Goal: Task Accomplishment & Management: Manage account settings

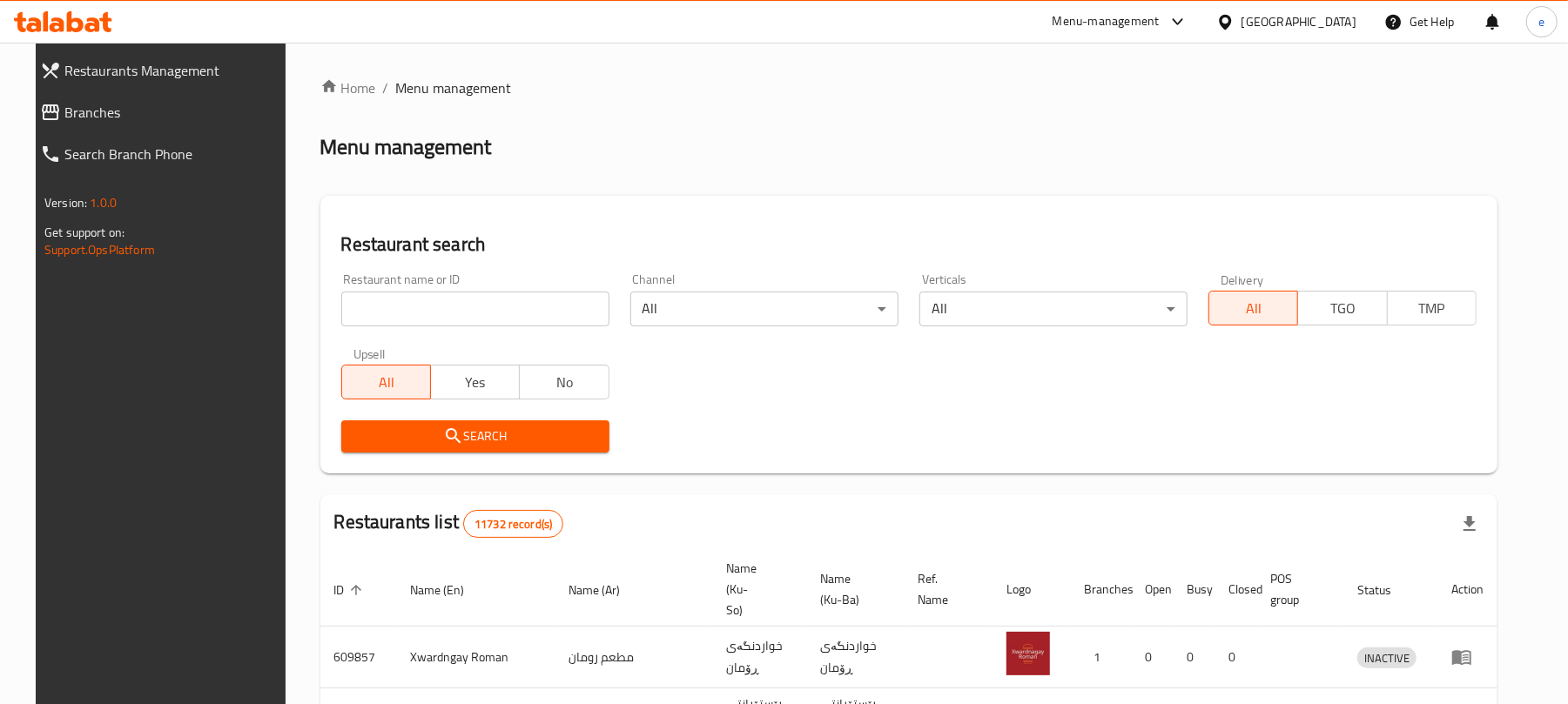
click at [430, 312] on input "search" at bounding box center [475, 309] width 268 height 35
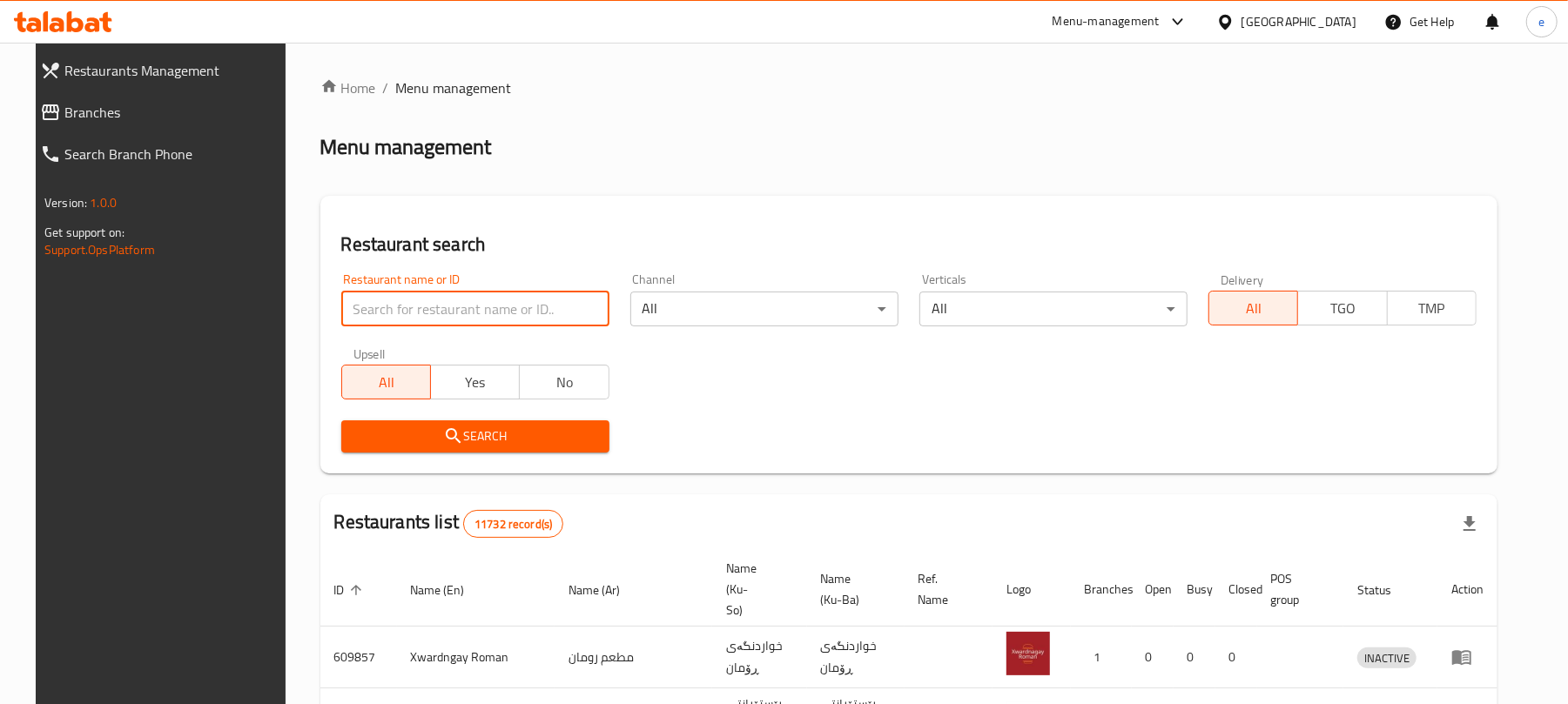
paste input "627056"
type input "627056"
click button "Search" at bounding box center [475, 437] width 268 height 33
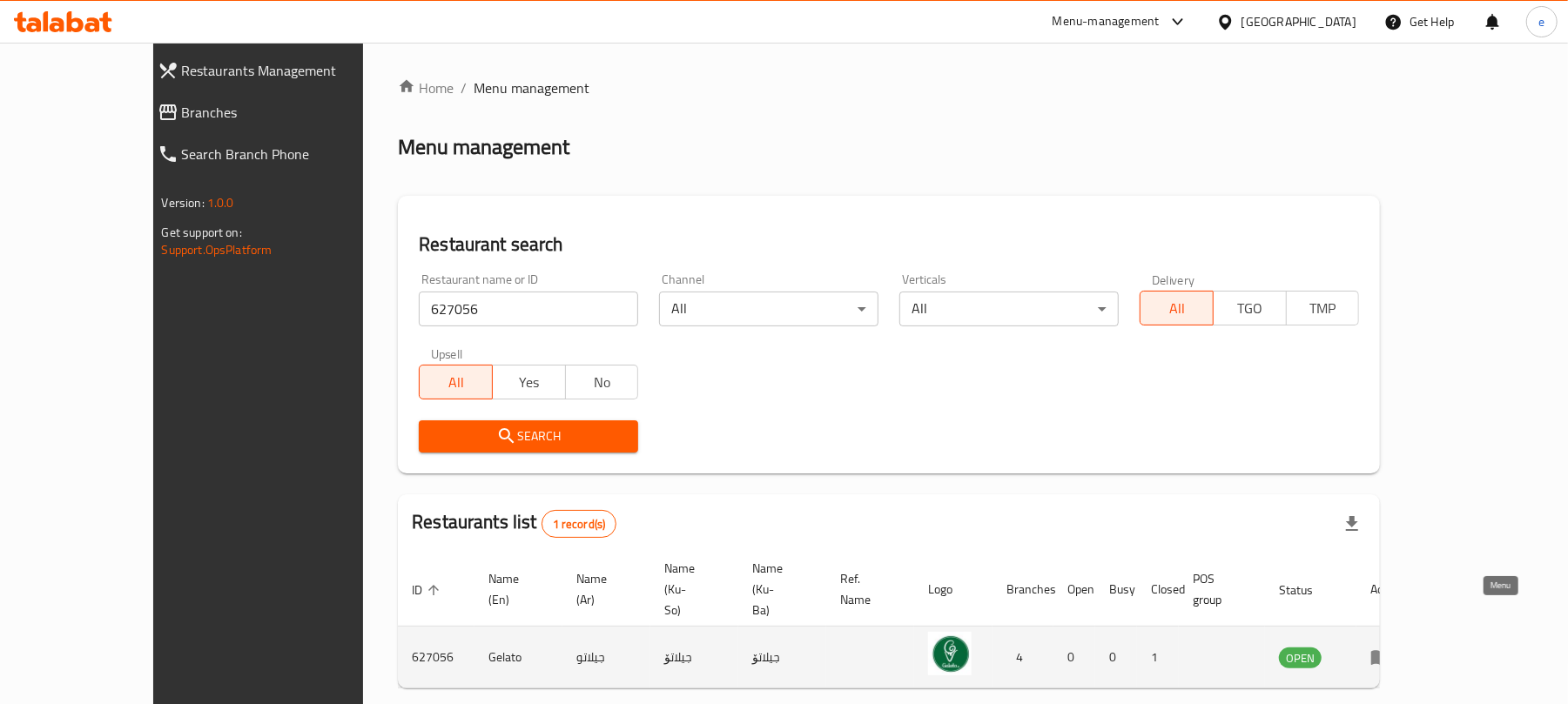
click at [1390, 651] on icon "enhanced table" at bounding box center [1381, 658] width 19 height 15
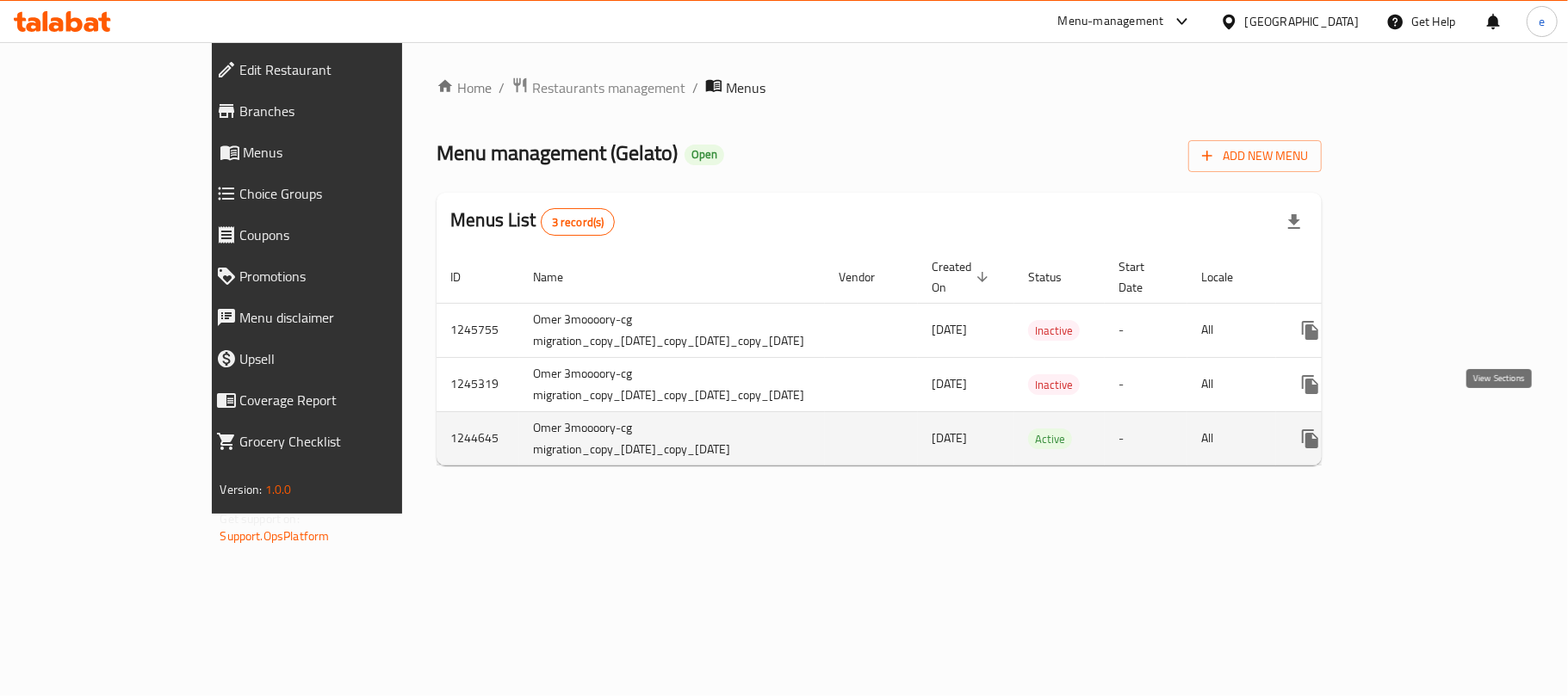
click at [1445, 428] on icon "enhanced table" at bounding box center [1435, 439] width 21 height 21
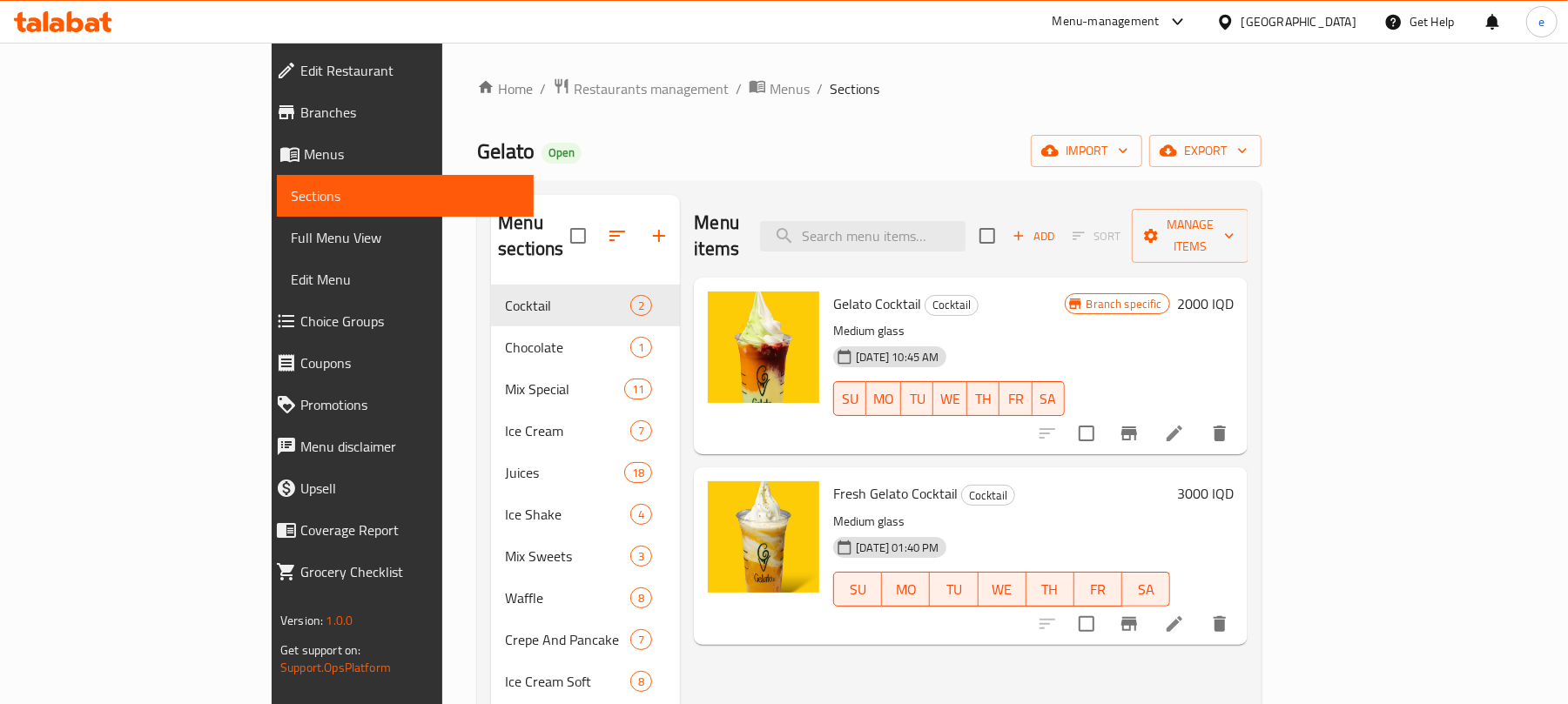
click at [291, 234] on span "Full Menu View" at bounding box center [405, 238] width 229 height 21
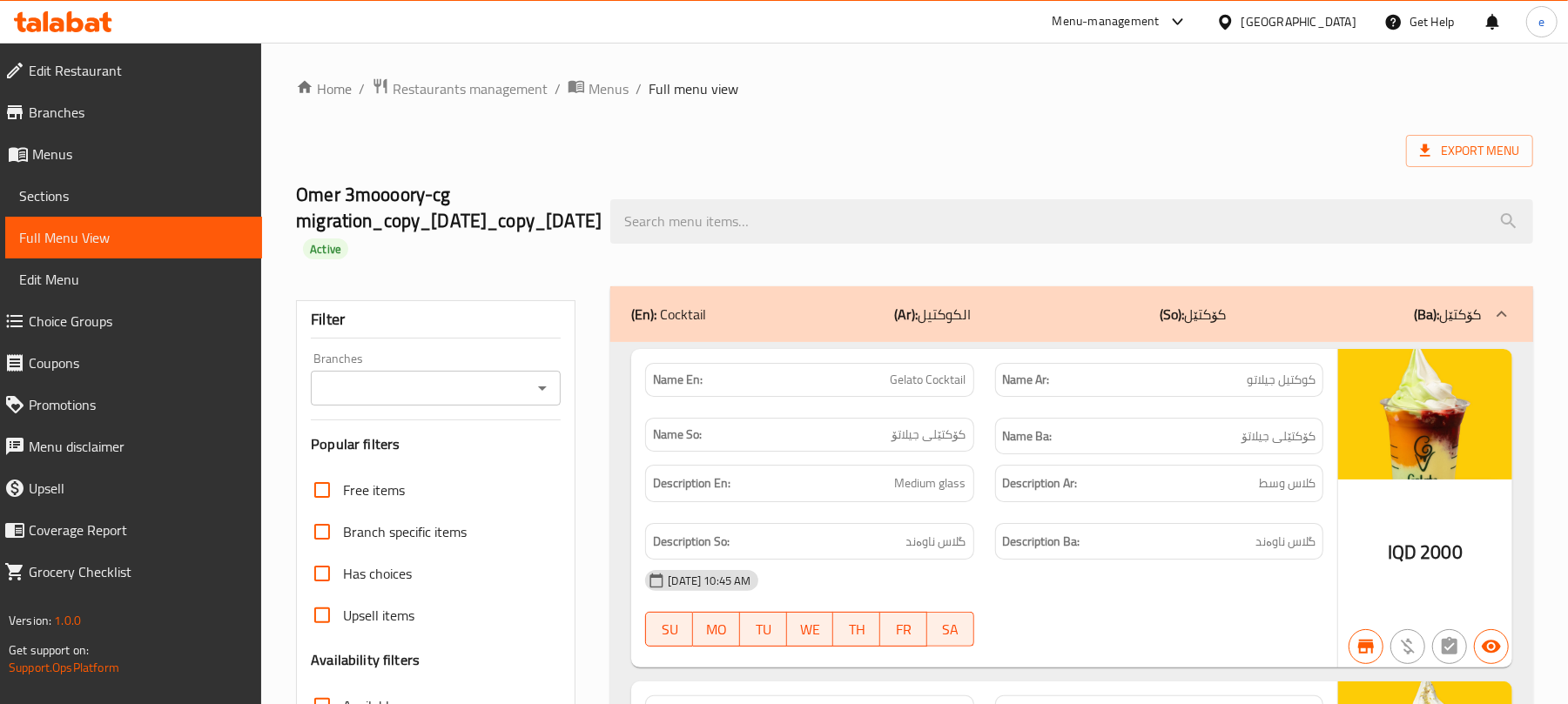
click at [544, 388] on icon "Open" at bounding box center [542, 388] width 9 height 4
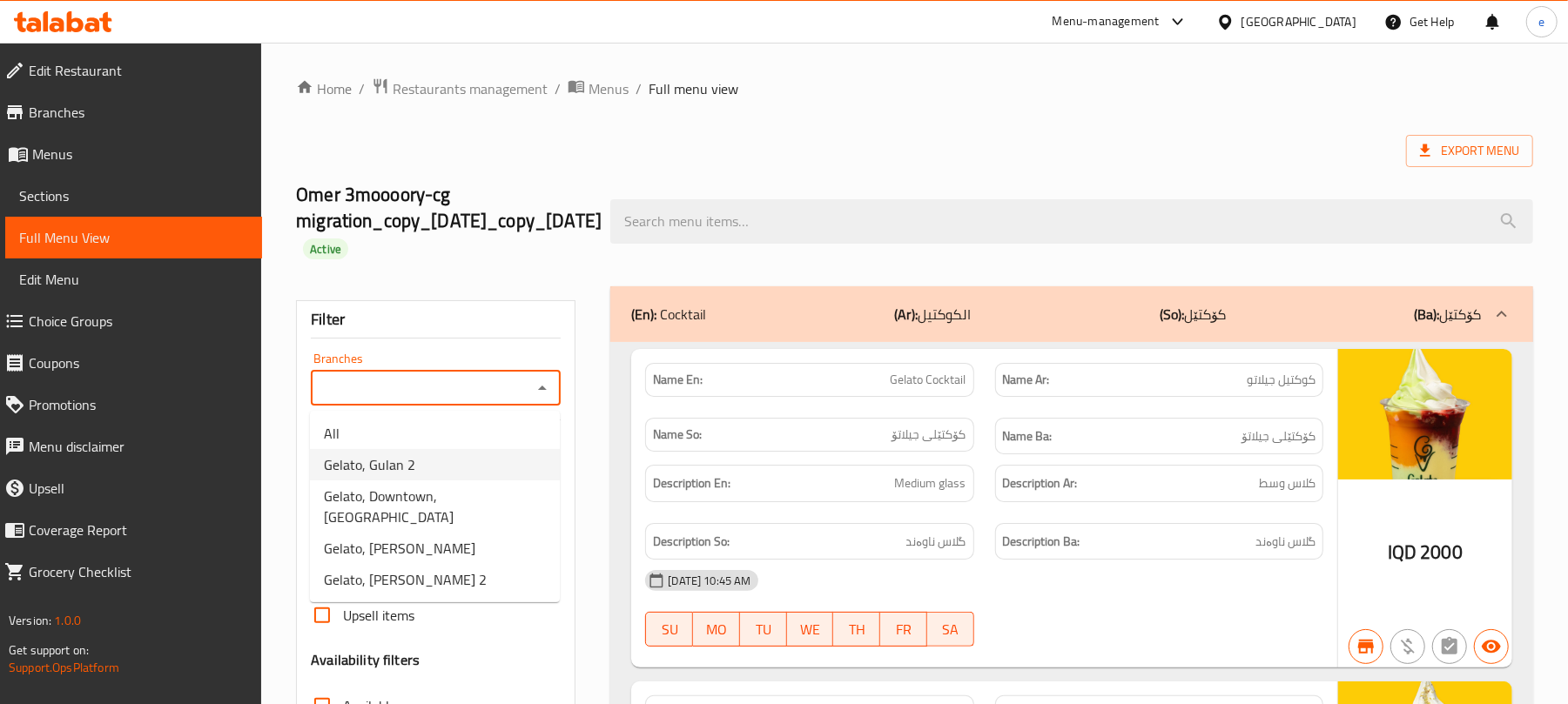
click at [378, 470] on span "Gelato, Gulan 2" at bounding box center [370, 465] width 91 height 21
type input "Gelato, Gulan 2"
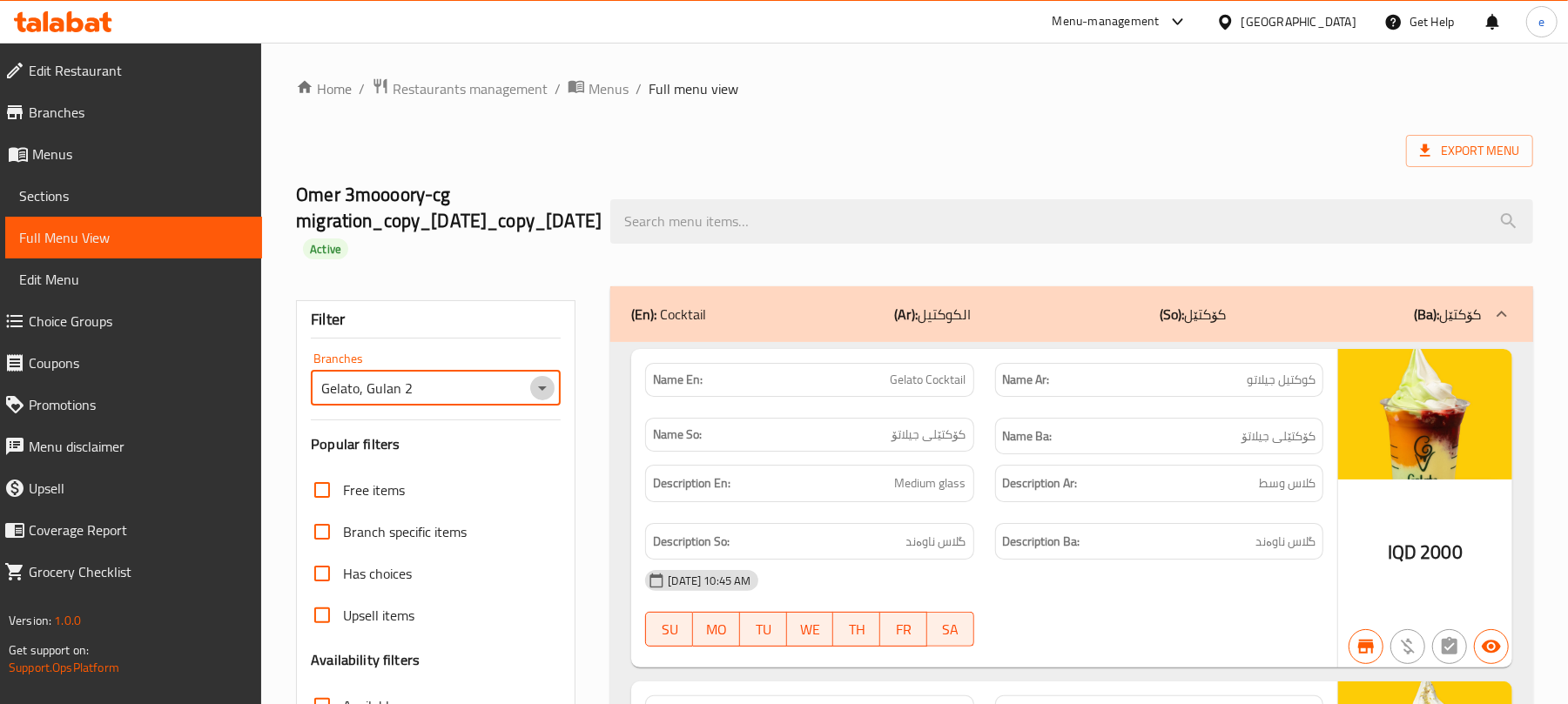
click at [536, 394] on icon "Open" at bounding box center [542, 388] width 21 height 21
click at [548, 396] on icon "Open" at bounding box center [542, 388] width 21 height 21
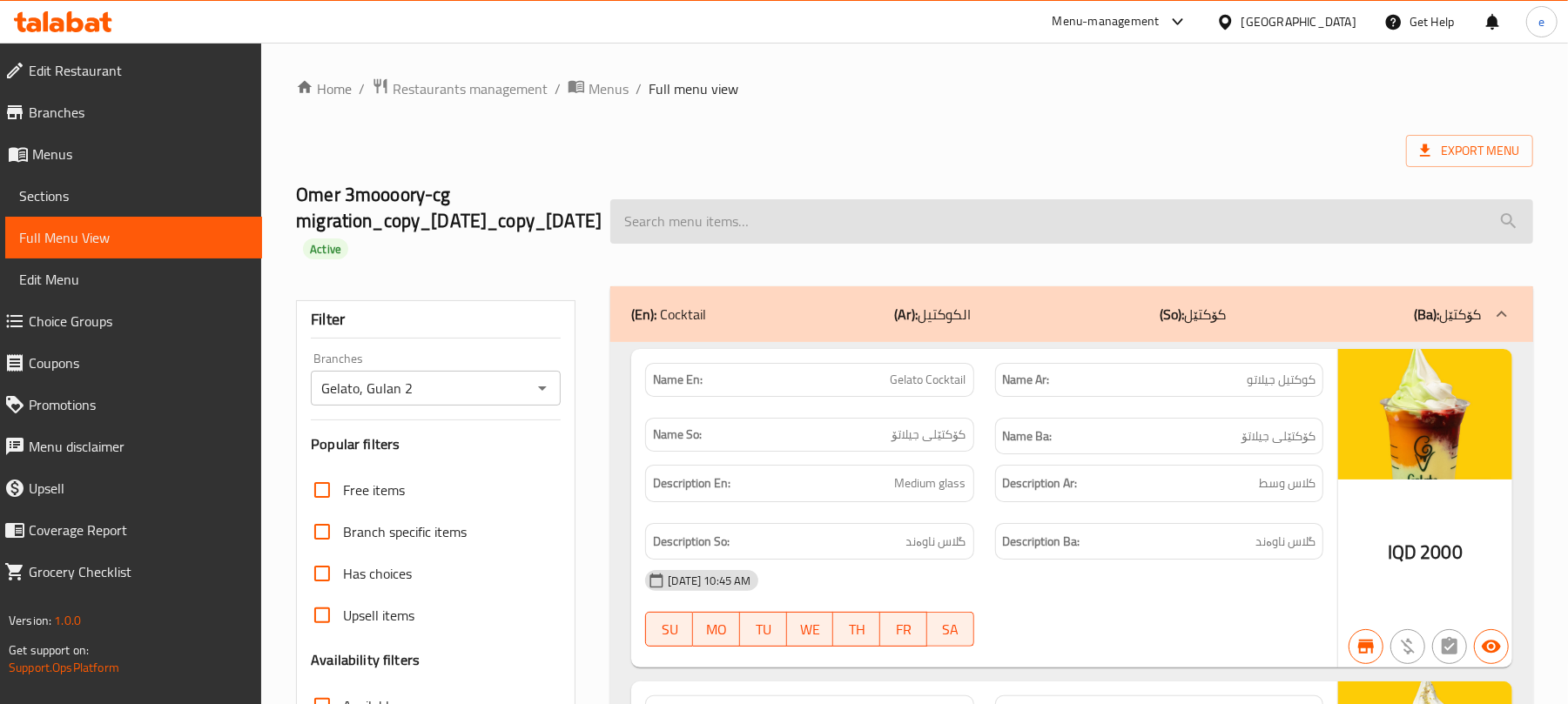
click at [895, 227] on input "search" at bounding box center [1071, 221] width 923 height 45
click at [815, 240] on input "search" at bounding box center [1071, 221] width 923 height 45
paste input "Red Valvet"
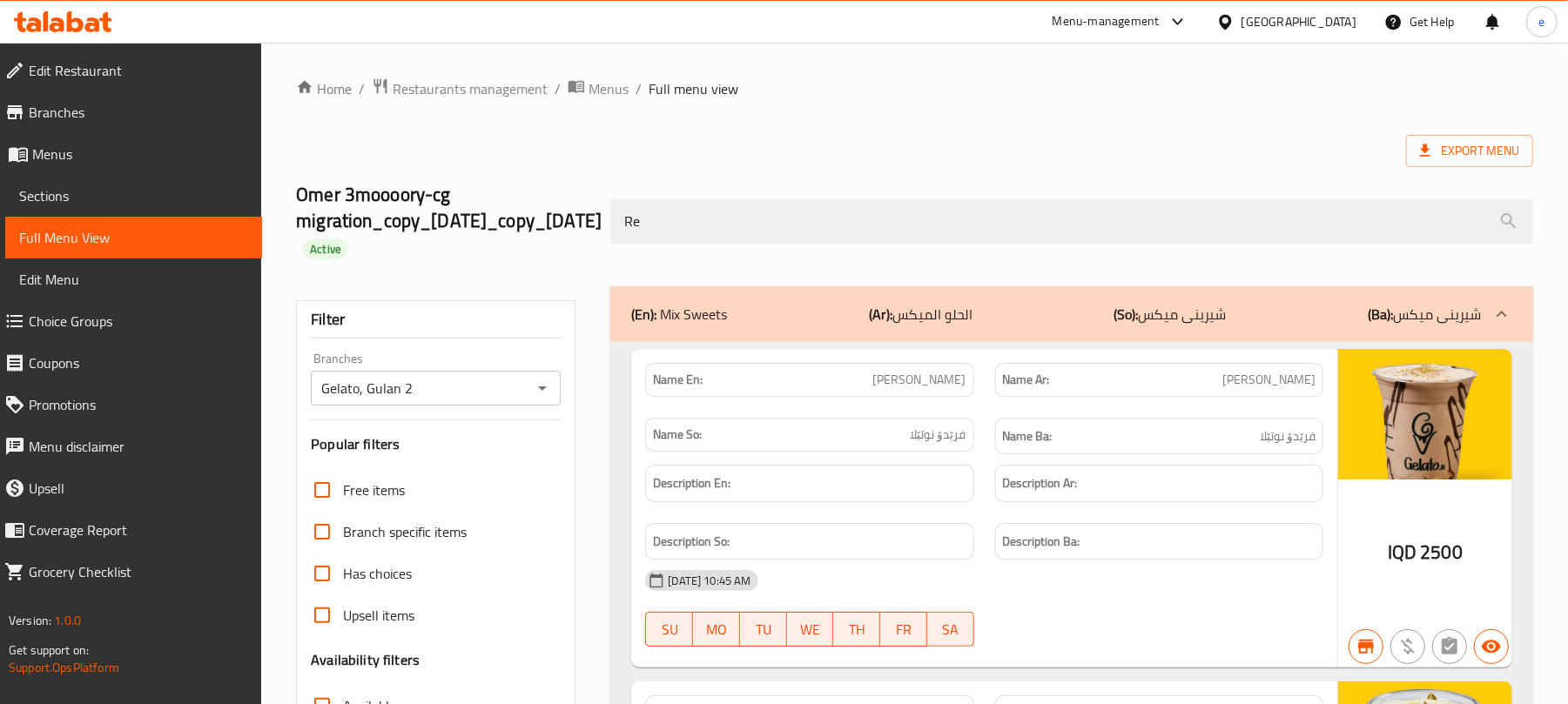
type input "R"
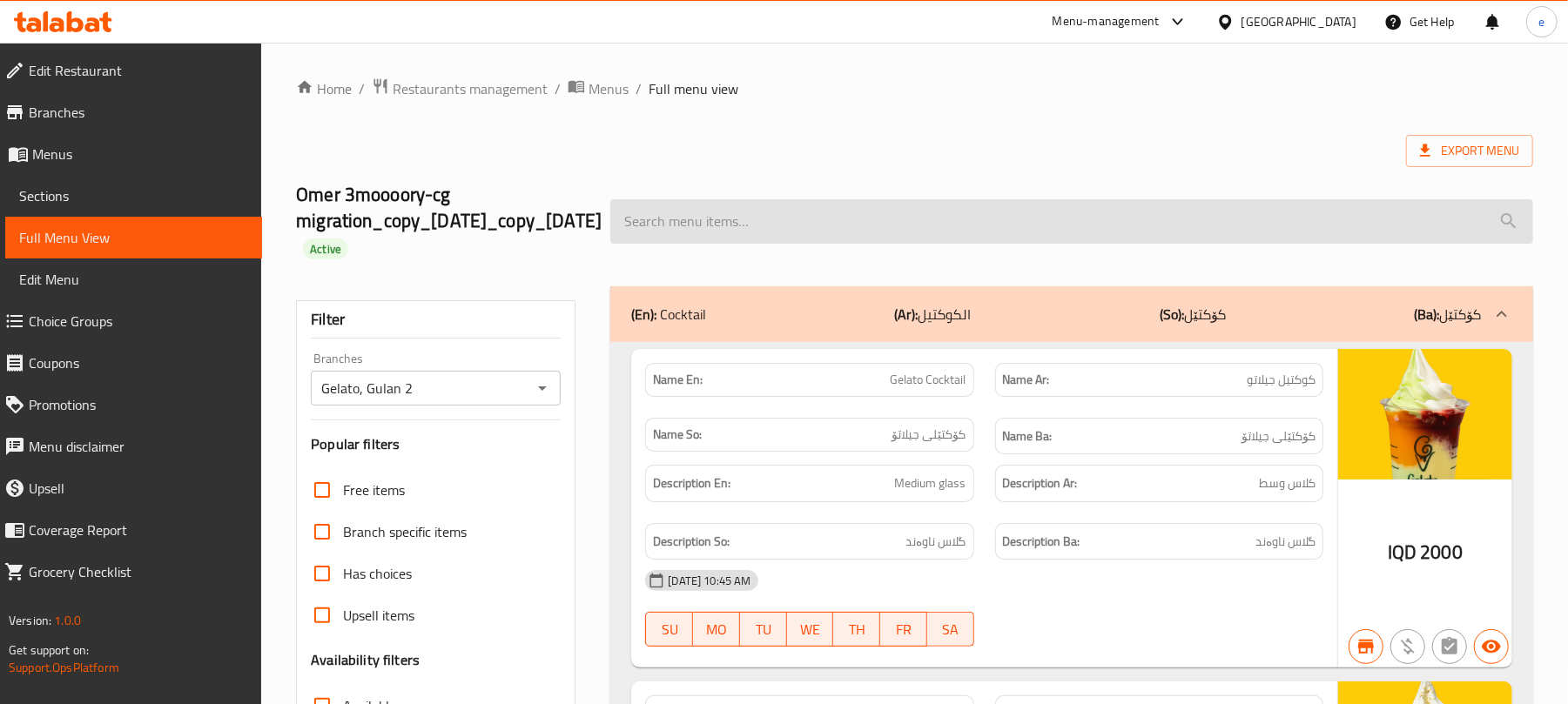
click at [648, 217] on input "search" at bounding box center [1071, 221] width 923 height 45
click at [679, 218] on input "search" at bounding box center [1071, 221] width 923 height 45
click at [815, 230] on input "search" at bounding box center [1071, 221] width 923 height 45
paste input "Red Velvet"
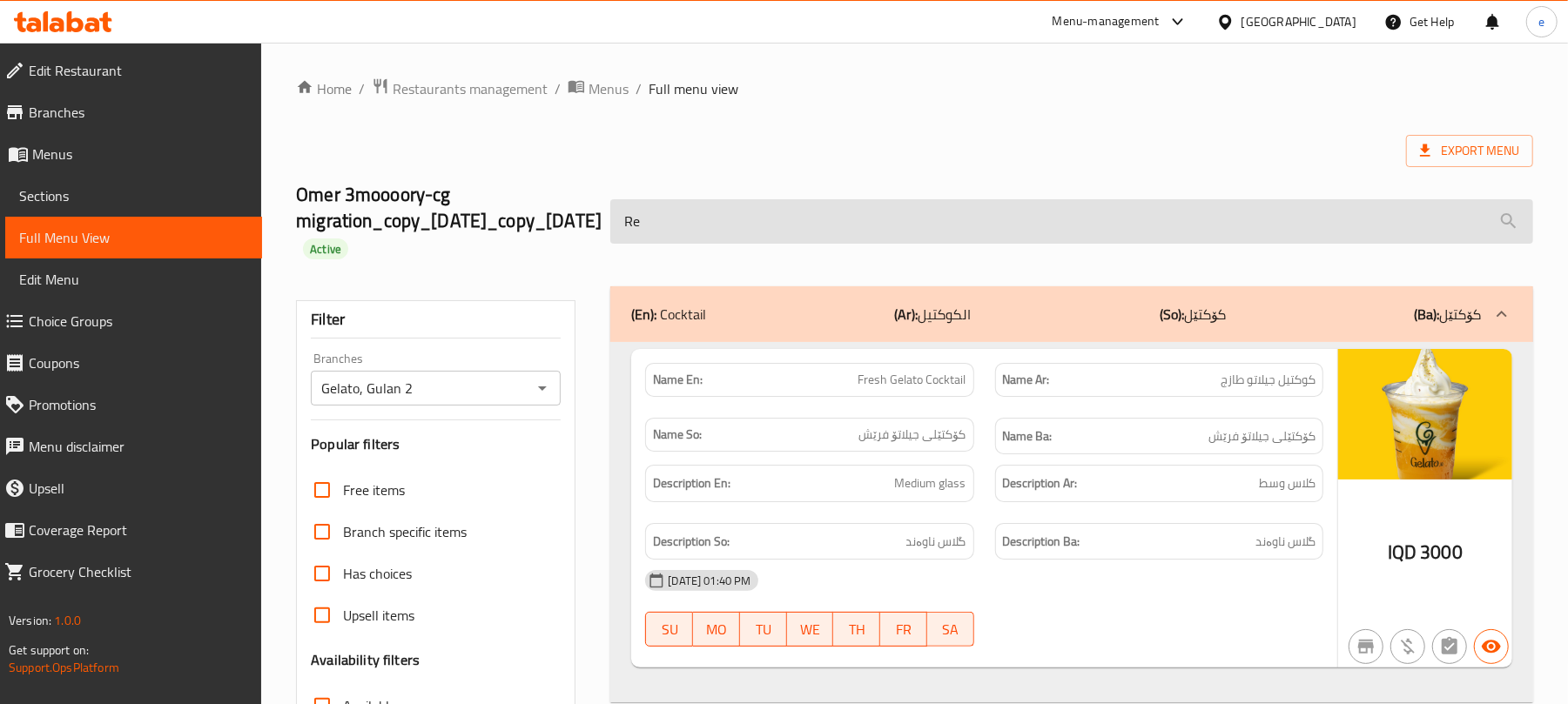
click at [693, 221] on input "Re" at bounding box center [1071, 221] width 923 height 45
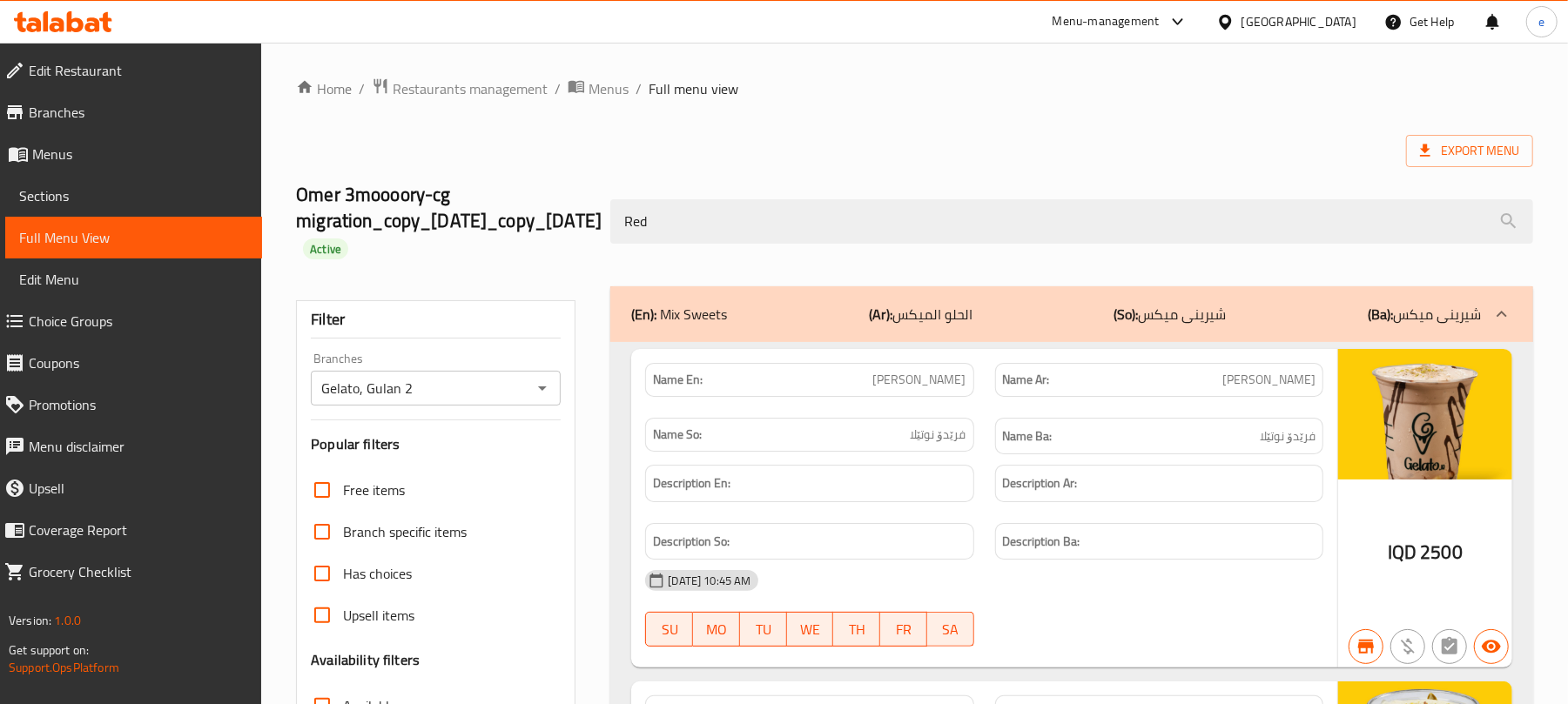
type input "Red"
click at [699, 249] on div "Red" at bounding box center [1072, 221] width 944 height 65
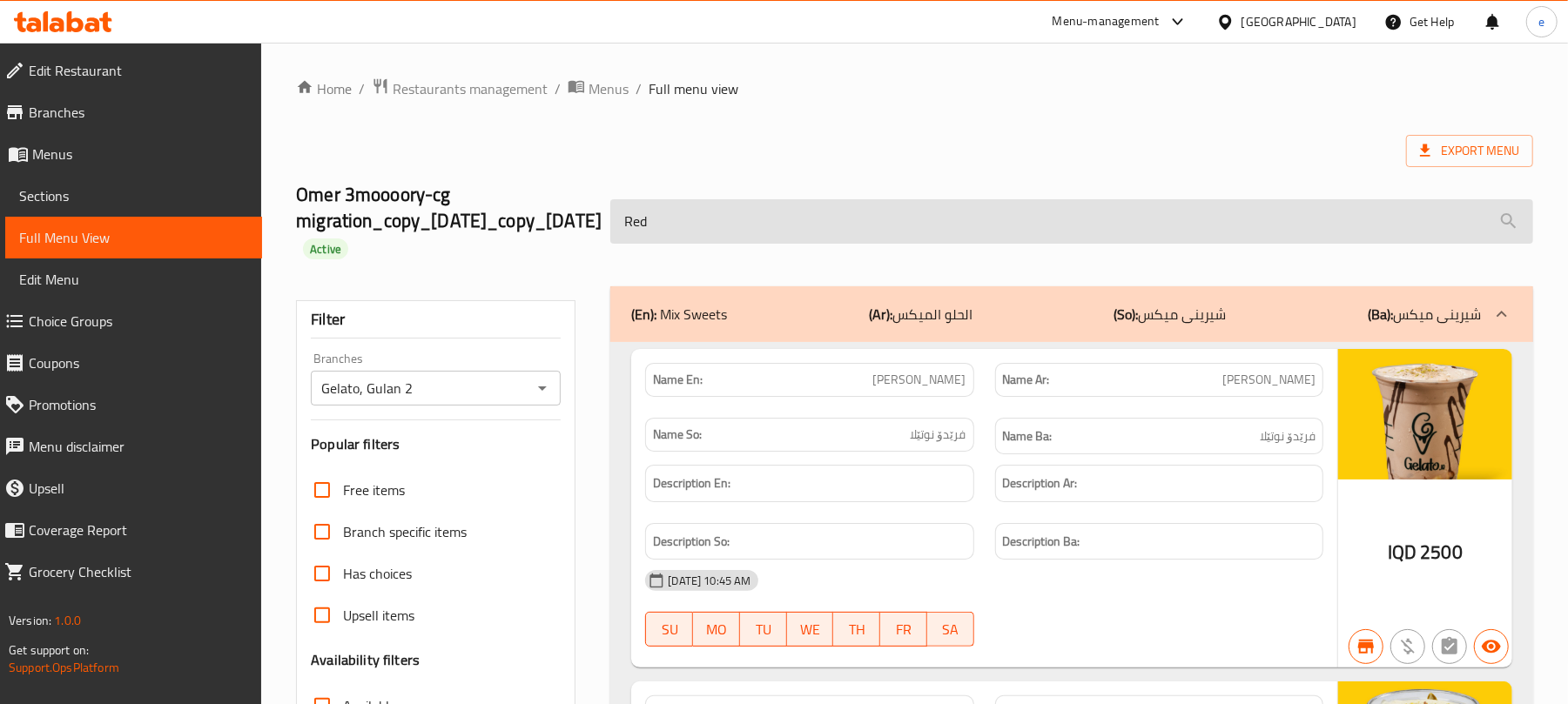
click at [699, 236] on input "Red" at bounding box center [1071, 221] width 923 height 45
click at [768, 214] on input "Red" at bounding box center [1071, 221] width 923 height 45
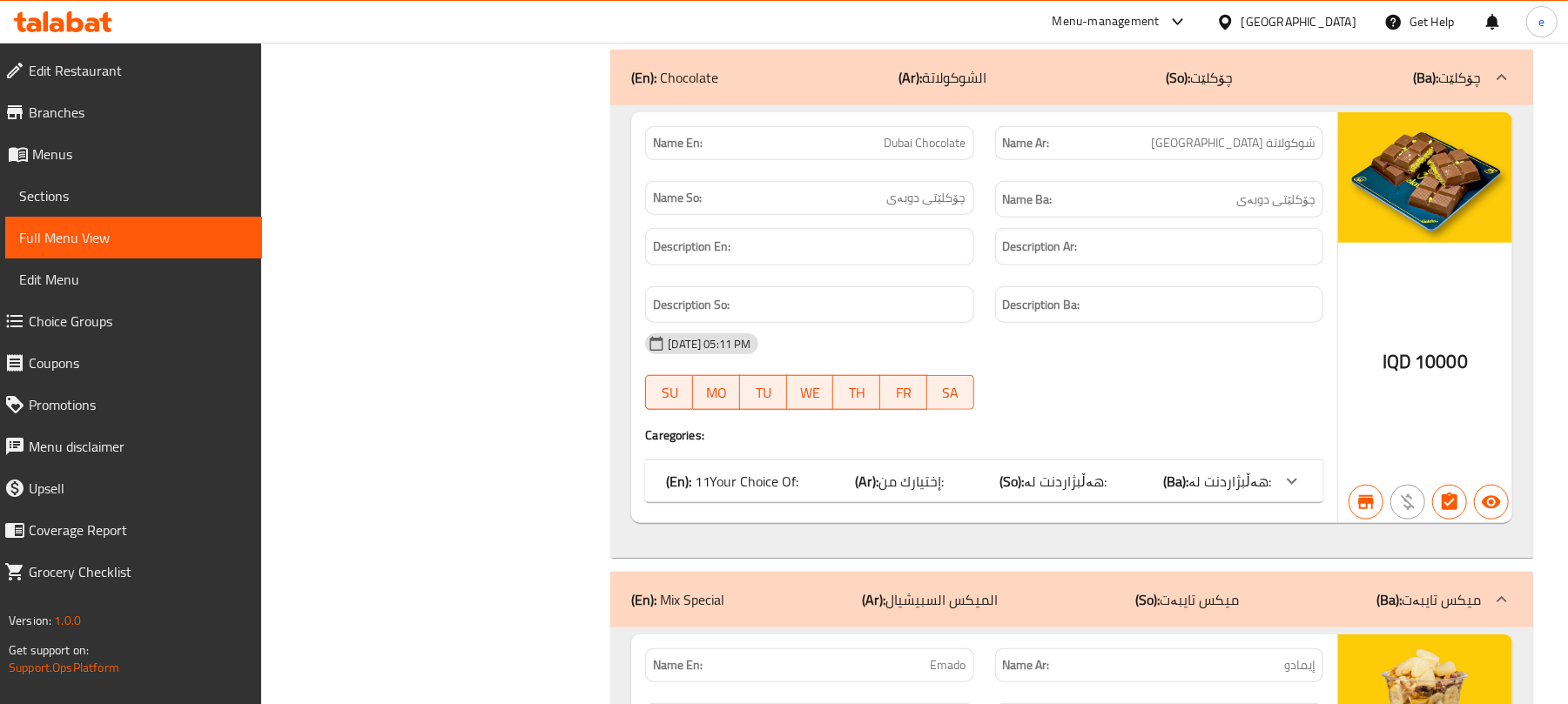
scroll to position [16427, 0]
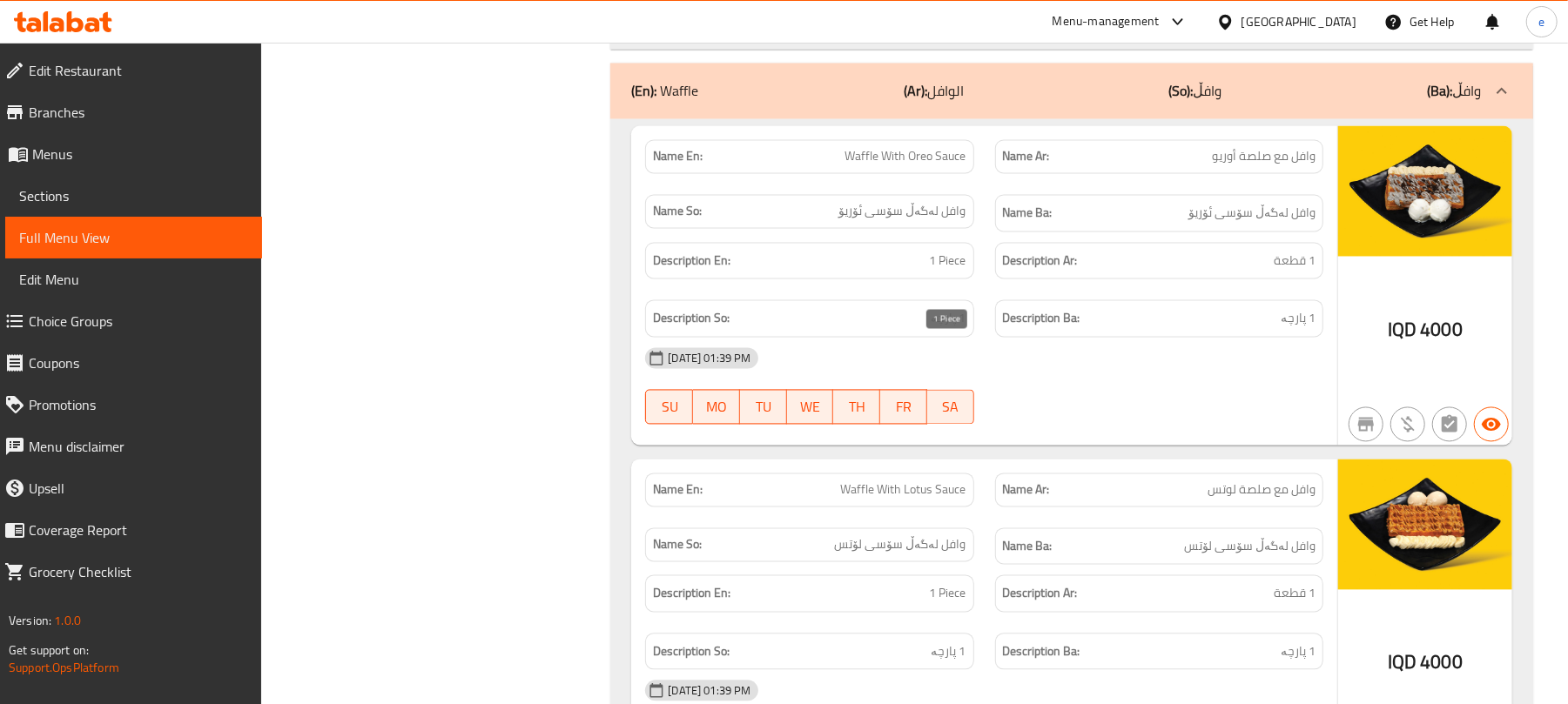
click at [942, 272] on span "1 Piece" at bounding box center [948, 261] width 37 height 22
copy span "1 Piece"
click at [955, 330] on span "1 پارچە" at bounding box center [949, 319] width 35 height 22
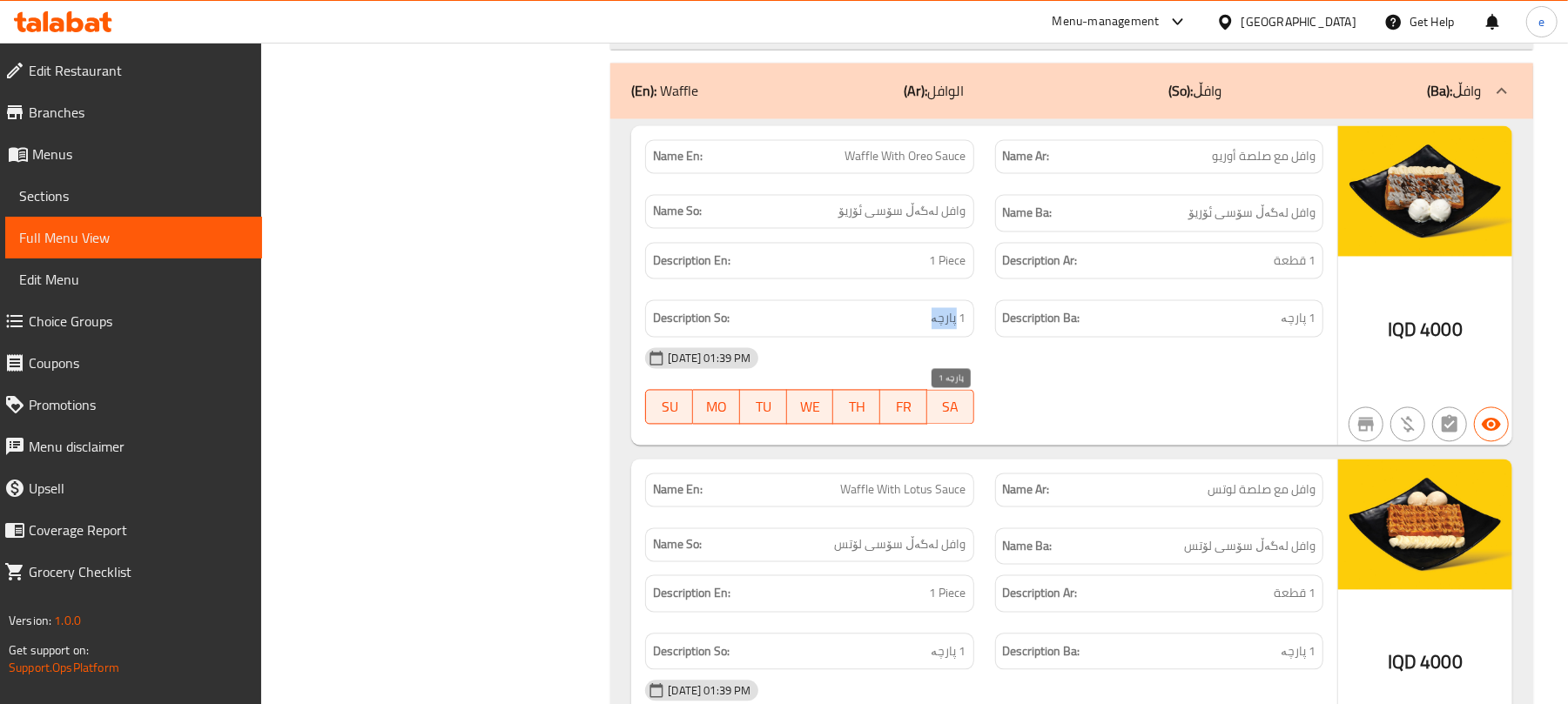
click at [955, 330] on span "1 پارچە" at bounding box center [949, 319] width 35 height 22
copy span "1 پارچە"
click at [1282, 272] on span "1 قطعة" at bounding box center [1295, 261] width 42 height 22
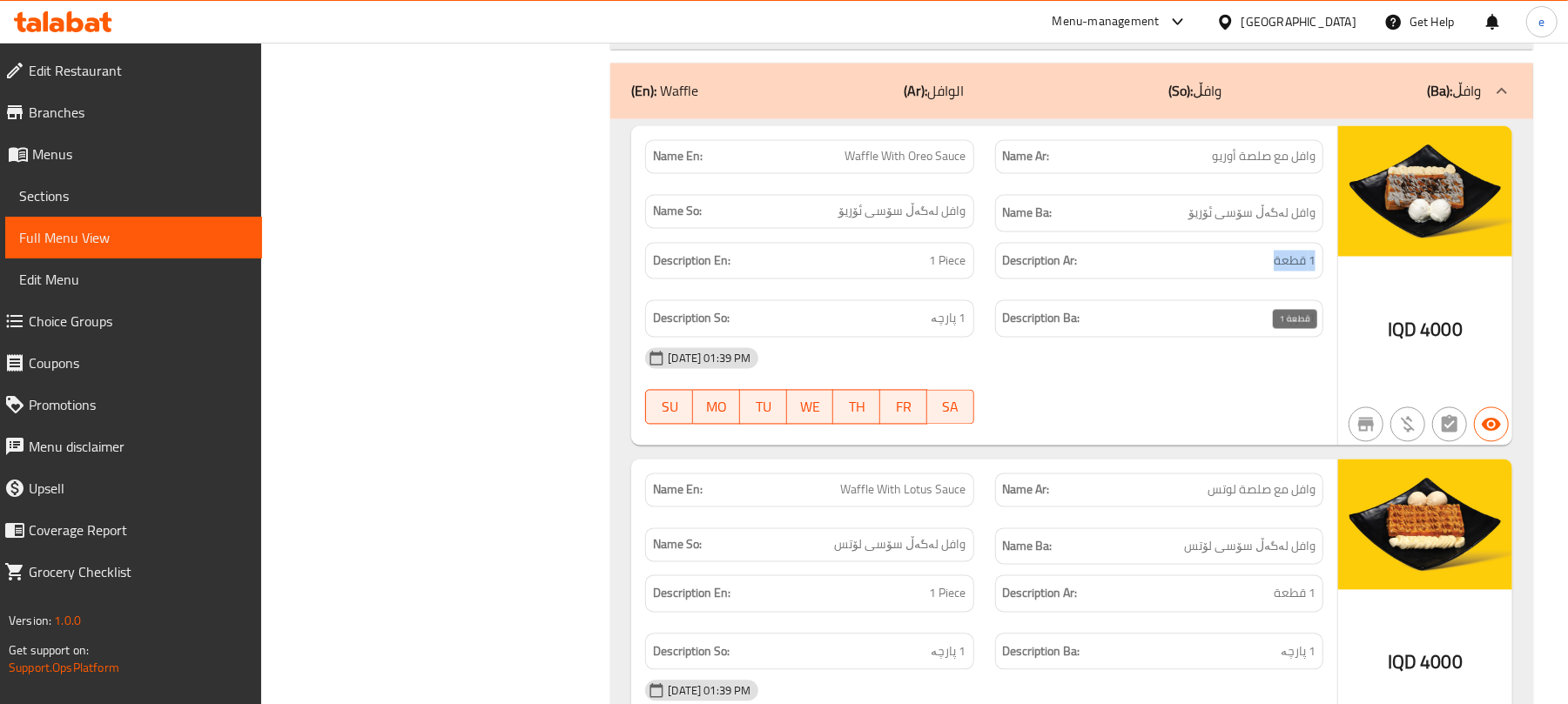
click at [1282, 272] on span "1 قطعة" at bounding box center [1295, 261] width 42 height 22
copy span "1 قطعة"
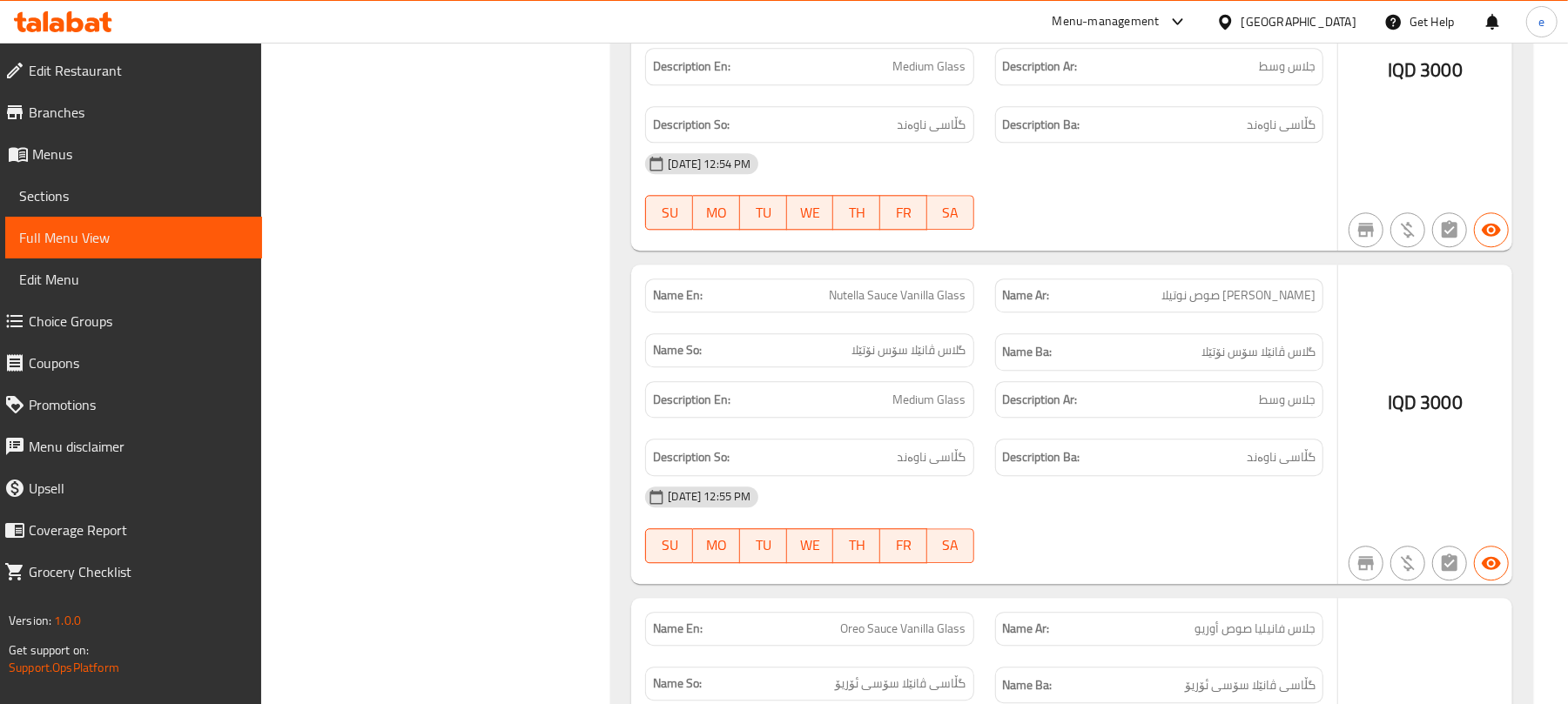
scroll to position [0, 0]
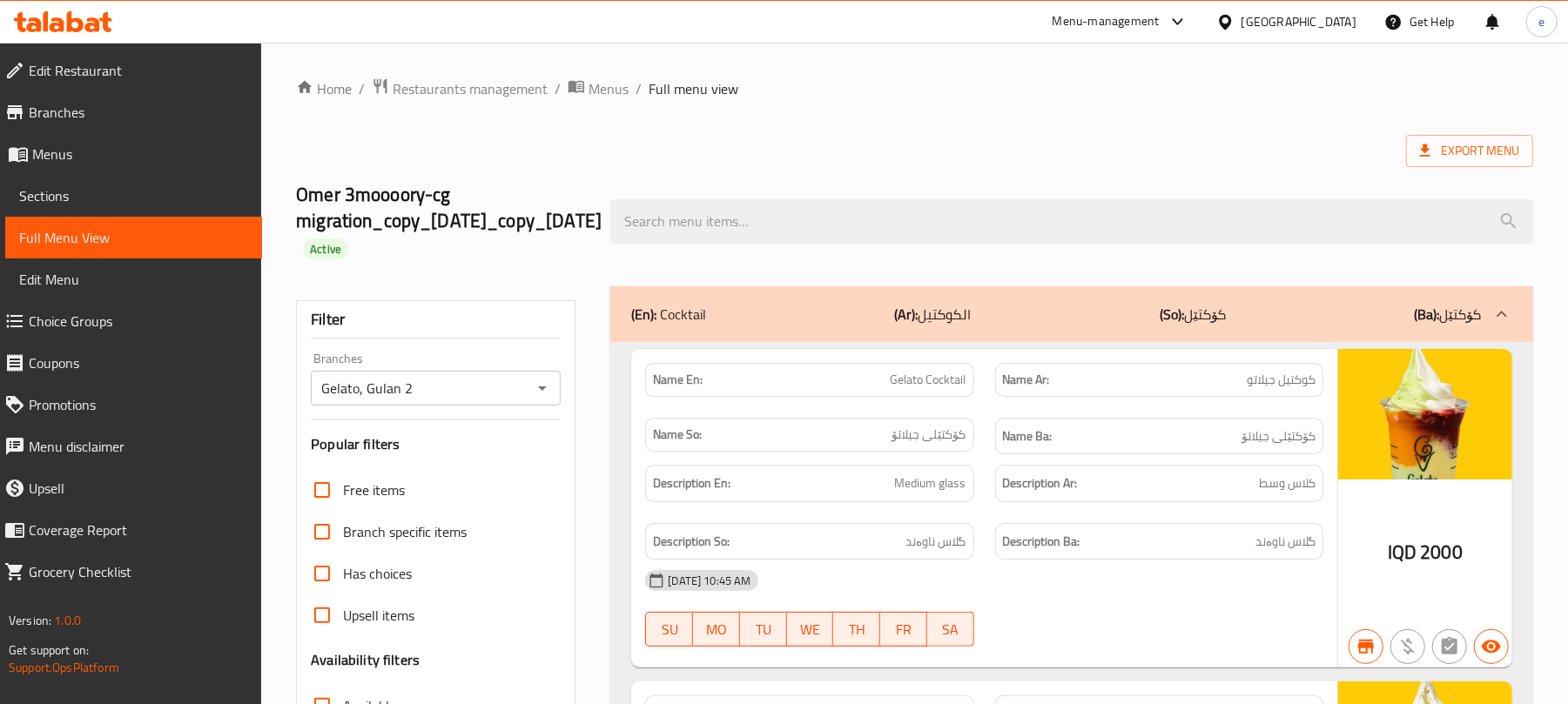
click at [547, 398] on icon "Open" at bounding box center [542, 388] width 21 height 21
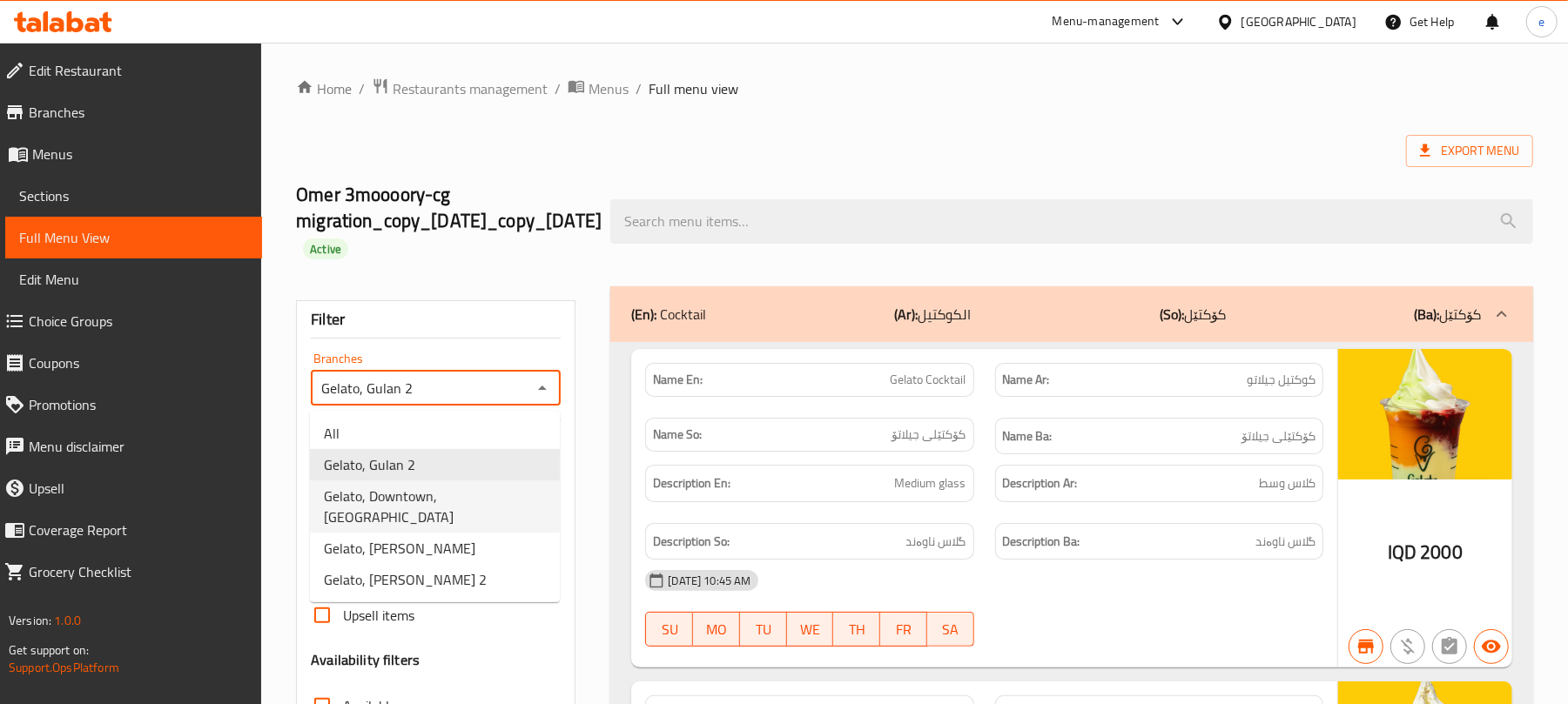
click at [420, 486] on span "Gelato, Downtown, Khanaqa" at bounding box center [435, 507] width 222 height 42
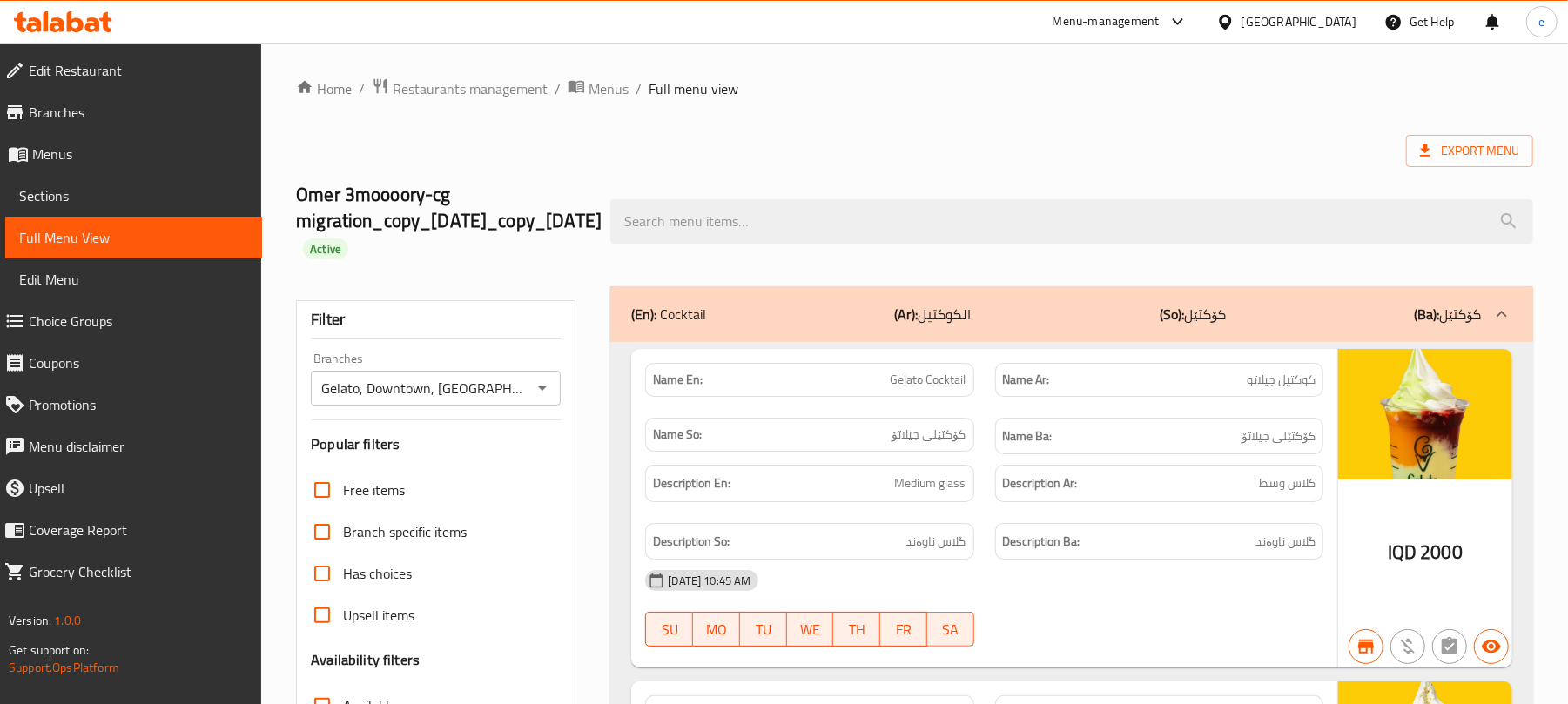
scroll to position [31581, 0]
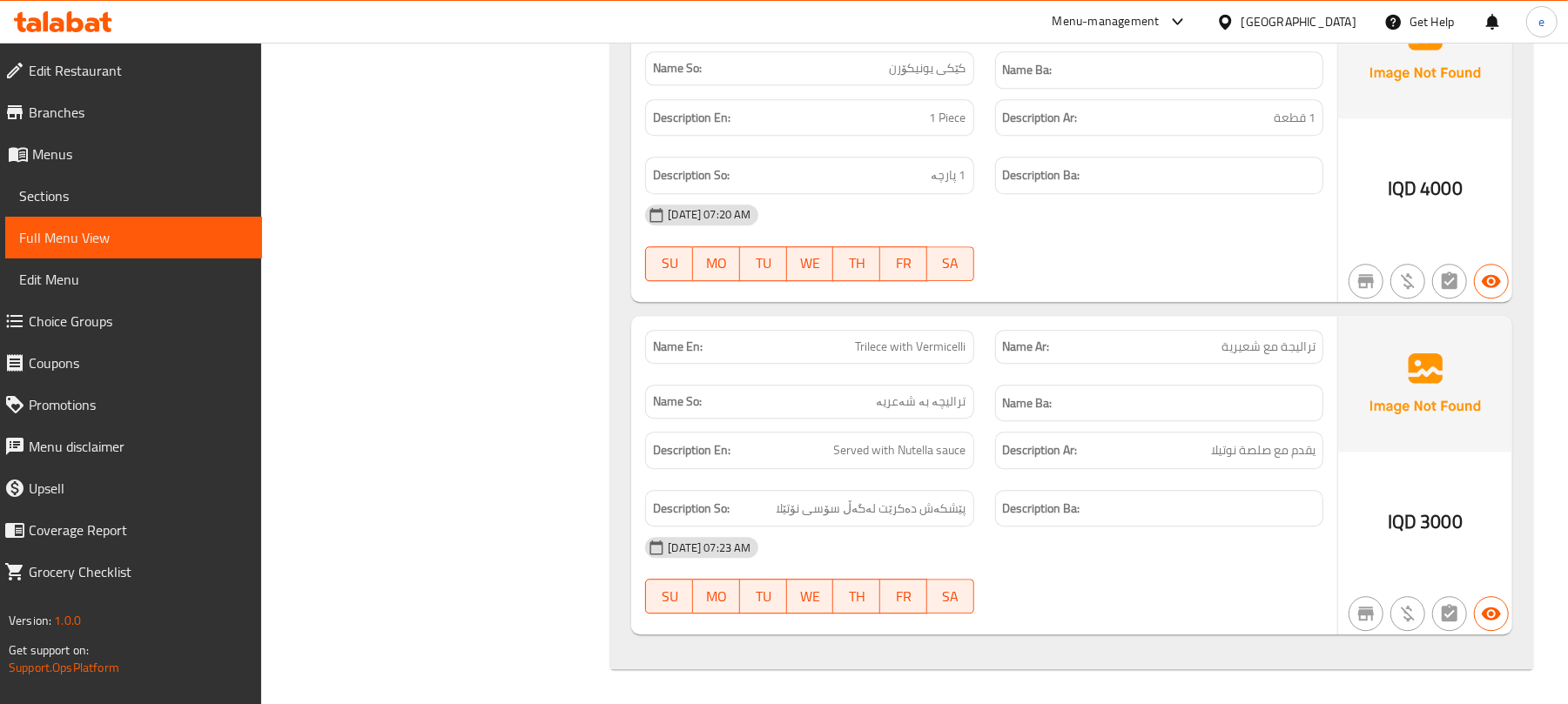
click at [920, 356] on span "Trilece with Vermicelli" at bounding box center [911, 346] width 111 height 18
copy span "Trilece with Vermicelli"
click at [1287, 356] on span "تراليجة مع شعيرية" at bounding box center [1268, 346] width 94 height 18
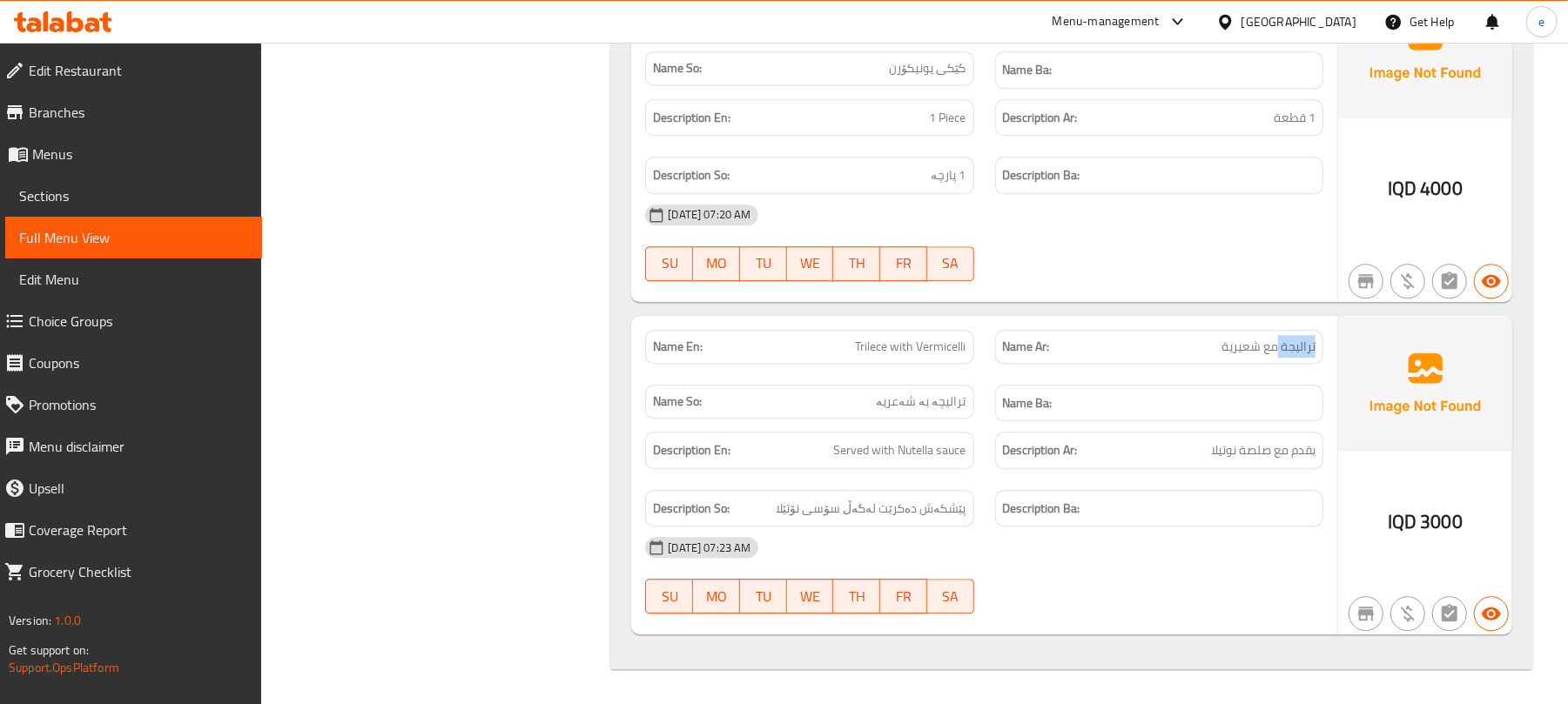
click at [1287, 356] on span "تراليجة مع شعيرية" at bounding box center [1268, 346] width 94 height 18
copy span "تراليجة مع شعيرية"
click at [962, 410] on span "ترالیچە بە شەعریە" at bounding box center [922, 402] width 90 height 18
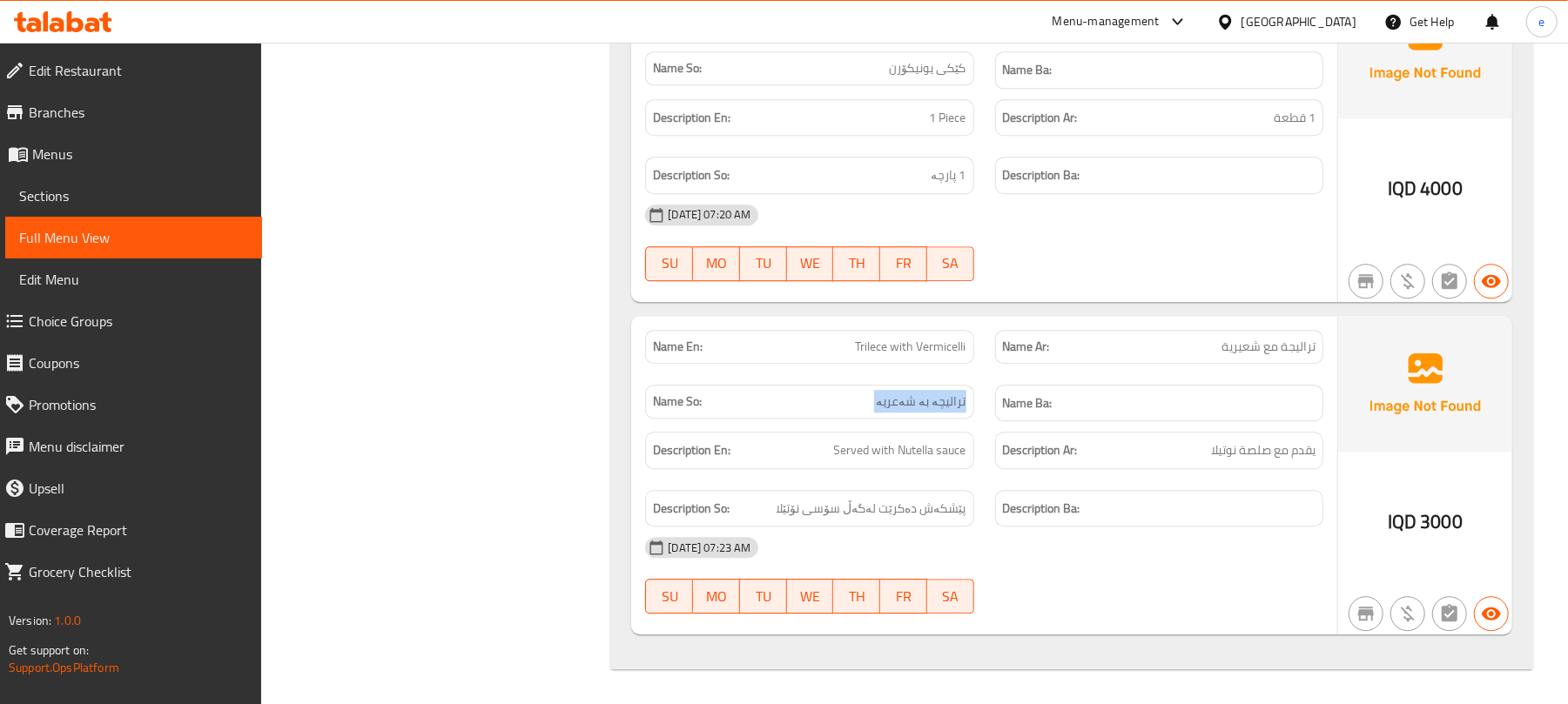
click at [962, 410] on span "ترالیچە بە شەعریە" at bounding box center [922, 402] width 90 height 18
copy span "ترالیچە بە شەعریە"
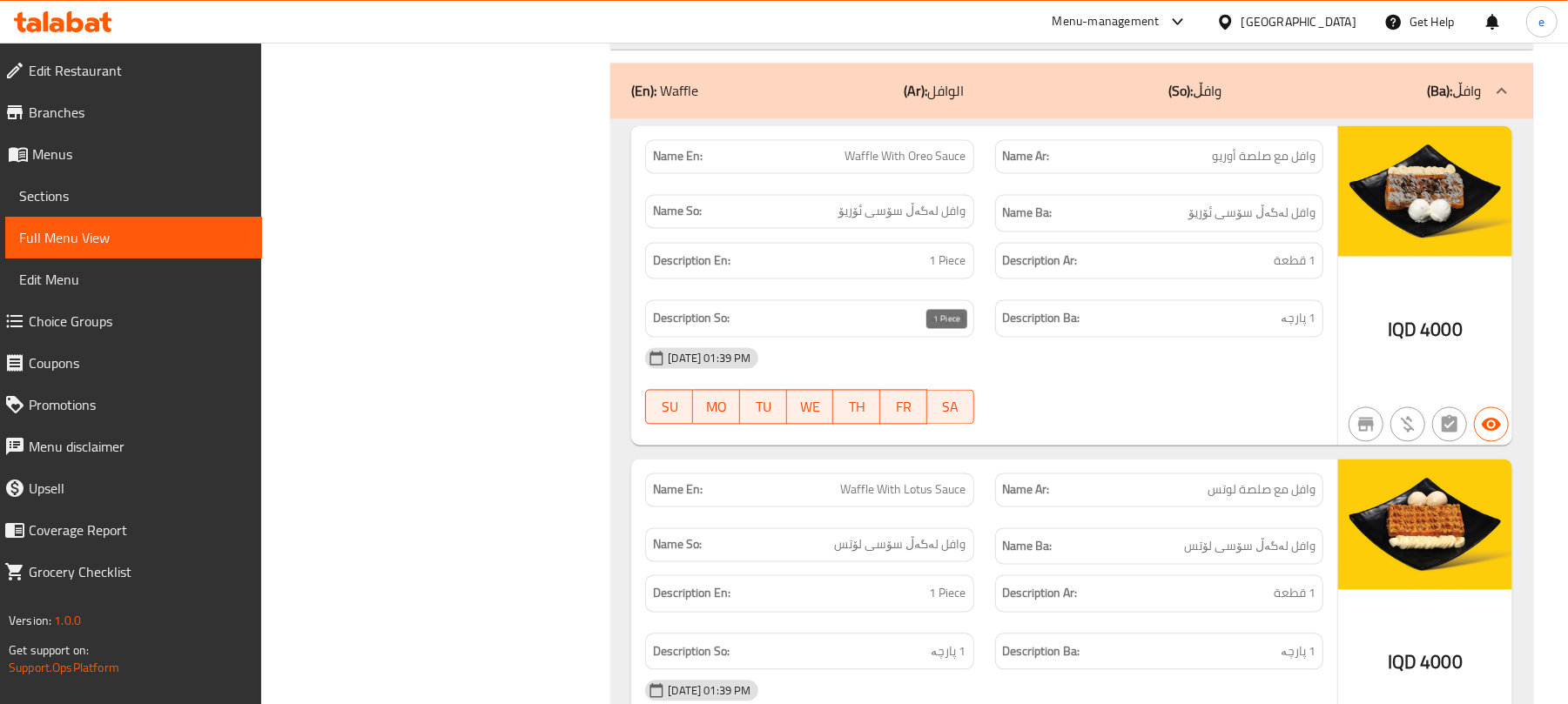
click at [945, 272] on span "1 Piece" at bounding box center [948, 261] width 37 height 22
drag, startPoint x: 945, startPoint y: 355, endPoint x: 933, endPoint y: 374, distance: 22.5
click at [938, 280] on div "Description En: 1 Piece" at bounding box center [809, 261] width 328 height 38
copy span "1 Piece"
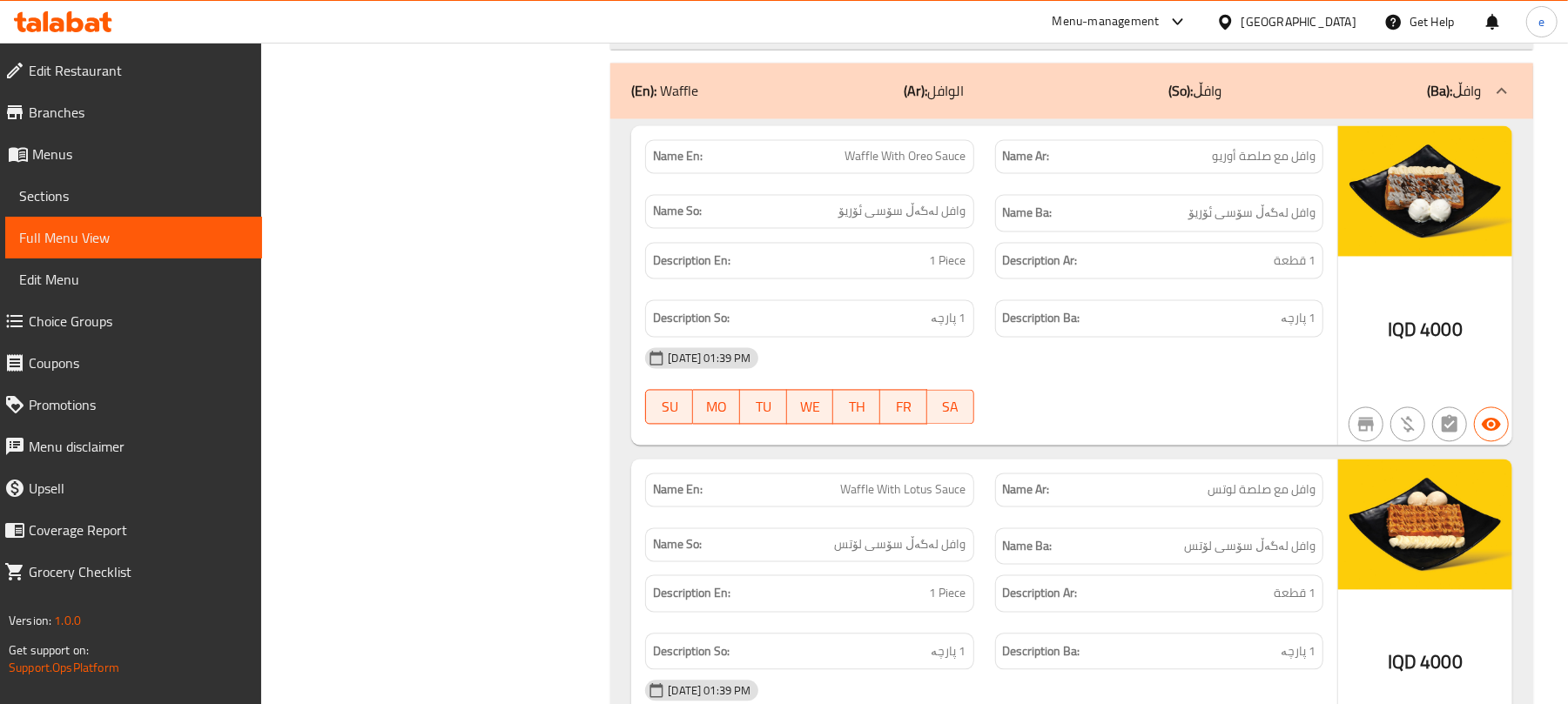
click at [949, 337] on div "Description So: 1 پارچە" at bounding box center [809, 319] width 328 height 38
click at [956, 330] on span "1 پارچە" at bounding box center [949, 319] width 35 height 22
copy span "1 پارچە"
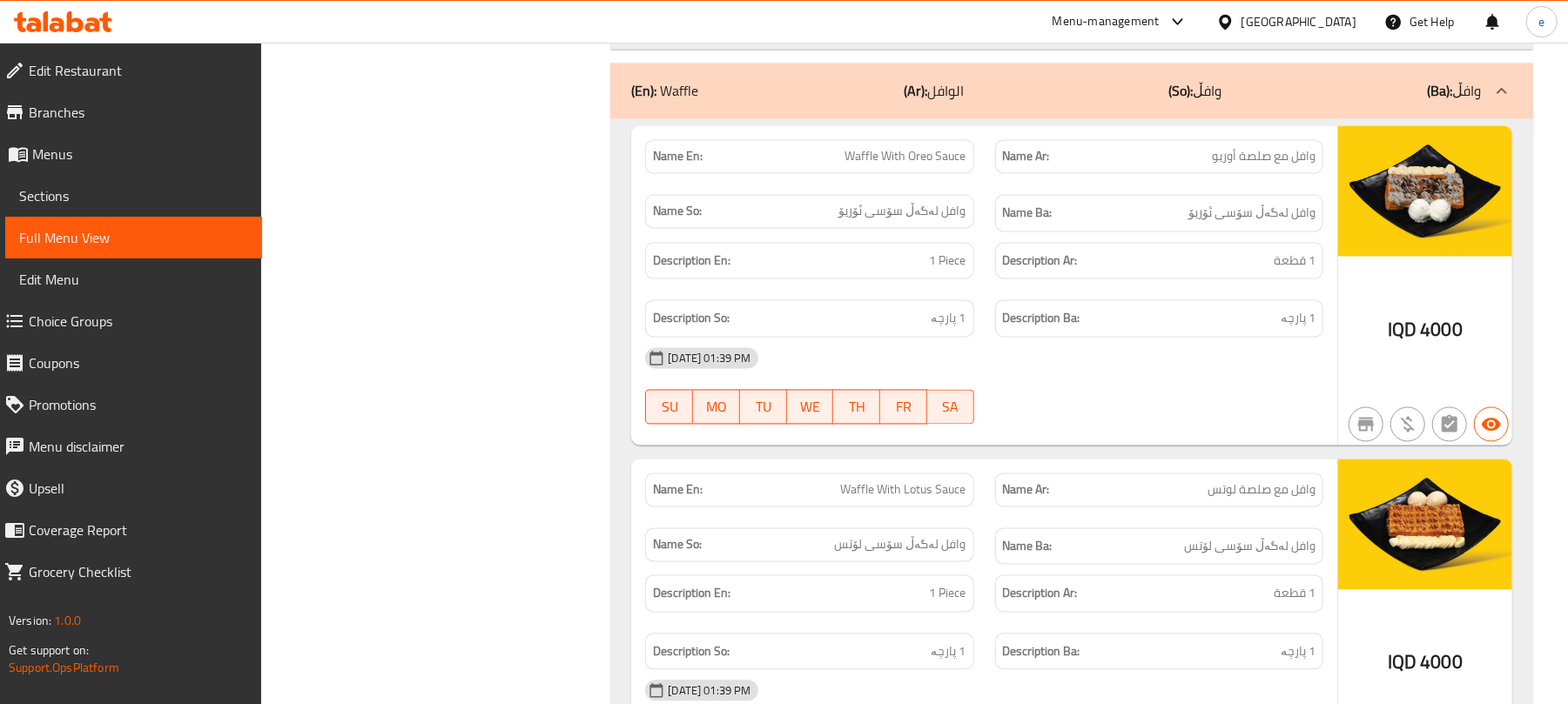
click at [1300, 272] on span "1 قطعة" at bounding box center [1295, 261] width 42 height 22
copy span "1 قطعة"
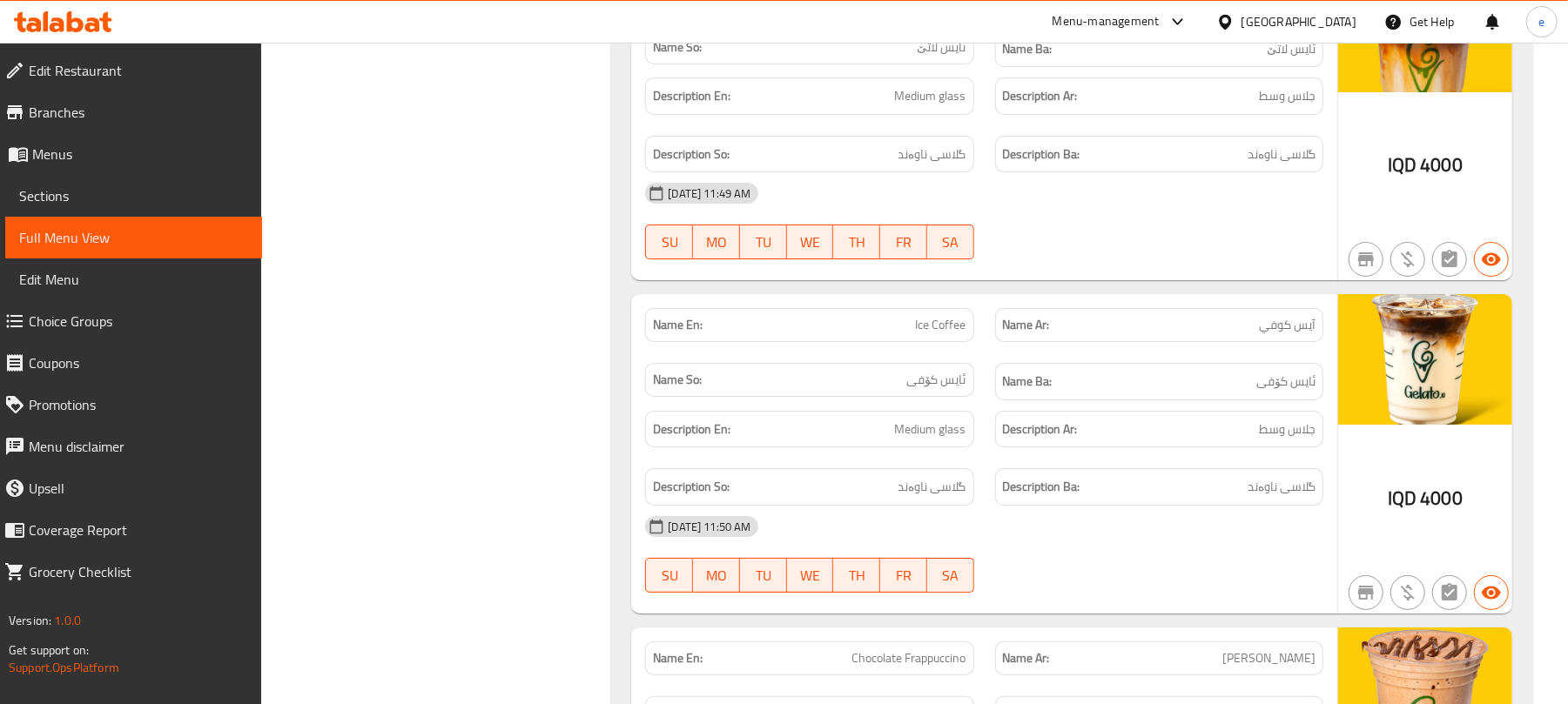
scroll to position [14010, 0]
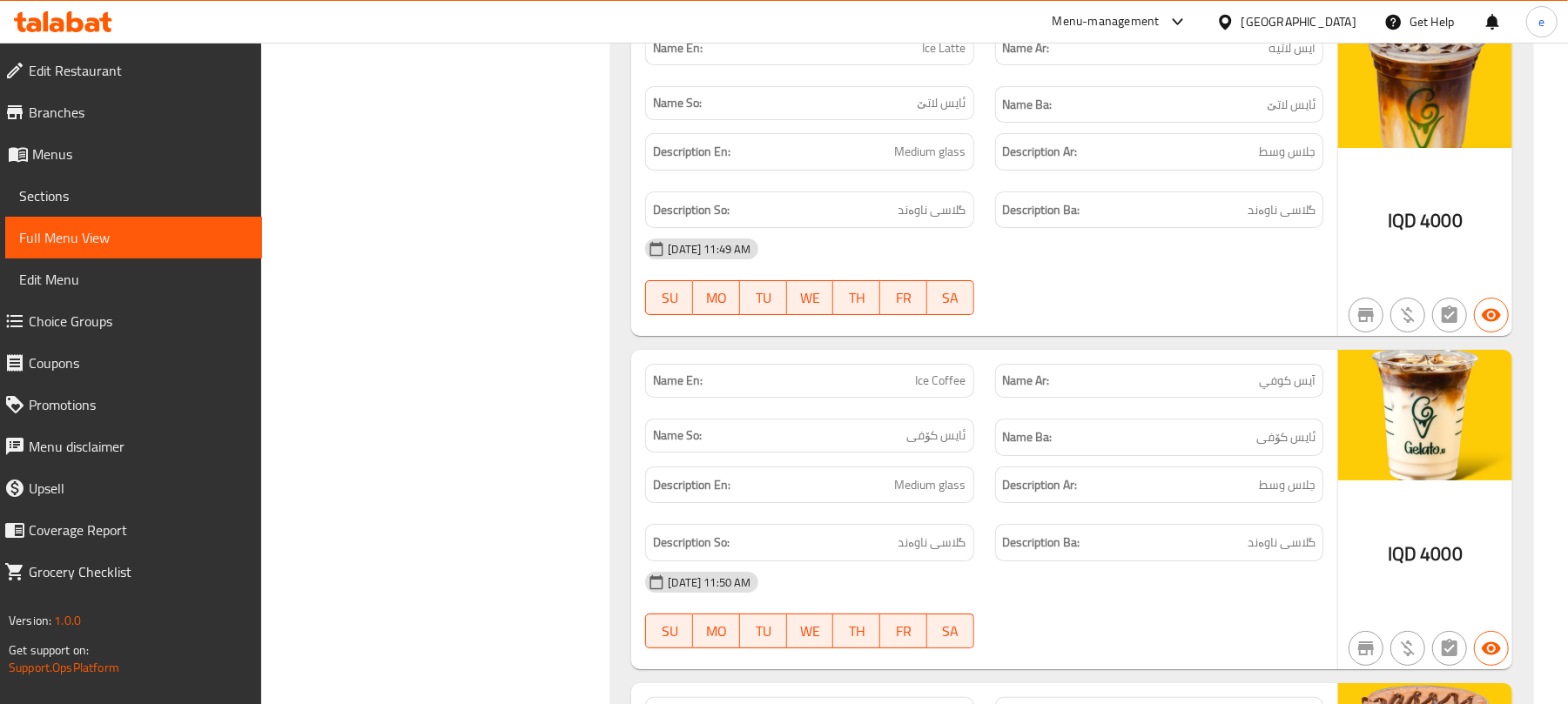
click at [1292, 57] on span "آيس لاتيه" at bounding box center [1291, 48] width 47 height 18
copy span "آيس لاتيه"
click at [951, 112] on span "ئایس لاتێ" at bounding box center [941, 103] width 48 height 18
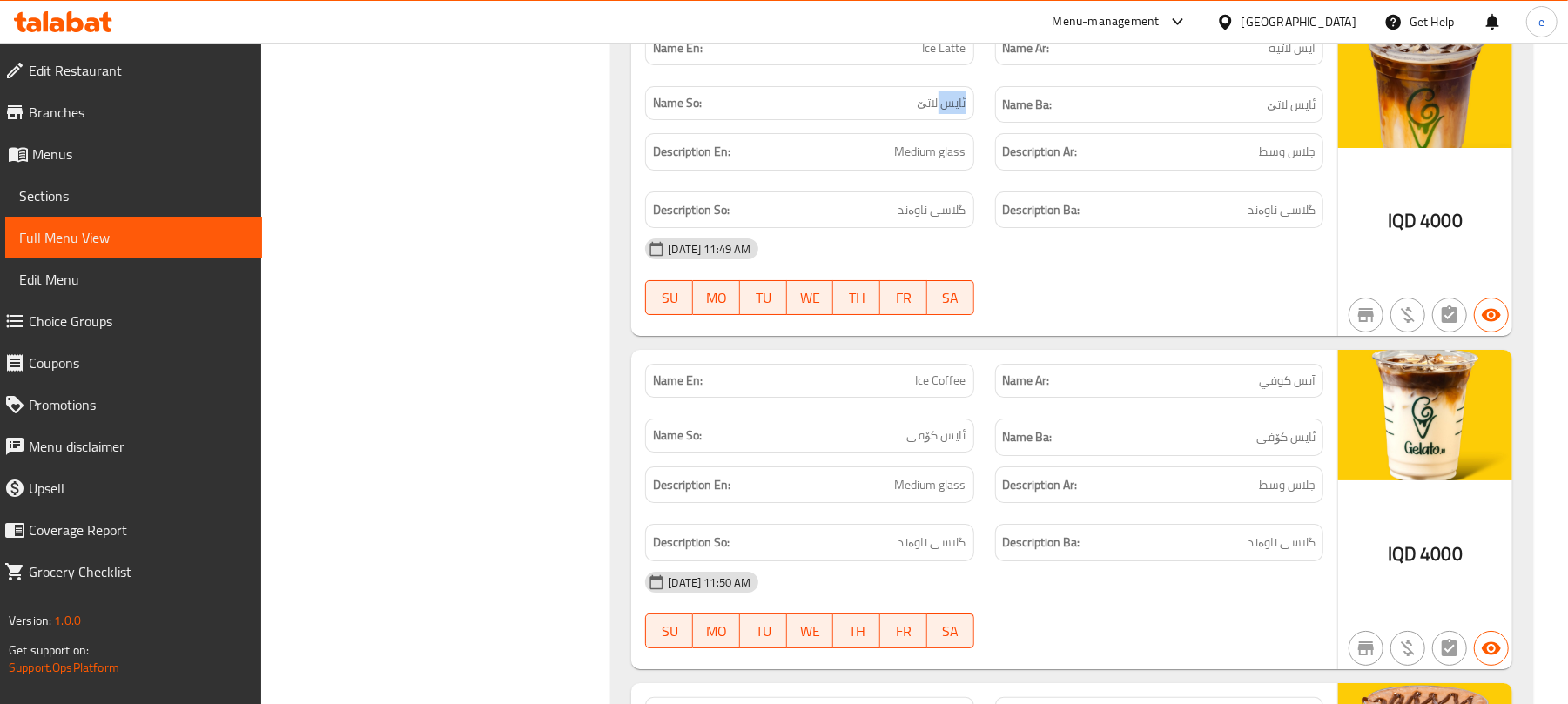
click at [951, 112] on span "ئایس لاتێ" at bounding box center [941, 103] width 48 height 18
click at [953, 163] on span "Medium glass" at bounding box center [930, 151] width 71 height 22
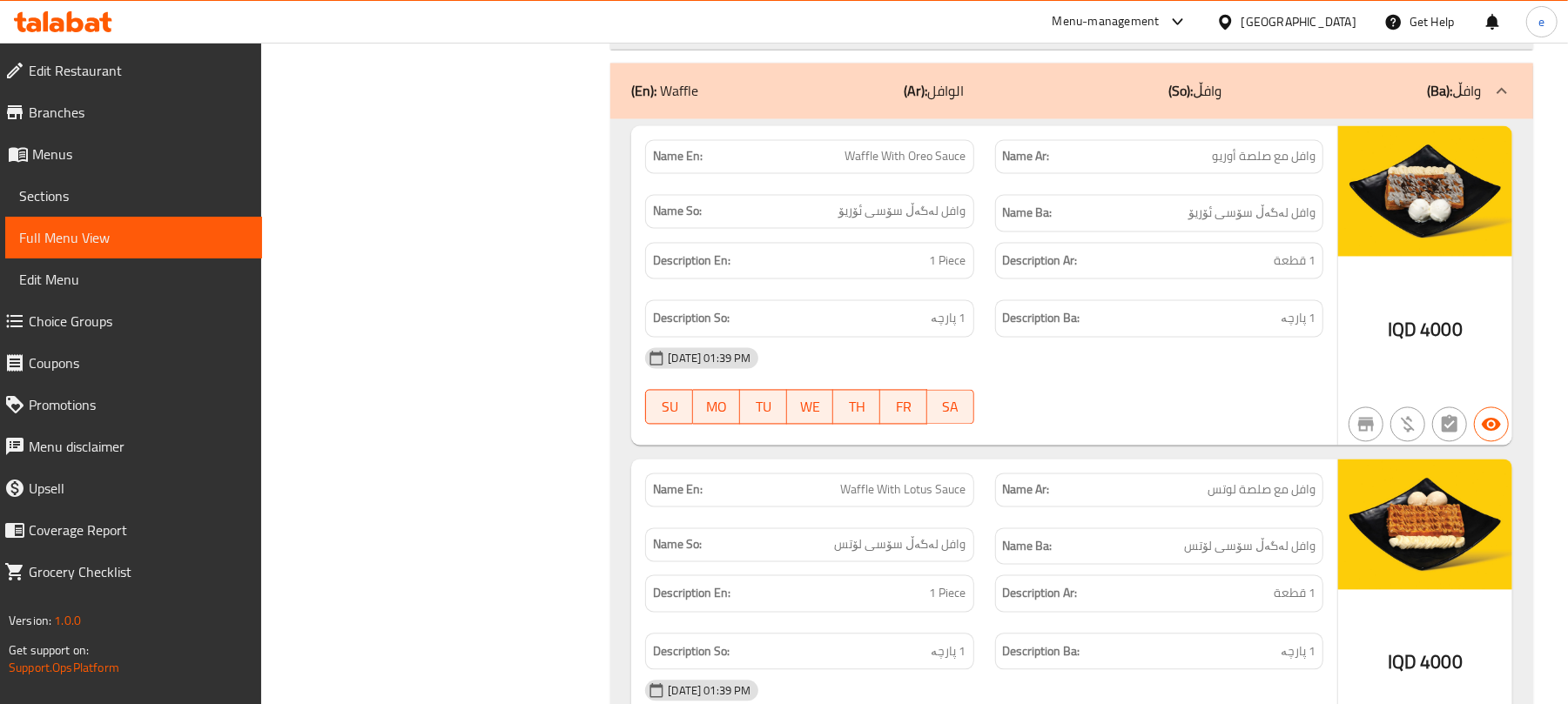
scroll to position [134, 0]
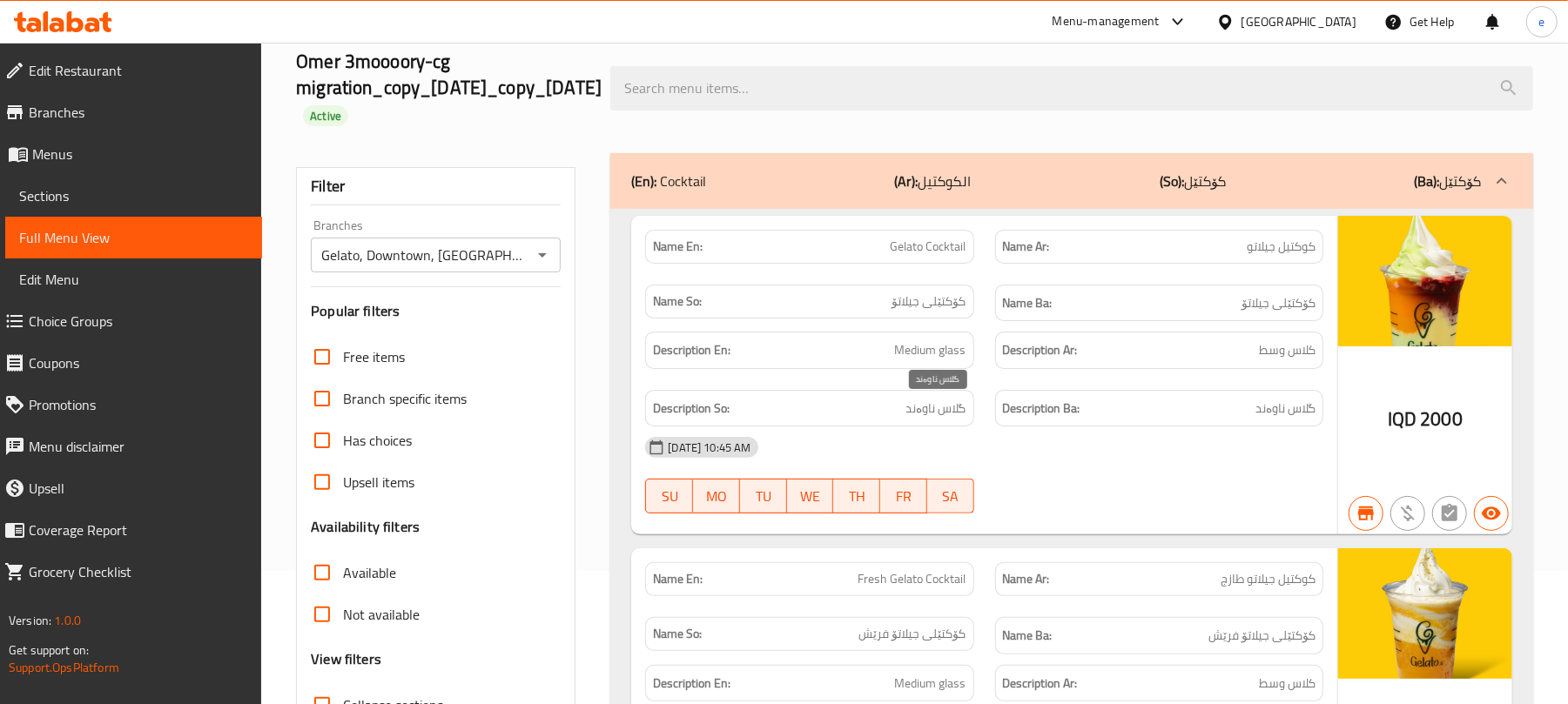
click at [948, 419] on span "گلاس ناوەند" at bounding box center [936, 409] width 60 height 22
click at [1310, 342] on span "كلاس وسط" at bounding box center [1288, 350] width 56 height 22
click at [962, 345] on span "Medium glass" at bounding box center [930, 350] width 71 height 22
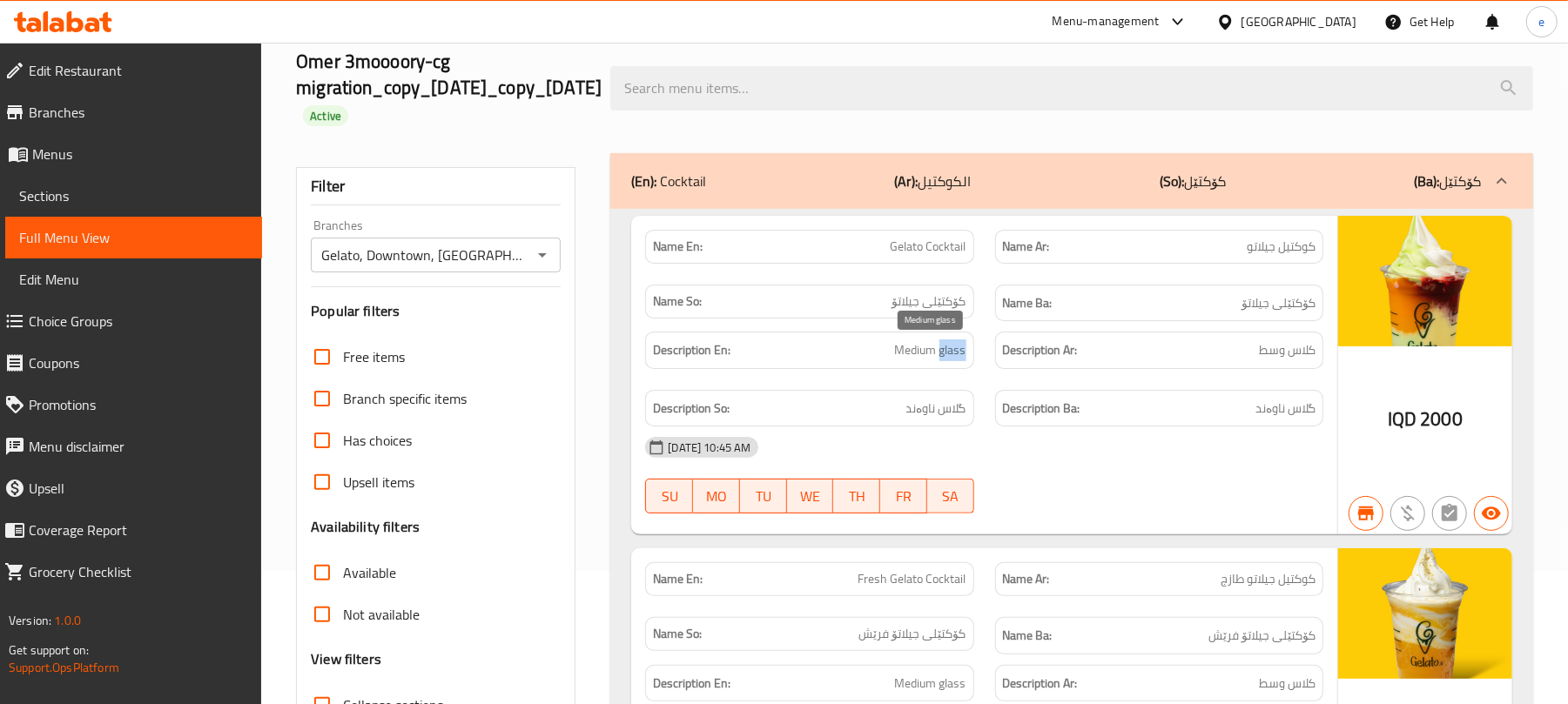
click at [962, 345] on span "Medium glass" at bounding box center [930, 350] width 71 height 22
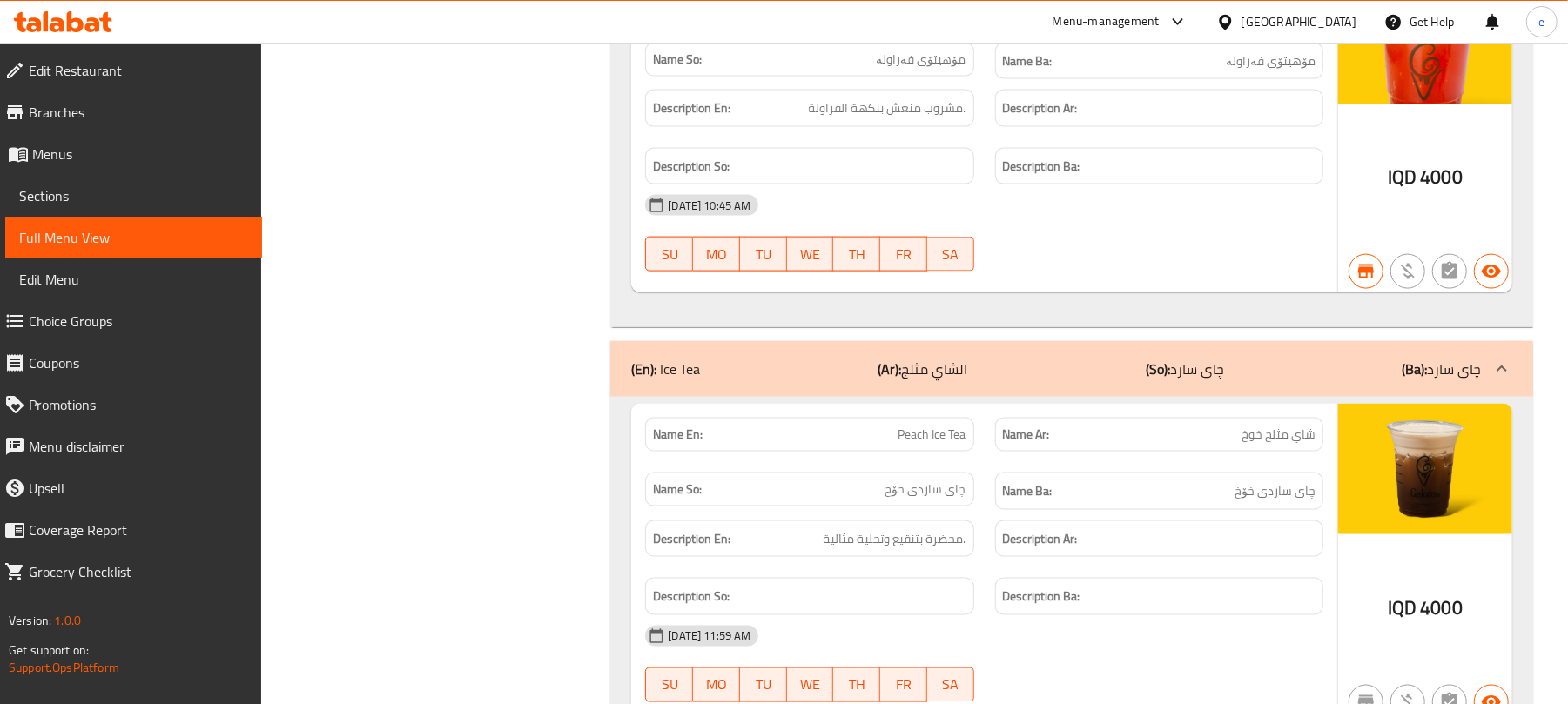
scroll to position [1656, 0]
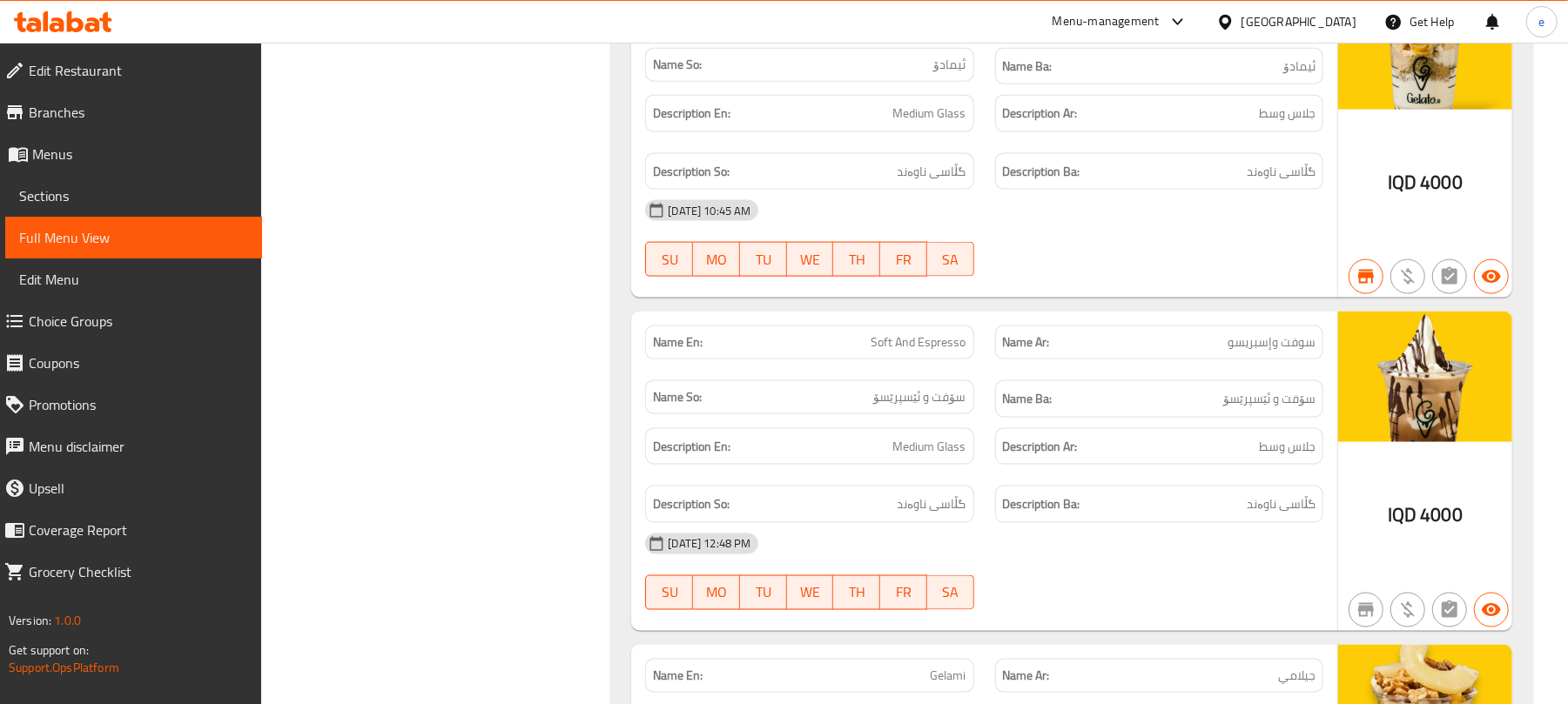
click at [1303, 352] on span "سوفت وإسبريسو" at bounding box center [1272, 342] width 88 height 18
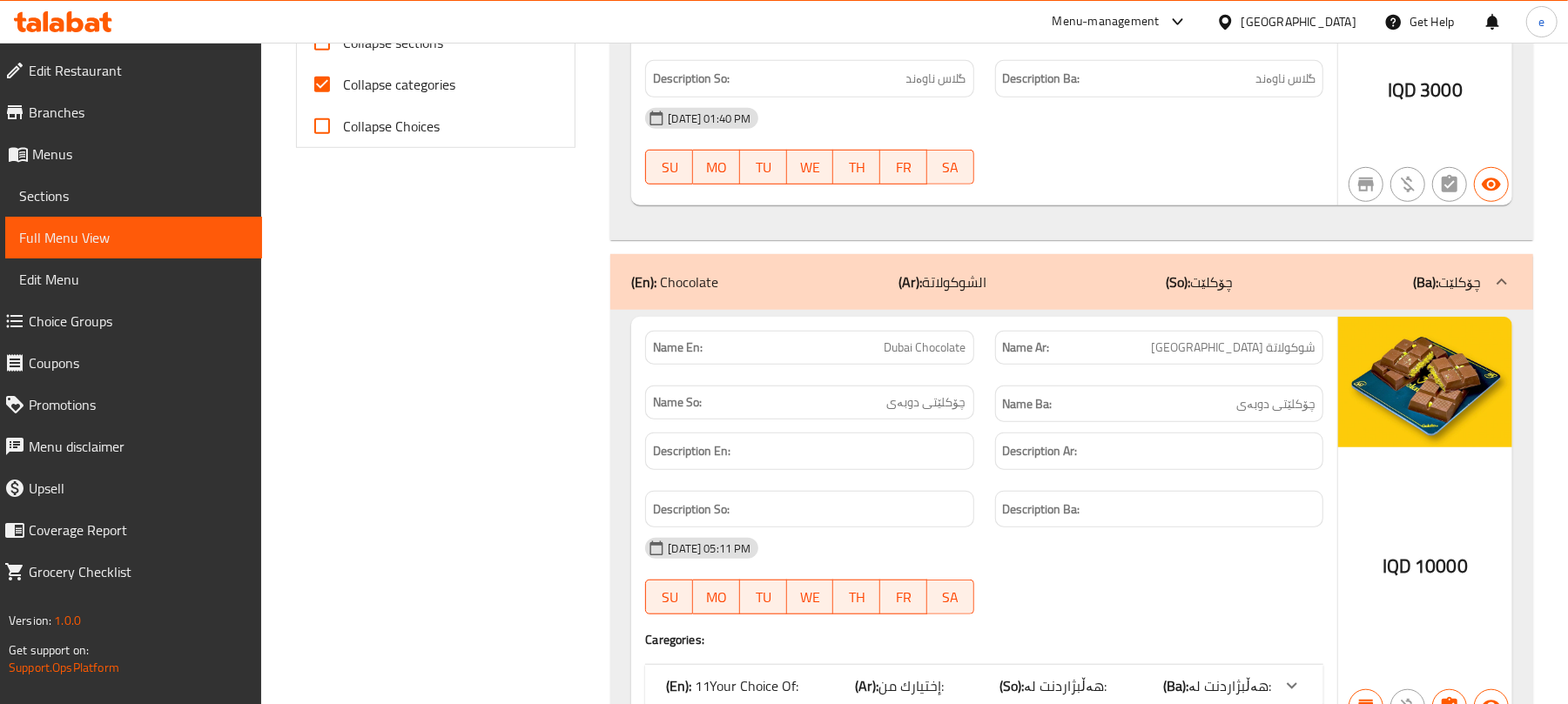
scroll to position [16427, 0]
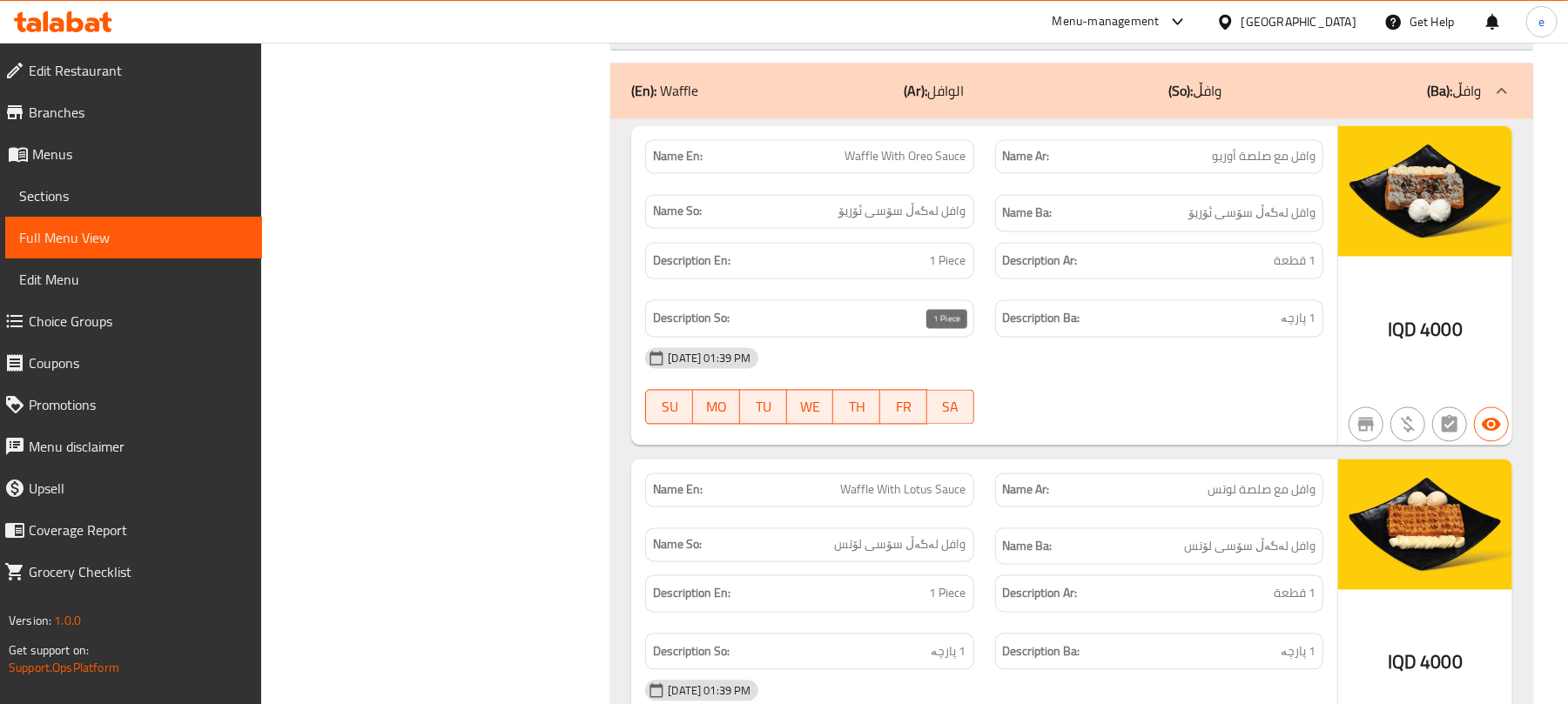
click at [955, 272] on span "1 Piece" at bounding box center [948, 261] width 37 height 22
click at [960, 330] on span "1 پارچە" at bounding box center [949, 319] width 35 height 22
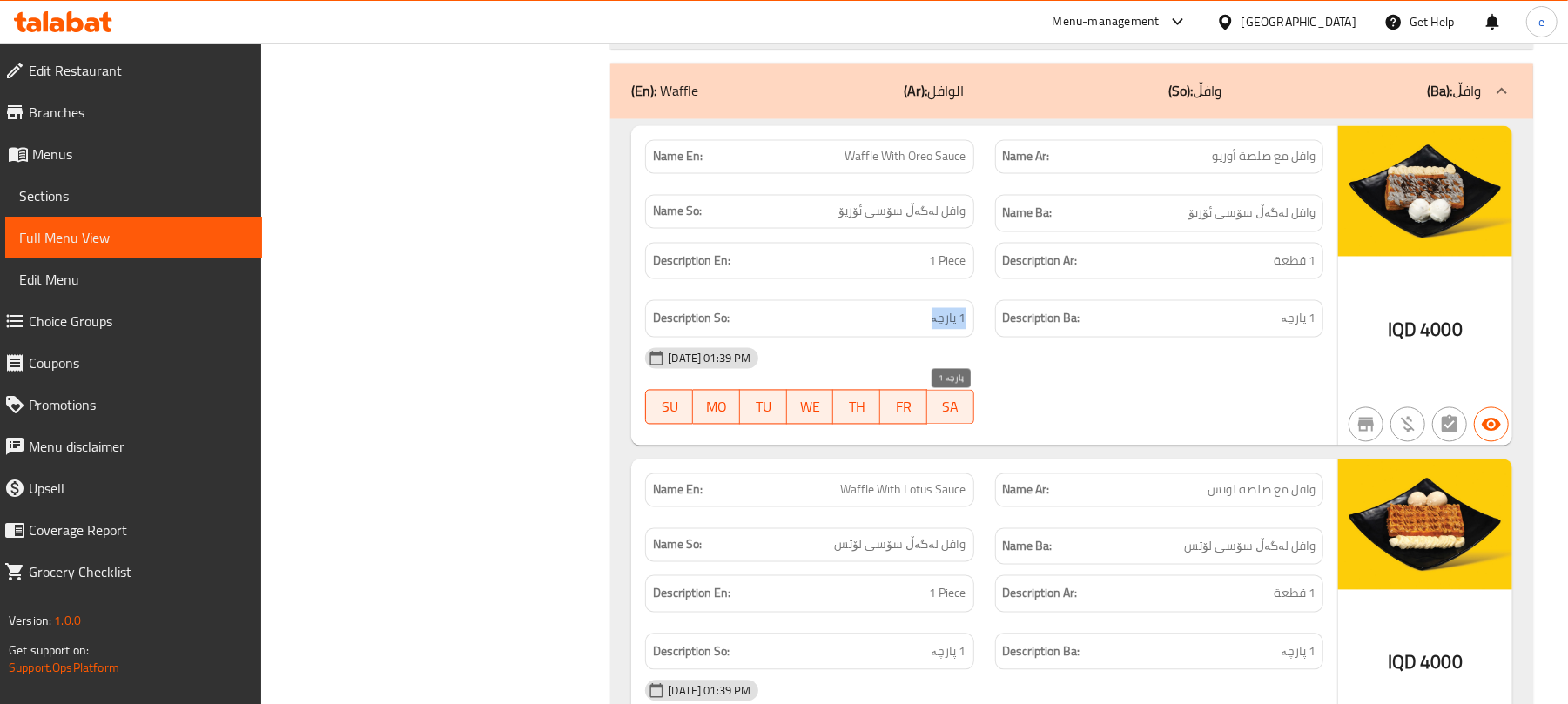
click at [960, 330] on span "1 پارچە" at bounding box center [949, 319] width 35 height 22
click at [1251, 272] on h6 "Description Ar: 1 قطعة" at bounding box center [1159, 261] width 313 height 22
click at [1262, 272] on h6 "Description Ar: 1 قطعة" at bounding box center [1159, 261] width 313 height 22
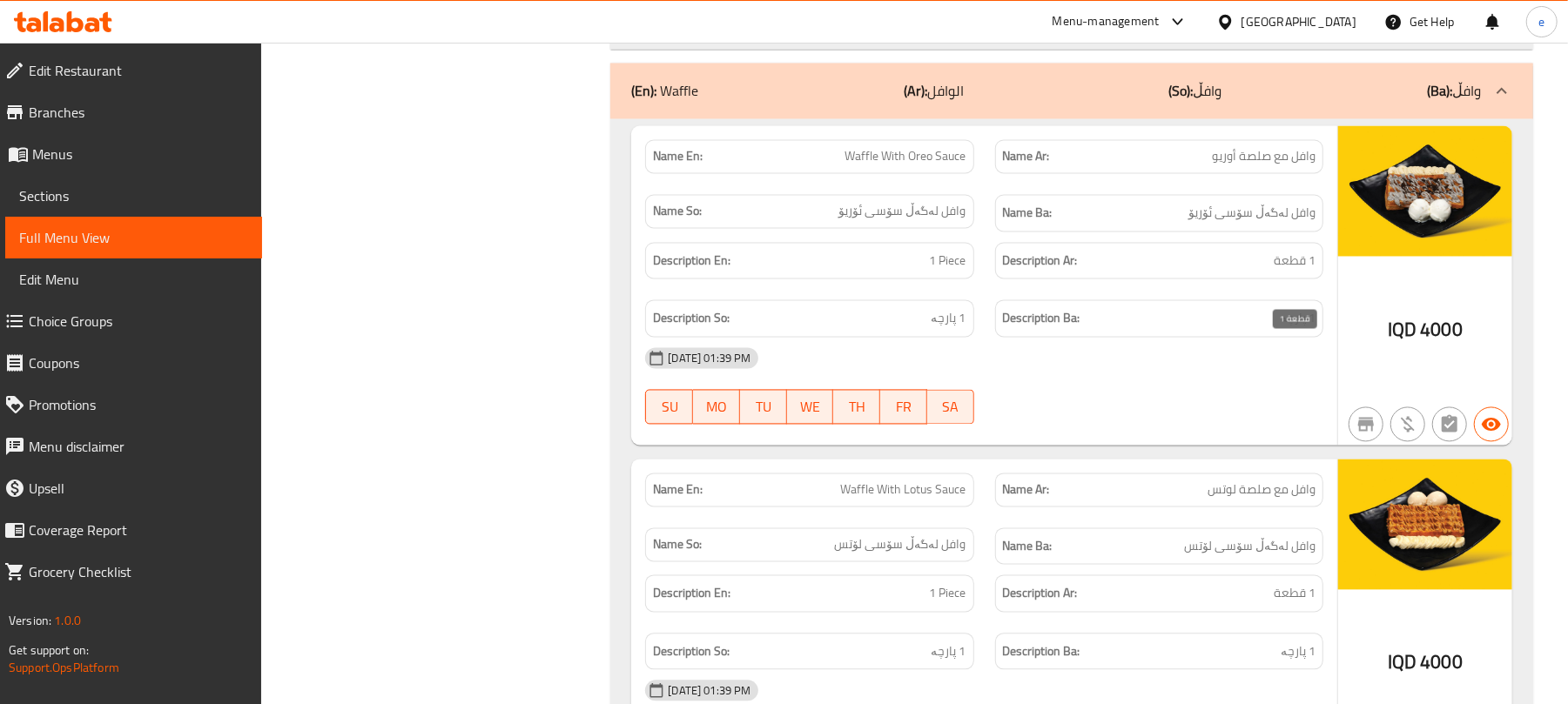
click at [1286, 272] on span "1 قطعة" at bounding box center [1295, 261] width 42 height 22
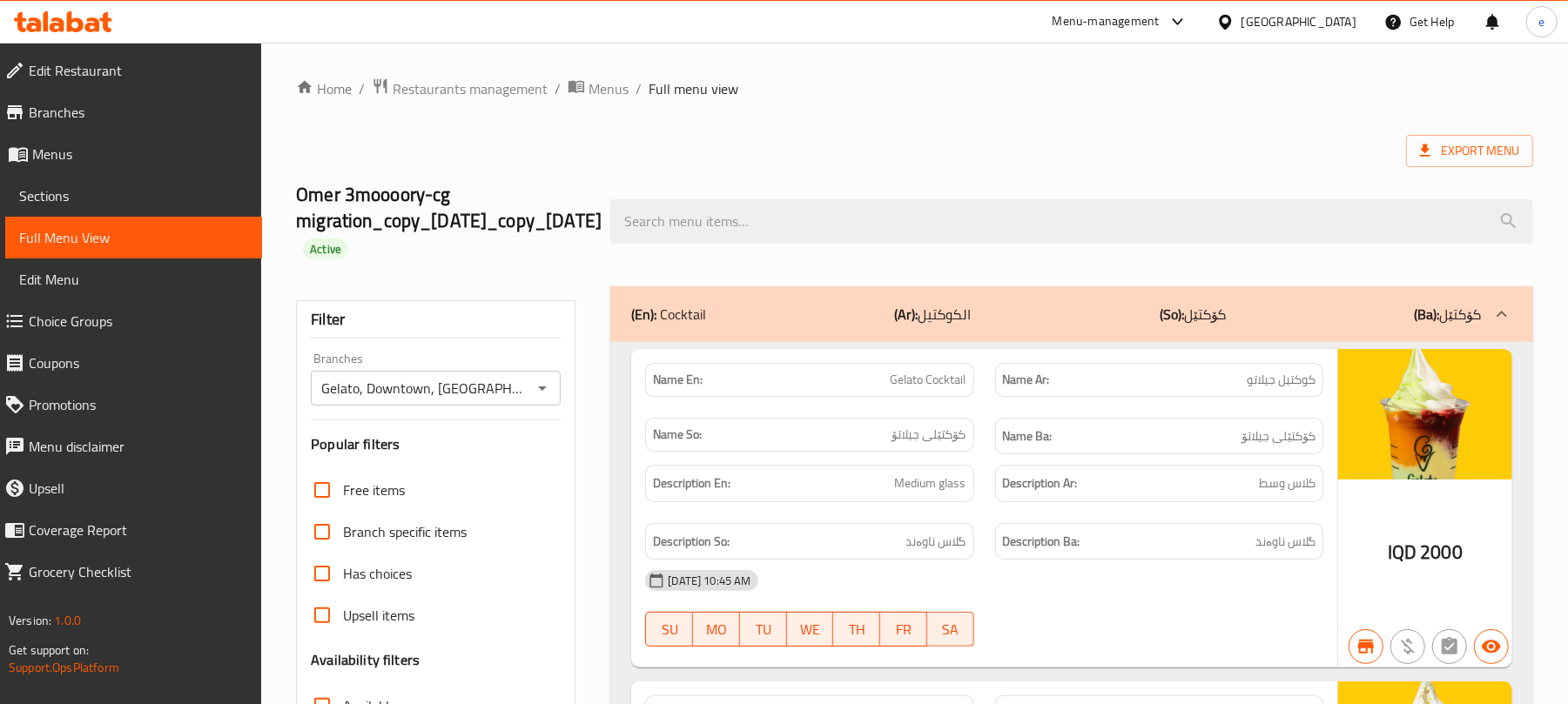
click at [557, 396] on div "Gelato, Downtown, Khanaqa Branches" at bounding box center [436, 388] width 250 height 35
click at [548, 396] on icon "Open" at bounding box center [542, 388] width 21 height 21
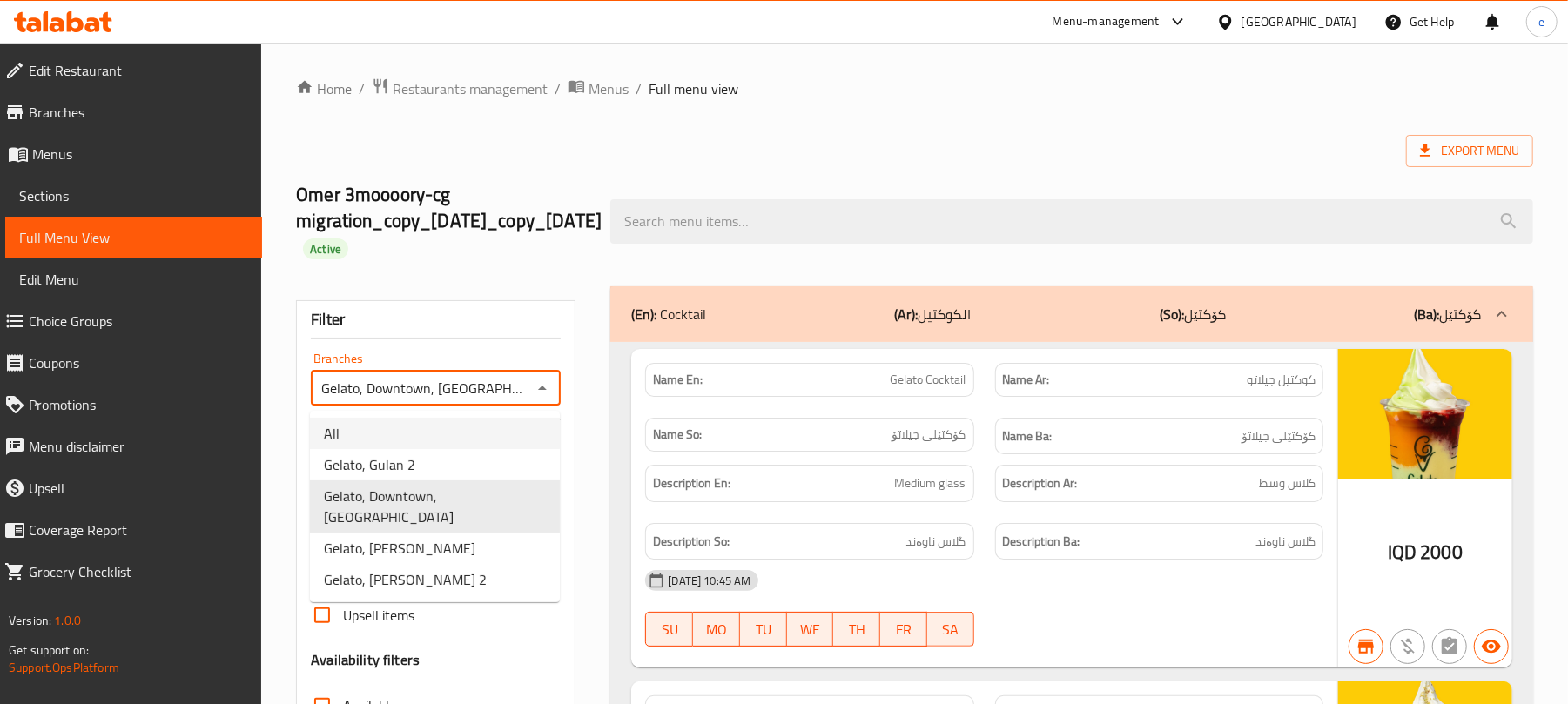
click at [404, 442] on li "All" at bounding box center [435, 434] width 250 height 32
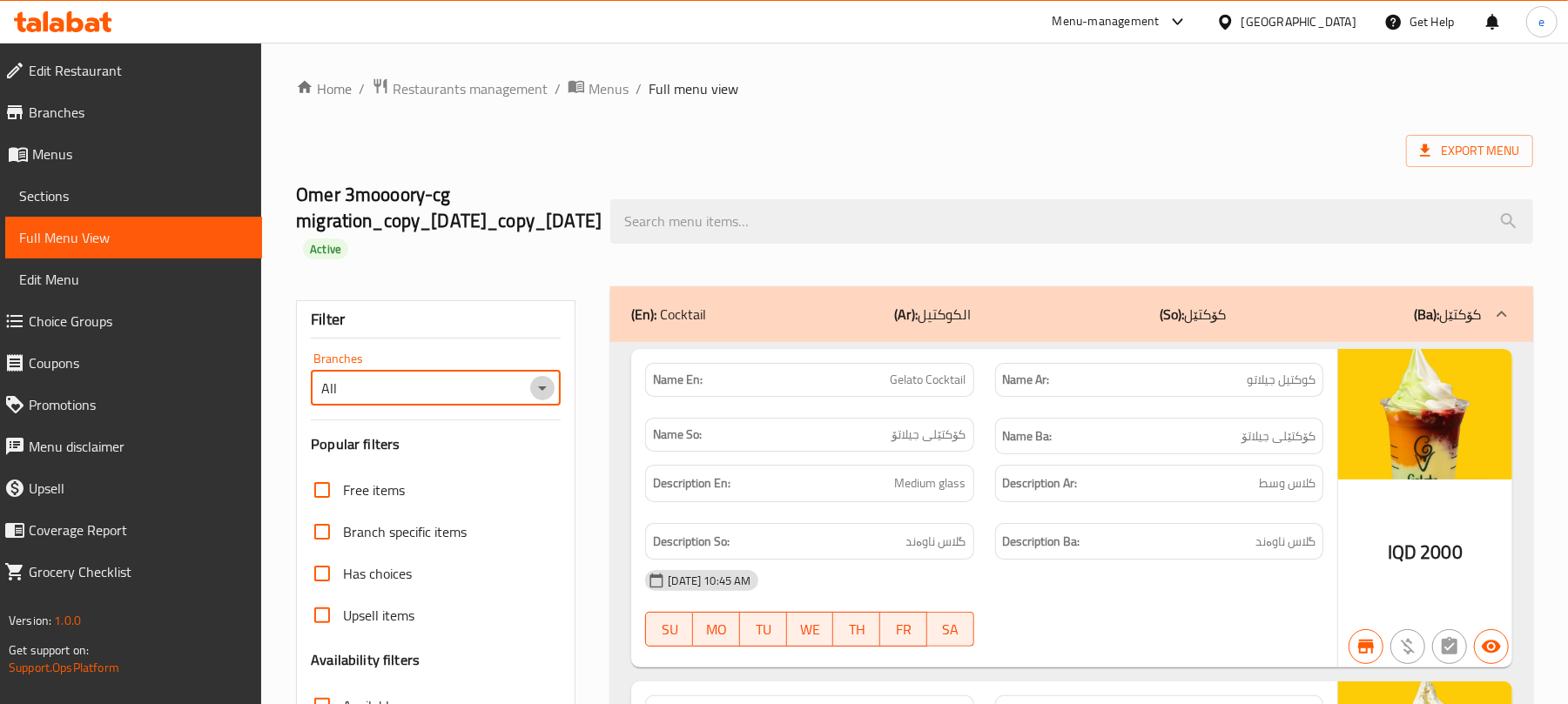
click at [537, 388] on icon "Open" at bounding box center [542, 388] width 21 height 21
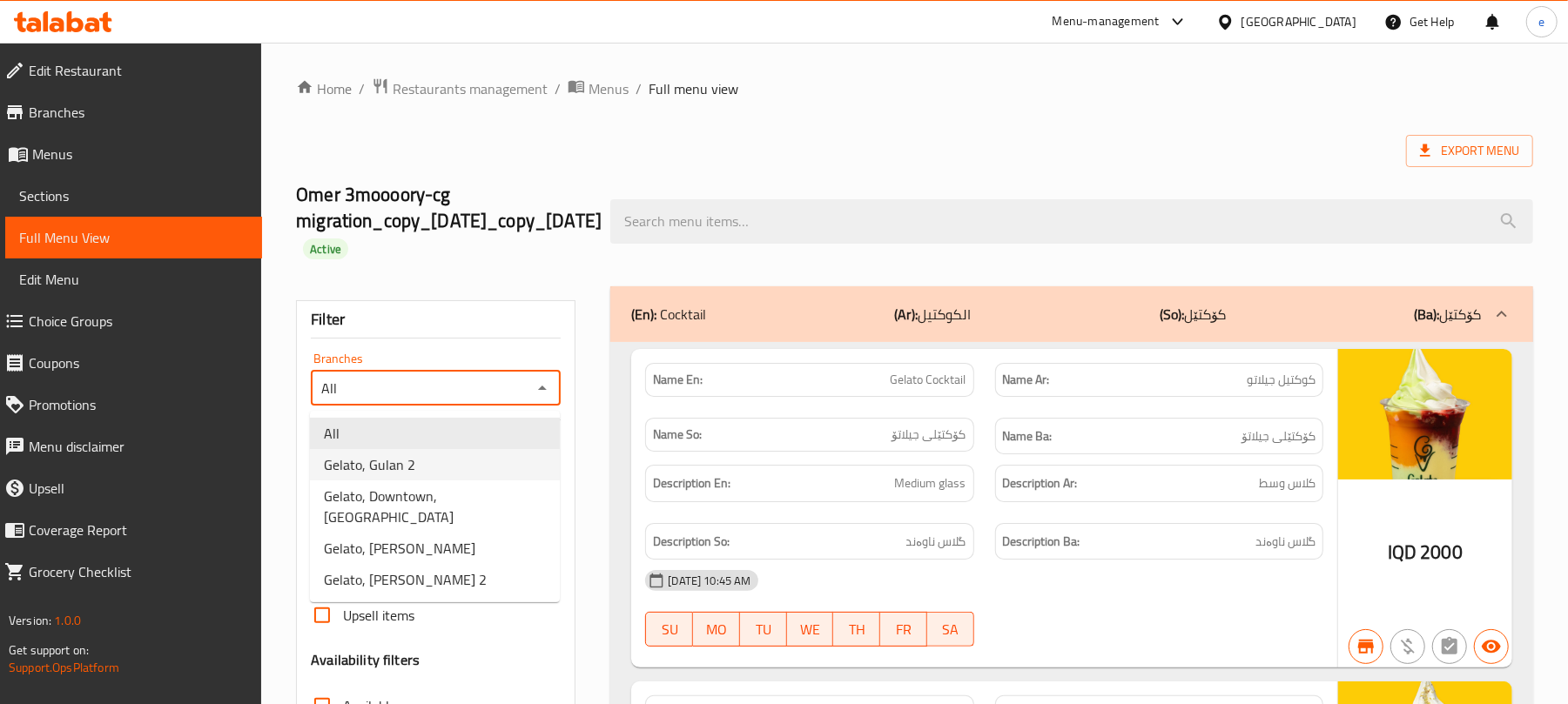
click at [439, 468] on li "Gelato, Gulan 2" at bounding box center [435, 465] width 250 height 32
type input "Gelato, Gulan 2"
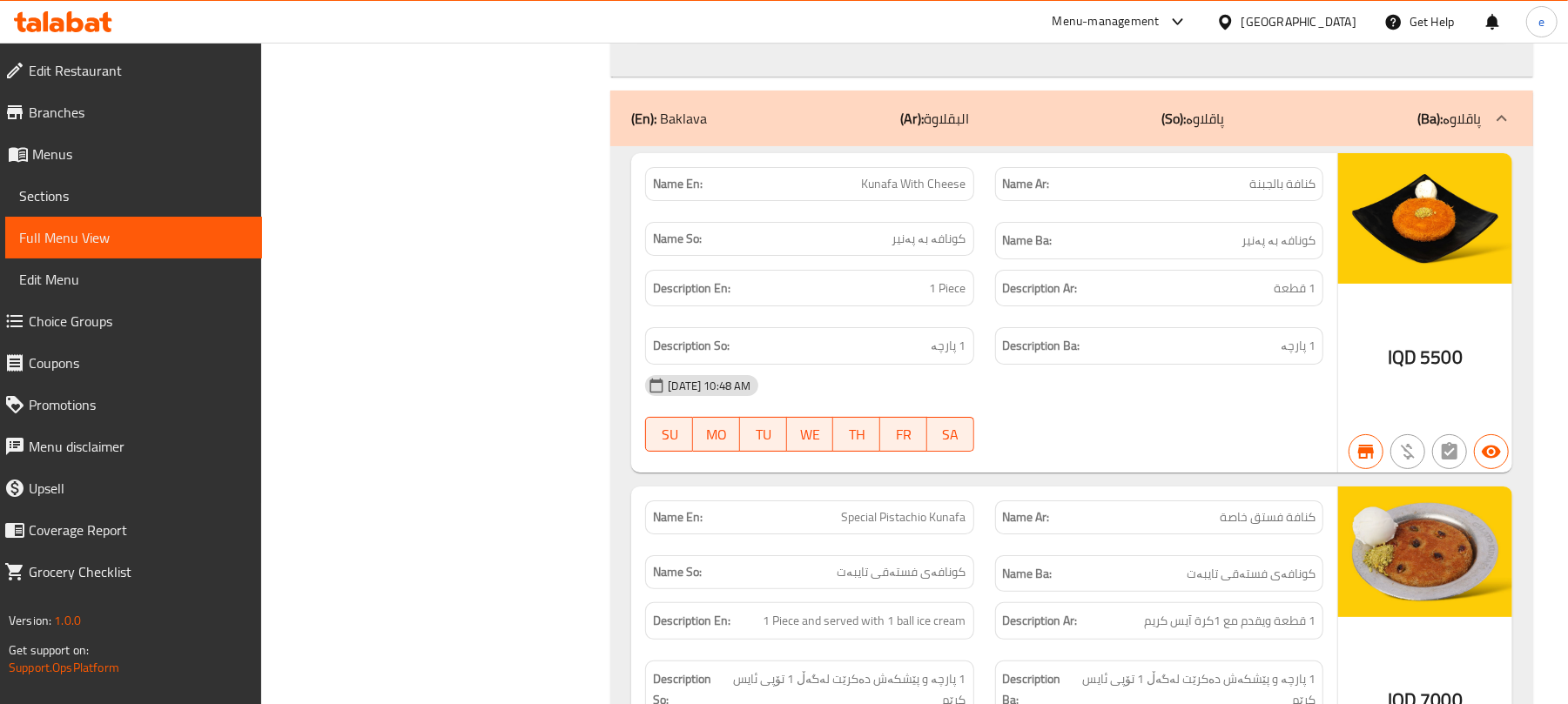
scroll to position [15562, 0]
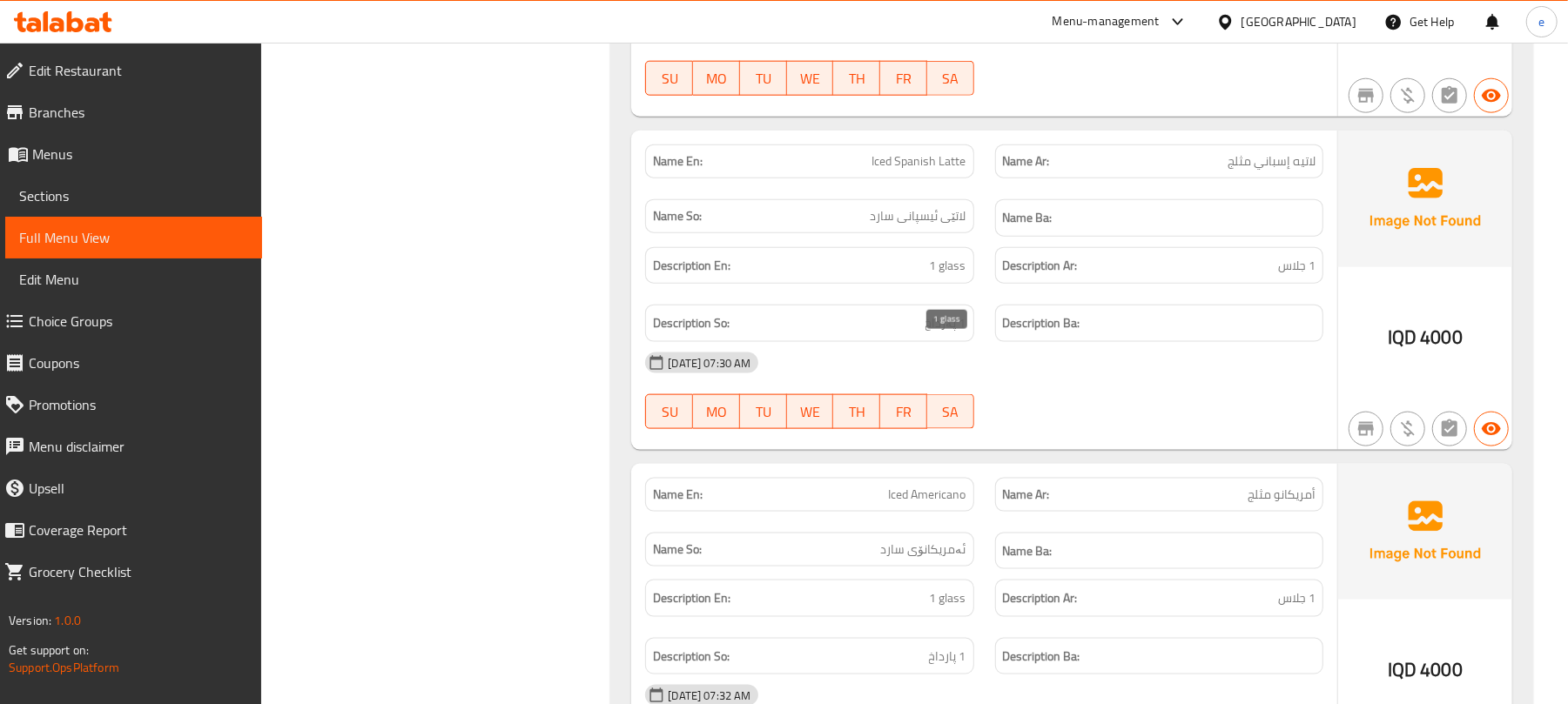
click at [960, 277] on span "1 glass" at bounding box center [948, 265] width 37 height 22
click at [949, 342] on div "Description So: 1 پەرداخ" at bounding box center [809, 323] width 328 height 38
click at [955, 334] on span "1 پەرداخ" at bounding box center [946, 323] width 41 height 22
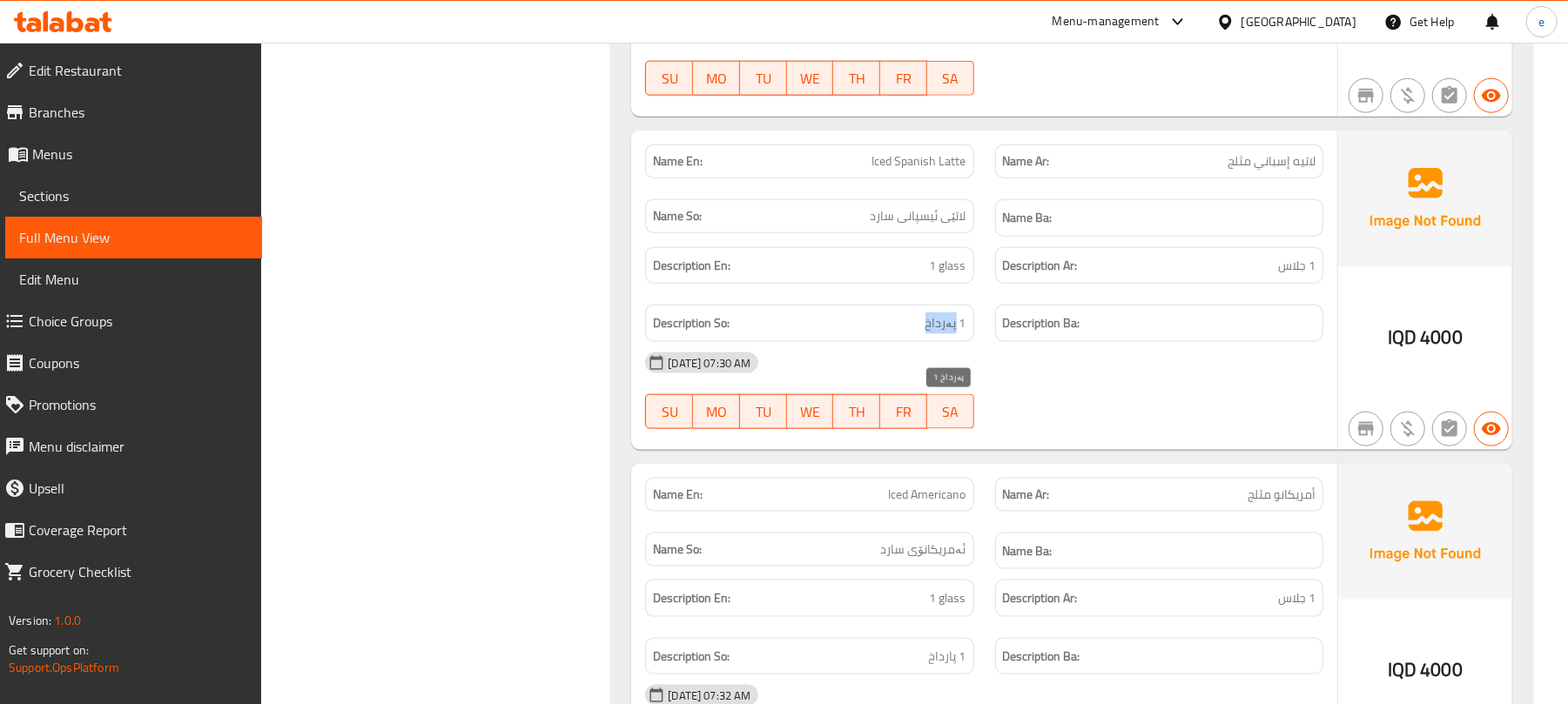
click at [955, 334] on span "1 پەرداخ" at bounding box center [946, 323] width 41 height 22
click at [1304, 277] on span "1 جلاس" at bounding box center [1296, 265] width 38 height 22
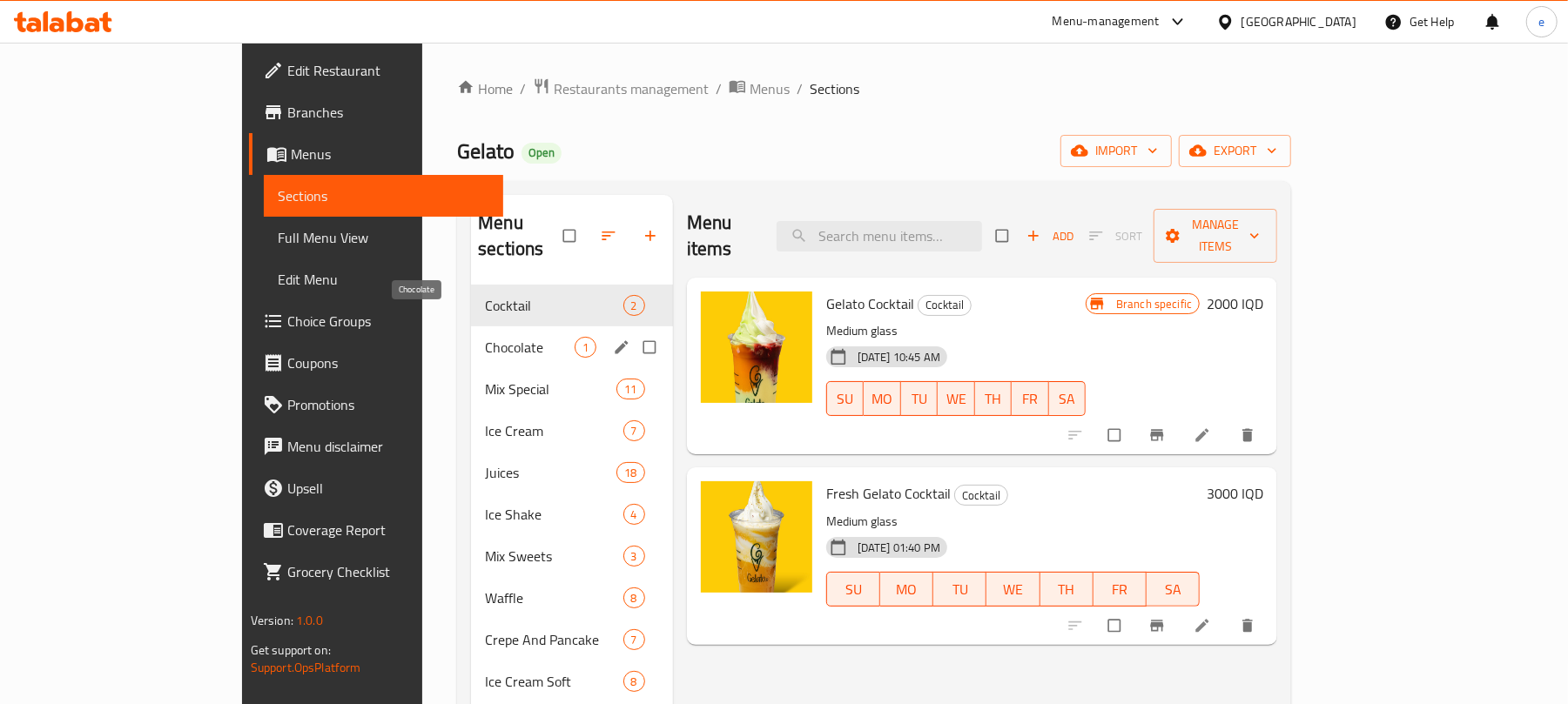
scroll to position [232, 0]
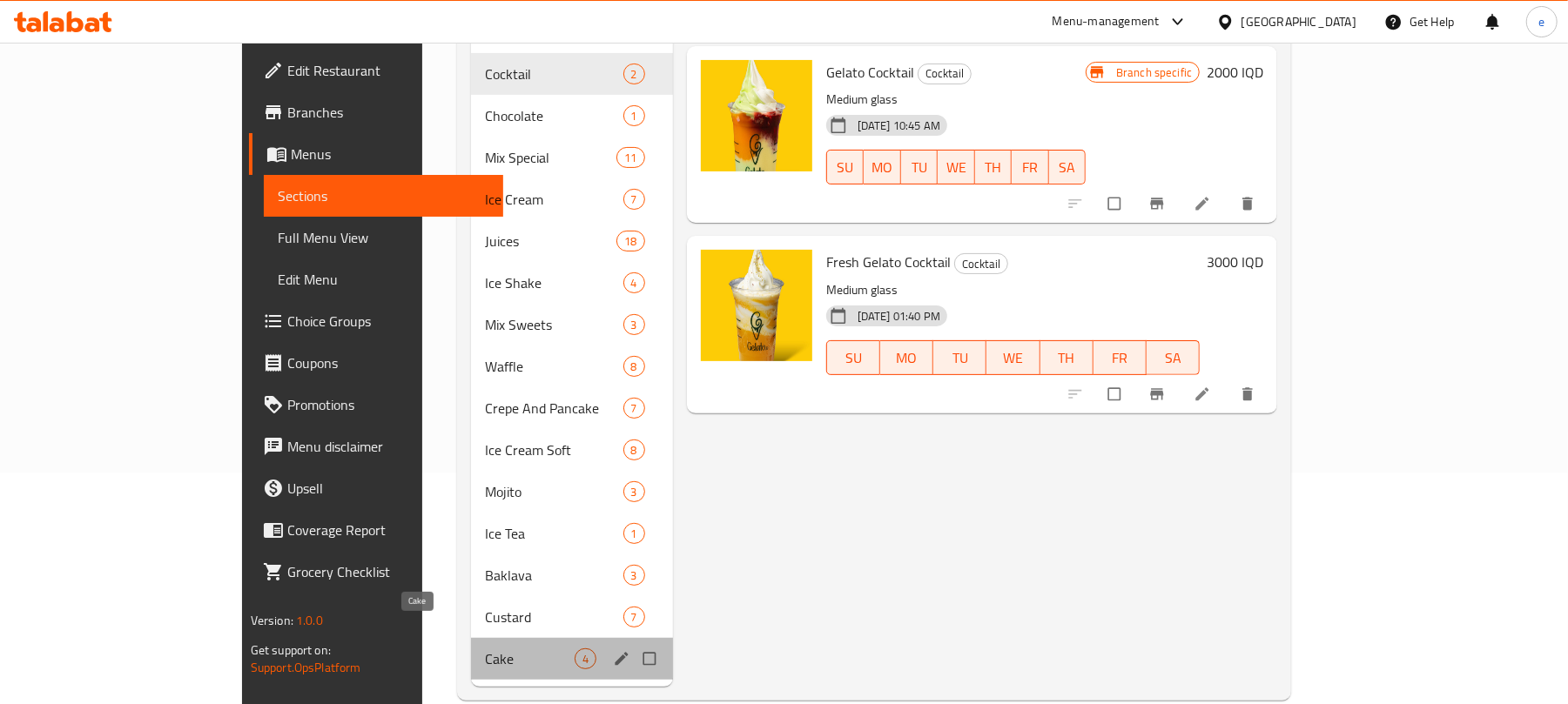
click at [485, 649] on span "Cake" at bounding box center [529, 659] width 89 height 21
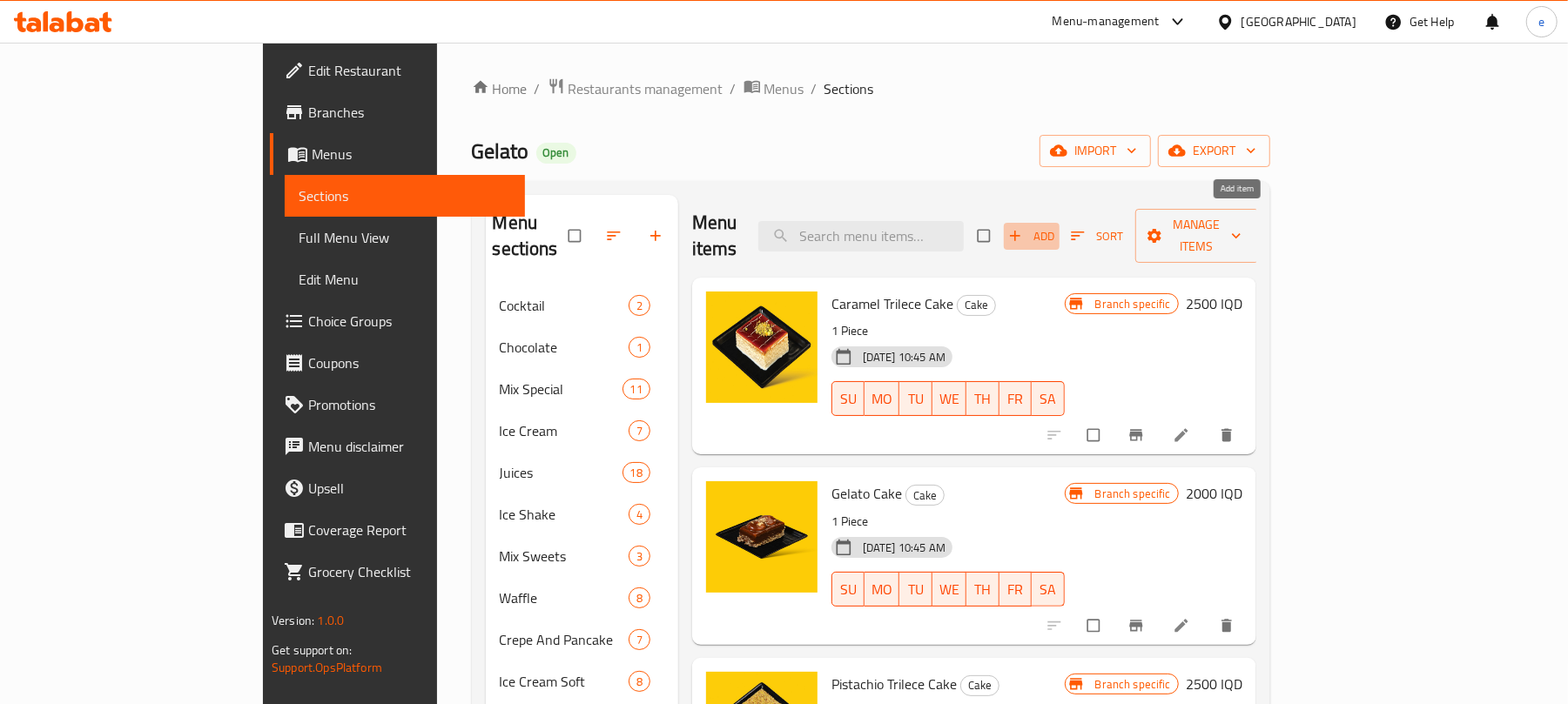
click at [1027, 228] on span "button" at bounding box center [1017, 236] width 21 height 18
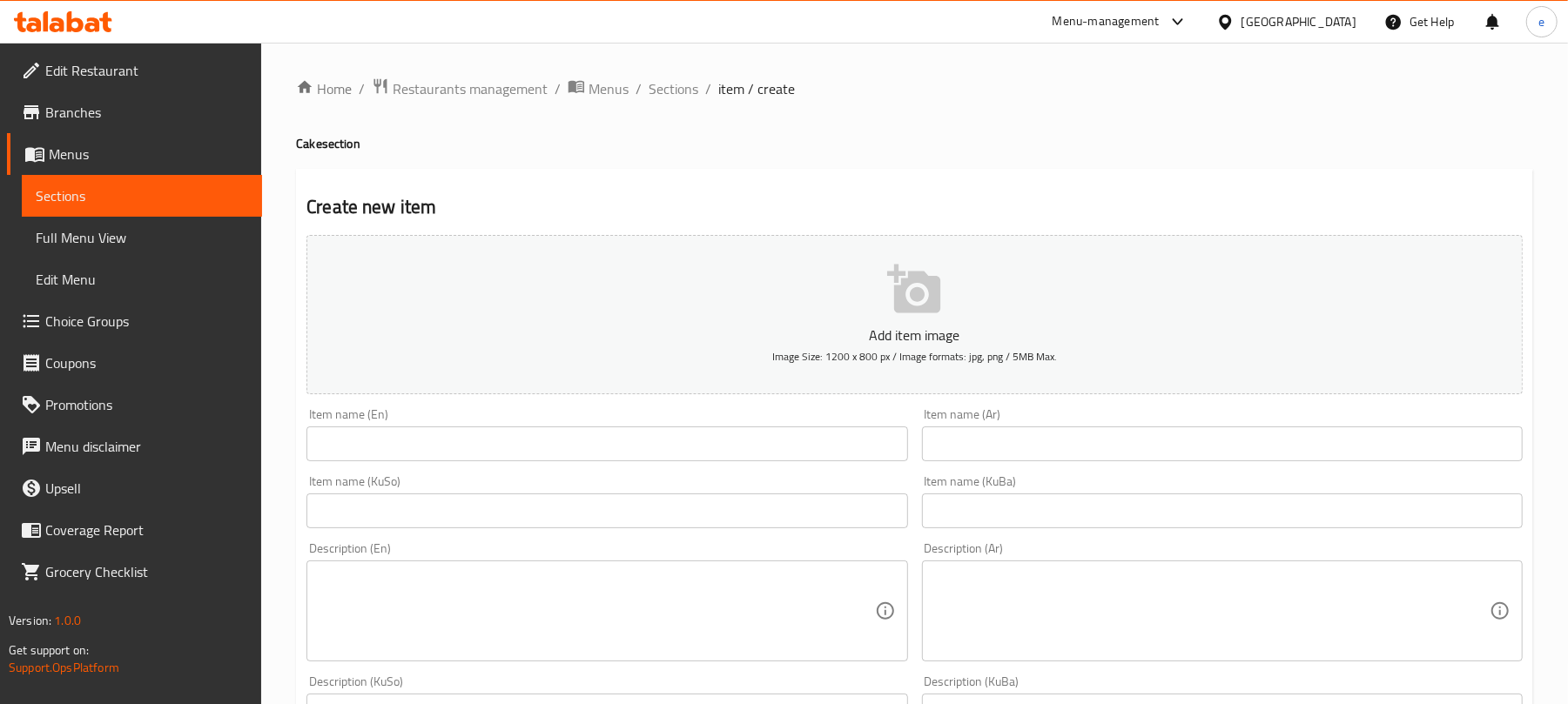
click at [749, 499] on input "text" at bounding box center [607, 512] width 601 height 35
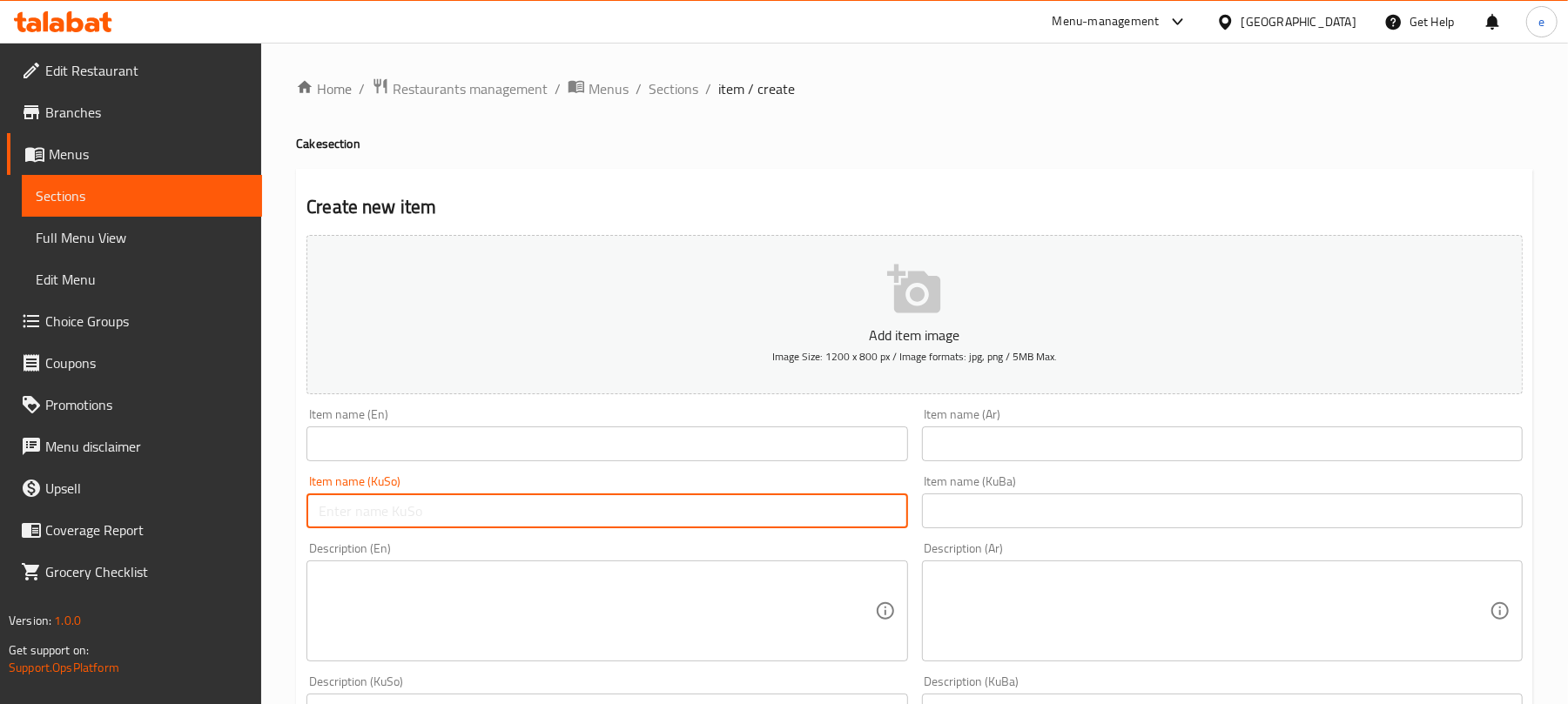
paste input "رێد ڤیلڤێت"
type input "رێد ڤیلڤێت"
click at [613, 450] on input "text" at bounding box center [607, 444] width 601 height 35
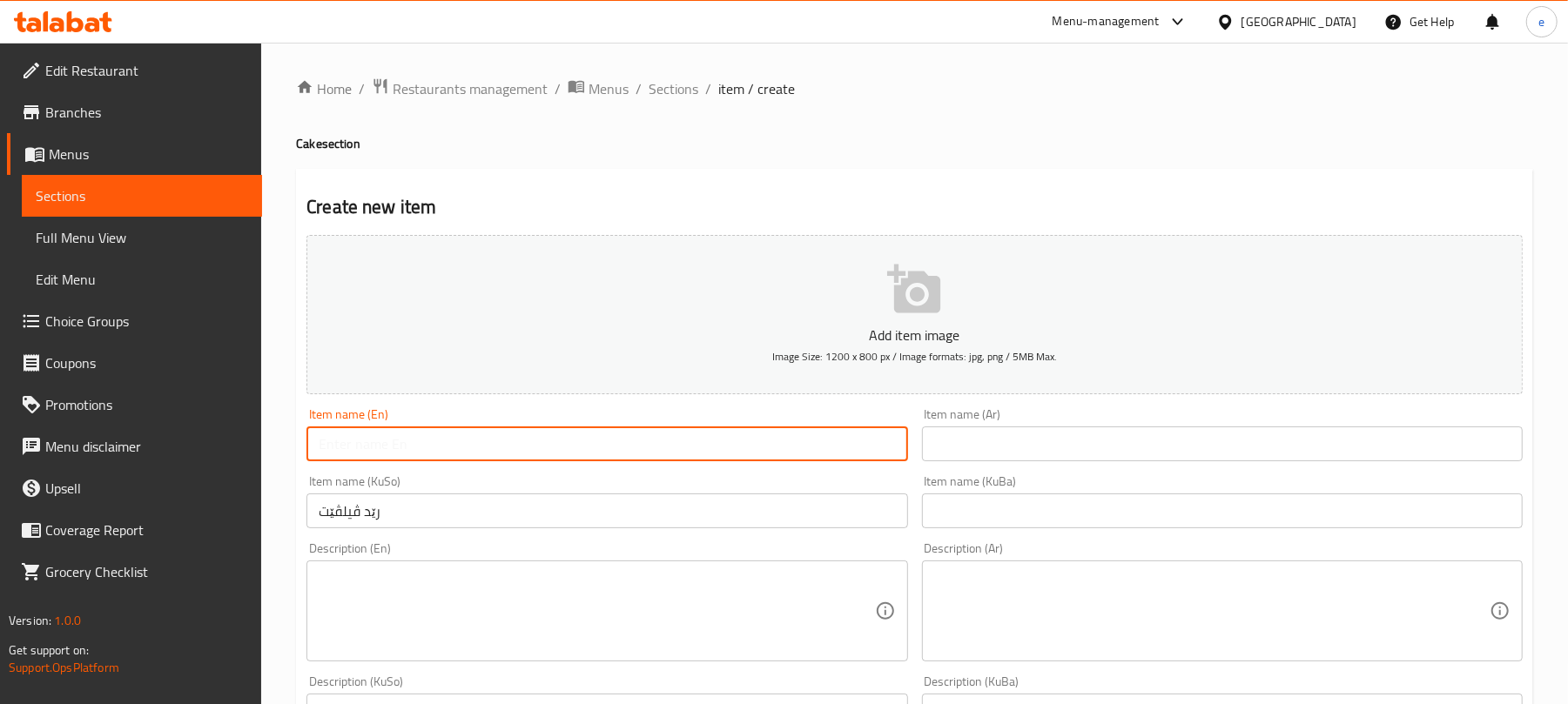
paste input "Red Velvet"
type input "Red Velvet"
click at [1129, 439] on input "text" at bounding box center [1223, 444] width 601 height 35
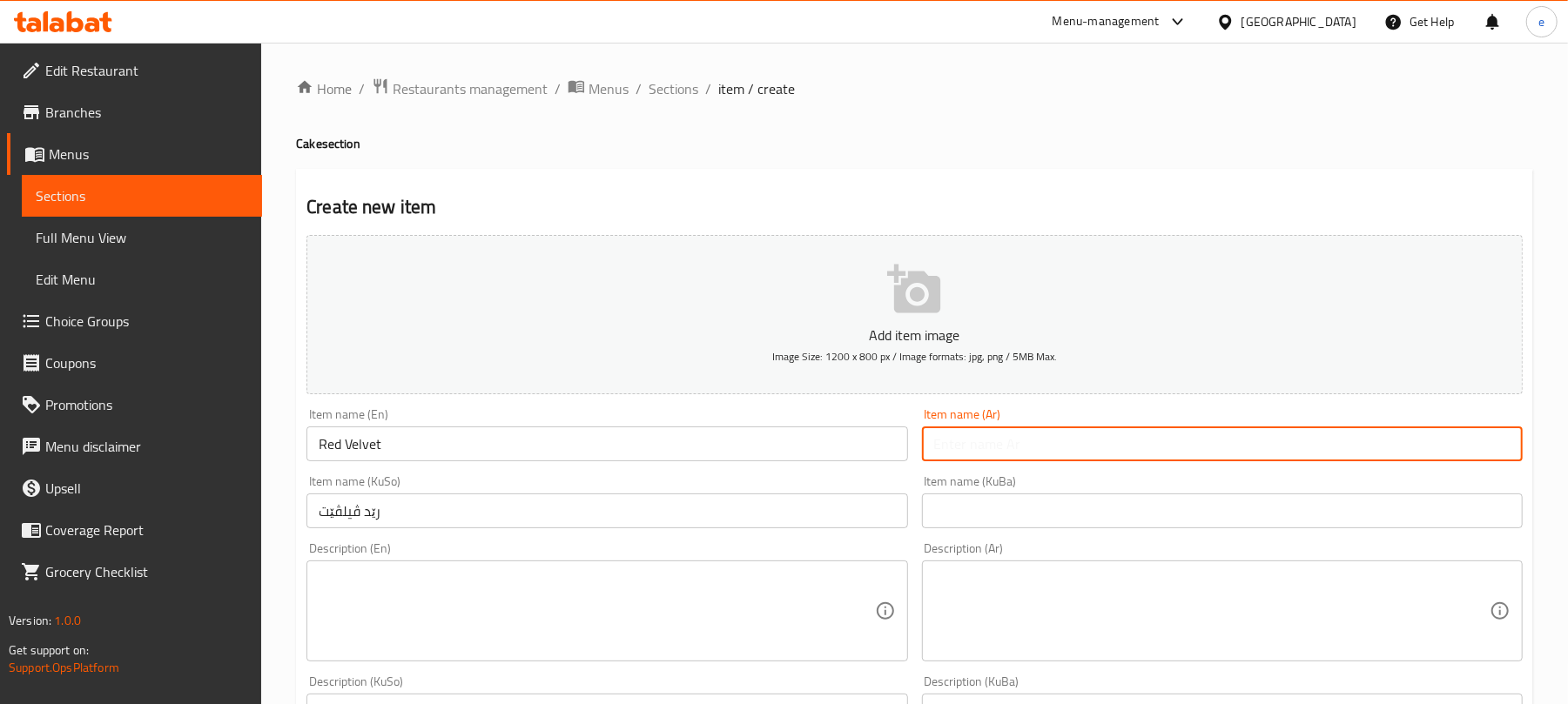
paste input "ريد فيلفت"
type input "ريد فيلفت"
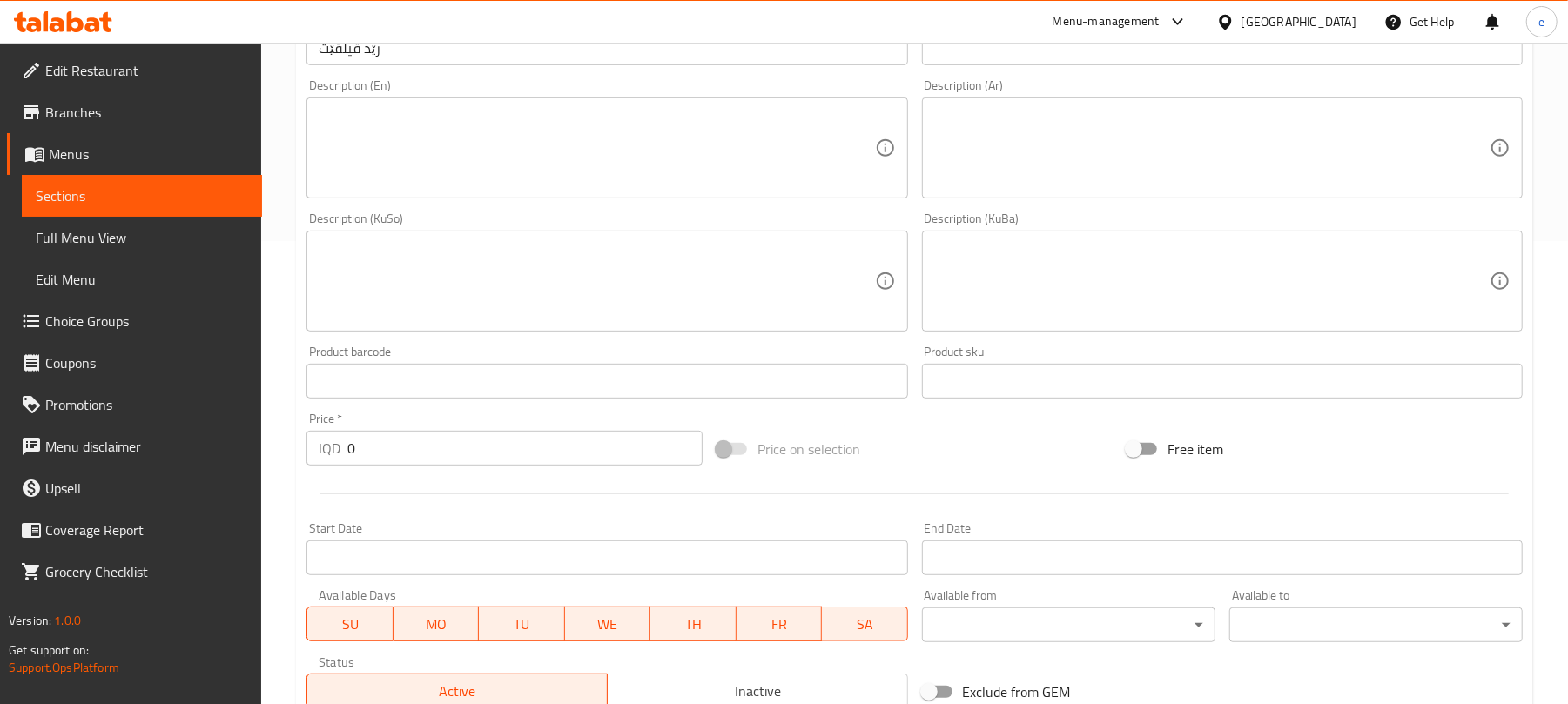
scroll to position [464, 0]
drag, startPoint x: 428, startPoint y: 450, endPoint x: 312, endPoint y: 440, distance: 116.4
click at [312, 440] on div "IQD 0 Price *" at bounding box center [505, 447] width 396 height 35
paste input "300"
type input "3000"
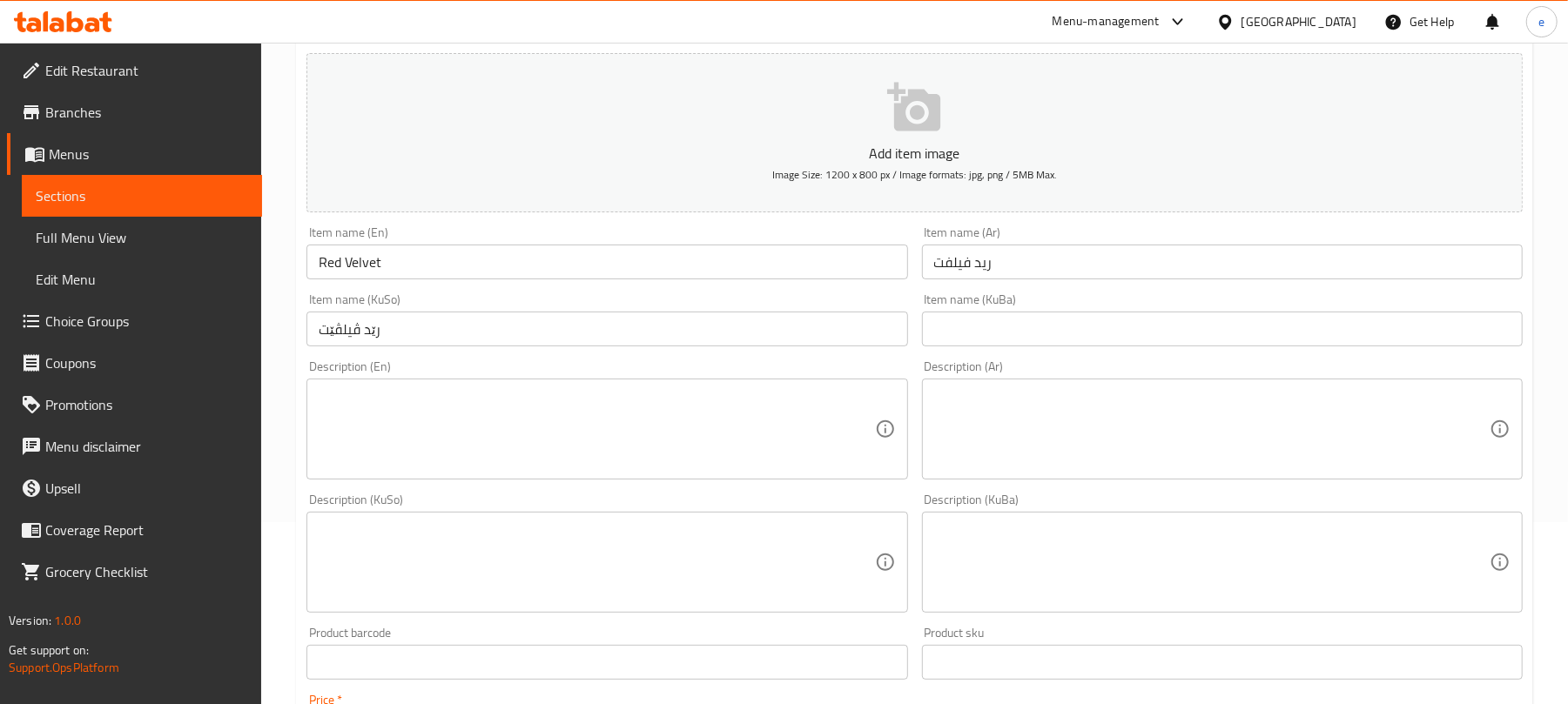
scroll to position [232, 0]
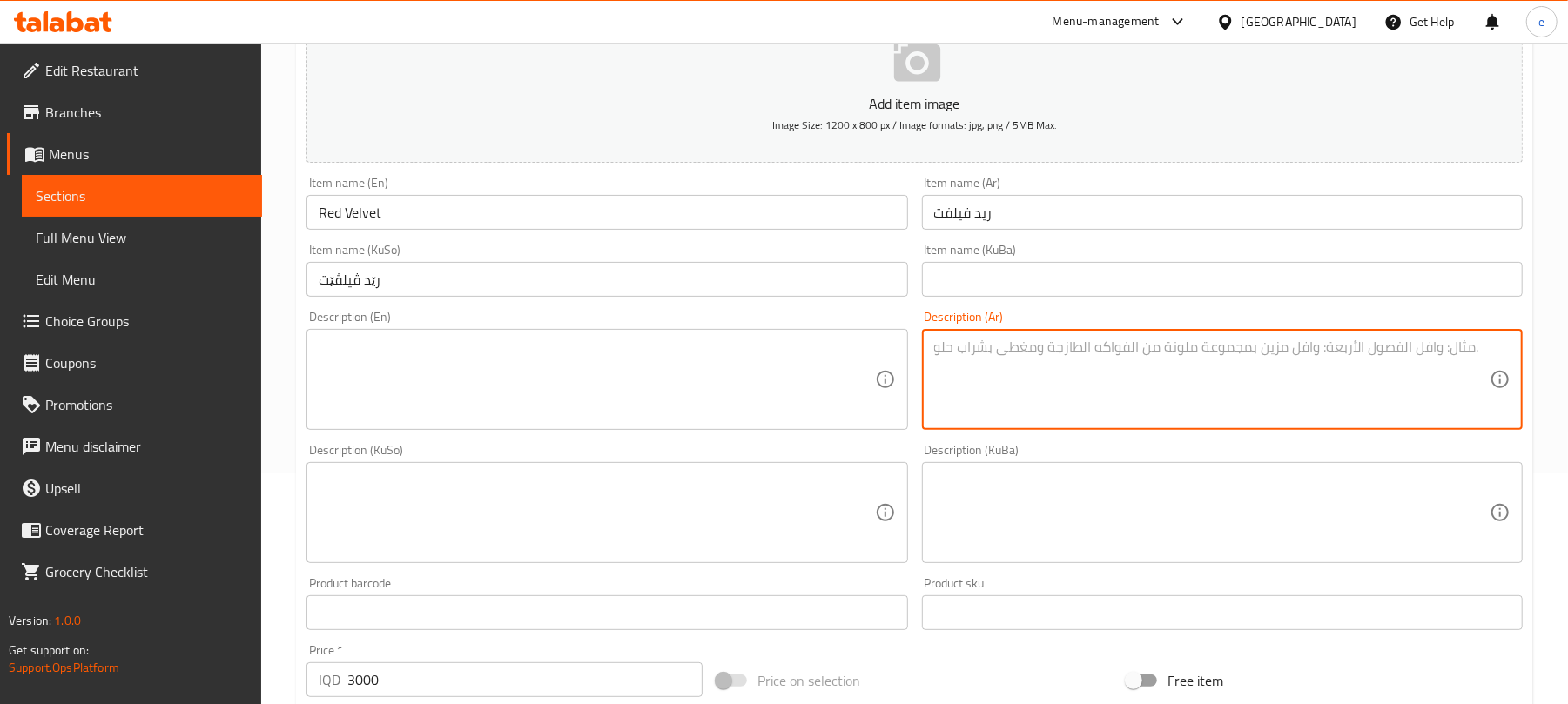
click at [1100, 402] on textarea at bounding box center [1212, 380] width 555 height 83
paste textarea "1 قطعة"
type textarea "1 قطعة"
click at [712, 396] on textarea at bounding box center [597, 380] width 555 height 83
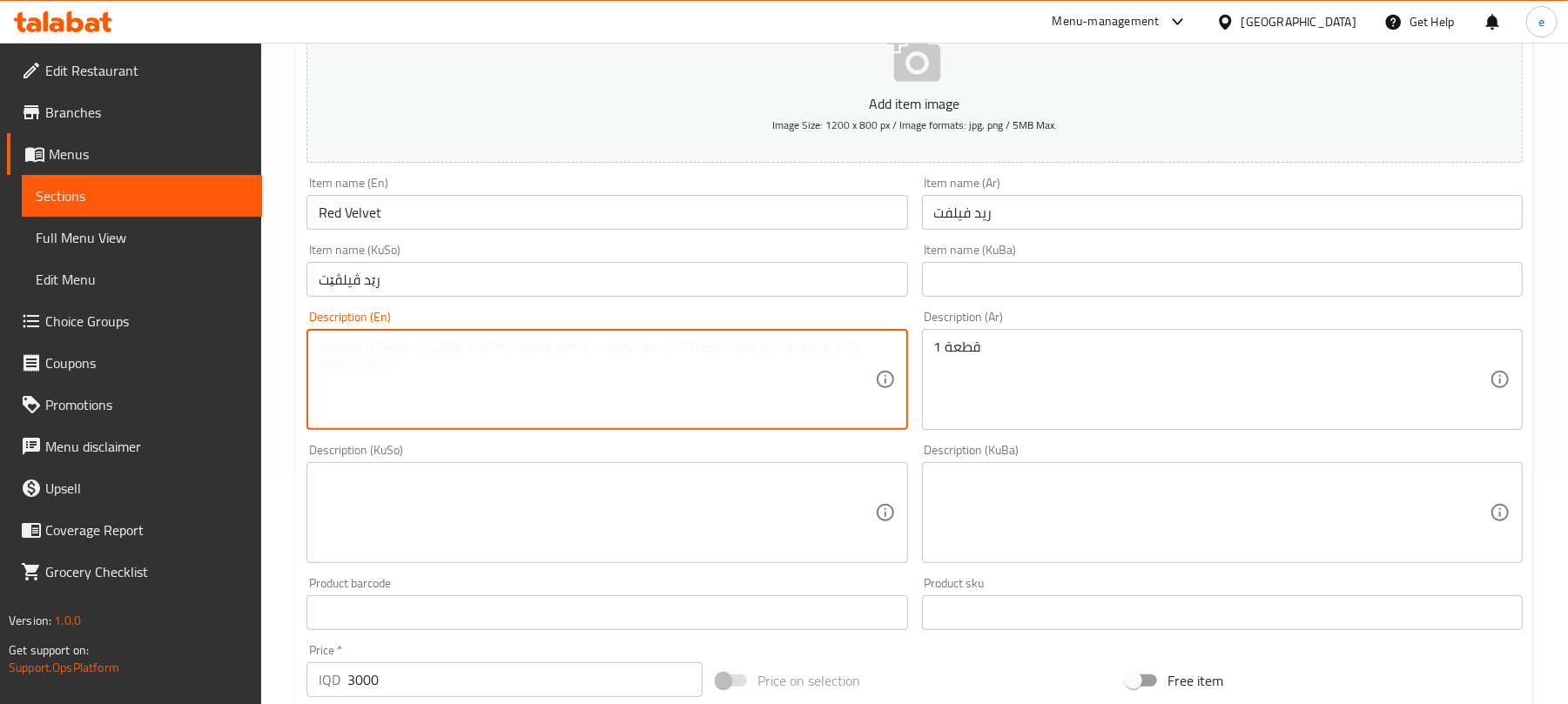
paste textarea "1 Piece"
type textarea "1 Piece"
click at [600, 566] on div "Description (KuSo) Description (KuSo)" at bounding box center [606, 504] width 614 height 134
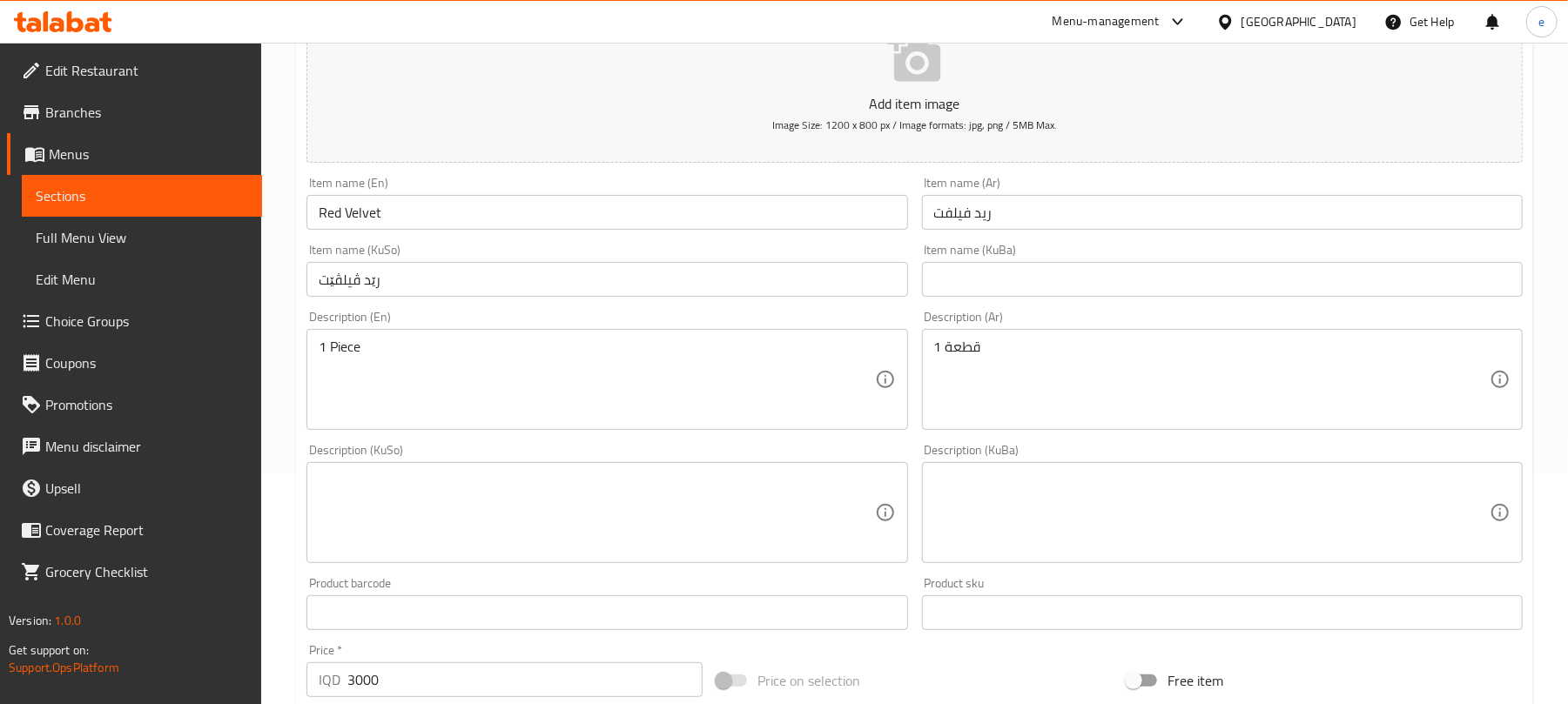
click at [608, 522] on textarea at bounding box center [597, 513] width 555 height 83
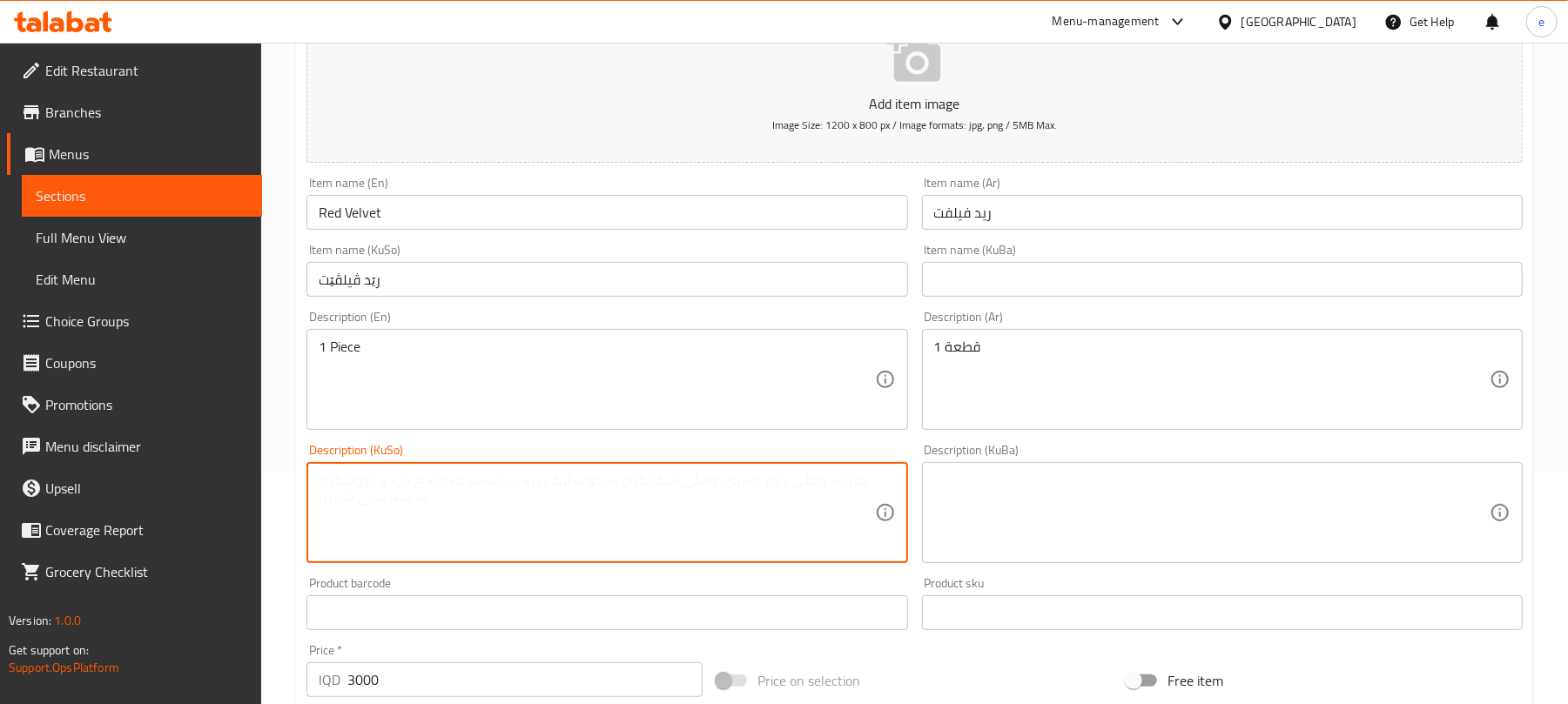
paste textarea "1 پارچە"
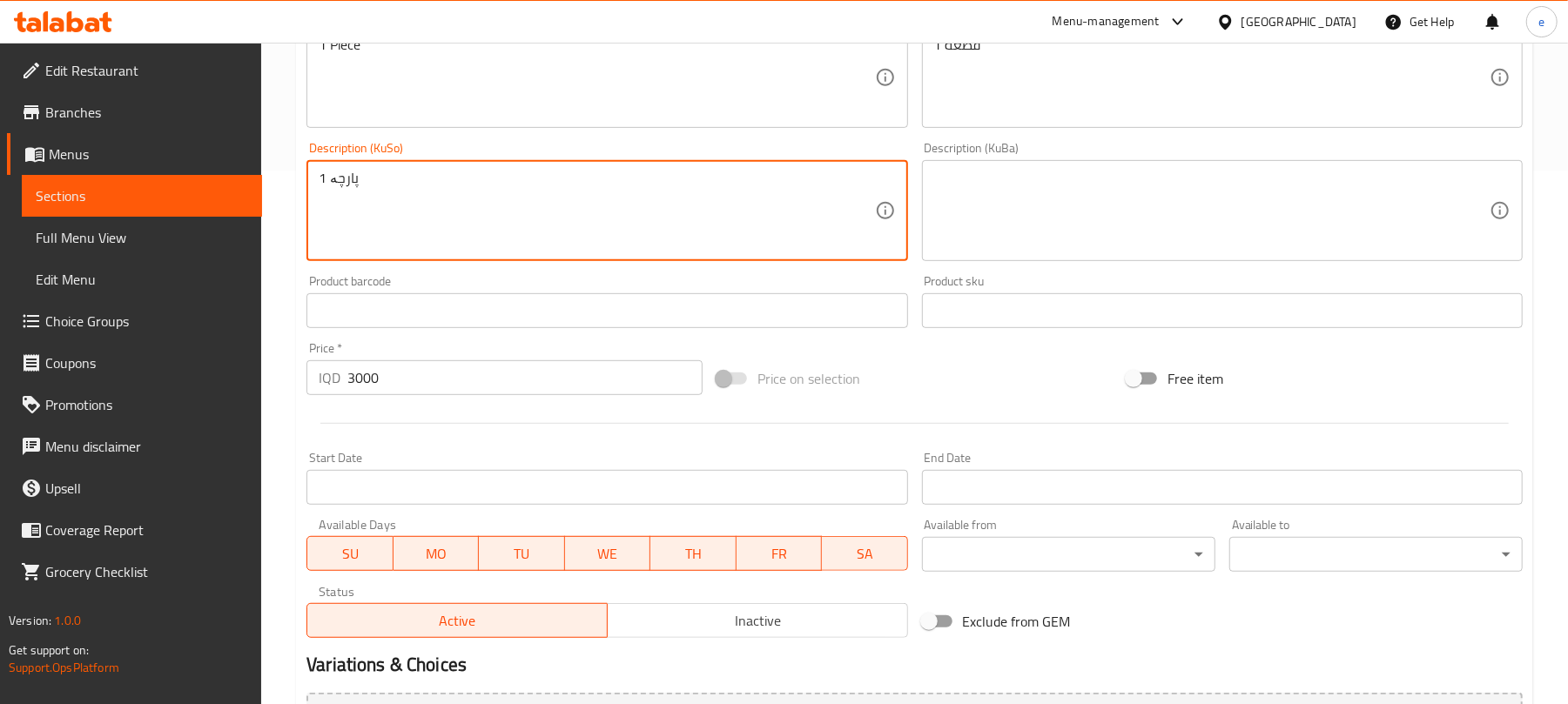
scroll to position [725, 0]
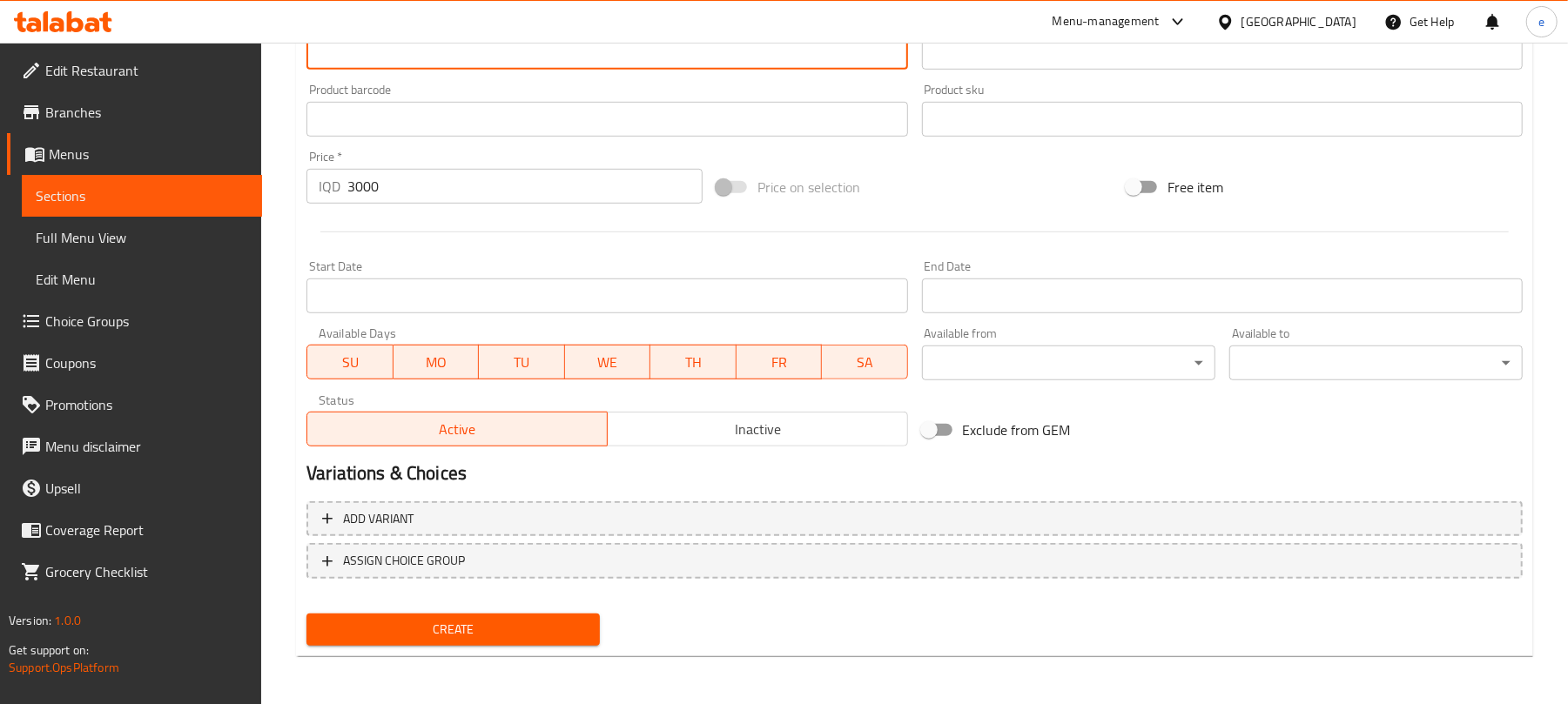
type textarea "1 پارچە"
click at [537, 619] on span "Create" at bounding box center [454, 629] width 265 height 22
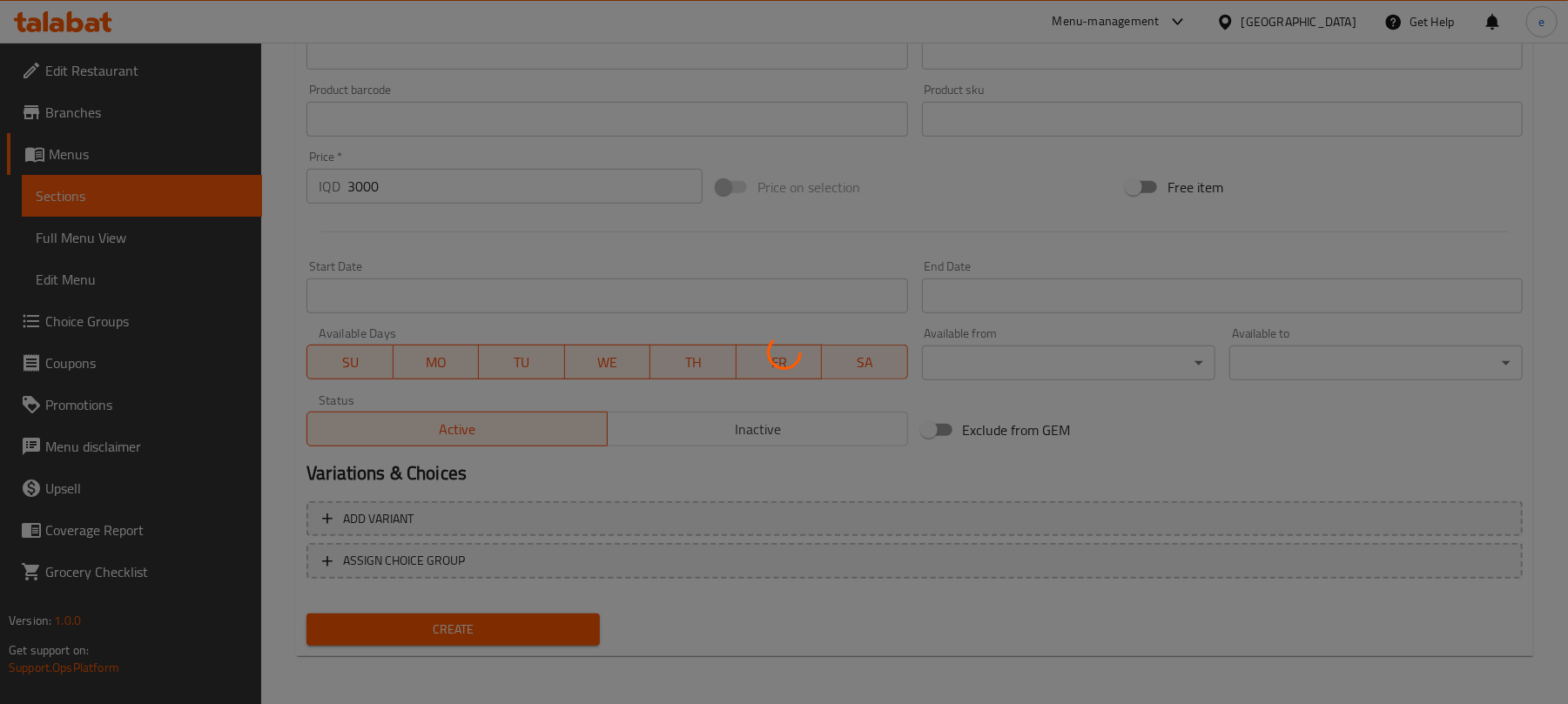
type input "0"
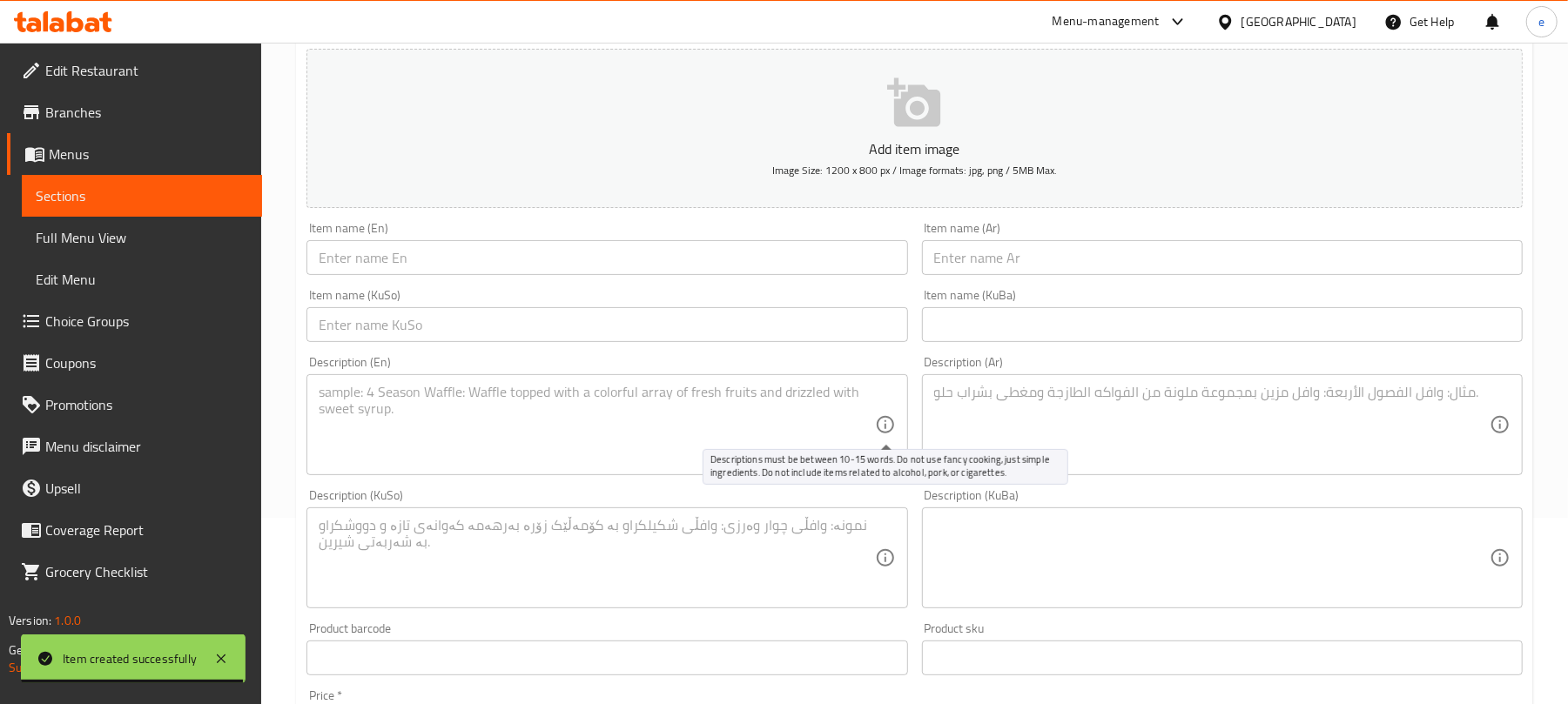
scroll to position [232, 0]
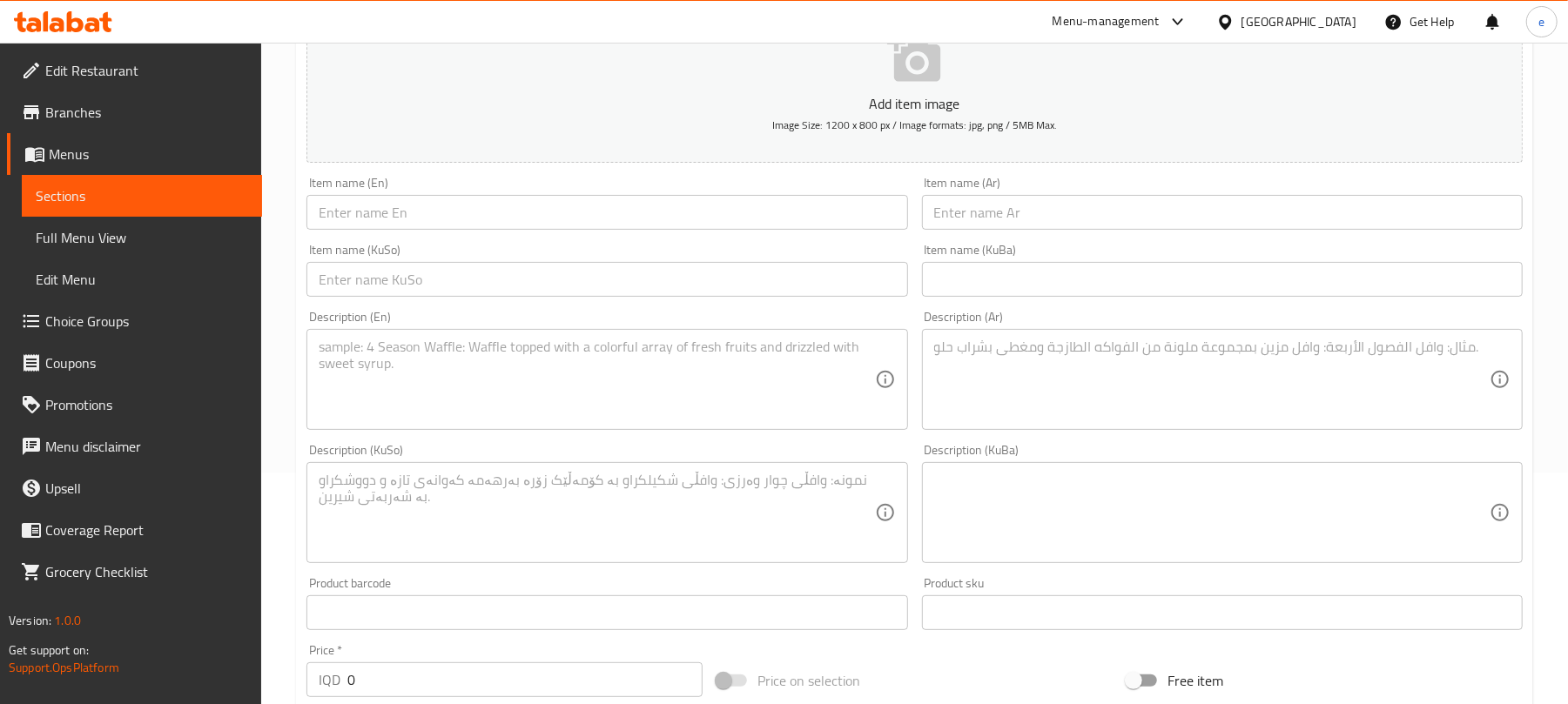
click at [1034, 200] on input "text" at bounding box center [1223, 213] width 601 height 35
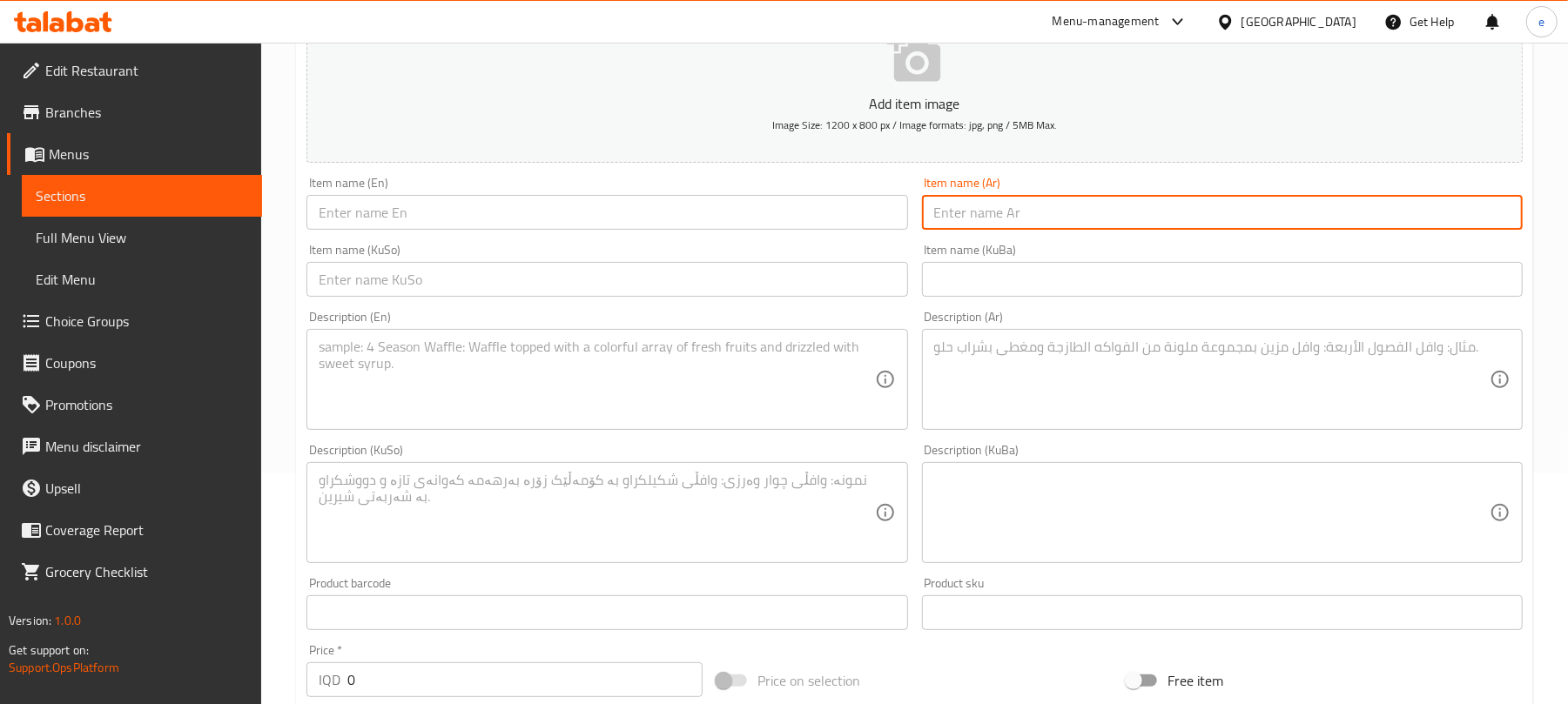
paste input "كعكة يونيكورن"
type input "كعكة يونيكورن"
click at [672, 232] on div "Item name (En) Item name (En)" at bounding box center [606, 203] width 614 height 67
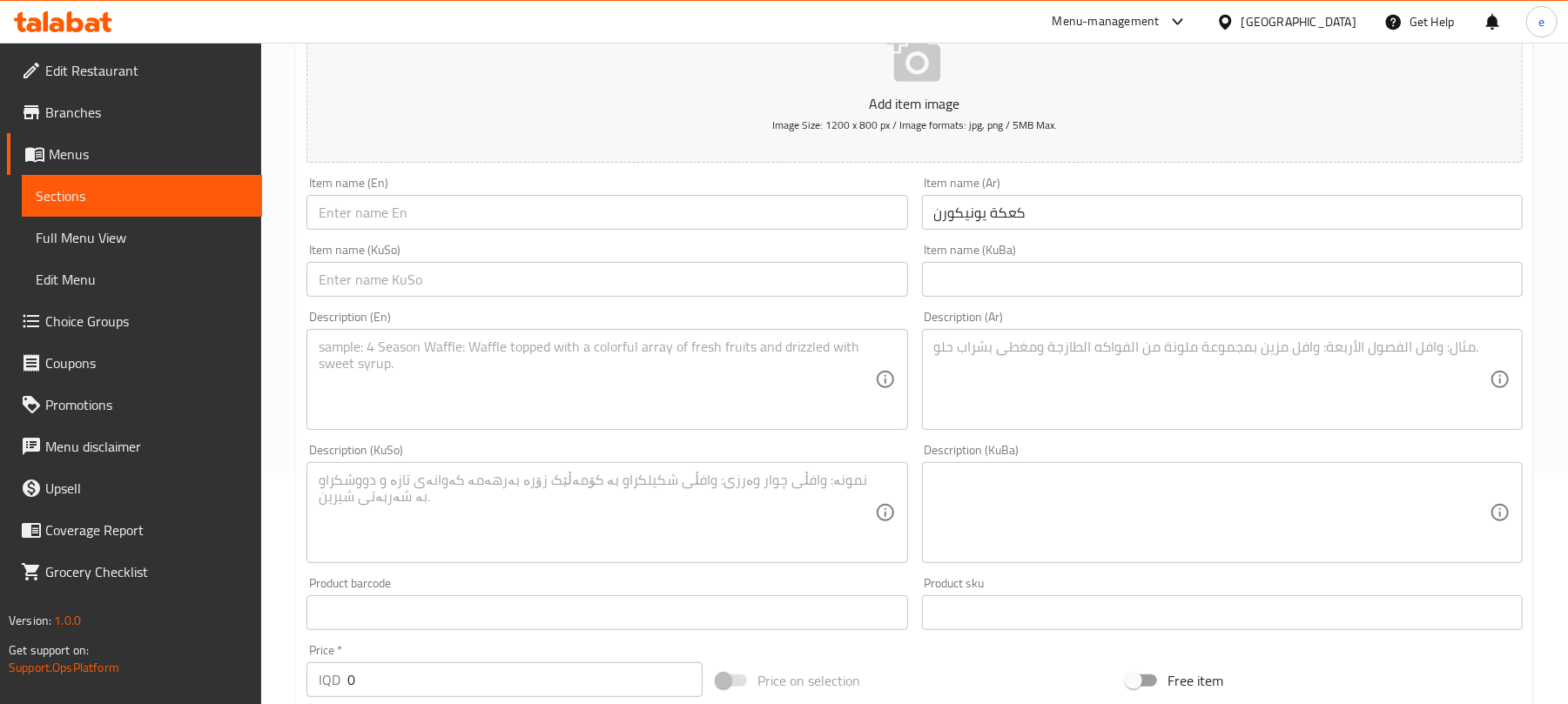
click at [653, 207] on input "text" at bounding box center [607, 213] width 601 height 35
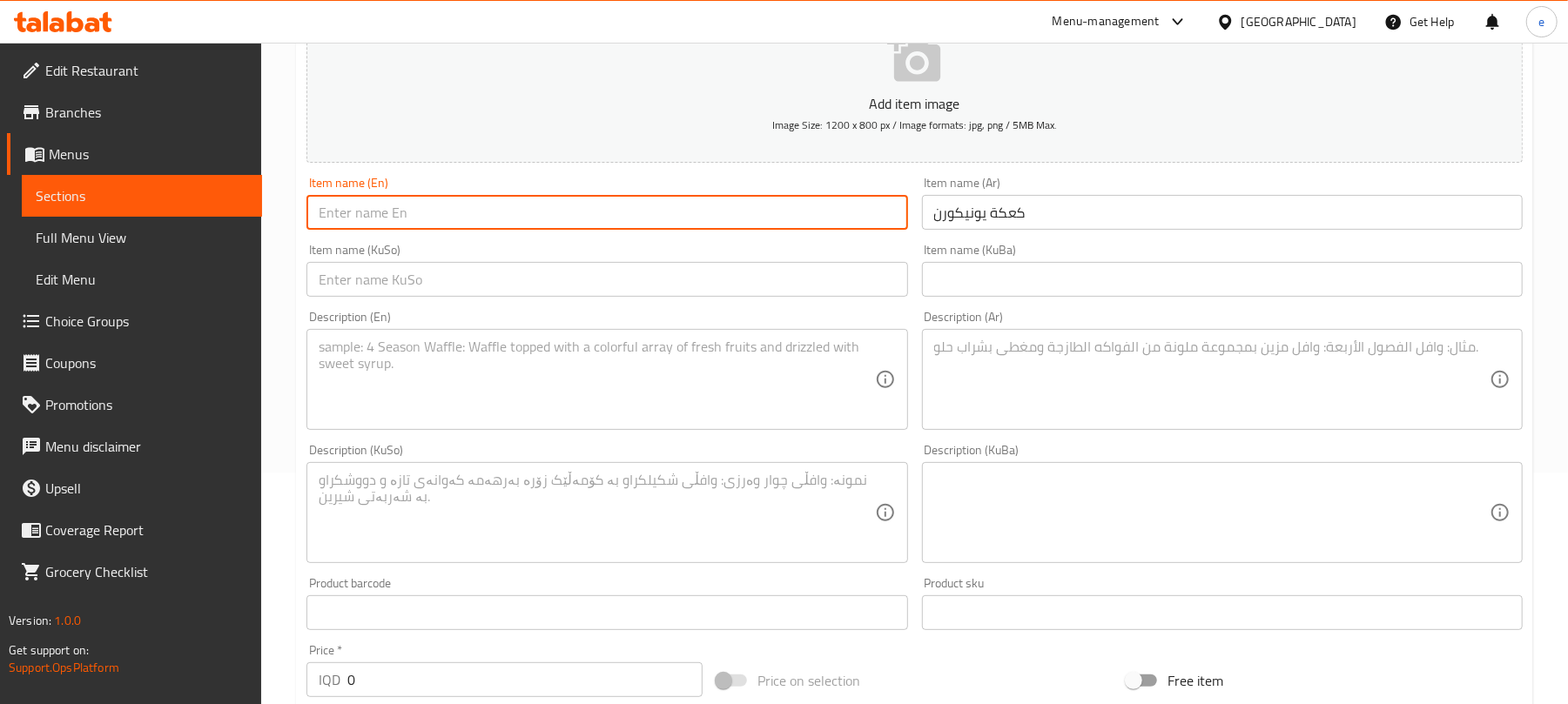
paste input "Unicorn Cake"
type input "Unicorn Cake"
click at [746, 280] on input "text" at bounding box center [607, 279] width 601 height 35
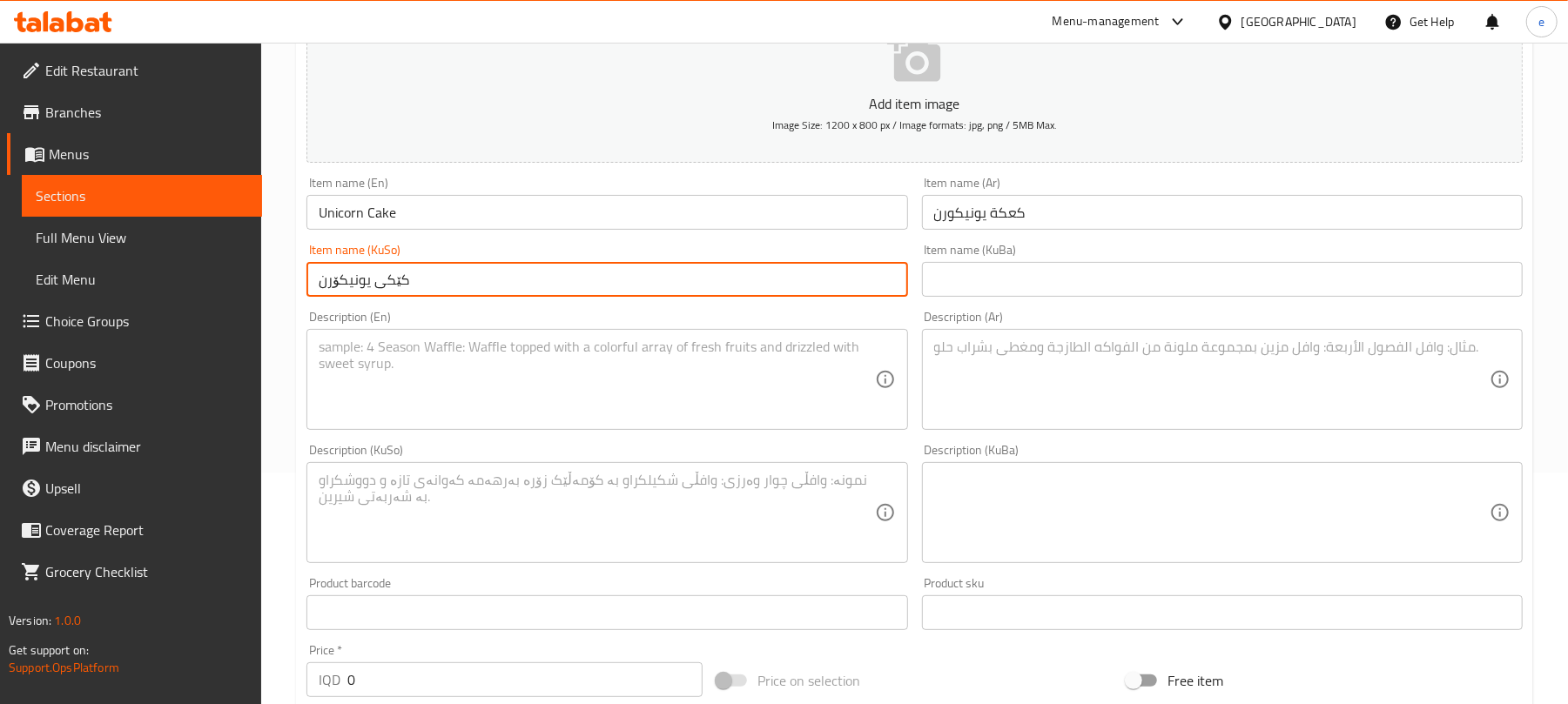
type input "کێکی یونیکۆرن"
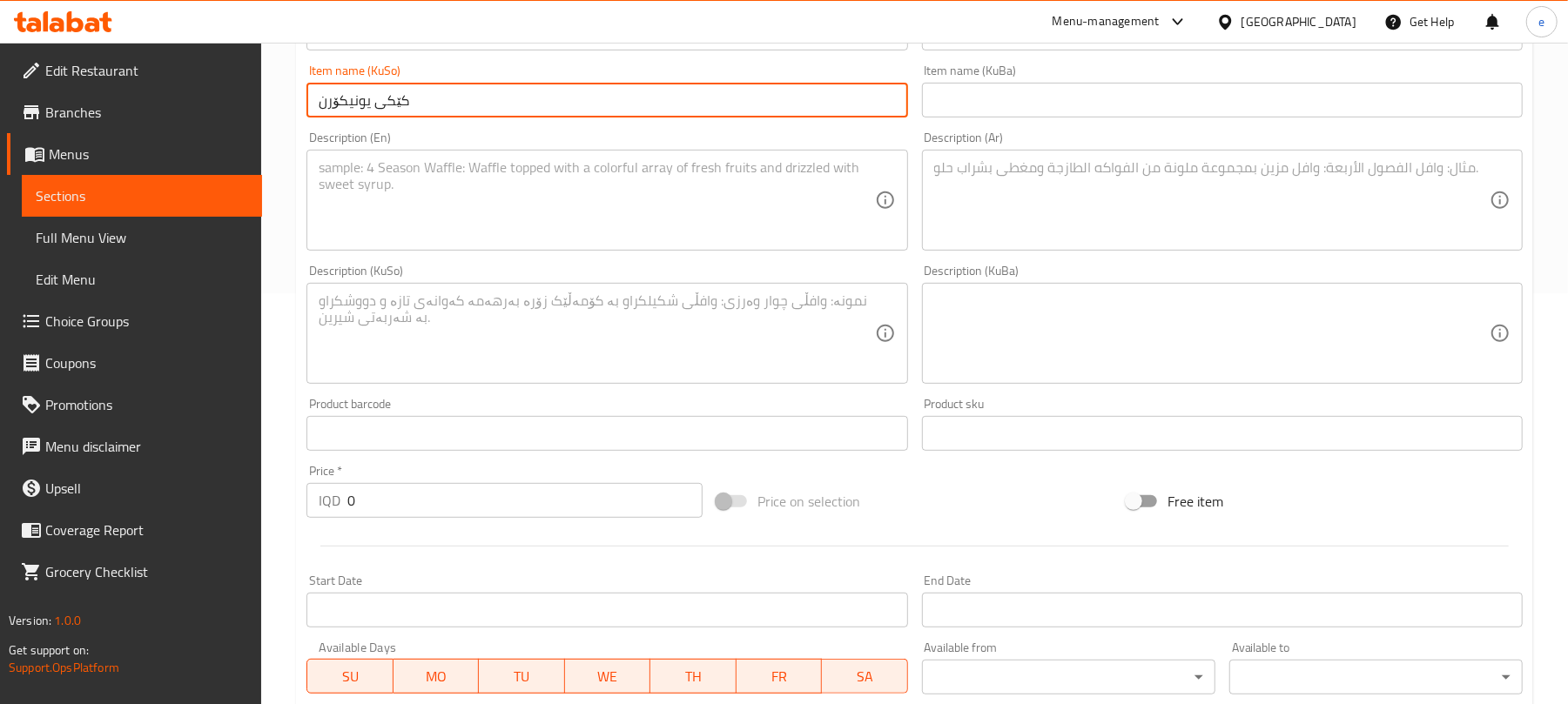
scroll to position [464, 0]
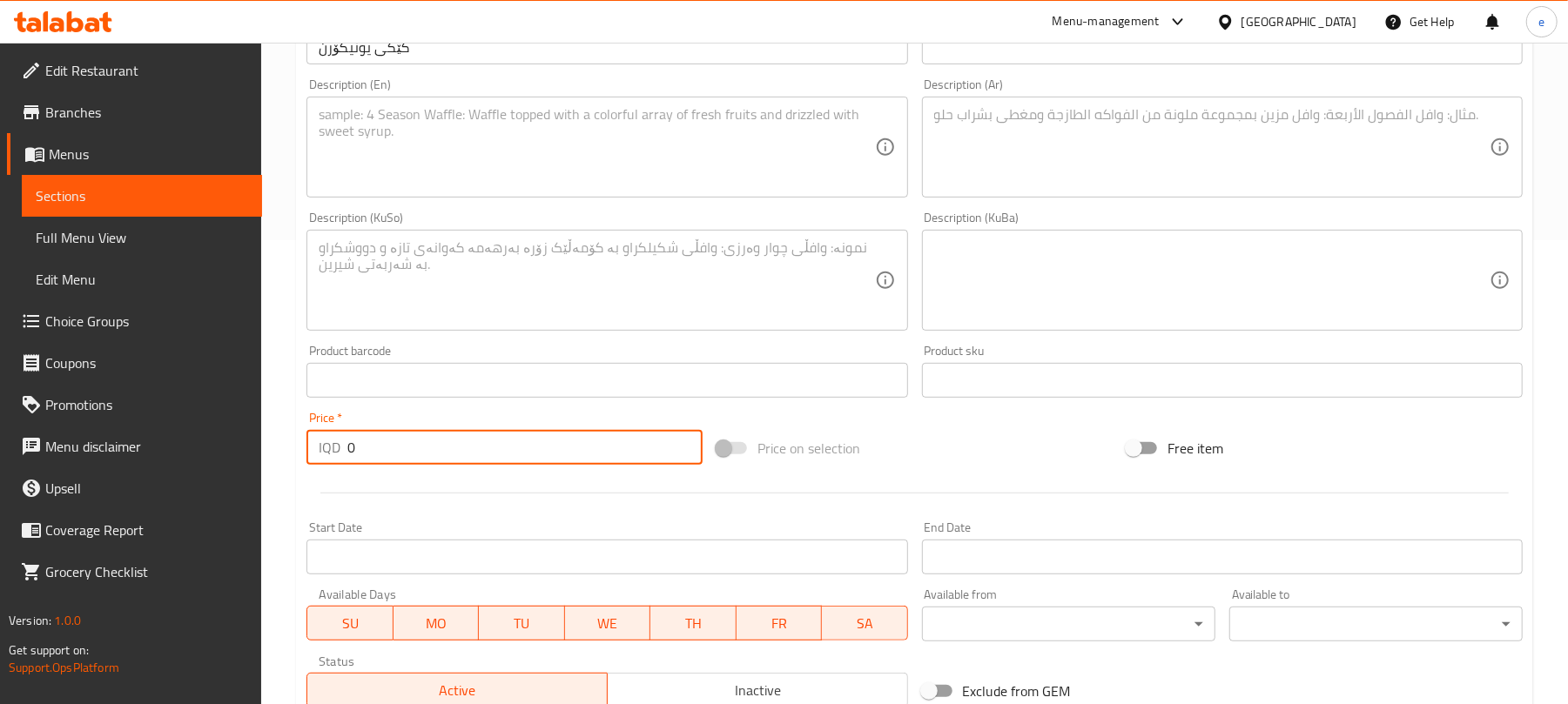
drag, startPoint x: 425, startPoint y: 458, endPoint x: 284, endPoint y: 437, distance: 142.6
click at [284, 437] on div "Home / Restaurants management / Menus / Sections / item / create Cake section C…" at bounding box center [914, 272] width 1307 height 1388
paste input "400"
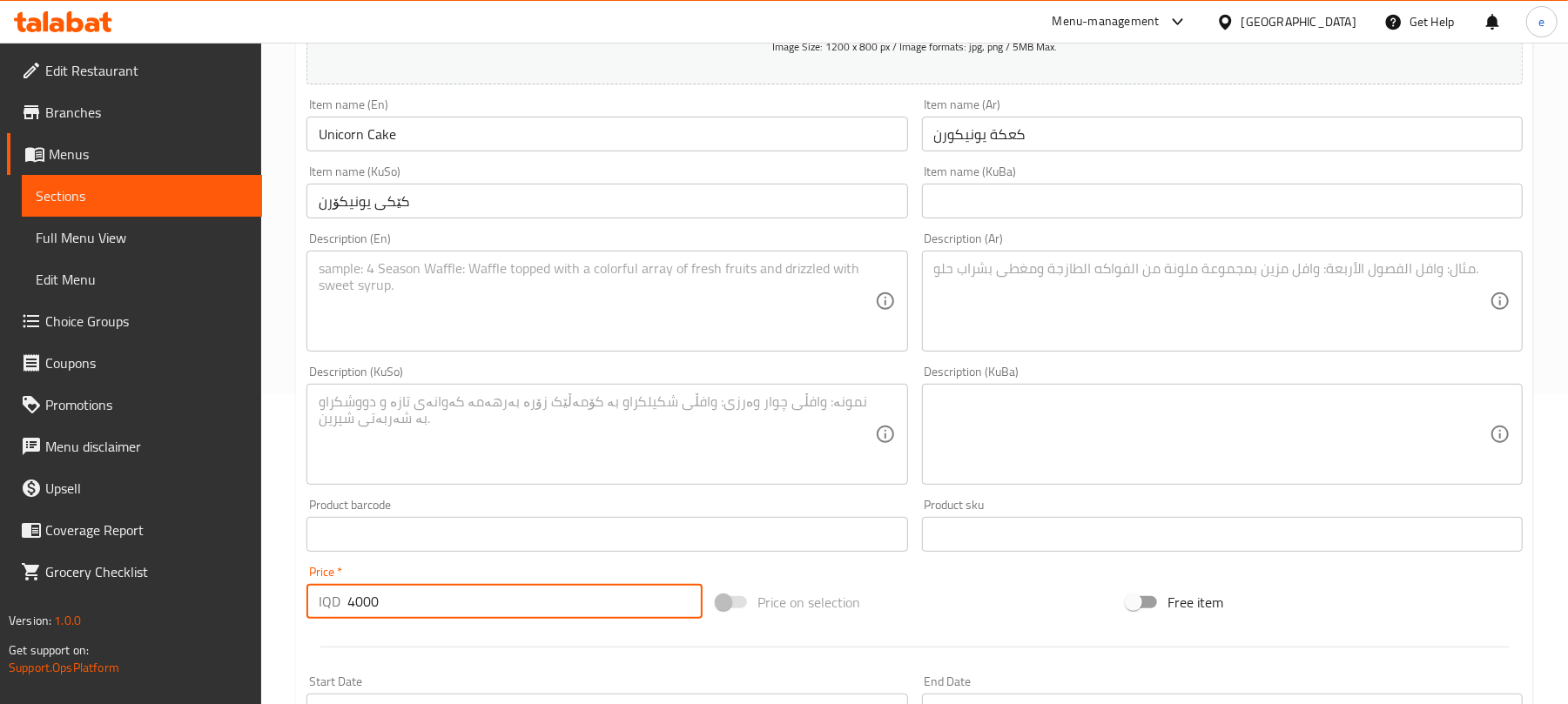
scroll to position [232, 0]
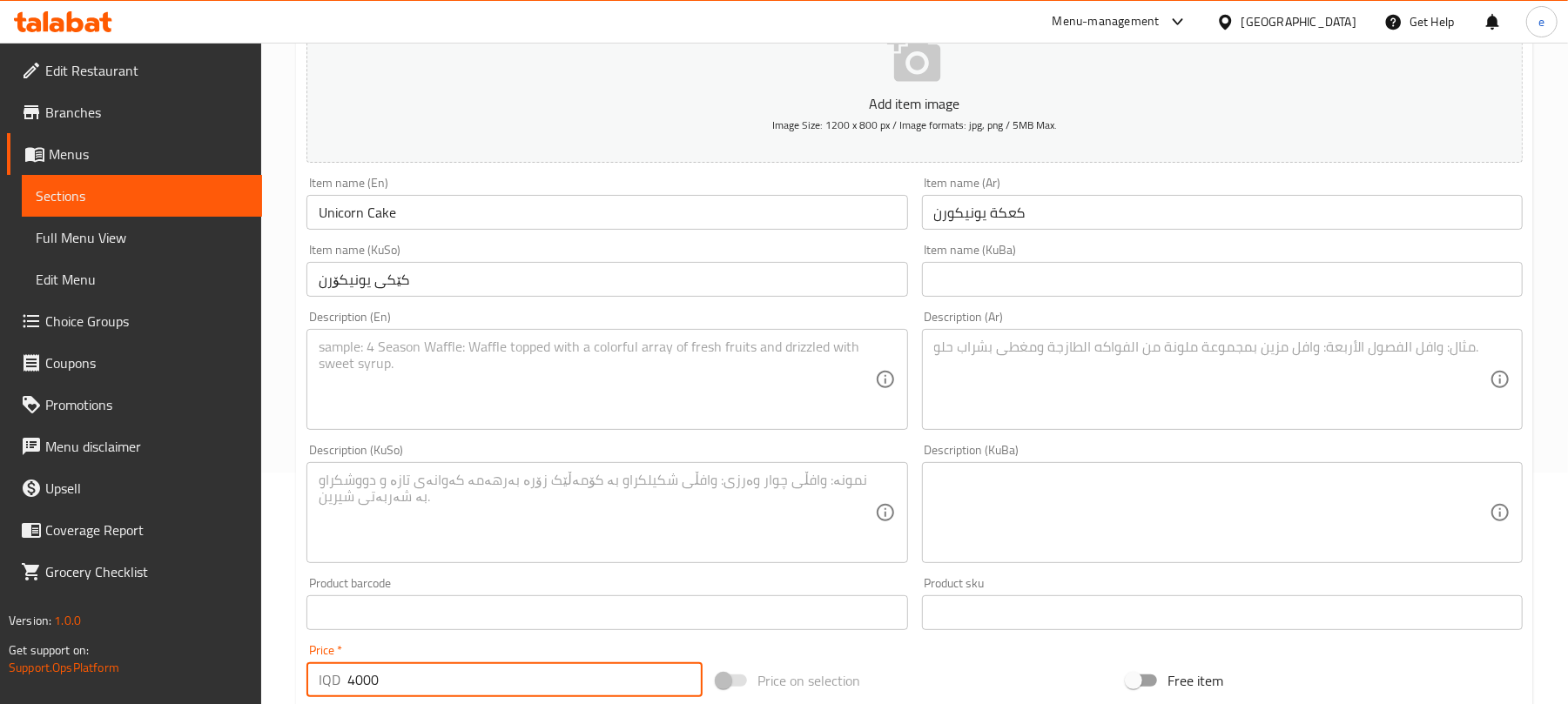
type input "4000"
click at [652, 377] on textarea at bounding box center [597, 380] width 555 height 83
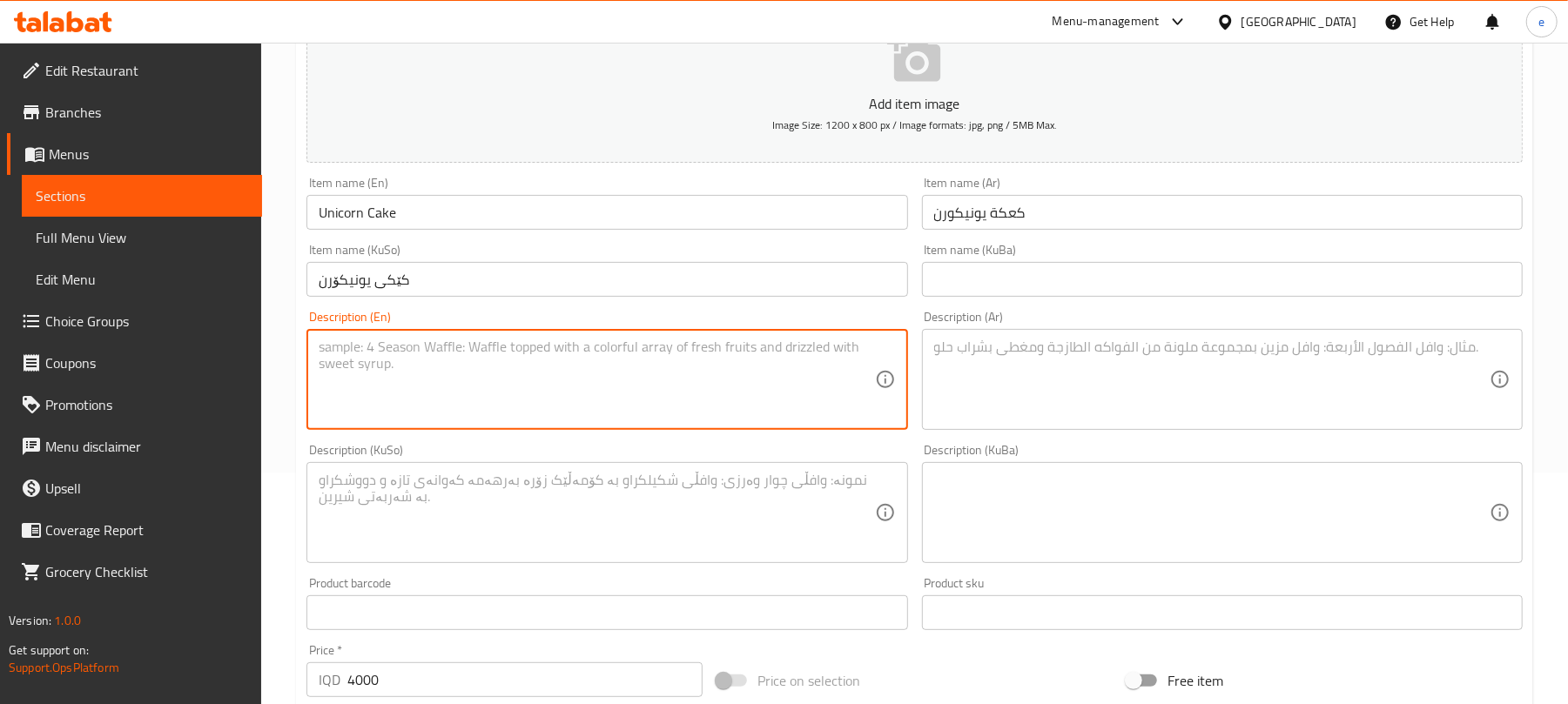
paste textarea "1 Piece"
type textarea "1 Piece"
click at [569, 515] on textarea at bounding box center [597, 513] width 555 height 83
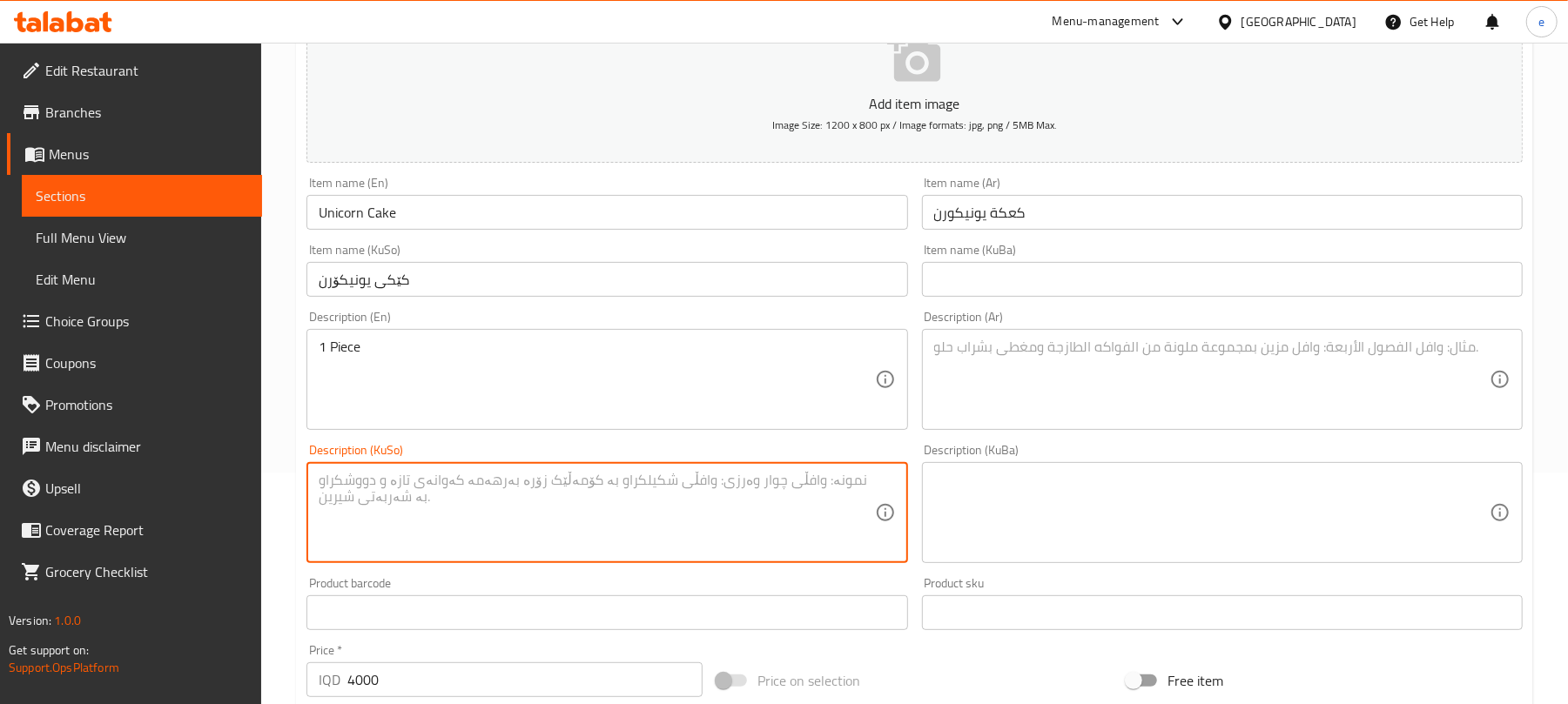
paste textarea "1 پارچە"
type textarea "1 پارچە"
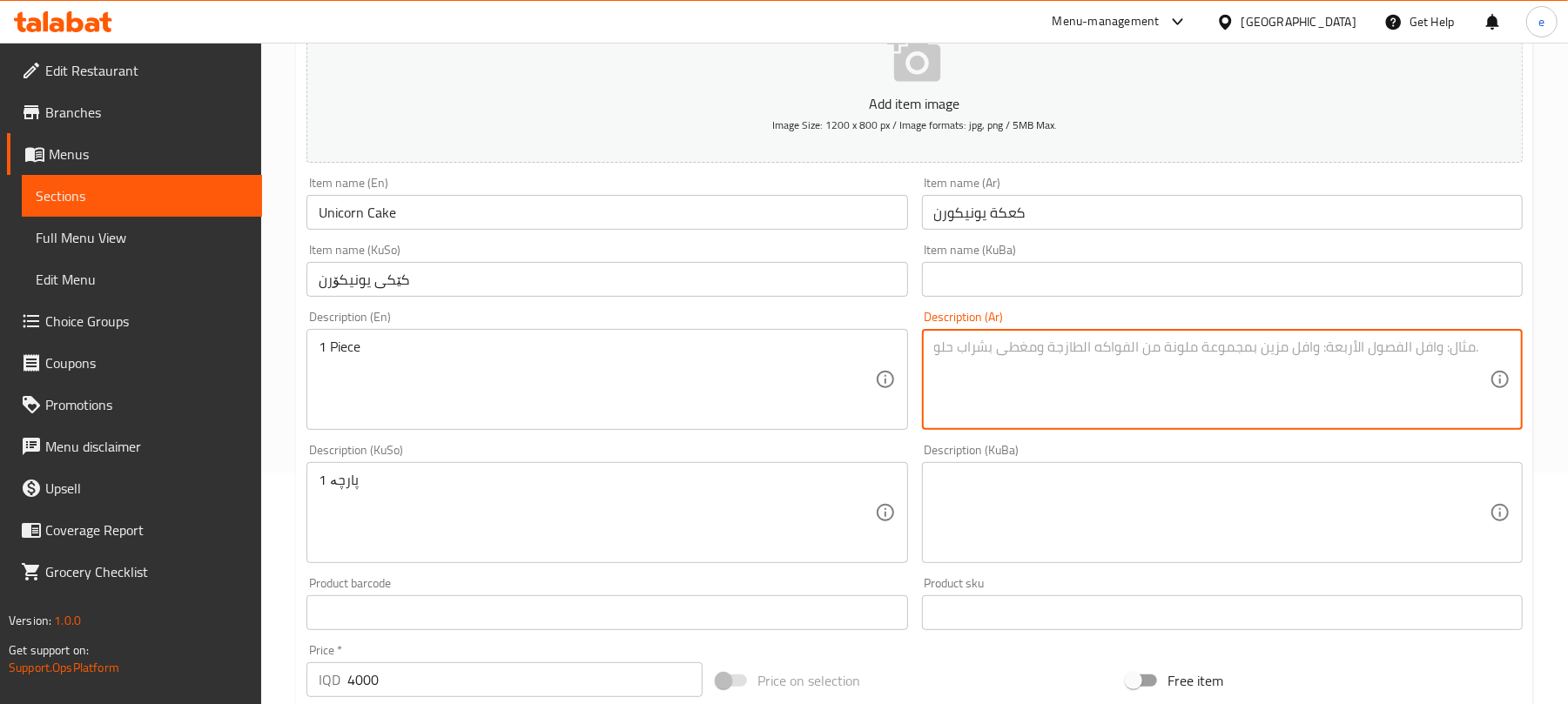
click at [1052, 371] on textarea at bounding box center [1212, 380] width 555 height 83
paste textarea "1 قطعة"
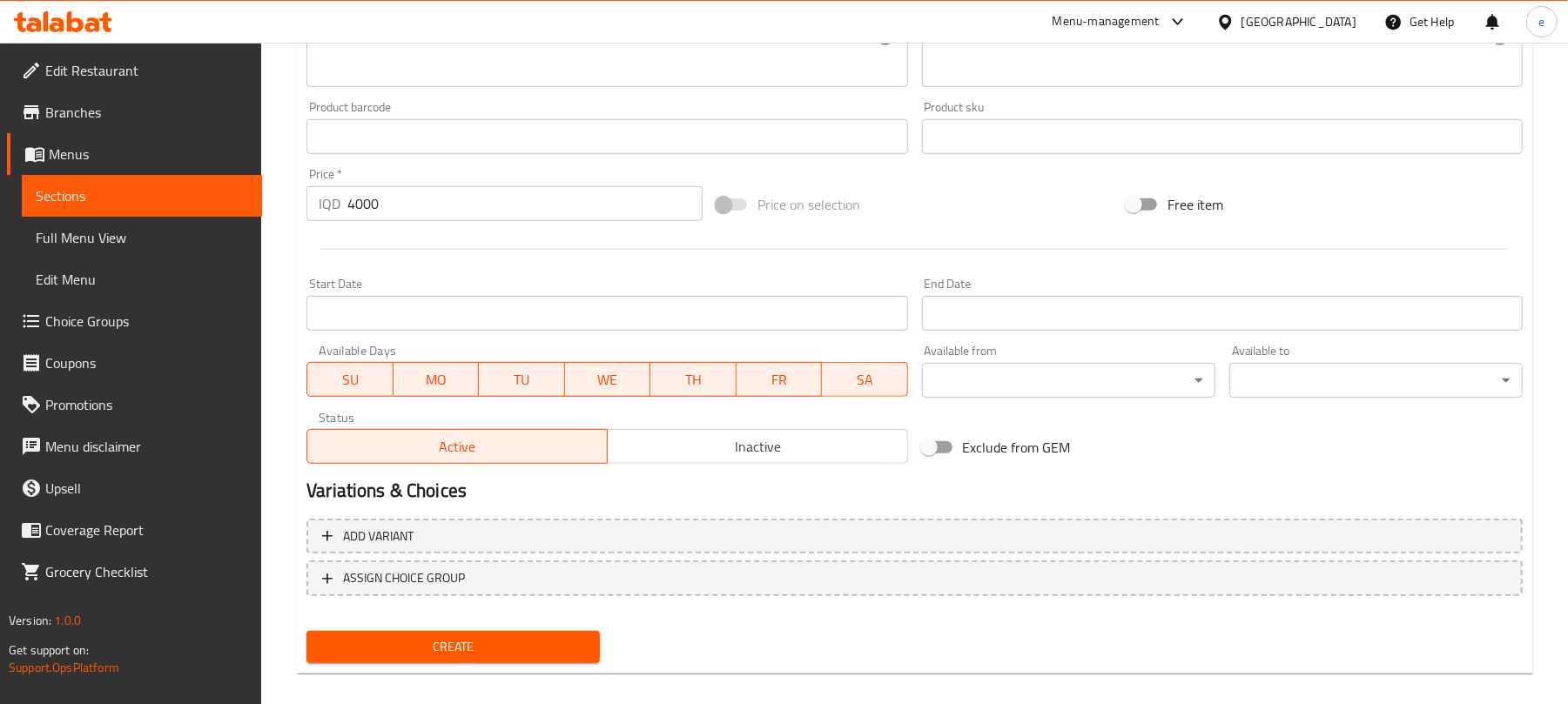
scroll to position [725, 0]
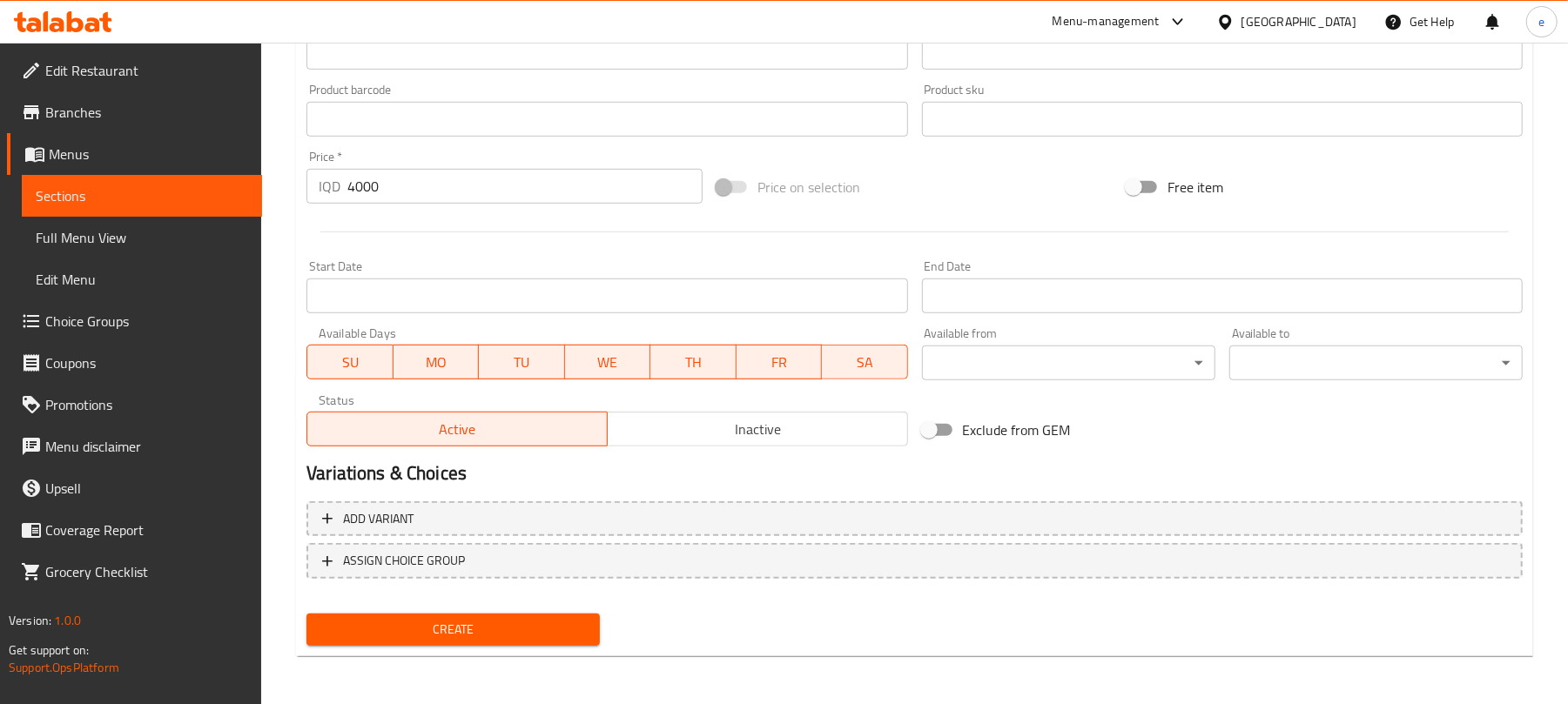
type textarea "1 قطعة"
click at [422, 631] on span "Create" at bounding box center [454, 629] width 265 height 22
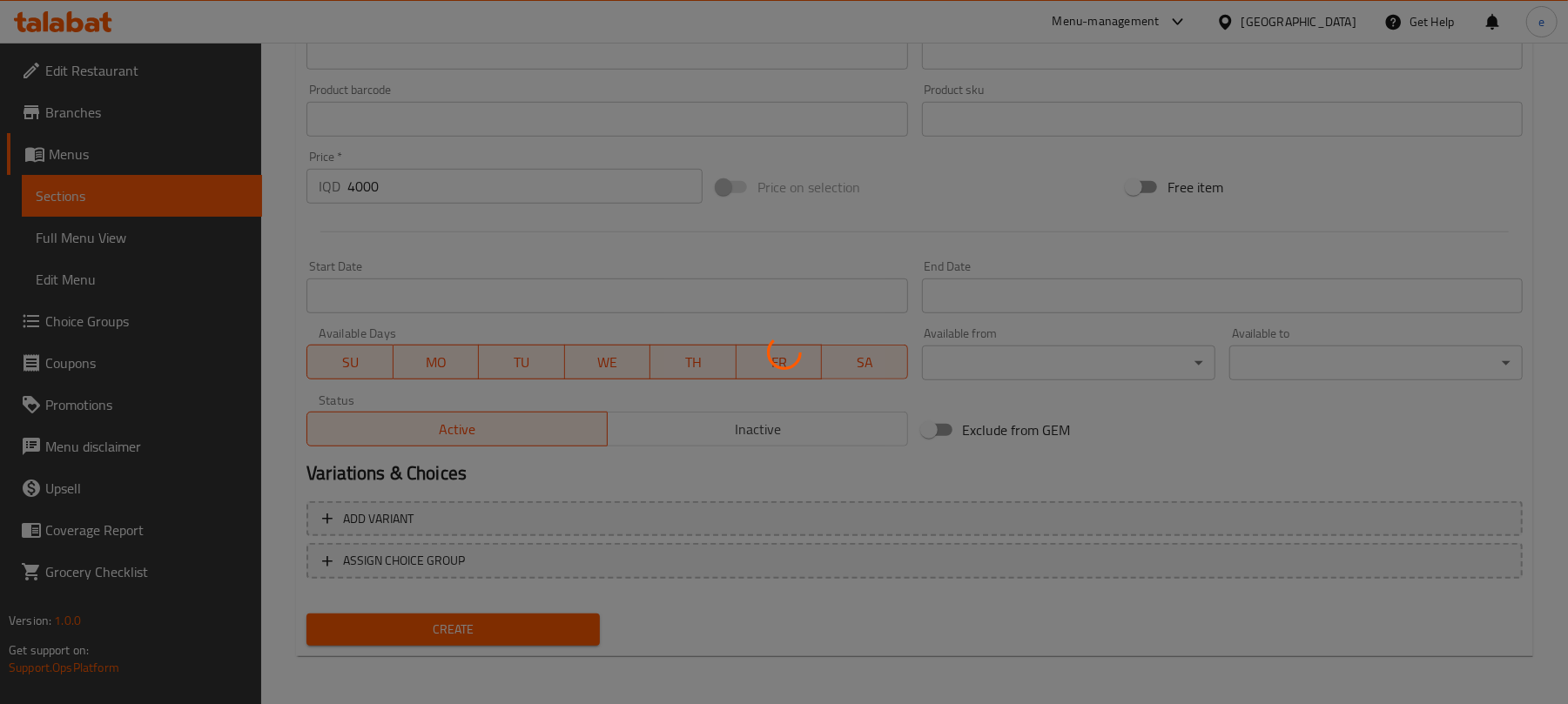
type input "0"
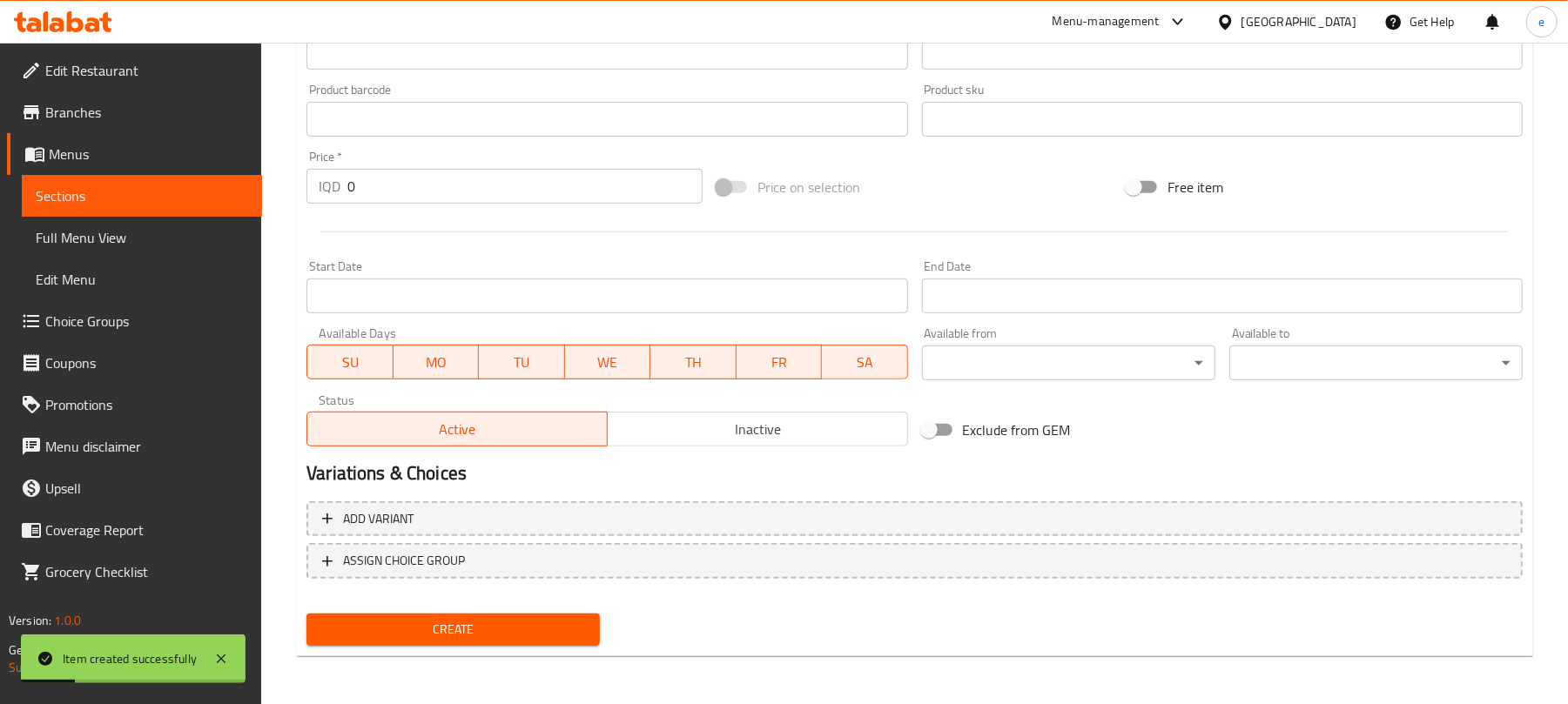
click at [185, 192] on span "Sections" at bounding box center [142, 196] width 213 height 21
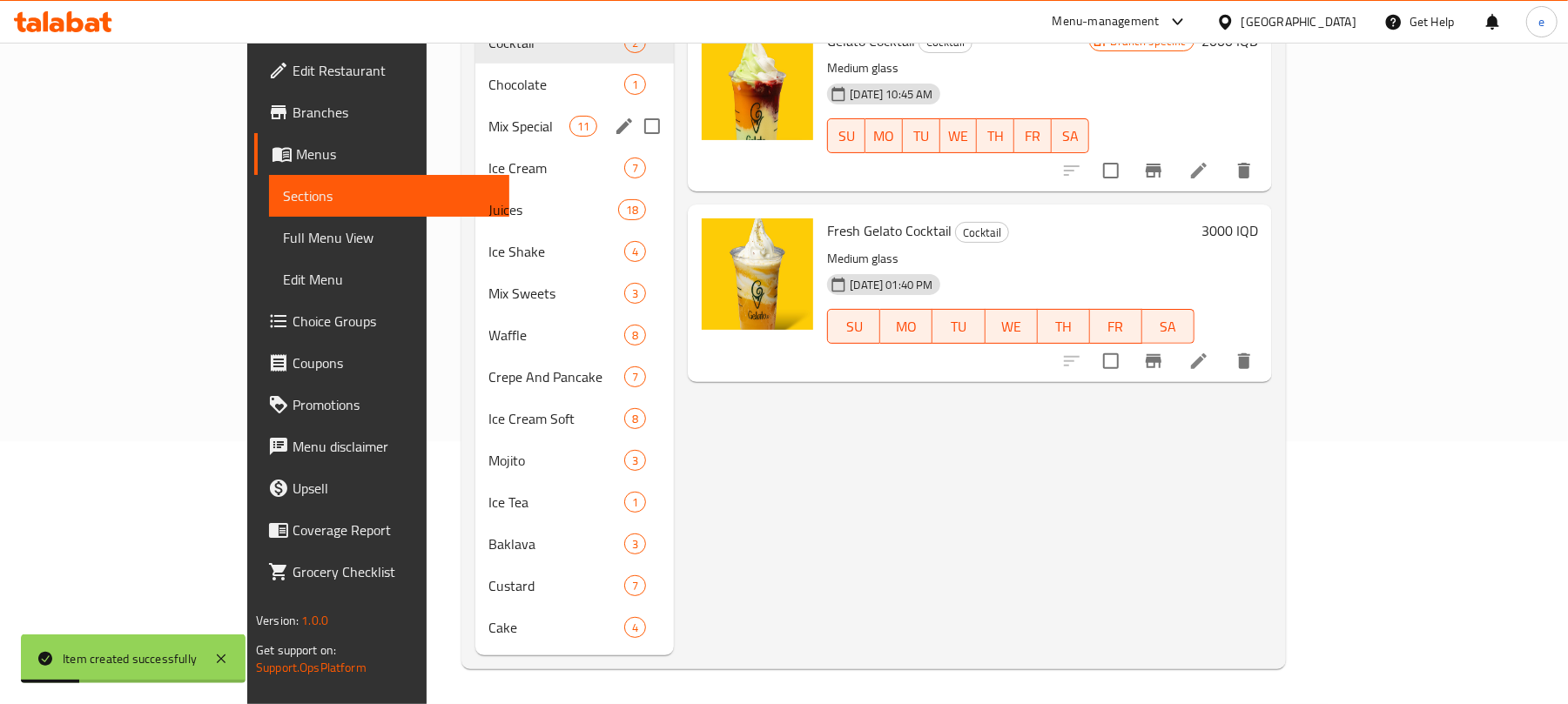
scroll to position [244, 0]
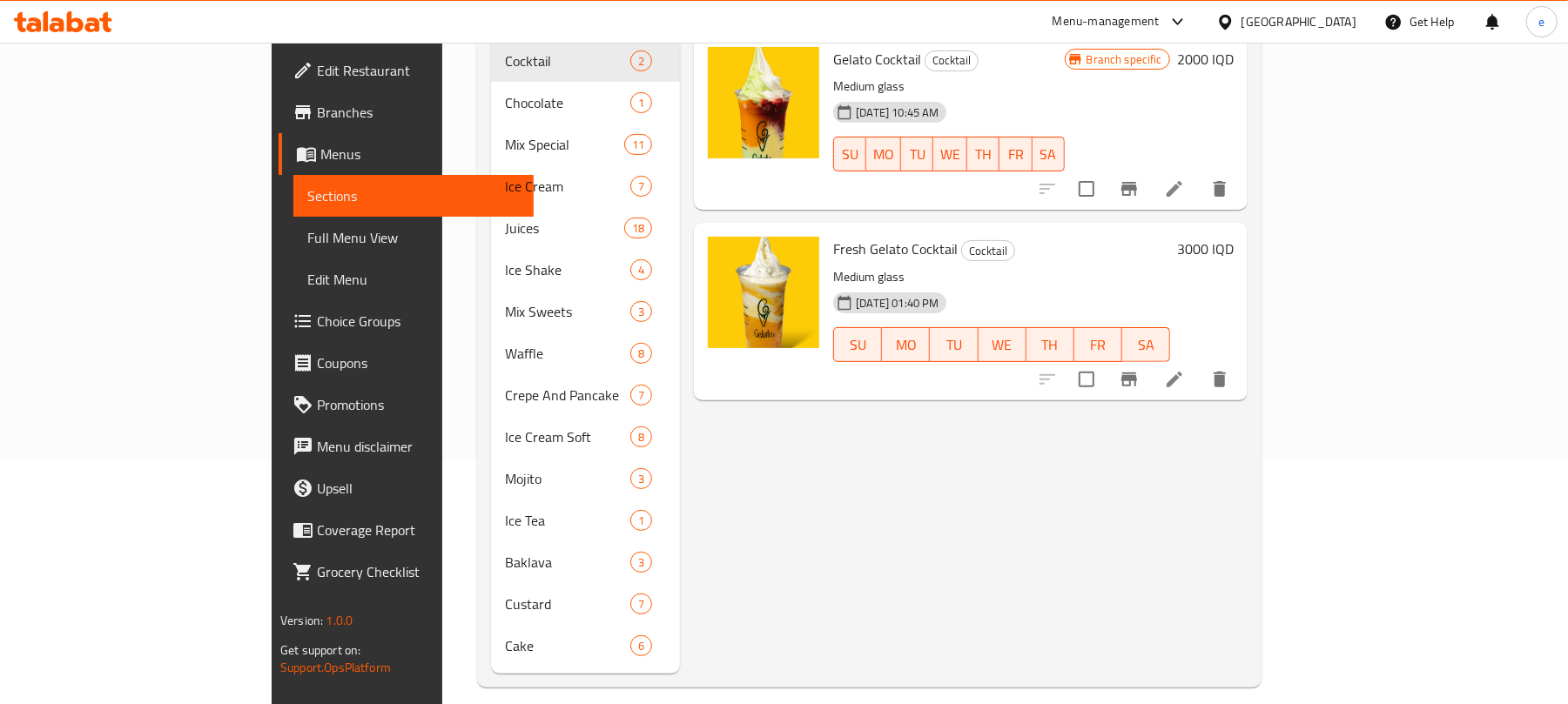
click at [491, 634] on div "Cake 6" at bounding box center [585, 646] width 189 height 42
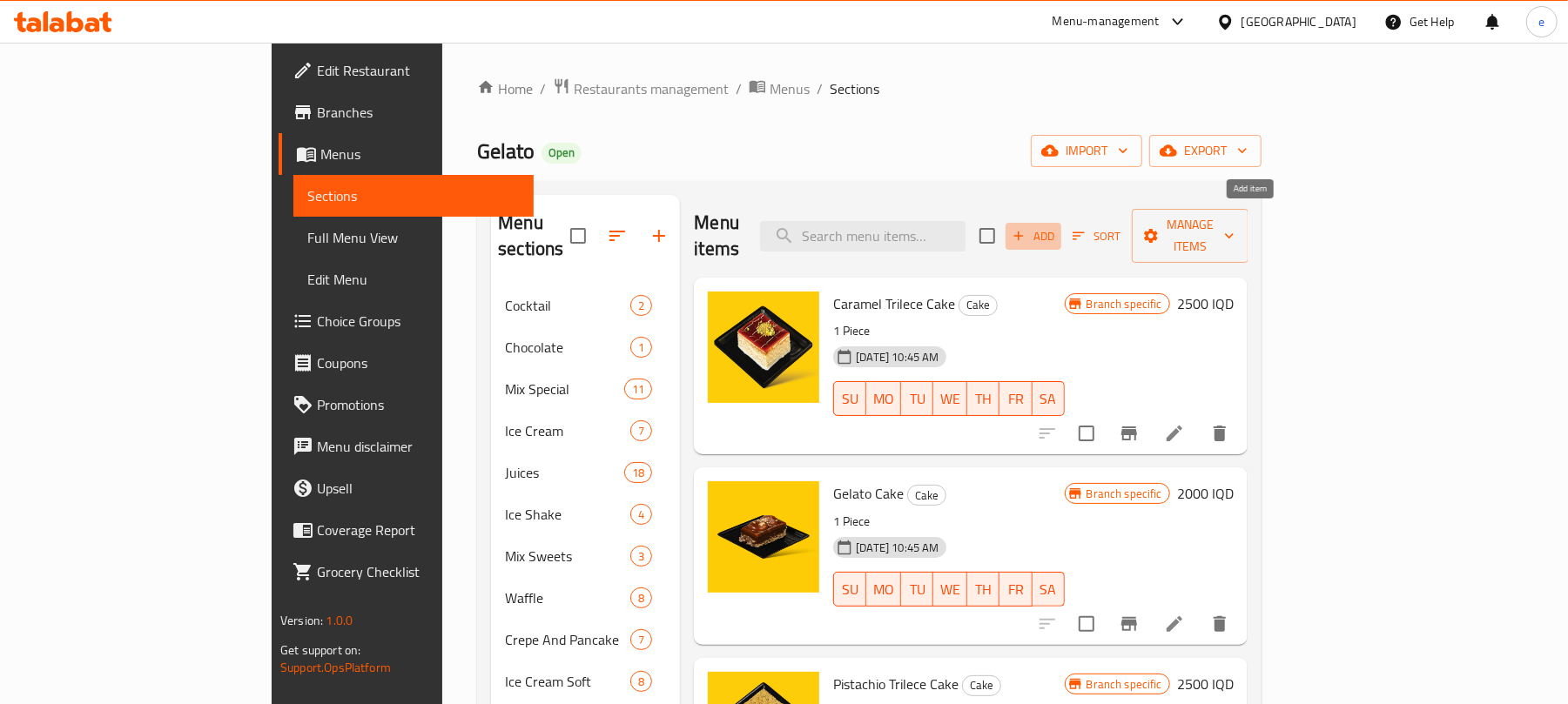
click at [1057, 227] on span "Add" at bounding box center [1033, 236] width 47 height 20
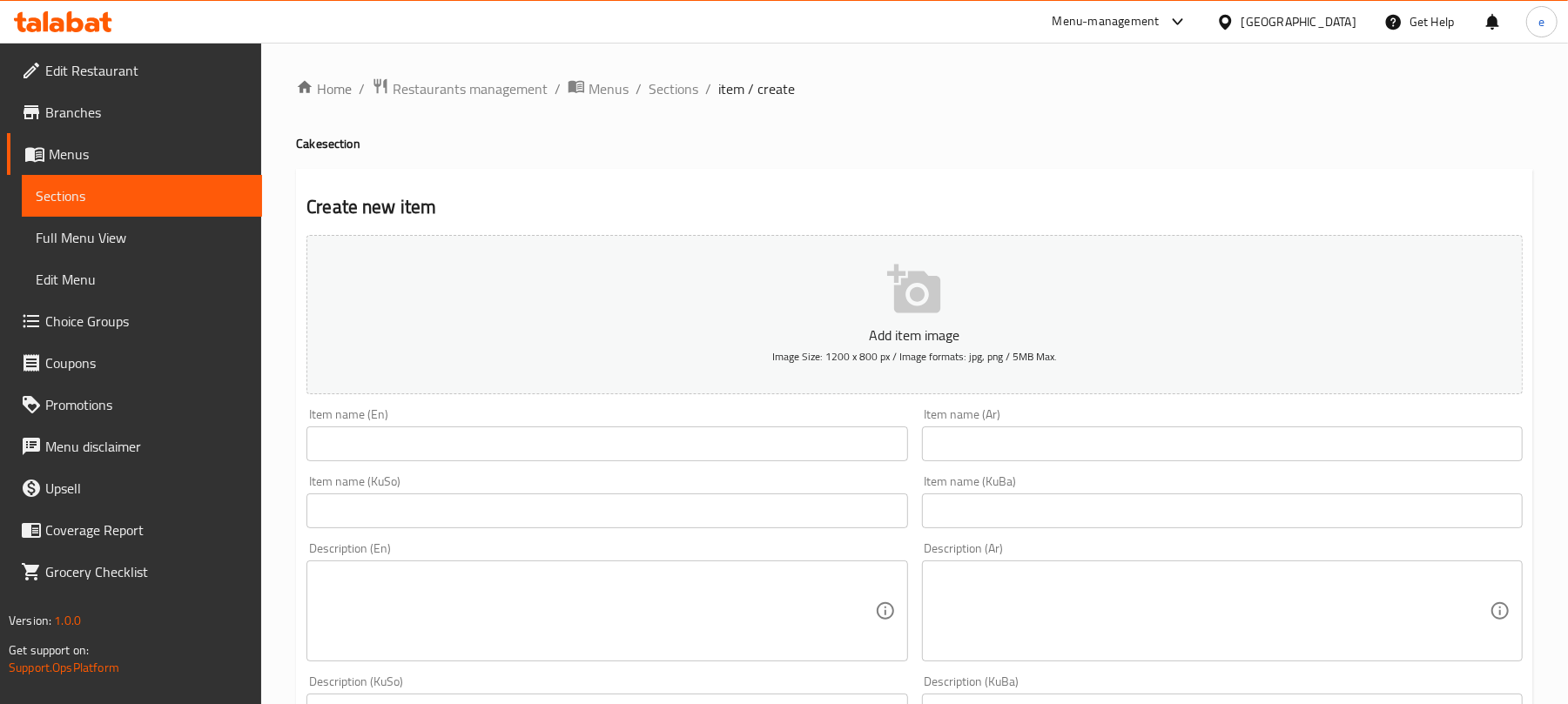
click at [613, 454] on input "text" at bounding box center [607, 444] width 601 height 35
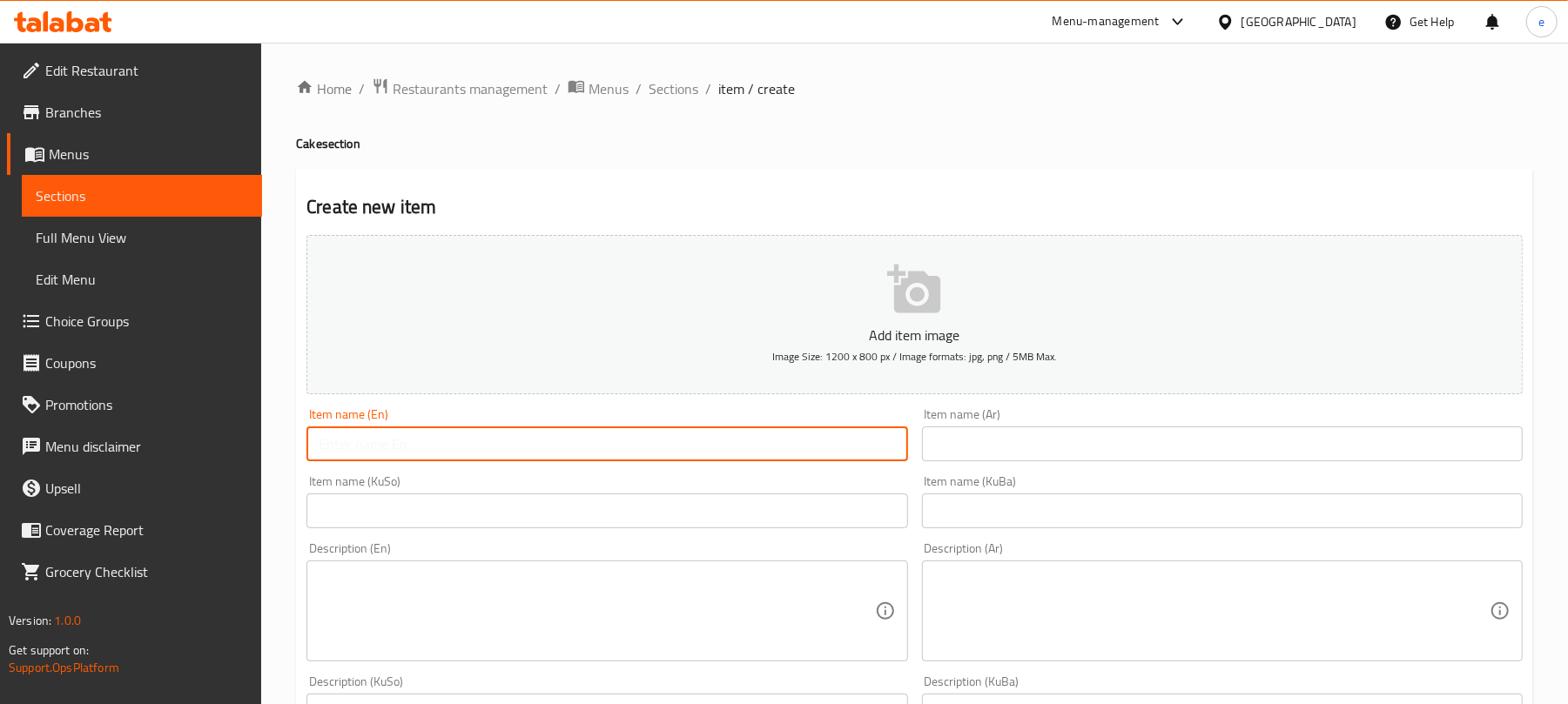
paste input "Trilece with Vermicelli"
type input "Trilece with Vermicelli"
click at [1202, 446] on input "text" at bounding box center [1223, 444] width 601 height 35
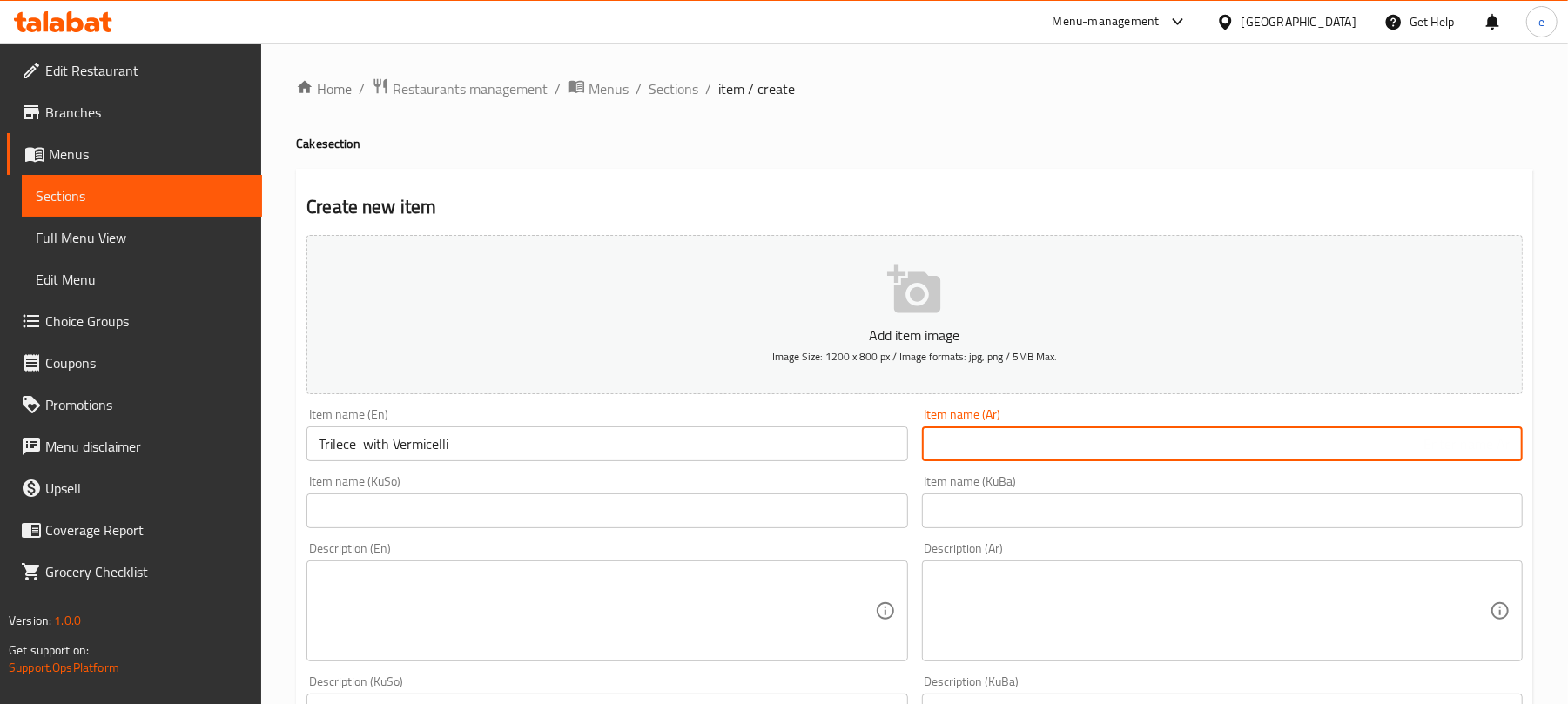
paste input "تراليجة"
paste input "شعيرية"
type input "تراليجة مع شعيرية"
click at [864, 497] on input "text" at bounding box center [607, 512] width 601 height 35
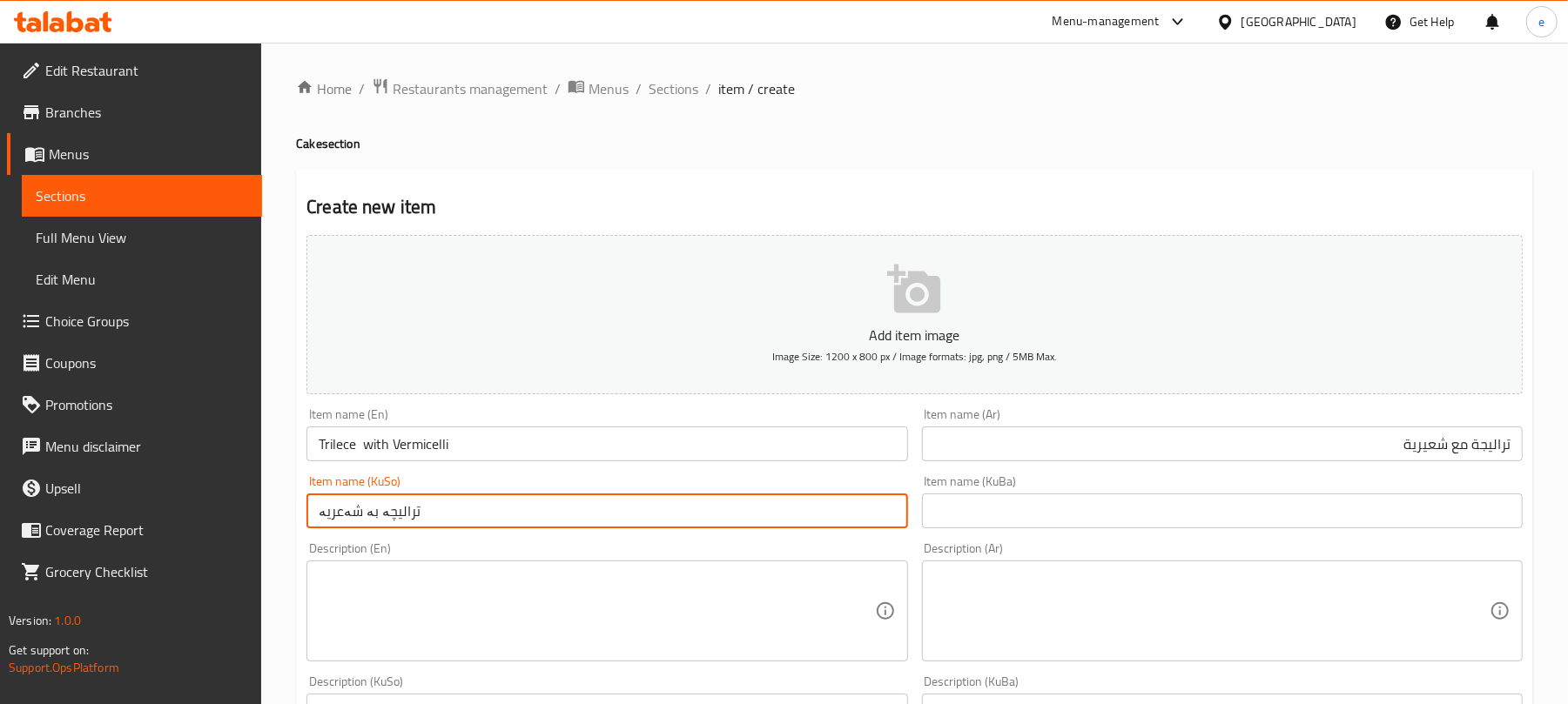
type input "ترالیچە بە شەعریە"
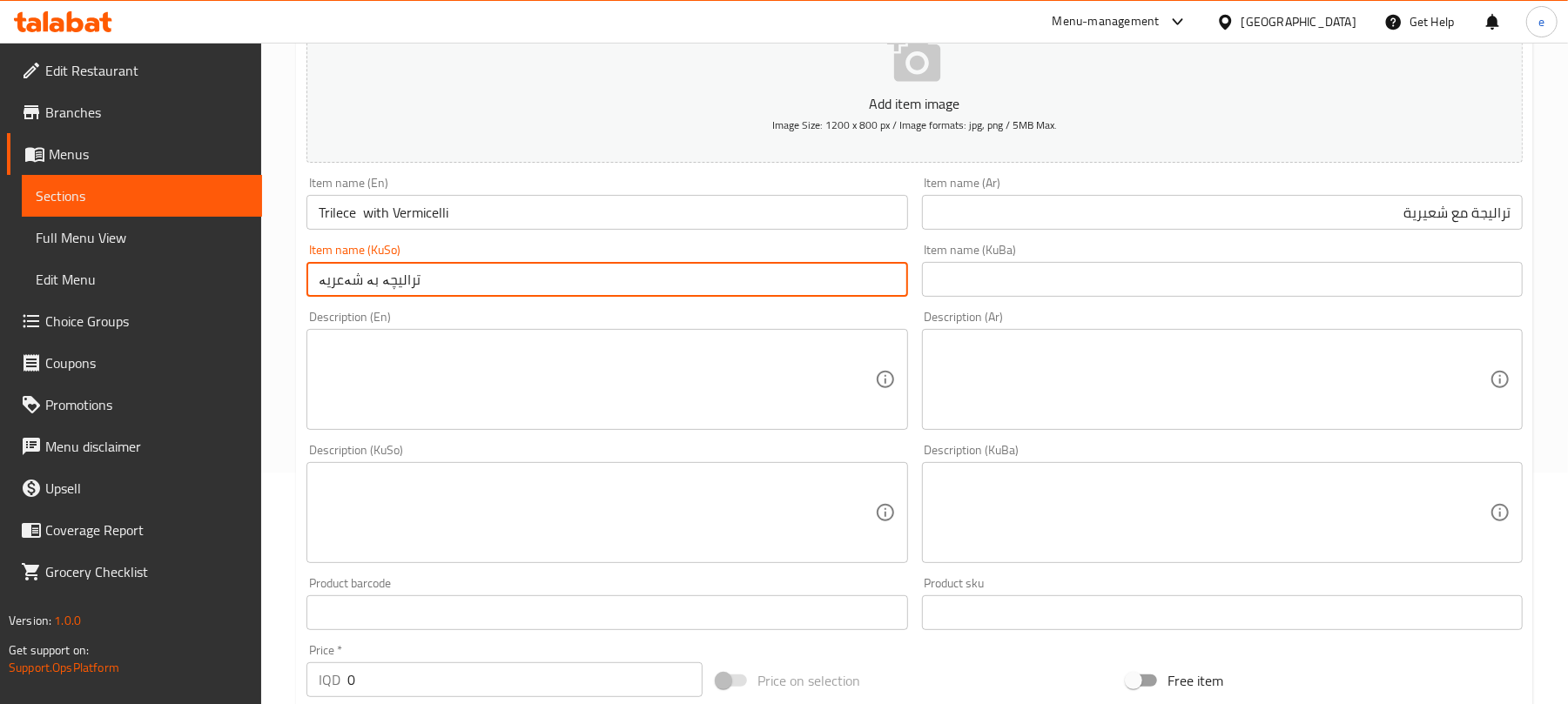
click at [669, 410] on textarea at bounding box center [597, 380] width 555 height 83
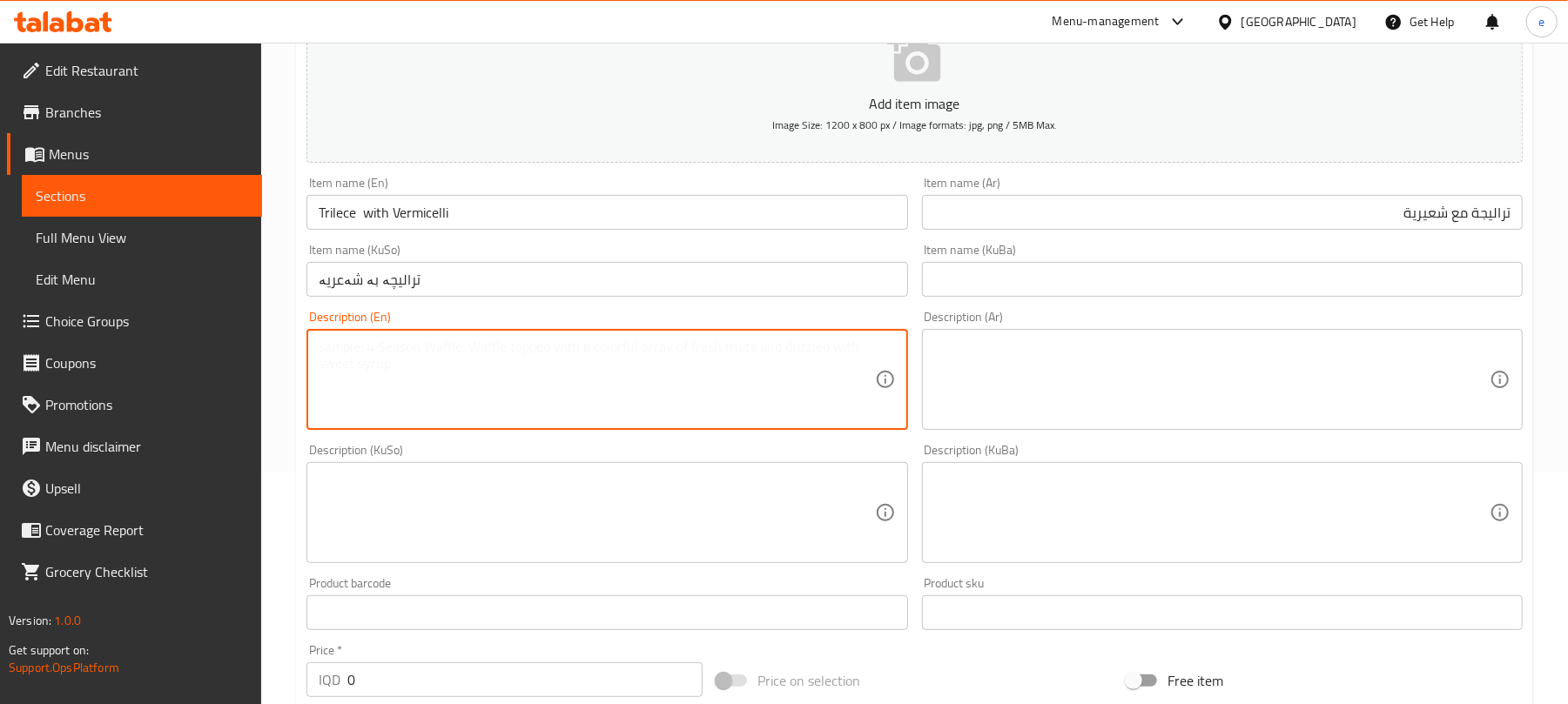
paste textarea "served with nutella sauce"
click at [326, 352] on textarea "served with nutella sauce" at bounding box center [597, 380] width 555 height 83
click at [397, 356] on textarea "Served with nutella sauce" at bounding box center [597, 380] width 555 height 83
click at [484, 364] on textarea "Served with Nutella sauce" at bounding box center [597, 380] width 555 height 83
click at [486, 342] on textarea "Served with Nutella sauce" at bounding box center [597, 380] width 555 height 83
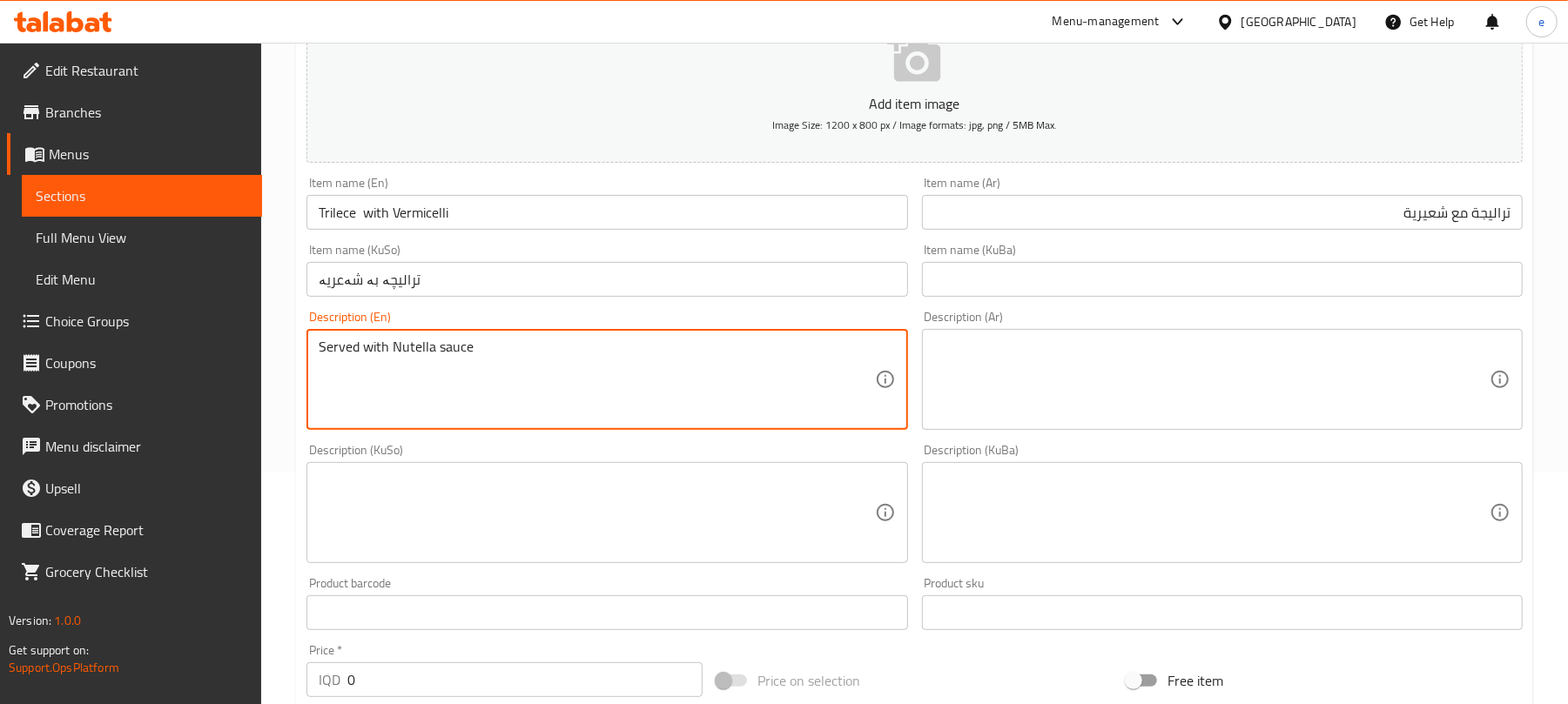
type textarea "Served with Nutella sauce"
click at [717, 537] on textarea at bounding box center [597, 513] width 555 height 83
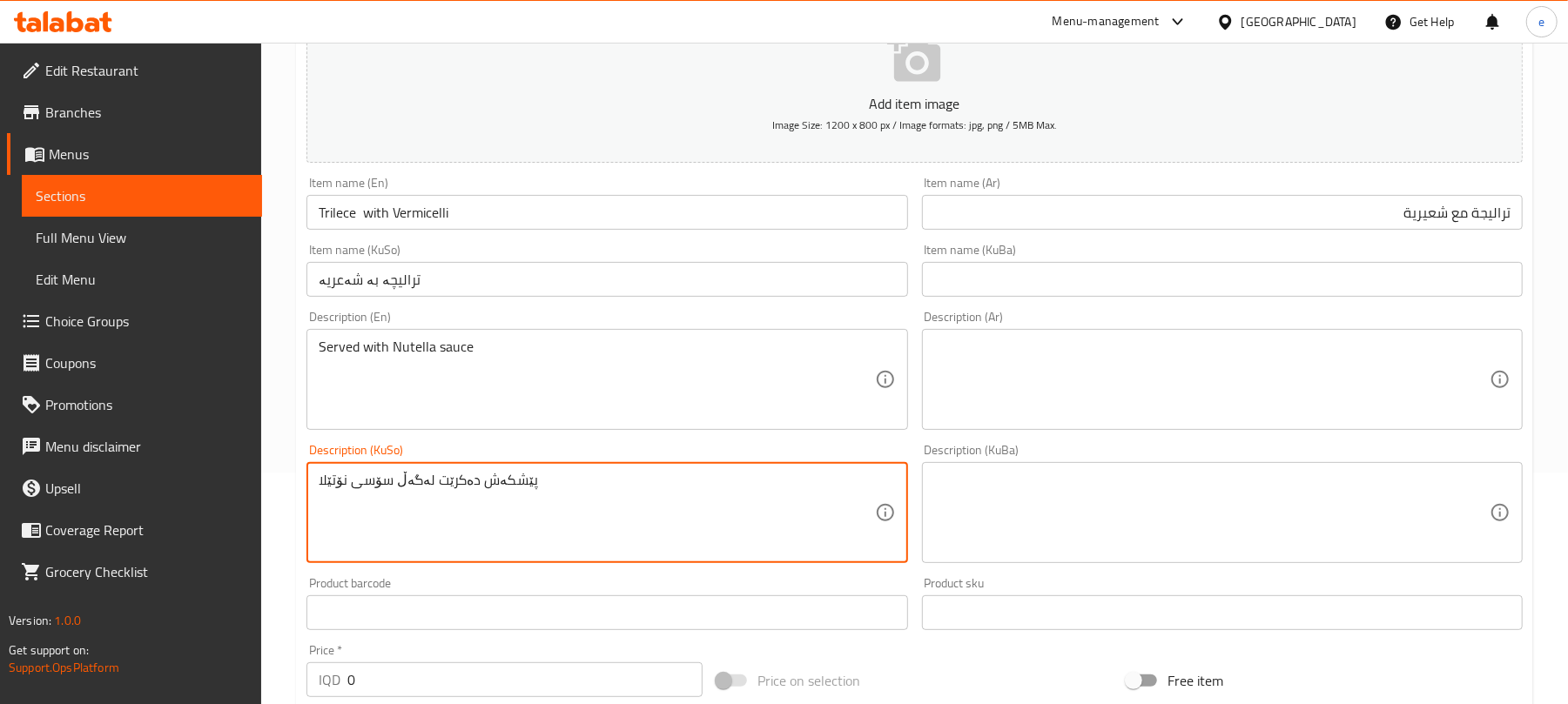
type textarea "پێشکەش دەکرێت لەگەڵ سۆسی نۆتێلا"
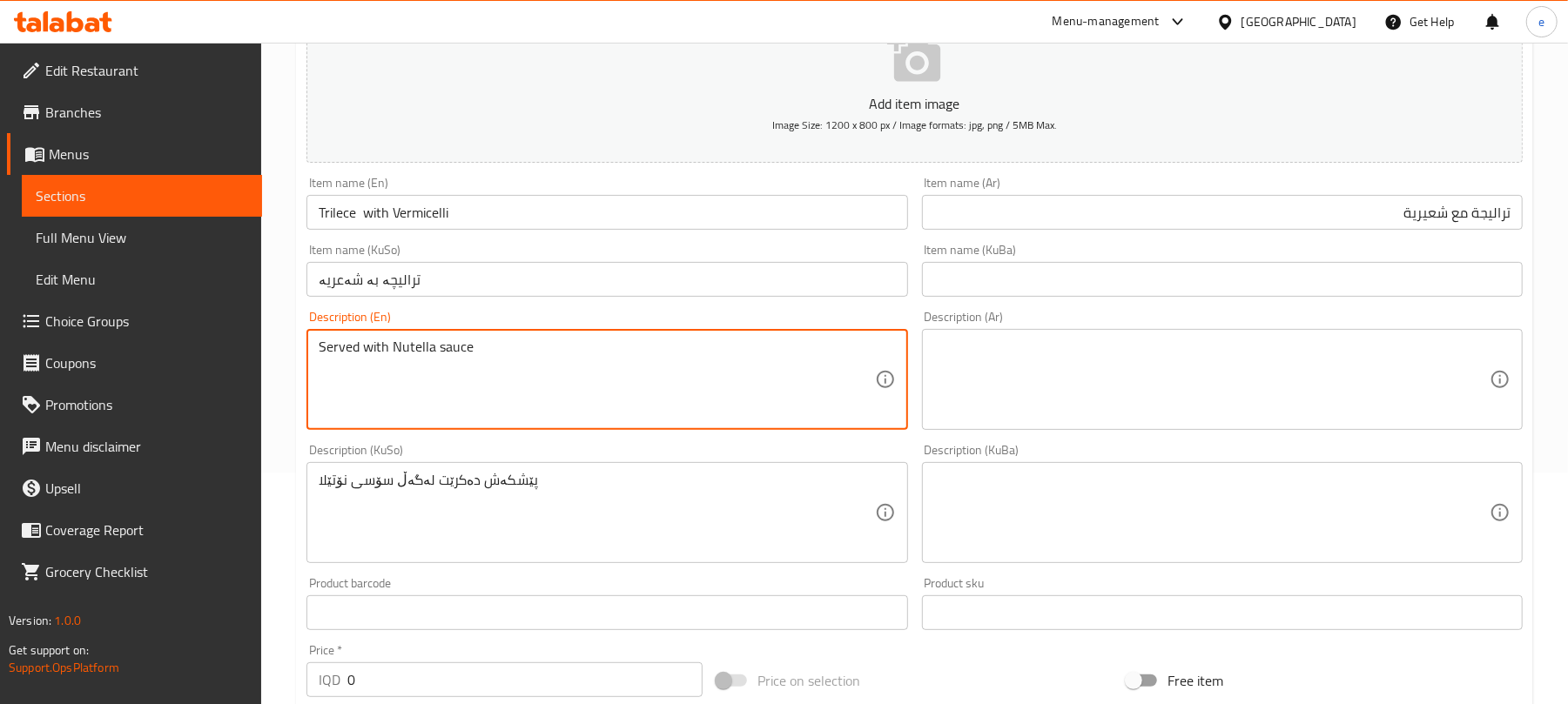
click at [474, 381] on textarea "Served with Nutella sauce" at bounding box center [597, 380] width 555 height 83
click at [1091, 363] on textarea at bounding box center [1212, 380] width 555 height 83
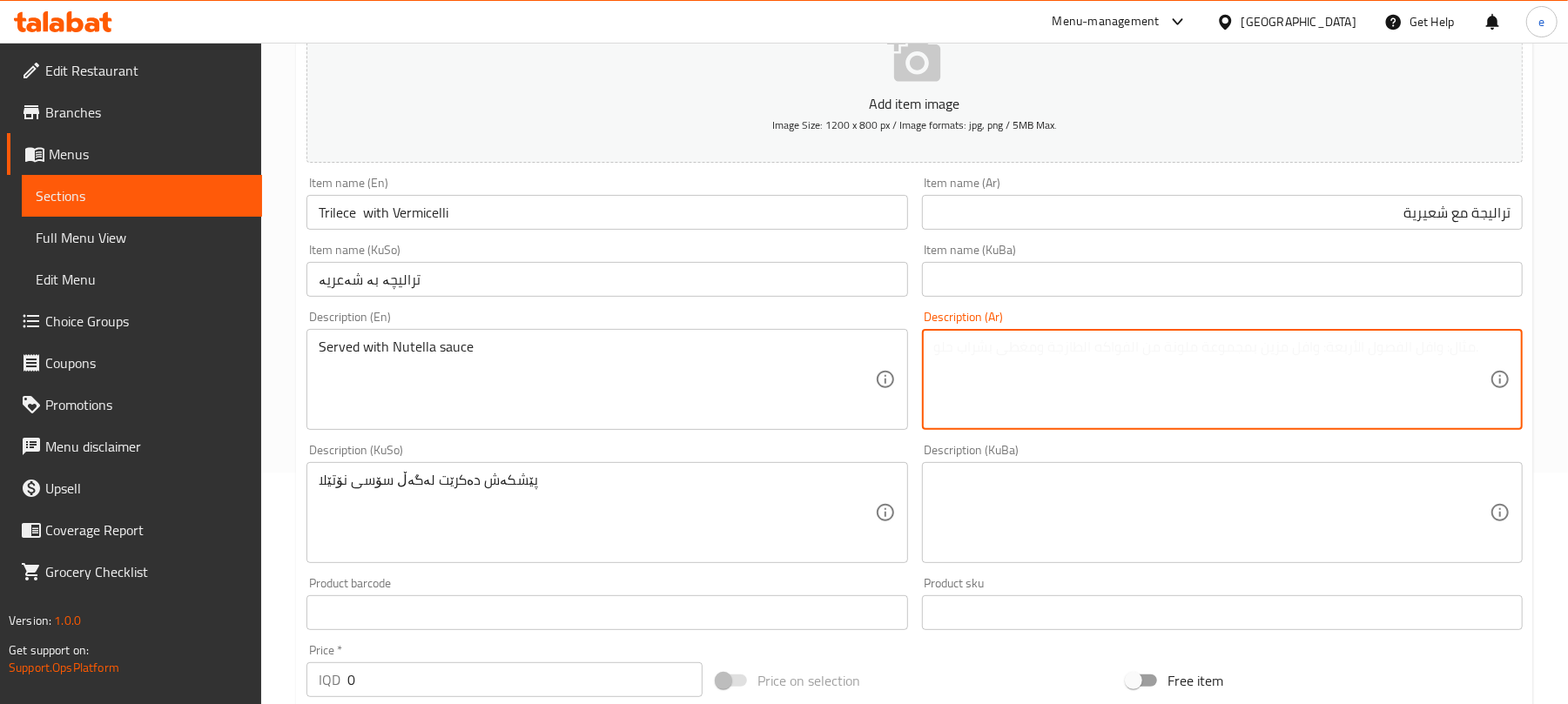
paste textarea "يقدم مع صلصة نوتيلا"
type textarea "يقدم مع صلصة نوتيلا"
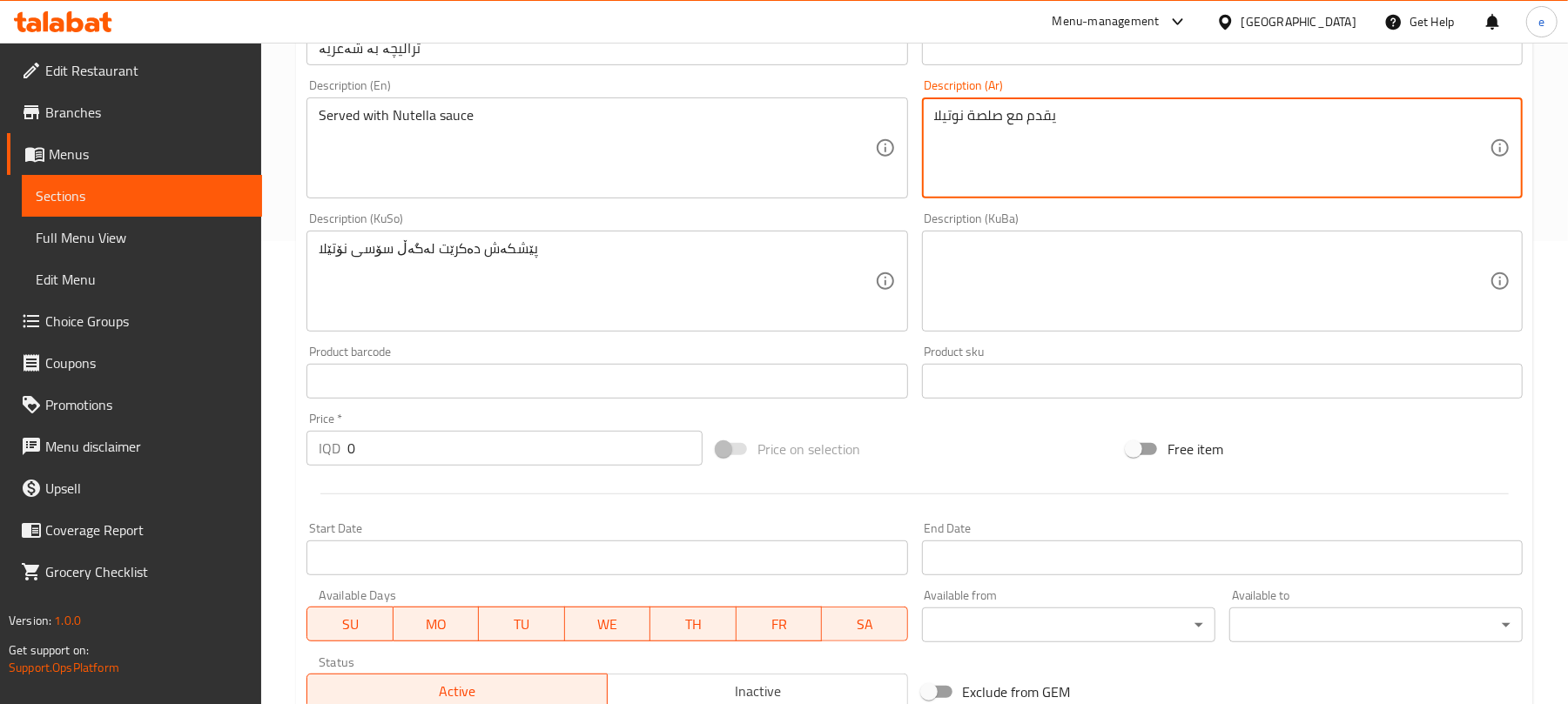
scroll to position [464, 0]
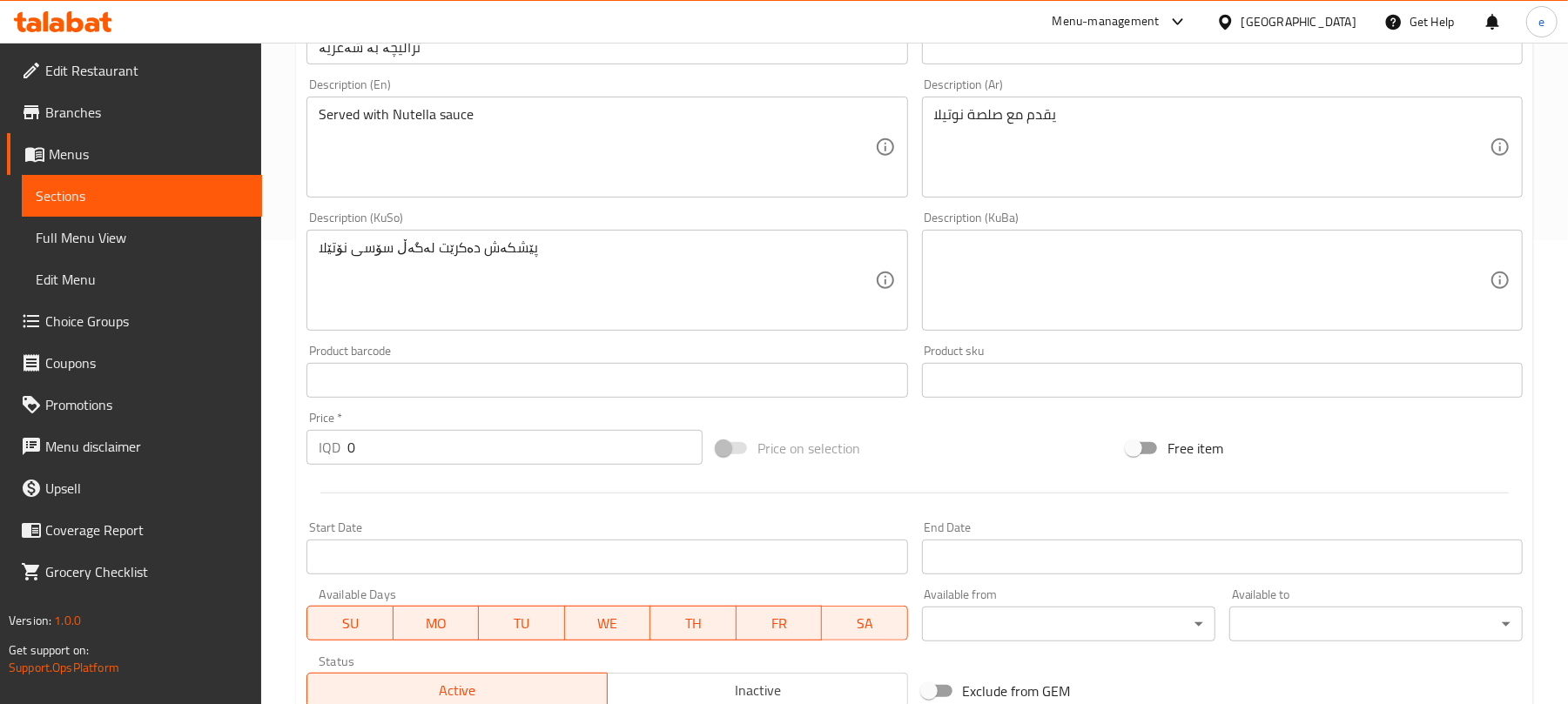
drag, startPoint x: 460, startPoint y: 423, endPoint x: 430, endPoint y: 447, distance: 38.4
click at [432, 447] on div "Price   * IQD 0 Price *" at bounding box center [505, 439] width 396 height 53
drag, startPoint x: 409, startPoint y: 454, endPoint x: 311, endPoint y: 447, distance: 98.2
click at [311, 447] on div "IQD 0 Price *" at bounding box center [505, 447] width 396 height 35
paste input "300"
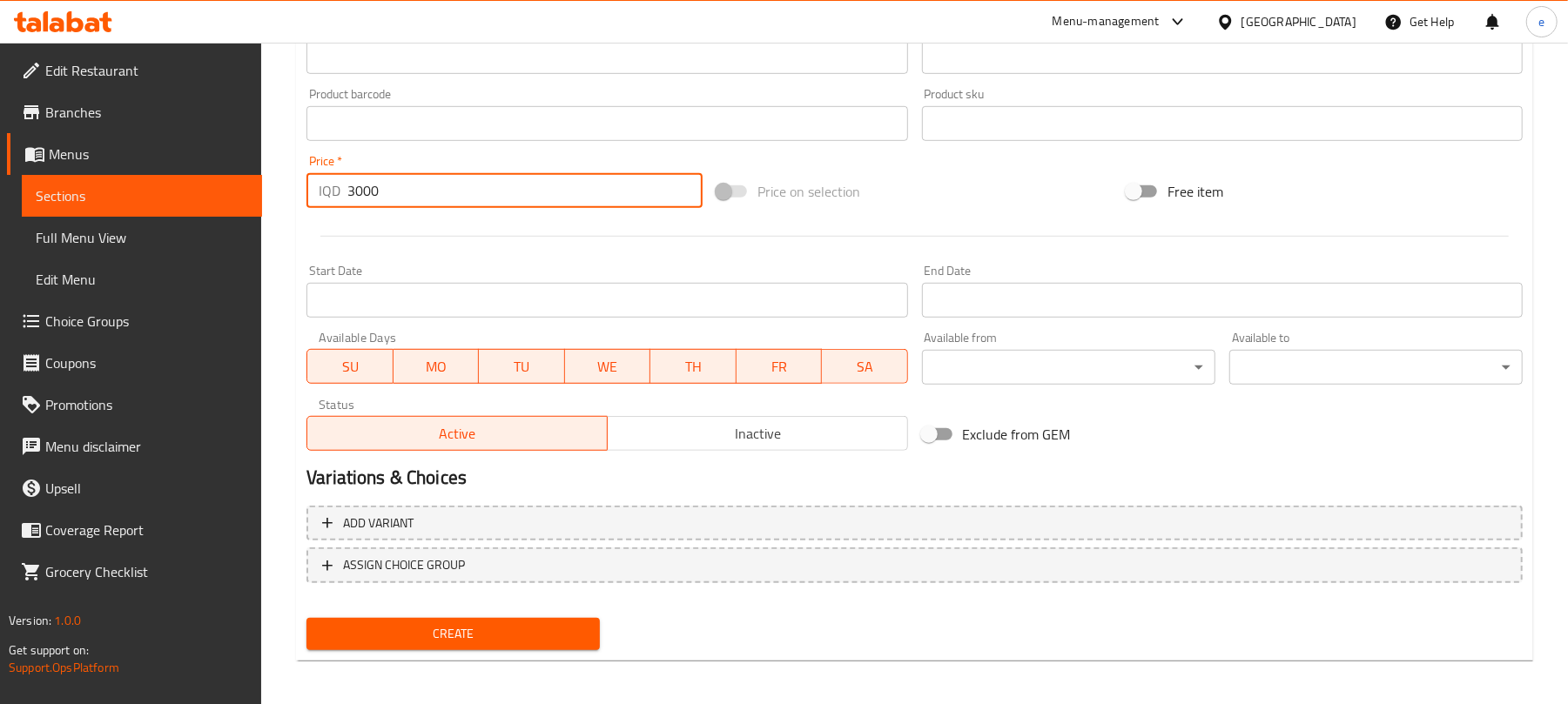
scroll to position [725, 0]
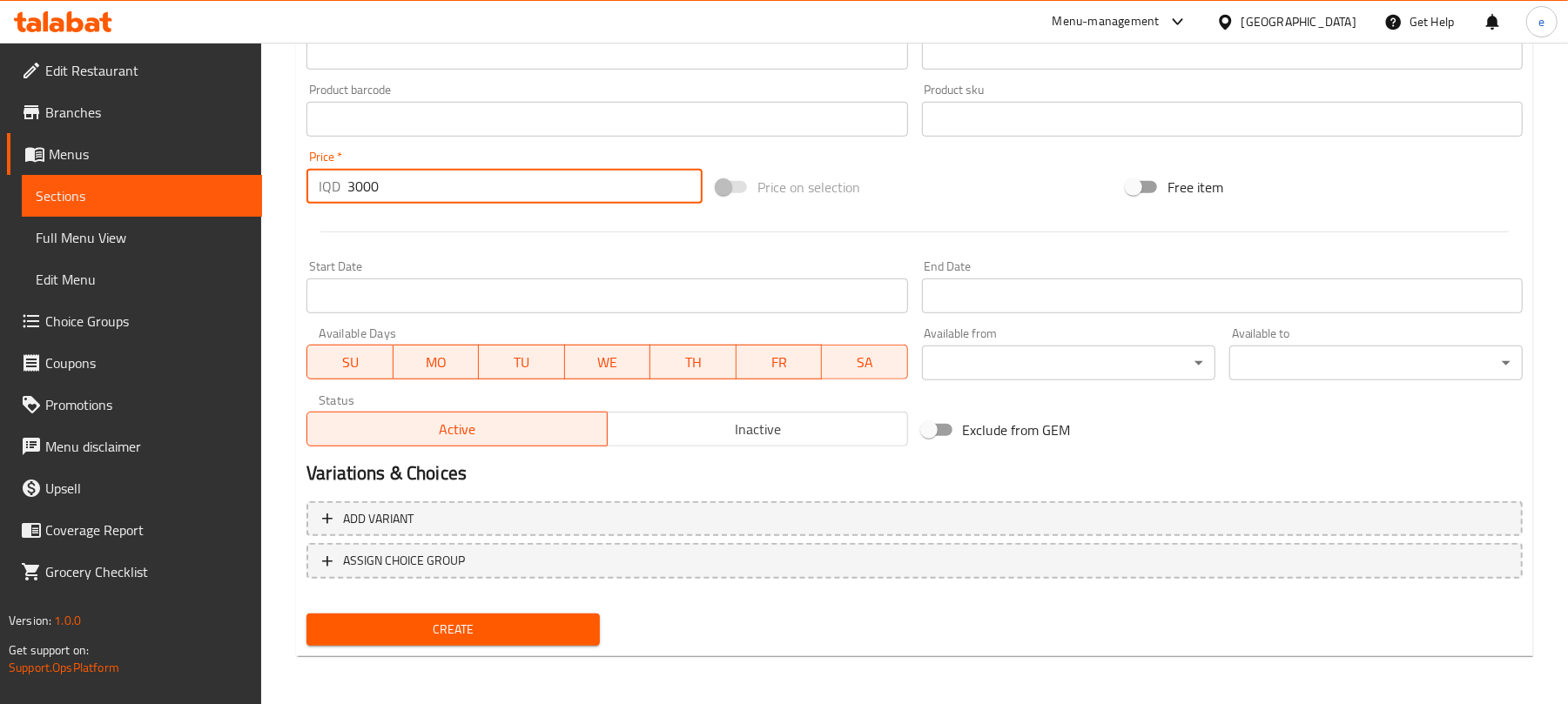
type input "3000"
click at [554, 619] on span "Create" at bounding box center [454, 629] width 265 height 22
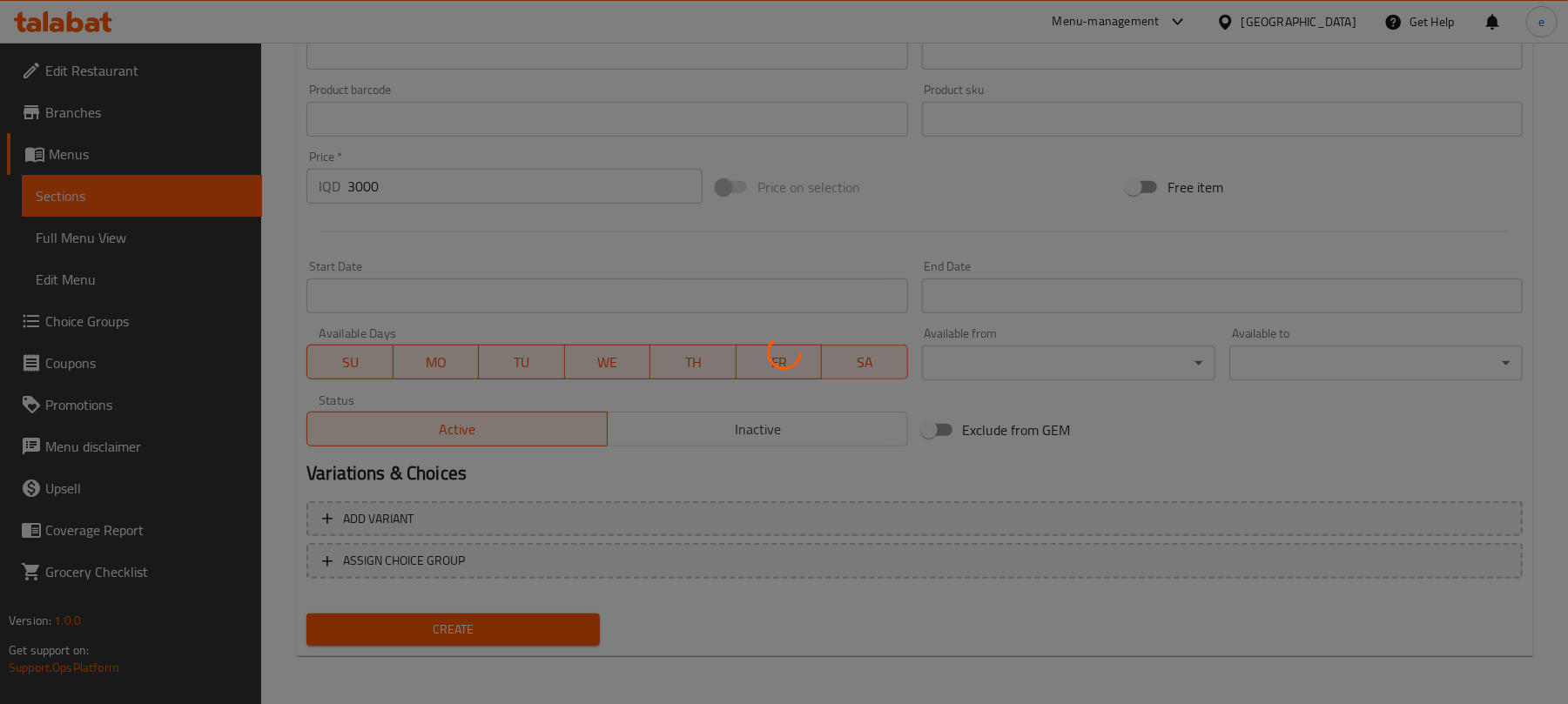
type input "0"
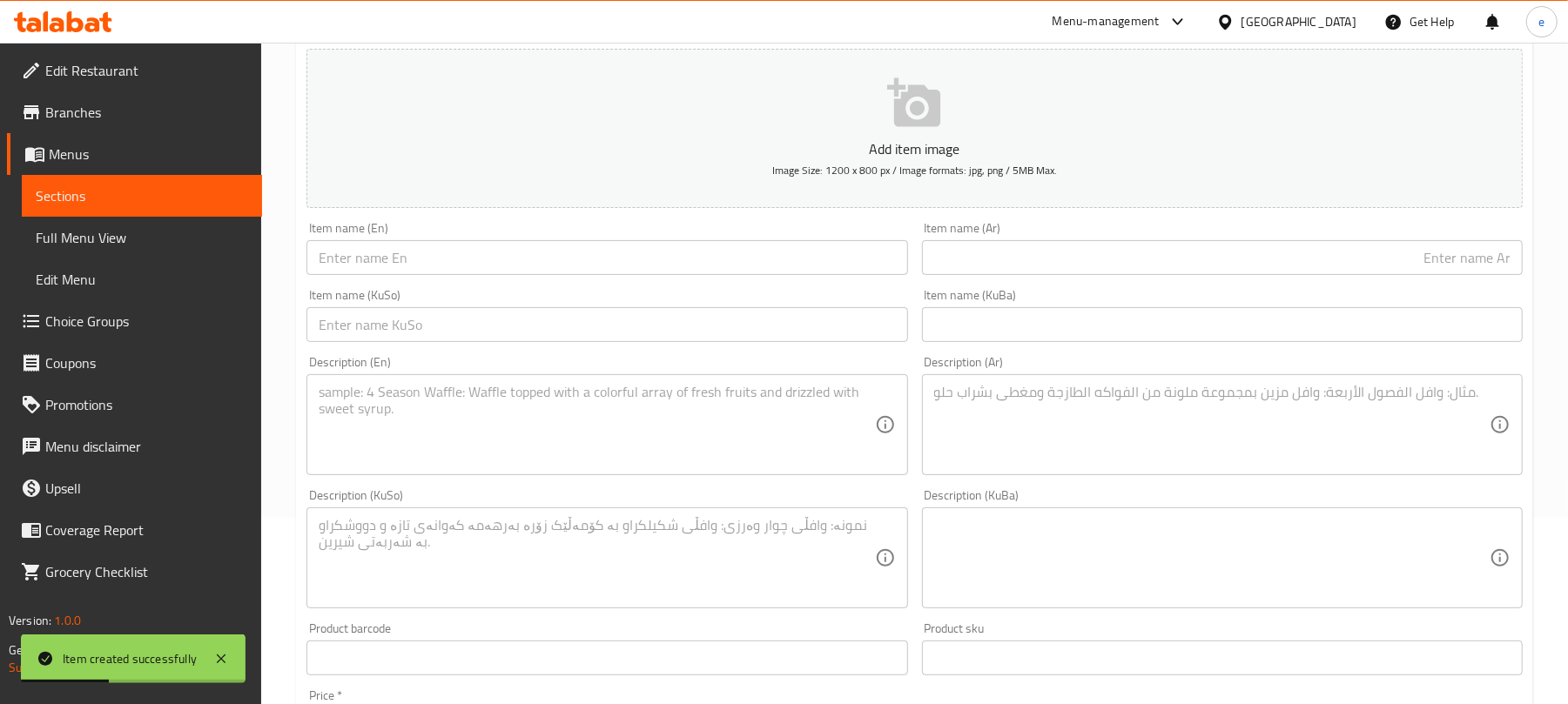
scroll to position [29, 0]
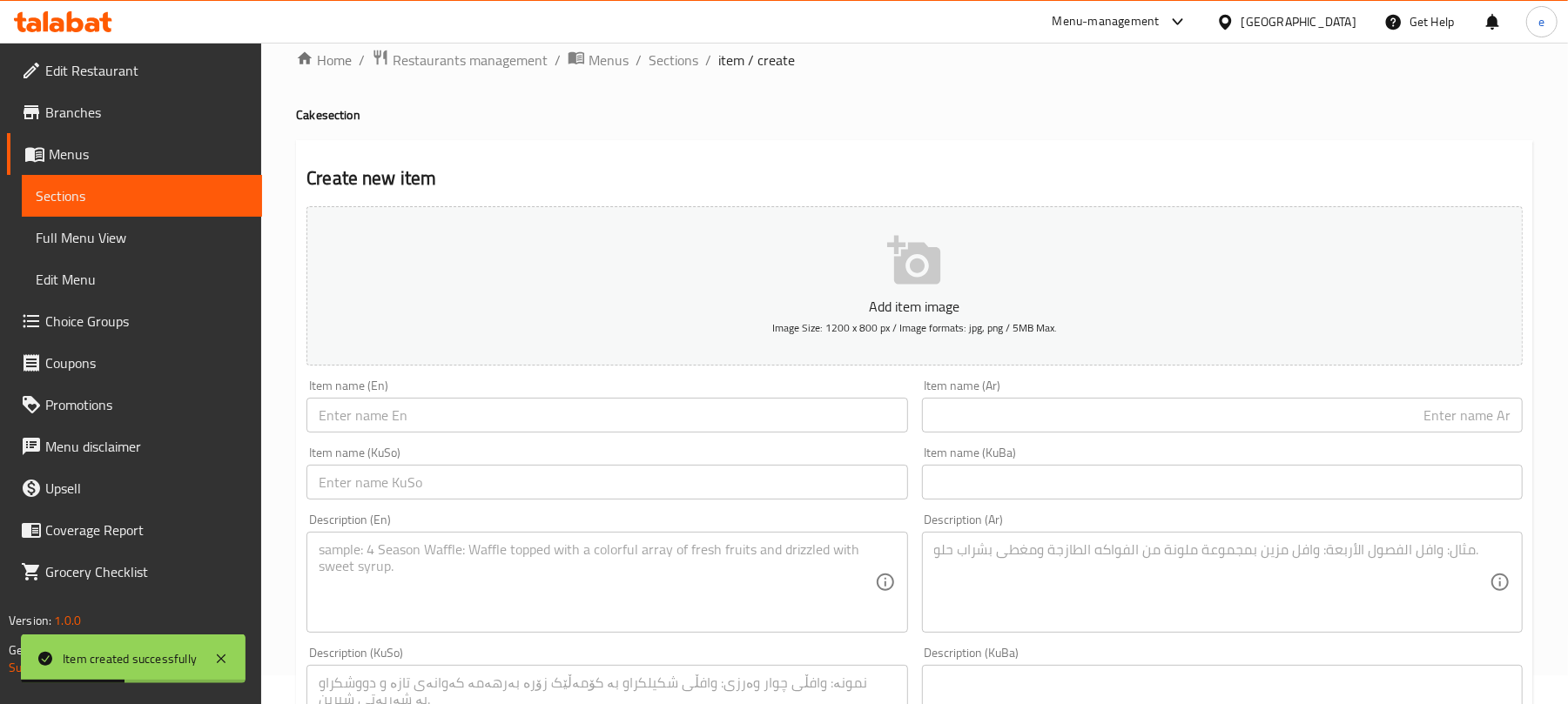
click at [478, 416] on input "text" at bounding box center [607, 416] width 601 height 35
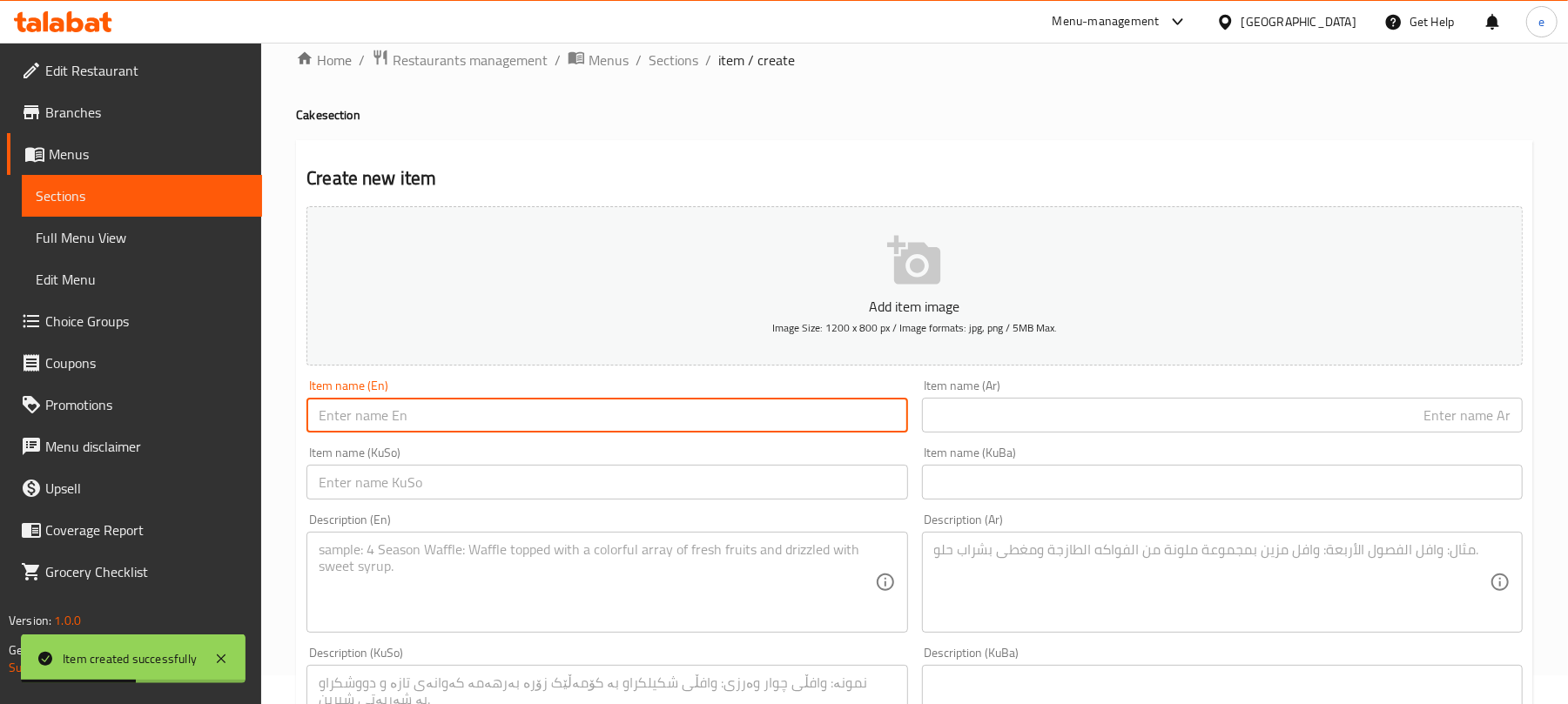
paste input "Trilece with Vermicelli"
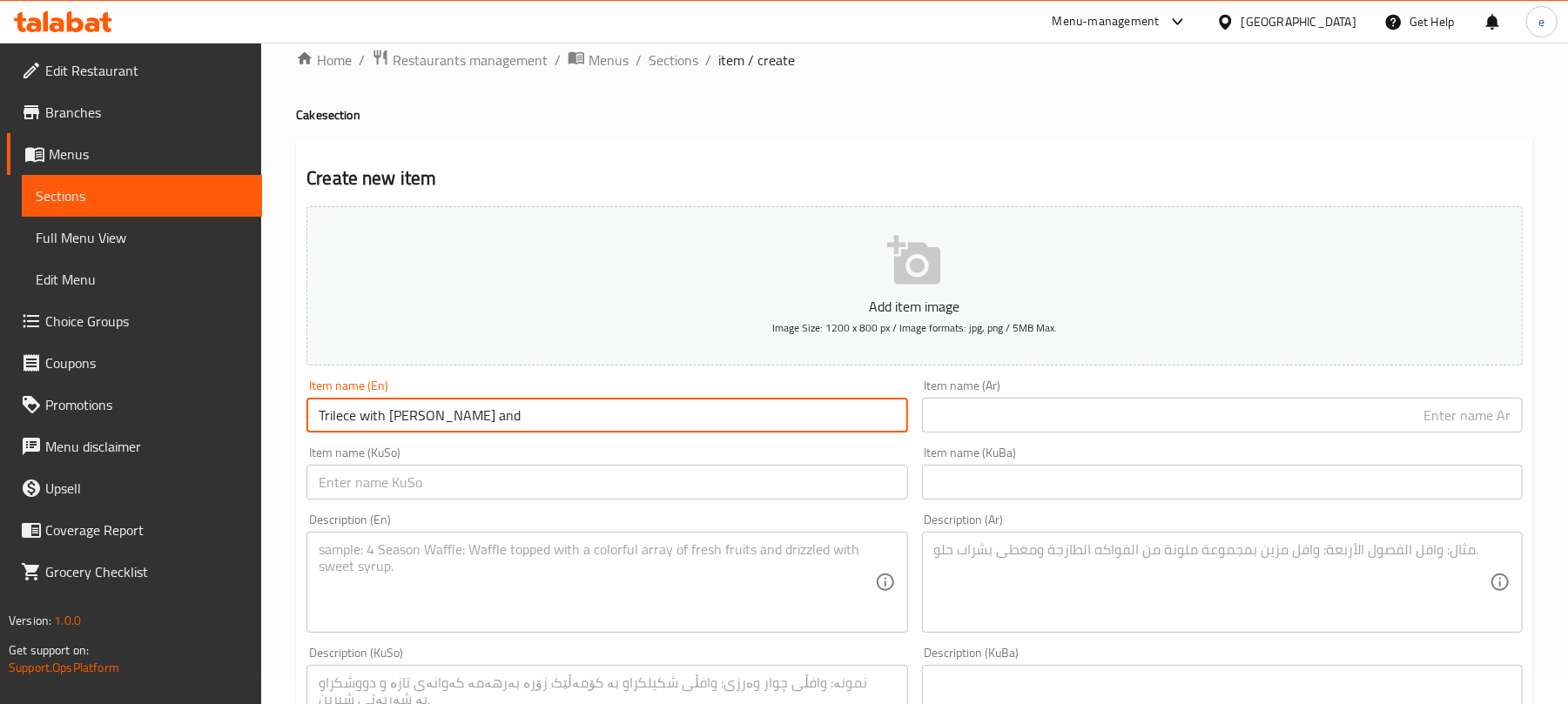
paste input "pistachio sauce"
click at [482, 420] on input "Trilece with Vermicelli and pistachio sauce" at bounding box center [607, 416] width 601 height 35
click at [538, 423] on input "Trilece with Vermicelli and Pistachio sauce" at bounding box center [607, 416] width 601 height 35
click at [657, 423] on input "Trilece with Vermicelli and Pistachio Sauce" at bounding box center [607, 416] width 601 height 35
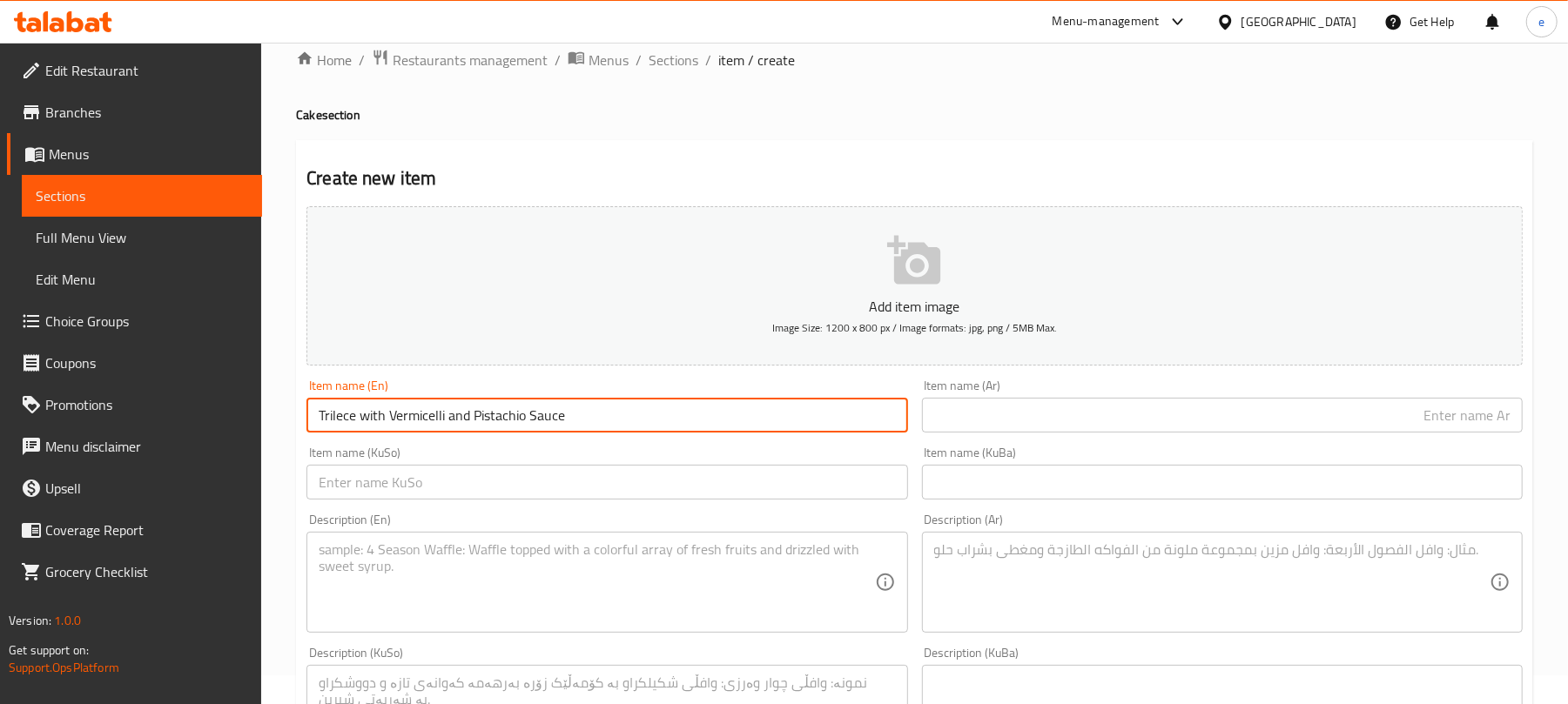
click at [657, 423] on input "Trilece with Vermicelli and Pistachio Sauce" at bounding box center [607, 416] width 601 height 35
type input "Trilece with Vermicelli and Pistachio Sauce"
click at [1108, 435] on div "Item name (Ar) Item name (Ar)" at bounding box center [1222, 406] width 614 height 67
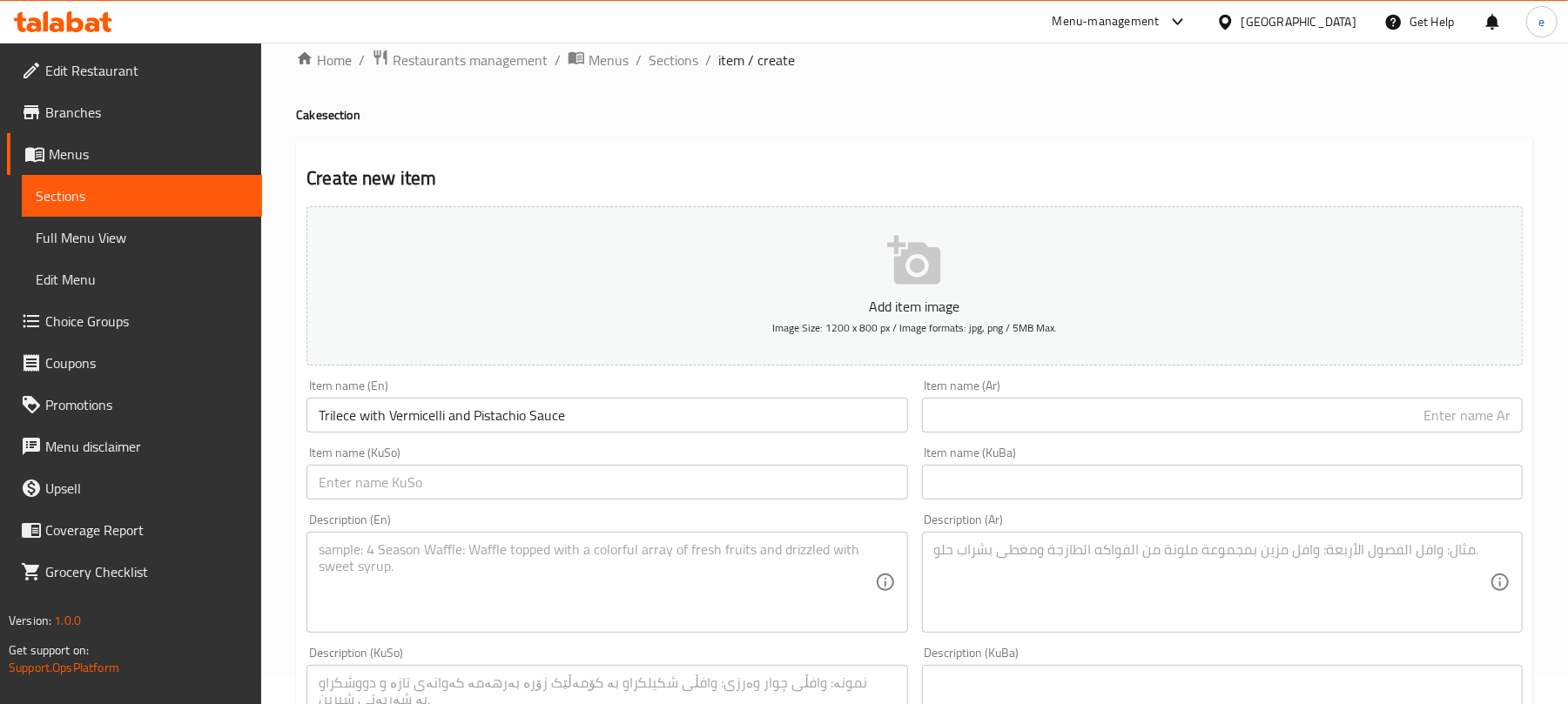
click at [1129, 421] on input "text" at bounding box center [1223, 416] width 601 height 35
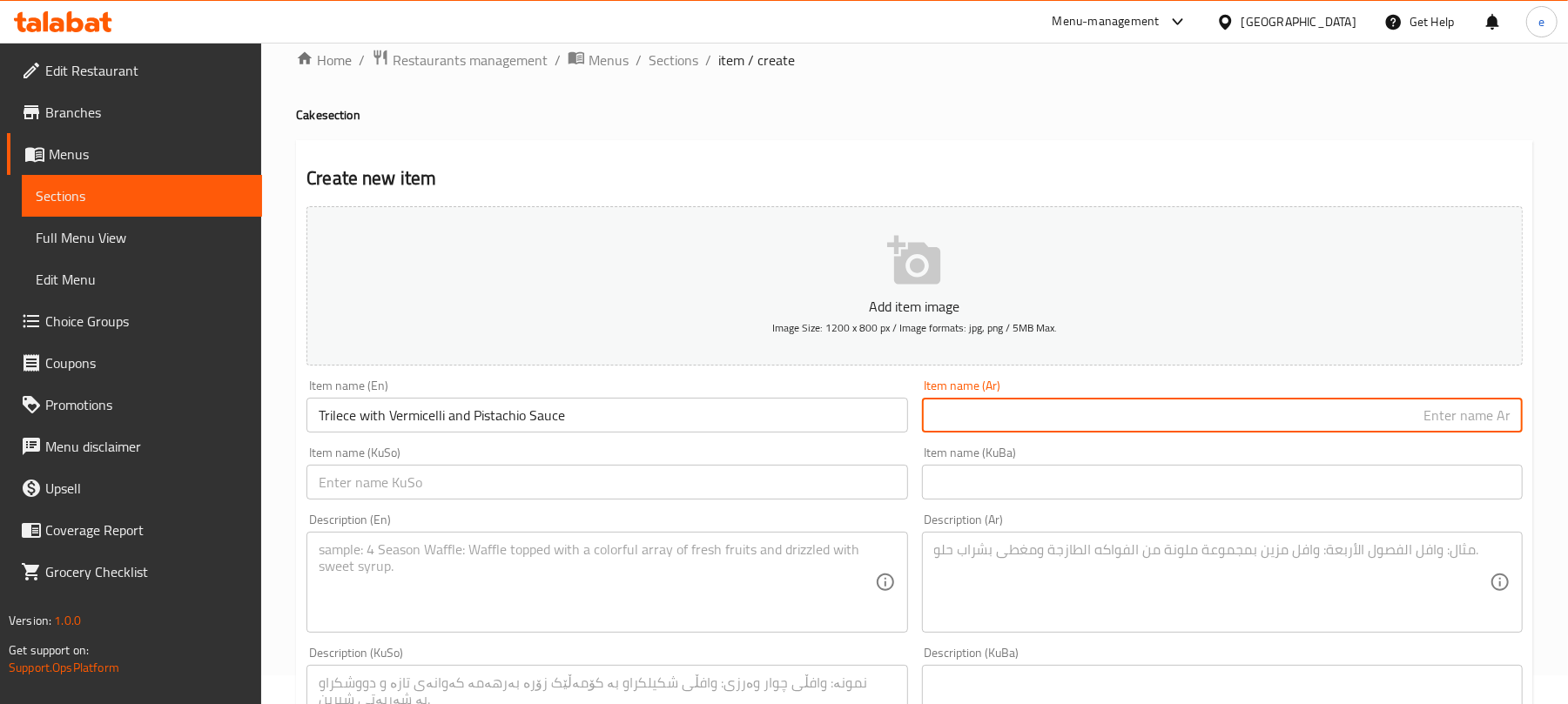
paste input "تراليجة مع شعيرية"
paste input "فستق"
type input "تراليجة مع شعيرية وصوص فستق"
click at [886, 463] on div "Item name (KuSo) Item name (KuSo)" at bounding box center [607, 473] width 601 height 53
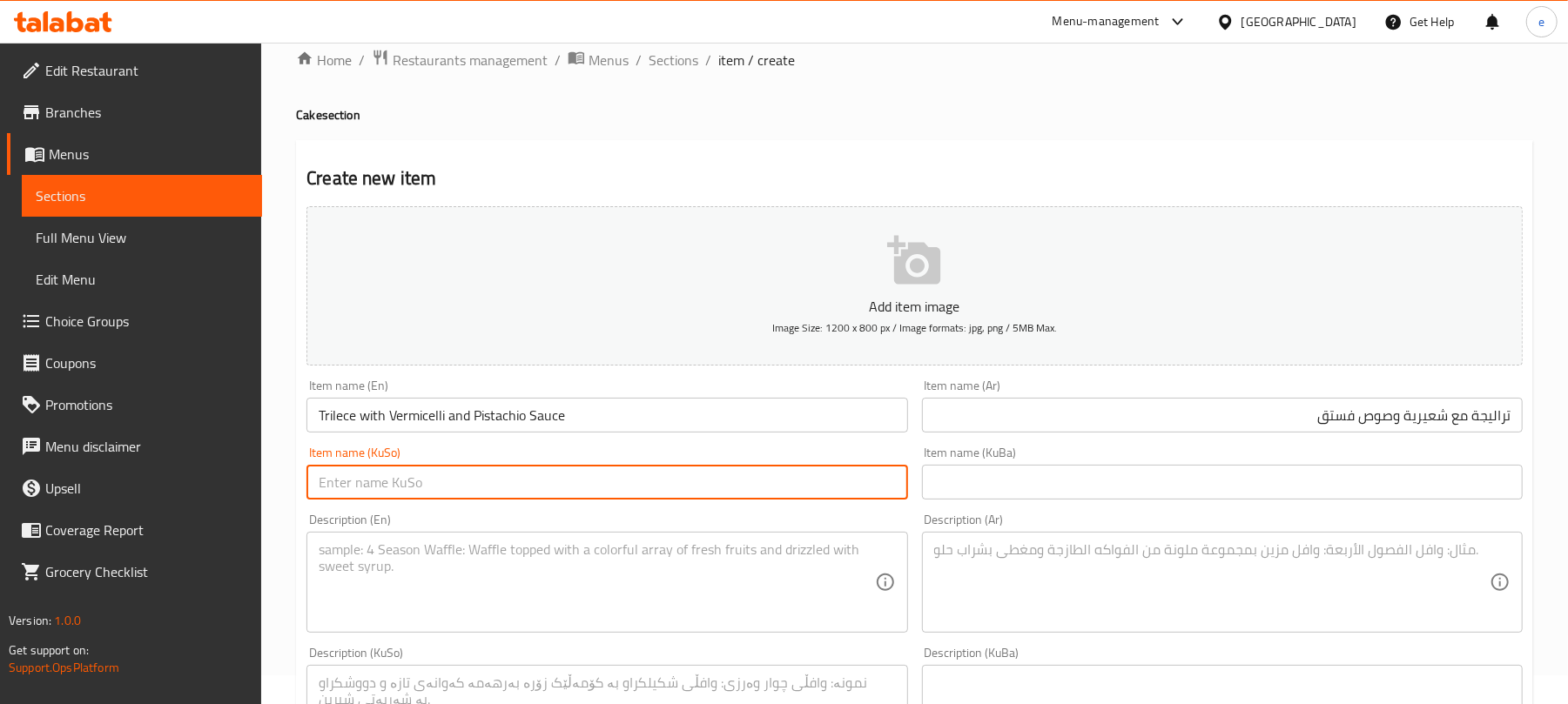
click at [897, 477] on input "text" at bounding box center [607, 483] width 601 height 35
paste input "ترالیچە بە شەعریە"
type input "ترالیچە بە شەعریە و سۆسی فستق"
click at [1134, 559] on textarea at bounding box center [1212, 583] width 555 height 83
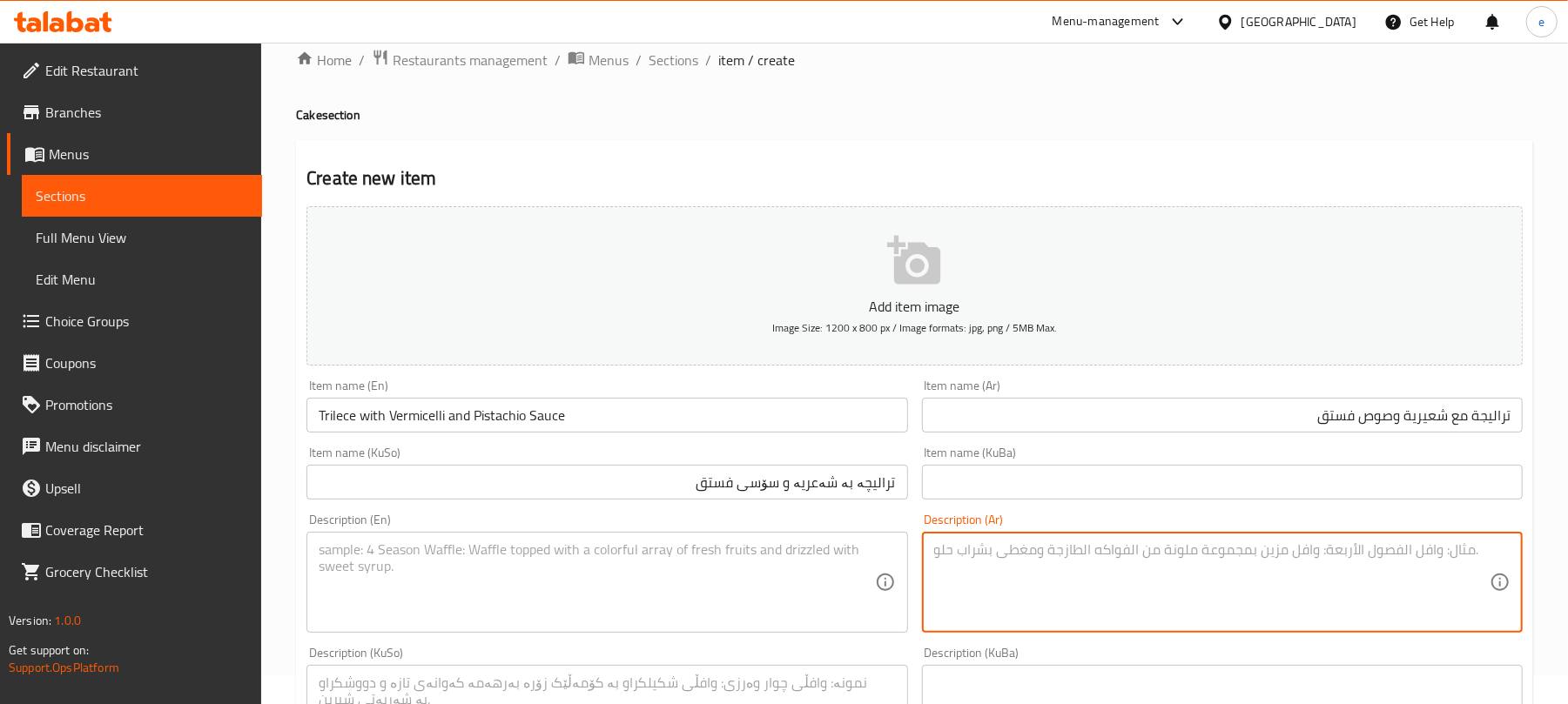
paste textarea "1 قطعة"
type textarea "1 قطعة"
click at [631, 607] on textarea at bounding box center [597, 583] width 555 height 83
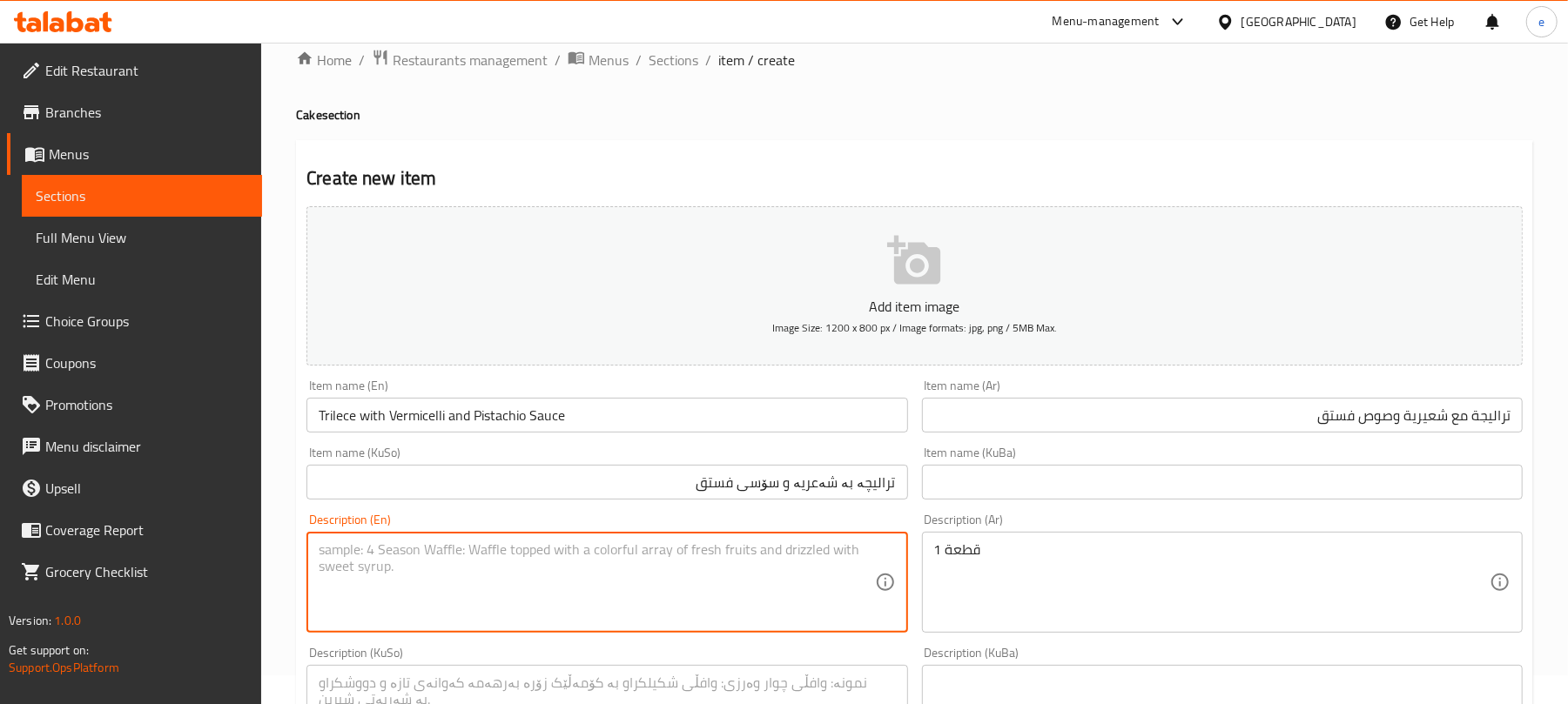
paste textarea "1 Piece"
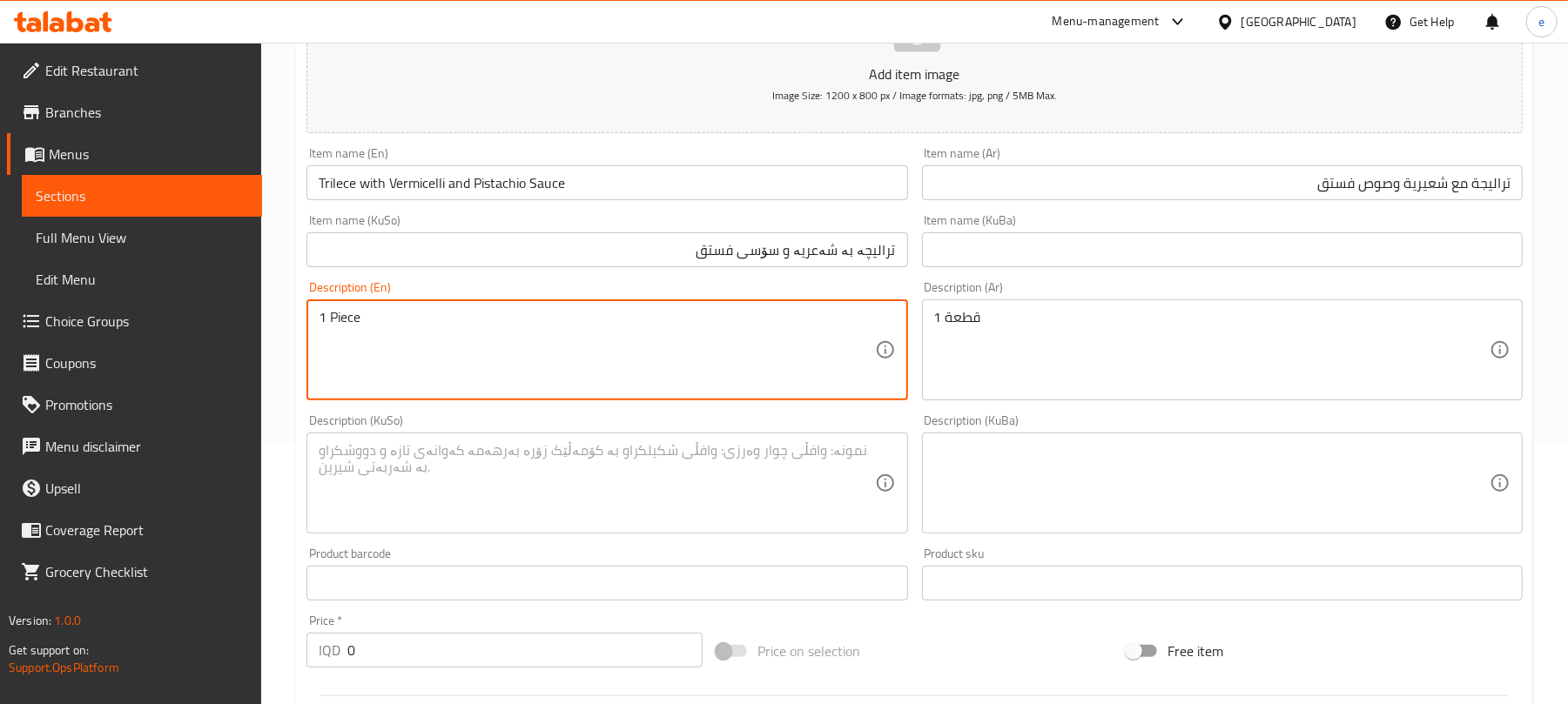
type textarea "1 Piece"
click at [701, 468] on textarea at bounding box center [597, 483] width 555 height 83
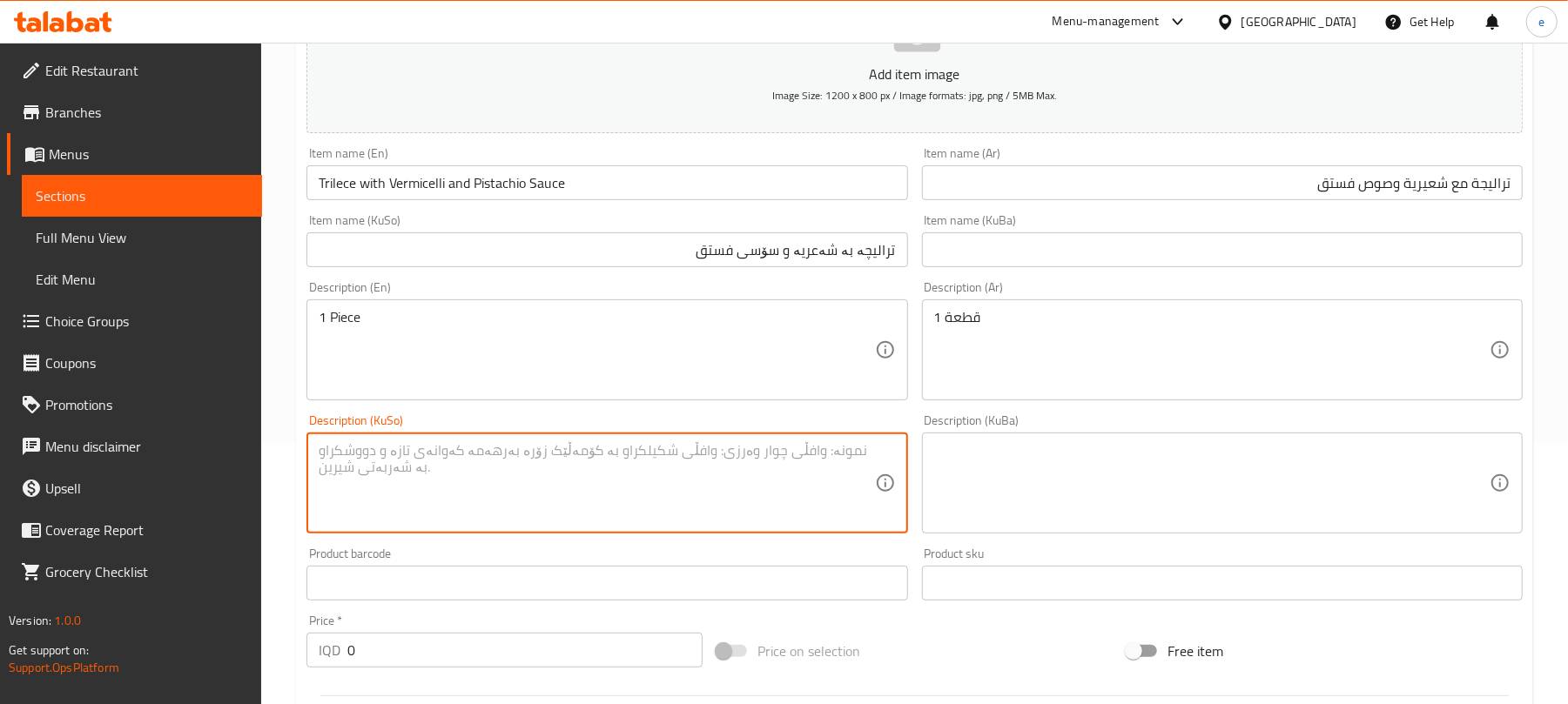
paste textarea "1 پارچە"
type textarea "1 پارچە"
drag, startPoint x: 376, startPoint y: 648, endPoint x: 297, endPoint y: 641, distance: 79.3
click at [298, 642] on div "Create new item Add item image Image Size: 1200 x 800 px / Image formats: jpg, …" at bounding box center [915, 514] width 1238 height 1214
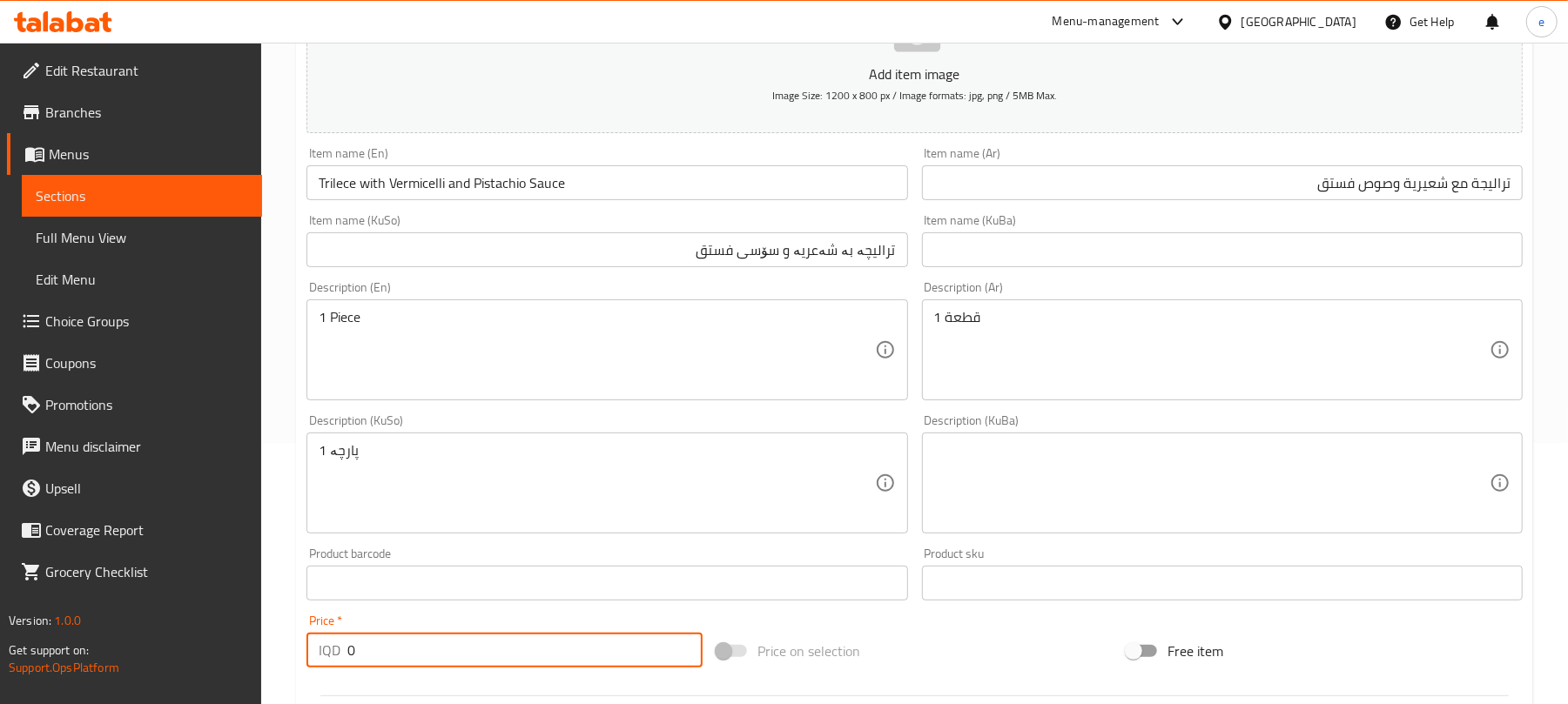
paste input "400"
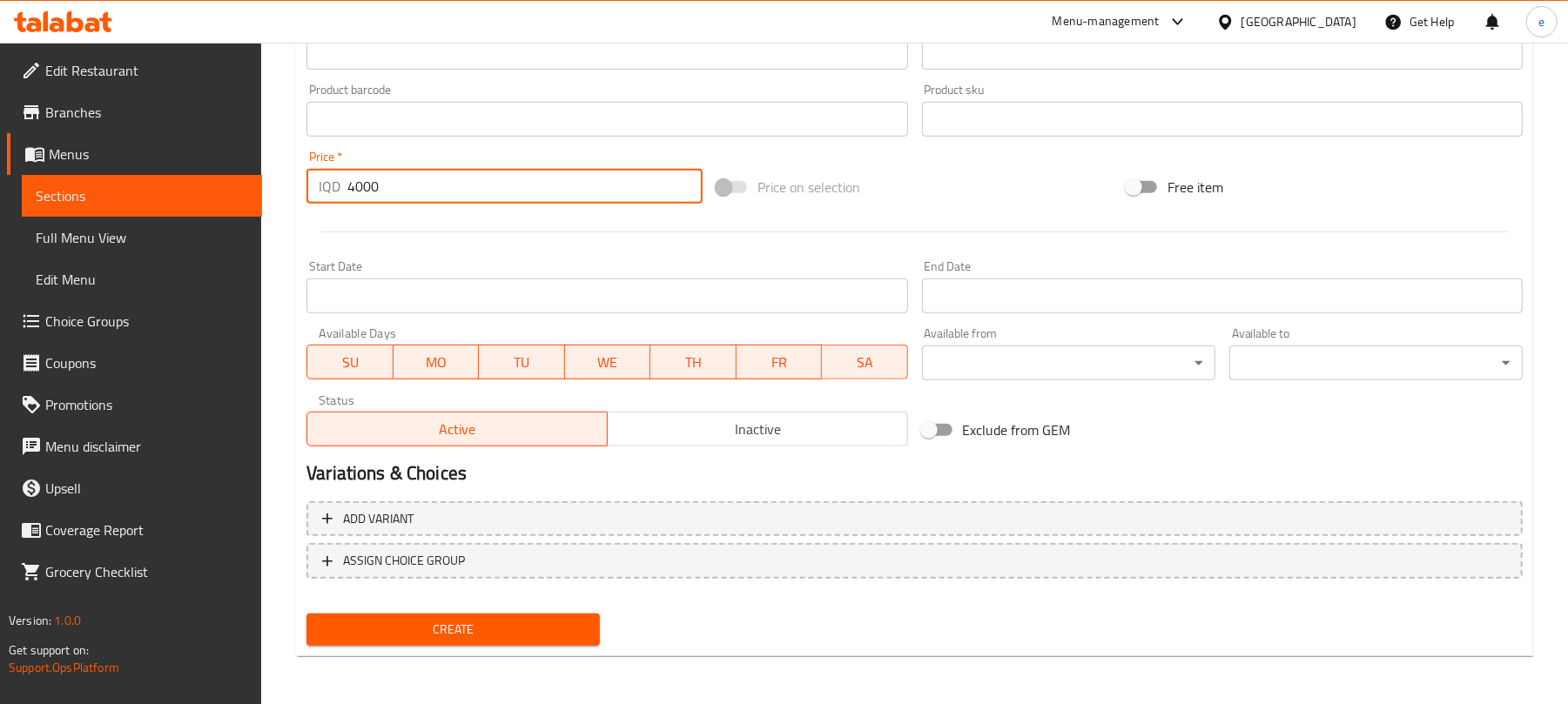
type input "4000"
click at [544, 616] on button "Create" at bounding box center [454, 629] width 294 height 33
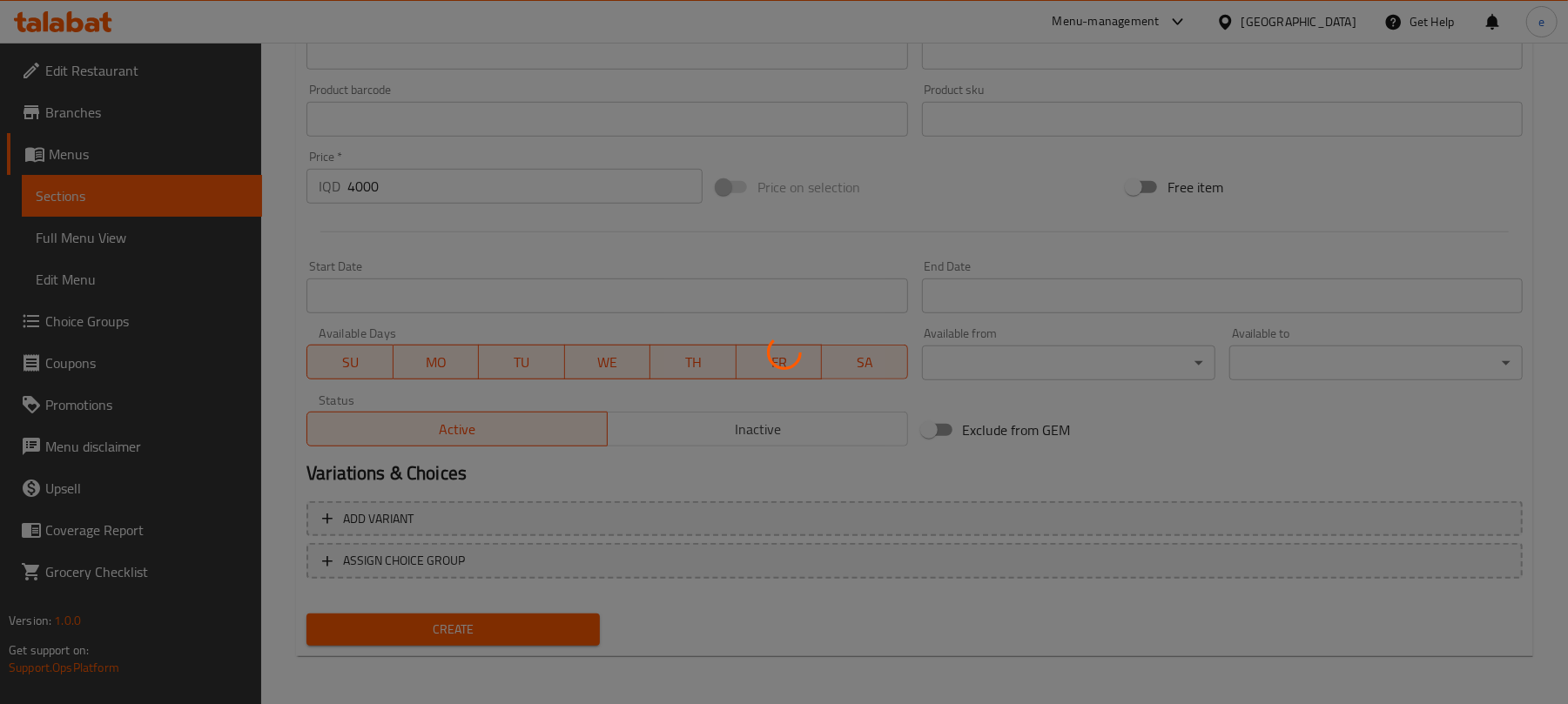
type input "0"
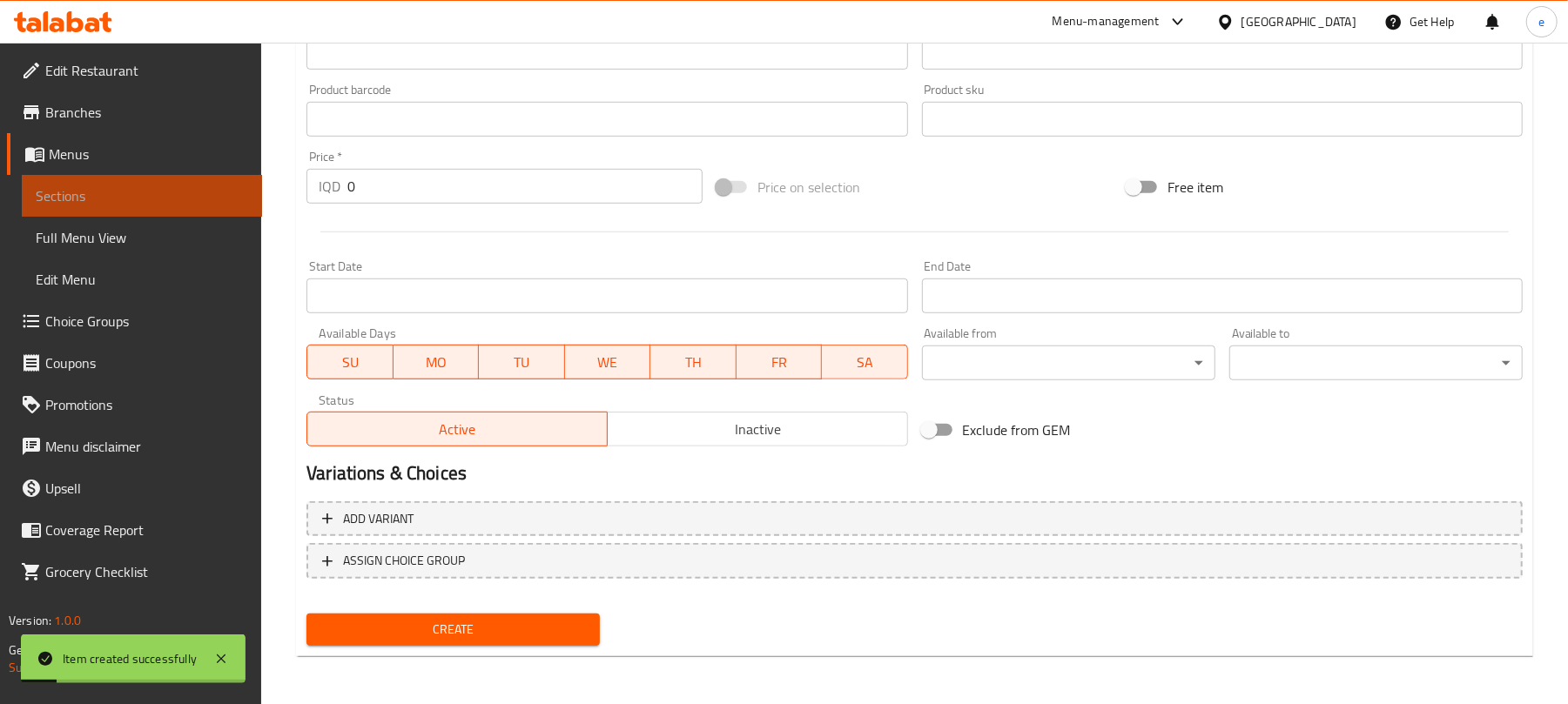
click at [200, 185] on span "Sections" at bounding box center [142, 196] width 213 height 21
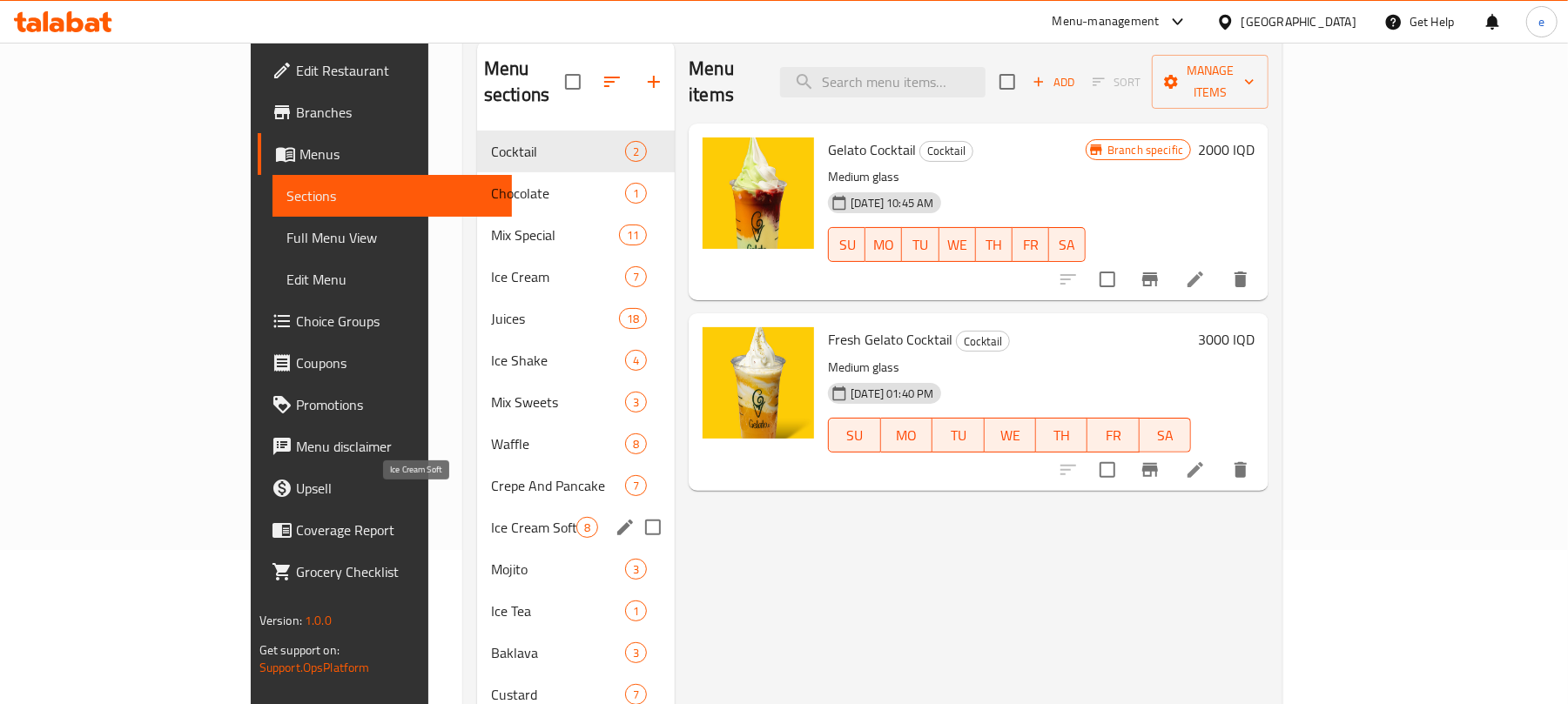
scroll to position [244, 0]
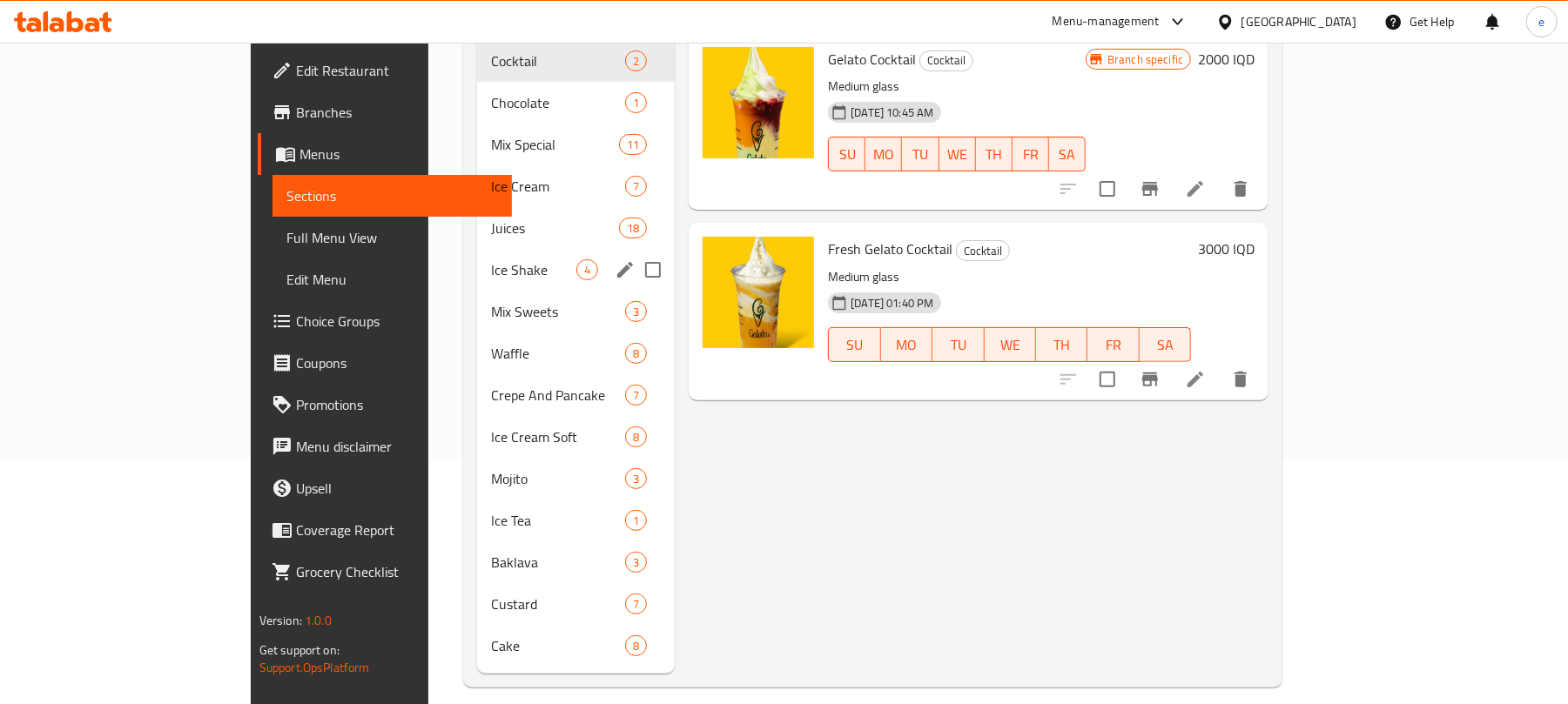
click at [477, 249] on div "Ice Shake 4" at bounding box center [576, 270] width 198 height 42
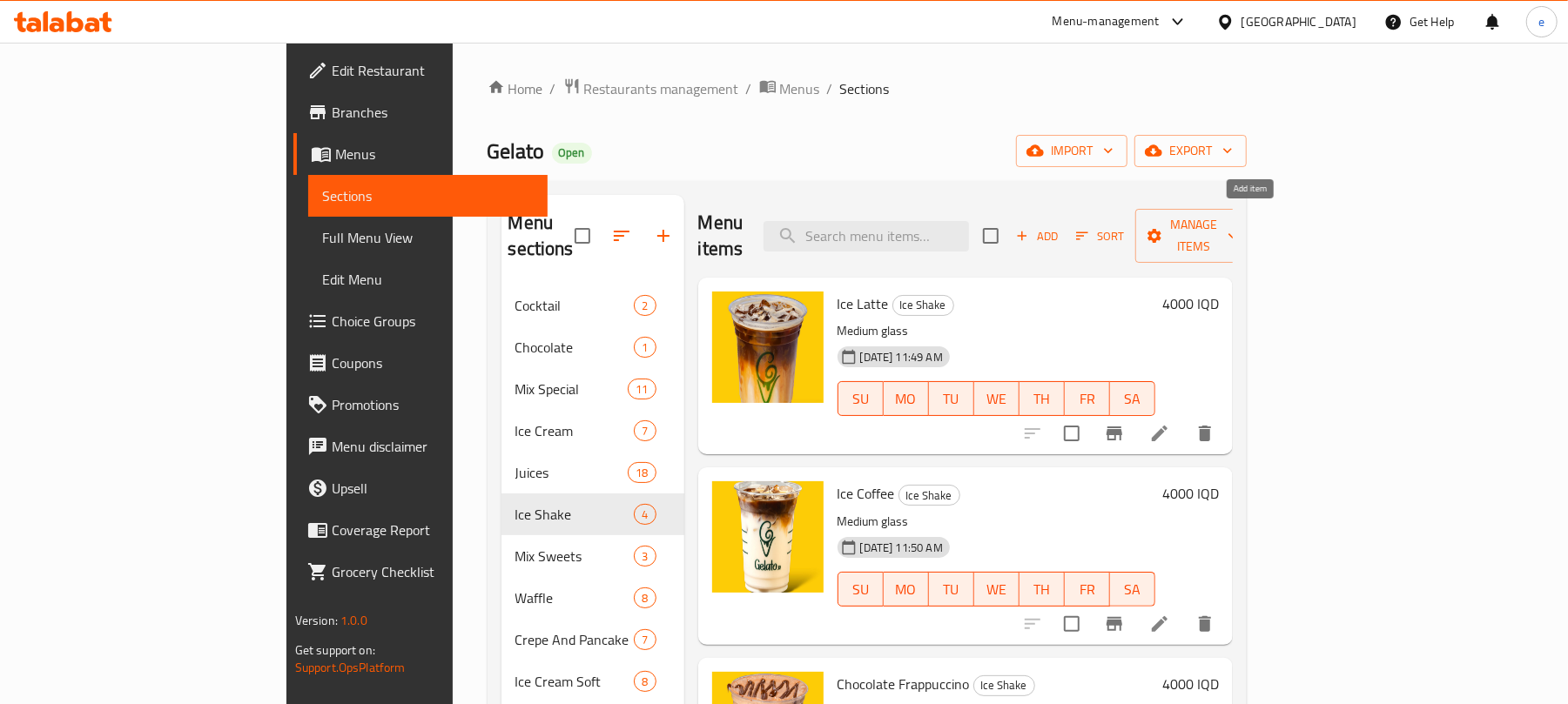
click at [1061, 227] on span "Add" at bounding box center [1036, 236] width 47 height 20
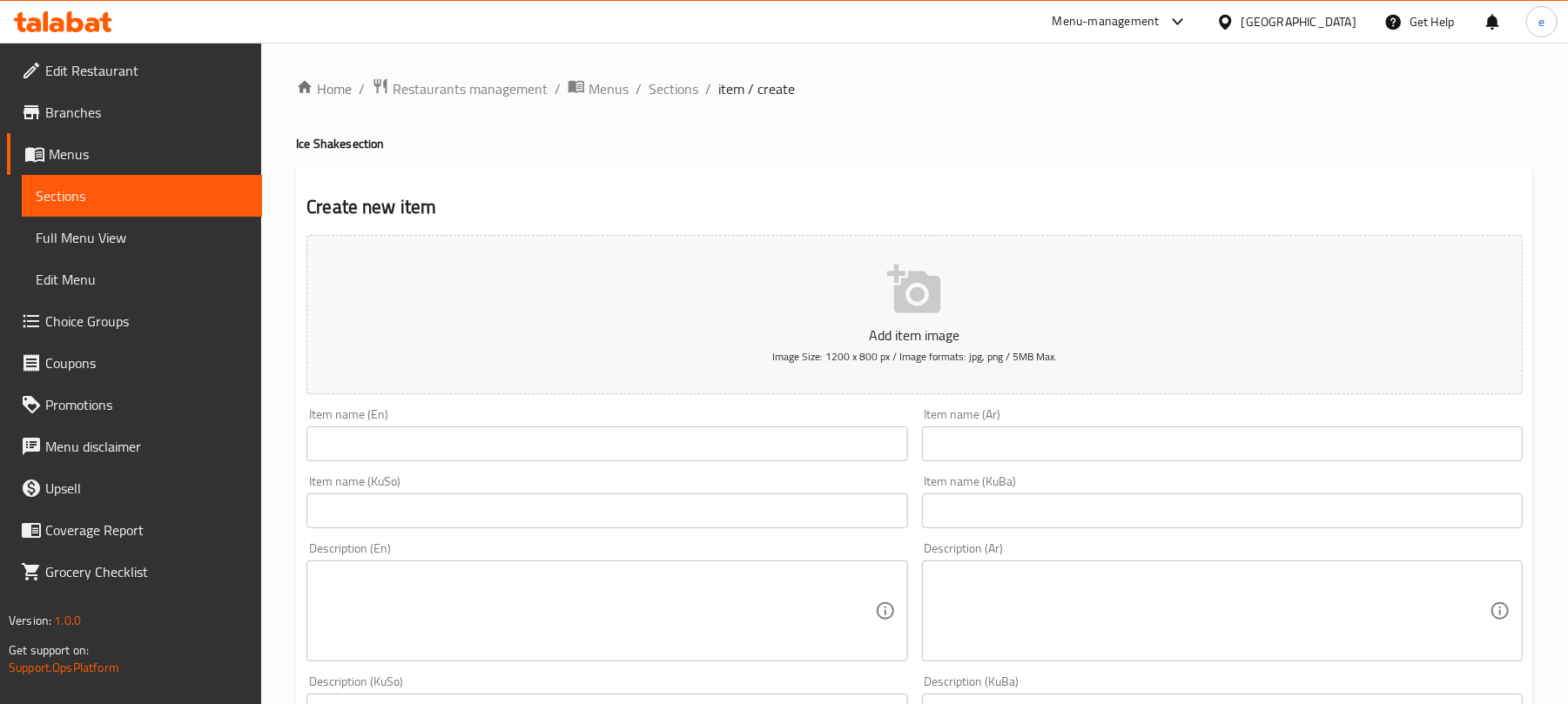
click at [655, 457] on input "text" at bounding box center [607, 444] width 601 height 35
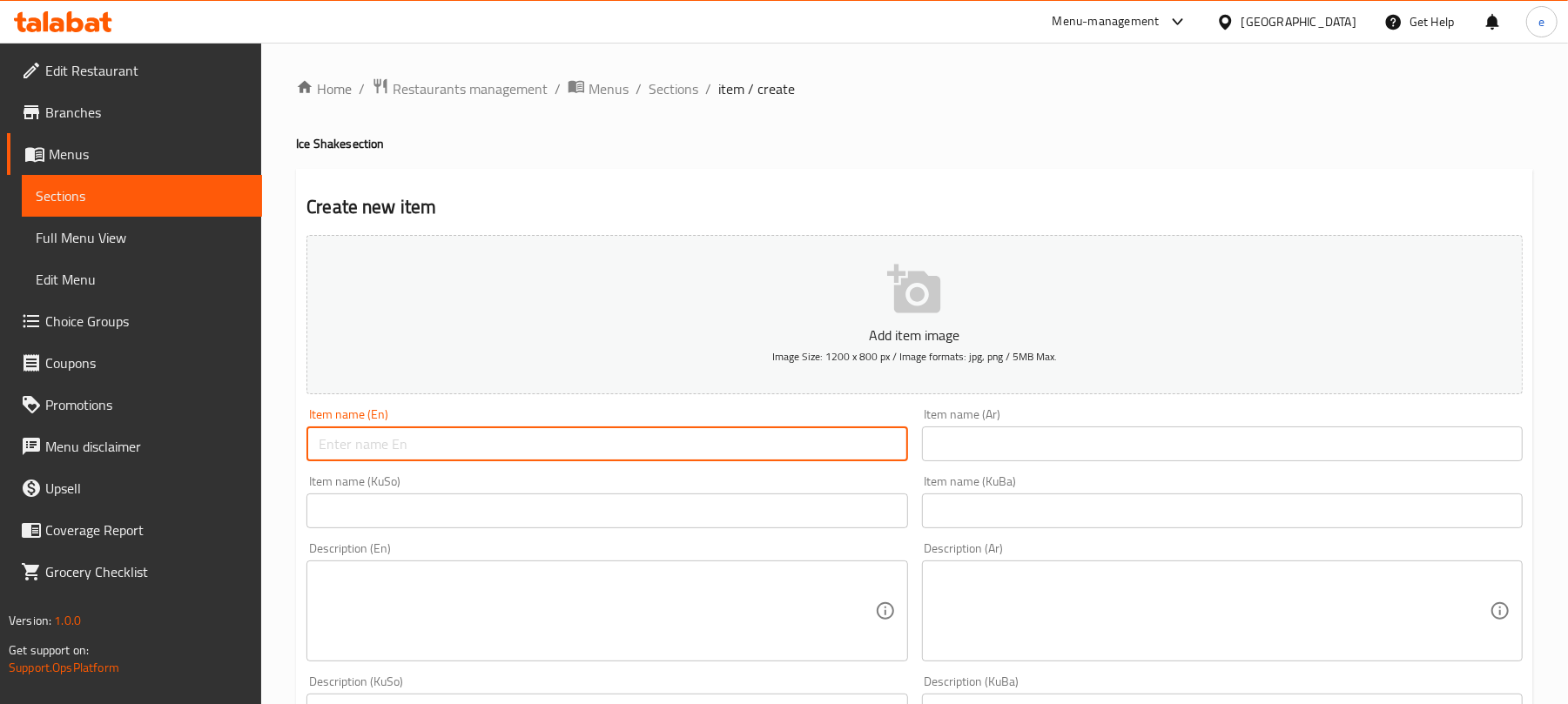
paste input "Iced Spanish Latte"
type input "Iced Spanish Latte"
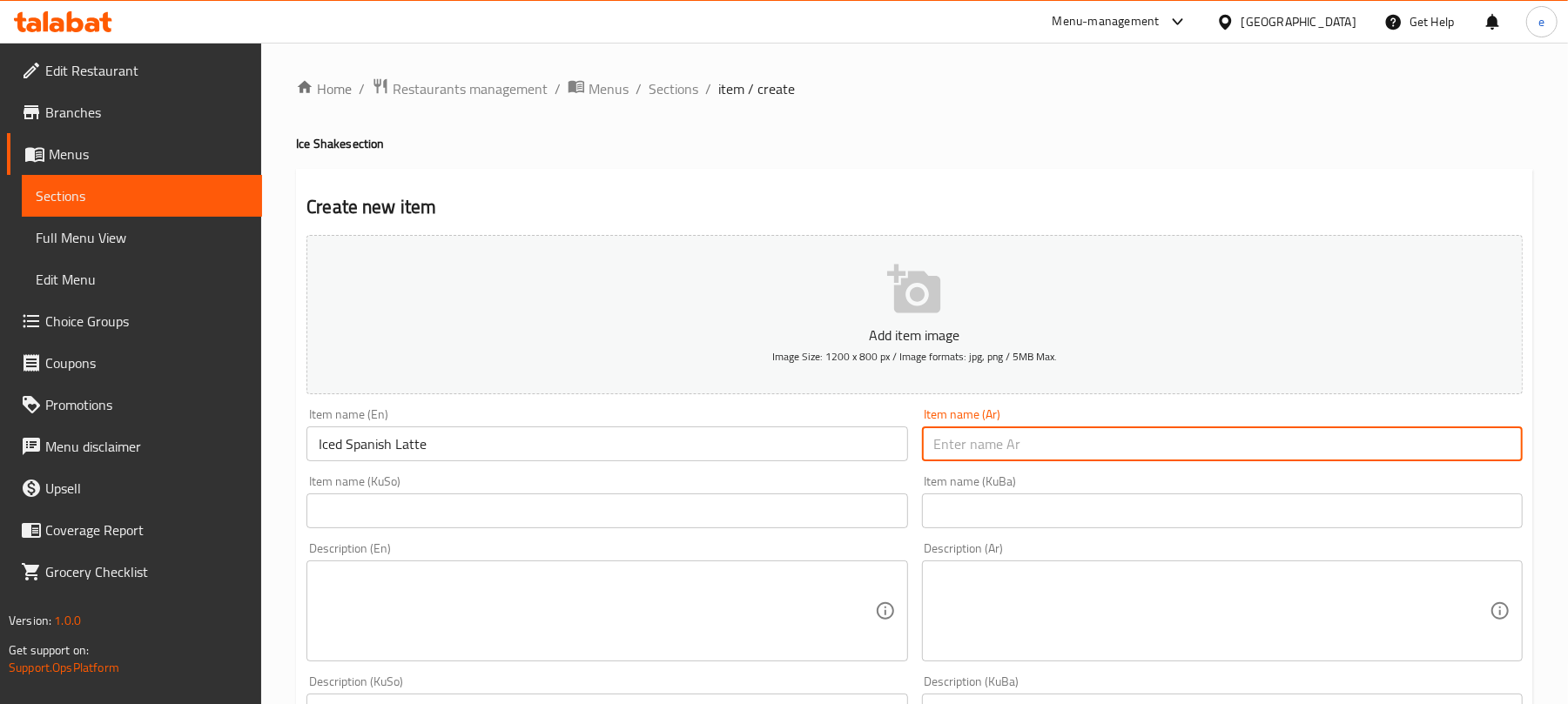
click at [1102, 430] on input "text" at bounding box center [1223, 444] width 601 height 35
paste input "لاتيه إسباني مثلج"
type input "لاتيه إسباني مثلج"
click at [843, 506] on input "text" at bounding box center [607, 512] width 601 height 35
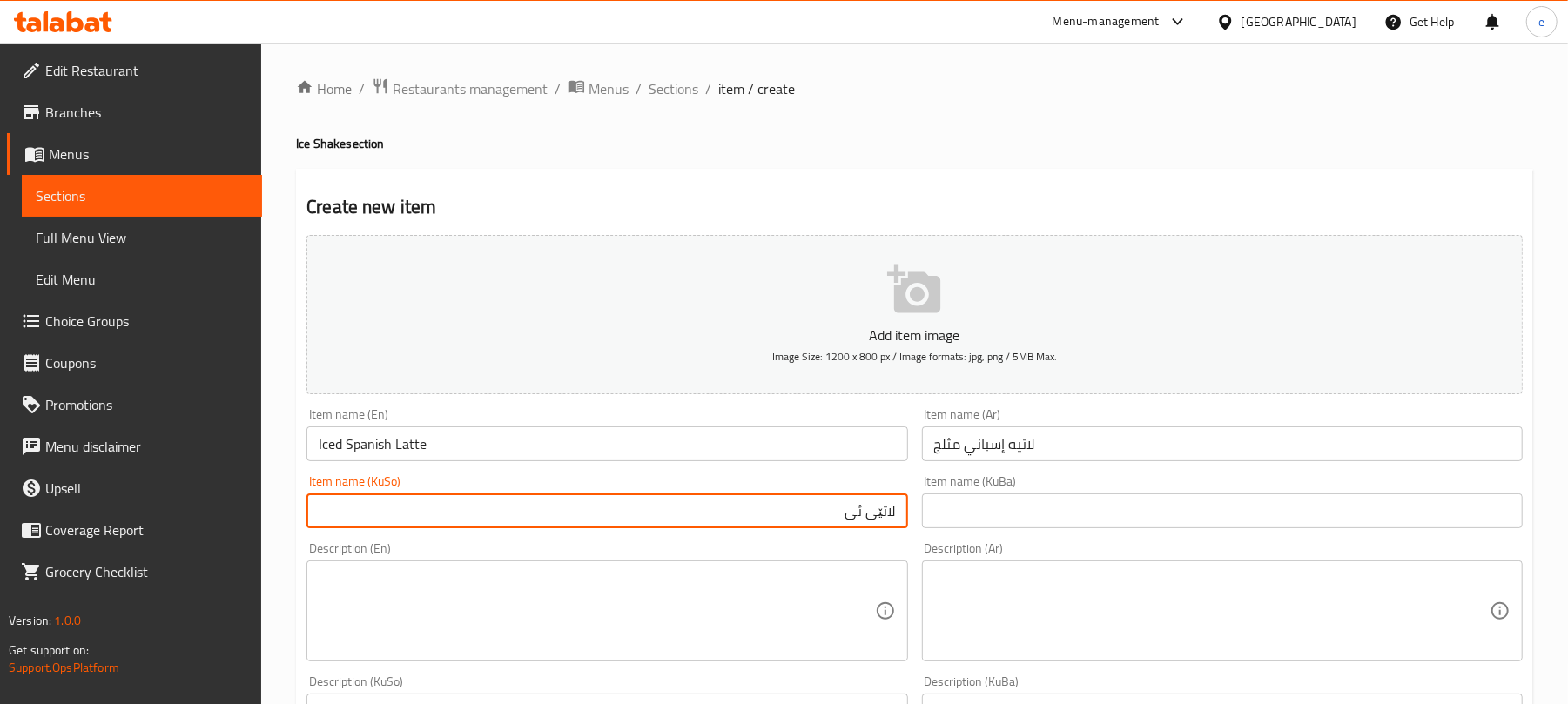
type input "لاتێی ئی"
click at [1092, 456] on input "لاتيه إسباني مثلج" at bounding box center [1223, 444] width 601 height 35
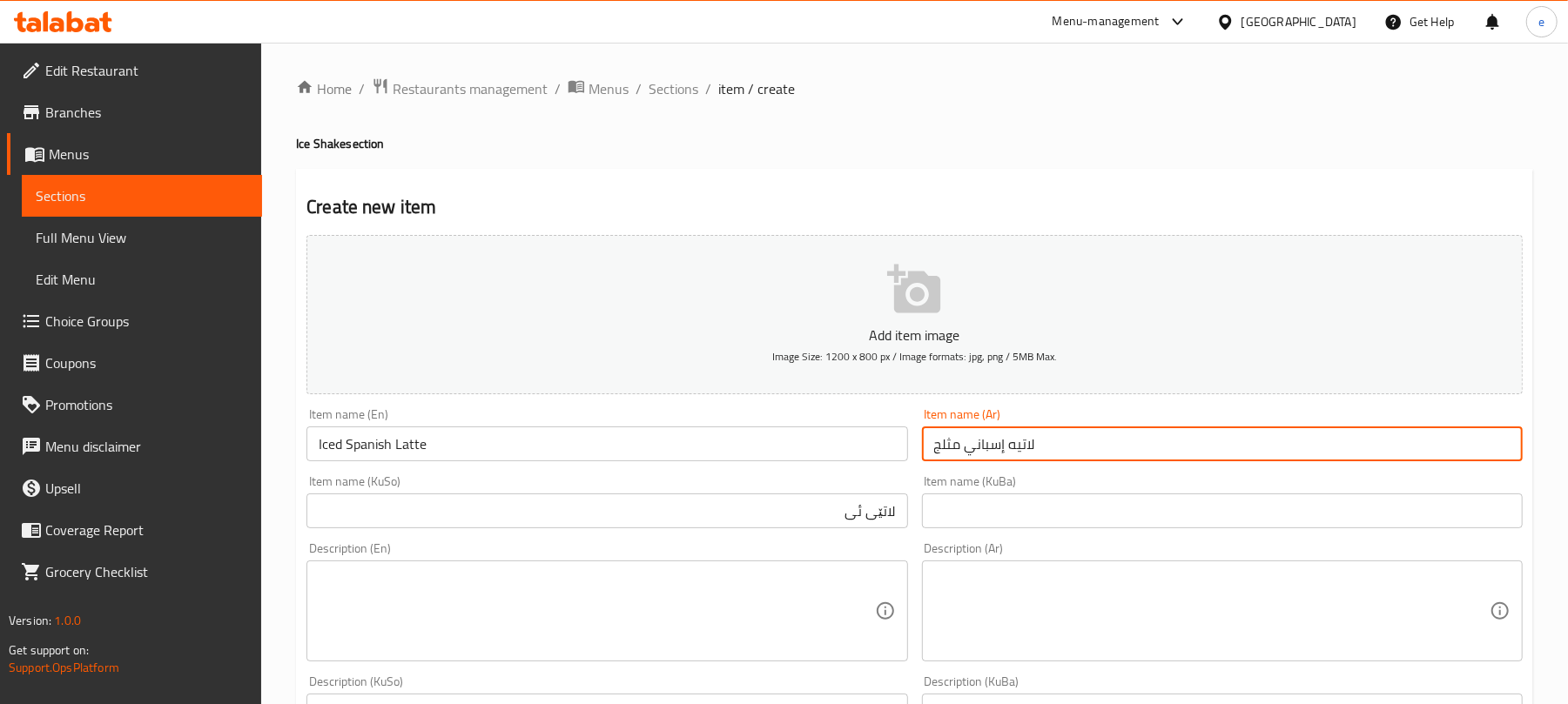
click at [1164, 449] on input "لاتيه إسباني مثلج" at bounding box center [1223, 444] width 601 height 35
click at [1415, 451] on input "لاتيه إسباني مثلج" at bounding box center [1223, 444] width 601 height 35
click at [1503, 447] on input "لاتيه إسباني" at bounding box center [1223, 444] width 601 height 35
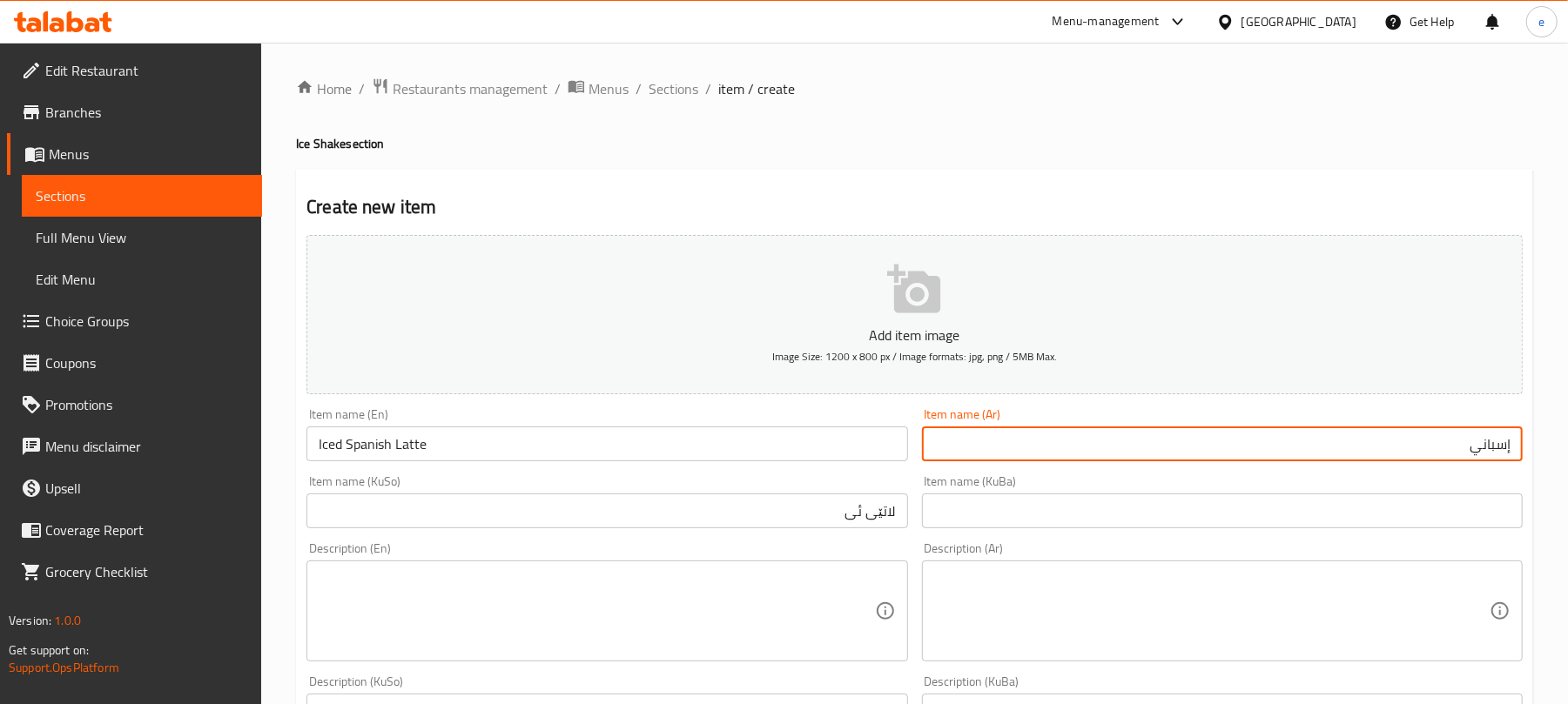
paste input "آيس لاتيه"
type input "آيس لاتيه إسباني"
click at [882, 510] on input "لاتێی ئی" at bounding box center [607, 512] width 601 height 35
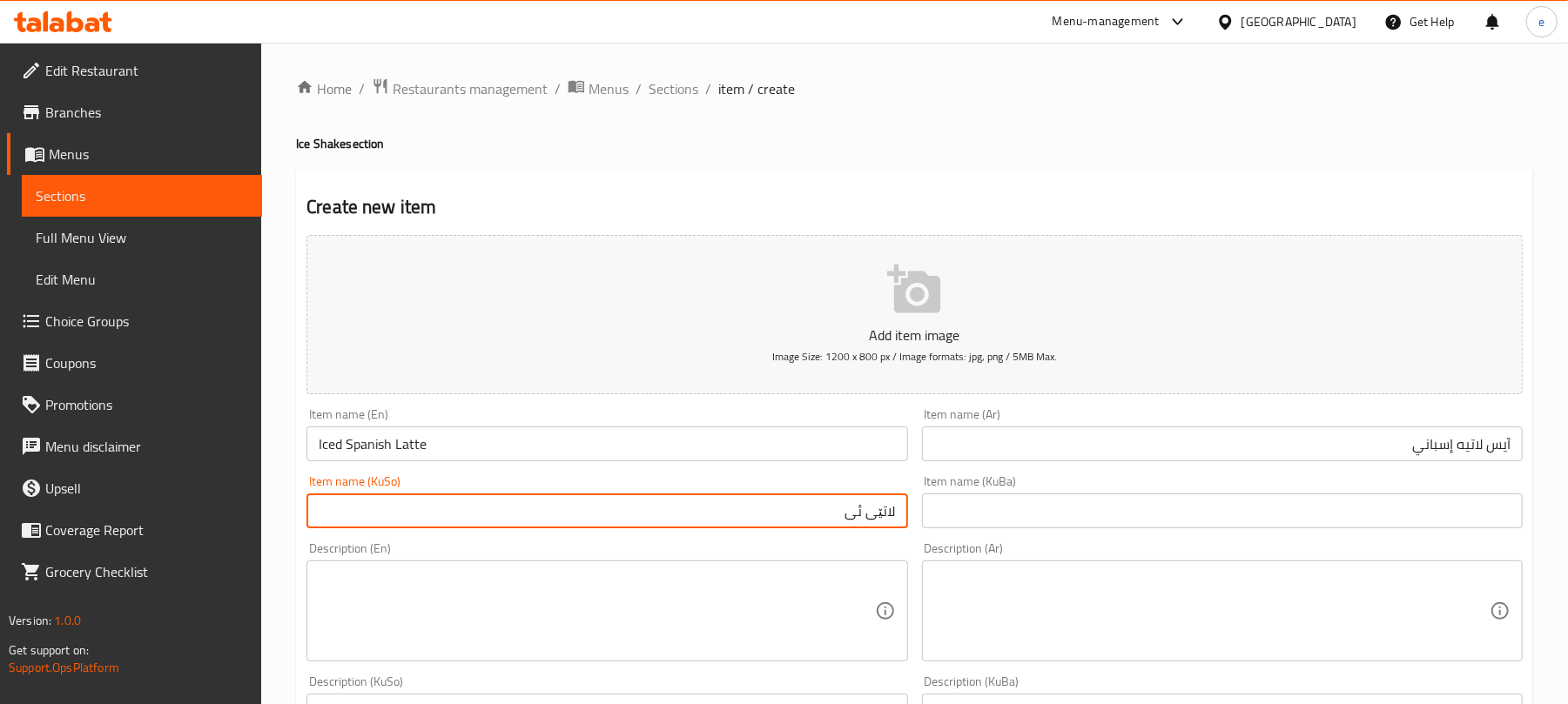
click at [882, 510] on input "لاتێی ئی" at bounding box center [607, 512] width 601 height 35
paste input "ئایس لاتێ"
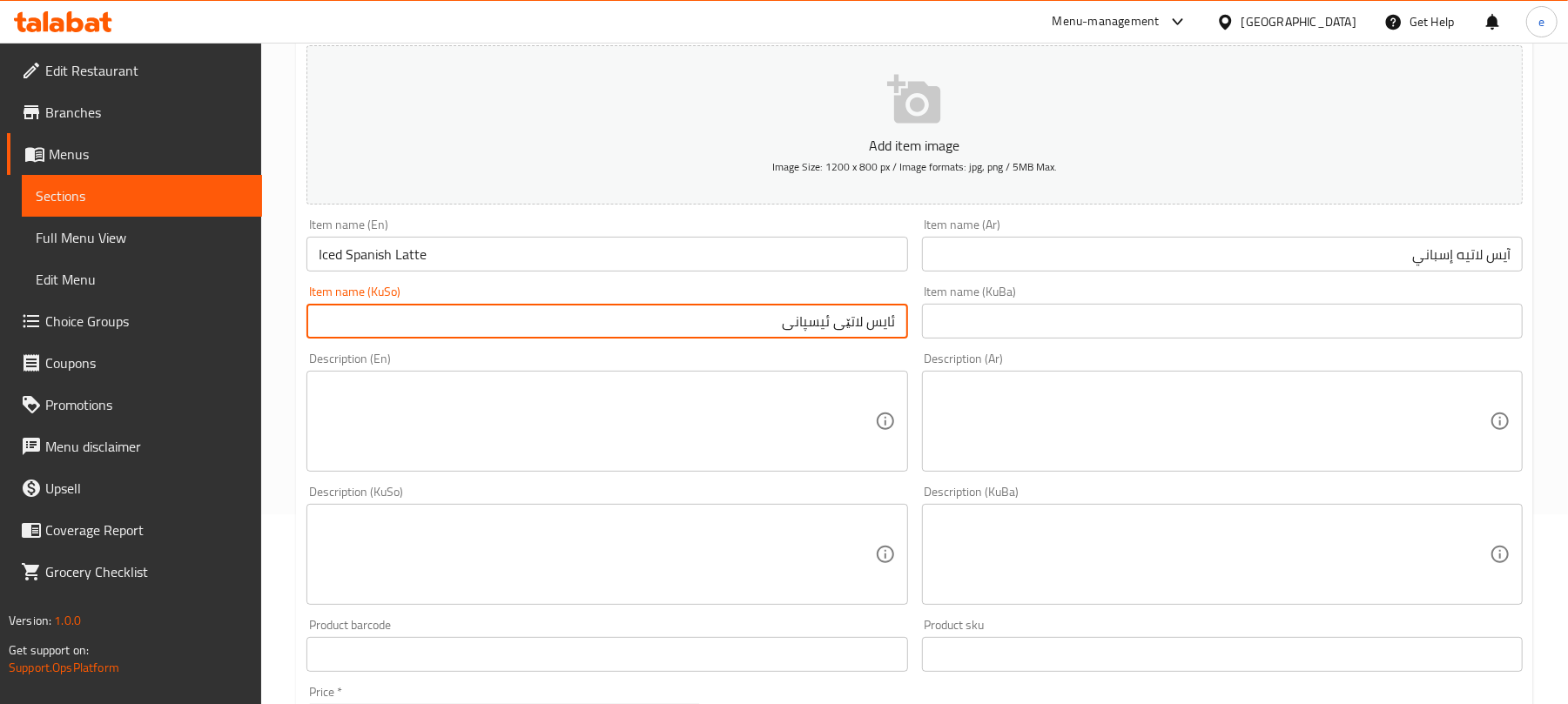
scroll to position [232, 0]
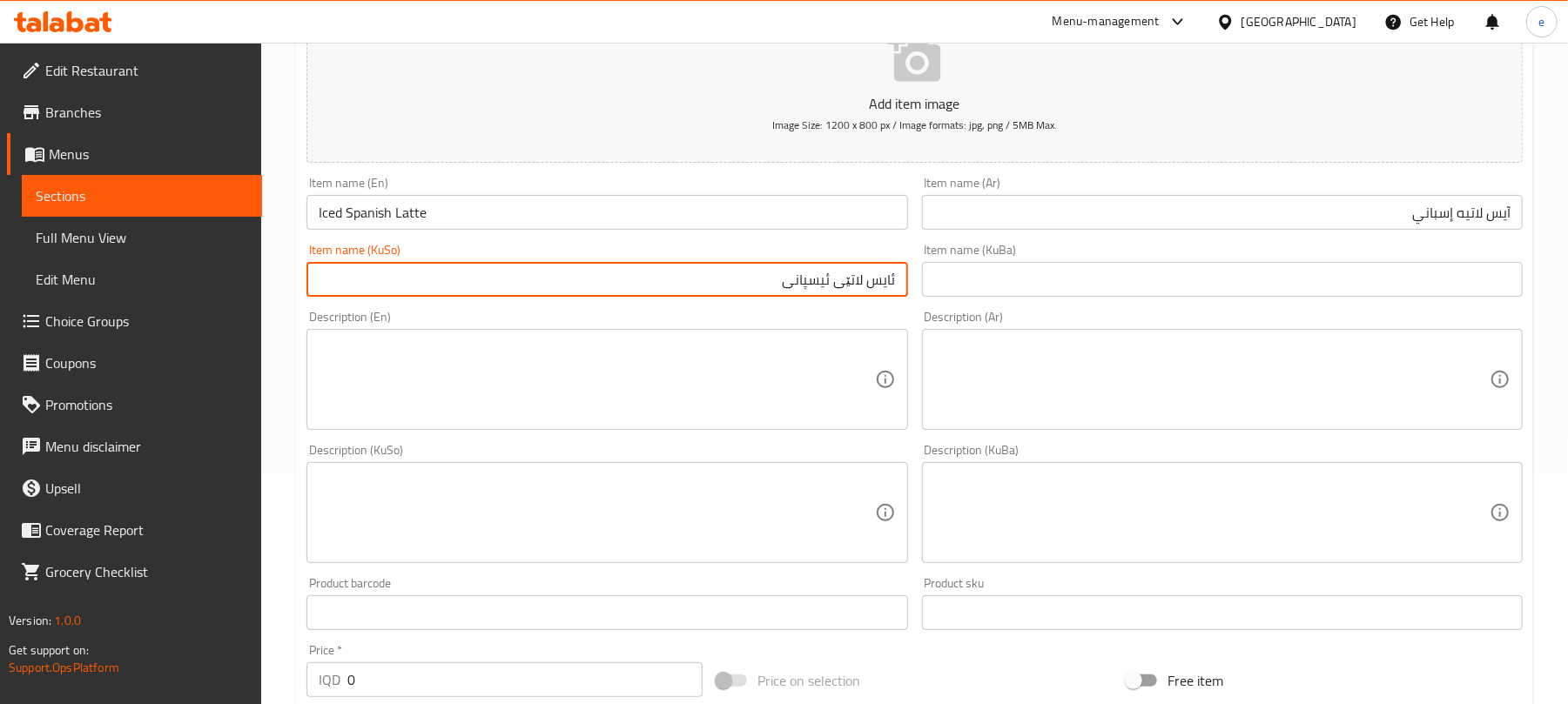
type input "ئایس لاتێی ئیسپانی"
click at [606, 383] on textarea at bounding box center [597, 380] width 555 height 83
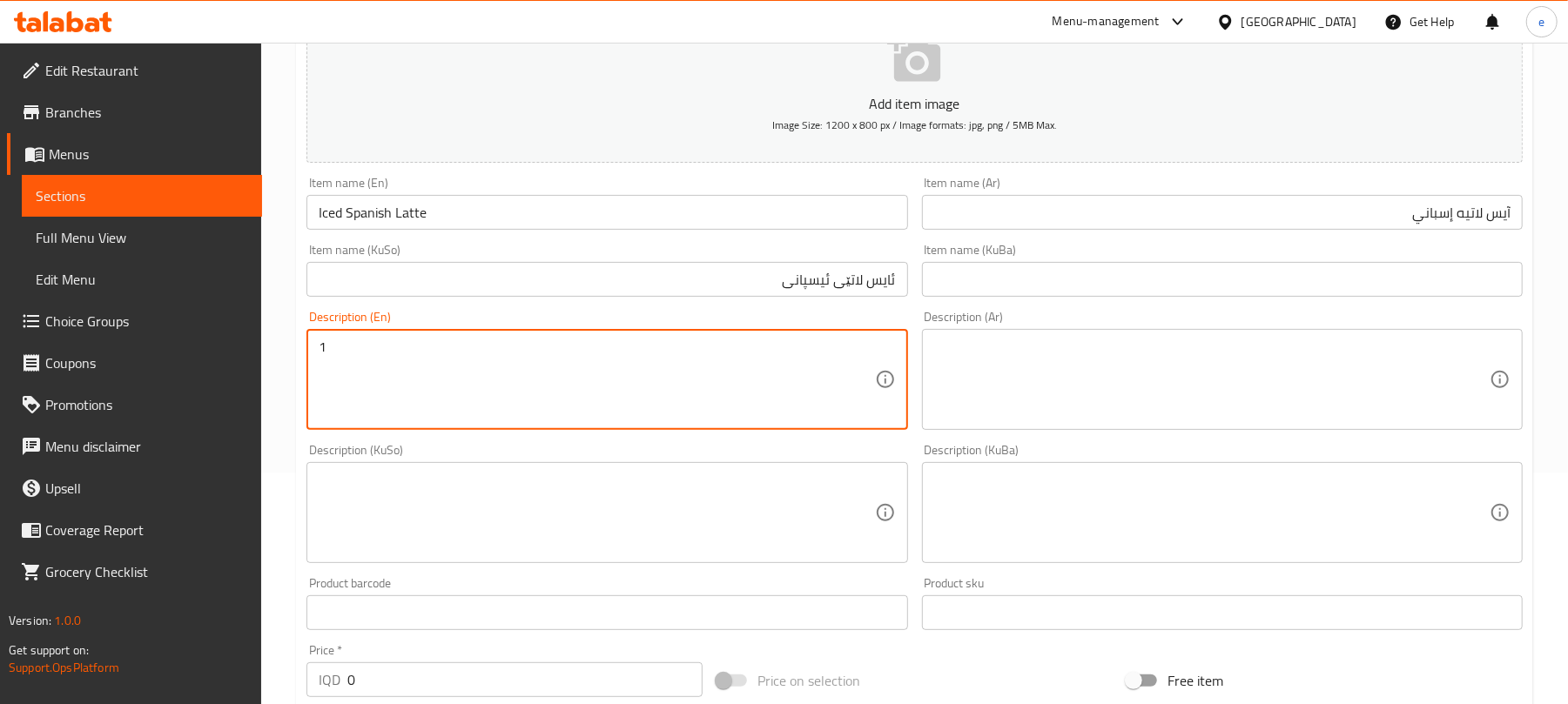
paste textarea "glass"
type textarea "1 glass"
click at [827, 530] on textarea at bounding box center [597, 513] width 555 height 83
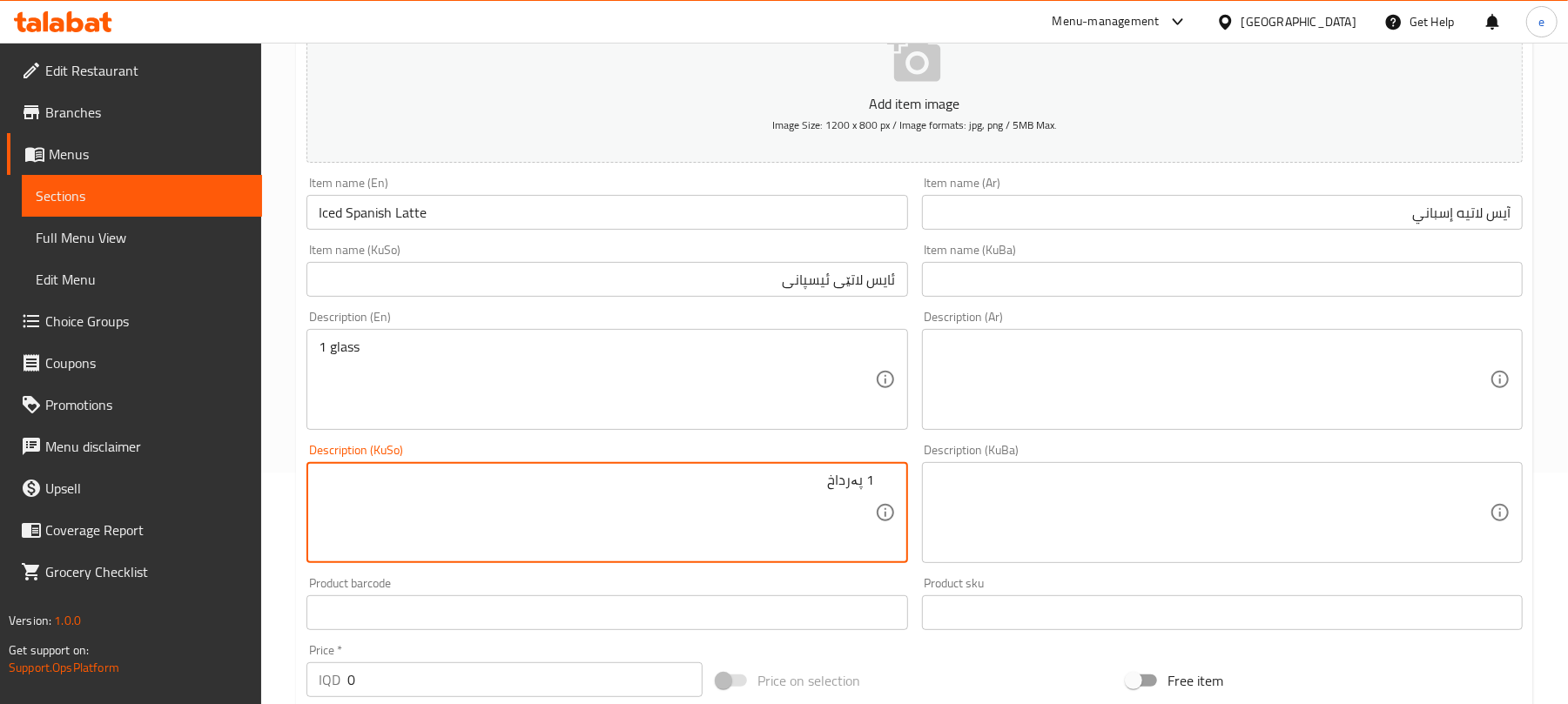
type textarea "1 پەرداخ"
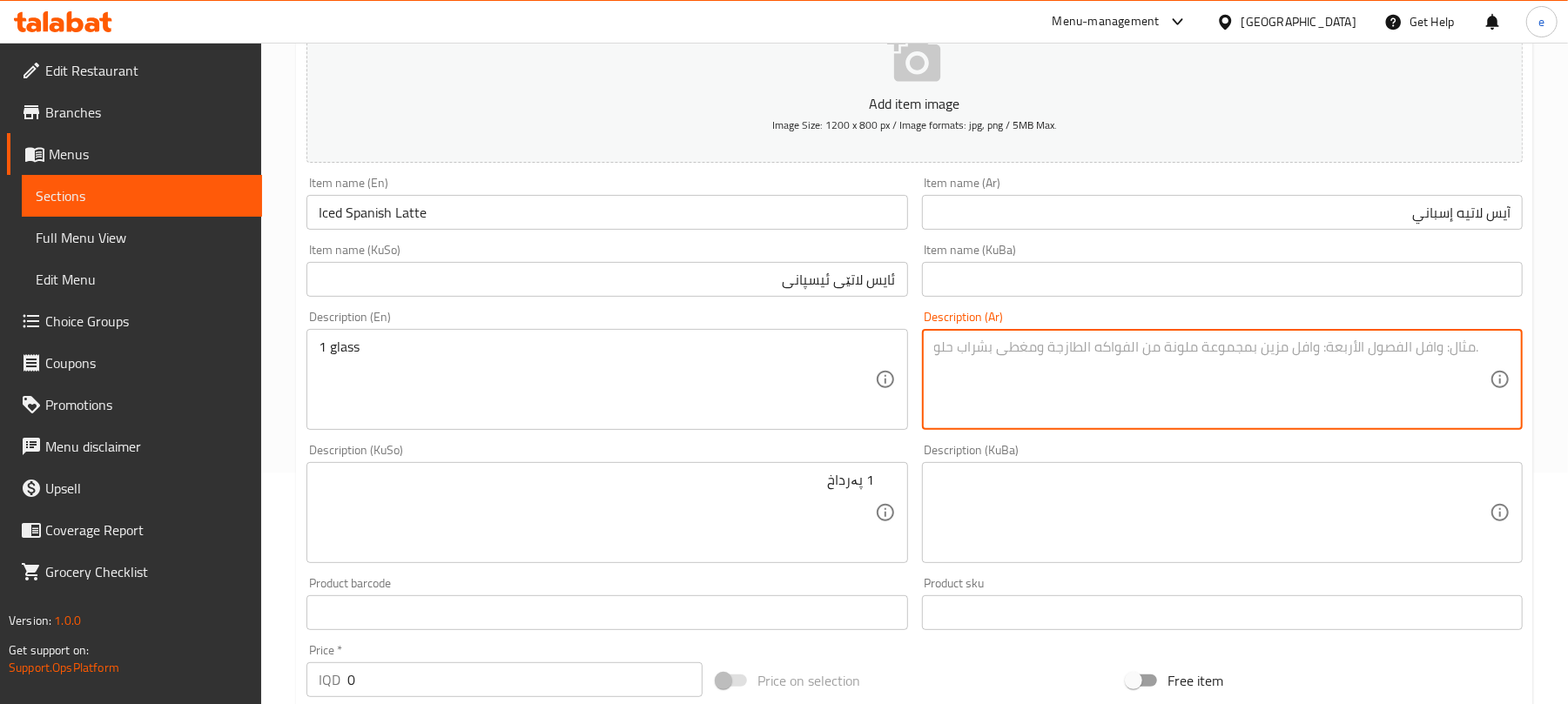
click at [1416, 359] on textarea at bounding box center [1212, 380] width 555 height 83
type textarea "1 جلاس"
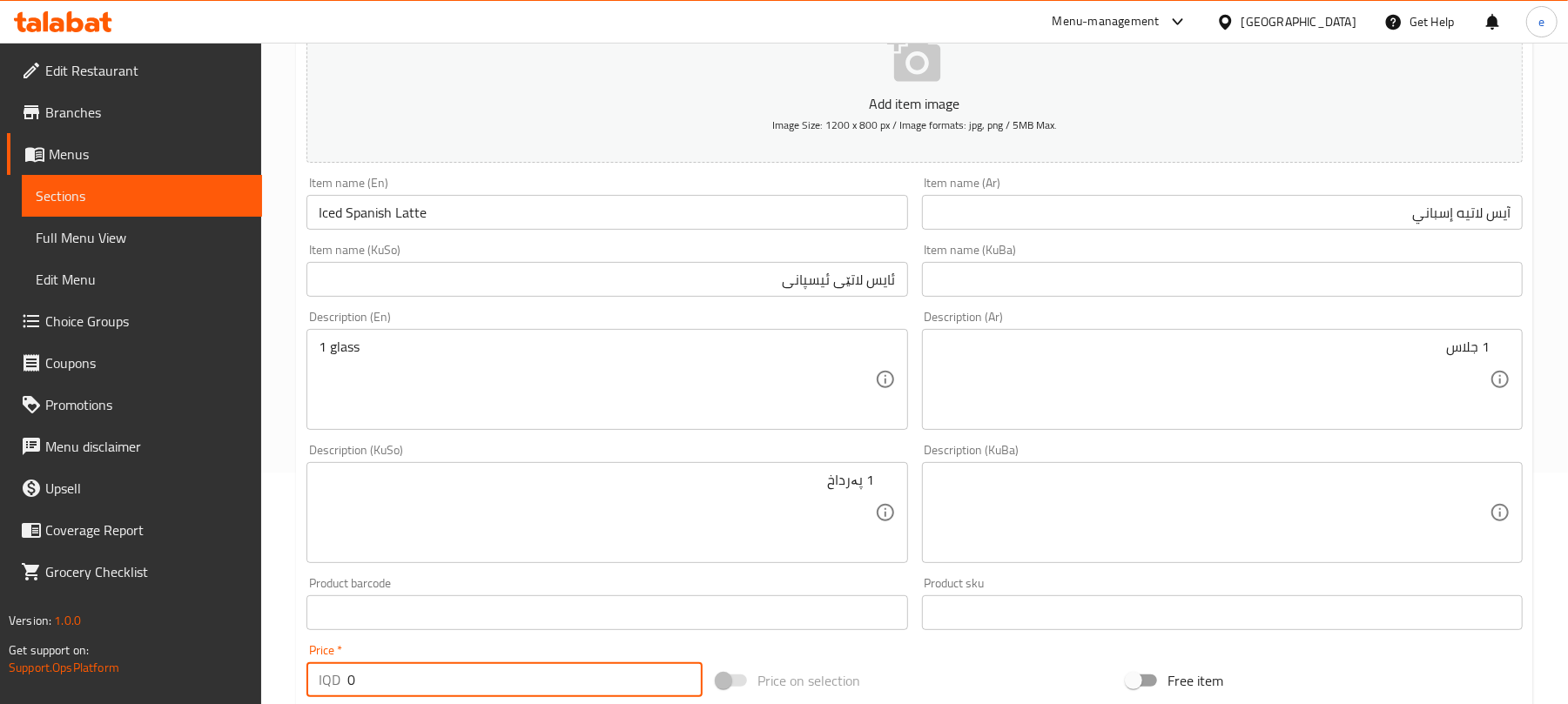
drag, startPoint x: 402, startPoint y: 674, endPoint x: 251, endPoint y: 659, distance: 151.7
click at [251, 659] on div "Edit Restaurant Branches Menus Sections Full Menu View Edit Menu Choice Groups …" at bounding box center [784, 504] width 1568 height 1388
paste input "400"
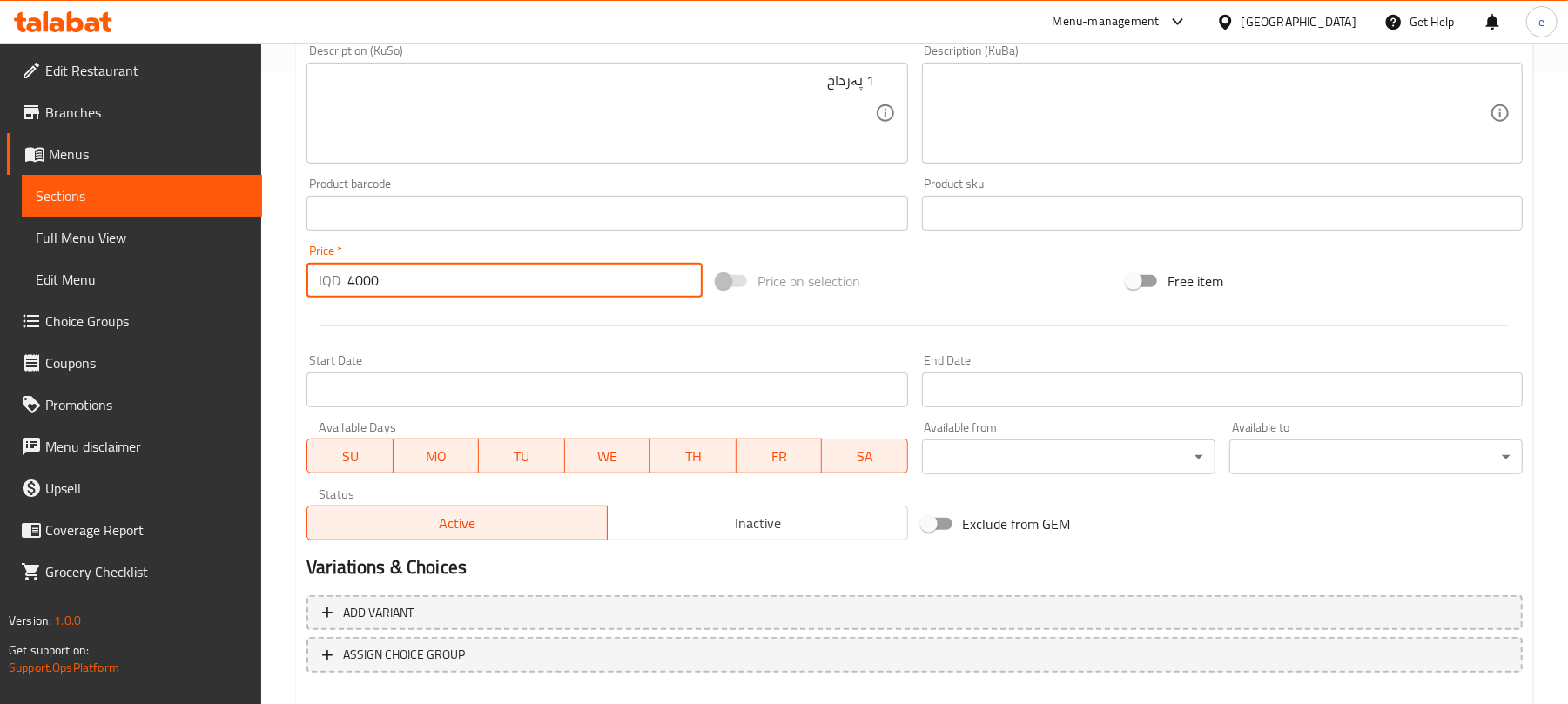
scroll to position [725, 0]
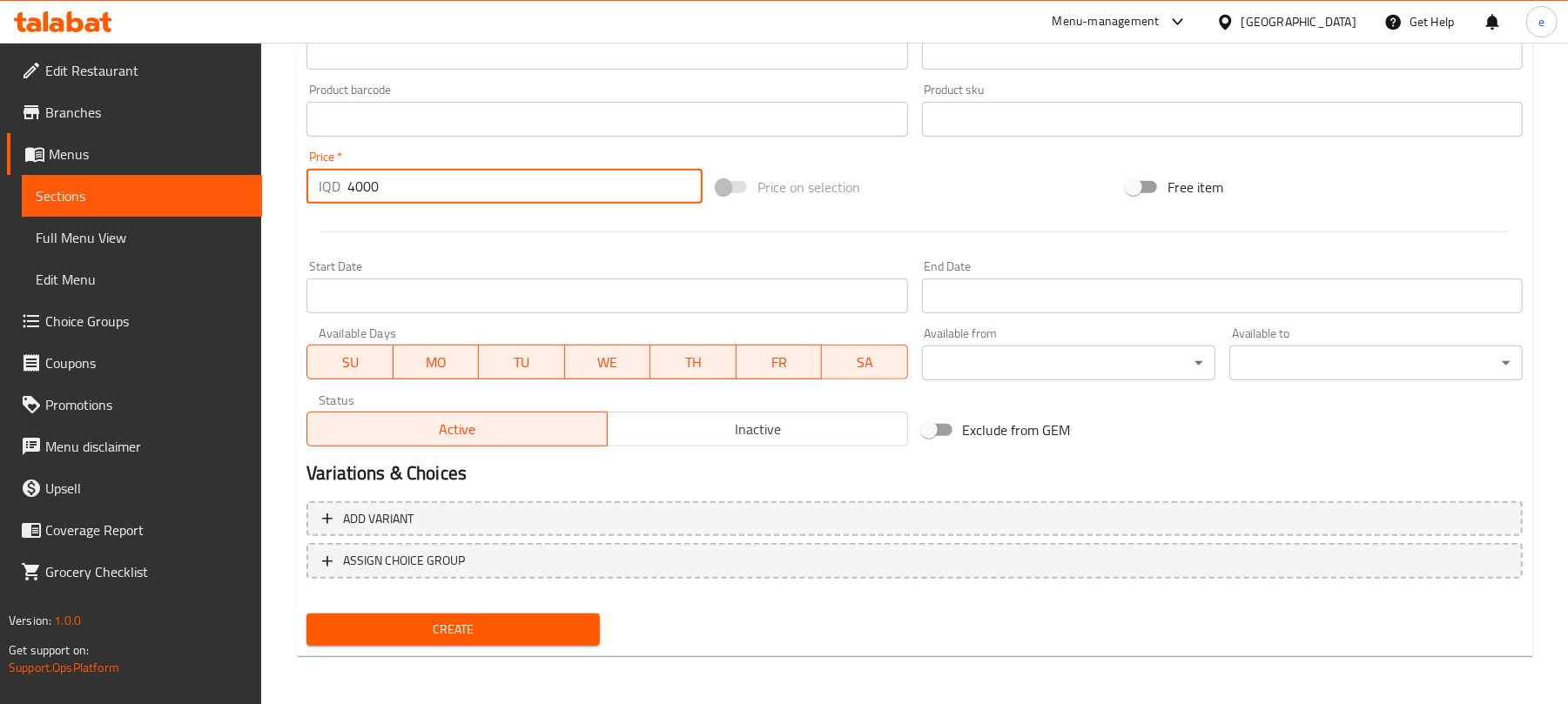
type input "4000"
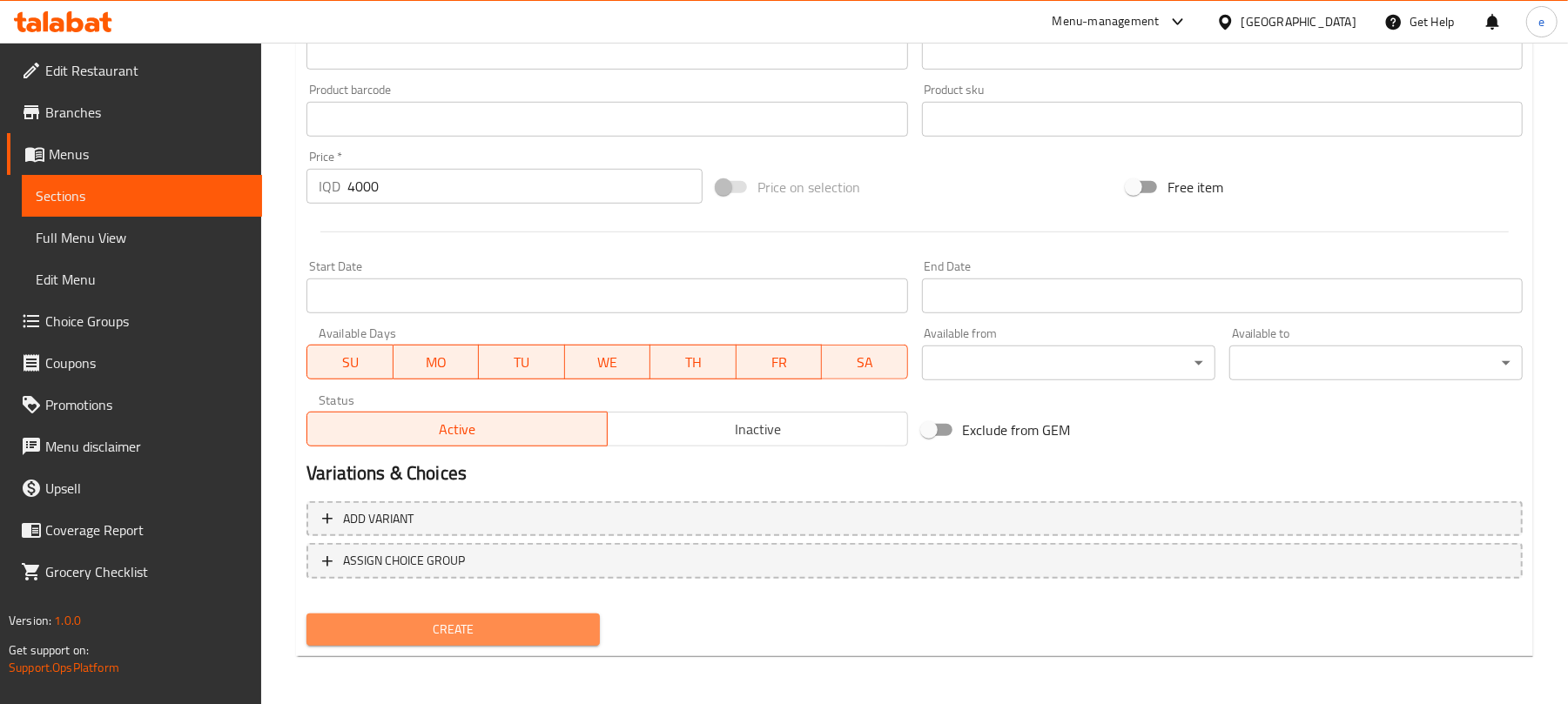
click at [526, 639] on span "Create" at bounding box center [454, 629] width 265 height 22
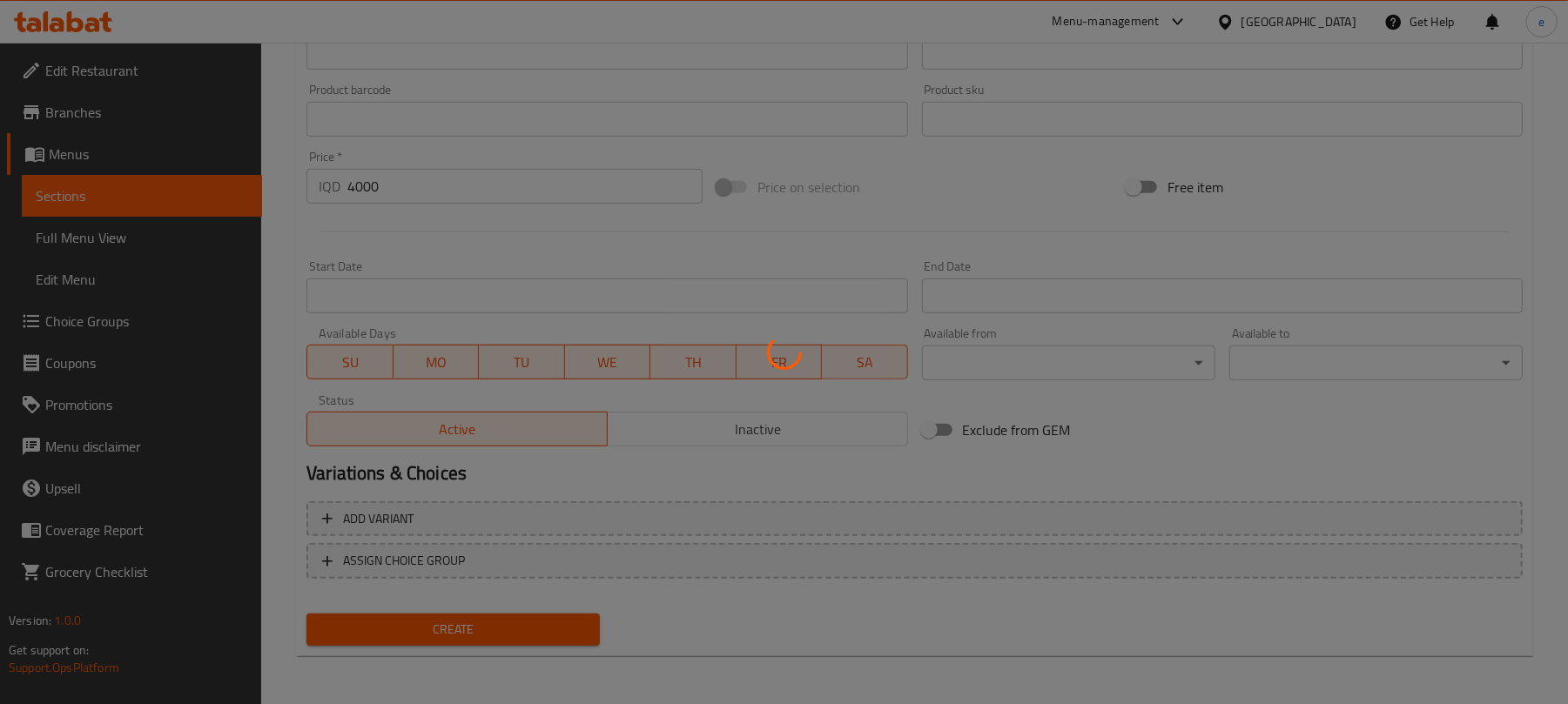
click at [613, 701] on div at bounding box center [784, 352] width 1568 height 704
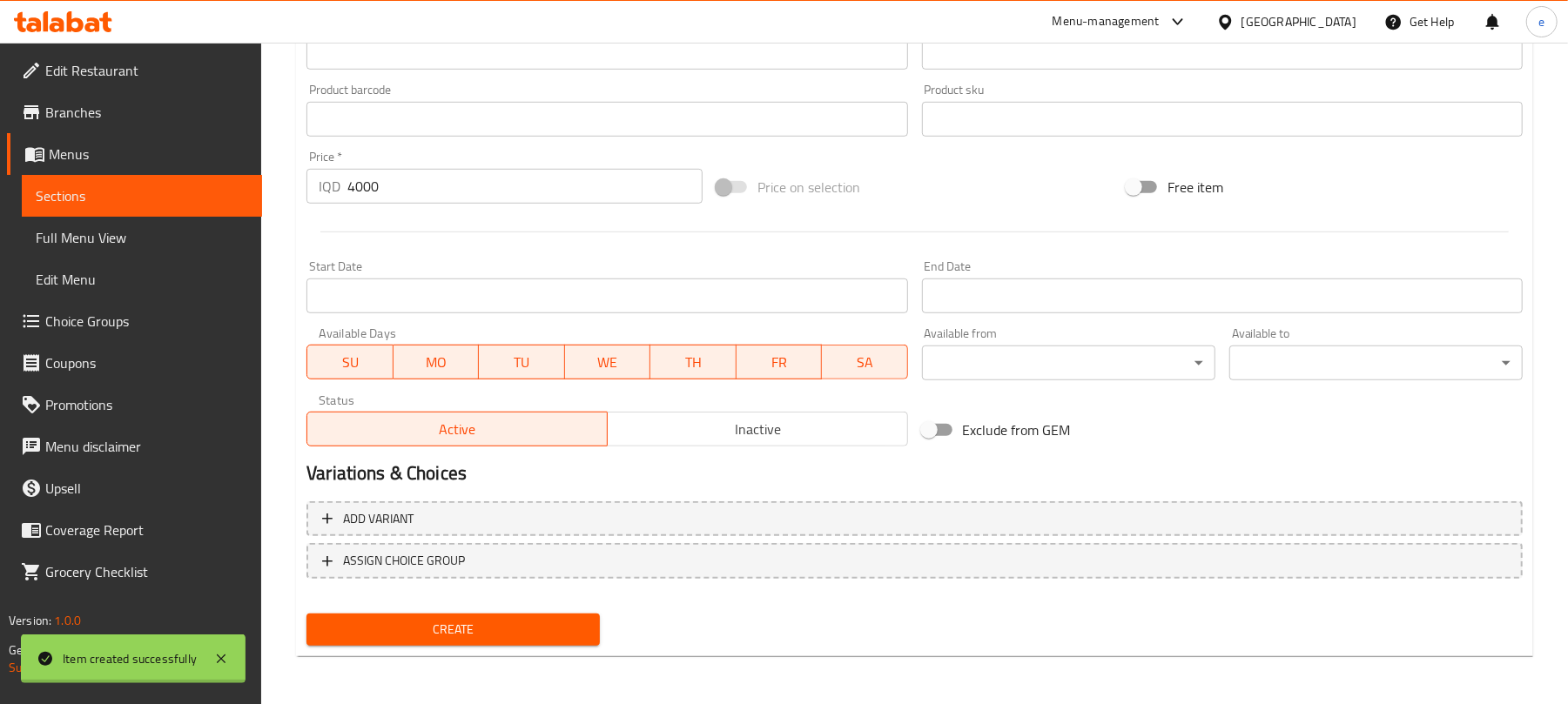
type input "0"
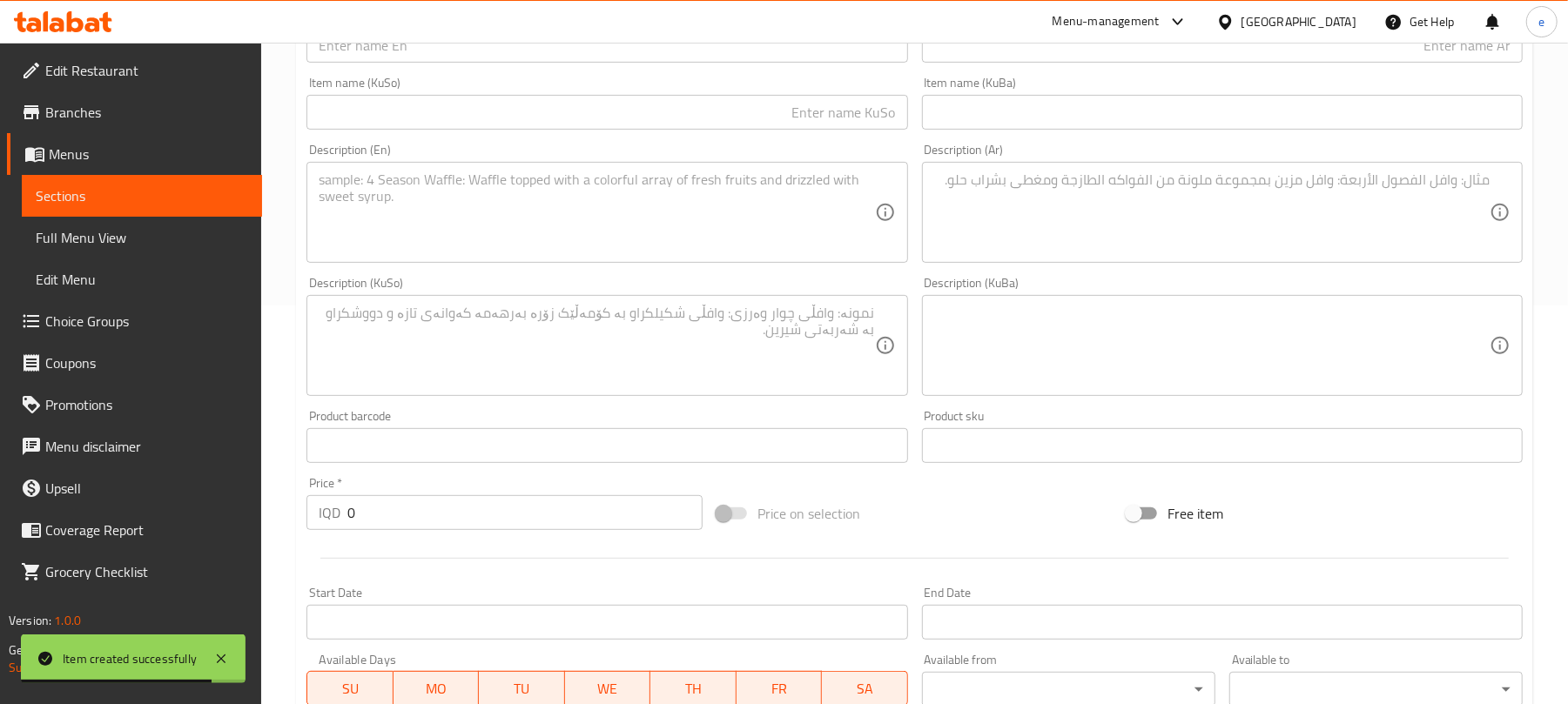
scroll to position [261, 0]
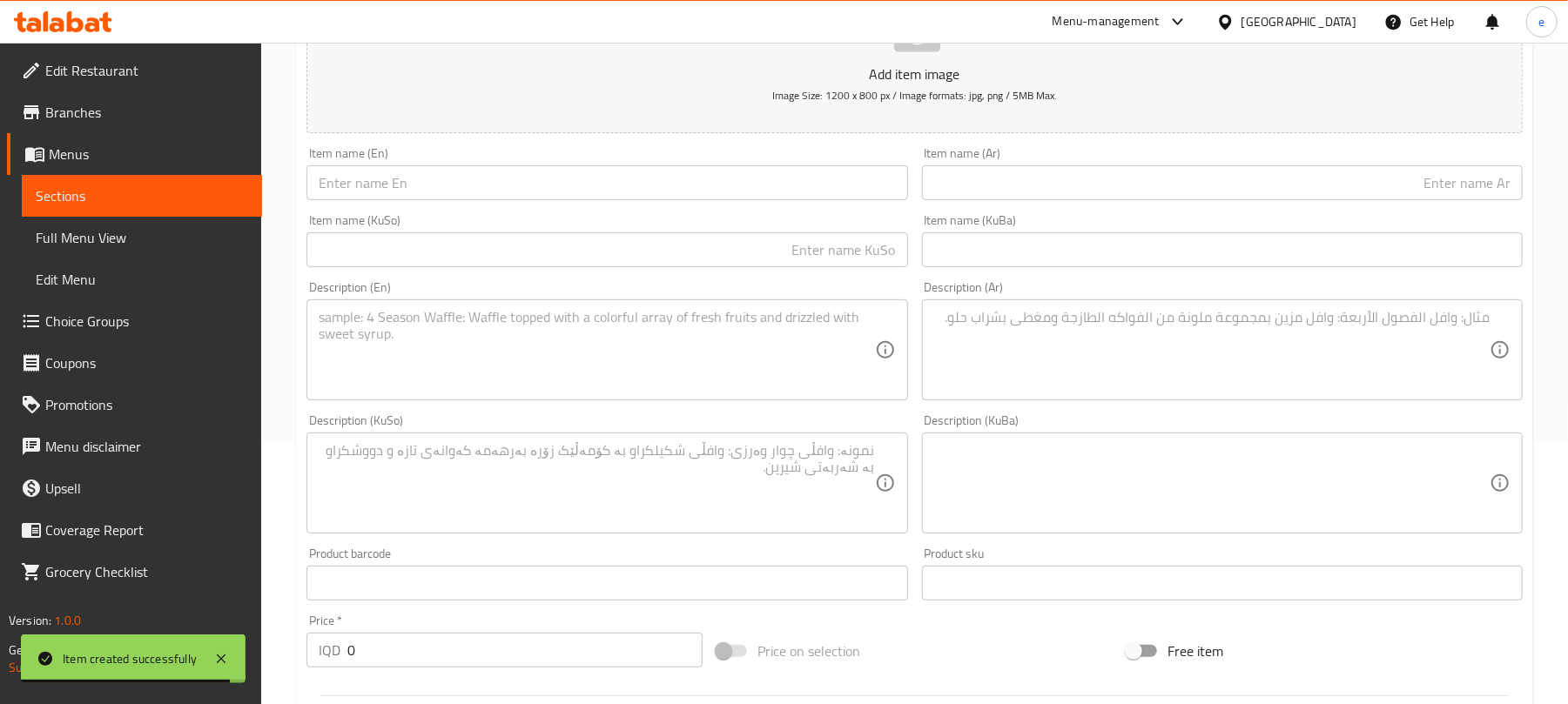
click at [1114, 315] on textarea at bounding box center [1212, 351] width 555 height 83
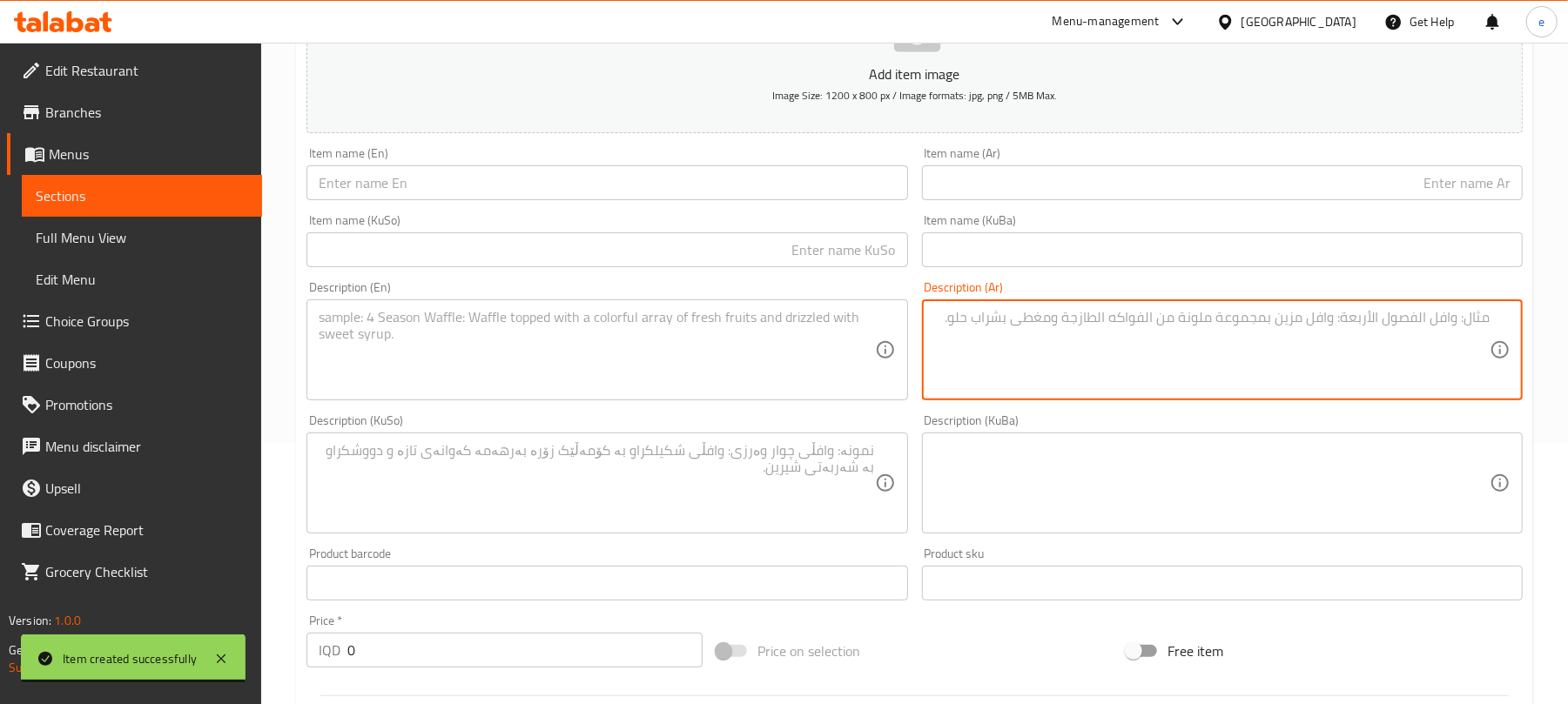
click at [1209, 172] on input "text" at bounding box center [1223, 183] width 601 height 35
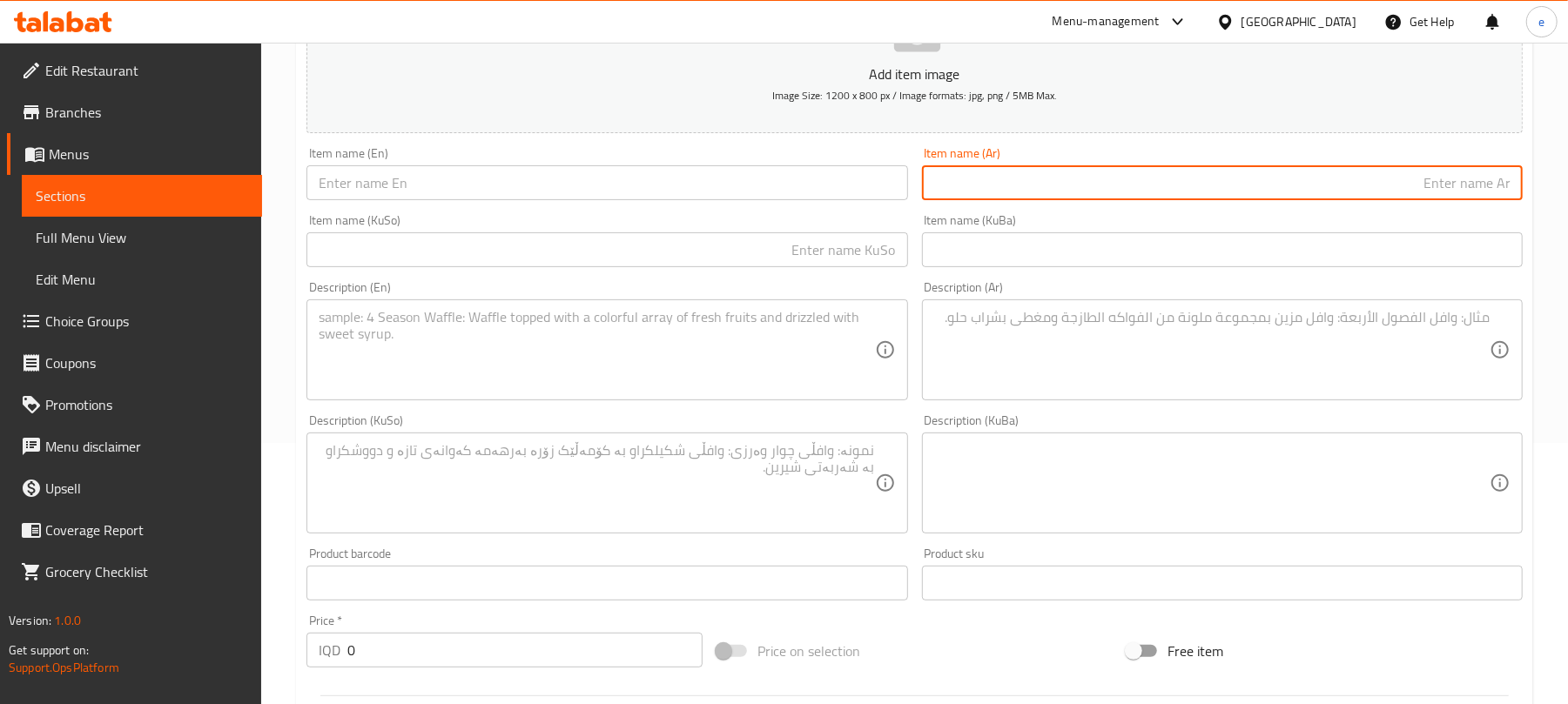
paste input "آيس أمريكانو"
type input "آيس أمريكانو"
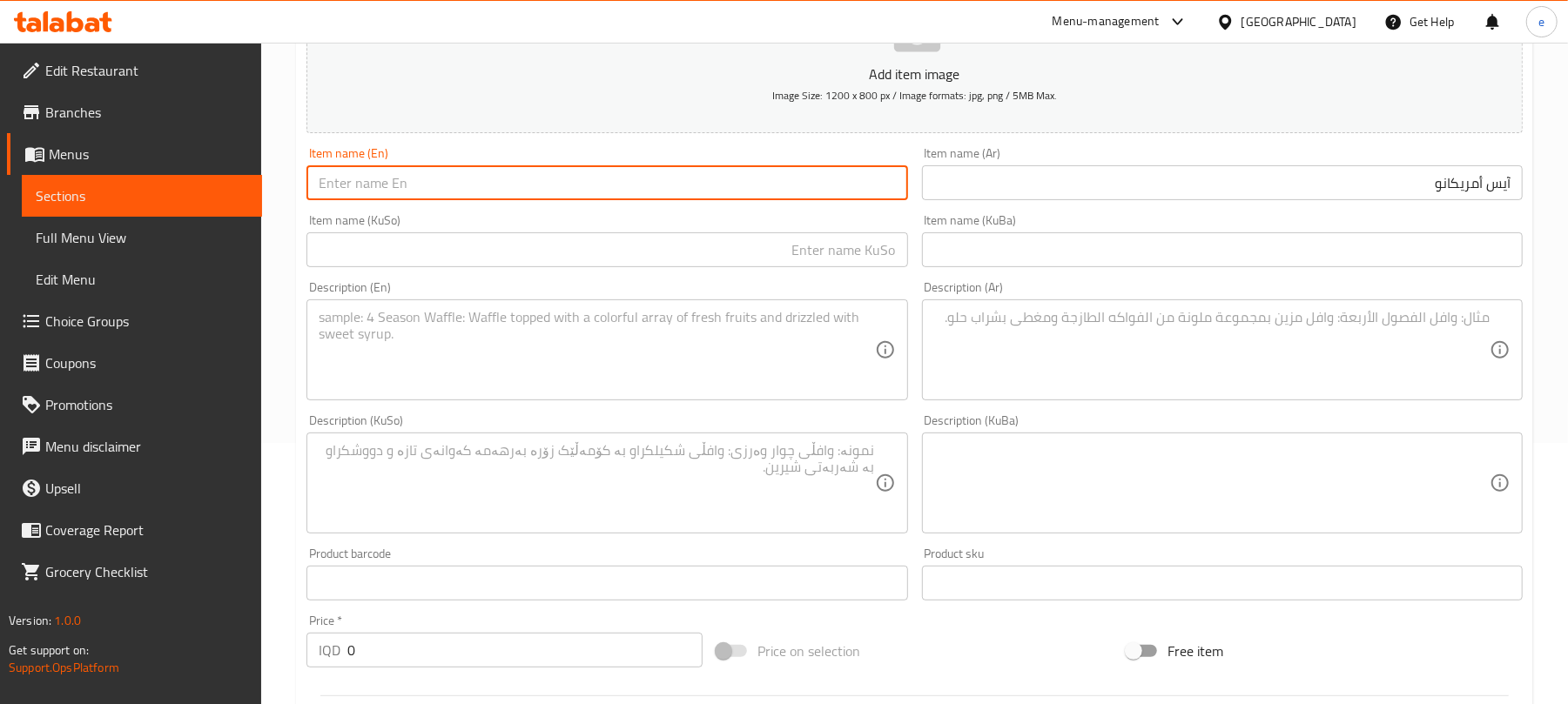
click at [802, 185] on input "text" at bounding box center [607, 183] width 601 height 35
paste input "Ice Americano"
type input "Ice Americano"
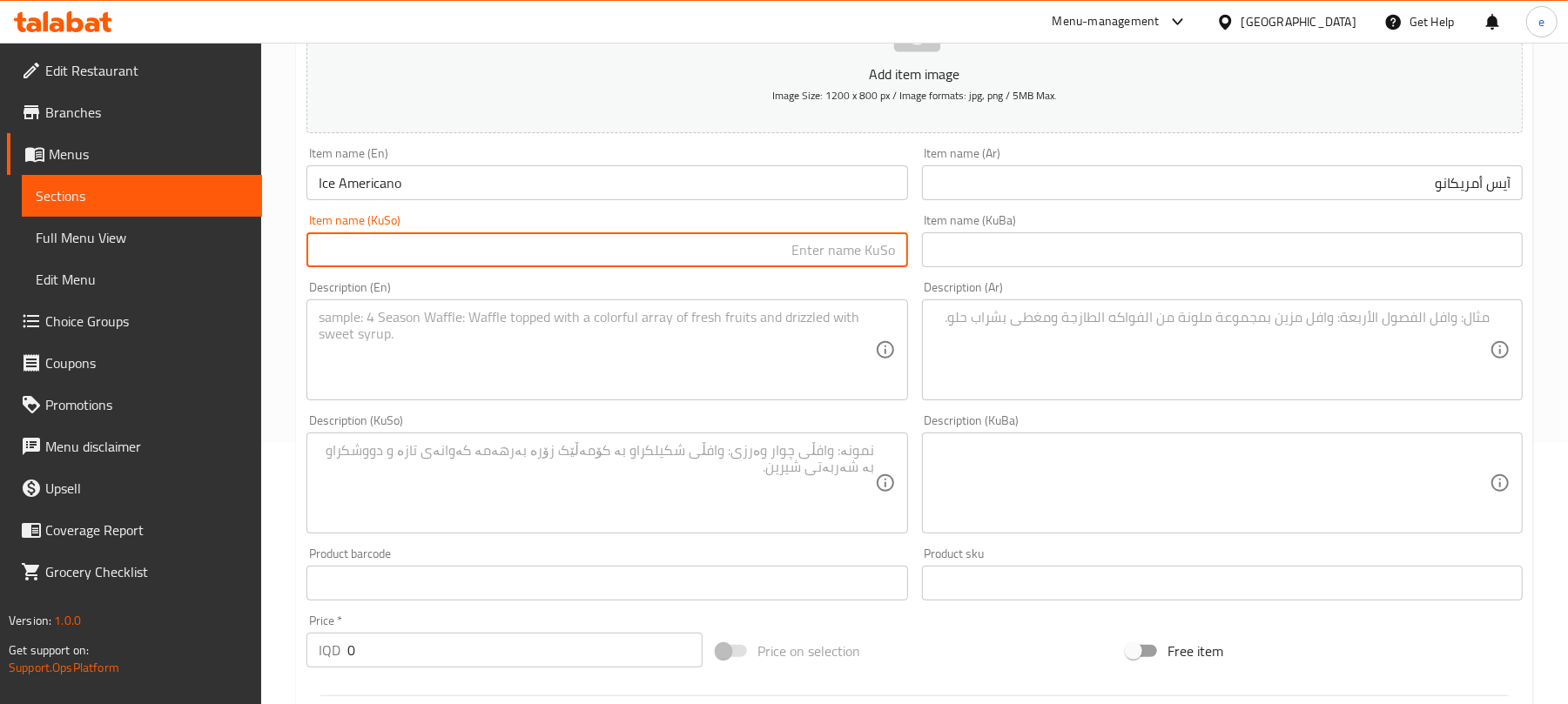
click at [867, 258] on input "text" at bounding box center [607, 250] width 601 height 35
type input "ئەمریکانۆی سارد"
drag, startPoint x: 373, startPoint y: 648, endPoint x: 272, endPoint y: 642, distance: 101.2
click at [287, 642] on div "Home / Restaurants management / Menus / Sections / item / create Ice Shake sect…" at bounding box center [914, 475] width 1307 height 1388
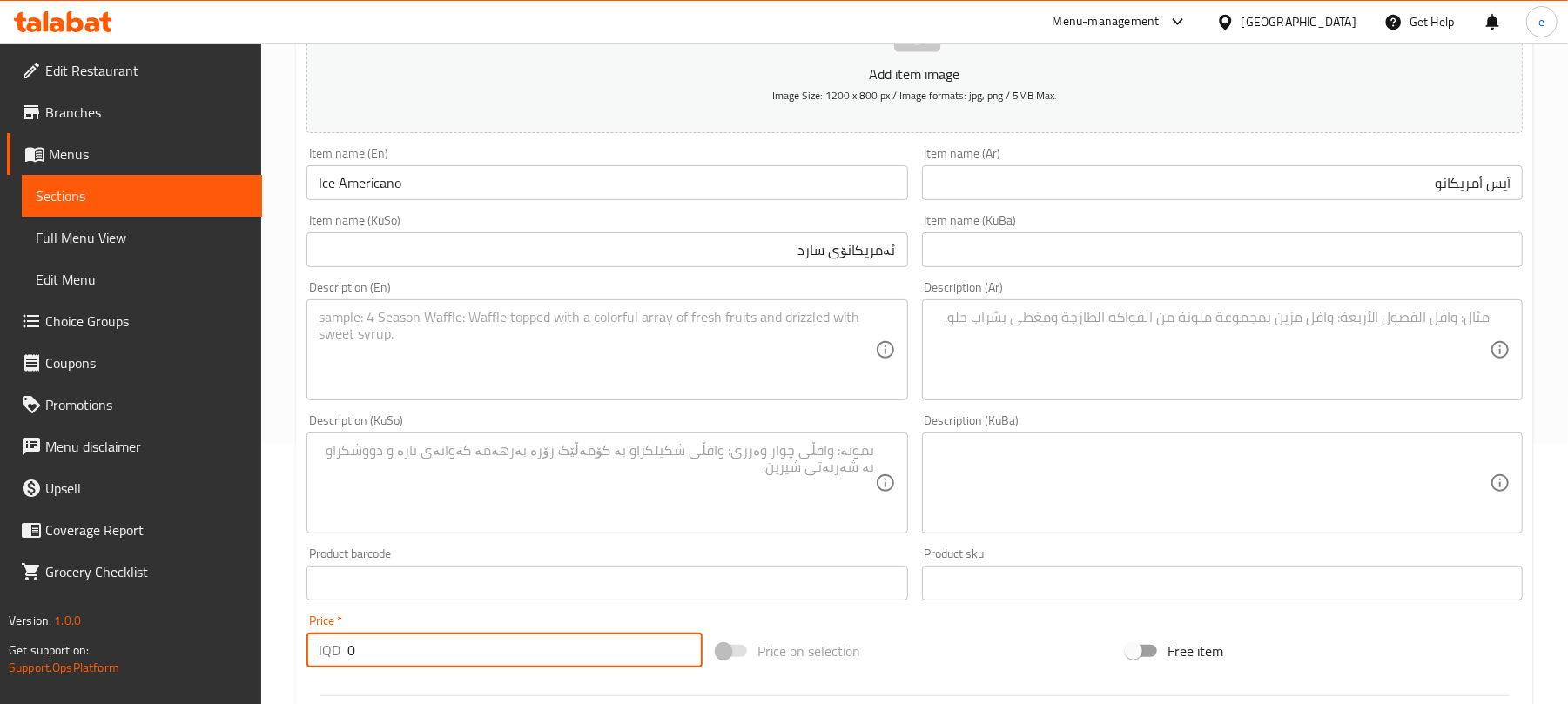
paste input "400"
type input "4000"
click at [659, 460] on textarea at bounding box center [597, 483] width 555 height 83
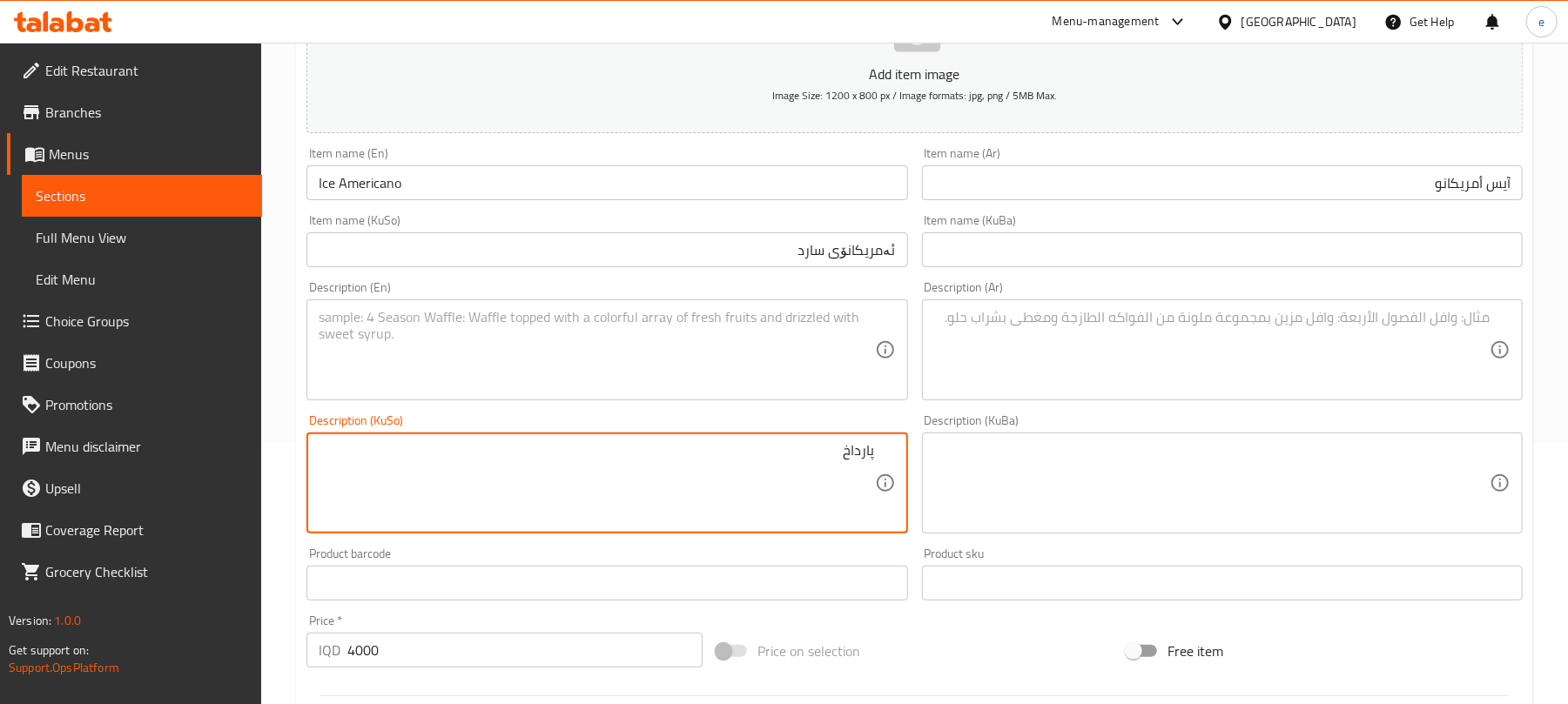
type textarea "پارداخ"
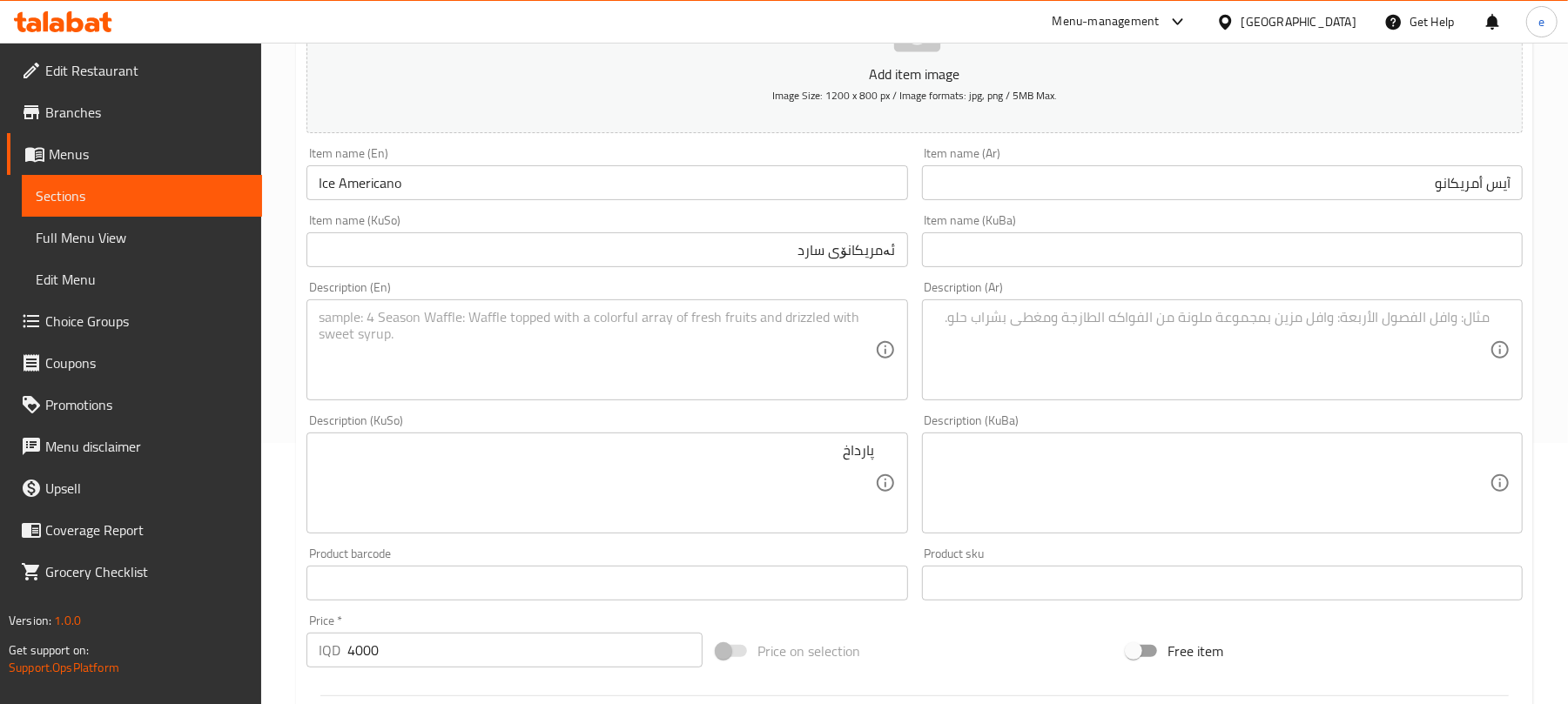
click at [1491, 338] on div "Description (Ar)" at bounding box center [1223, 350] width 601 height 101
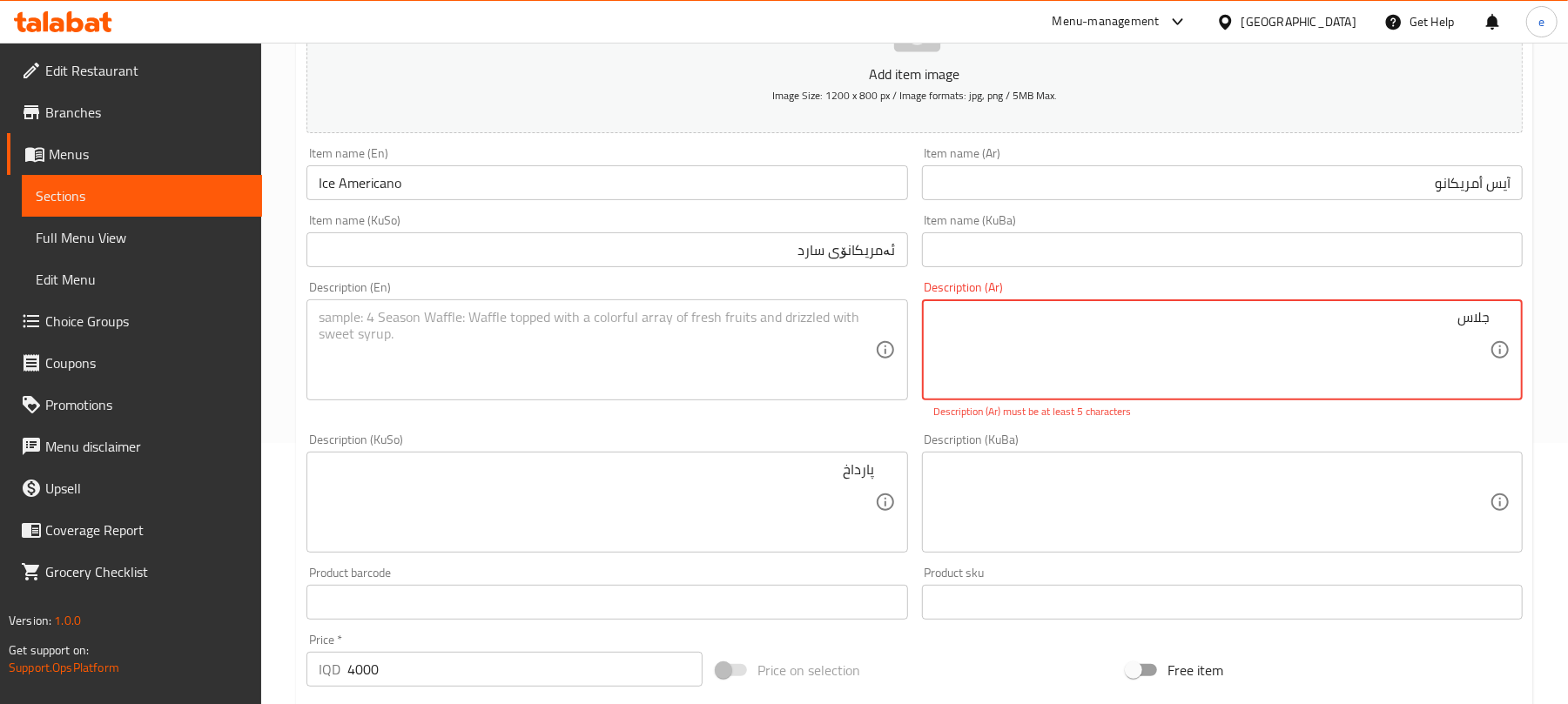
type textarea "جلاس"
click at [735, 363] on textarea at bounding box center [597, 351] width 555 height 83
click at [1411, 332] on textarea "جلاس" at bounding box center [1212, 351] width 555 height 83
type textarea "جلاس"
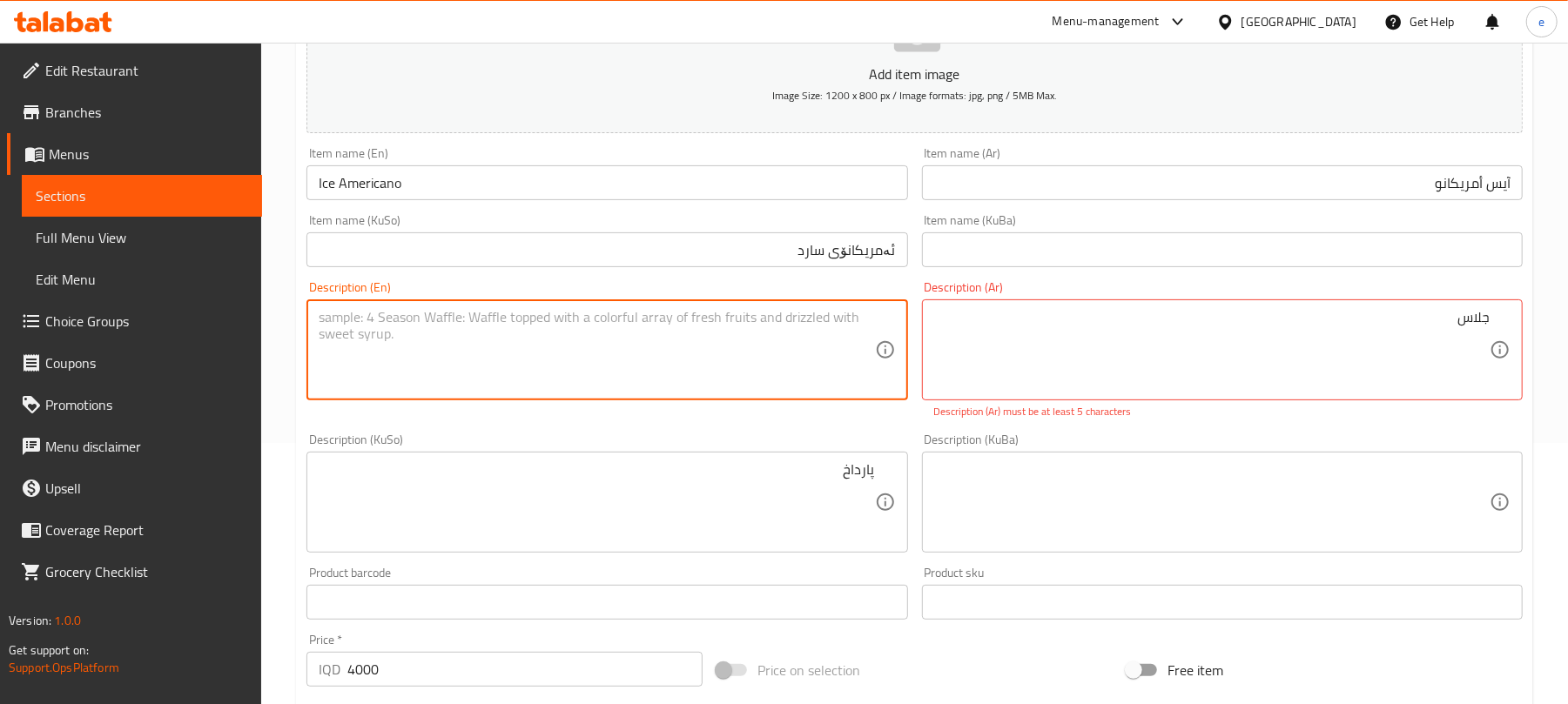
click at [505, 311] on textarea at bounding box center [597, 351] width 555 height 83
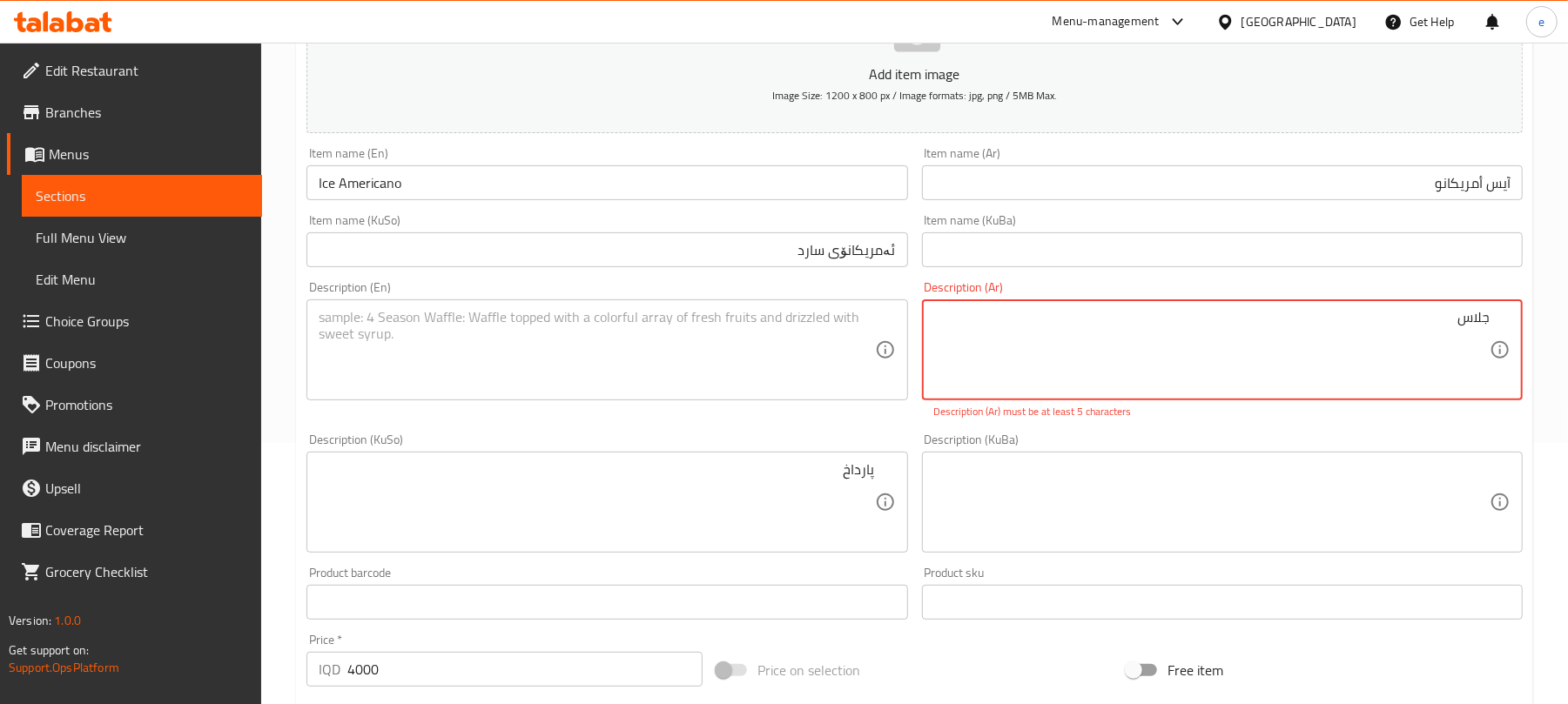
click at [1456, 328] on textarea "جلاس" at bounding box center [1212, 351] width 555 height 83
type textarea "جلاس"
click at [526, 377] on textarea at bounding box center [597, 351] width 555 height 83
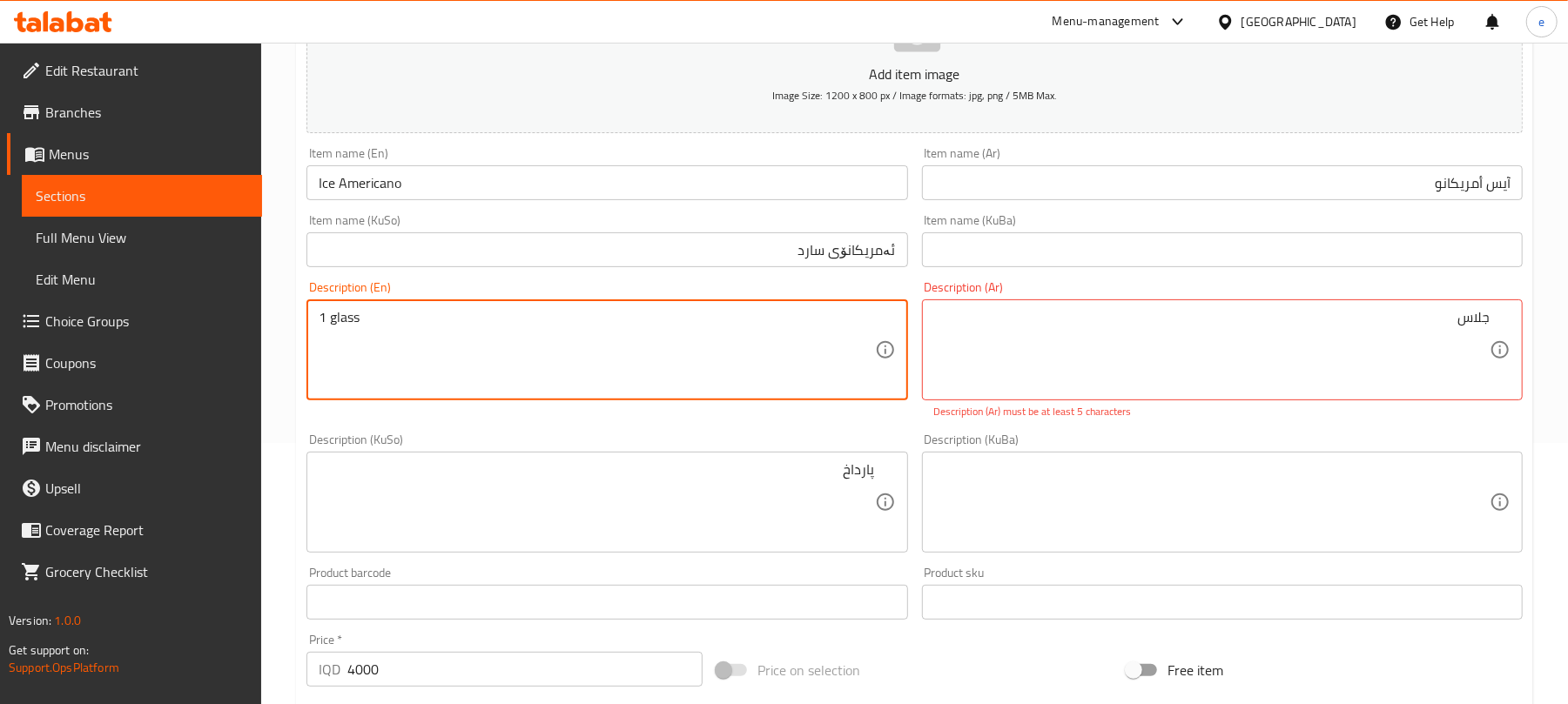
type textarea "1 glass"
click at [889, 477] on div "پارداخ Description (KuSo)" at bounding box center [607, 502] width 601 height 101
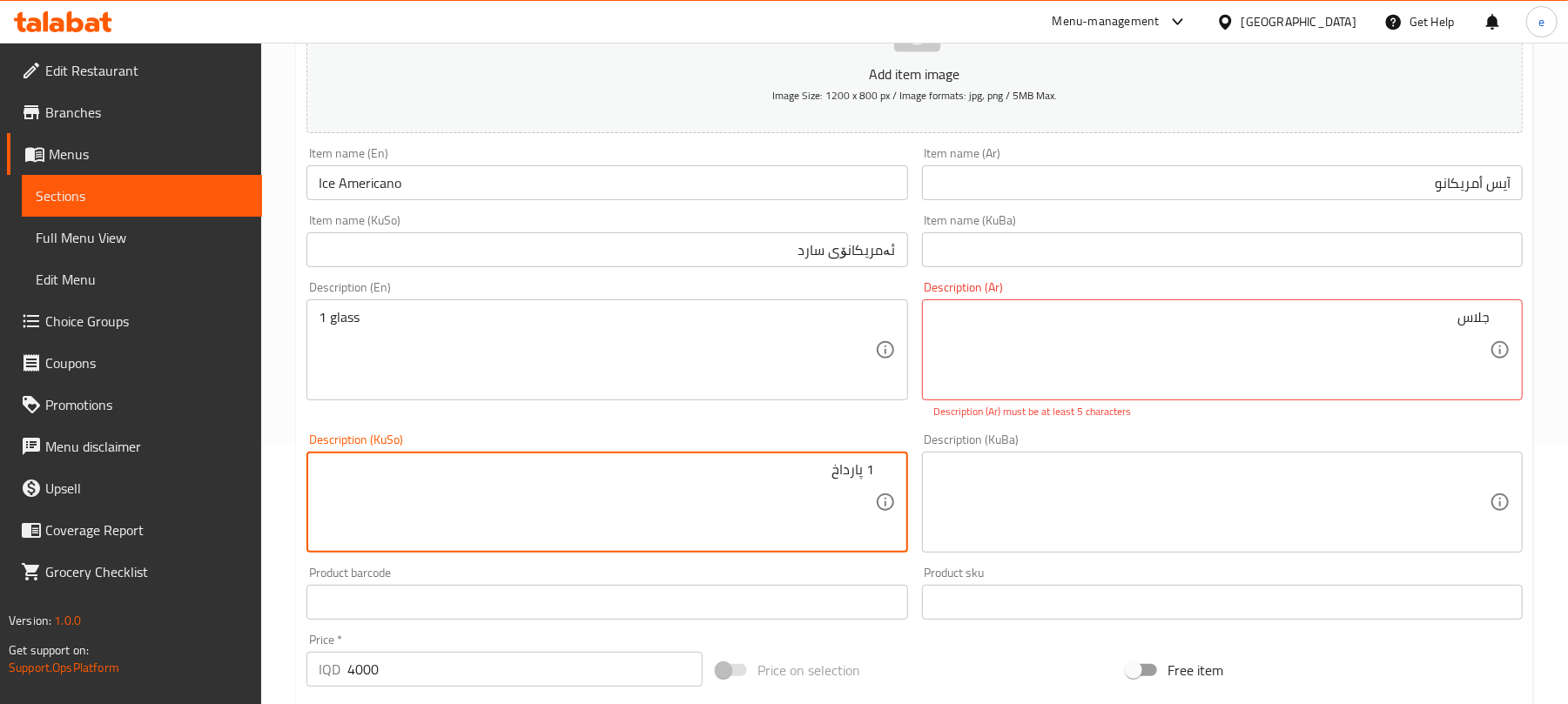
type textarea "1 پارداخ"
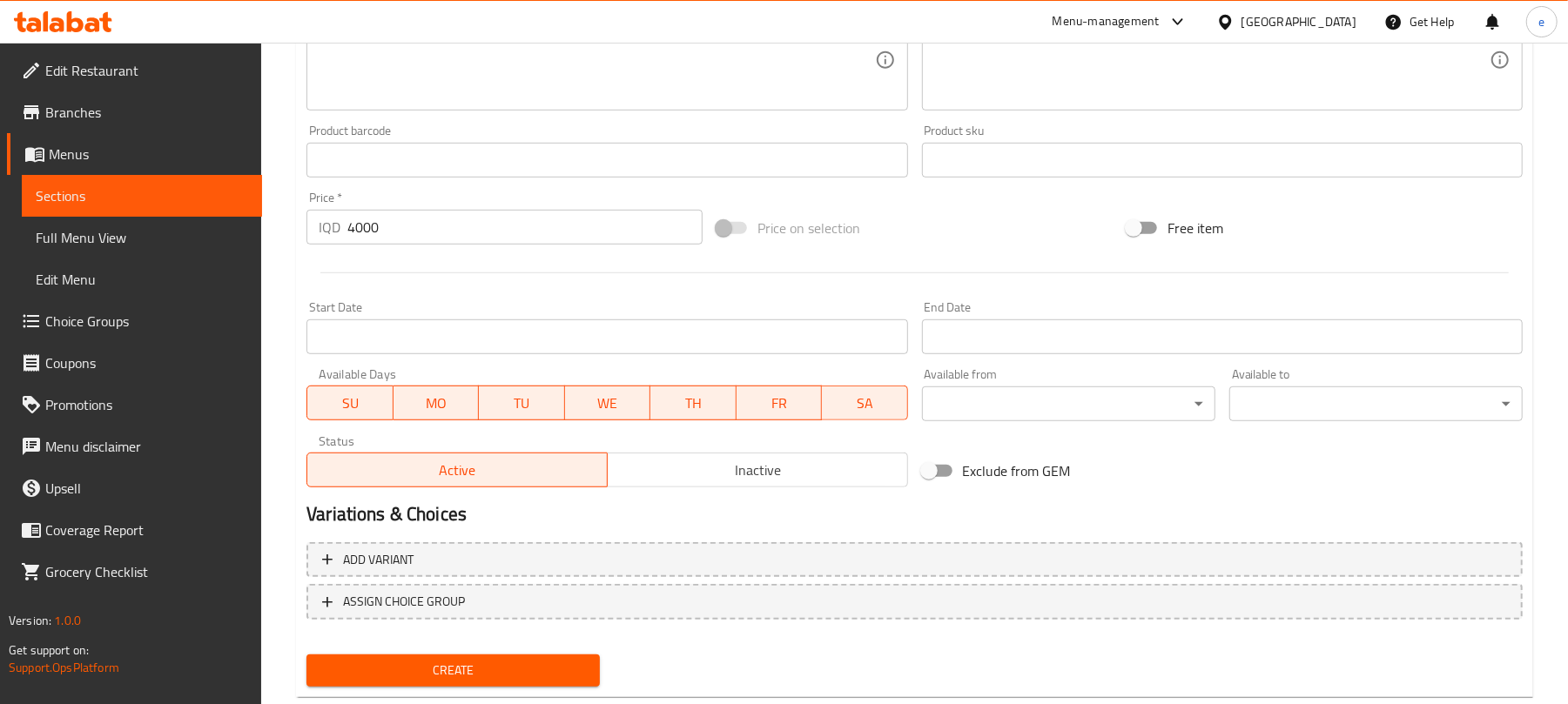
scroll to position [725, 0]
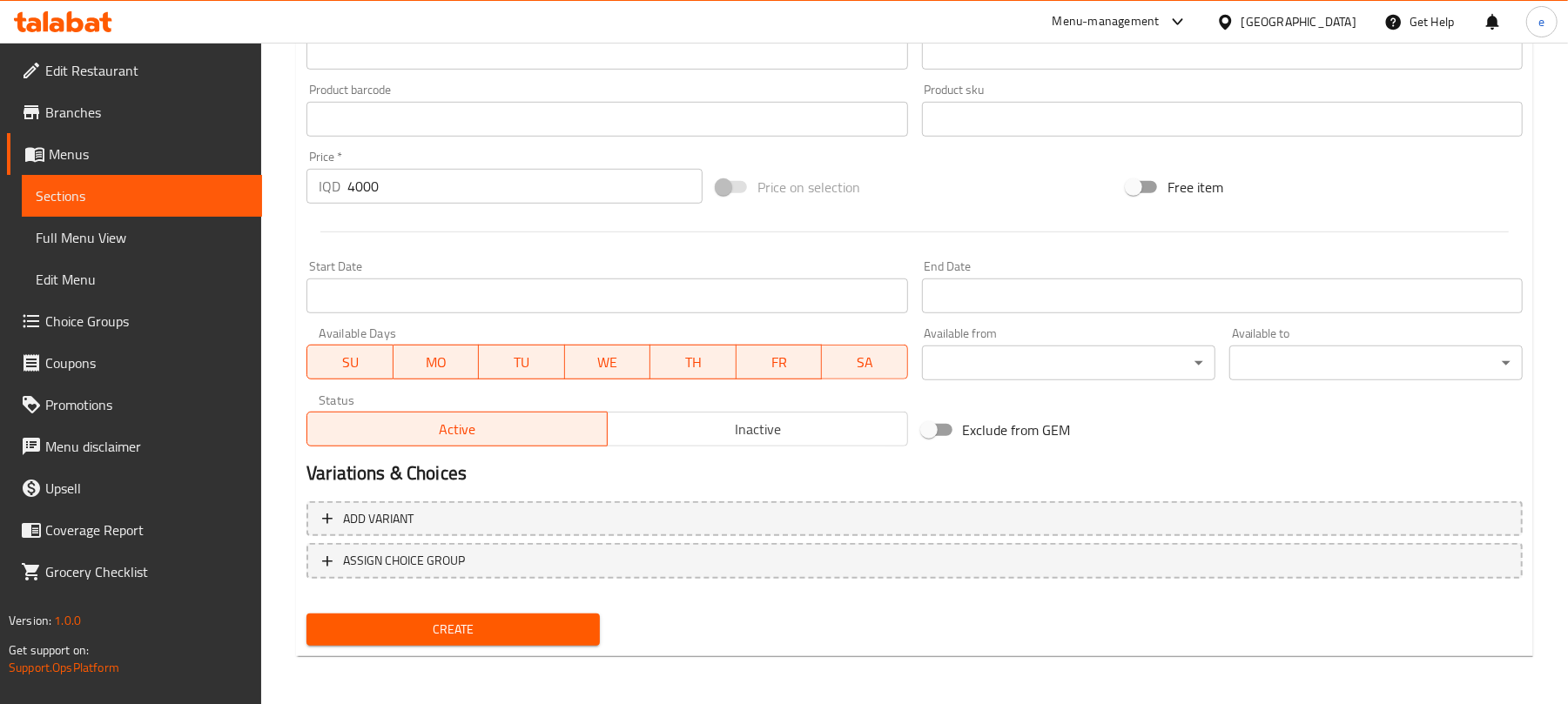
type textarea "1 جلاس"
click at [540, 625] on span "Create" at bounding box center [454, 629] width 265 height 22
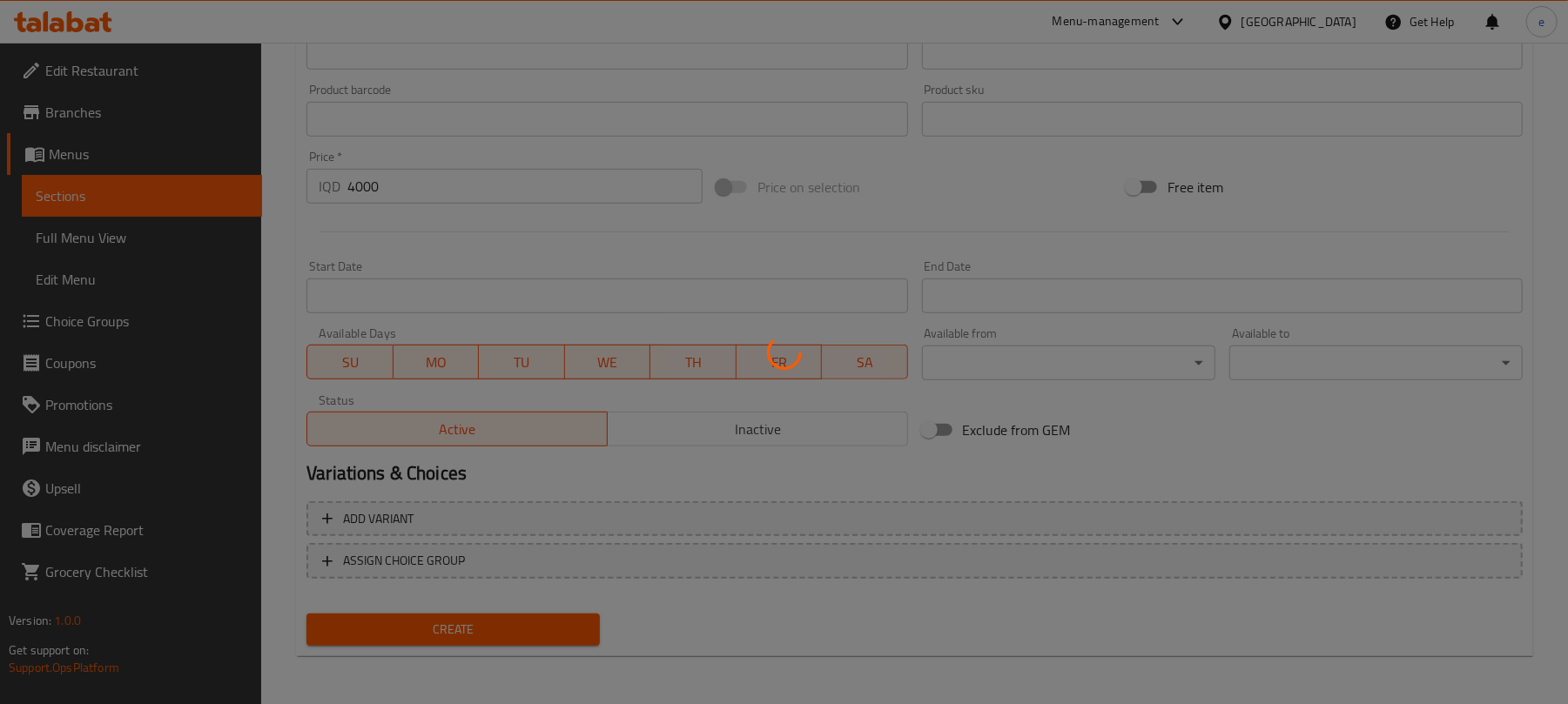
type input "0"
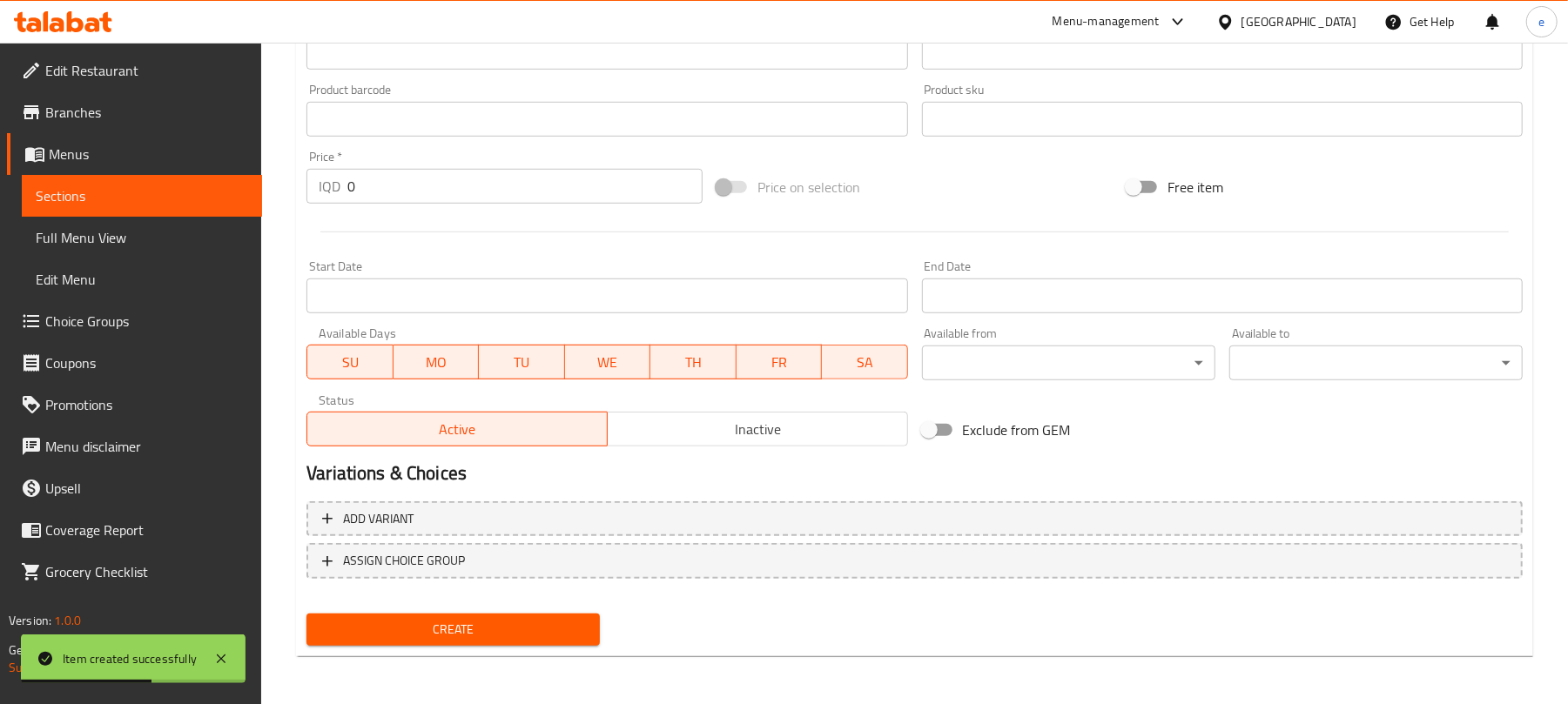
click at [117, 195] on span "Sections" at bounding box center [142, 196] width 213 height 21
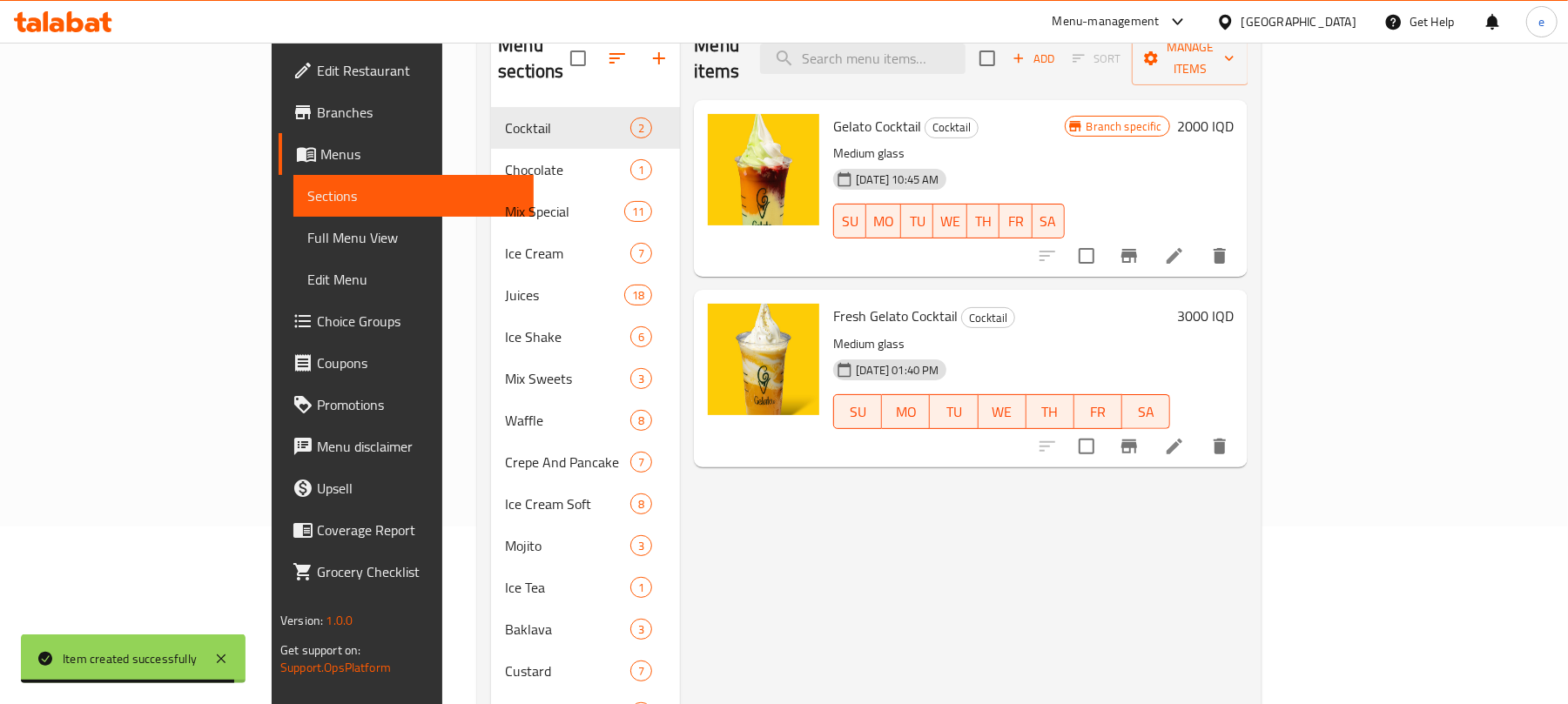
scroll to position [232, 0]
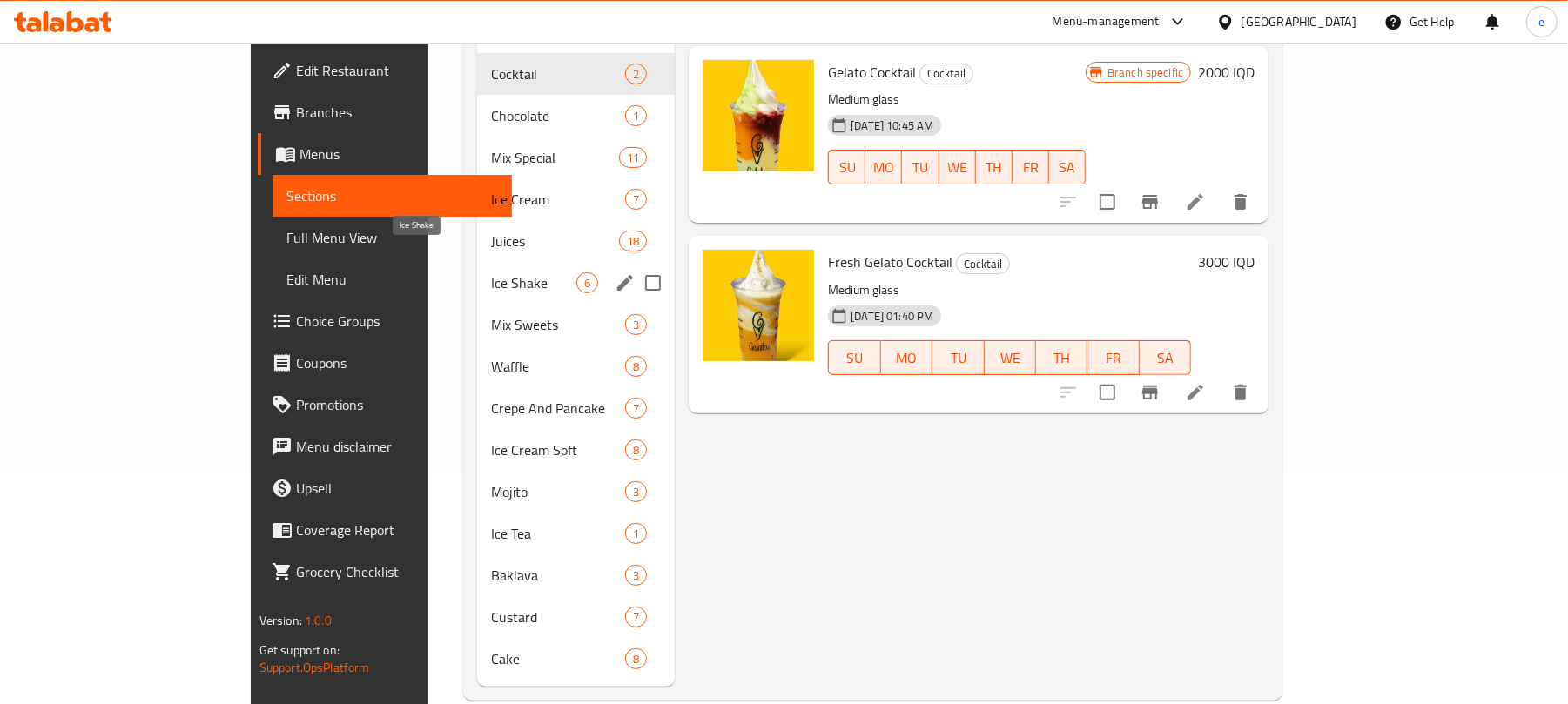
click at [491, 272] on span "Ice Shake" at bounding box center [534, 283] width 85 height 21
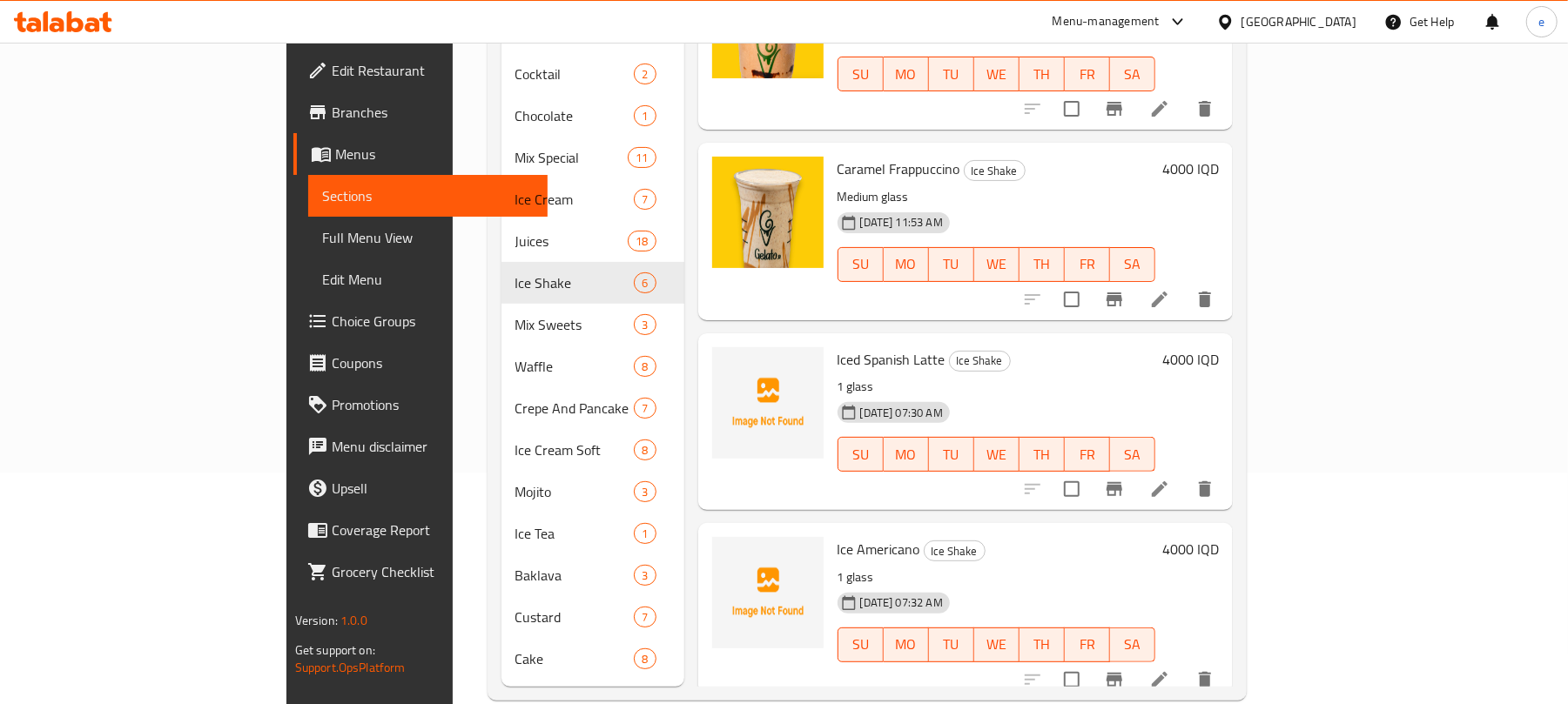
scroll to position [479, 0]
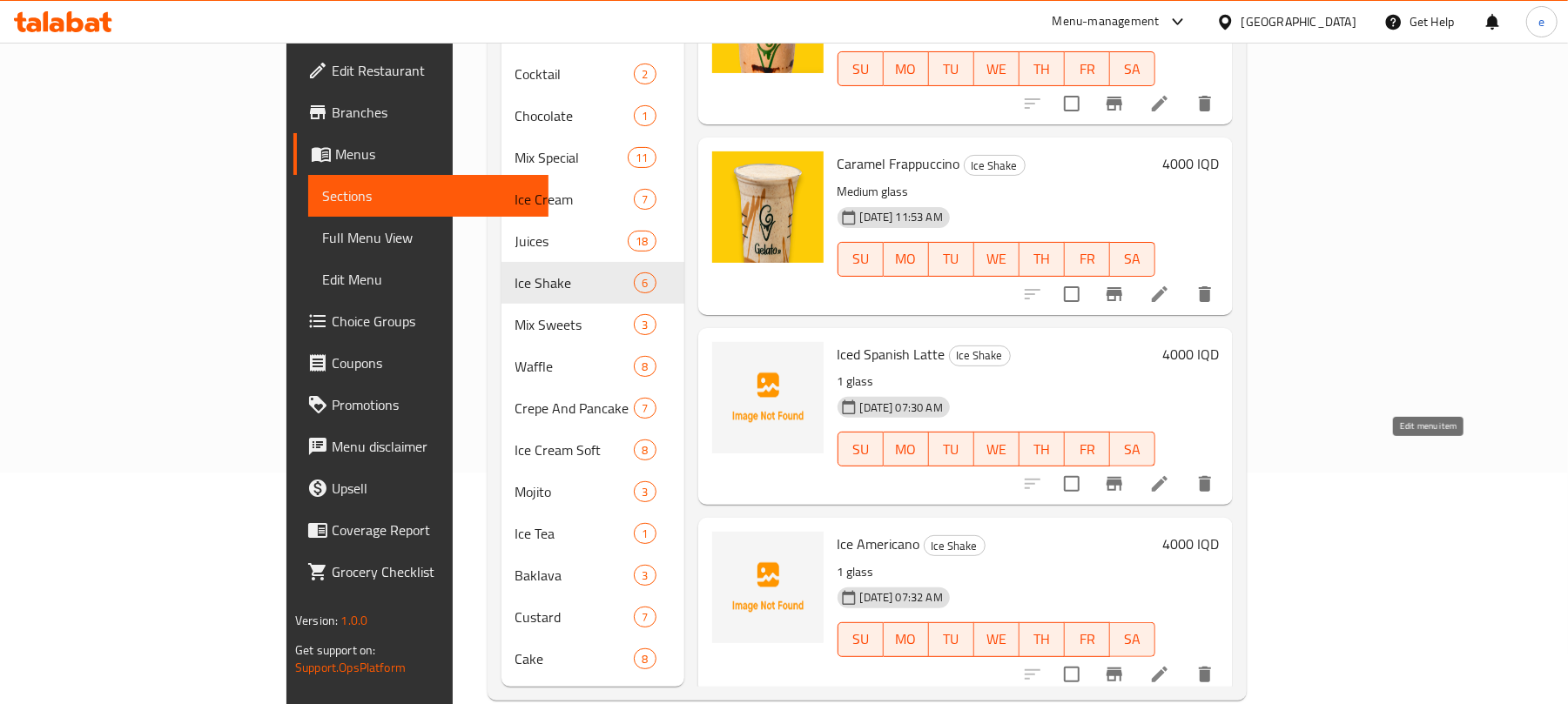
click at [1170, 474] on icon at bounding box center [1160, 484] width 21 height 21
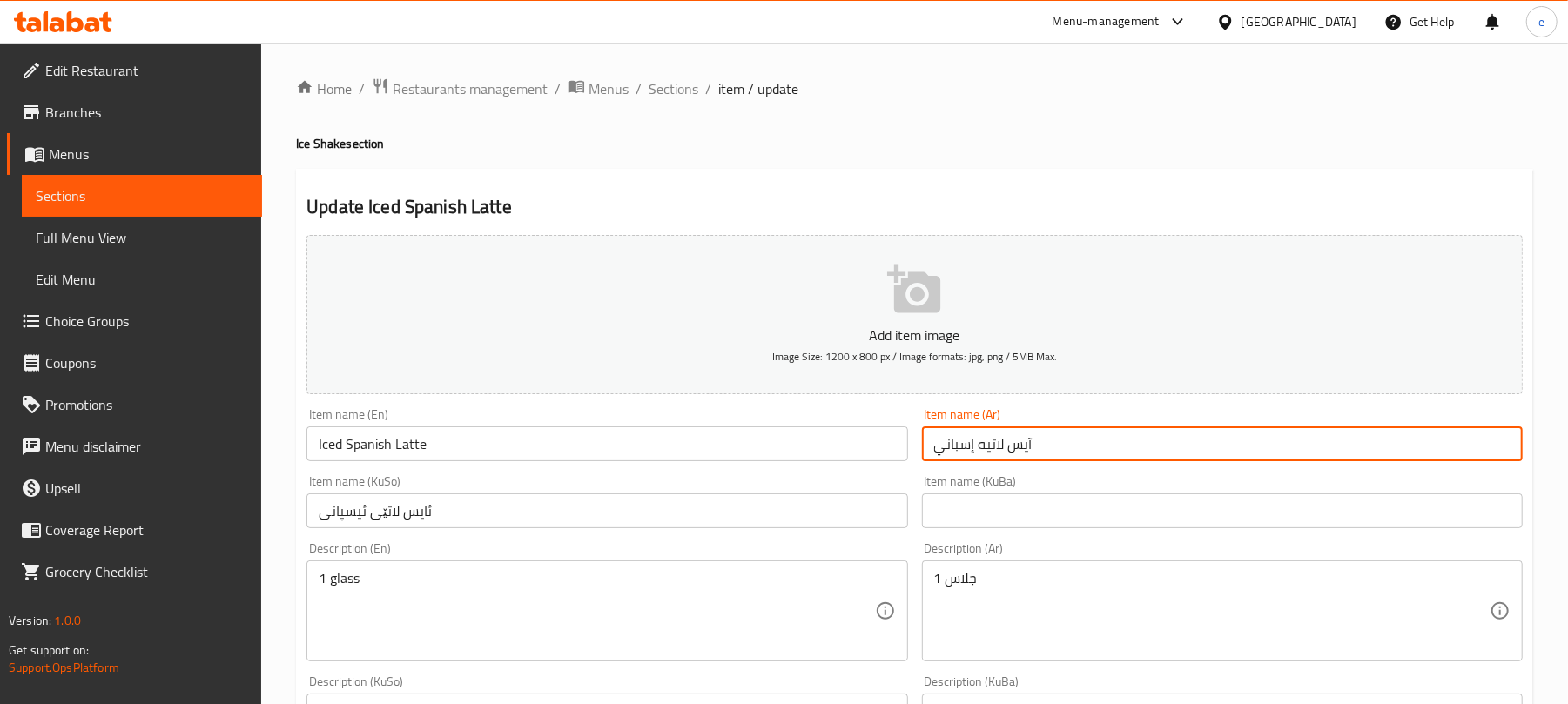
click at [1120, 450] on input "آيس لاتيه إسباني" at bounding box center [1223, 444] width 601 height 35
click at [1503, 446] on input "آيس لاتيه إسباني" at bounding box center [1223, 444] width 601 height 35
type input "لاتيه إسباني مثلج"
click at [621, 522] on input "ئایس لاتێی ئیسپانی" at bounding box center [607, 512] width 601 height 35
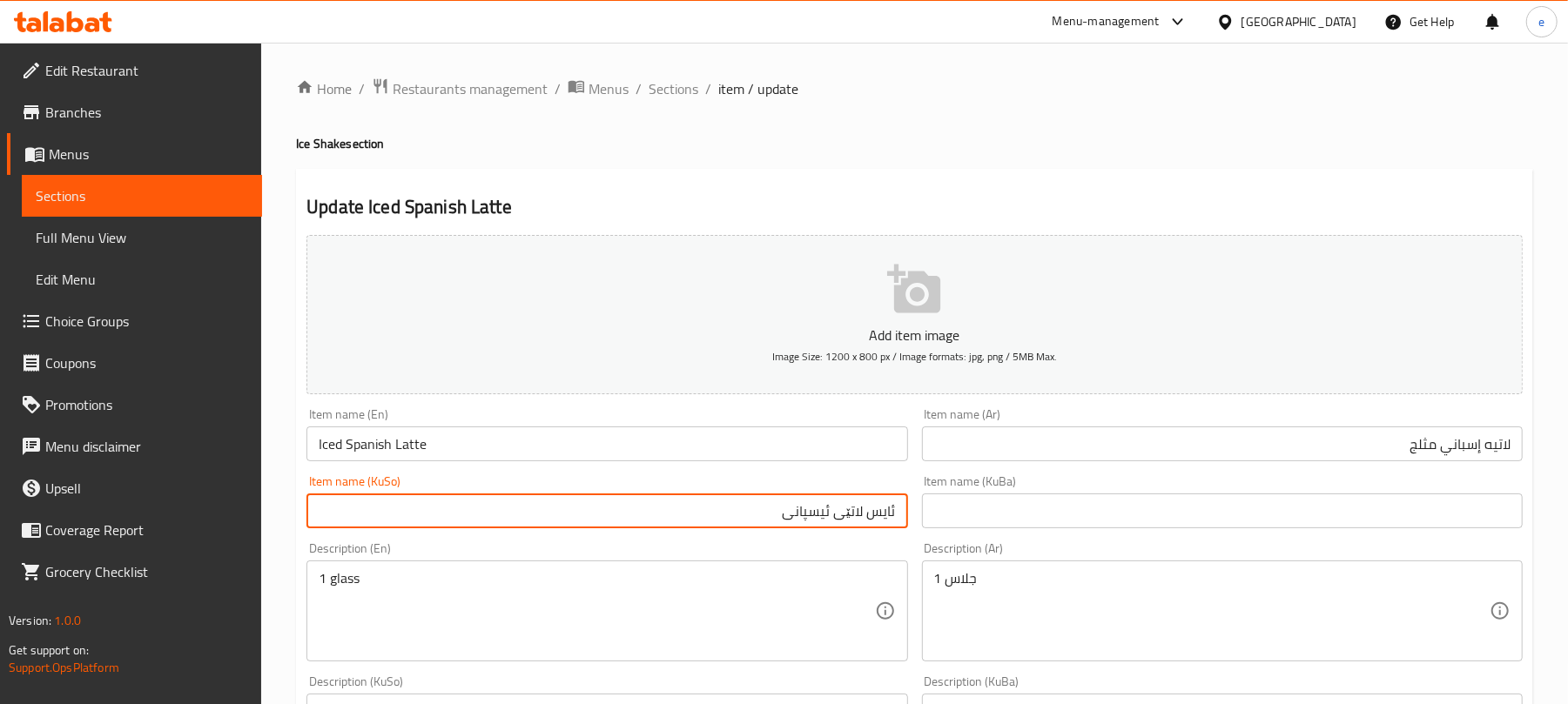
click at [891, 519] on input "ئایس لاتێی ئیسپانی" at bounding box center [607, 512] width 601 height 35
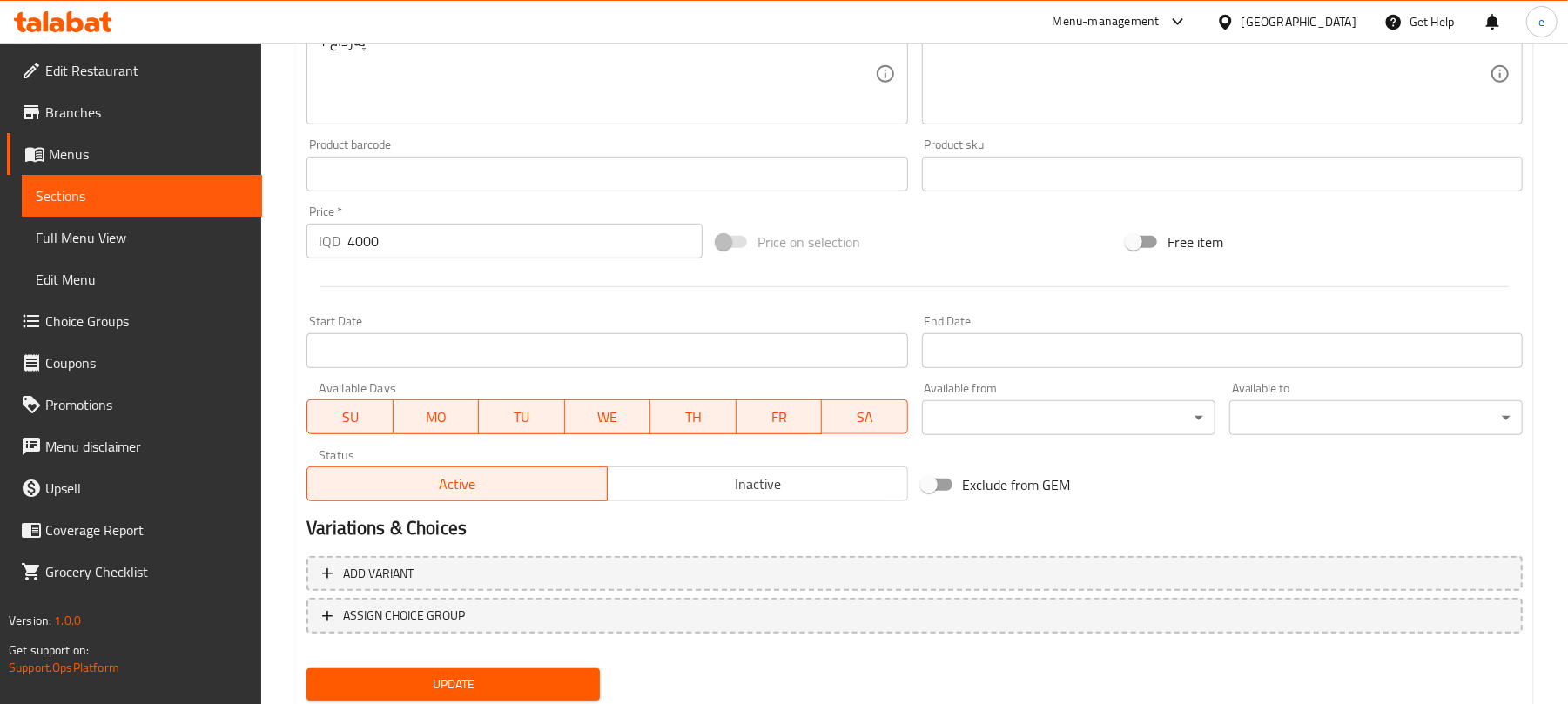
scroll to position [725, 0]
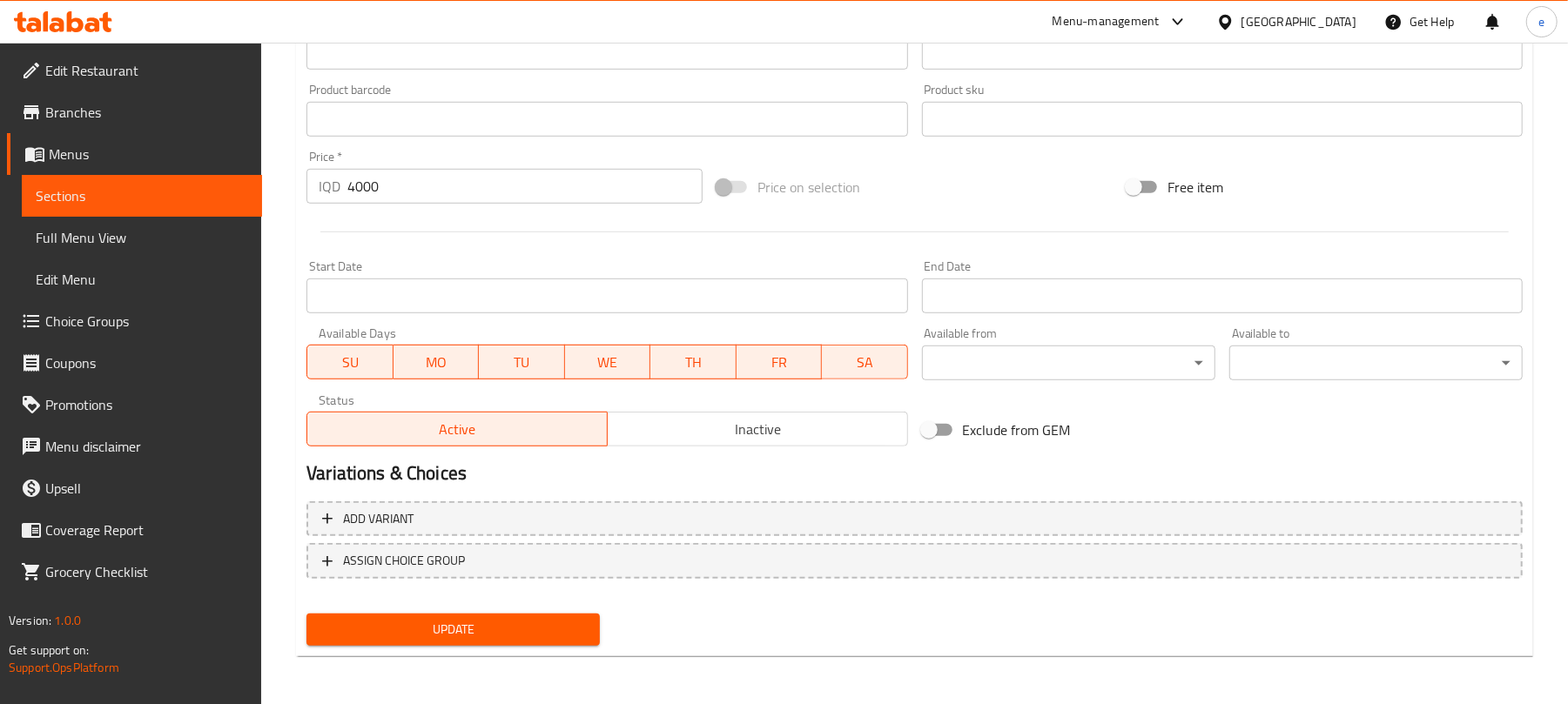
type input "لاتێی ئیسپانی سارد"
click at [493, 635] on span "Update" at bounding box center [454, 629] width 265 height 22
click at [141, 202] on span "Sections" at bounding box center [142, 196] width 213 height 21
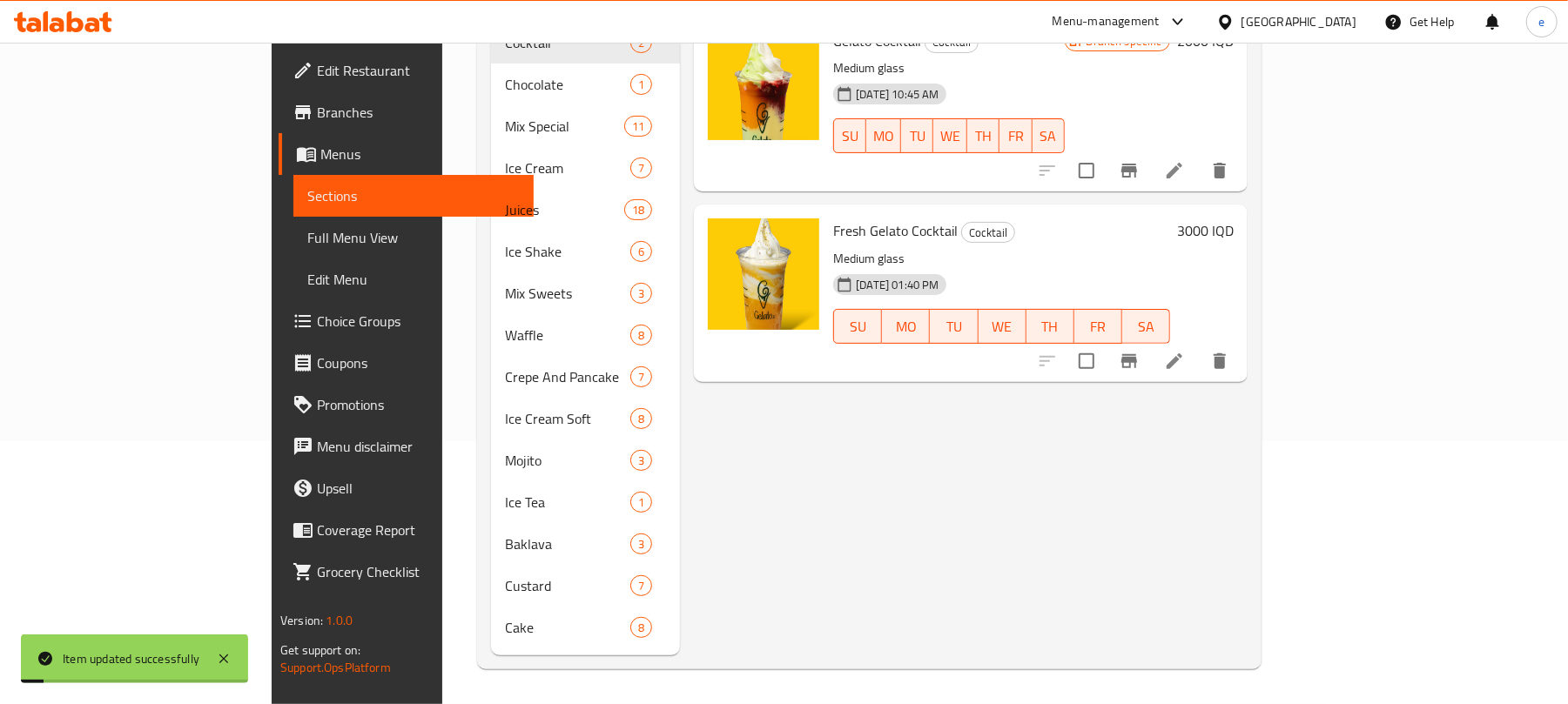
scroll to position [244, 0]
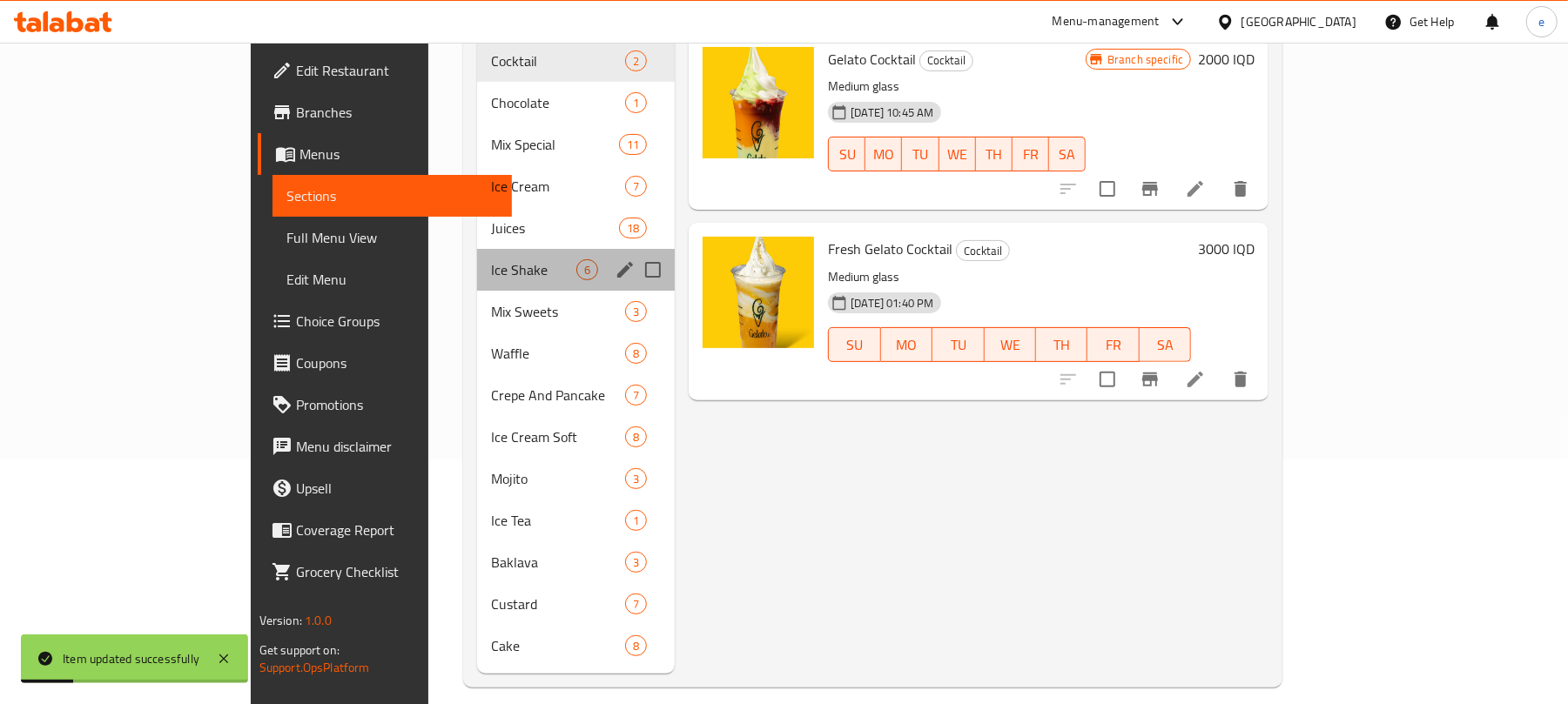
click at [477, 255] on div "Ice Shake 6" at bounding box center [576, 270] width 198 height 42
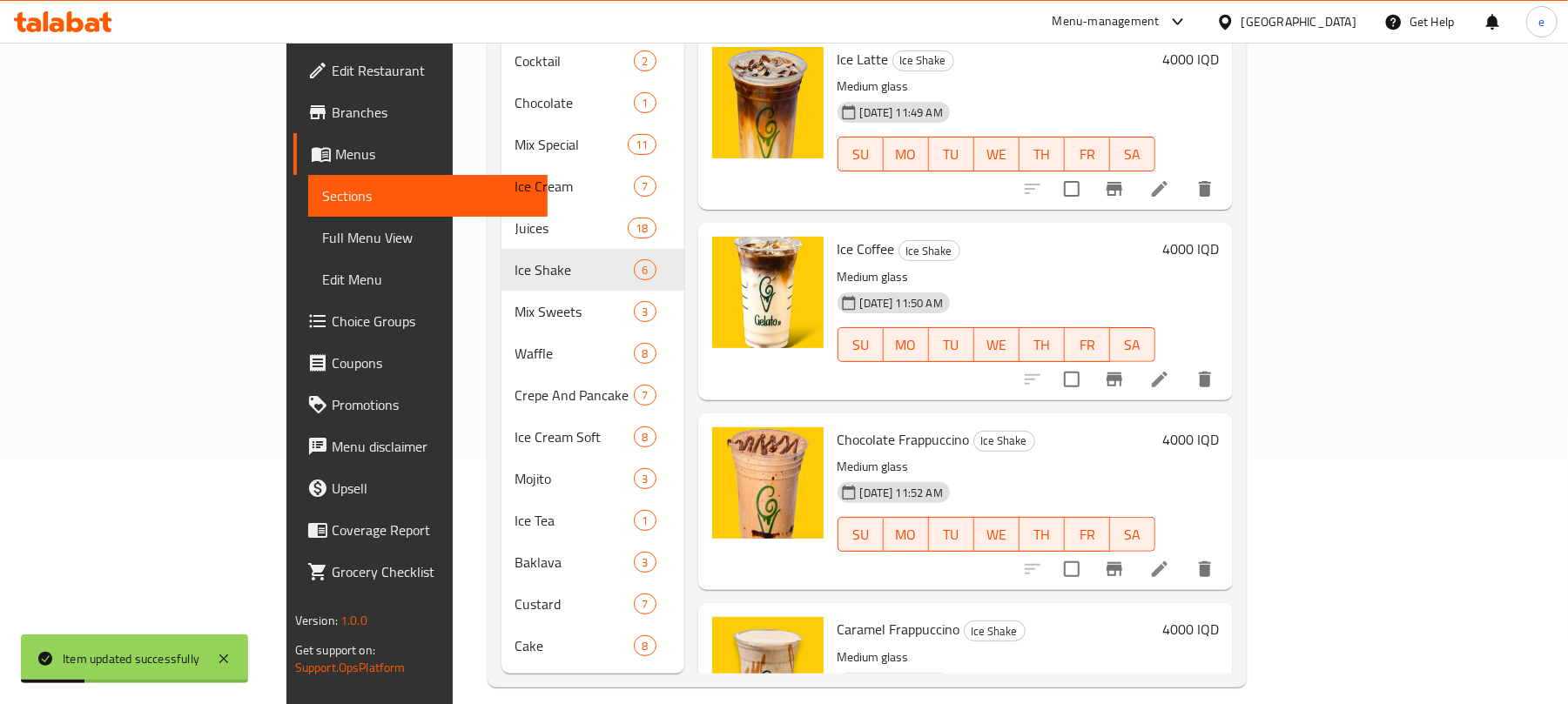
scroll to position [479, 0]
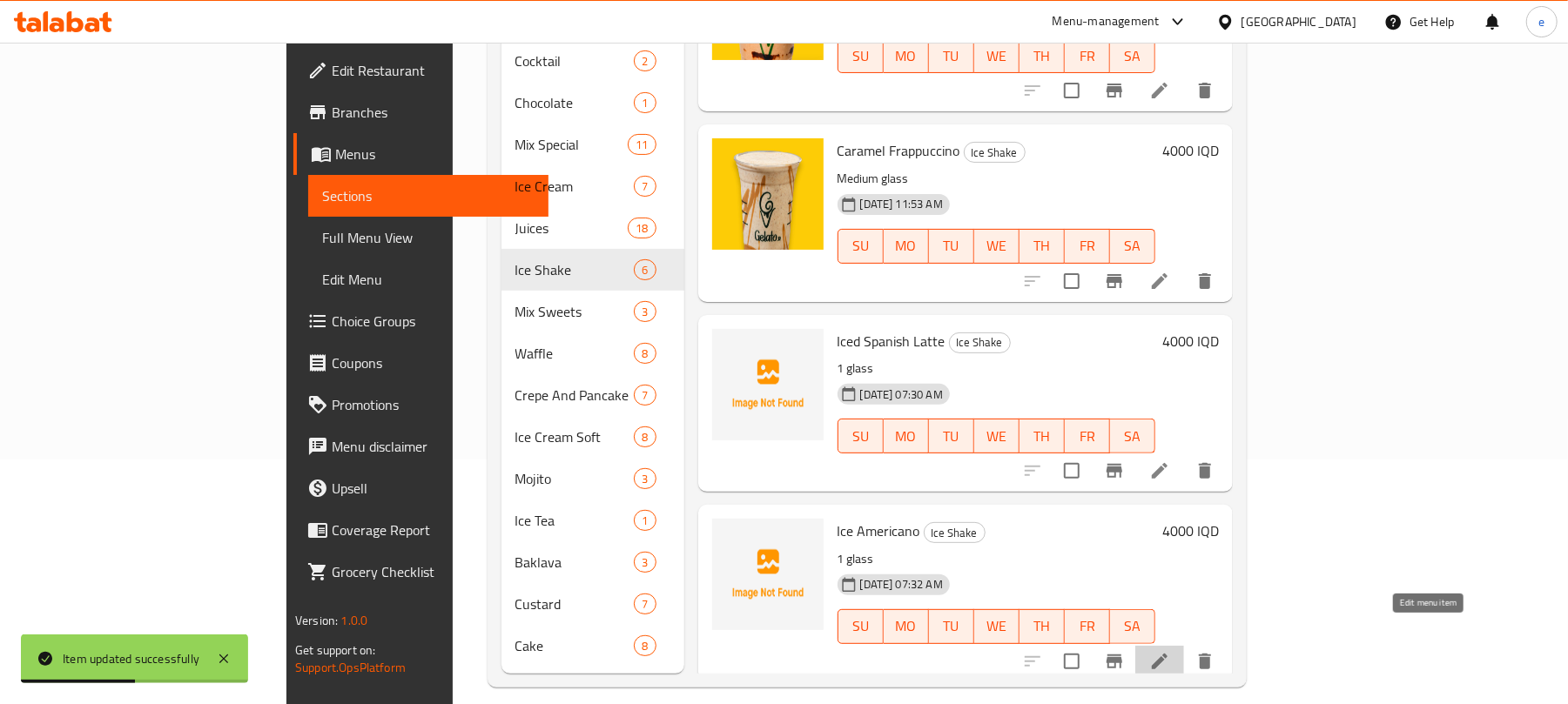
click at [1170, 651] on icon at bounding box center [1160, 662] width 21 height 21
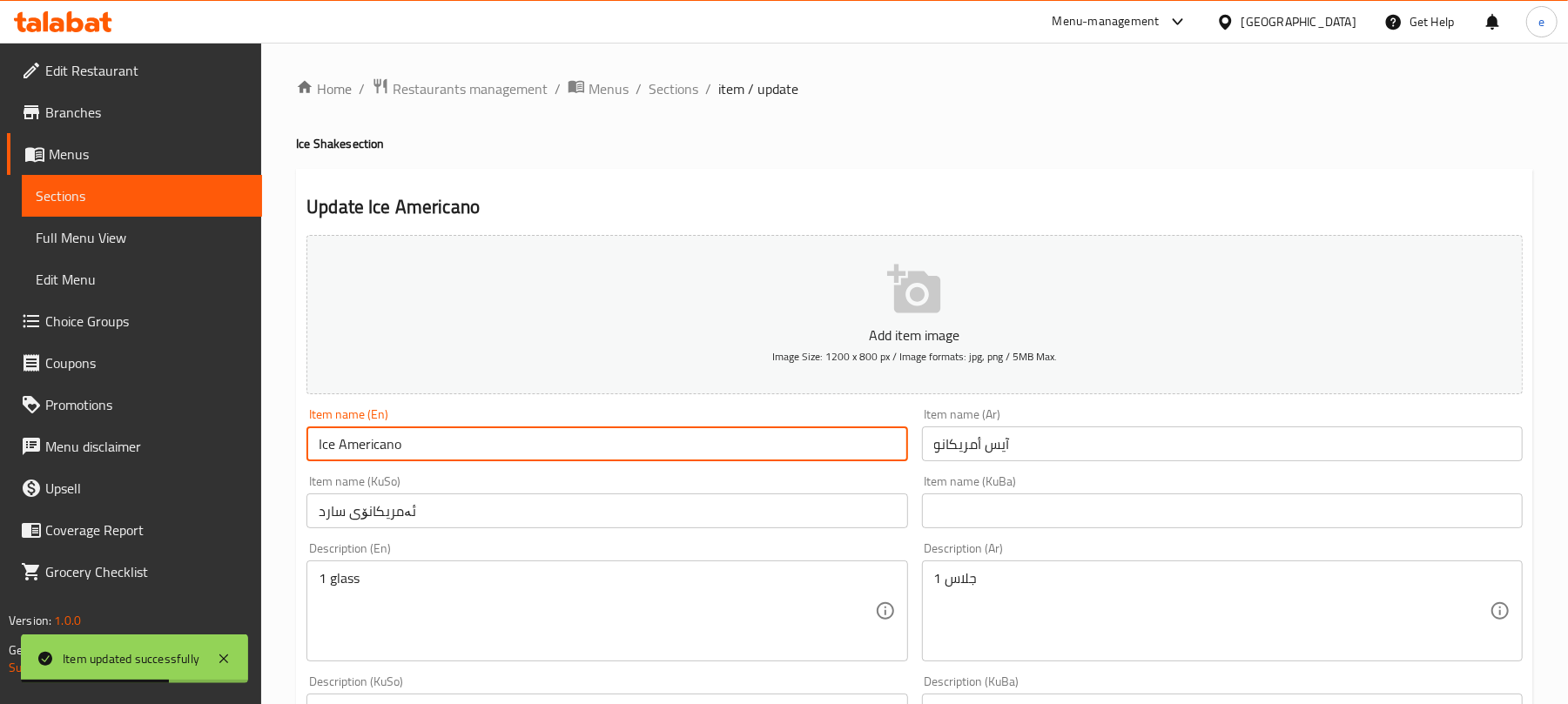
click at [334, 453] on input "Ice Americano" at bounding box center [607, 444] width 601 height 35
type input "Ice Americano"
click at [554, 524] on input "ئەمریکانۆی سارد" at bounding box center [607, 512] width 601 height 35
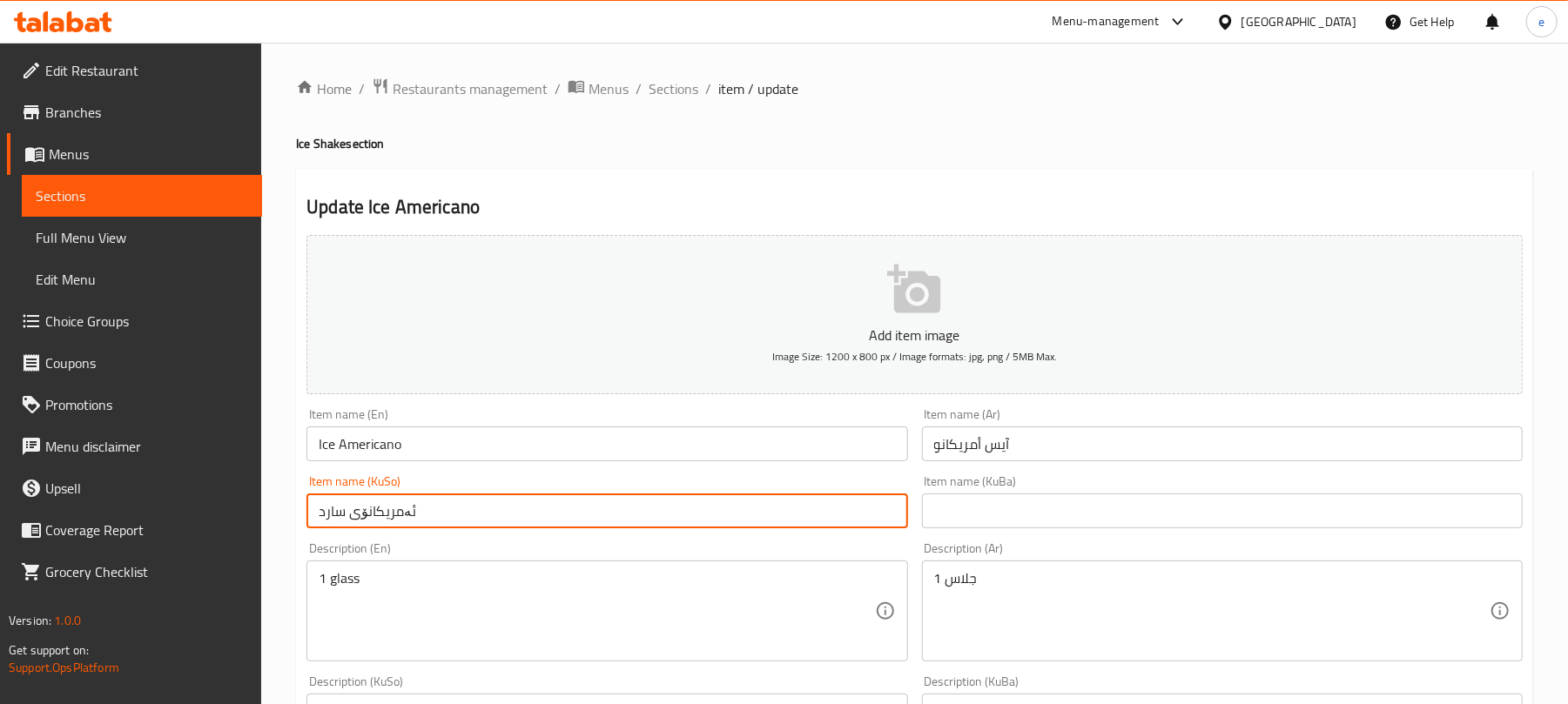
click at [1078, 439] on input "آيس أمريكانو" at bounding box center [1223, 444] width 601 height 35
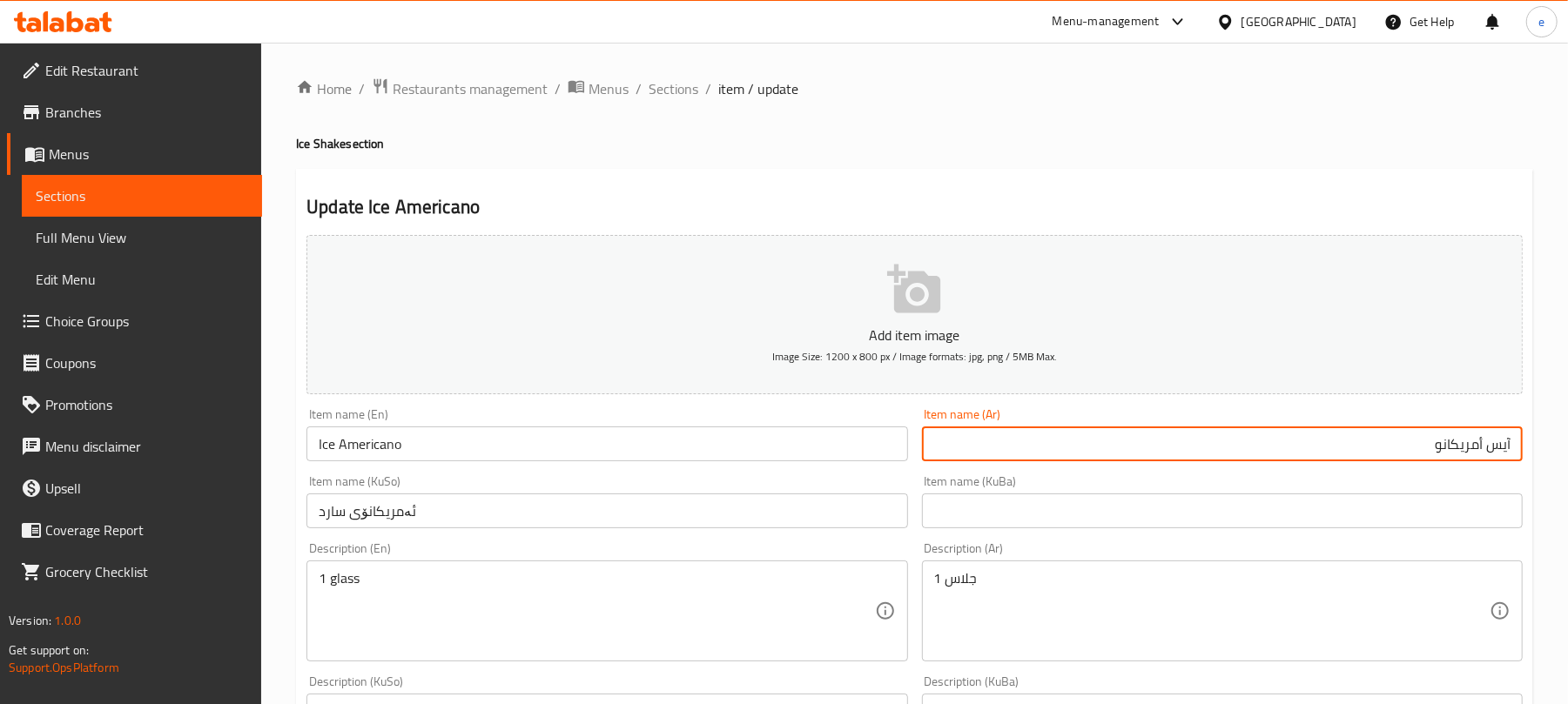
click at [1498, 446] on input "آيس أمريكانو" at bounding box center [1223, 444] width 601 height 35
type input "أمريكانو مثلج"
click at [334, 450] on input "Ice Americano" at bounding box center [607, 444] width 601 height 35
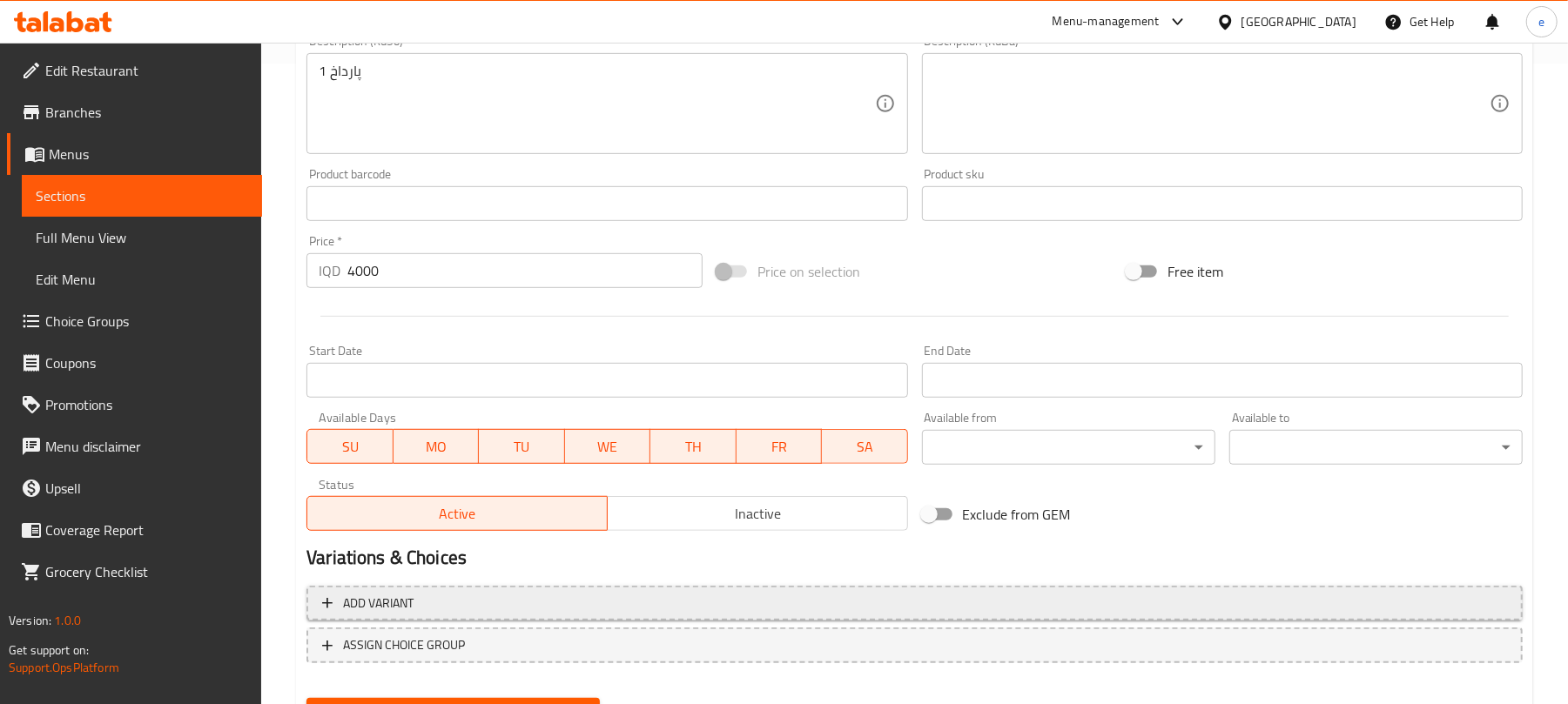
scroll to position [725, 0]
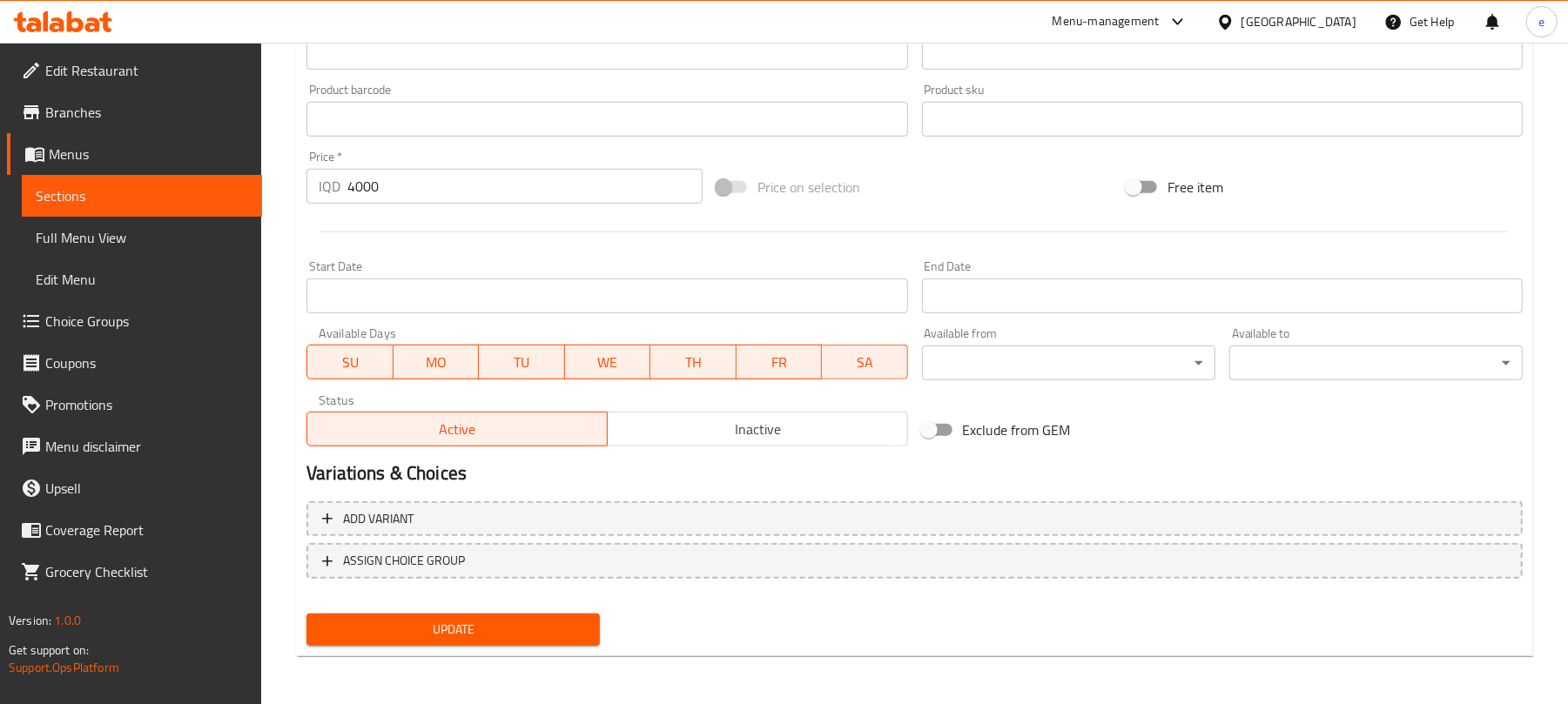
type input "Iced Americano"
click at [572, 635] on span "Update" at bounding box center [454, 629] width 265 height 22
click at [150, 200] on span "Sections" at bounding box center [142, 196] width 213 height 21
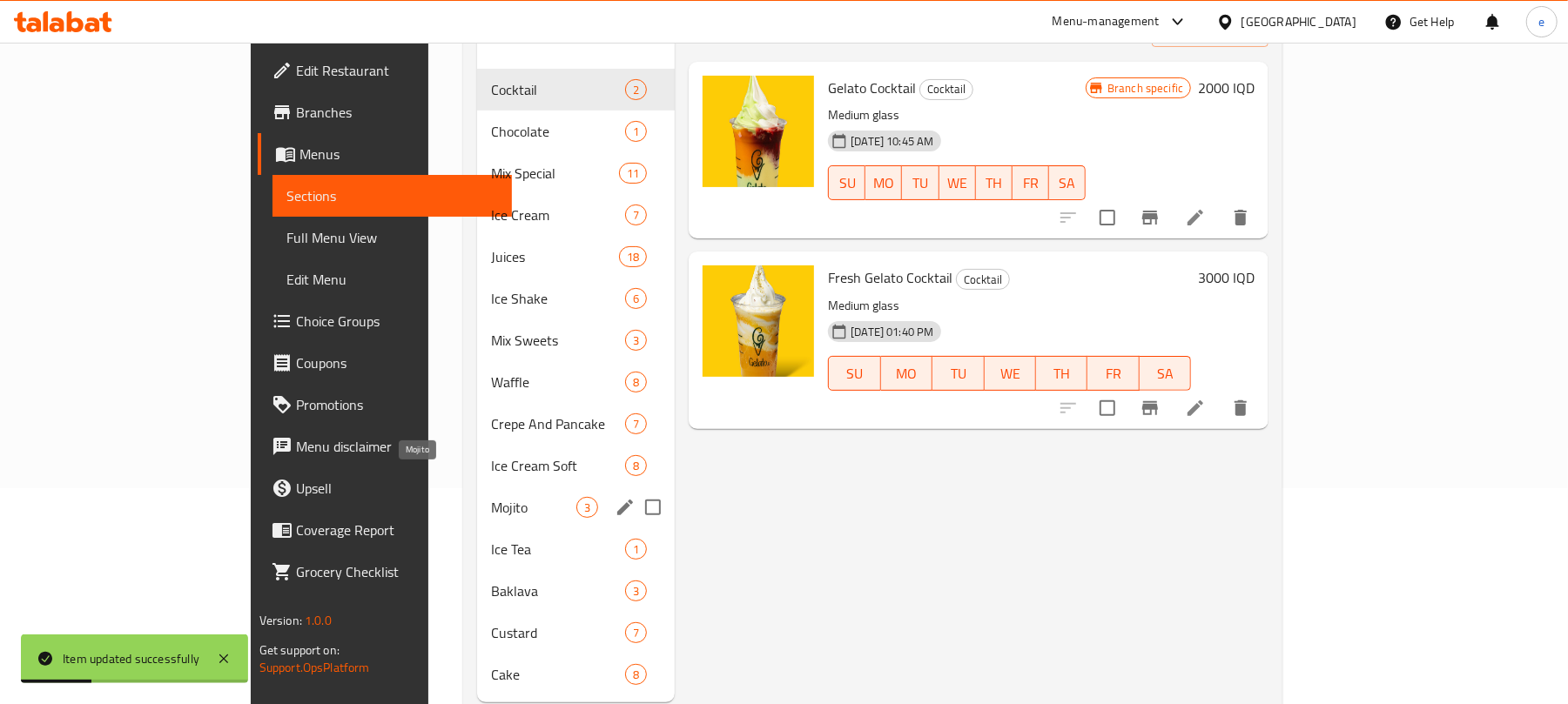
scroll to position [244, 0]
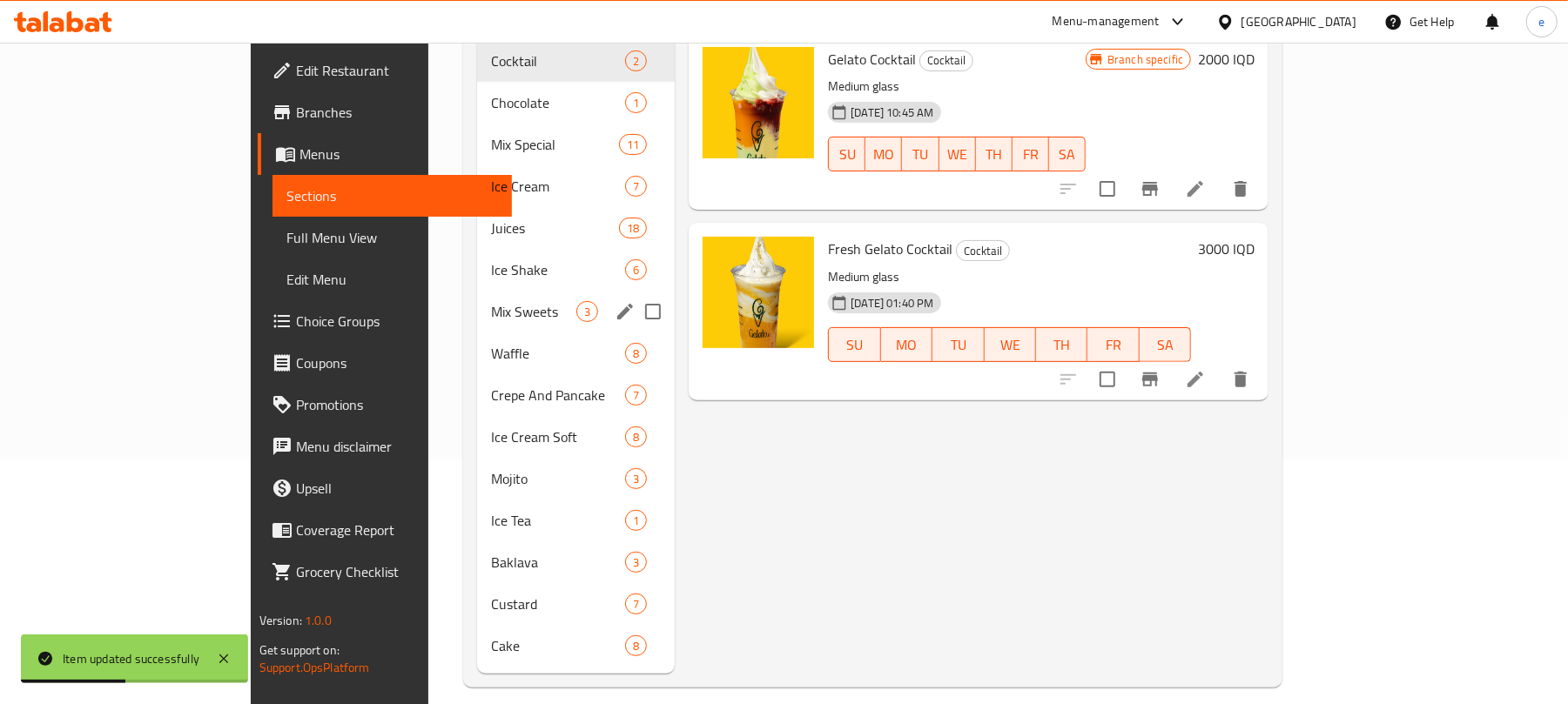
click at [491, 259] on span "Ice Shake" at bounding box center [558, 270] width 134 height 21
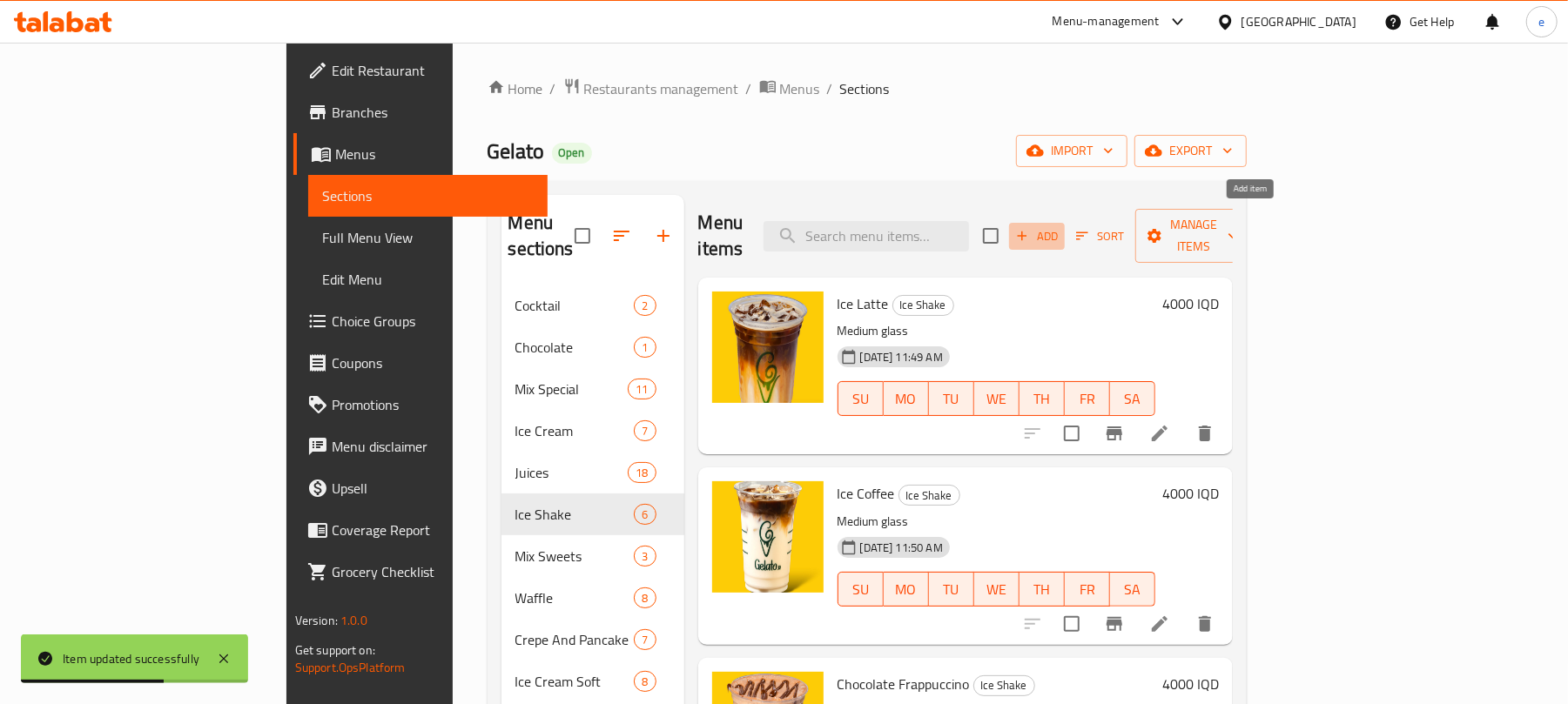
click at [1030, 229] on icon "button" at bounding box center [1022, 236] width 16 height 16
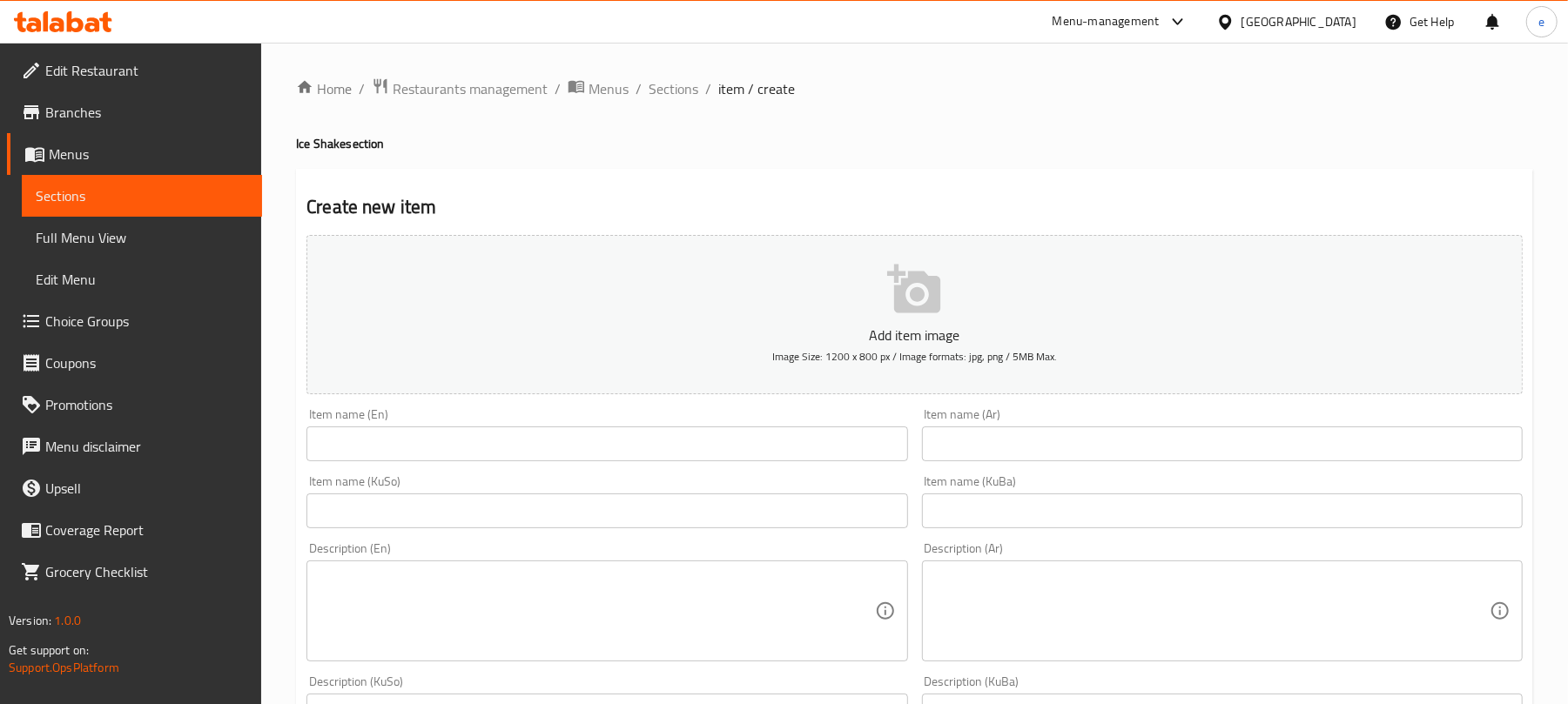
click at [1122, 433] on input "text" at bounding box center [1223, 444] width 601 height 35
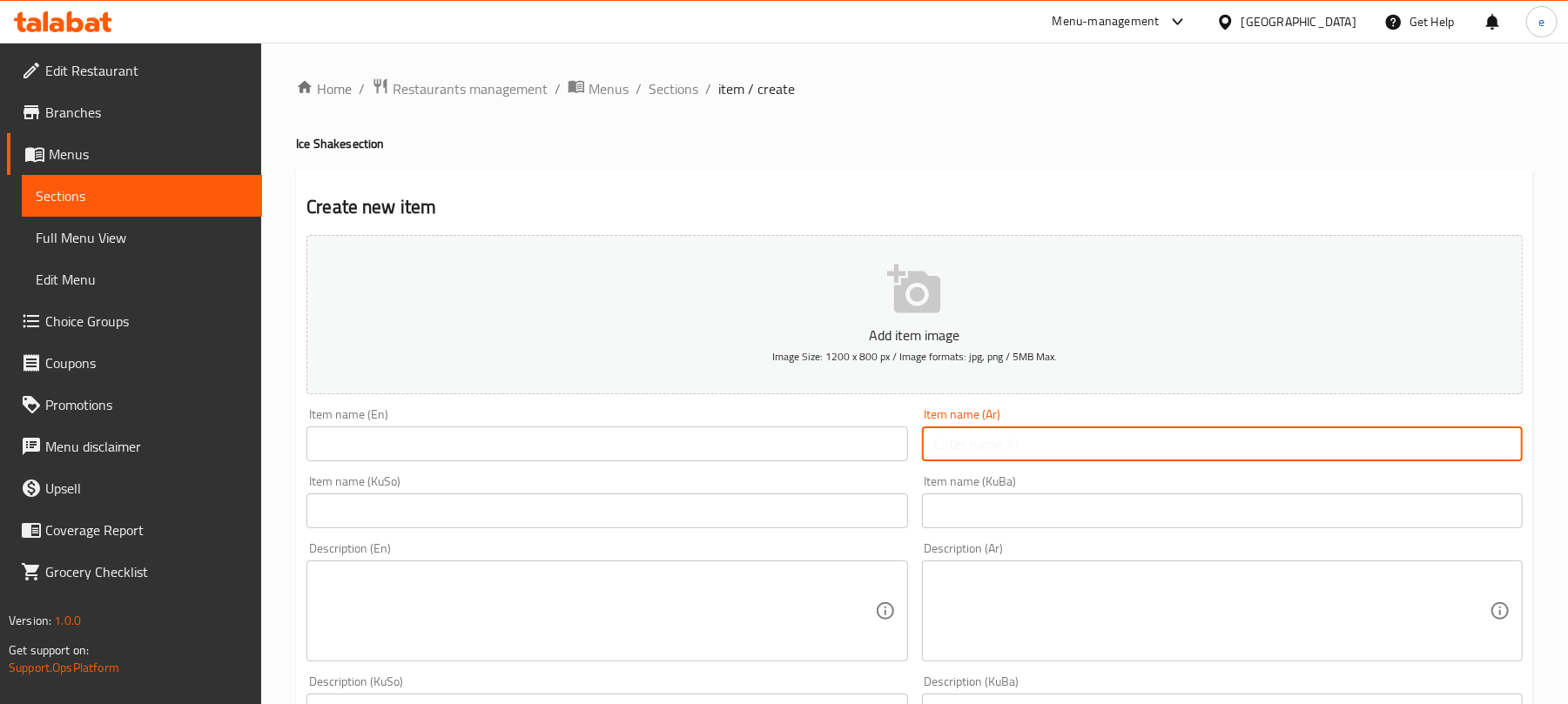
paste input "موكا مثلجة"
type input "موكا مثلجة"
click at [670, 443] on input "text" at bounding box center [607, 444] width 601 height 35
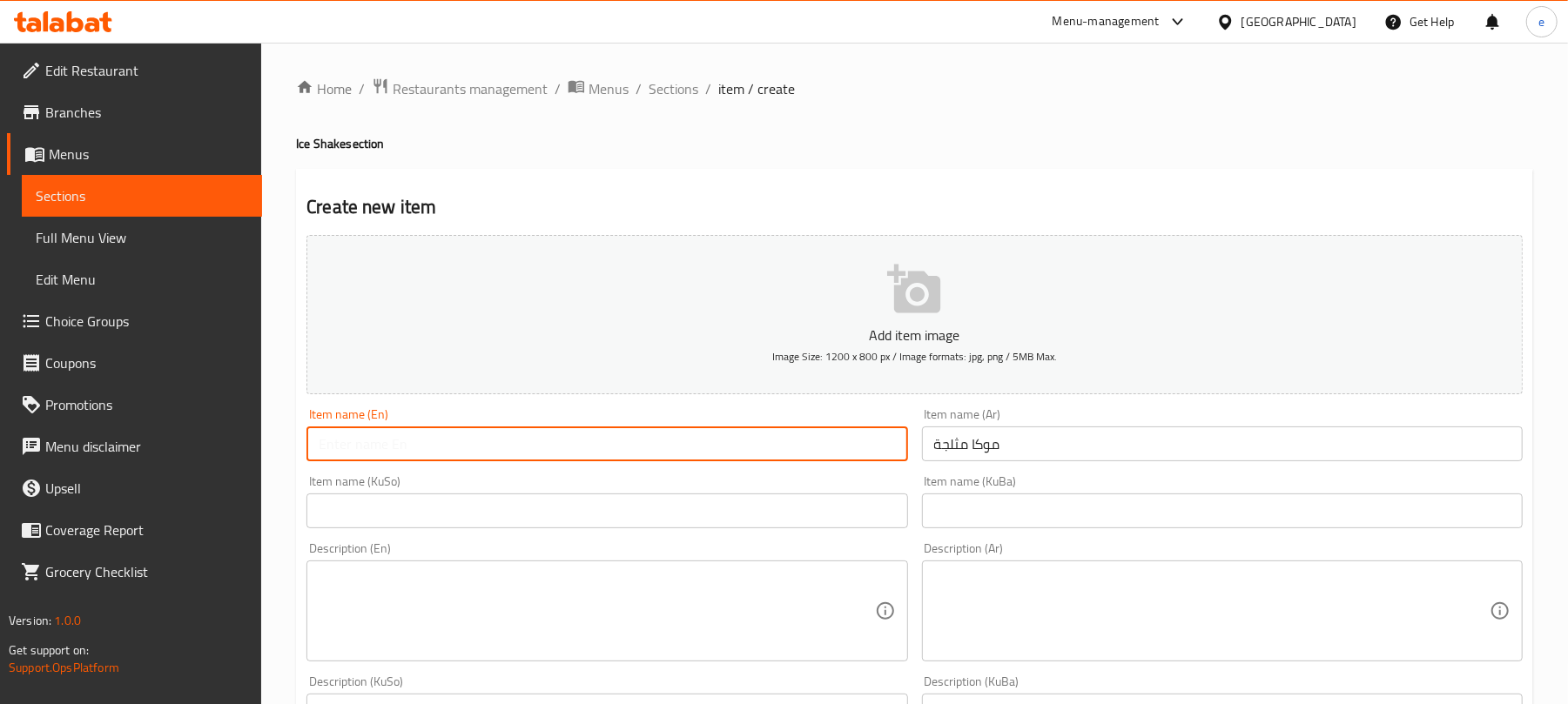
paste input "Iced Mocha"
type input "Iced Mocha"
click at [926, 449] on input "موكا مثلجة" at bounding box center [1223, 444] width 601 height 35
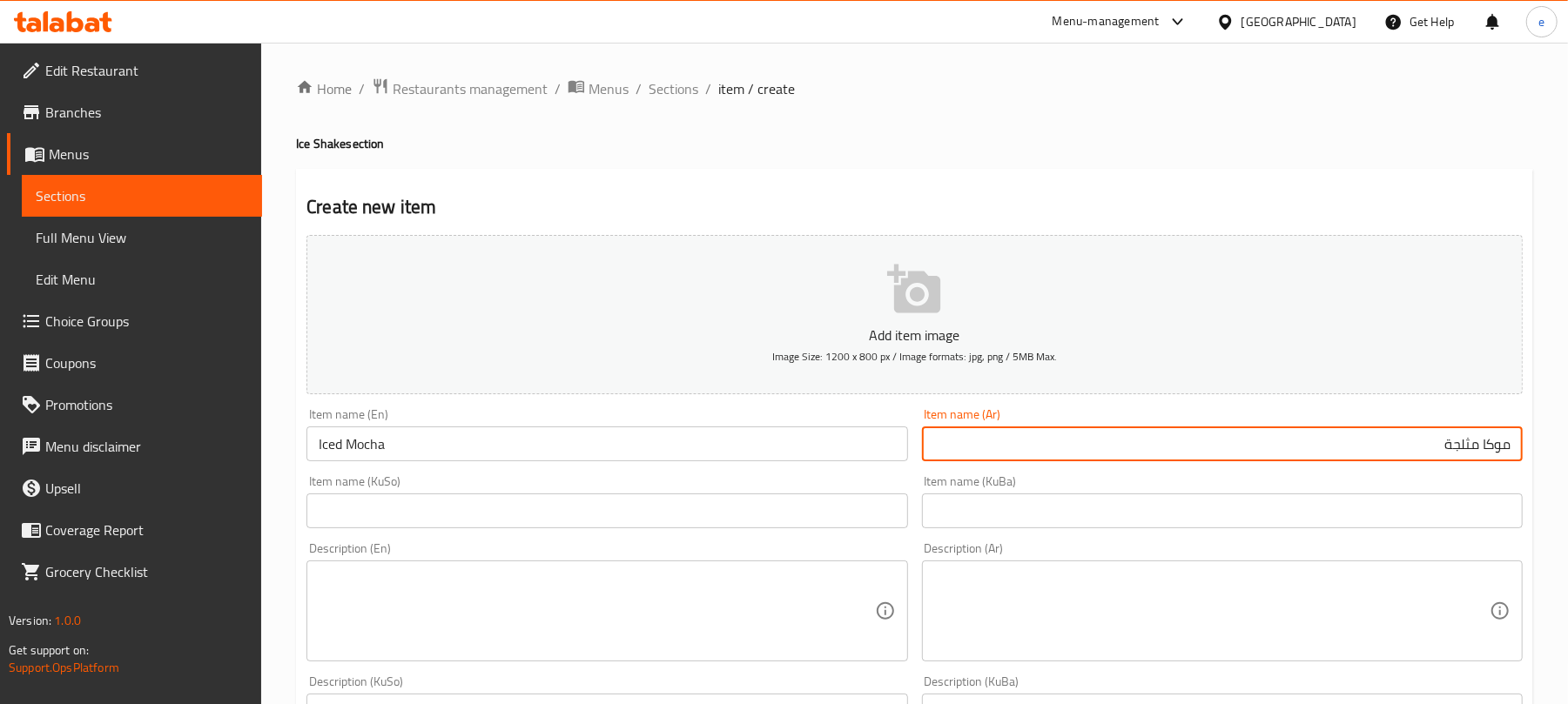
click at [1423, 446] on input "موكا مثلجة" at bounding box center [1223, 444] width 601 height 35
type input "موكا مثلج"
click at [846, 511] on input "text" at bounding box center [607, 512] width 601 height 35
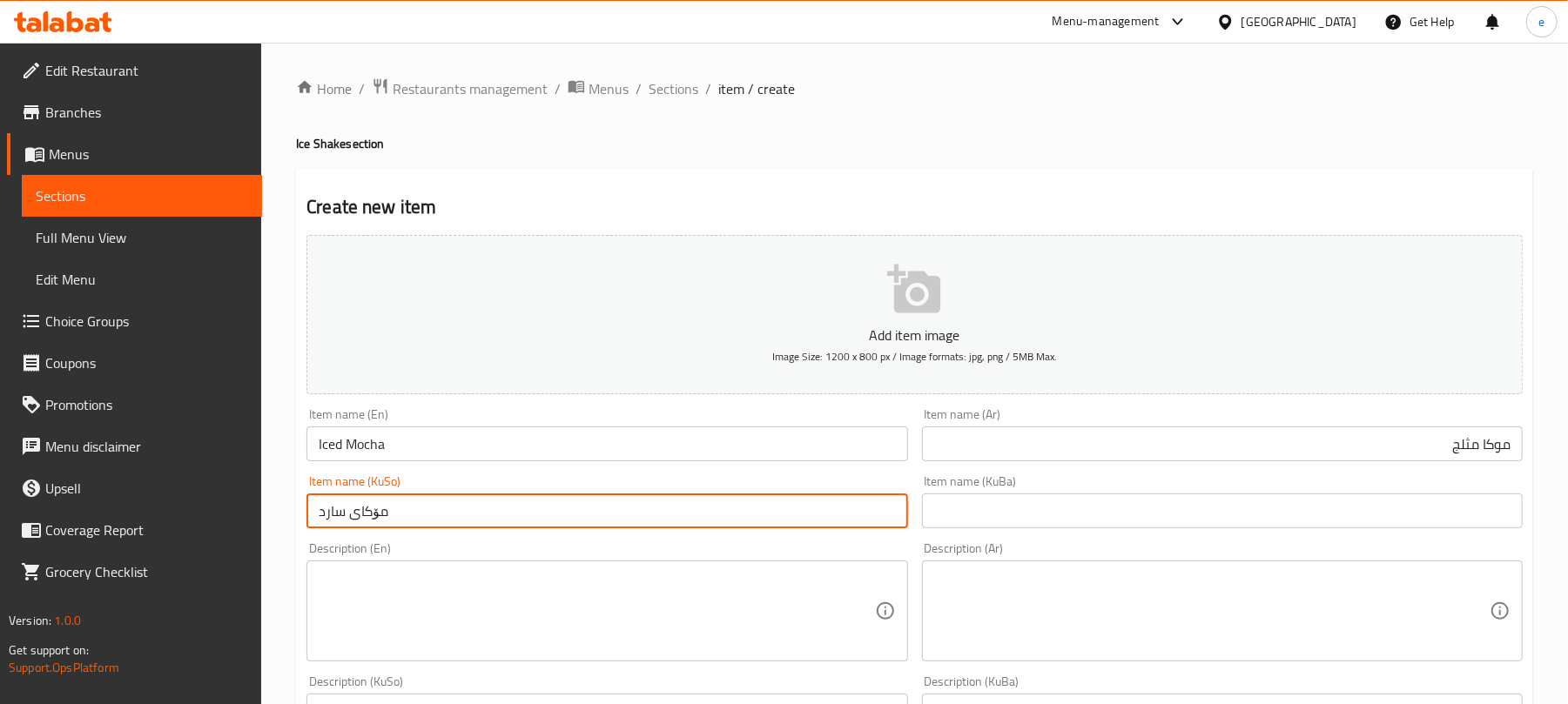
type input "مۆکای سارد"
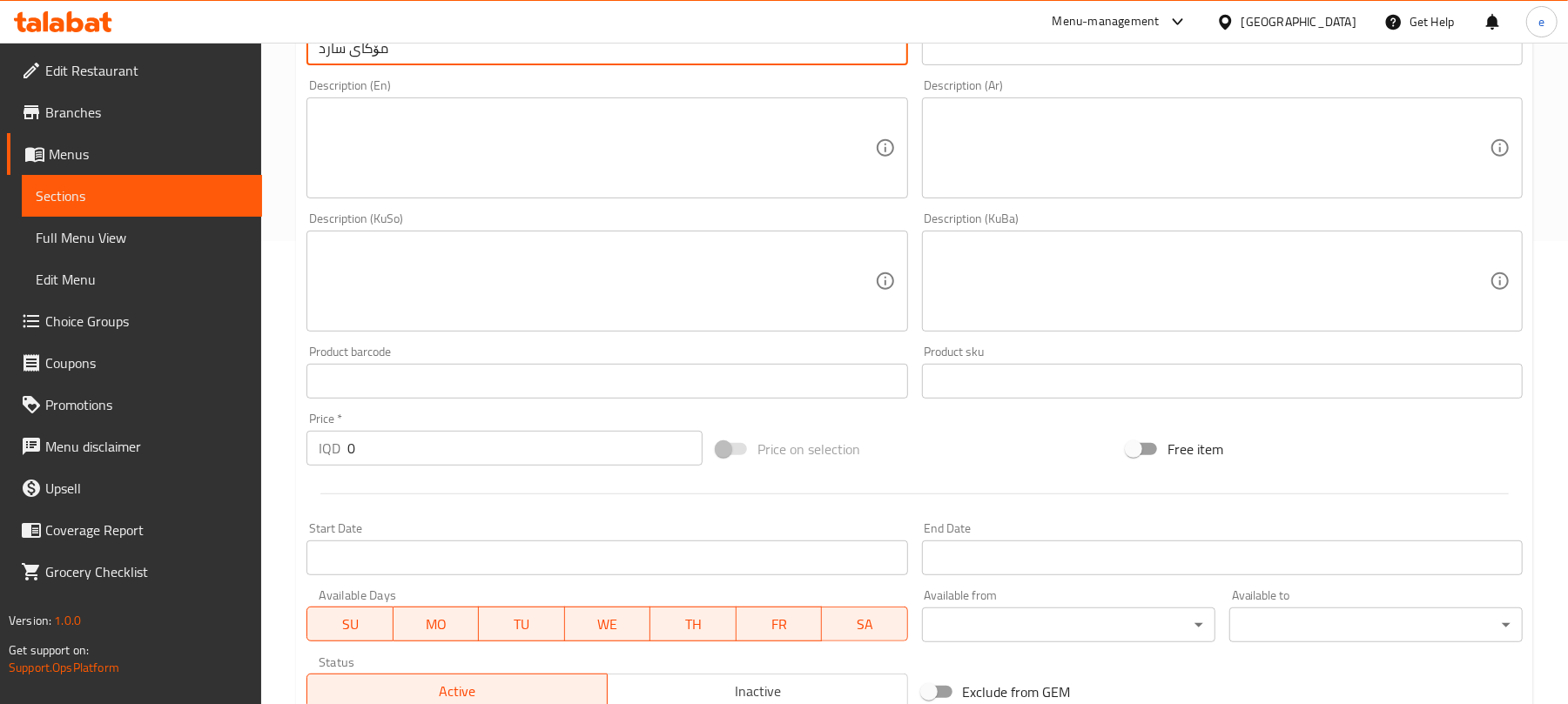
scroll to position [464, 0]
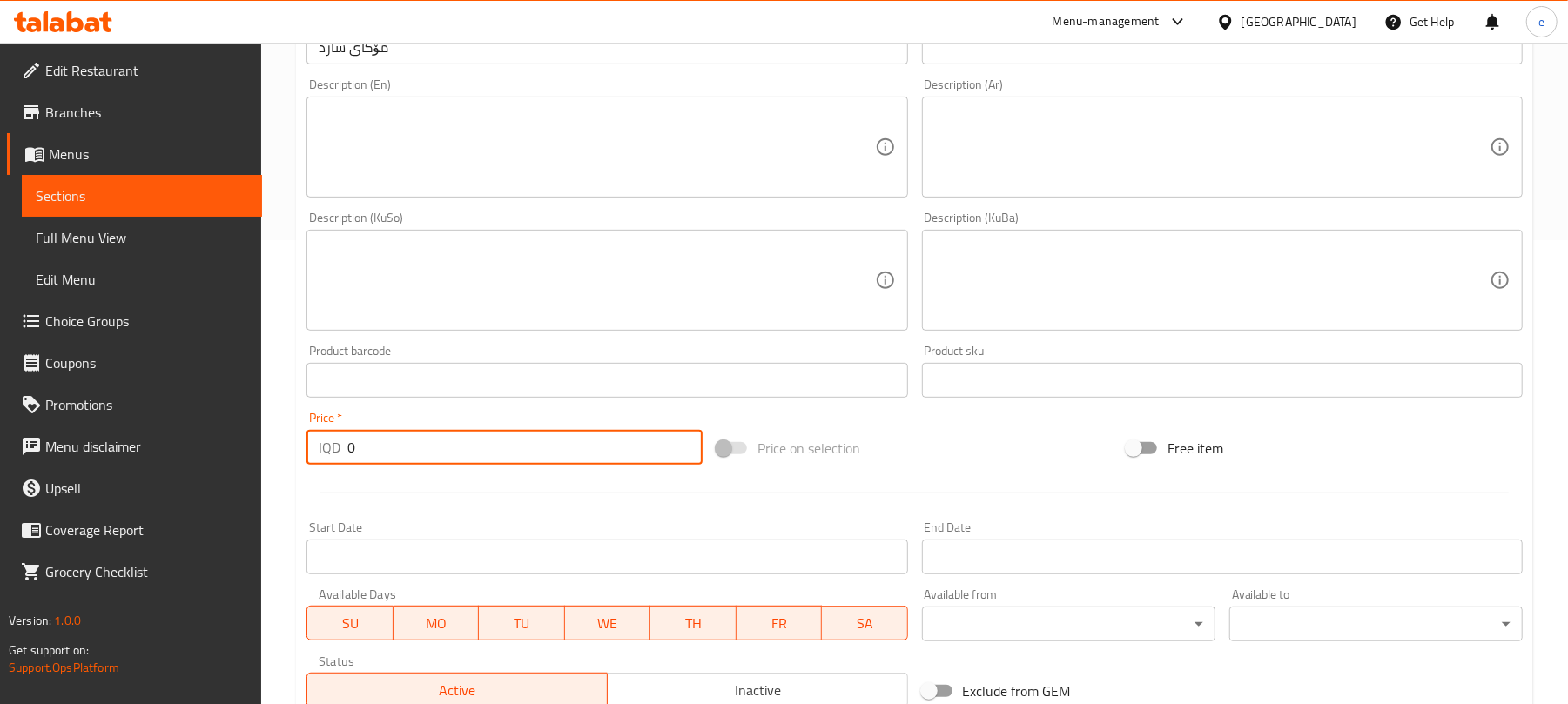
drag, startPoint x: 404, startPoint y: 444, endPoint x: 338, endPoint y: 442, distance: 66.0
click at [338, 442] on div "IQD 0 Price *" at bounding box center [505, 447] width 396 height 35
paste input "400"
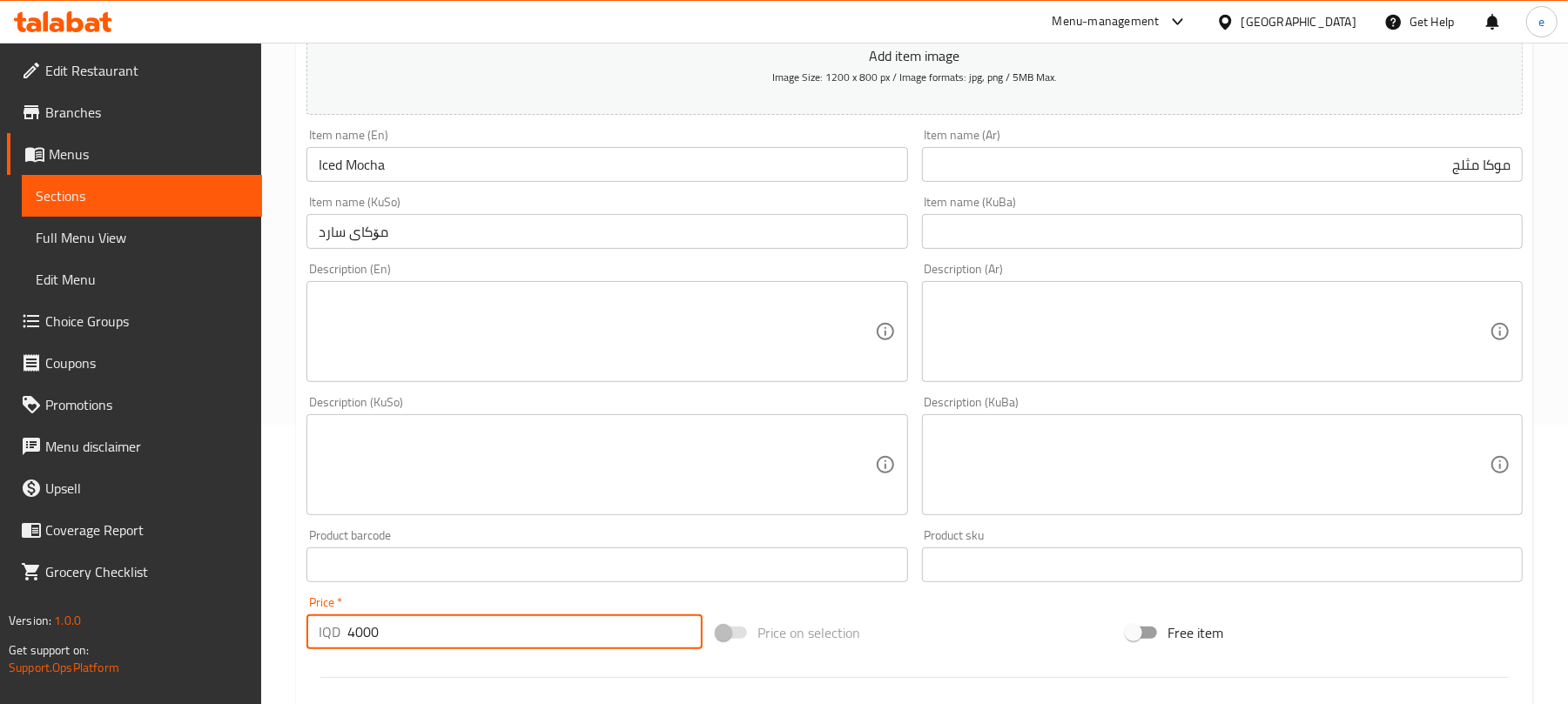
scroll to position [232, 0]
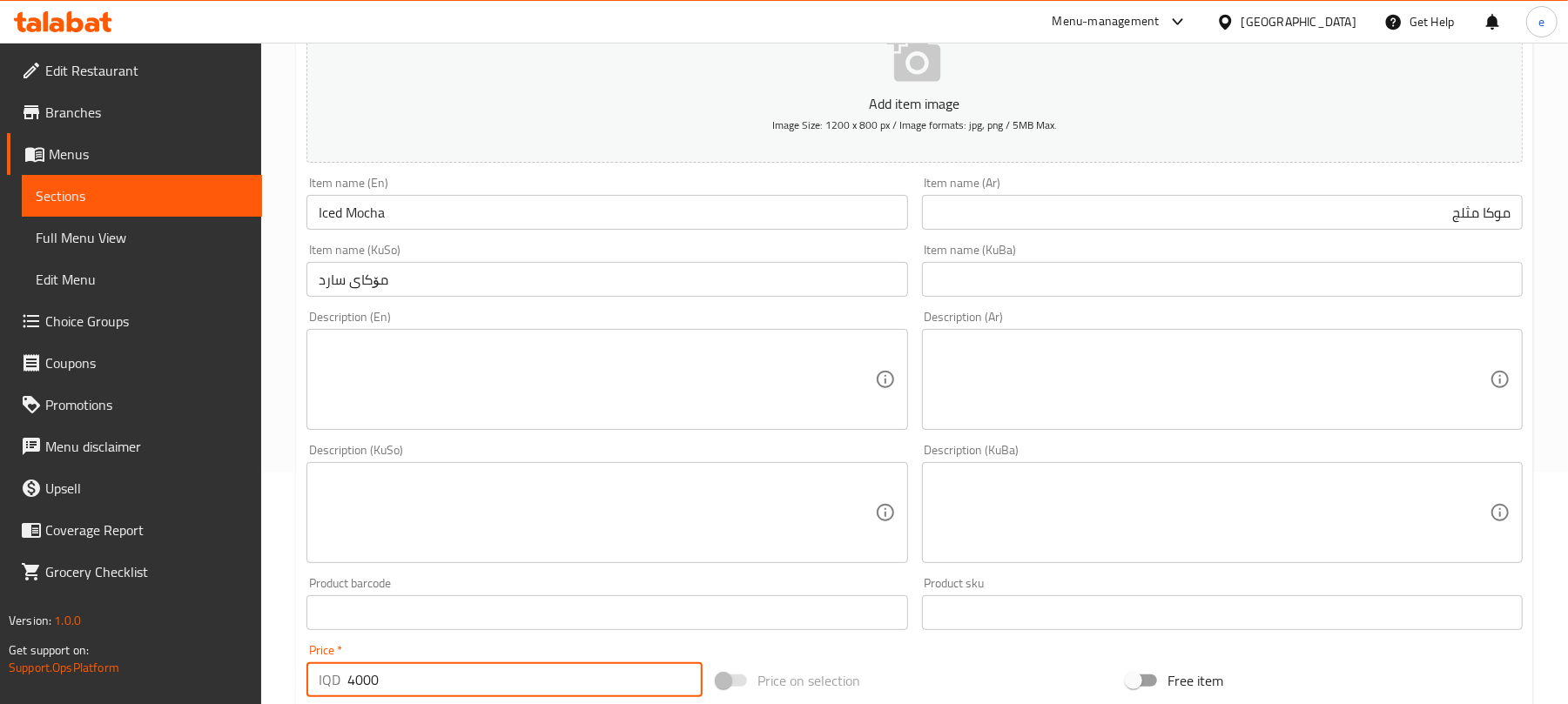
type input "4000"
click at [566, 418] on textarea at bounding box center [597, 380] width 555 height 83
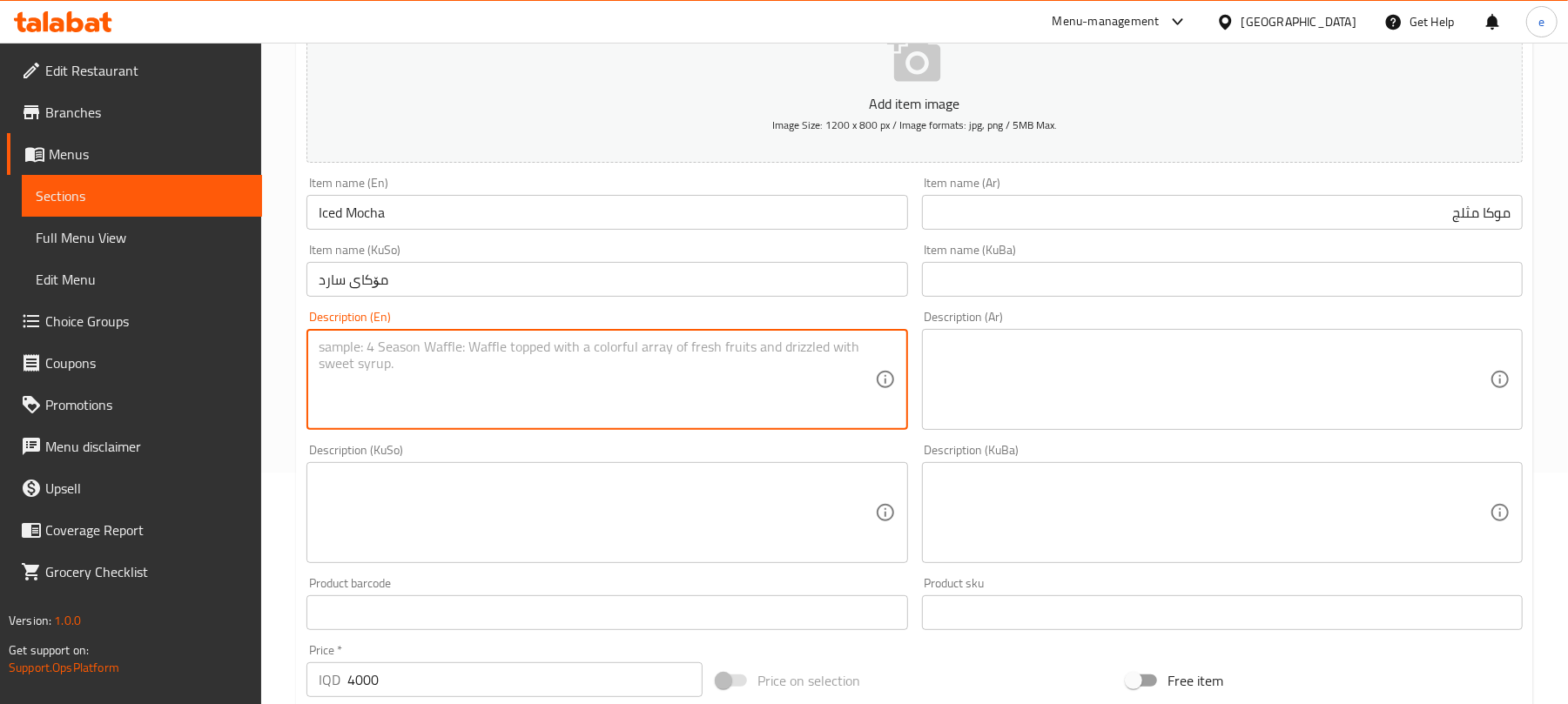
click at [801, 534] on textarea at bounding box center [597, 513] width 555 height 83
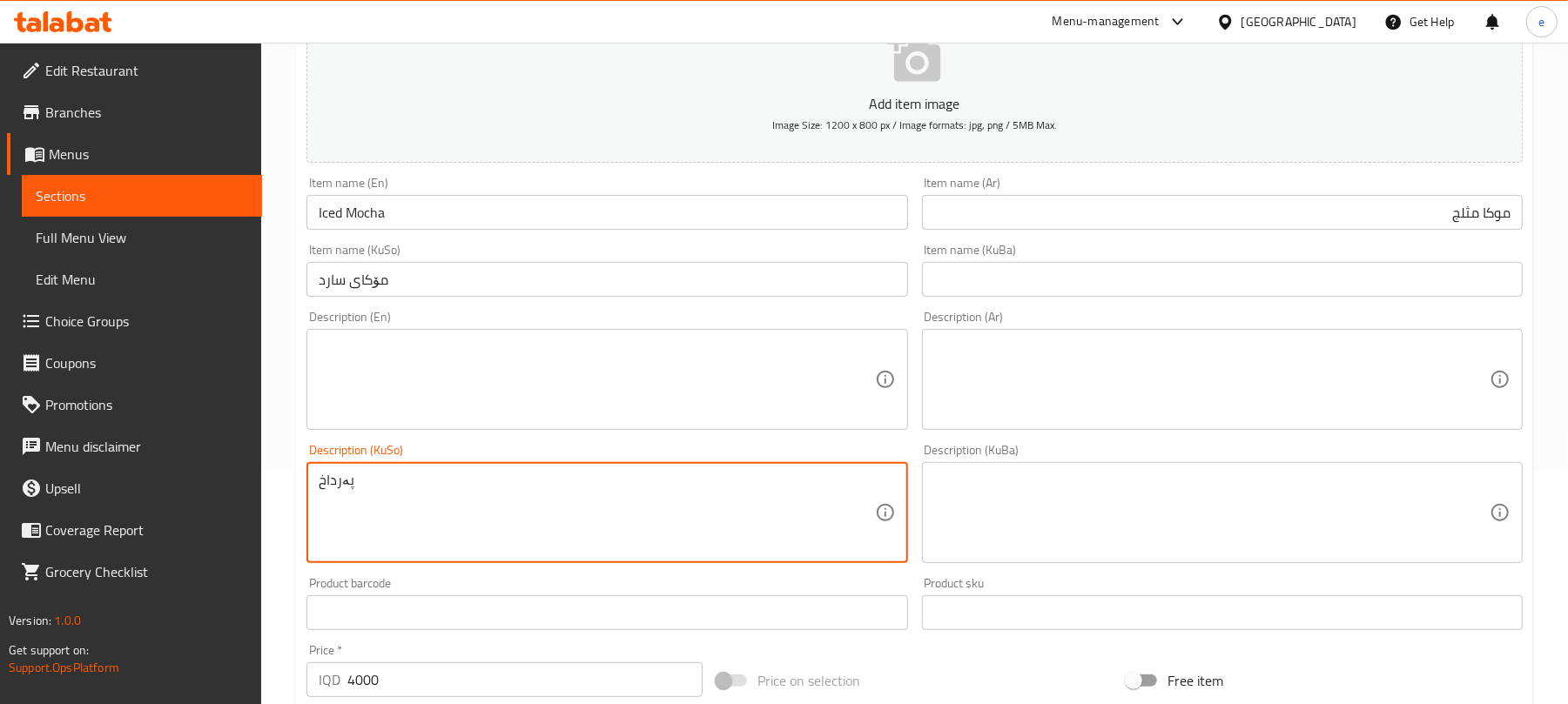
type textarea "پەرداخ"
click at [1310, 373] on textarea at bounding box center [1212, 380] width 555 height 83
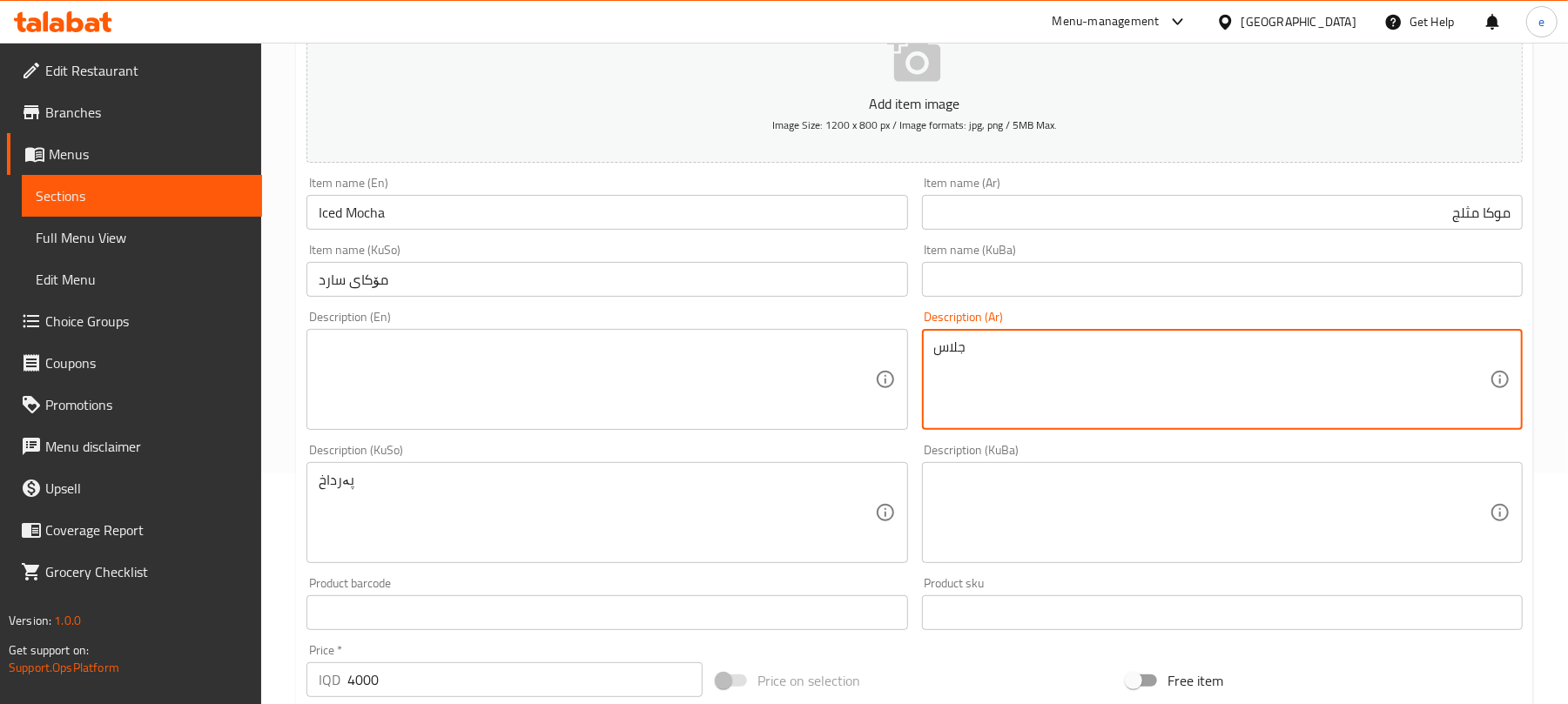
type textarea "جلاس"
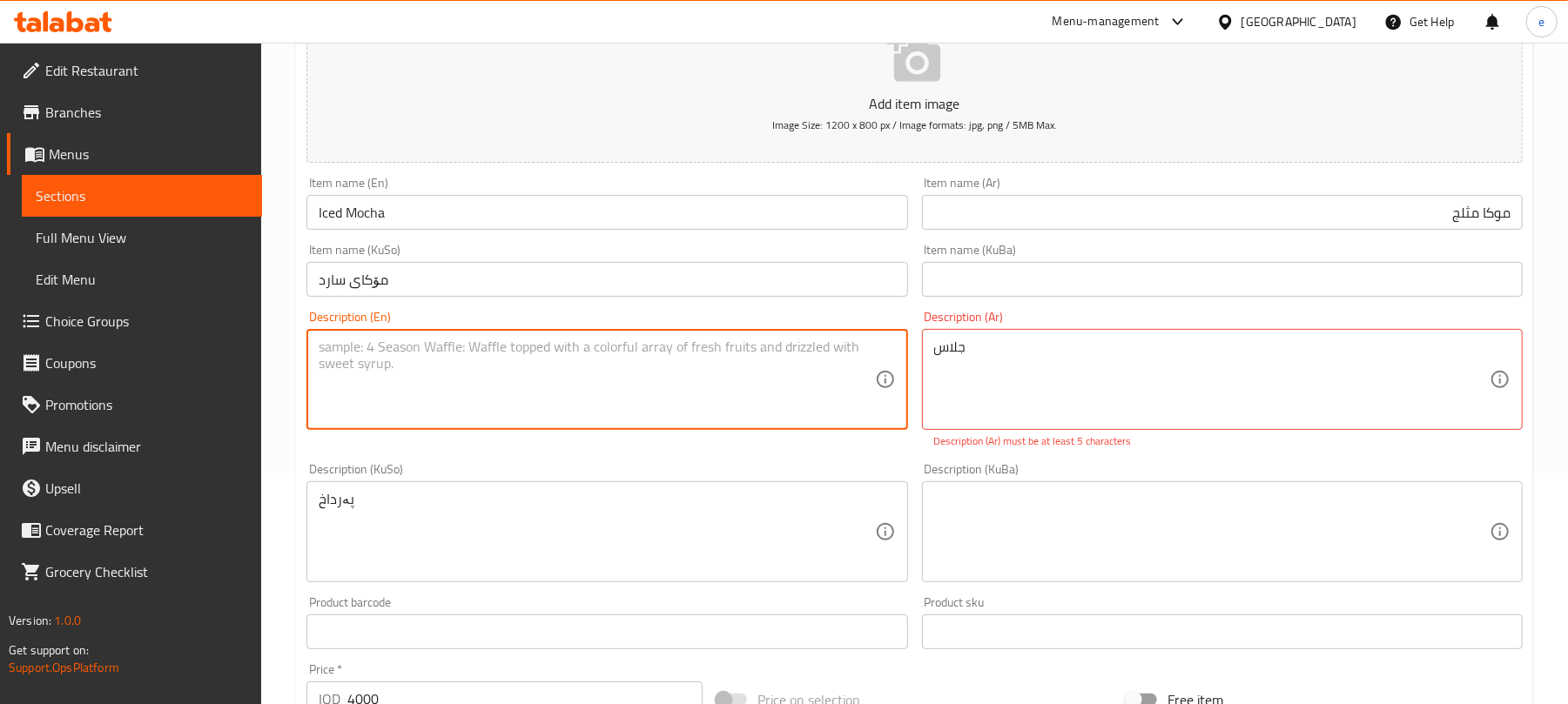
click at [759, 402] on textarea at bounding box center [597, 380] width 555 height 83
type textarea "1 glass"
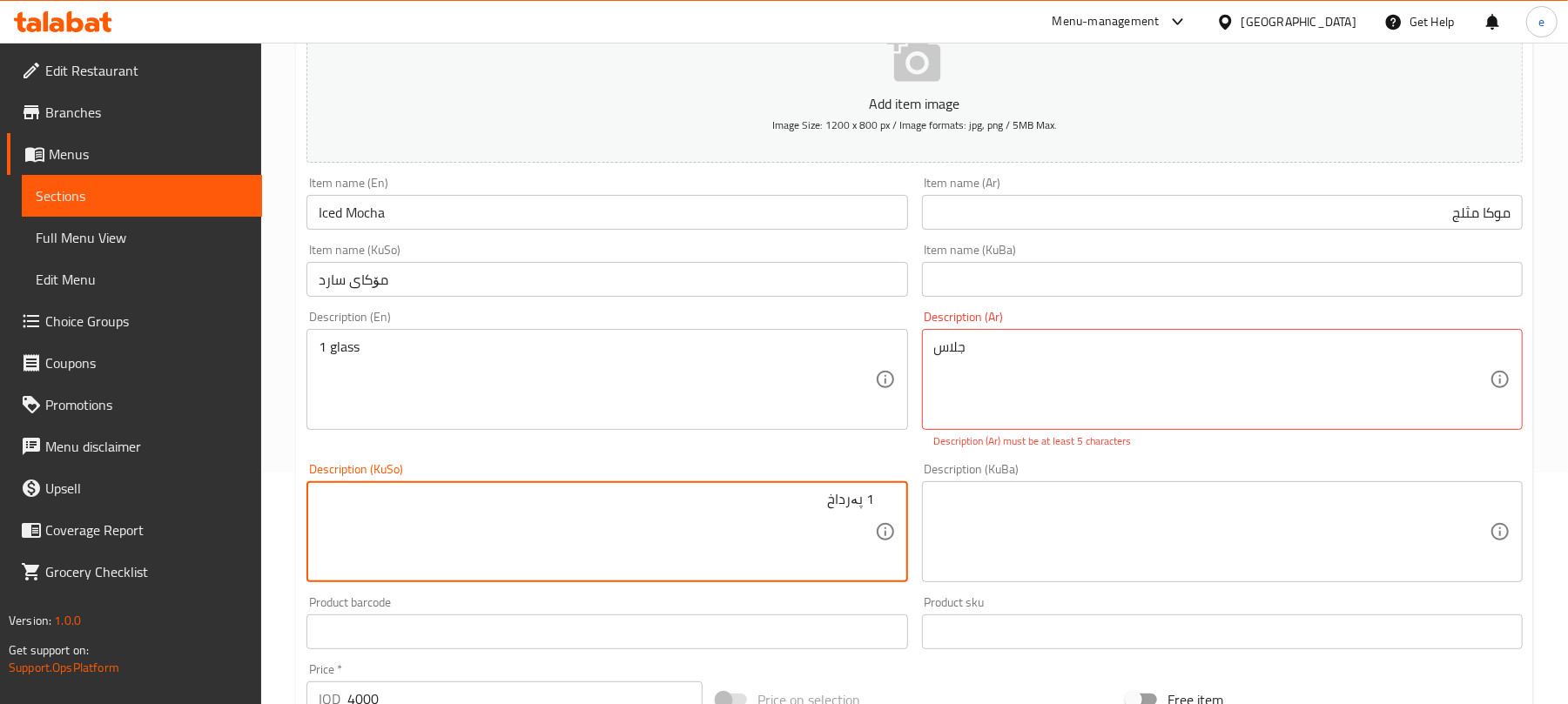
type textarea "1 پەرداخ"
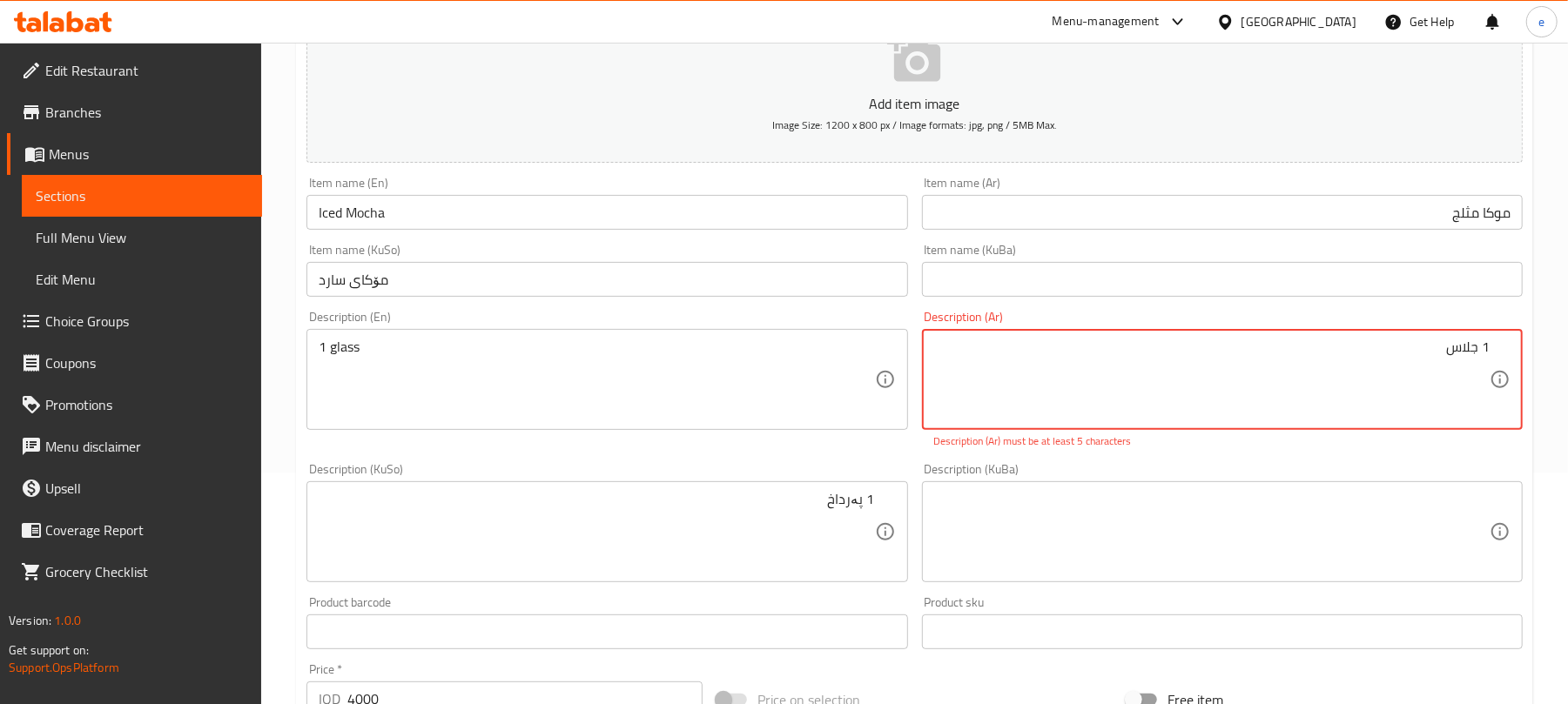
type textarea "1 جلاس"
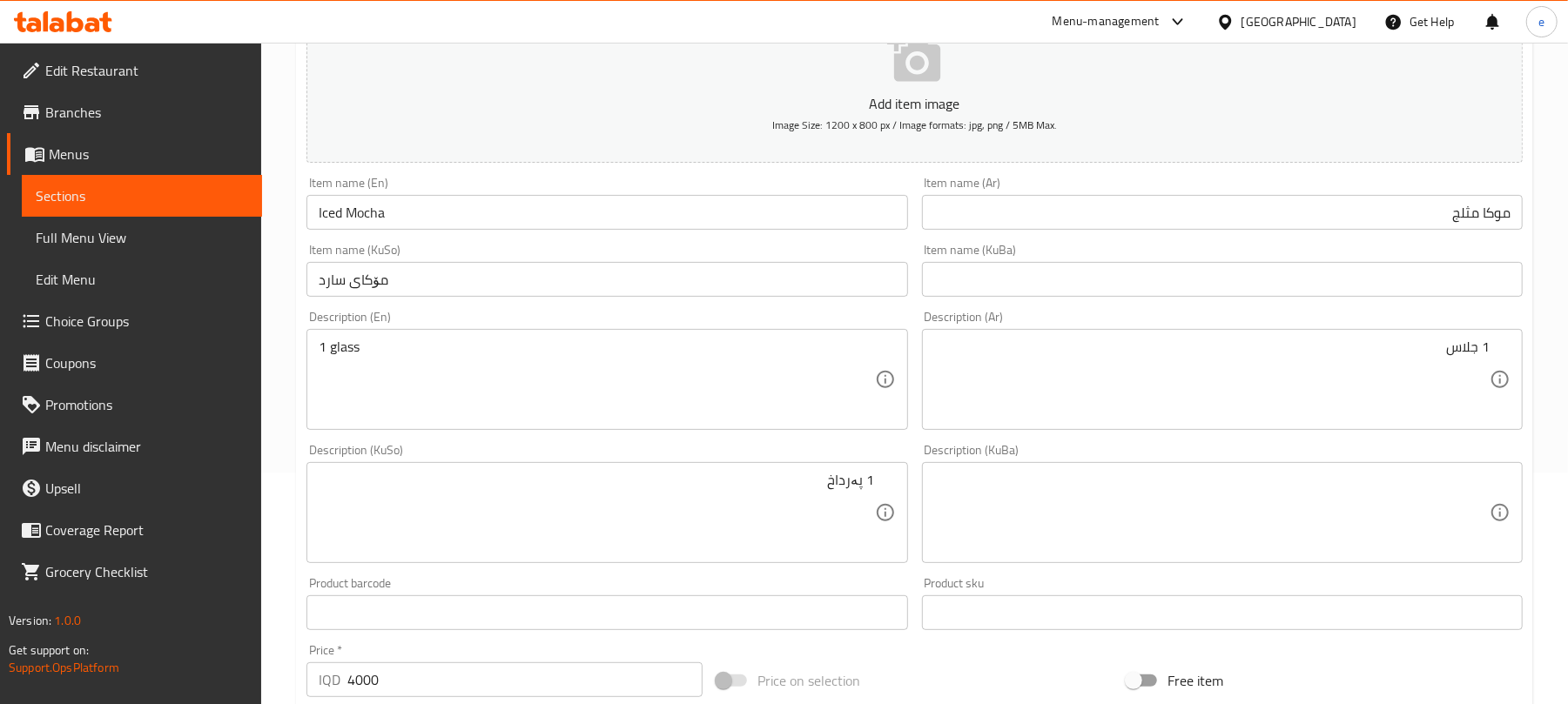
click at [899, 447] on div "Add item image Image Size: 1200 x 800 px / Image formats: jpg, png / 5MB Max. I…" at bounding box center [915, 472] width 1230 height 951
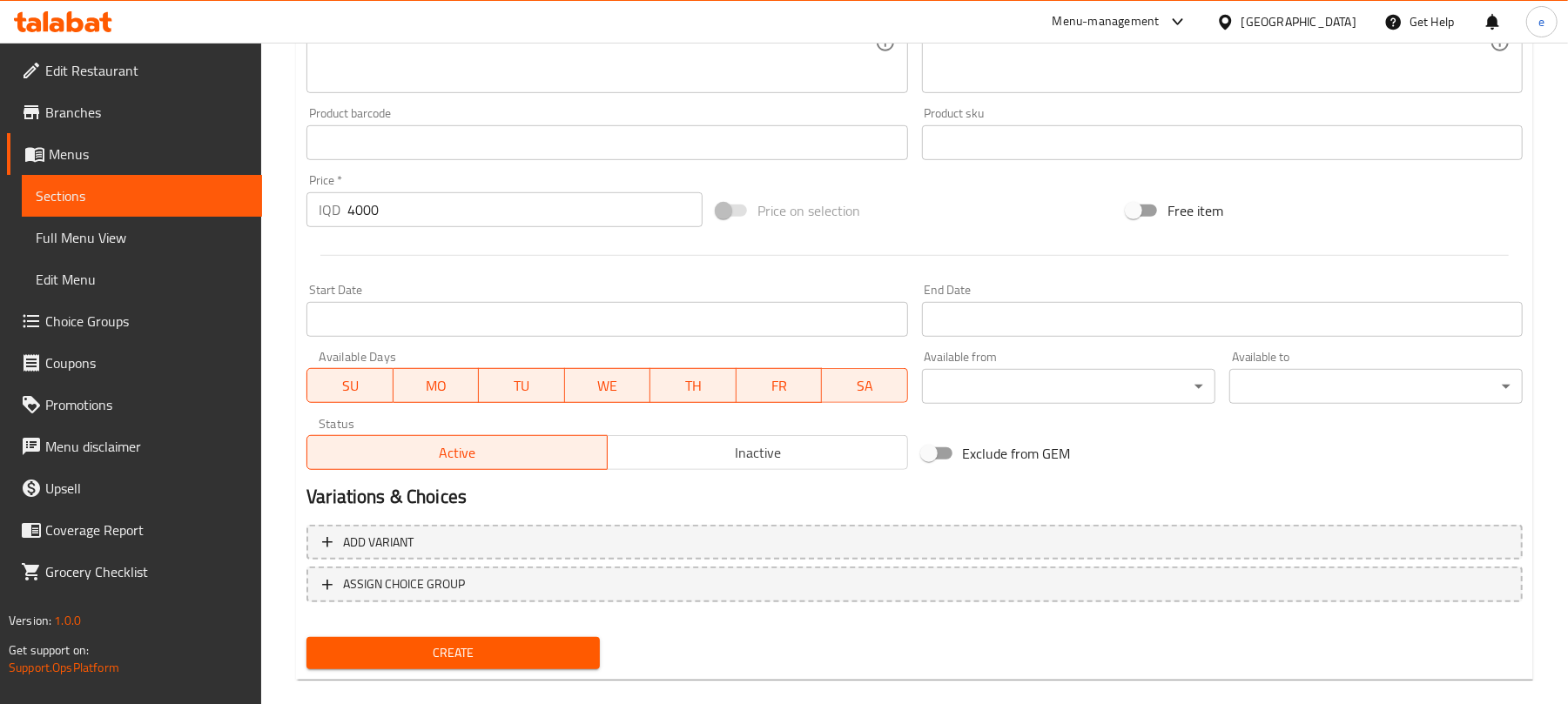
scroll to position [725, 0]
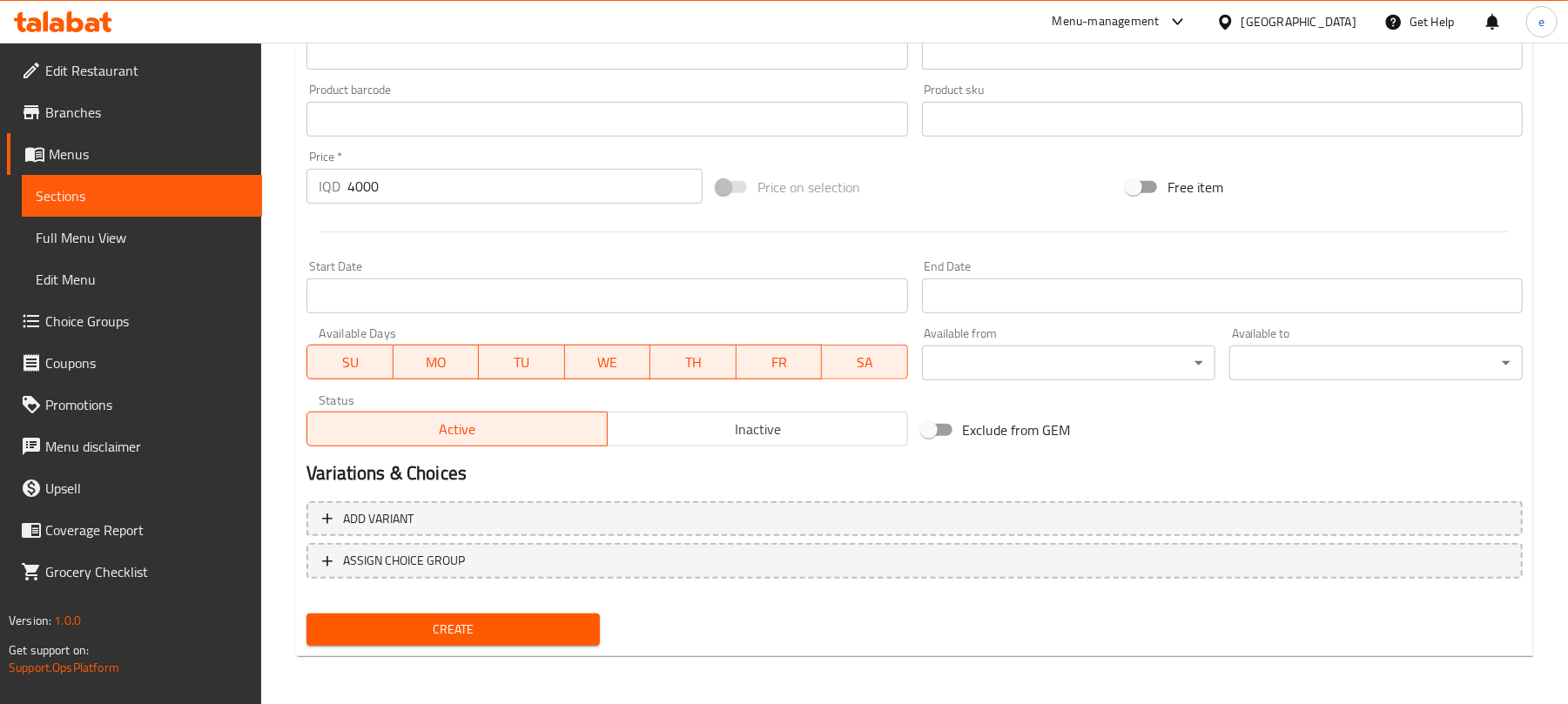
click at [554, 623] on span "Create" at bounding box center [454, 629] width 265 height 22
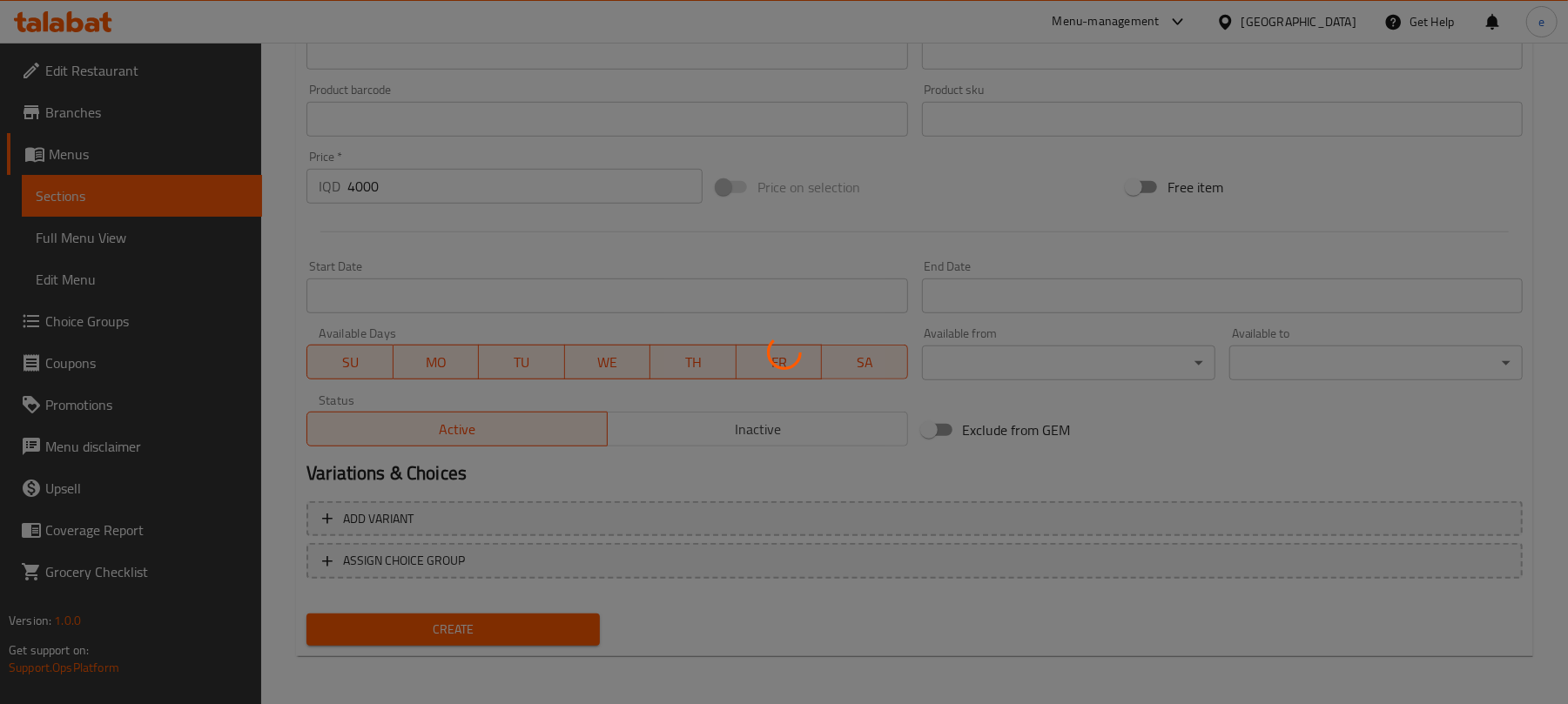
type input "0"
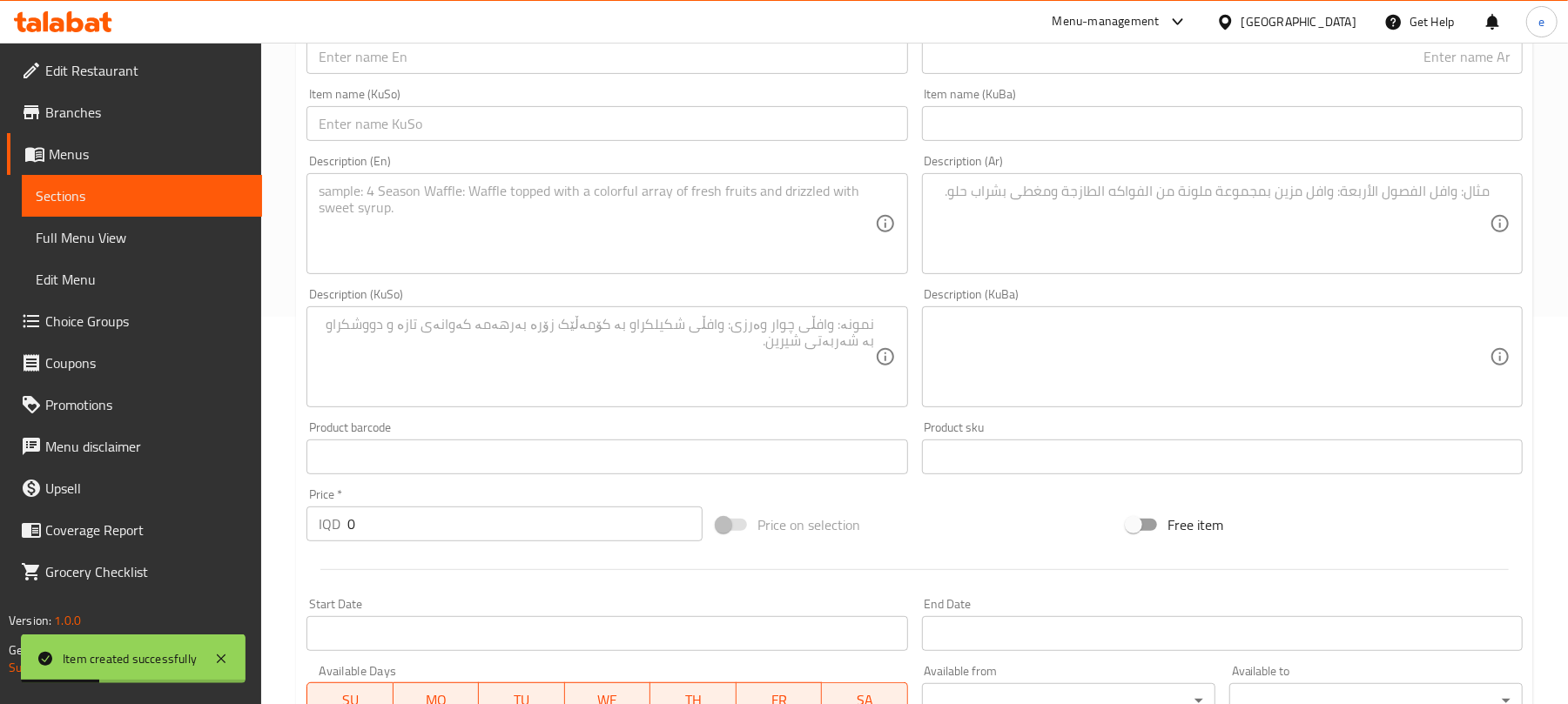
scroll to position [261, 0]
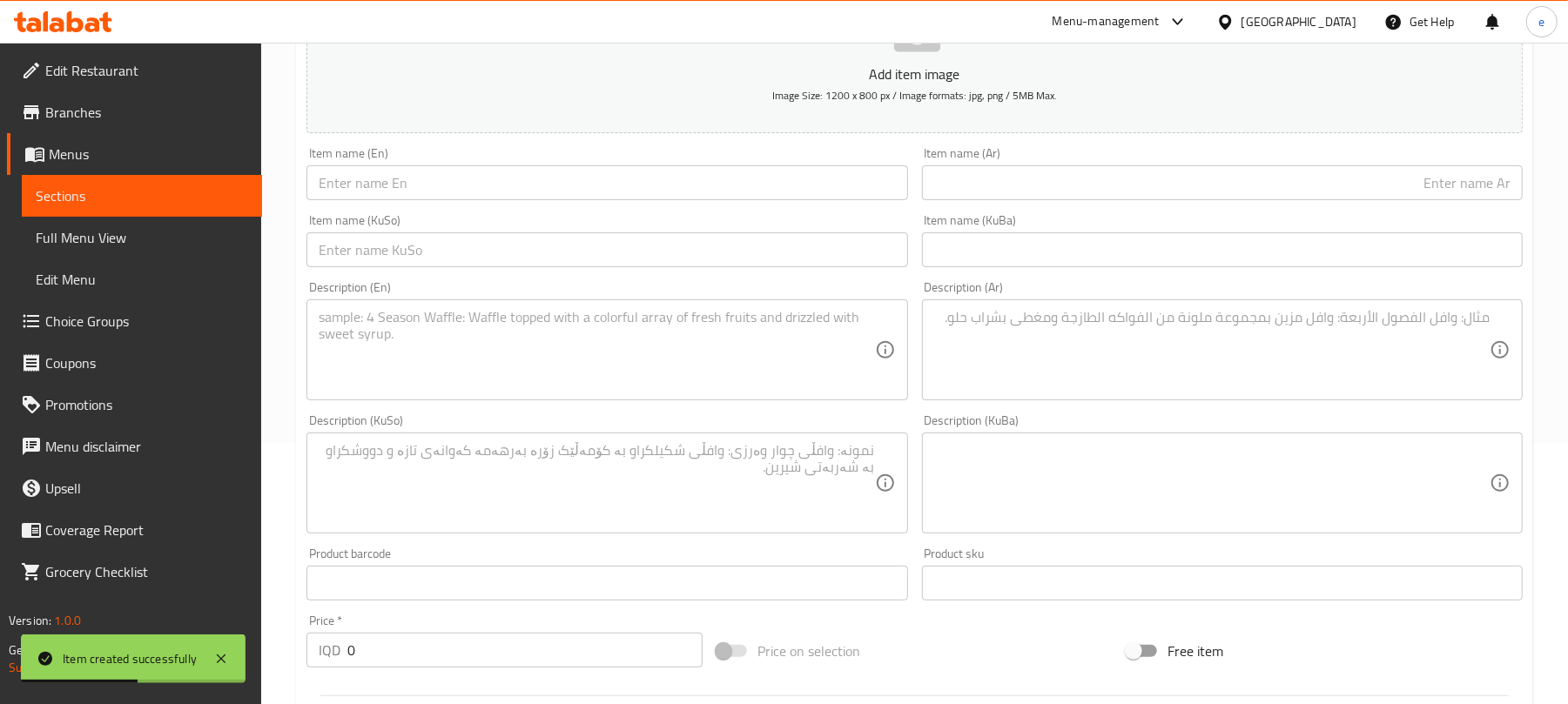
click at [140, 190] on span "Sections" at bounding box center [142, 196] width 213 height 21
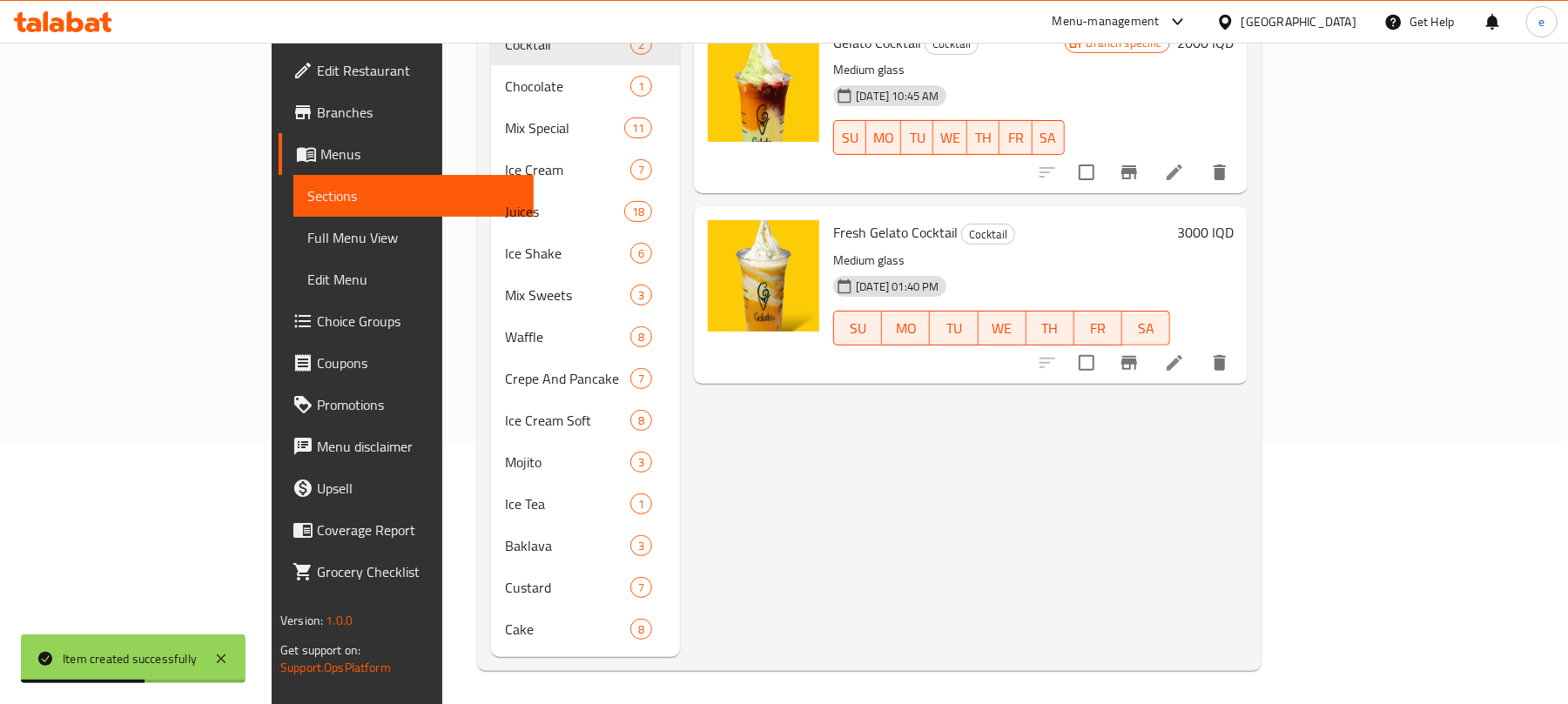
scroll to position [244, 0]
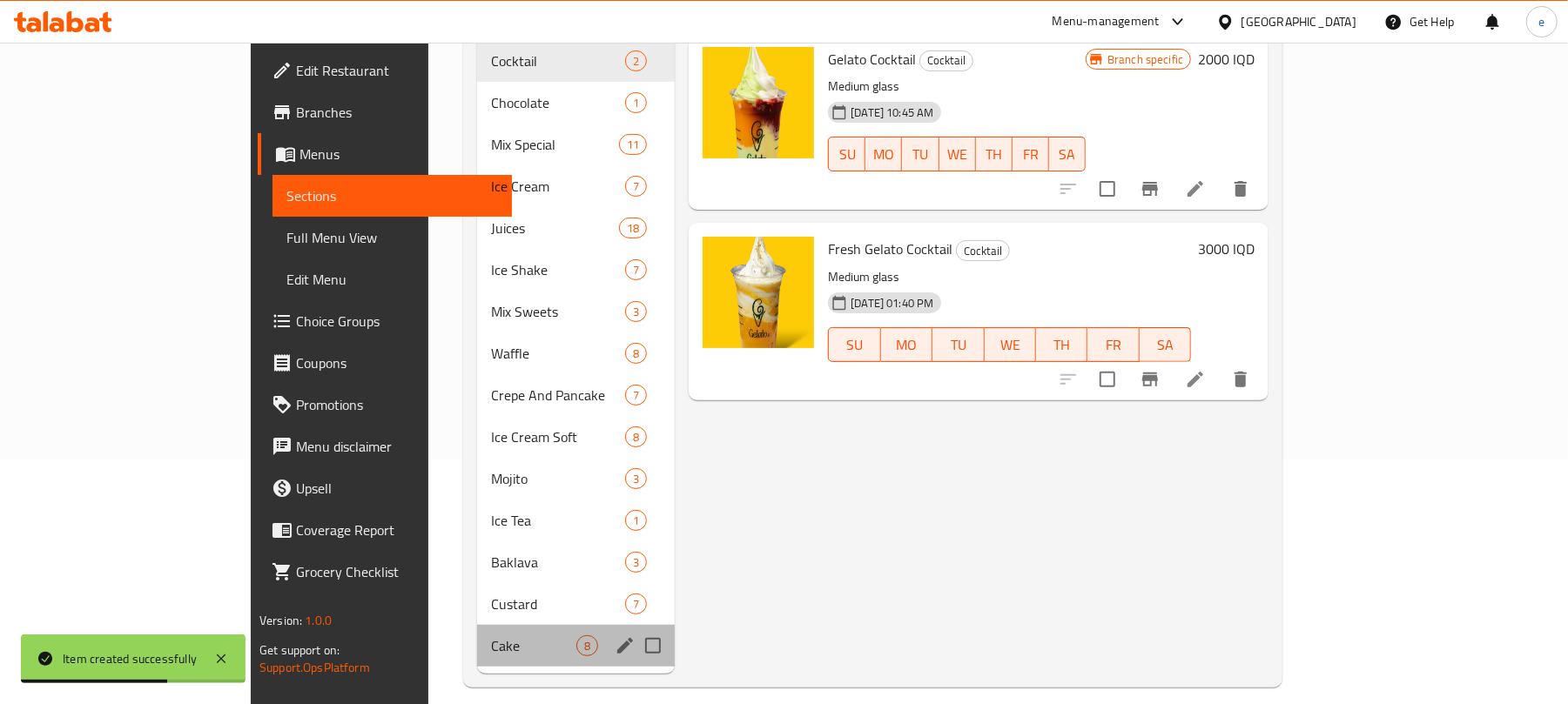
click at [477, 631] on div "Cake 8" at bounding box center [576, 646] width 198 height 42
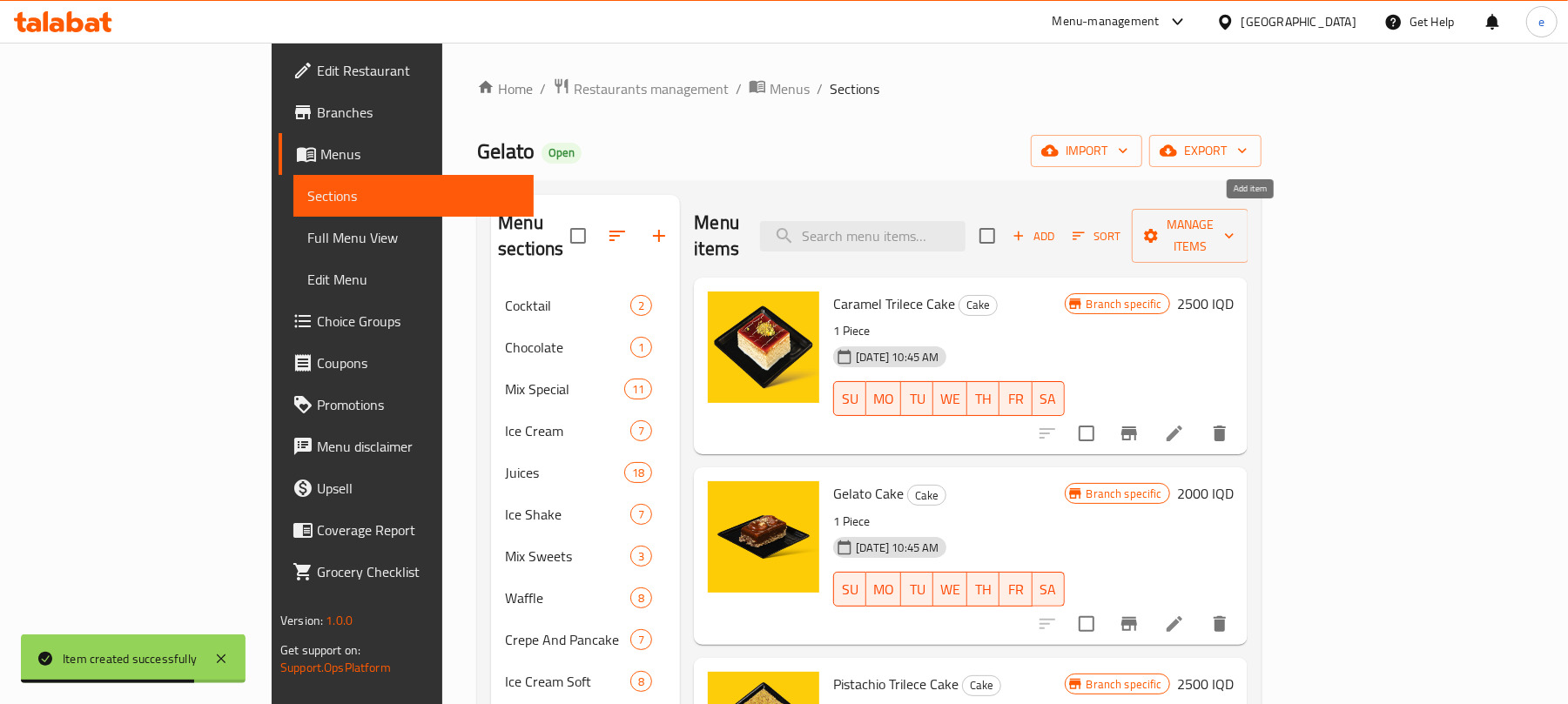
click at [1057, 227] on span "Add" at bounding box center [1033, 236] width 47 height 20
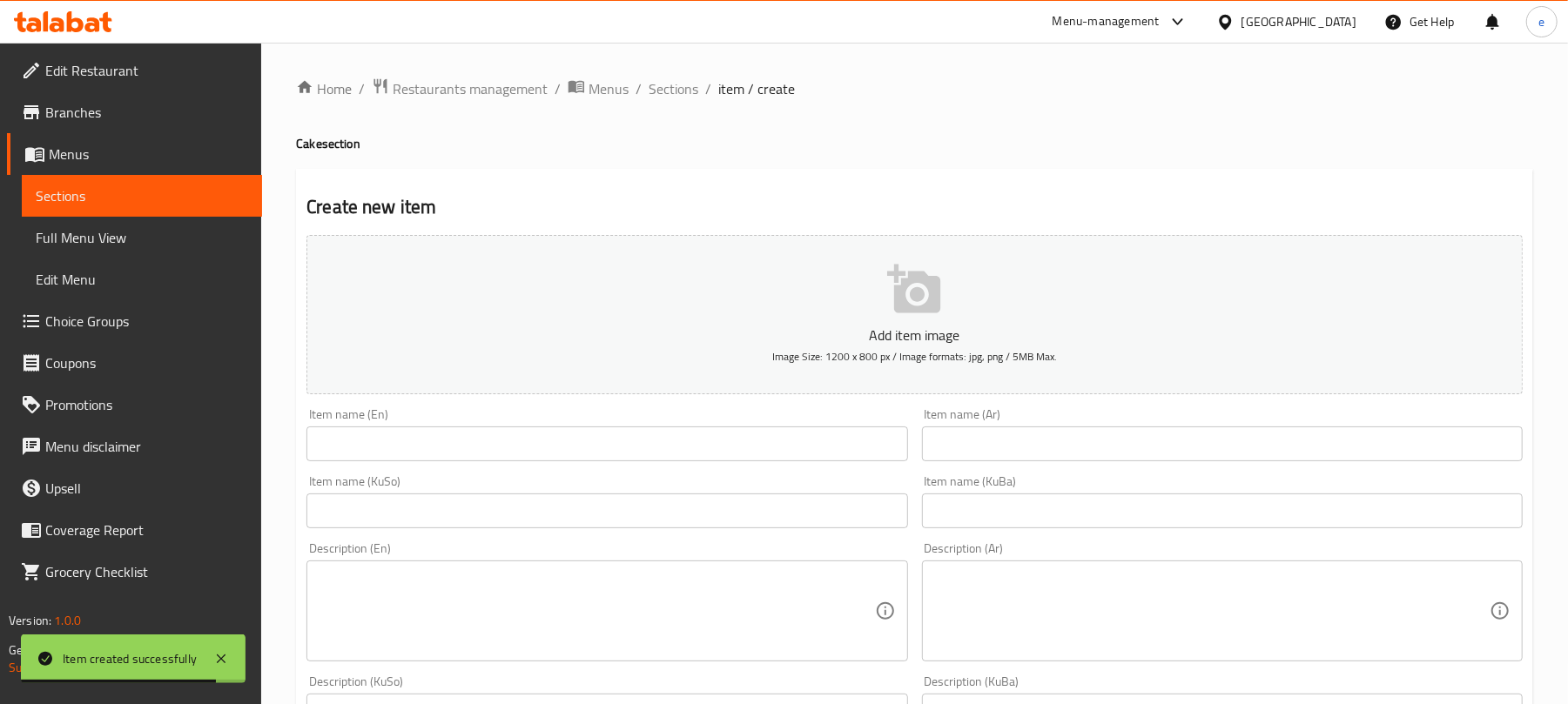
click at [1079, 440] on input "text" at bounding box center [1223, 444] width 601 height 35
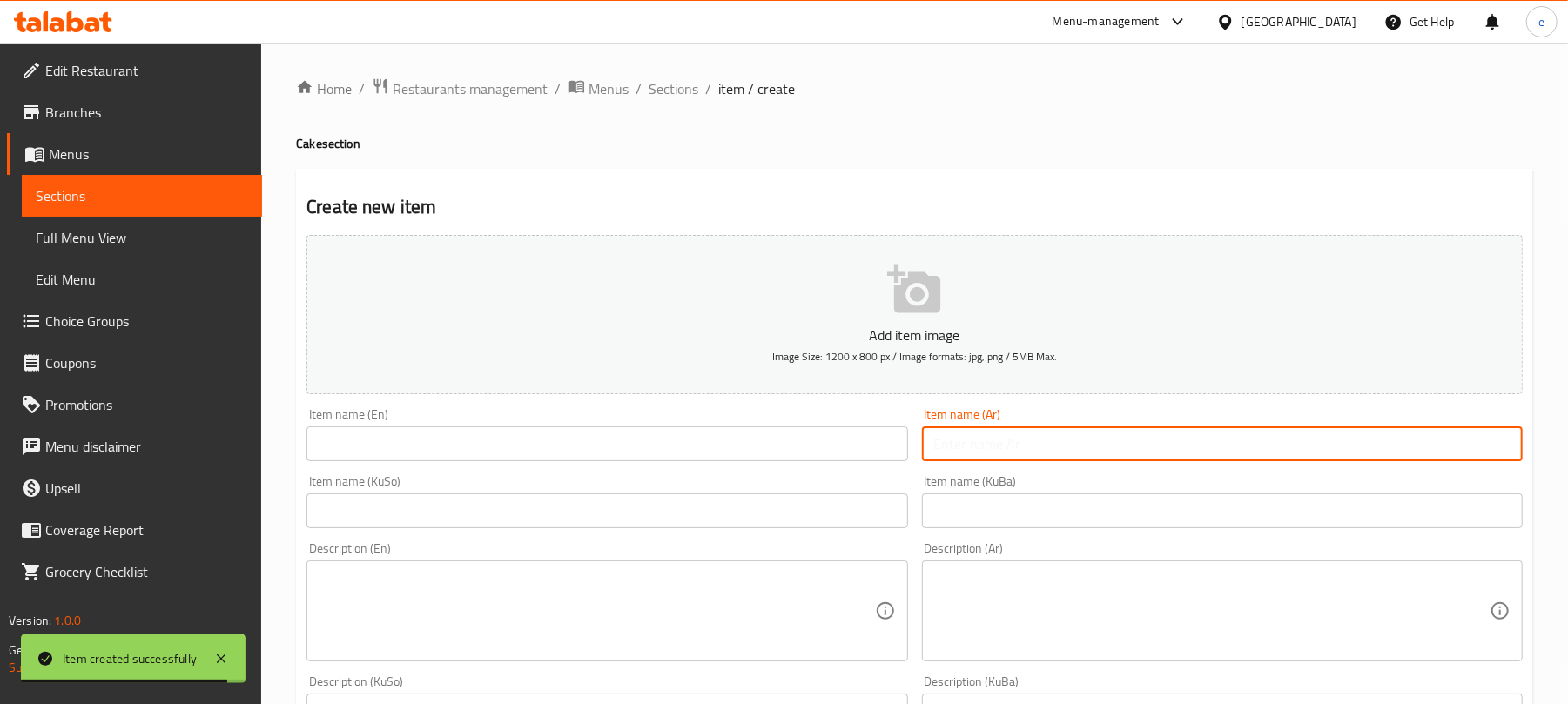
paste input "كعكة جزر"
type input "كعكة جزر"
click at [705, 470] on div "Item name (KuSo) Item name (KuSo)" at bounding box center [606, 502] width 614 height 67
click at [712, 446] on input "text" at bounding box center [607, 444] width 601 height 35
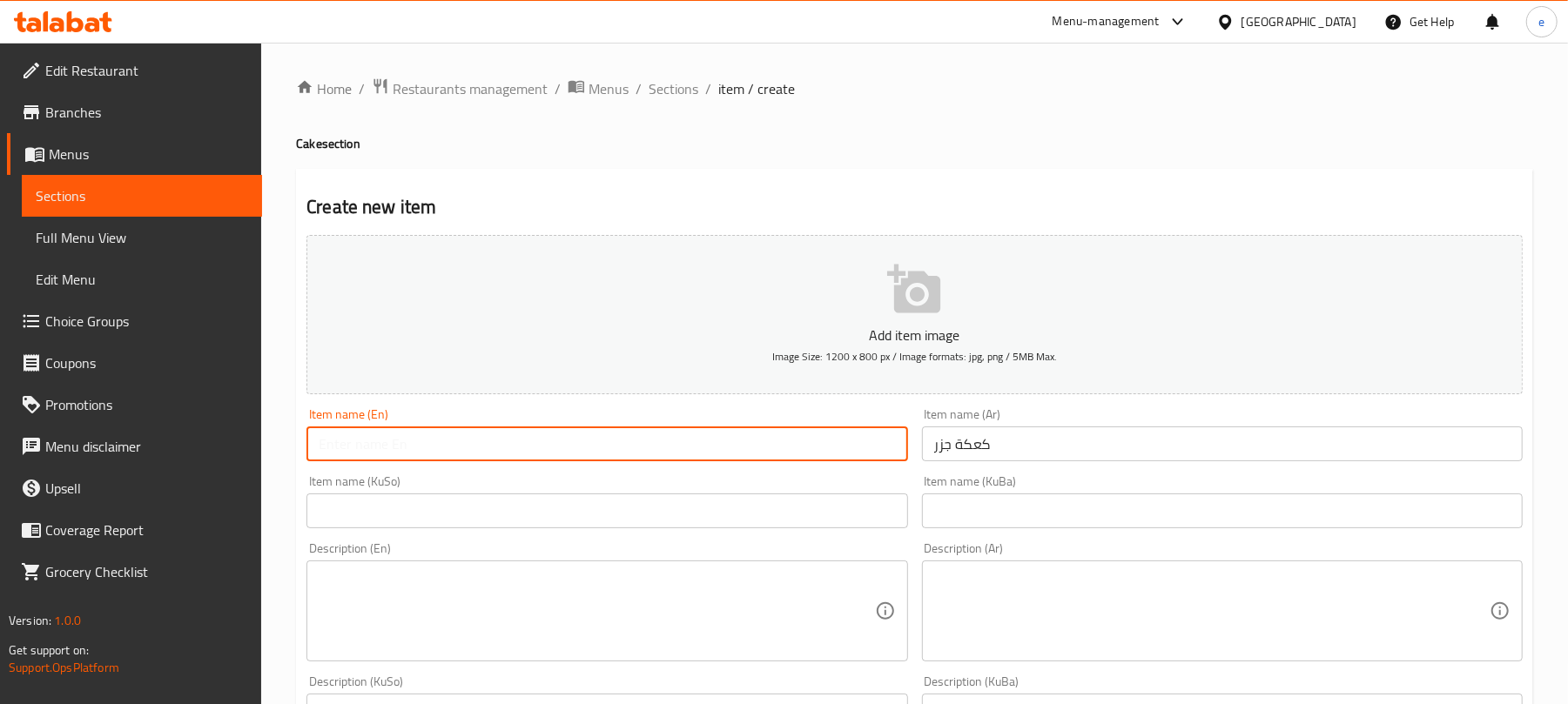
paste input "Carrot Cake"
type input "Carrot Cake"
click at [756, 530] on div "Item name (KuSo) Item name (KuSo)" at bounding box center [606, 502] width 614 height 67
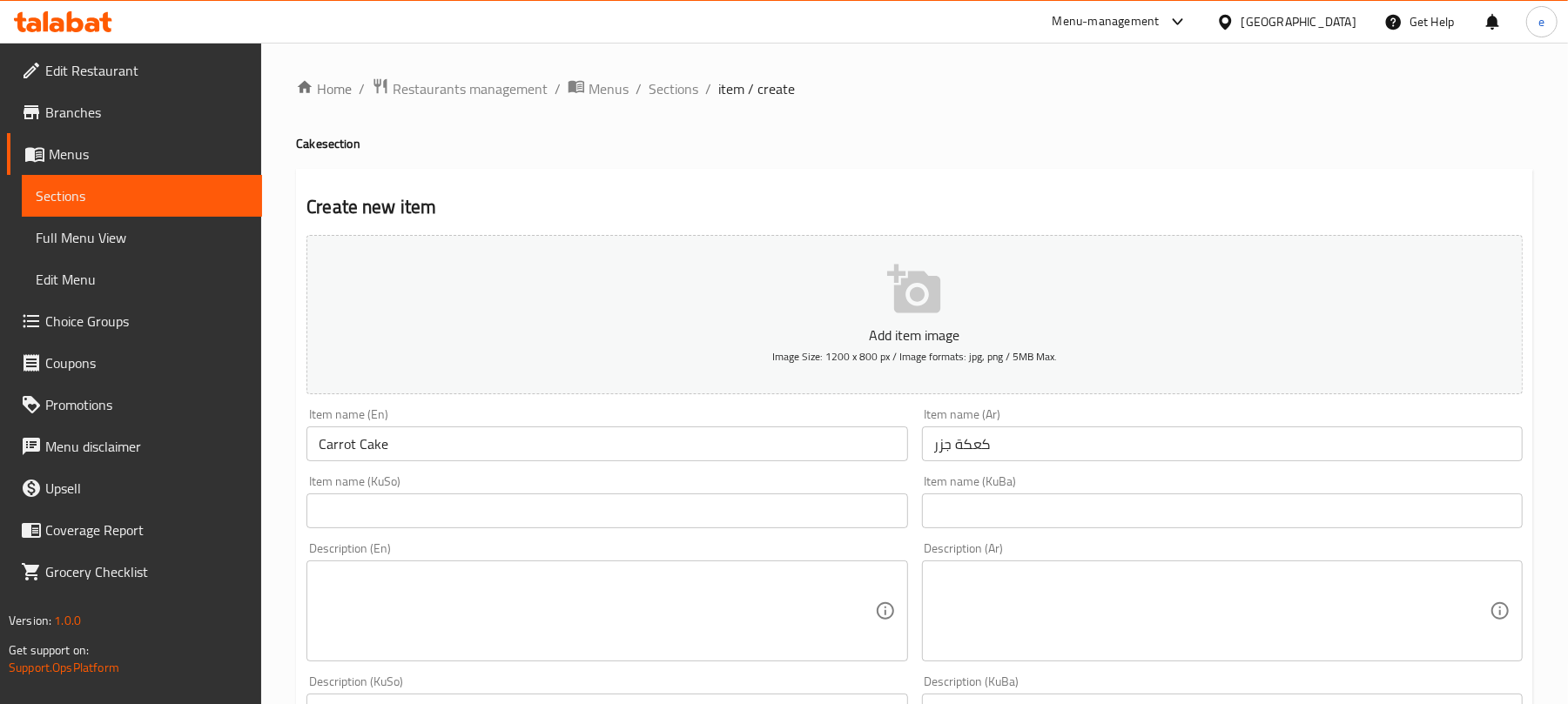
click at [758, 530] on div "Item name (KuSo) Item name (KuSo)" at bounding box center [606, 502] width 614 height 67
click at [766, 526] on input "text" at bounding box center [607, 512] width 601 height 35
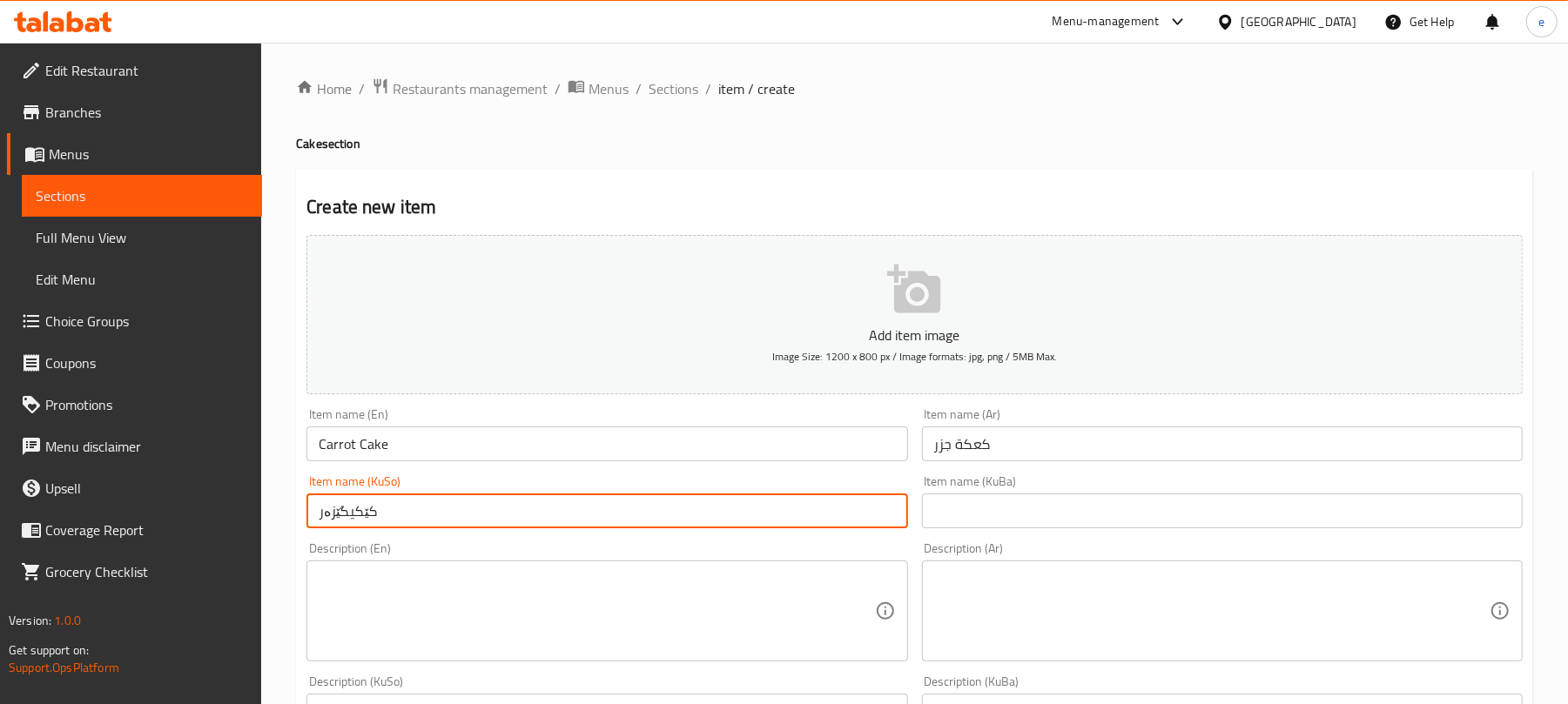
click at [341, 514] on input "کێکیگێزەر" at bounding box center [607, 512] width 601 height 35
click at [868, 522] on input "کێکیگێزەر" at bounding box center [607, 512] width 601 height 35
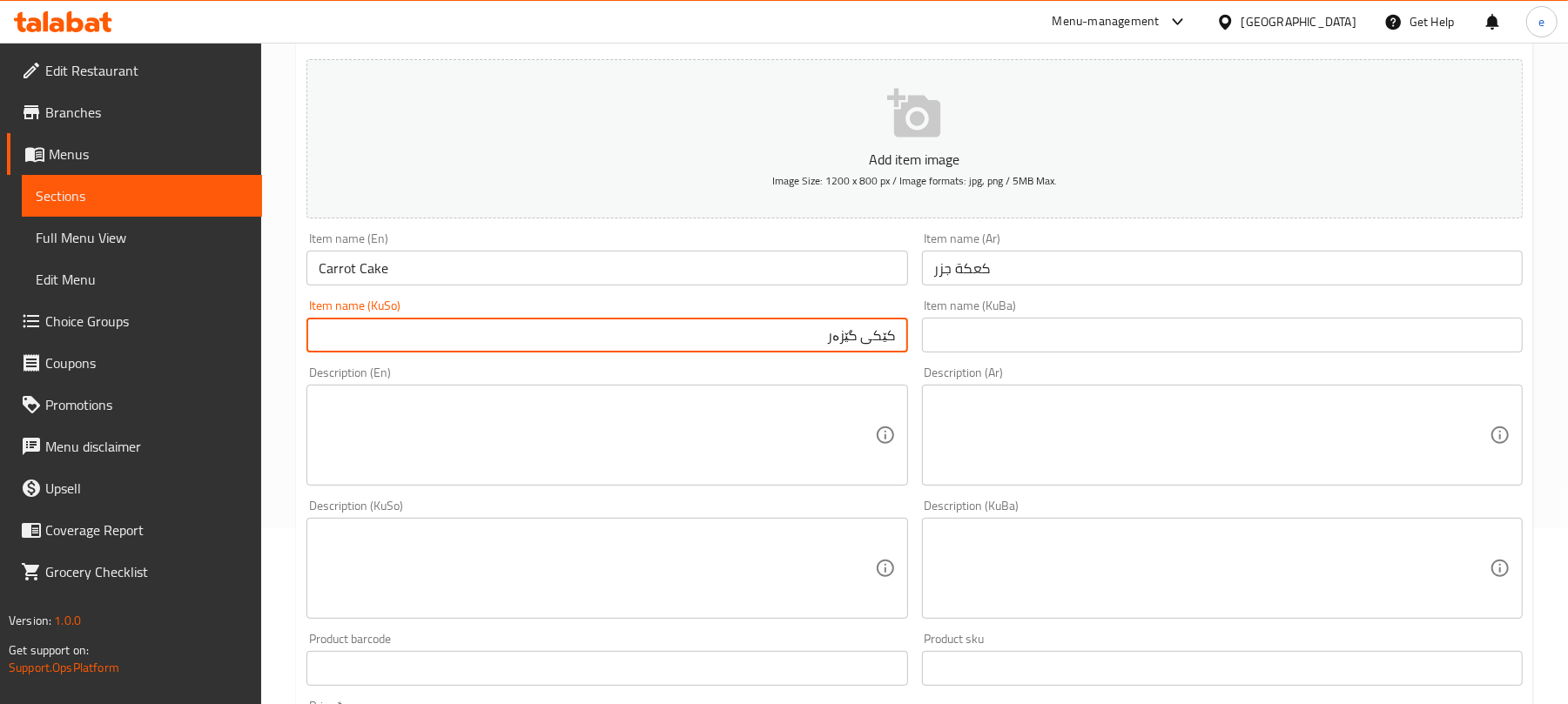
scroll to position [232, 0]
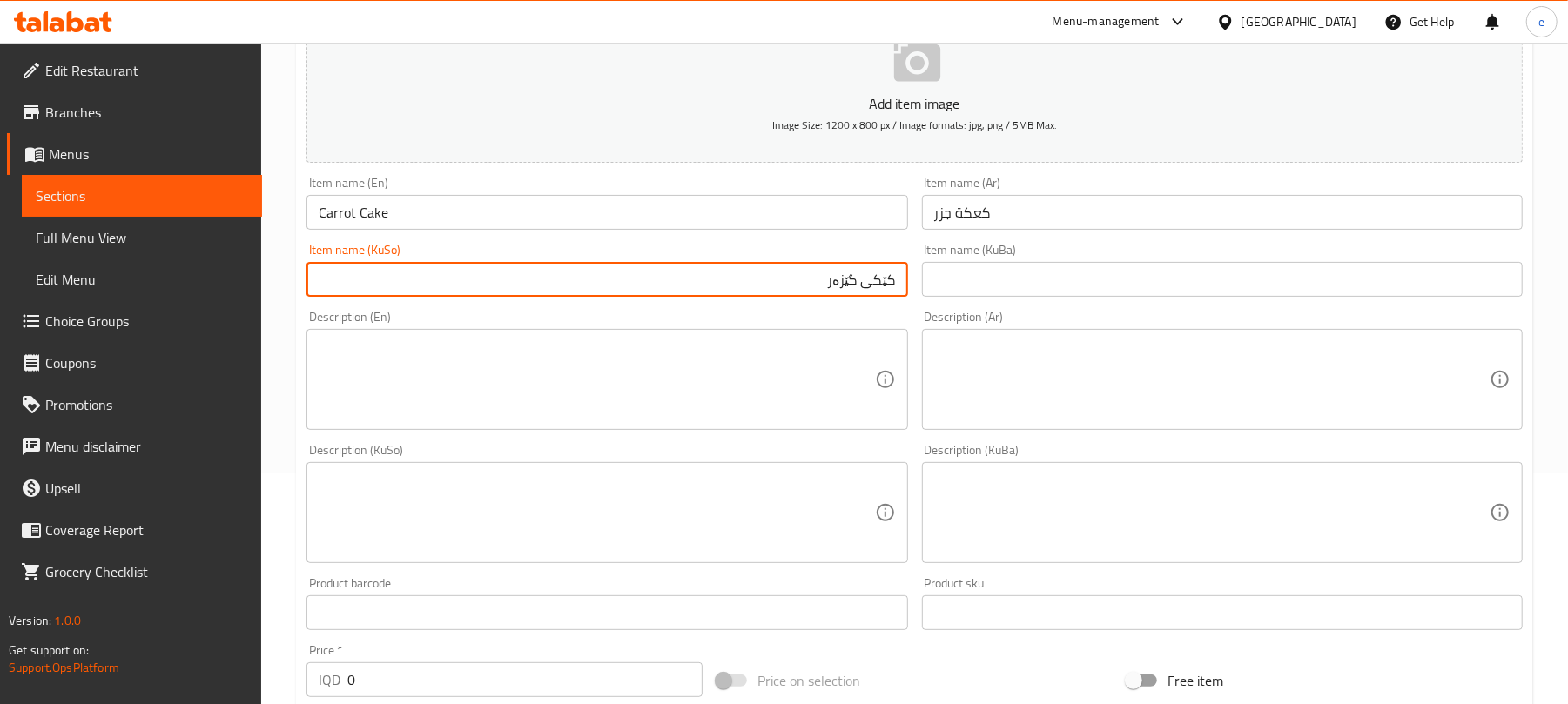
type input "کێکی گێزەر"
click at [582, 493] on textarea at bounding box center [597, 513] width 555 height 83
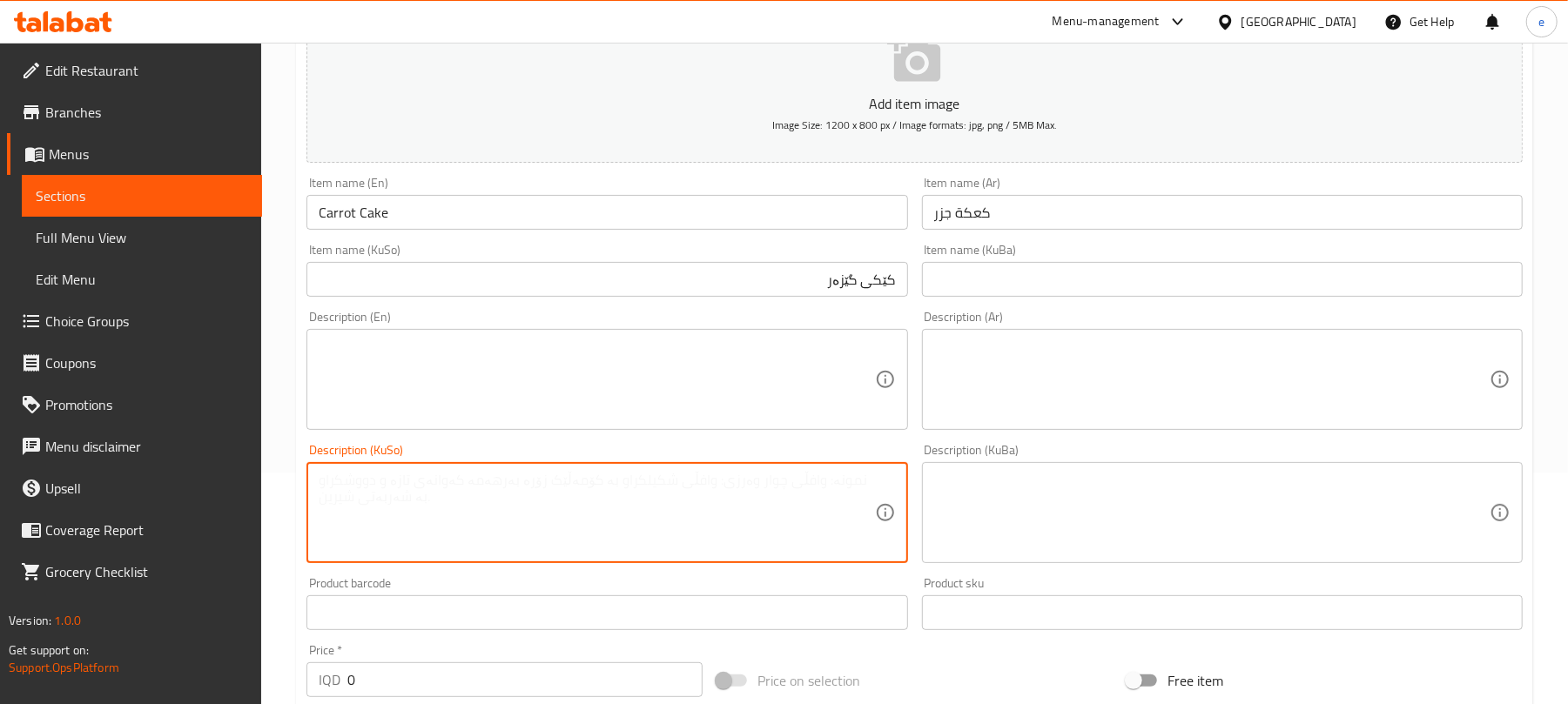
paste textarea "لەگەڵ سیفتی سپی و سۆسی تایبەت"
type textarea "لەگەڵ سیفتی سپی و سۆسی تایبەت"
click at [526, 421] on textarea at bounding box center [597, 380] width 555 height 83
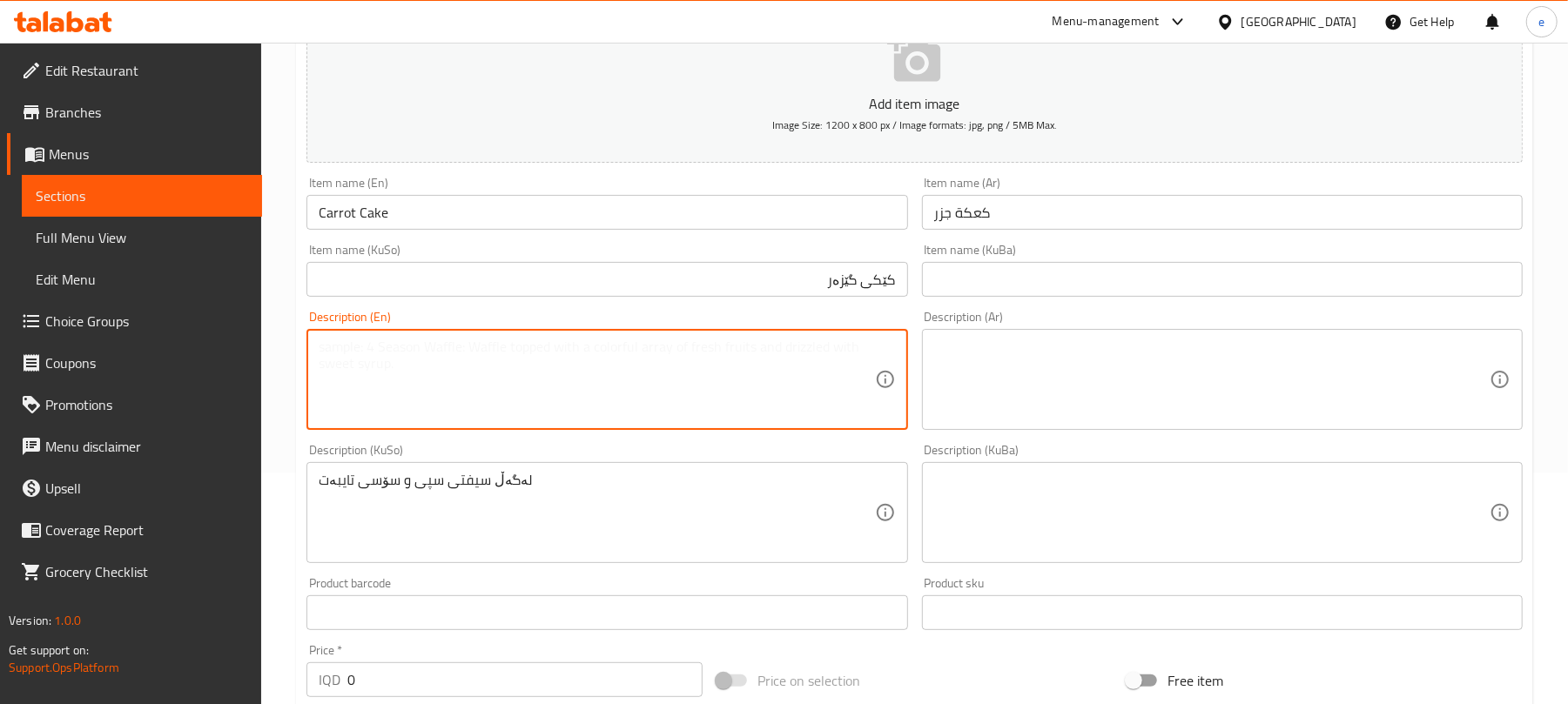
paste textarea "with white sift and special sauce"
type textarea "with white sift and special sauce"
click at [1075, 360] on textarea at bounding box center [1212, 380] width 555 height 83
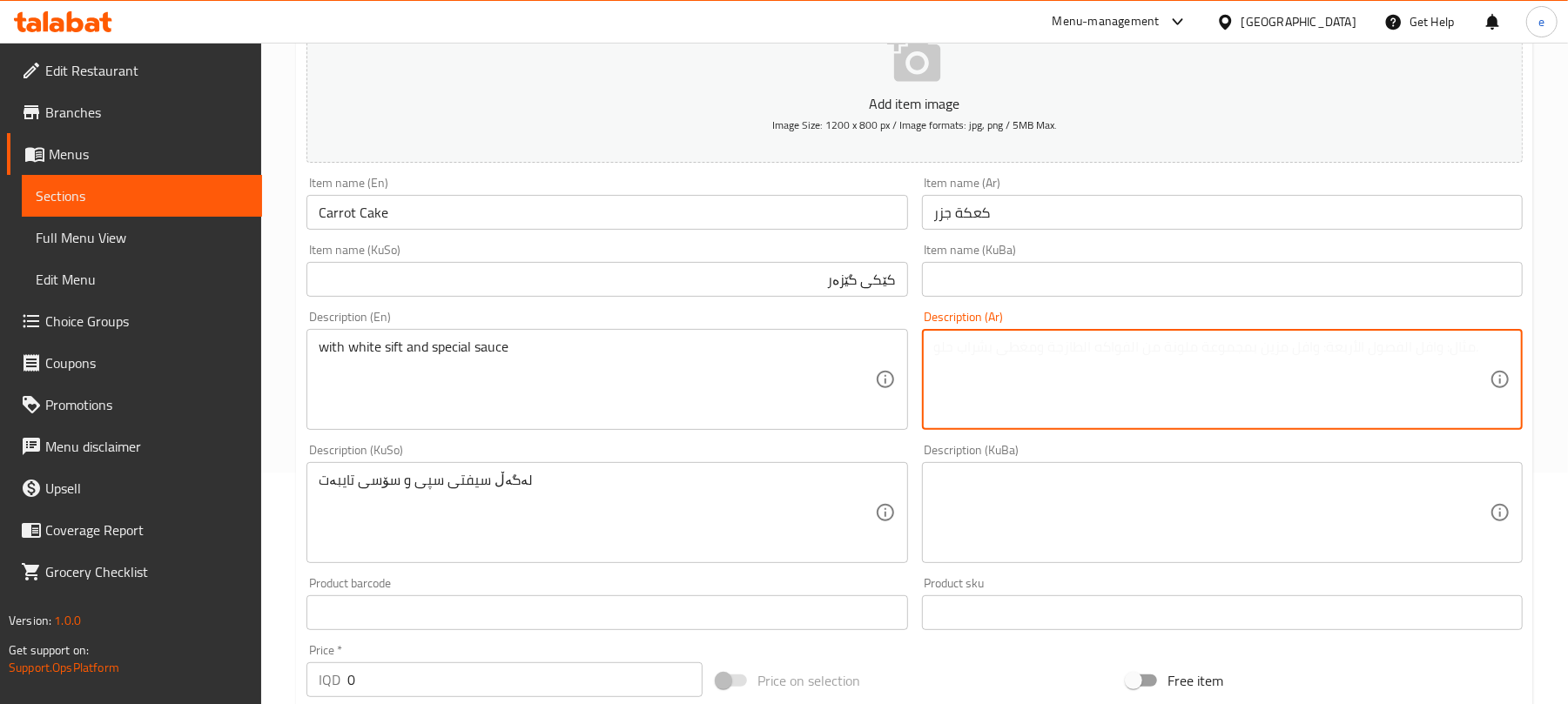
paste textarea "مع سفت بيضاء وصلصة خاصة"
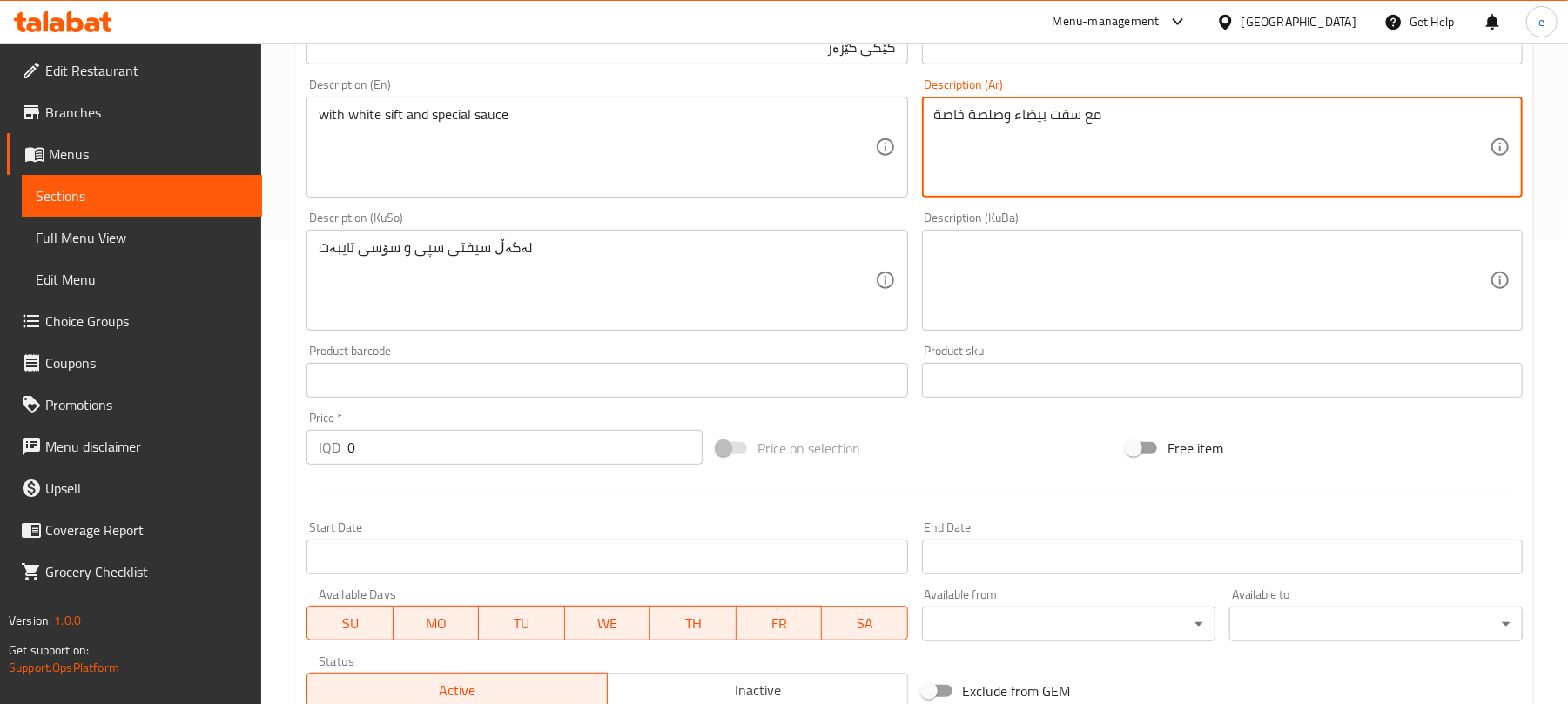
type textarea "مع سفت بيضاء وصلصة خاصة"
drag, startPoint x: 227, startPoint y: 387, endPoint x: 279, endPoint y: 405, distance: 55.0
click at [227, 385] on link "Promotions" at bounding box center [134, 405] width 255 height 42
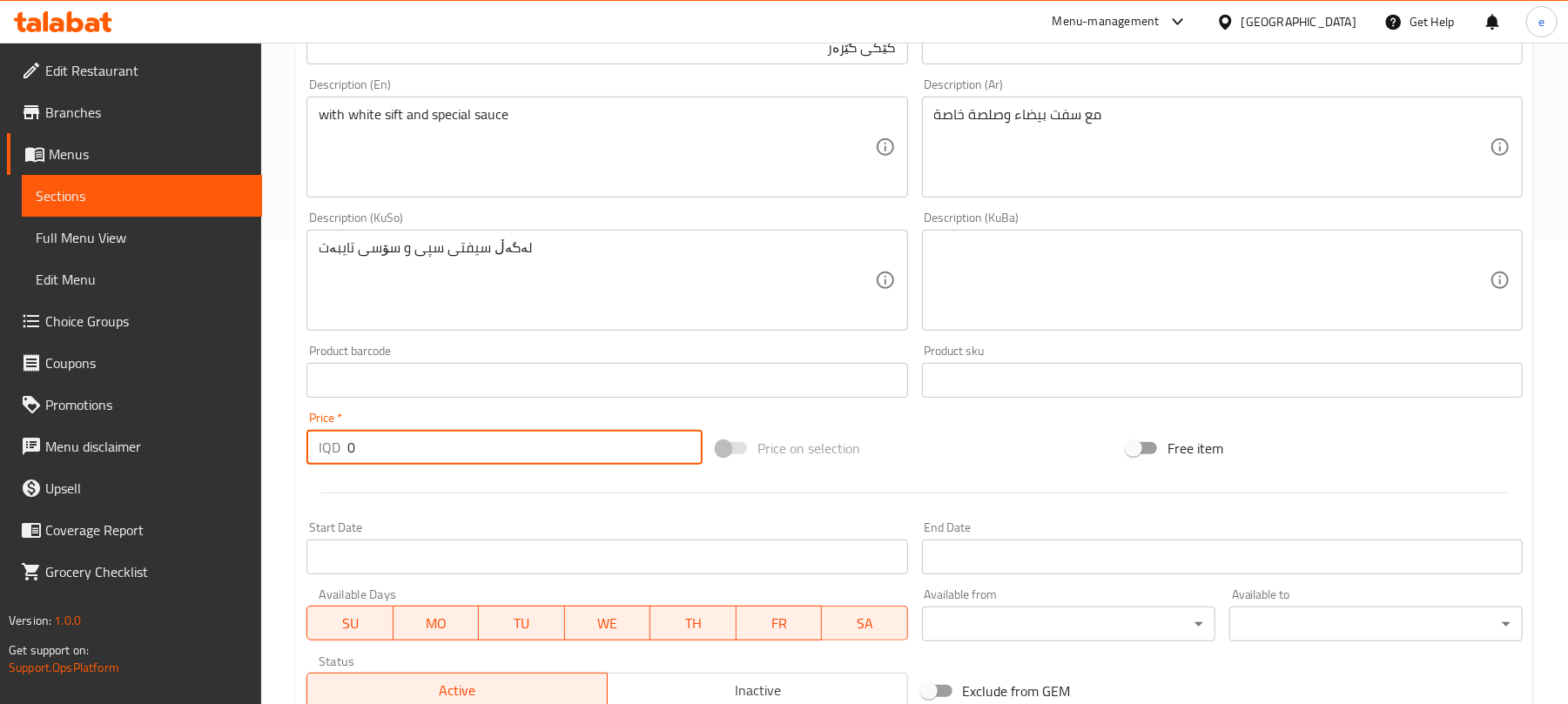
drag, startPoint x: 410, startPoint y: 430, endPoint x: 317, endPoint y: 421, distance: 93.4
click at [317, 421] on div "Price   * IQD 0 Price *" at bounding box center [505, 439] width 396 height 53
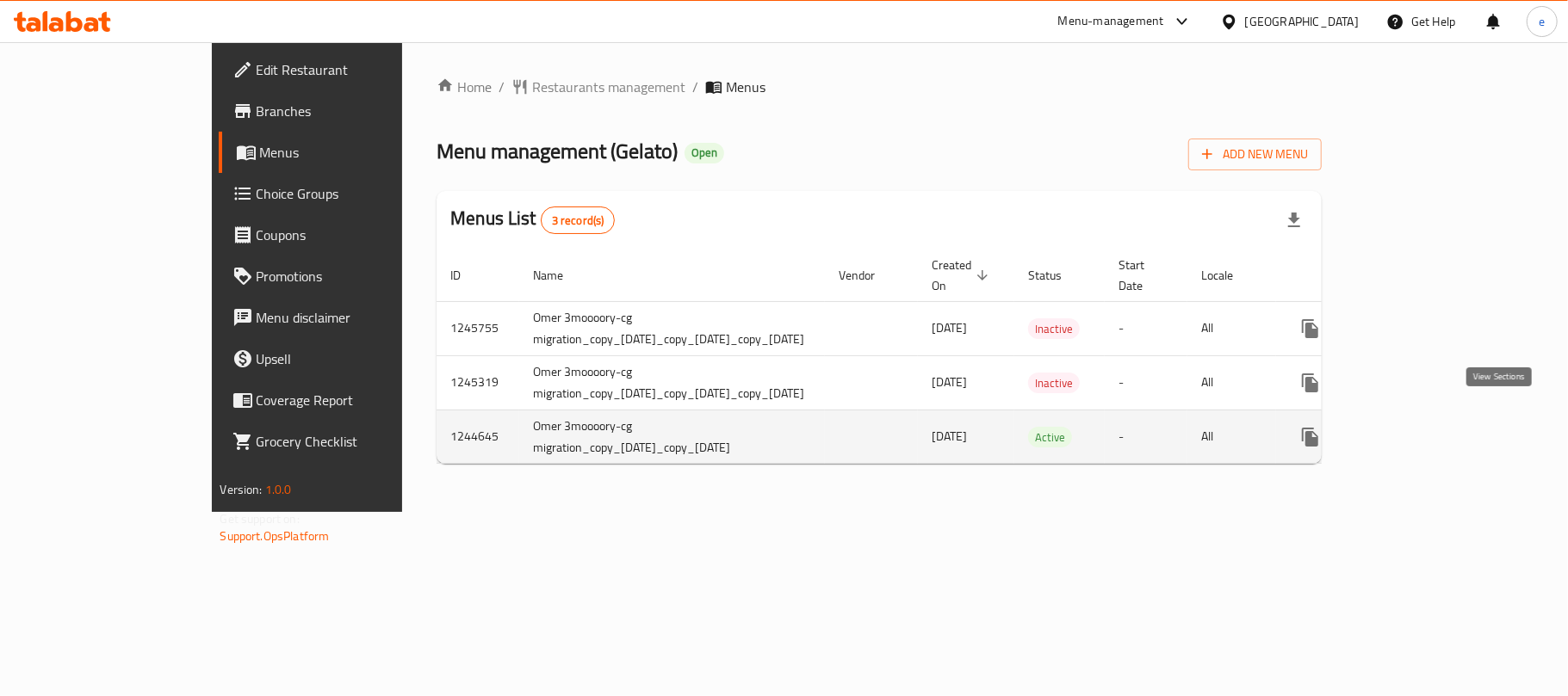
click at [1445, 427] on icon "enhanced table" at bounding box center [1435, 437] width 21 height 21
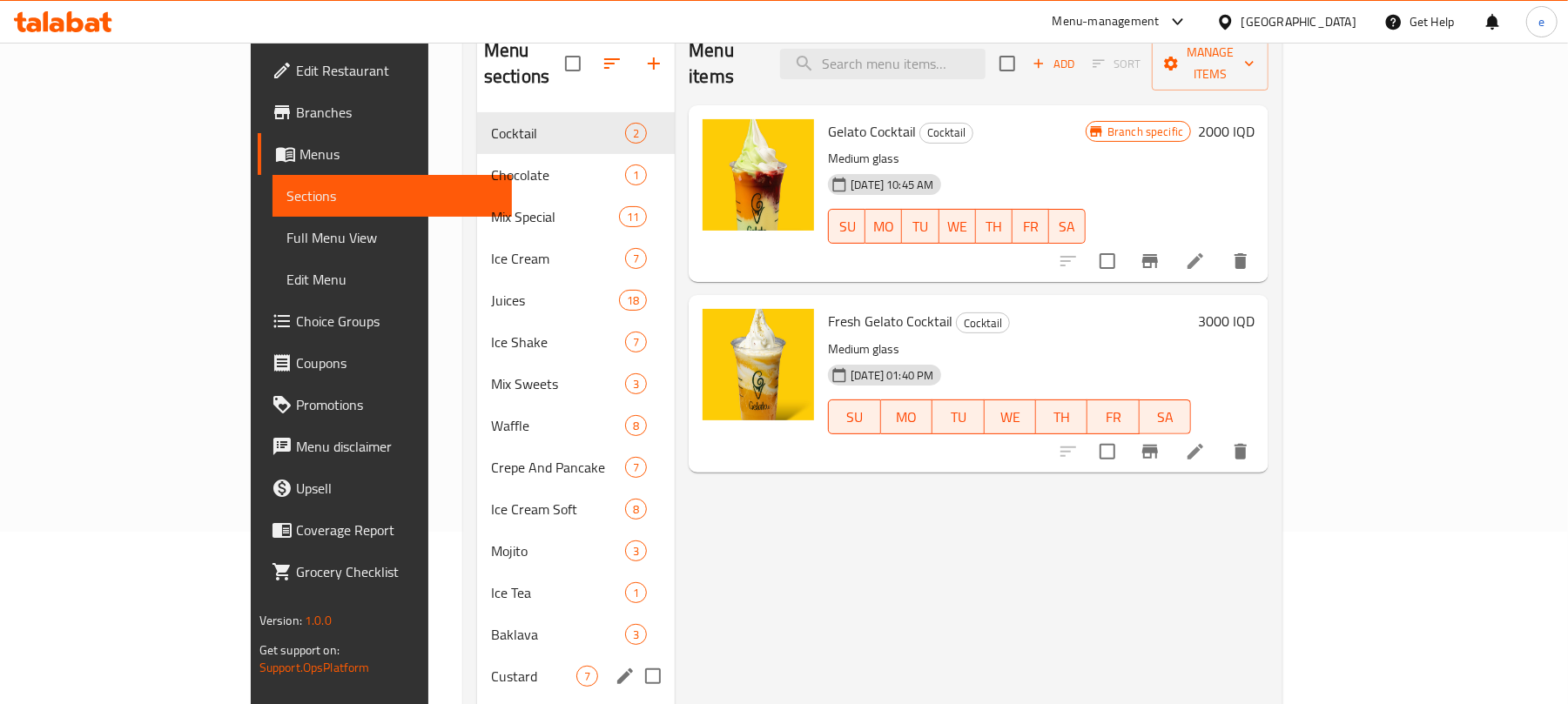
scroll to position [244, 0]
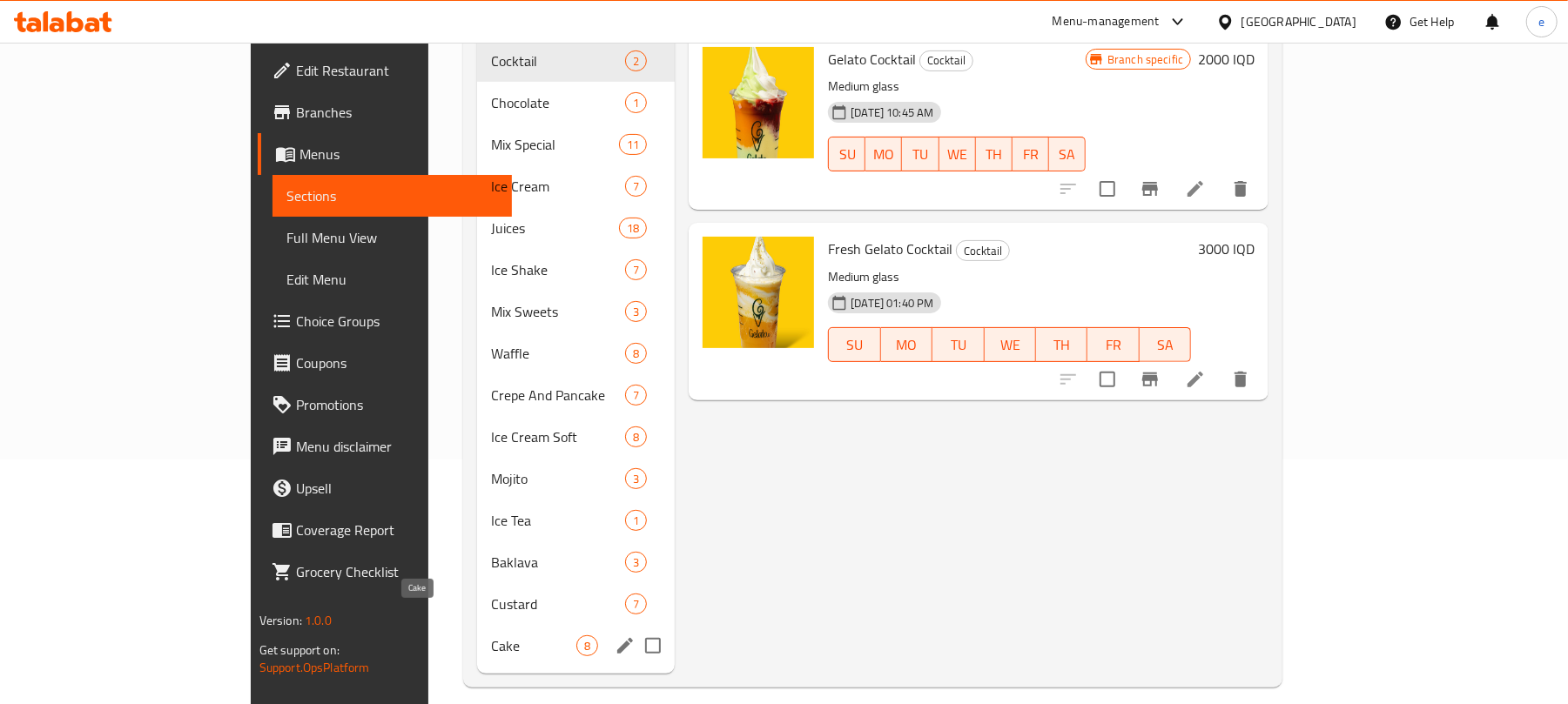
click at [491, 635] on span "Cake" at bounding box center [534, 646] width 85 height 21
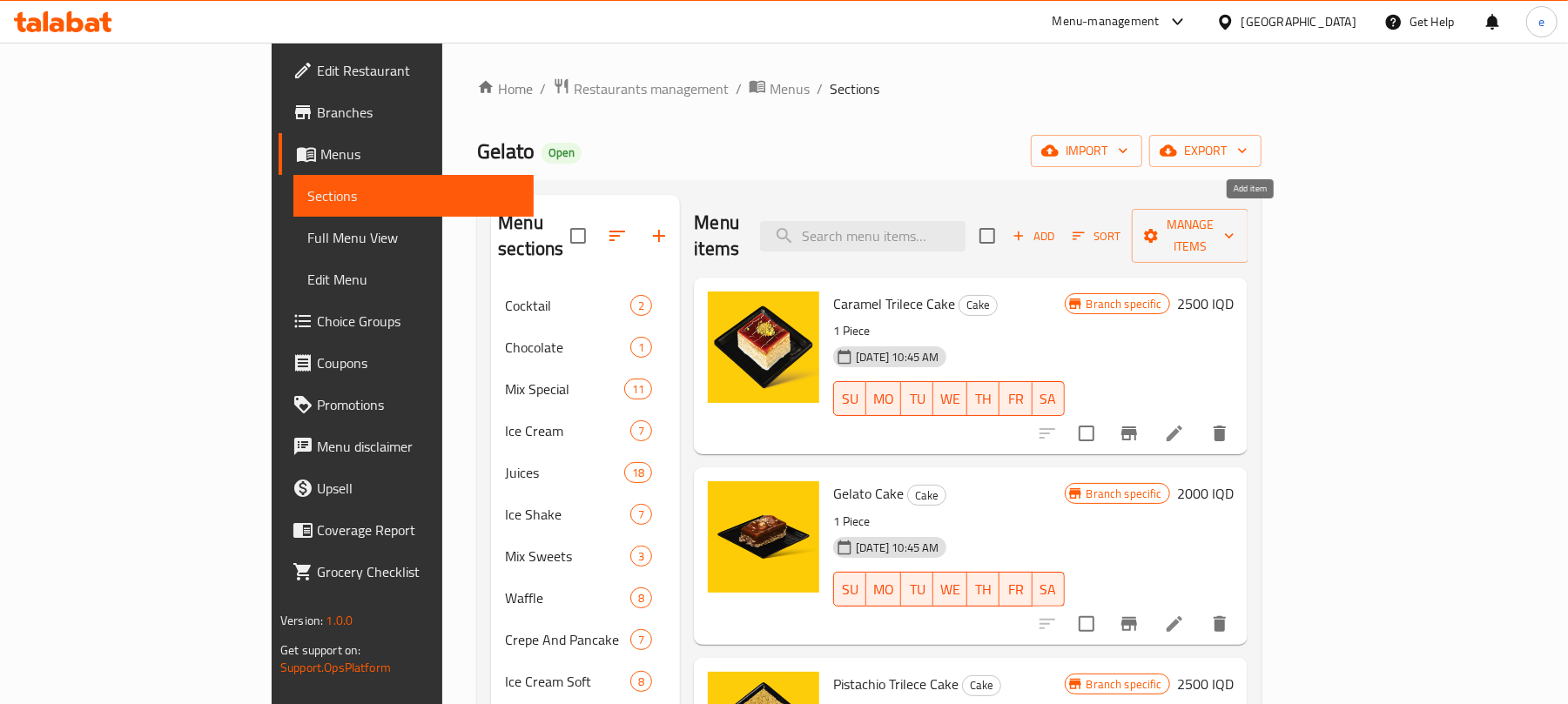
click at [1057, 227] on span "Add" at bounding box center [1033, 236] width 47 height 20
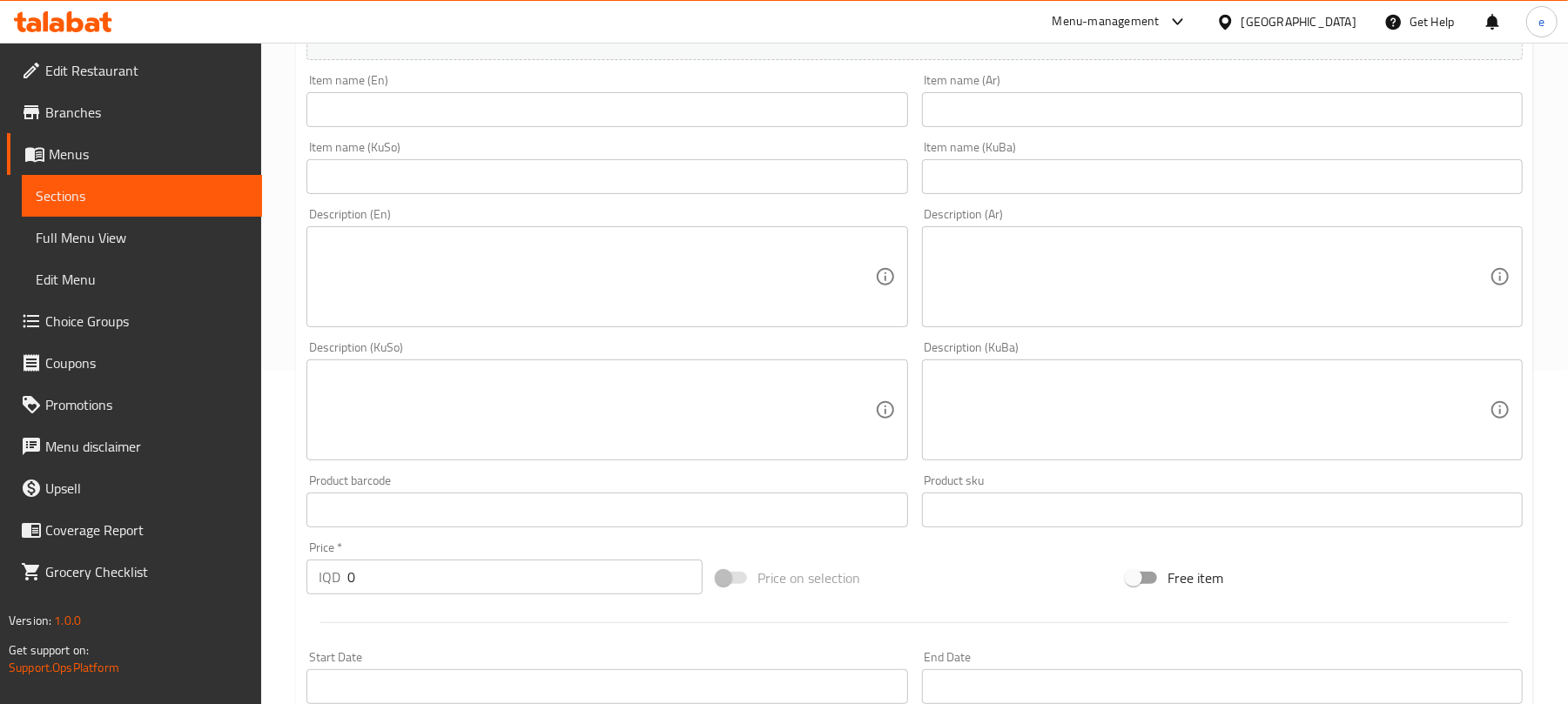
scroll to position [464, 0]
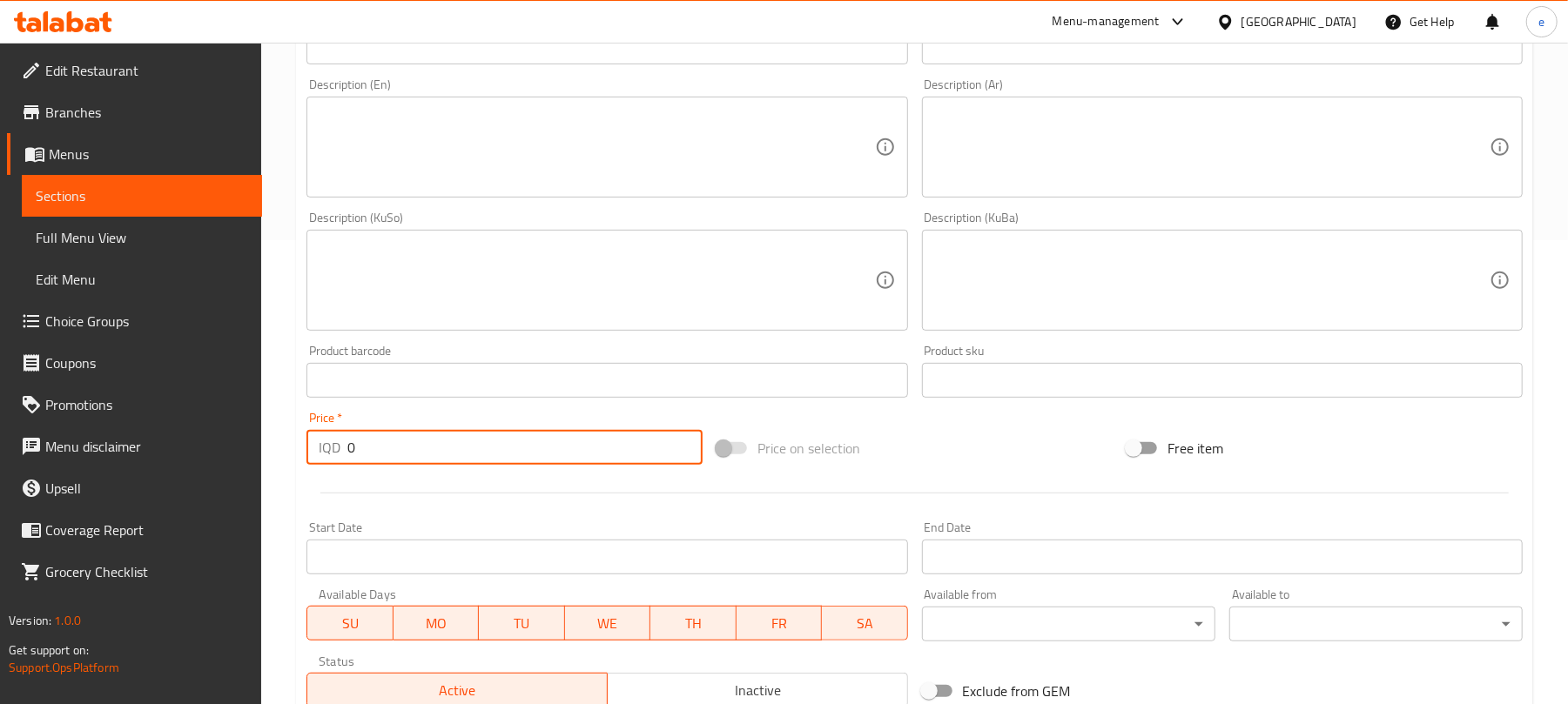
drag, startPoint x: 447, startPoint y: 454, endPoint x: 227, endPoint y: 444, distance: 220.2
click at [227, 444] on div "Edit Restaurant Branches Menus Sections Full Menu View Edit Menu Choice Groups …" at bounding box center [784, 272] width 1568 height 1388
paste input "450"
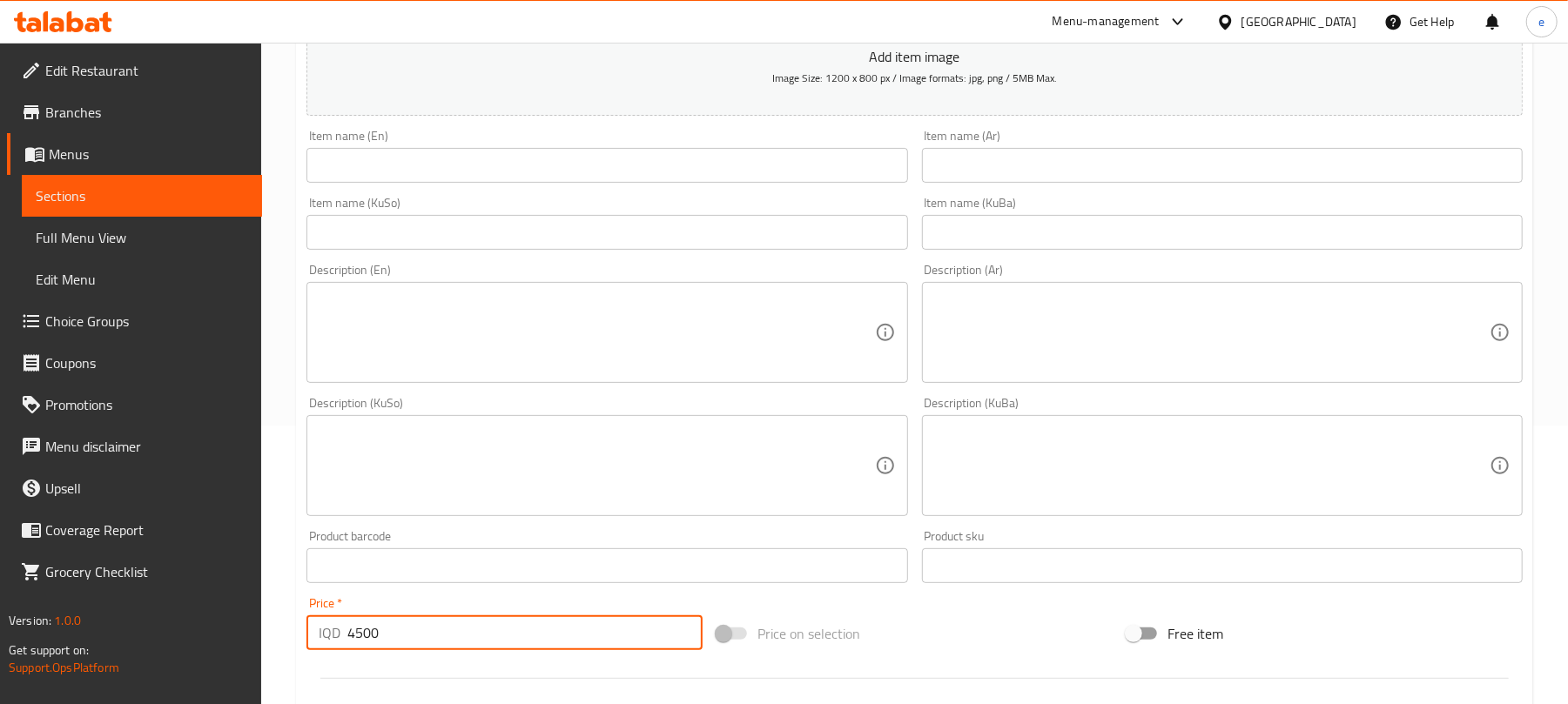
scroll to position [232, 0]
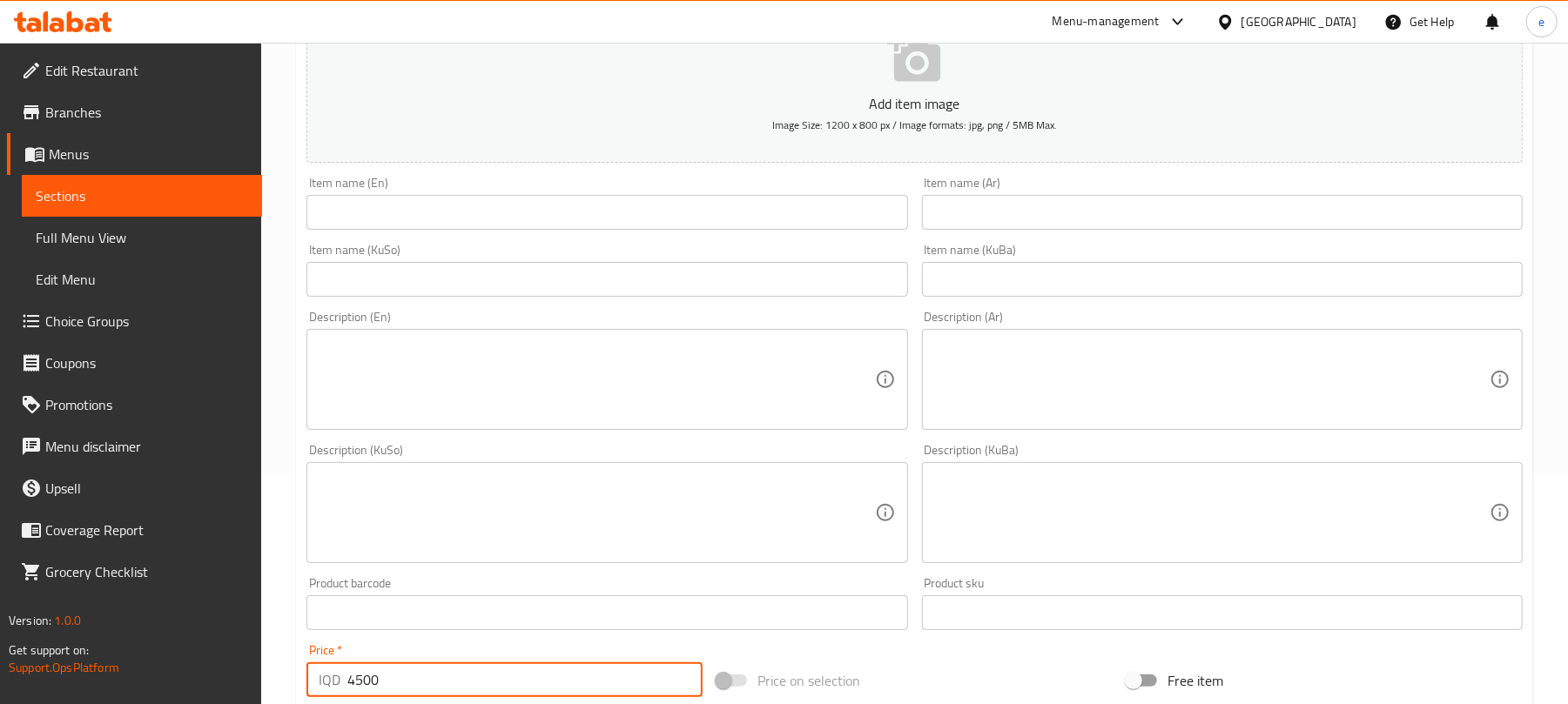
type input "4500"
click at [604, 399] on textarea at bounding box center [597, 380] width 555 height 83
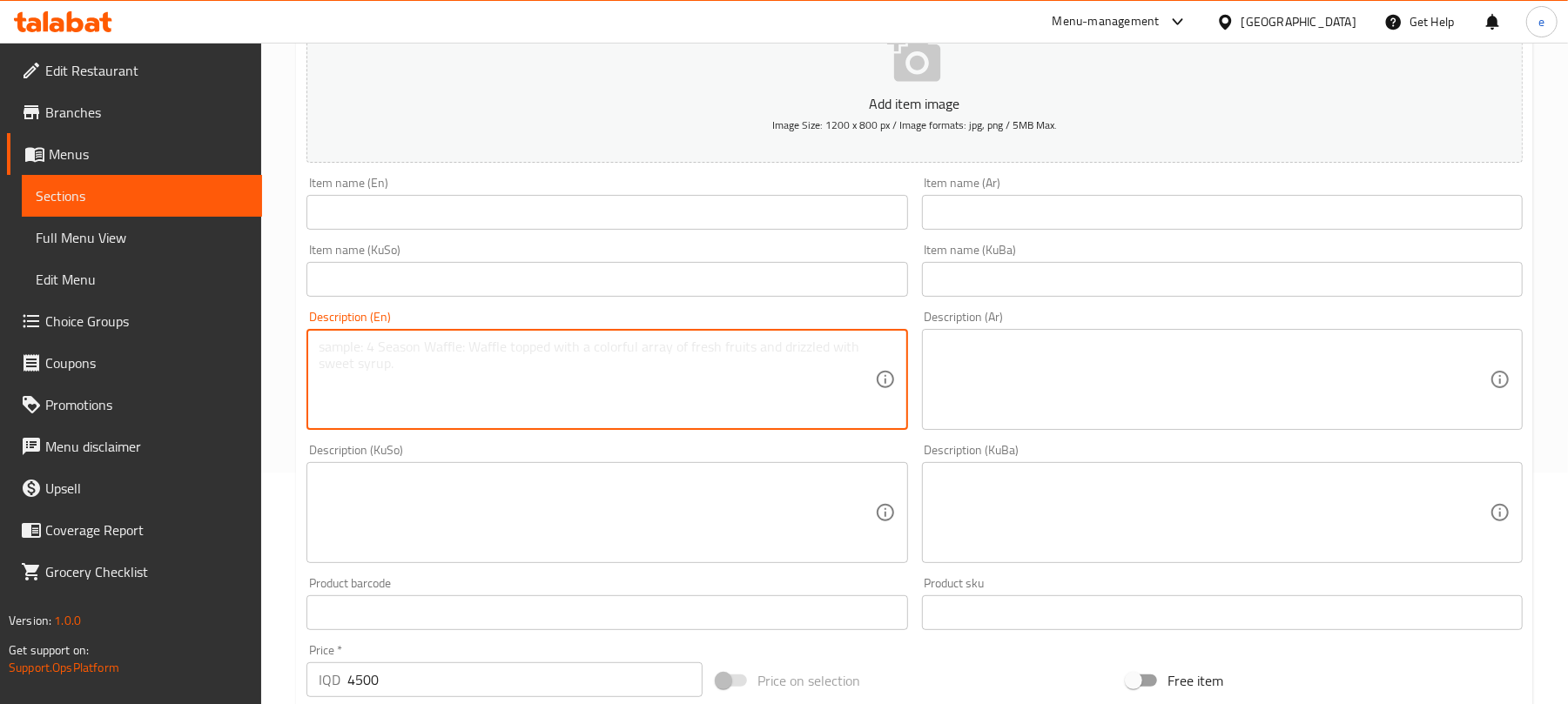
paste textarea "with white sift and special sauce"
type textarea "with white sift and special sauce"
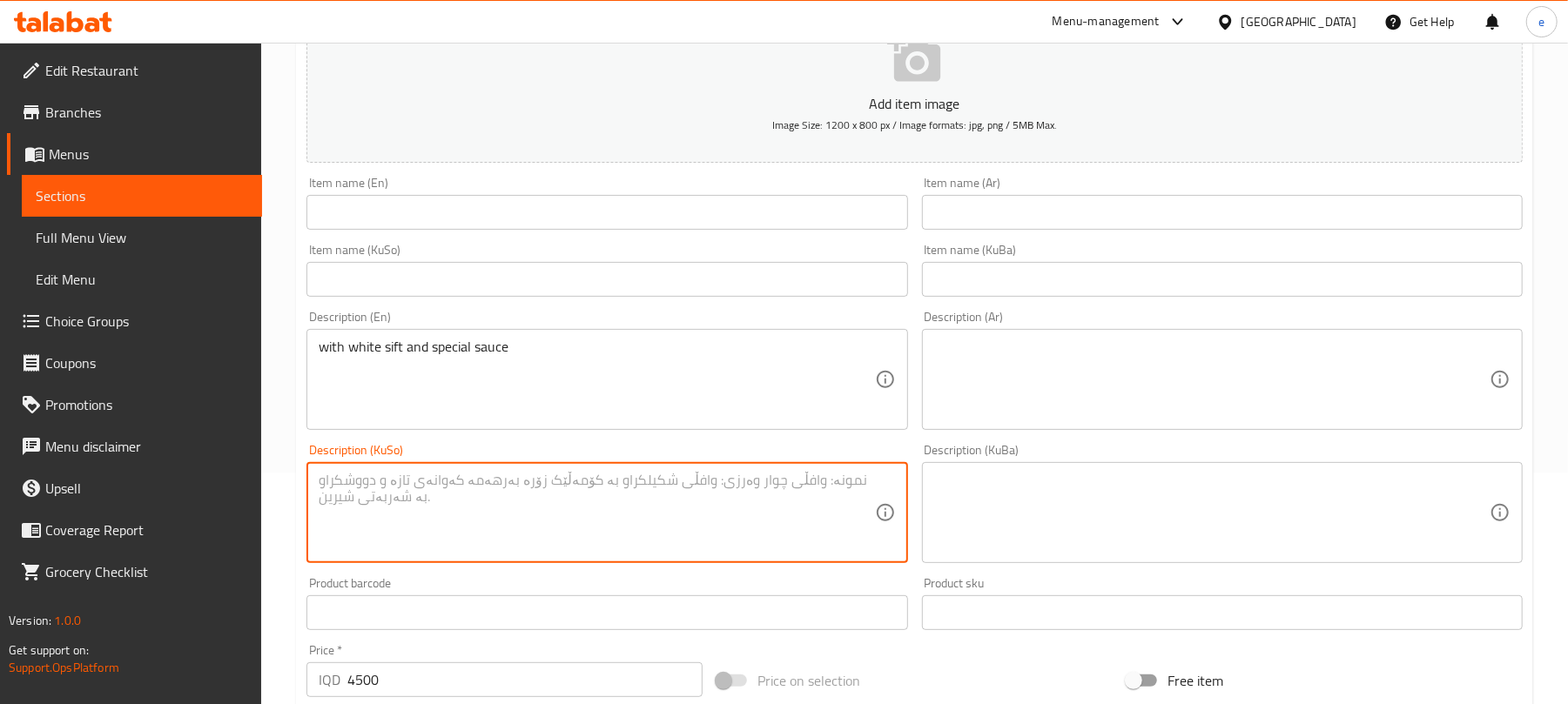
click at [613, 475] on textarea at bounding box center [597, 513] width 555 height 83
paste textarea "لەگەڵ سیفتی سپی و سۆسی تایبەت"
type textarea "لەگەڵ سیفتی سپی و سۆسی تایبەت"
click at [1063, 442] on div "Description (KuBa) Description (KuBa)" at bounding box center [1222, 504] width 614 height 134
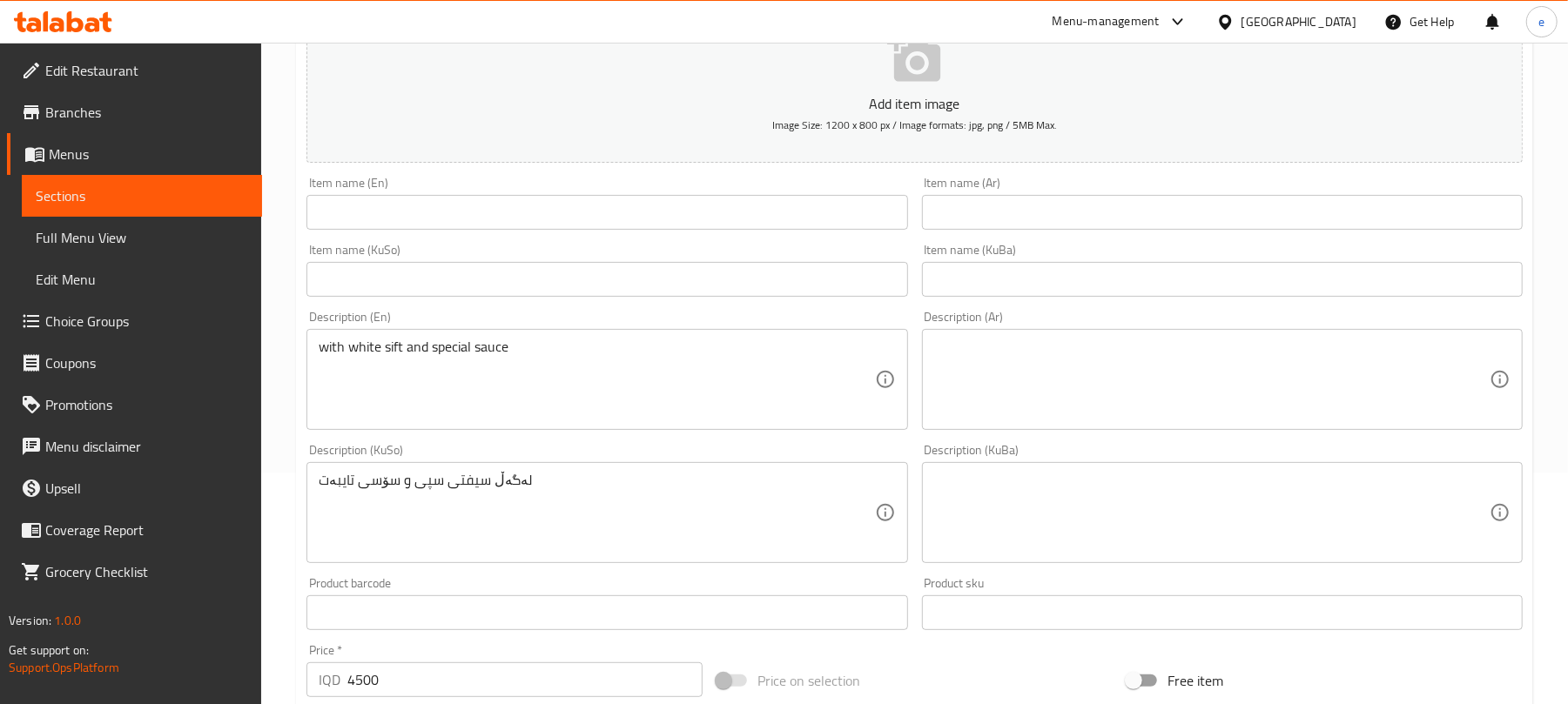
click at [1063, 404] on textarea at bounding box center [1212, 380] width 555 height 83
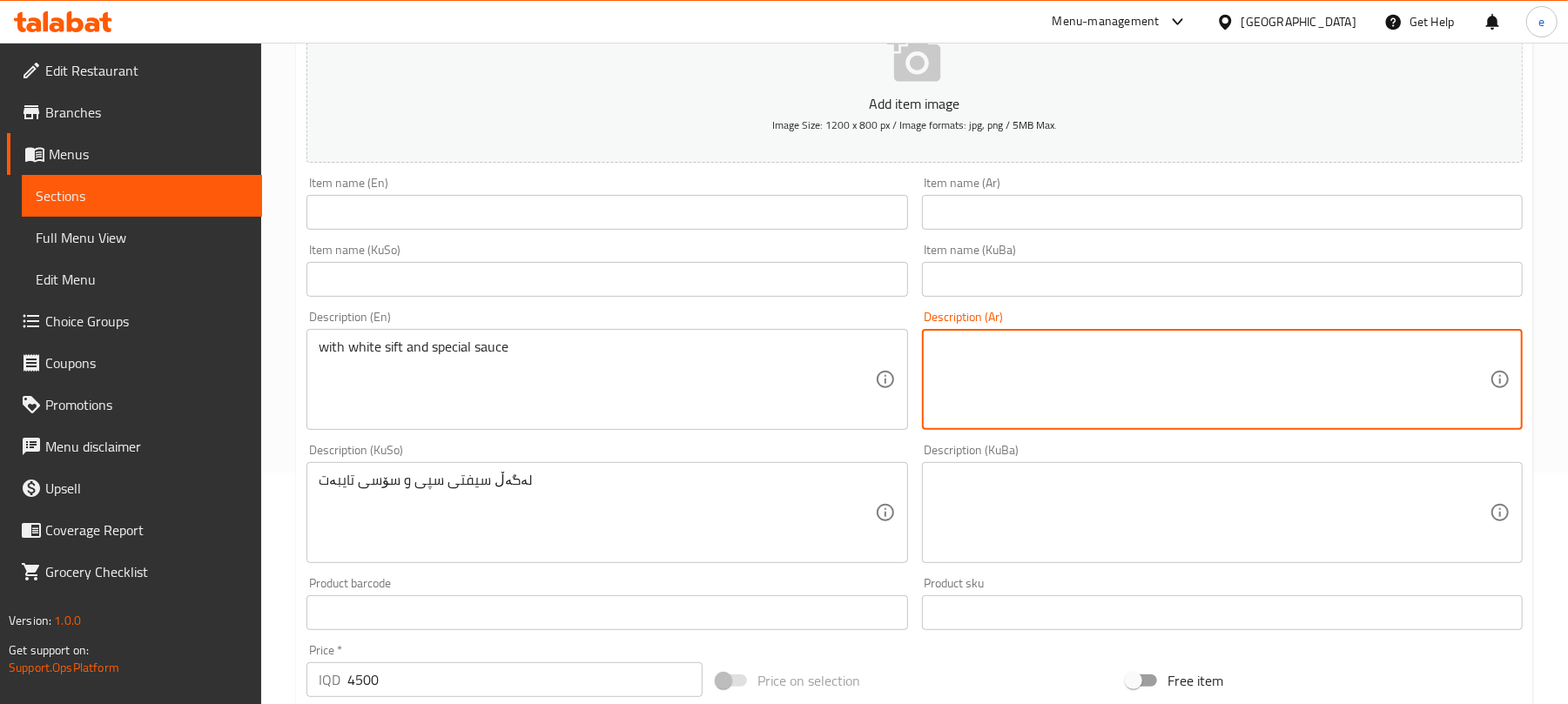
paste textarea "مع سفت بيضاء وصلصة خاصة"
type textarea "مع سفت بيضاء وصلصة خاصة"
click at [572, 200] on input "text" at bounding box center [607, 213] width 601 height 35
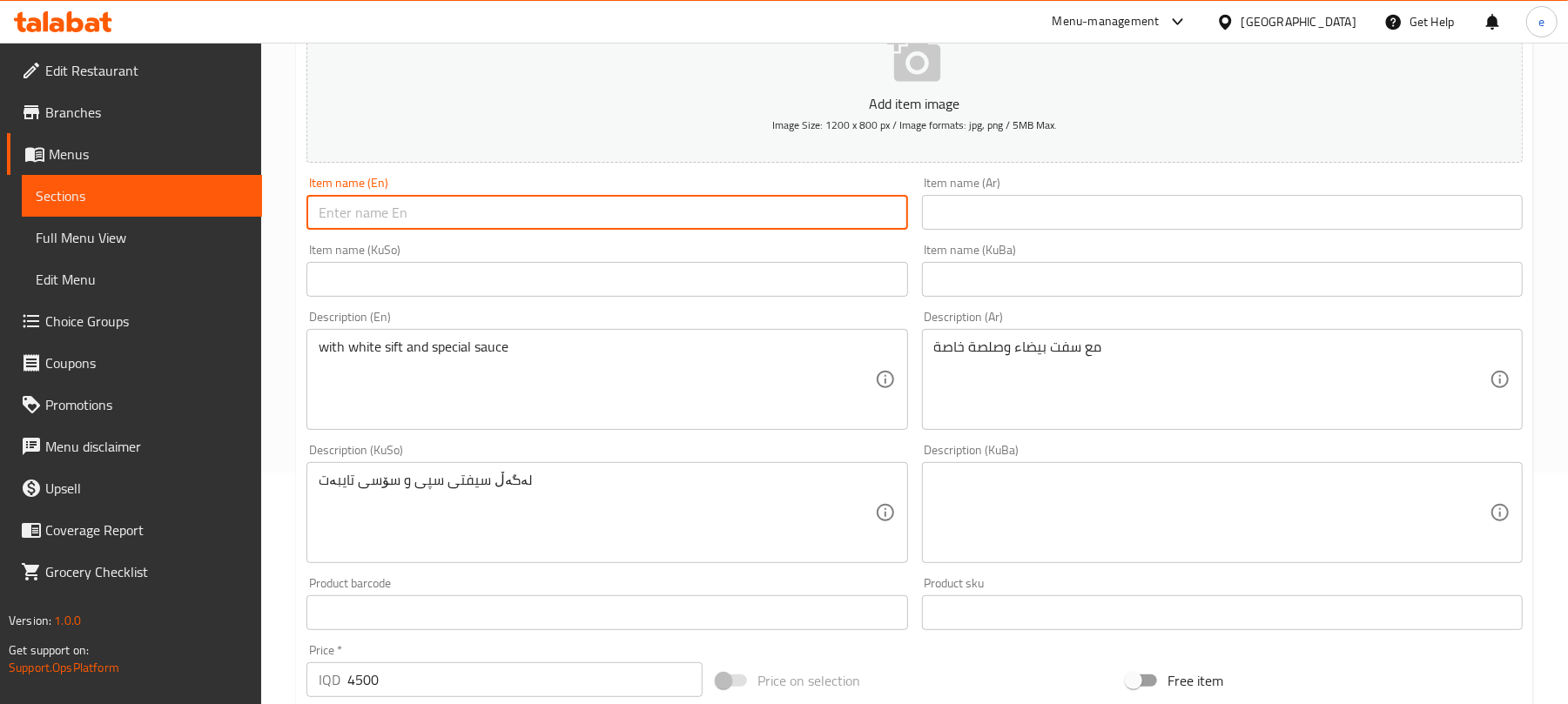
paste input "Carrot Cake"
type input "Carrot Cake"
click at [1077, 199] on input "text" at bounding box center [1223, 213] width 601 height 35
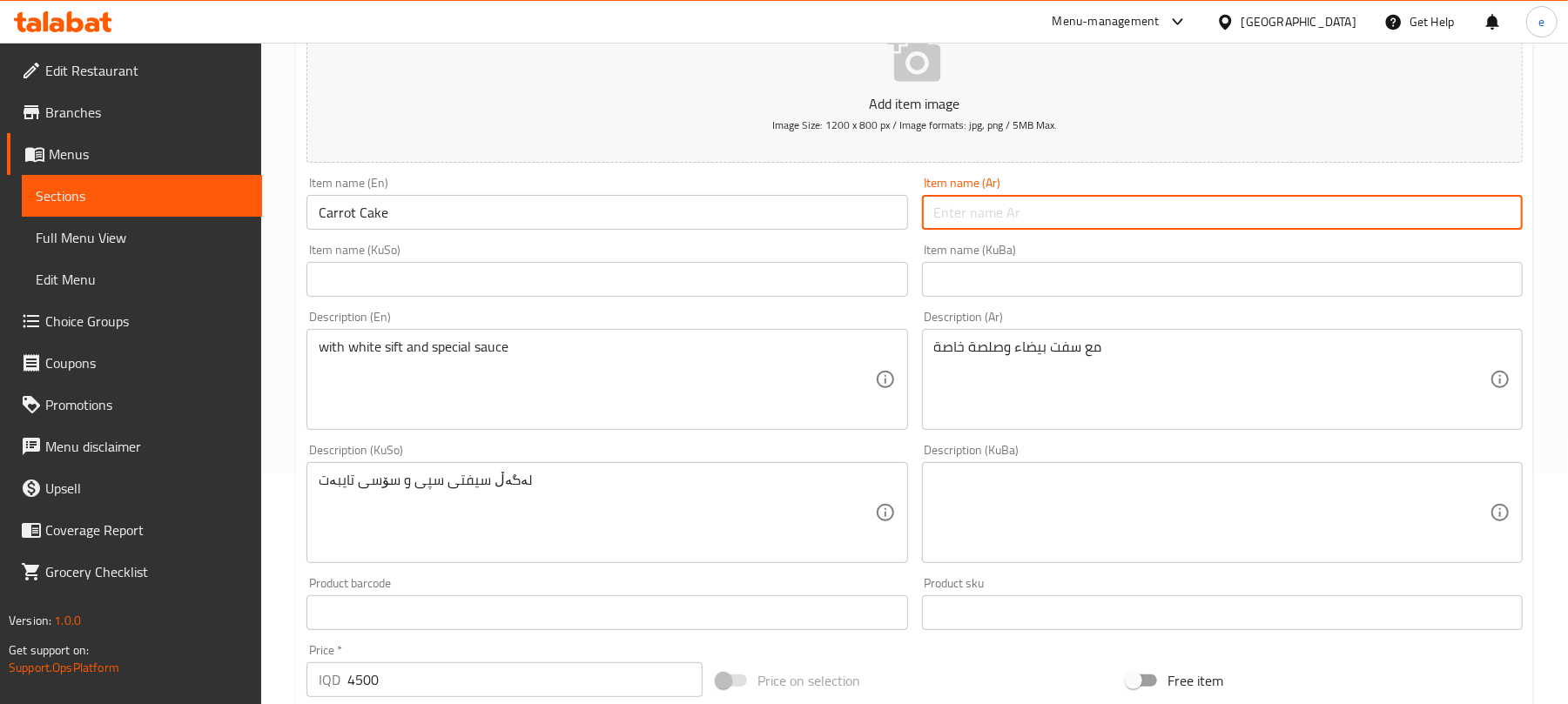
paste input "كعكة جزر"
type input "كعكة جزر"
click at [882, 283] on input "text" at bounding box center [607, 279] width 601 height 35
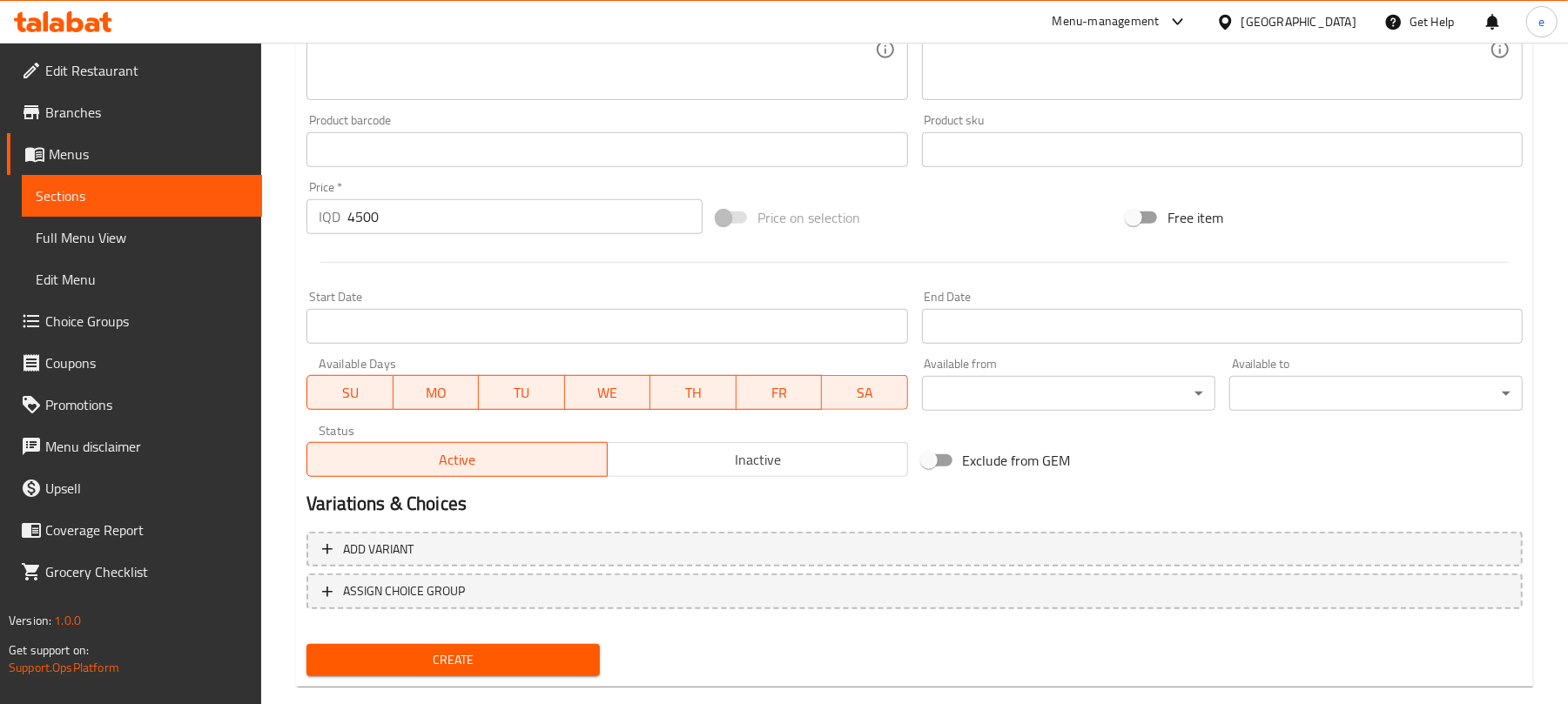
scroll to position [725, 0]
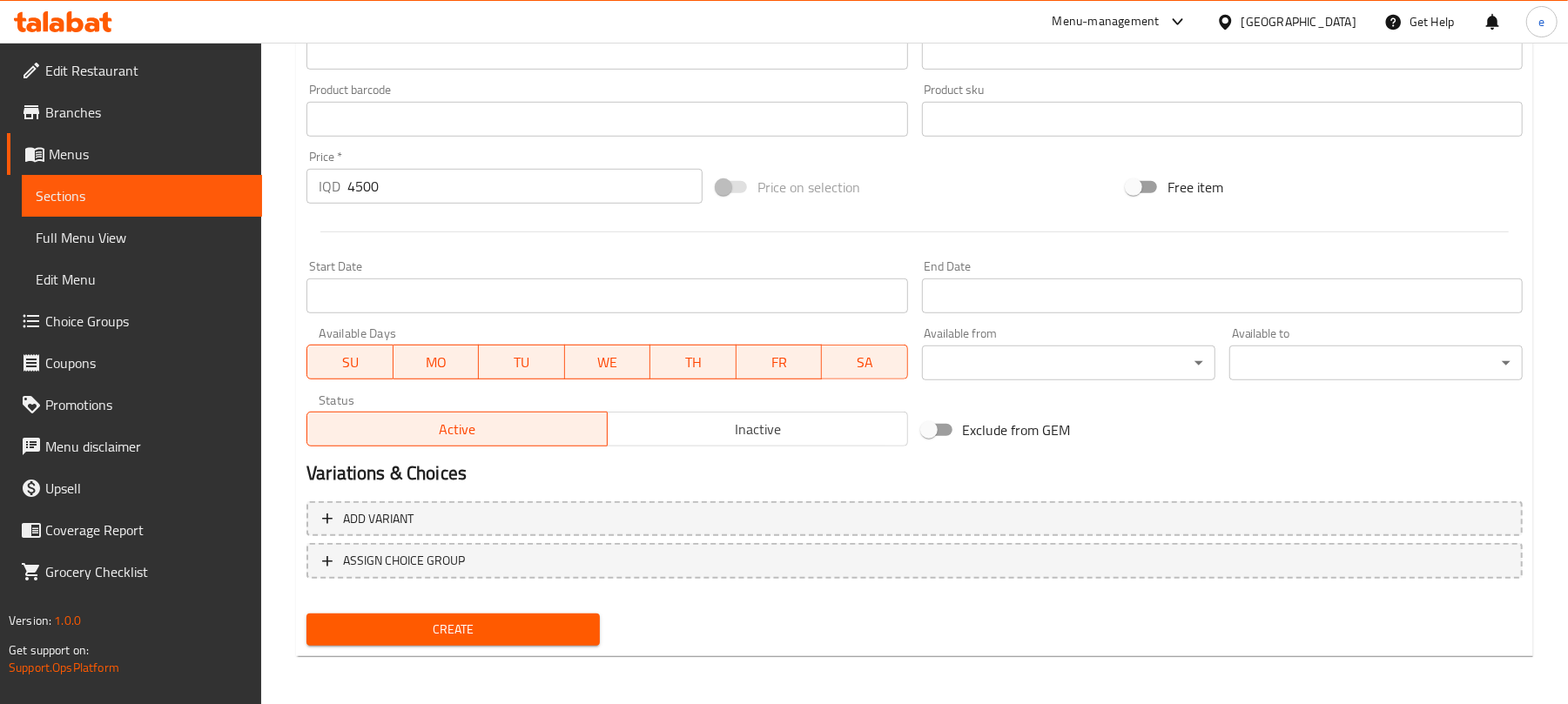
type input "کێکی گیزەر"
click at [510, 619] on span "Create" at bounding box center [454, 629] width 265 height 22
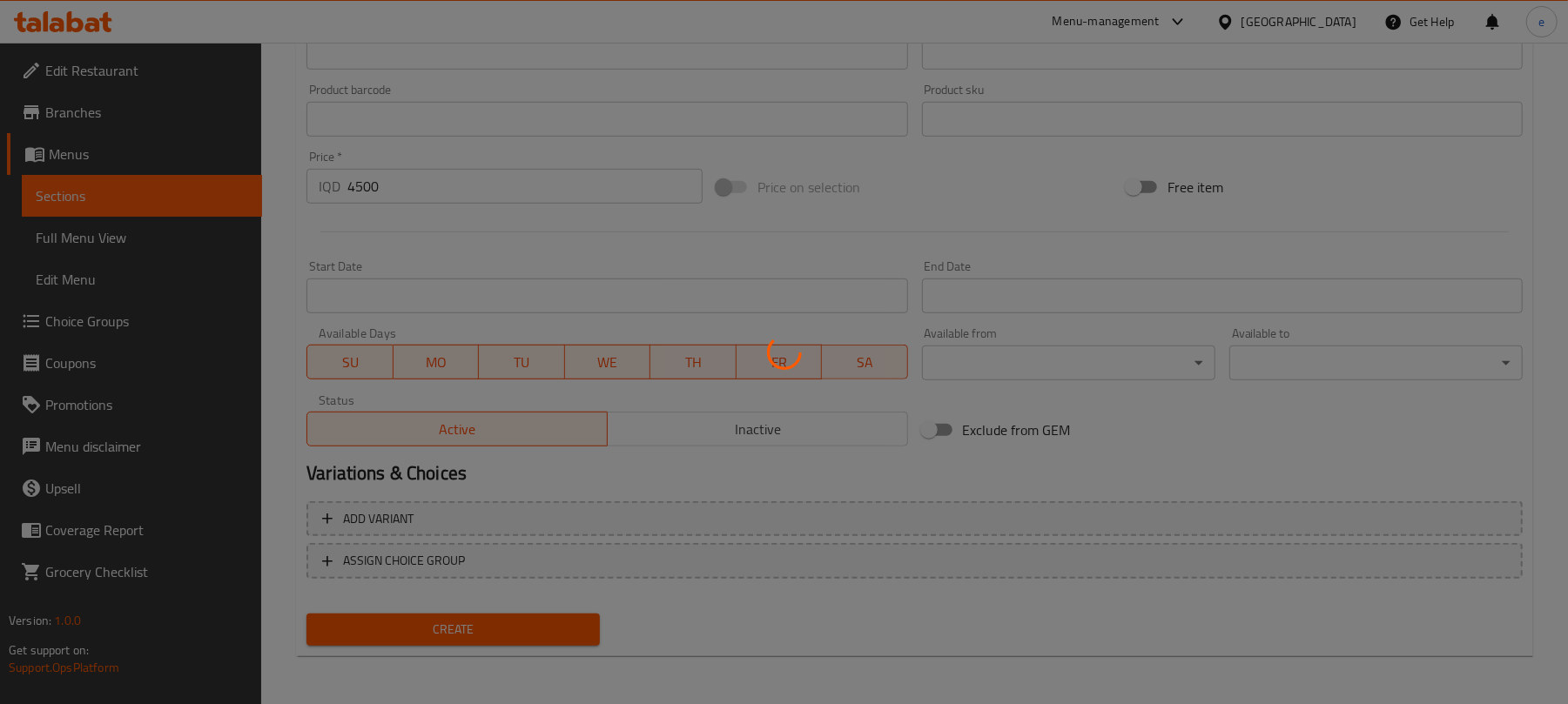
type input "0"
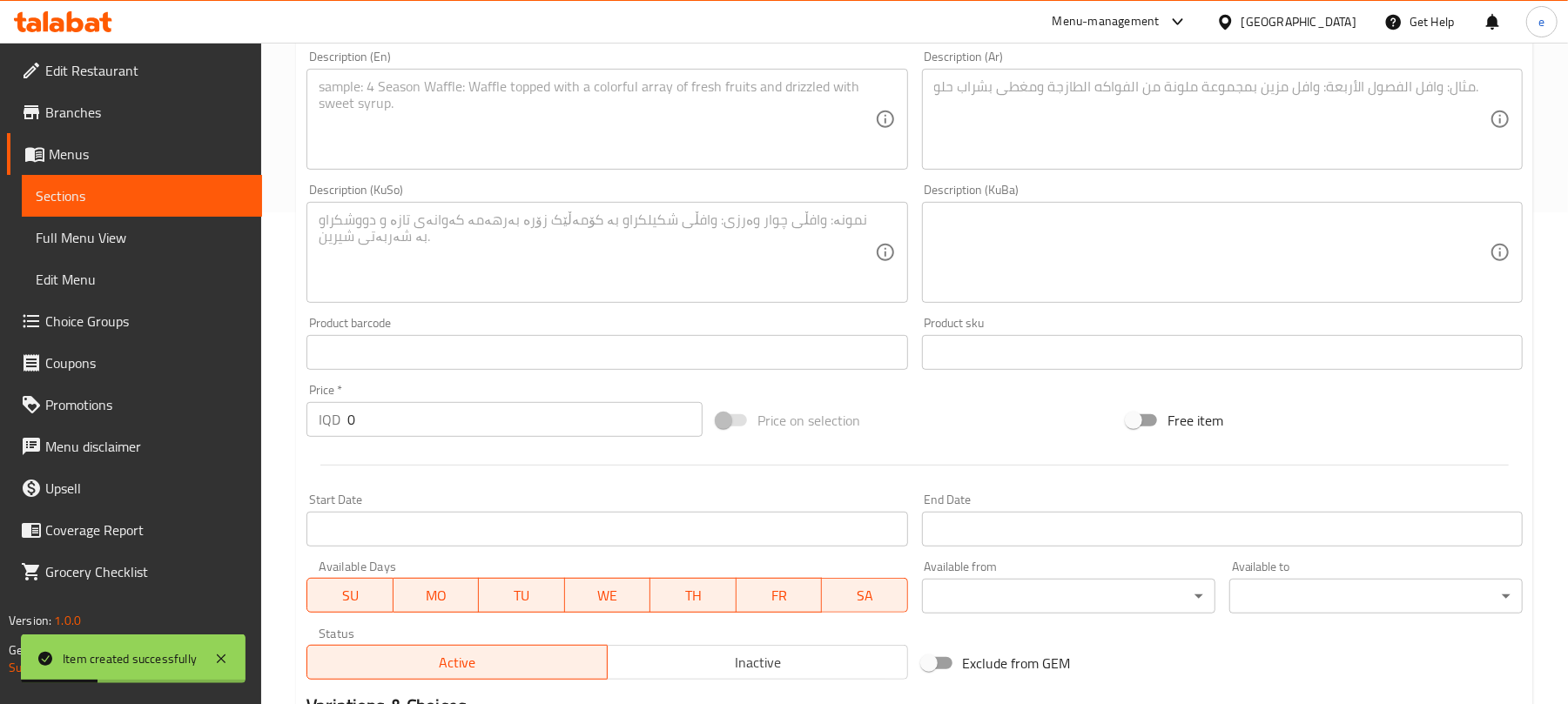
scroll to position [261, 0]
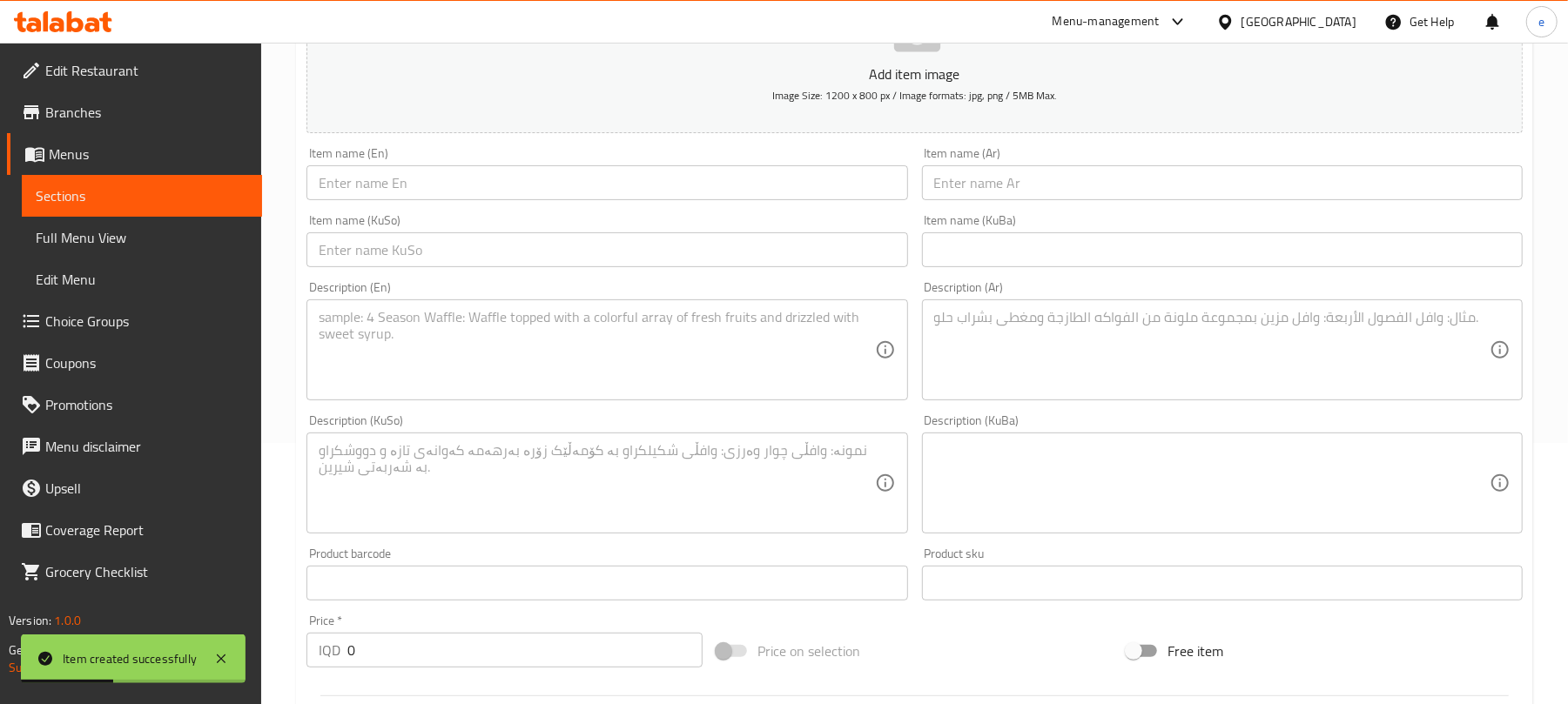
click at [509, 204] on div "Item name (En) Item name (En)" at bounding box center [606, 174] width 614 height 67
click at [516, 183] on input "text" at bounding box center [607, 183] width 601 height 35
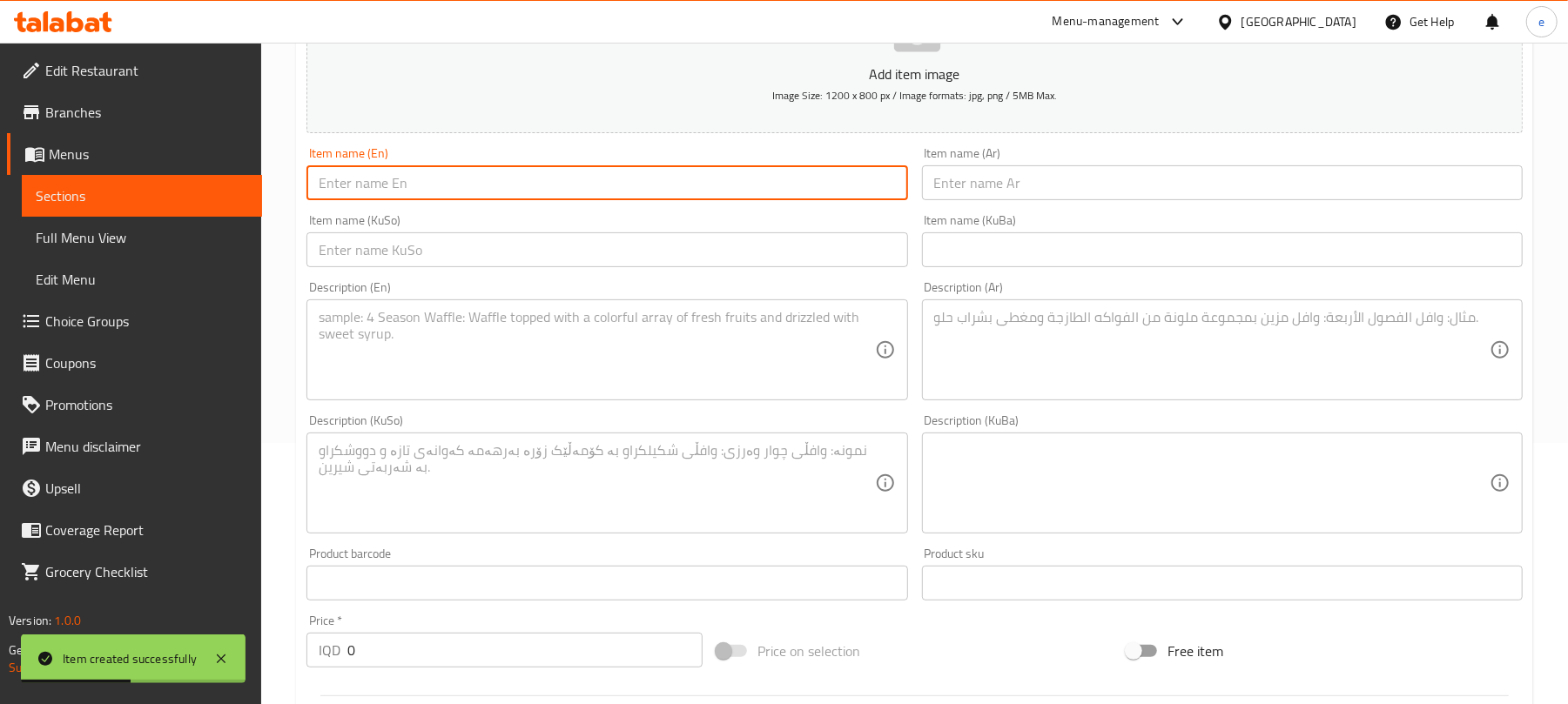
paste input "Dubai Pancake"
click at [381, 181] on input "Dubai Pancake" at bounding box center [607, 183] width 601 height 35
type input "Dubai Pancake"
click at [1456, 178] on input "text" at bounding box center [1223, 183] width 601 height 35
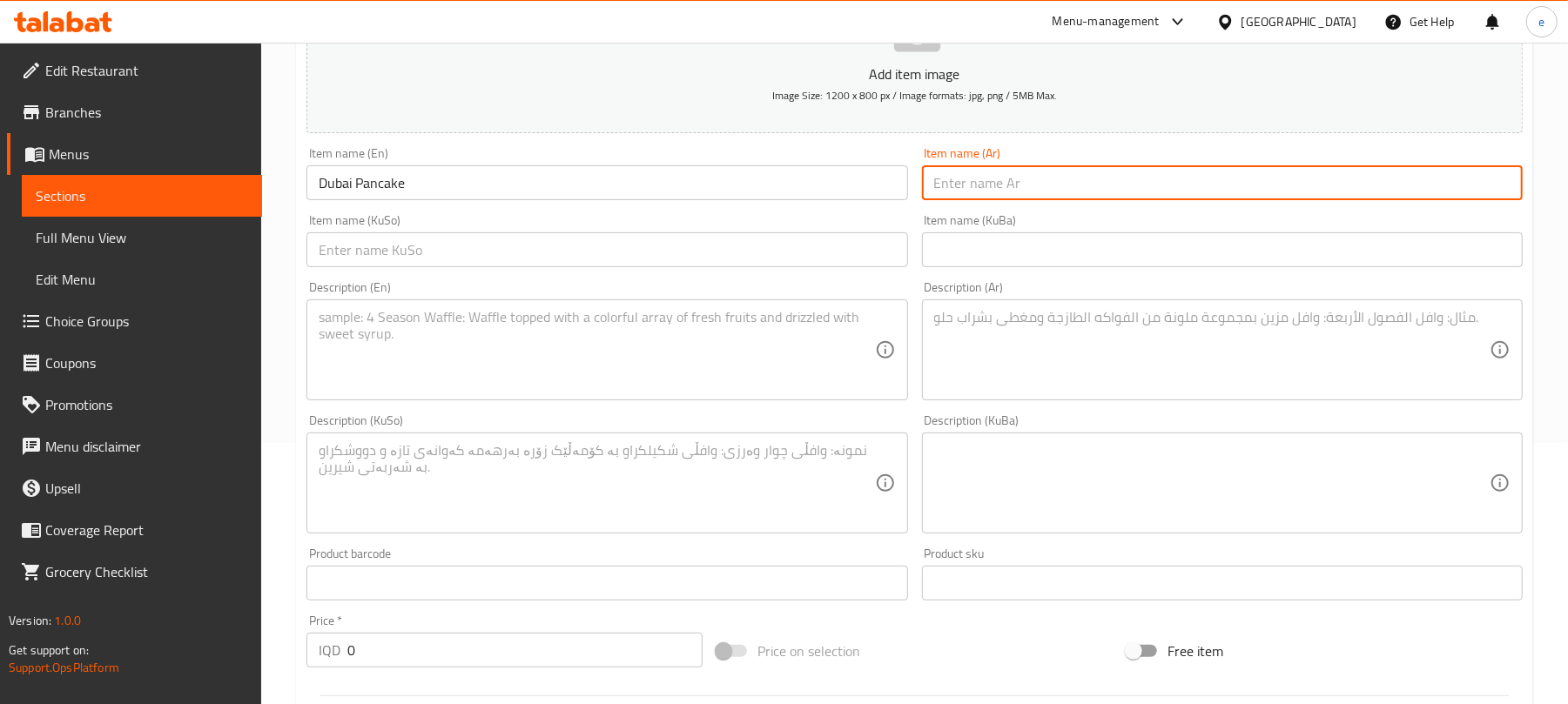
paste input "بان كيك"
type input "بان كيك [GEOGRAPHIC_DATA]"
click at [876, 247] on input "text" at bounding box center [607, 250] width 601 height 35
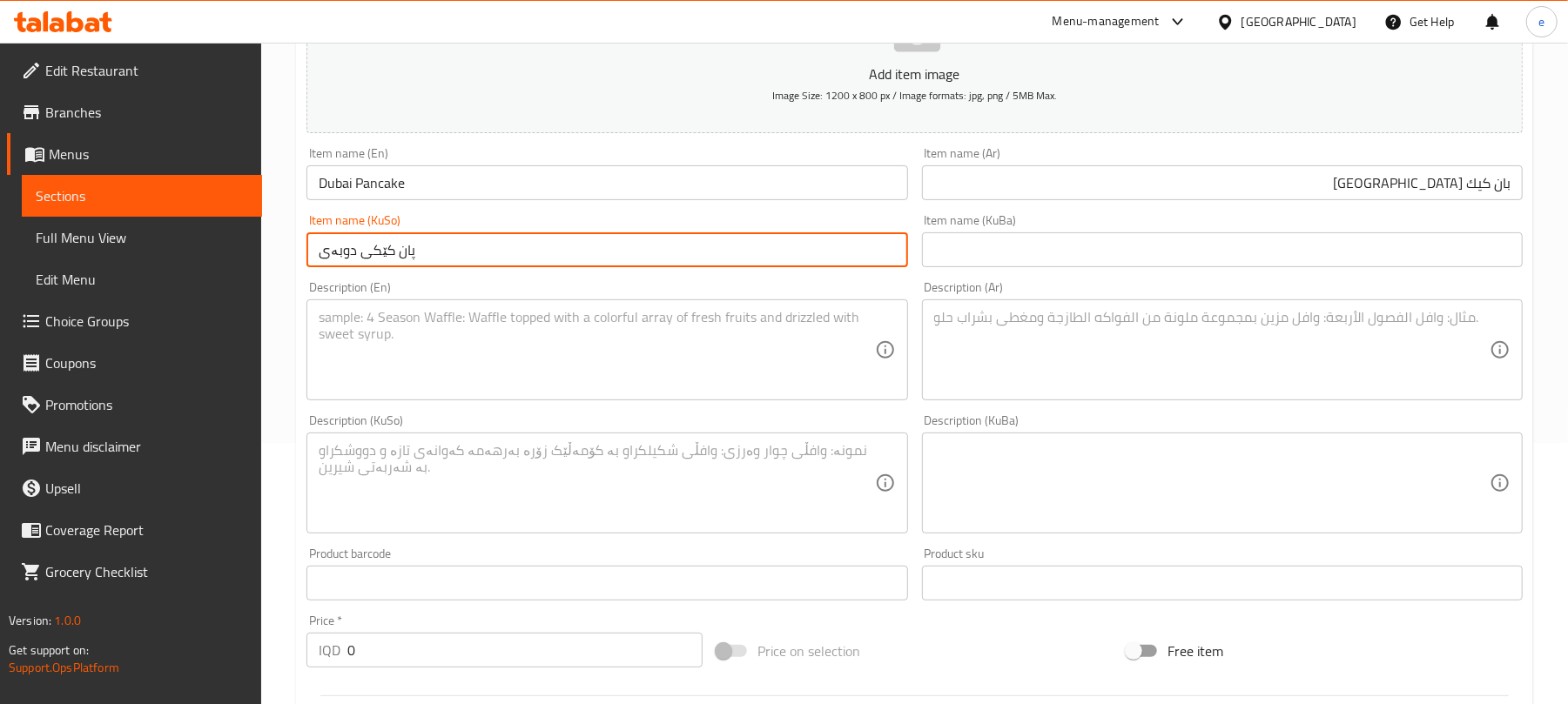
type input "پان کێکی دوبەی"
click at [478, 359] on textarea at bounding box center [597, 351] width 555 height 83
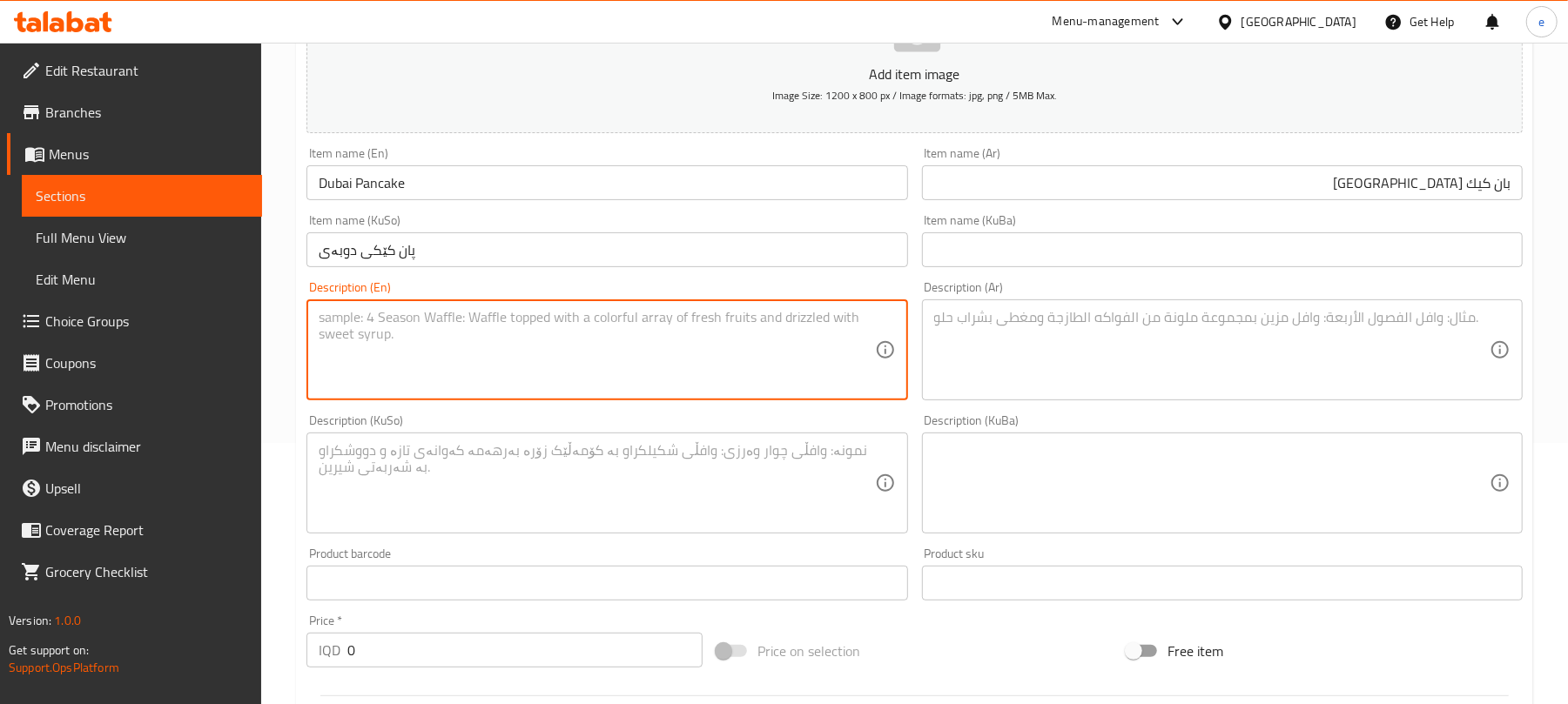
paste textarea "served with fruits"
type textarea "served with fruits"
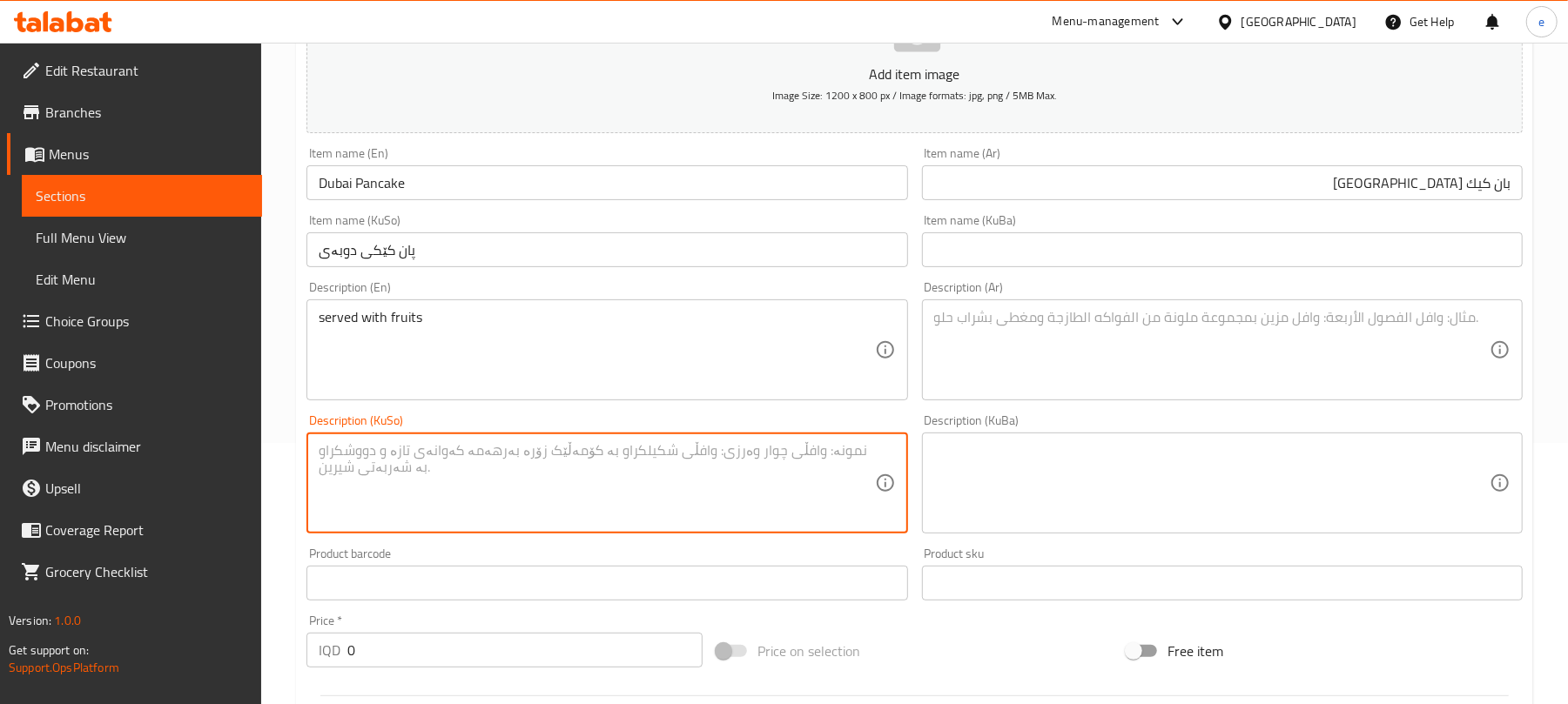
click at [816, 474] on textarea at bounding box center [597, 483] width 555 height 83
type textarea "پێشکەشدەکرێت لەگەل میوە"
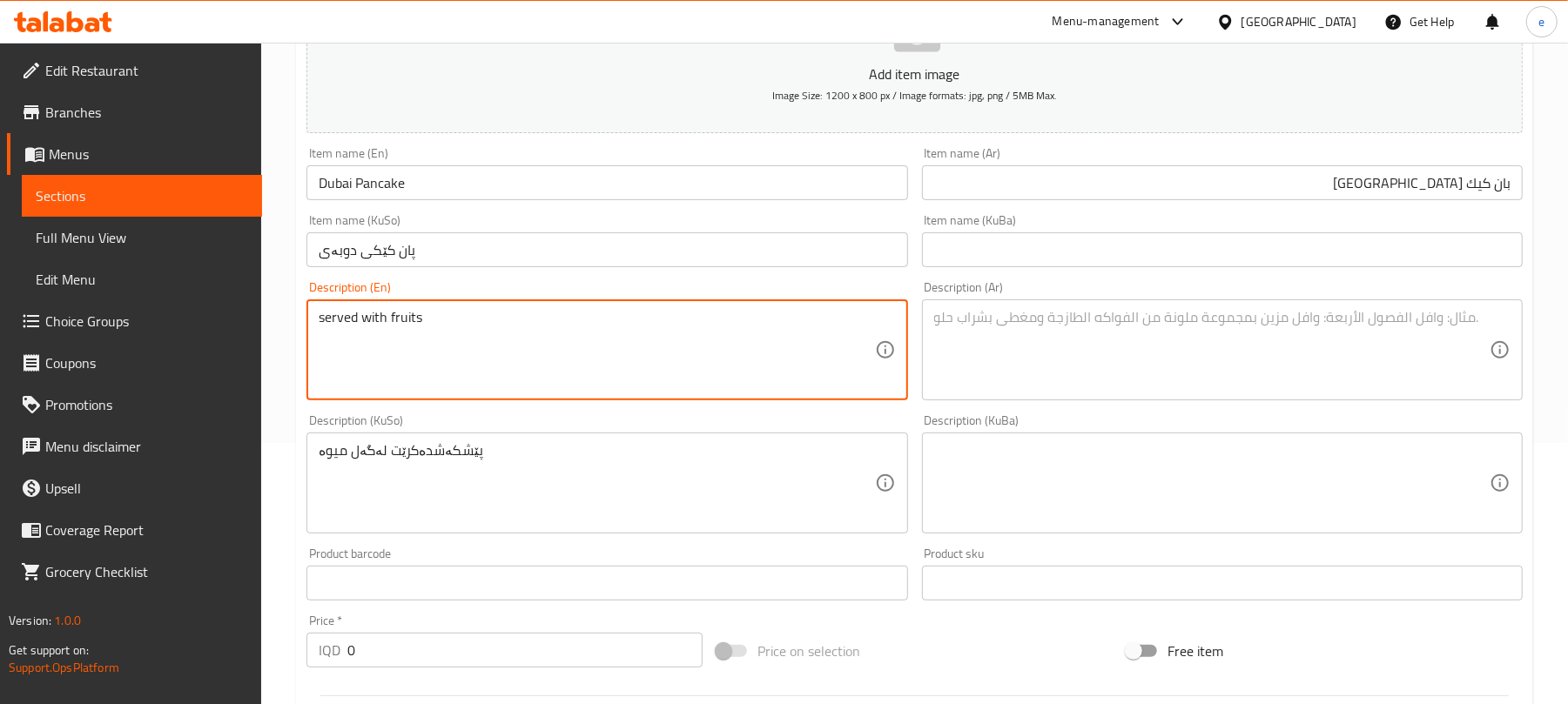
click at [634, 346] on textarea "served with fruits" at bounding box center [597, 351] width 555 height 83
click at [1209, 363] on textarea at bounding box center [1212, 351] width 555 height 83
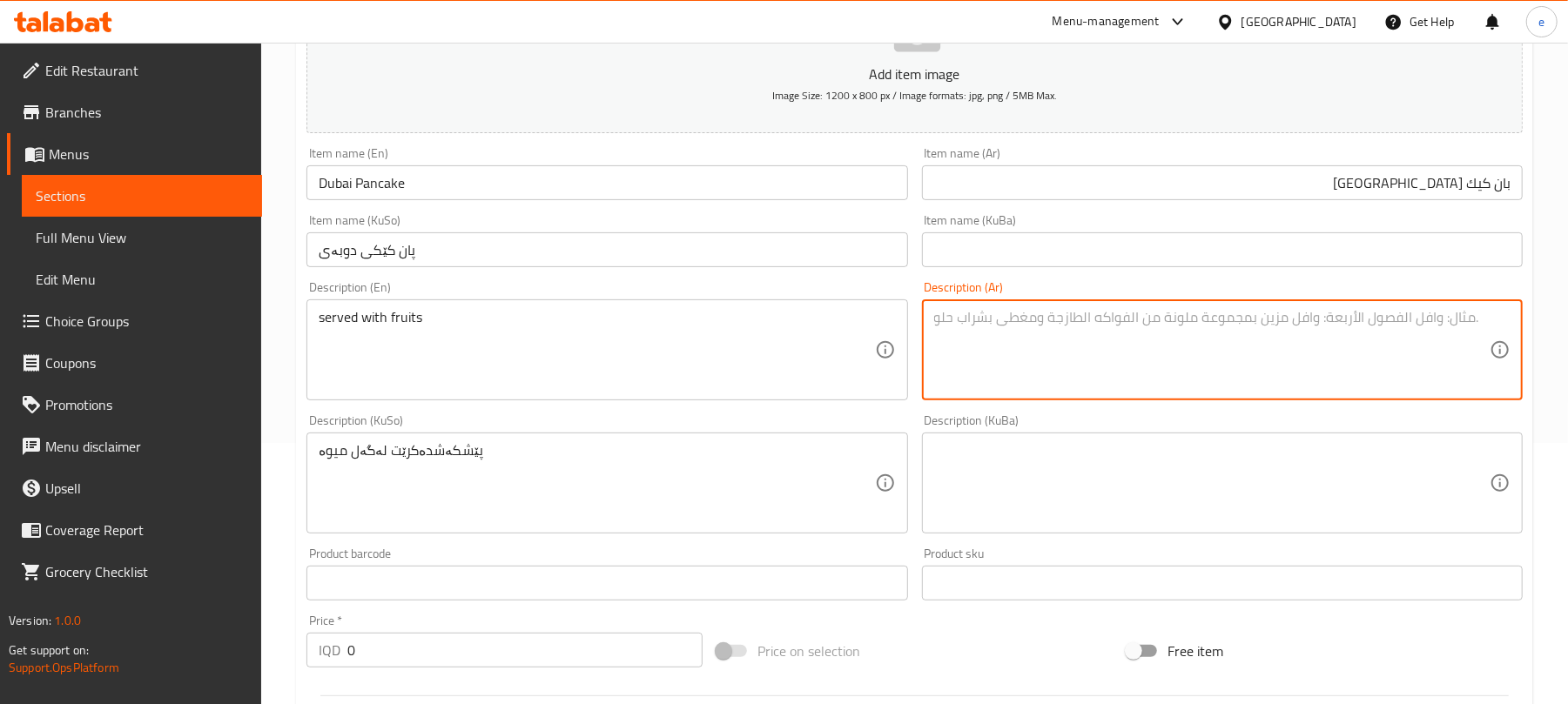
paste textarea "يقدم مع فواكه"
type textarea "يقدم مع فواكه"
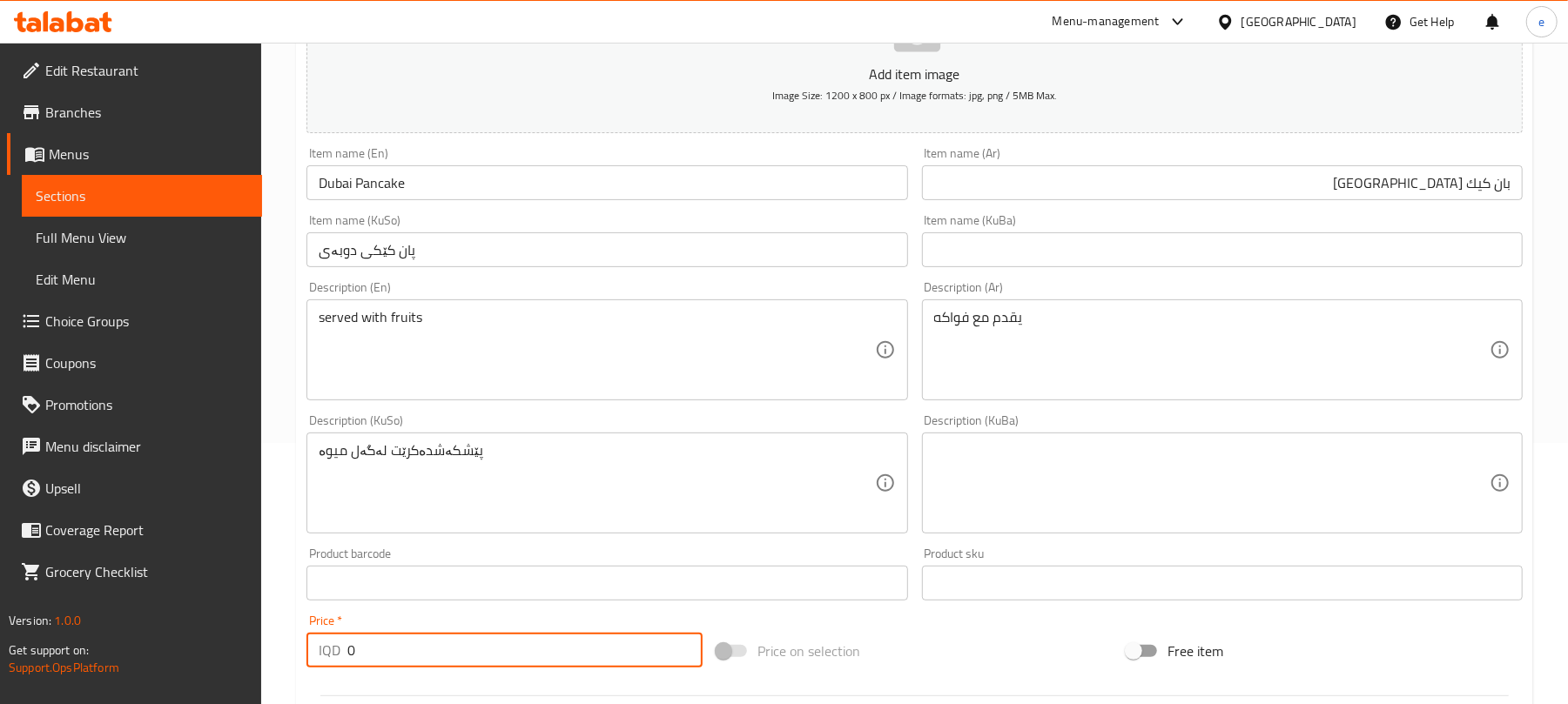
drag, startPoint x: 470, startPoint y: 646, endPoint x: 319, endPoint y: 645, distance: 151.0
click at [316, 651] on div "IQD 0 Price *" at bounding box center [505, 650] width 396 height 35
paste input "550"
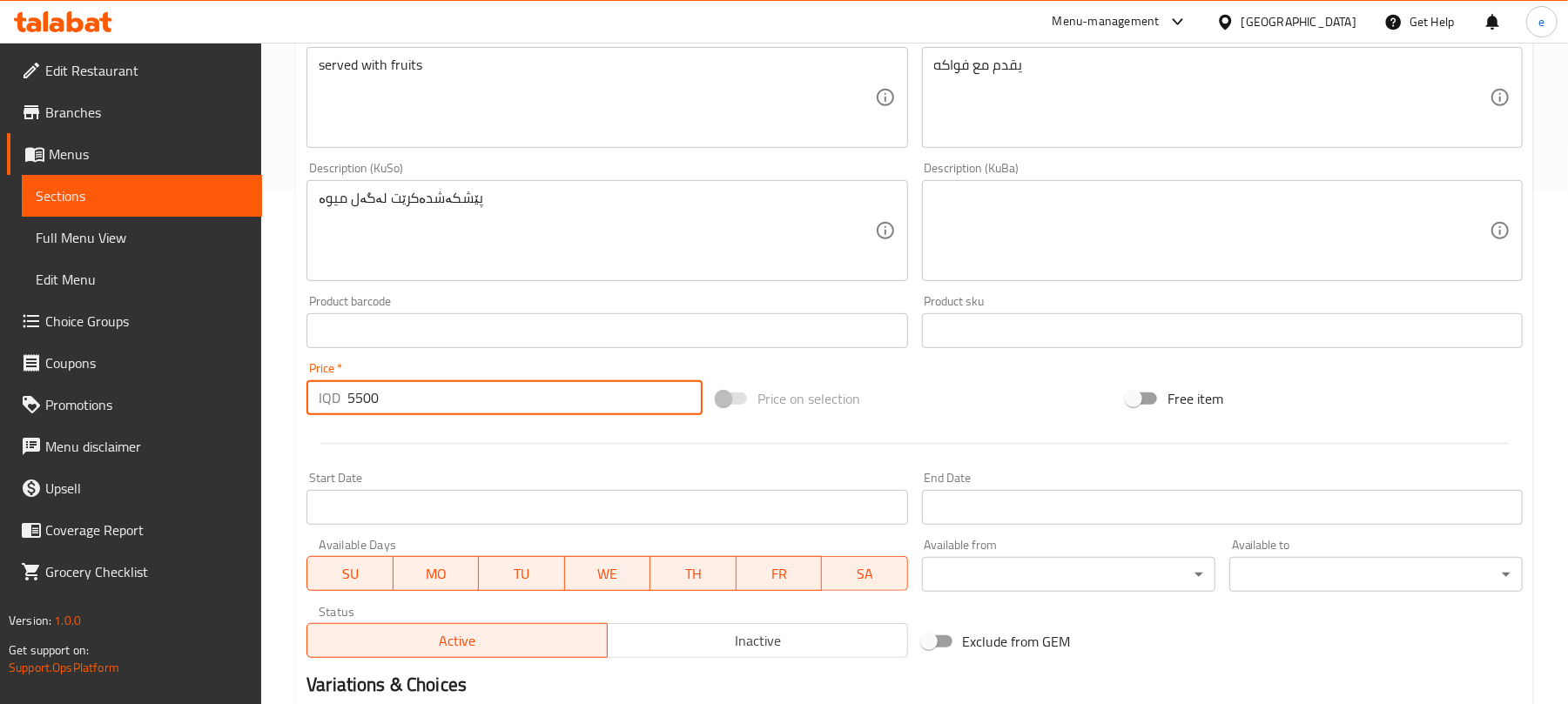
scroll to position [725, 0]
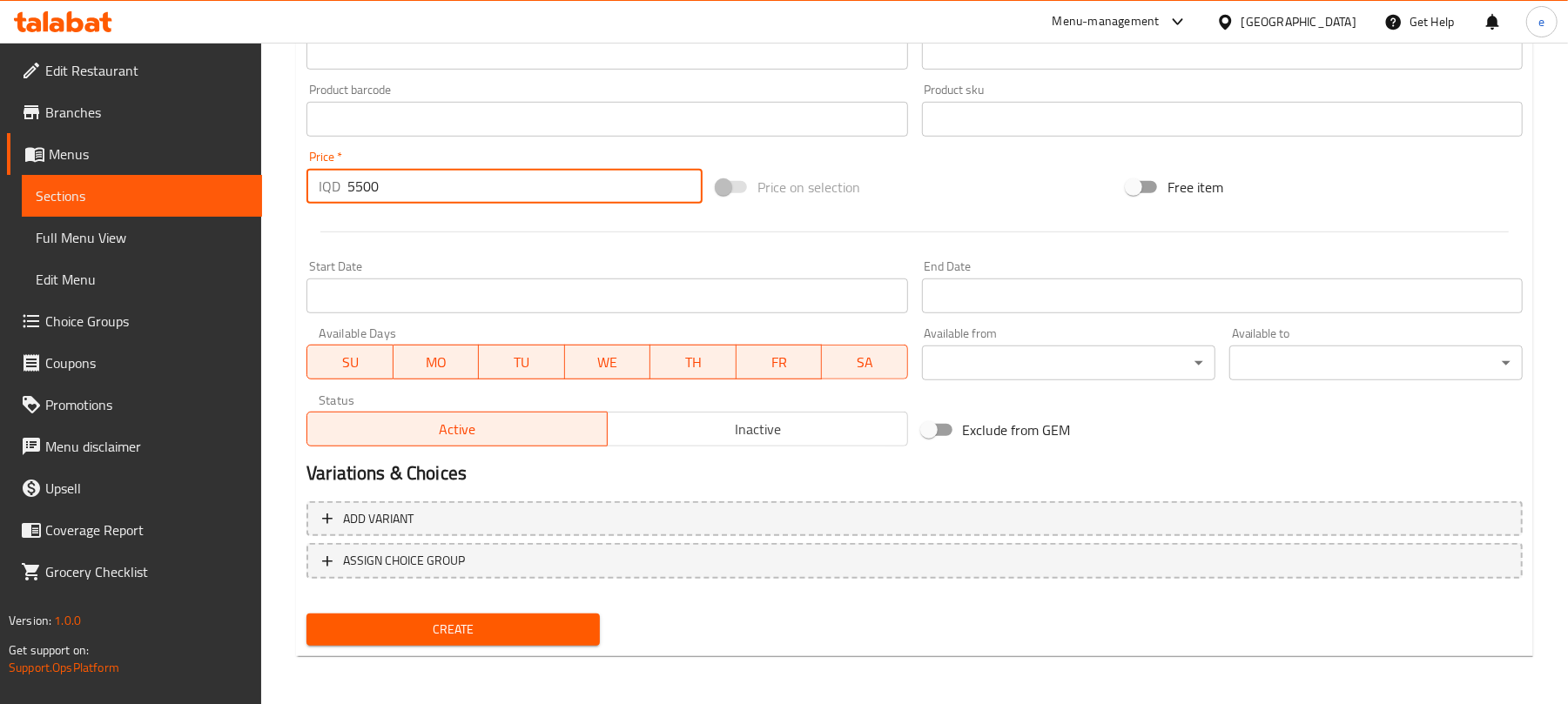
type input "5500"
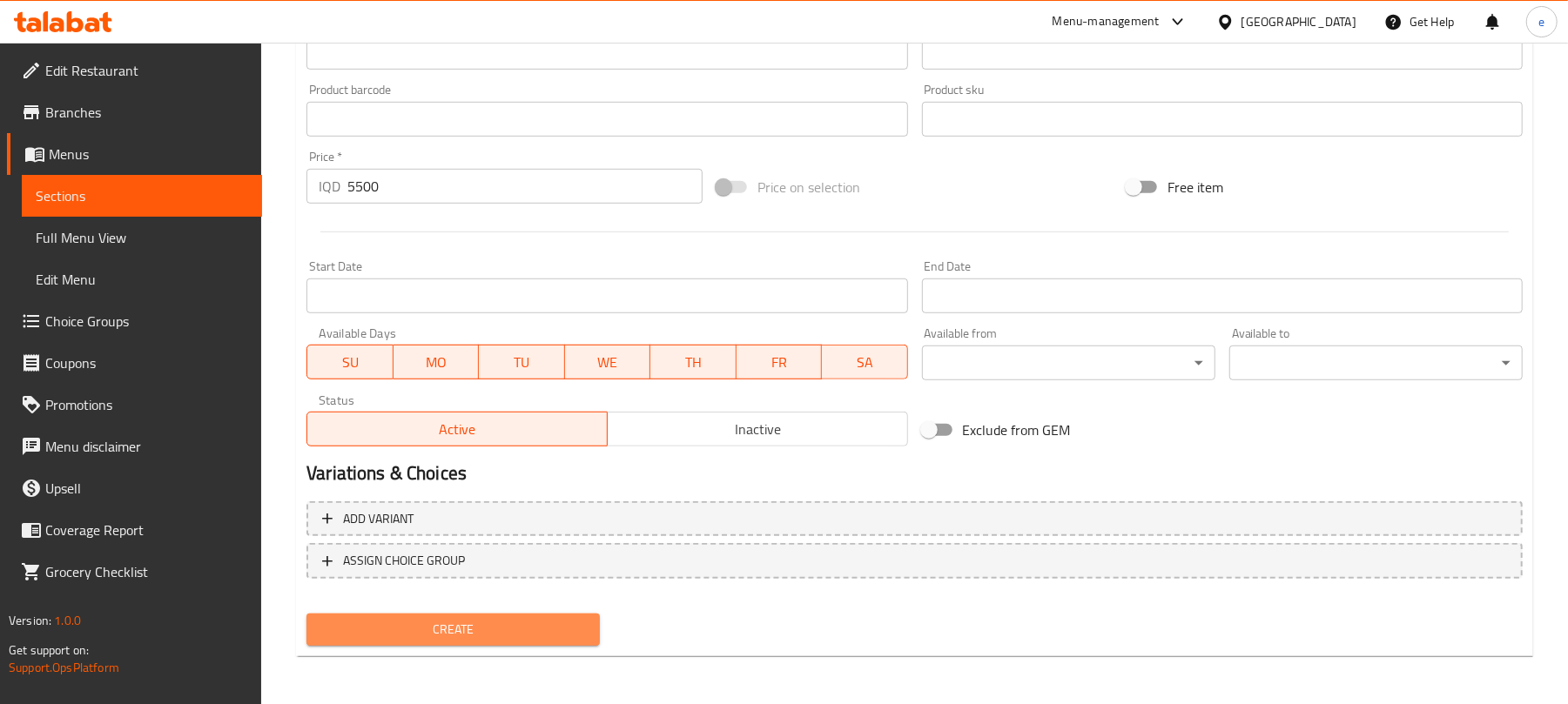
click at [564, 630] on span "Create" at bounding box center [454, 629] width 265 height 22
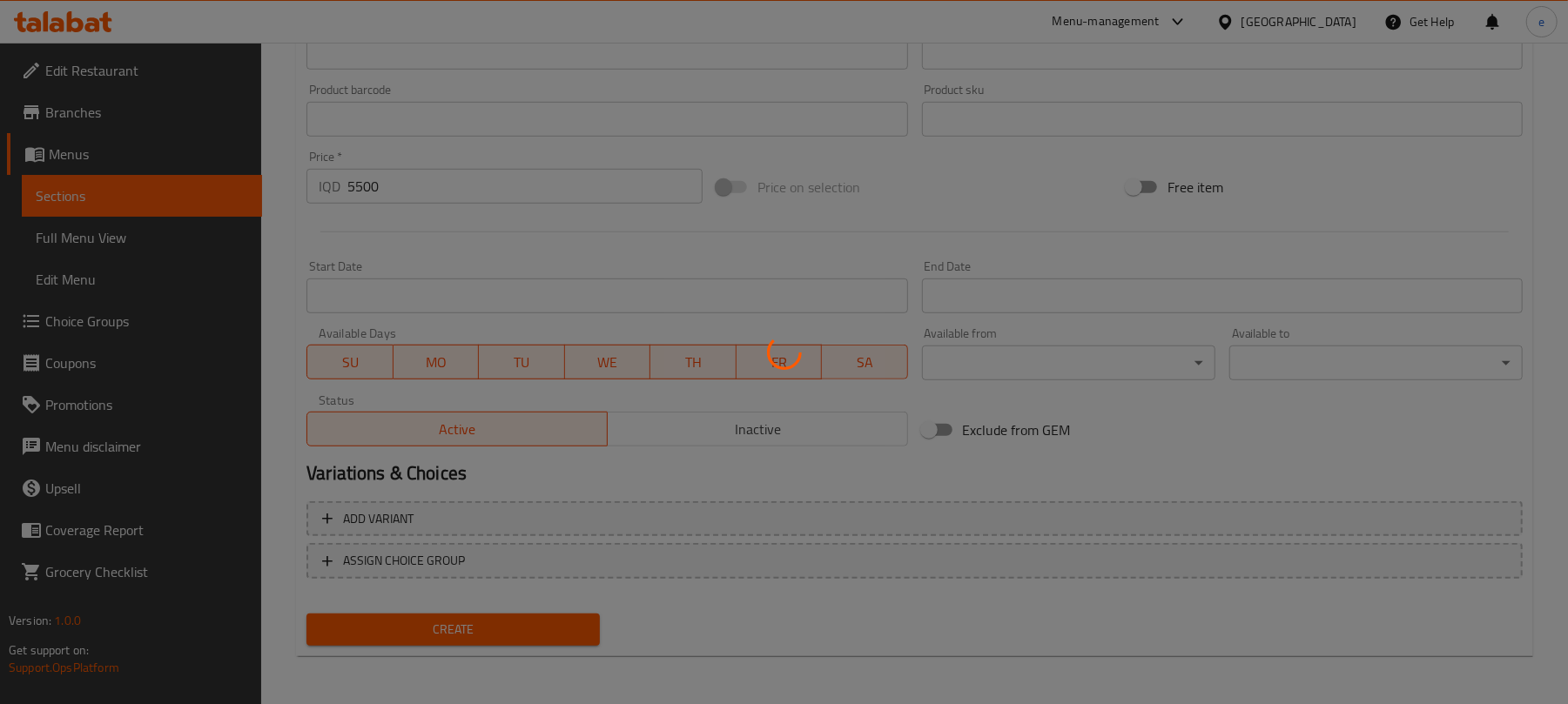
type input "0"
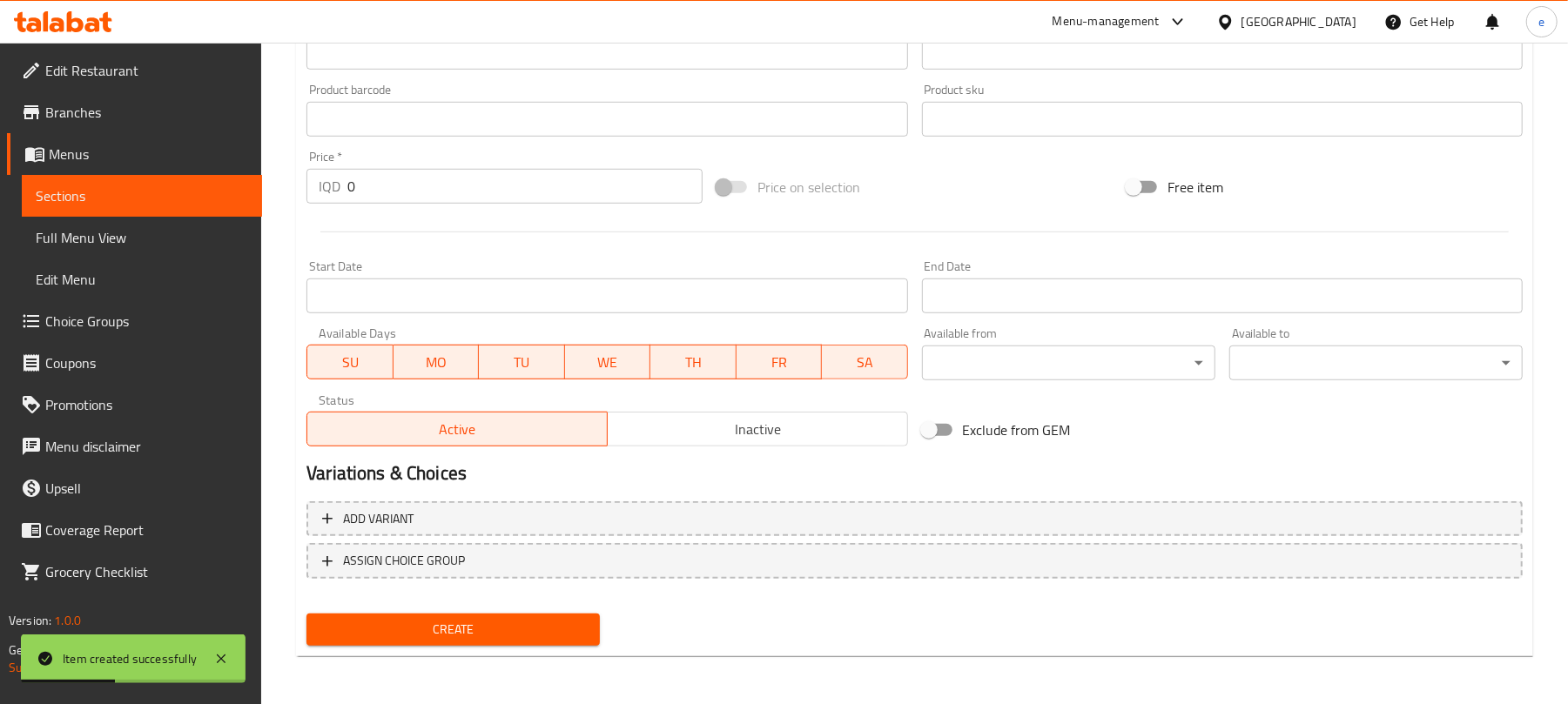
click at [141, 185] on span "Sections" at bounding box center [142, 196] width 213 height 21
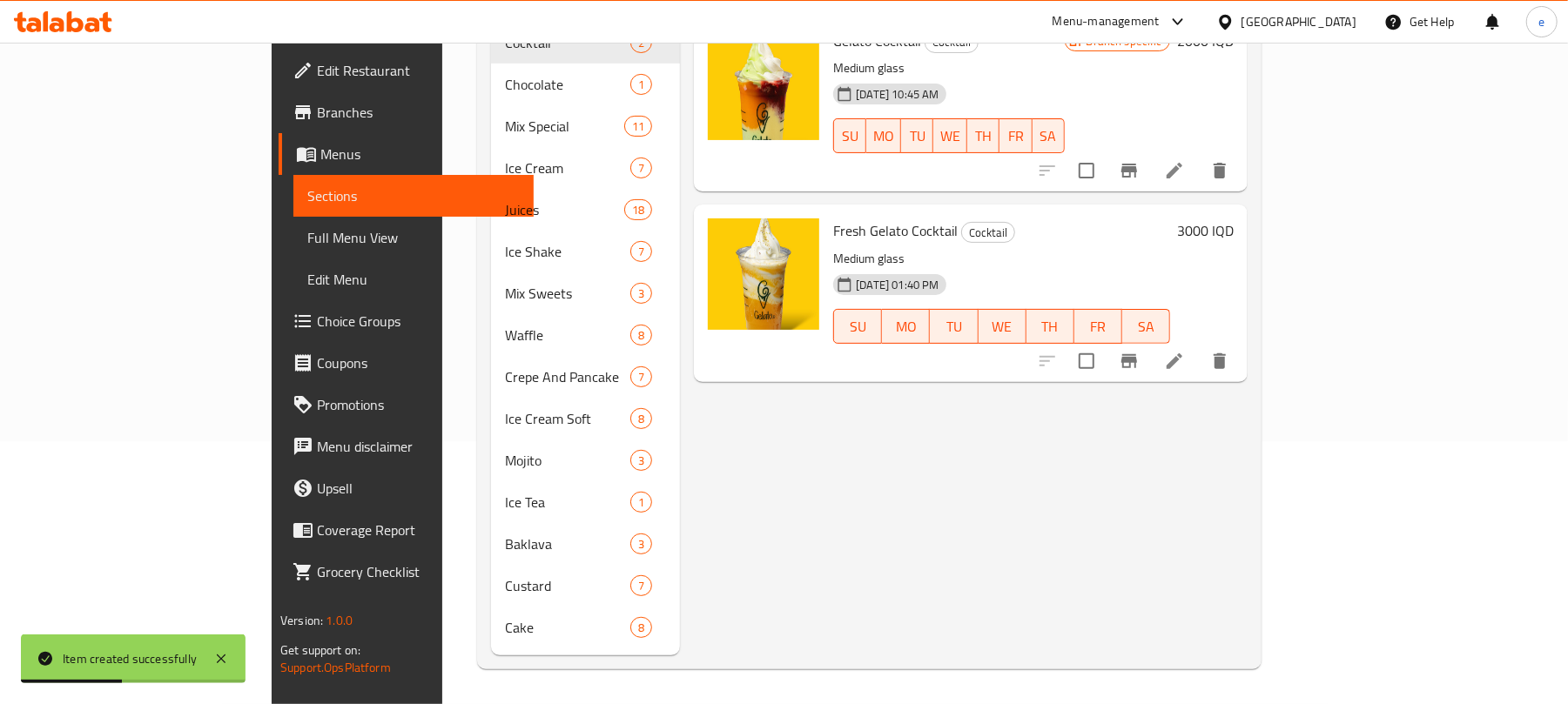
scroll to position [244, 0]
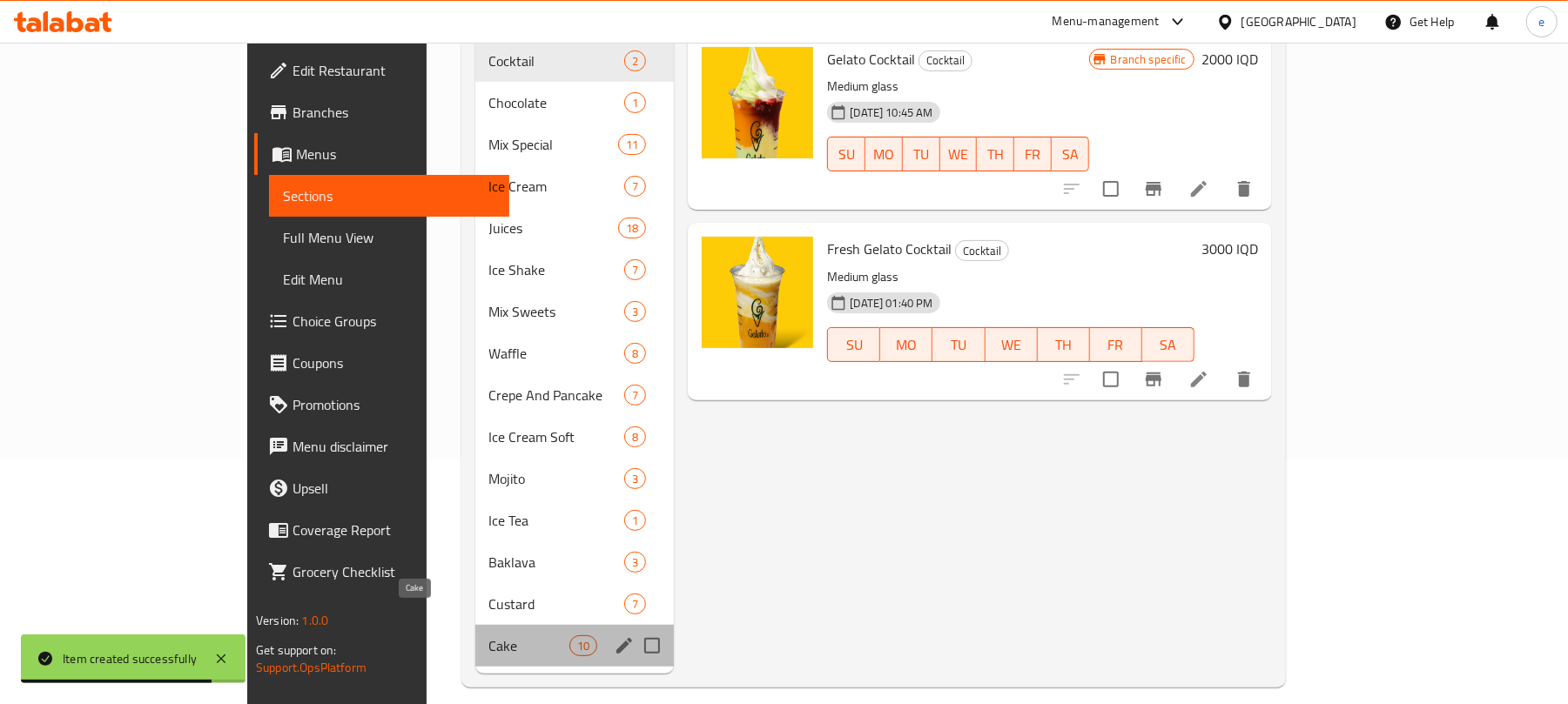
click at [490, 635] on span "Cake" at bounding box center [530, 646] width 81 height 21
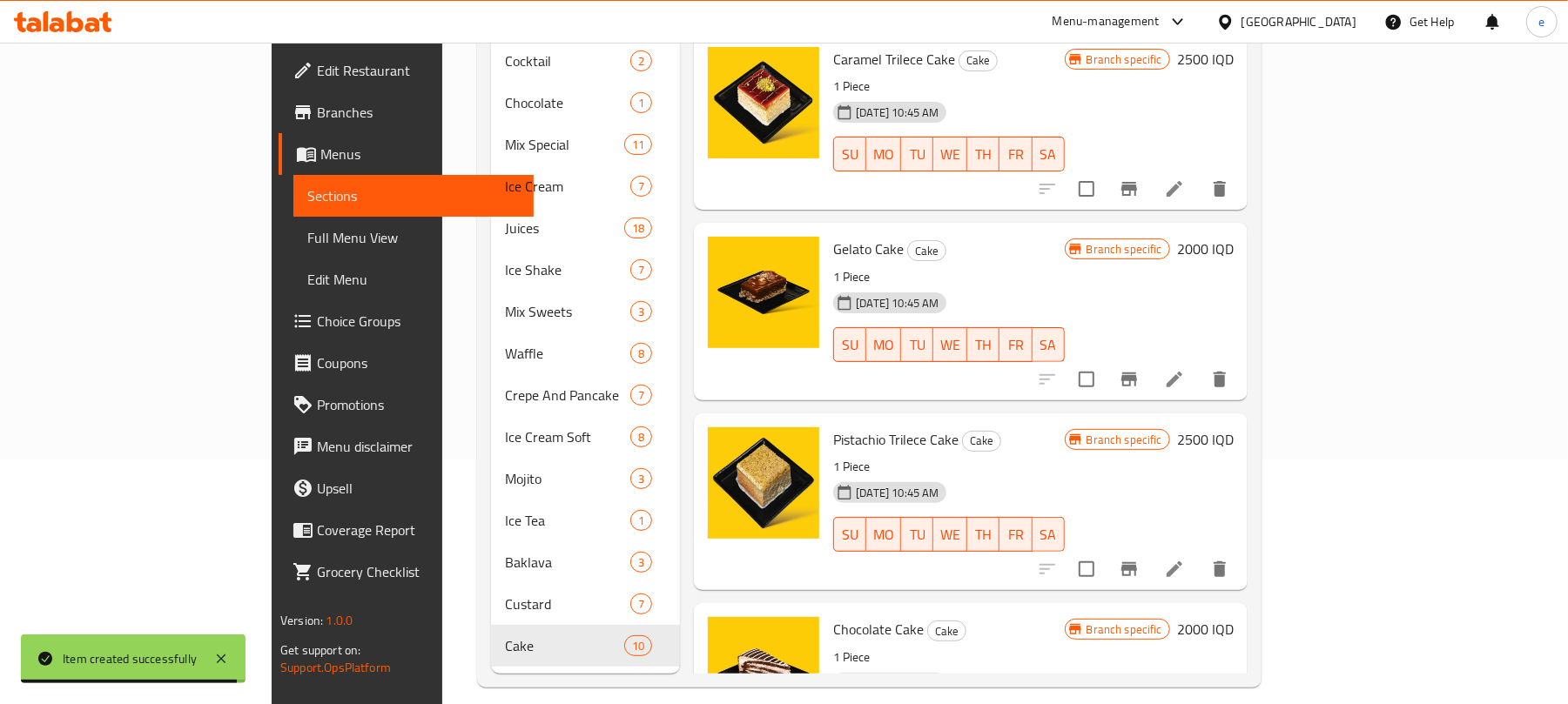
click at [1262, 182] on div "Menu sections Cocktail 2 Chocolate 1 Mix Special 11 Ice Cream 7 Juices 18 Ice S…" at bounding box center [869, 312] width 785 height 751
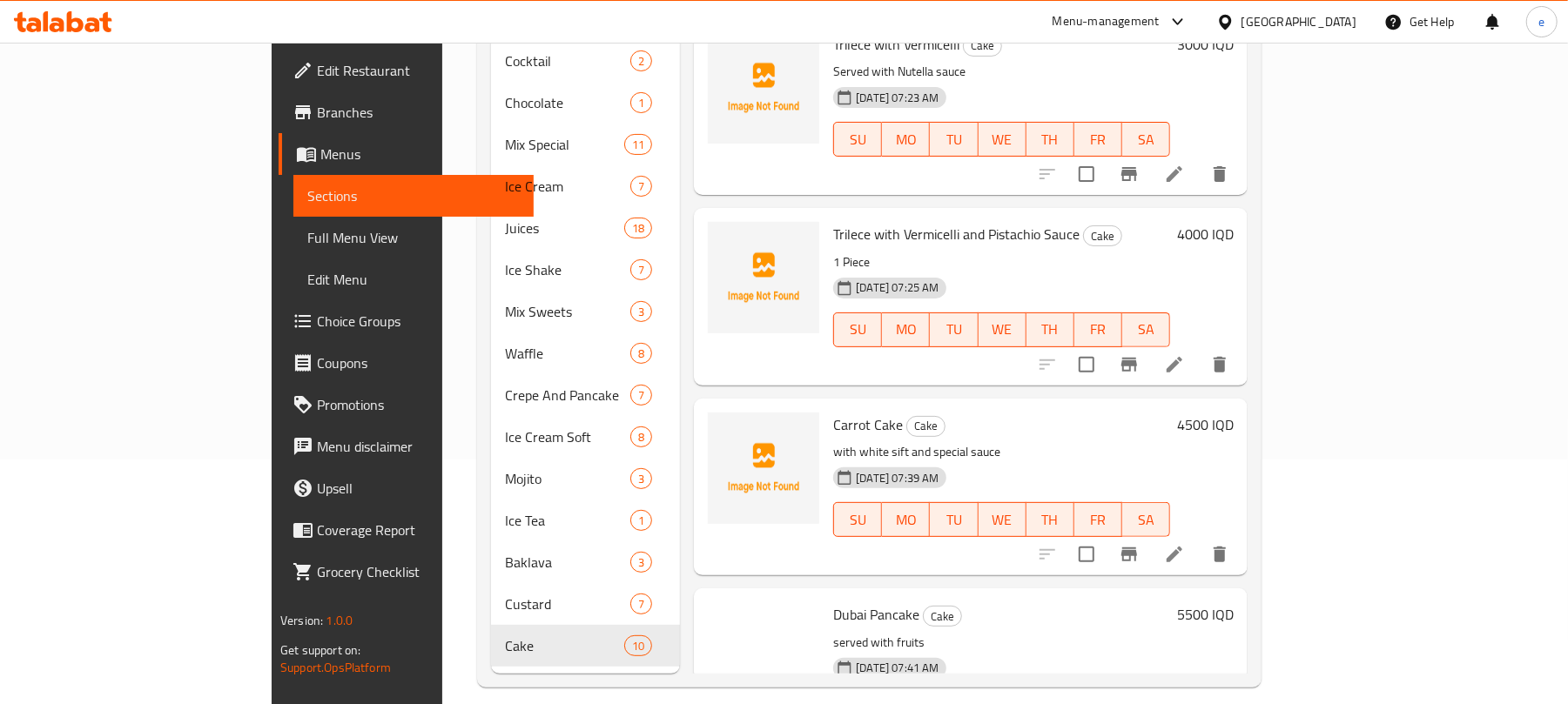
scroll to position [1241, 0]
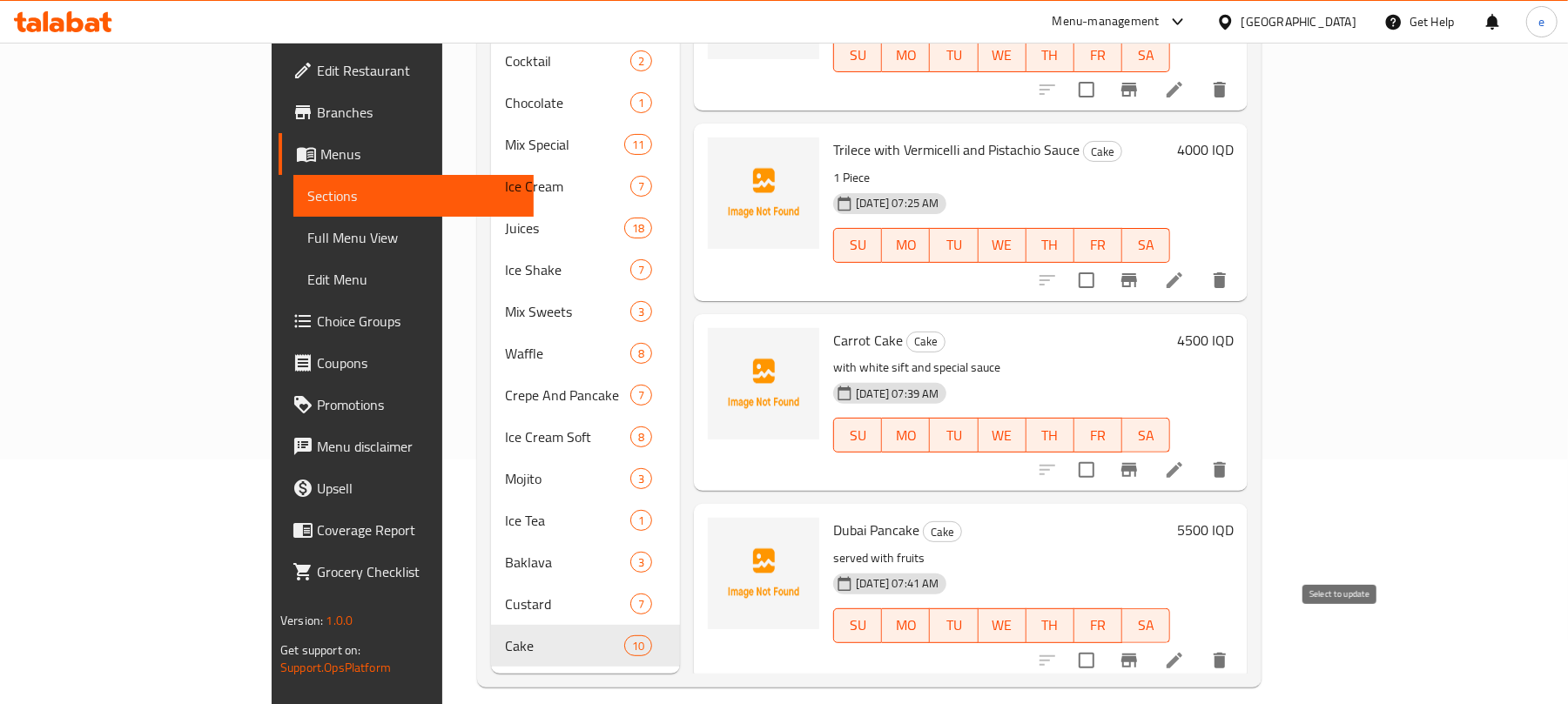
click at [1105, 642] on input "checkbox" at bounding box center [1087, 661] width 37 height 37
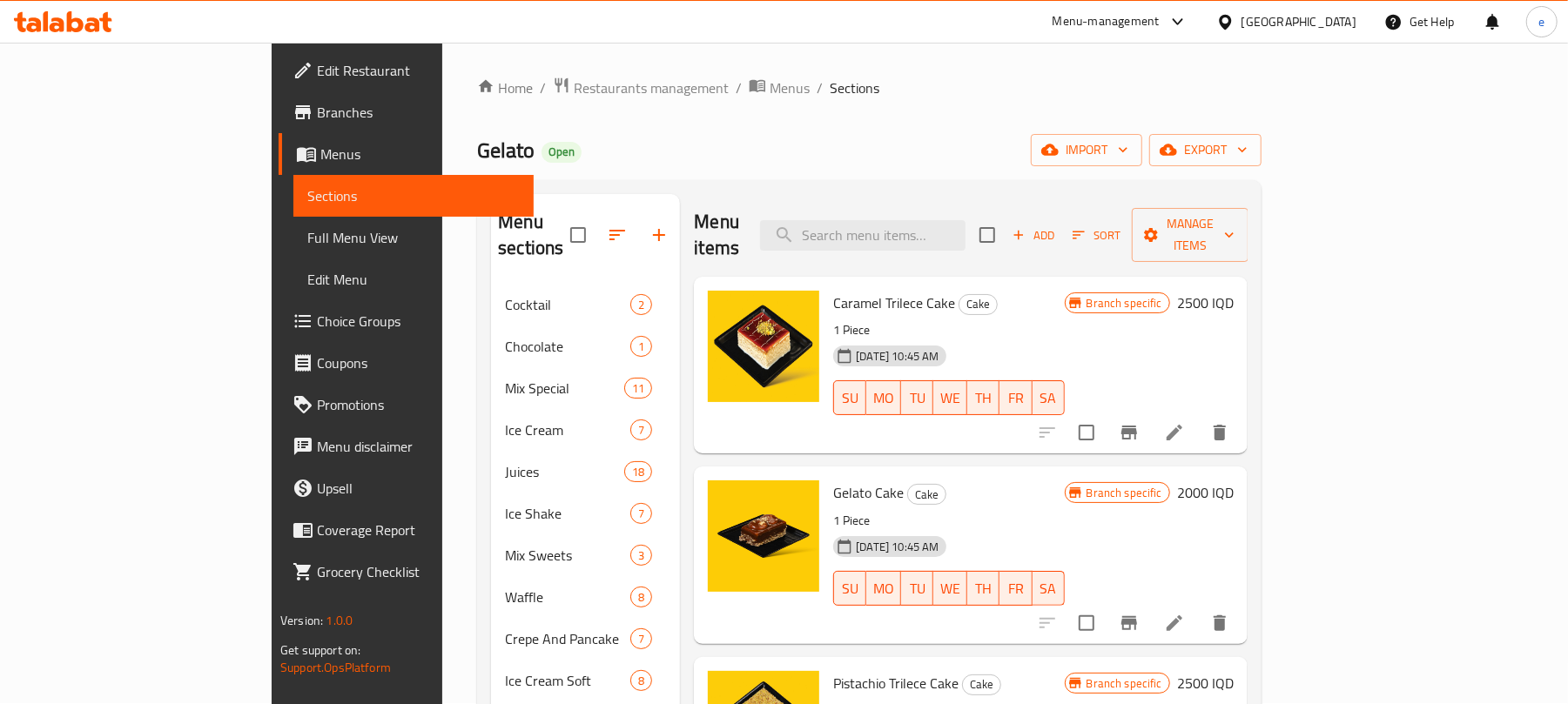
scroll to position [0, 0]
click at [1235, 225] on span "Manage items" at bounding box center [1190, 236] width 89 height 44
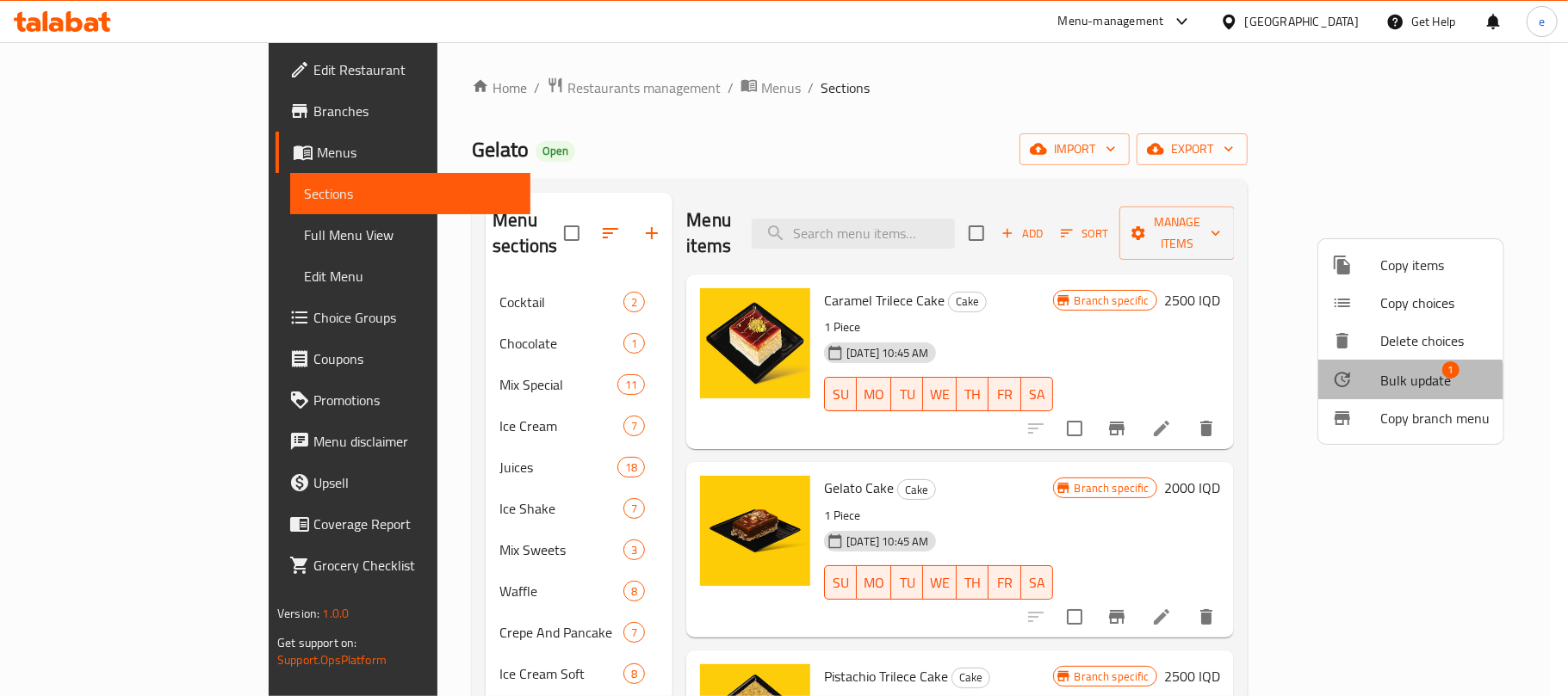
click at [1407, 383] on span "Bulk update" at bounding box center [1415, 381] width 70 height 21
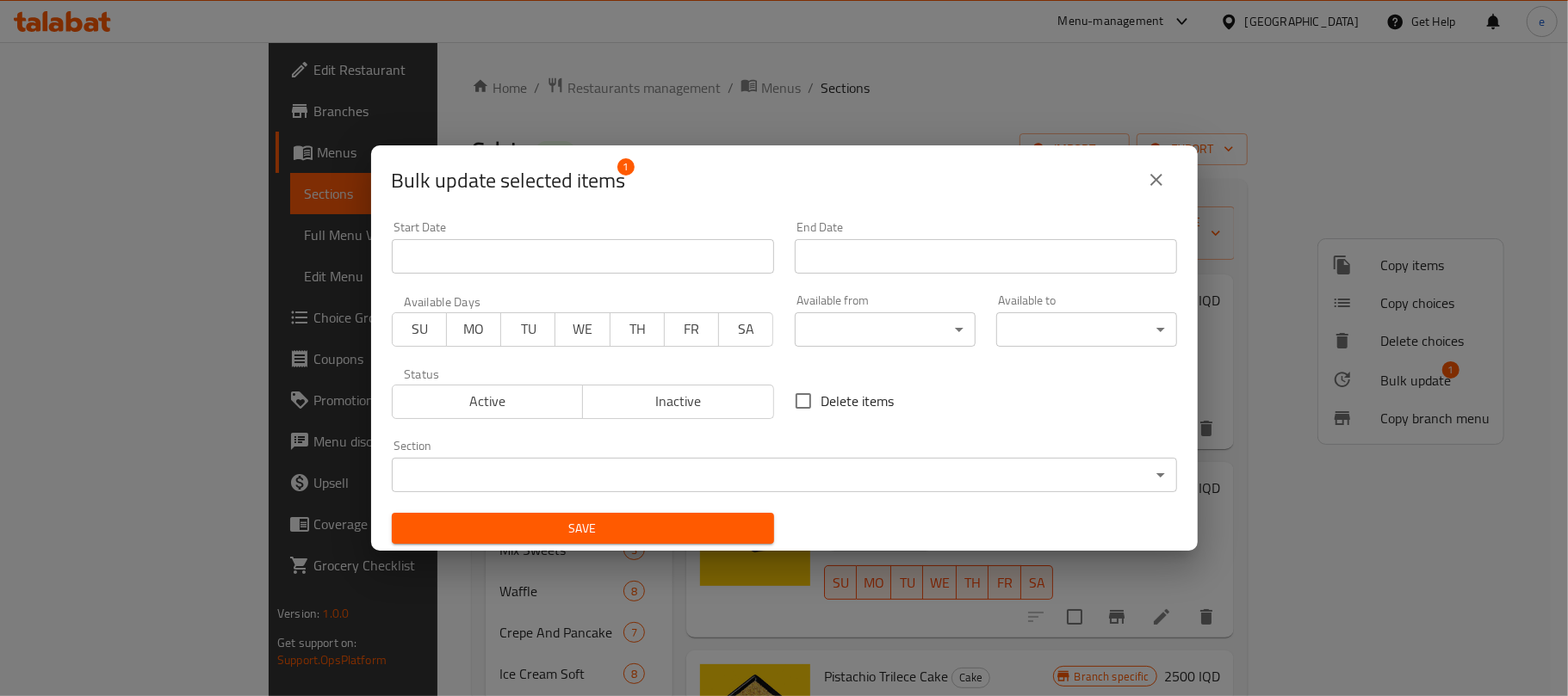
click at [903, 484] on body "​ Menu-management Iraq Get Help e Edit Restaurant Branches Menus Sections Full …" at bounding box center [784, 369] width 1568 height 654
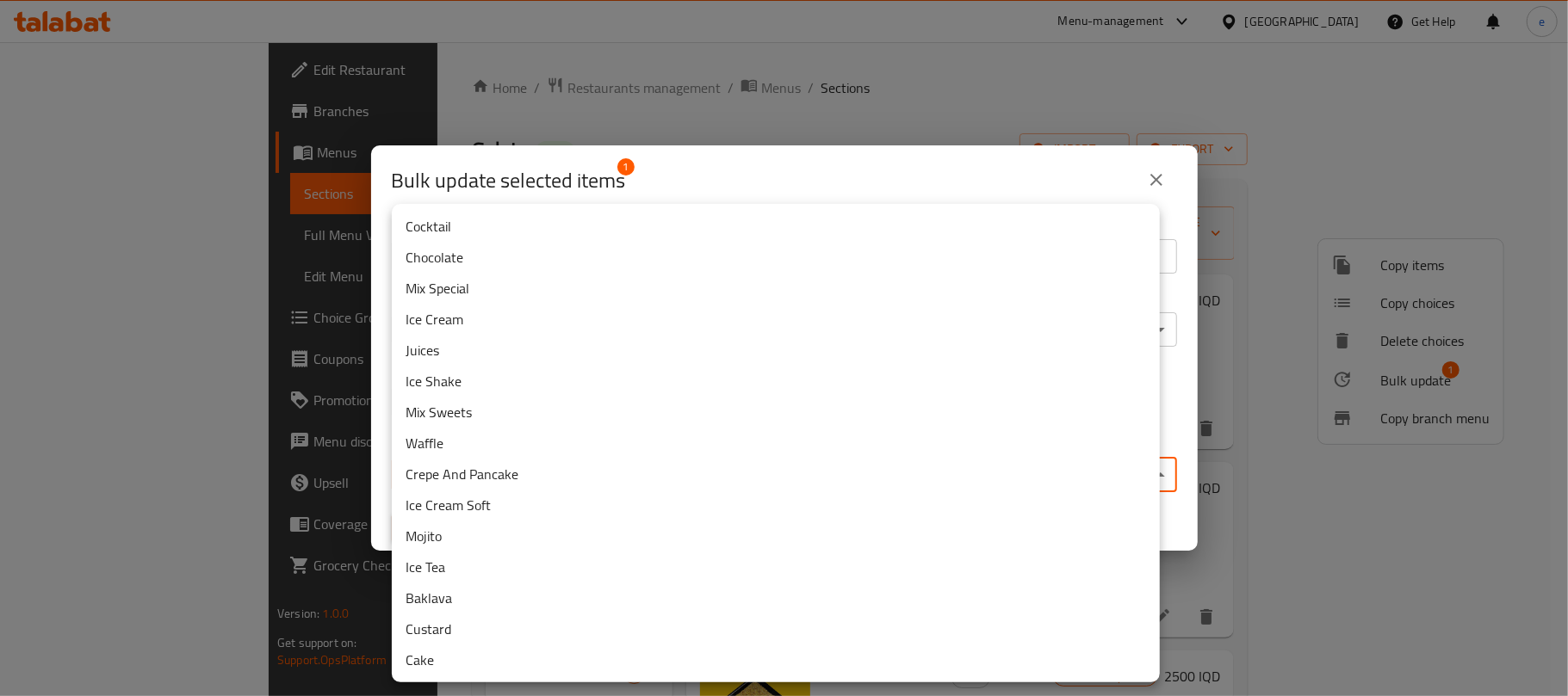
click at [513, 475] on li "Crepe And Pancake" at bounding box center [776, 474] width 768 height 31
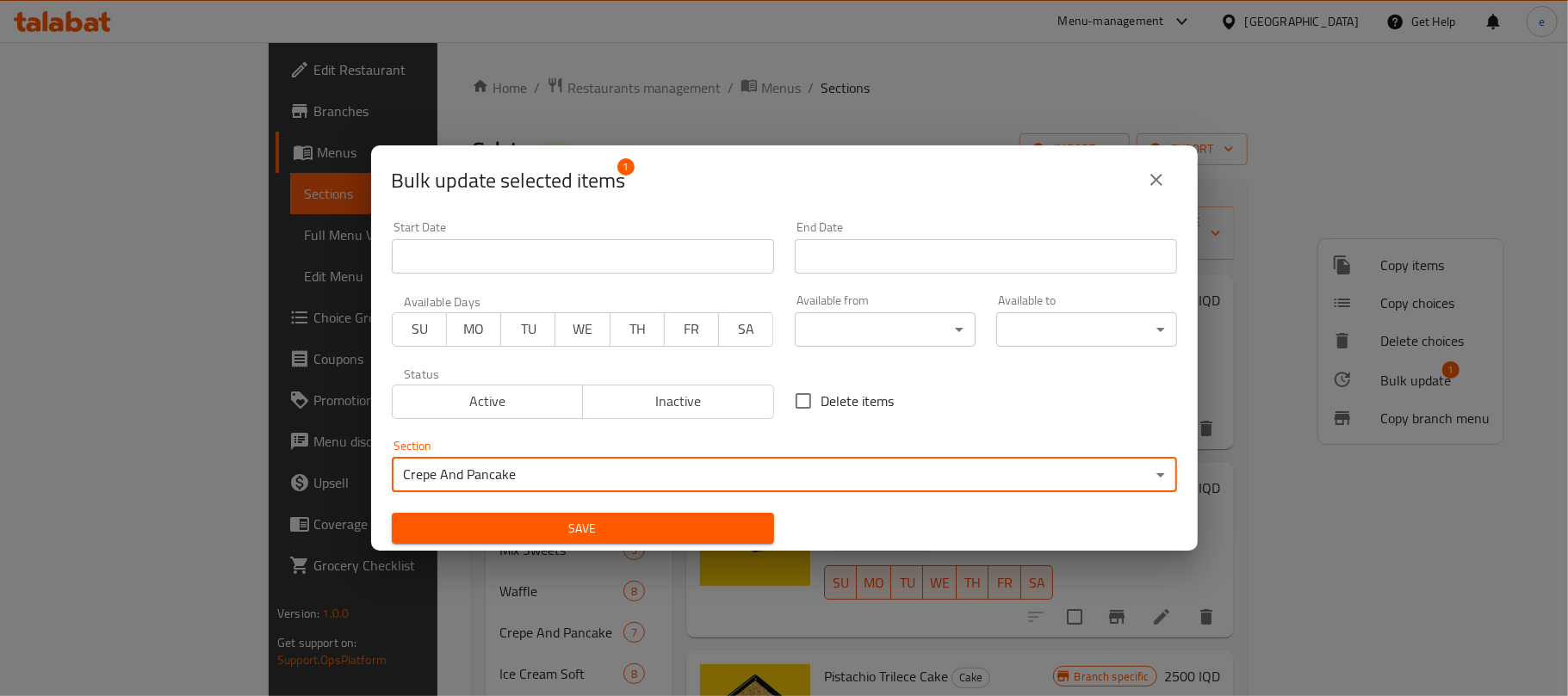
click at [618, 534] on span "Save" at bounding box center [583, 528] width 355 height 22
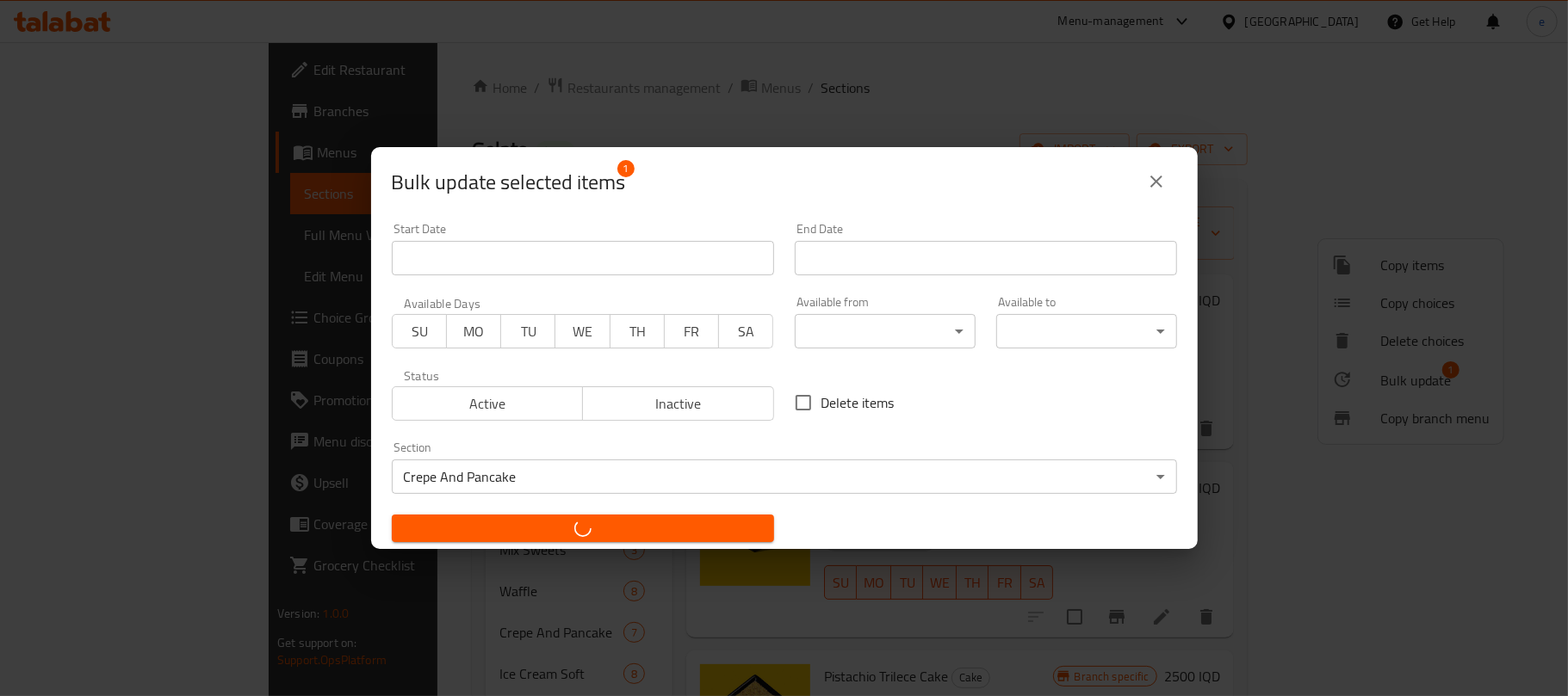
checkbox input "false"
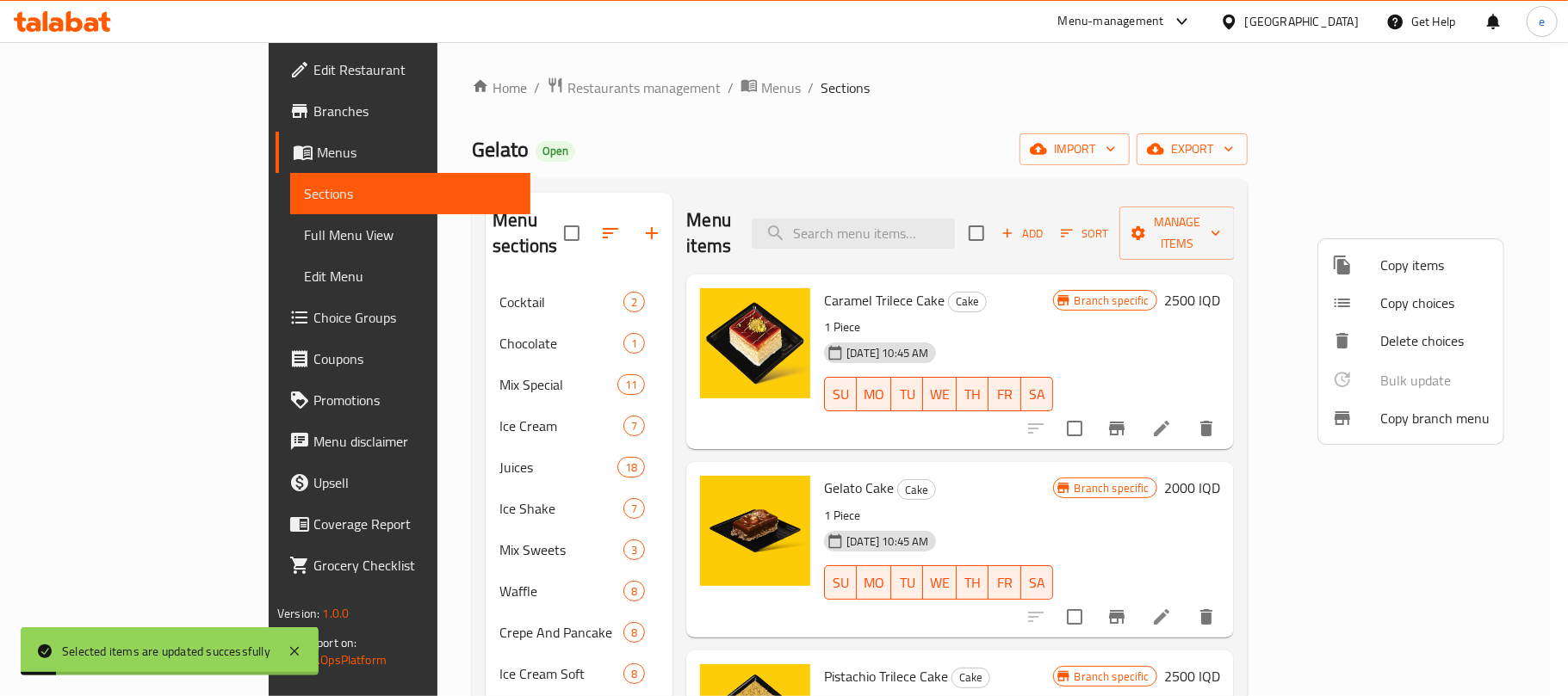
click at [415, 606] on div at bounding box center [784, 348] width 1568 height 696
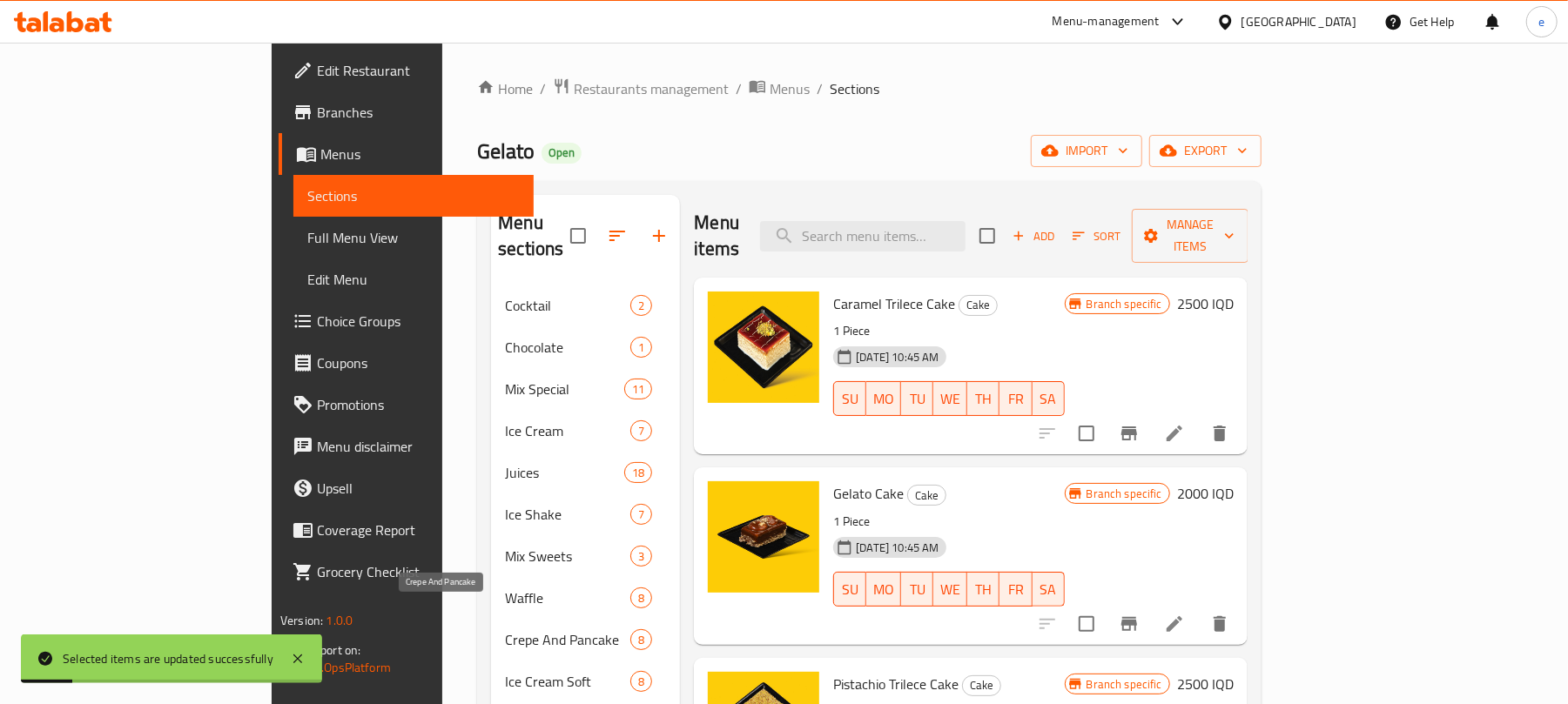
click at [505, 629] on span "Crepe And Pancake" at bounding box center [568, 640] width 126 height 21
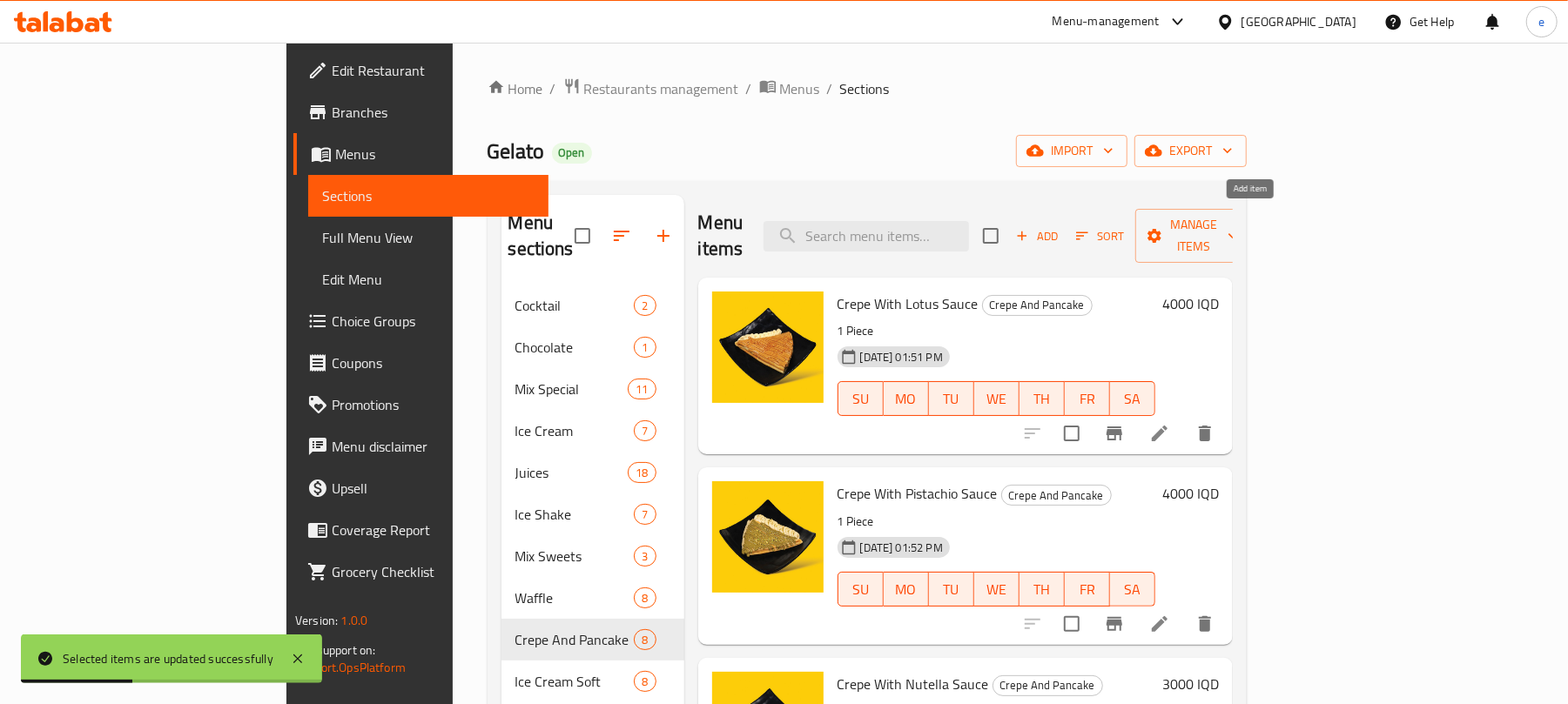
click at [1061, 227] on span "Add" at bounding box center [1036, 236] width 47 height 20
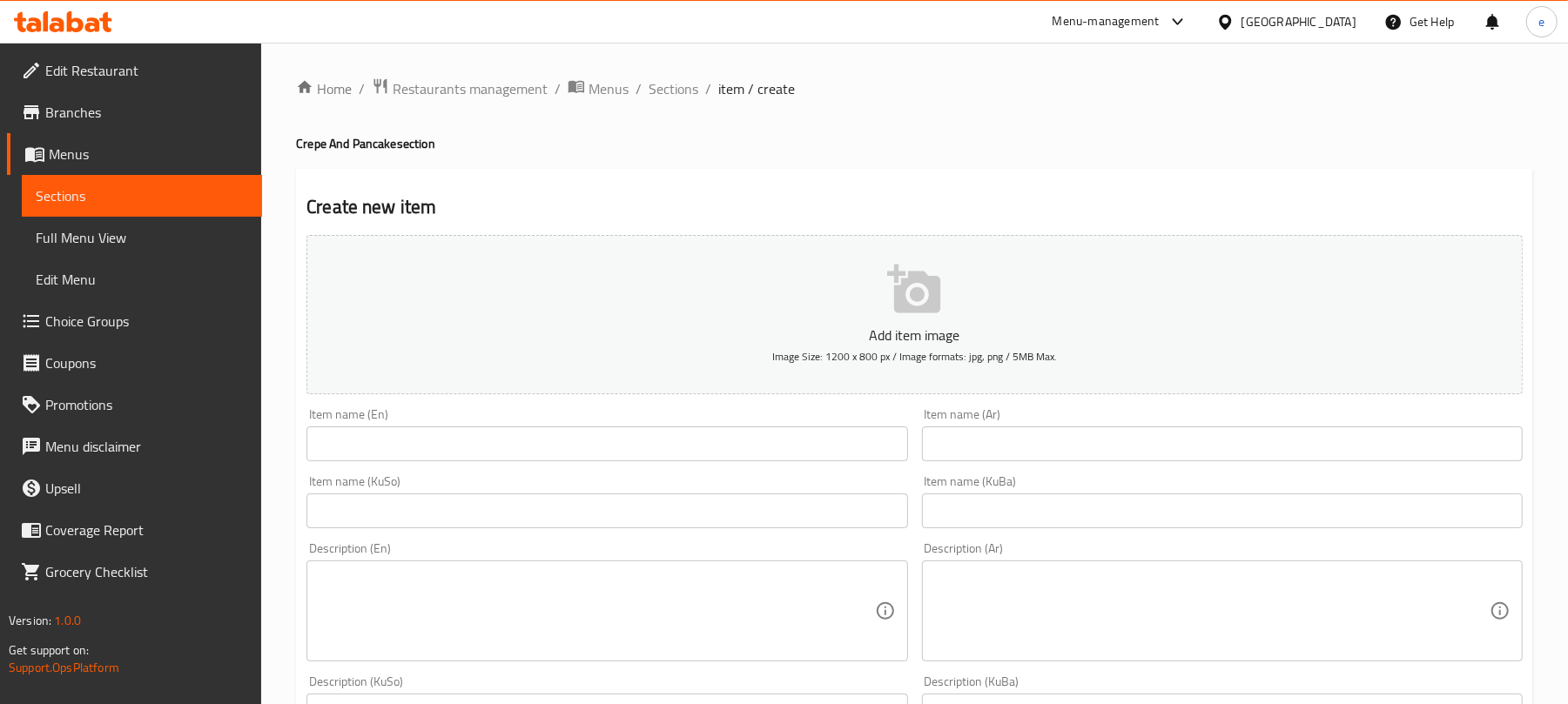
drag, startPoint x: 959, startPoint y: 436, endPoint x: 990, endPoint y: 451, distance: 34.4
click at [959, 436] on input "text" at bounding box center [1223, 444] width 601 height 35
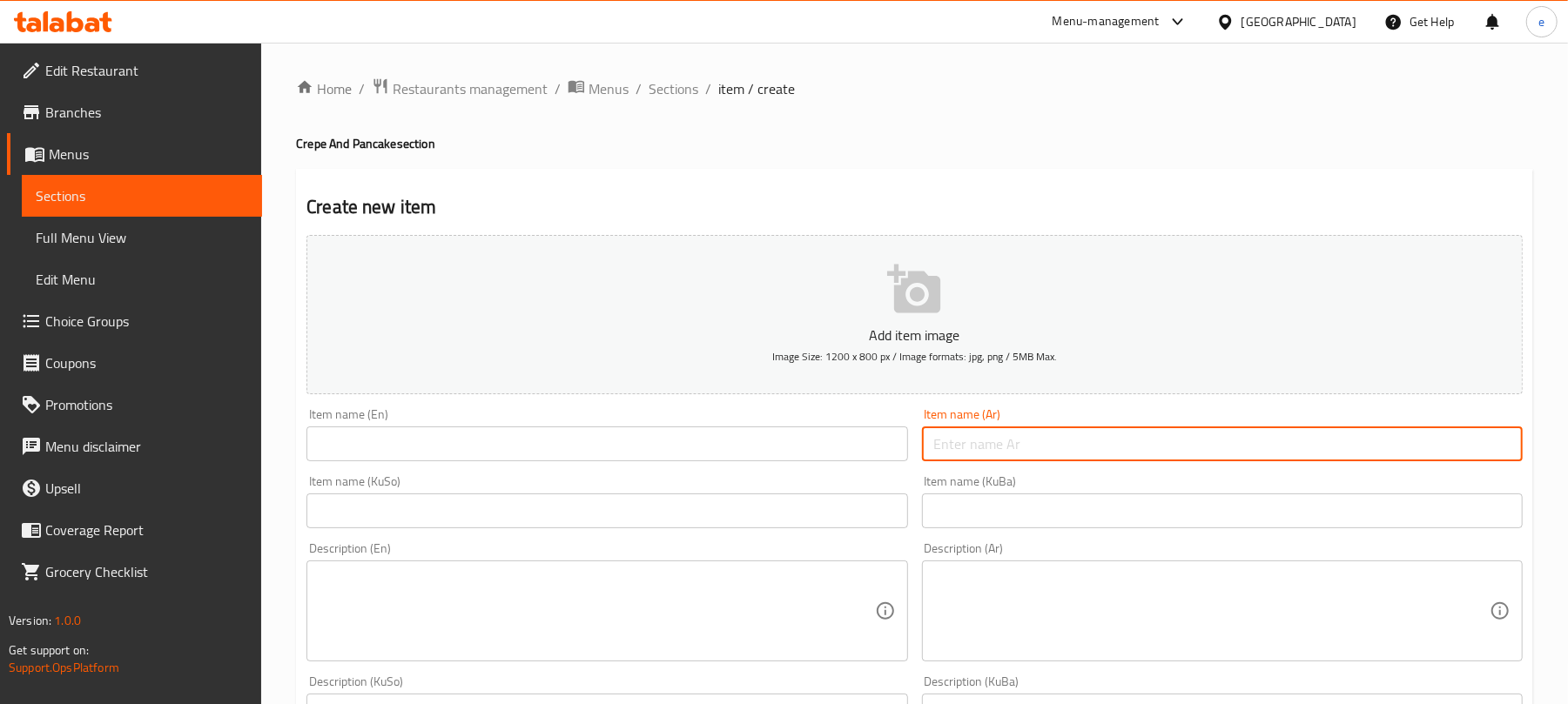
paste input "بان كيك مع صلصة نوتيلا"
type input "بان كيك مع صلصة نوتيلا"
drag, startPoint x: 610, startPoint y: 454, endPoint x: 621, endPoint y: 460, distance: 12.5
click at [610, 454] on input "text" at bounding box center [607, 444] width 601 height 35
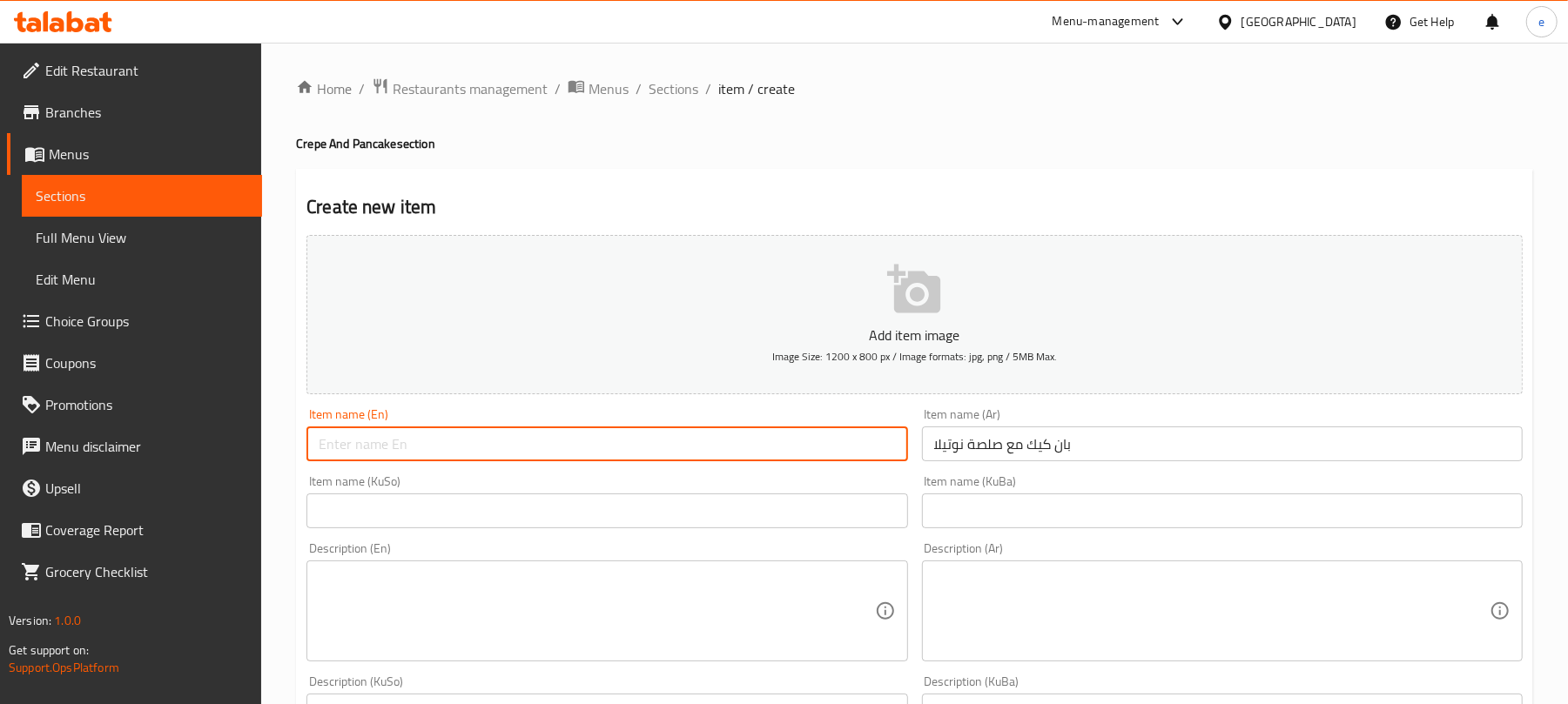
paste input "Pancake with Nutella Sauce"
type input "Pancake with Nutella Sauce"
click at [757, 506] on input "text" at bounding box center [607, 512] width 601 height 35
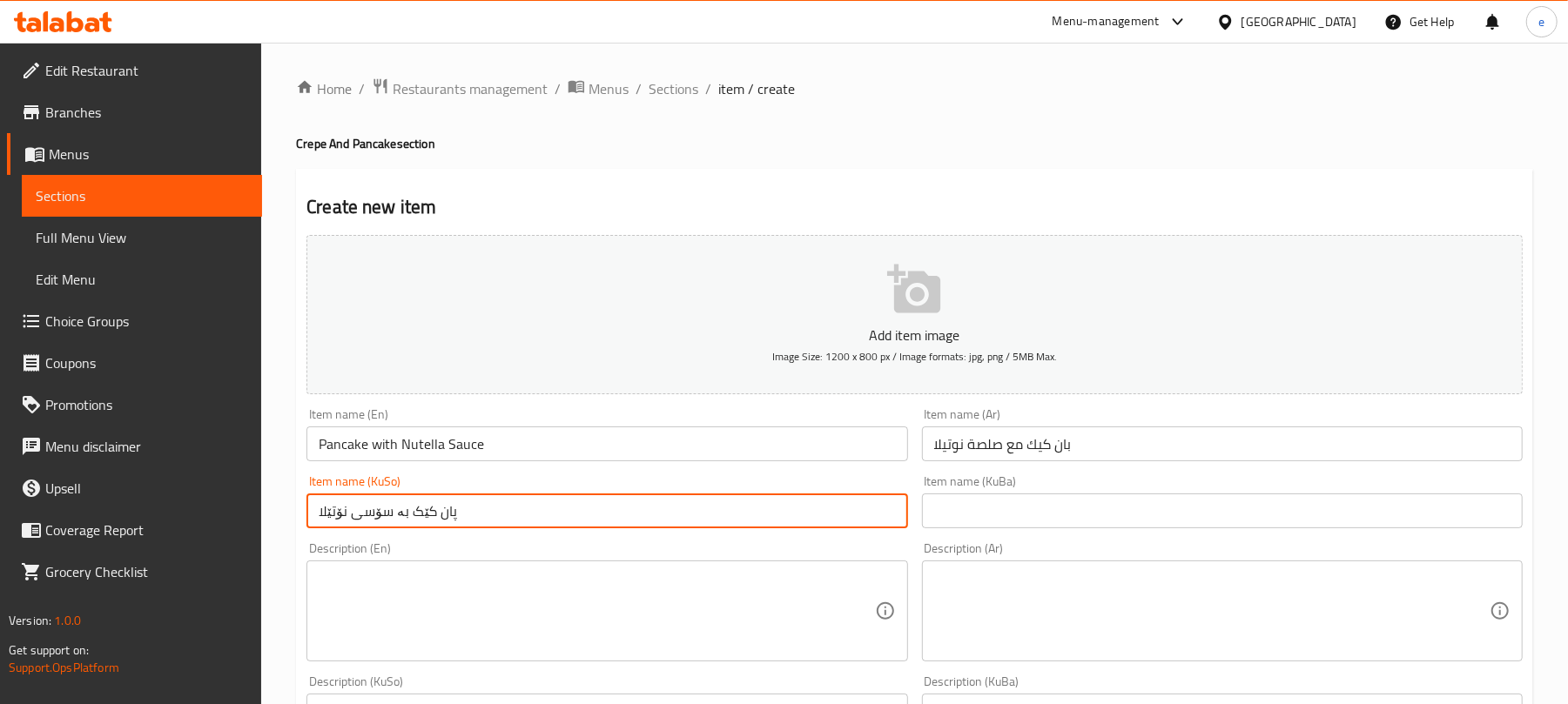
type input "پان کێک بە سۆسی نۆتێلا"
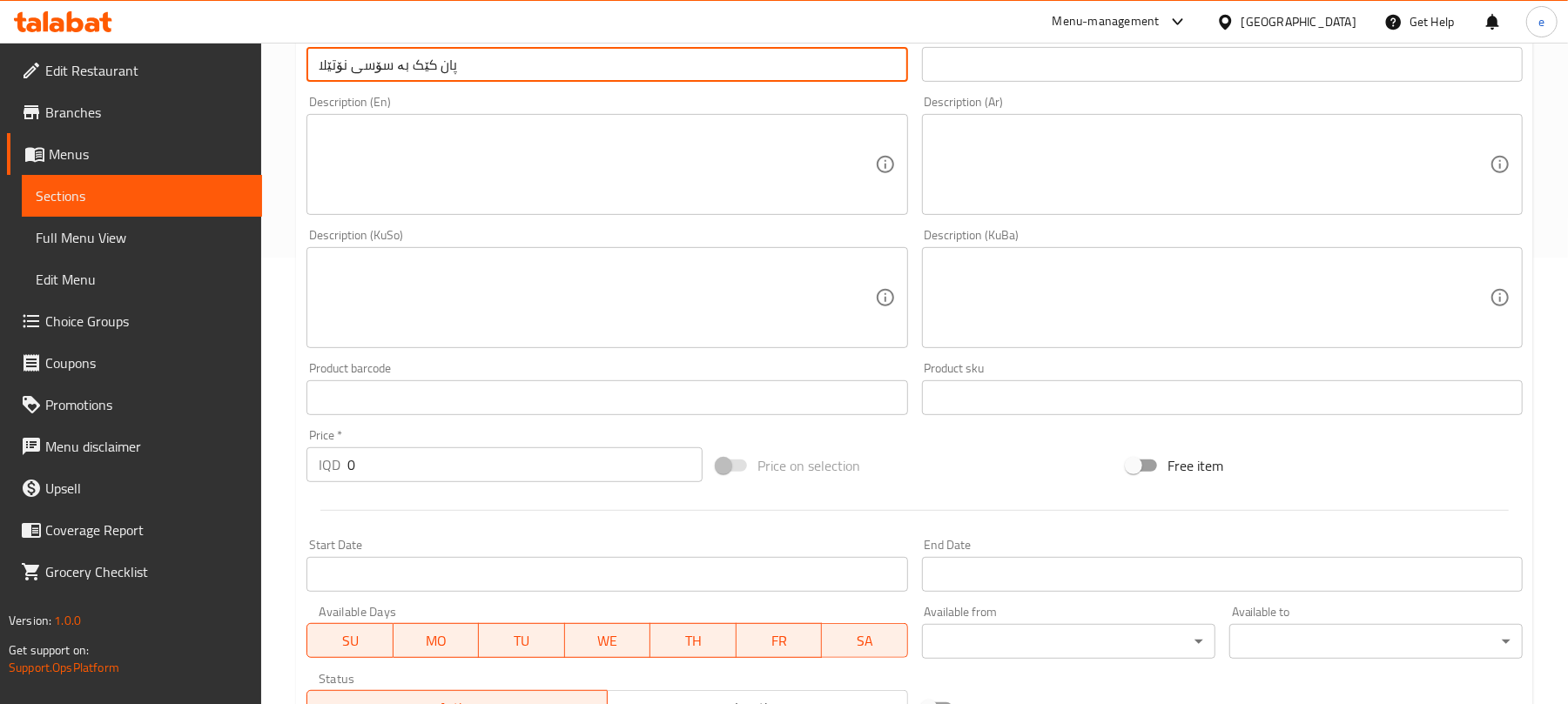
scroll to position [464, 0]
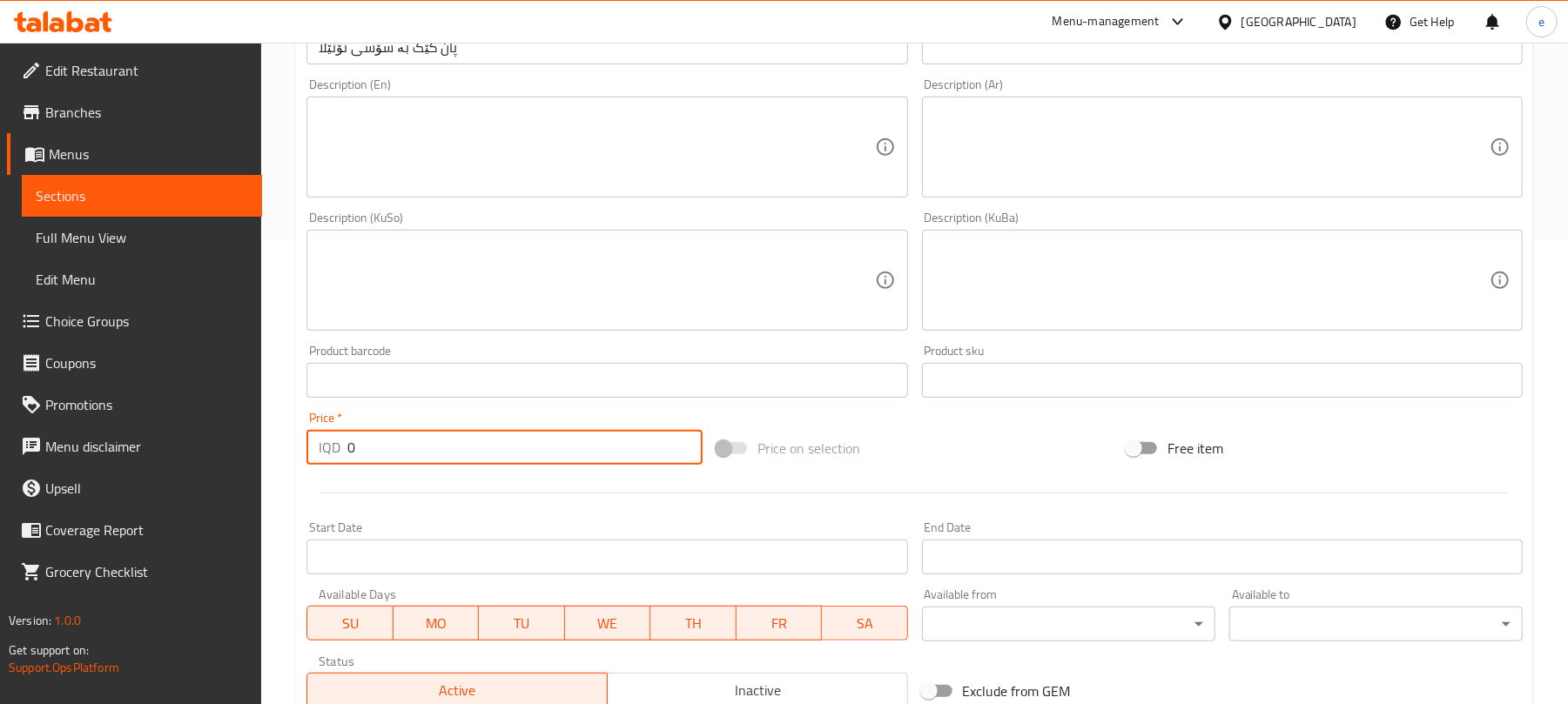
drag, startPoint x: 429, startPoint y: 447, endPoint x: 350, endPoint y: 442, distance: 79.2
click at [350, 442] on input "0" at bounding box center [525, 447] width 355 height 35
paste input "350"
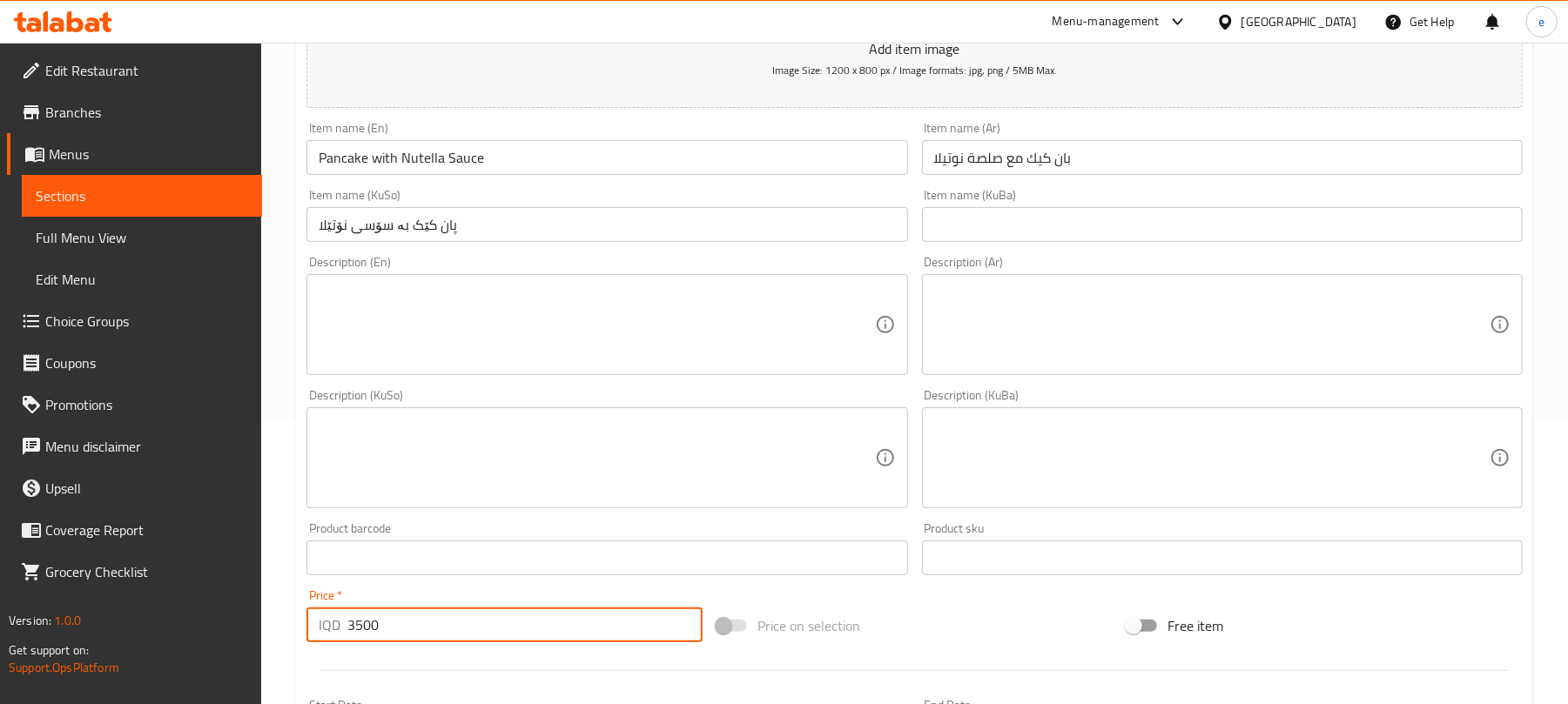
scroll to position [232, 0]
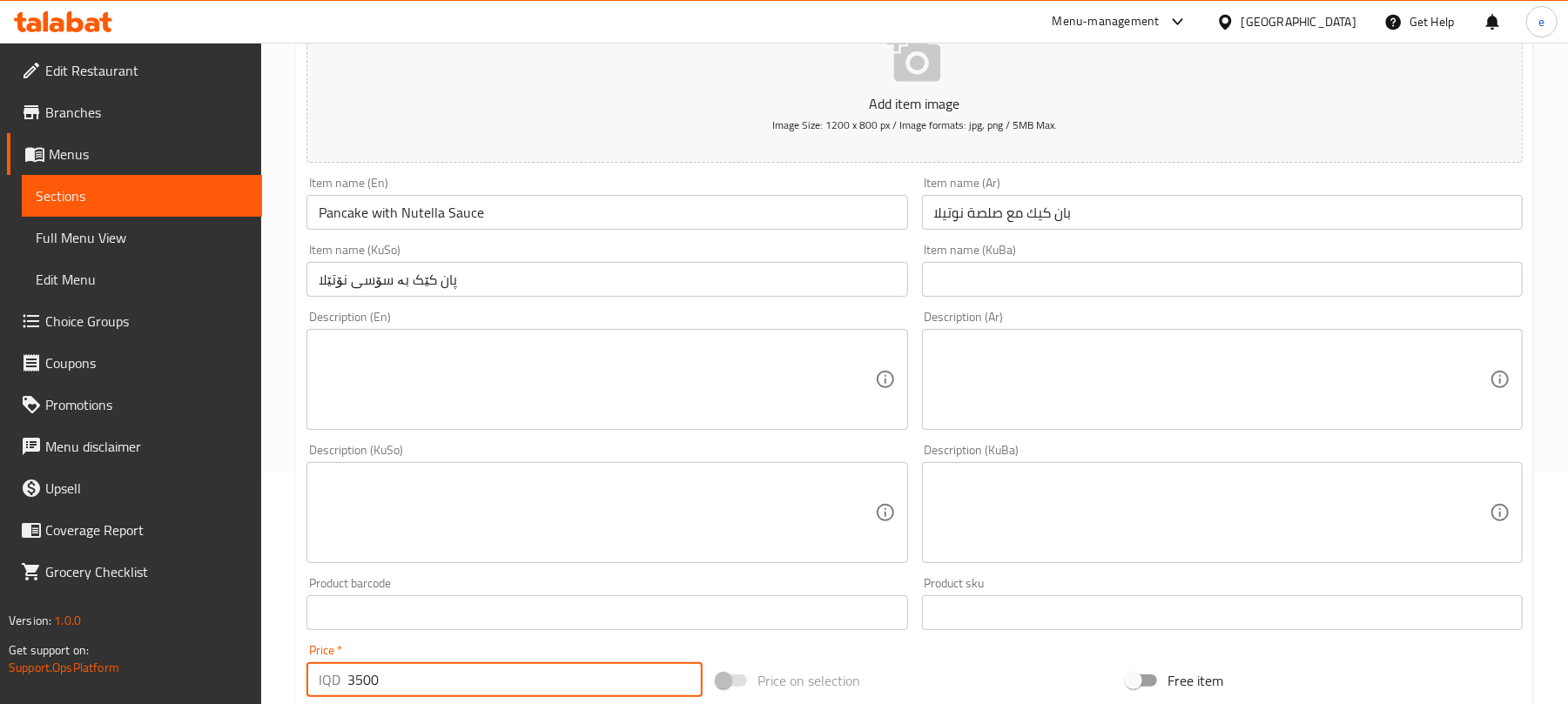
type input "3500"
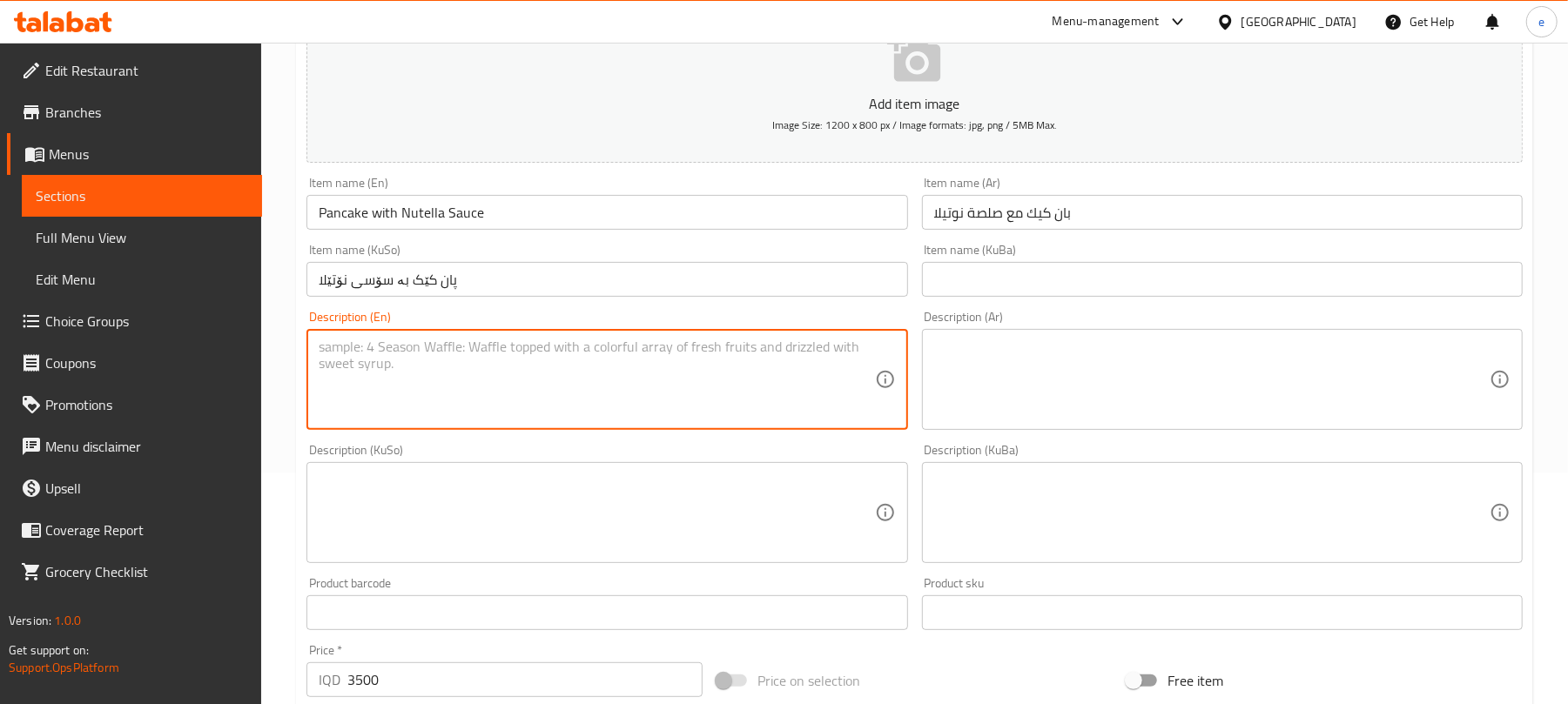
click at [461, 357] on textarea at bounding box center [597, 380] width 555 height 83
paste textarea "served with fruits"
type textarea "served with fruits"
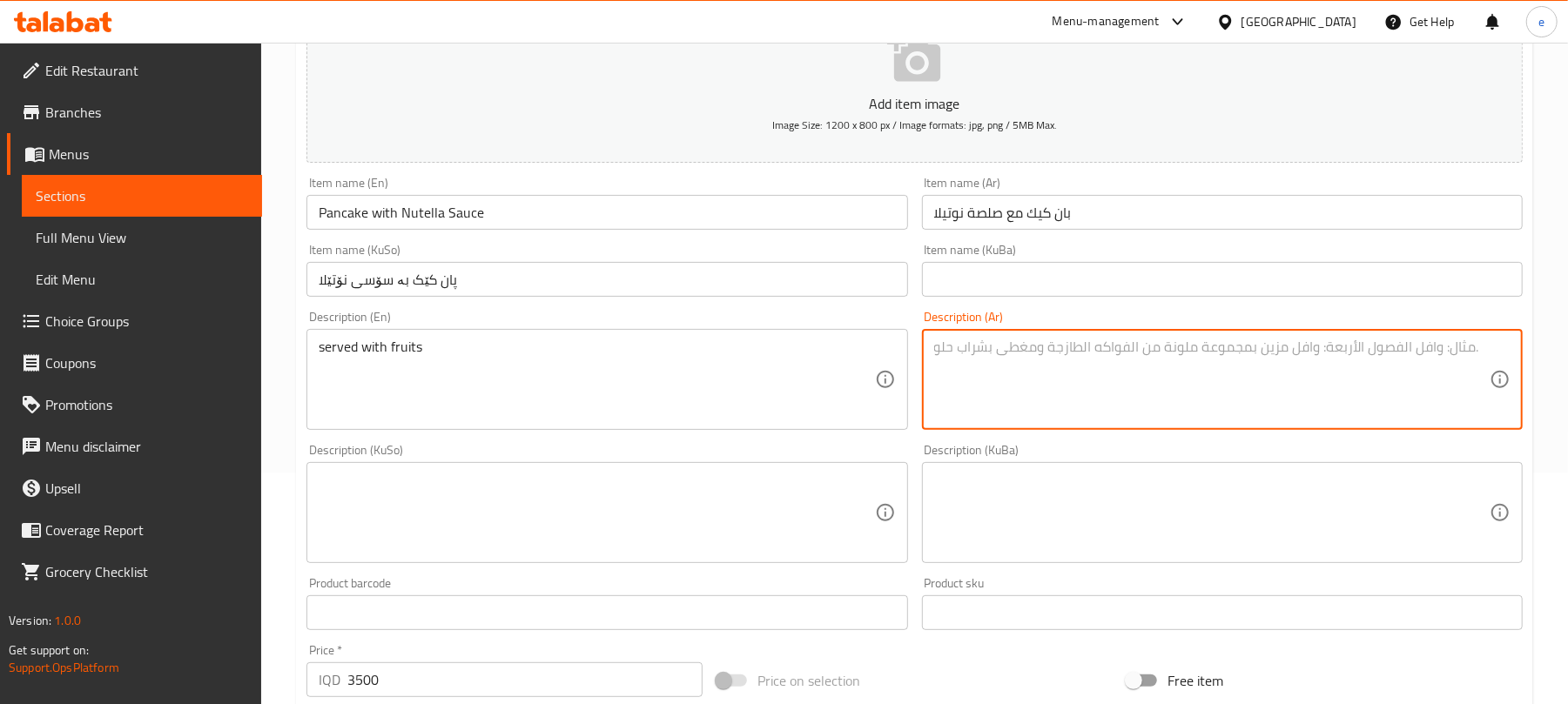
click at [1047, 420] on textarea at bounding box center [1212, 380] width 555 height 83
paste textarea "يقدم مع فواكه"
type textarea "يقدم مع فواكه"
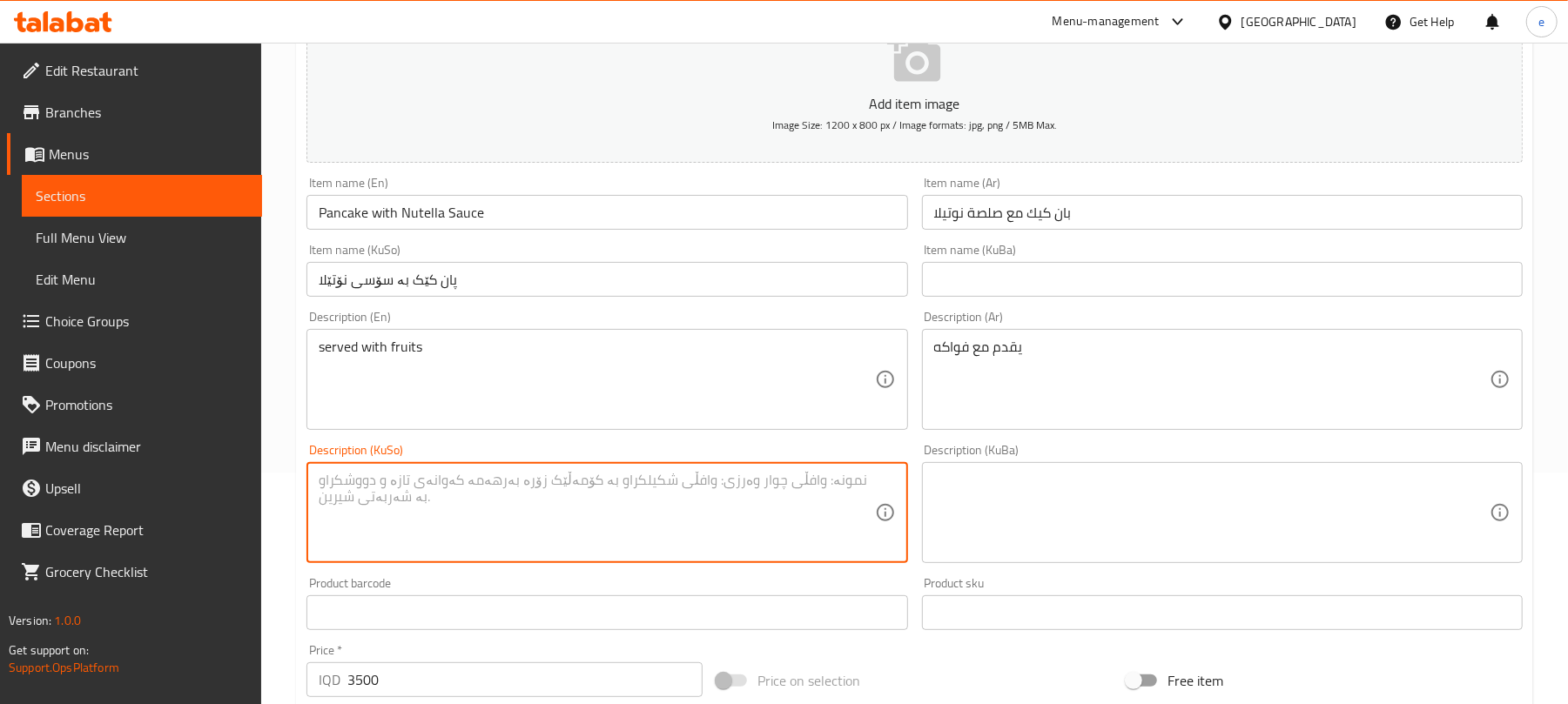
click at [847, 503] on textarea at bounding box center [597, 513] width 555 height 83
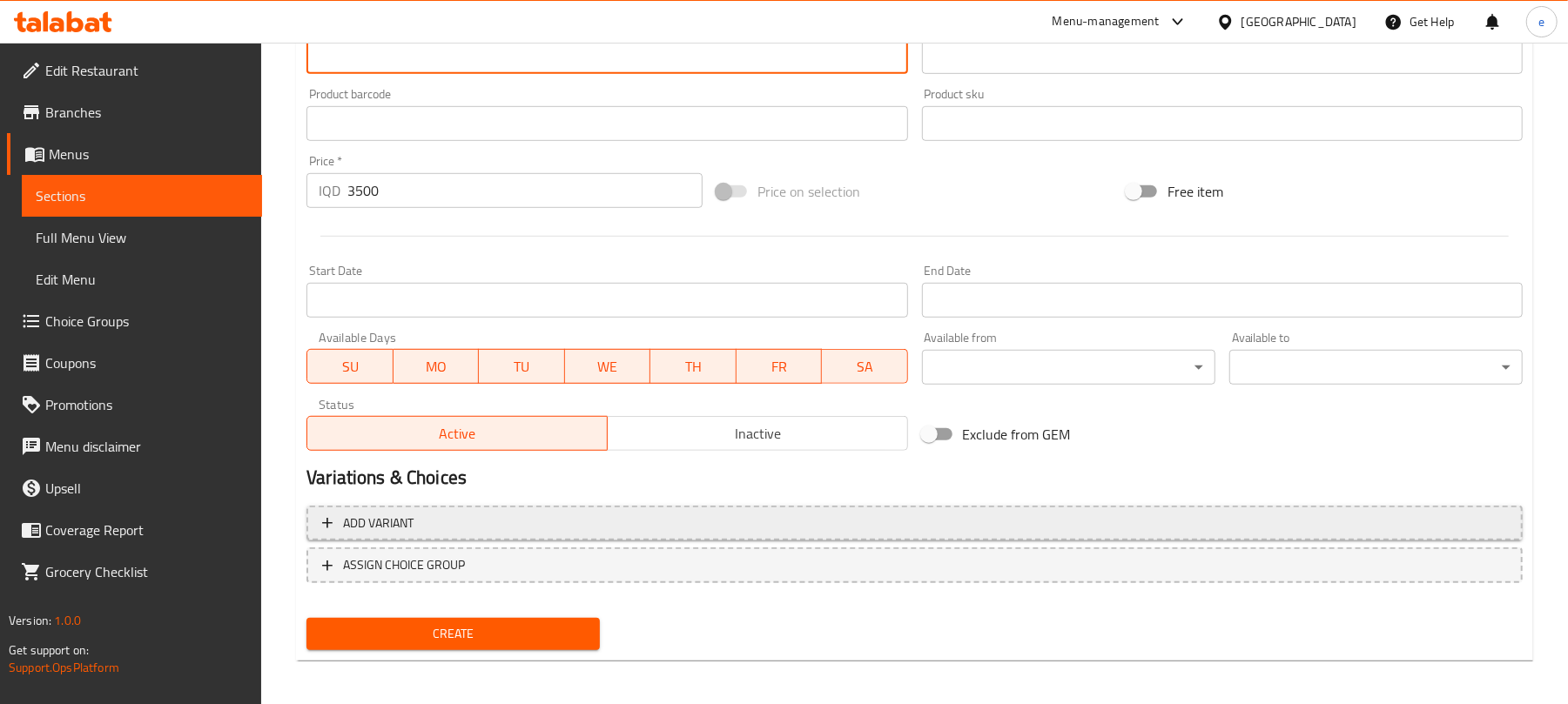
scroll to position [725, 0]
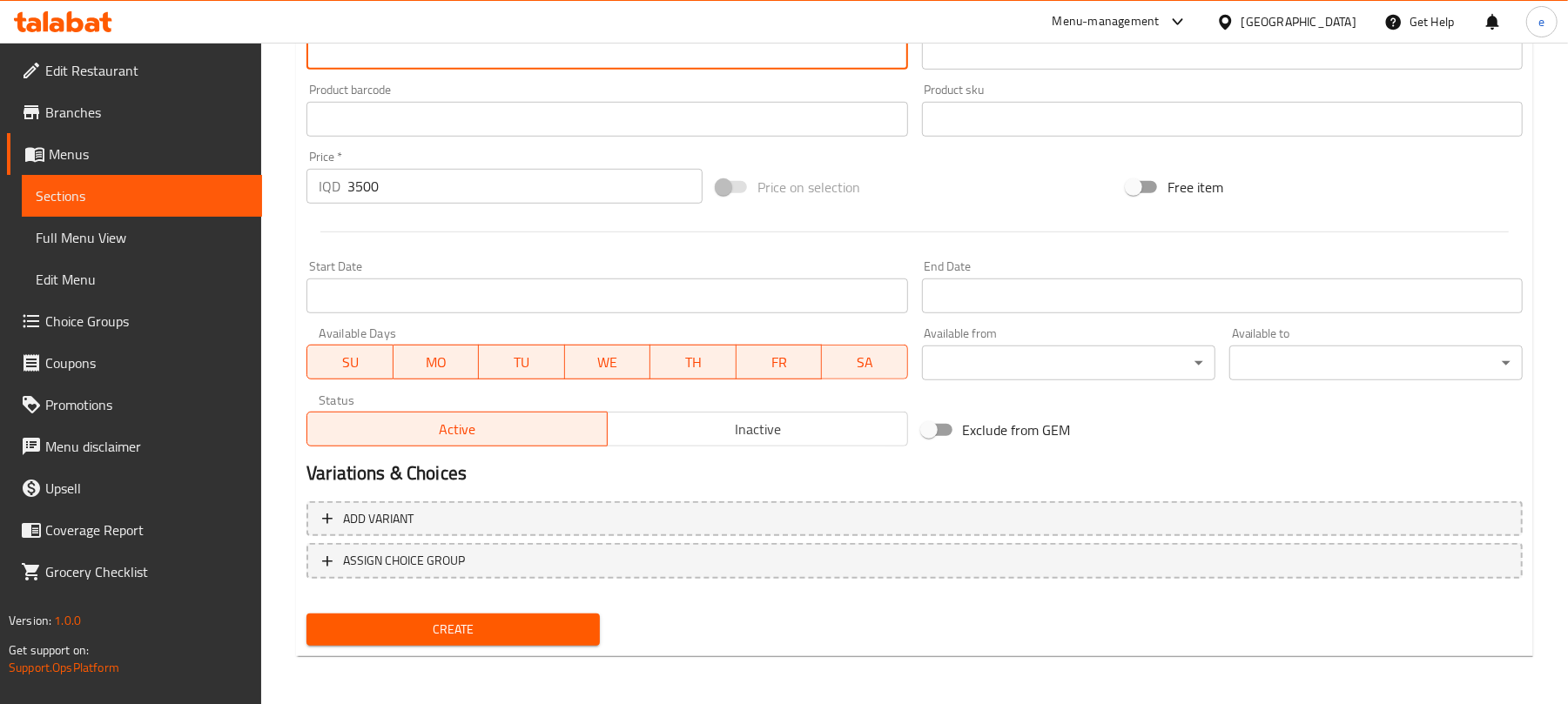
type textarea "پێشکەش دەکرێت لەگەڵ میوە"
drag, startPoint x: 555, startPoint y: 613, endPoint x: 551, endPoint y: 621, distance: 8.9
click at [555, 613] on button "Create" at bounding box center [454, 629] width 294 height 33
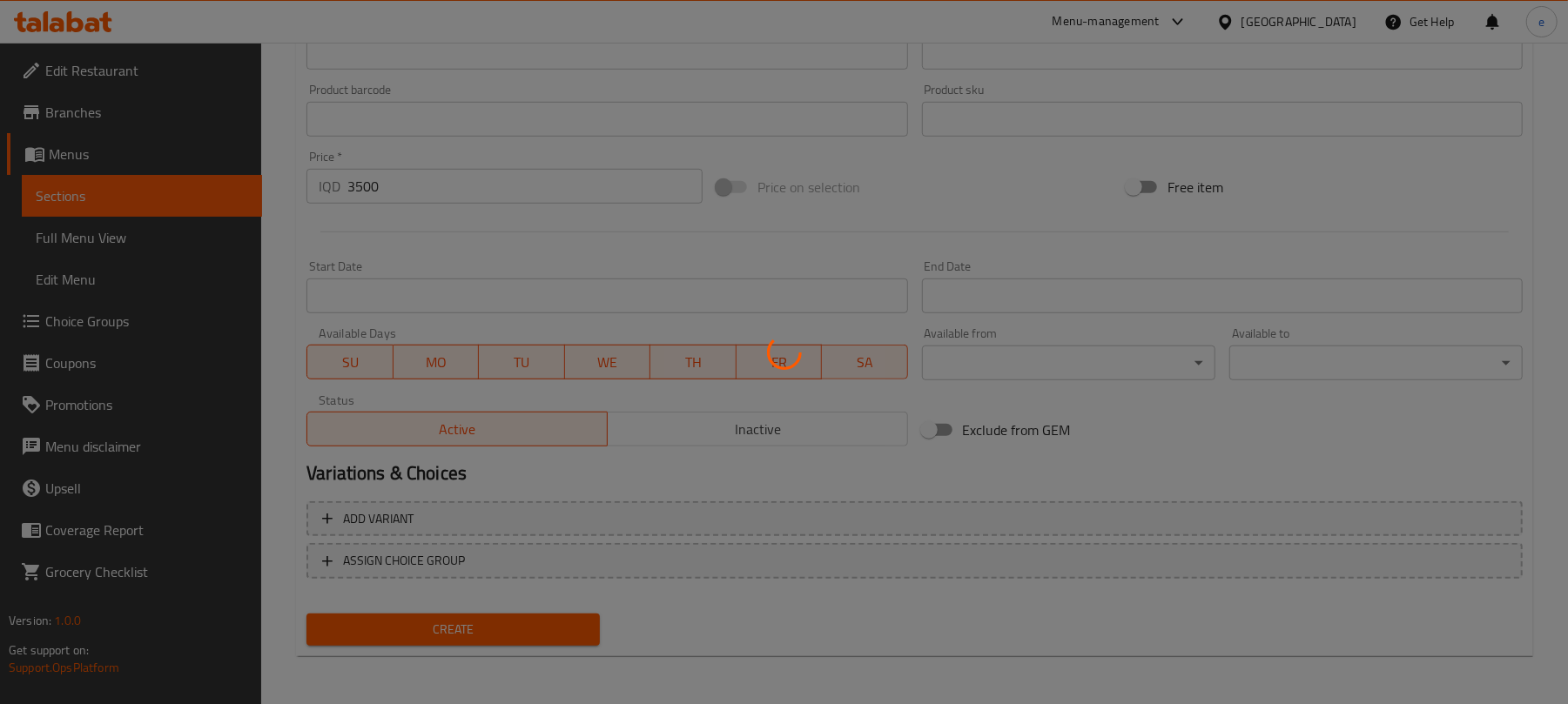
type input "0"
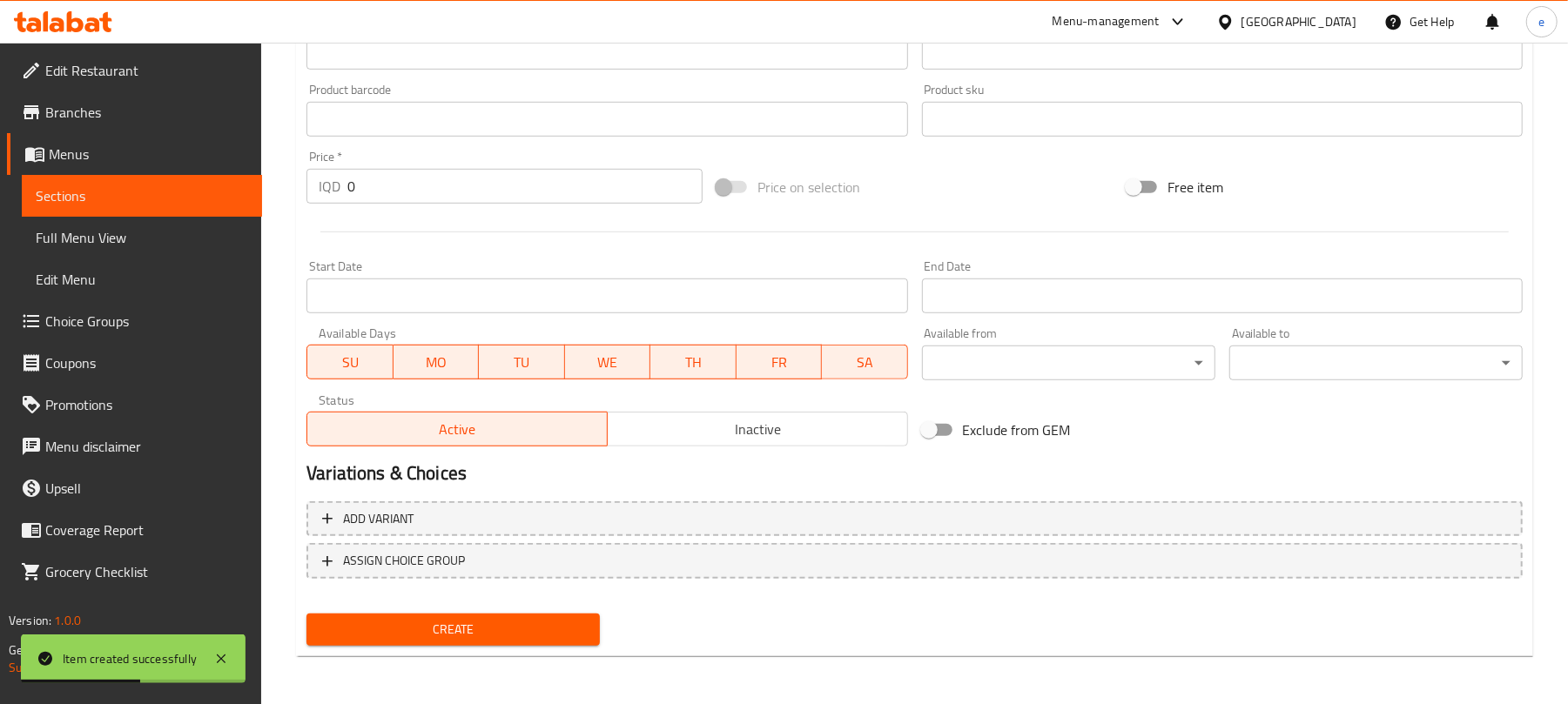
click at [190, 207] on link "Sections" at bounding box center [142, 196] width 240 height 42
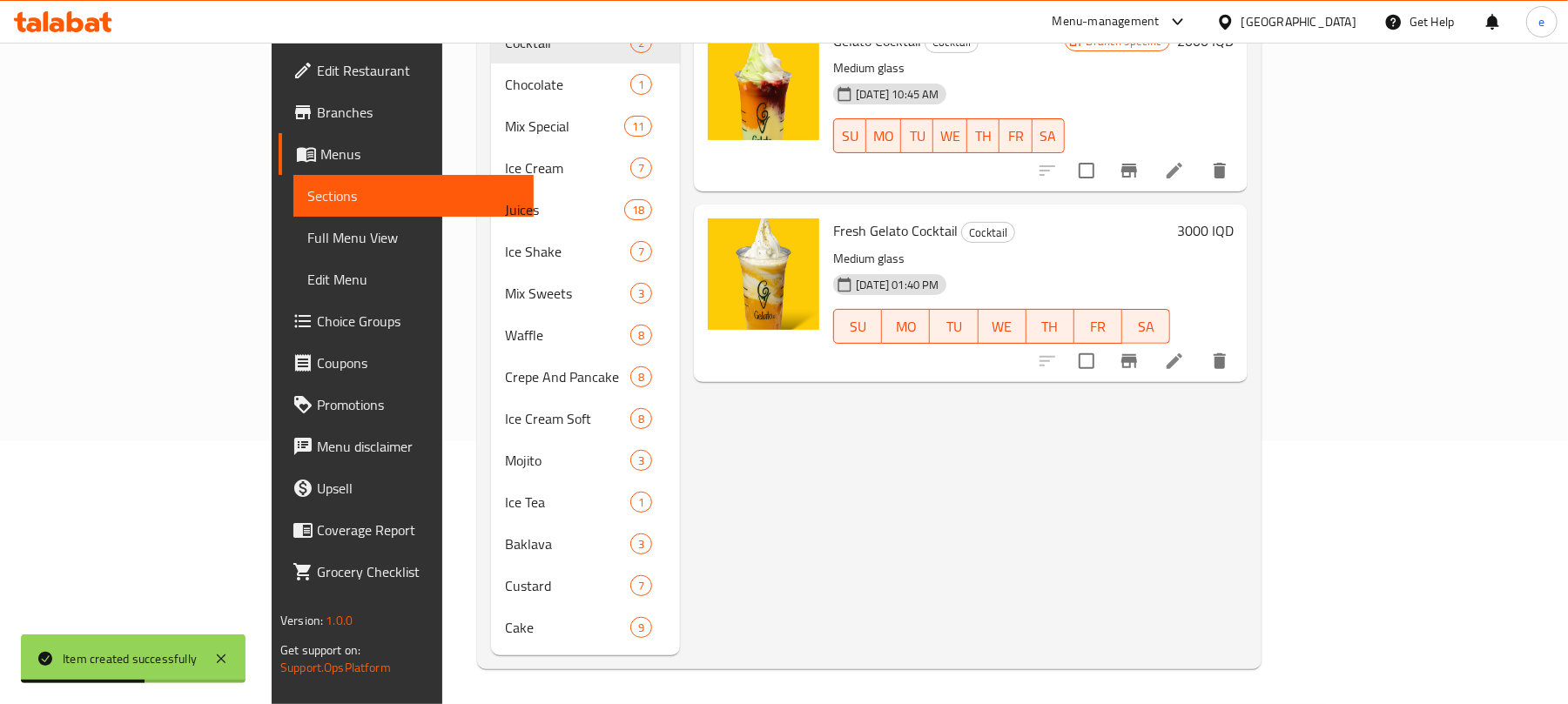
scroll to position [244, 0]
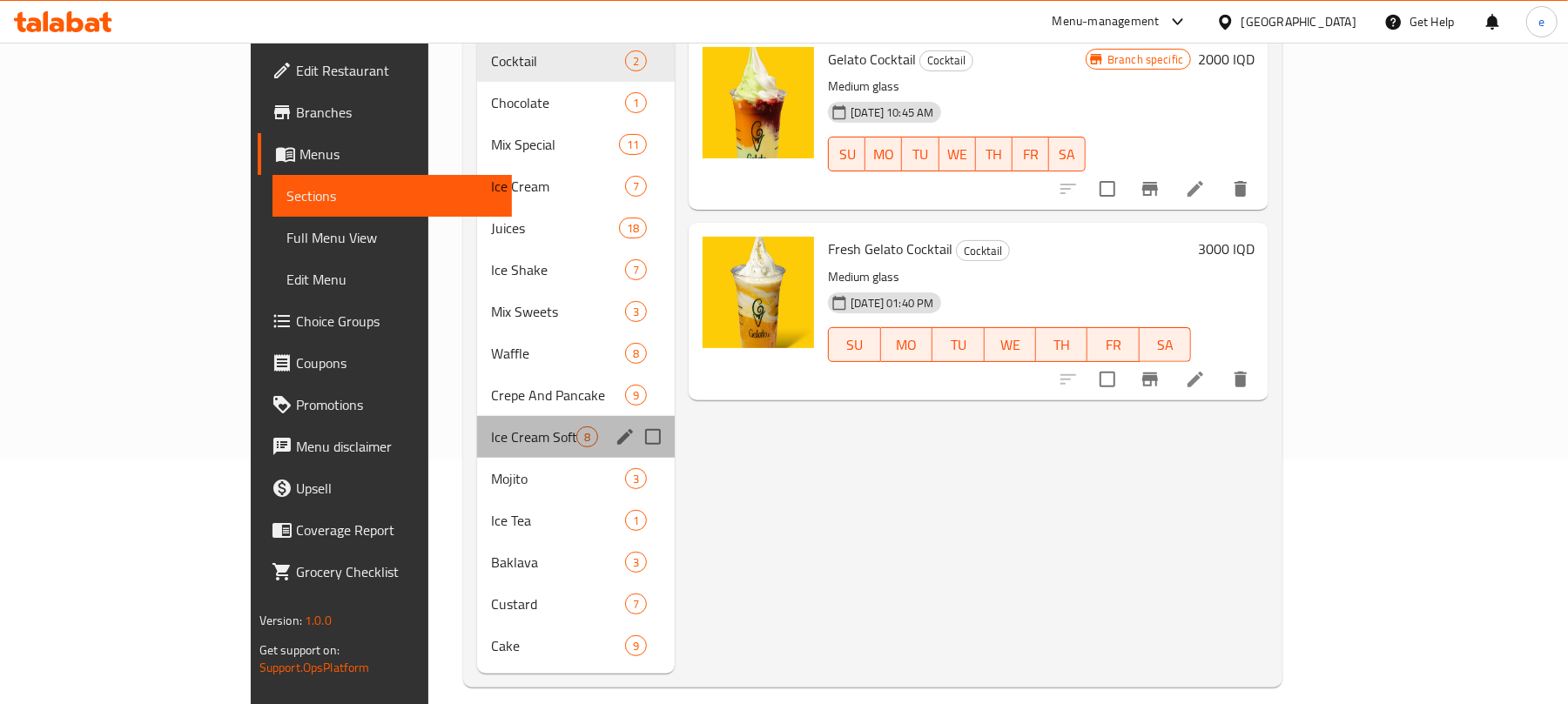
click at [477, 423] on div "Ice Cream Soft 8" at bounding box center [576, 438] width 198 height 42
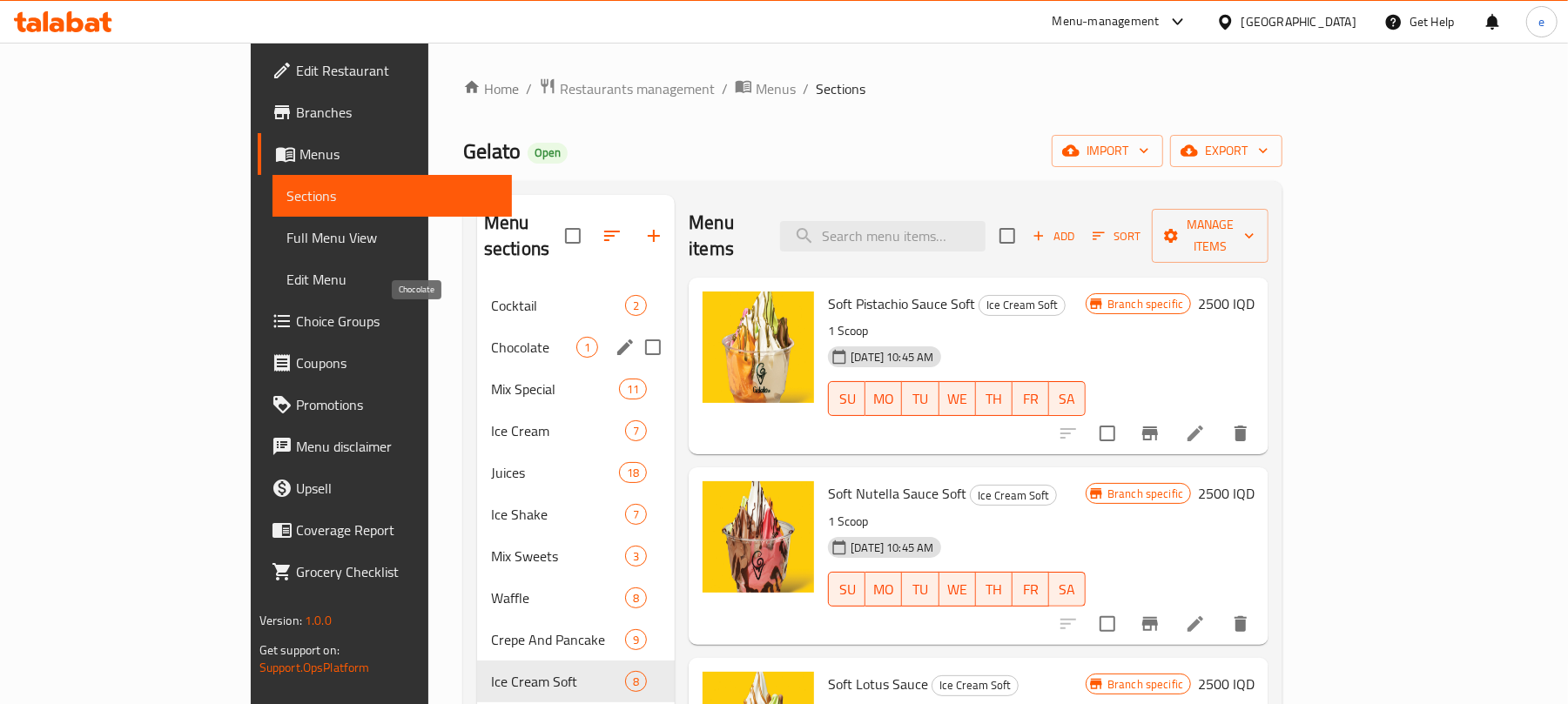
click at [491, 337] on span "Chocolate" at bounding box center [534, 347] width 85 height 21
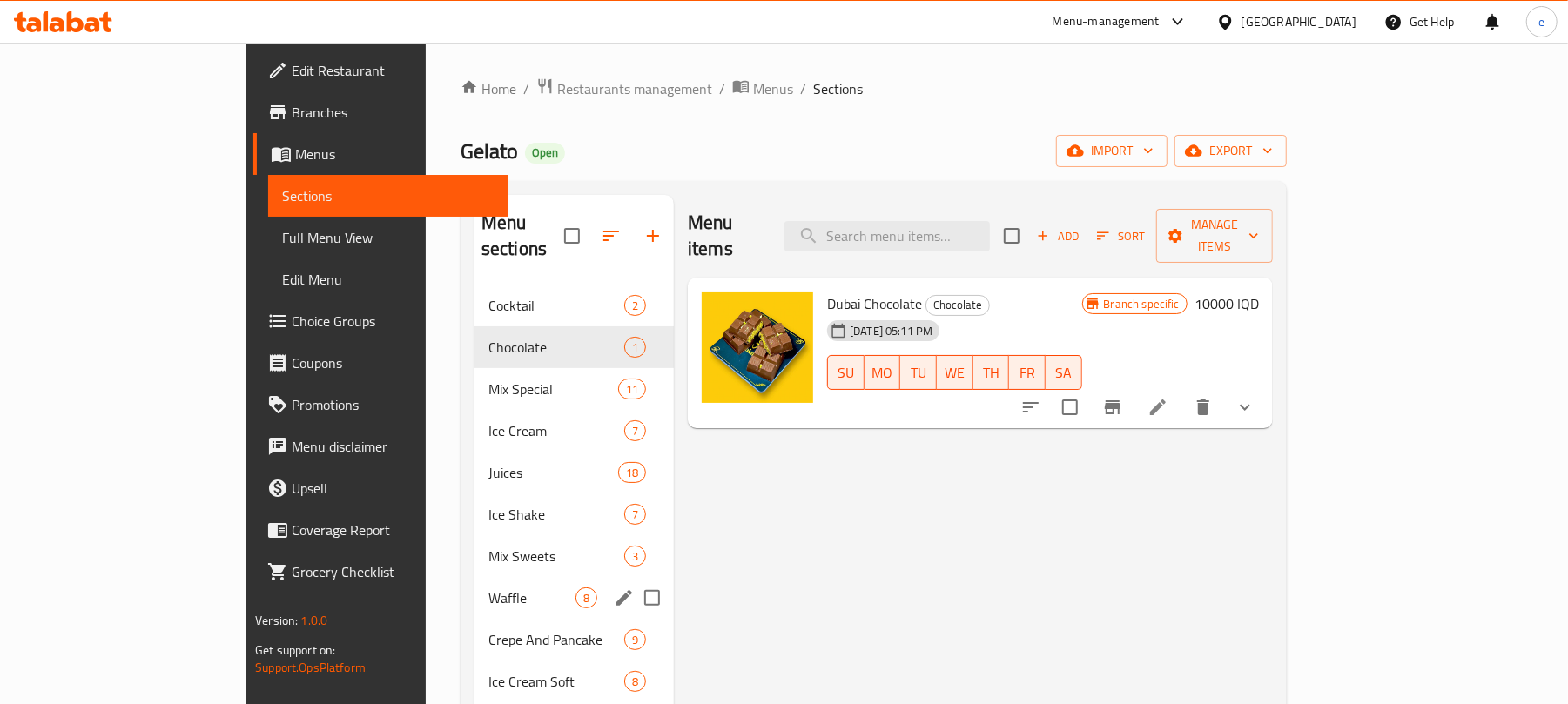
scroll to position [232, 0]
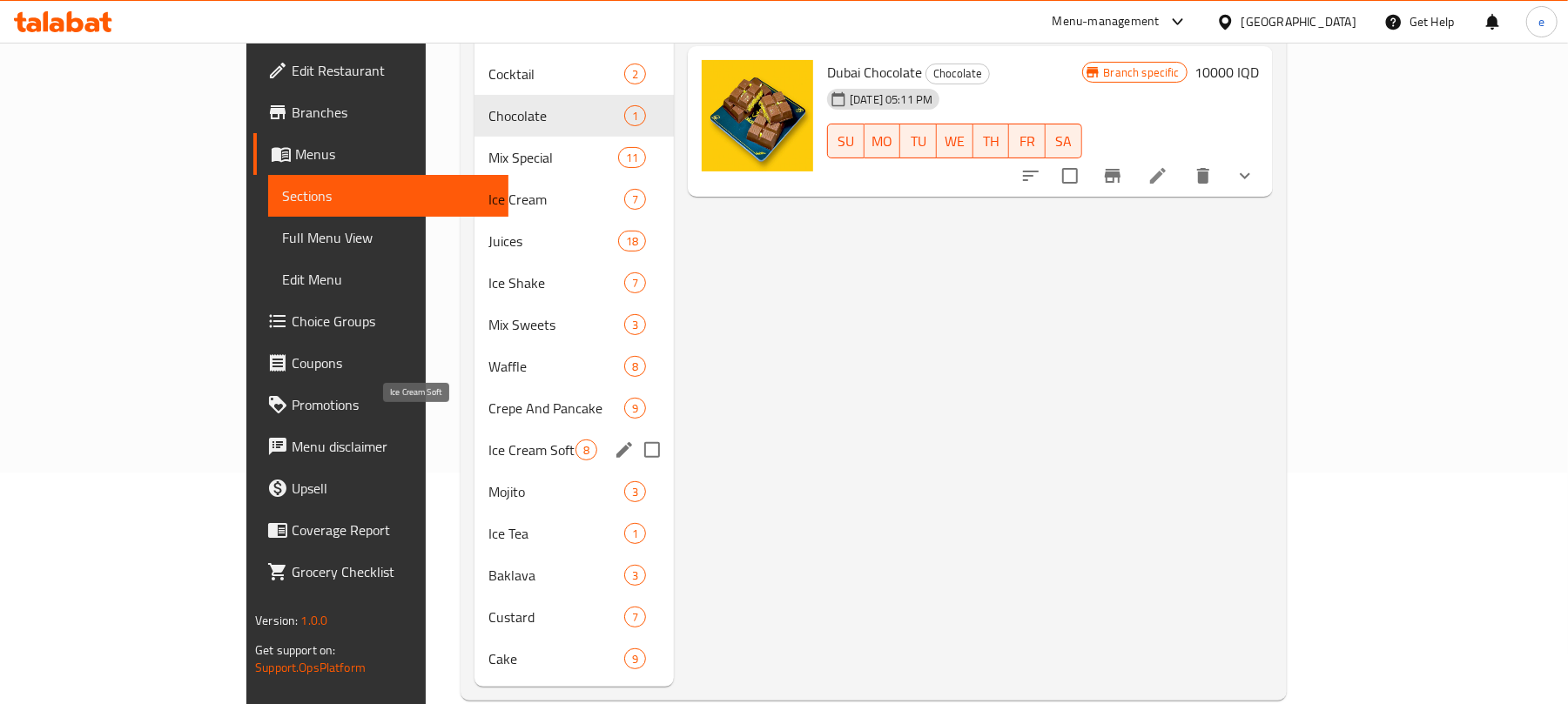
click at [489, 439] on span "Ice Cream Soft" at bounding box center [532, 450] width 87 height 21
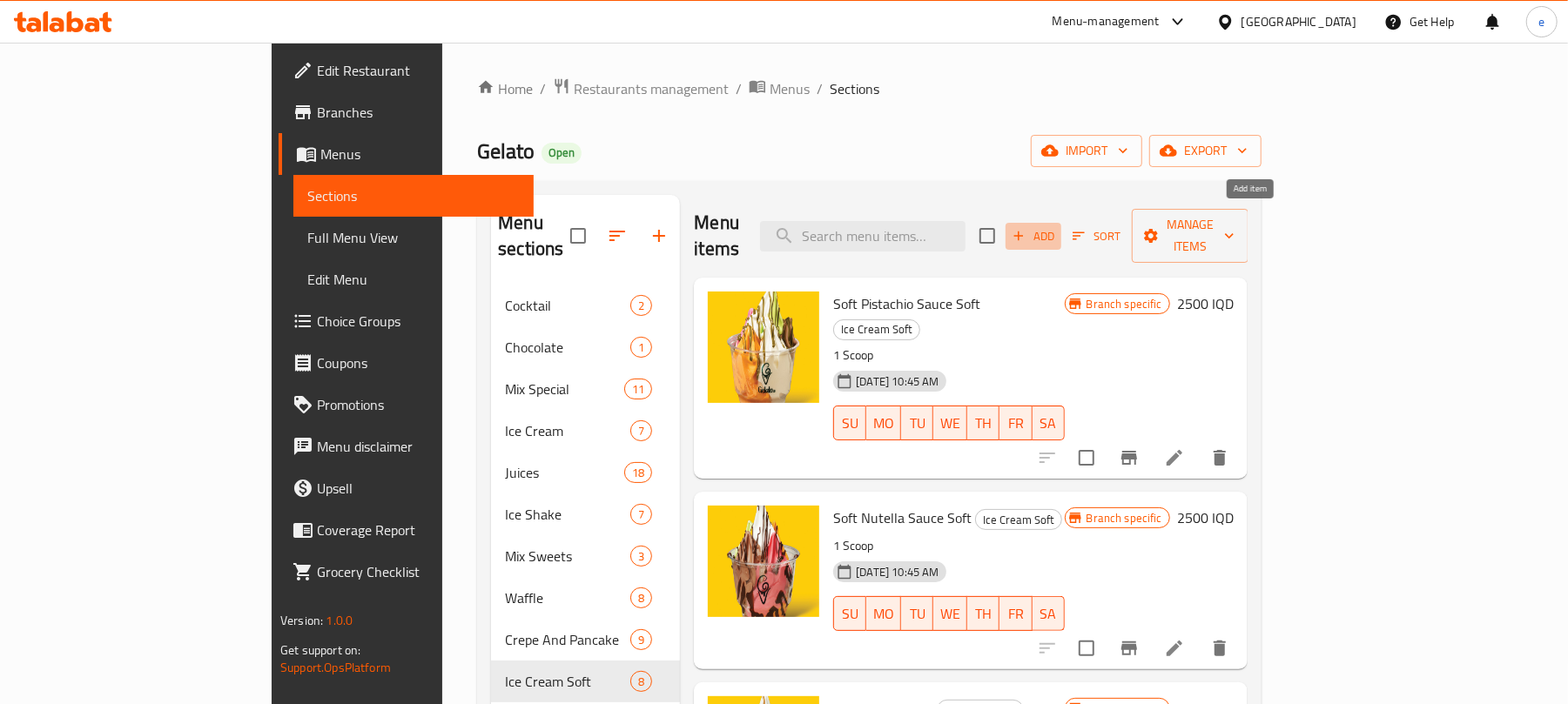
click at [1057, 227] on span "Add" at bounding box center [1033, 236] width 47 height 20
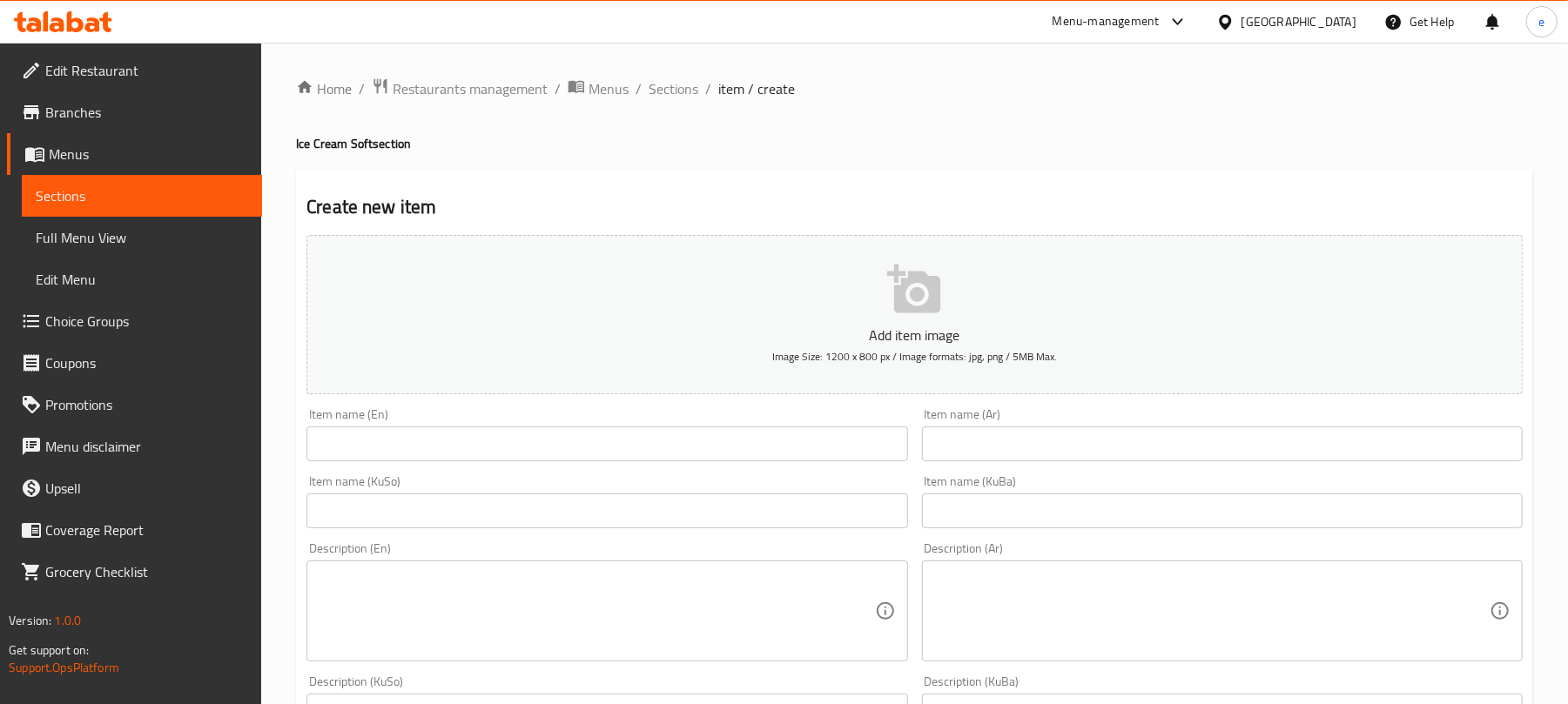
drag, startPoint x: 701, startPoint y: 463, endPoint x: 701, endPoint y: 453, distance: 10.0
click at [701, 461] on input "text" at bounding box center [607, 444] width 601 height 35
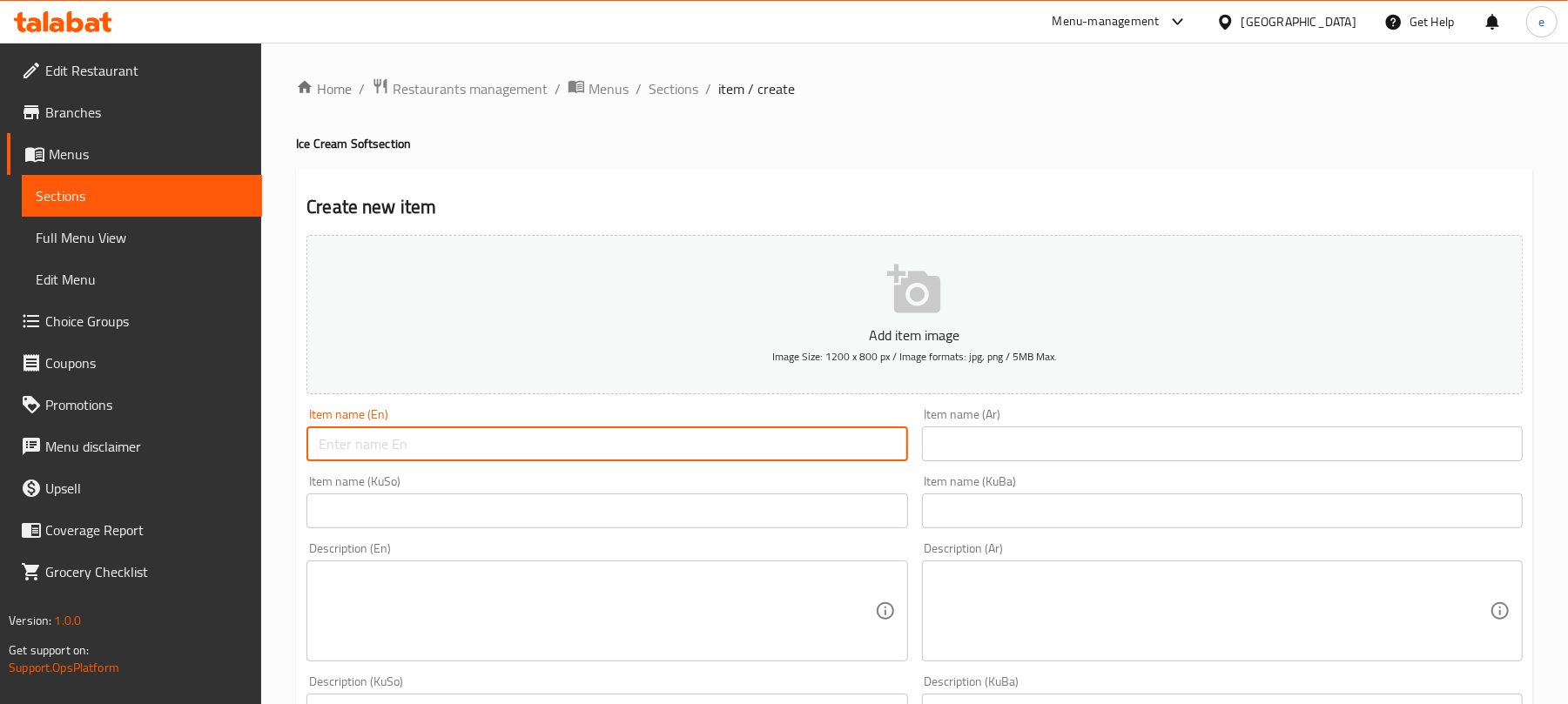
paste input "Soft Chocolate"
type input "Soft Chocolate"
click at [1029, 430] on input "text" at bounding box center [1223, 444] width 601 height 35
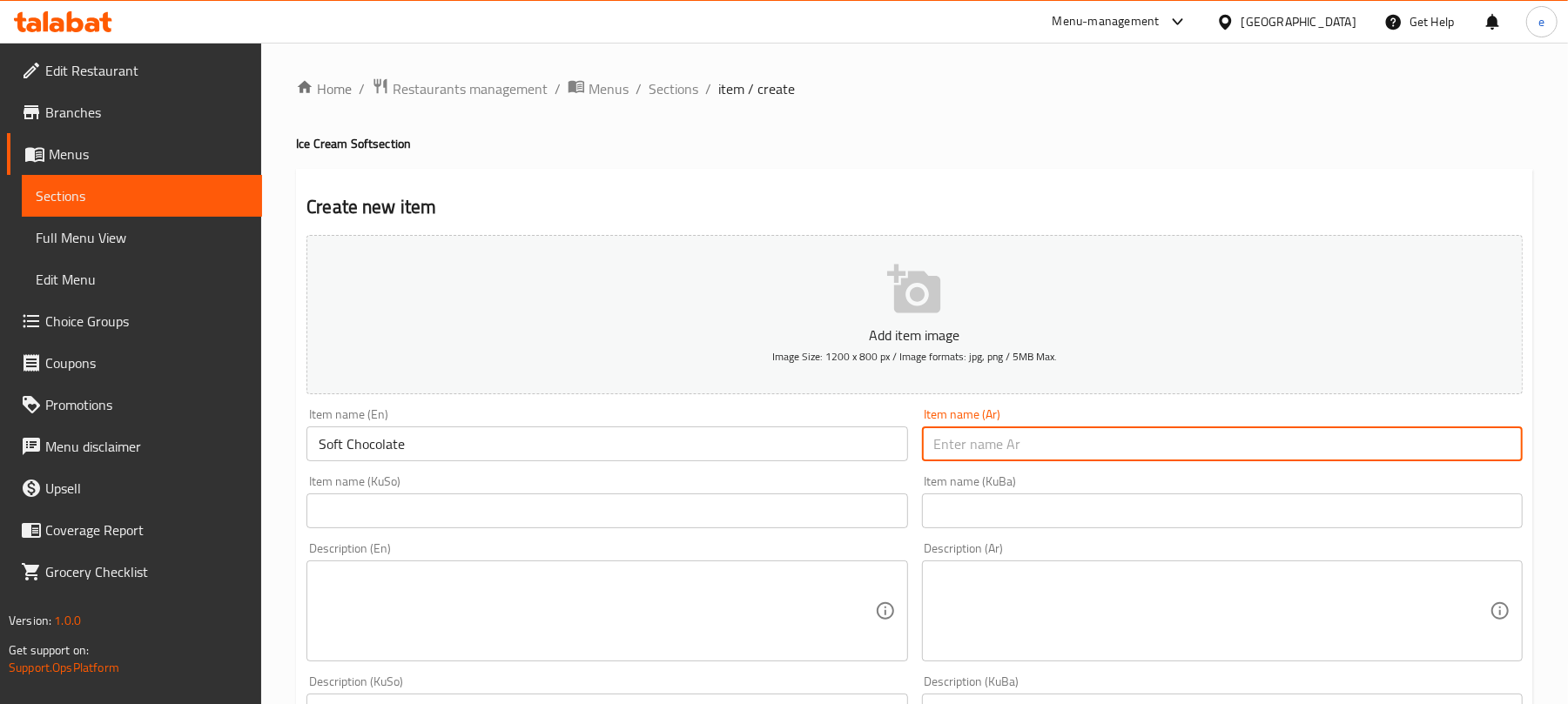
click at [1042, 447] on input "text" at bounding box center [1223, 444] width 601 height 35
paste input "شوكولاتة سوفت"
type input "شوكولاتة سوفت"
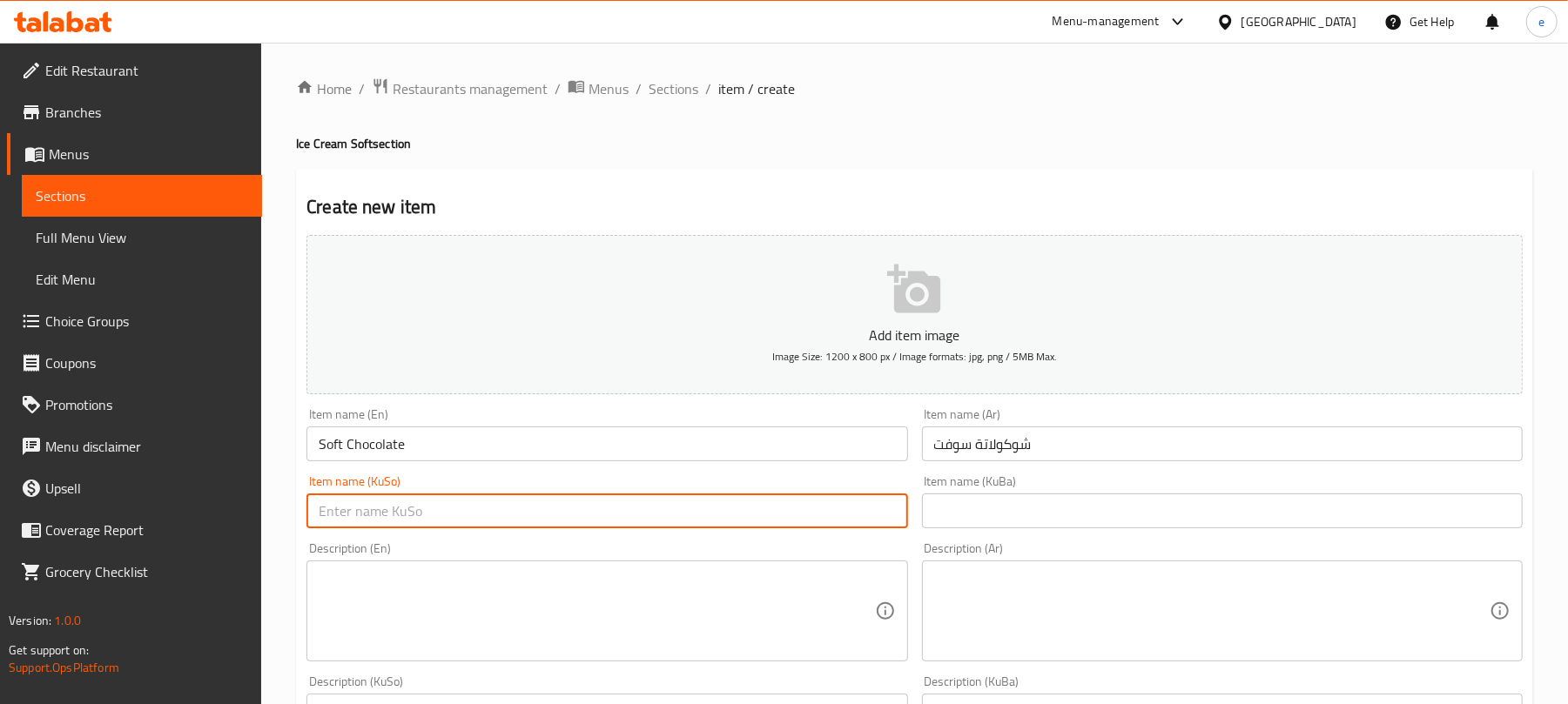
click at [833, 510] on input "text" at bounding box center [607, 512] width 601 height 35
type input "چۆکلاتەی سۆفت"
click at [470, 644] on textarea at bounding box center [597, 612] width 555 height 83
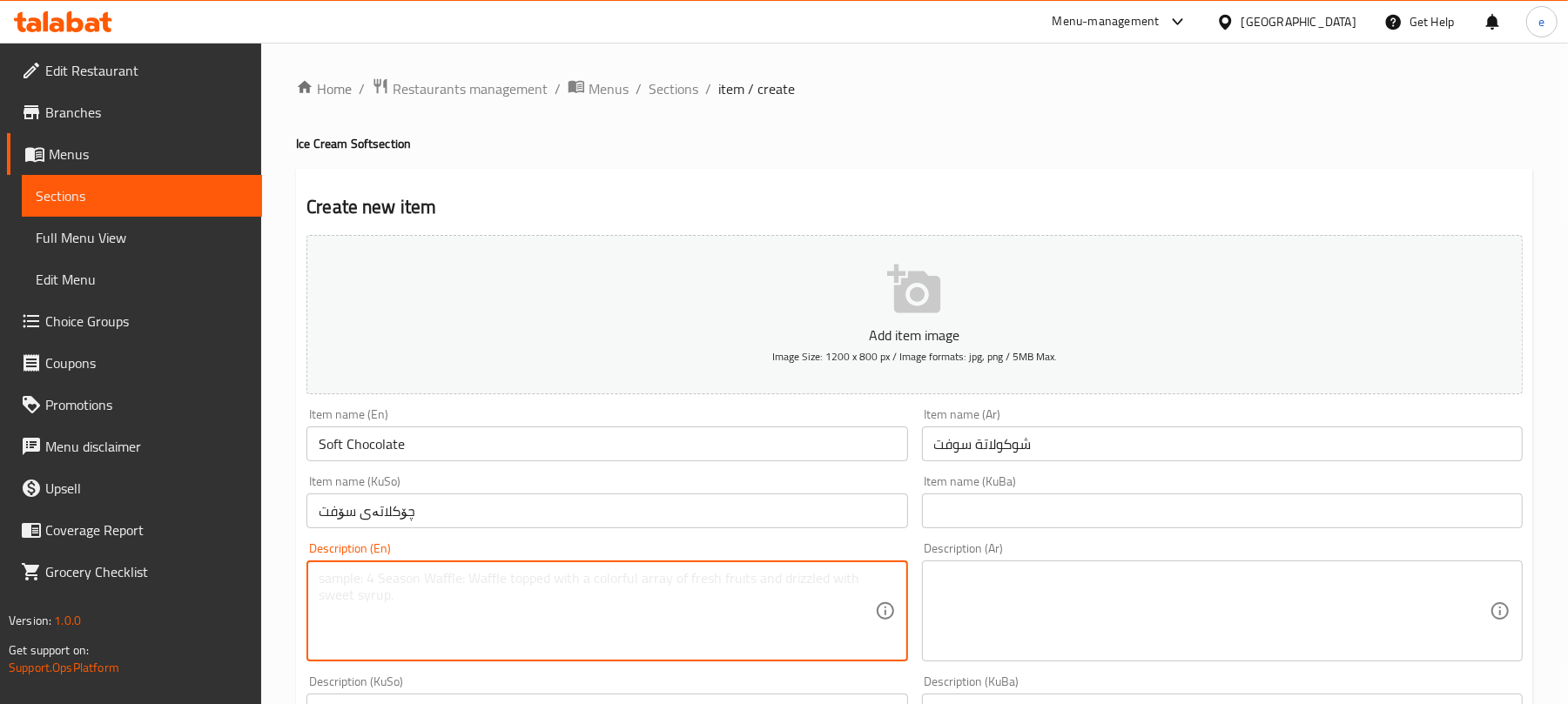
paste textarea "served with nutella sauce"
type textarea "served with nutella sauce"
click at [1071, 623] on textarea at bounding box center [1212, 612] width 555 height 83
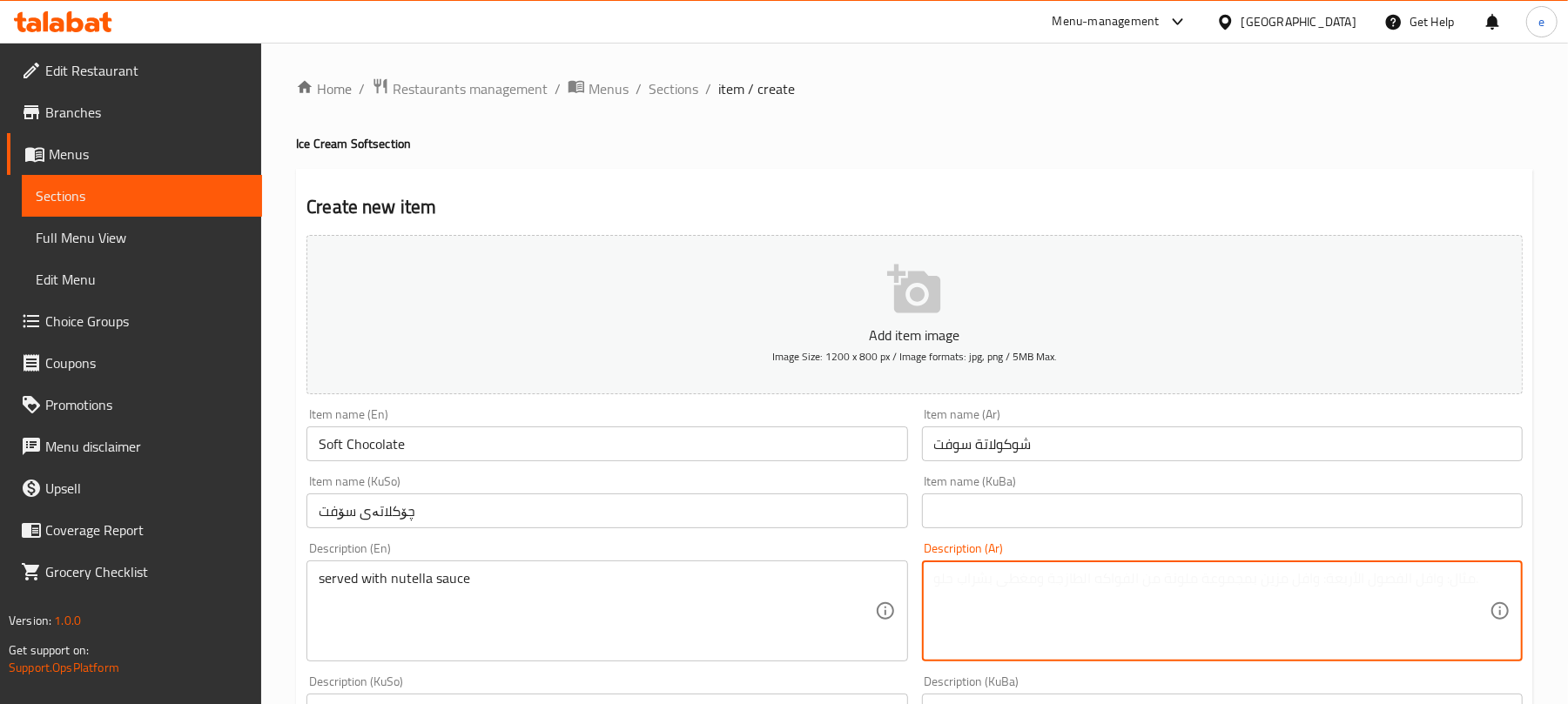
paste textarea "يقدم مع صلصة نوتيلا"
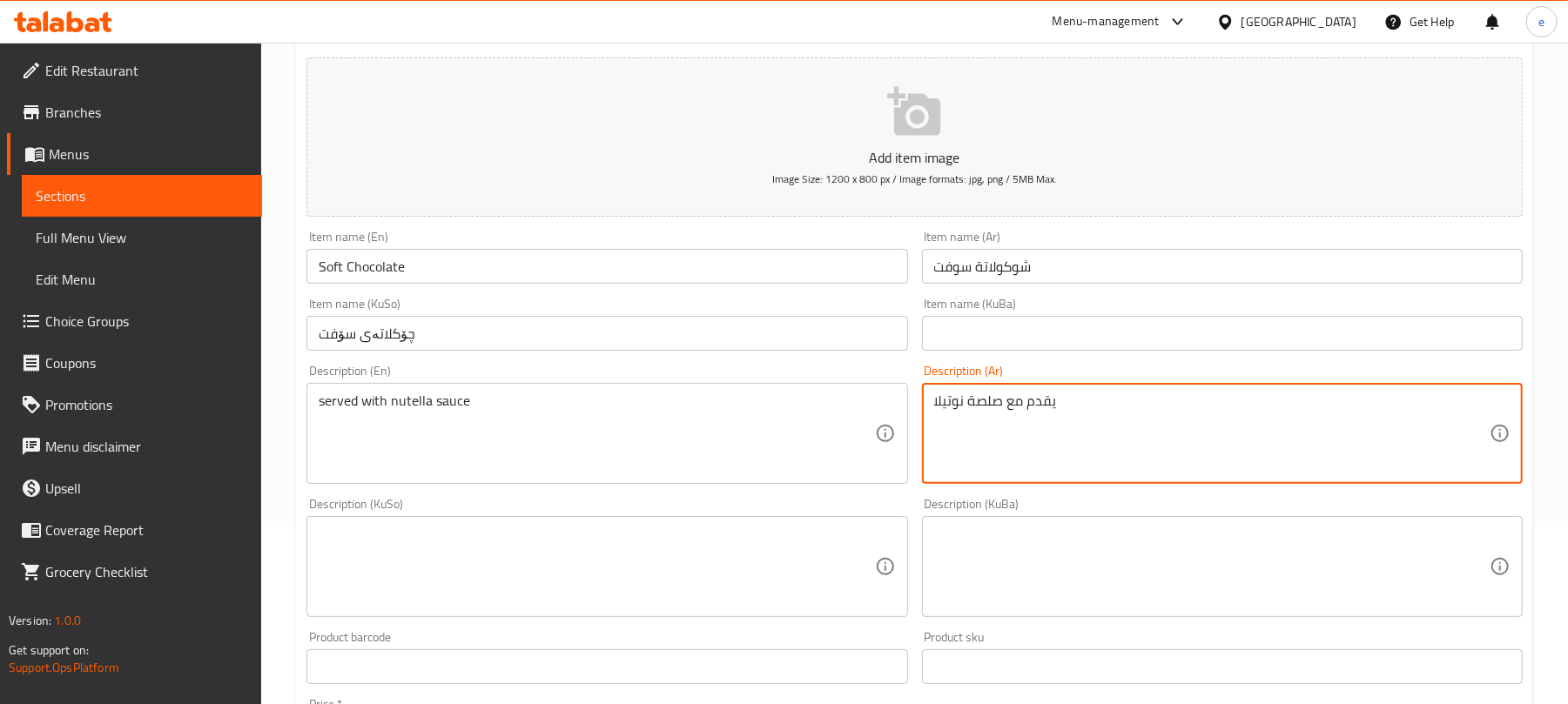
scroll to position [232, 0]
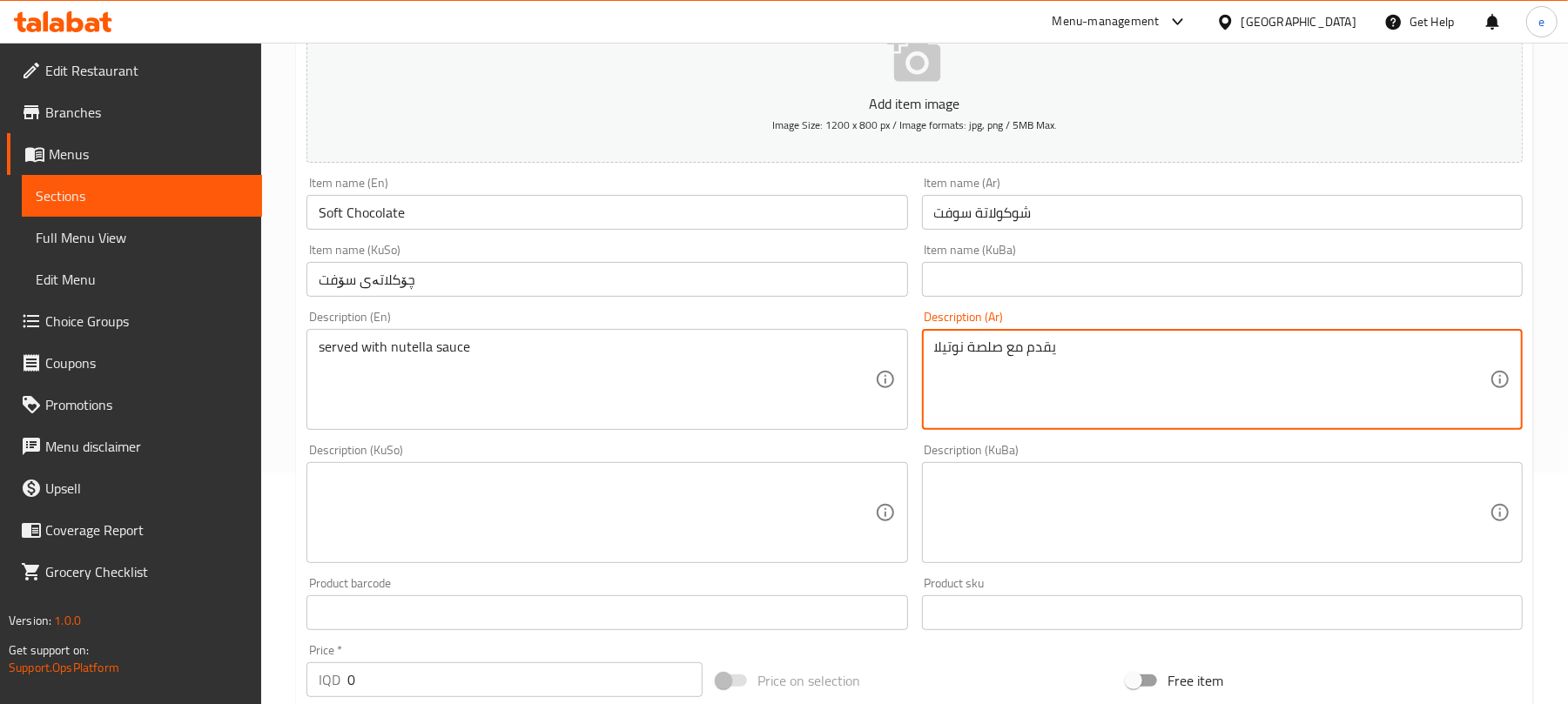
type textarea "يقدم مع صلصة نوتيلا"
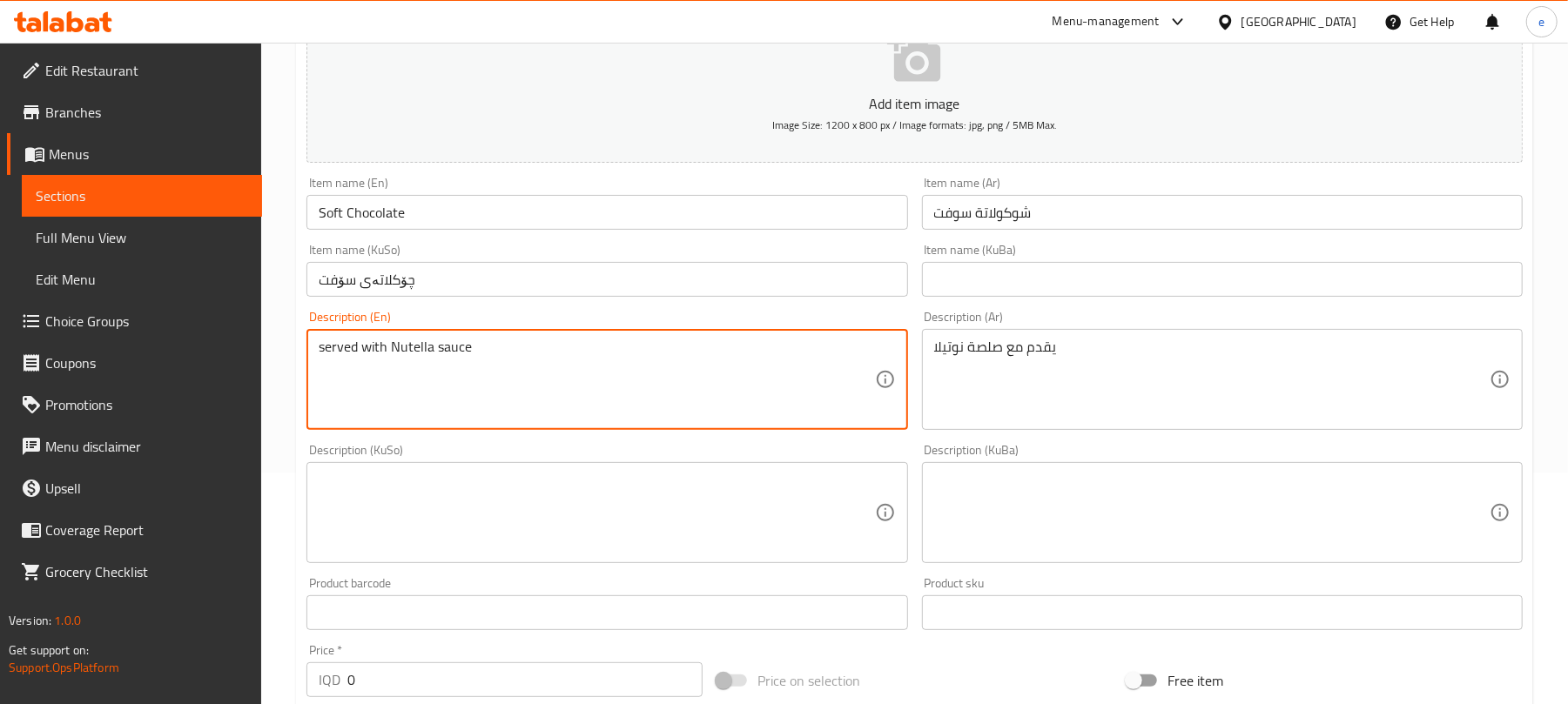
type textarea "served with Nutella sauce"
click at [694, 500] on textarea at bounding box center [597, 513] width 555 height 83
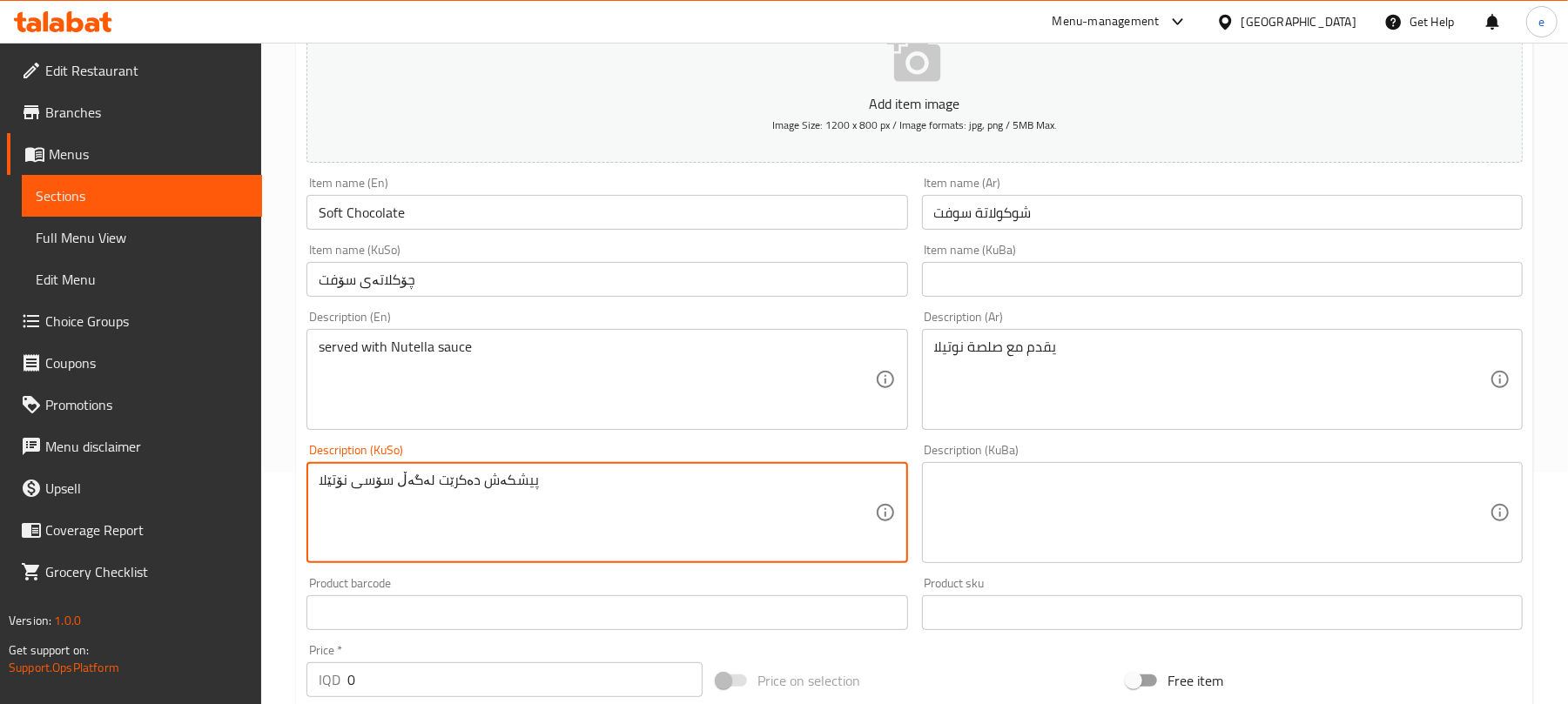
type textarea "پیشکەش دەکرێت لەگەڵ سۆسی نۆتێلا"
drag, startPoint x: 396, startPoint y: 674, endPoint x: 297, endPoint y: 680, distance: 99.2
click at [297, 680] on div "Create new item Add item image Image Size: 1200 x 800 px / Image formats: jpg, …" at bounding box center [915, 544] width 1238 height 1214
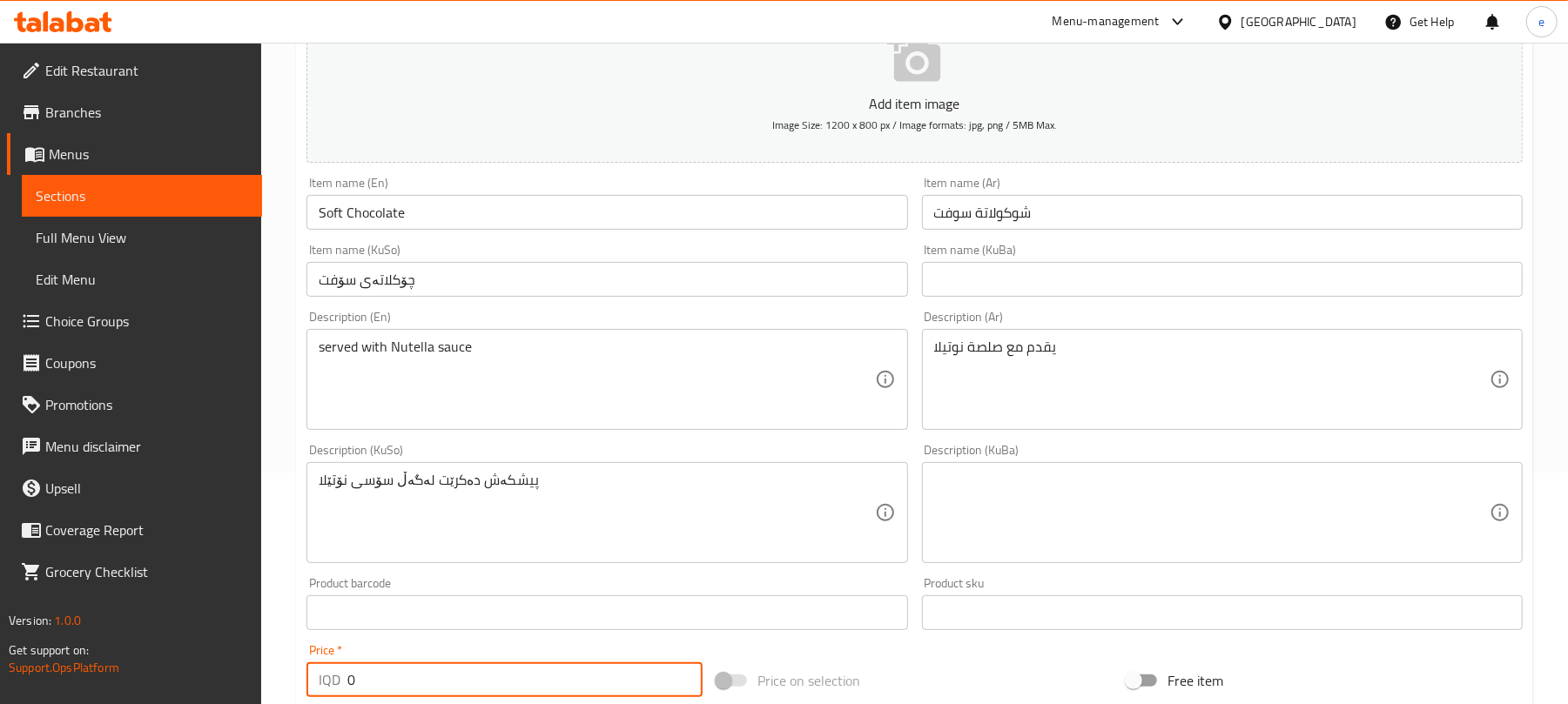
paste input "250"
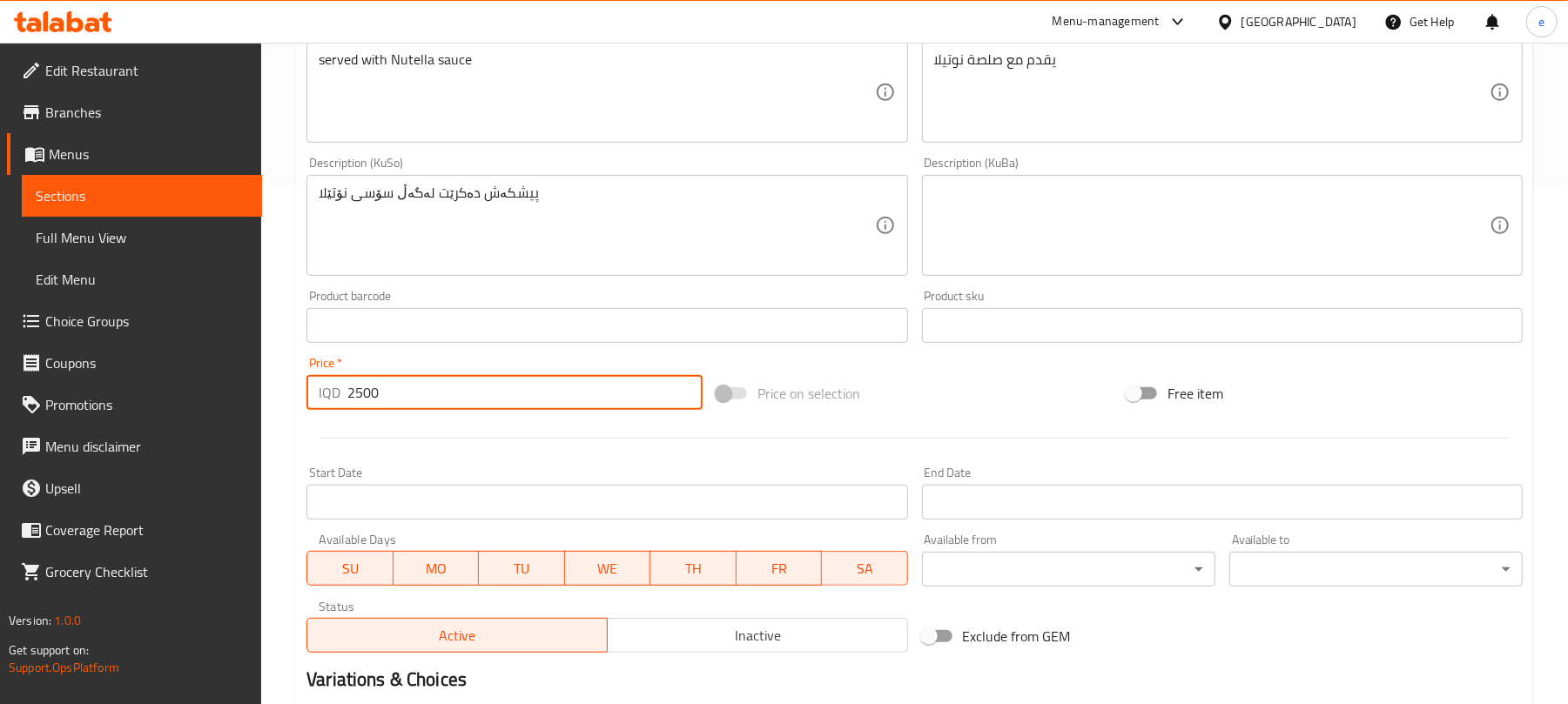
scroll to position [725, 0]
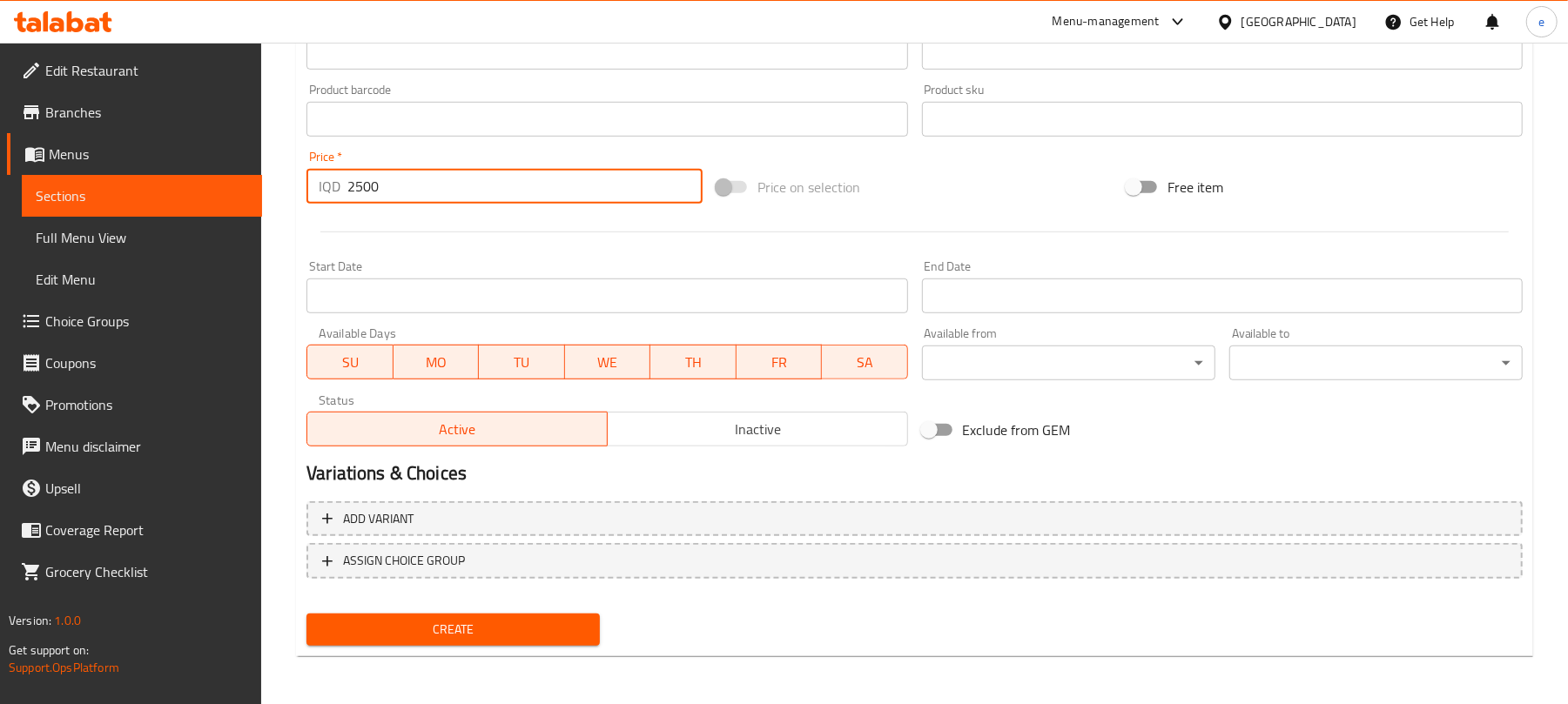
type input "2500"
click at [489, 649] on div "Create" at bounding box center [454, 630] width 308 height 47
click at [497, 637] on span "Create" at bounding box center [454, 629] width 265 height 22
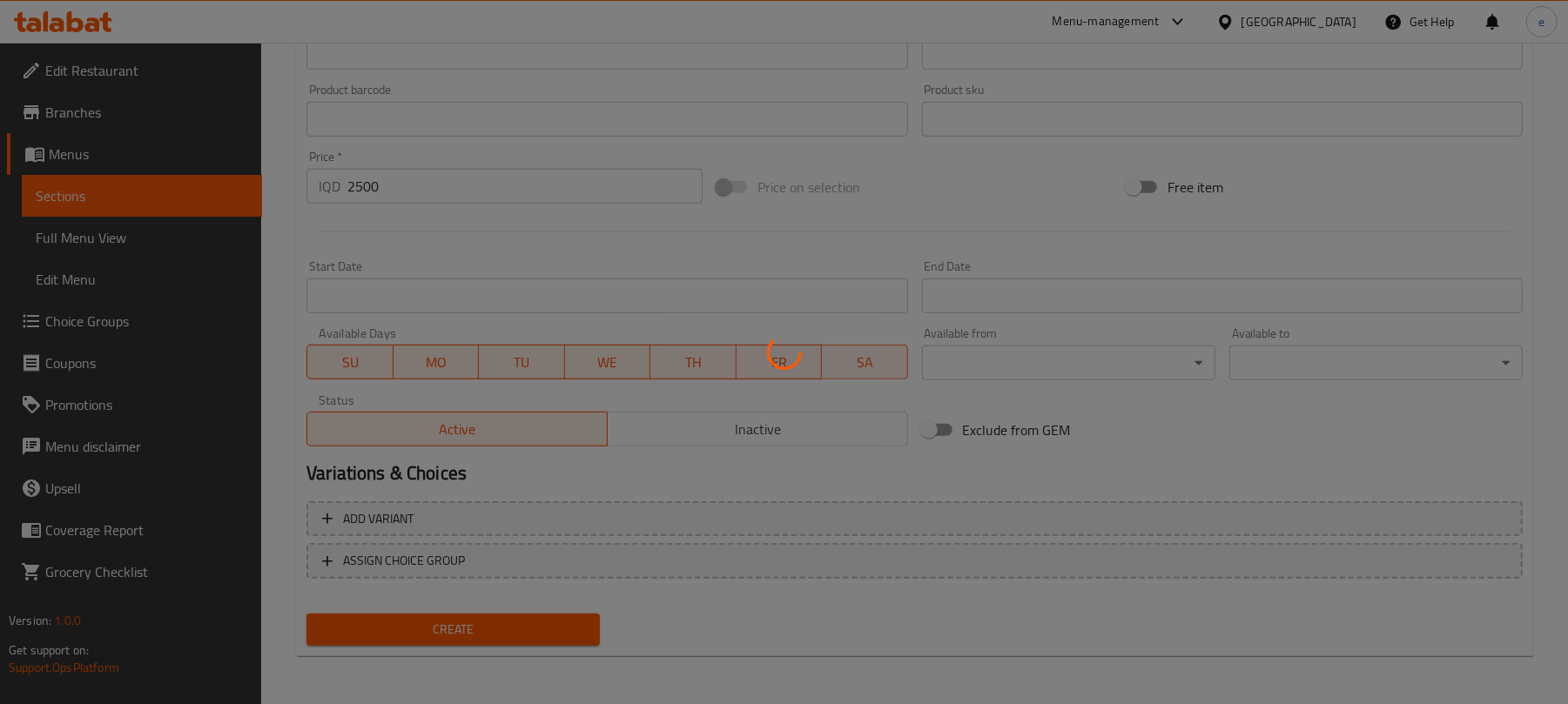
type input "0"
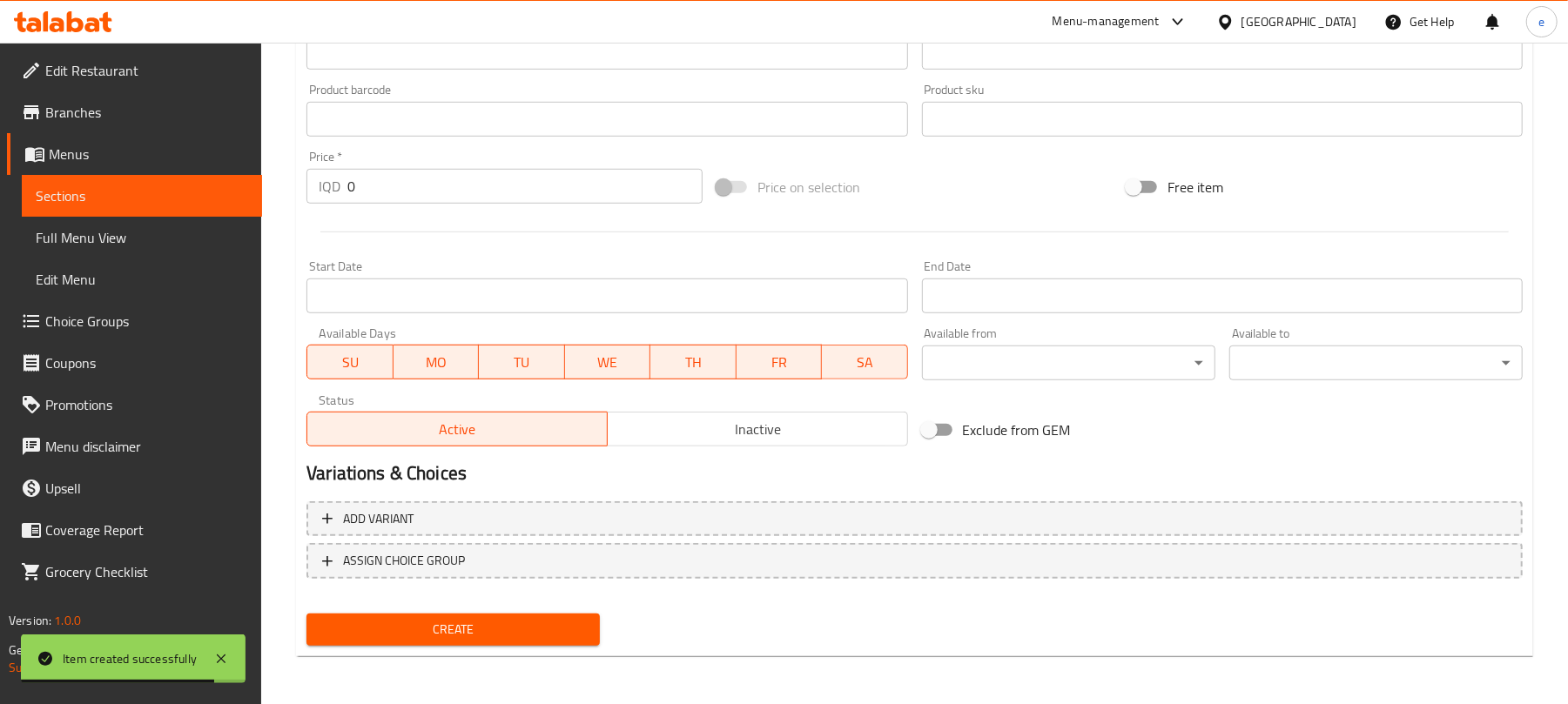
click at [234, 203] on span "Sections" at bounding box center [142, 196] width 213 height 21
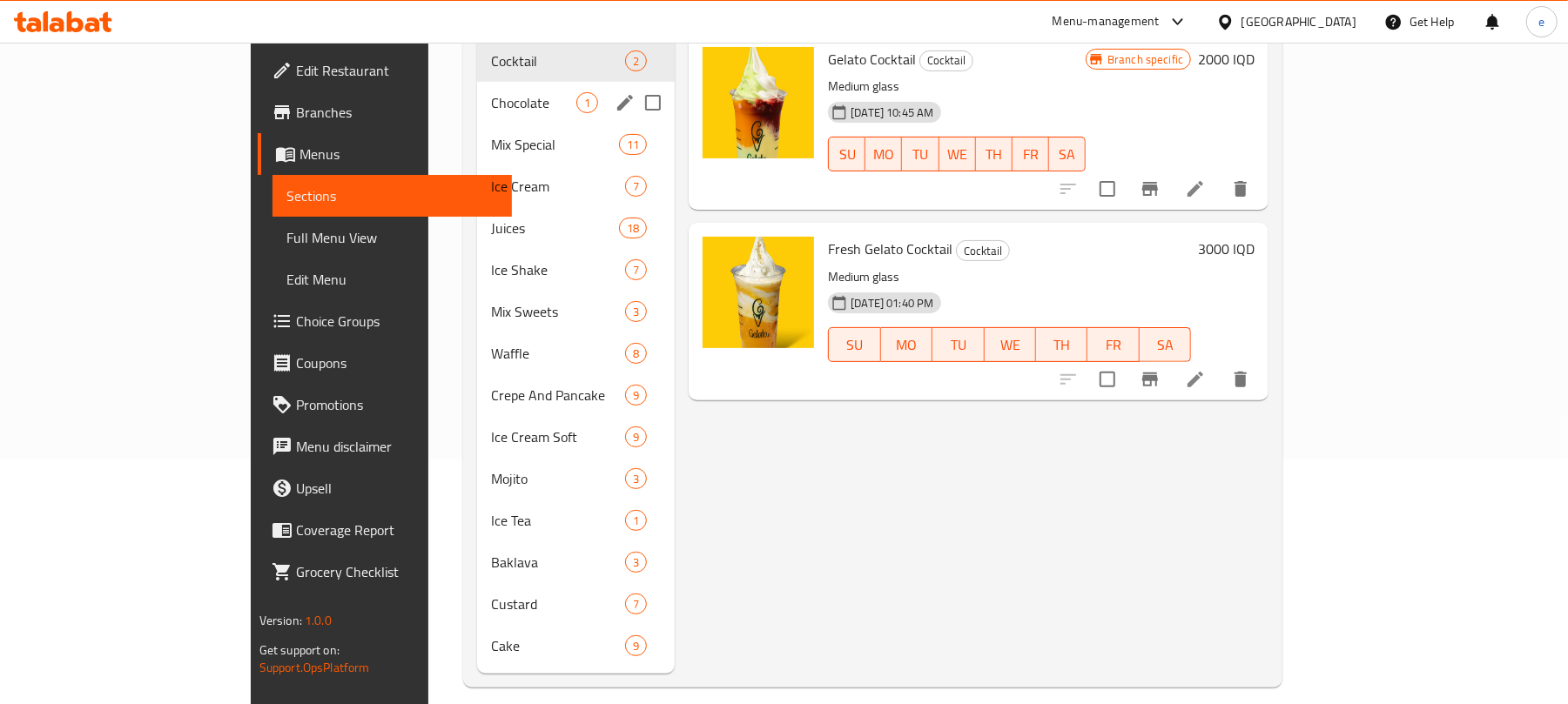
scroll to position [12, 0]
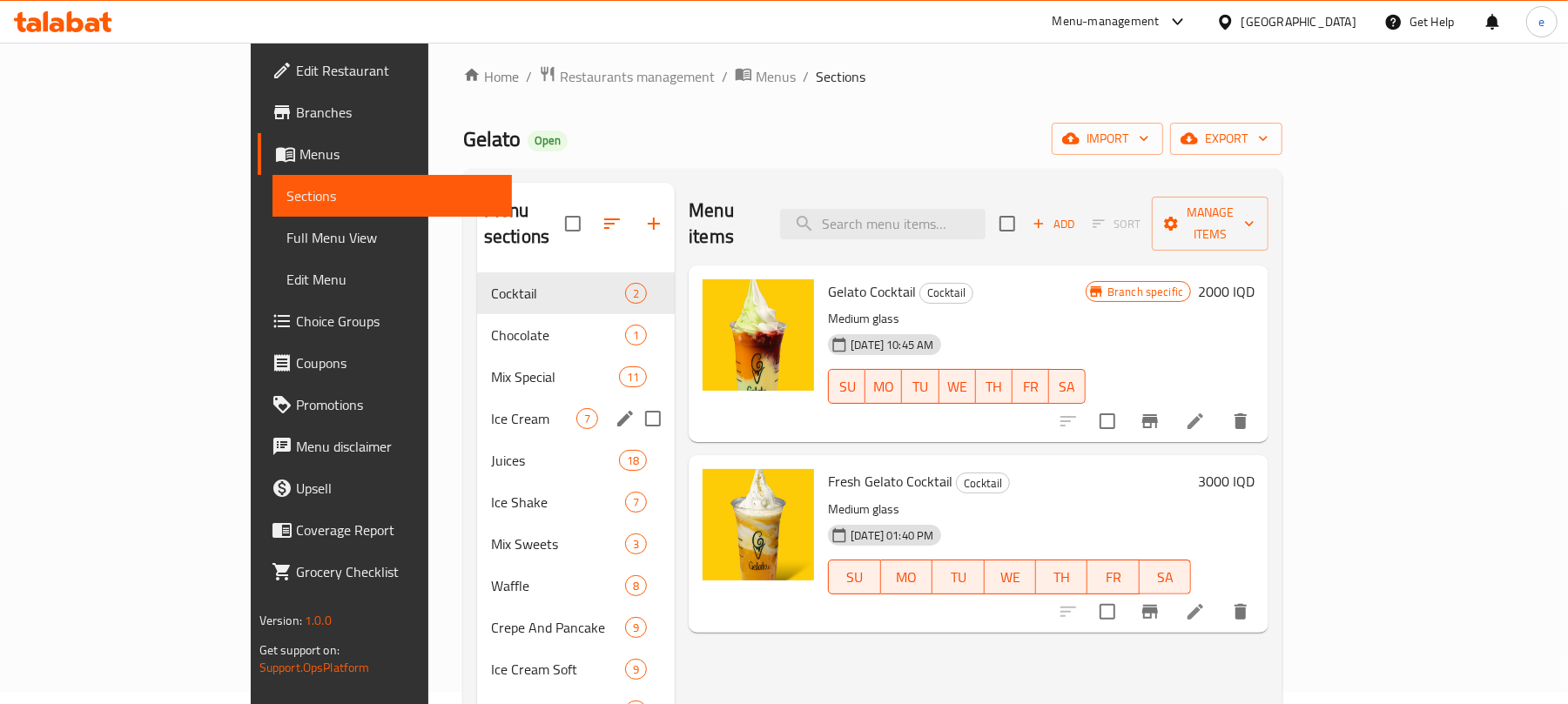
click at [477, 408] on div "Ice Cream 7" at bounding box center [576, 419] width 198 height 42
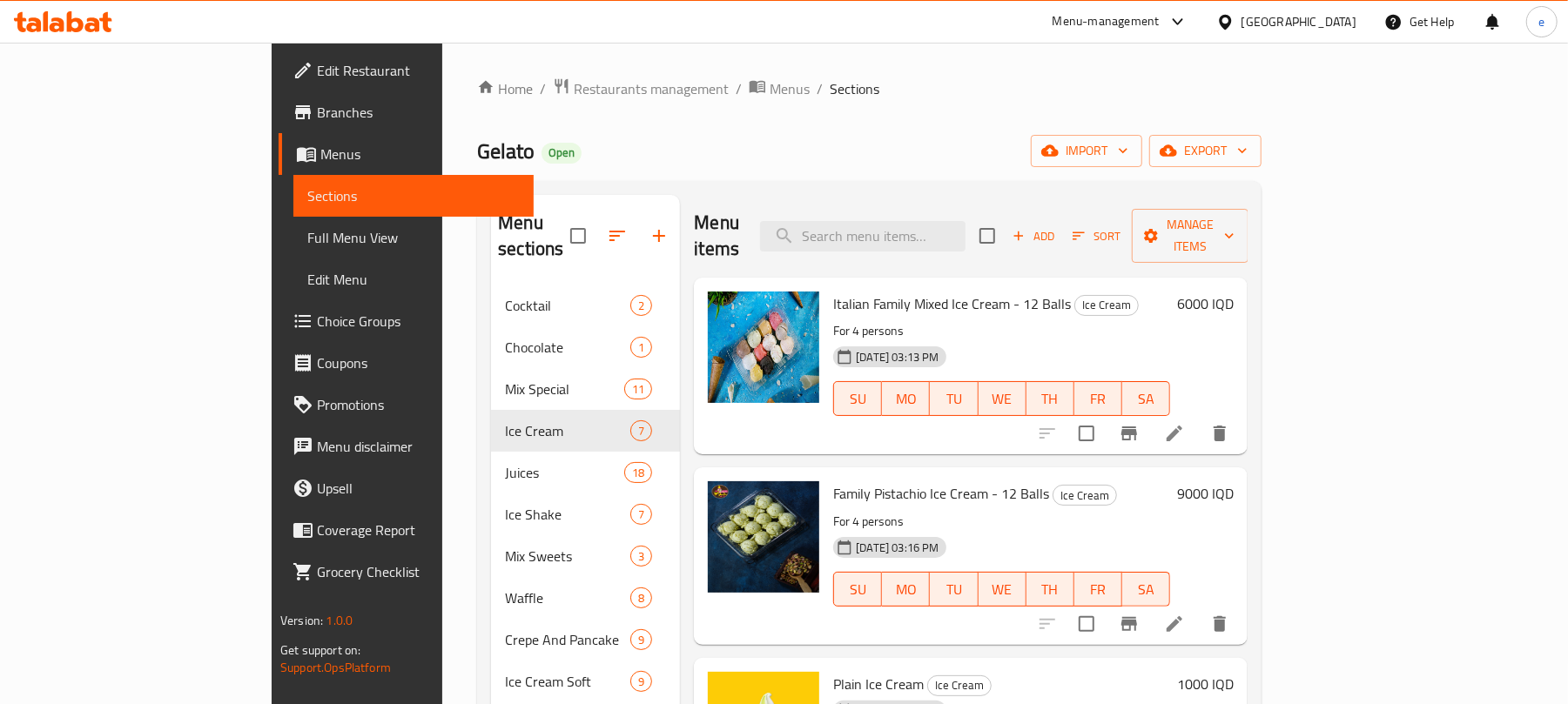
click at [1062, 236] on button "Add" at bounding box center [1033, 236] width 55 height 27
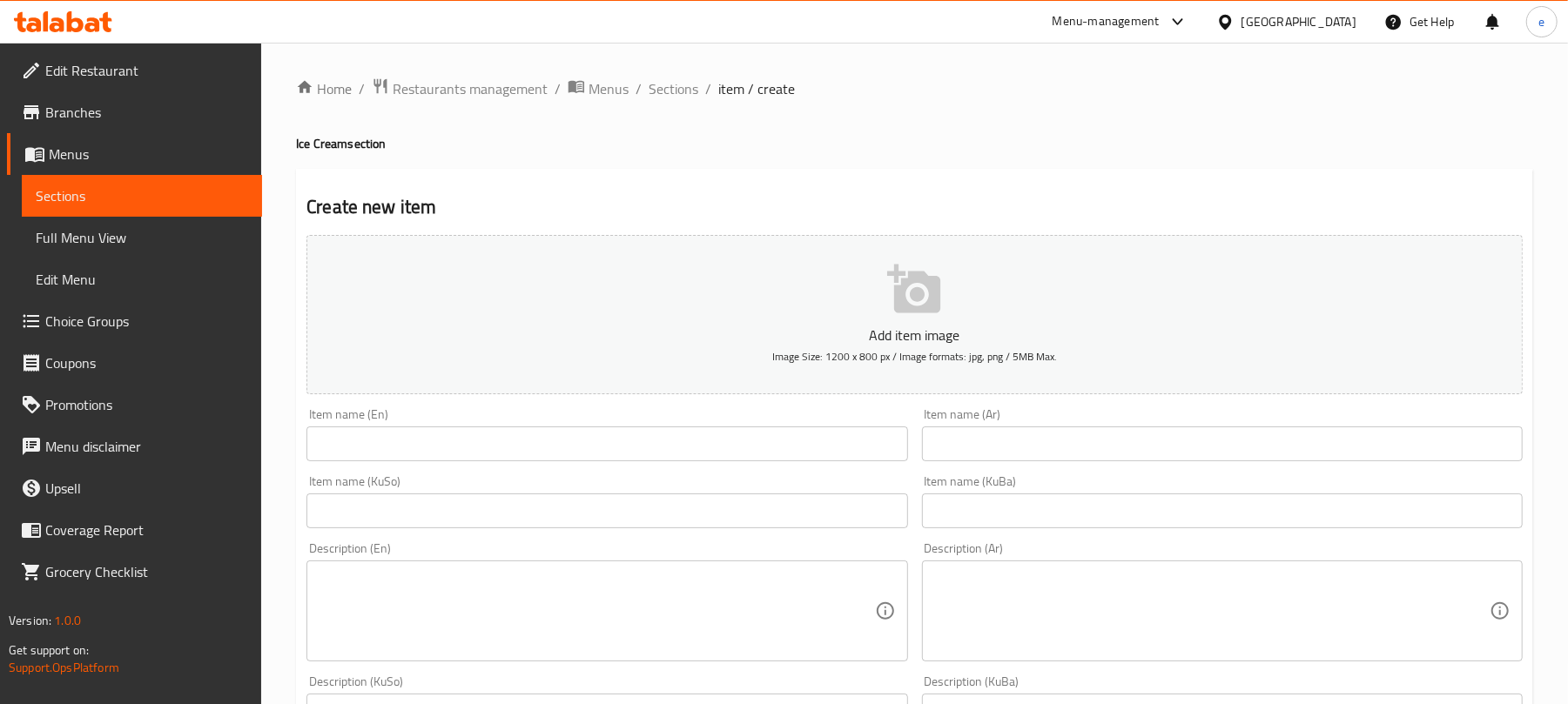
drag, startPoint x: 1126, startPoint y: 436, endPoint x: 1153, endPoint y: 437, distance: 27.0
click at [1126, 436] on input "text" at bounding box center [1223, 444] width 601 height 35
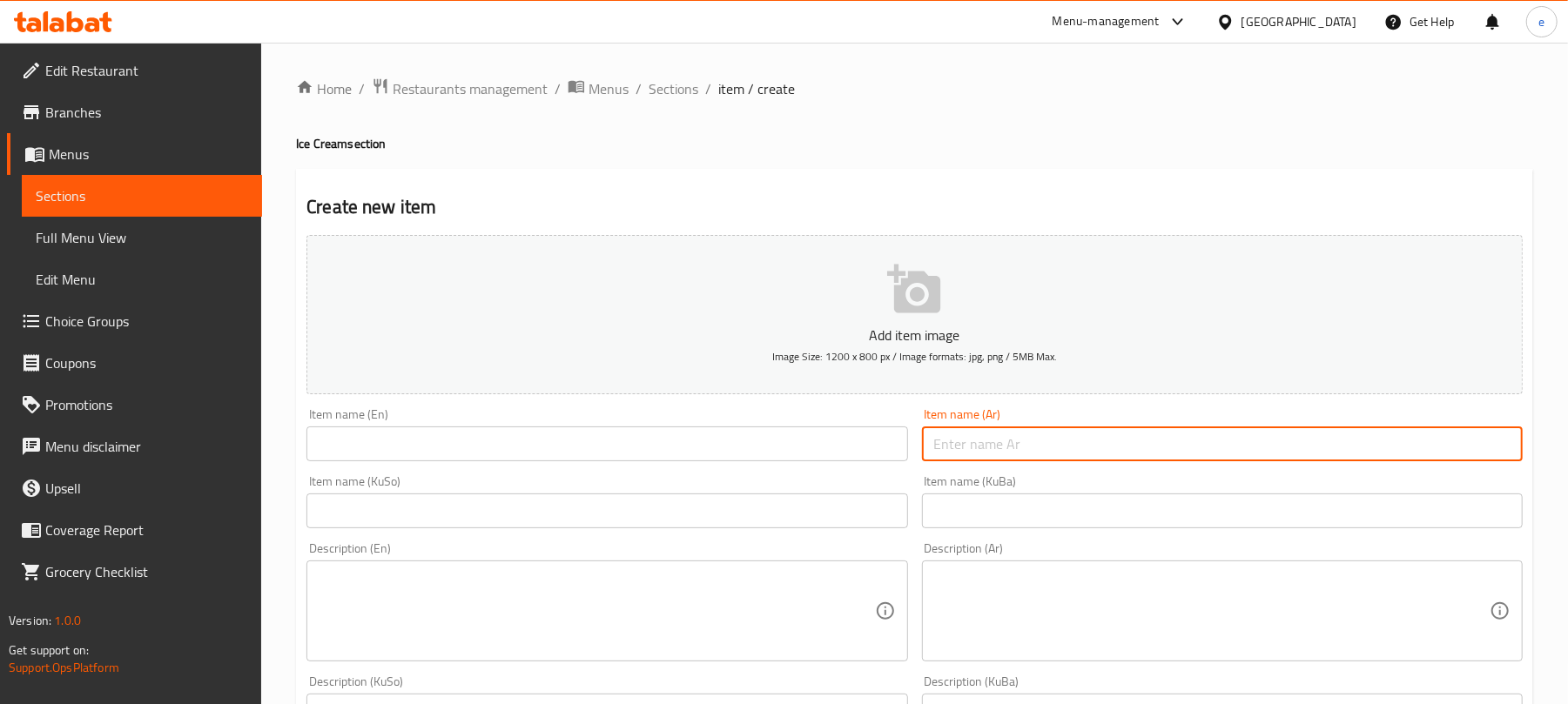
paste input "فالودة شيرازي"
type input "فالودة شيرازي"
click at [765, 483] on div "Item name (KuSo) Item name (KuSo)" at bounding box center [607, 502] width 601 height 53
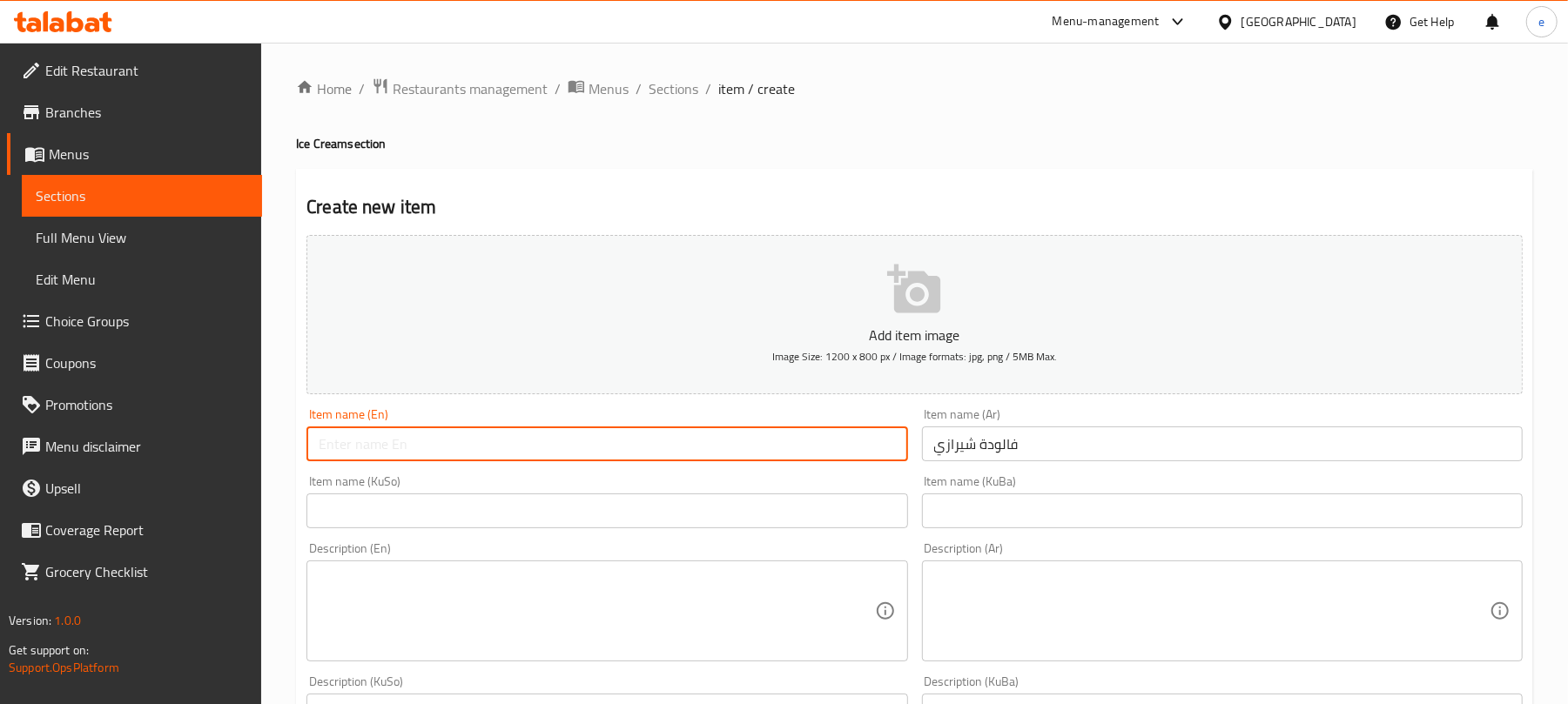
drag, startPoint x: 767, startPoint y: 456, endPoint x: 758, endPoint y: 440, distance: 18.4
click at [767, 456] on input "text" at bounding box center [607, 444] width 601 height 35
paste input "Shirazi Falooda"
type input "Shirazi Falooda"
click at [802, 523] on input "text" at bounding box center [607, 512] width 601 height 35
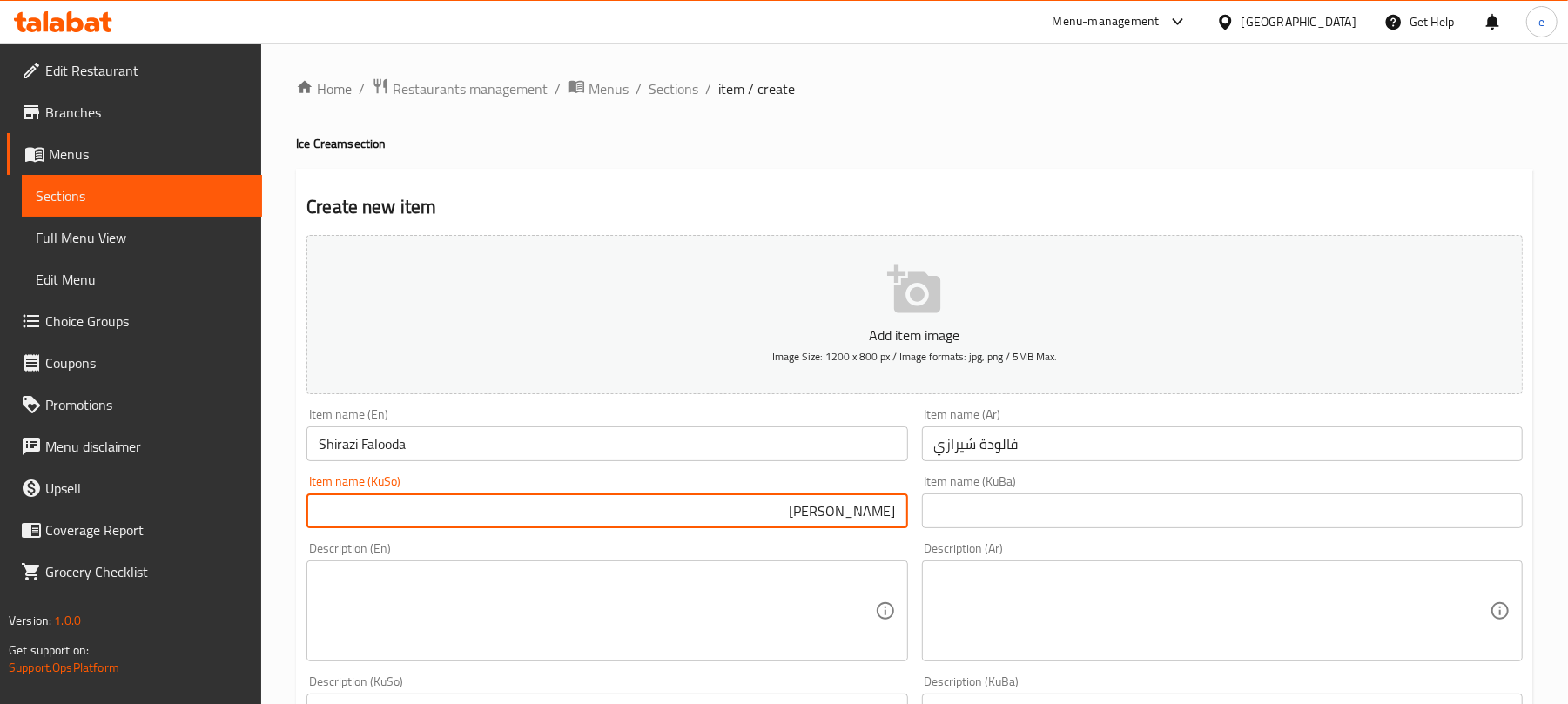
type input "فالودەی شیرازی"
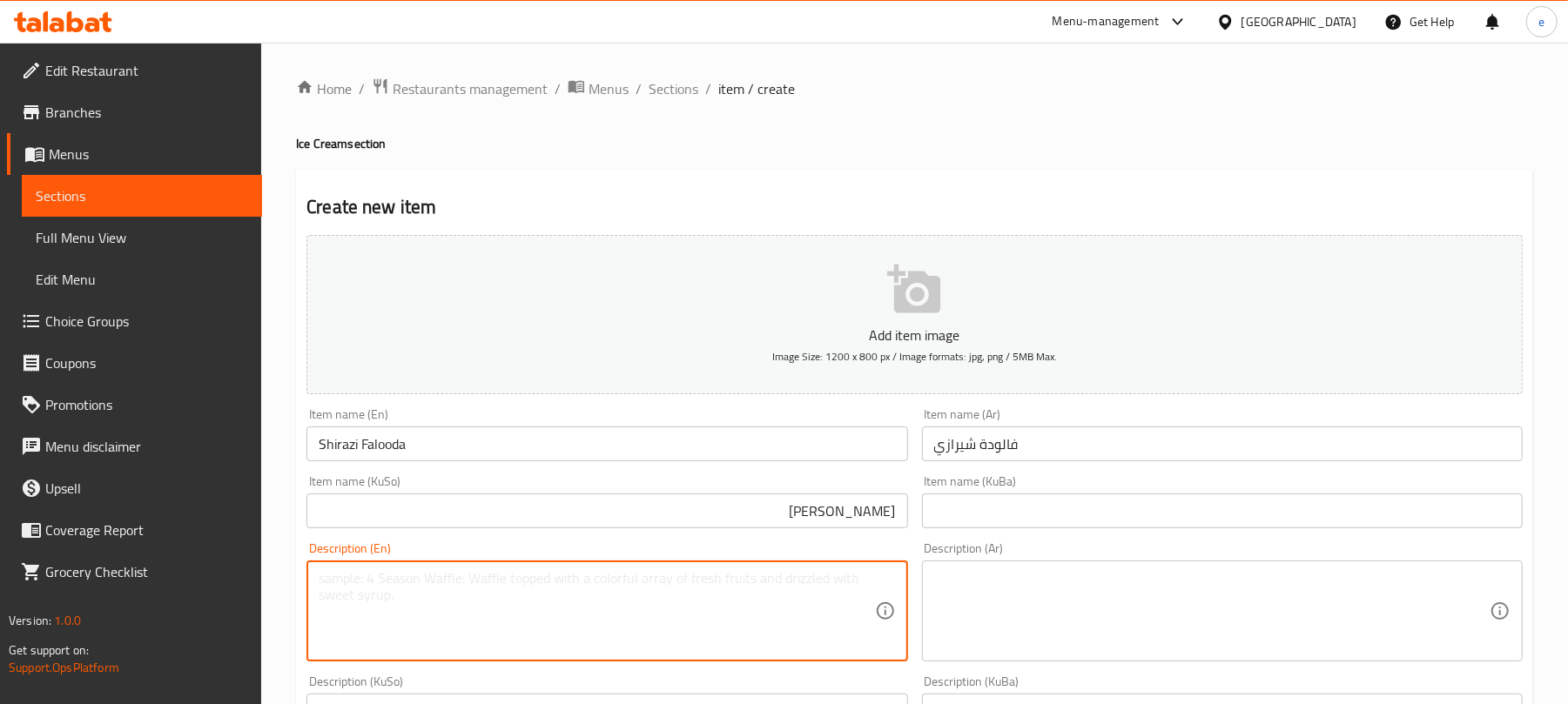
drag, startPoint x: 503, startPoint y: 589, endPoint x: 520, endPoint y: 604, distance: 22.7
click at [503, 591] on textarea at bounding box center [597, 612] width 555 height 83
paste textarea "served with white soft"
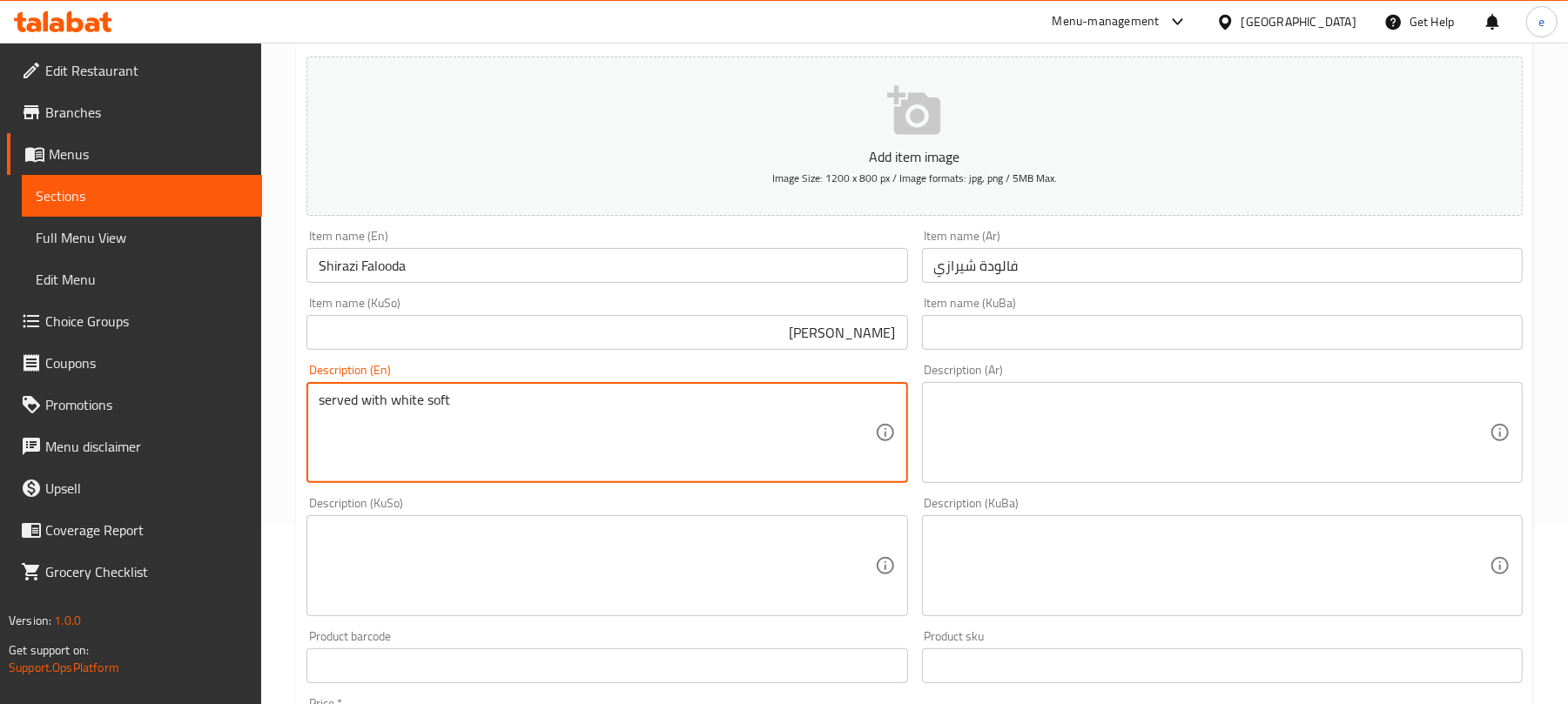
scroll to position [232, 0]
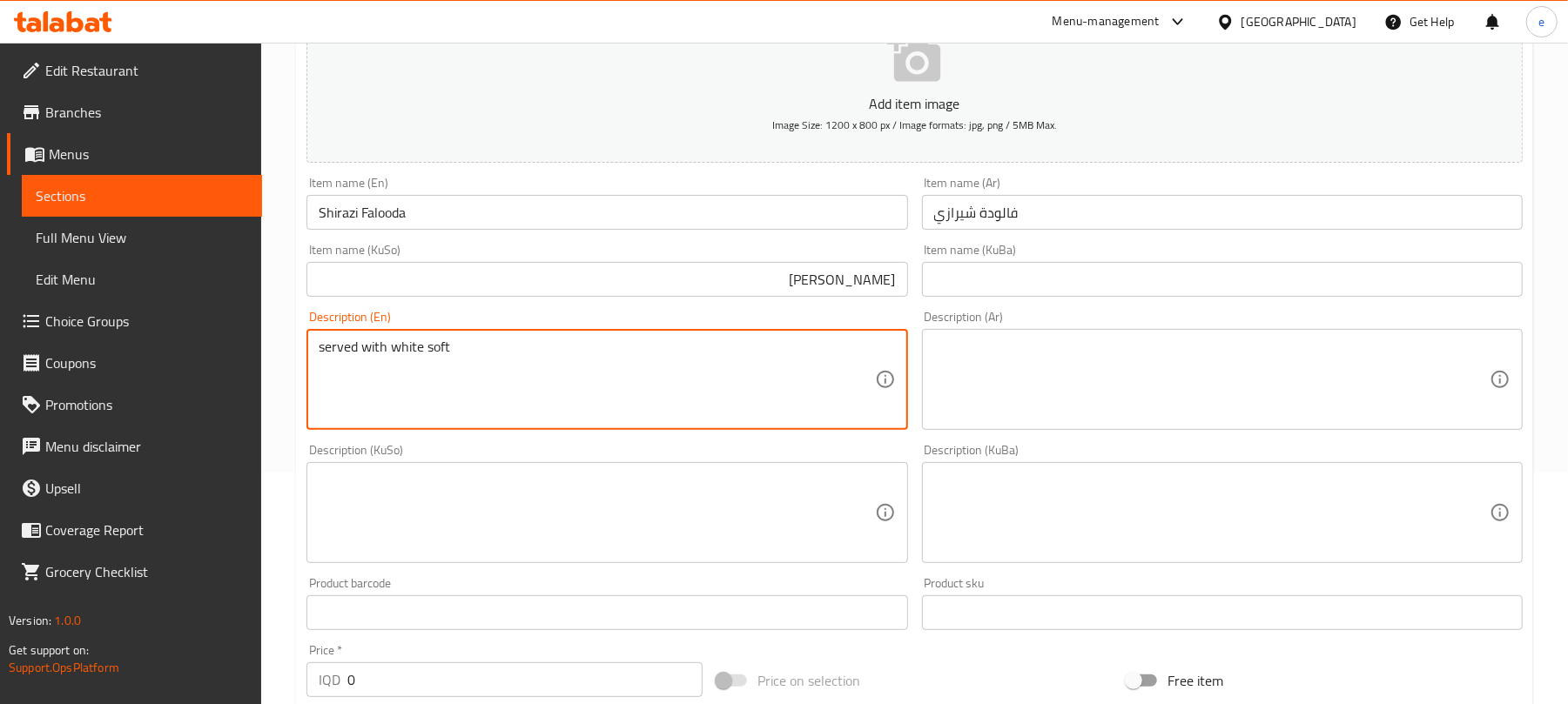
type textarea "served with white soft"
click at [834, 536] on textarea at bounding box center [597, 513] width 555 height 83
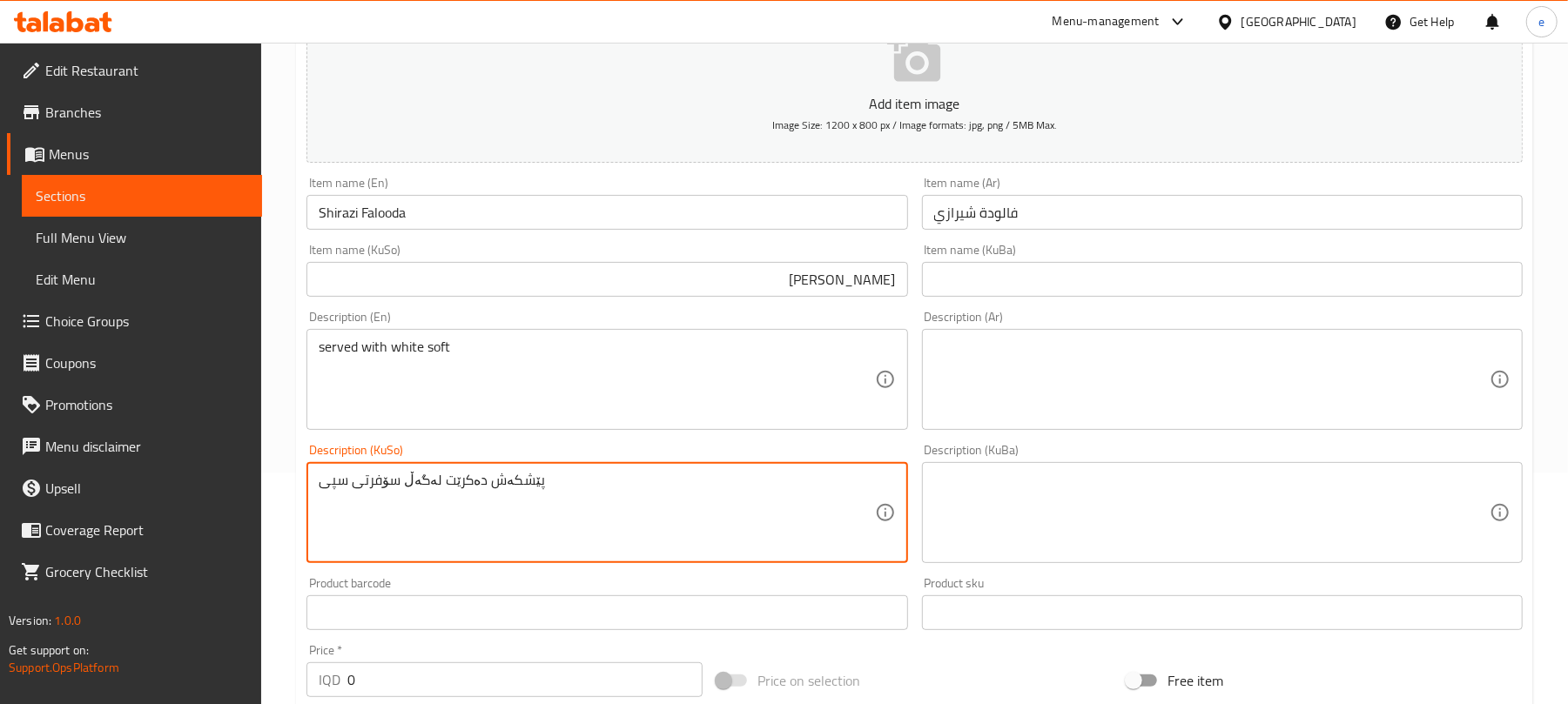
type textarea "پێشکەش دەکرێت لەگەڵ سۆفرتی سپی"
click at [1143, 419] on textarea at bounding box center [1212, 380] width 555 height 83
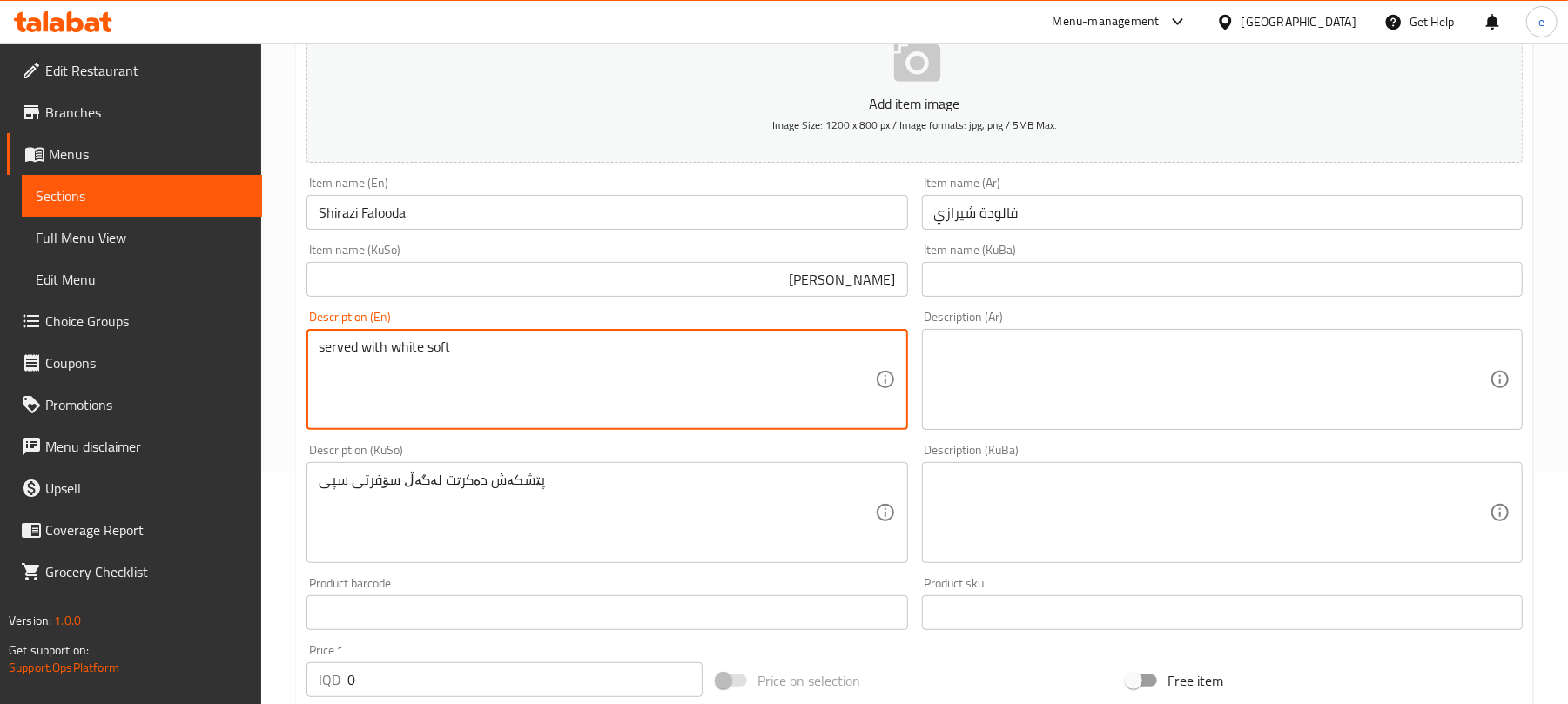
click at [671, 417] on textarea "served with white soft" at bounding box center [597, 380] width 555 height 83
click at [1179, 408] on textarea at bounding box center [1212, 380] width 555 height 83
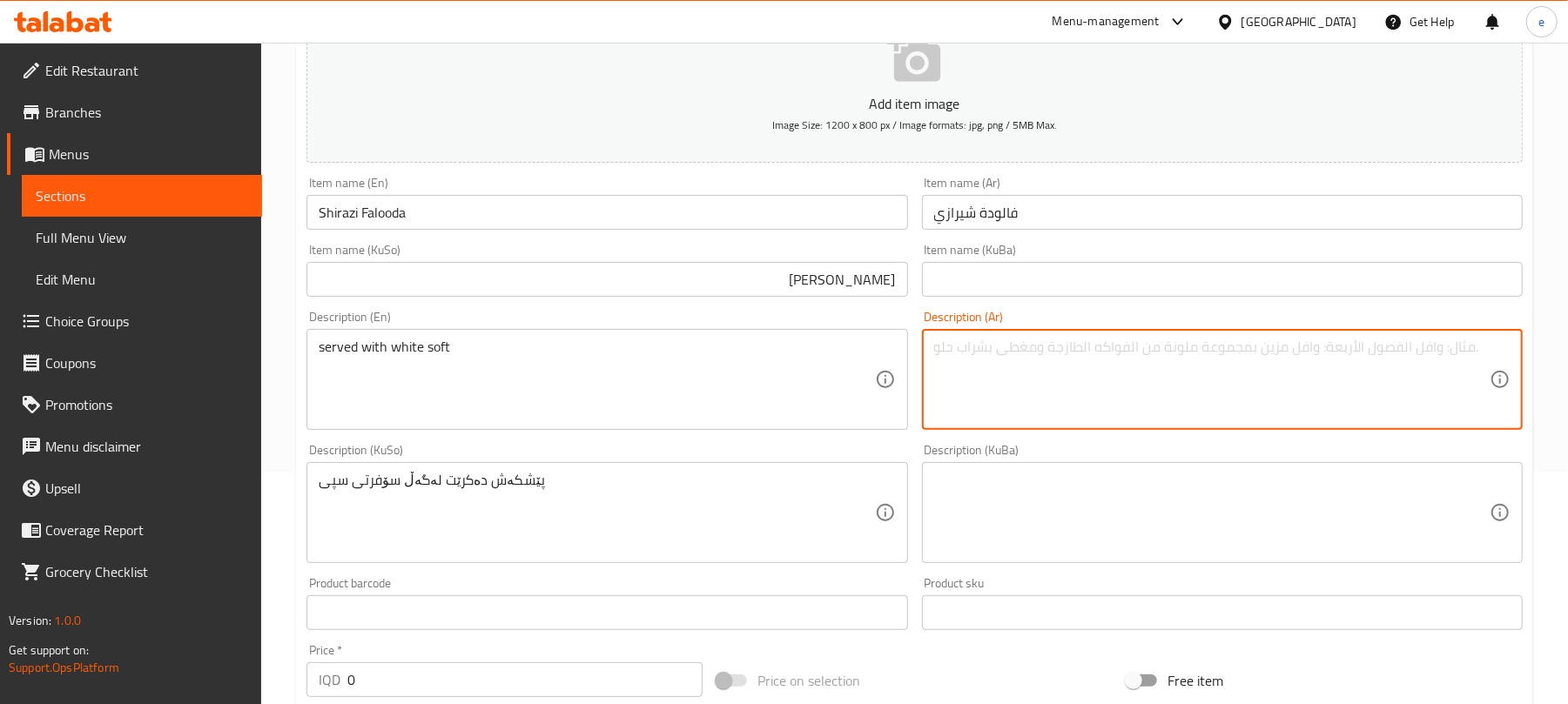
paste textarea "يقدم مع سوفت أبيض"
type textarea "يقدم مع سوفت أبيض"
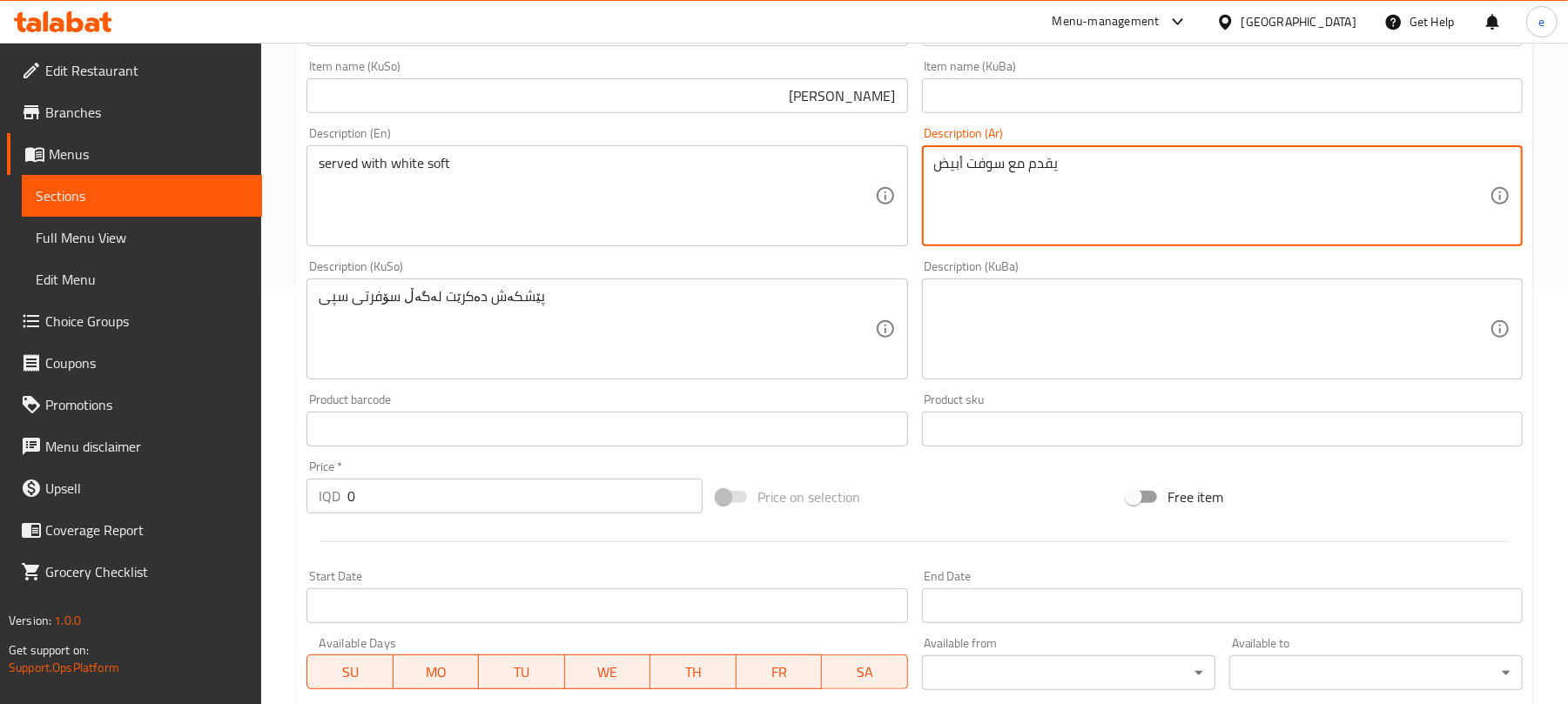
scroll to position [464, 0]
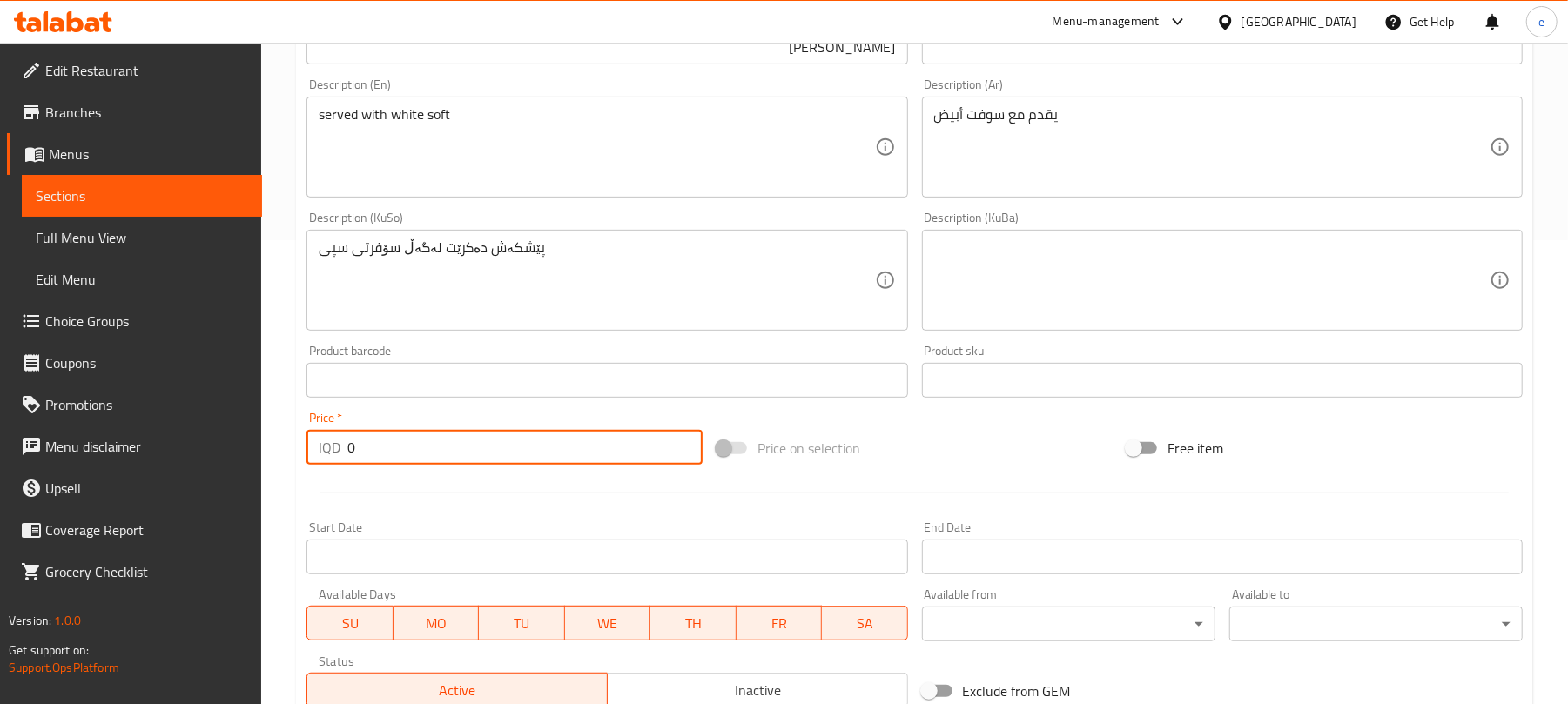
drag, startPoint x: 410, startPoint y: 451, endPoint x: 334, endPoint y: 447, distance: 76.1
click at [338, 447] on div "IQD 0 Price *" at bounding box center [505, 447] width 396 height 35
paste input "250"
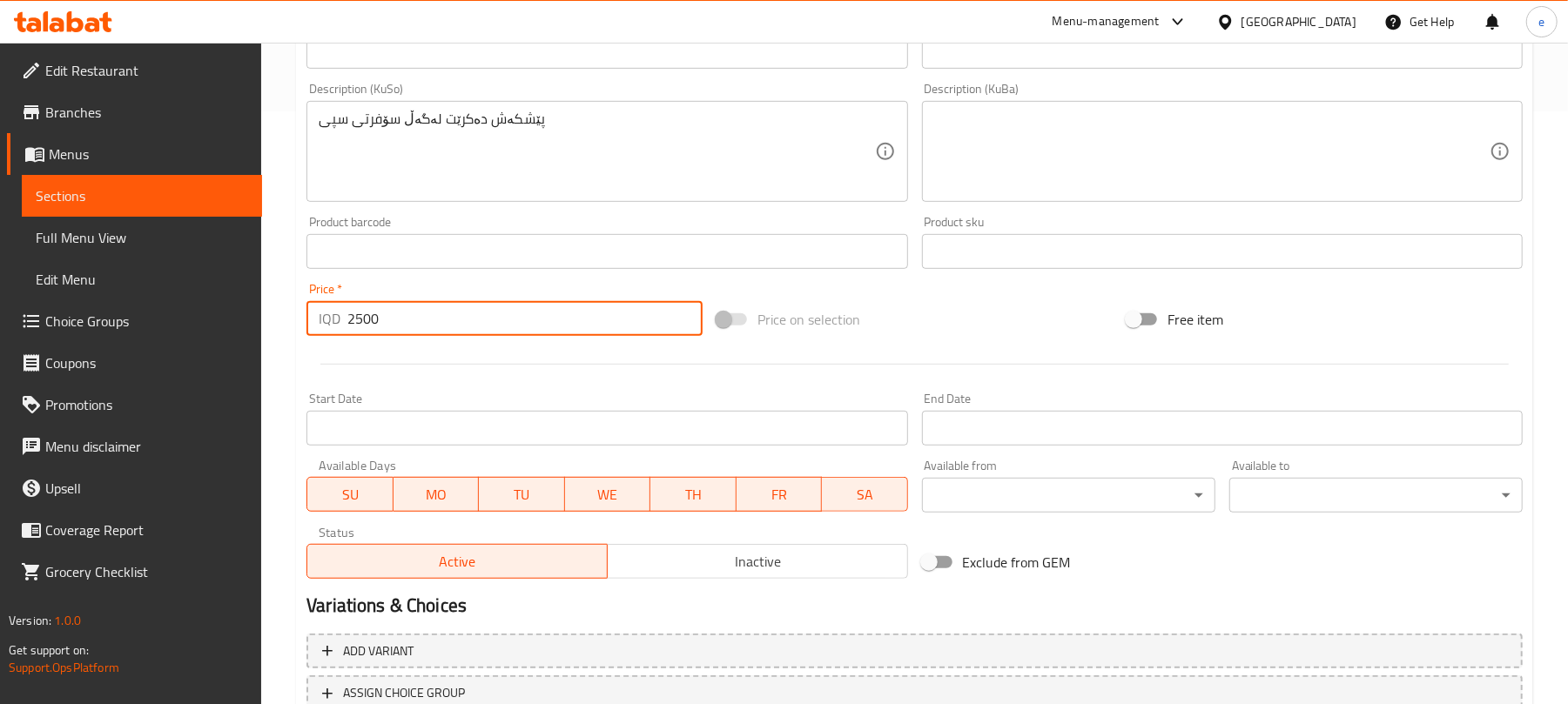
scroll to position [725, 0]
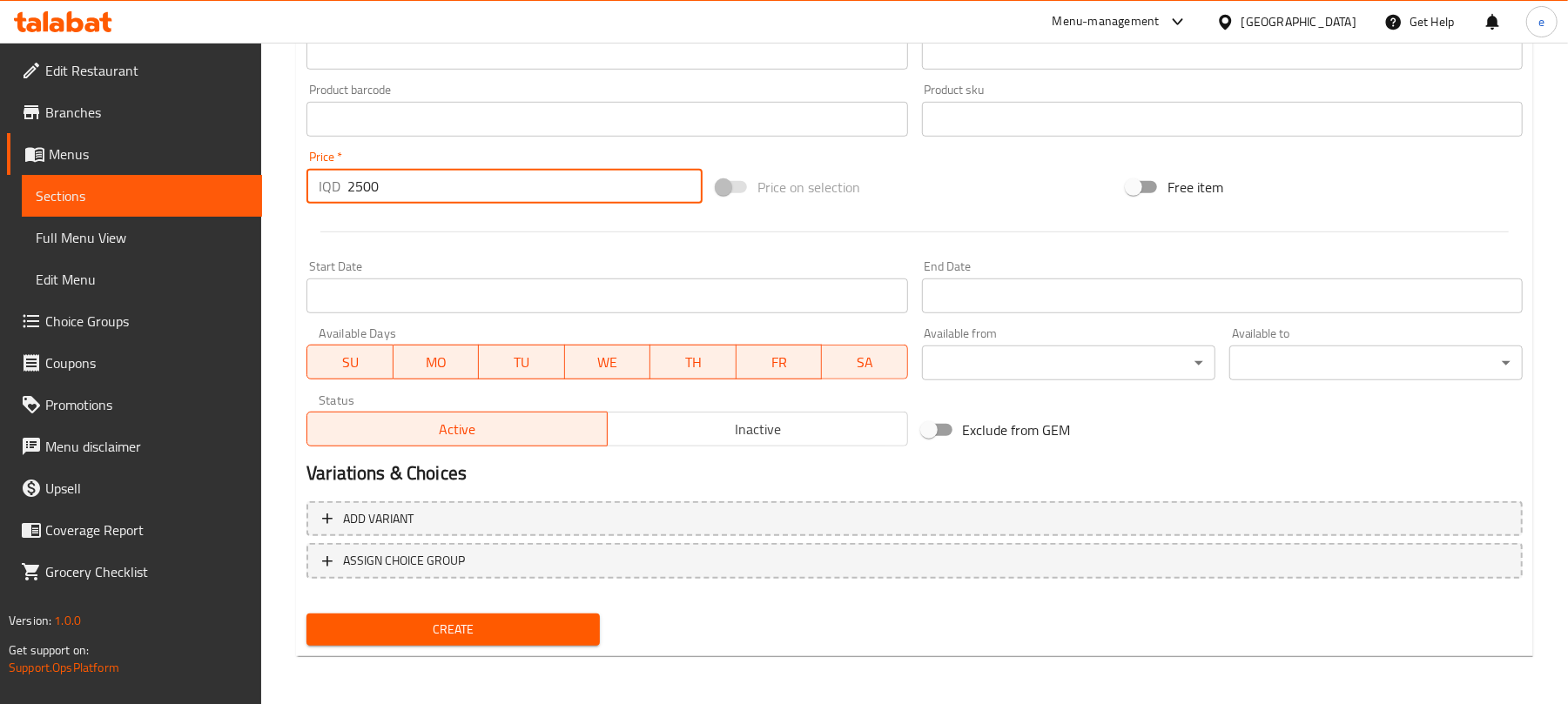
type input "2500"
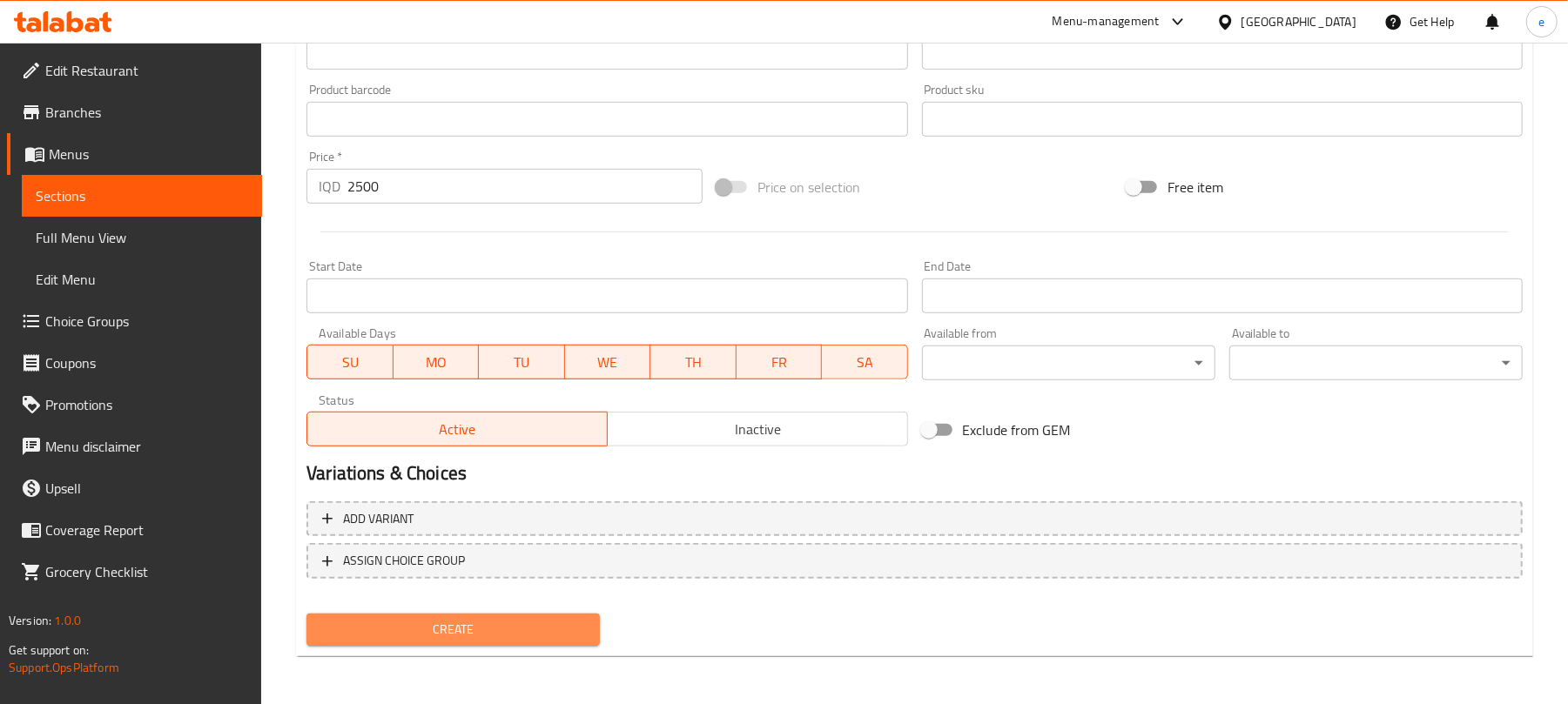
click at [470, 619] on span "Create" at bounding box center [454, 629] width 265 height 22
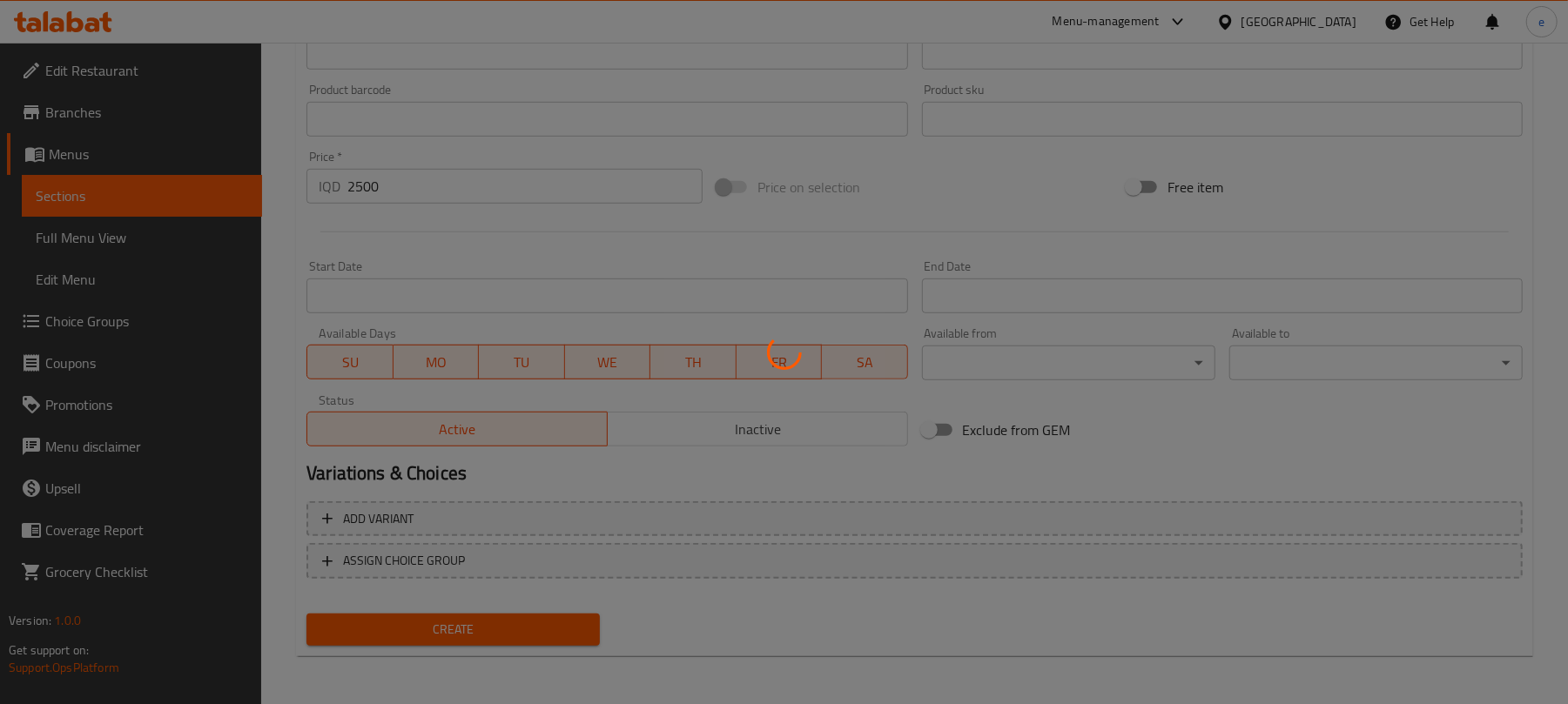
type input "0"
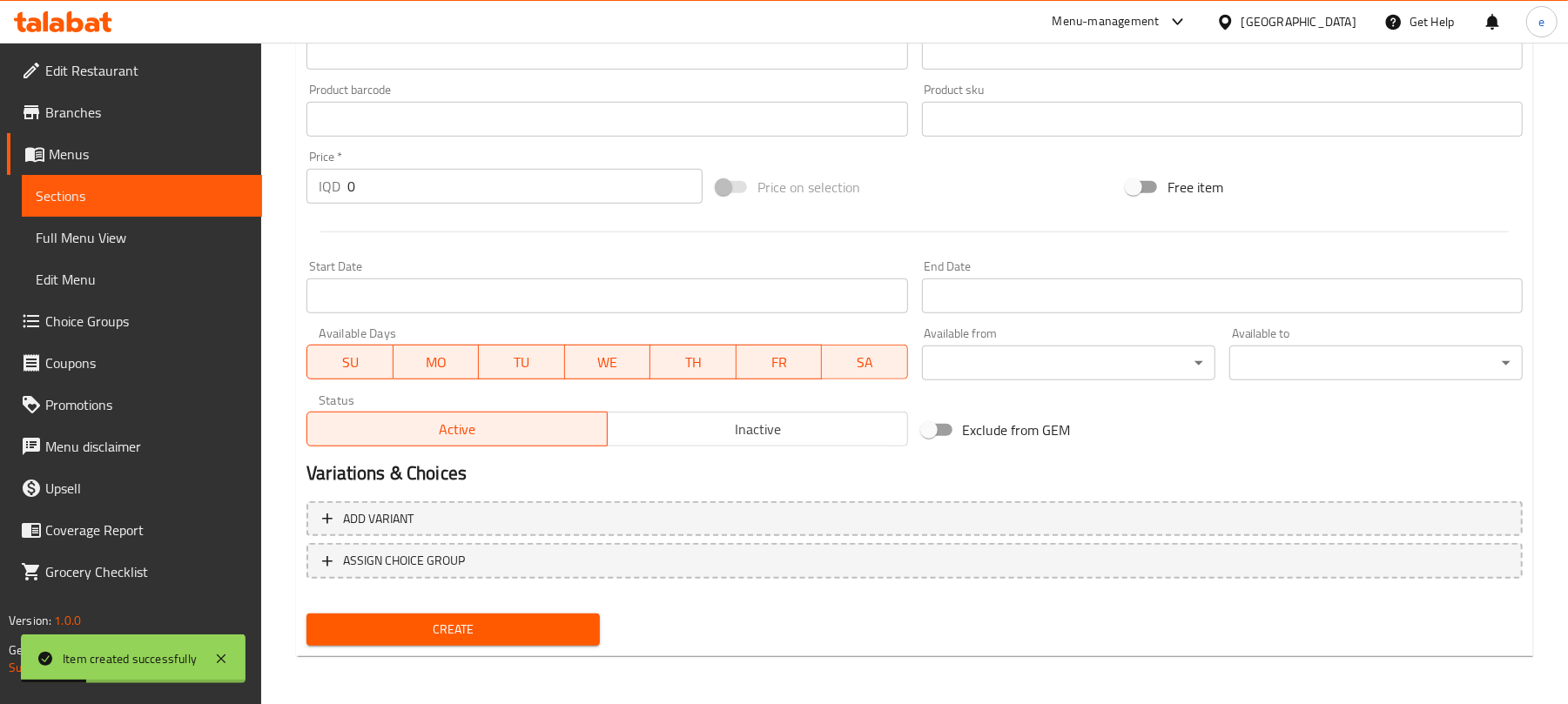
click at [195, 199] on span "Sections" at bounding box center [142, 196] width 213 height 21
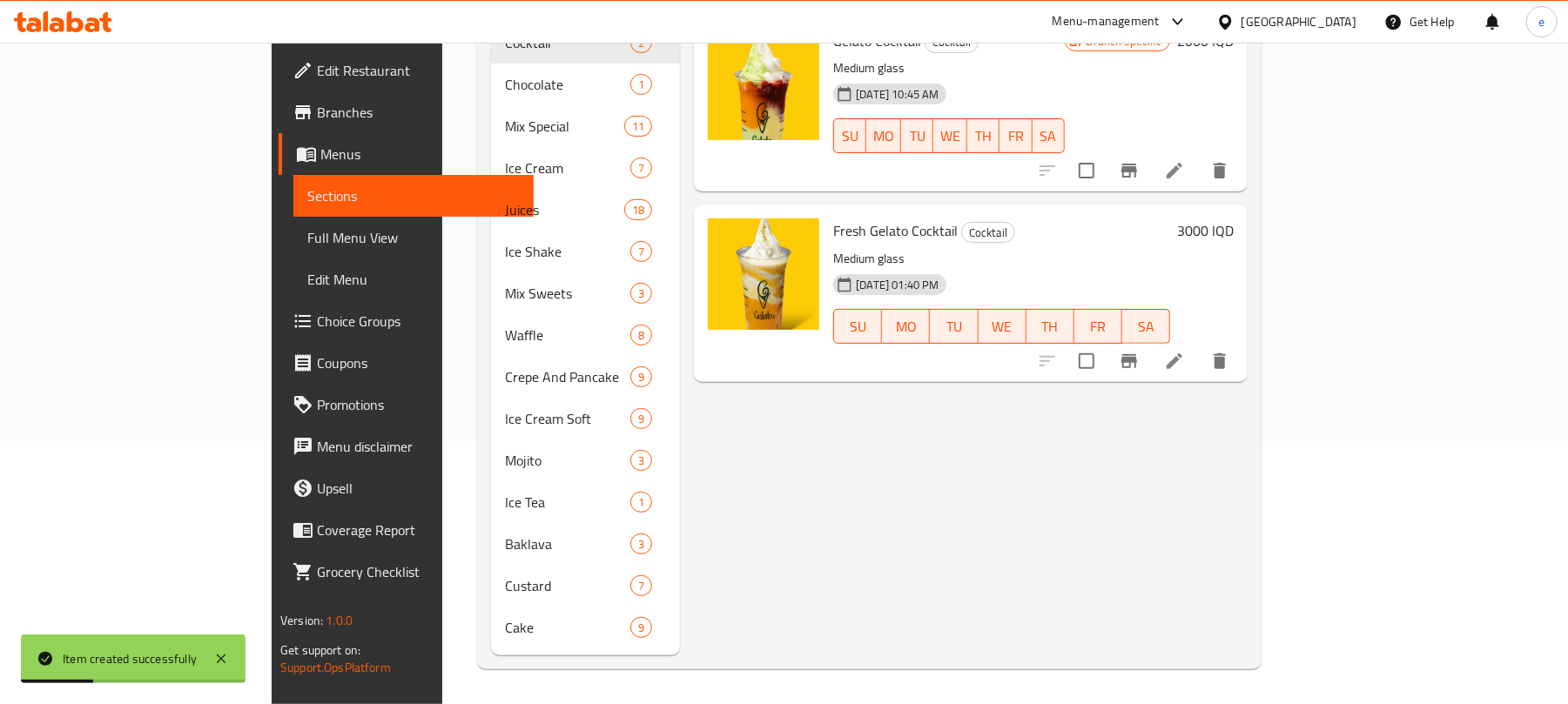
scroll to position [244, 0]
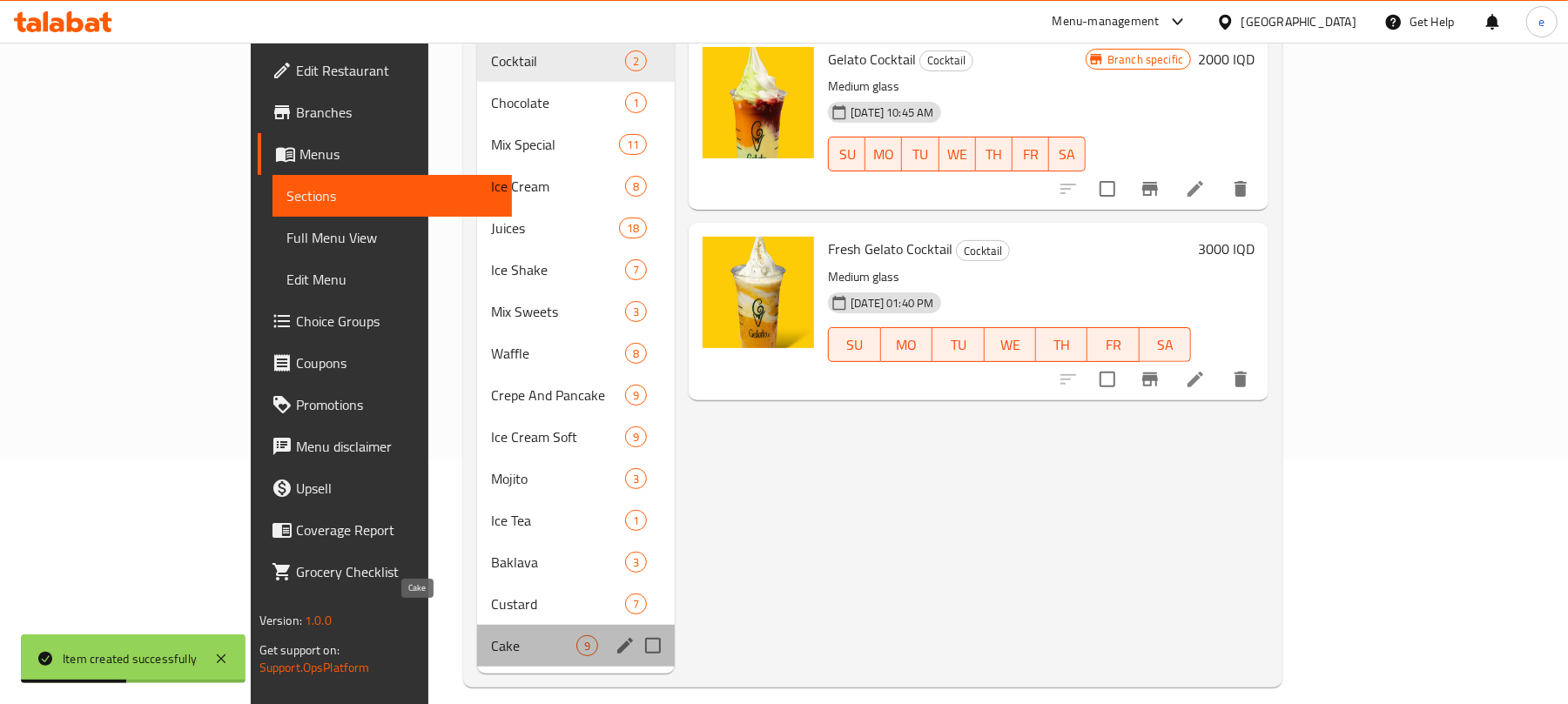
click at [491, 635] on span "Cake" at bounding box center [534, 646] width 85 height 21
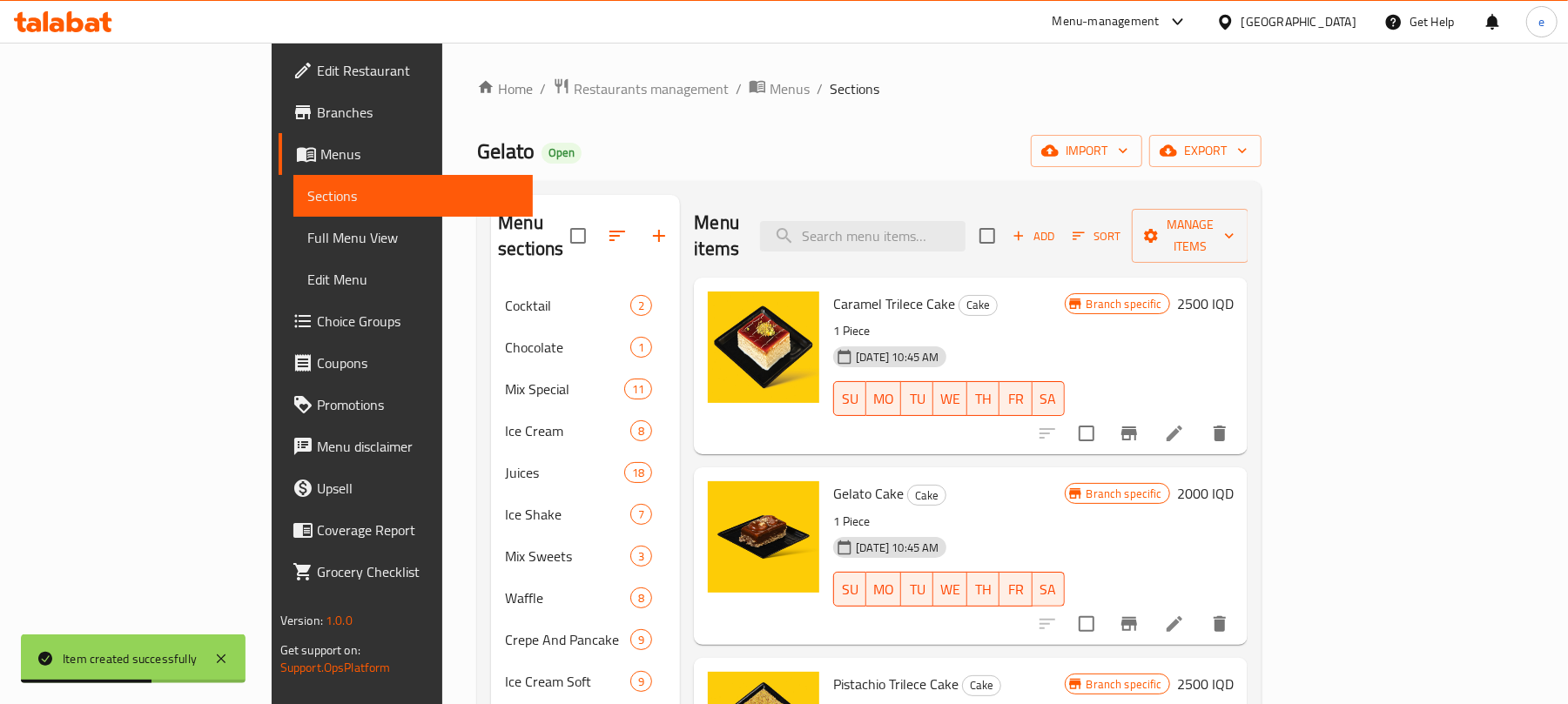
click at [1027, 229] on icon "button" at bounding box center [1019, 236] width 16 height 16
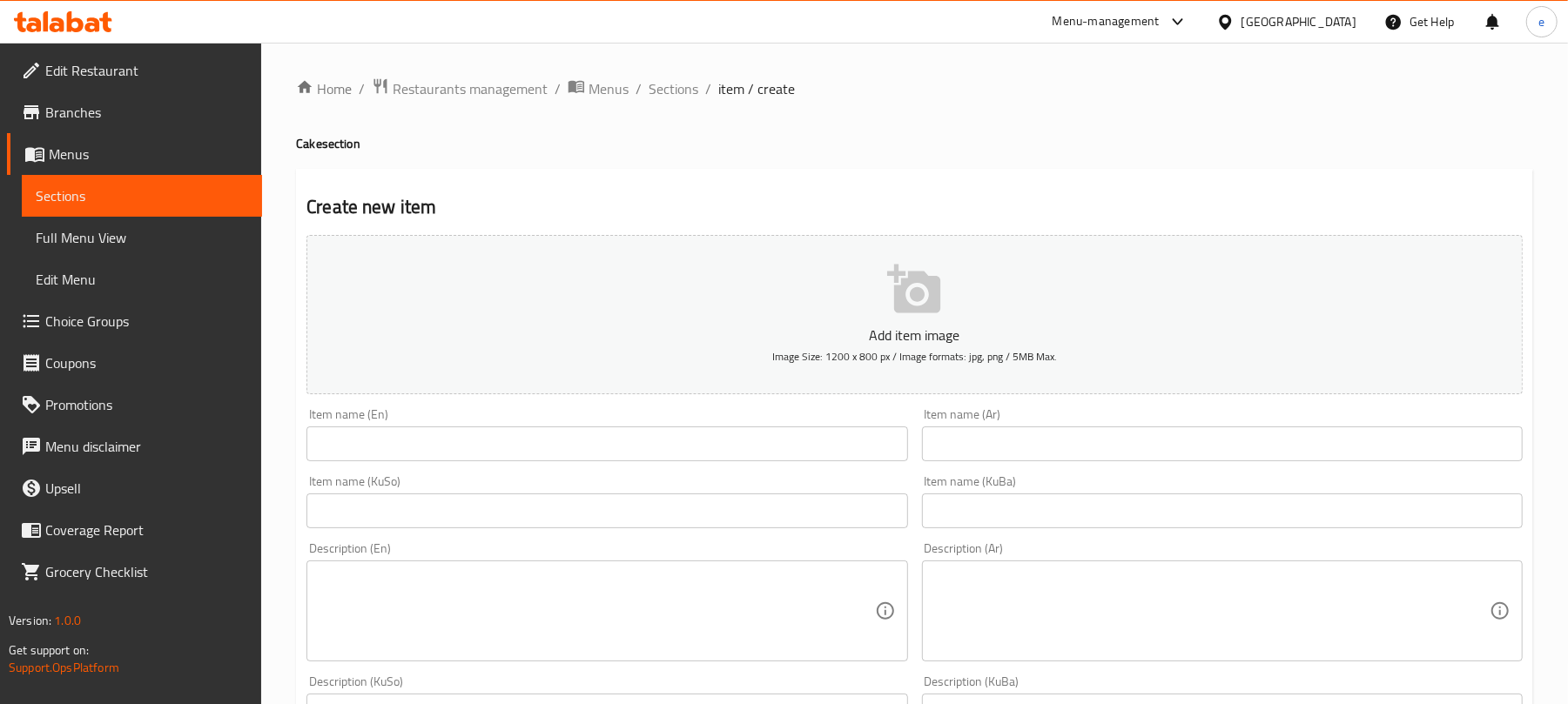
click at [642, 454] on input "text" at bounding box center [607, 444] width 601 height 35
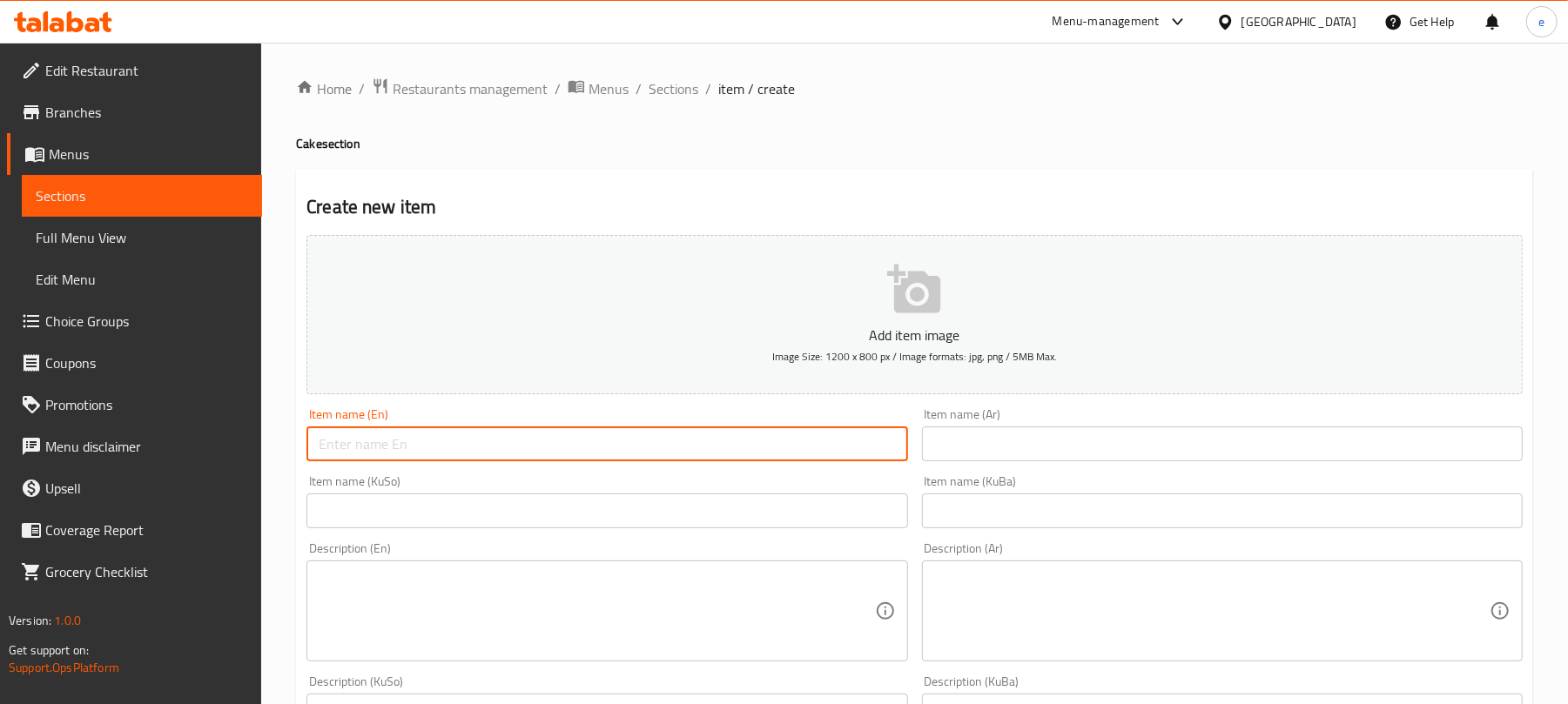
paste input "Trilece with Dubai Sauce"
type input "Trilece with Dubai Sauce"
click at [781, 514] on input "text" at bounding box center [607, 512] width 601 height 35
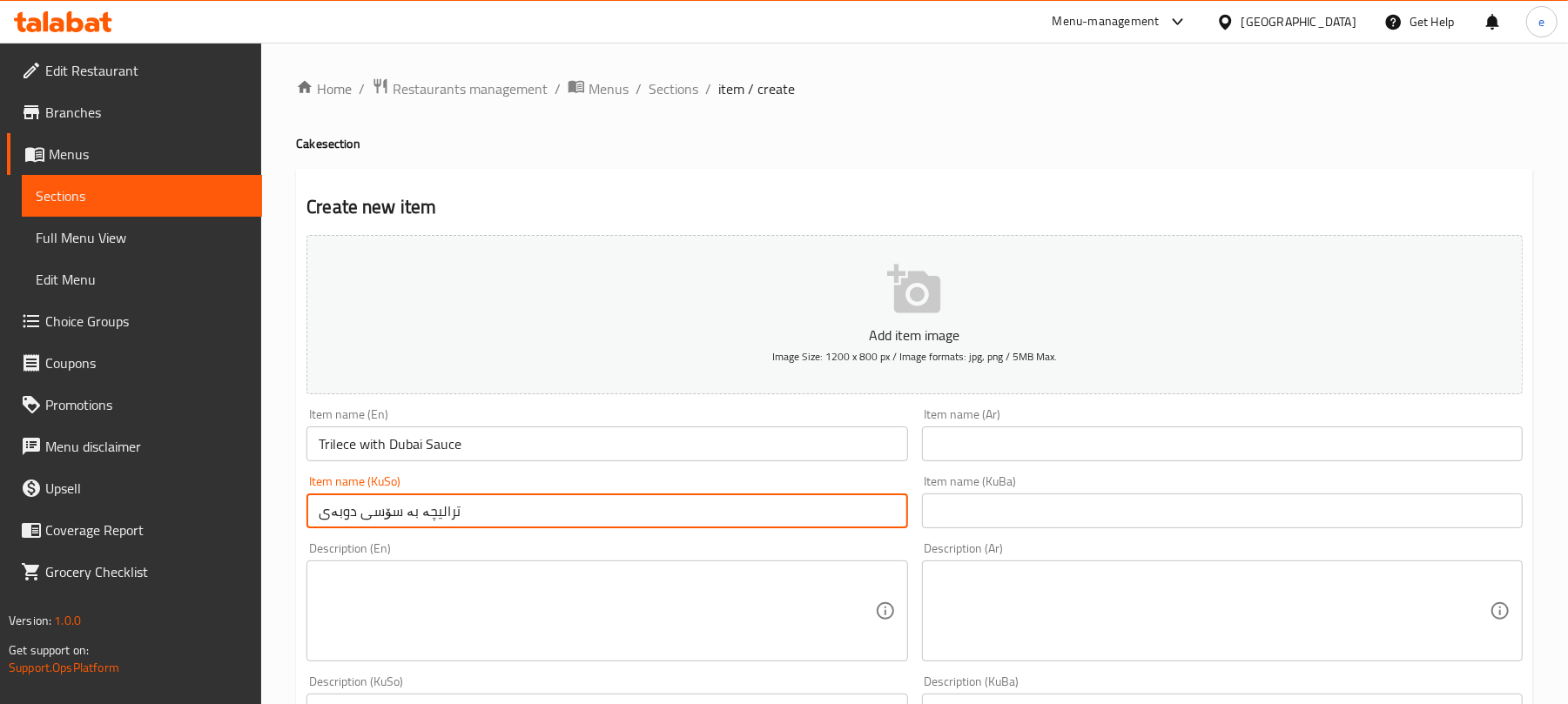
type input "ترالیچە بە سۆسی دوبەی"
drag, startPoint x: 1086, startPoint y: 454, endPoint x: 1077, endPoint y: 457, distance: 9.5
click at [1086, 454] on input "text" at bounding box center [1223, 444] width 601 height 35
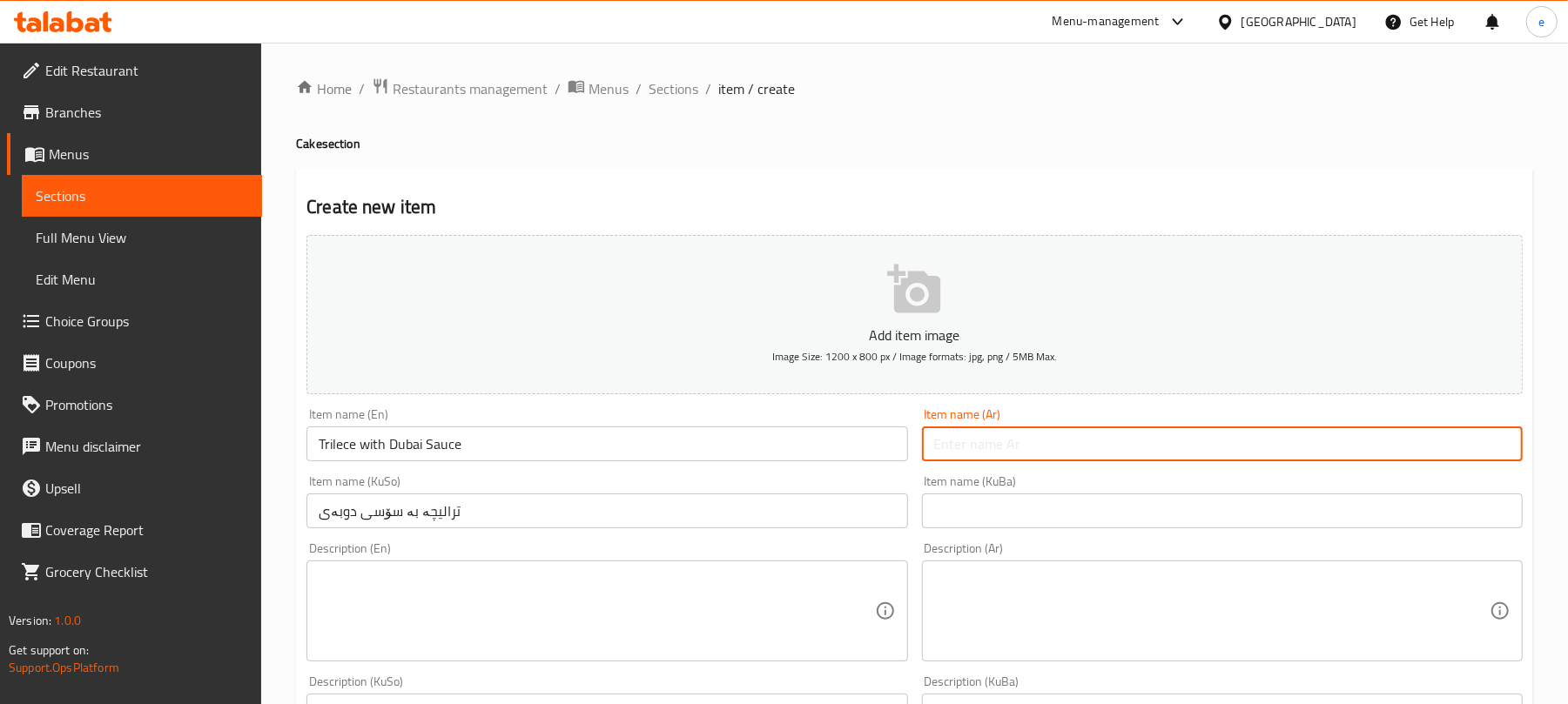
paste input "تراليجة مع صلصة دبي"
type input "تراليجة مع صلصة دبي"
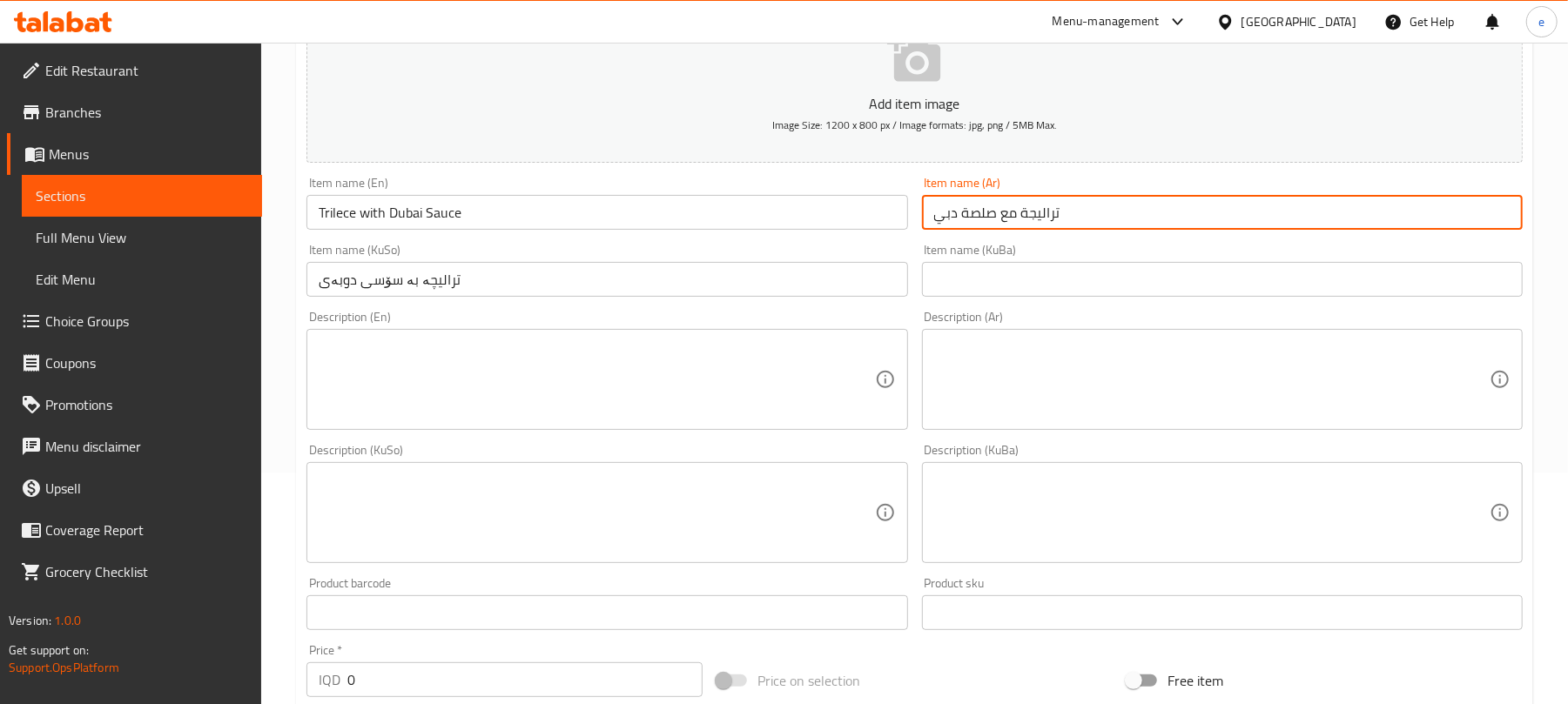
scroll to position [464, 0]
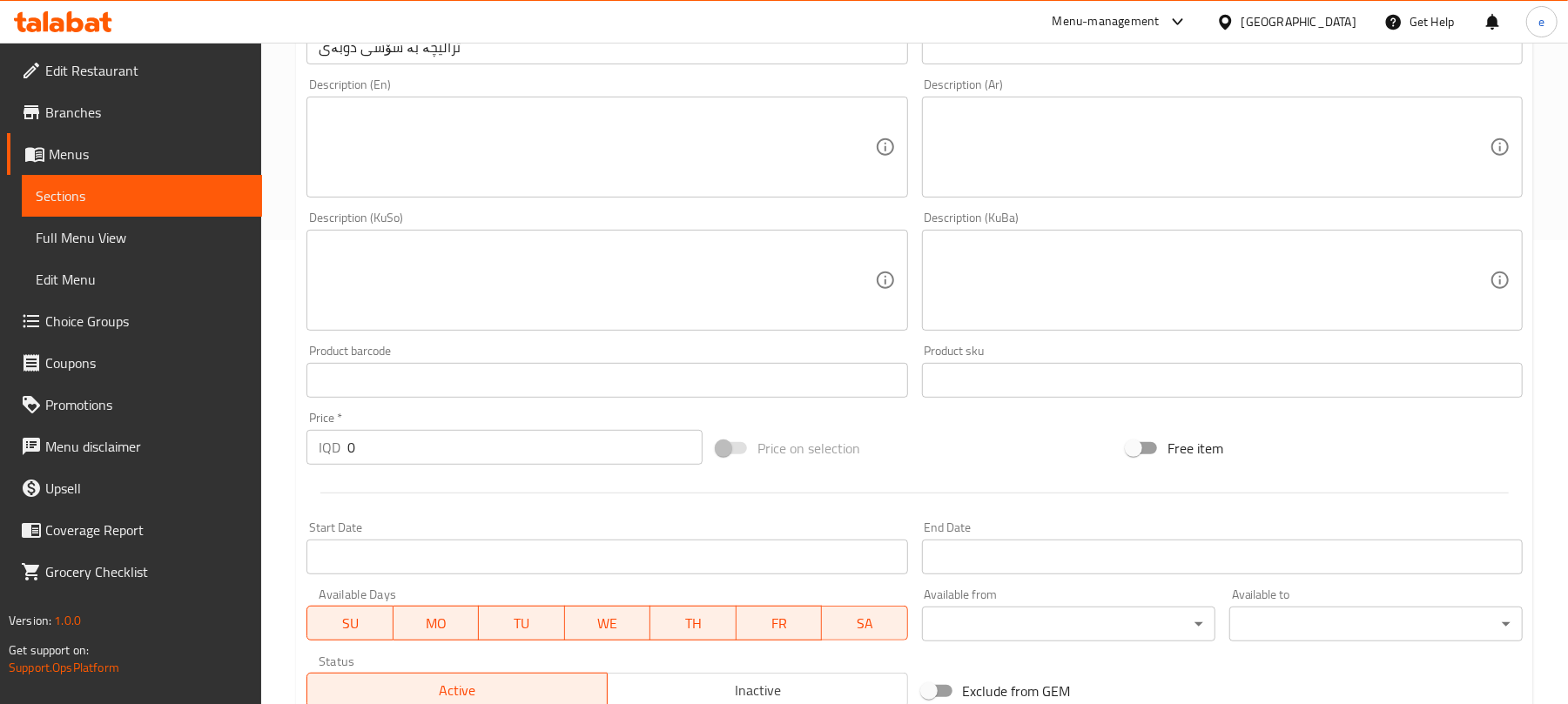
drag, startPoint x: 406, startPoint y: 449, endPoint x: 301, endPoint y: 454, distance: 105.1
click at [304, 454] on div "Price   * IQD 0 Price *" at bounding box center [505, 439] width 410 height 67
paste input "300"
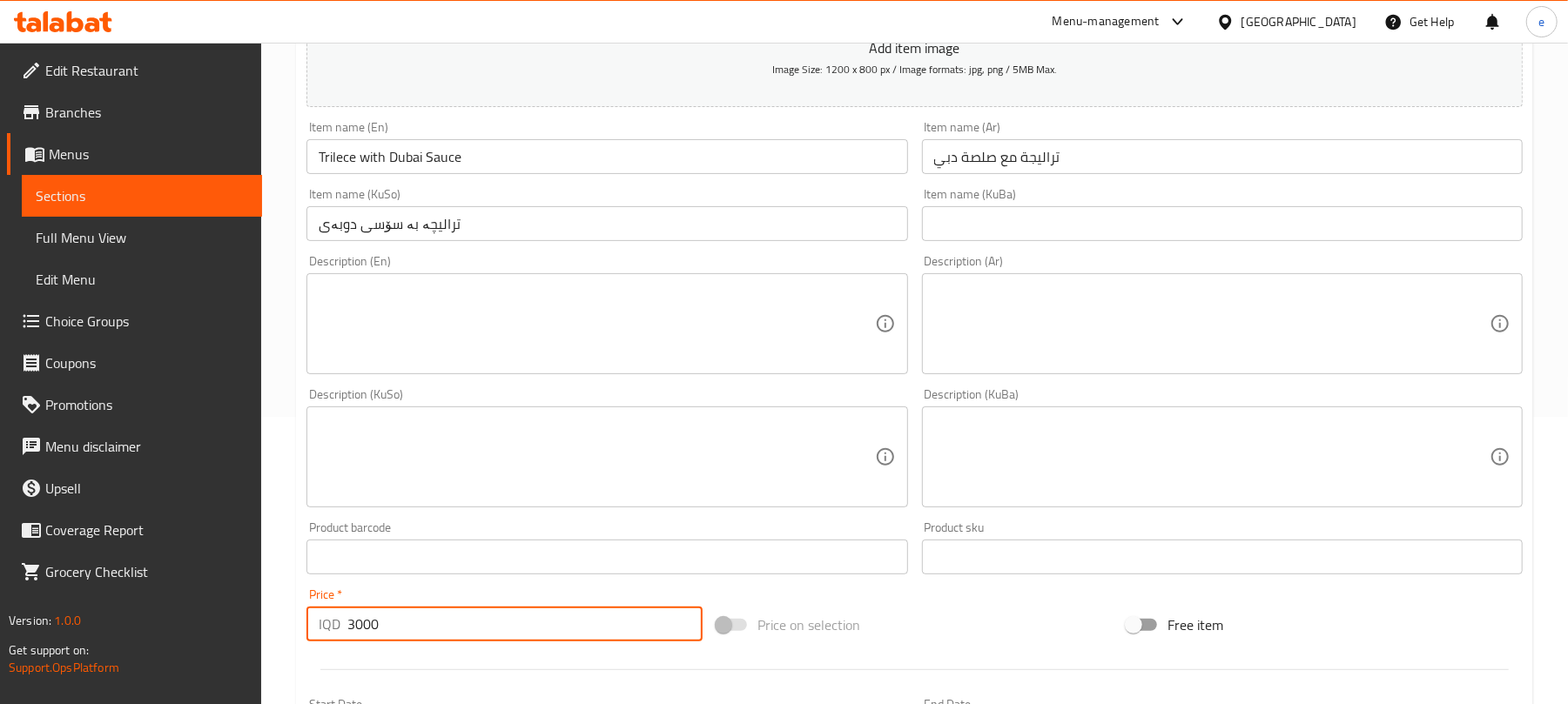
scroll to position [232, 0]
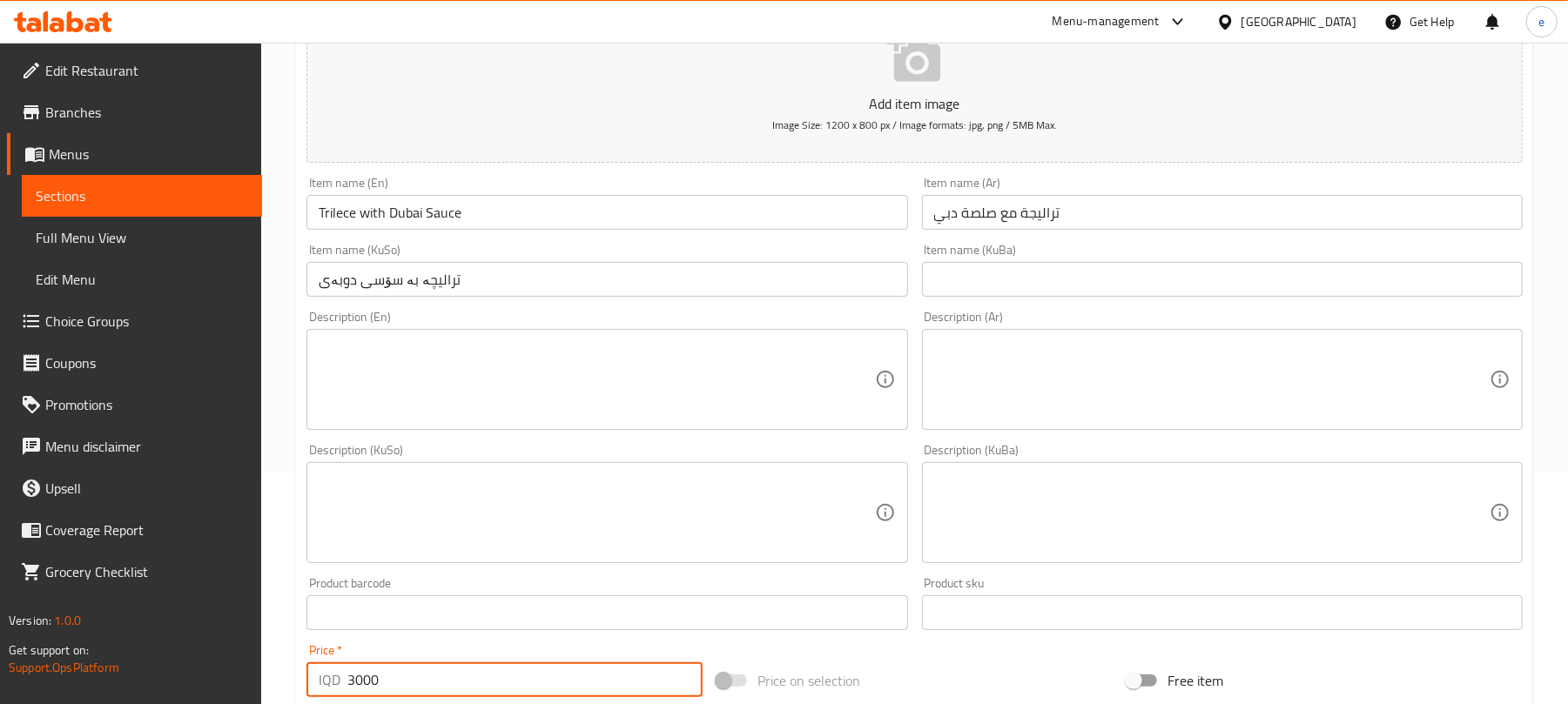
type input "3000"
click at [1090, 437] on div "Description (KuBa) Description (KuBa)" at bounding box center [1222, 504] width 614 height 134
click at [1095, 388] on textarea at bounding box center [1212, 380] width 555 height 83
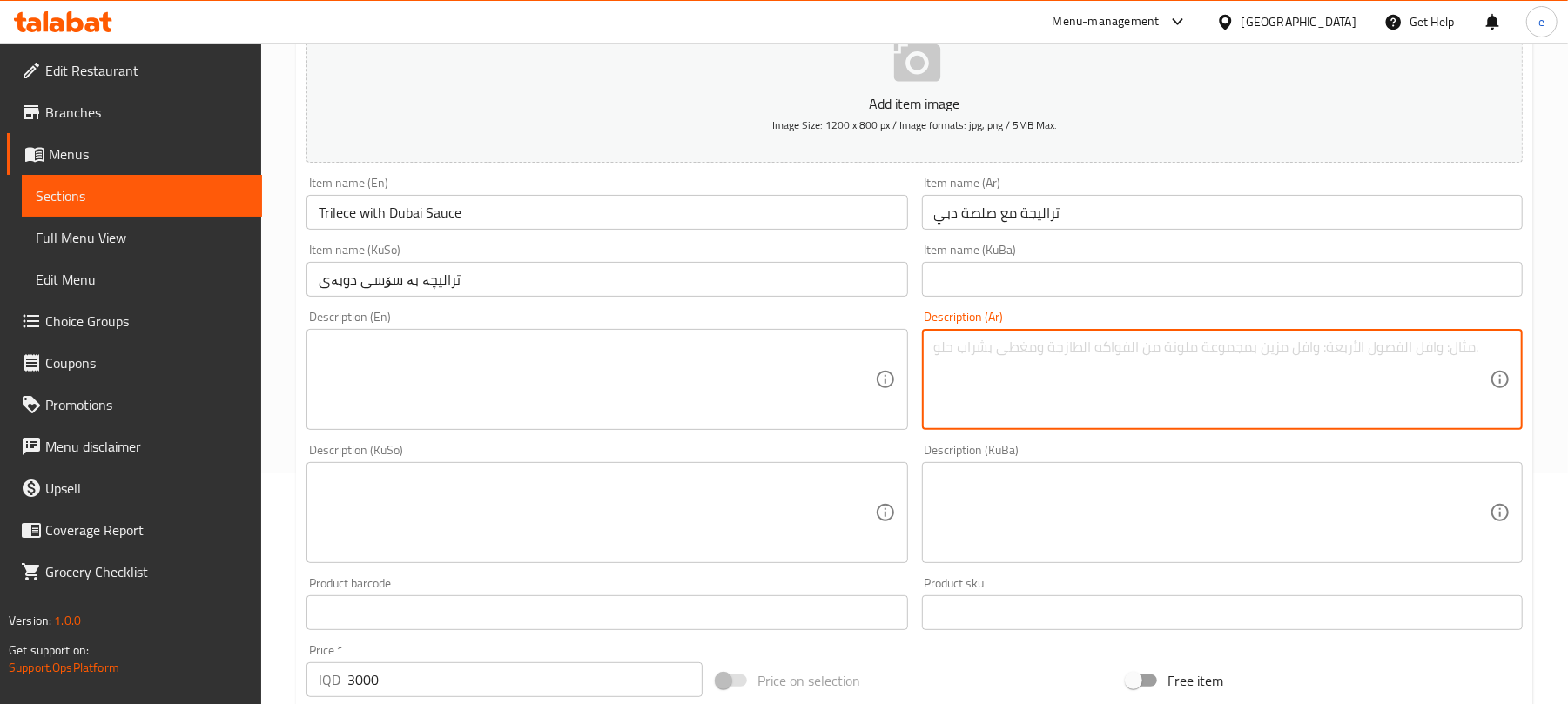
paste textarea "1 قطعة"
type textarea "1 قطعة"
click at [681, 388] on textarea at bounding box center [597, 380] width 555 height 83
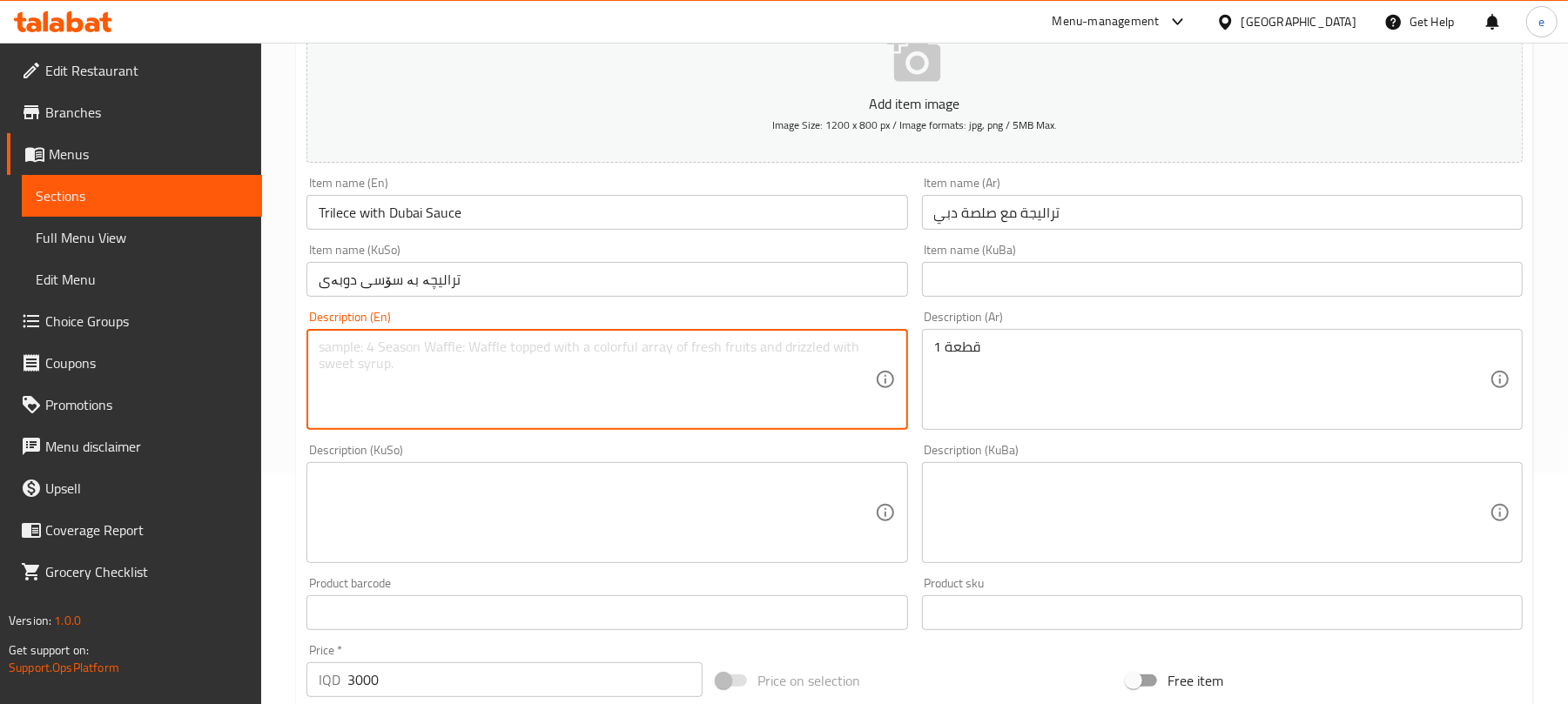
paste textarea "1 Piece"
type textarea "1 Piece"
click at [573, 499] on textarea at bounding box center [597, 513] width 555 height 83
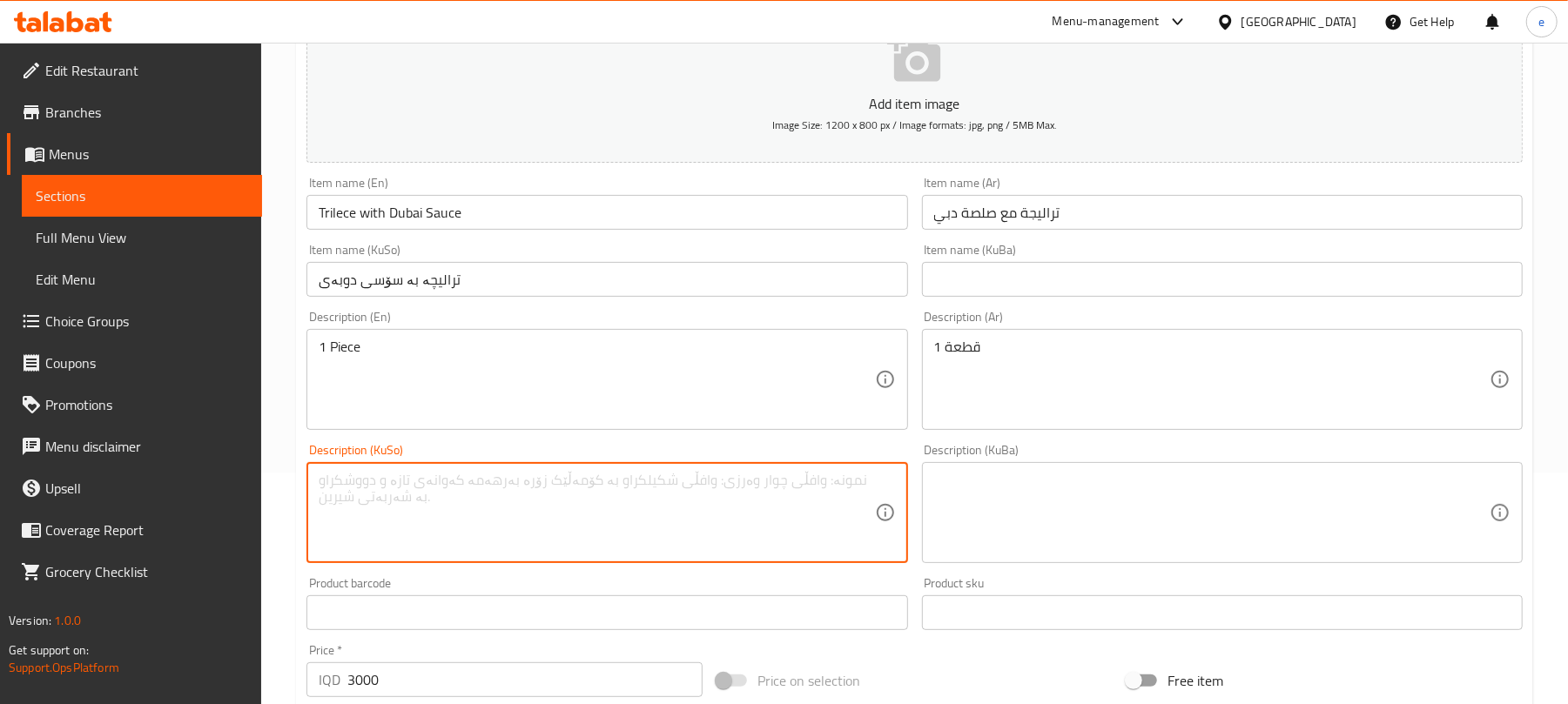
paste textarea "1 پارچە"
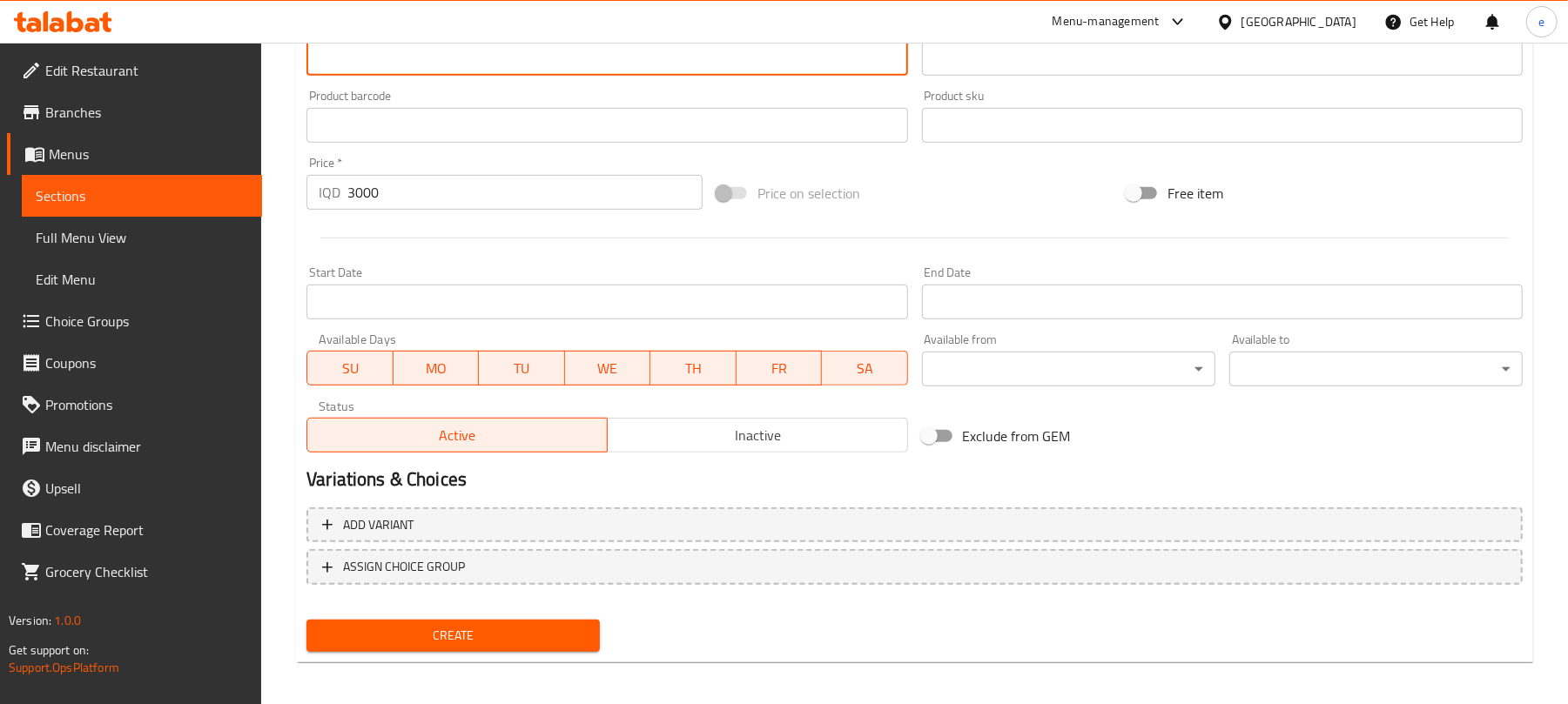
scroll to position [725, 0]
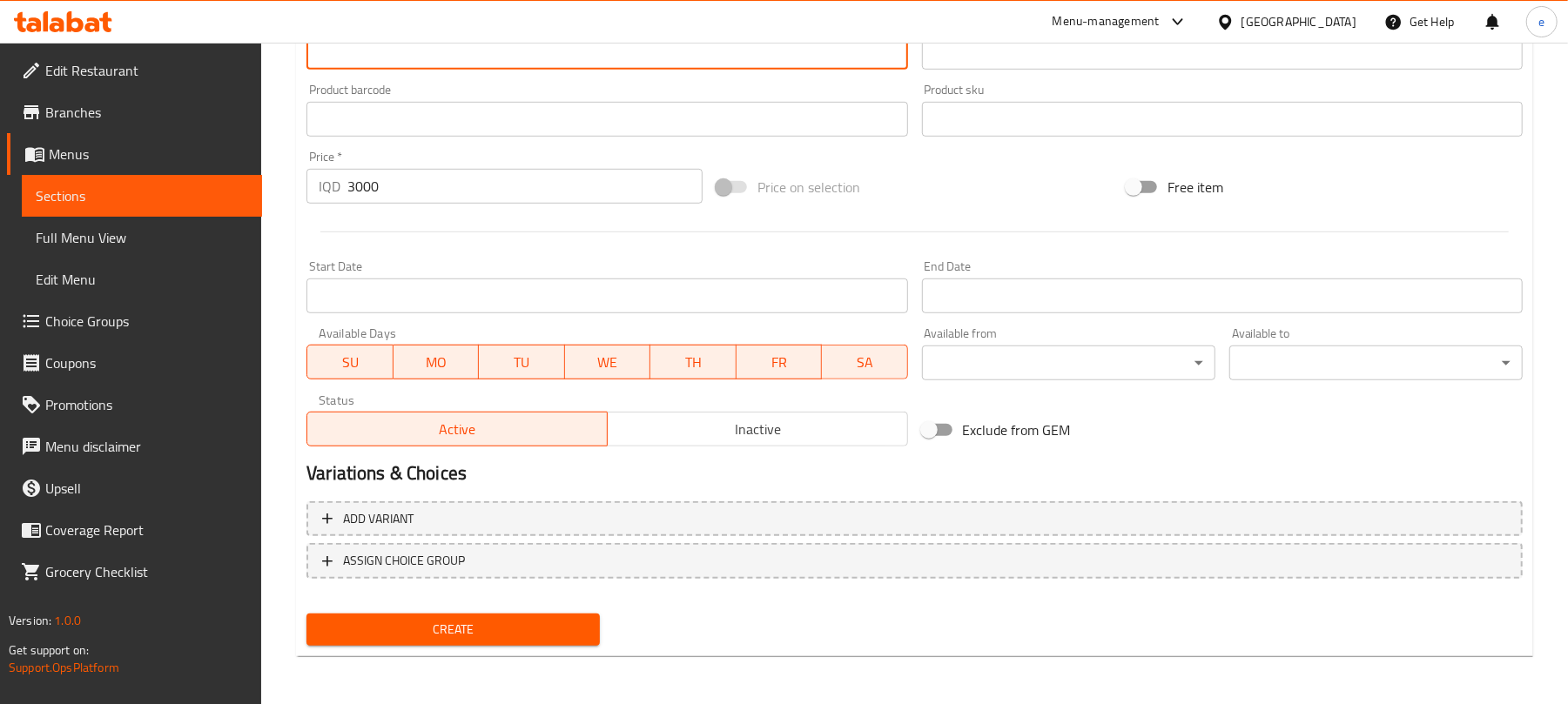
type textarea "1 پارچە"
click at [526, 639] on span "Create" at bounding box center [454, 629] width 265 height 22
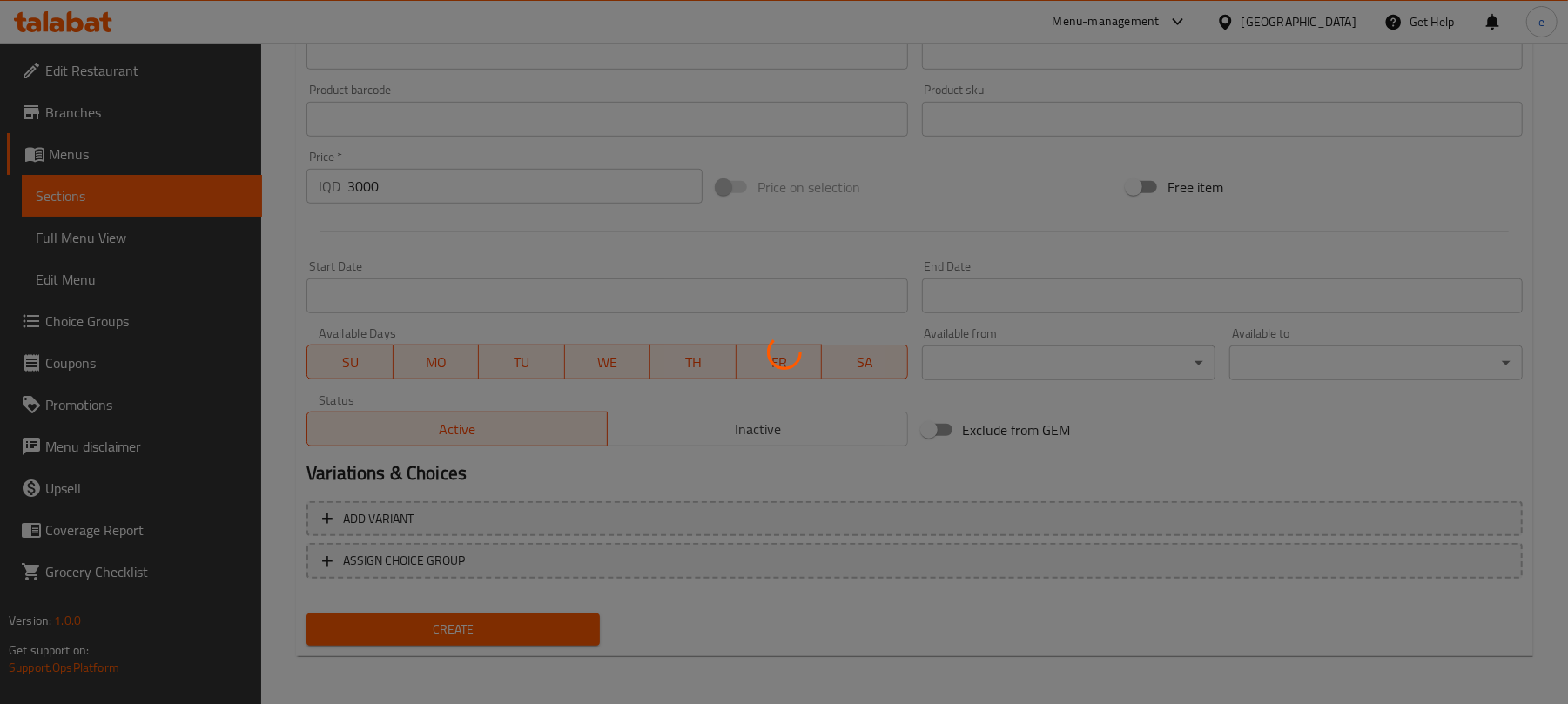
type input "0"
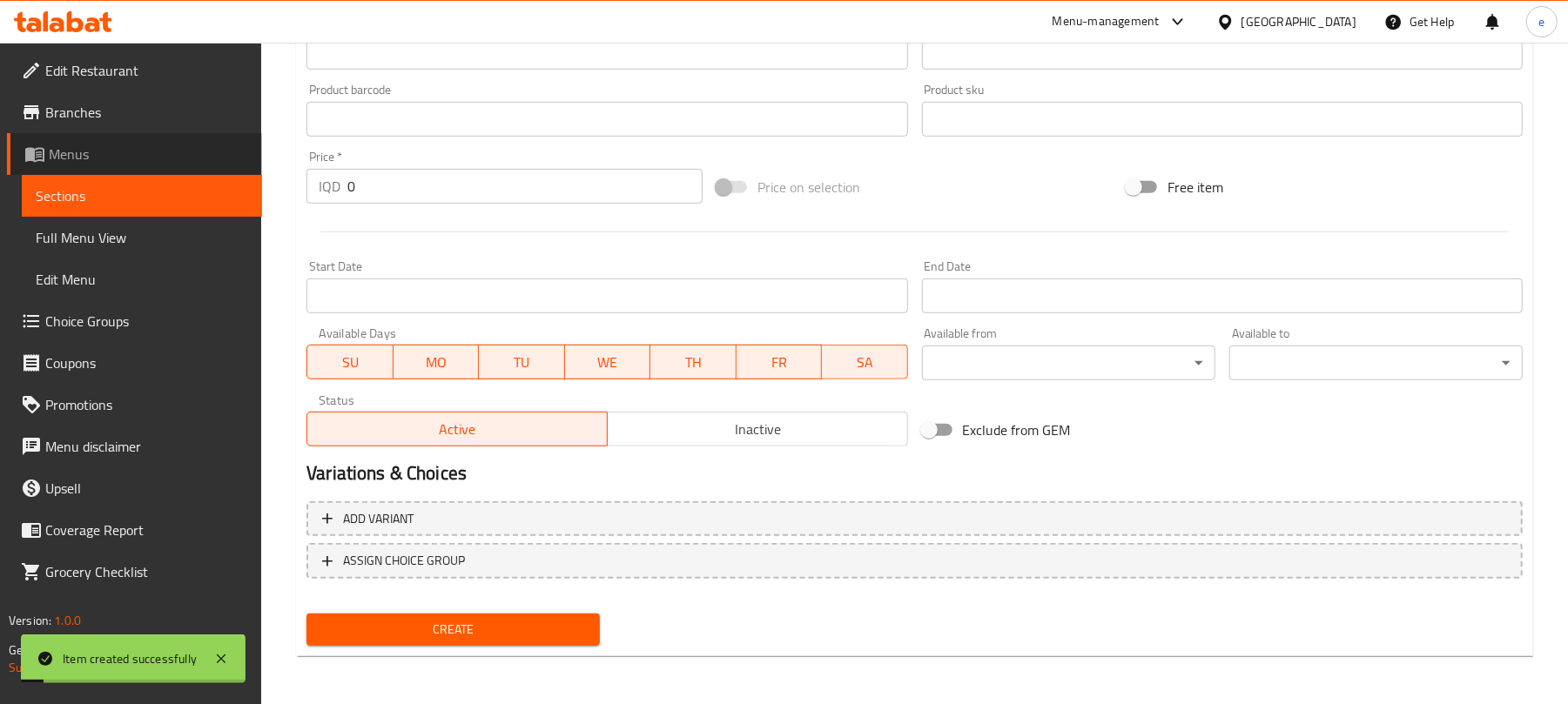
click at [171, 171] on link "Menus" at bounding box center [134, 155] width 255 height 42
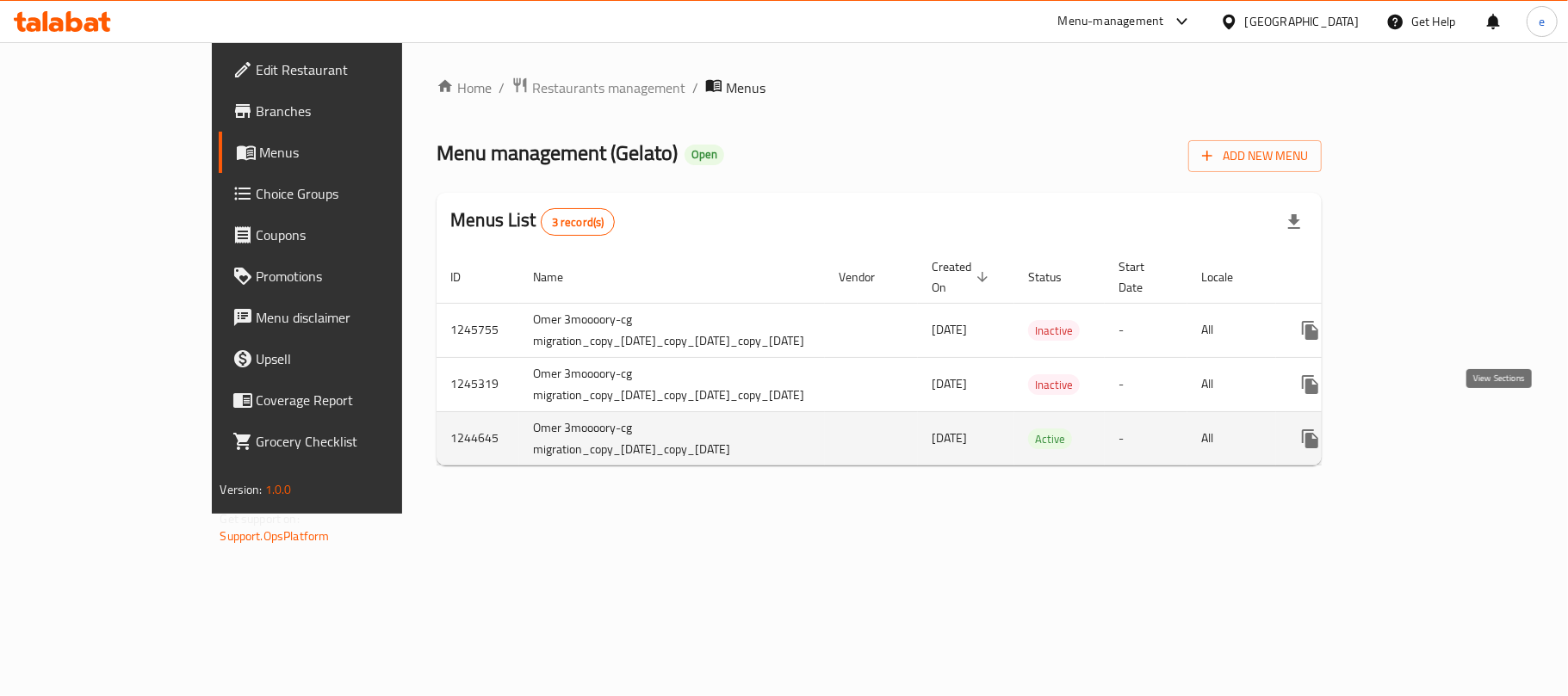
click at [1442, 431] on icon "enhanced table" at bounding box center [1435, 439] width 16 height 16
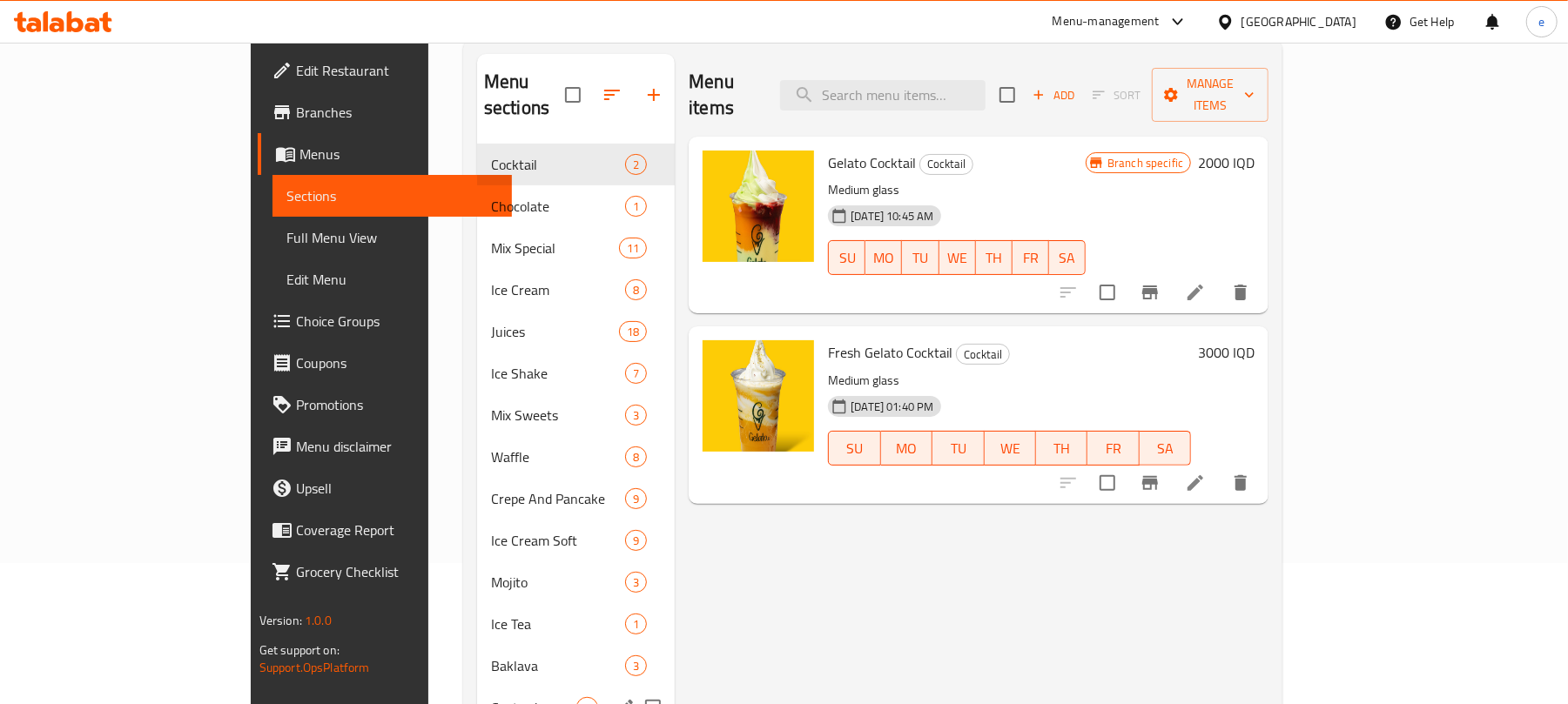
scroll to position [244, 0]
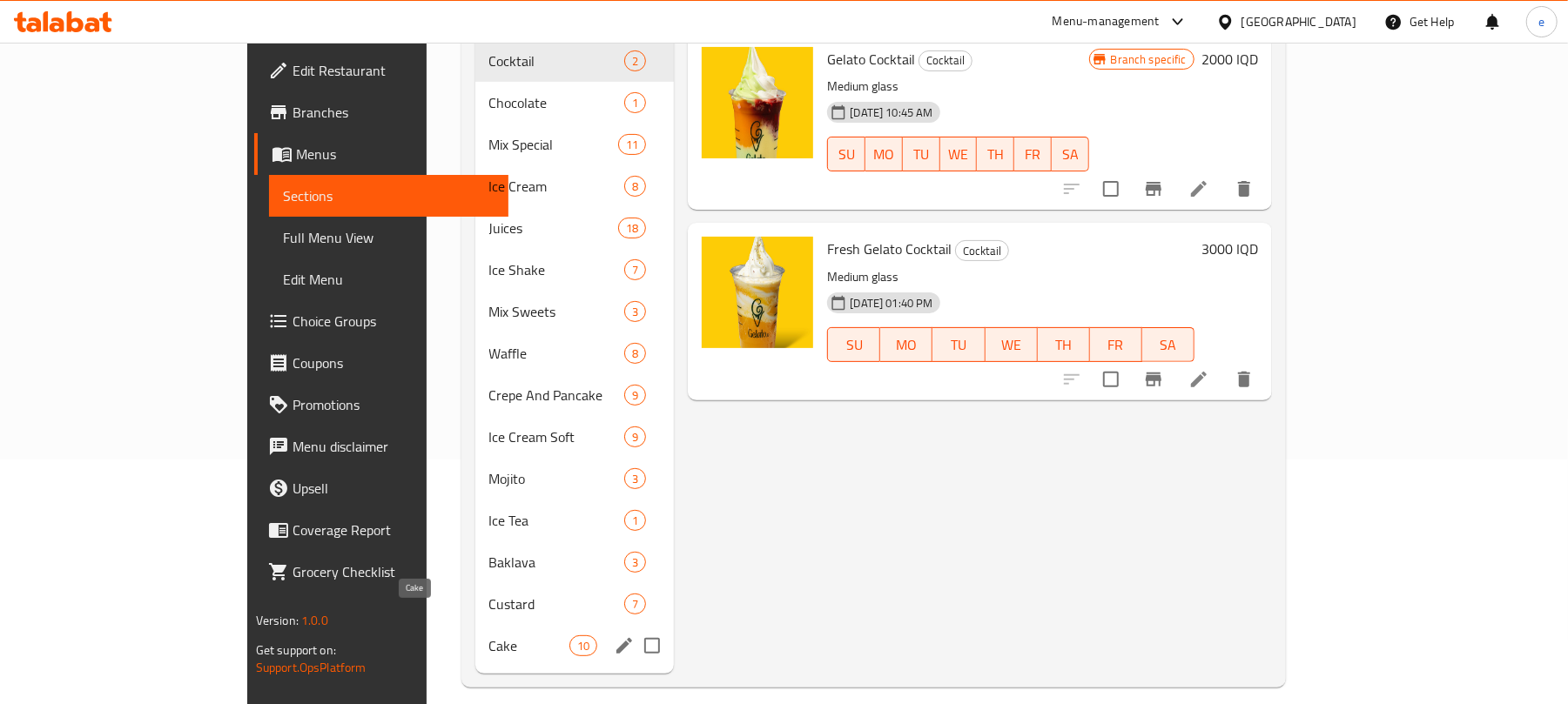
click at [490, 635] on span "Cake" at bounding box center [530, 646] width 81 height 21
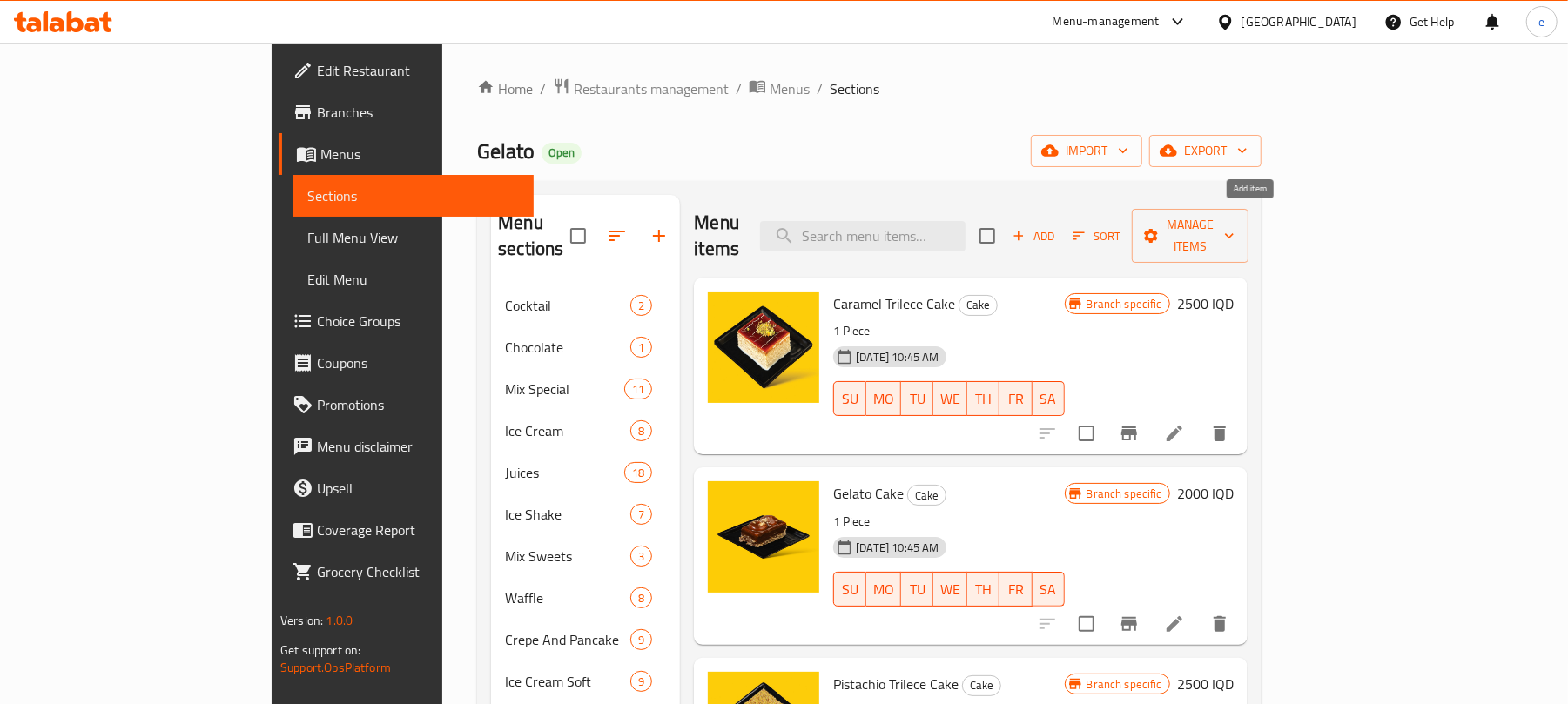
click at [1027, 231] on icon "button" at bounding box center [1019, 236] width 16 height 16
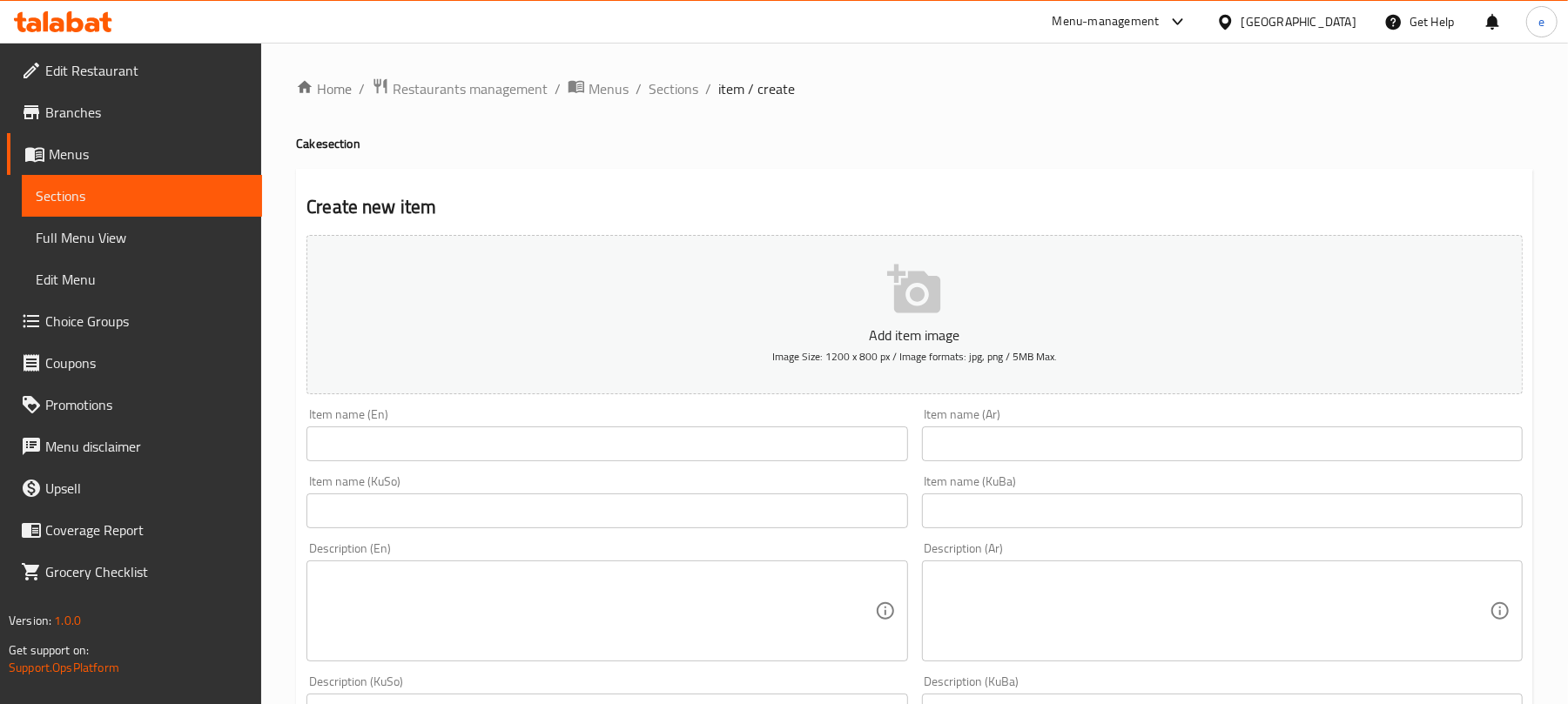
drag, startPoint x: 576, startPoint y: 454, endPoint x: 582, endPoint y: 446, distance: 10.0
click at [576, 454] on input "text" at bounding box center [607, 444] width 601 height 35
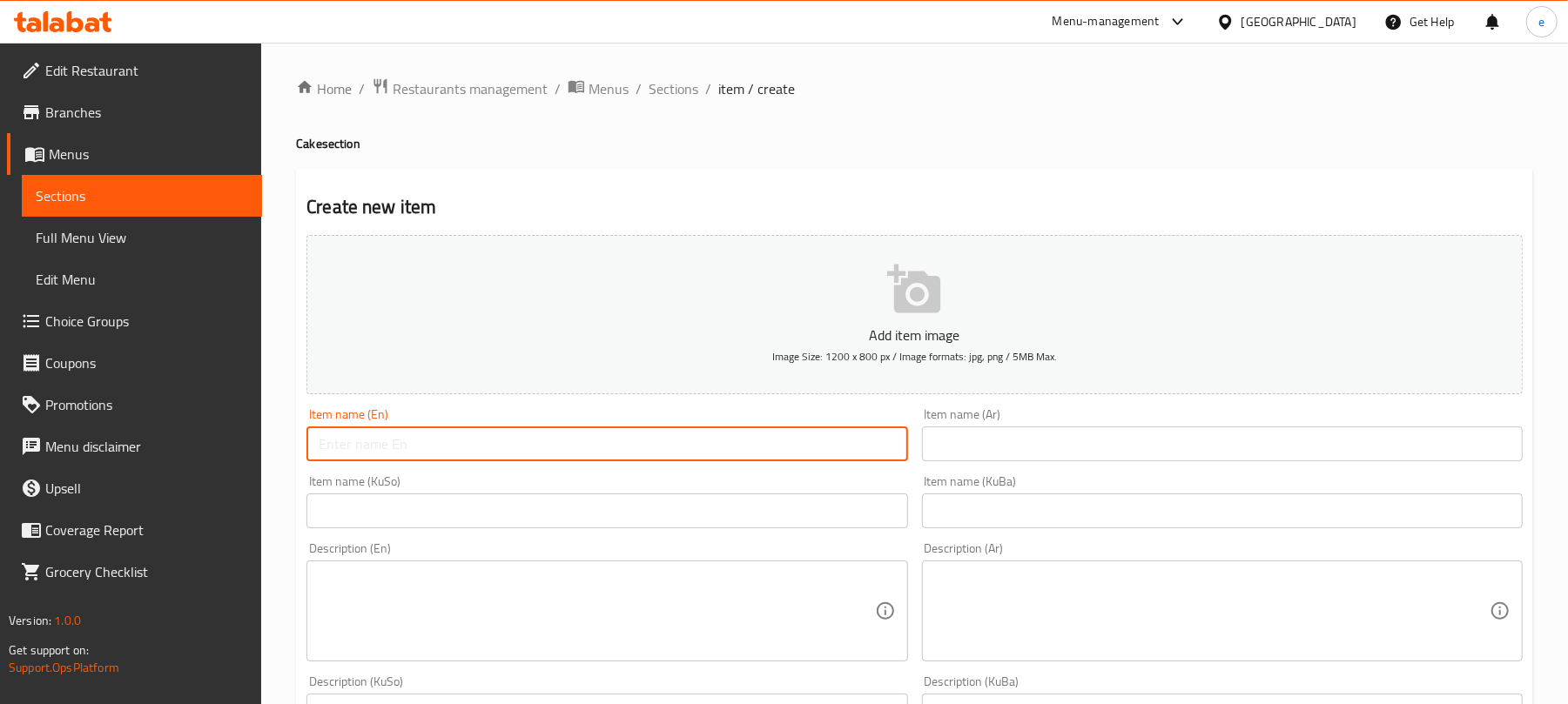
paste input "Brownies Cake"
type input "Brownies Cake"
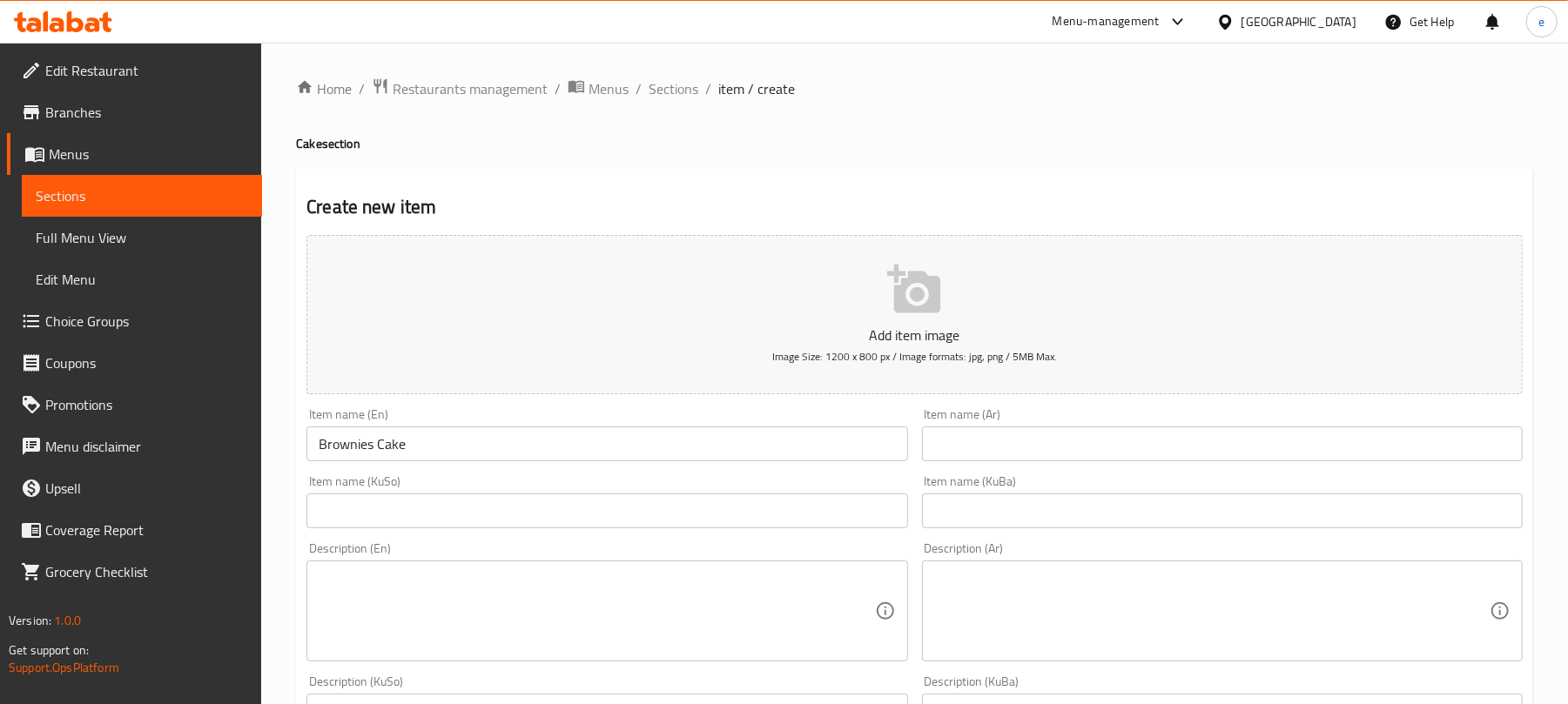
click at [946, 397] on div "Add item image Image Size: 1200 x 800 px / Image formats: jpg, png / 5MB Max." at bounding box center [915, 315] width 1230 height 173
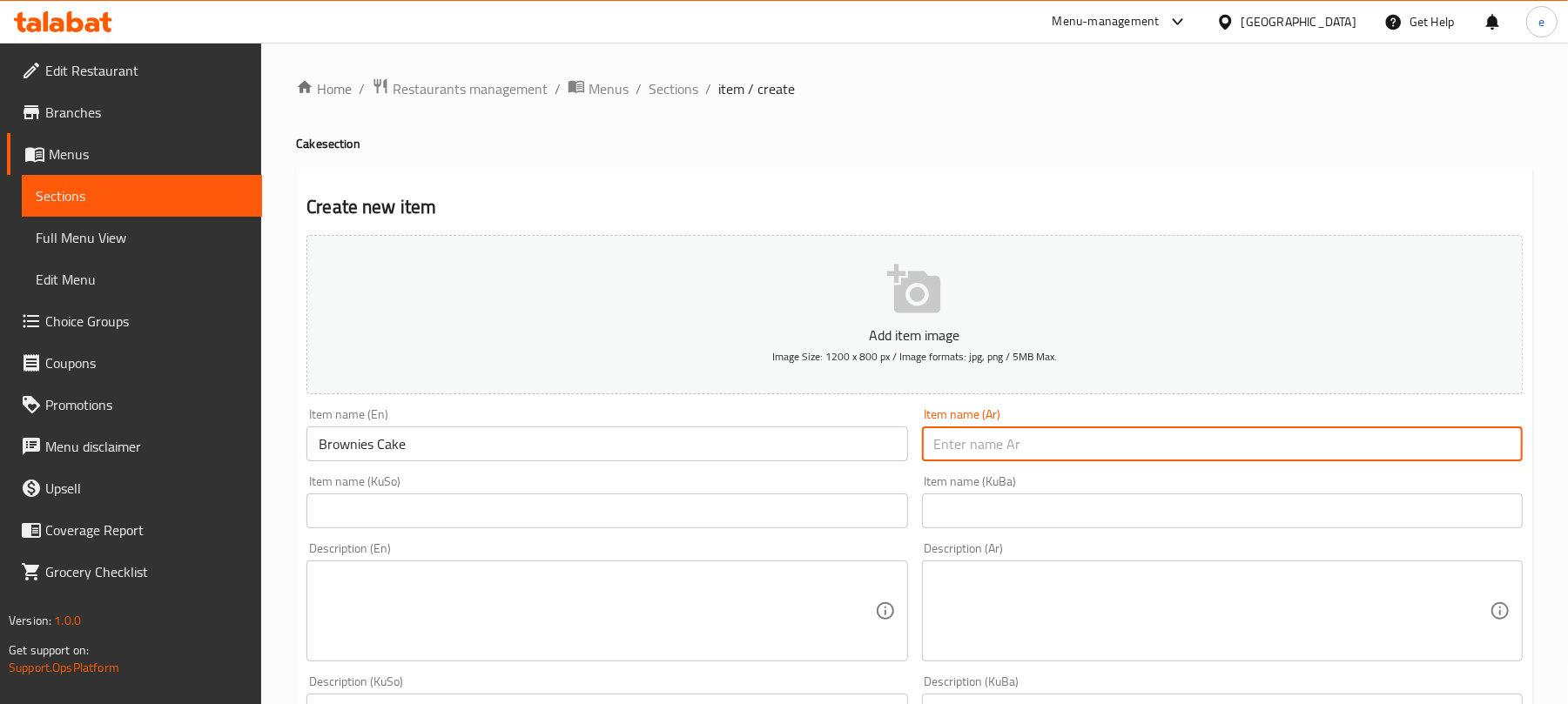
click at [1045, 454] on input "text" at bounding box center [1223, 444] width 601 height 35
paste input "كعكة براونيز"
type input "كعكة براونيز"
click at [774, 505] on input "text" at bounding box center [607, 512] width 601 height 35
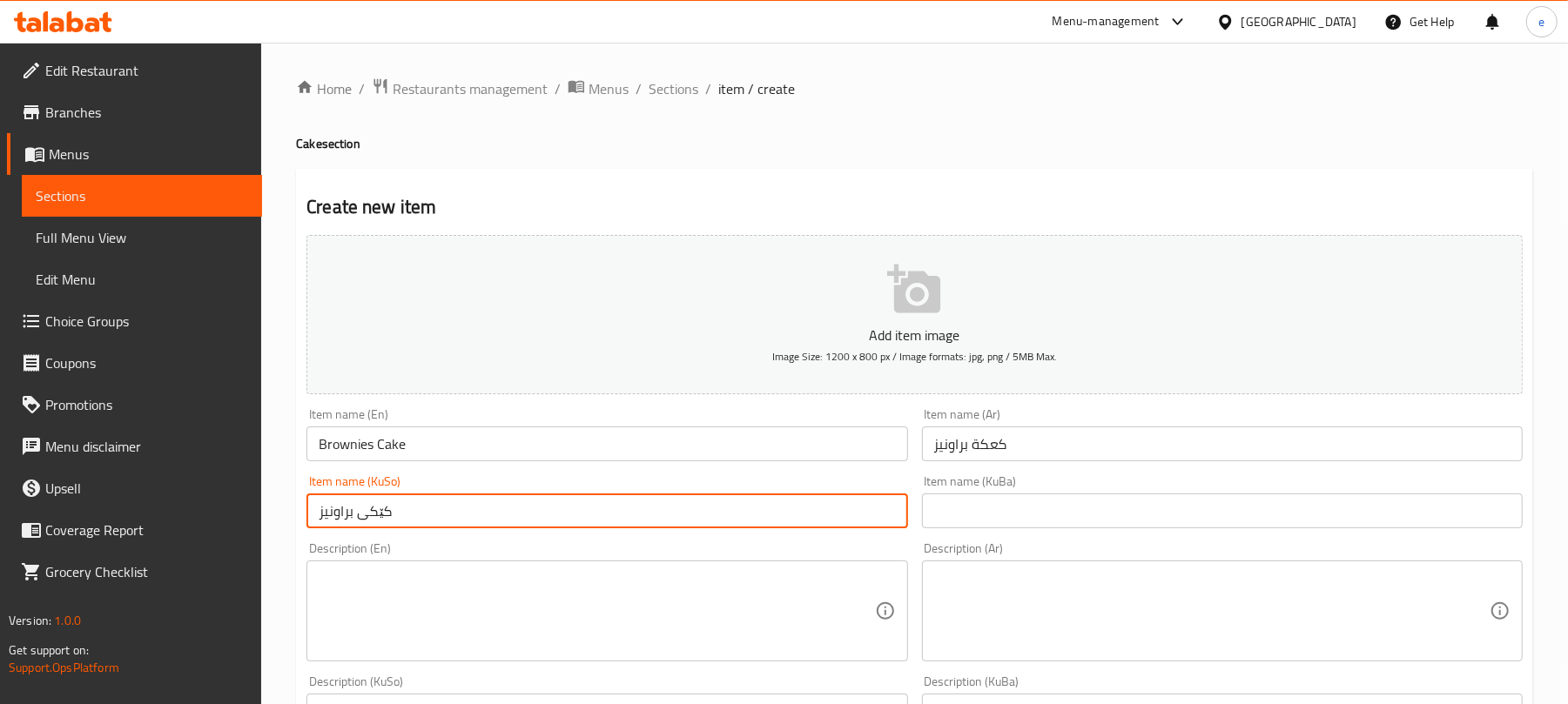
type input "کێکی براونیز"
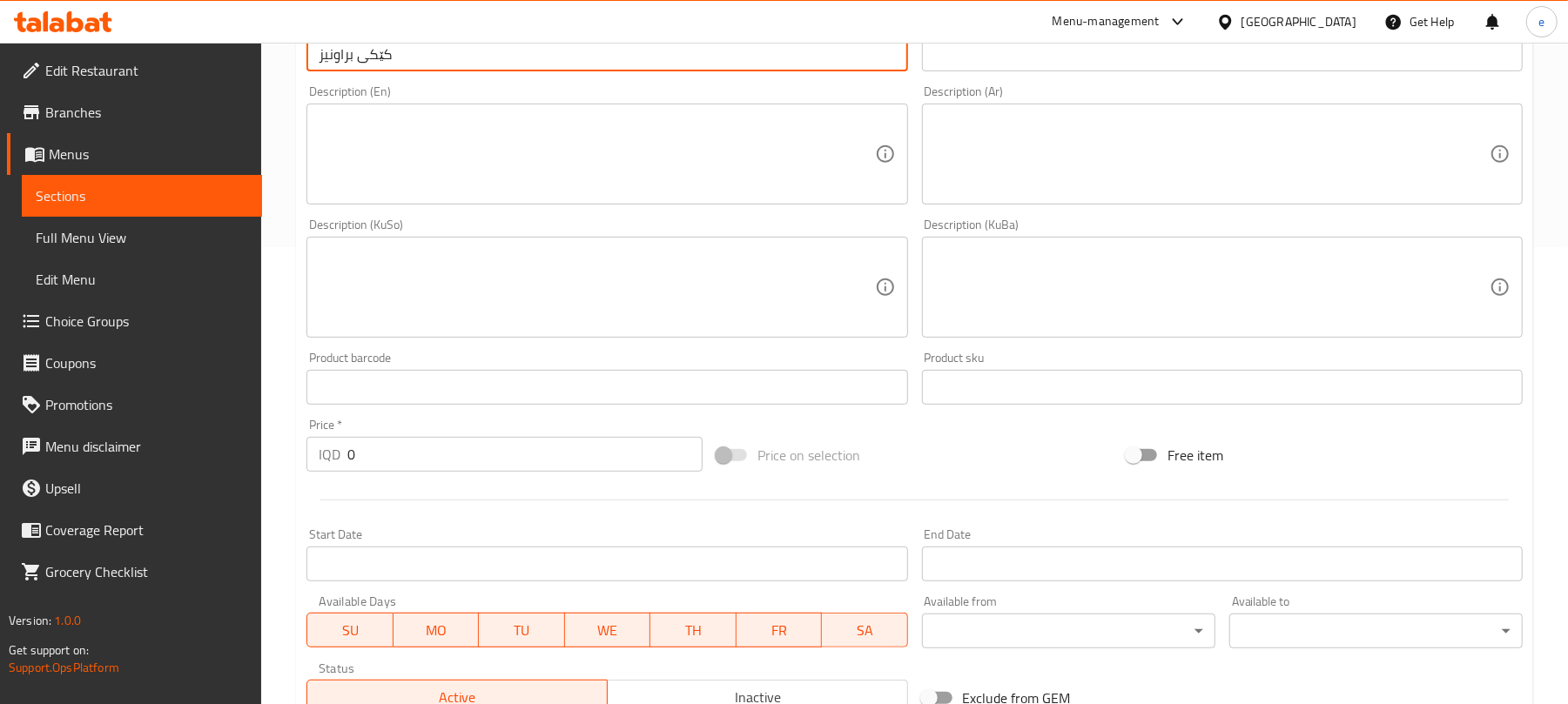
scroll to position [464, 0]
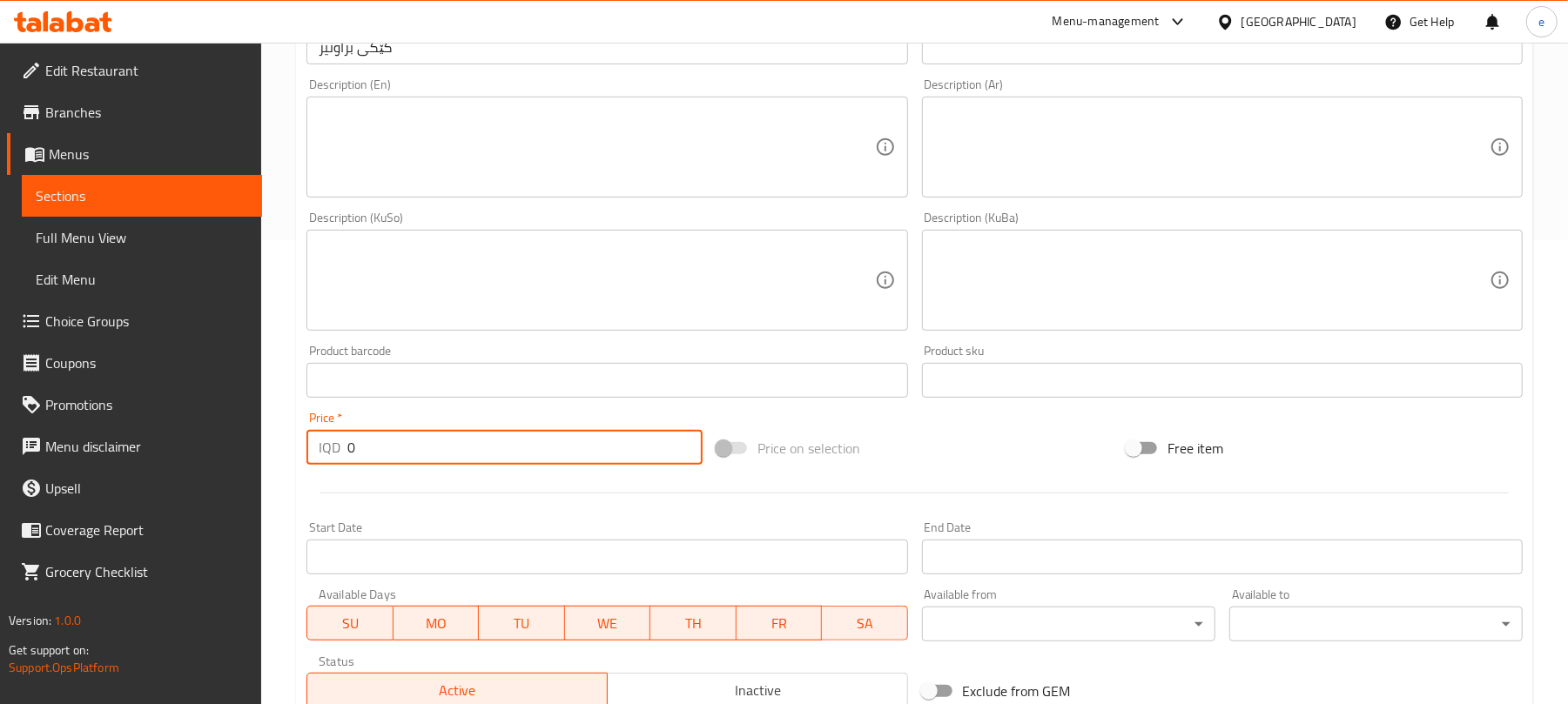
drag, startPoint x: 481, startPoint y: 454, endPoint x: 247, endPoint y: 460, distance: 234.1
click at [247, 460] on div "Edit Restaurant Branches Menus Sections Full Menu View Edit Menu Choice Groups …" at bounding box center [784, 272] width 1568 height 1388
paste input "300"
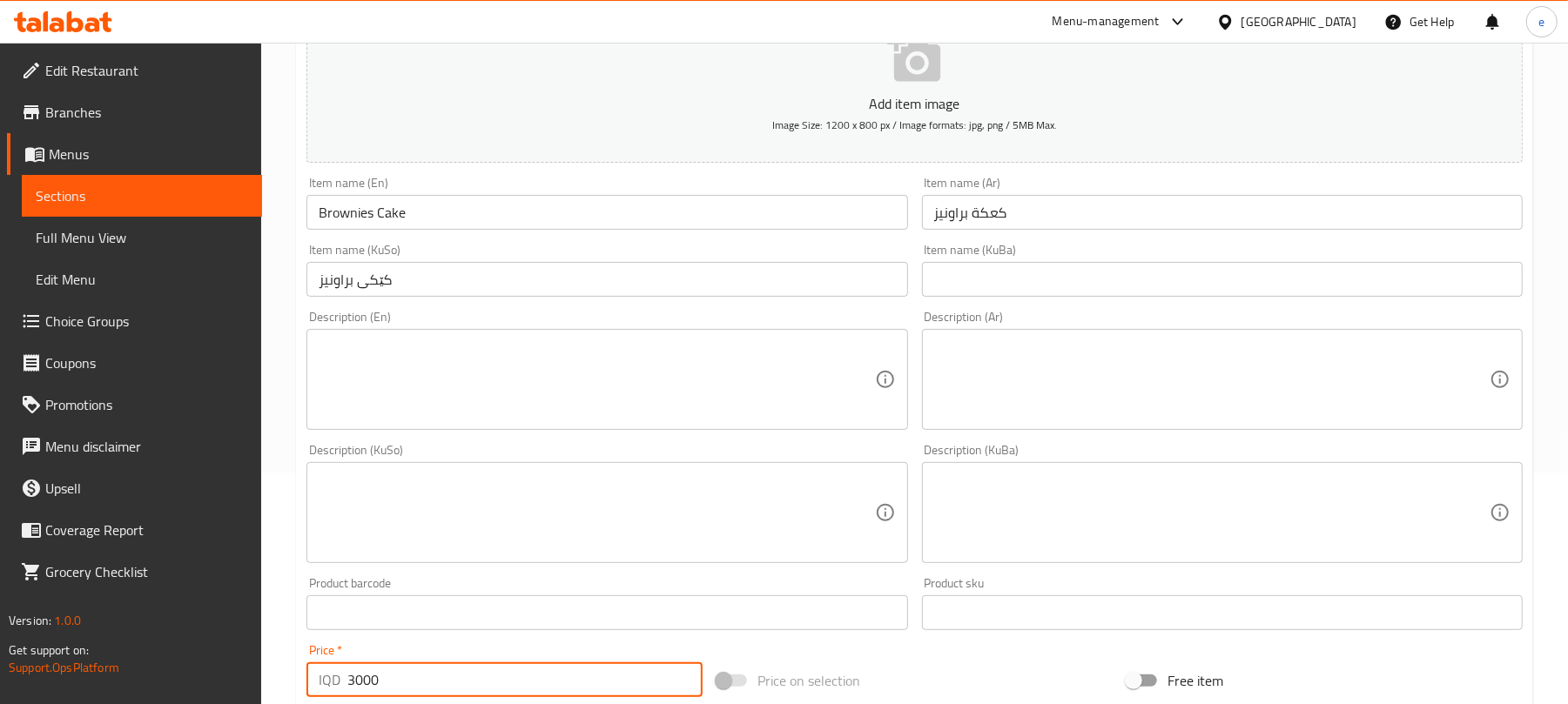
type input "3000"
click at [451, 468] on div "Description (KuSo)" at bounding box center [607, 512] width 601 height 101
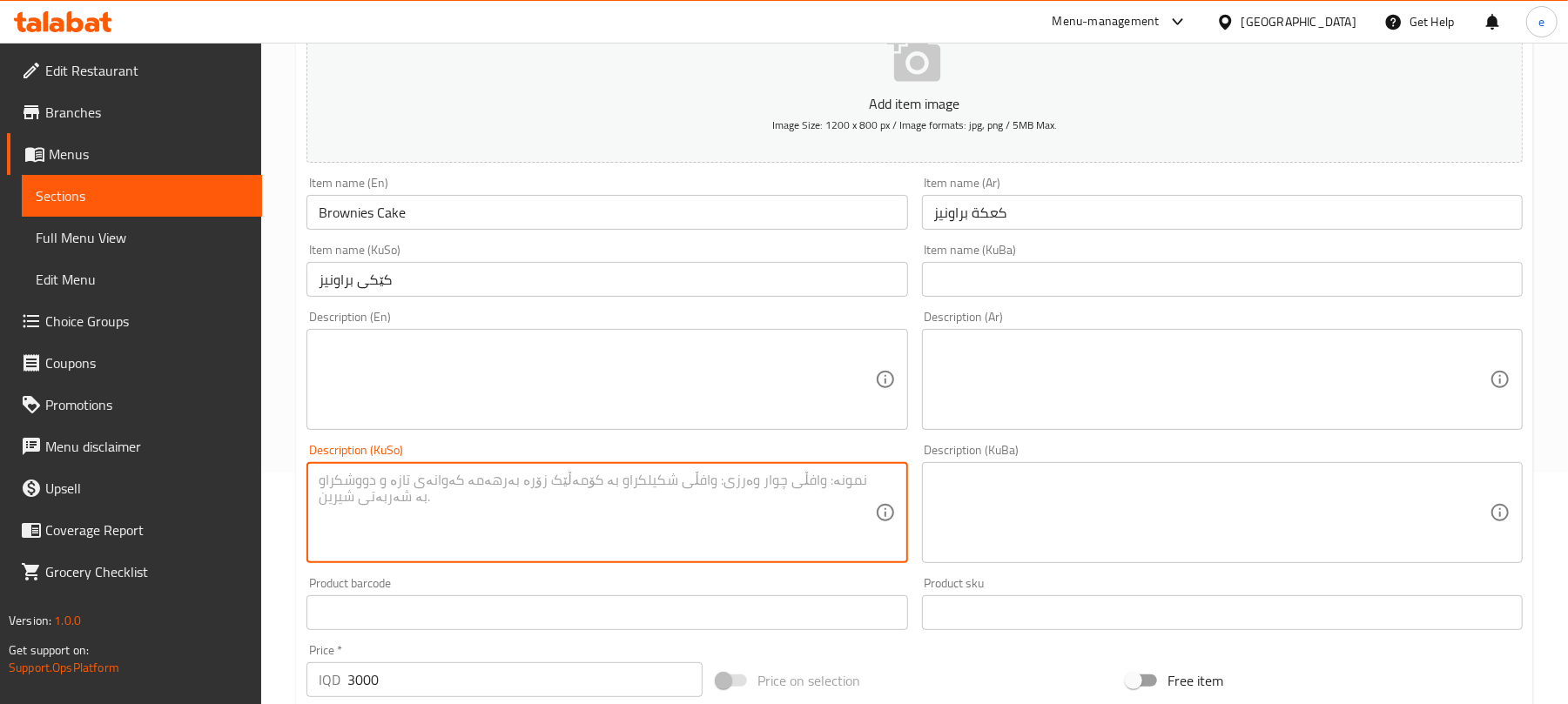
click at [490, 436] on div "Description (En) Description (En)" at bounding box center [606, 371] width 614 height 134
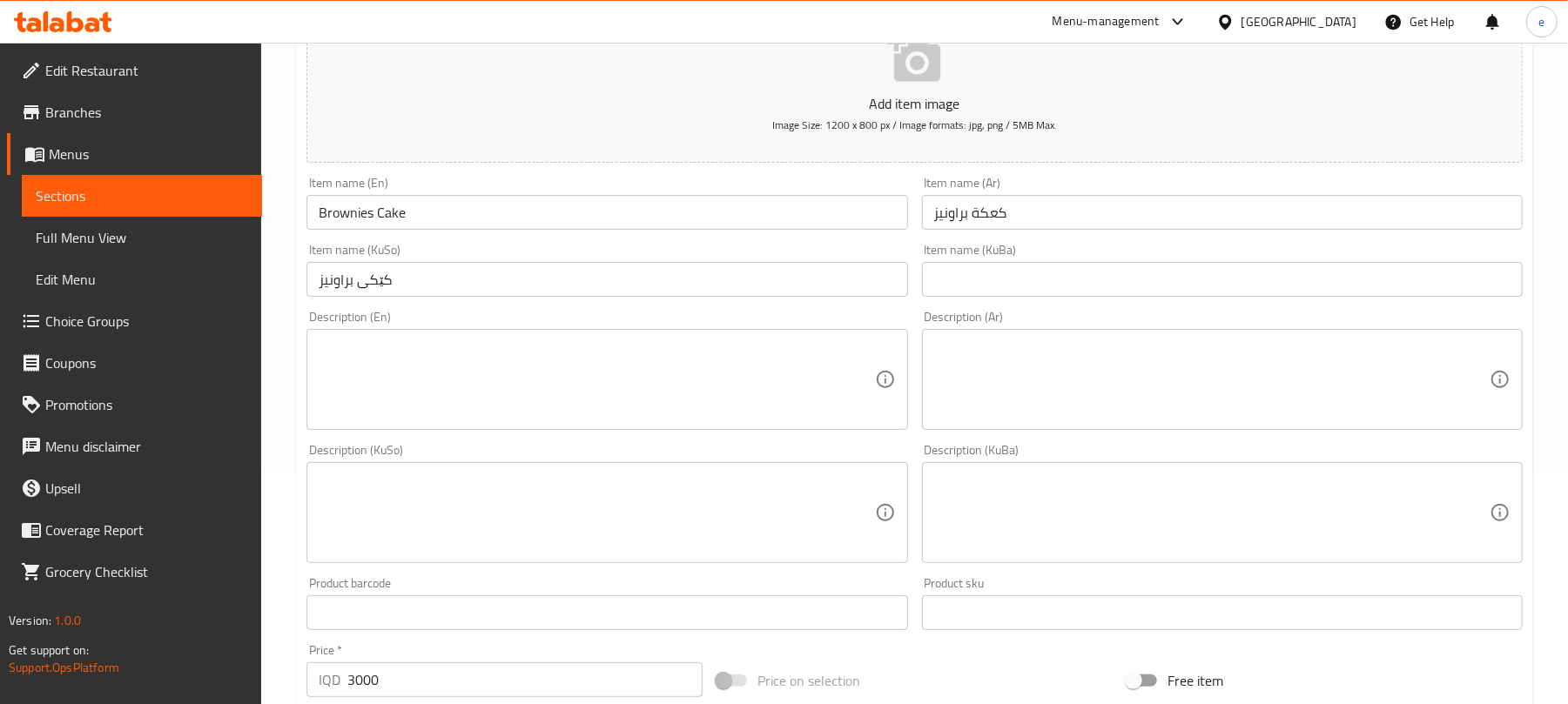
click at [541, 376] on textarea at bounding box center [597, 380] width 555 height 83
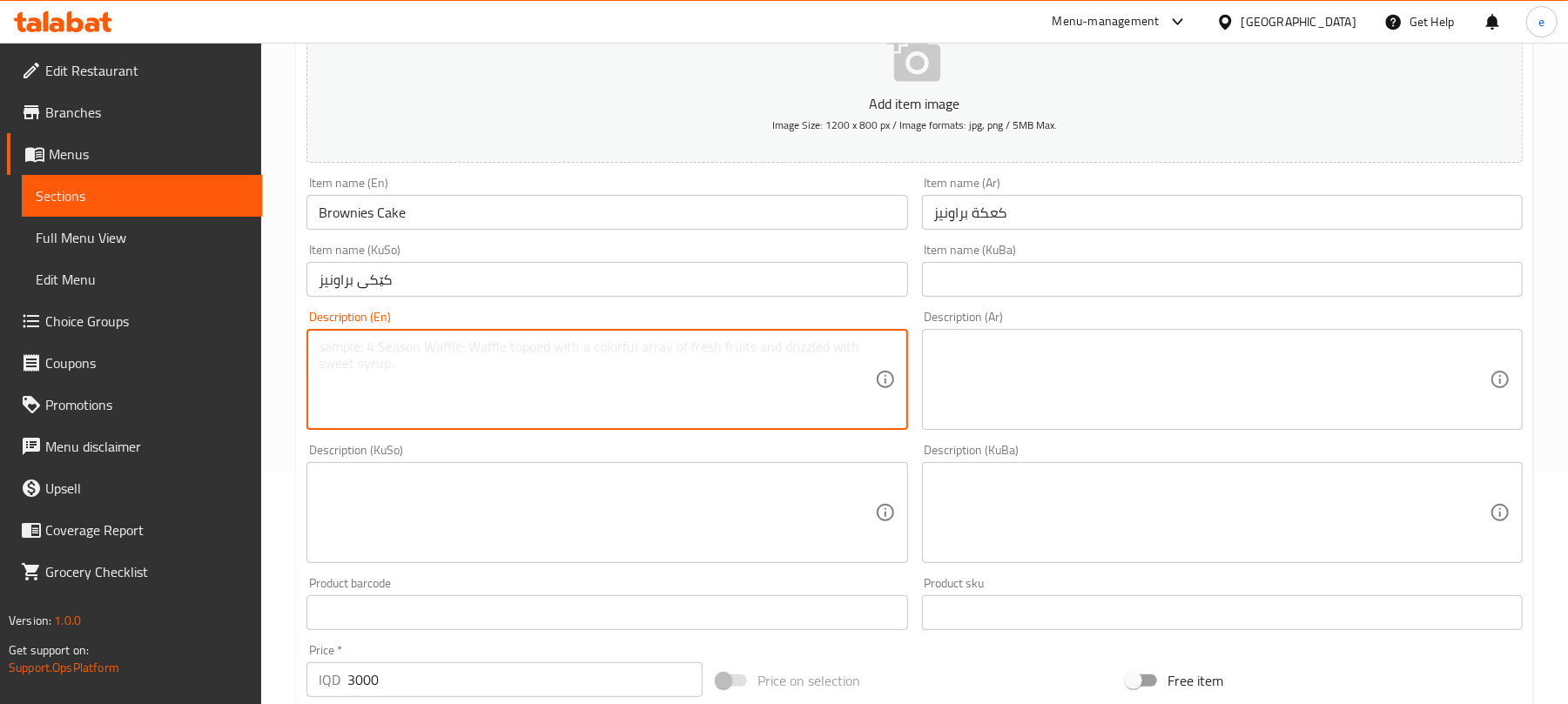
paste textarea "1 Piece"
type textarea "1 Piece"
click at [703, 498] on textarea at bounding box center [597, 513] width 555 height 83
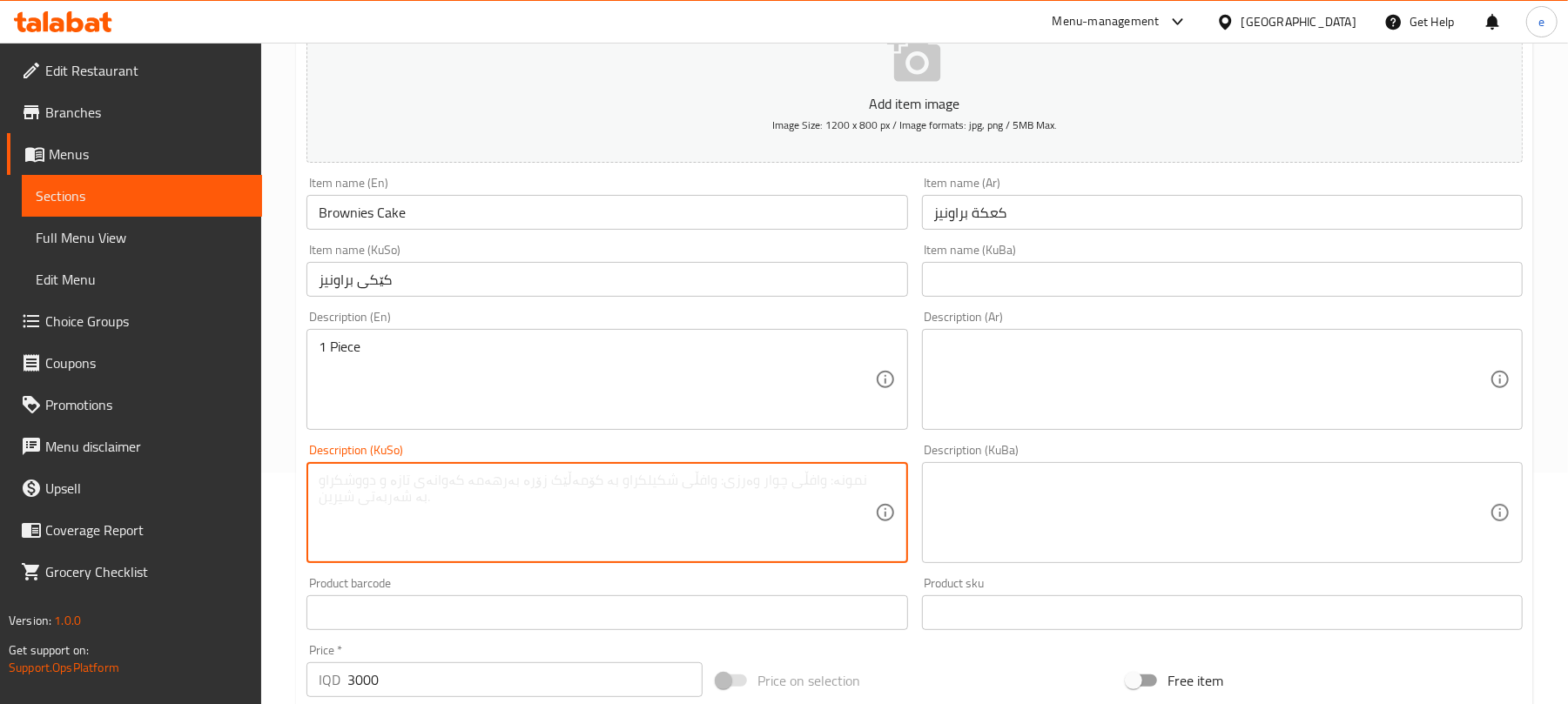
paste textarea "1 پارچە"
type textarea "1 پارچە"
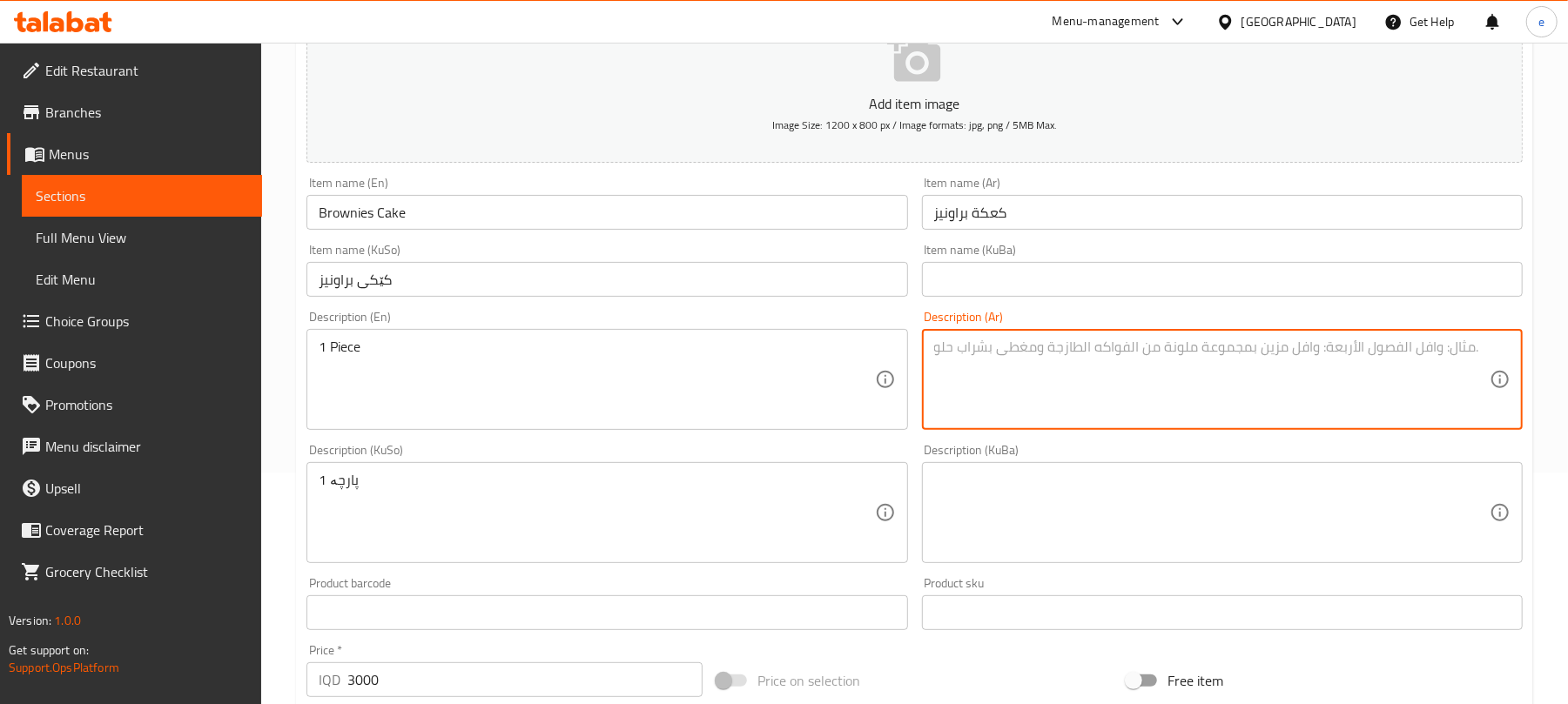
click at [1080, 353] on textarea at bounding box center [1212, 380] width 555 height 83
paste textarea "1 قطعة"
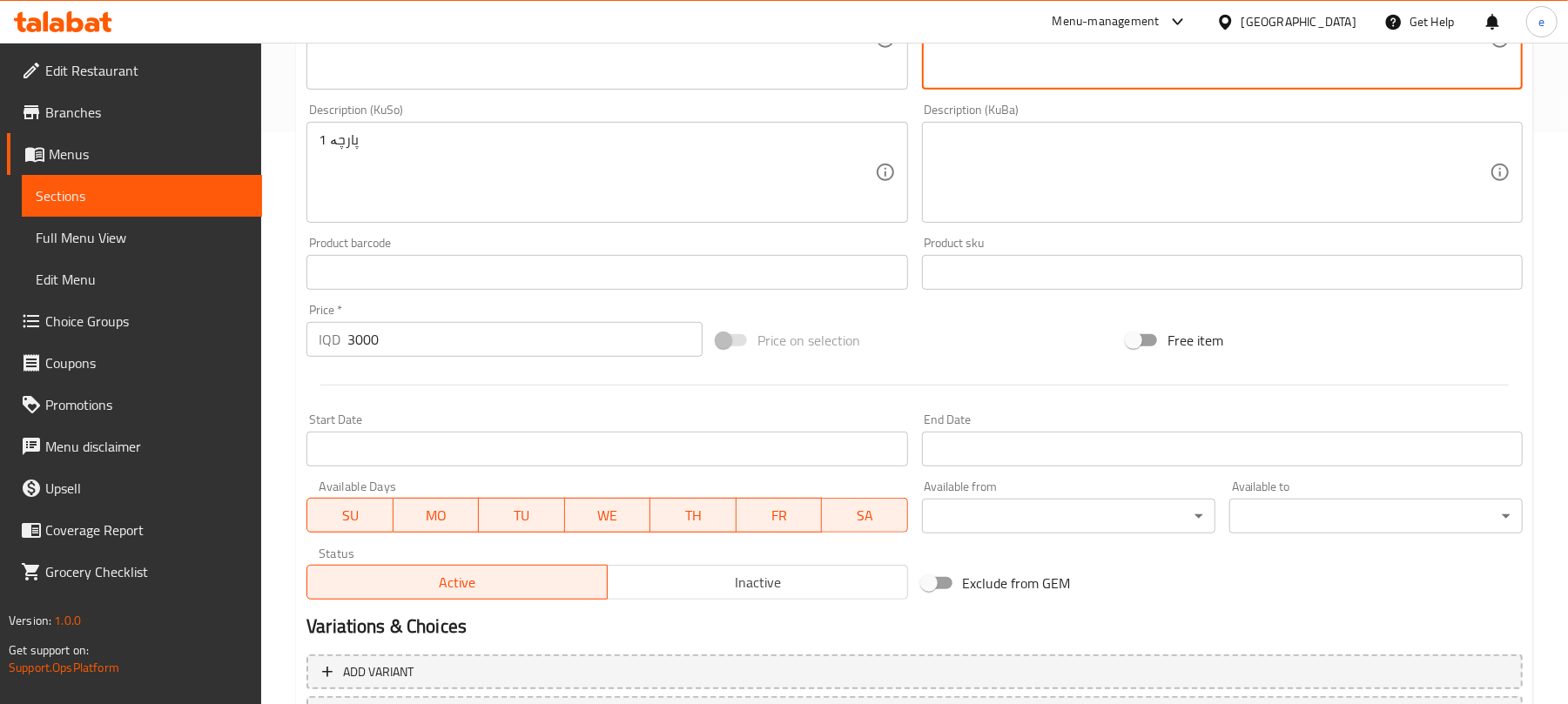
scroll to position [725, 0]
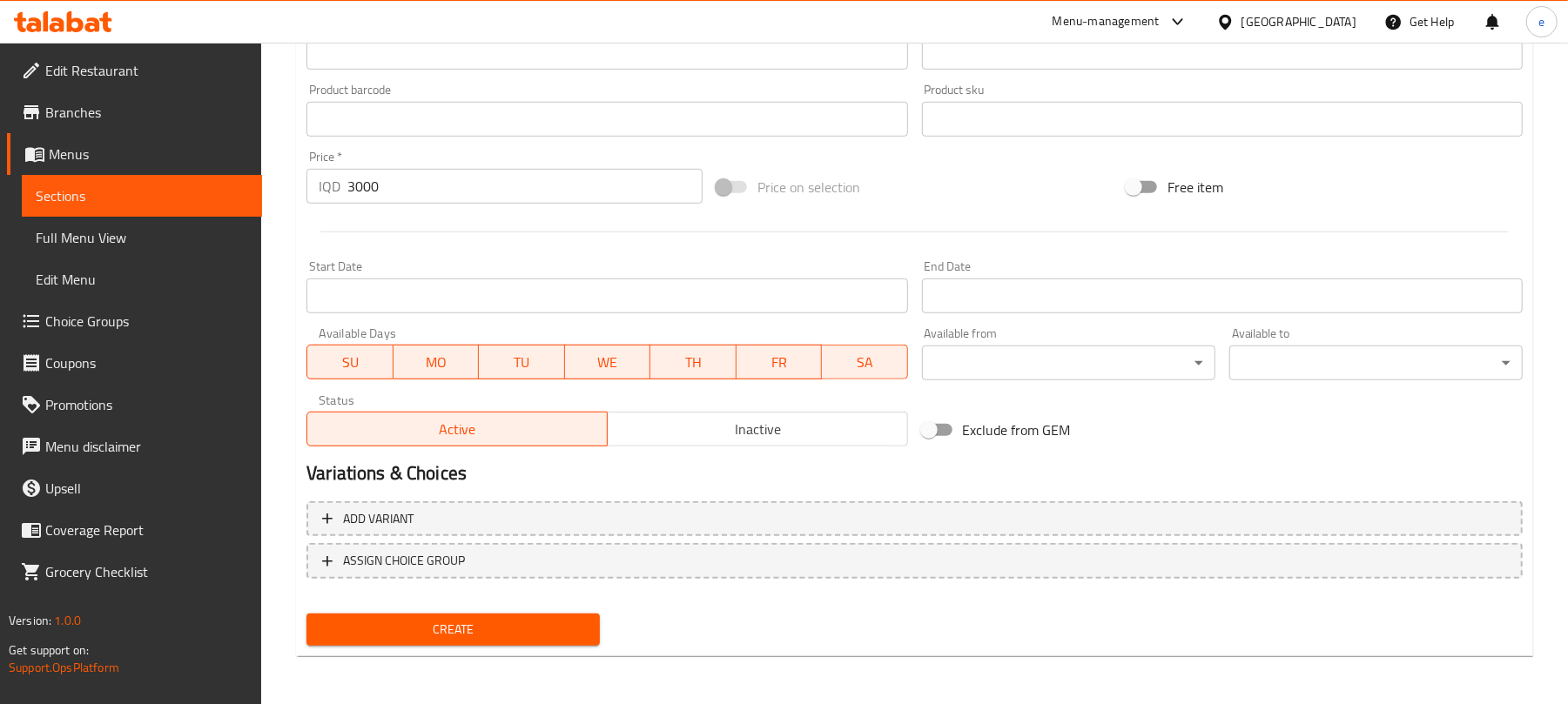
type textarea "1 قطعة"
click at [555, 642] on button "Create" at bounding box center [454, 629] width 294 height 33
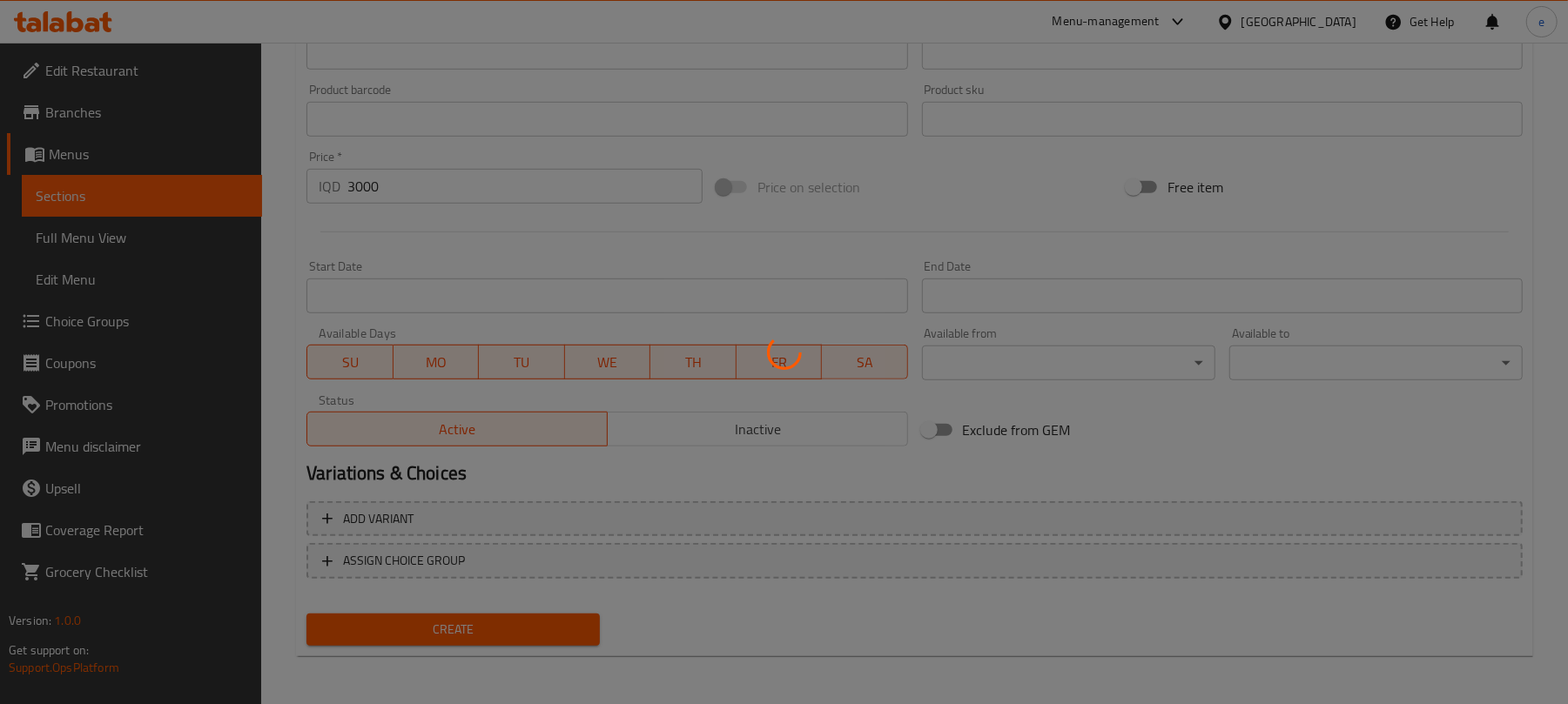
type input "0"
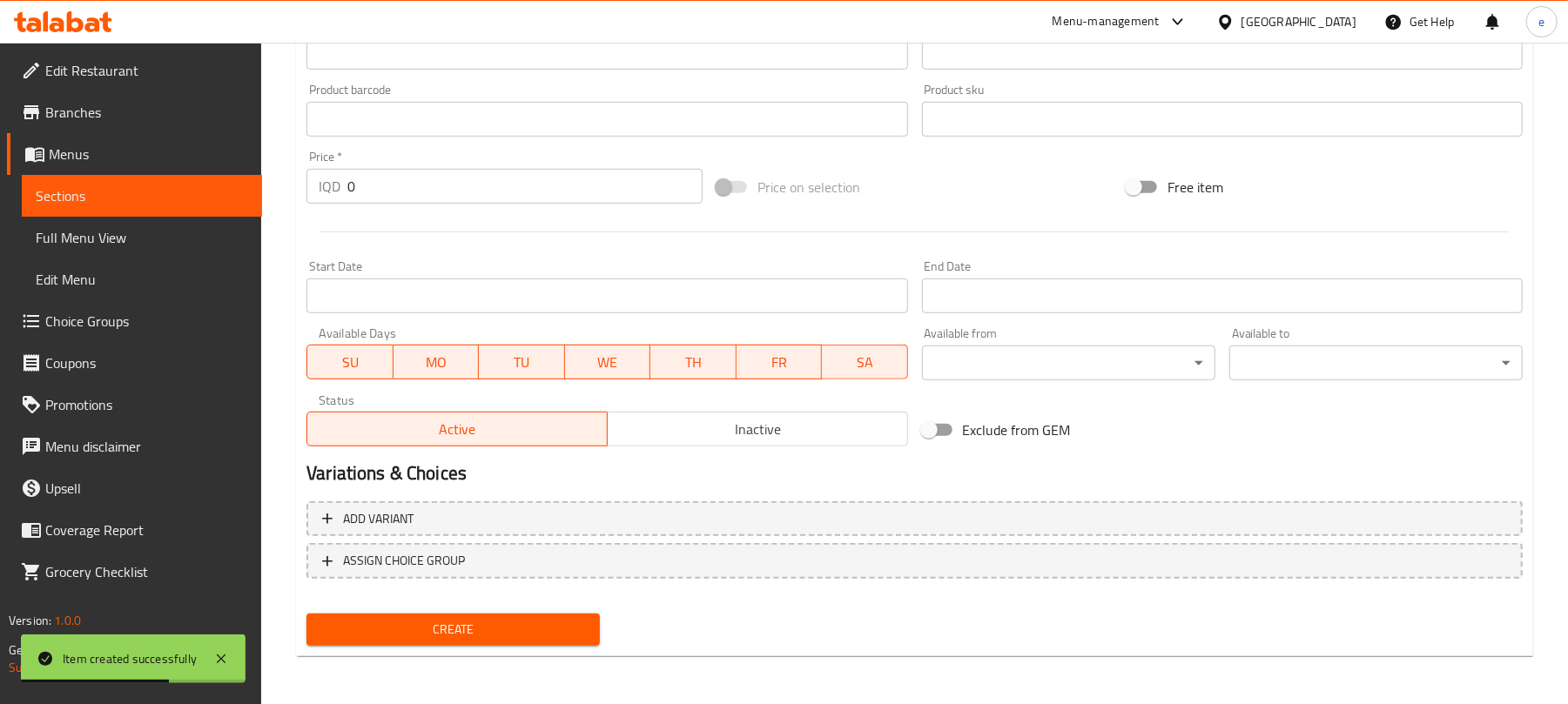
click at [192, 196] on span "Sections" at bounding box center [142, 196] width 213 height 21
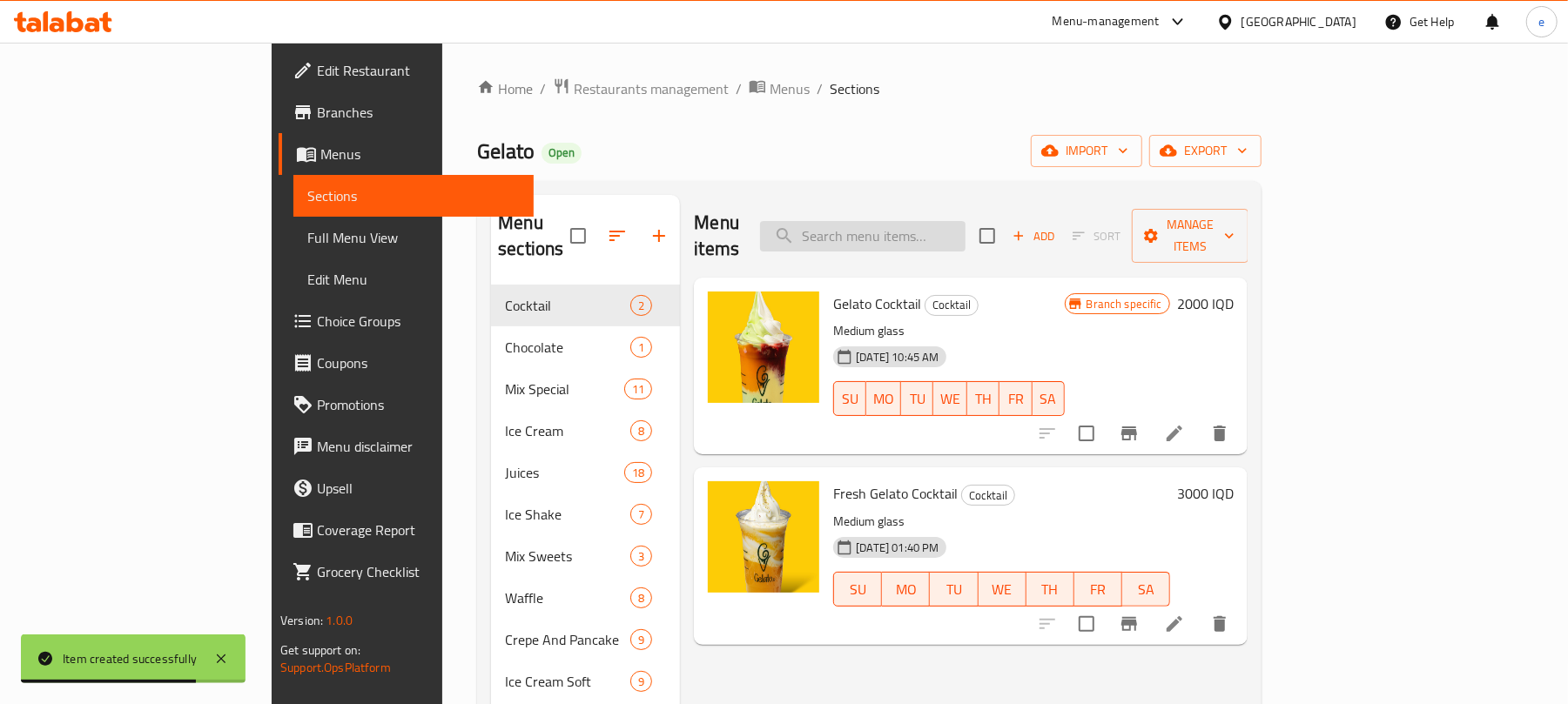
click at [966, 221] on input "search" at bounding box center [863, 236] width 206 height 31
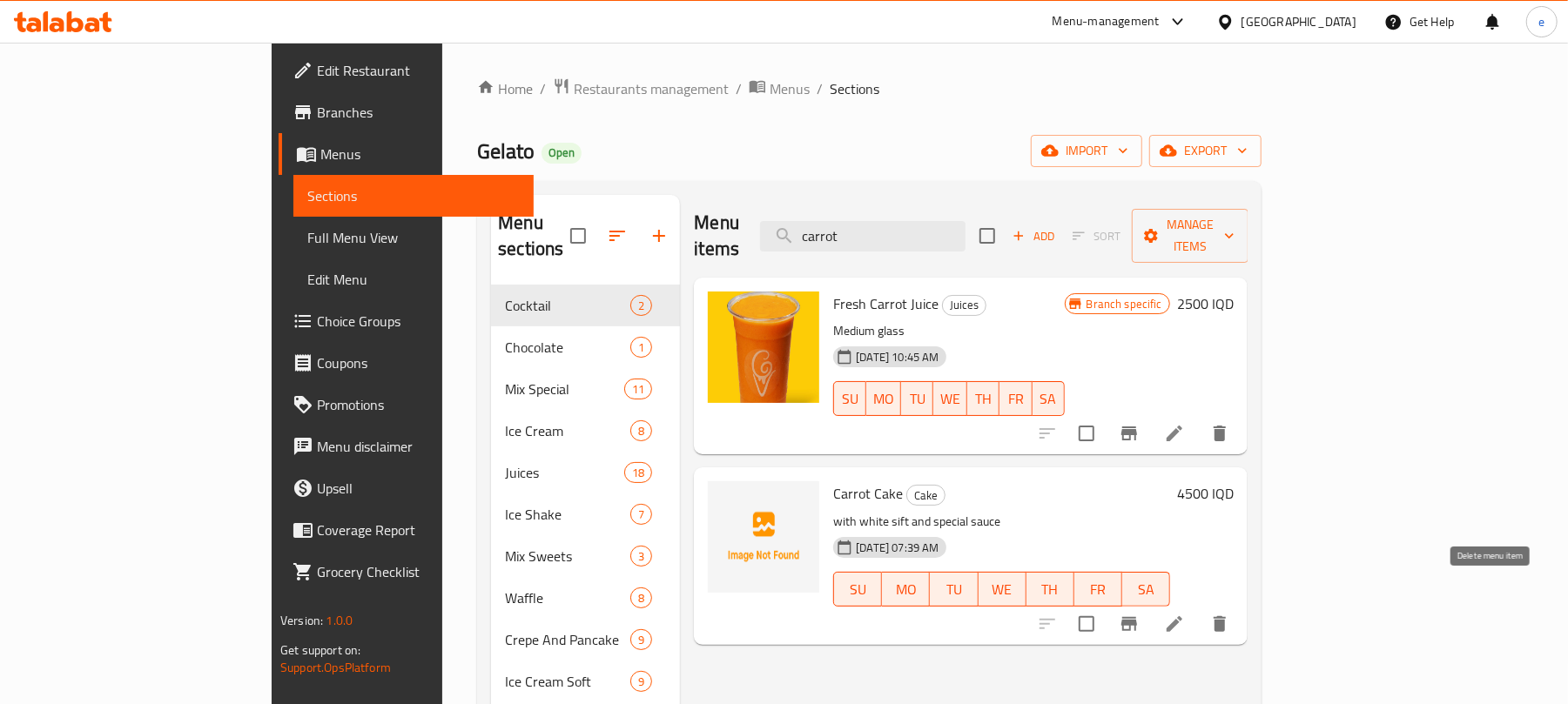
type input "carrot"
click at [1226, 616] on icon "delete" at bounding box center [1220, 624] width 12 height 16
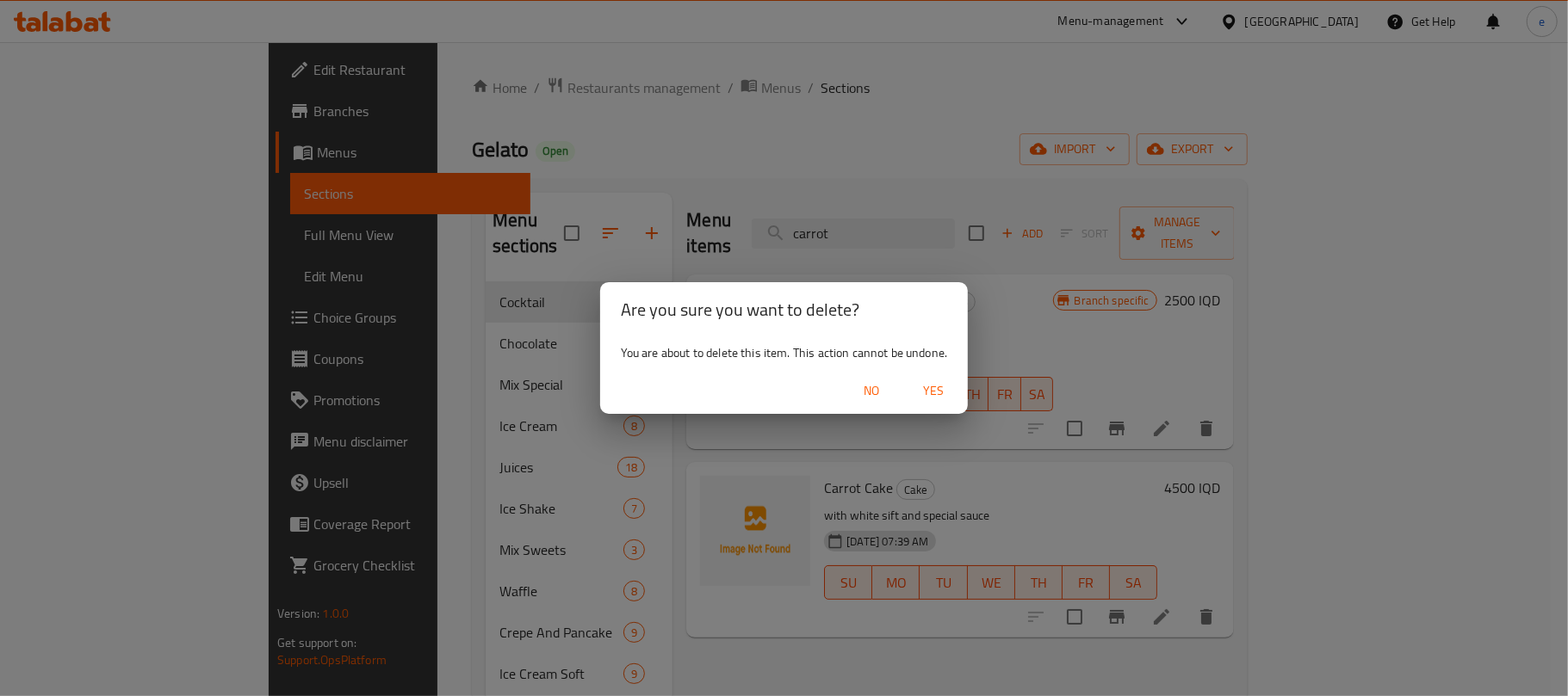
click at [939, 393] on span "Yes" at bounding box center [933, 391] width 42 height 22
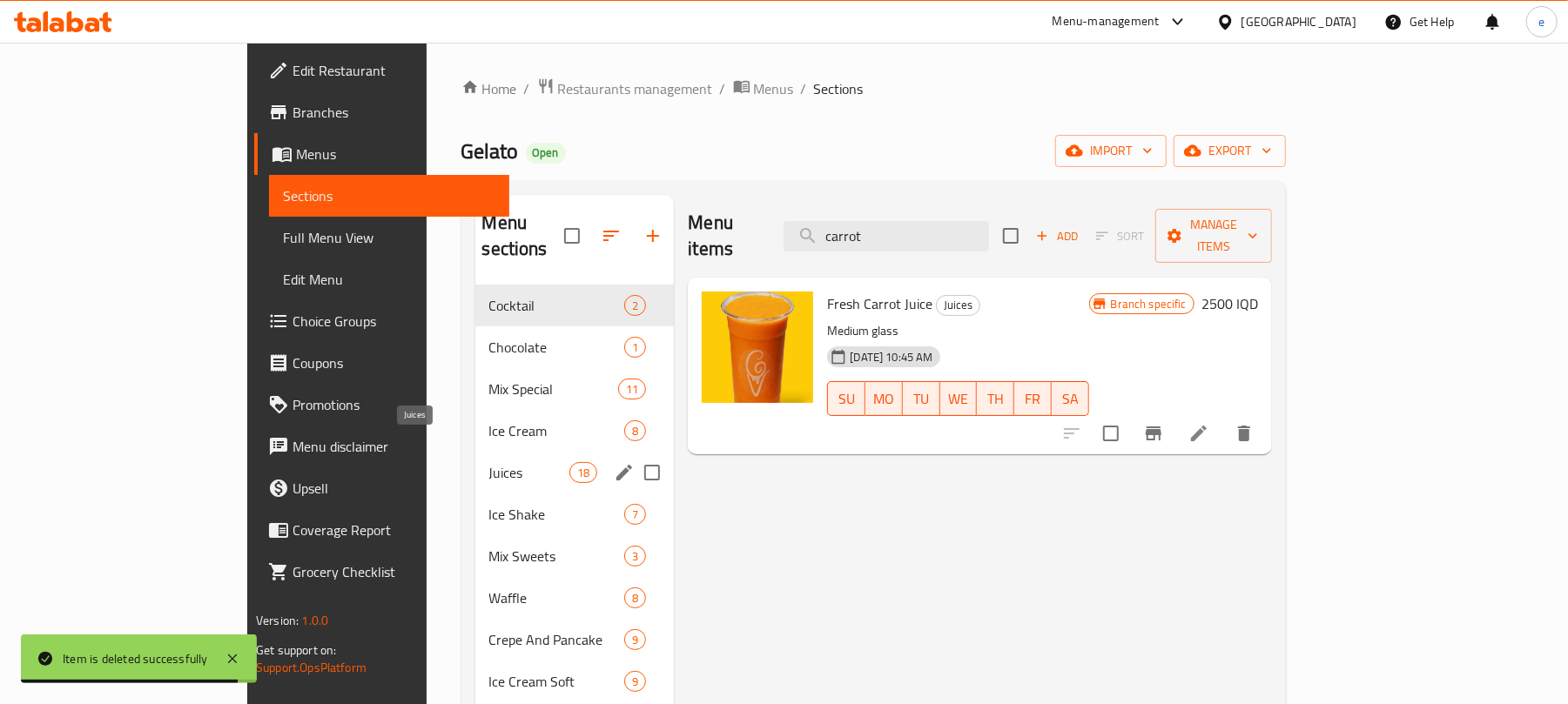
scroll to position [232, 0]
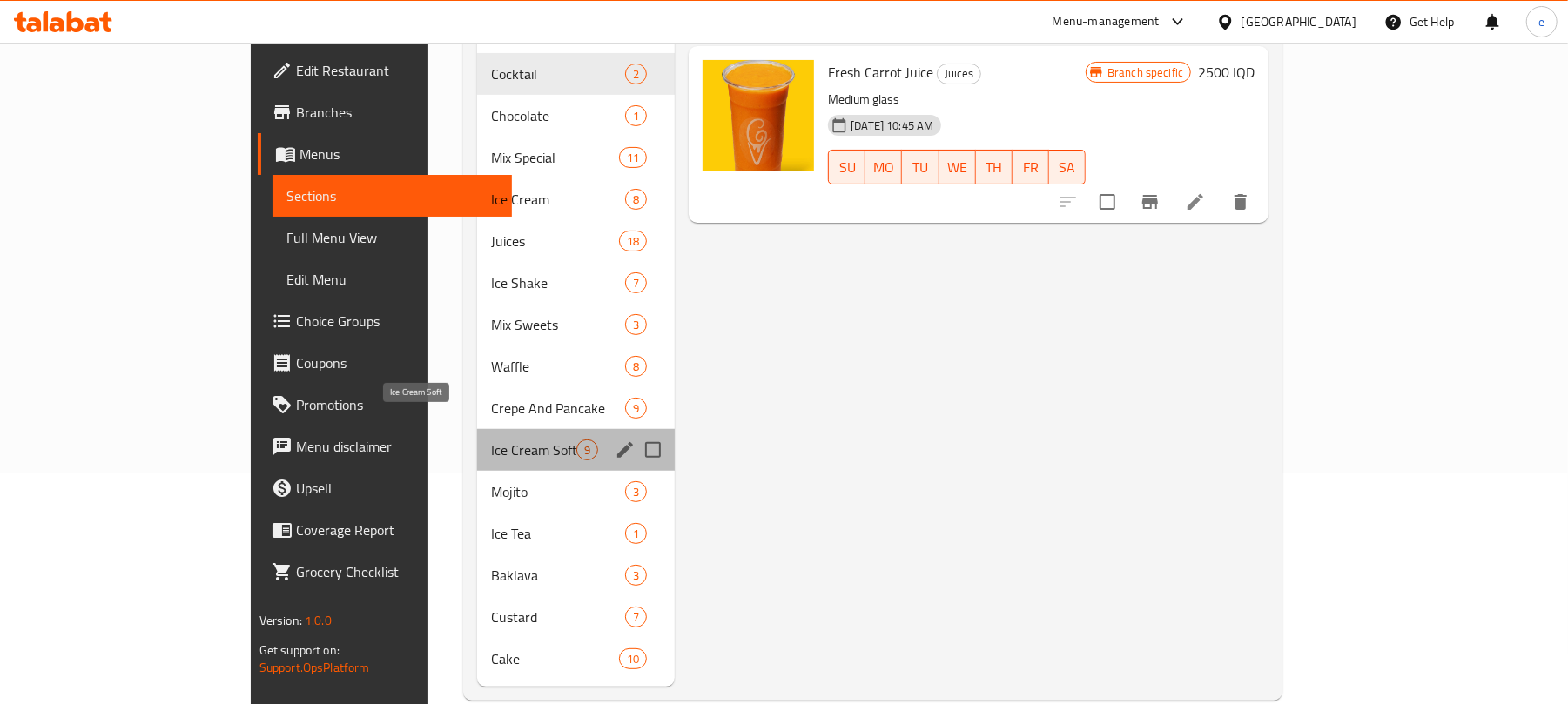
click at [491, 439] on span "Ice Cream Soft" at bounding box center [534, 450] width 85 height 21
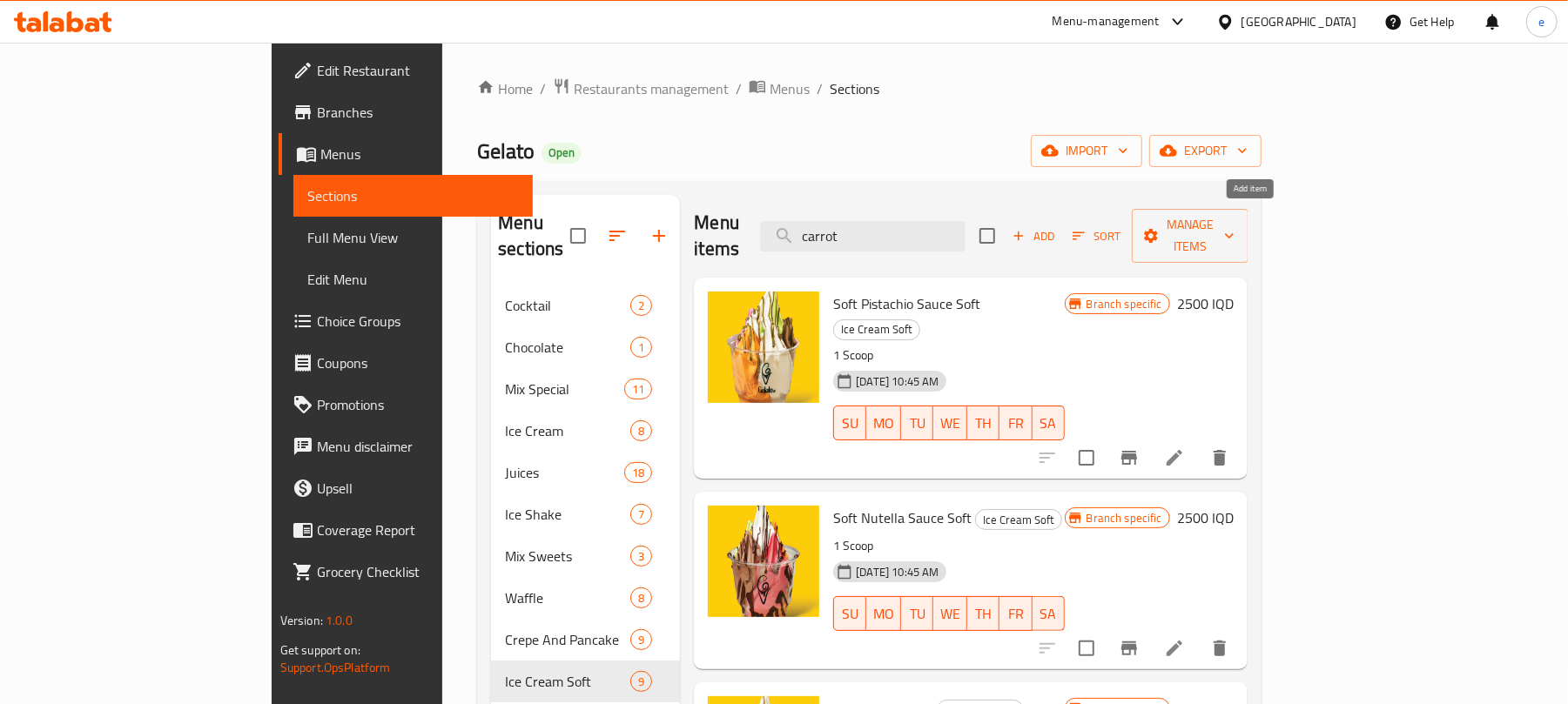
click at [1057, 227] on span "Add" at bounding box center [1033, 236] width 47 height 20
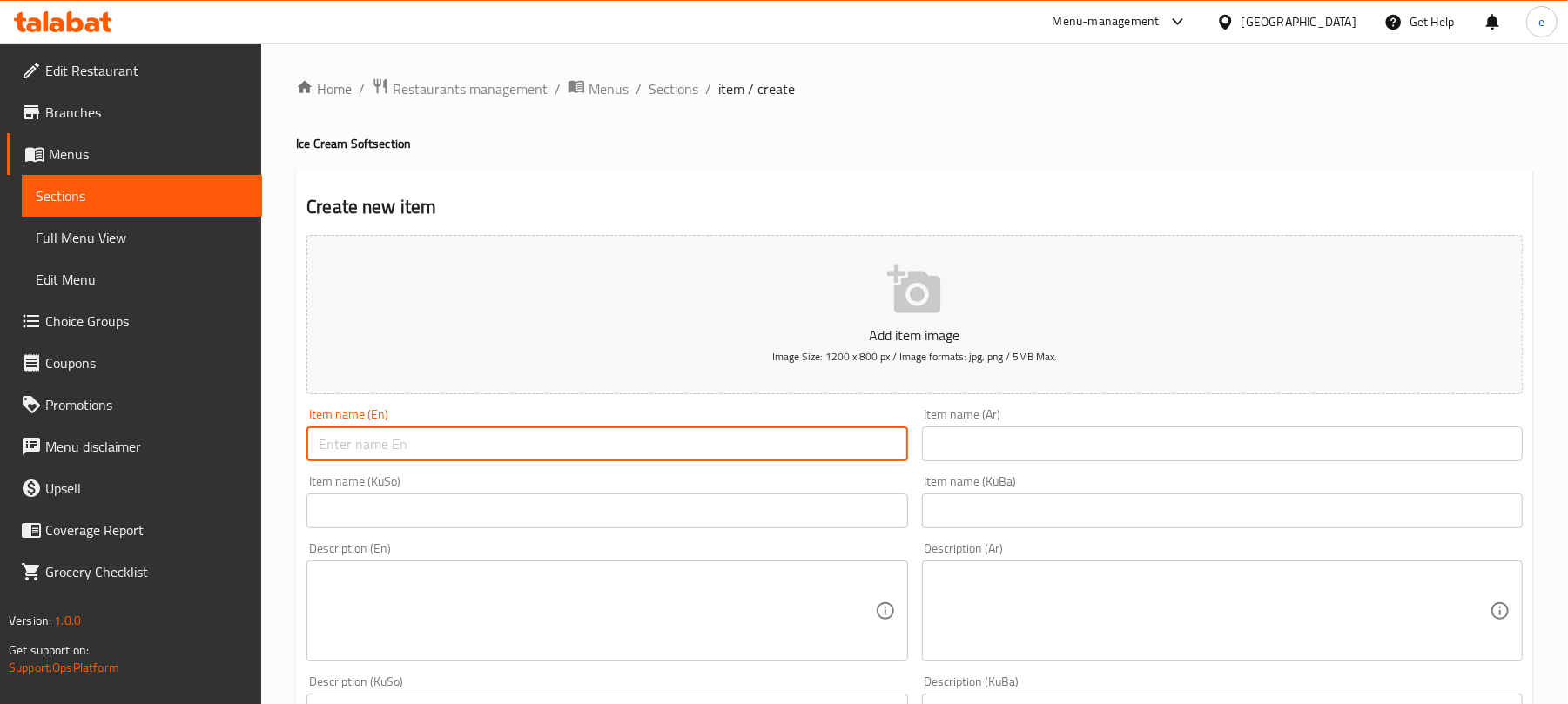
drag, startPoint x: 699, startPoint y: 446, endPoint x: 773, endPoint y: 456, distance: 74.7
click at [699, 446] on input "text" at bounding box center [607, 444] width 601 height 35
paste input "Special White Soft"
type input "Special White Soft"
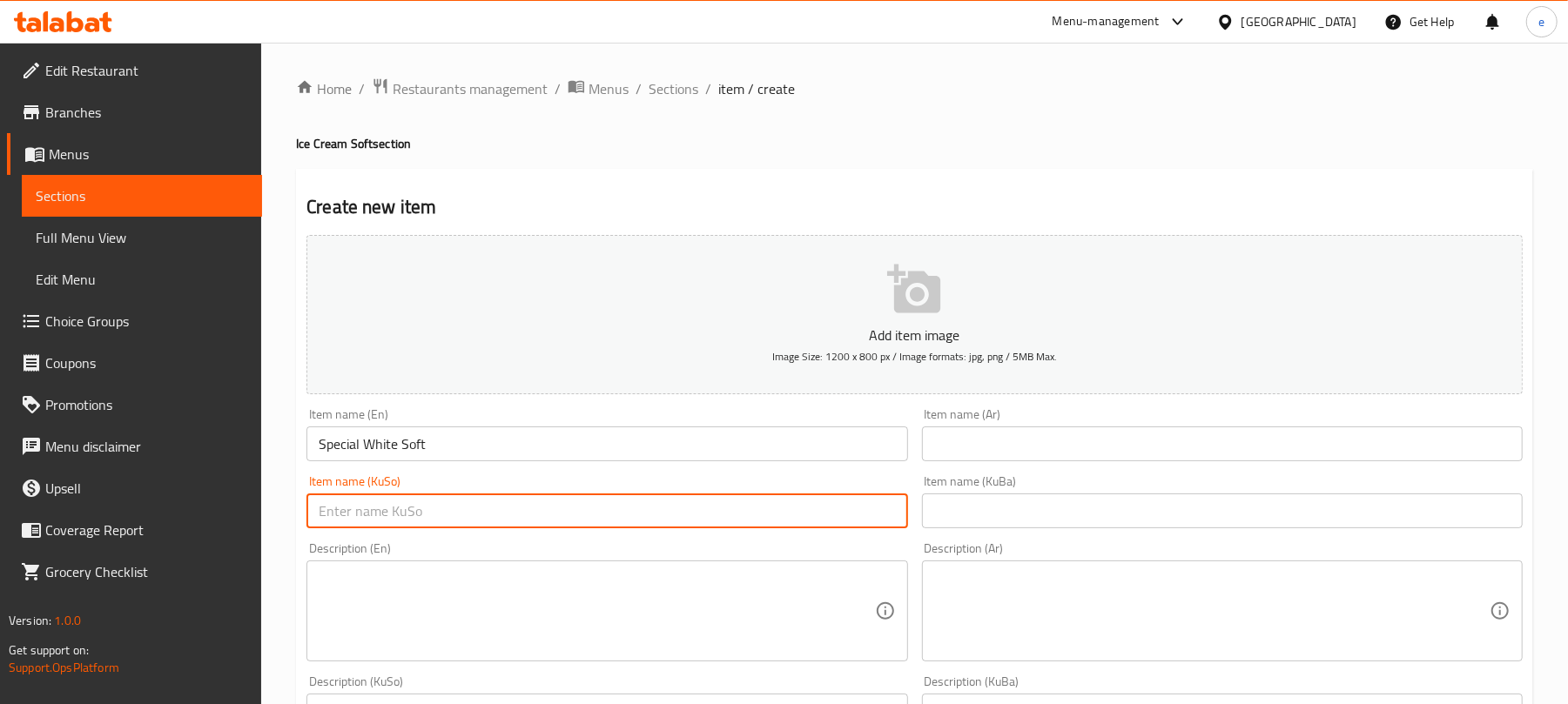
click at [818, 522] on input "text" at bounding box center [607, 512] width 601 height 35
type input "س"
type input "سۆفتی سپی تایبەت"
click at [1327, 443] on input "text" at bounding box center [1223, 444] width 601 height 35
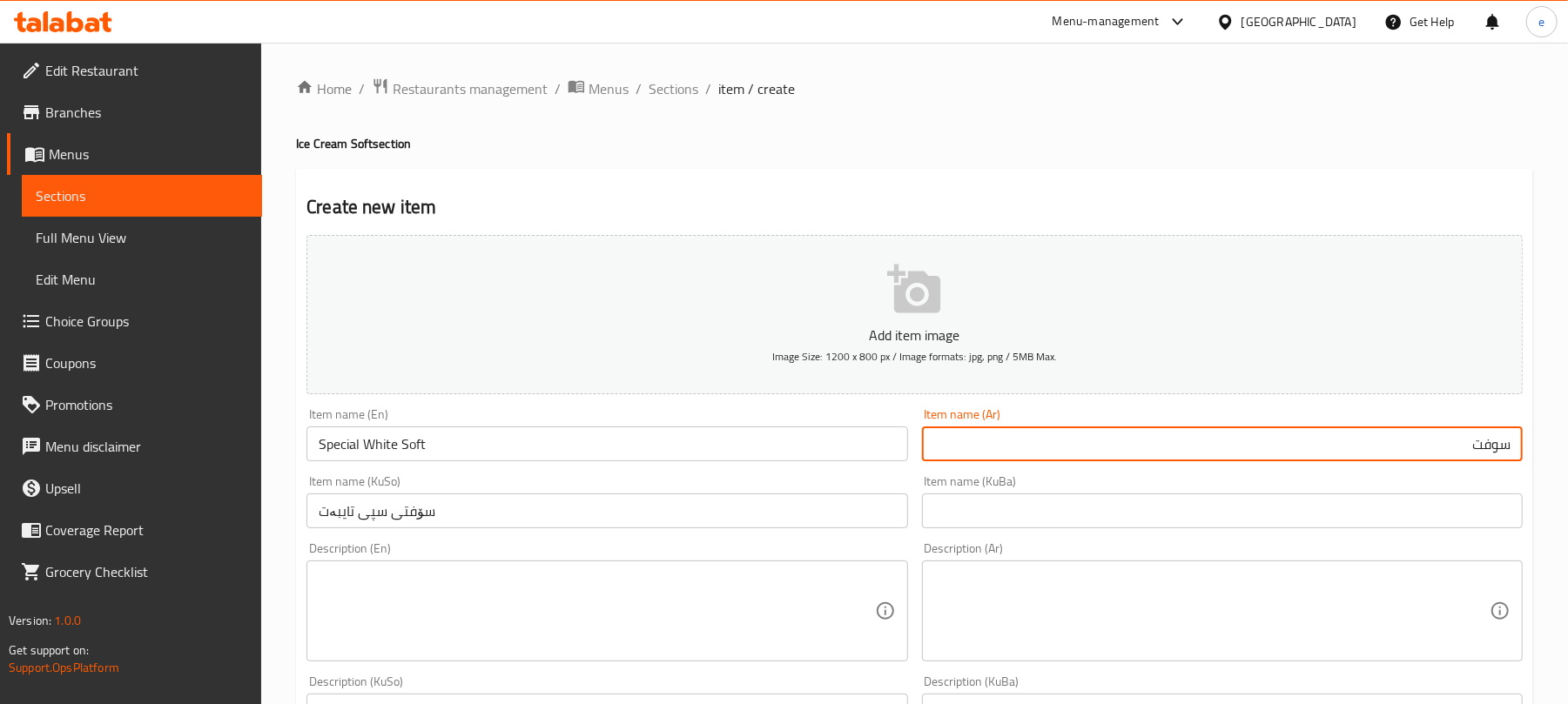
paste input "أبيض"
type input "سوفت أبيض خاص"
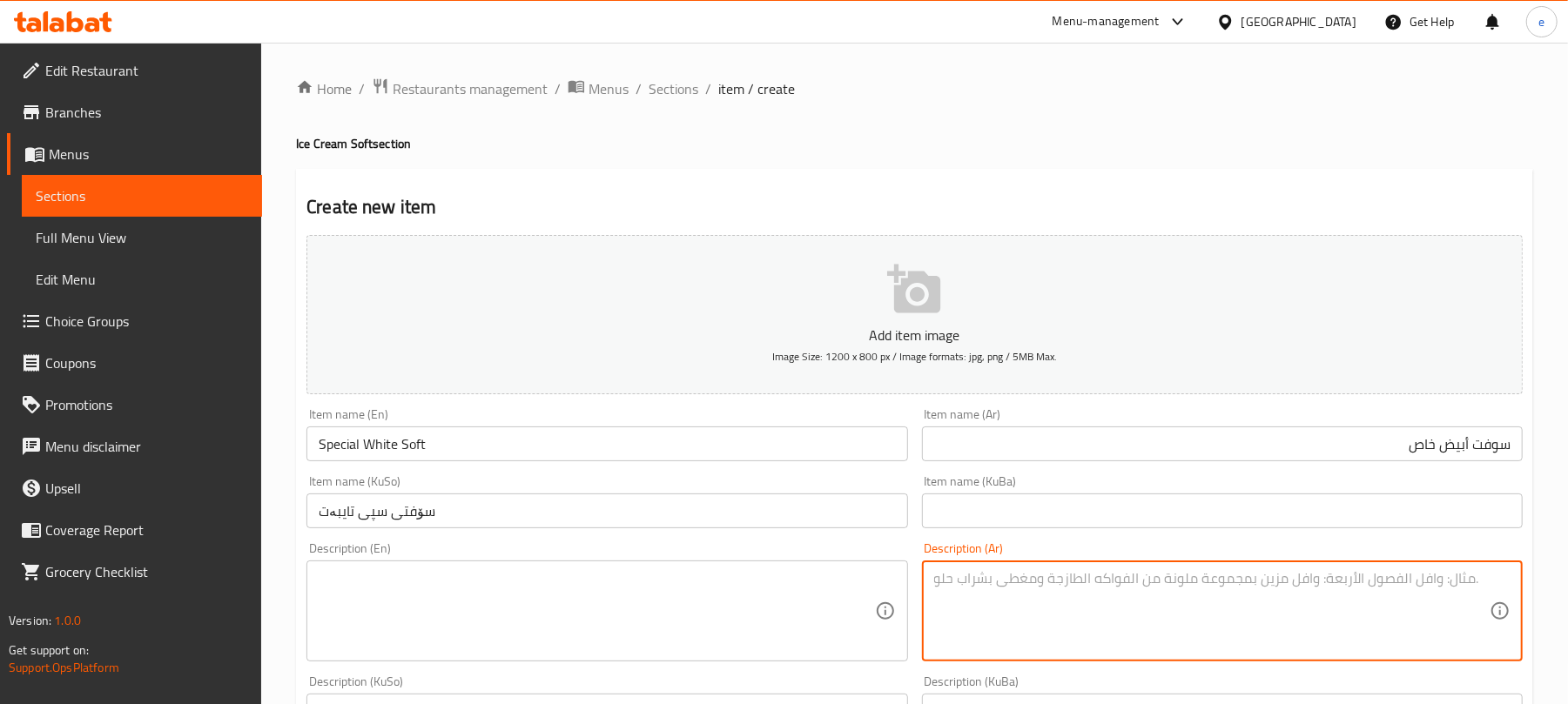
click at [1127, 592] on textarea at bounding box center [1212, 612] width 555 height 83
paste textarea "1 جلاس"
type textarea "1 جلاس"
click at [663, 634] on textarea at bounding box center [597, 612] width 555 height 83
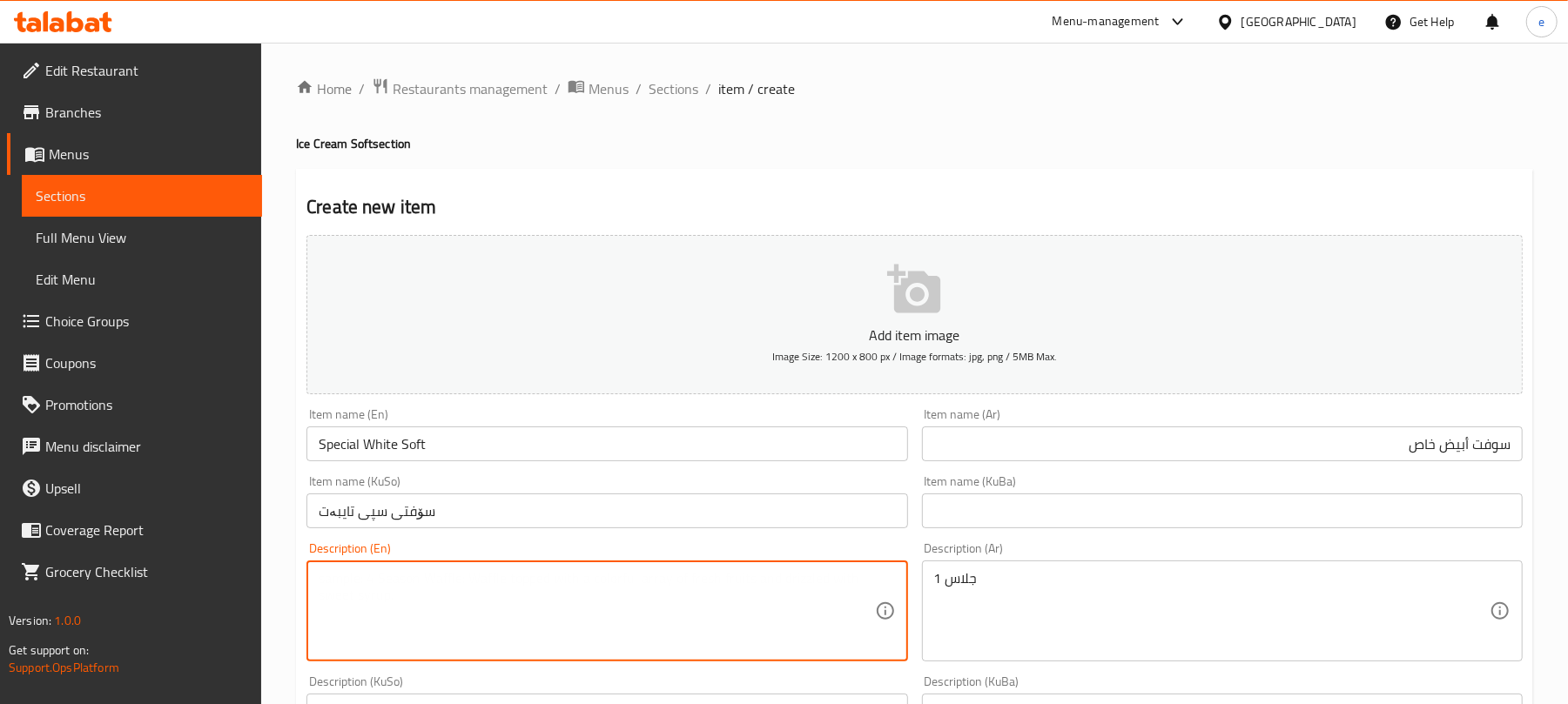
paste textarea "1 glass"
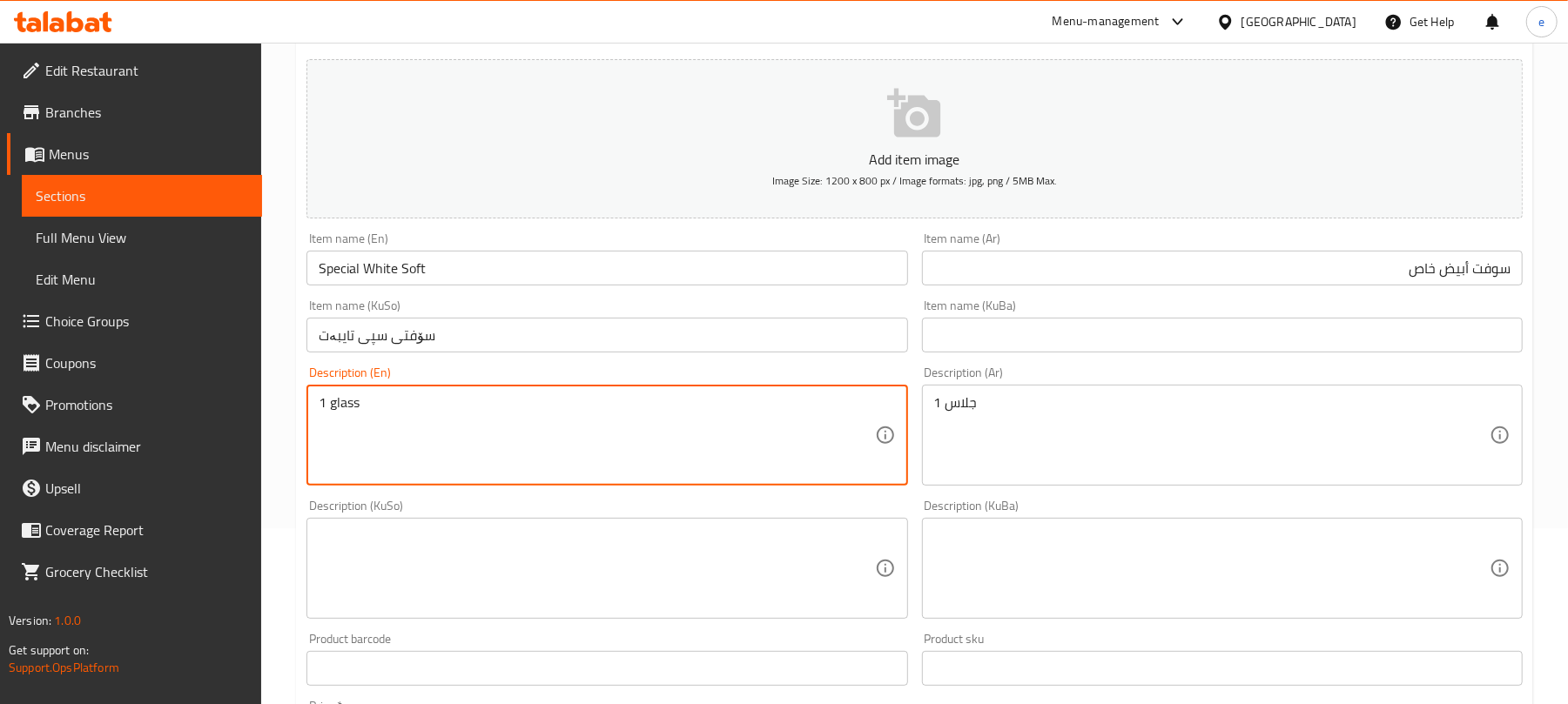
scroll to position [232, 0]
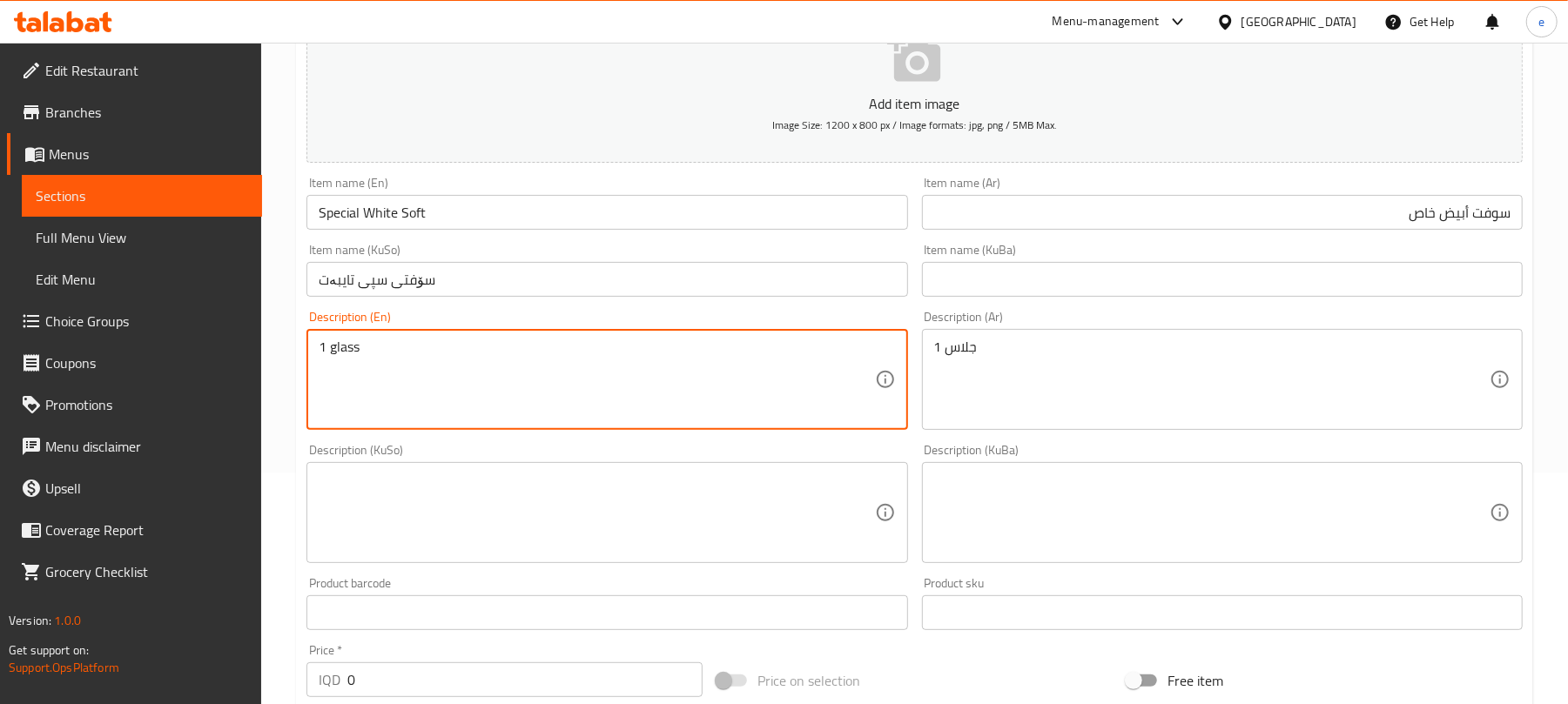
type textarea "1 glass"
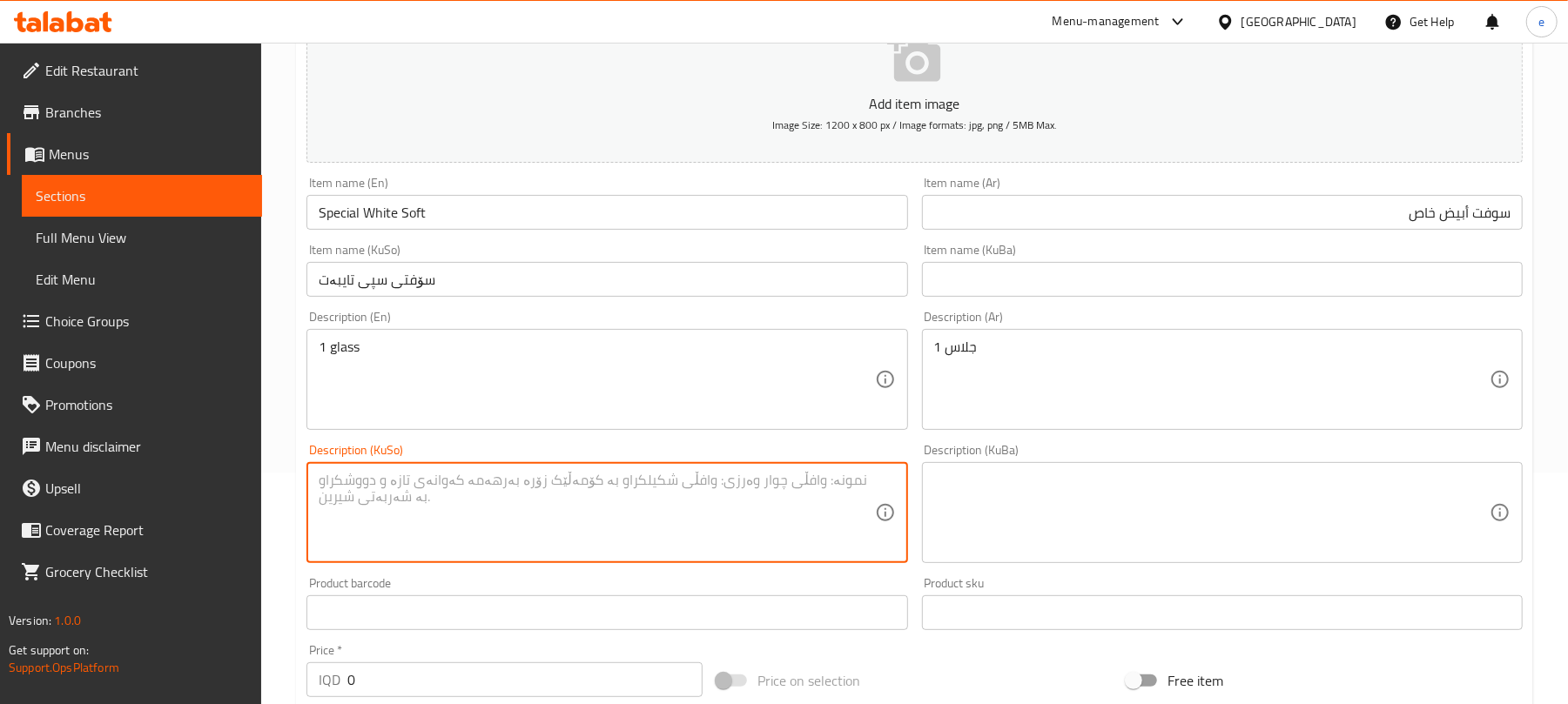
click at [566, 552] on textarea at bounding box center [597, 513] width 555 height 83
paste textarea "1 پەرداخ"
type textarea "1 پەرداخ"
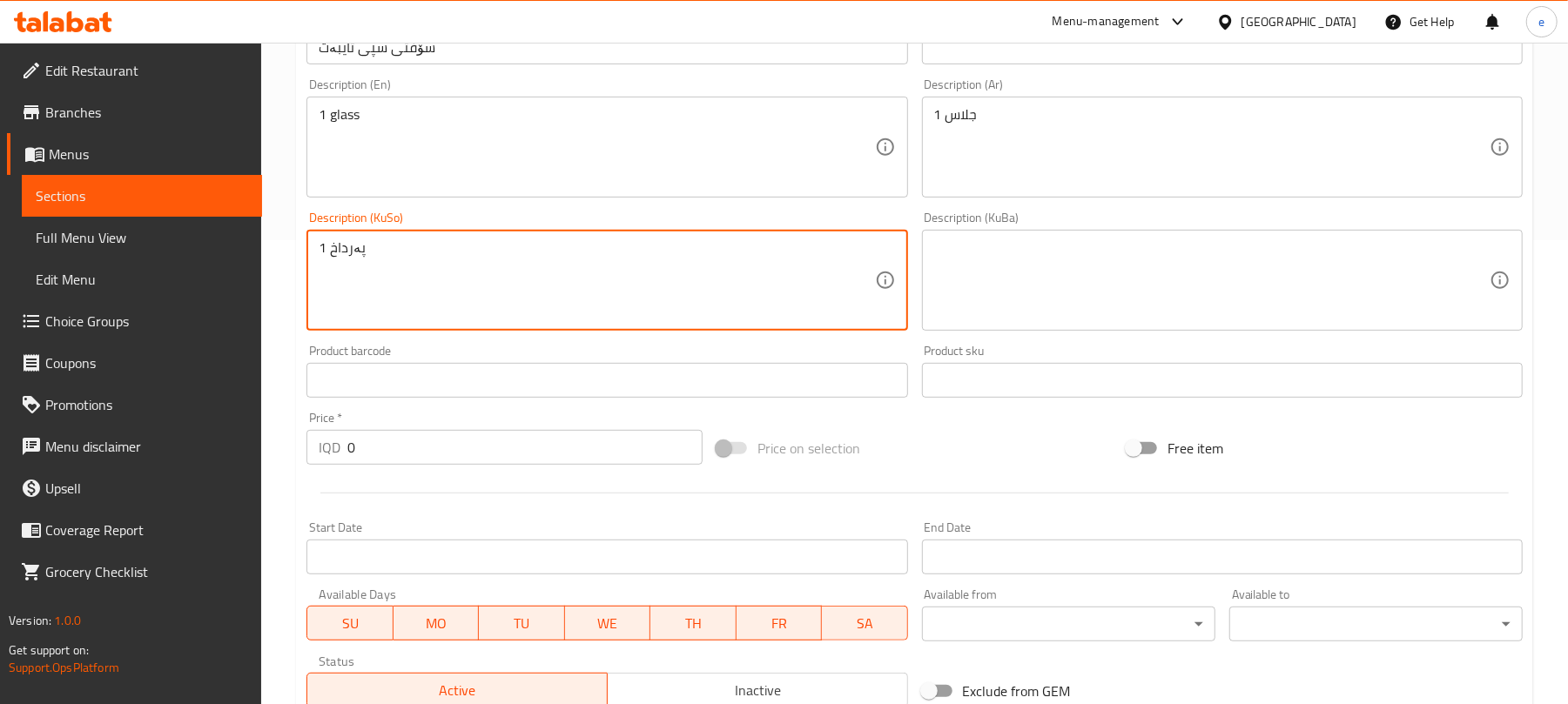
drag, startPoint x: 457, startPoint y: 465, endPoint x: 265, endPoint y: 436, distance: 194.2
click at [279, 439] on div "Home / Restaurants management / Menus / Sections / item / create Ice Cream Soft…" at bounding box center [914, 272] width 1307 height 1388
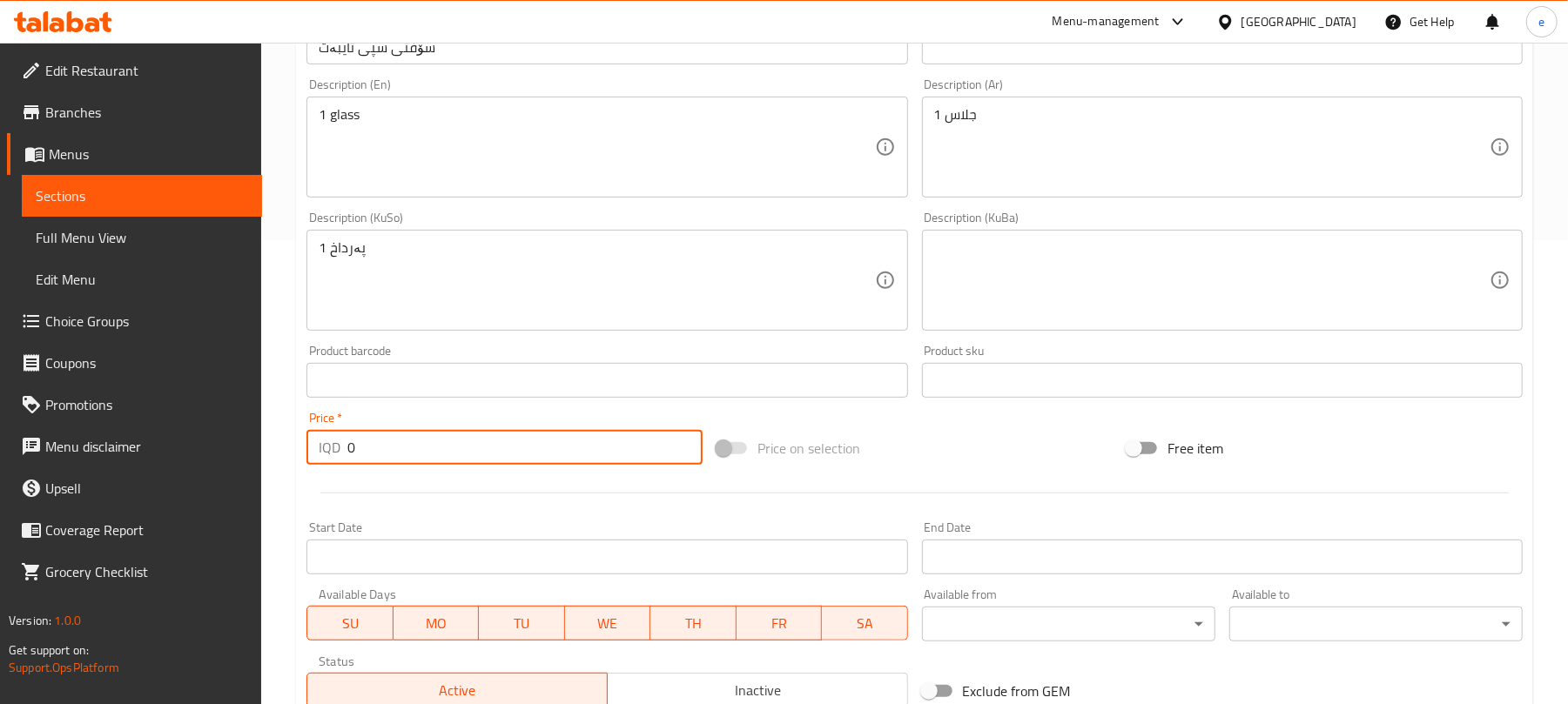
paste input "200"
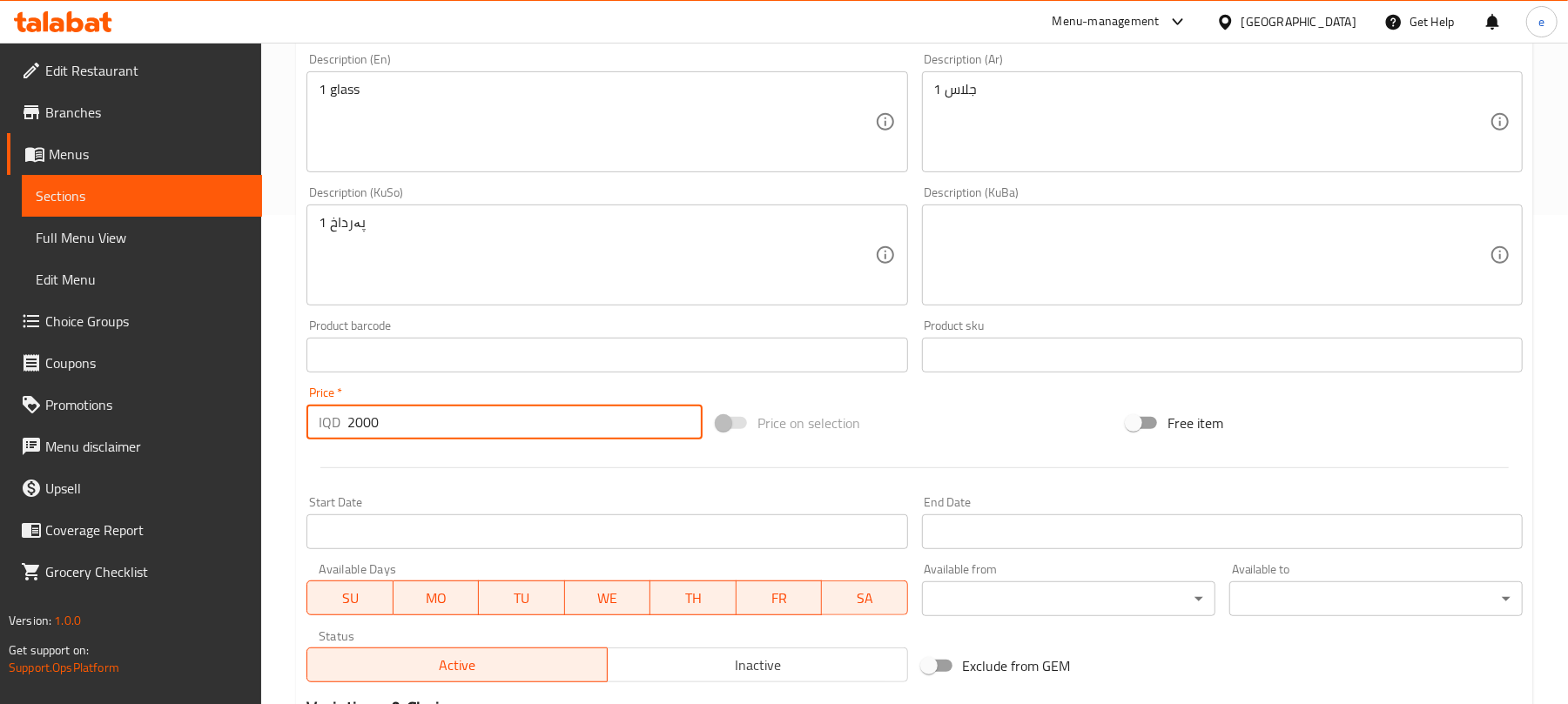
scroll to position [725, 0]
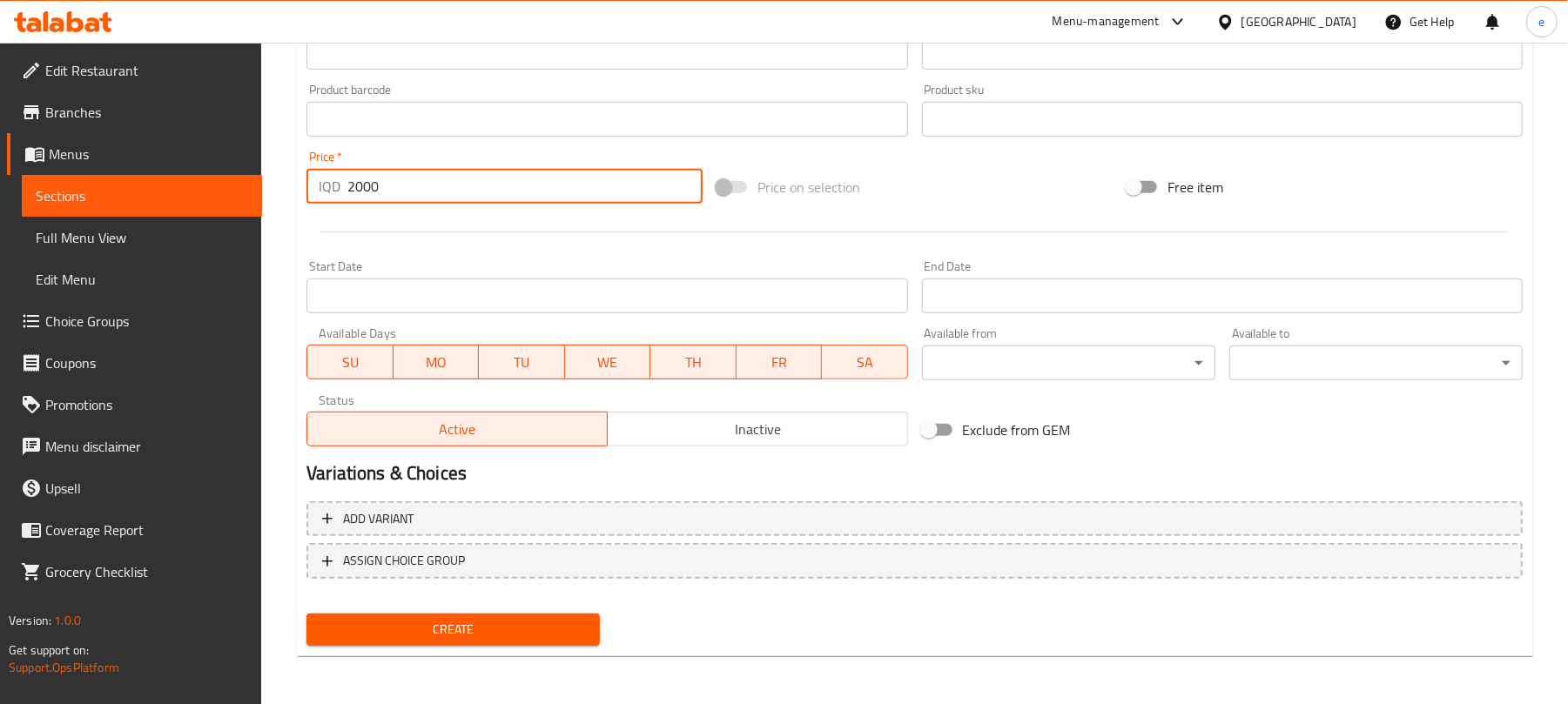
type input "2000"
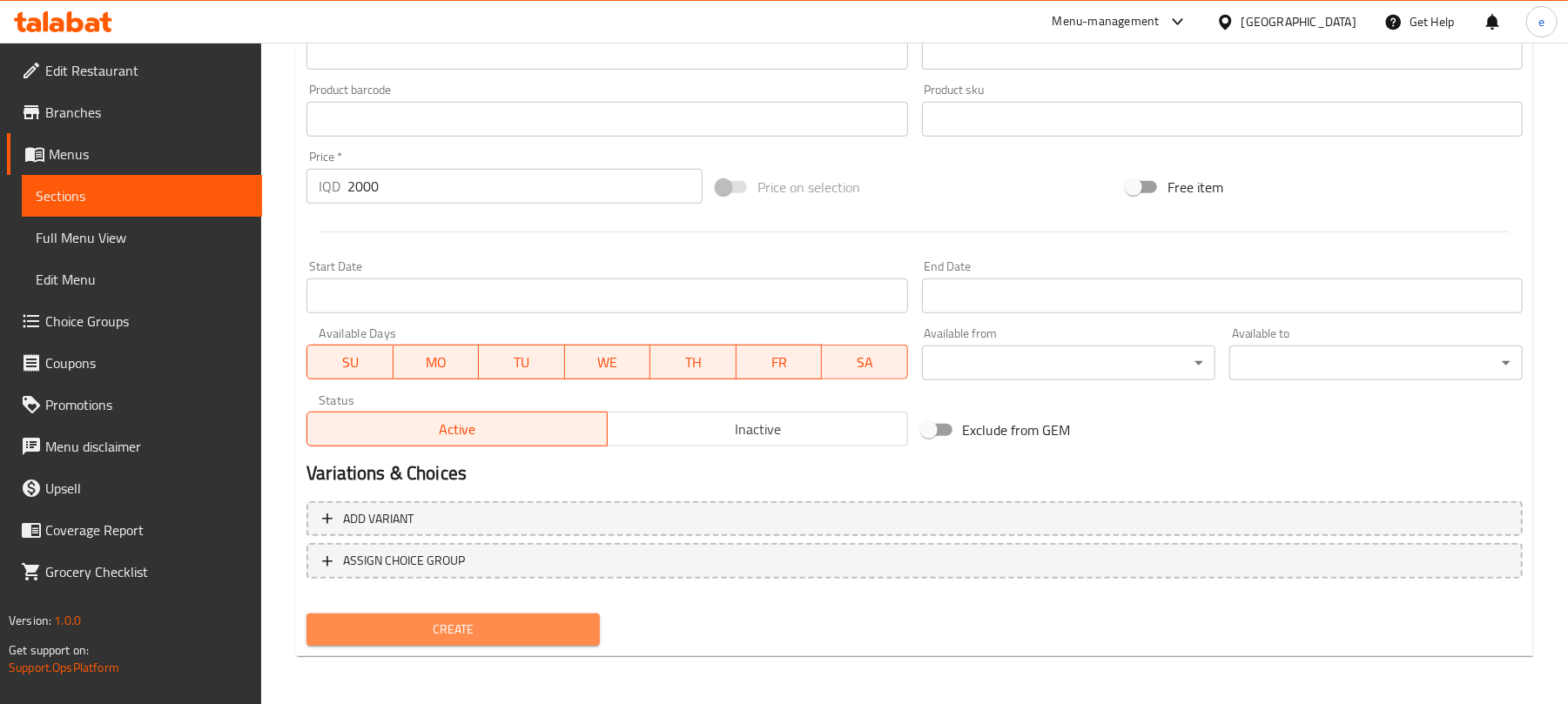
drag, startPoint x: 513, startPoint y: 616, endPoint x: 512, endPoint y: 606, distance: 10.0
click at [512, 616] on button "Create" at bounding box center [454, 629] width 294 height 33
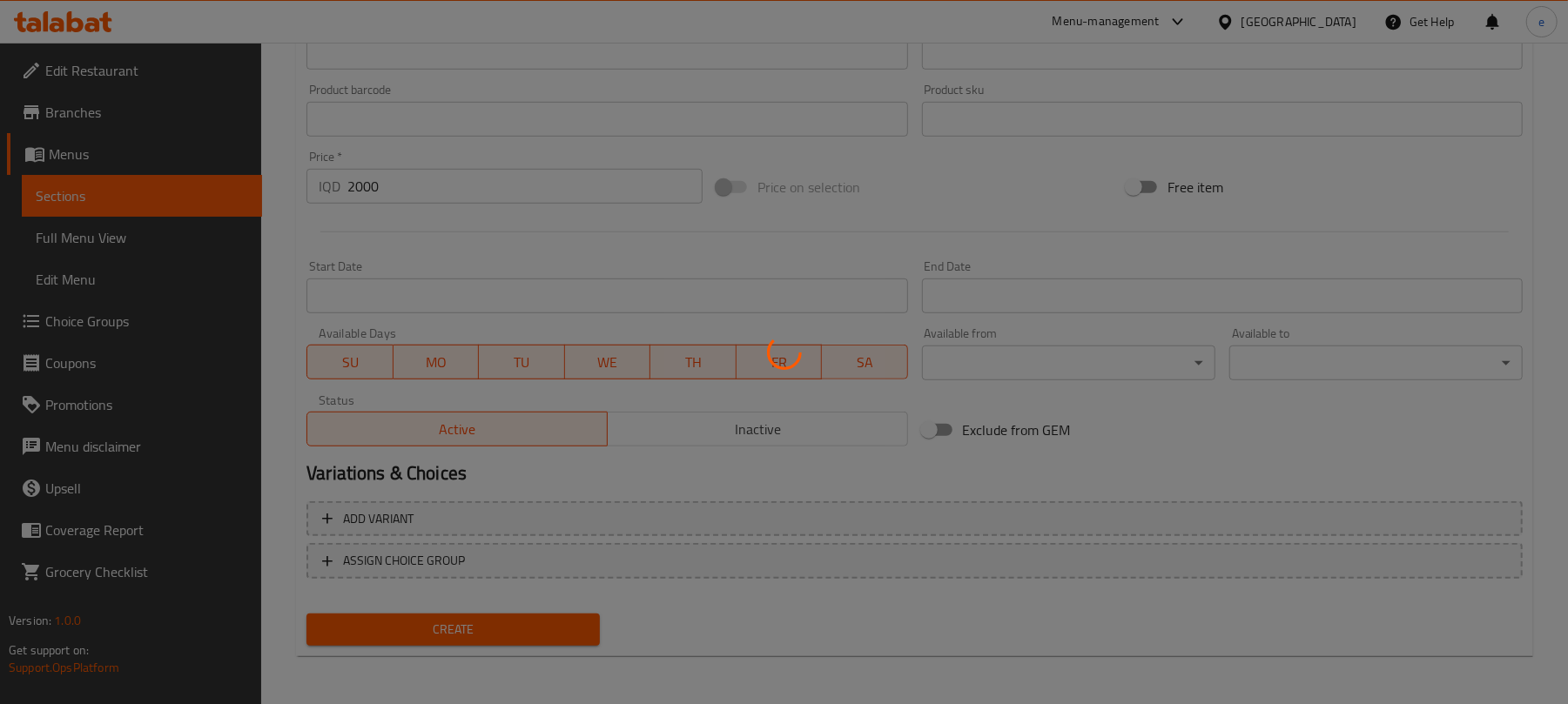
type input "0"
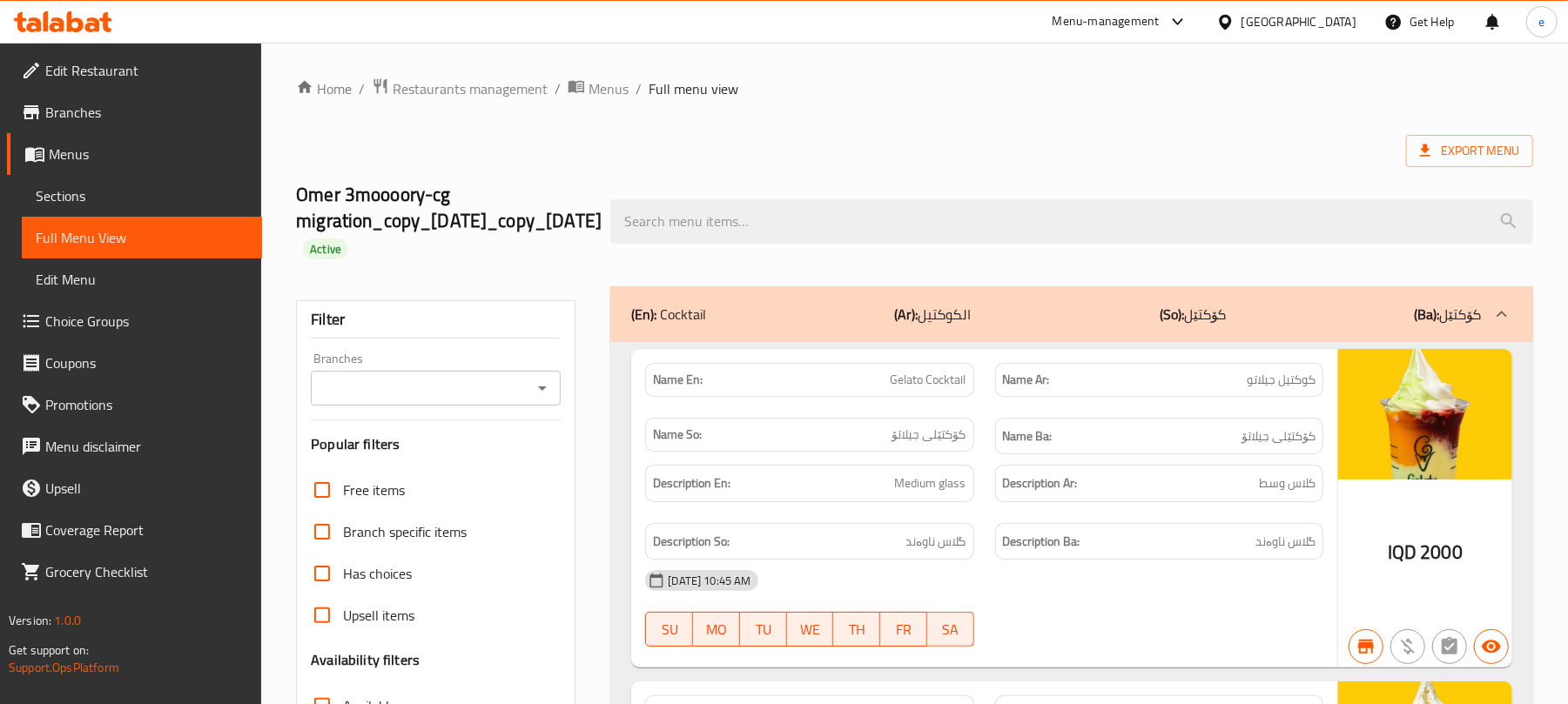
click at [534, 388] on icon "Open" at bounding box center [542, 388] width 21 height 21
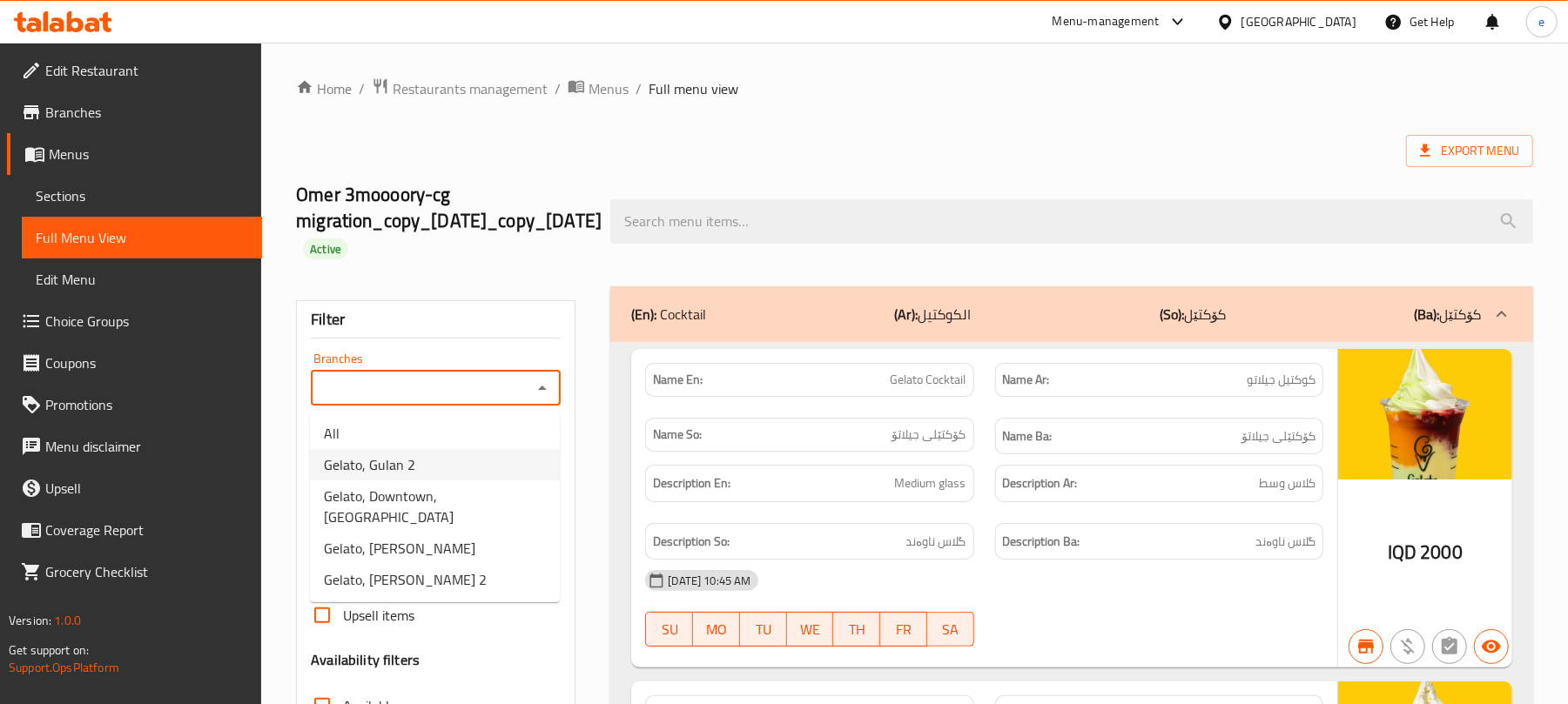
click at [432, 465] on li "Gelato, Gulan 2" at bounding box center [435, 465] width 250 height 32
type input "Gelato, Gulan 2"
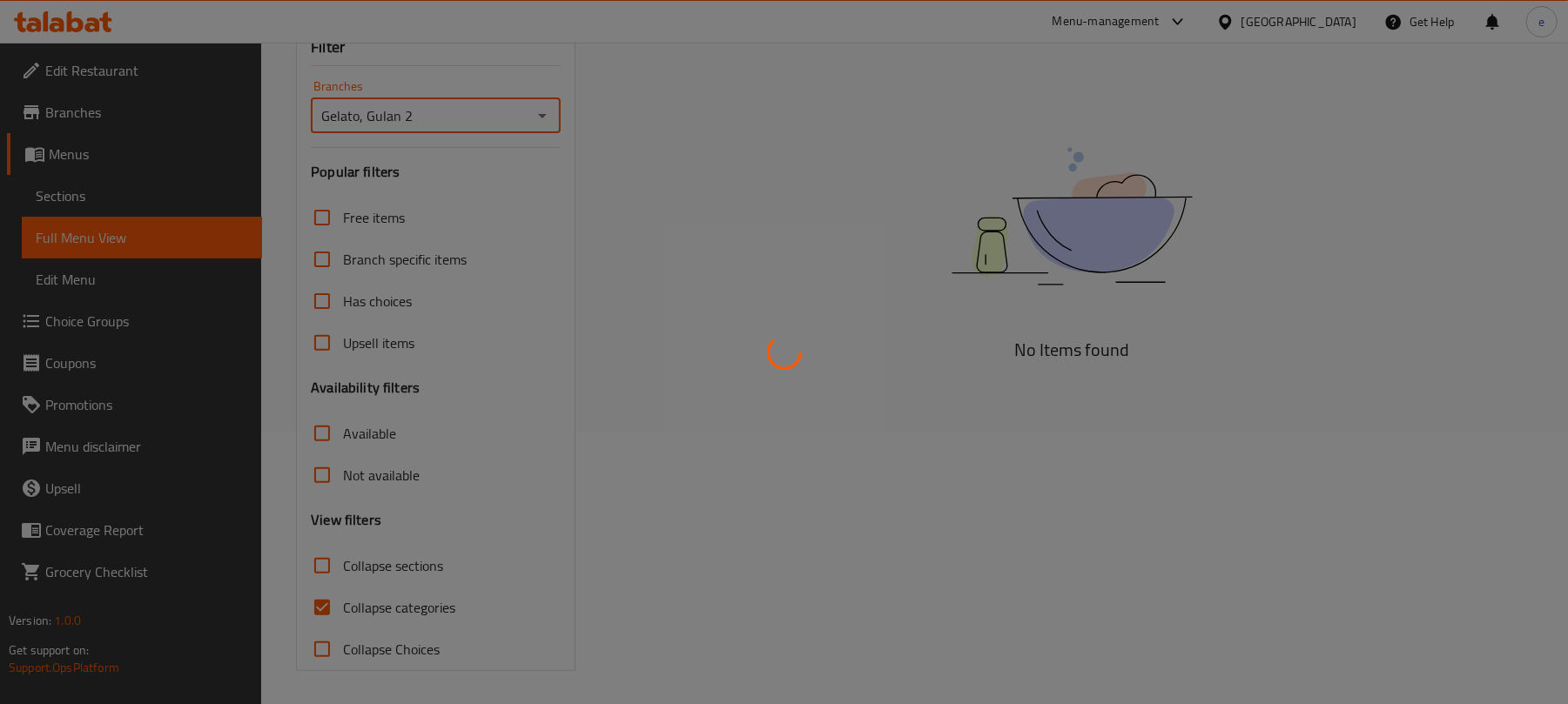
scroll to position [276, 0]
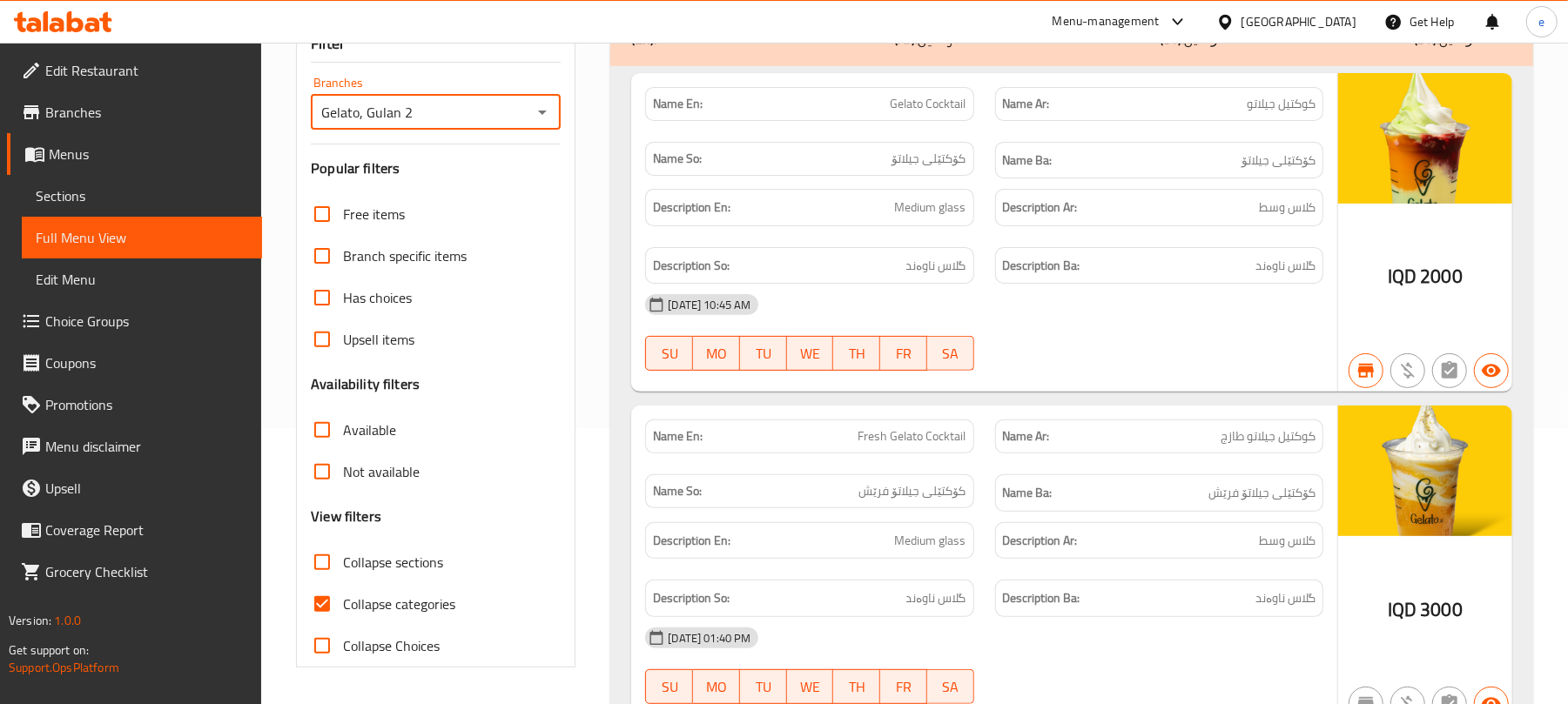
click at [324, 570] on input "Collapse sections" at bounding box center [323, 562] width 42 height 42
checkbox input "true"
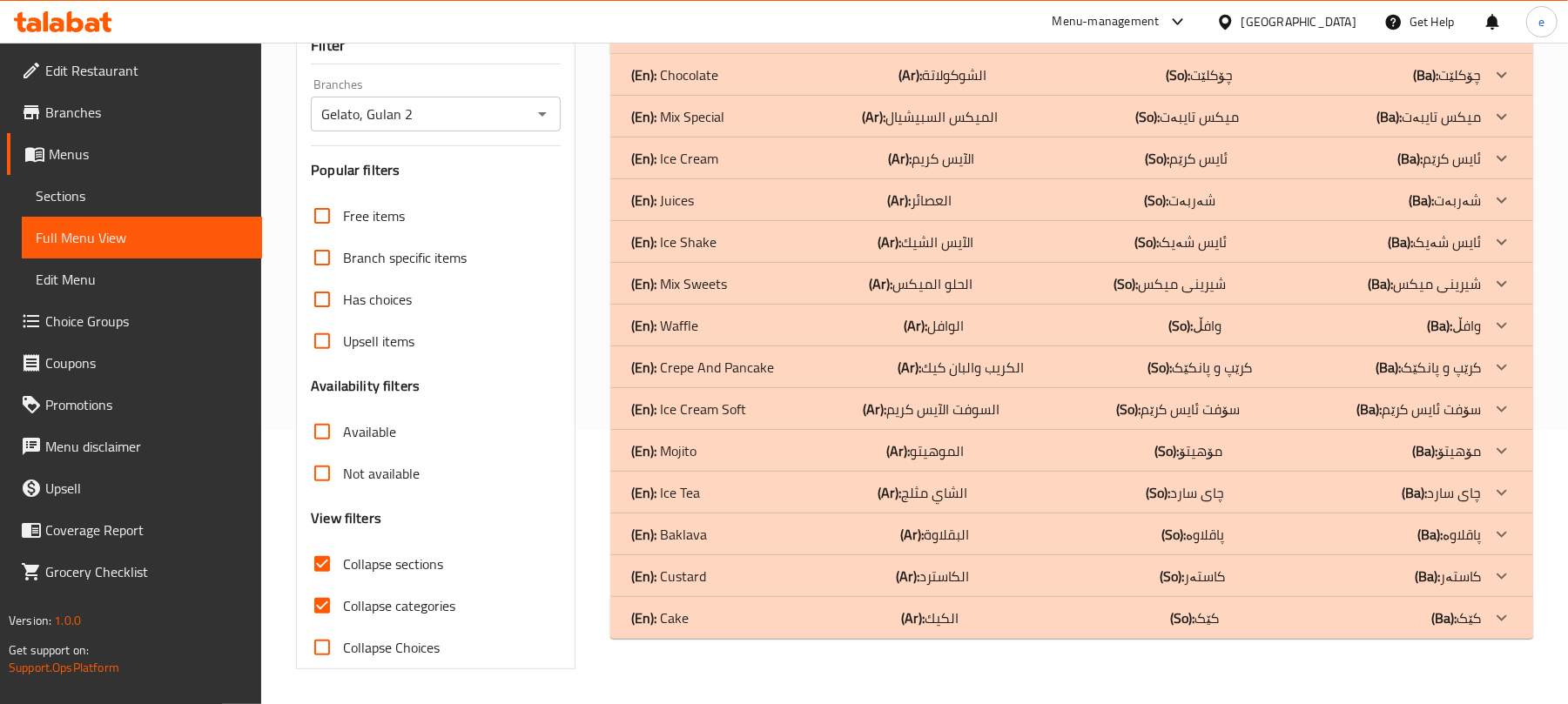
click at [795, 627] on div "(En): Cake (Ar): الكيك (So): کێک (Ba): کێک" at bounding box center [1056, 619] width 850 height 21
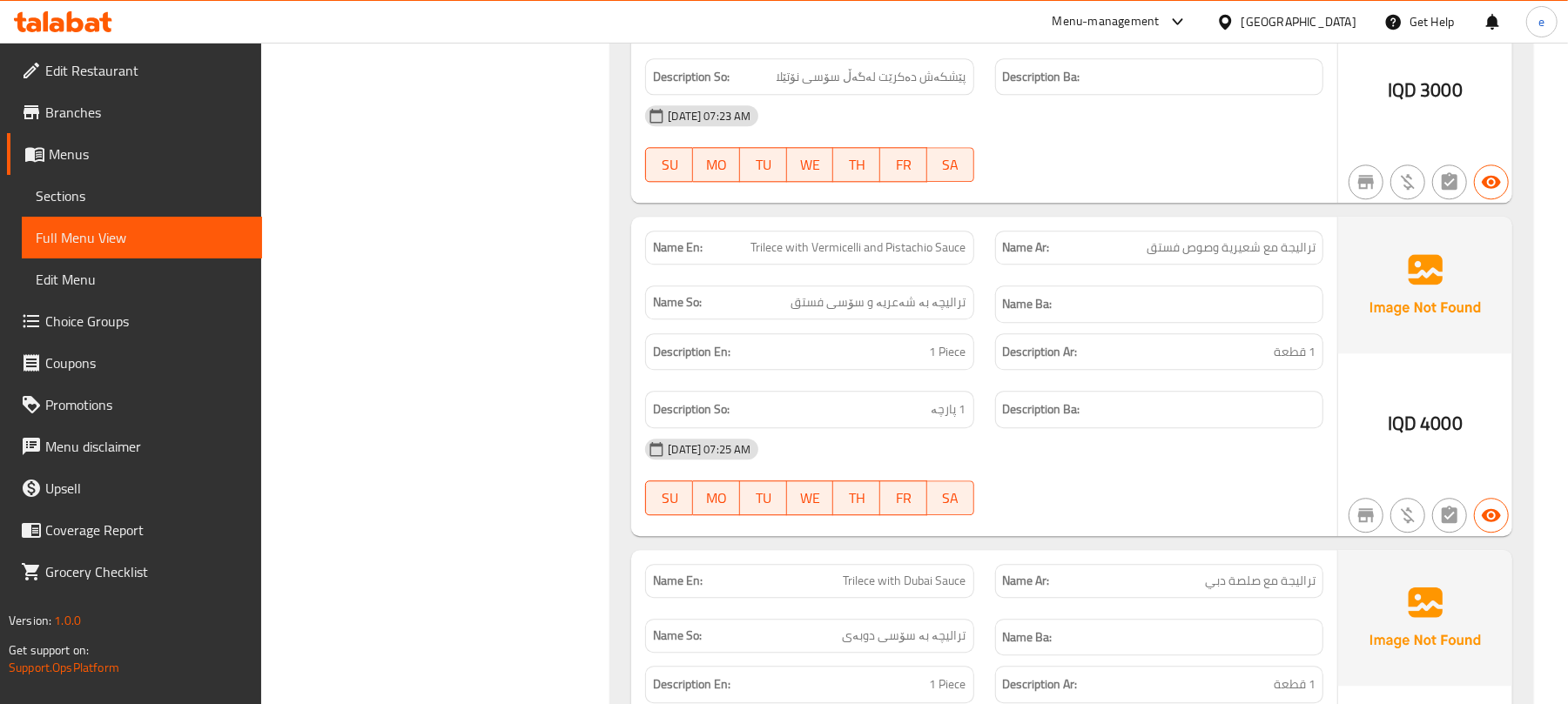
scroll to position [3295, 0]
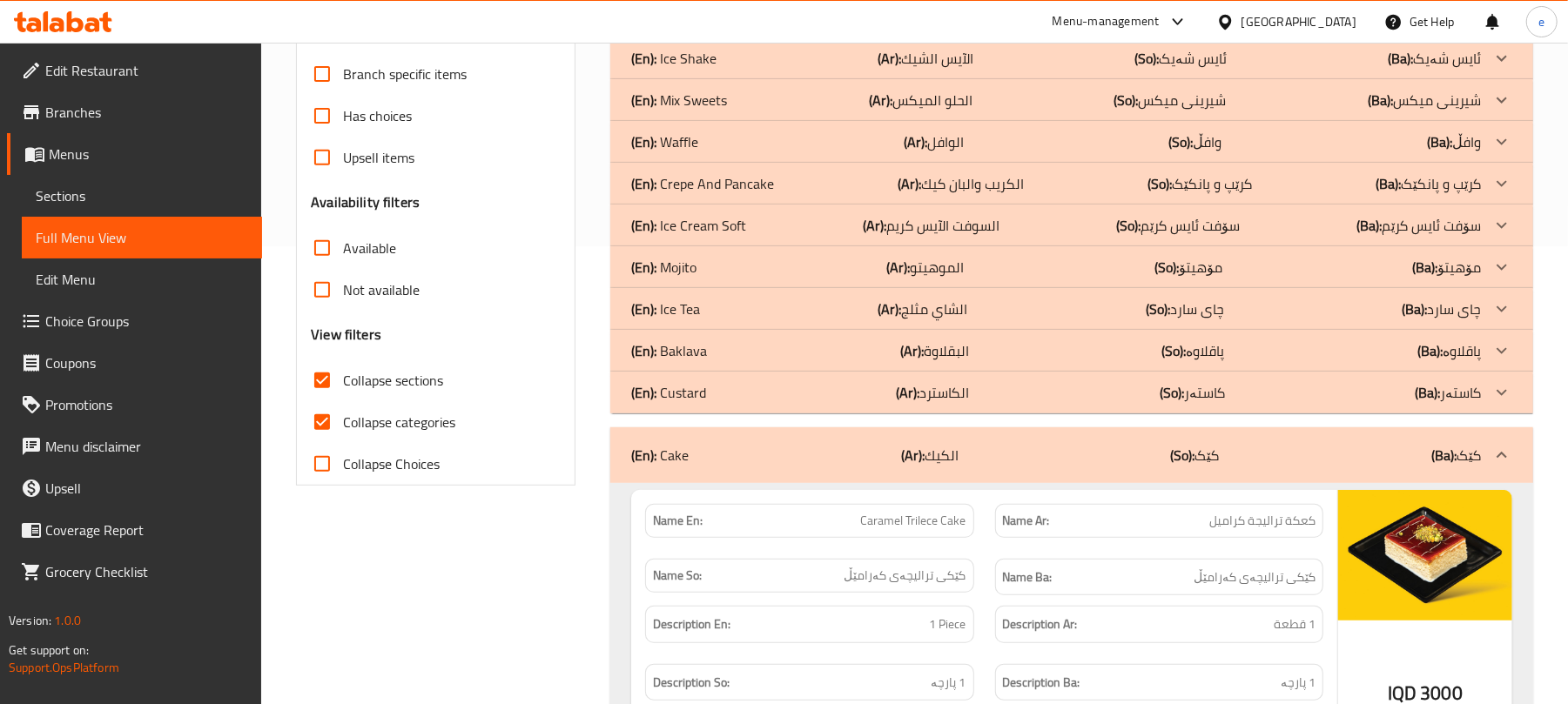
scroll to position [403, 0]
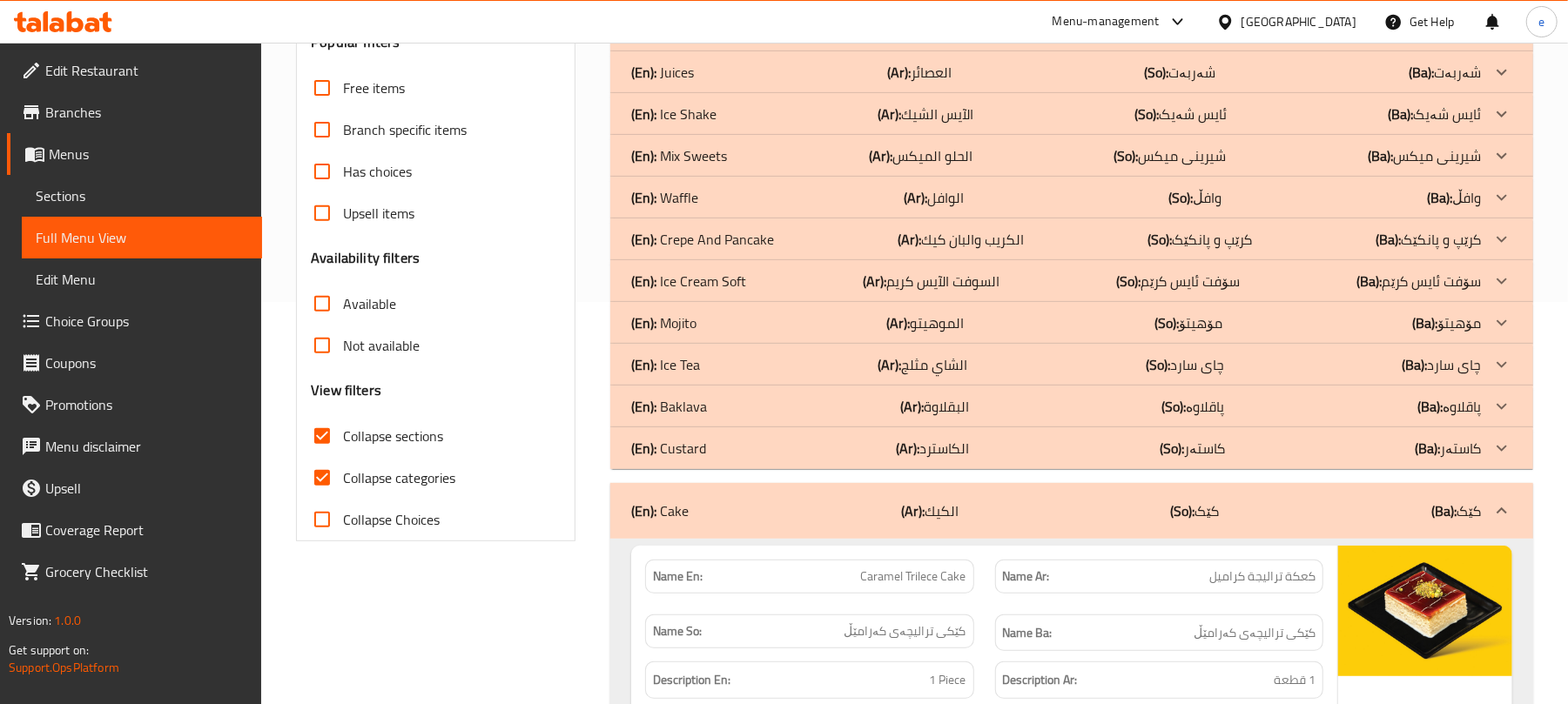
click at [758, 284] on div "(En): Ice Cream Soft (Ar): السوفت الآيس كريم (So): سۆفت ئایس کرێم (Ba): سۆفت ئا…" at bounding box center [1056, 281] width 850 height 21
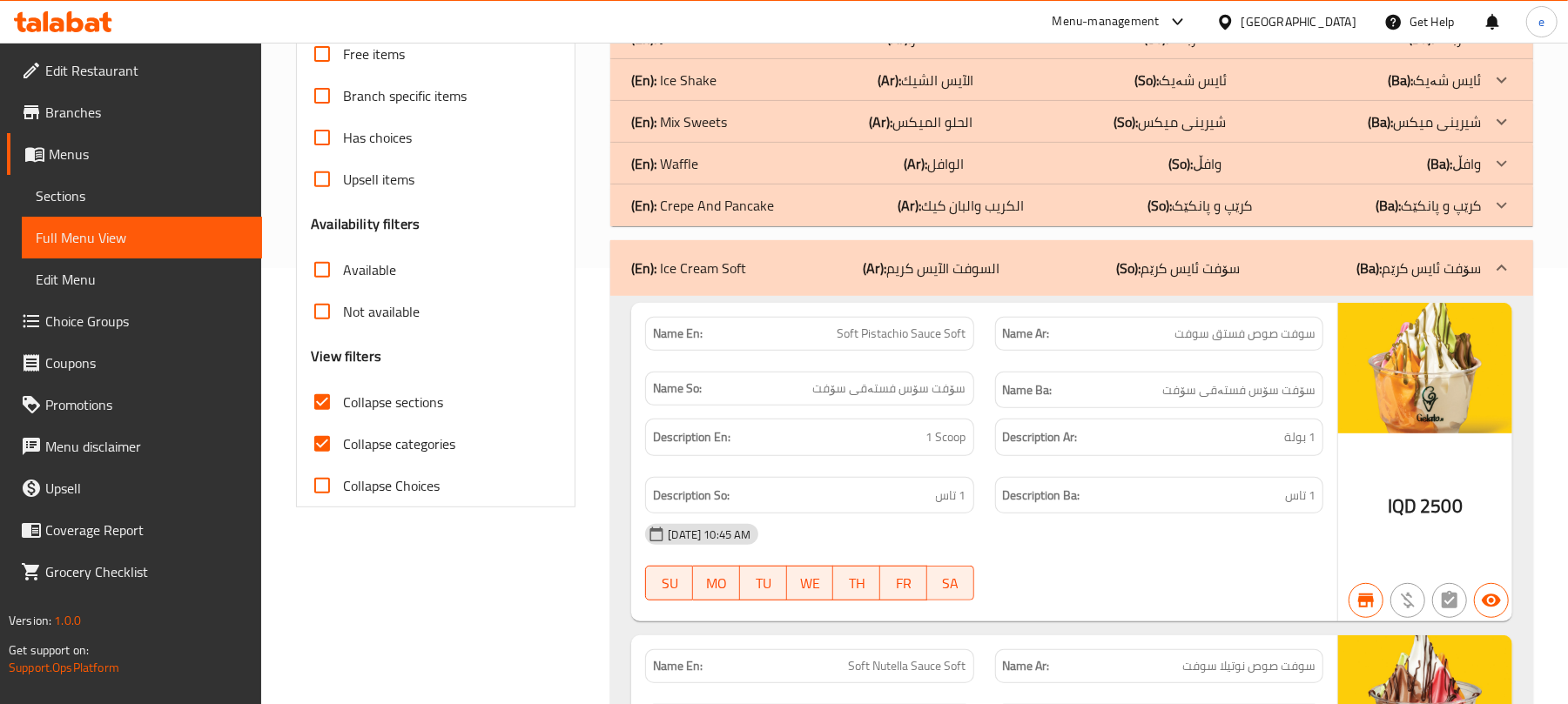
scroll to position [171, 0]
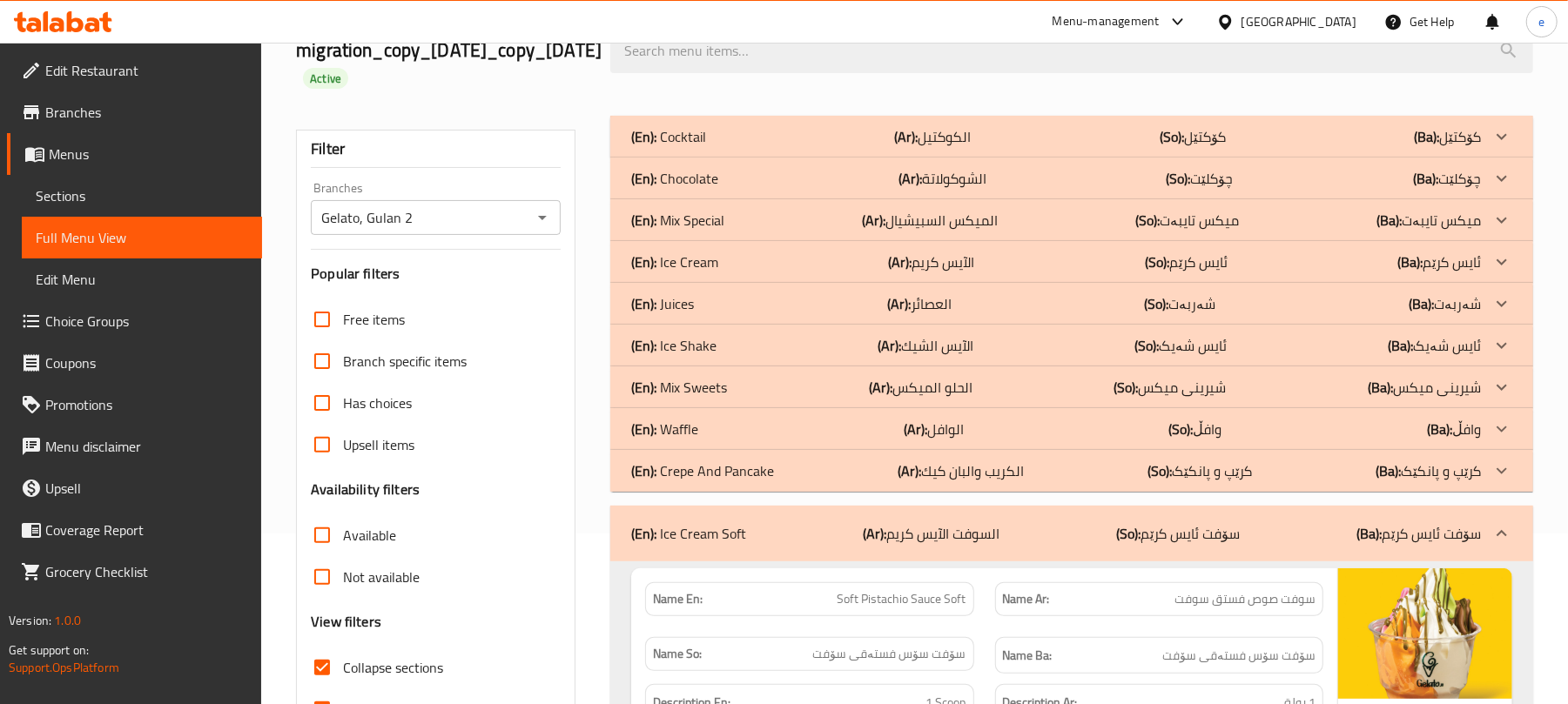
click at [925, 477] on p "(Ar): الكريب والبان كيك" at bounding box center [961, 471] width 127 height 21
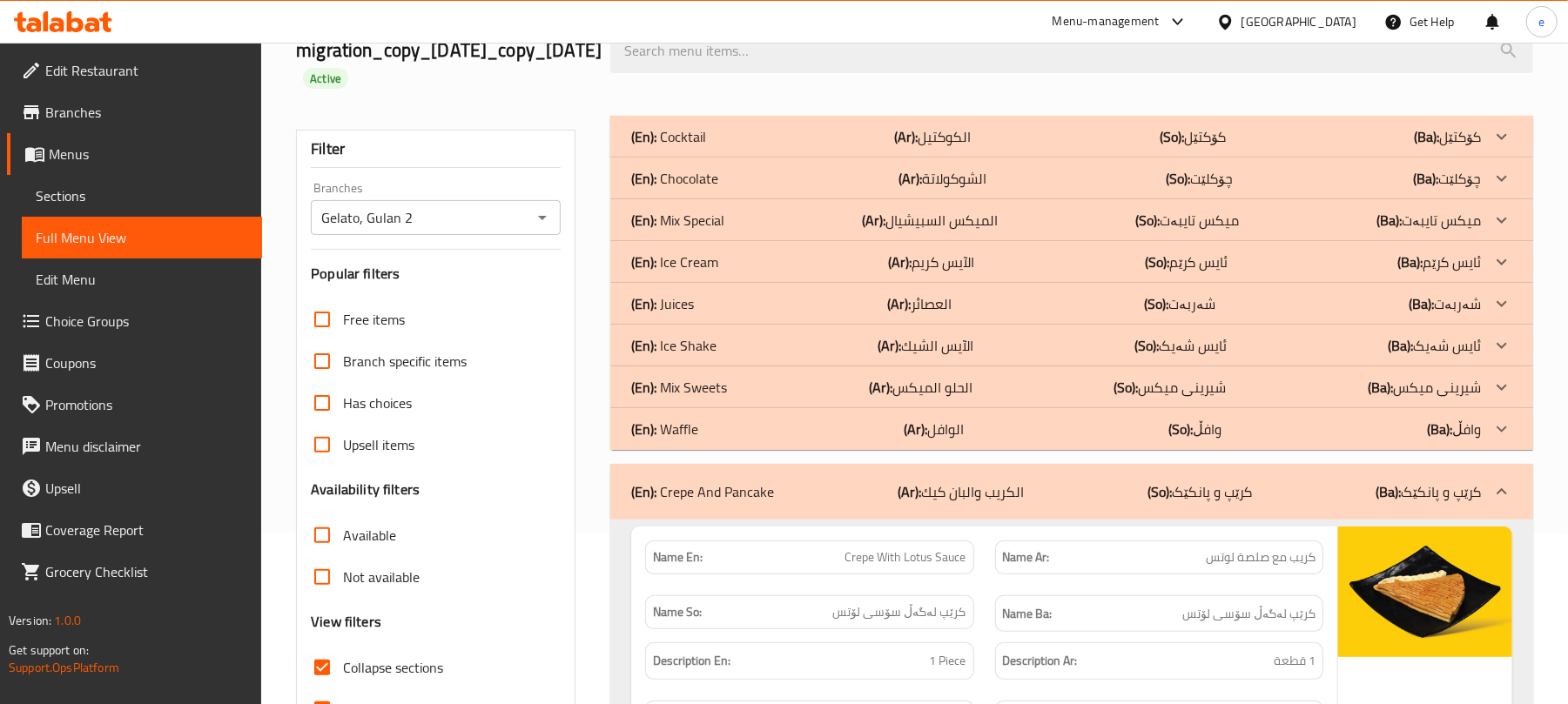
click at [751, 359] on div "(En): Ice Shake (Ar): الآيس الشيك (So): ئایس شەیک (Ba): ئایس شەیک" at bounding box center [1071, 346] width 923 height 42
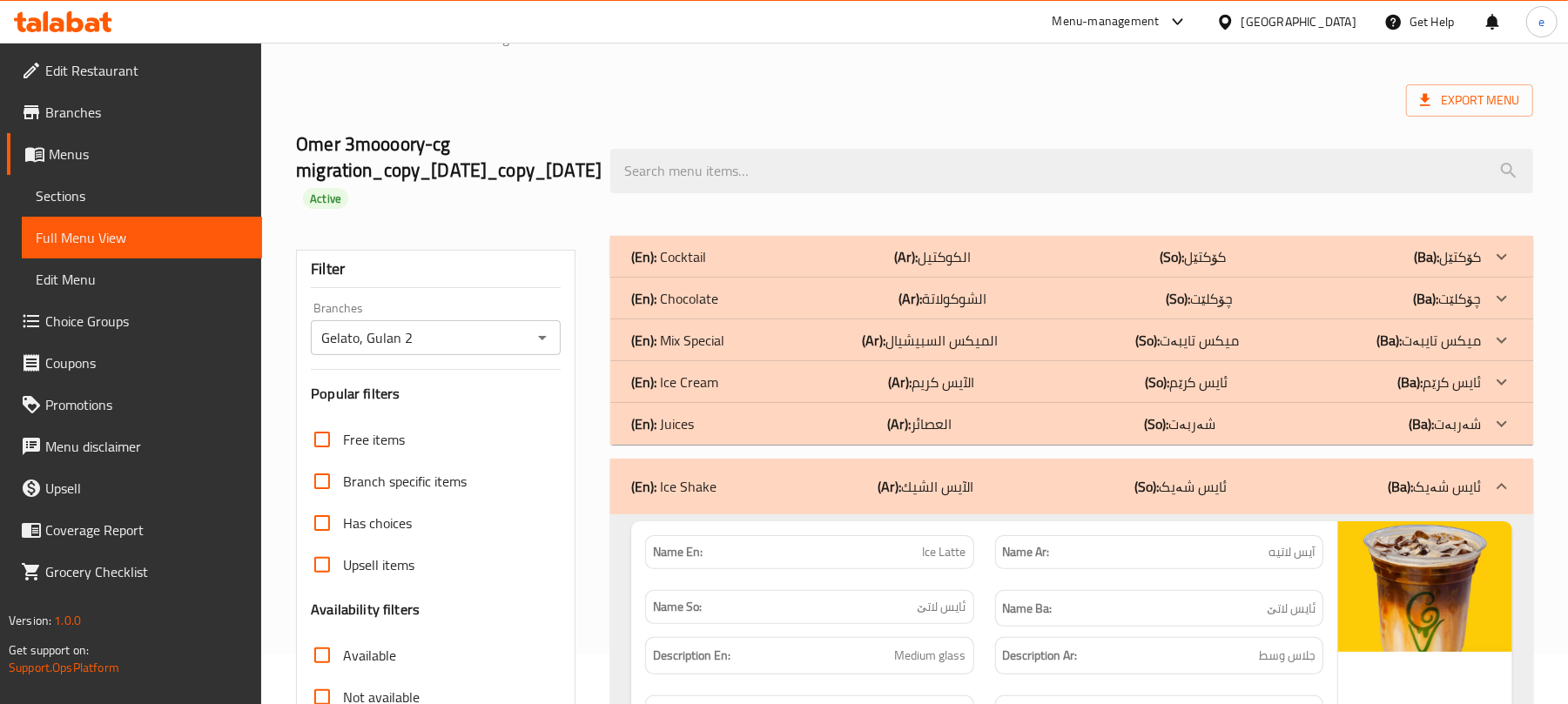
scroll to position [0, 0]
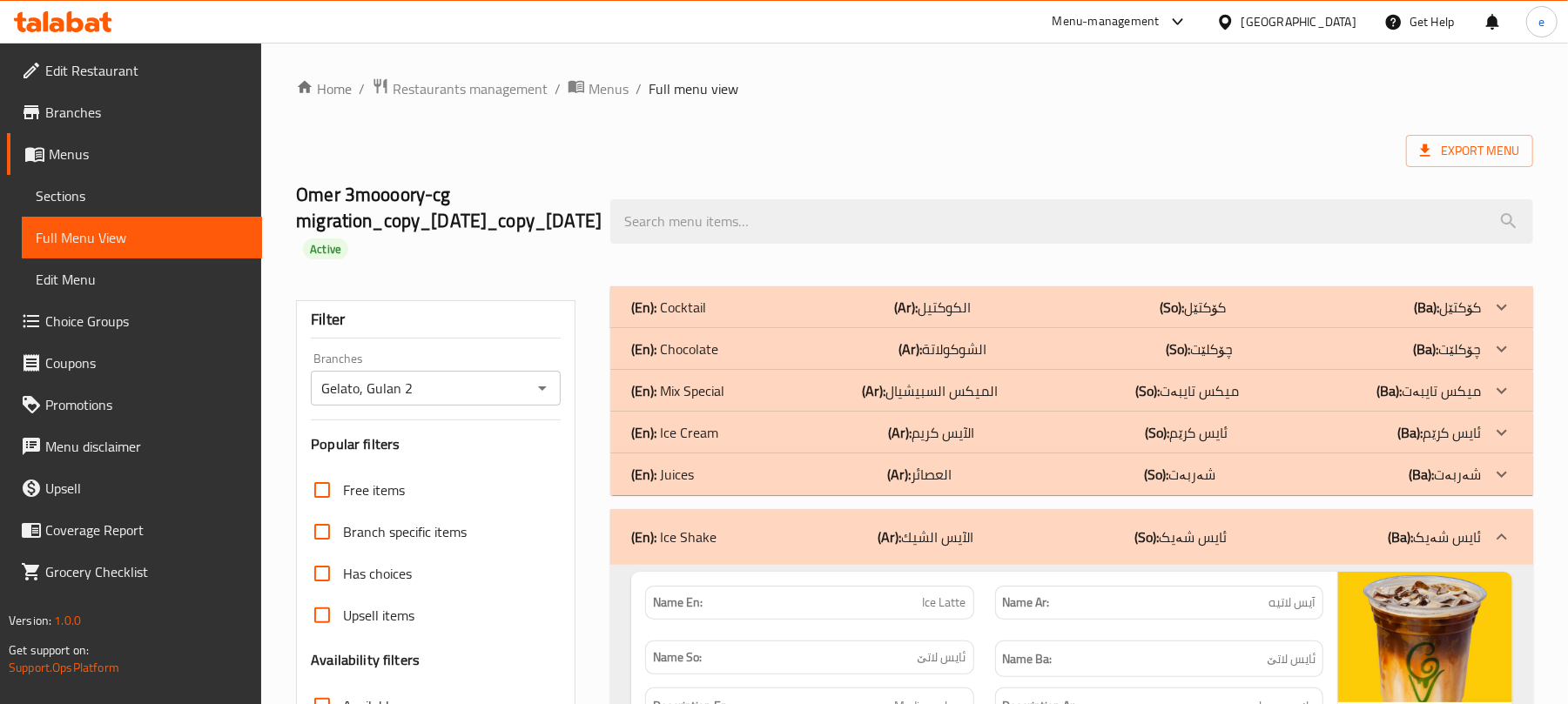
click at [831, 423] on div "(En): Ice Cream (Ar): الآيس كريم (So): ئایس کرێم (Ba): ئایس کرێم" at bounding box center [1056, 432] width 850 height 21
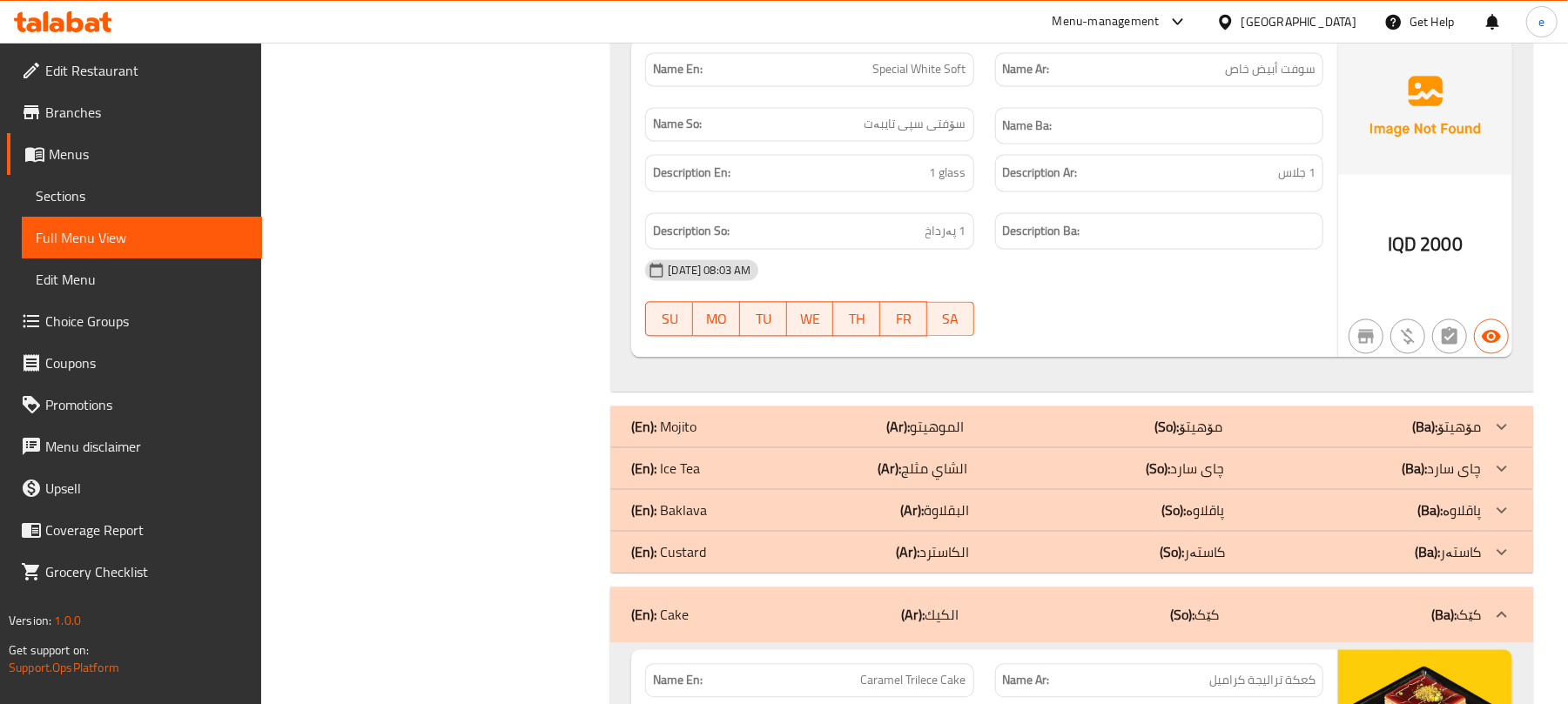
scroll to position [12306, 0]
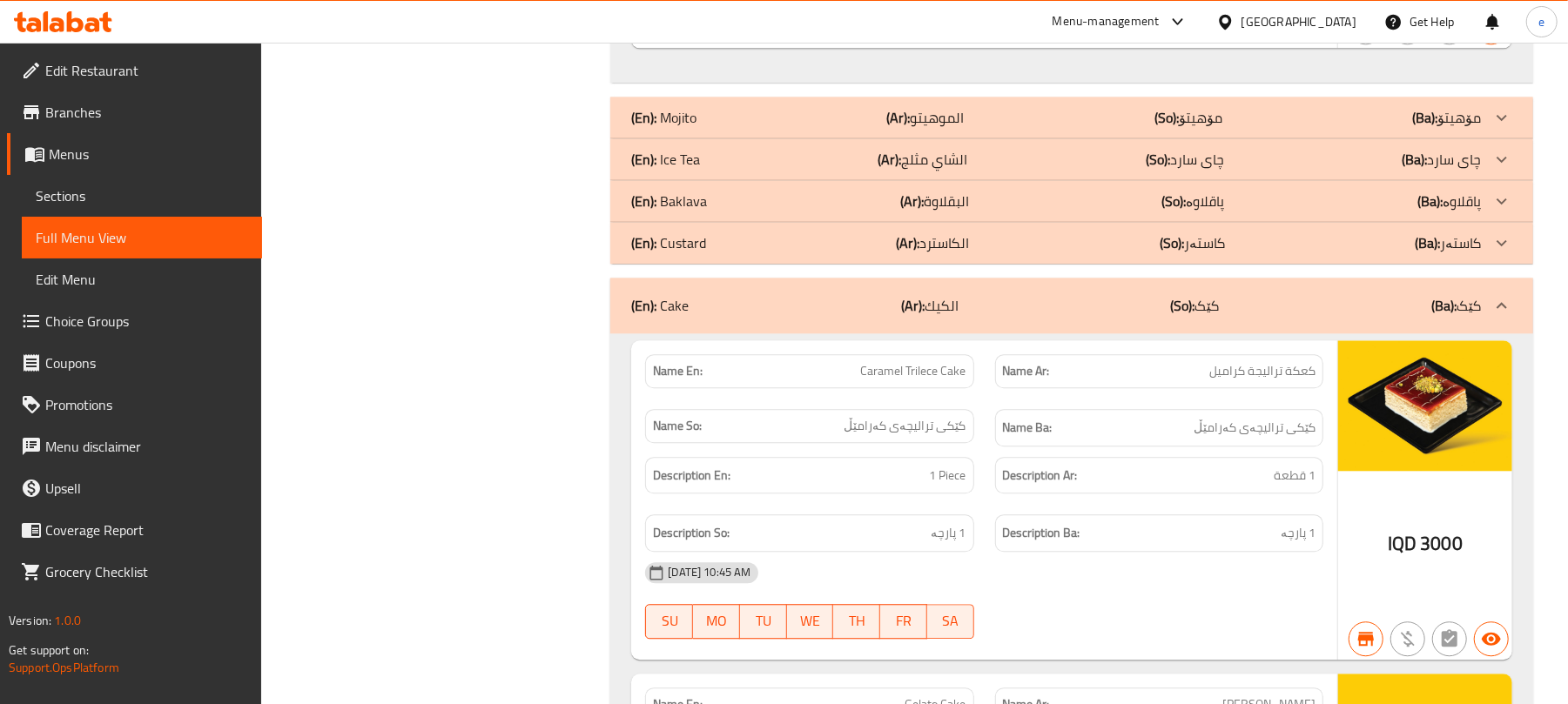
click at [904, 214] on b "(Ar):" at bounding box center [911, 201] width 24 height 26
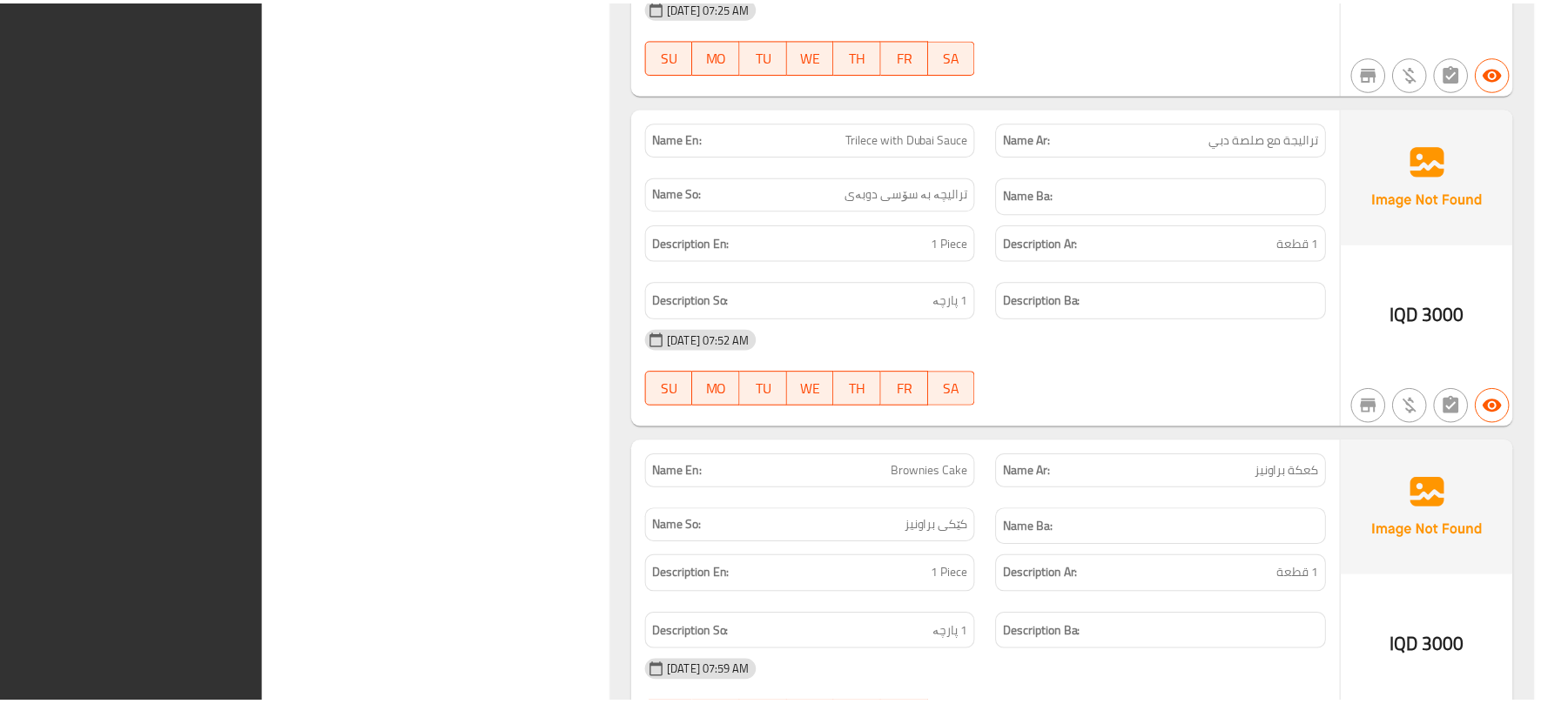
scroll to position [16602, 0]
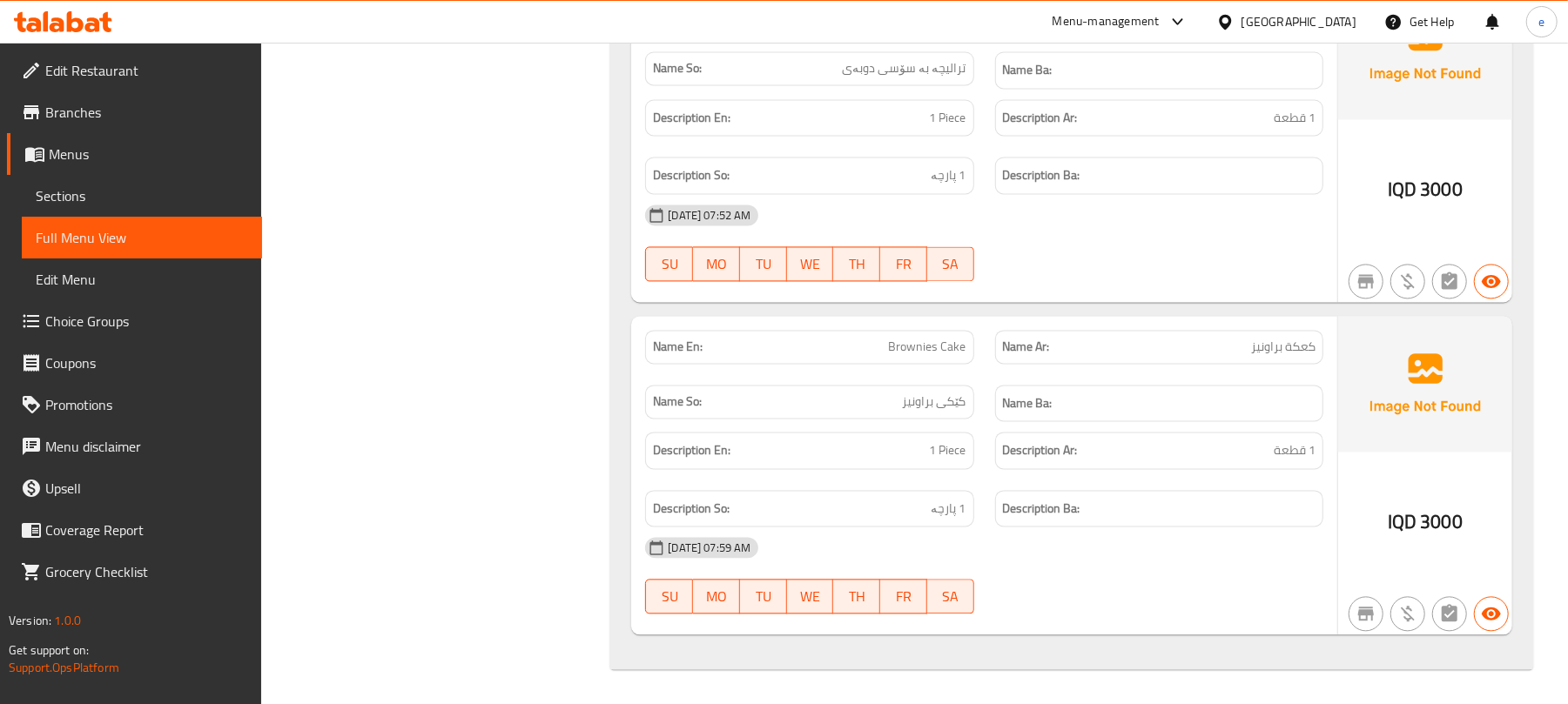
click at [110, 21] on icon at bounding box center [105, 22] width 12 height 20
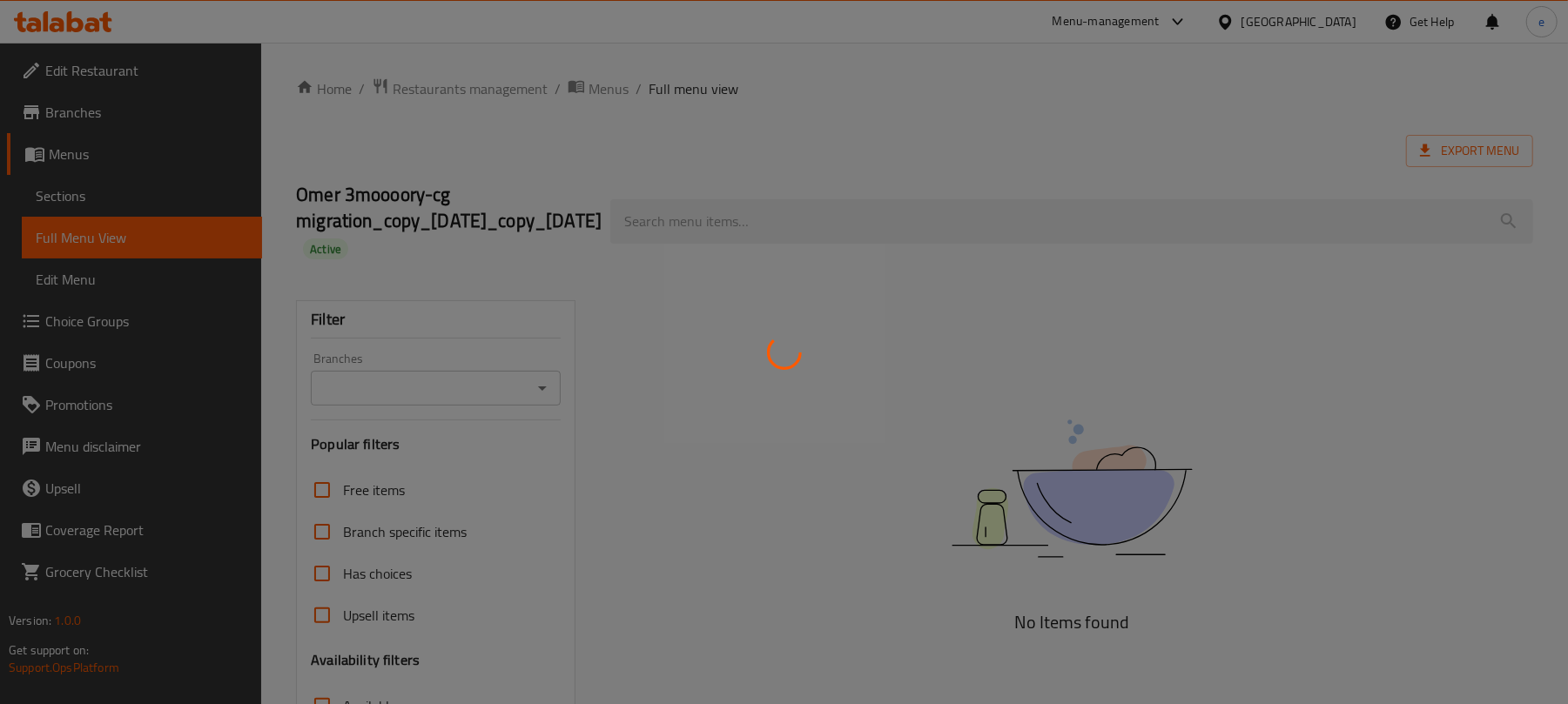
click at [789, 221] on div at bounding box center [784, 352] width 1568 height 704
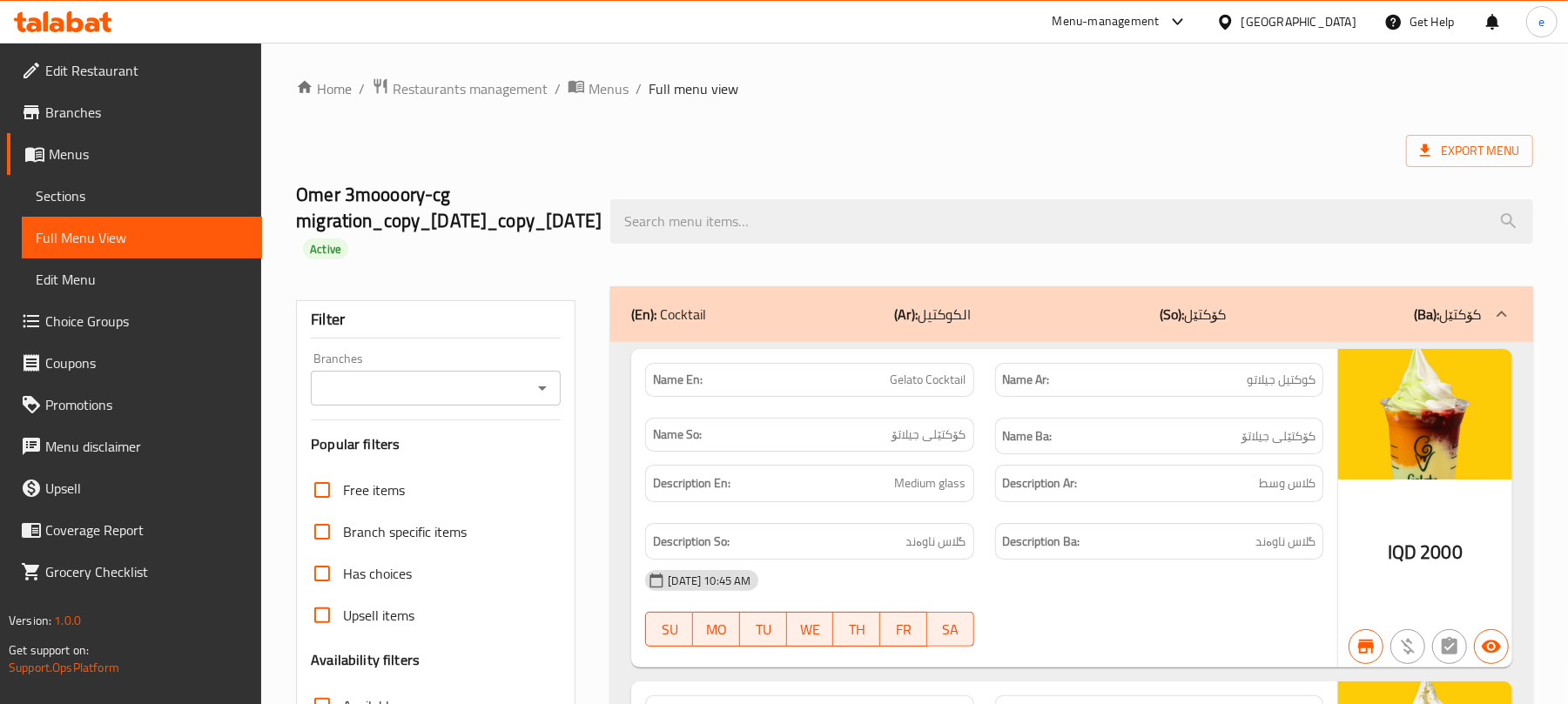
click at [789, 224] on input "search" at bounding box center [1071, 221] width 923 height 45
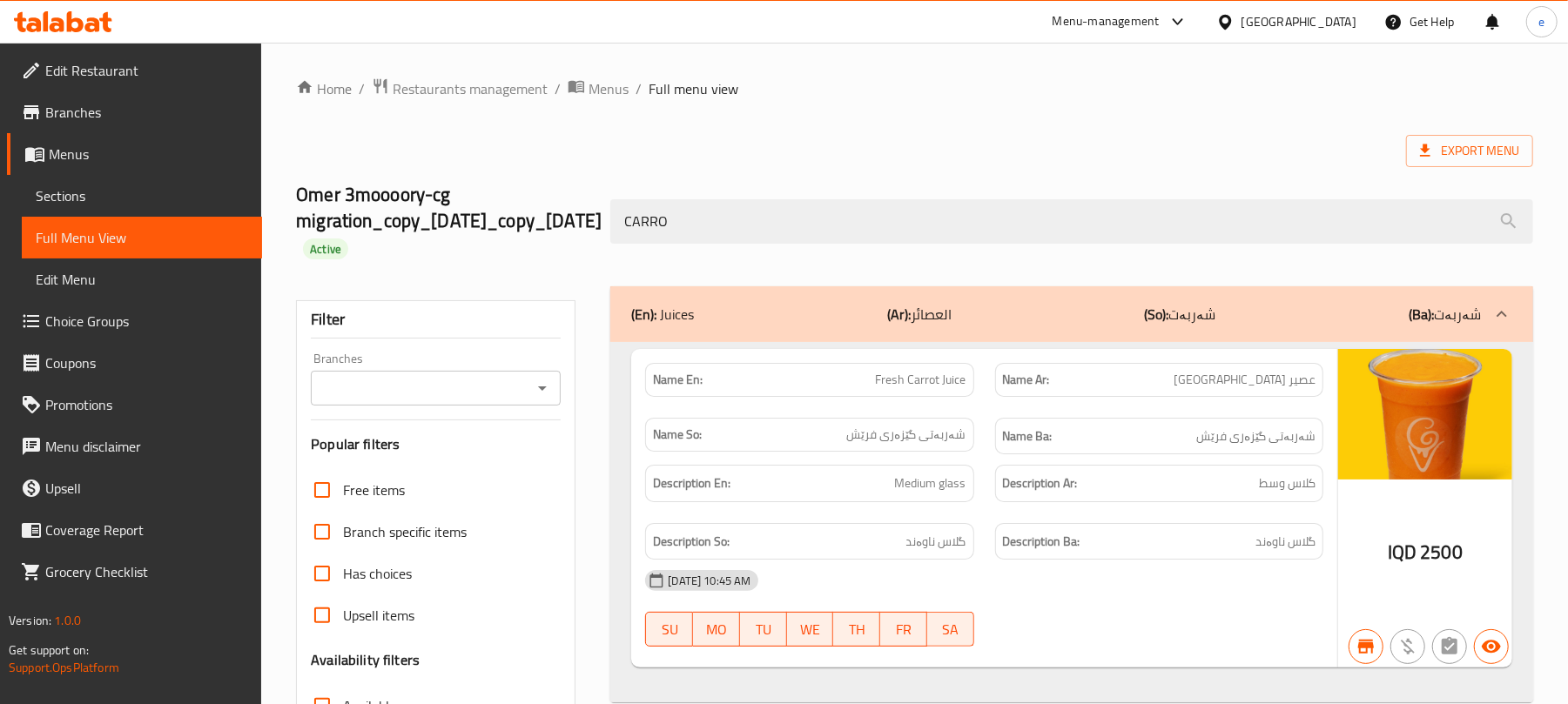
type input "CARROT"
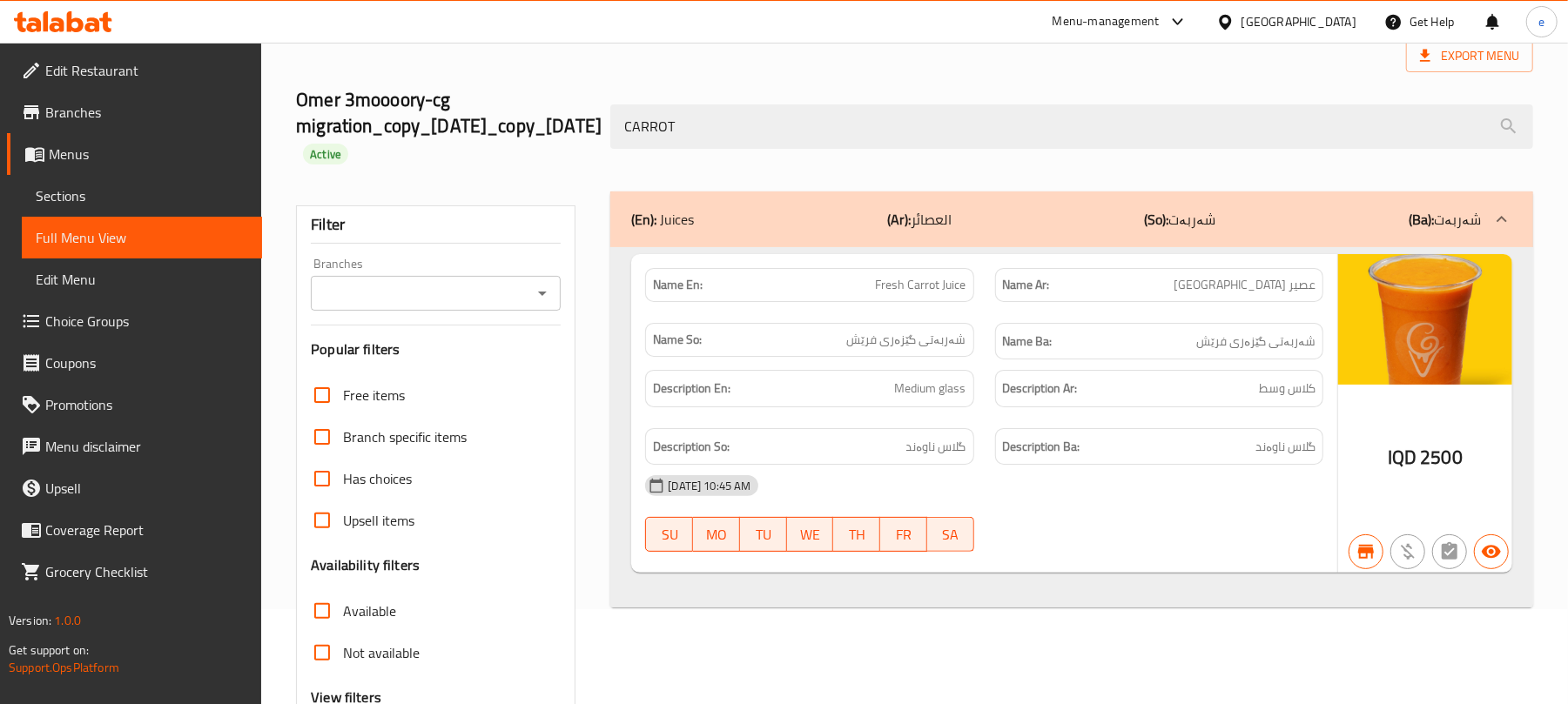
scroll to position [44, 0]
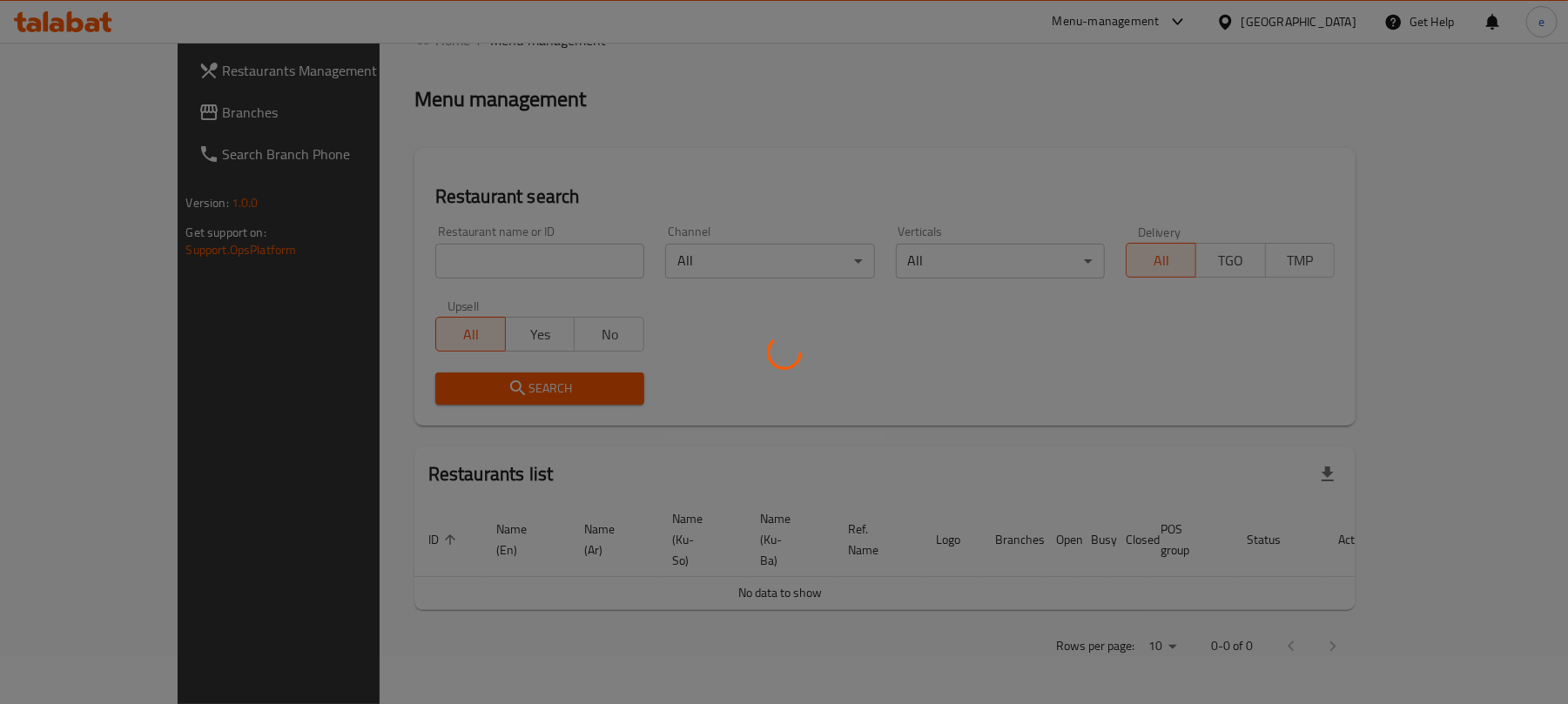
scroll to position [196, 0]
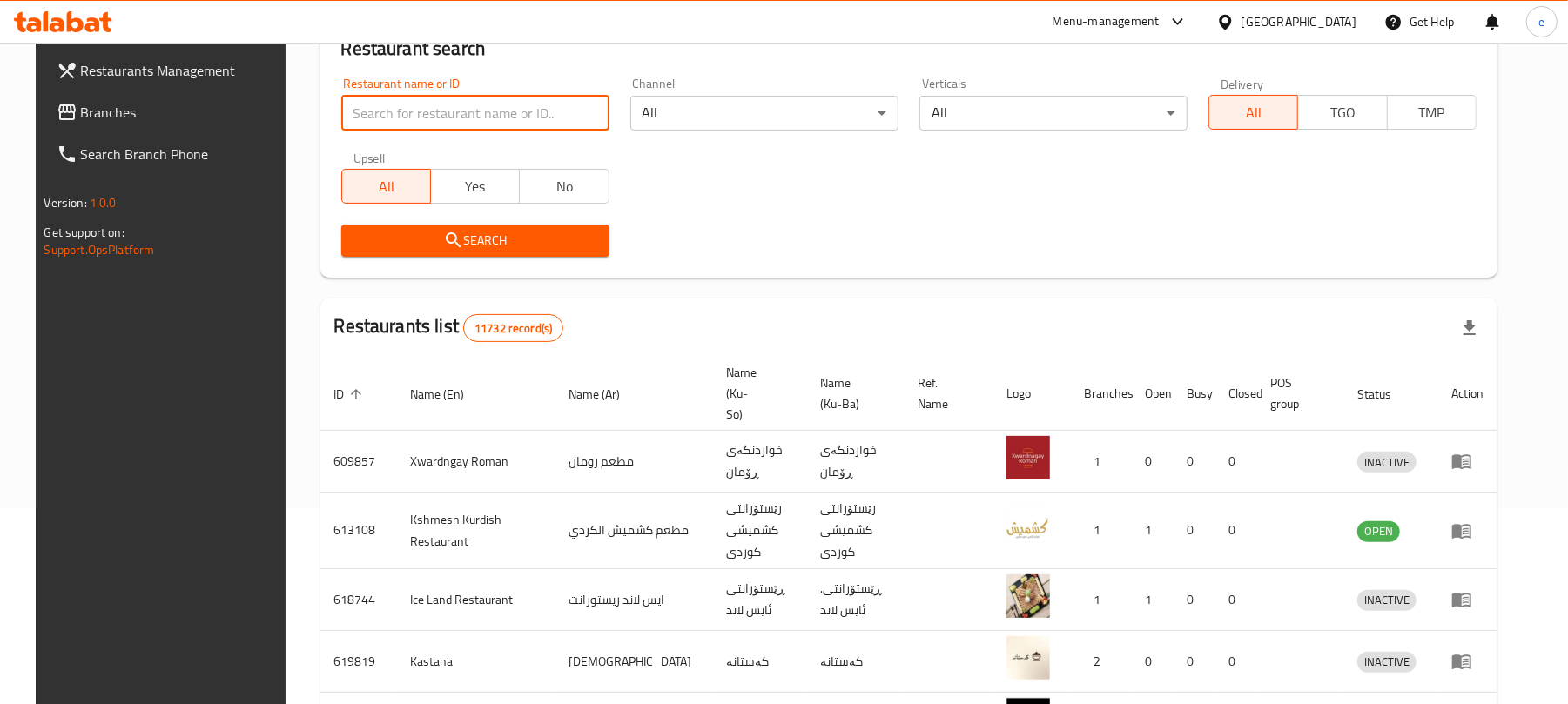
click at [422, 112] on input "search" at bounding box center [475, 113] width 268 height 35
paste input "645618"
type input "645618"
click button "Search" at bounding box center [475, 241] width 268 height 33
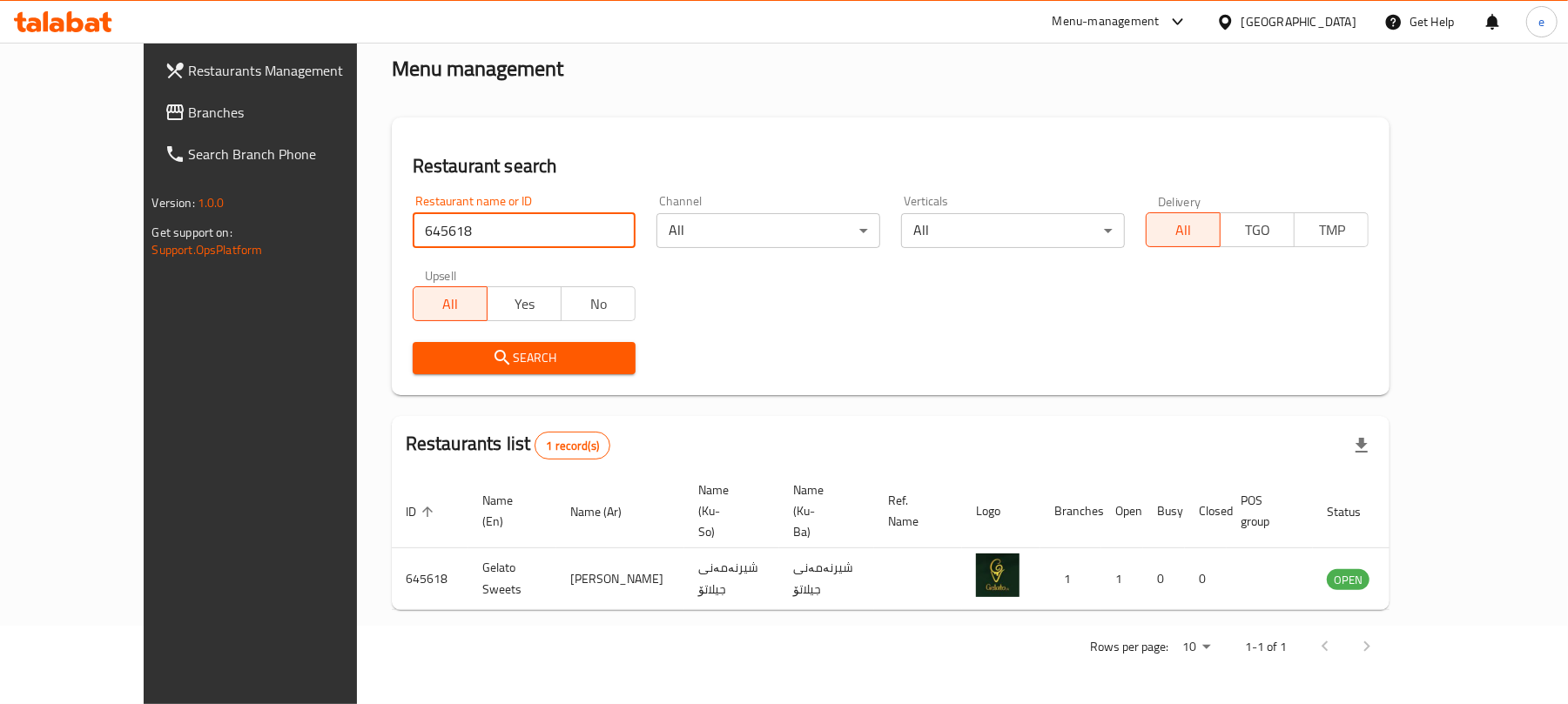
scroll to position [40, 0]
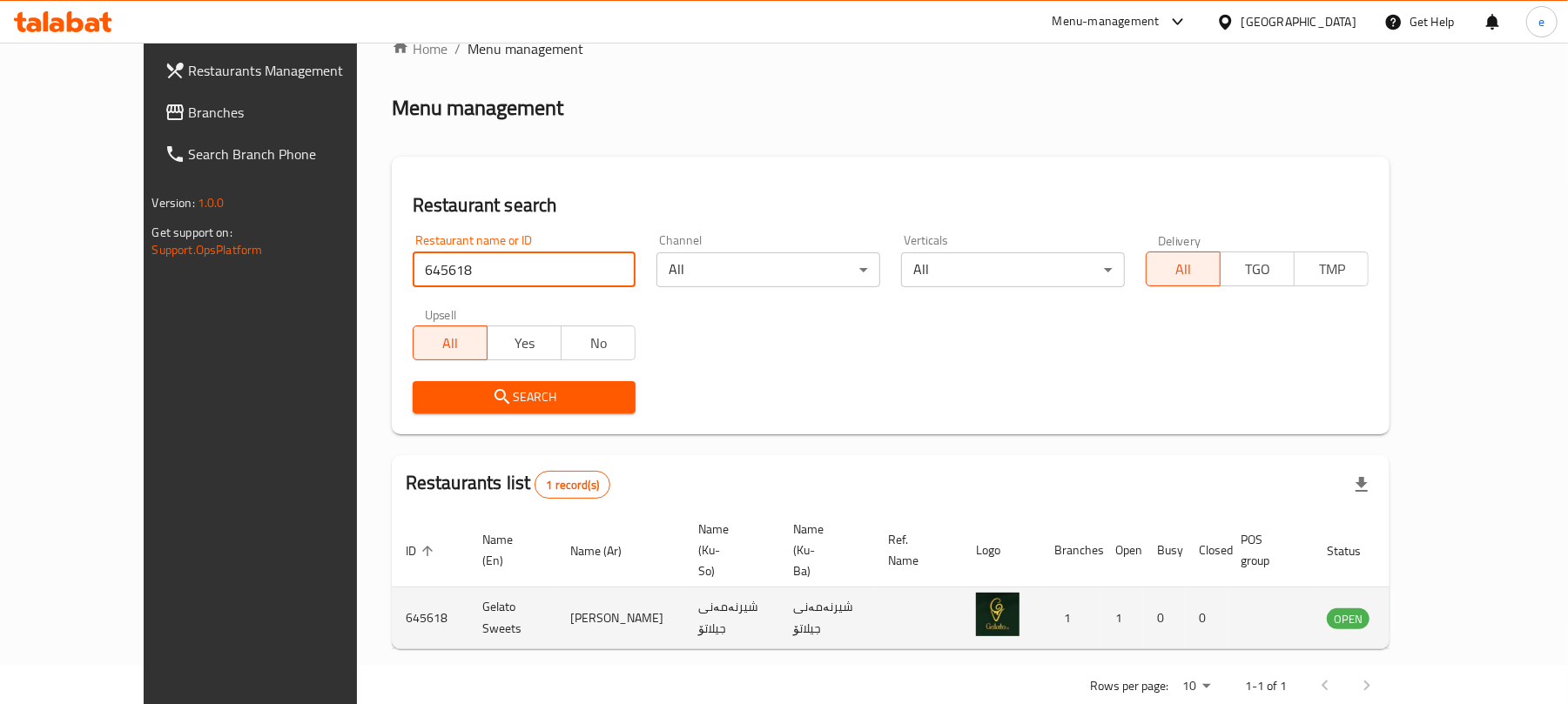
click at [1439, 612] on icon "enhanced table" at bounding box center [1429, 619] width 19 height 15
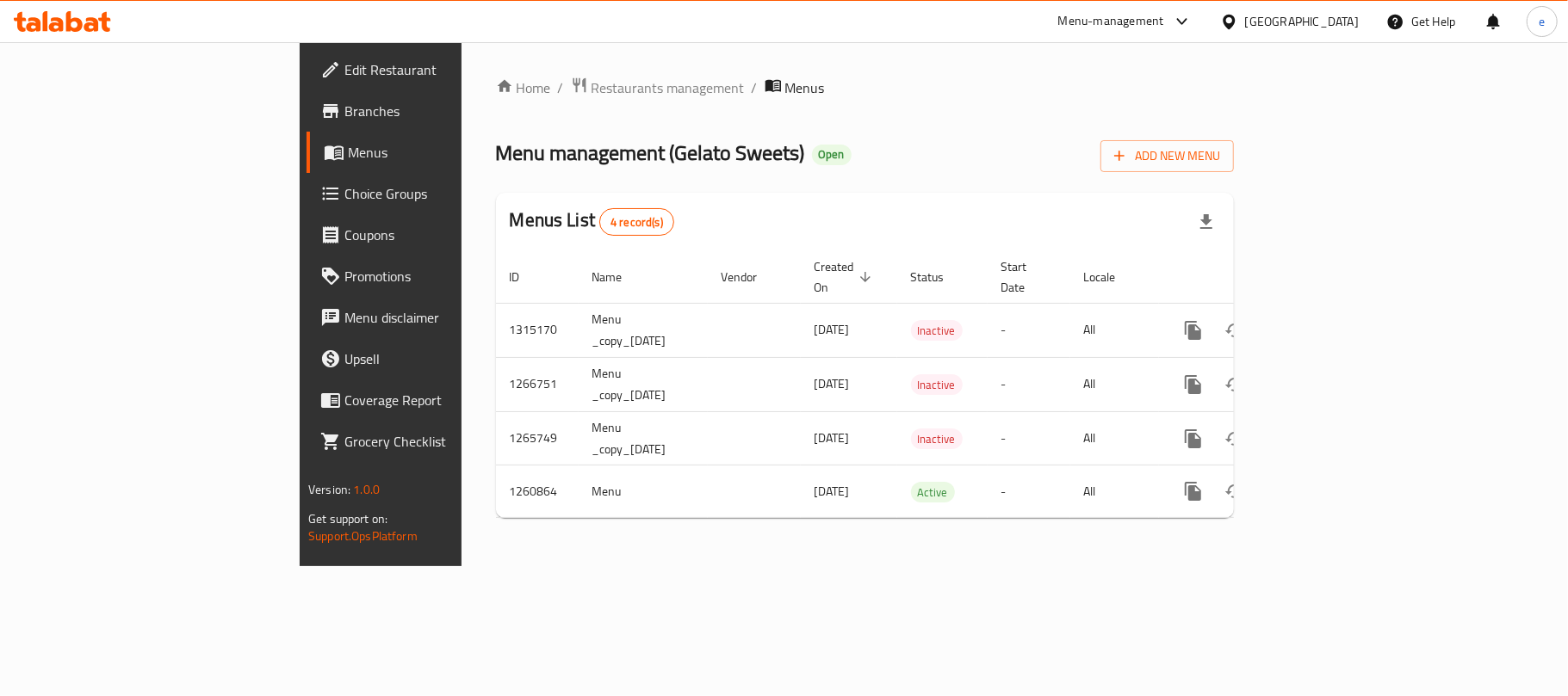
click at [344, 118] on span "Branches" at bounding box center [446, 111] width 203 height 21
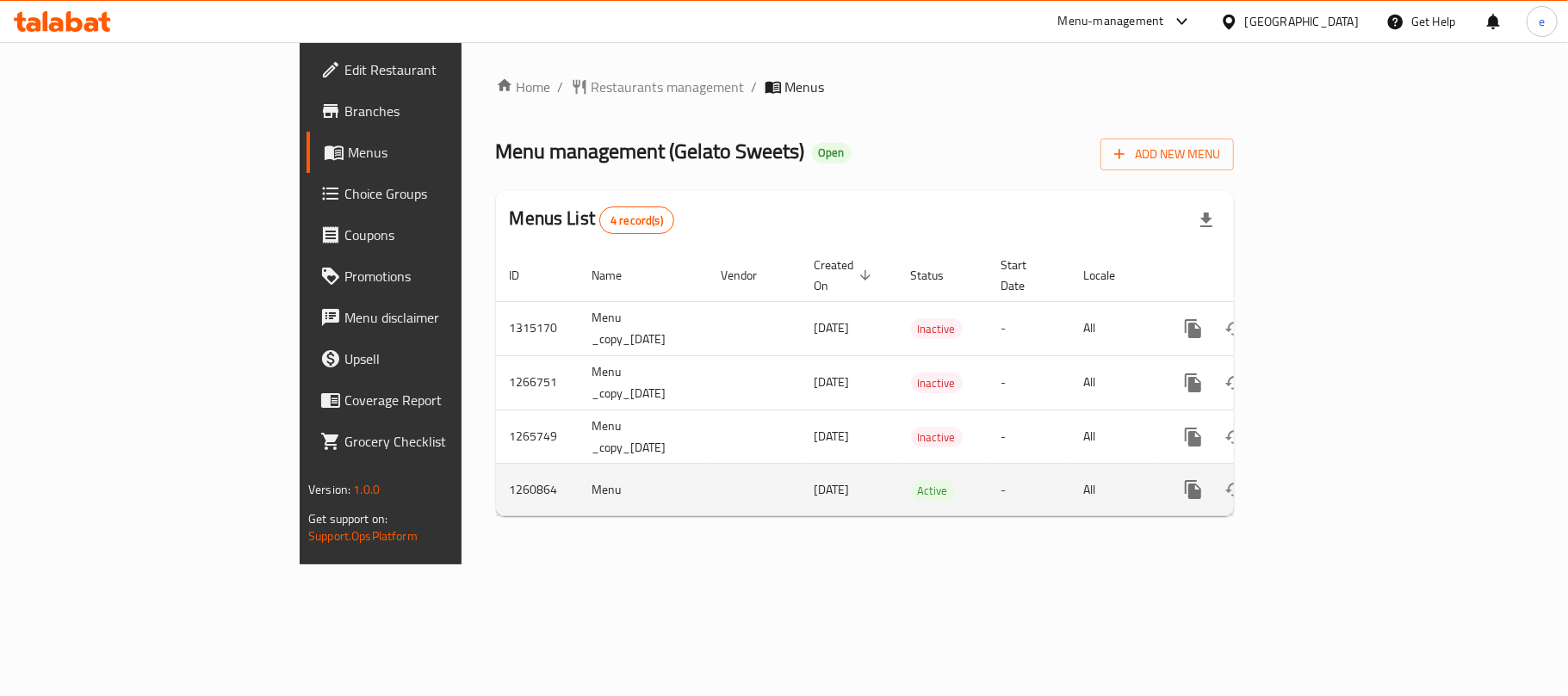
click at [1328, 480] on icon "enhanced table" at bounding box center [1318, 490] width 21 height 21
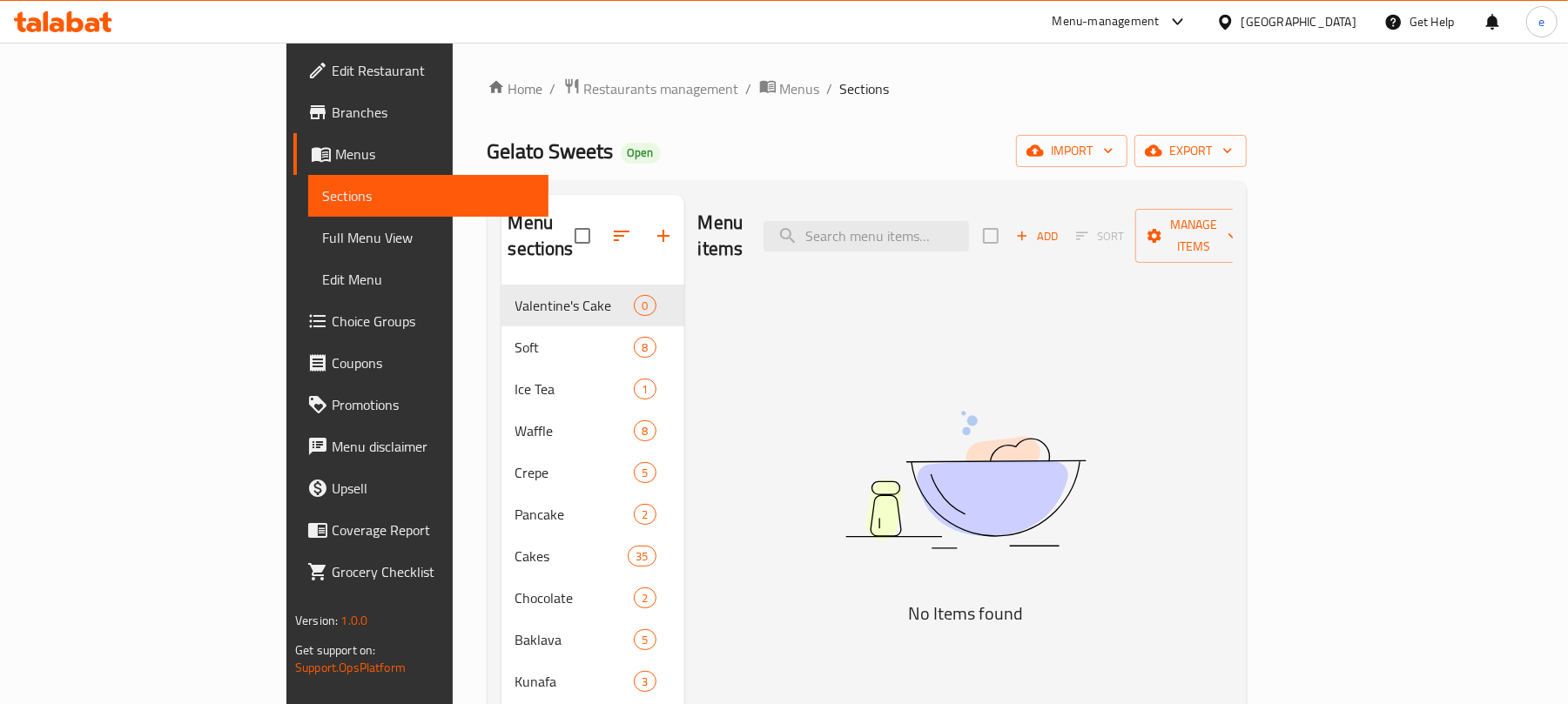
click at [323, 228] on span "Full Menu View" at bounding box center [429, 238] width 213 height 21
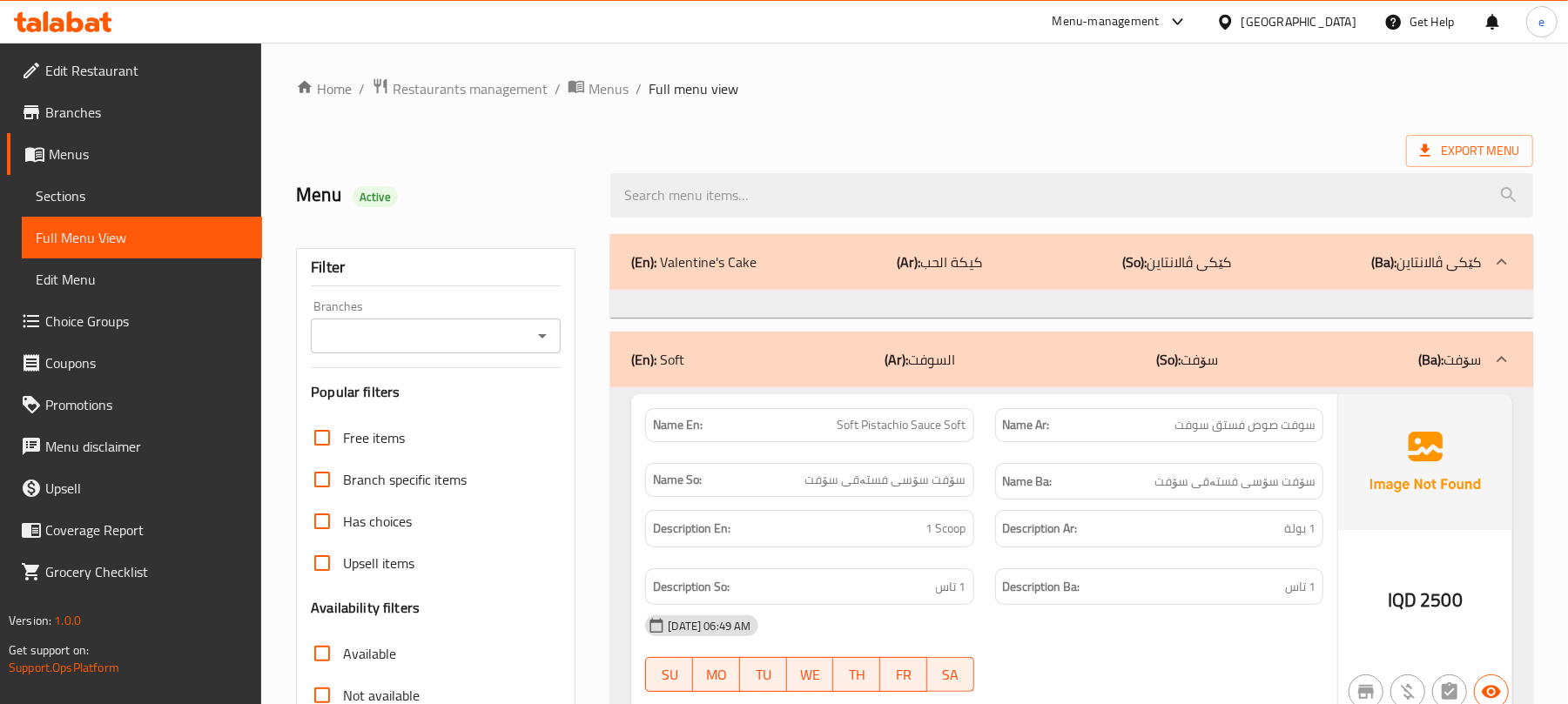
click at [548, 335] on icon "Open" at bounding box center [542, 337] width 21 height 21
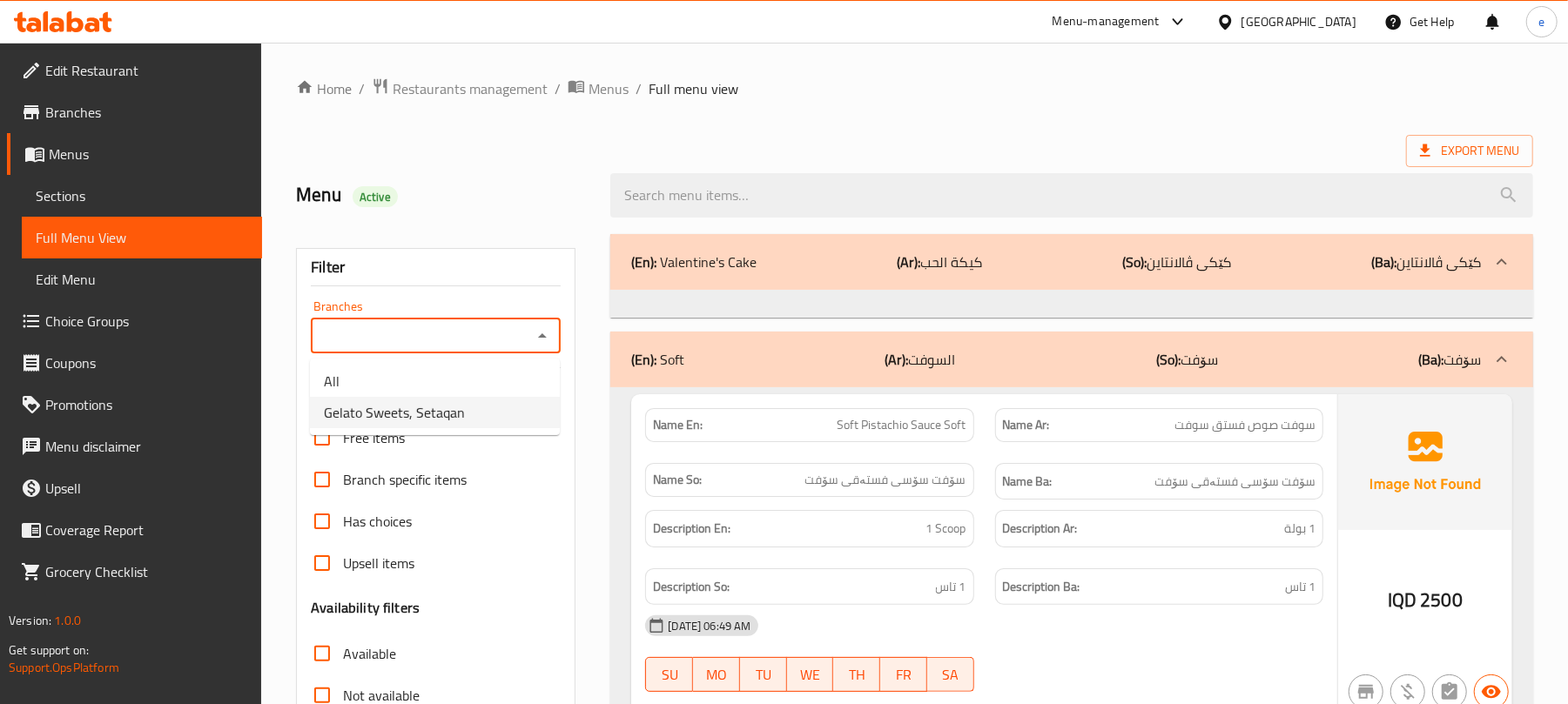
click at [453, 412] on span "Gelato Sweets, Setaqan" at bounding box center [395, 413] width 141 height 21
type input "Gelato Sweets, Setaqan"
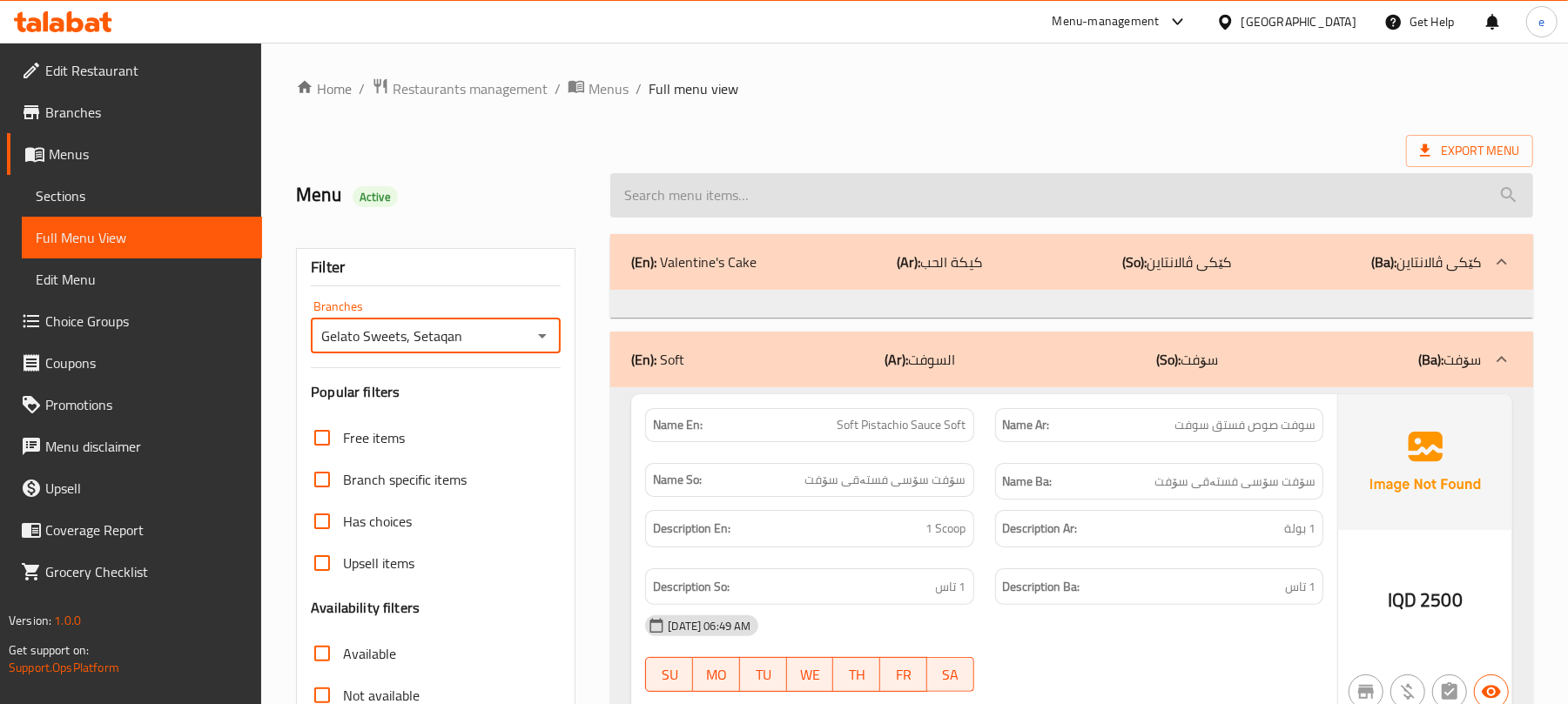
click at [743, 211] on input "search" at bounding box center [1071, 195] width 923 height 45
paste input "Red Velvet"
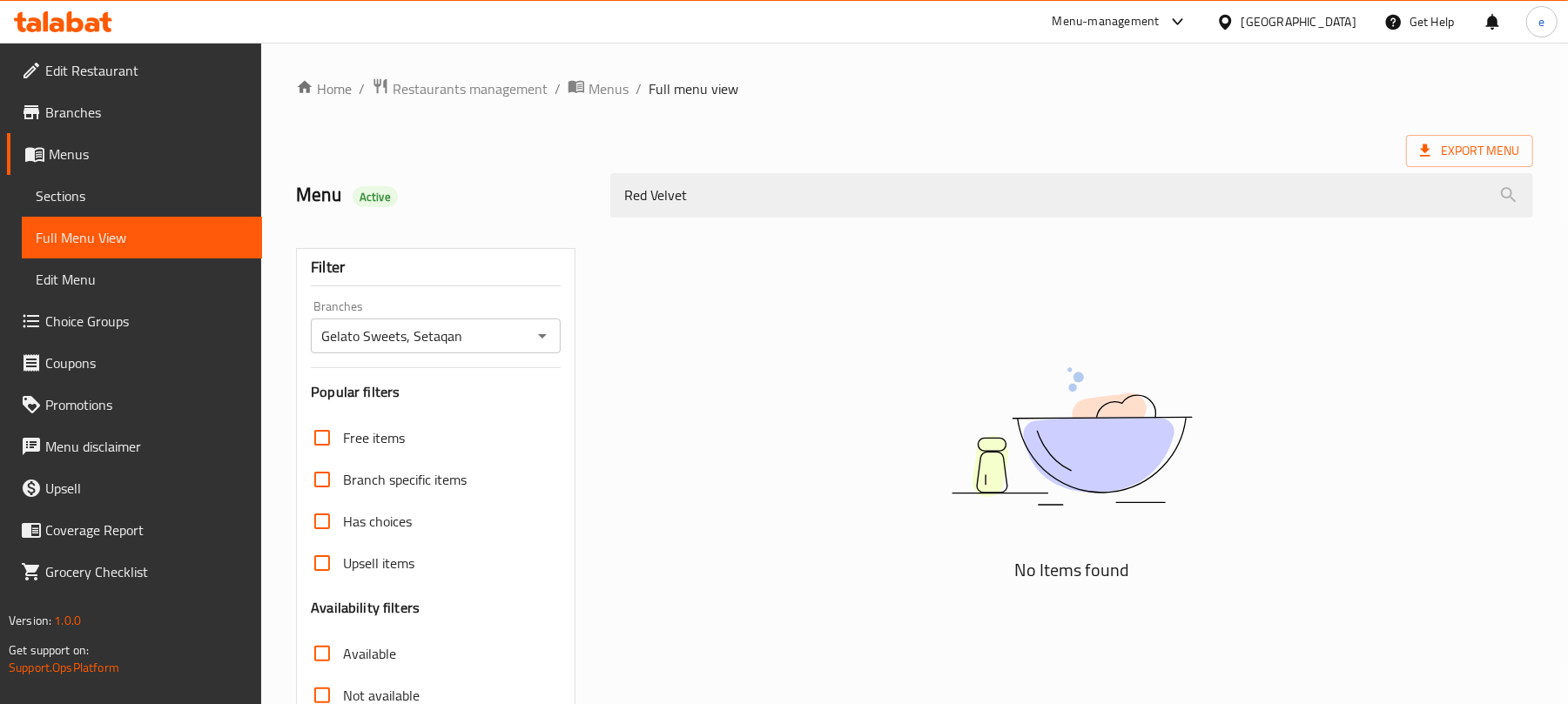
type input "Red Velvet"
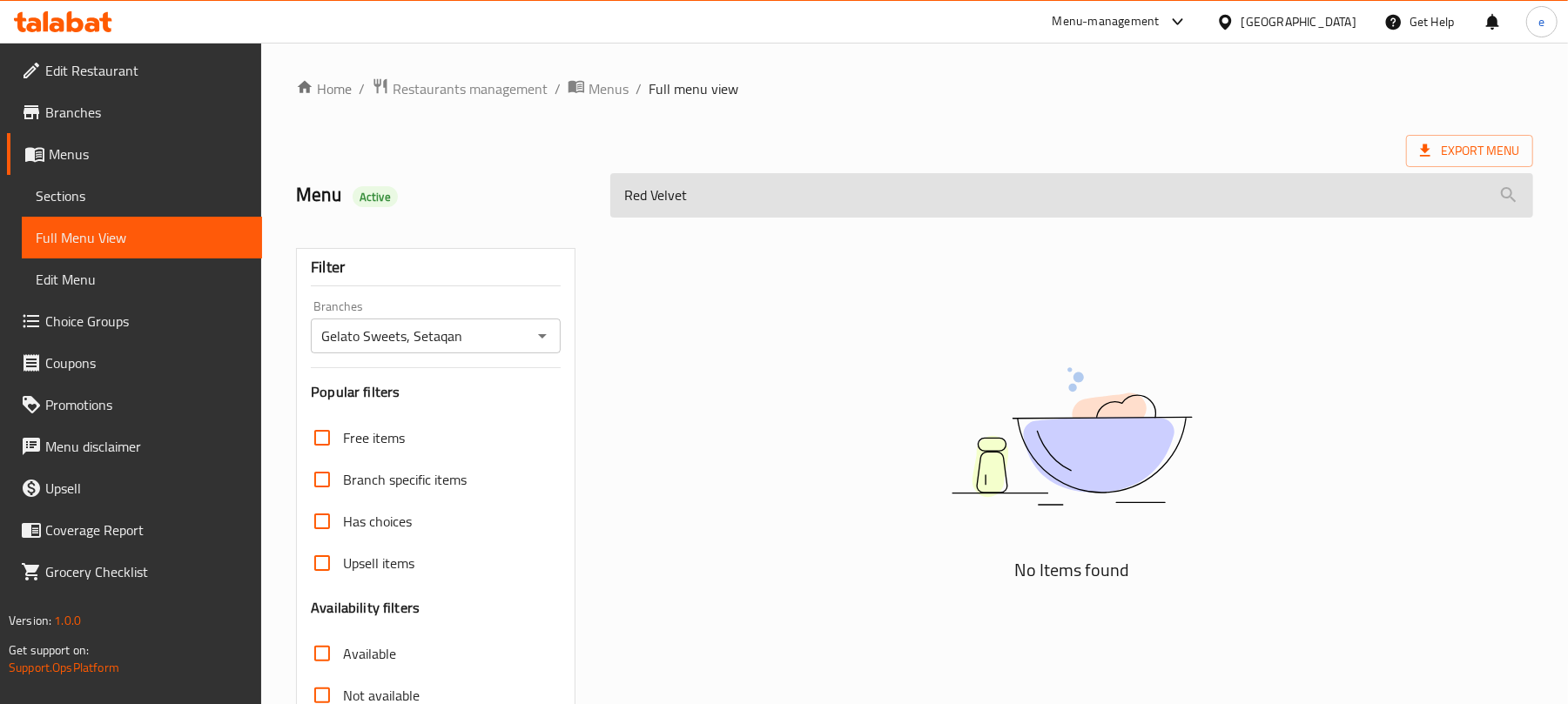
click at [759, 204] on input "Red Velvet" at bounding box center [1071, 195] width 923 height 45
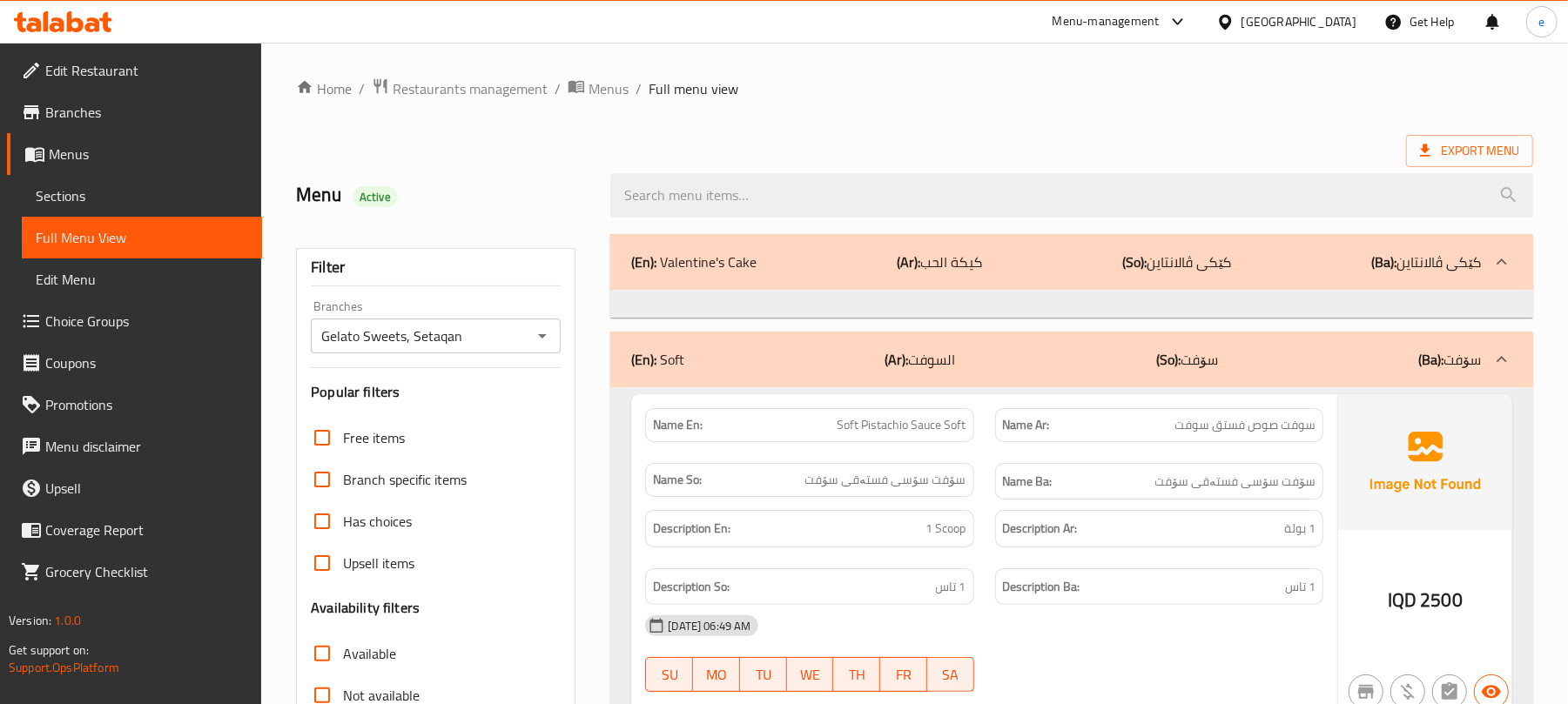
scroll to position [3415, 0]
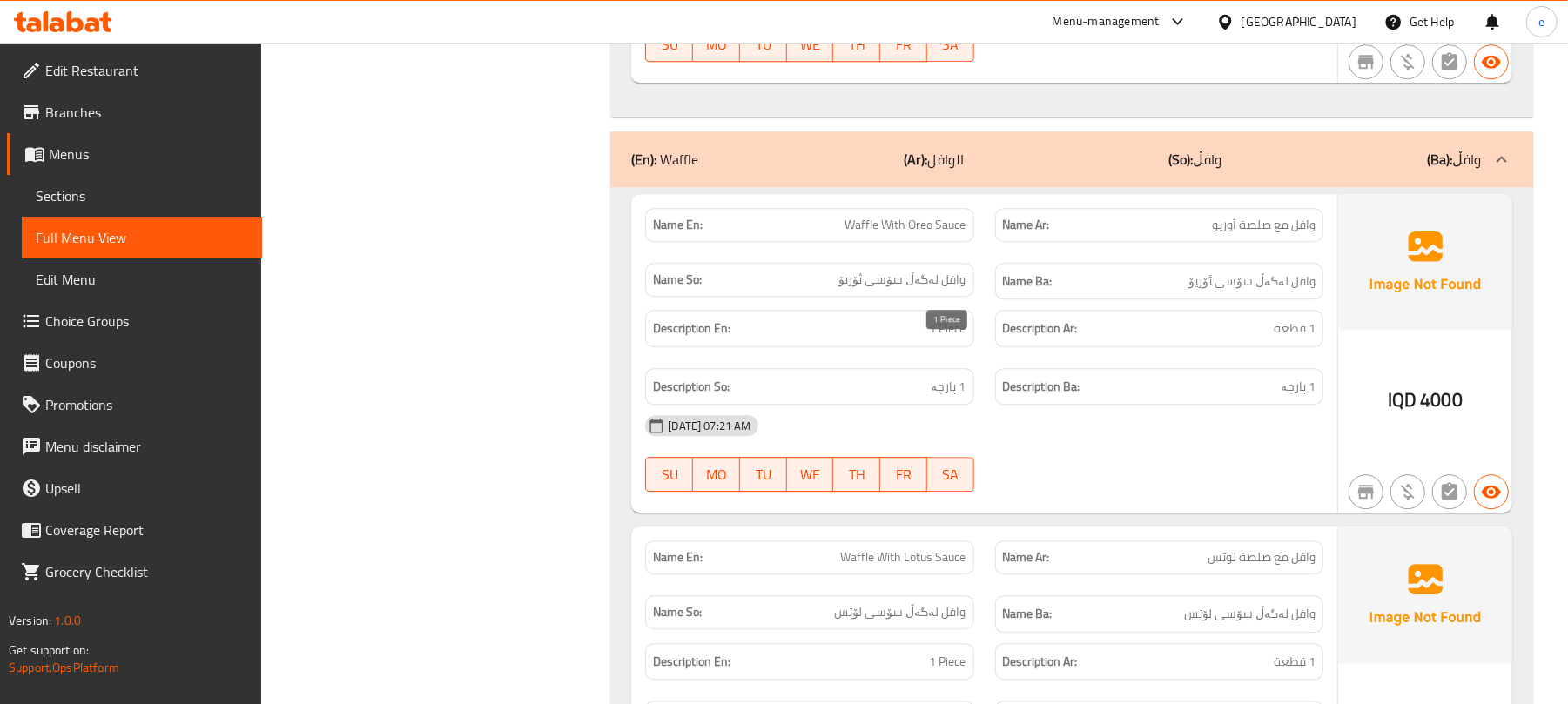
click at [952, 339] on span "1 Piece" at bounding box center [948, 329] width 37 height 22
copy span "1 Piece"
click at [945, 398] on span "1 پارچە" at bounding box center [949, 387] width 35 height 22
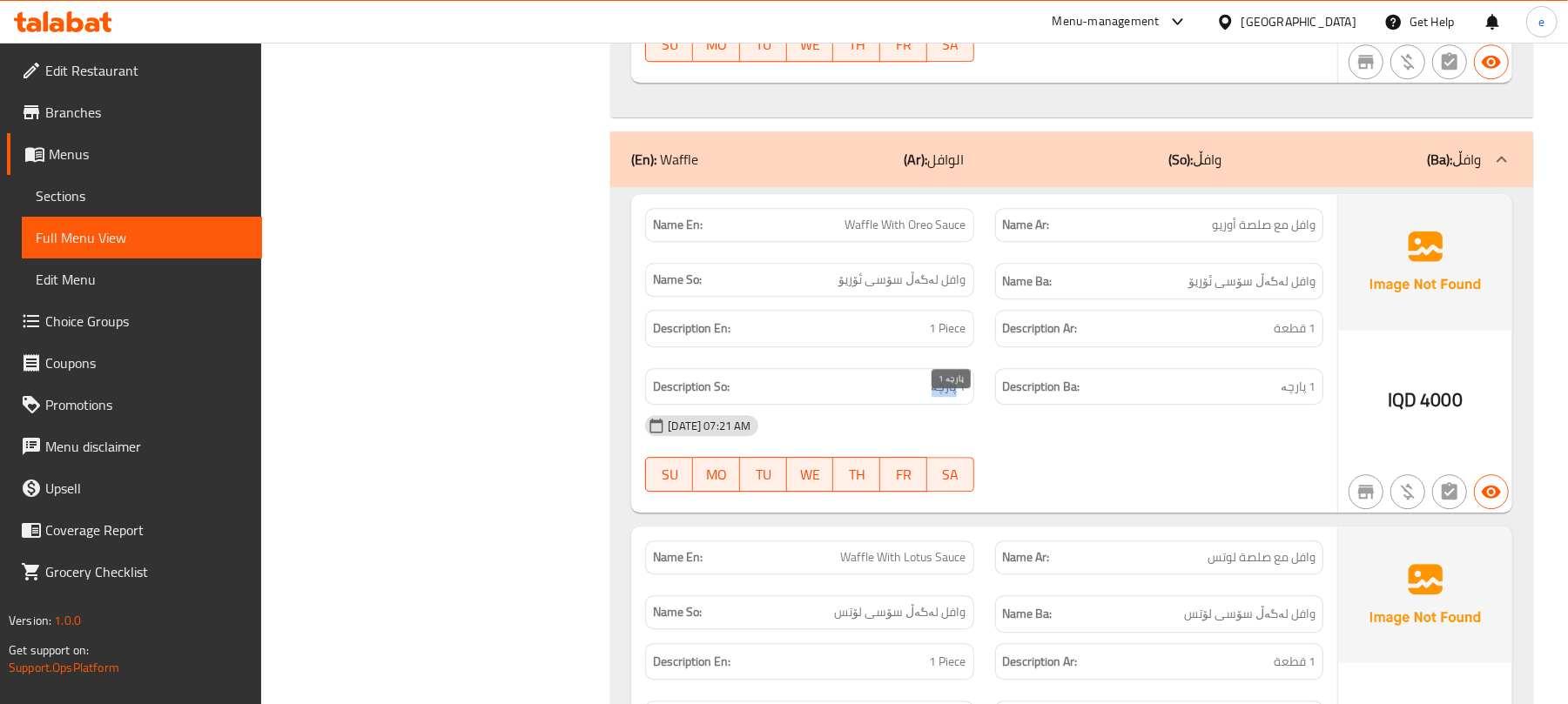
click at [945, 398] on span "1 پارچە" at bounding box center [949, 387] width 35 height 22
copy span "1 پارچە"
click at [1308, 339] on span "1 قطعة" at bounding box center [1295, 329] width 42 height 22
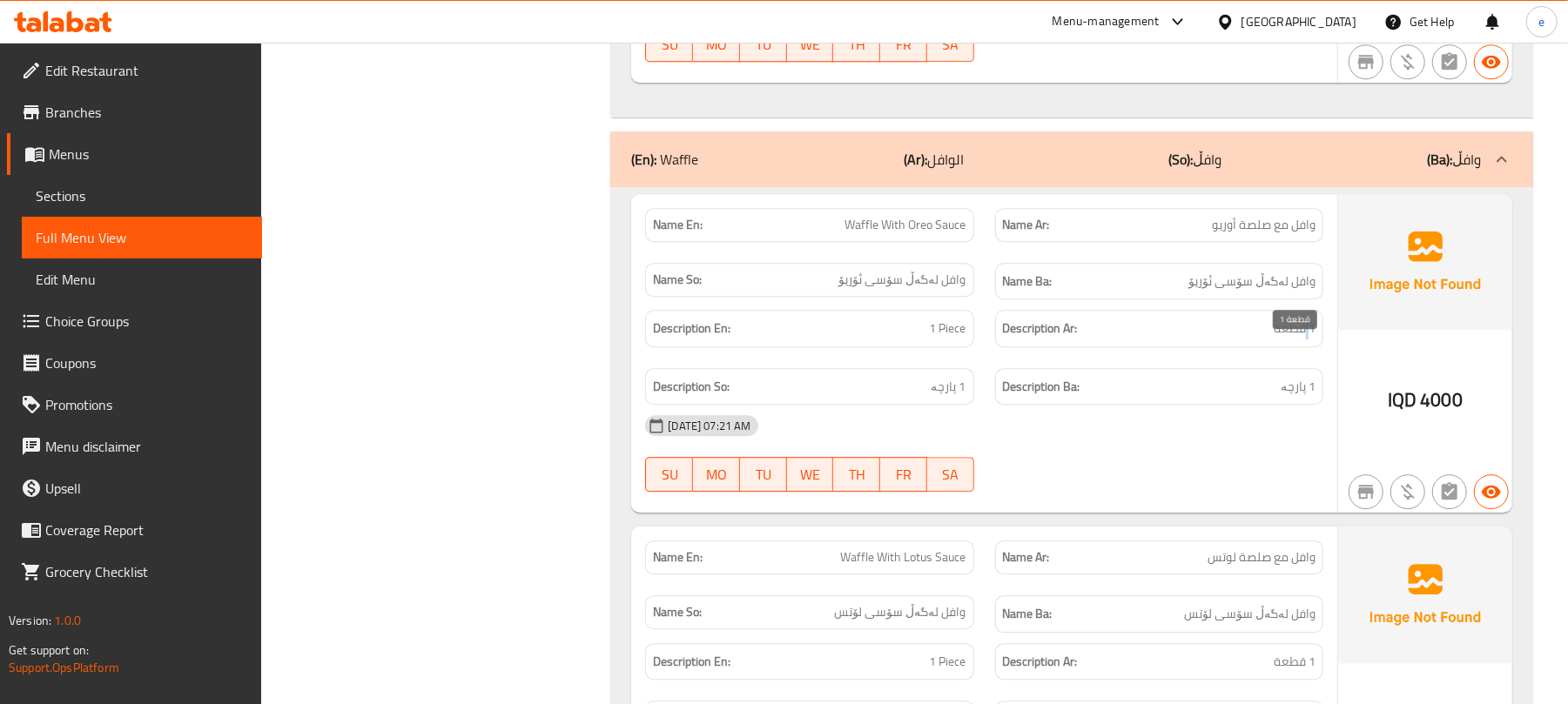
click at [1308, 339] on span "1 قطعة" at bounding box center [1295, 329] width 42 height 22
copy span "1 قطعة"
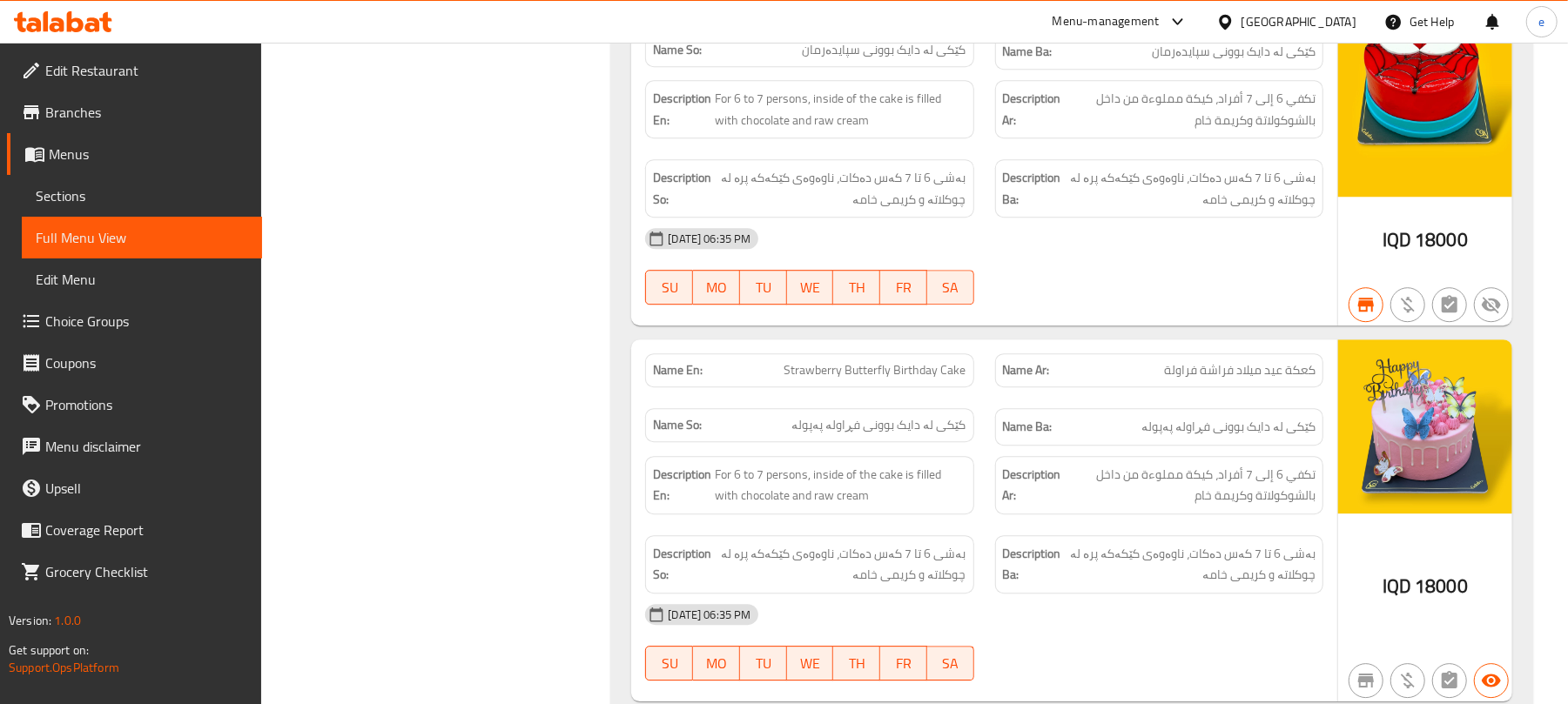
scroll to position [17260, 0]
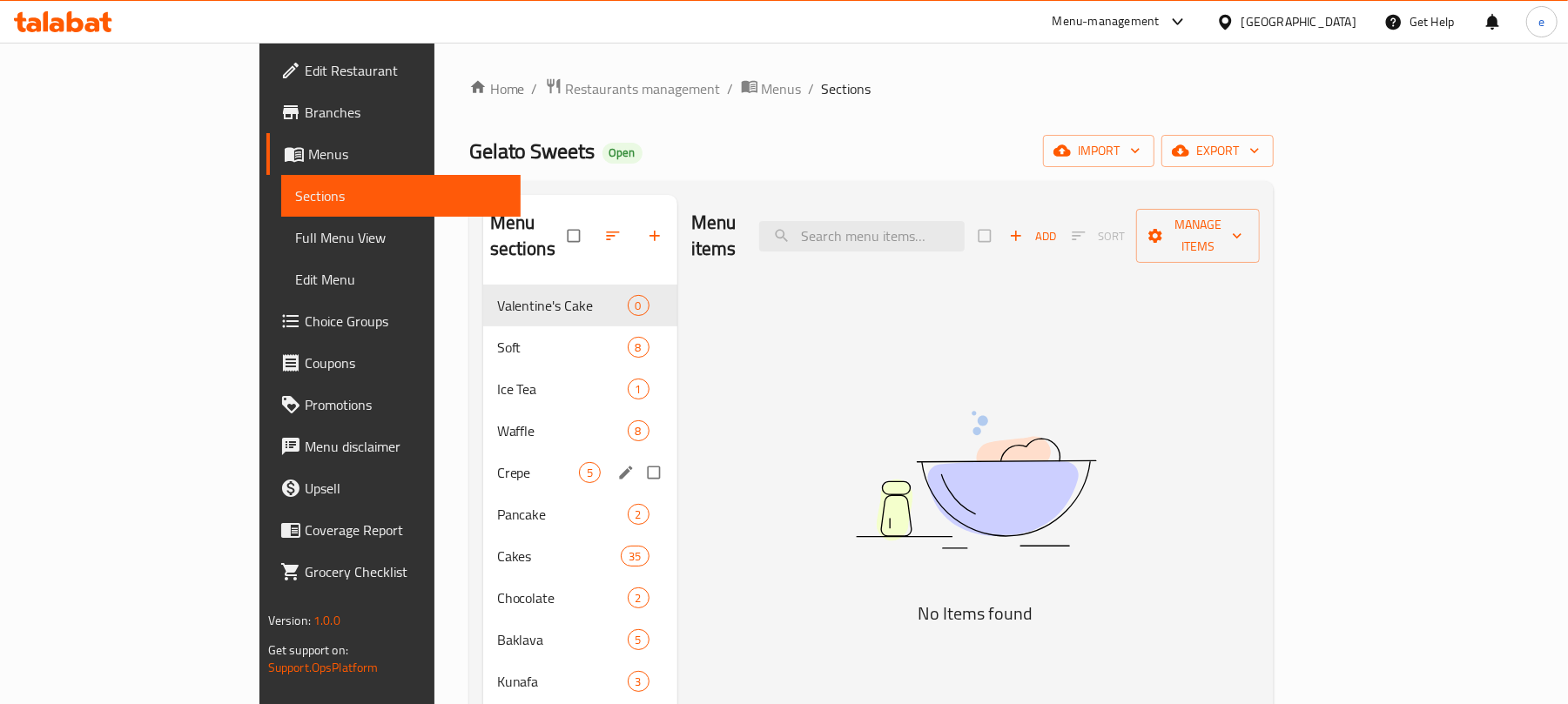
scroll to position [232, 0]
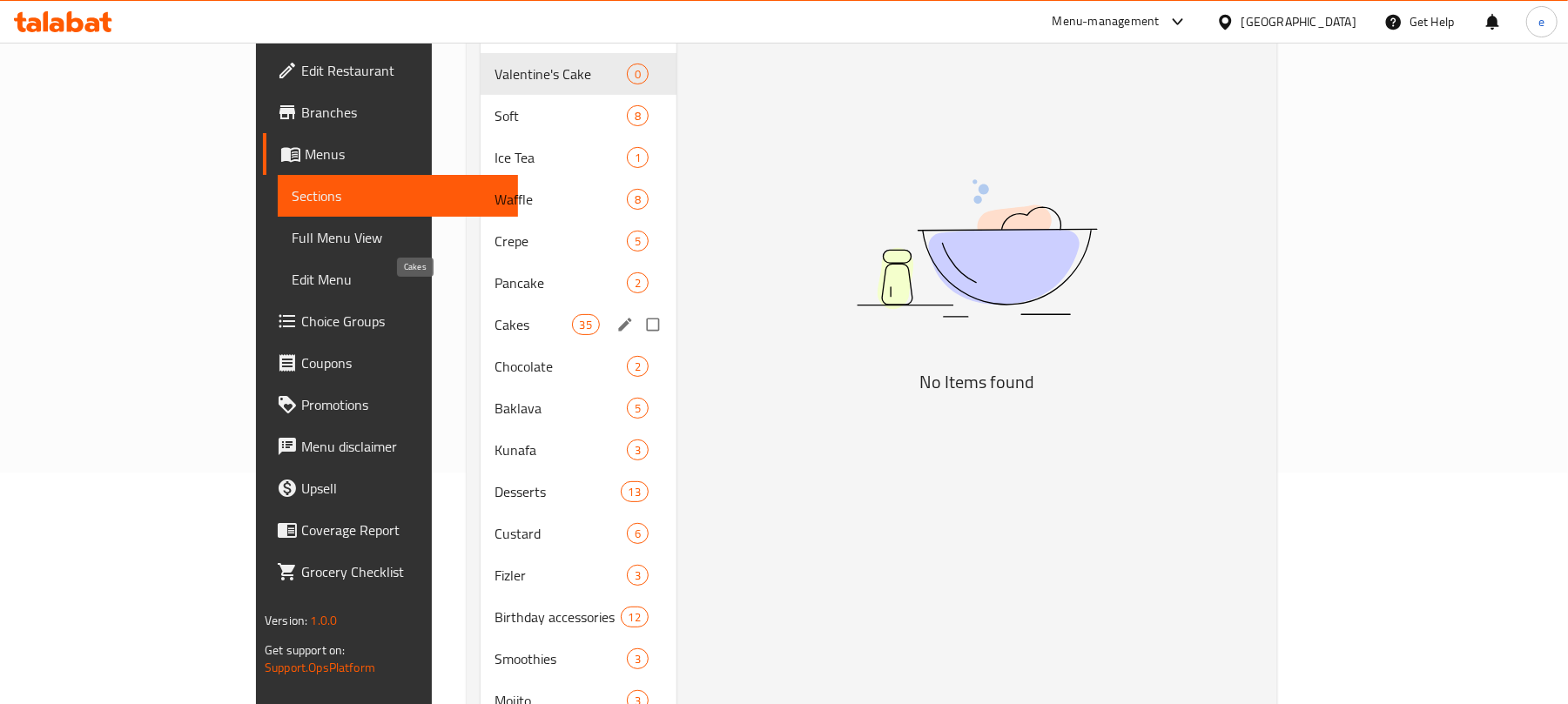
click at [495, 315] on span "Cakes" at bounding box center [533, 325] width 76 height 21
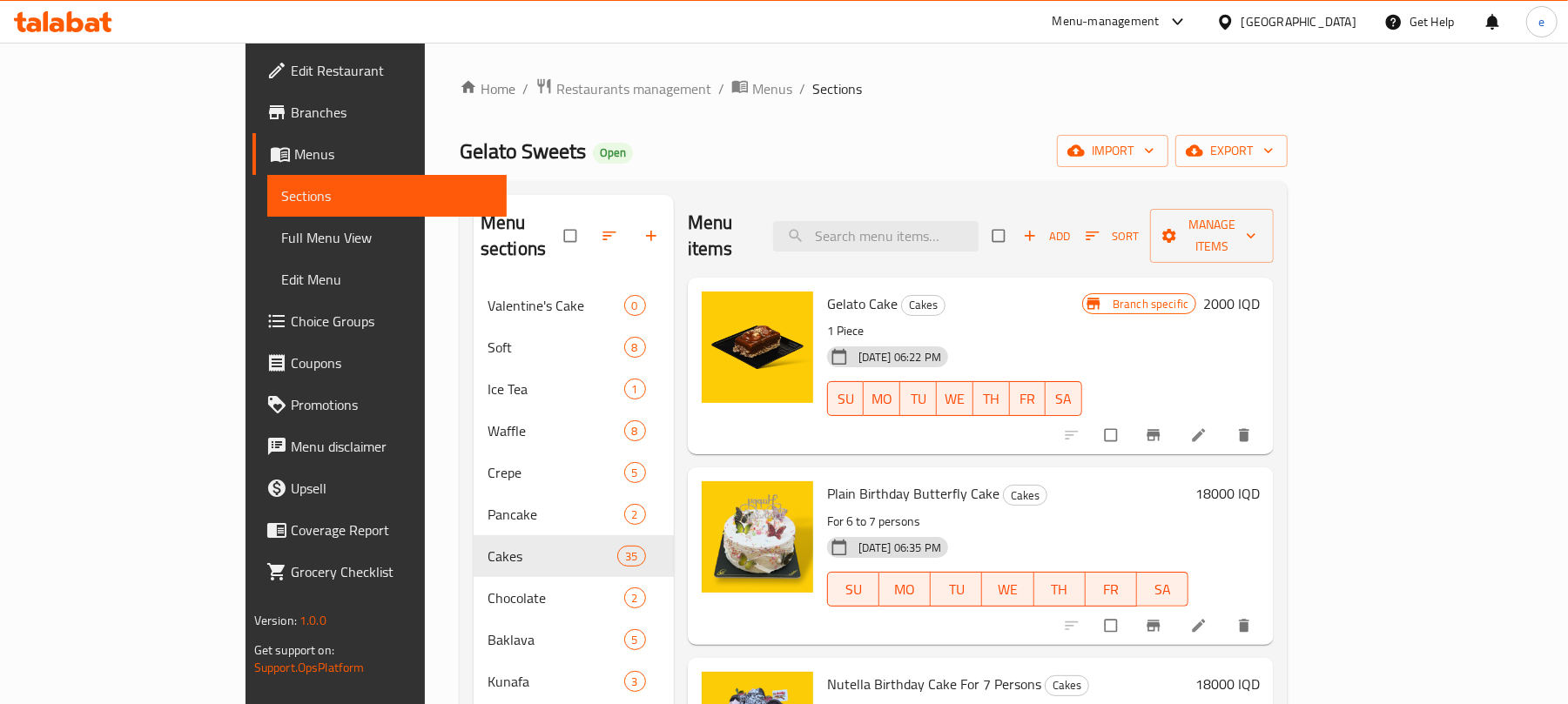
click at [1071, 227] on span "Add" at bounding box center [1046, 236] width 47 height 20
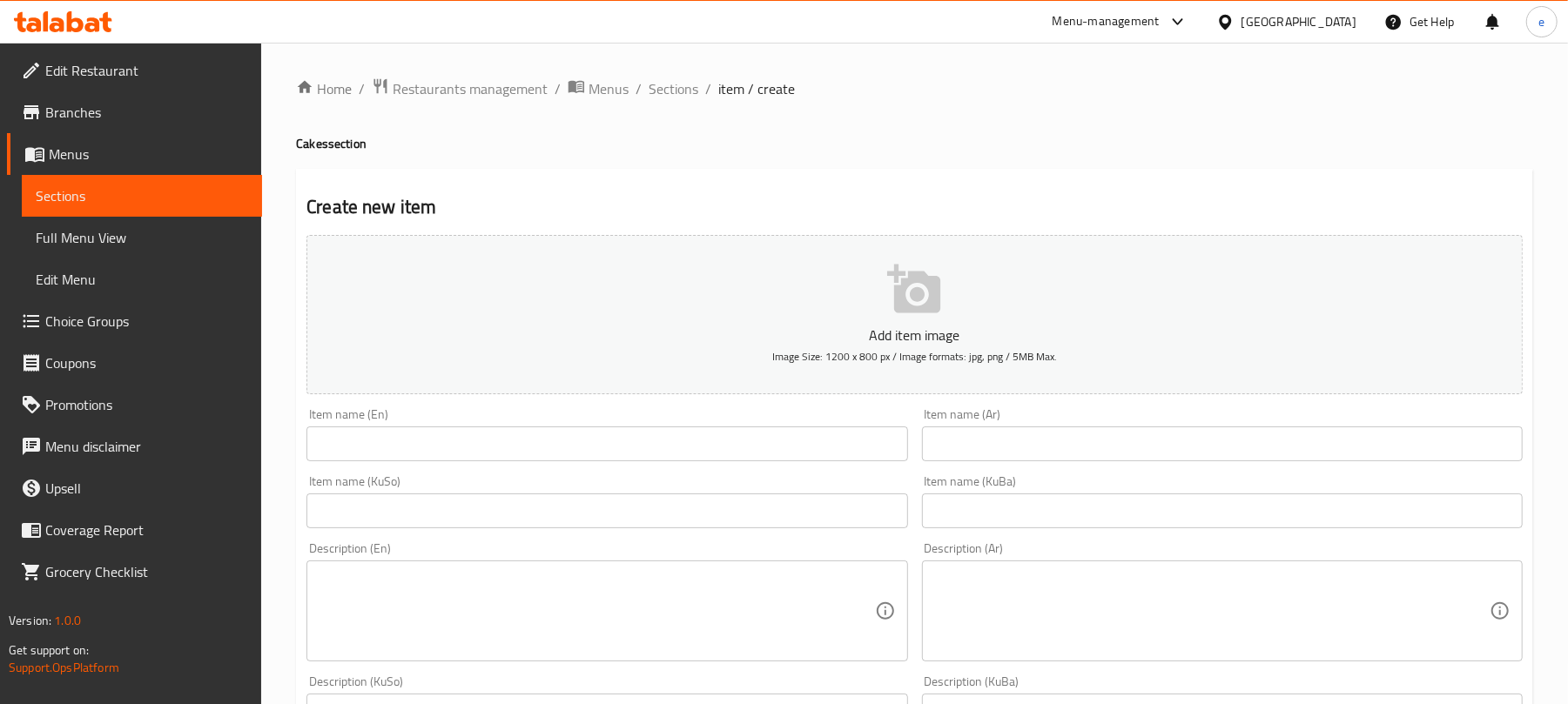
click at [705, 493] on div "Item name (KuSo) Item name (KuSo)" at bounding box center [607, 502] width 601 height 53
click at [697, 531] on div "Item name (KuSo) Item name (KuSo)" at bounding box center [606, 502] width 614 height 67
click at [671, 519] on input "text" at bounding box center [607, 512] width 601 height 35
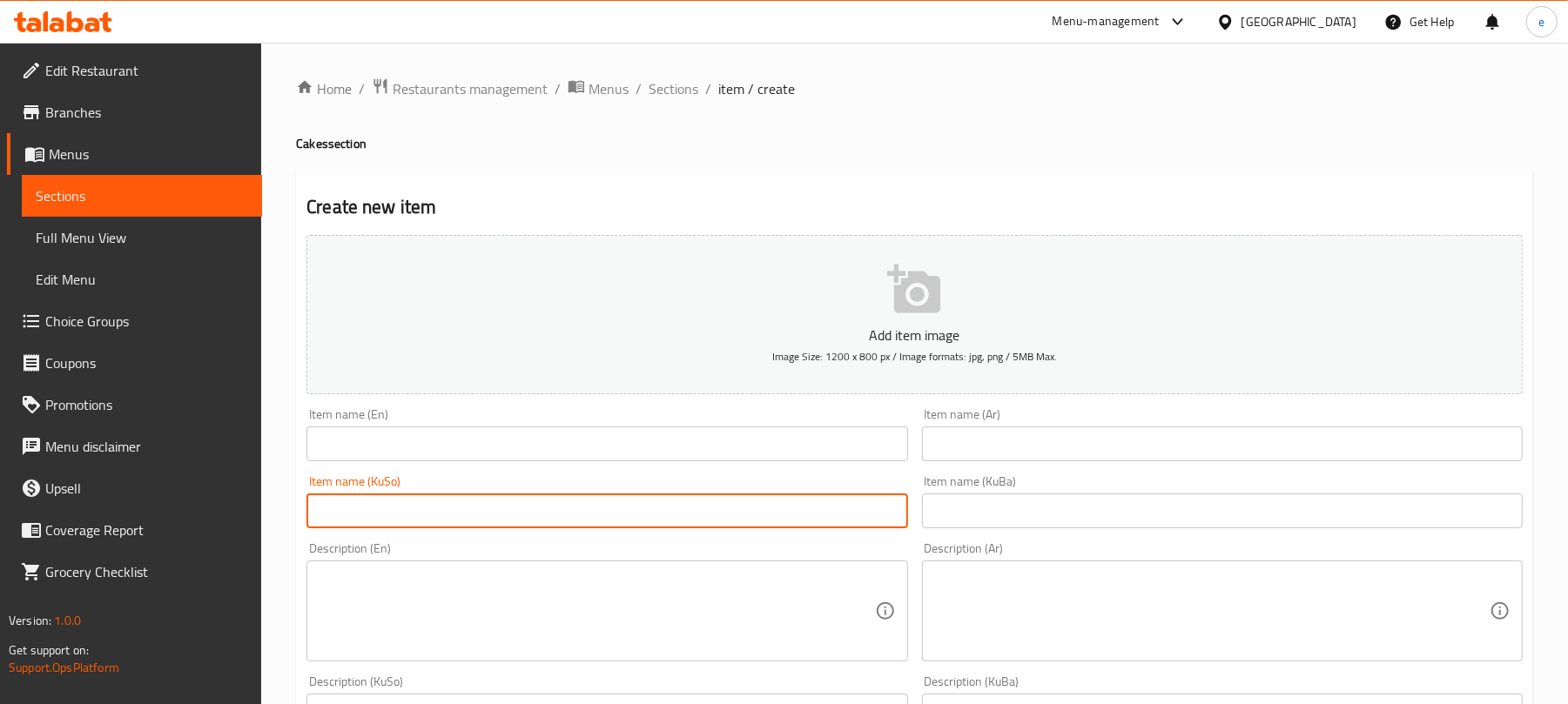
paste input "رێد ڤیلڤێت"
type input "رێد ڤیلڤێت"
click at [552, 435] on input "text" at bounding box center [607, 444] width 601 height 35
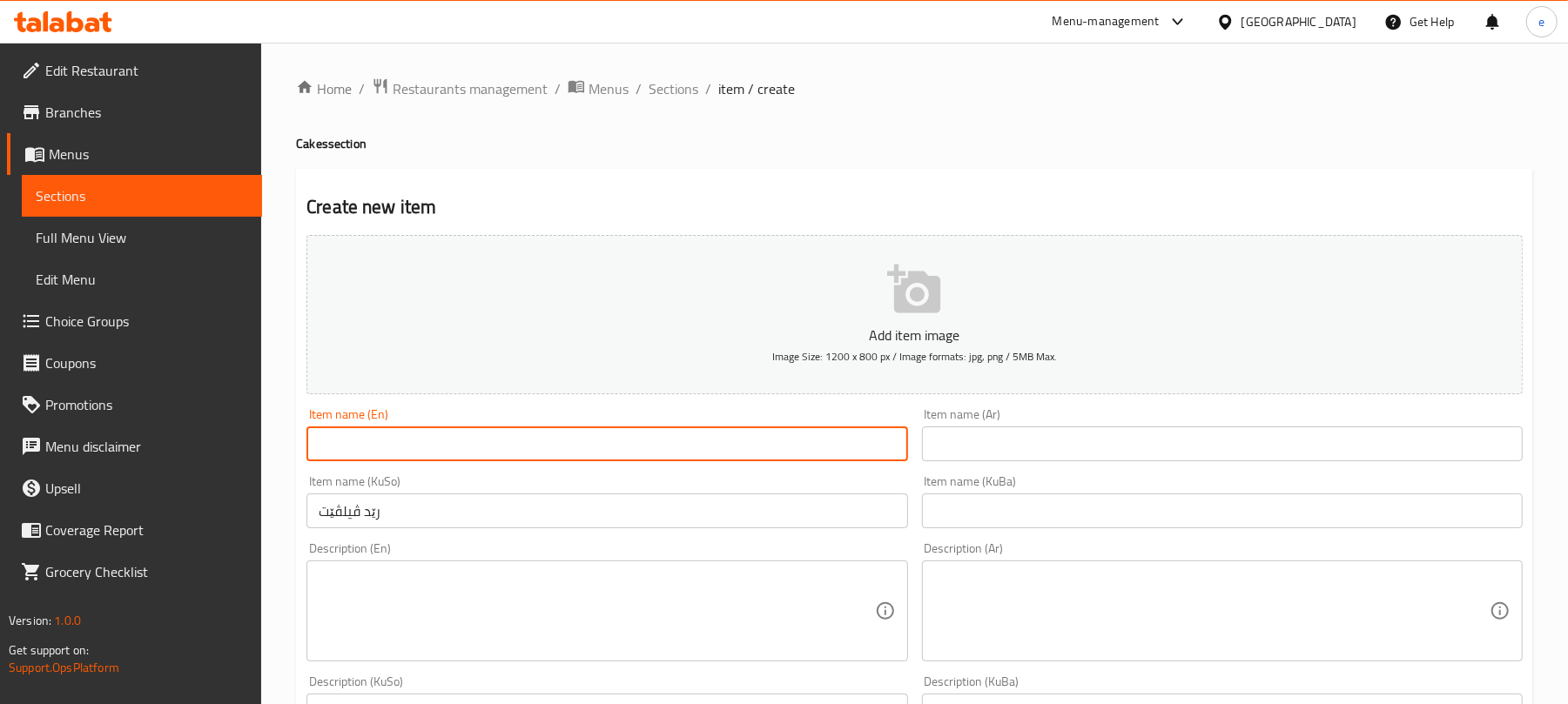
paste input "Red Velvet"
type input "Red Velvet"
click at [1067, 446] on input "text" at bounding box center [1223, 444] width 601 height 35
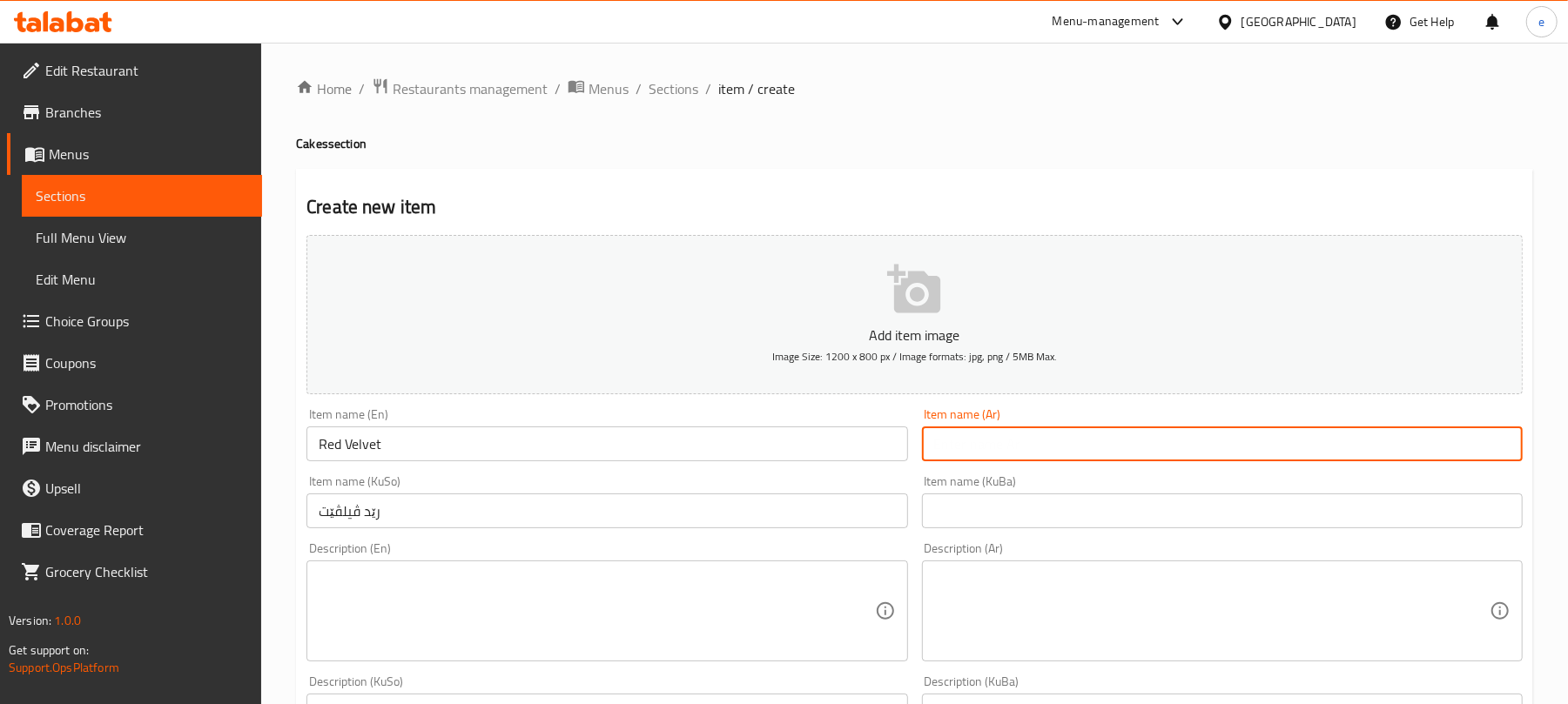
paste input "ريد فيلفت"
type input "ريد فيلفت"
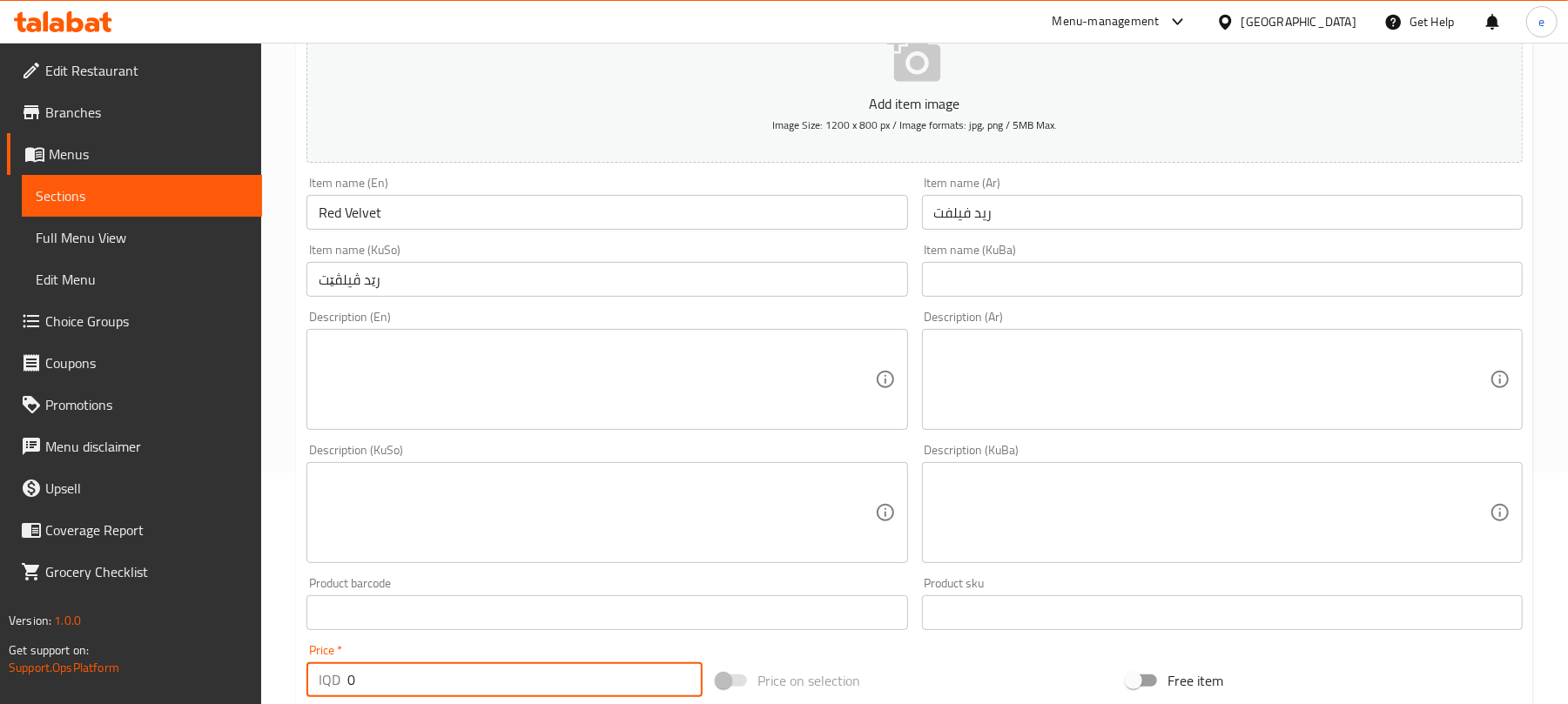
drag, startPoint x: 461, startPoint y: 672, endPoint x: 251, endPoint y: 676, distance: 210.0
click at [252, 678] on div "Edit Restaurant Branches Menus Sections Full Menu View Edit Menu Choice Groups …" at bounding box center [784, 504] width 1568 height 1388
paste input "300"
type input "3000"
click at [1047, 353] on textarea at bounding box center [1212, 380] width 555 height 83
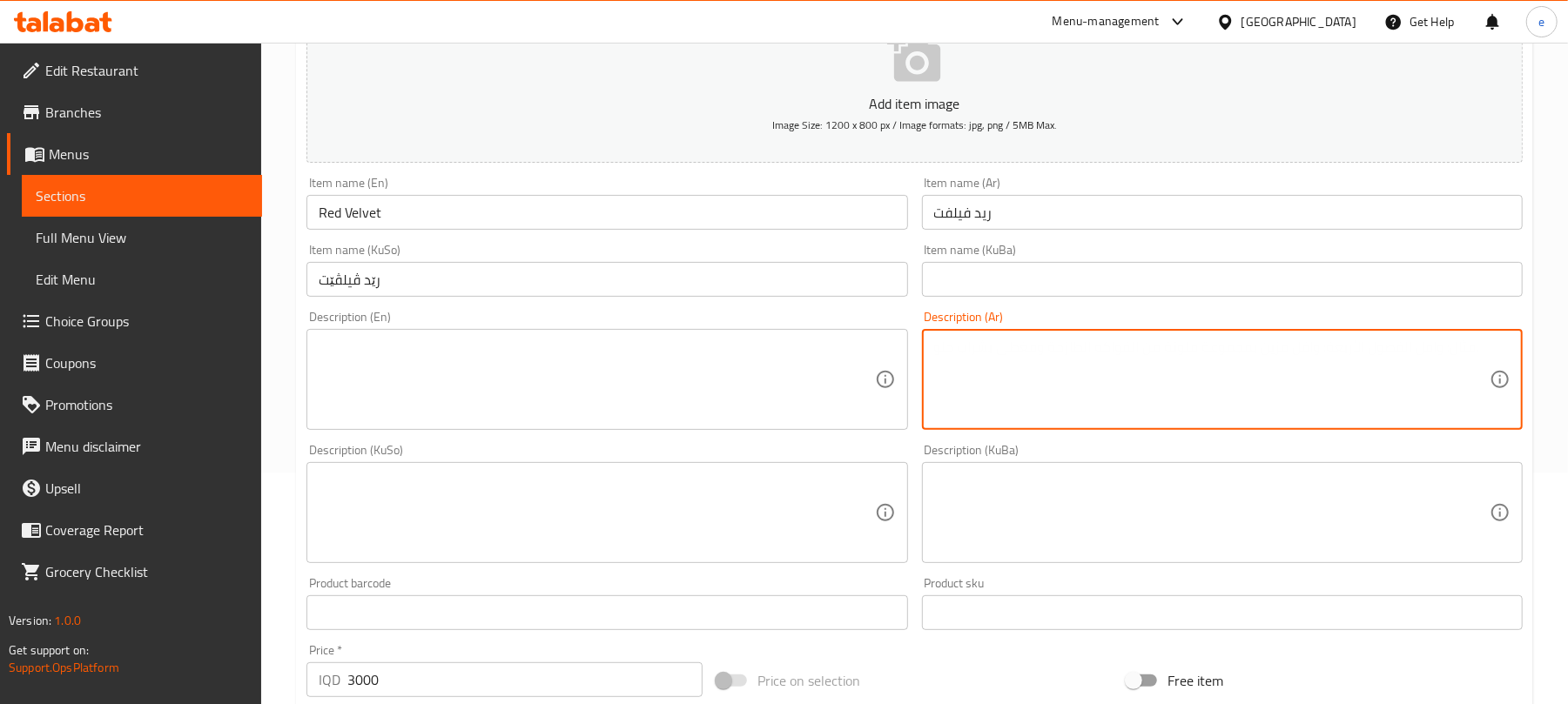
paste textarea "1 قطعة"
type textarea "1 قطعة"
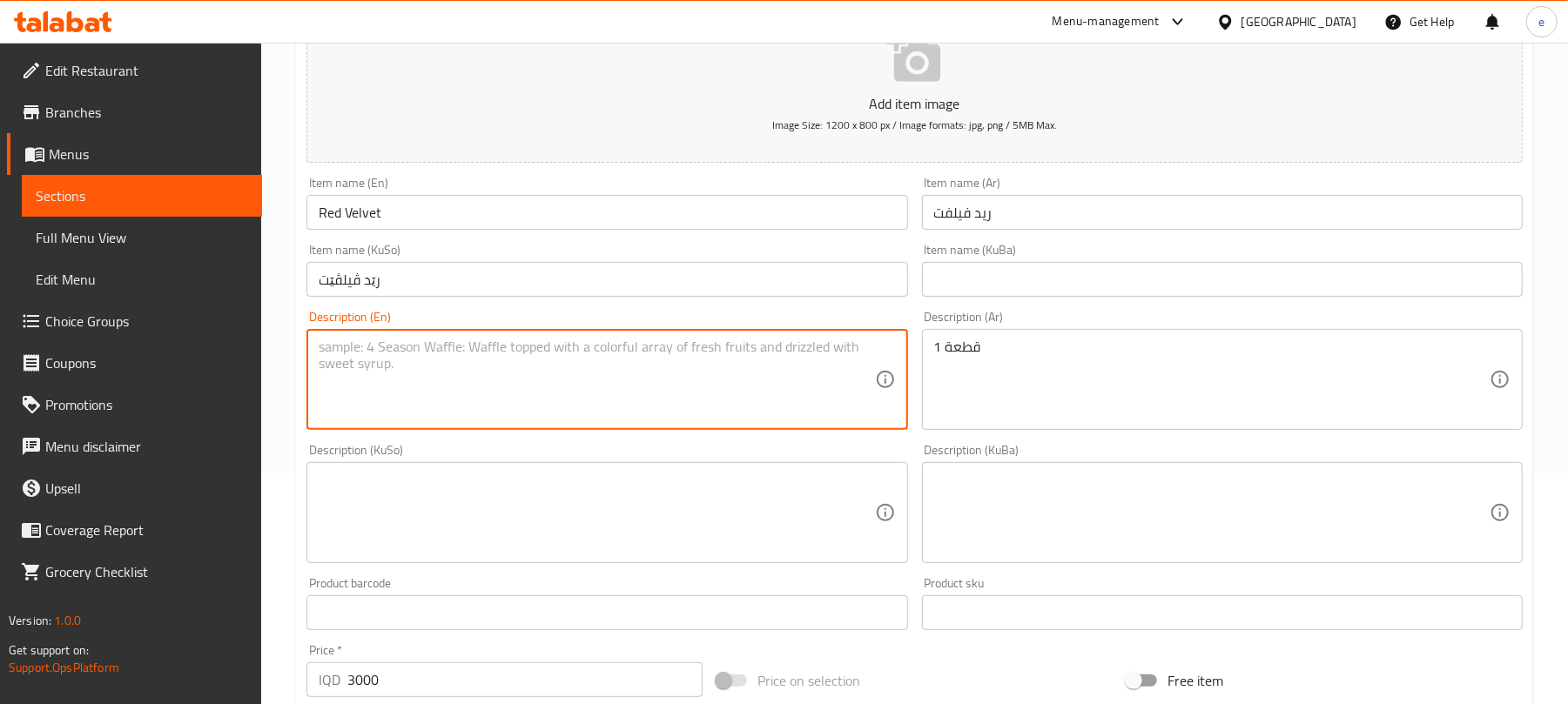
click at [781, 381] on textarea at bounding box center [597, 380] width 555 height 83
paste textarea "1 Piece"
type textarea "1 Piece"
click at [594, 509] on textarea at bounding box center [597, 513] width 555 height 83
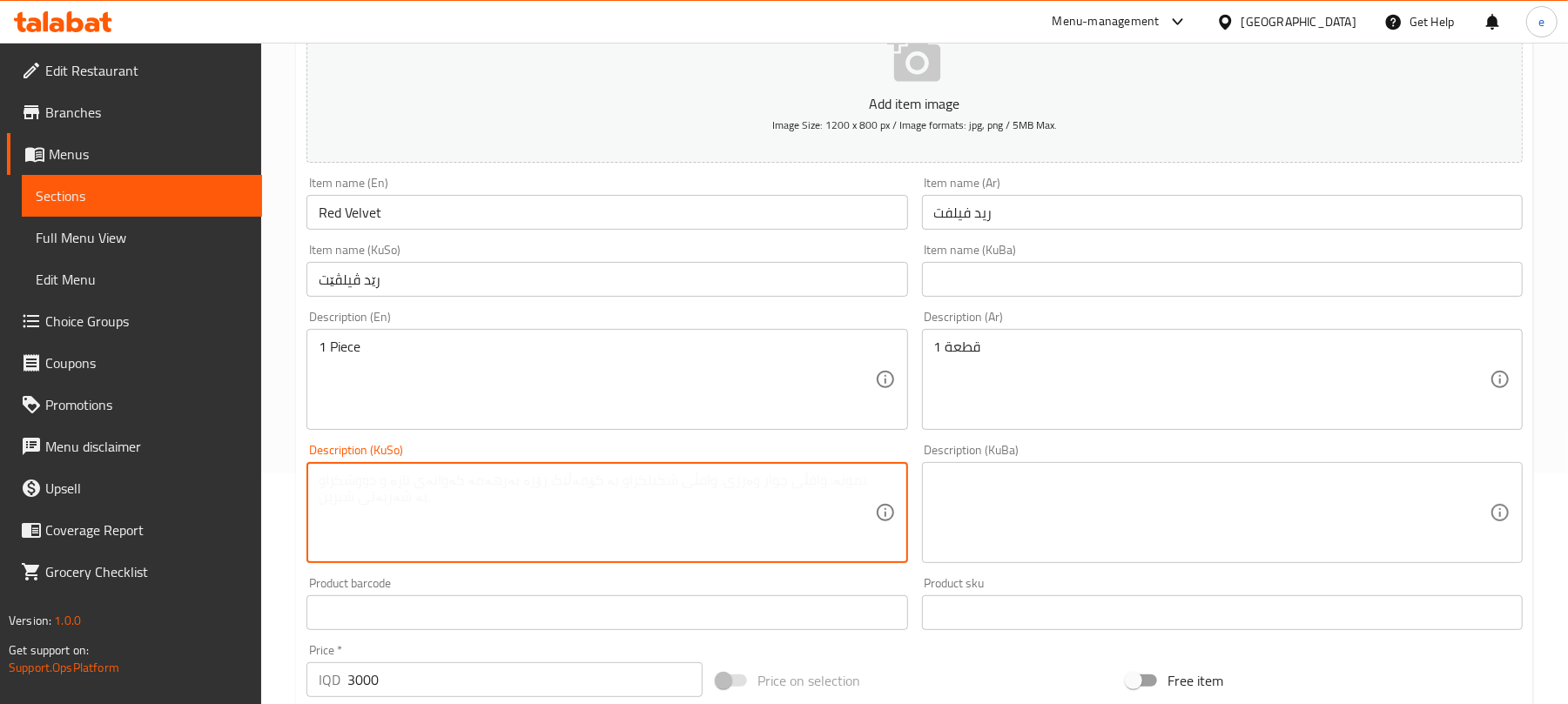
paste textarea "1 پارچە"
type textarea "1 پارچە"
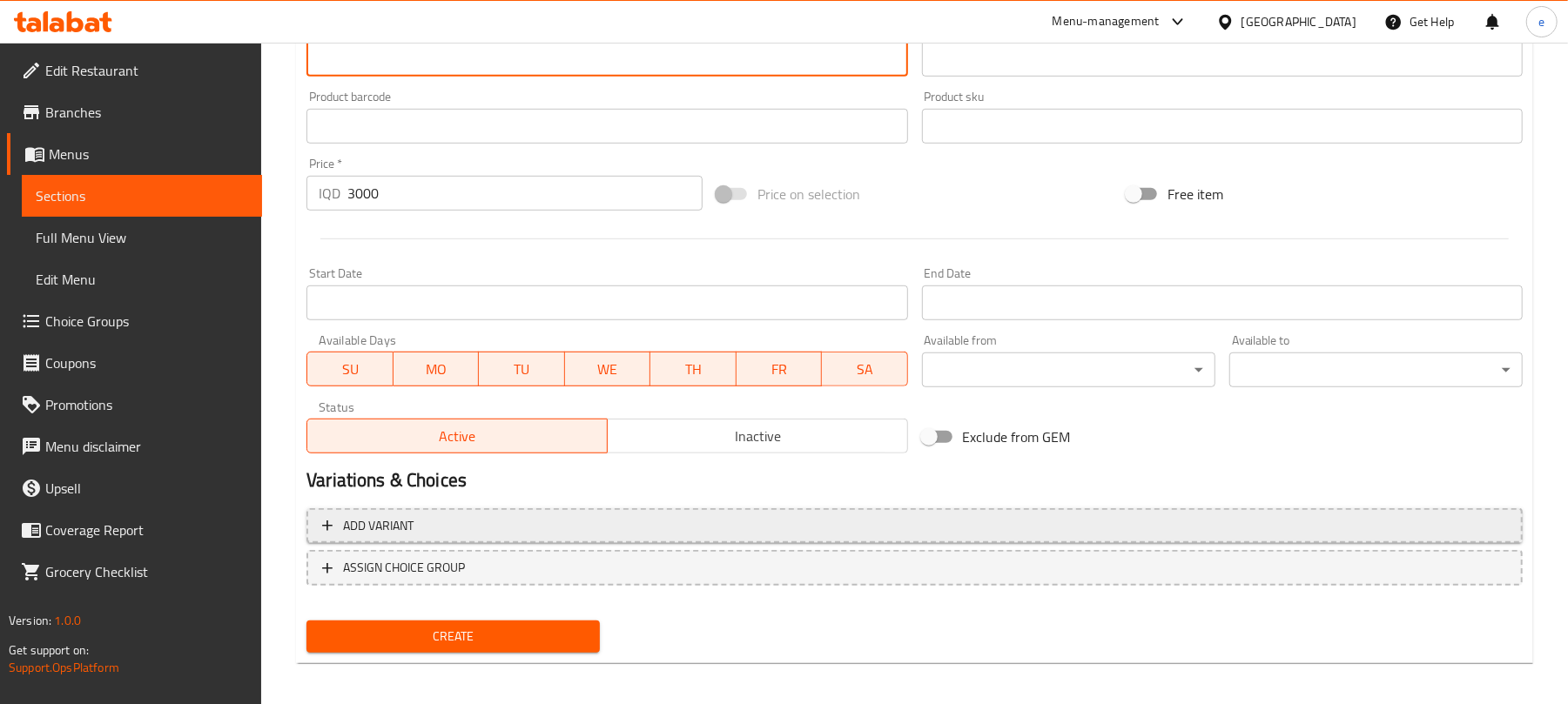
scroll to position [725, 0]
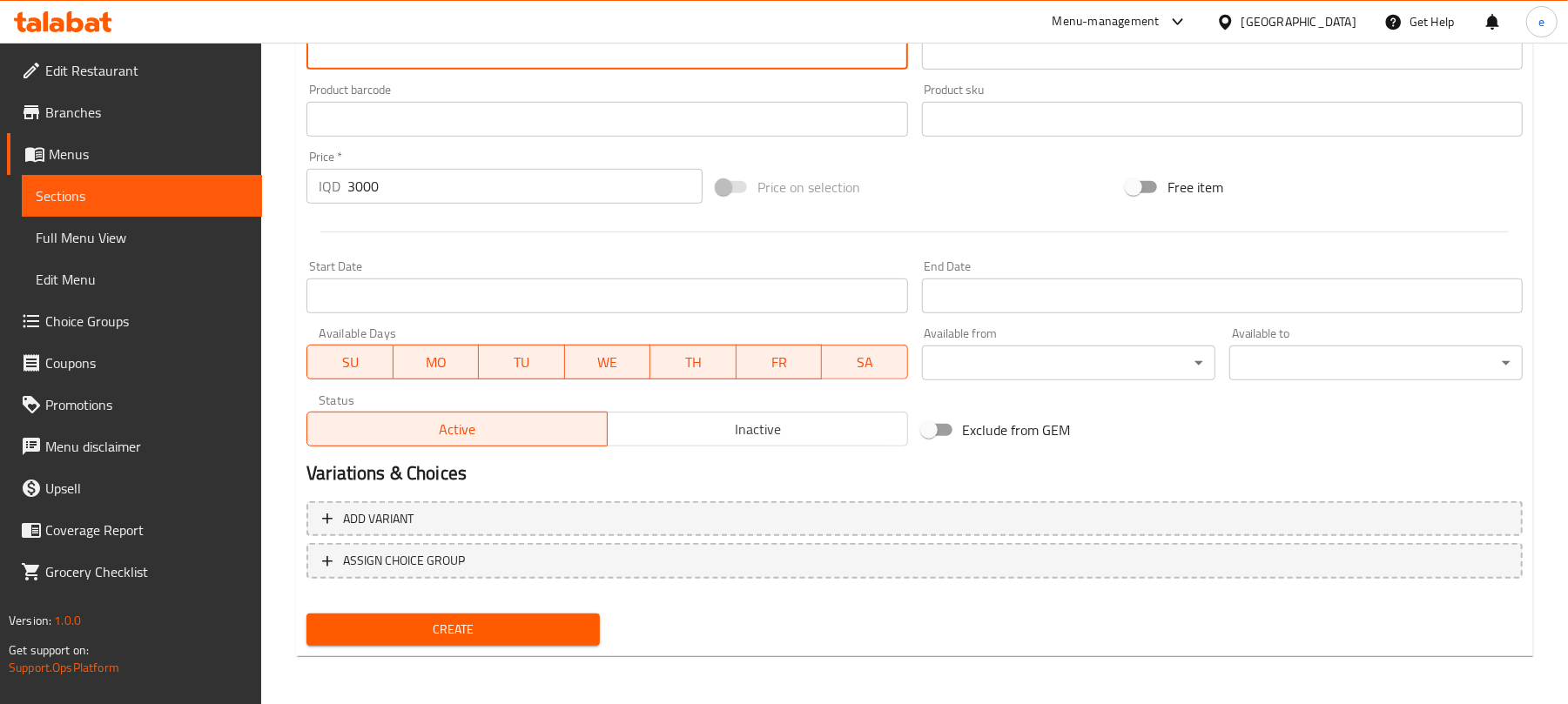
click at [536, 627] on span "Create" at bounding box center [454, 629] width 265 height 22
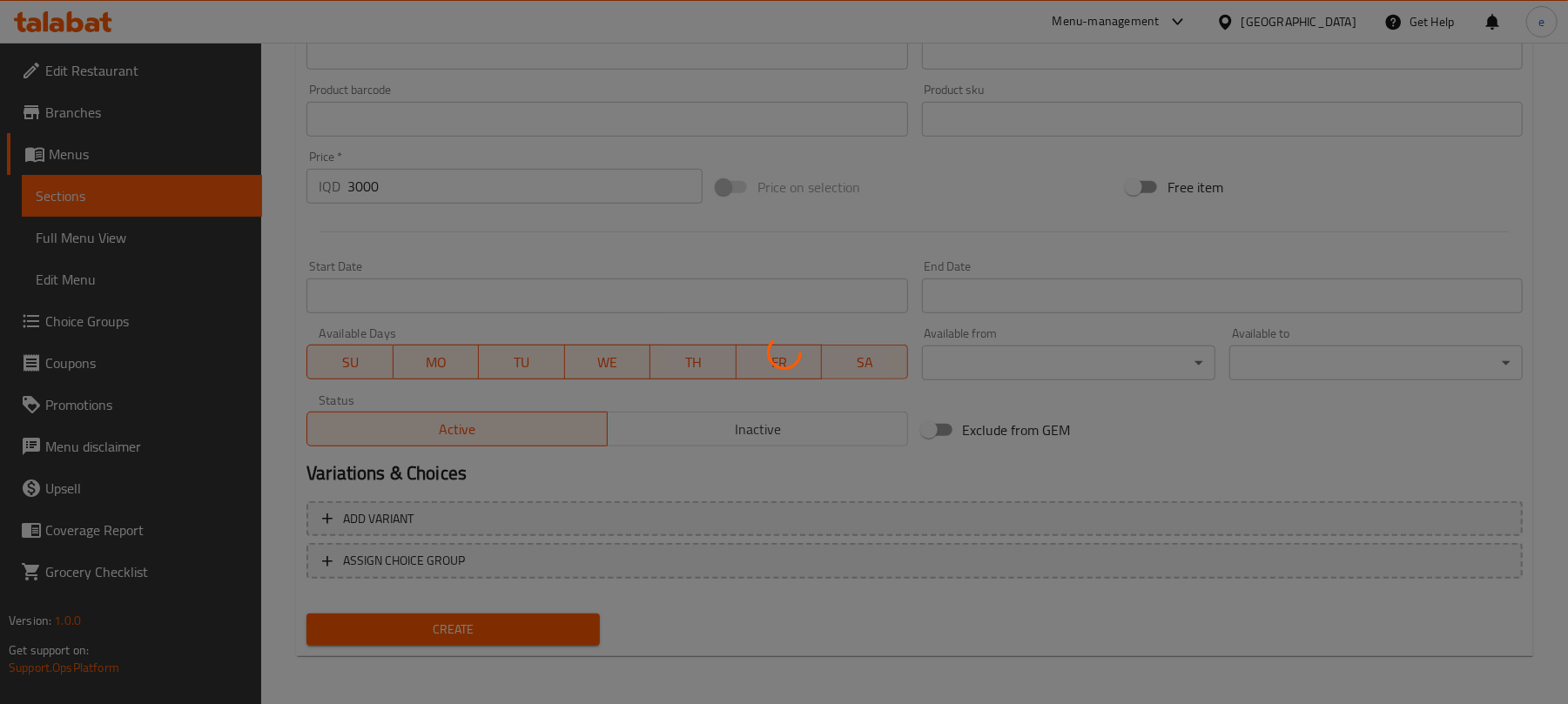
type input "0"
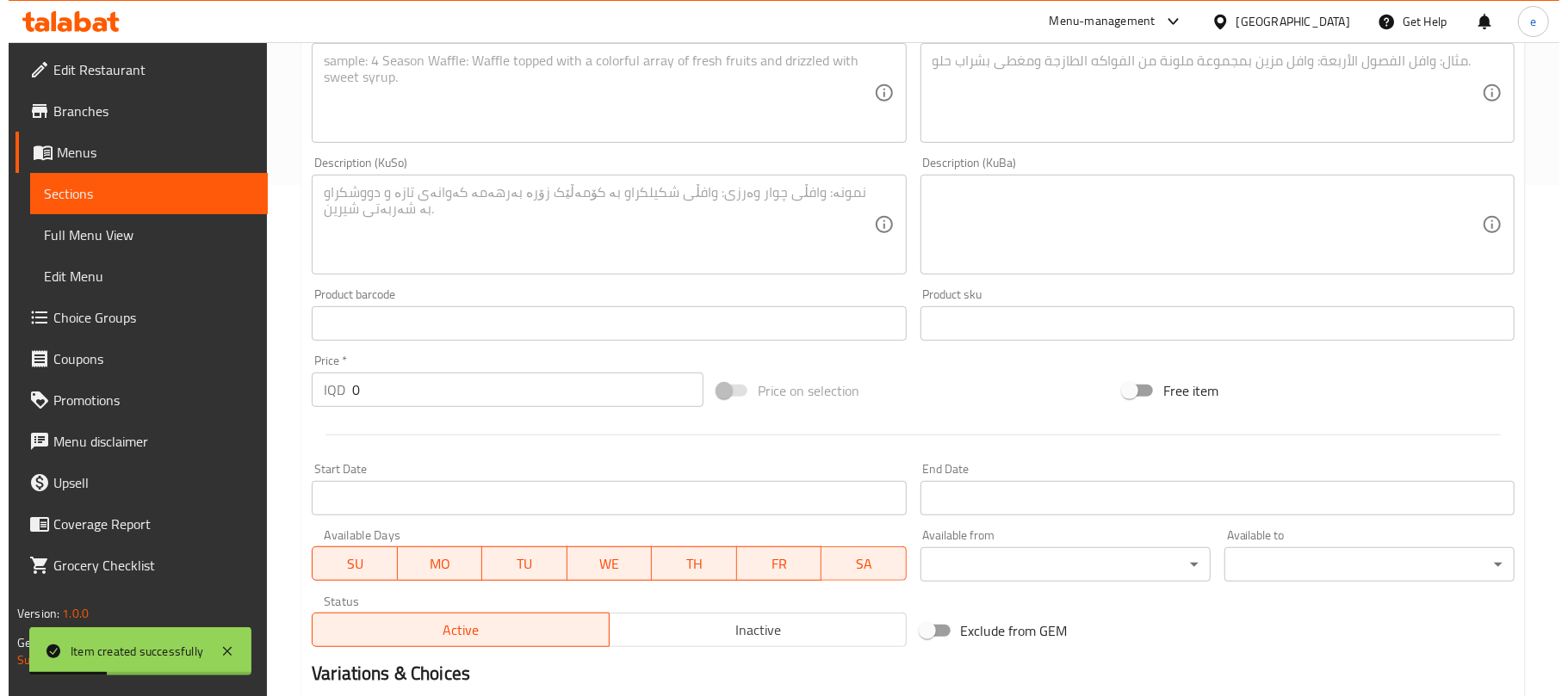
scroll to position [258, 0]
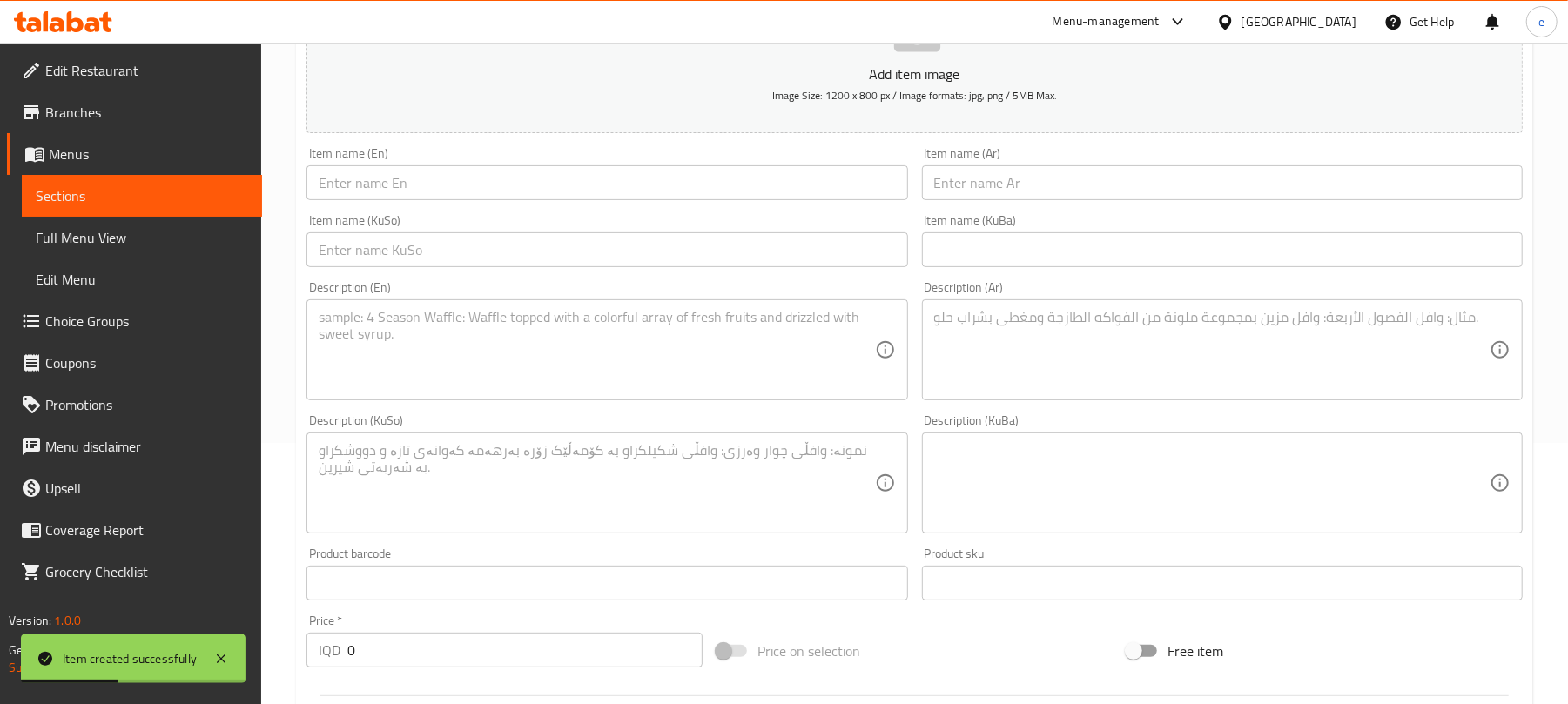
click at [593, 272] on div "Item name (KuSo) Item name (KuSo)" at bounding box center [606, 241] width 614 height 67
click at [593, 261] on input "text" at bounding box center [607, 250] width 601 height 35
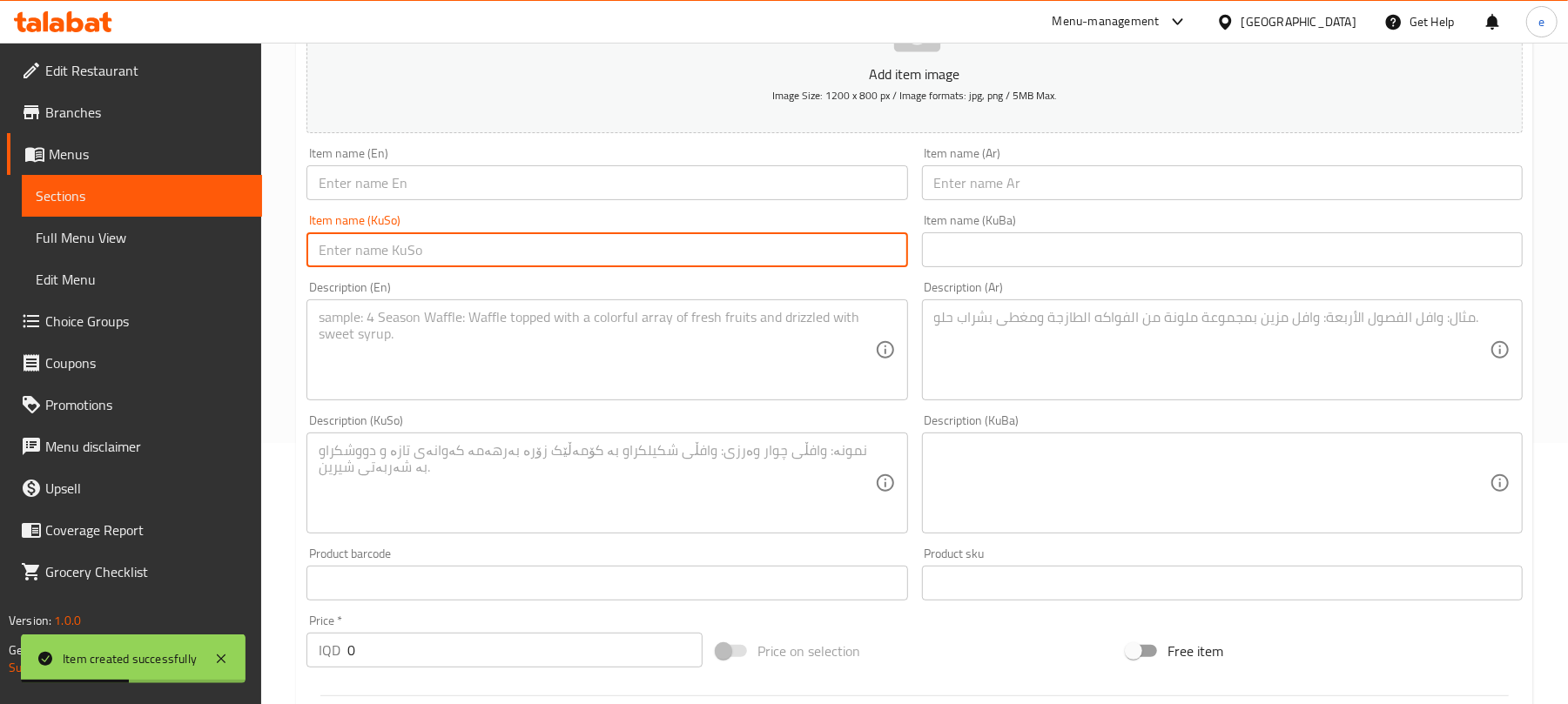
paste input "کێکی یونیکۆرن"
type input "کێکی یونیکۆرن"
click at [526, 134] on button "Add item image Image Size: 1200 x 800 px / Image formats: jpg, png / 5MB Max." at bounding box center [915, 53] width 1216 height 159
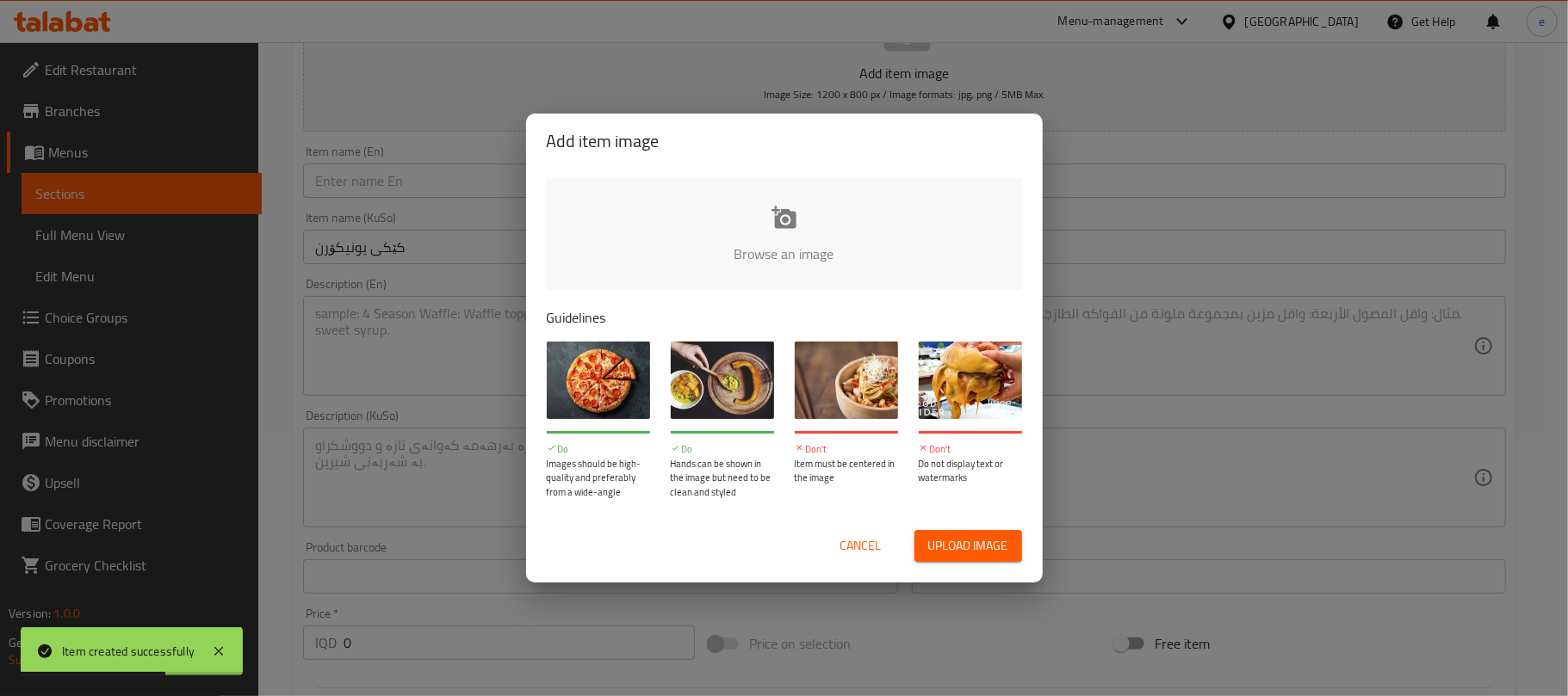
click at [1132, 202] on div "Add item image Browse an image Guidelines Do Images should be high-quality and …" at bounding box center [784, 348] width 1568 height 696
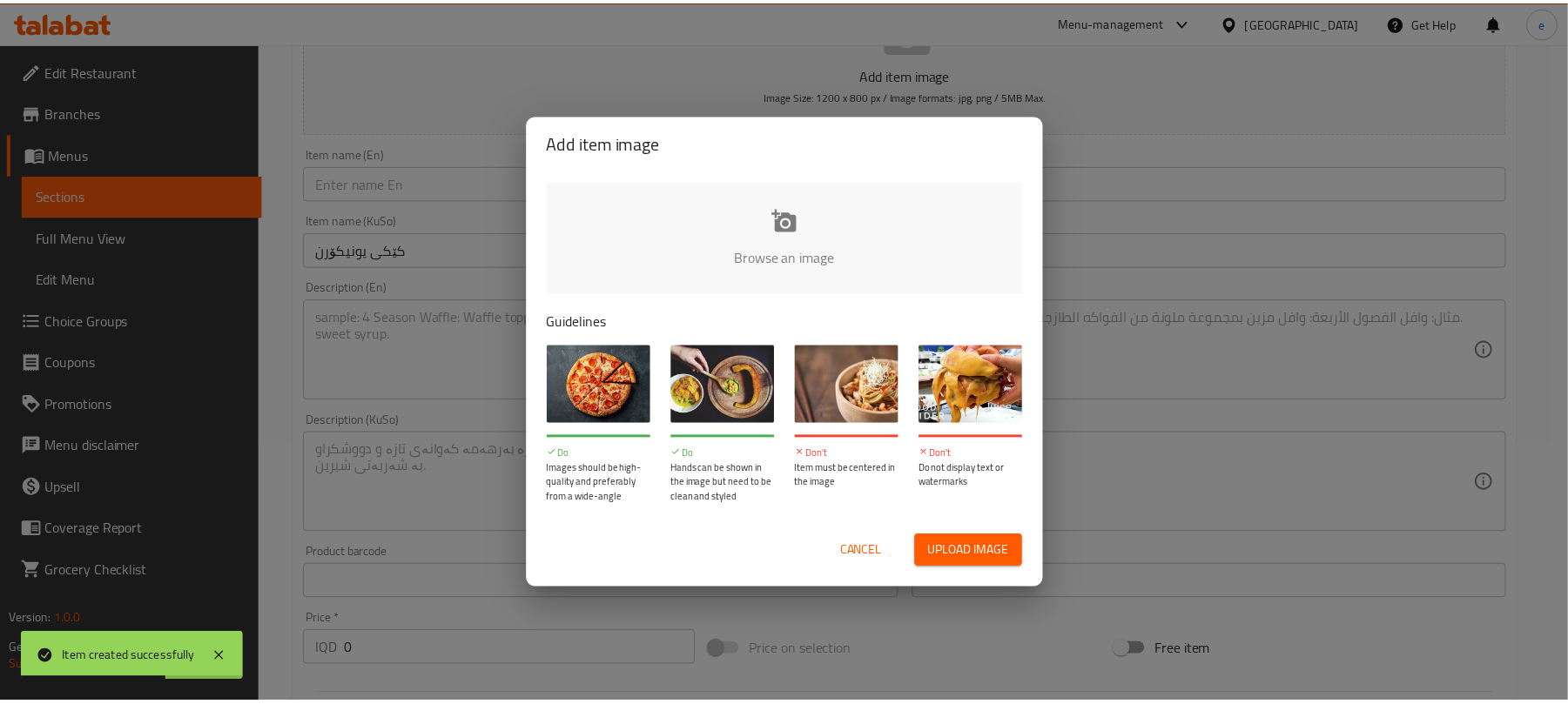
scroll to position [235, 0]
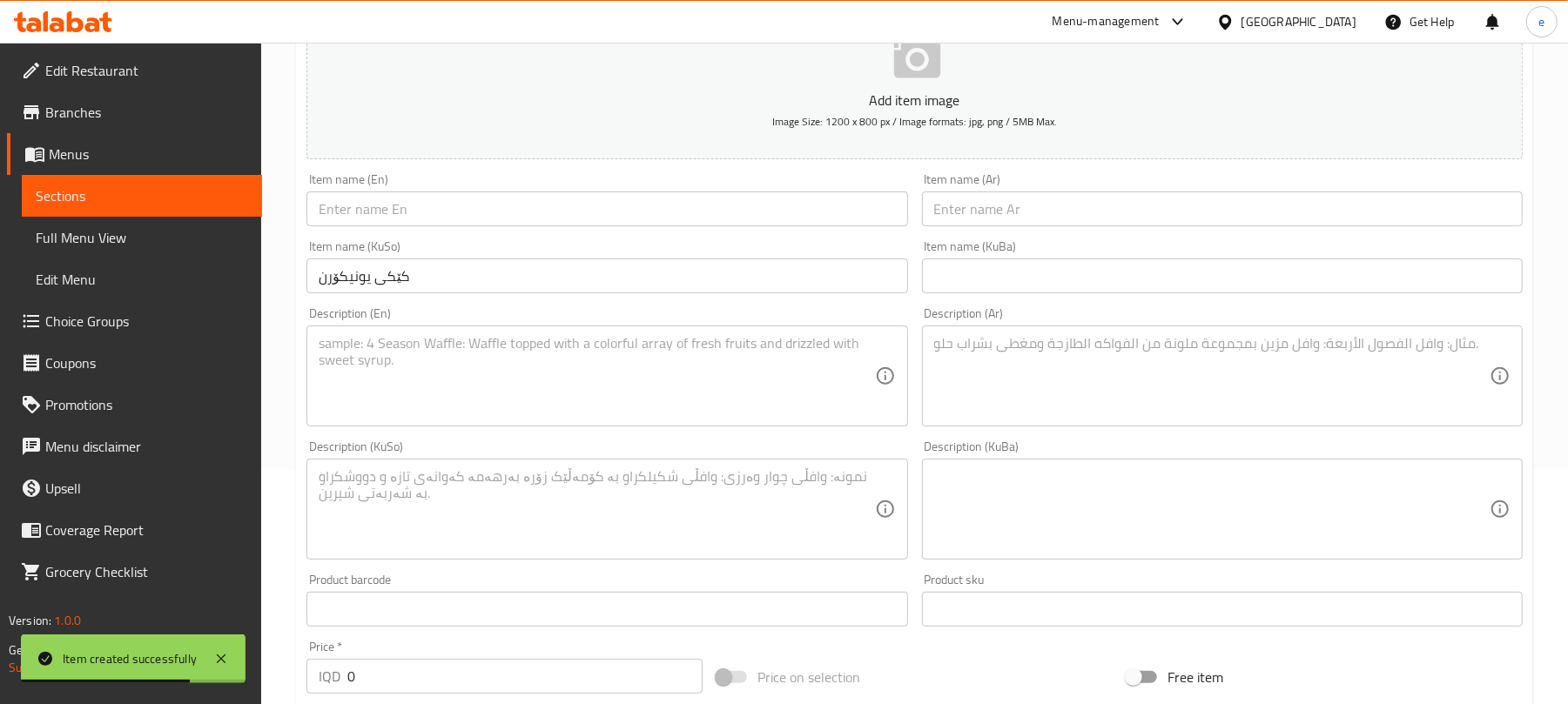
drag, startPoint x: 584, startPoint y: 195, endPoint x: 572, endPoint y: 210, distance: 19.2
click at [584, 195] on input "text" at bounding box center [607, 209] width 601 height 35
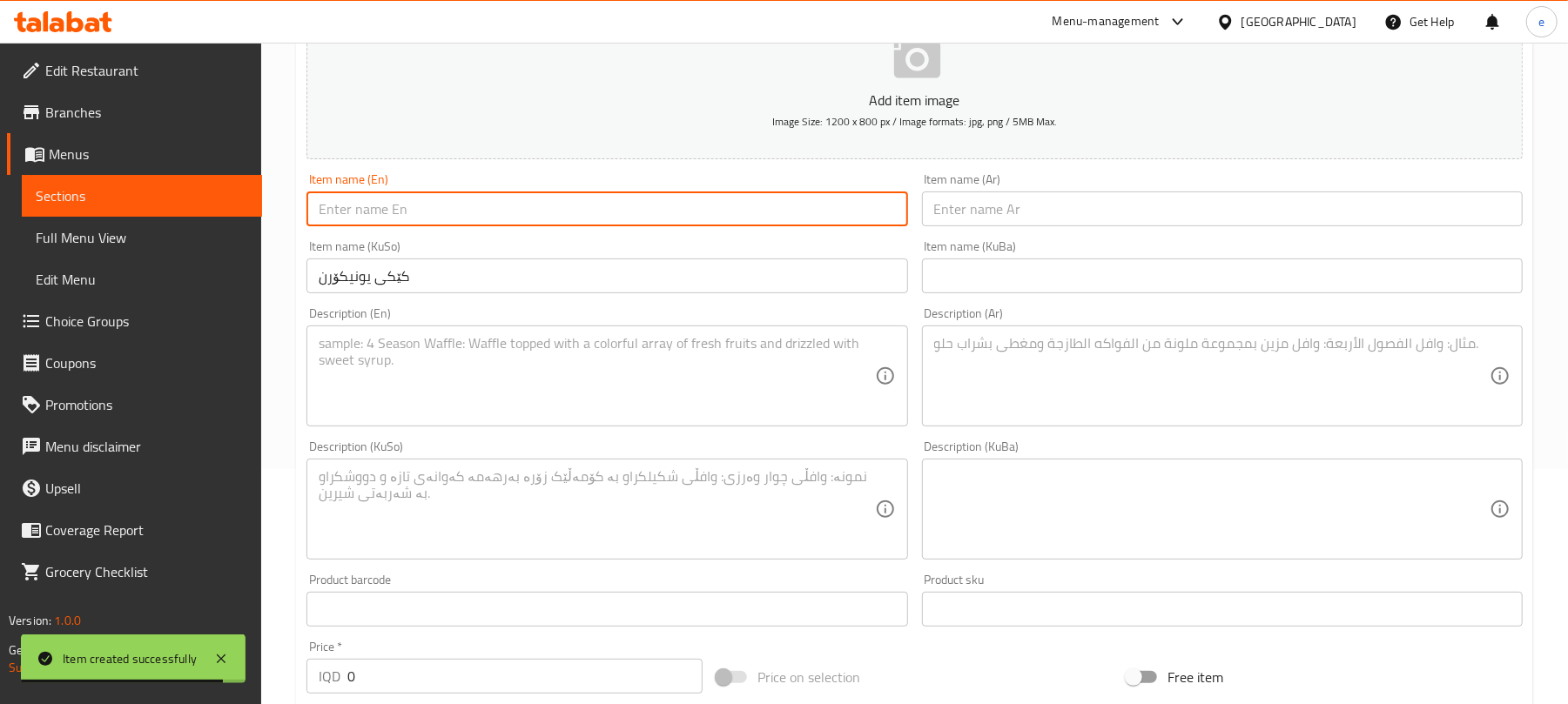
paste input "Unicorn Cake"
type input "Unicorn Cake"
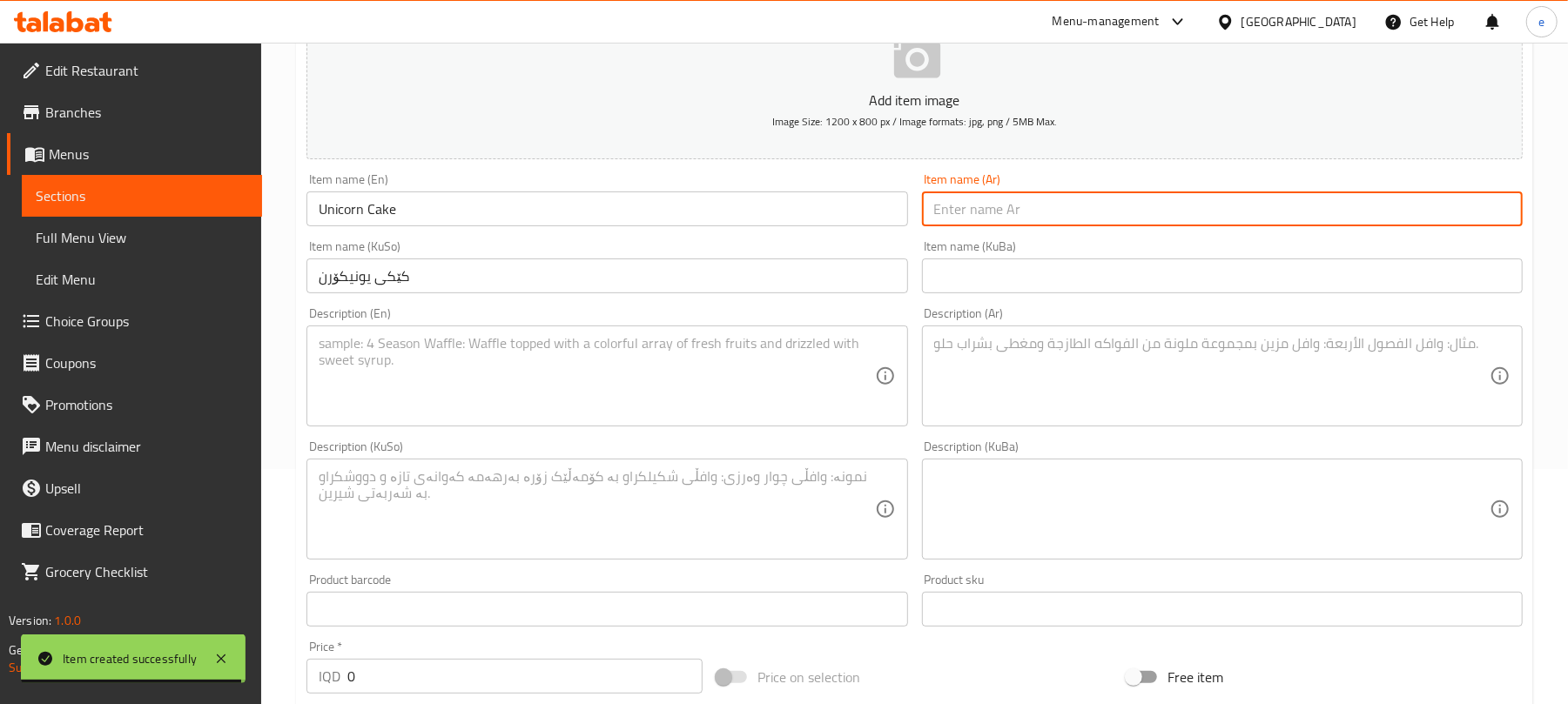
click at [1032, 210] on input "text" at bounding box center [1223, 209] width 601 height 35
paste input "كعكة يونيكورن"
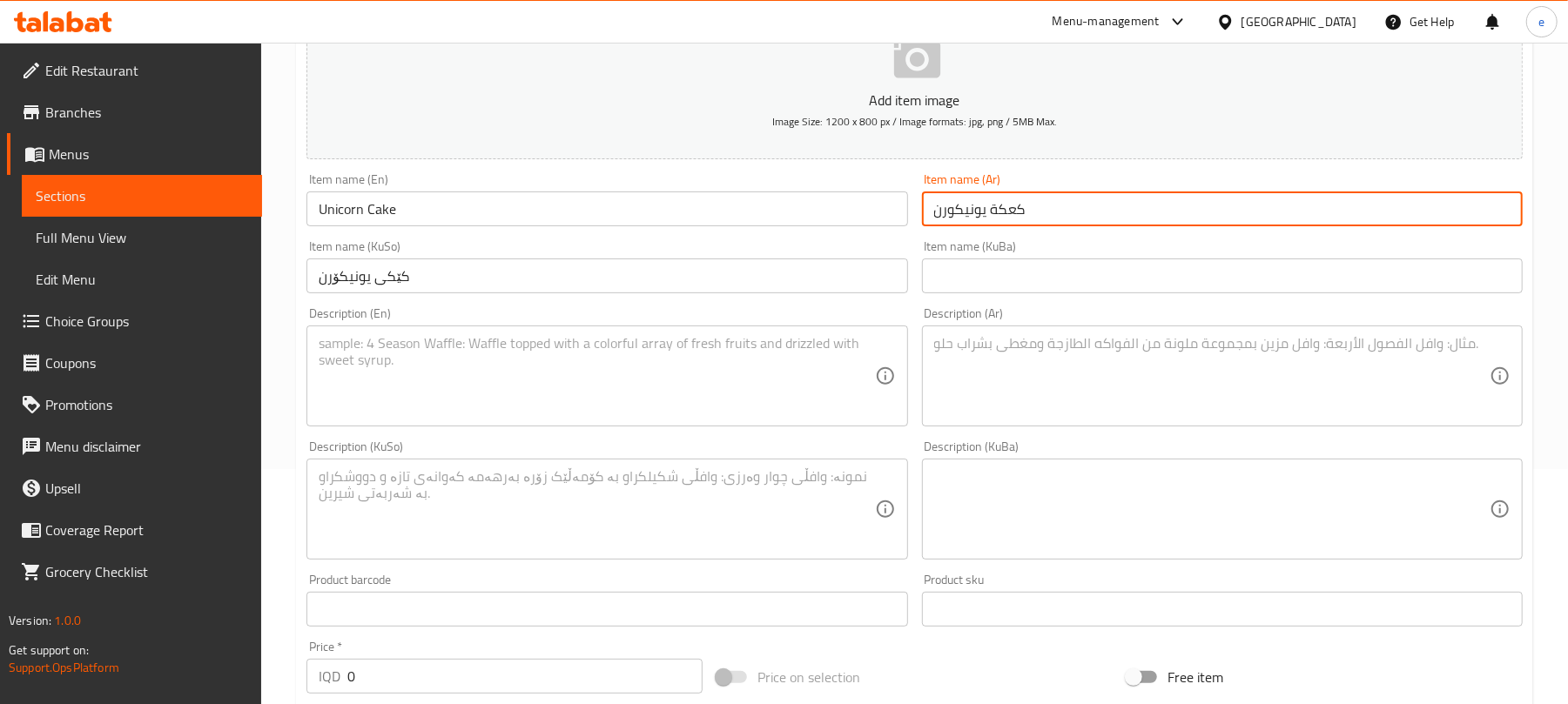
type input "كعكة يونيكورن"
drag, startPoint x: 428, startPoint y: 670, endPoint x: 339, endPoint y: 674, distance: 89.1
click at [339, 674] on div "IQD 0 Price *" at bounding box center [505, 677] width 396 height 35
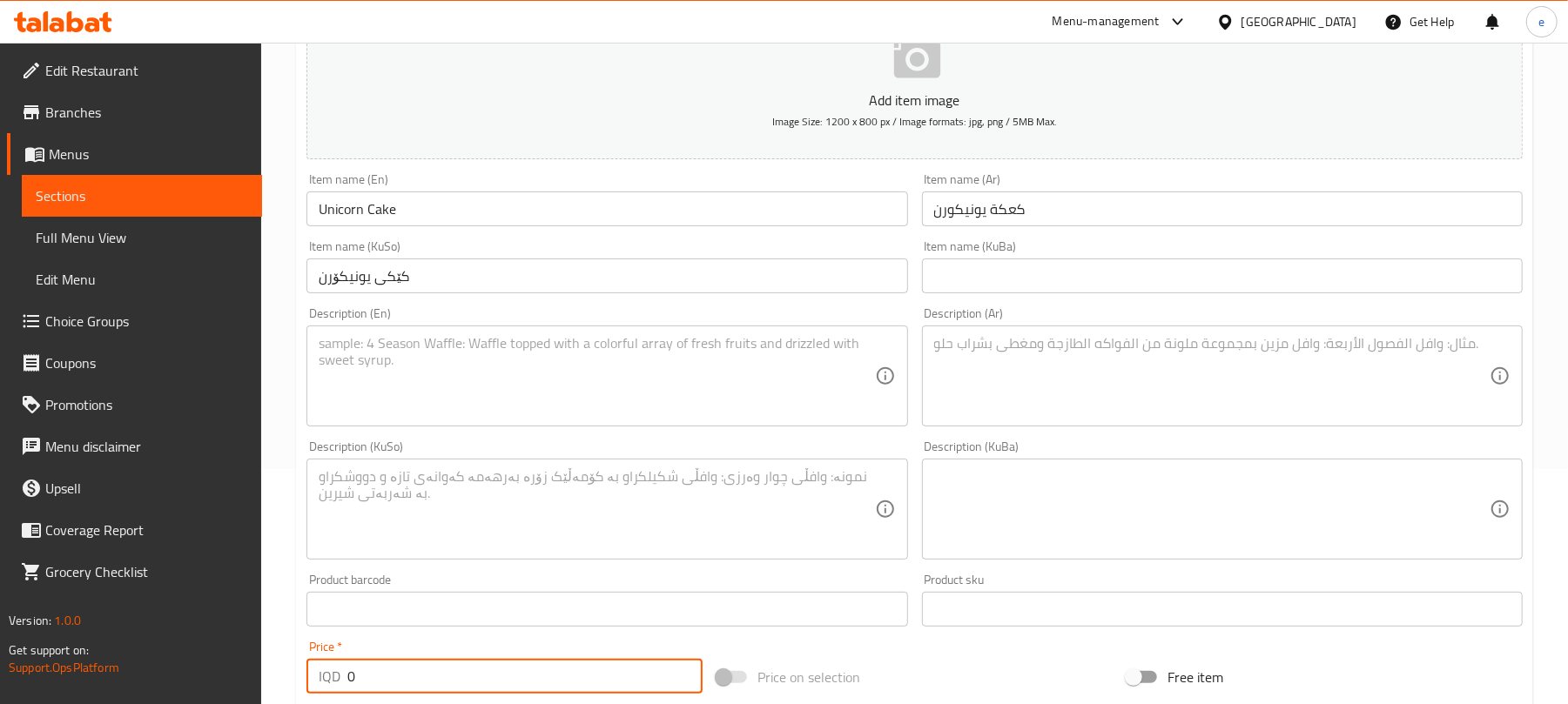
paste input "400"
type input "4000"
click at [571, 374] on textarea at bounding box center [597, 376] width 555 height 83
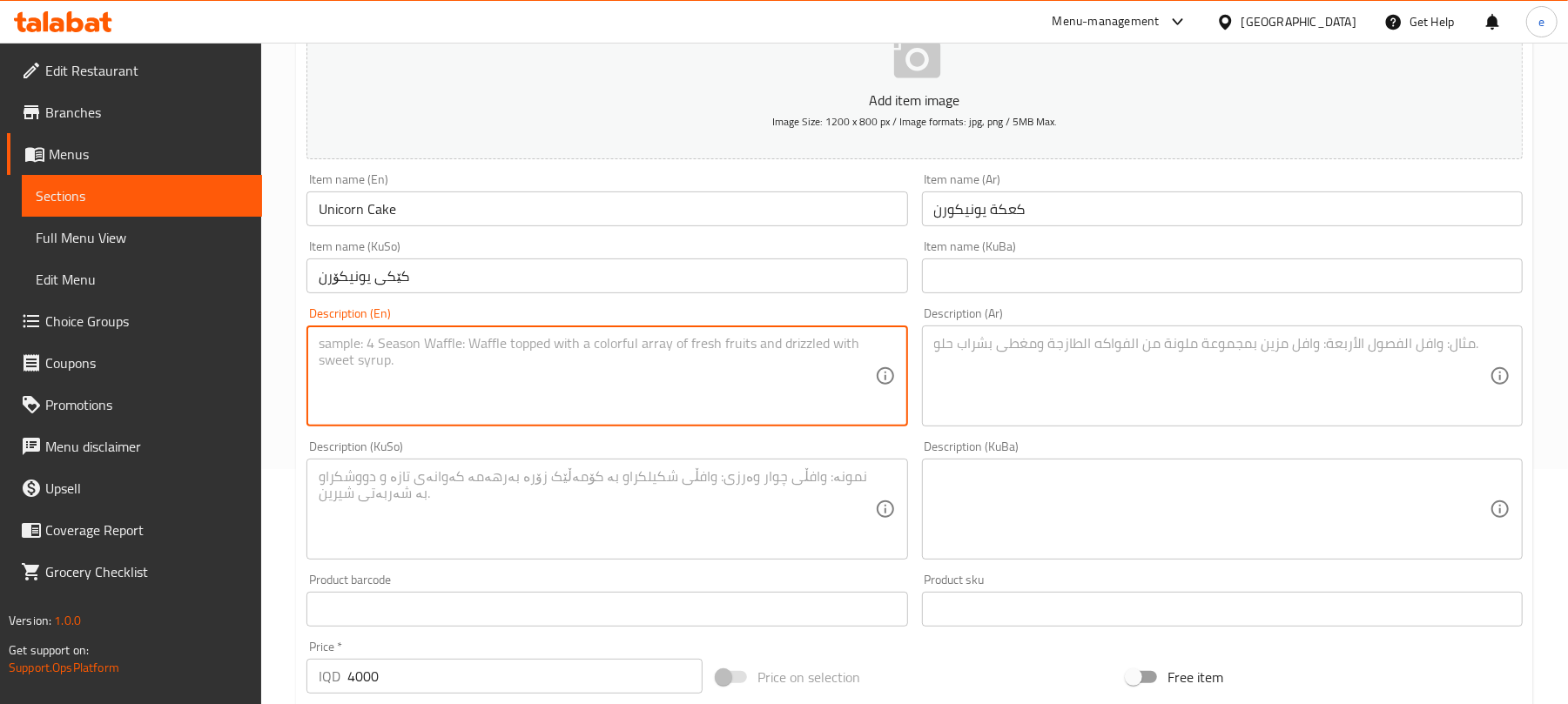
paste textarea "1 Piece"
type textarea "1 Piece"
click at [606, 471] on textarea at bounding box center [597, 510] width 555 height 83
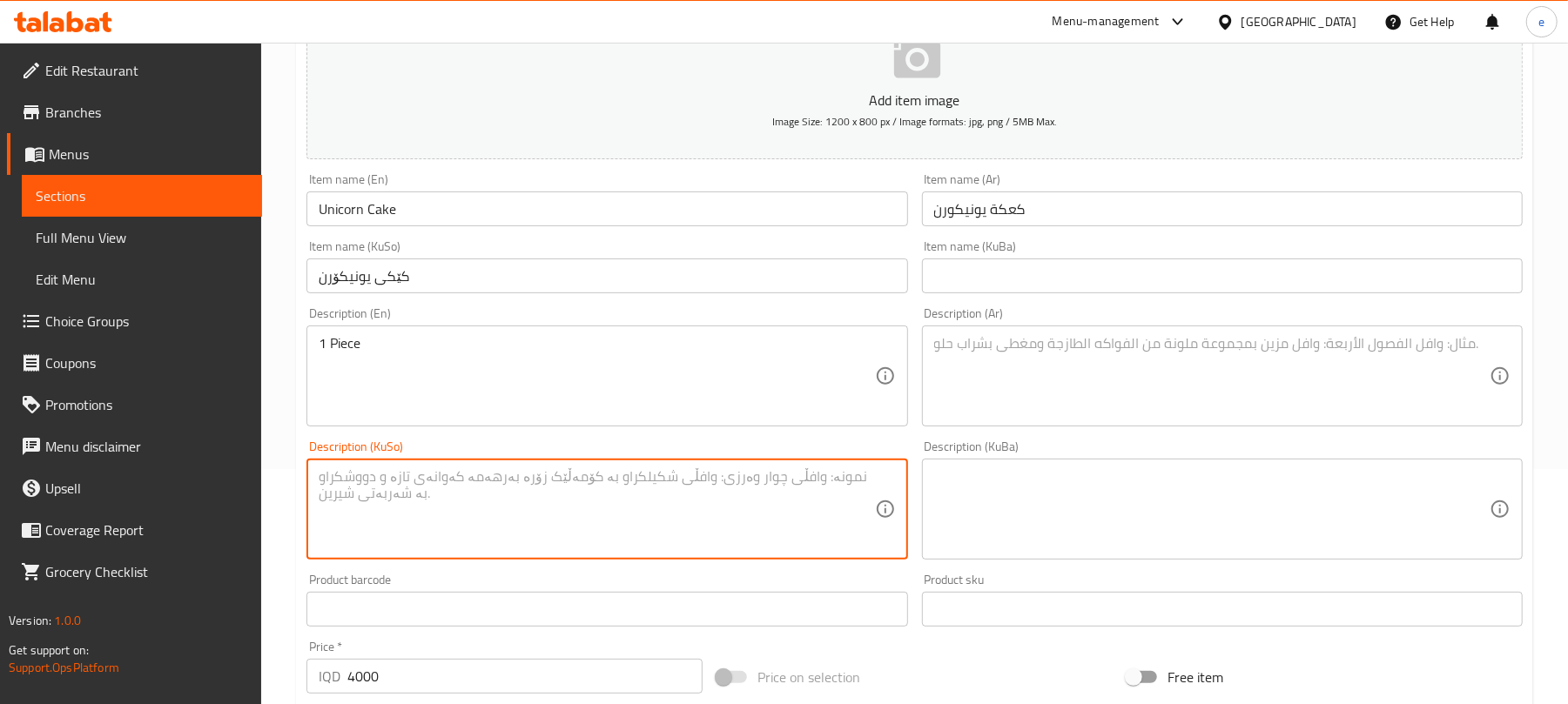
paste textarea "1 پارچە"
type textarea "1 پارچە"
click at [1158, 423] on div "Description (Ar)" at bounding box center [1223, 376] width 601 height 101
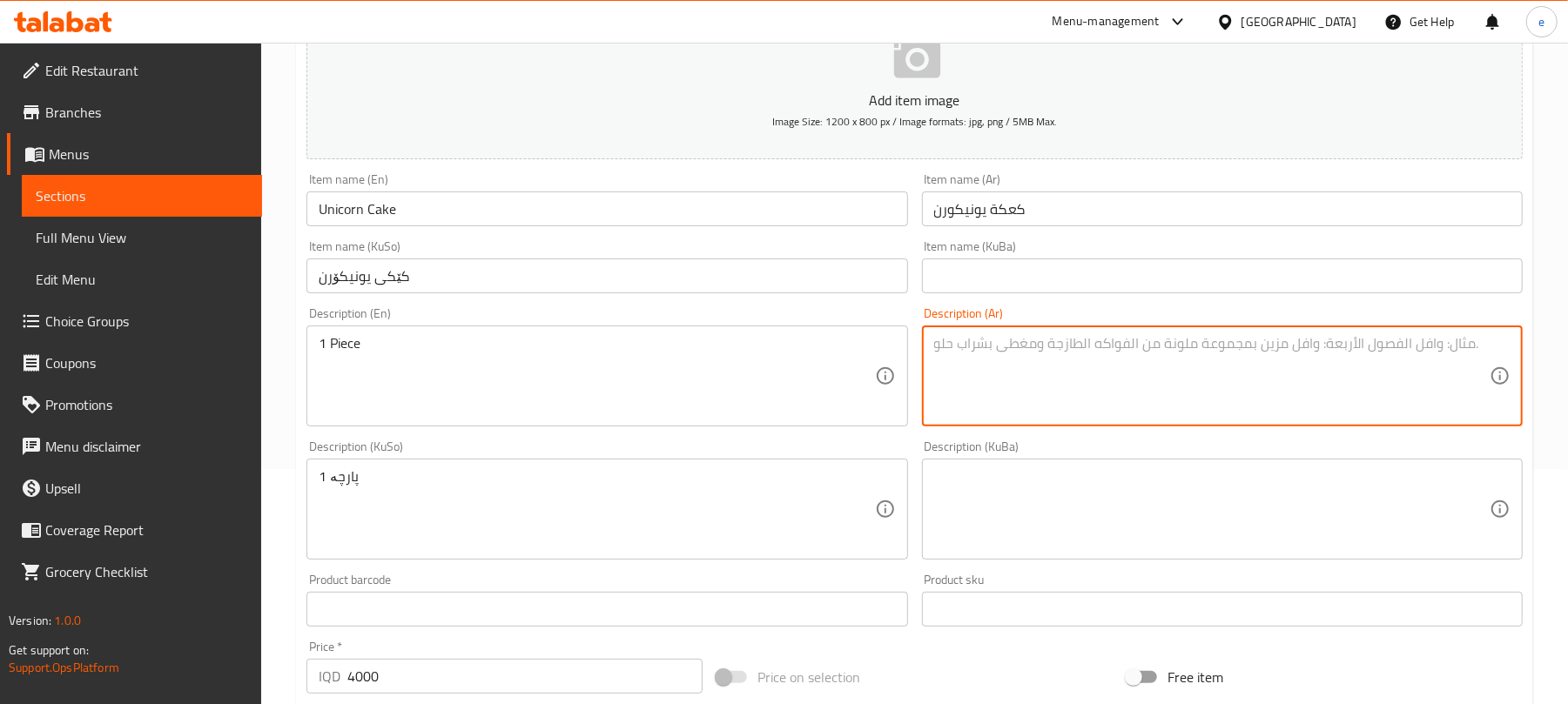
paste textarea "1 قطعة"
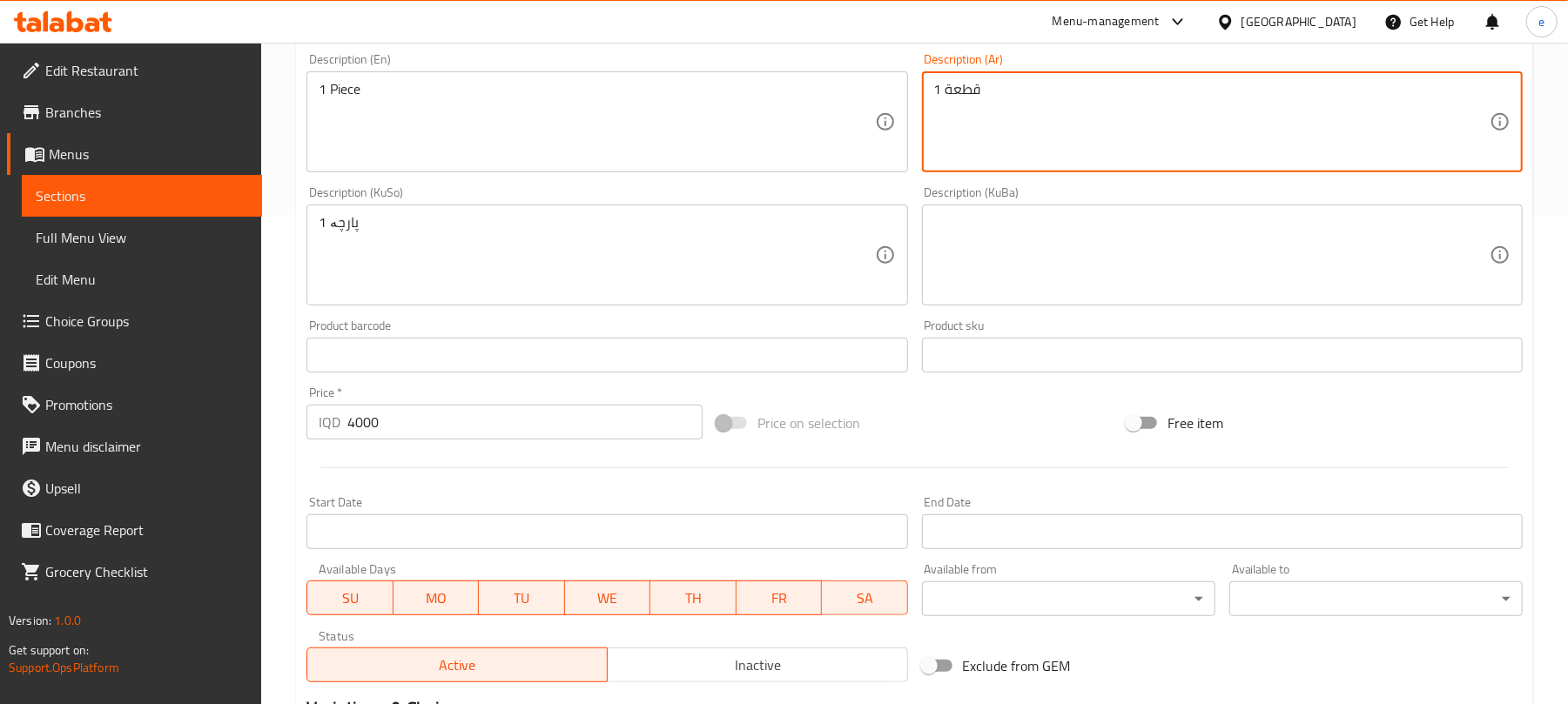
scroll to position [725, 0]
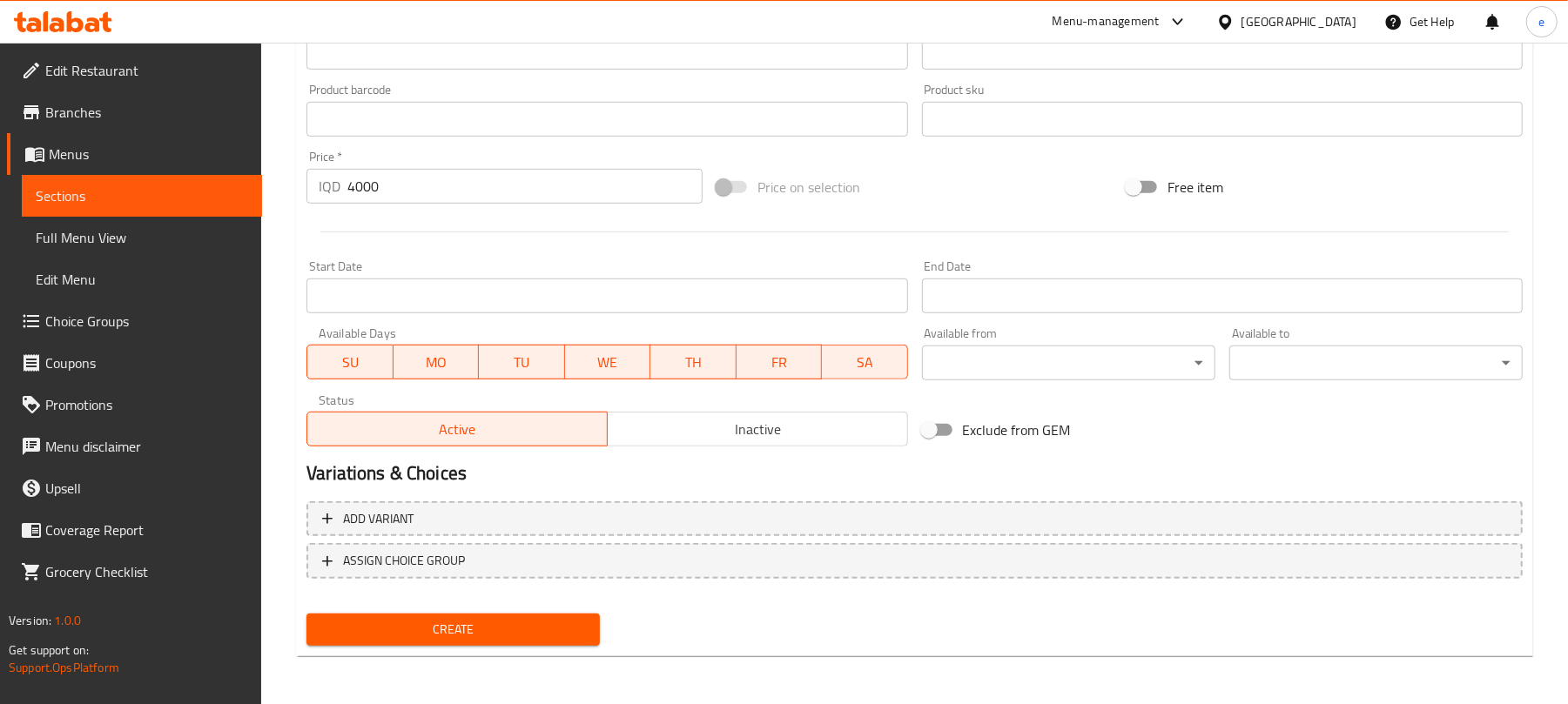
type textarea "1 قطعة"
click at [527, 634] on span "Create" at bounding box center [454, 629] width 265 height 22
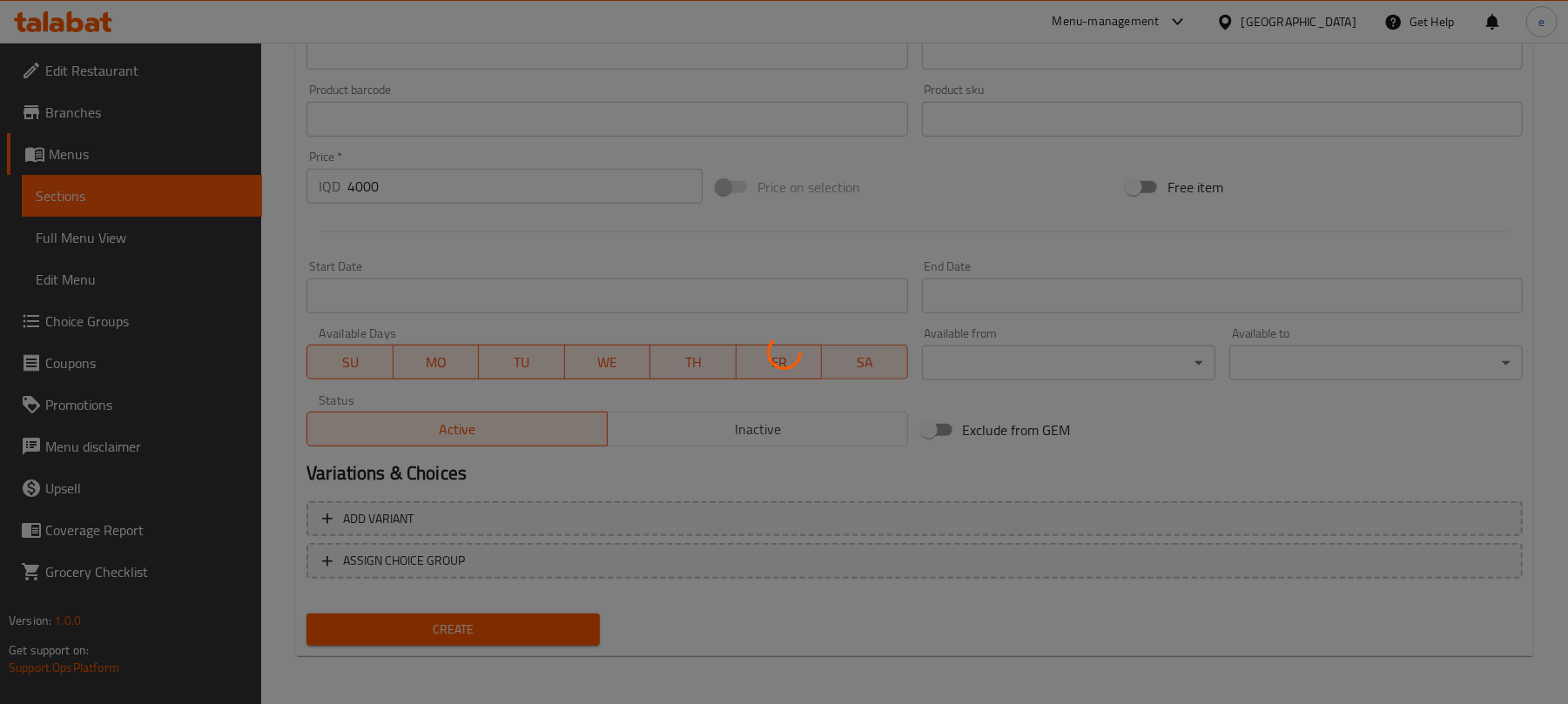
type input "0"
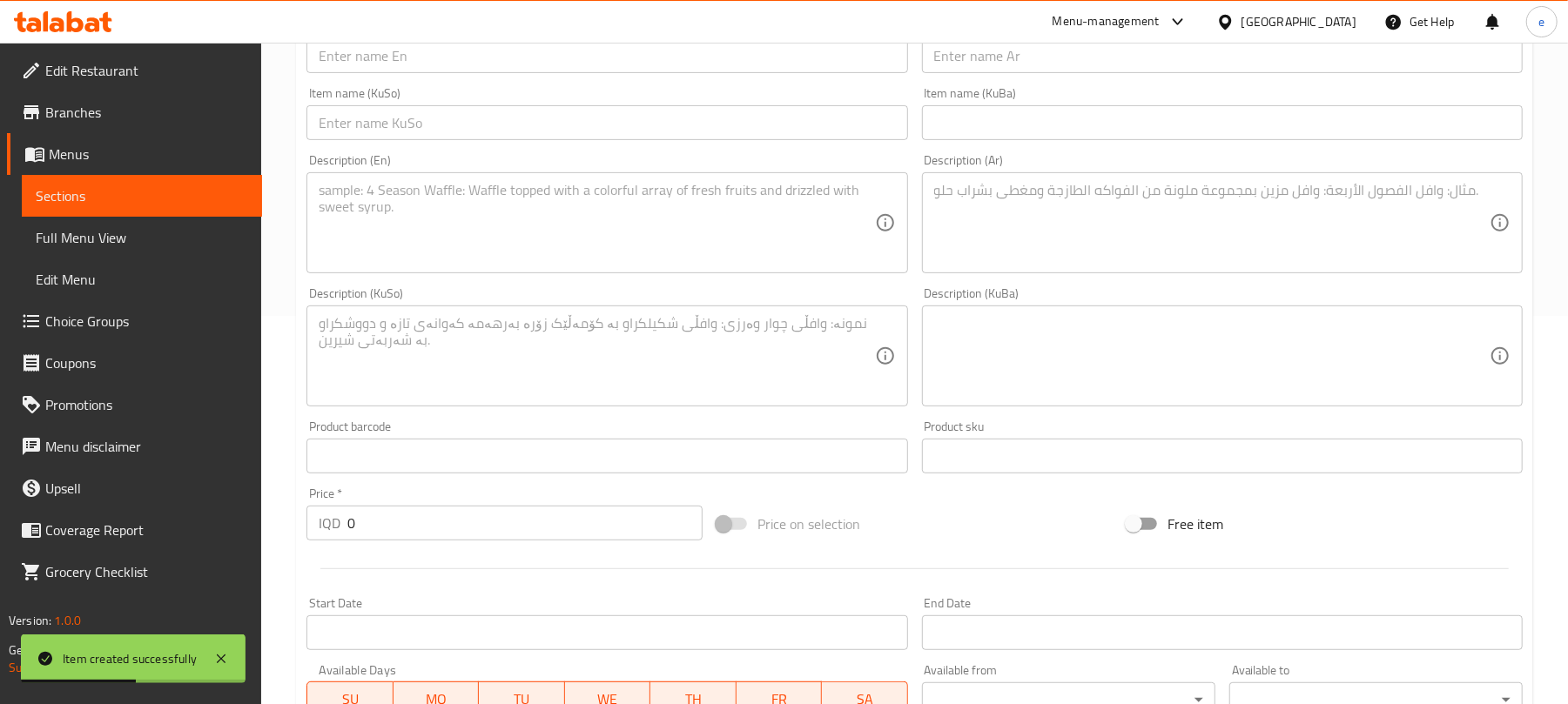
scroll to position [261, 0]
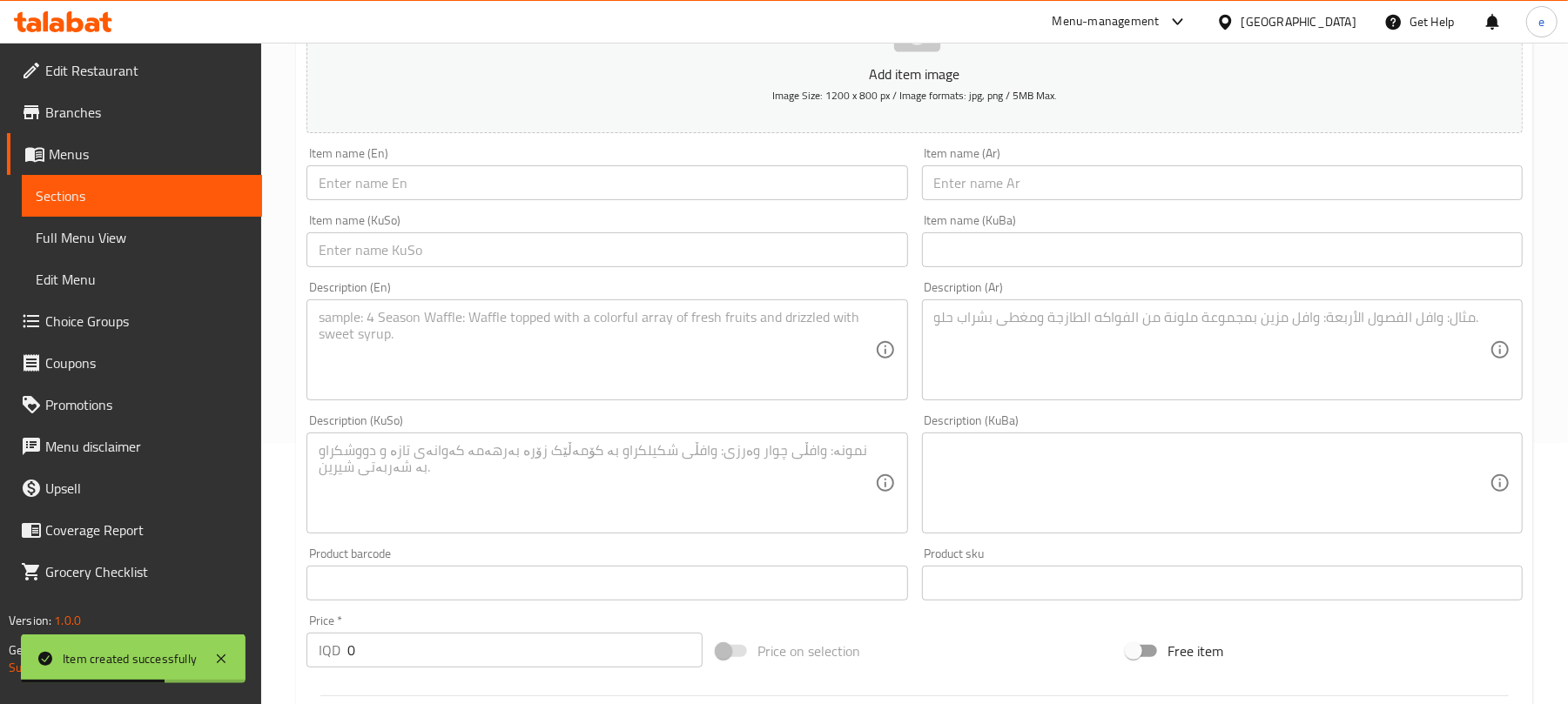
click at [1035, 181] on input "text" at bounding box center [1223, 183] width 601 height 35
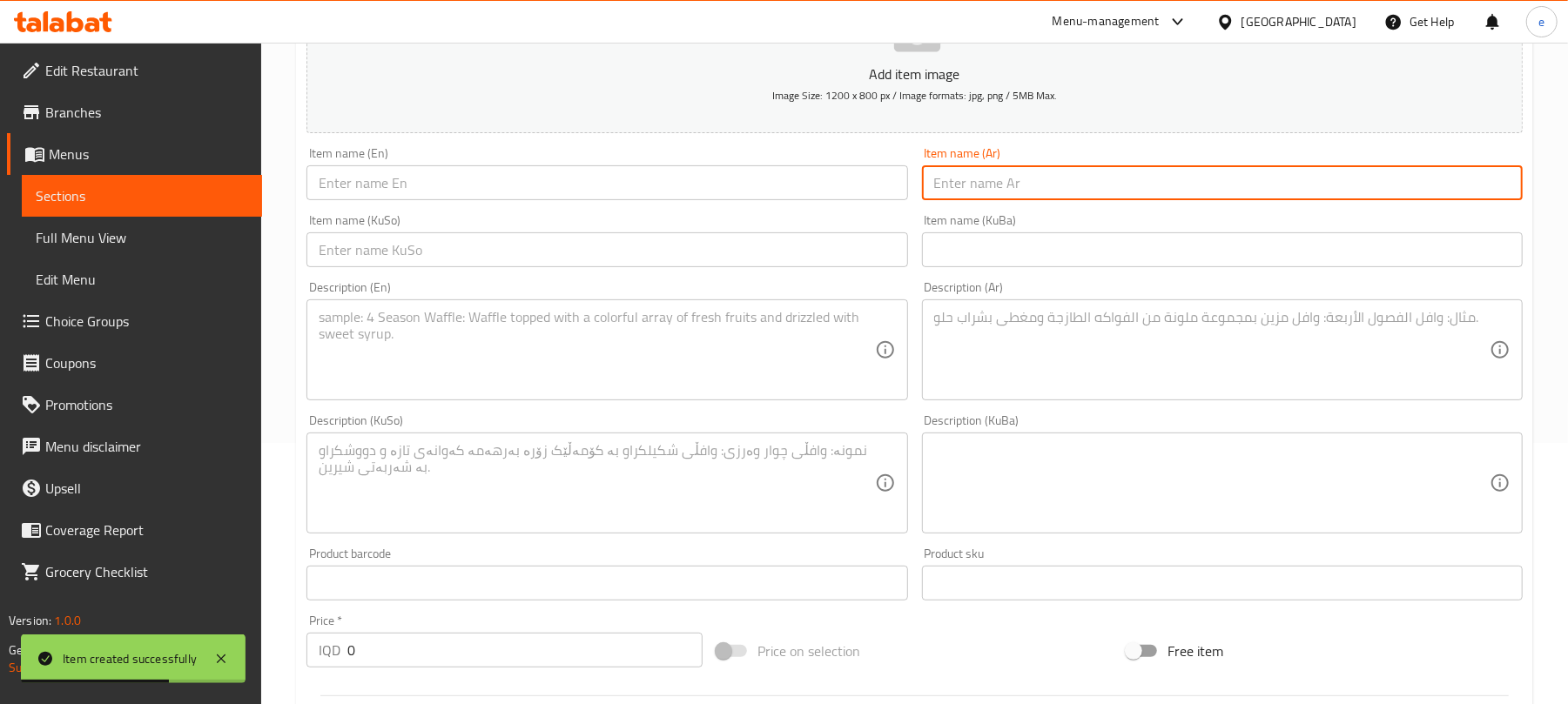
paste input "كعكة لوتس"
type input "كعكة لوتس"
click at [702, 203] on div "Item name (En) Item name (En)" at bounding box center [606, 174] width 614 height 67
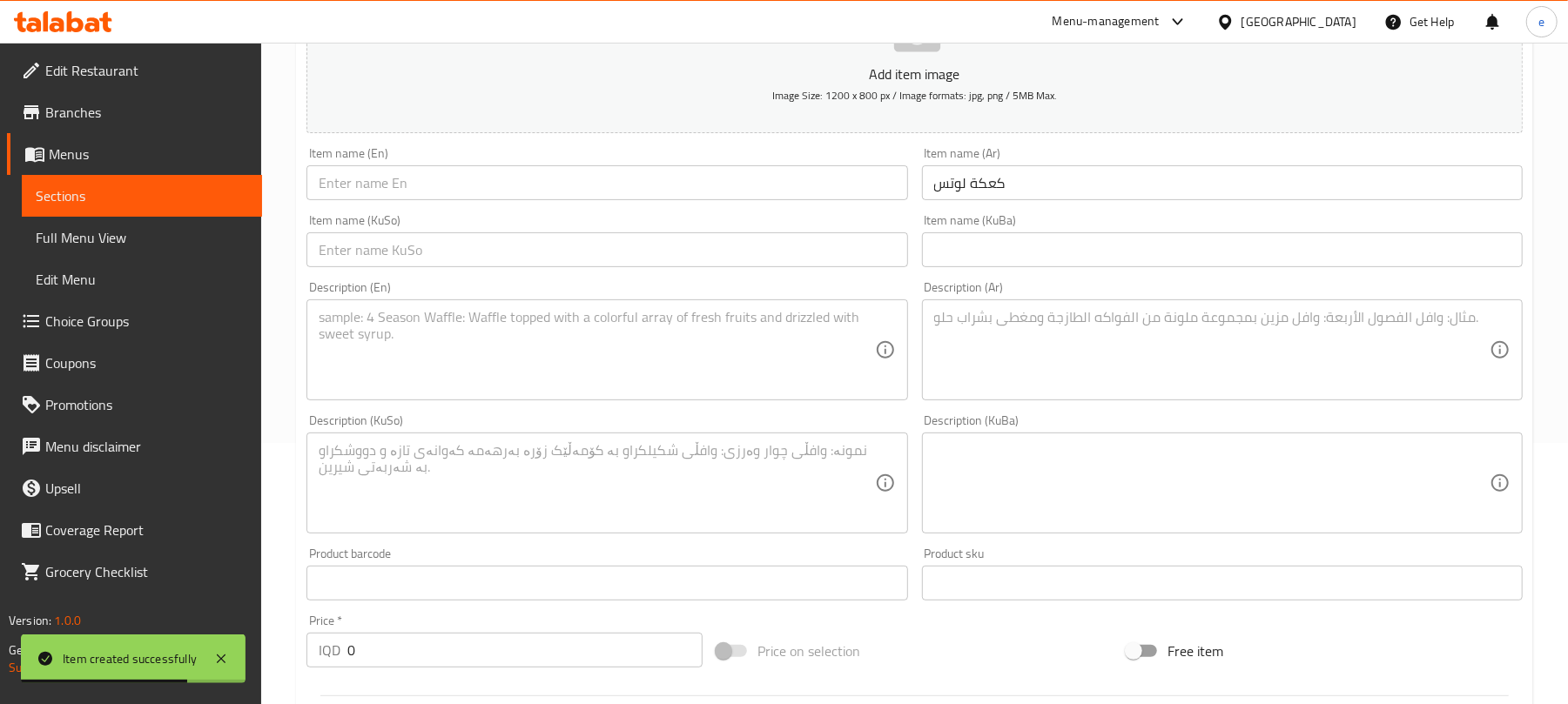
click at [691, 188] on input "text" at bounding box center [607, 183] width 601 height 35
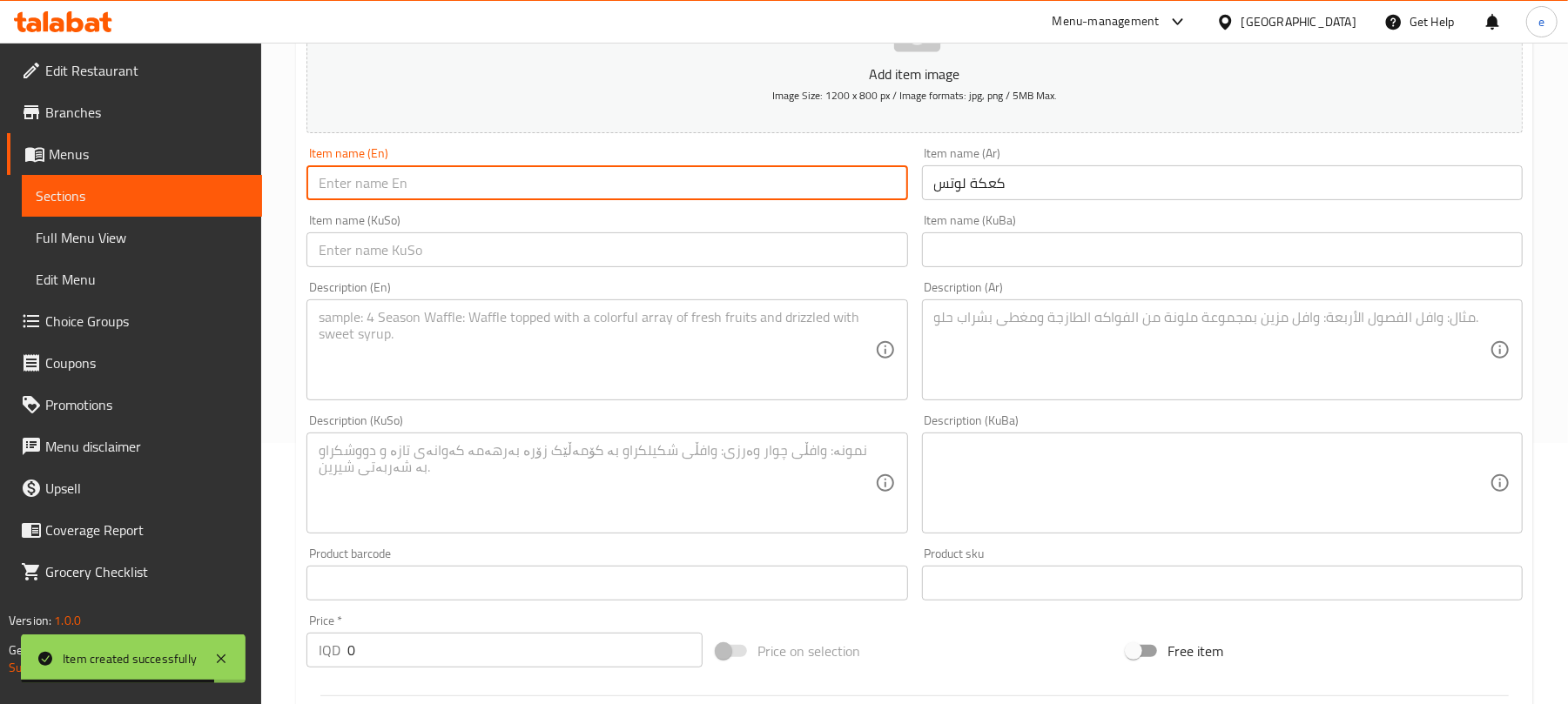
paste input "Lotus Cake"
type input "Lotus Cake"
click at [688, 243] on input "text" at bounding box center [607, 250] width 601 height 35
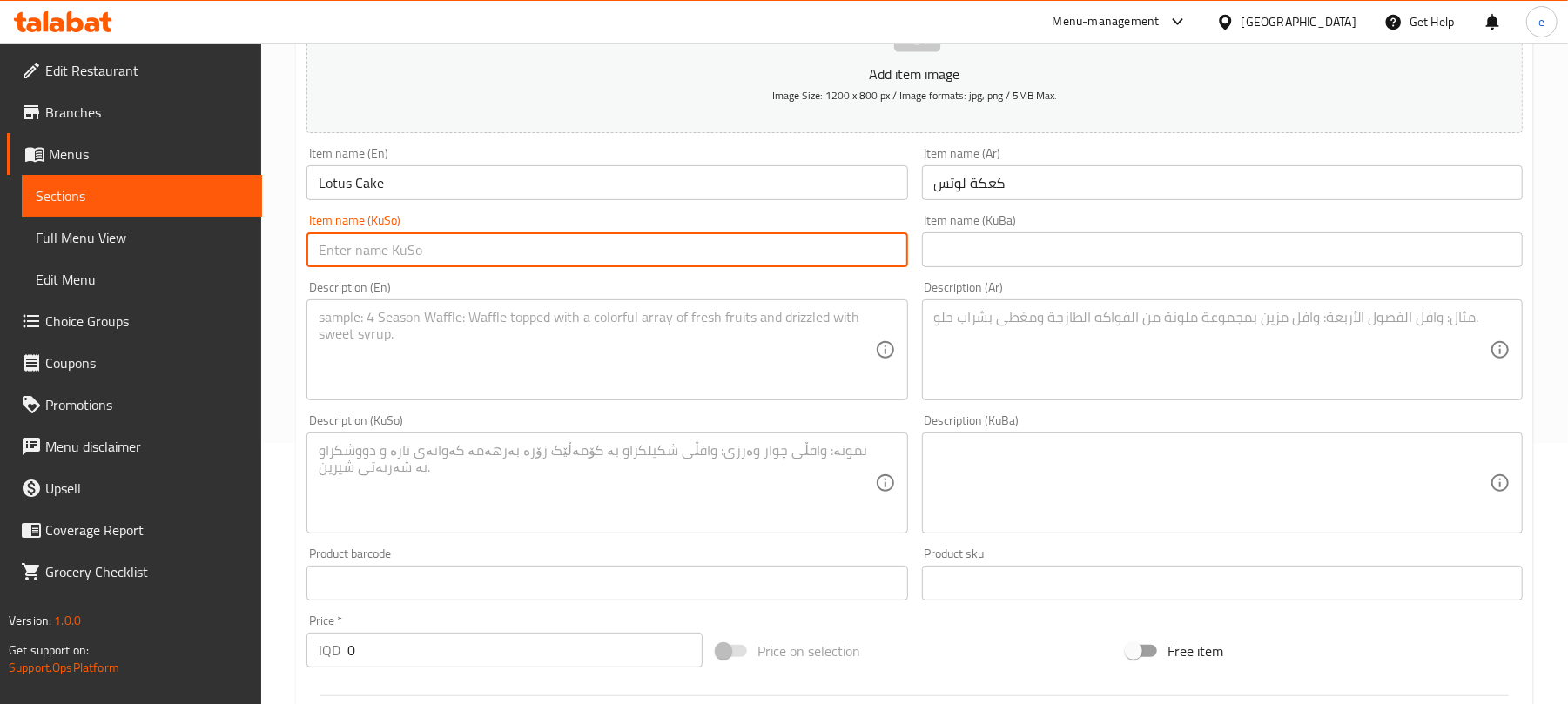
click at [688, 243] on input "text" at bounding box center [607, 250] width 601 height 35
type input "کێکی لۆتس"
drag, startPoint x: 310, startPoint y: 641, endPoint x: 282, endPoint y: 638, distance: 28.2
click at [282, 638] on div "Home / Restaurants management / Menus / Sections / item / create Cakes section …" at bounding box center [914, 475] width 1307 height 1388
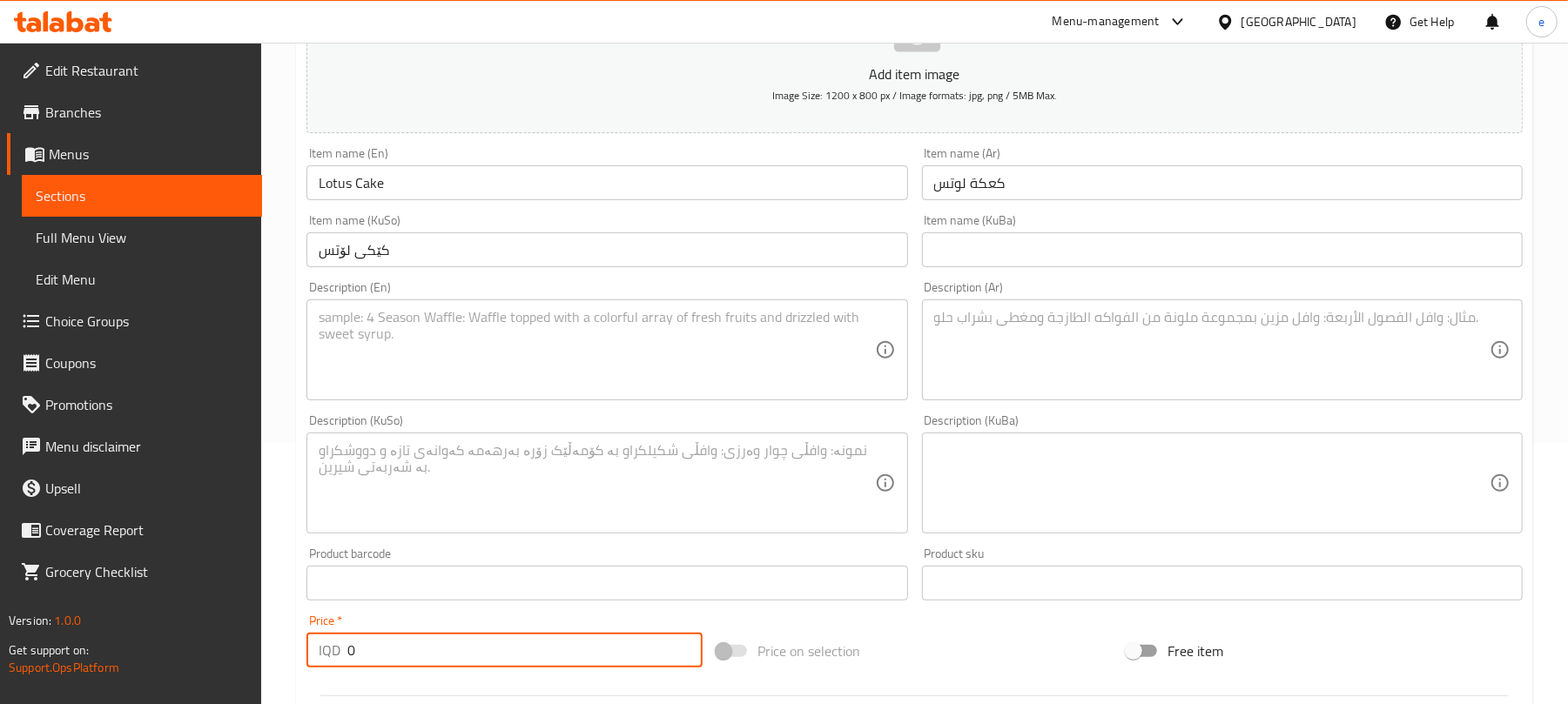
paste input "1800"
type input "18000"
click at [639, 496] on textarea at bounding box center [597, 483] width 555 height 83
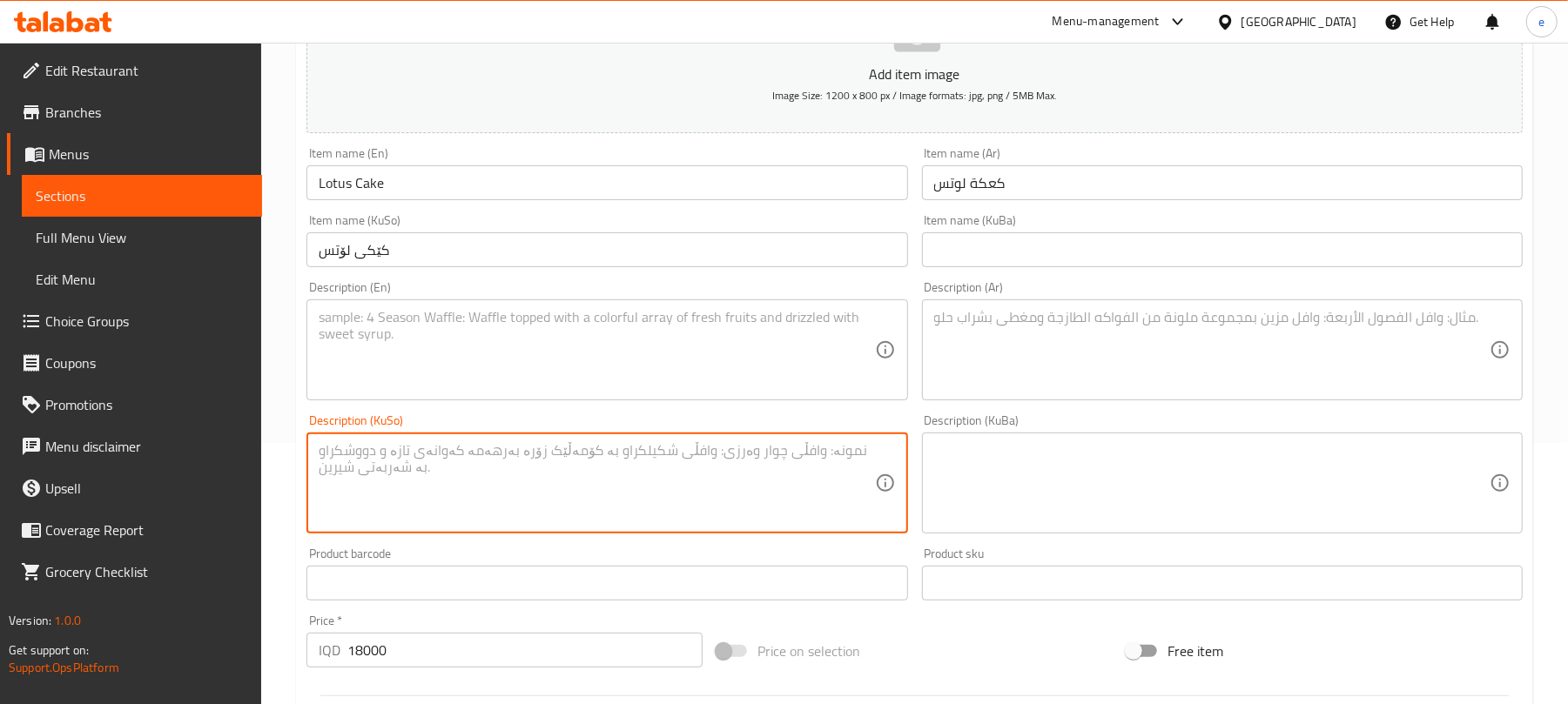
paste textarea "بۆ 4 کەس"
type textarea "بۆ 4 کەس"
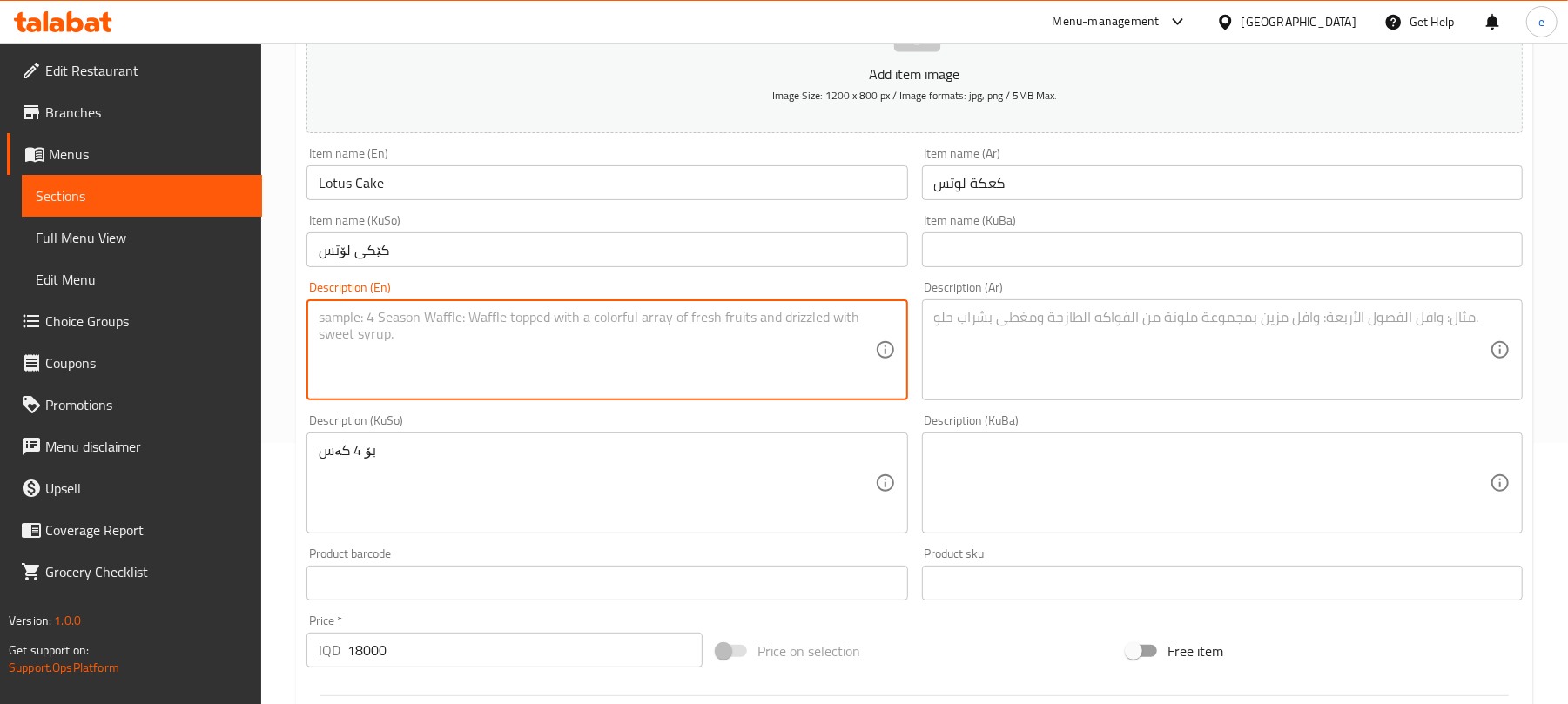
click at [599, 346] on textarea at bounding box center [597, 351] width 555 height 83
paste textarea "For 4 Persons"
type textarea "For 4 Persons"
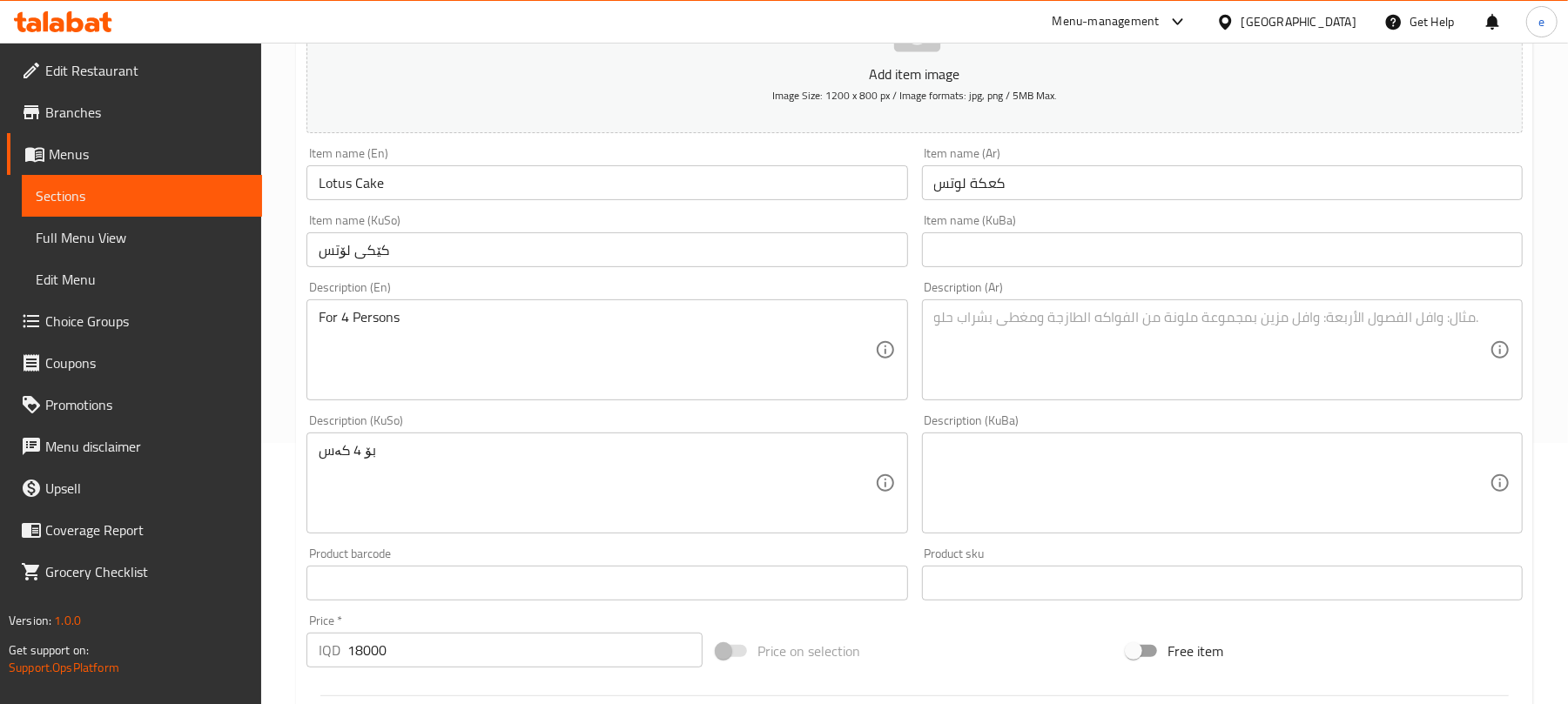
click at [997, 296] on div "Description (Ar) Description (Ar)" at bounding box center [1223, 341] width 601 height 120
click at [1040, 352] on textarea at bounding box center [1212, 351] width 555 height 83
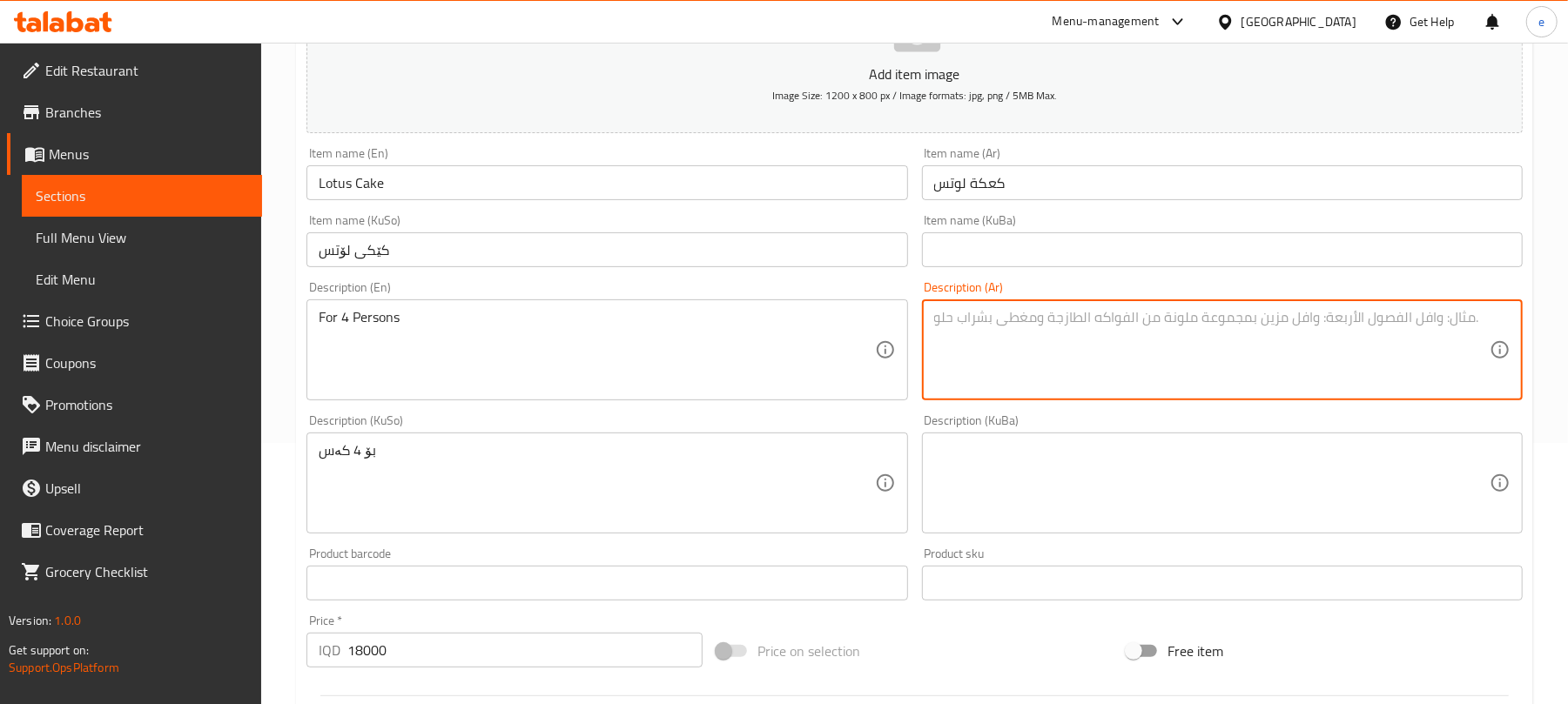
paste textarea "تكفى 4 أفراد"
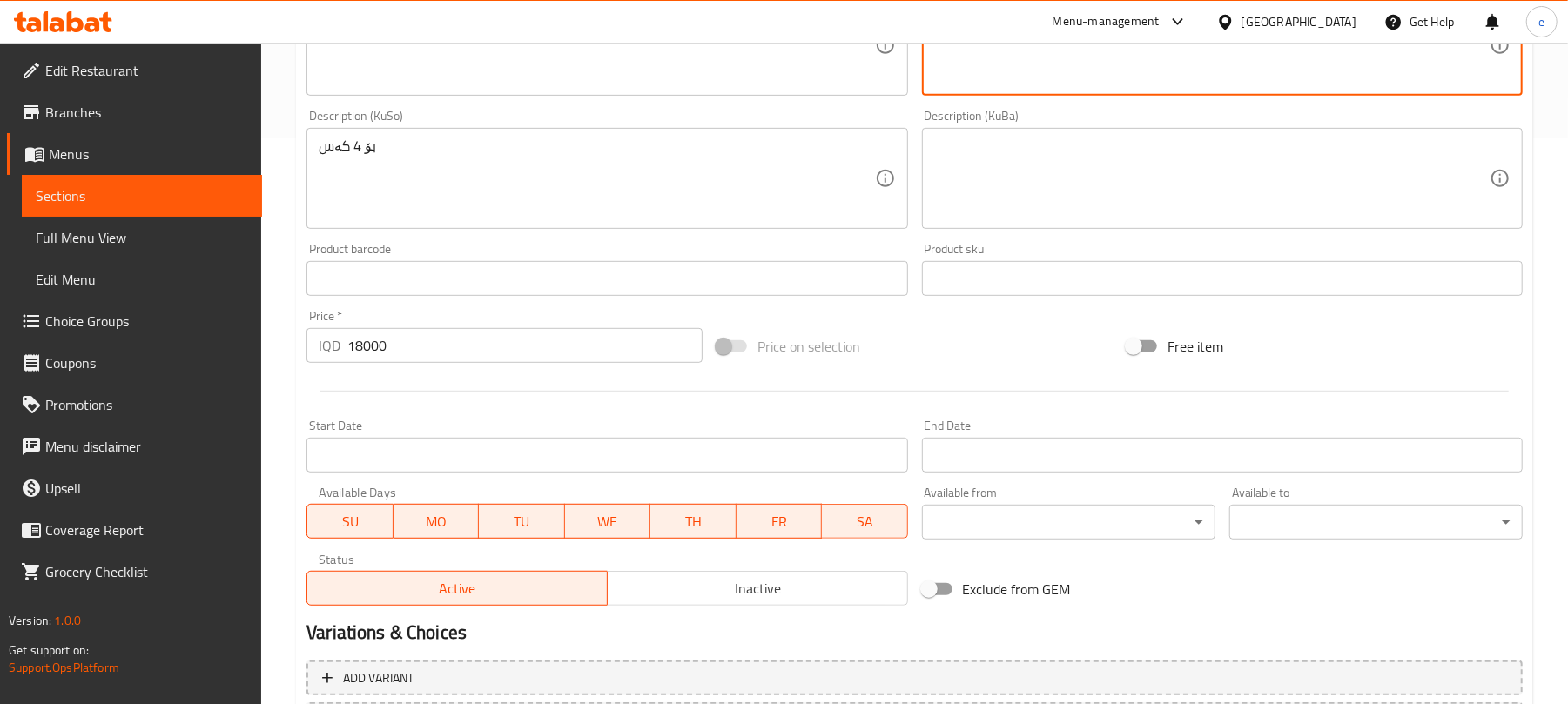
scroll to position [725, 0]
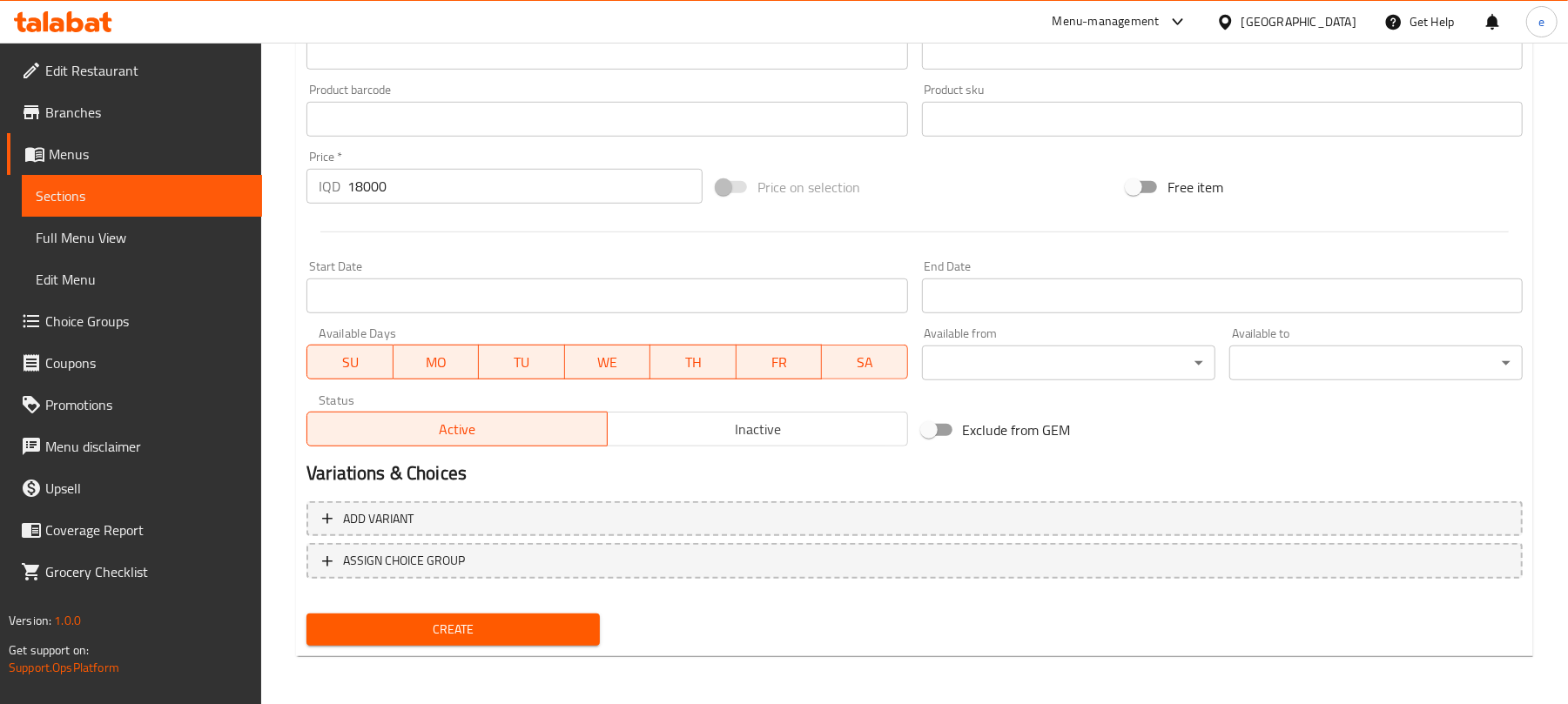
type textarea "تكفى 4 أفراد"
click at [527, 638] on span "Create" at bounding box center [454, 629] width 265 height 22
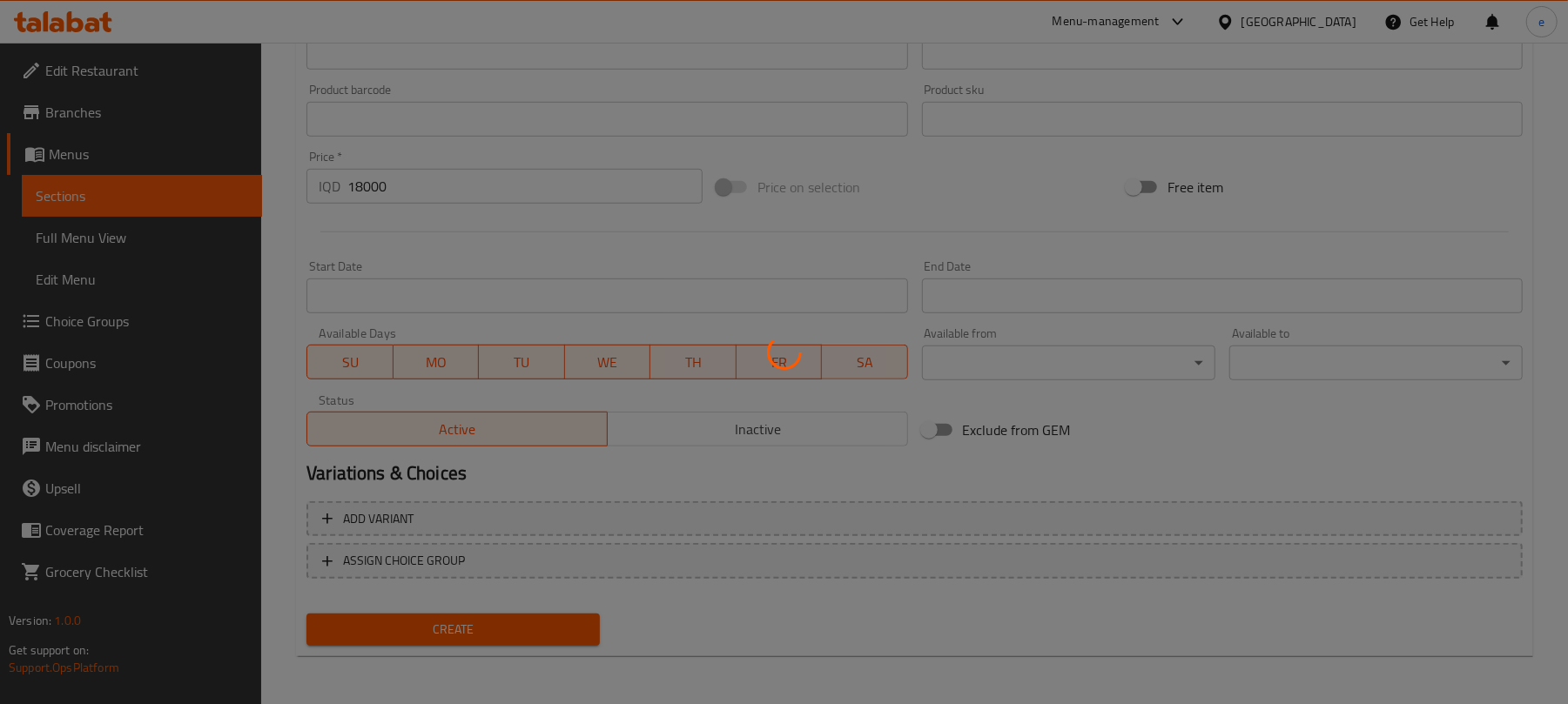
type input "0"
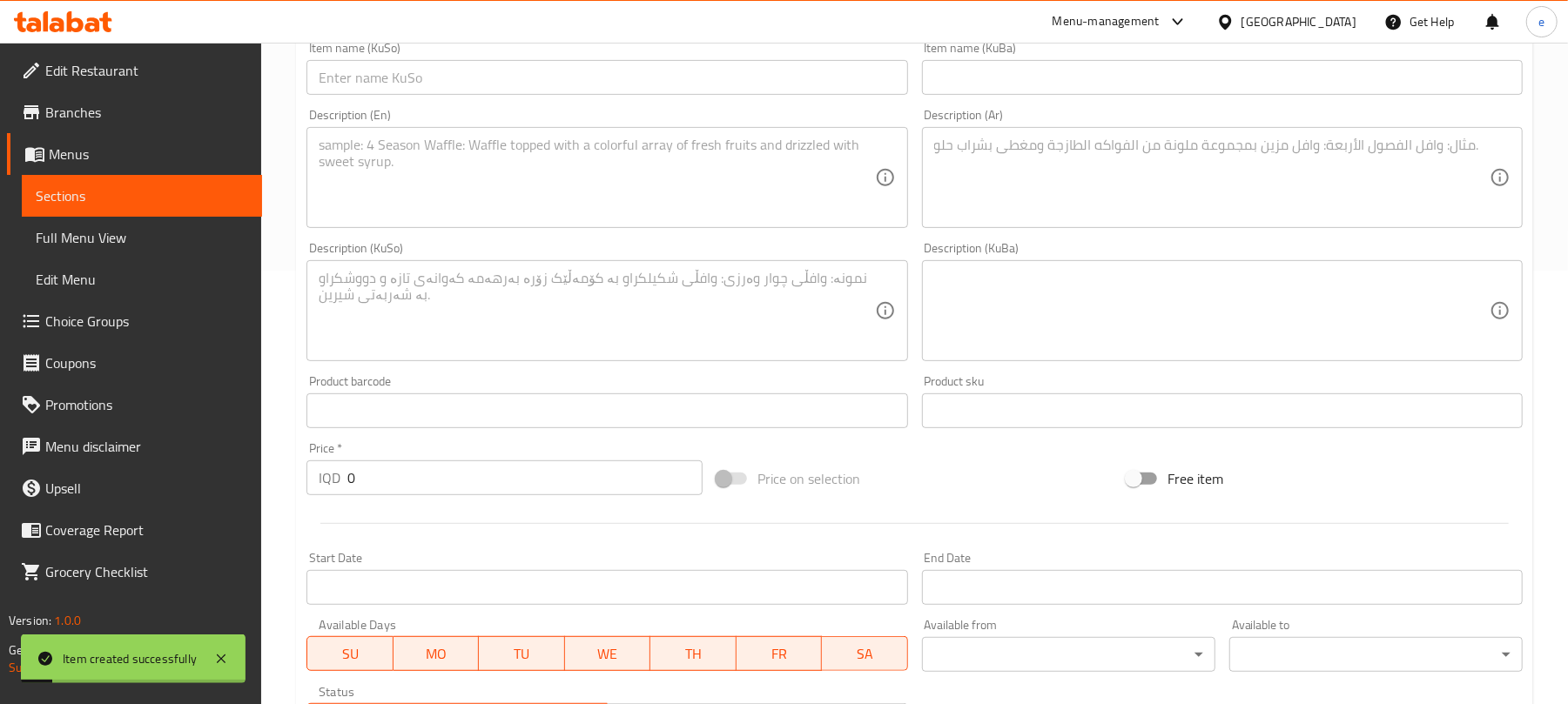
scroll to position [261, 0]
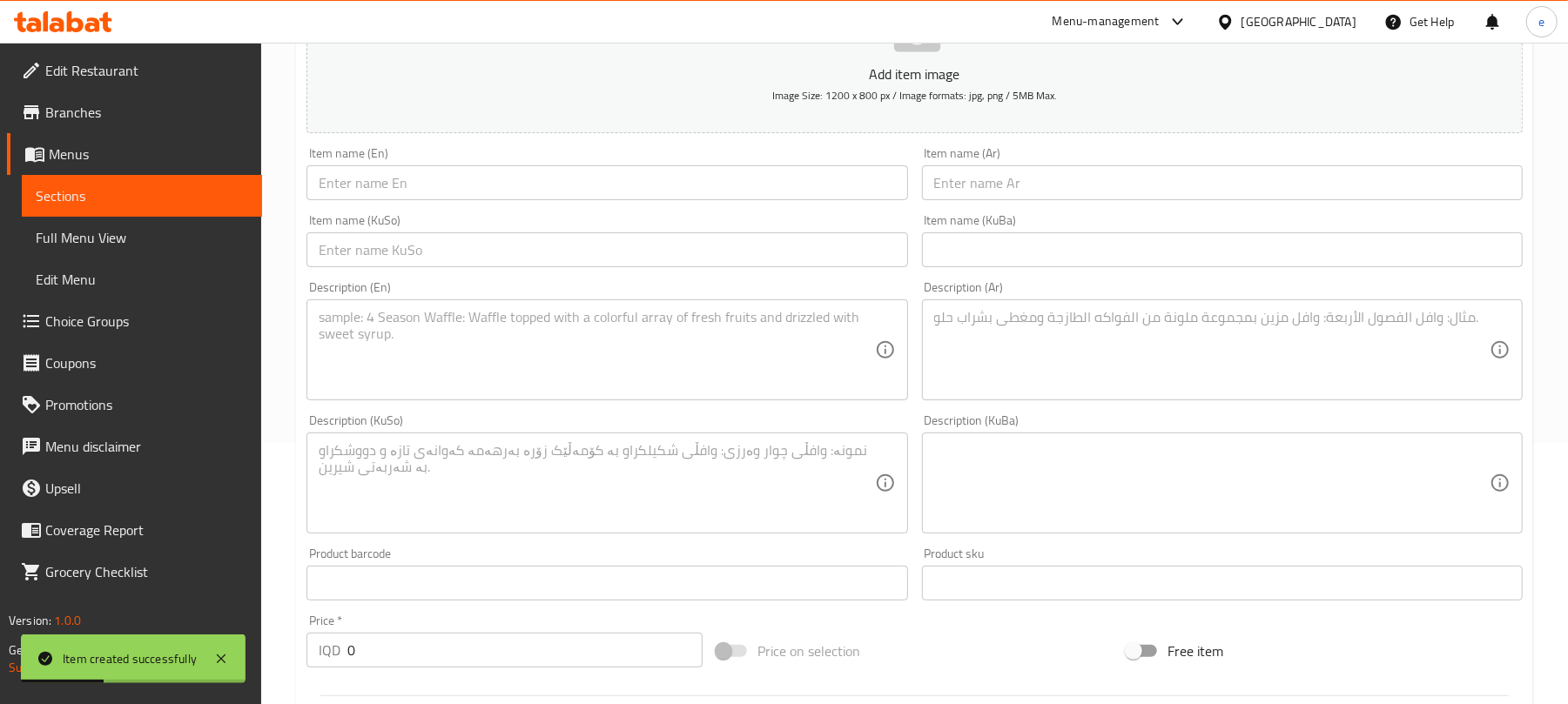
click at [628, 238] on input "text" at bounding box center [607, 250] width 601 height 35
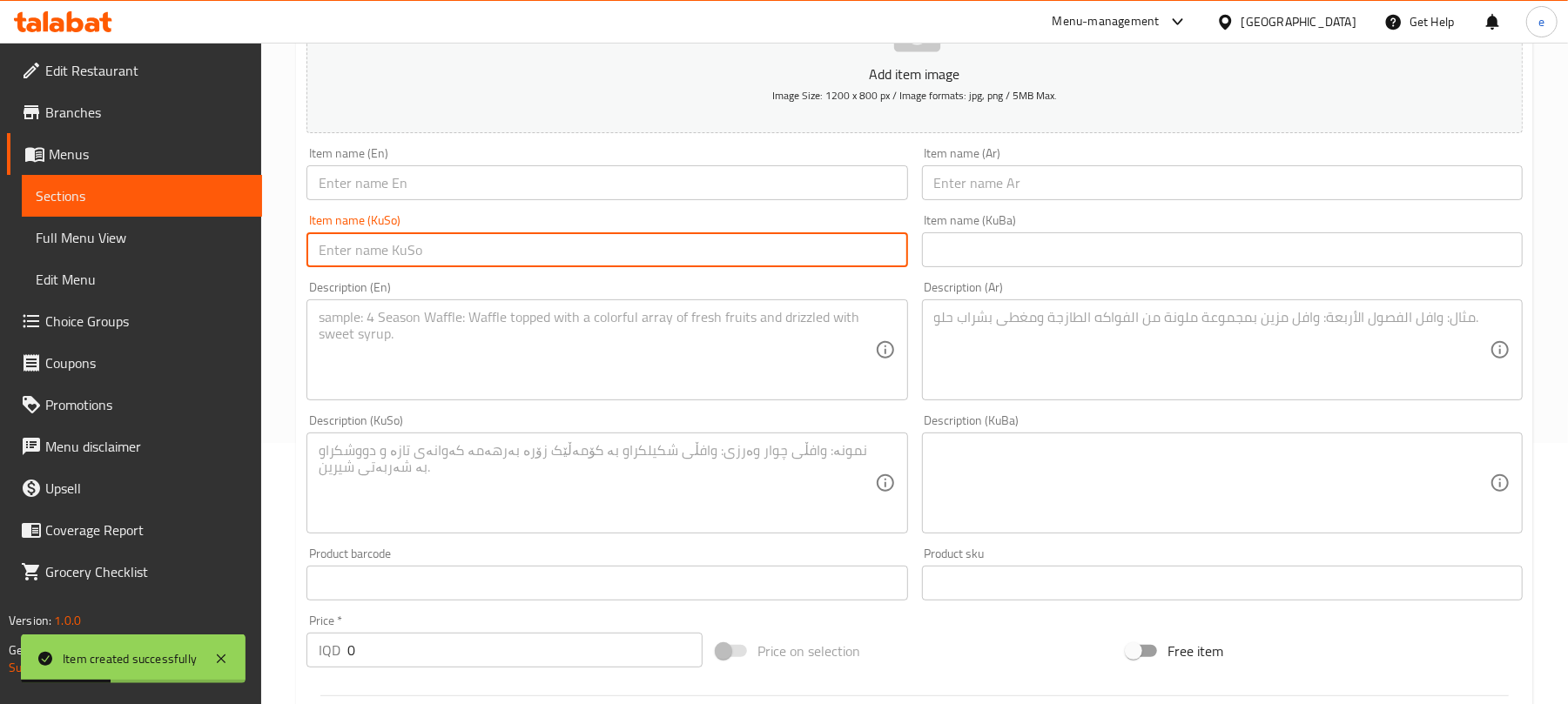
paste input "کێکی ئۆریۆ"
type input "کێکی ئۆریۆ"
click at [589, 197] on input "text" at bounding box center [607, 183] width 601 height 35
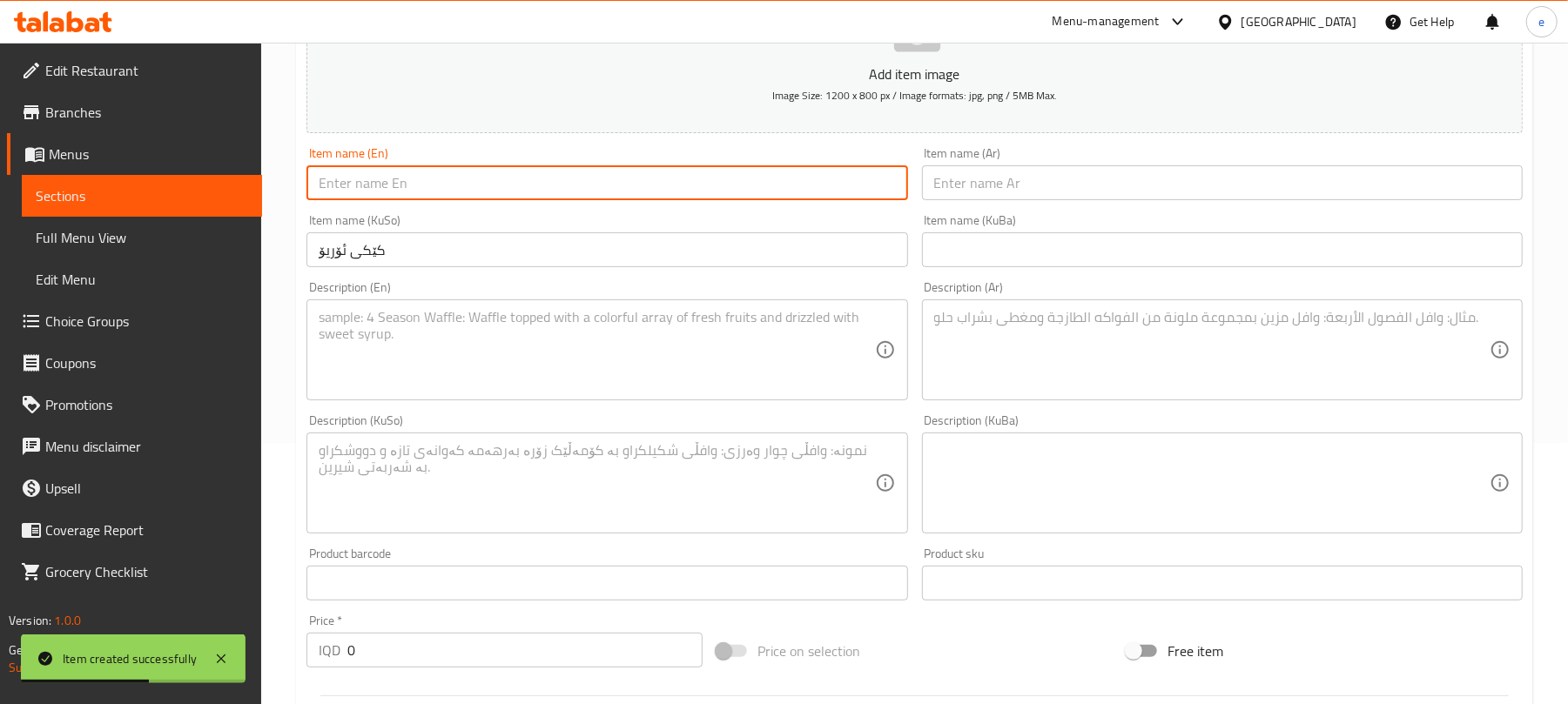
paste input "Oreo Cake"
type input "Oreo Cake"
click at [1053, 186] on input "text" at bounding box center [1223, 183] width 601 height 35
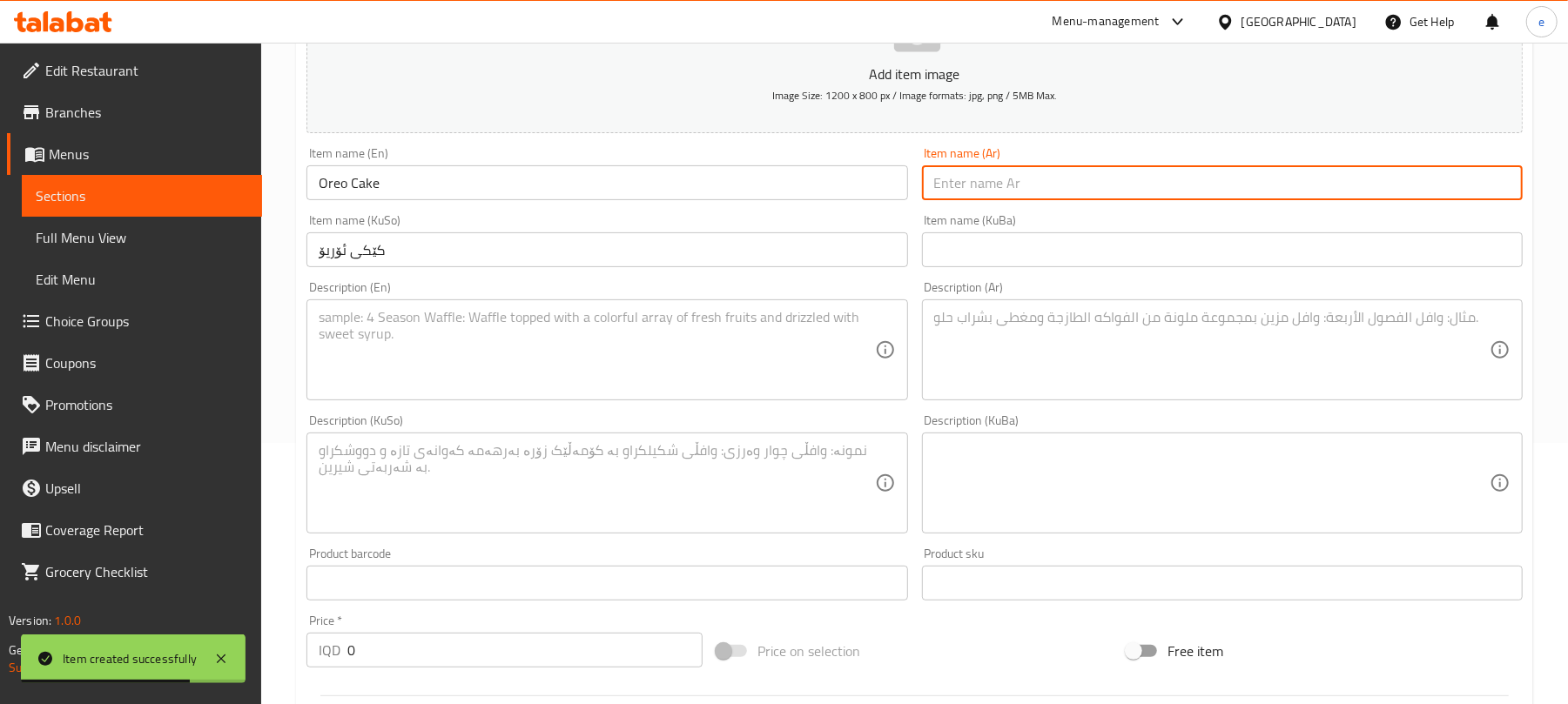
paste input "كعكة أوريو"
type input "كعكة أوريو"
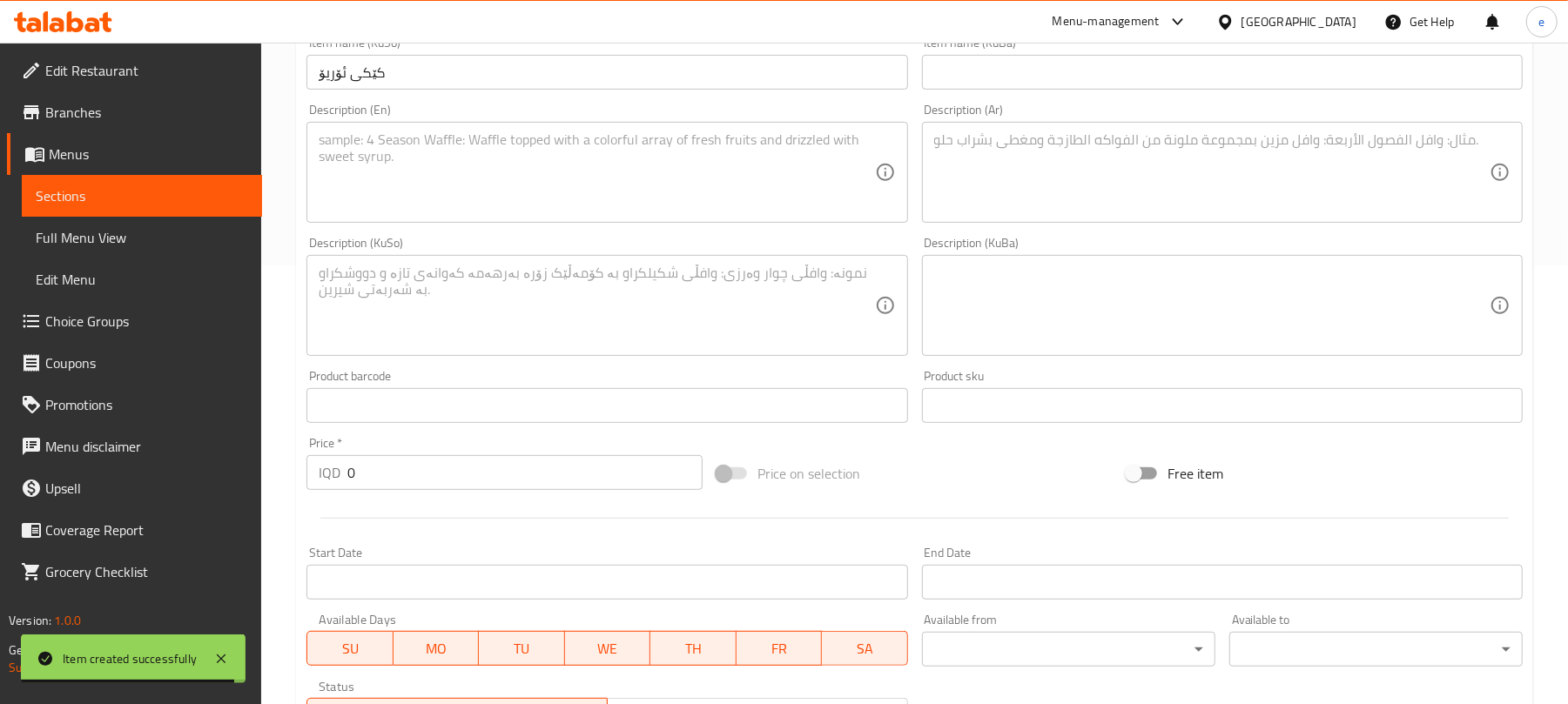
scroll to position [493, 0]
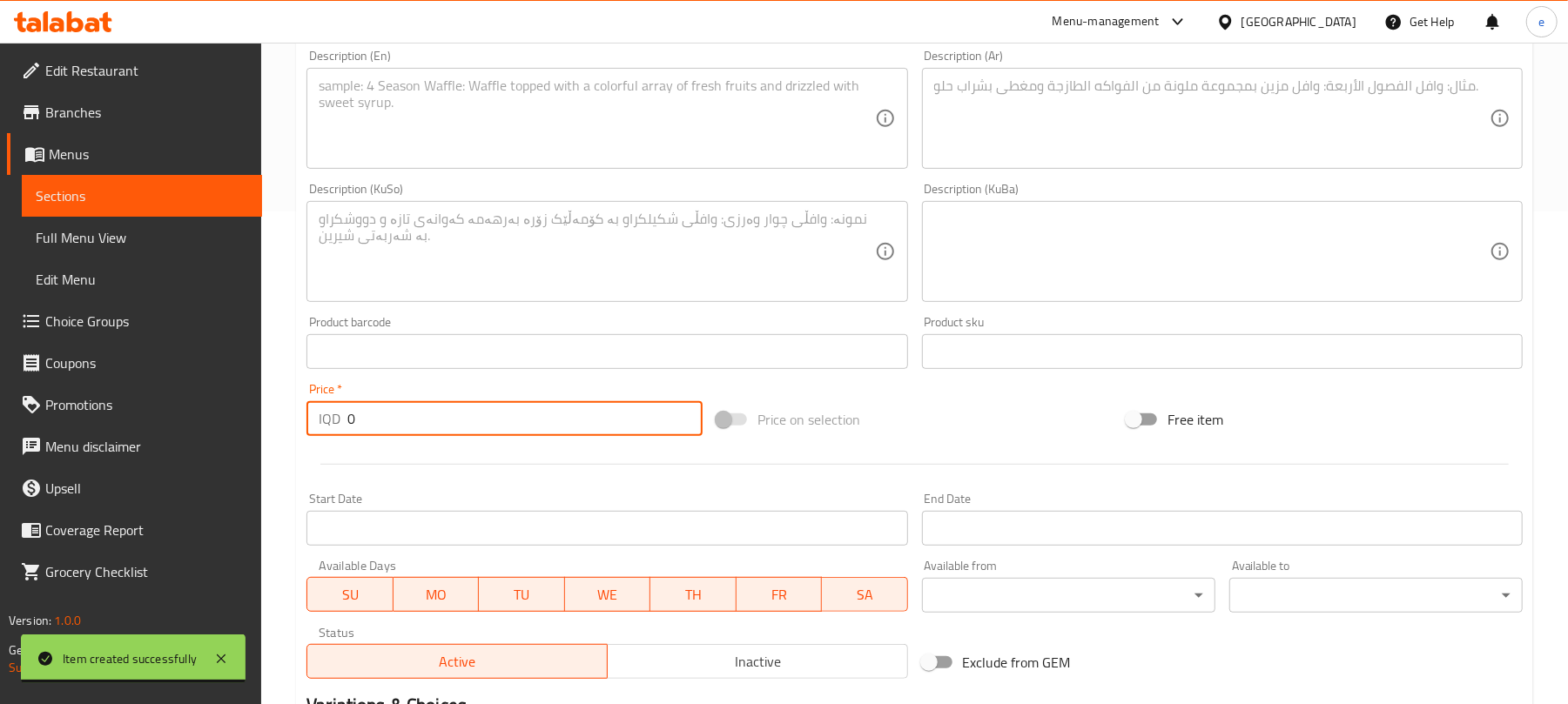
drag, startPoint x: 467, startPoint y: 425, endPoint x: 254, endPoint y: 415, distance: 213.2
click at [255, 415] on div "Edit Restaurant Branches Menus Sections Full Menu View Edit Menu Choice Groups …" at bounding box center [784, 243] width 1568 height 1388
paste input "1800"
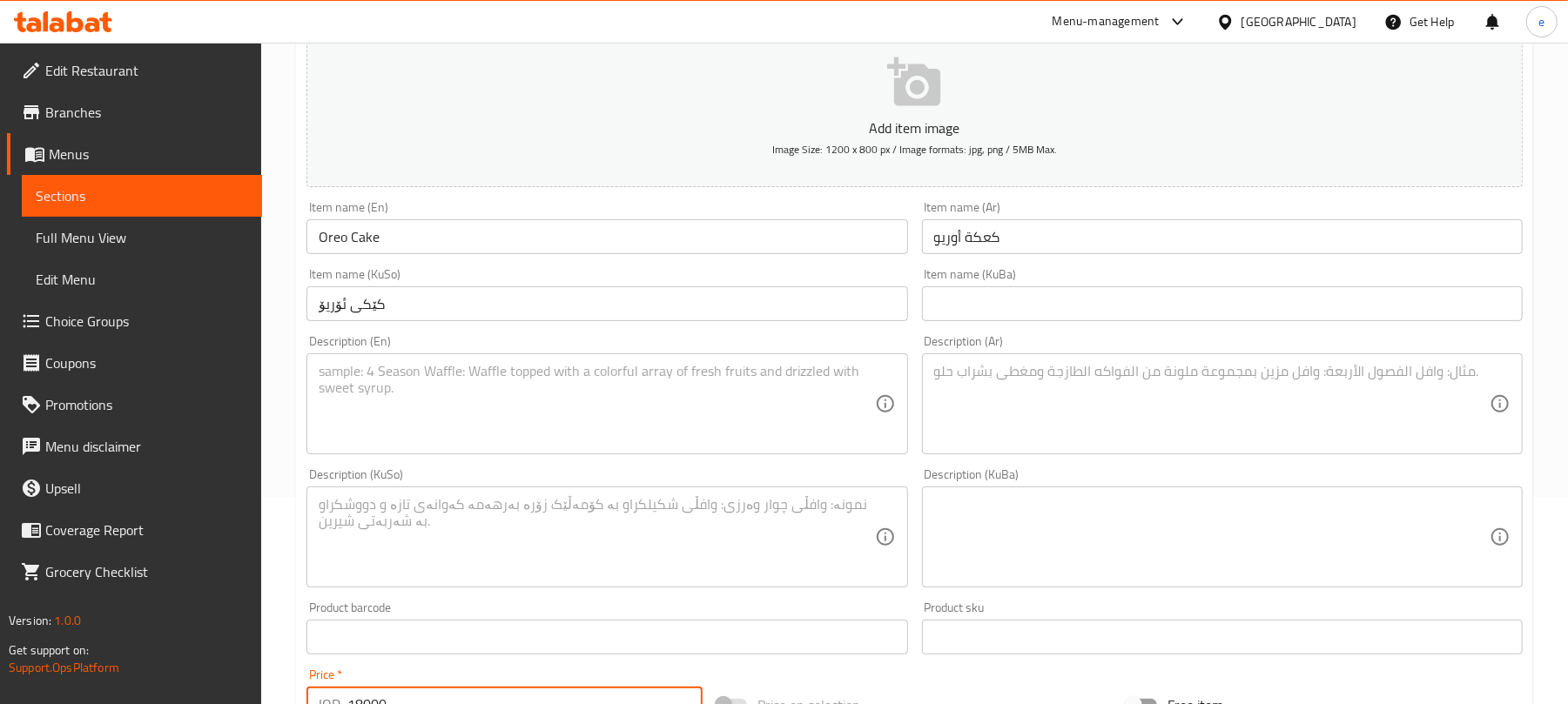
scroll to position [261, 0]
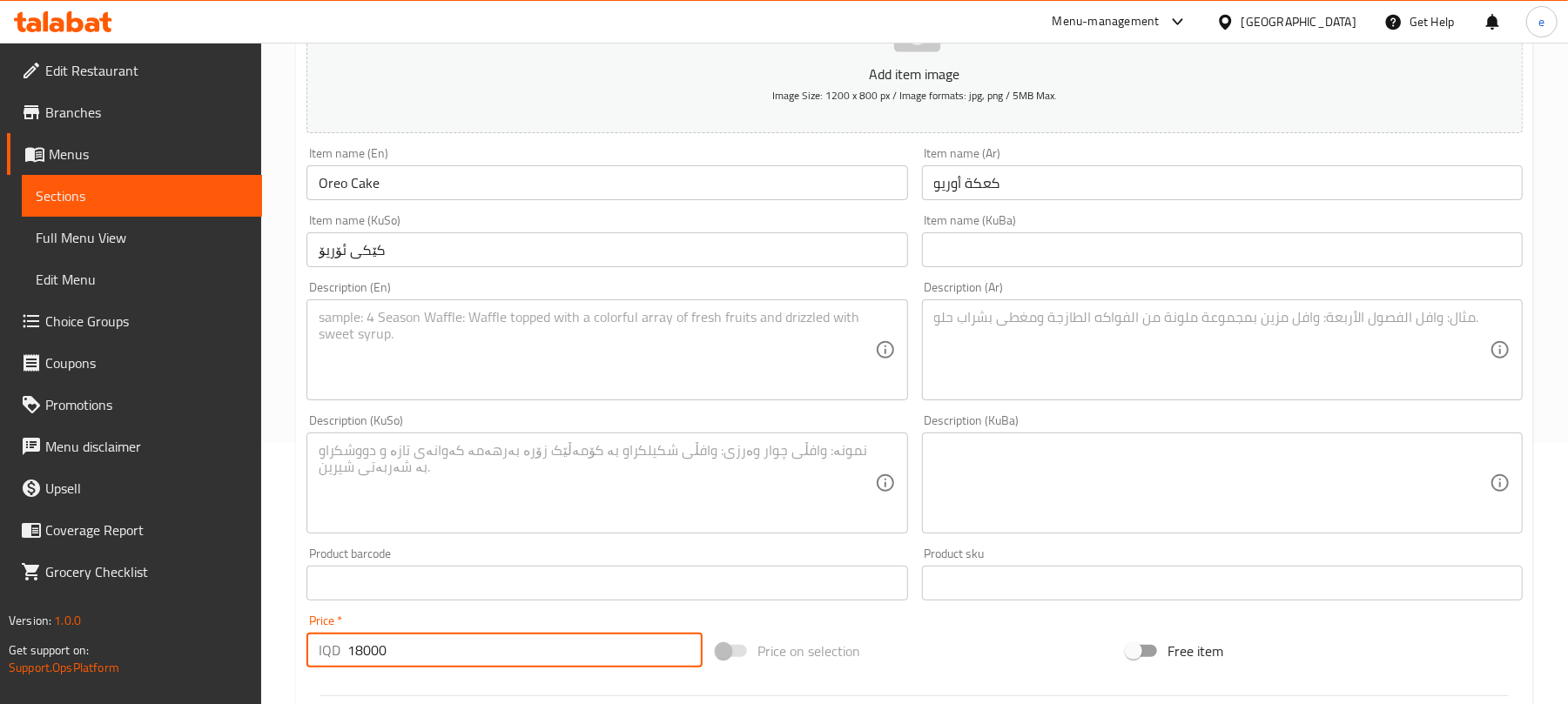
type input "18000"
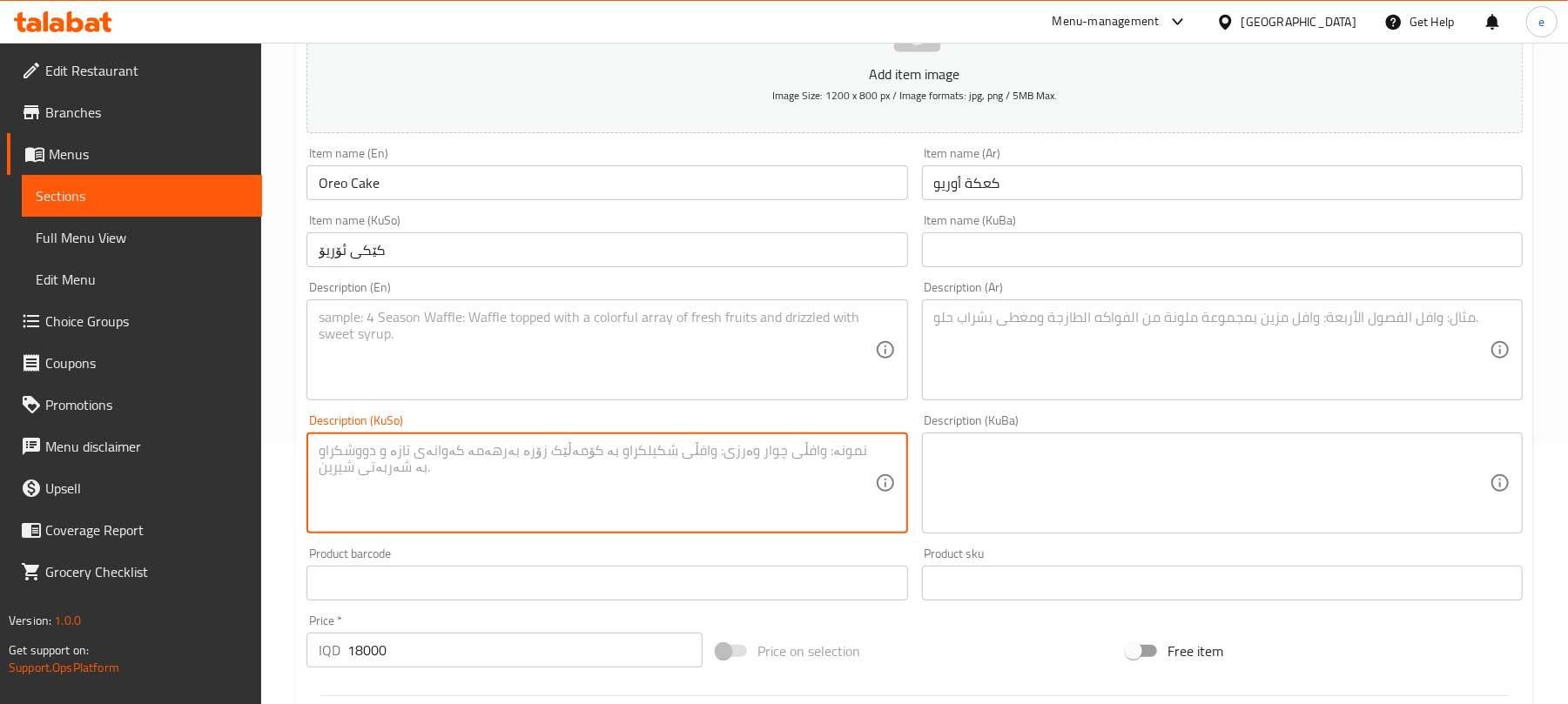
click at [530, 496] on textarea at bounding box center [597, 483] width 555 height 83
paste textarea "بۆ 4 کەس"
type textarea "بۆ 4 کەس"
click at [562, 345] on textarea at bounding box center [597, 351] width 555 height 83
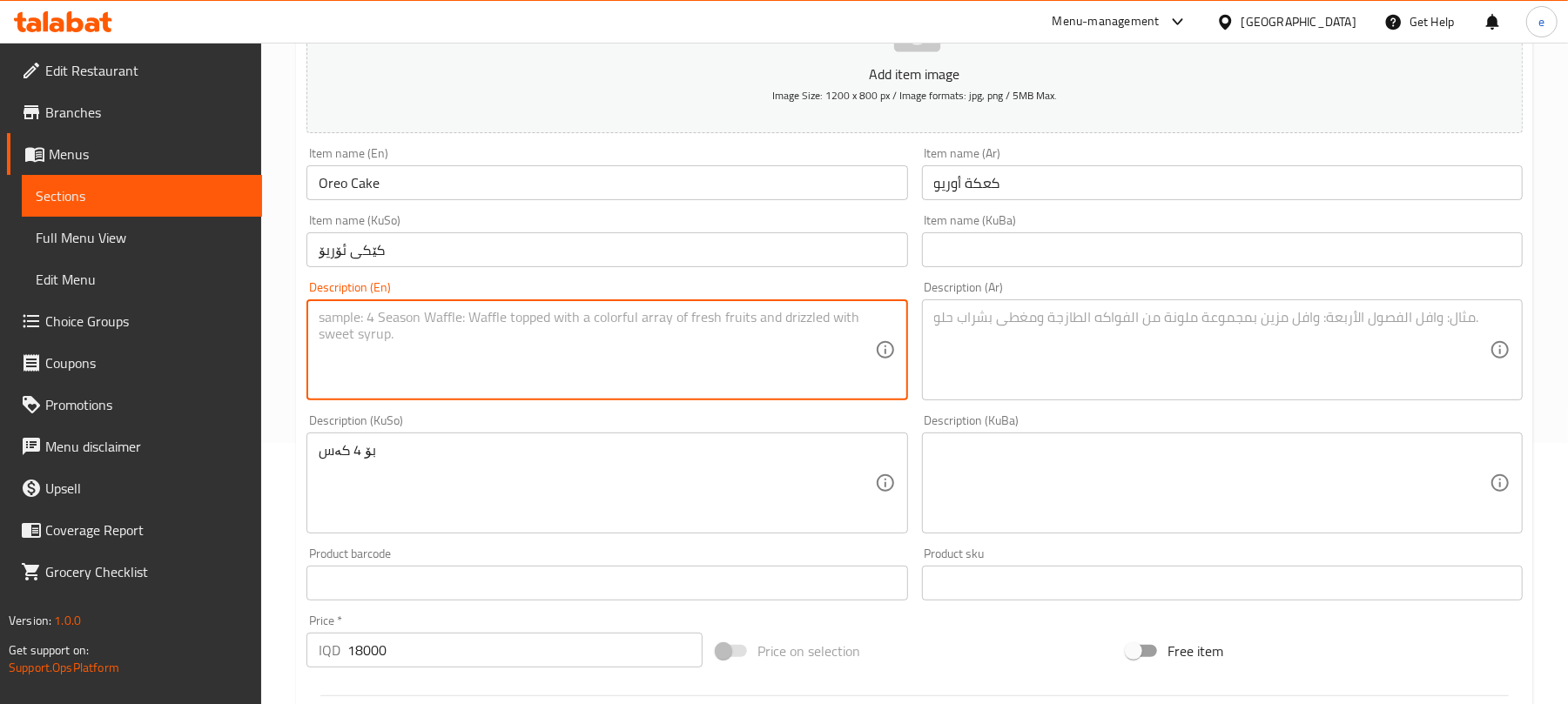
paste textarea "For 4 Persons"
type textarea "For 4 Persons"
click at [986, 381] on textarea at bounding box center [1212, 351] width 555 height 83
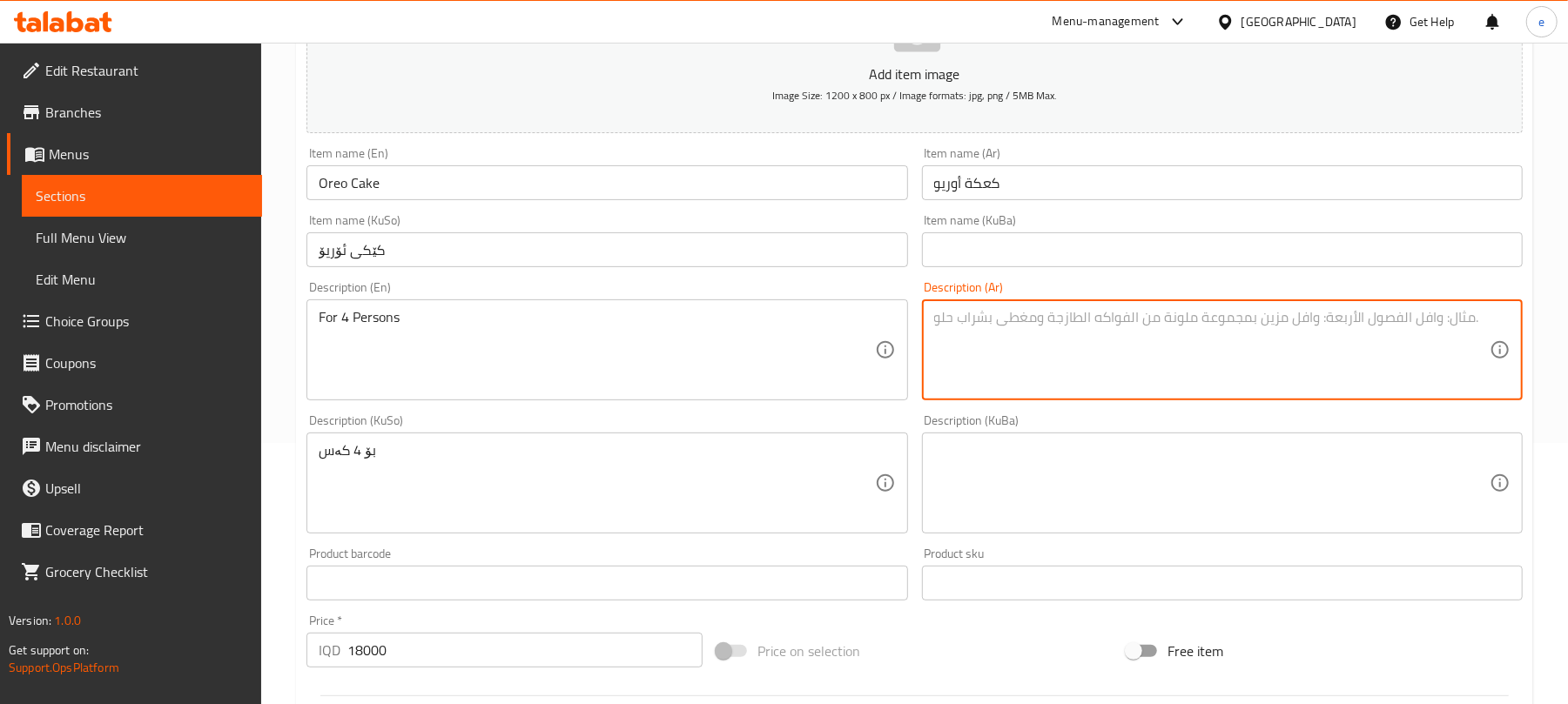
paste textarea "تكفى 4 أفراد"
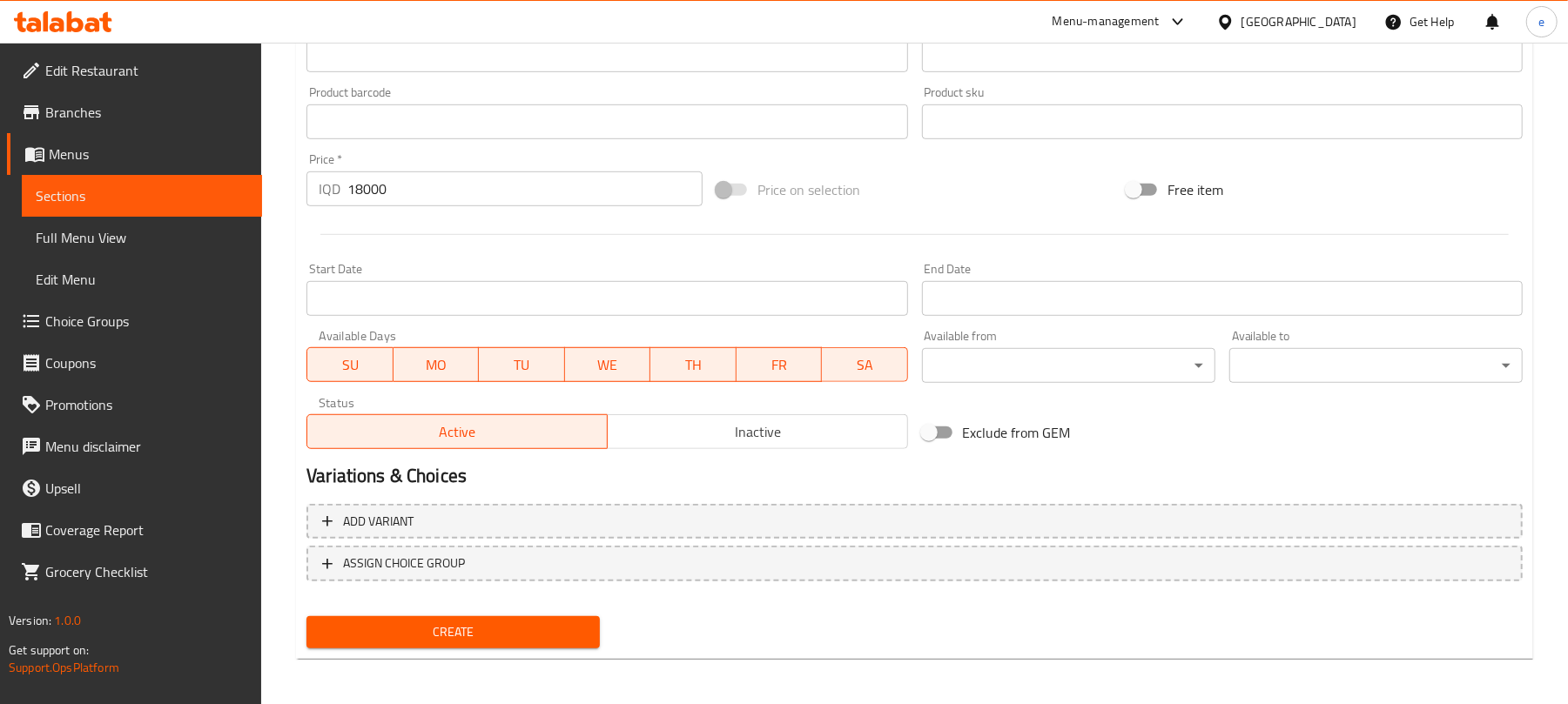
scroll to position [725, 0]
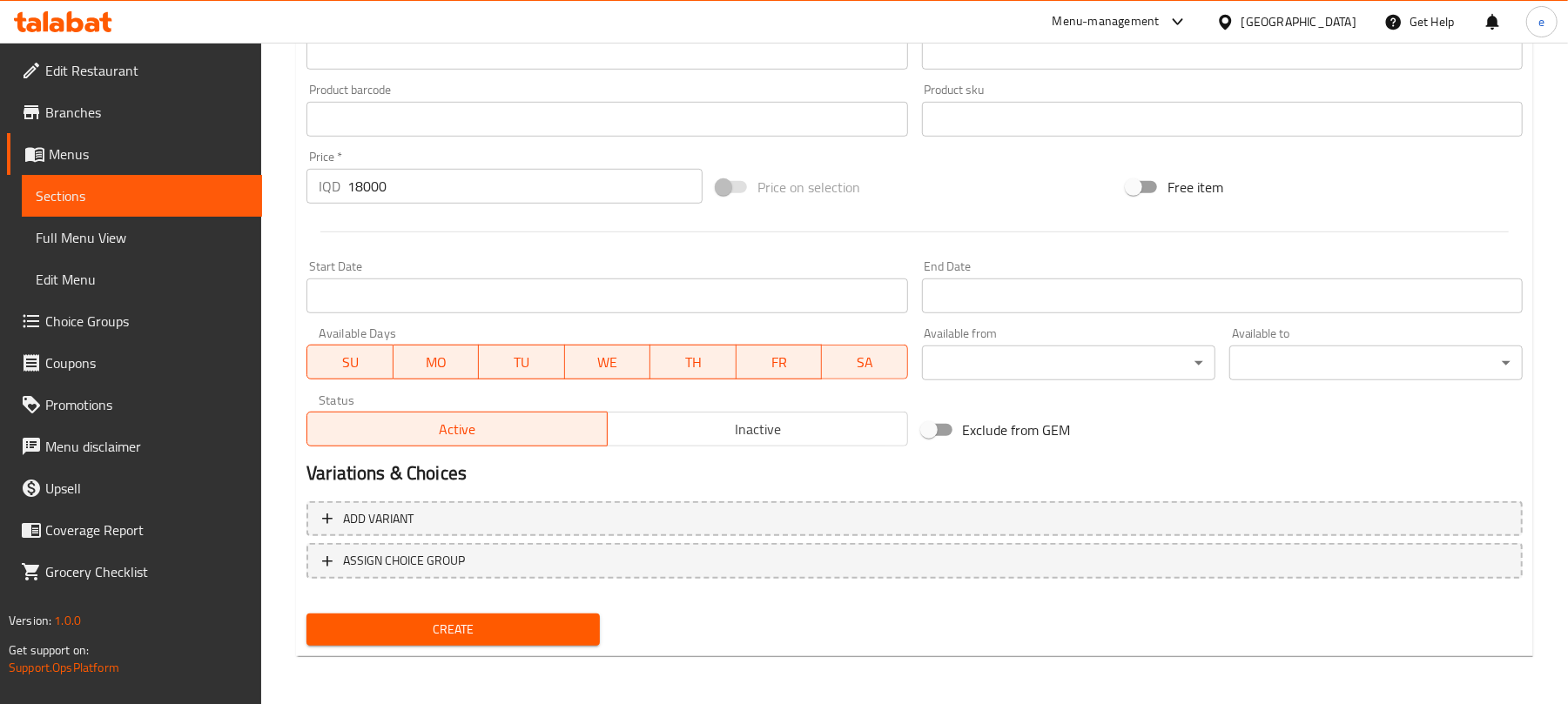
type textarea "تكفى 4 أفراد"
click at [543, 624] on span "Create" at bounding box center [454, 629] width 265 height 22
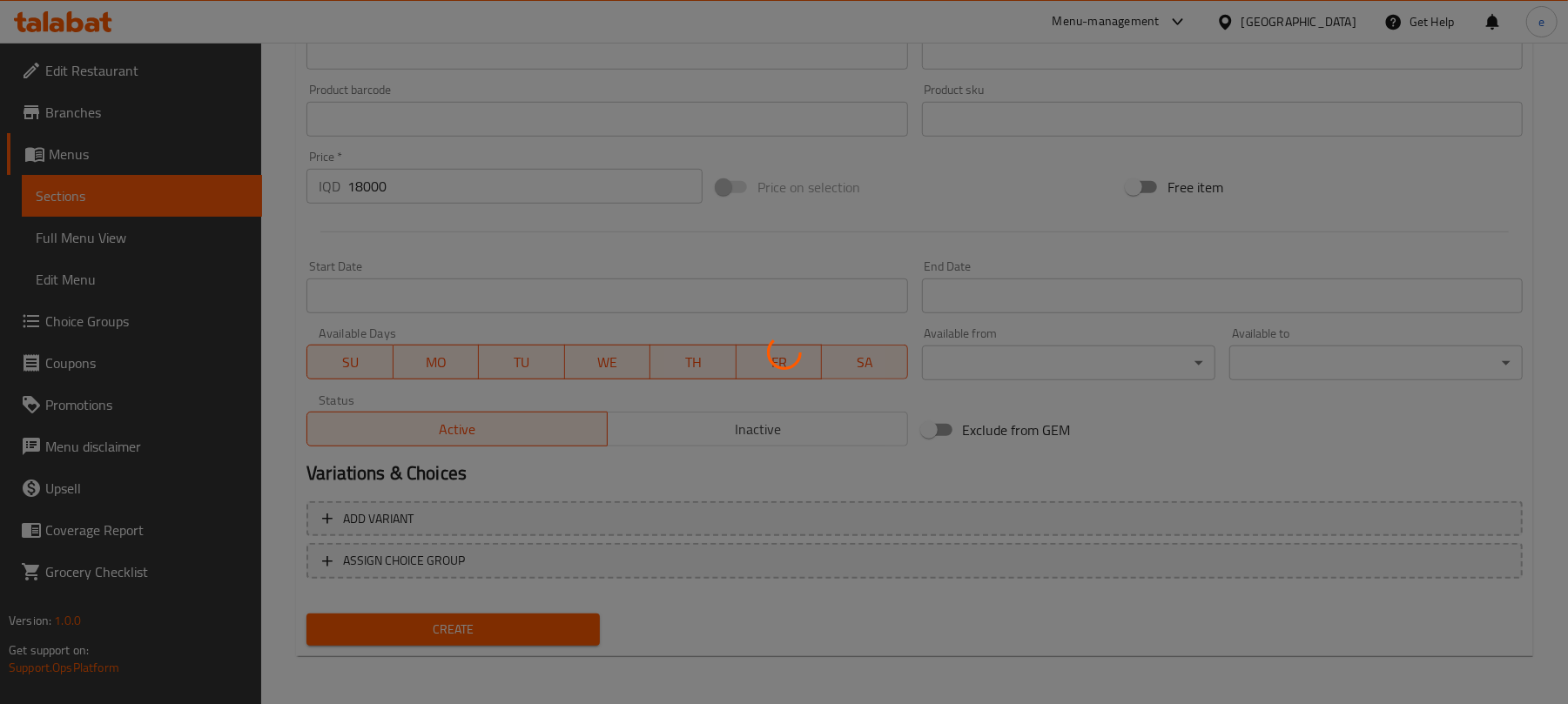
type input "0"
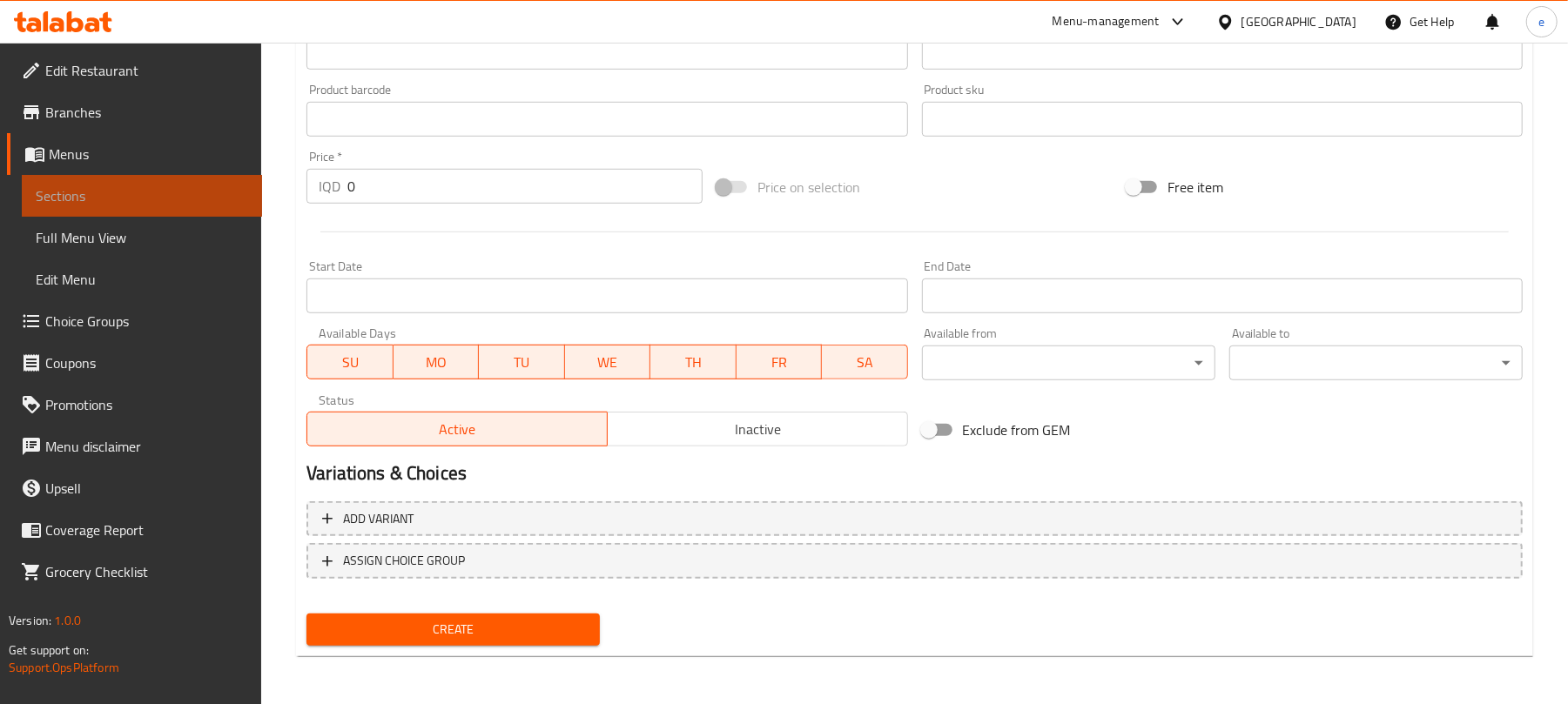
click at [146, 175] on link "Sections" at bounding box center [142, 196] width 240 height 42
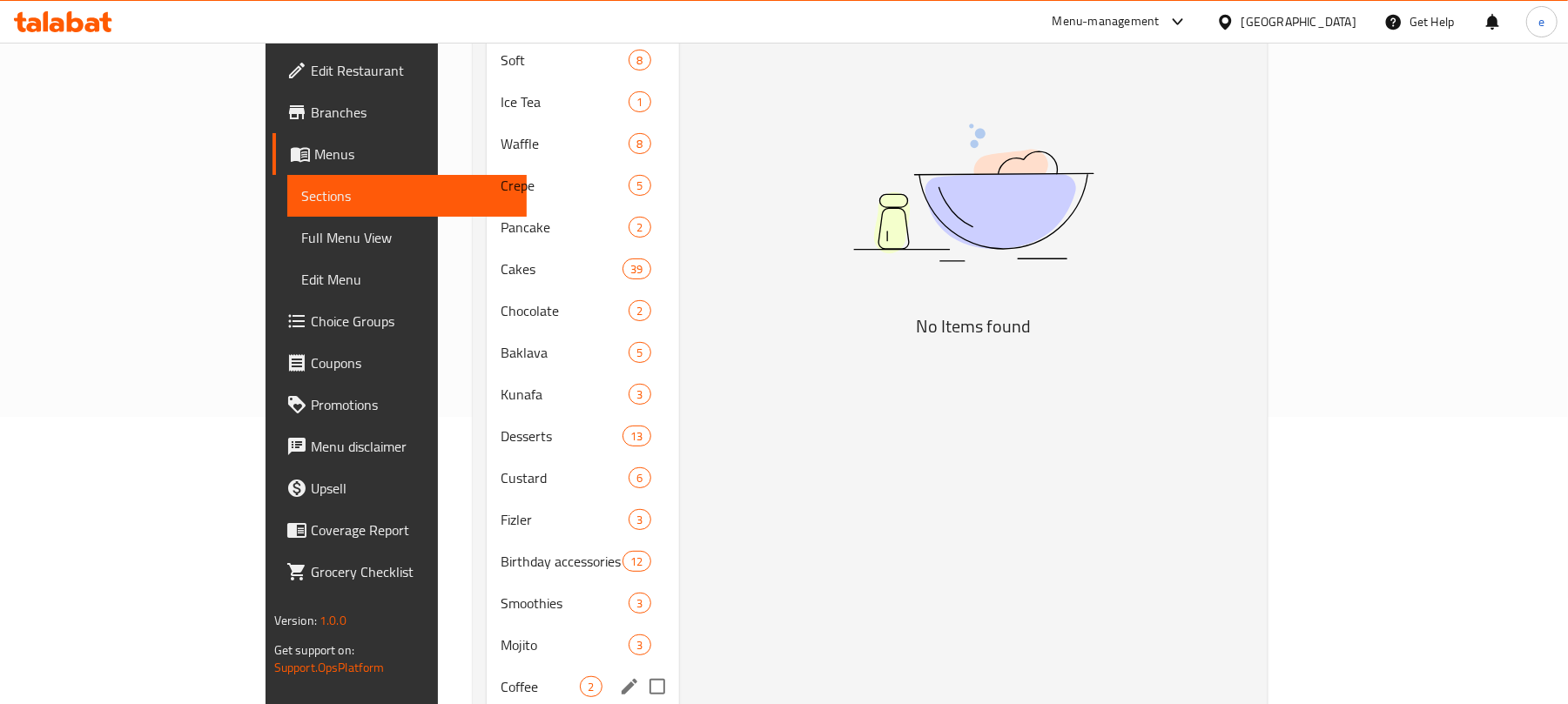
scroll to position [214, 0]
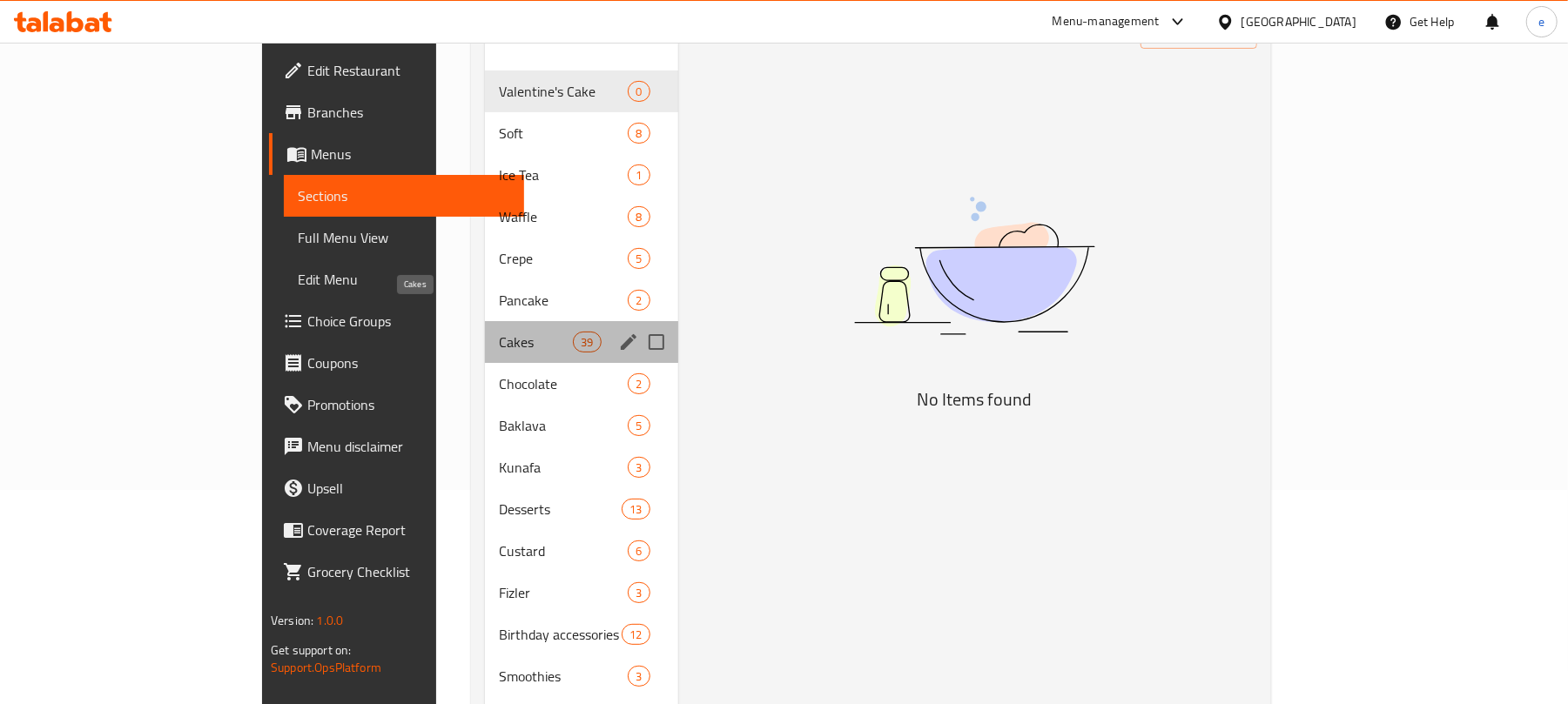
click at [499, 331] on span "Cakes" at bounding box center [536, 342] width 74 height 21
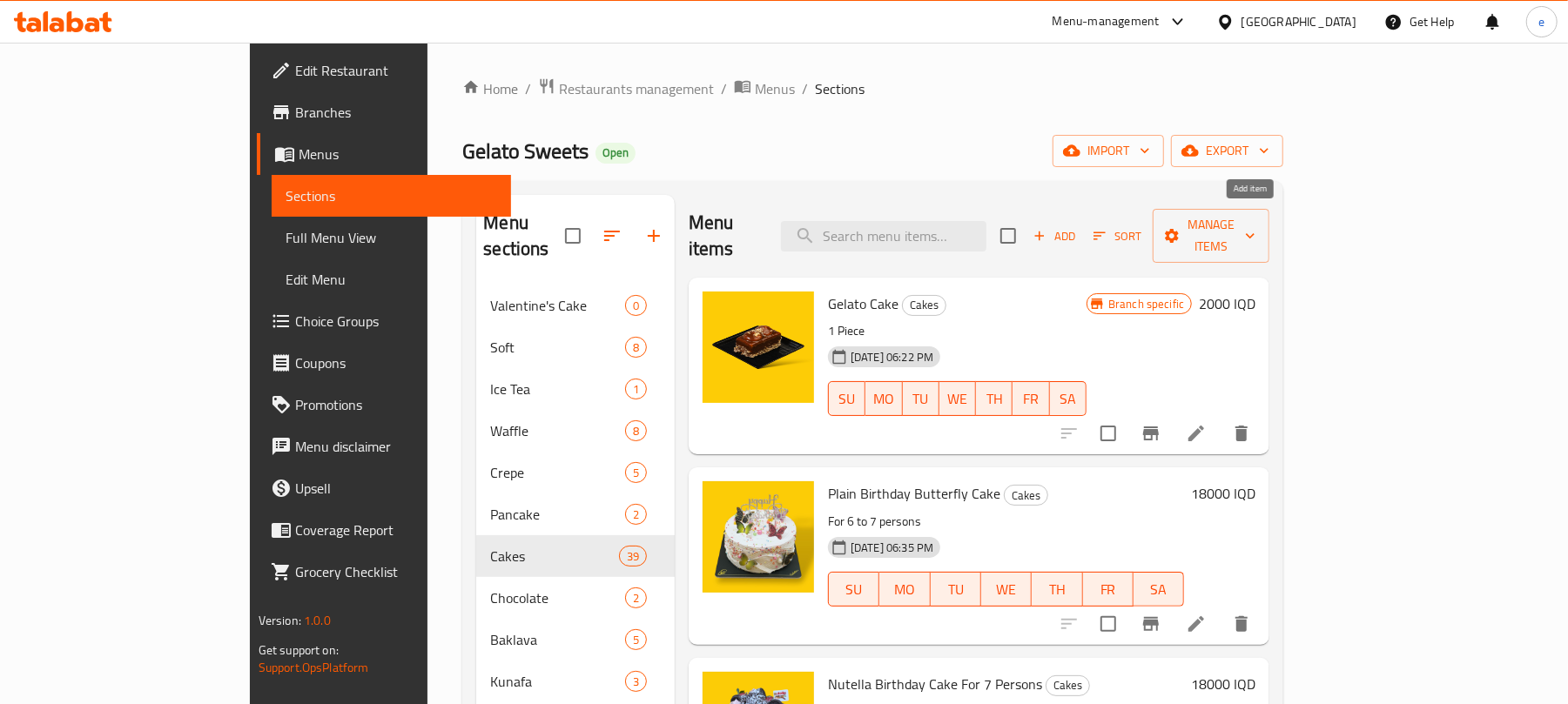
click at [1078, 227] on span "Add" at bounding box center [1054, 236] width 47 height 20
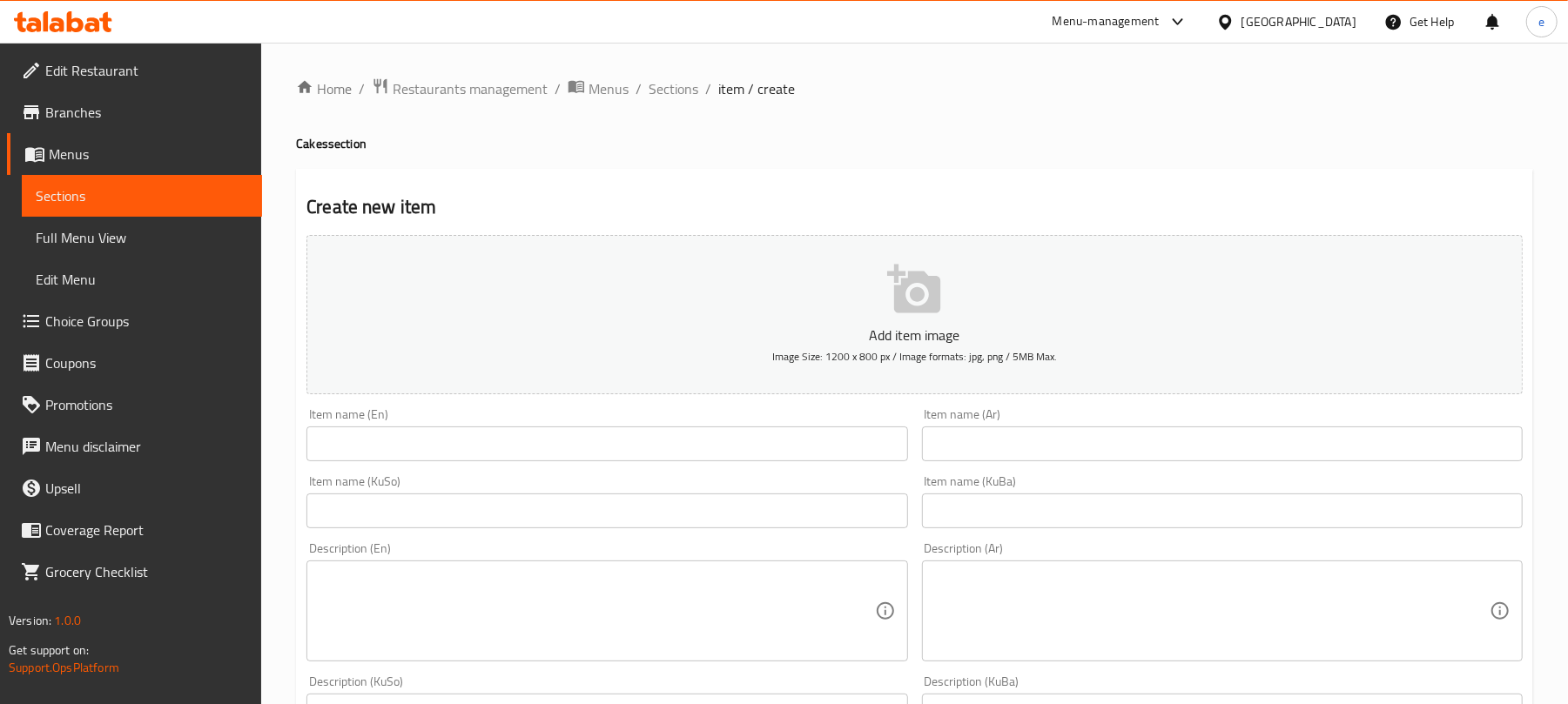
click at [575, 446] on input "text" at bounding box center [607, 444] width 601 height 35
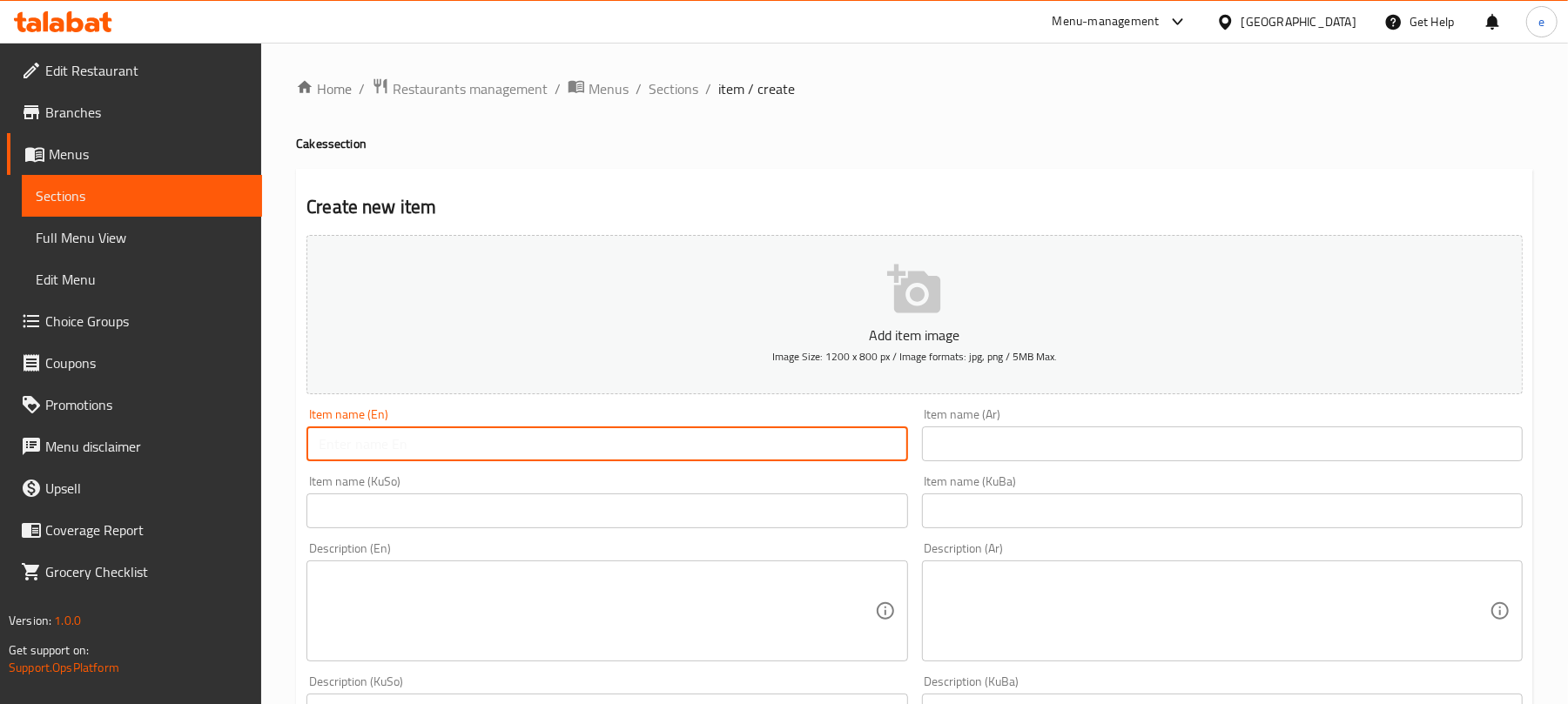
paste input "Trilece with Vermicelli"
type input "Trilece with Vermicelli"
click at [1310, 453] on input "text" at bounding box center [1223, 444] width 601 height 35
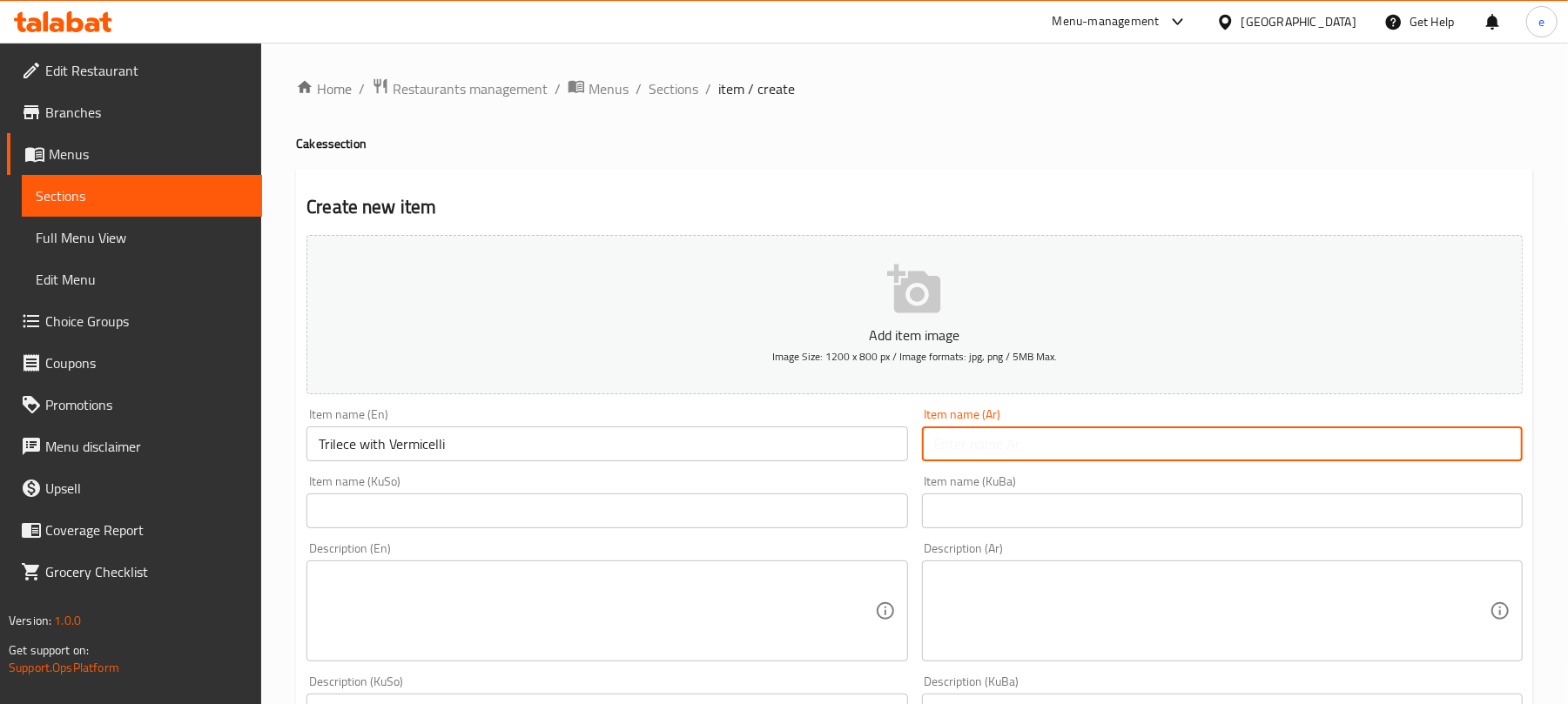
paste input "تراليجة"
paste input "مع"
click at [415, 447] on input "Trilece with Vermicelli" at bounding box center [607, 444] width 601 height 35
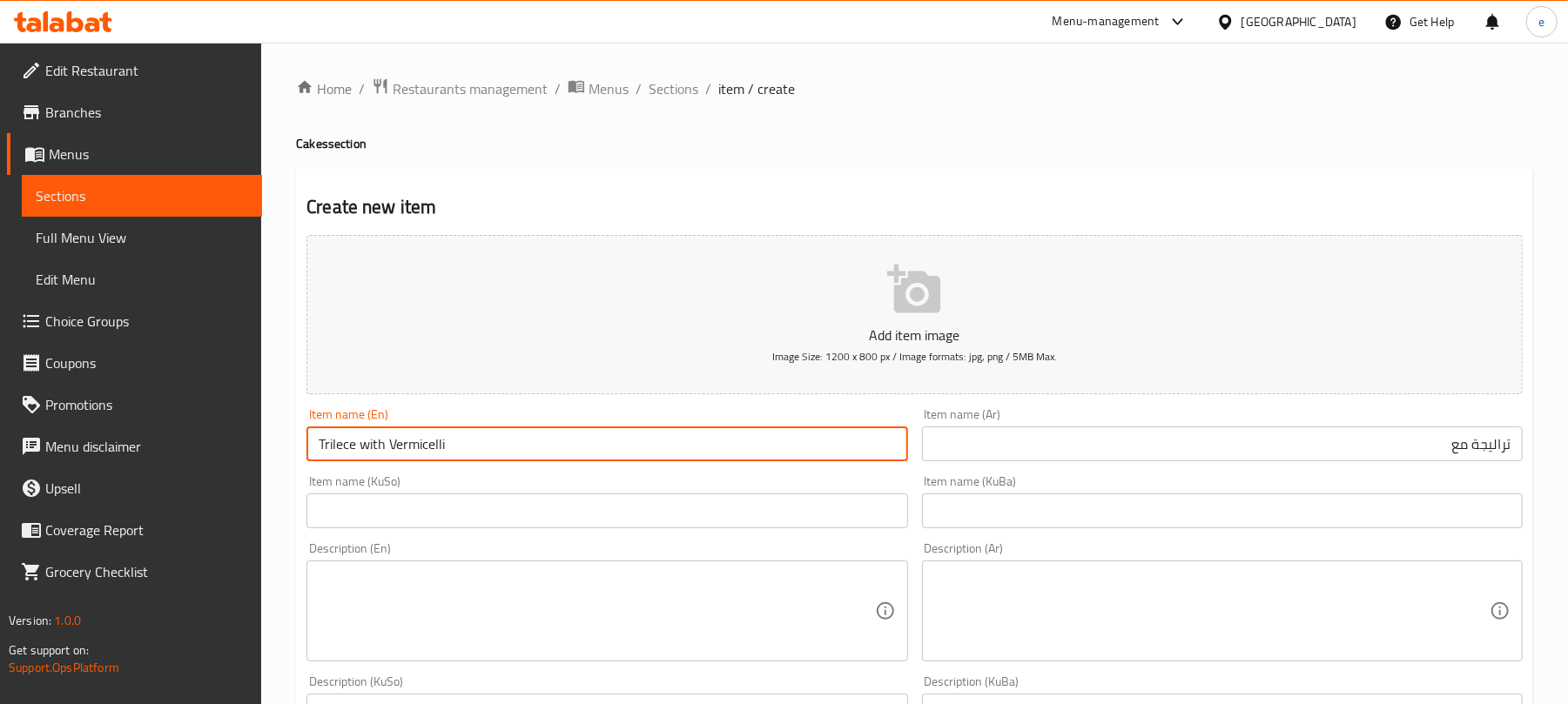
click at [415, 447] on input "Trilece with Vermicelli" at bounding box center [607, 444] width 601 height 35
click at [1347, 430] on input "تراليجة مع" at bounding box center [1223, 444] width 601 height 35
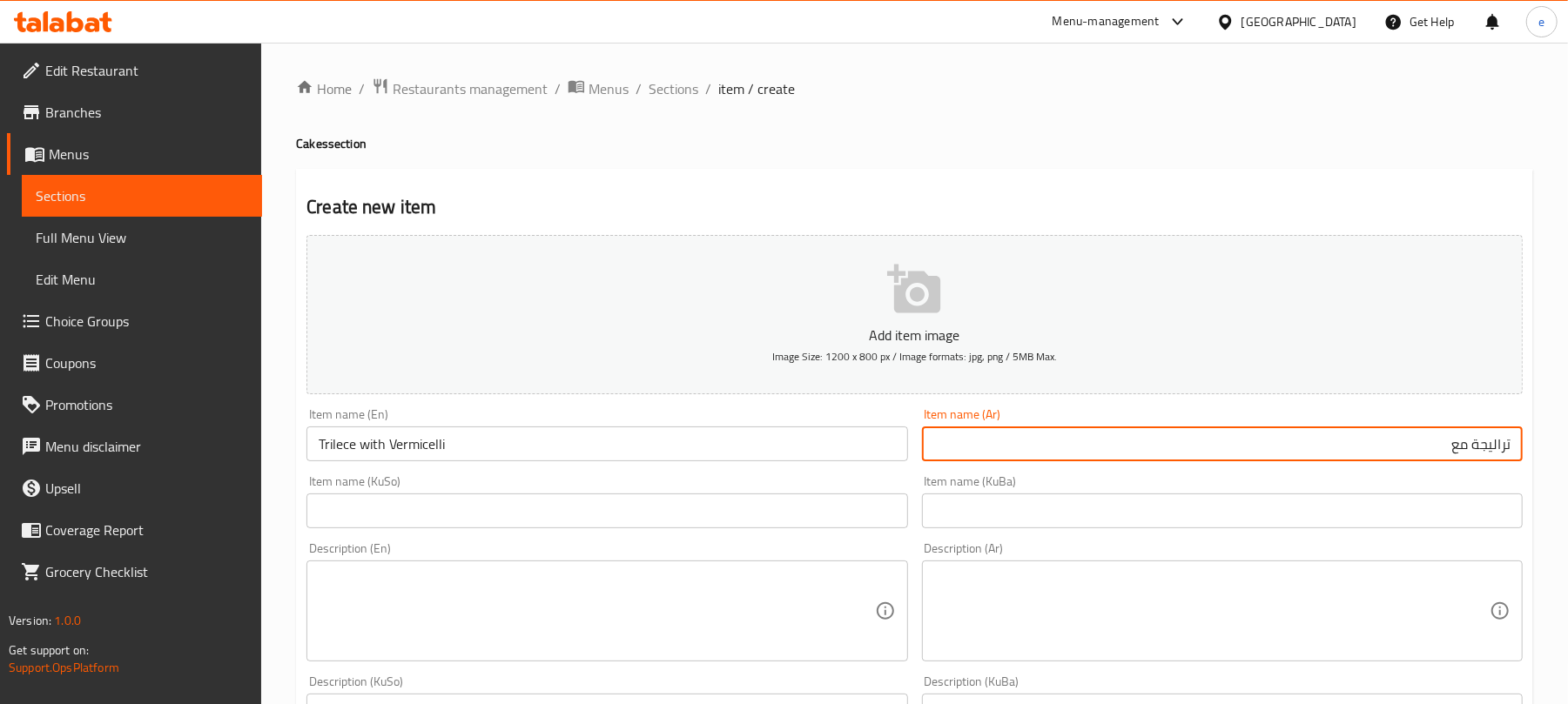
paste input "شعيرية"
type input "تراليجة مع شعيرية"
click at [899, 527] on input "text" at bounding box center [607, 512] width 601 height 35
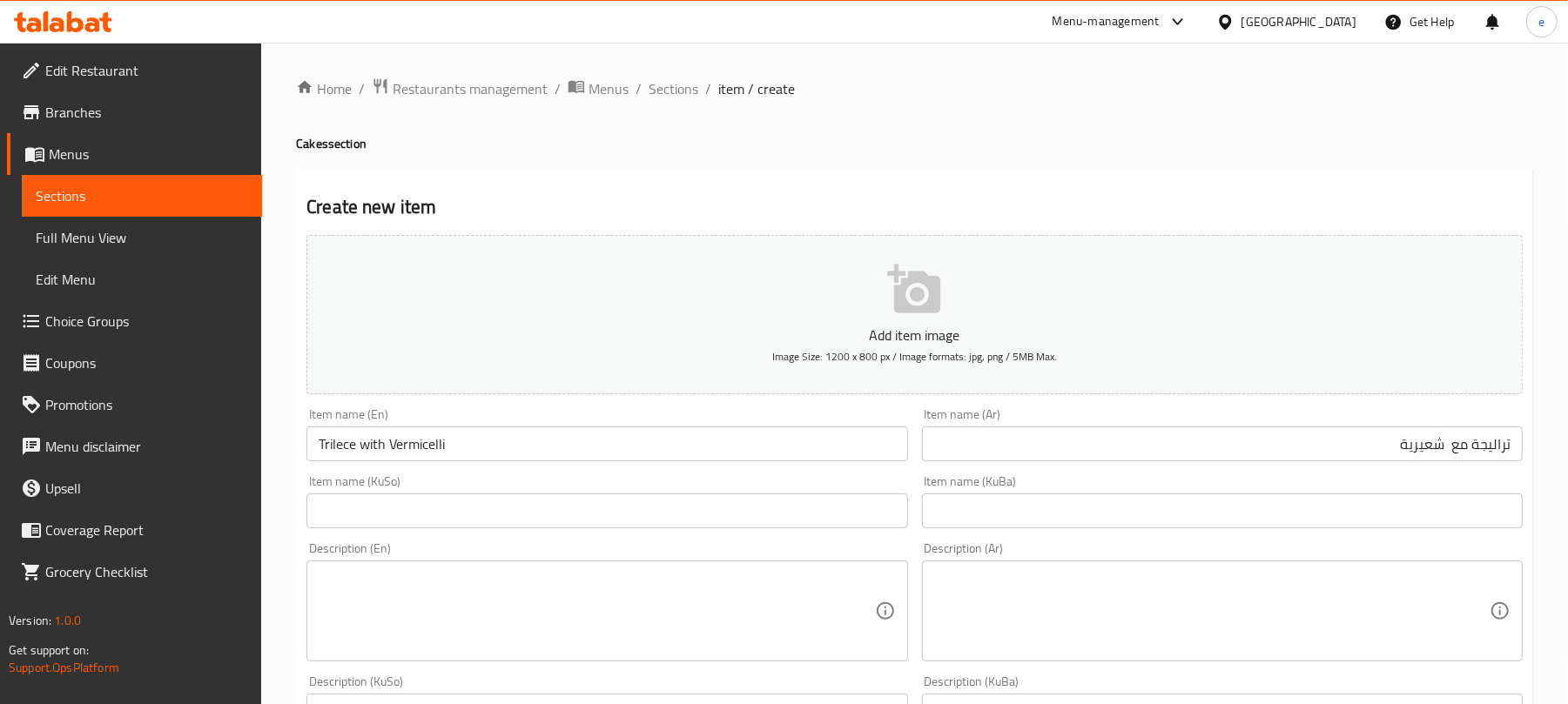
click at [861, 517] on input "text" at bounding box center [607, 512] width 601 height 35
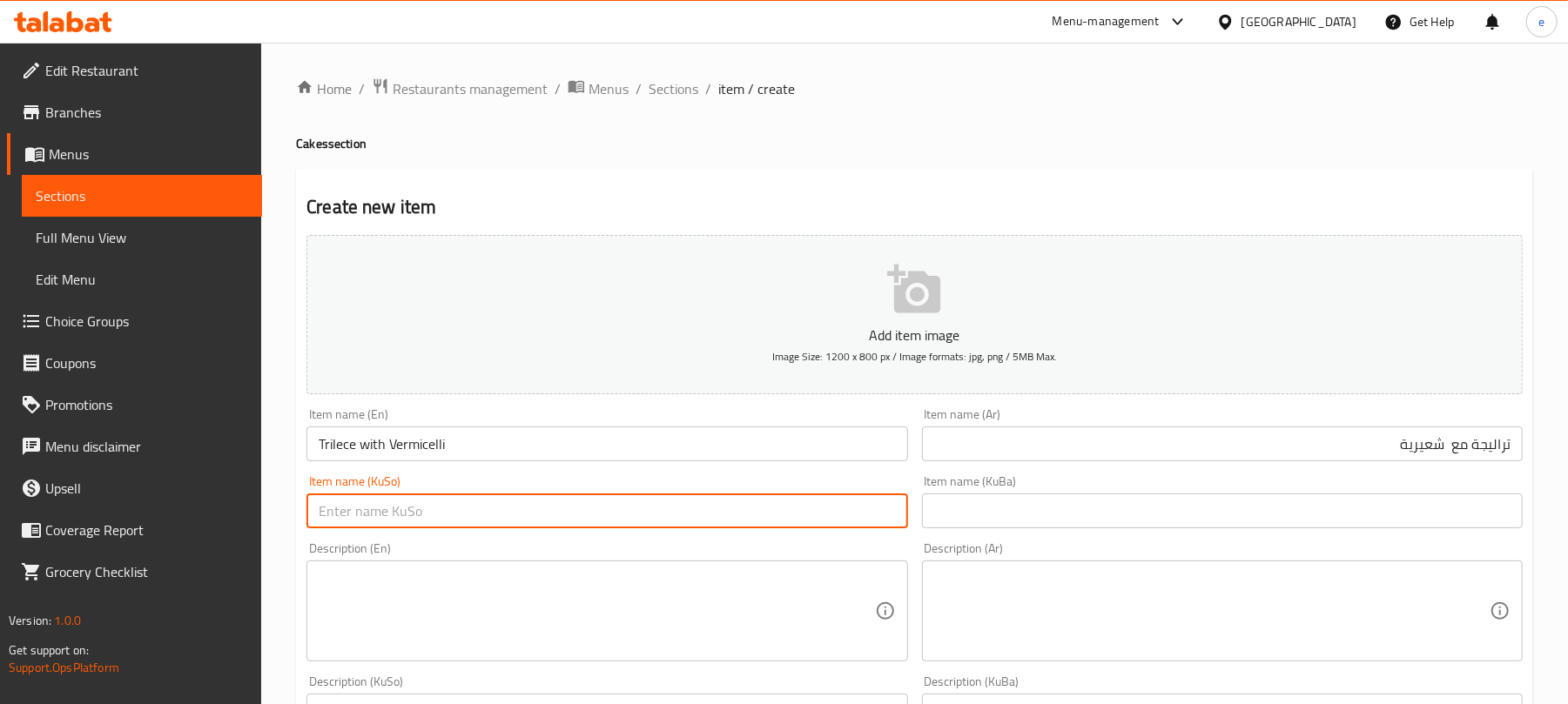
click at [861, 517] on input "text" at bounding box center [607, 512] width 601 height 35
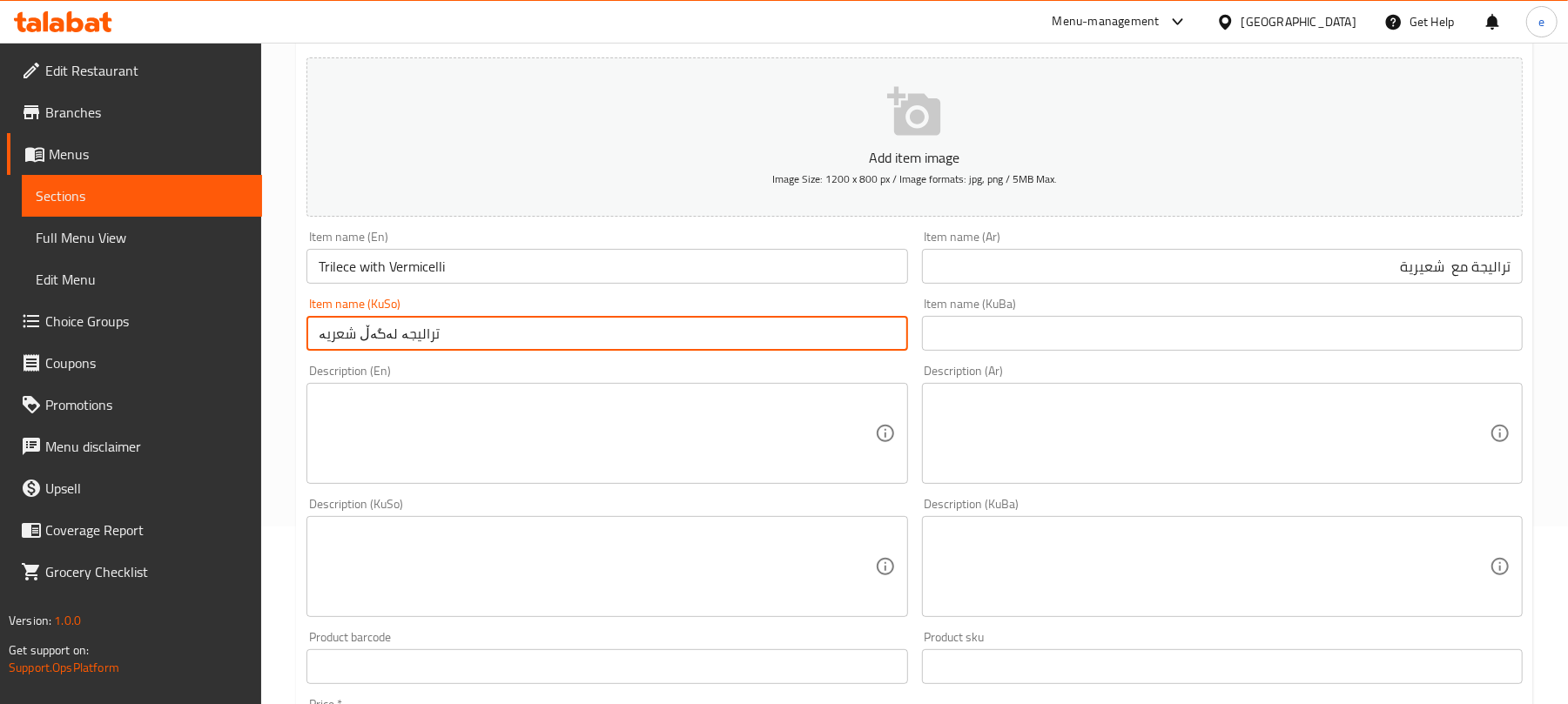
scroll to position [232, 0]
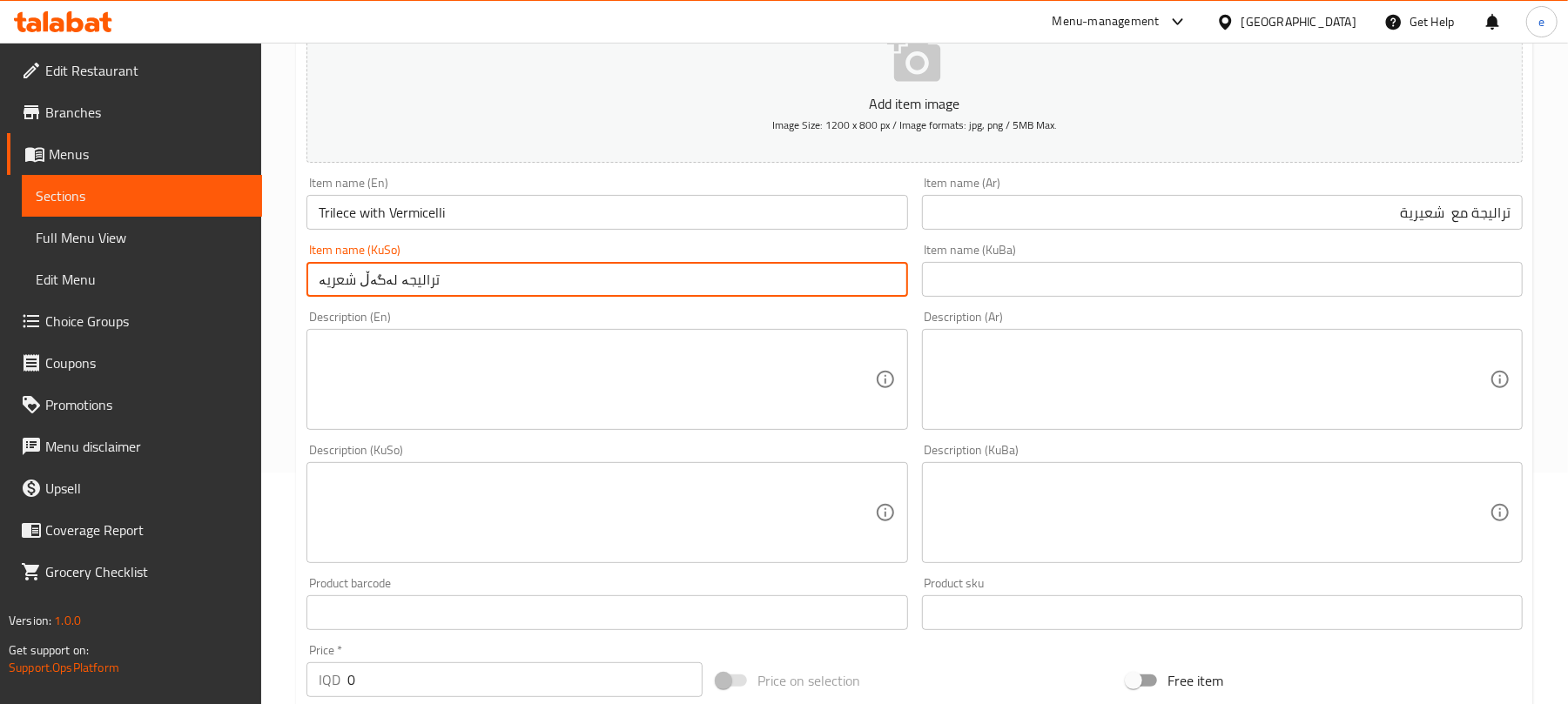
type input "ترالیجە لەگەڵ شعریە"
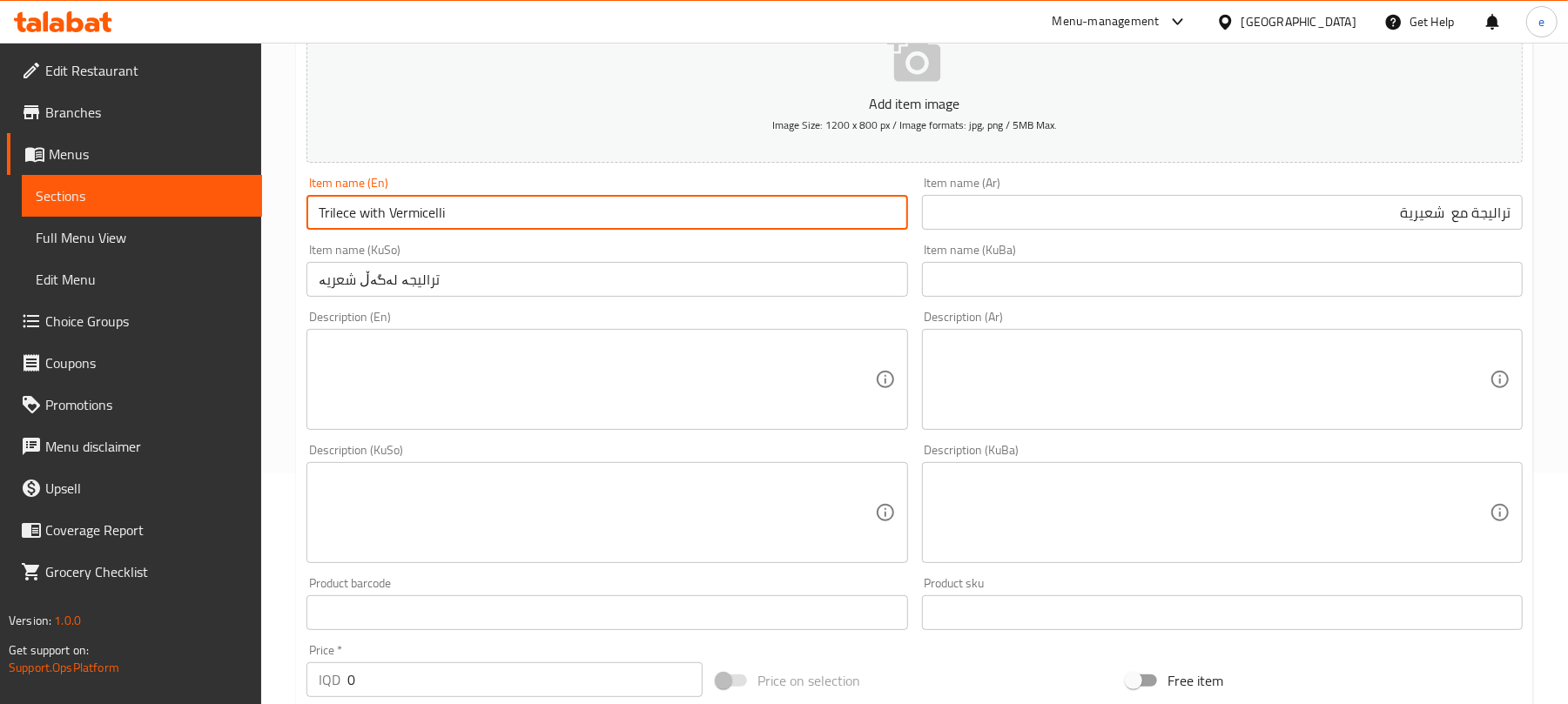
click at [489, 227] on input "Trilece with Vermicelli" at bounding box center [607, 213] width 601 height 35
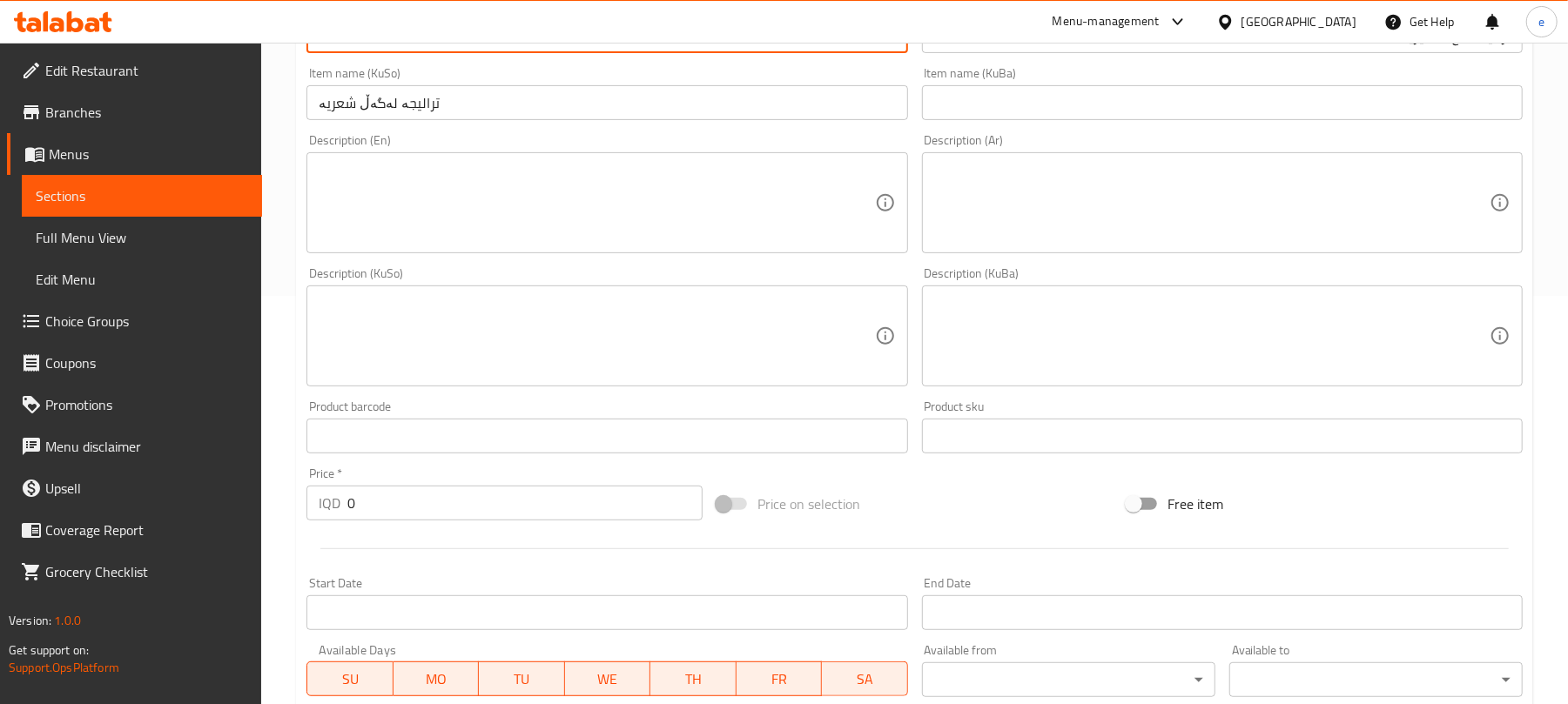
scroll to position [464, 0]
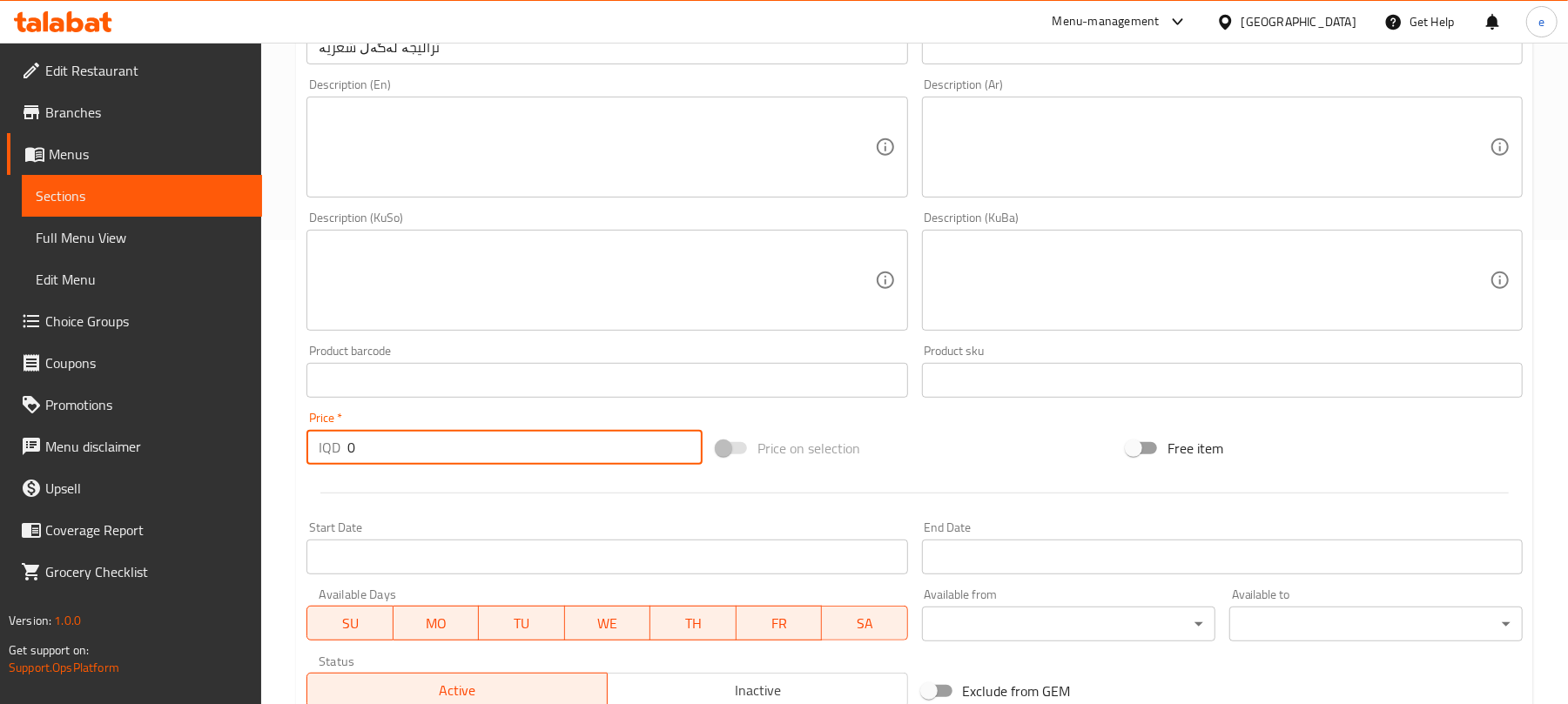
drag, startPoint x: 449, startPoint y: 454, endPoint x: 254, endPoint y: 442, distance: 195.4
click at [287, 440] on div "Home / Restaurants management / Menus / Sections / item / create Cakes section …" at bounding box center [914, 272] width 1307 height 1388
paste input "300"
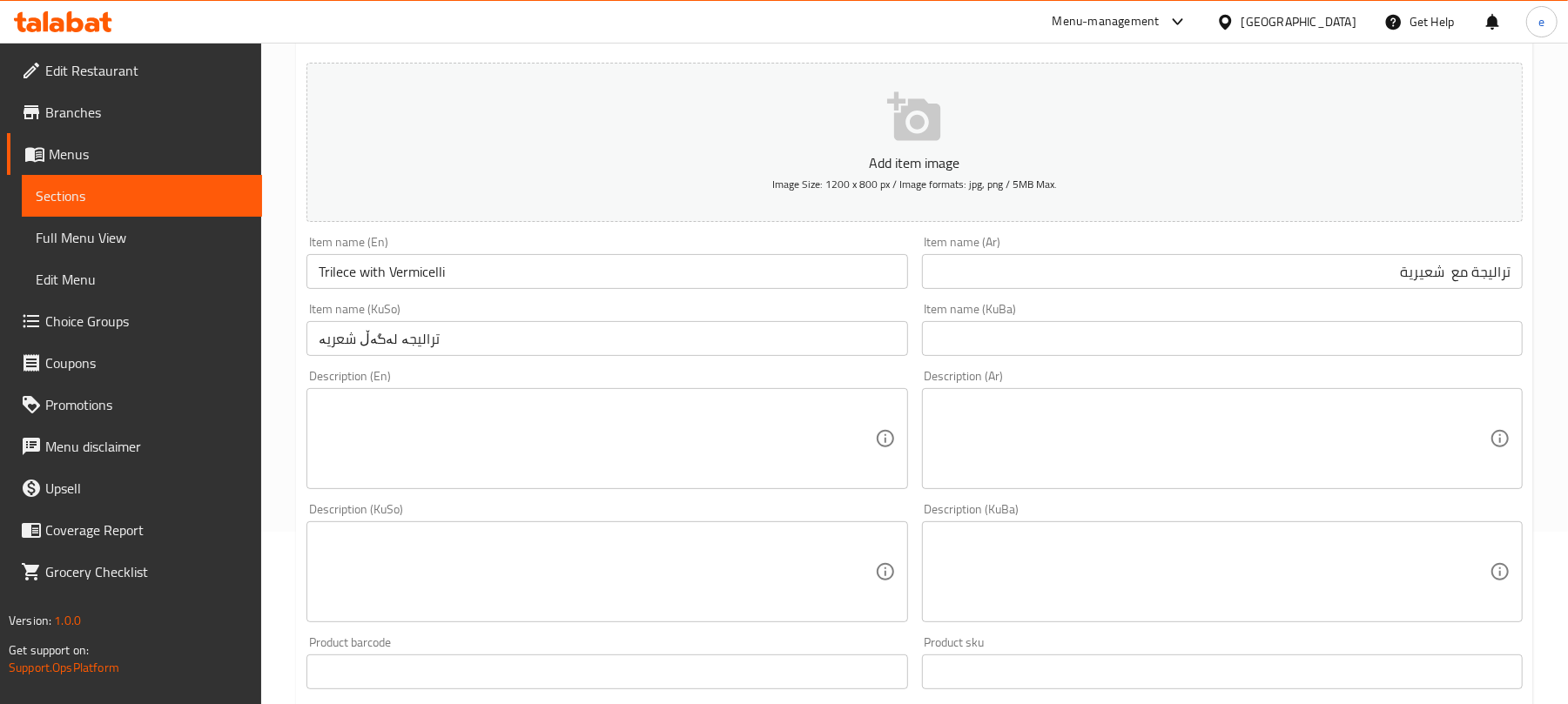
scroll to position [0, 0]
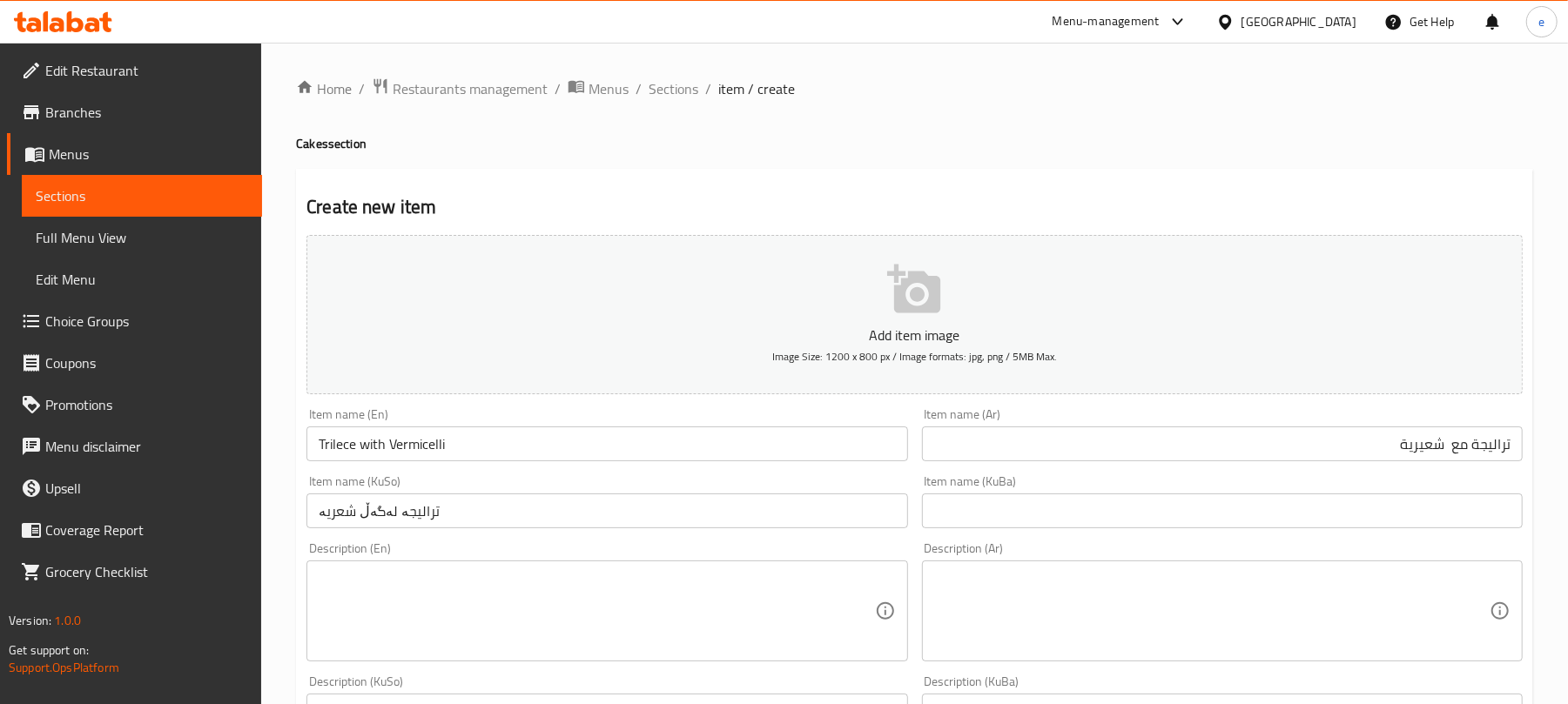
type input "3000"
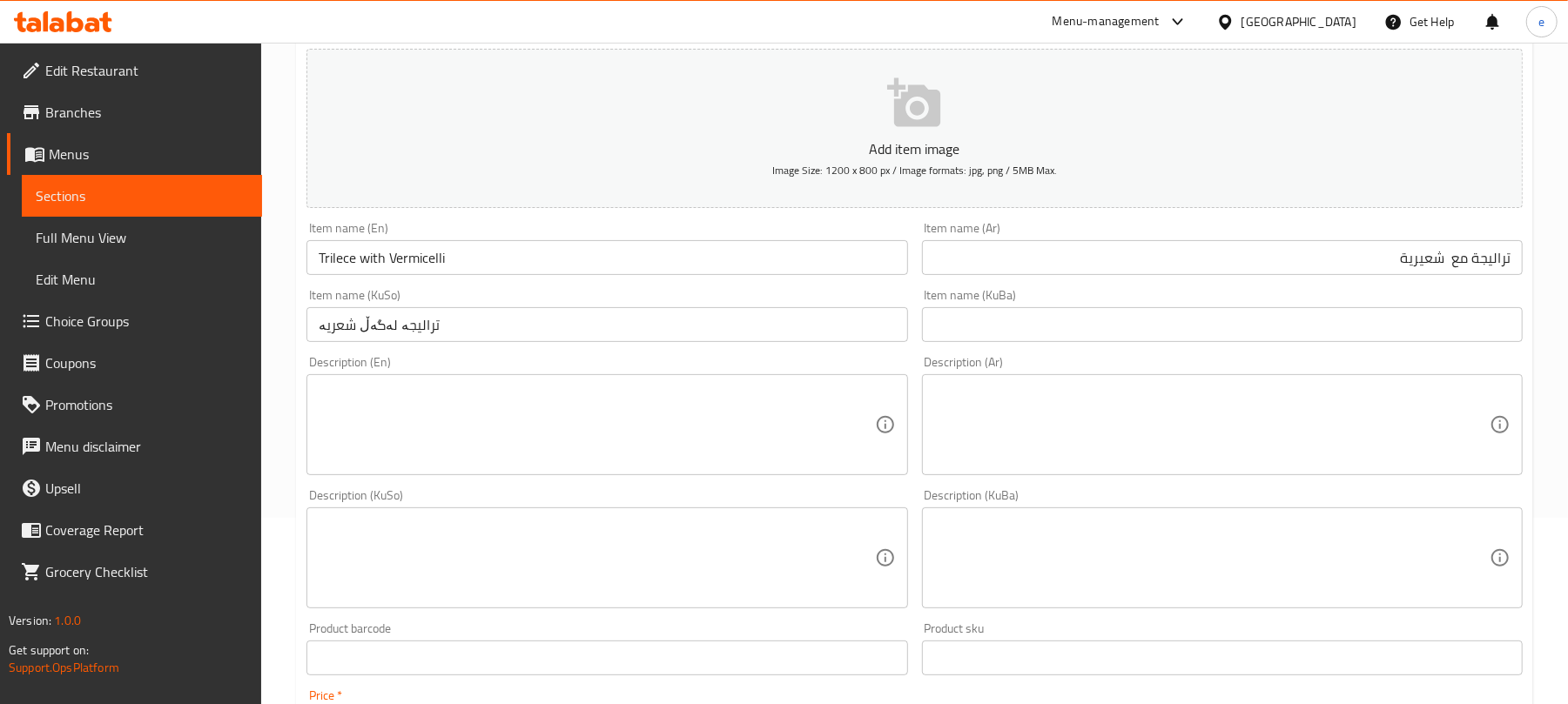
scroll to position [232, 0]
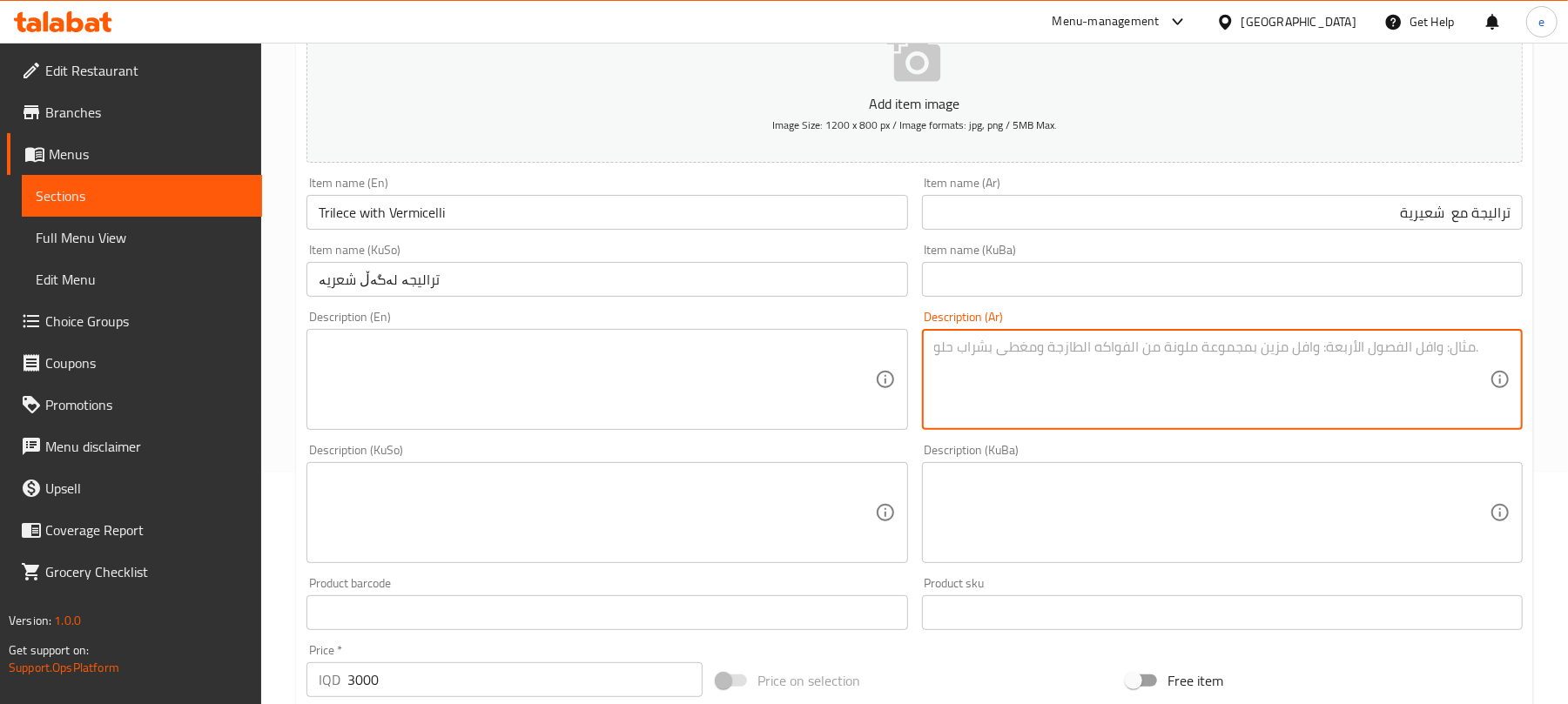
click at [1129, 405] on textarea at bounding box center [1212, 380] width 555 height 83
paste textarea "يقدم مع صلصة نوتيلا"
type textarea "يقدم مع صلصة نوتيلا"
click at [676, 395] on textarea at bounding box center [597, 380] width 555 height 83
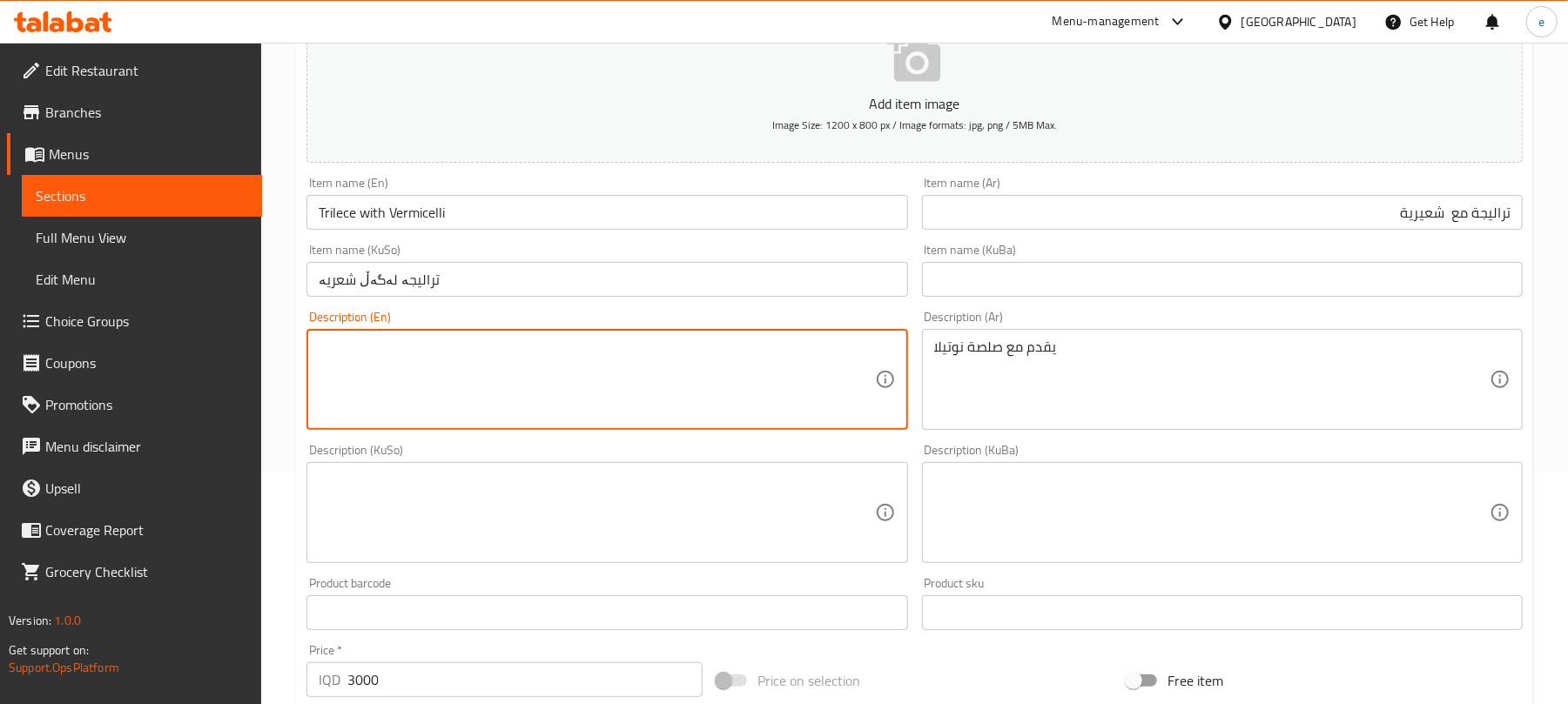
paste textarea "served with Nutella sauce"
type textarea "served with Nutella sauce"
click at [628, 558] on div "Description (KuSo)" at bounding box center [607, 512] width 601 height 101
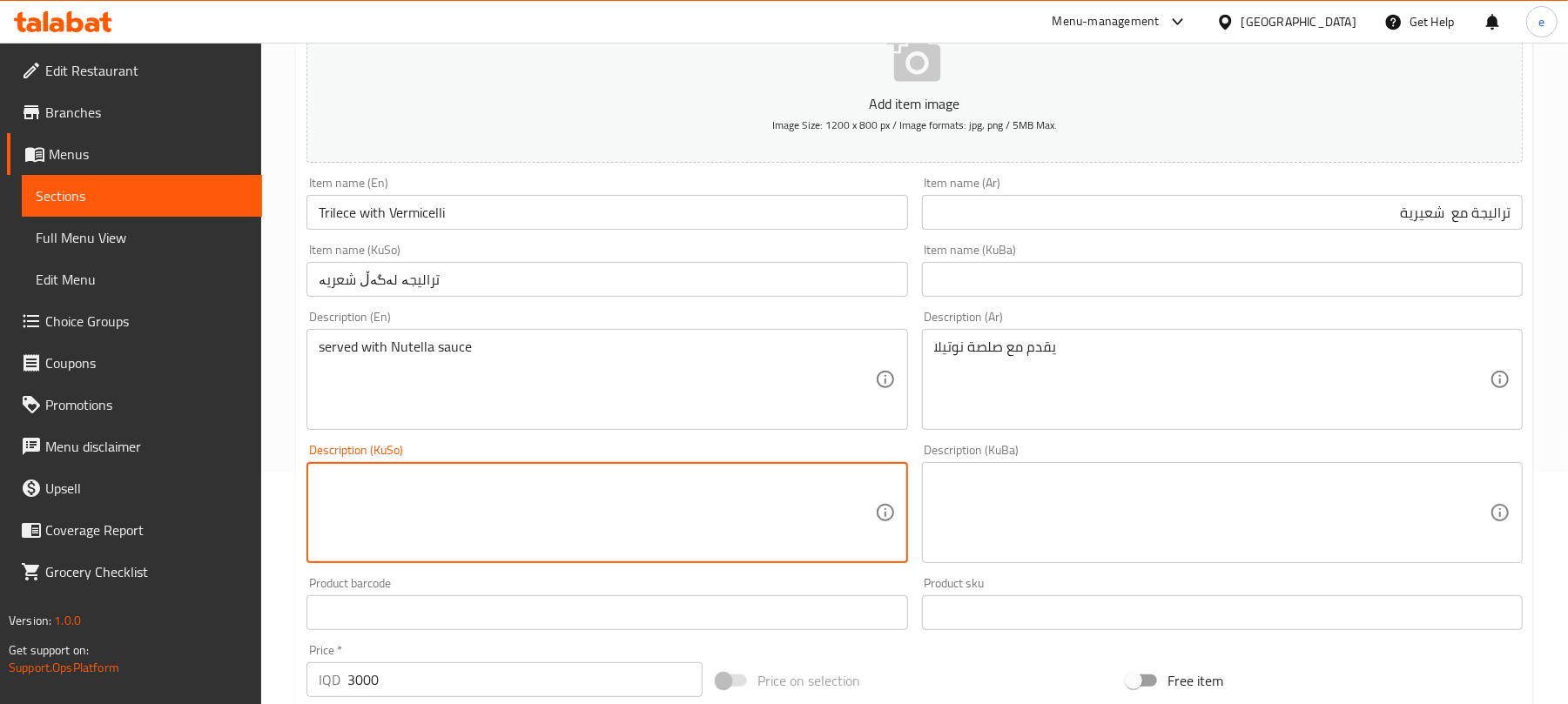
paste textarea "پیشکەش دەکرێت لەگەڵ سۆسی نۆتێلا"
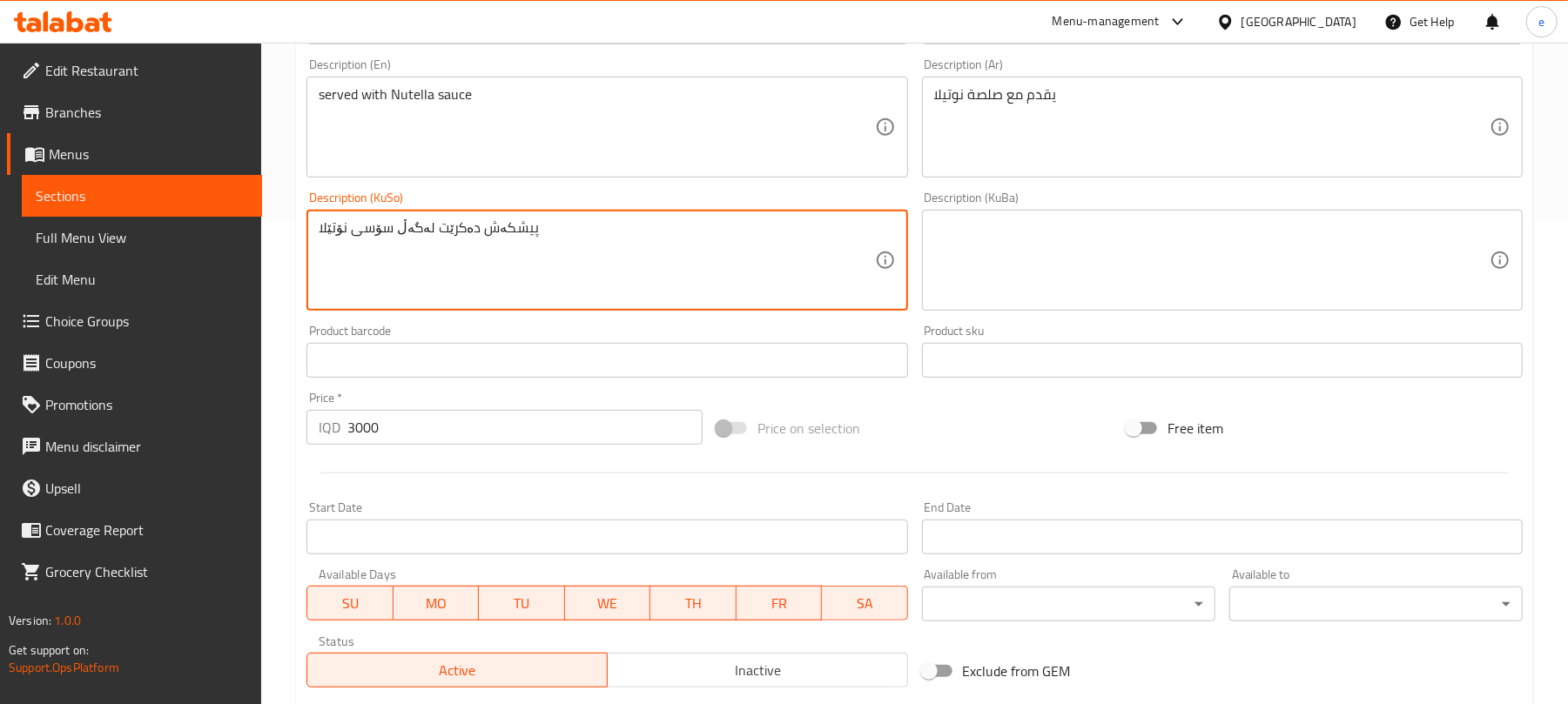
scroll to position [725, 0]
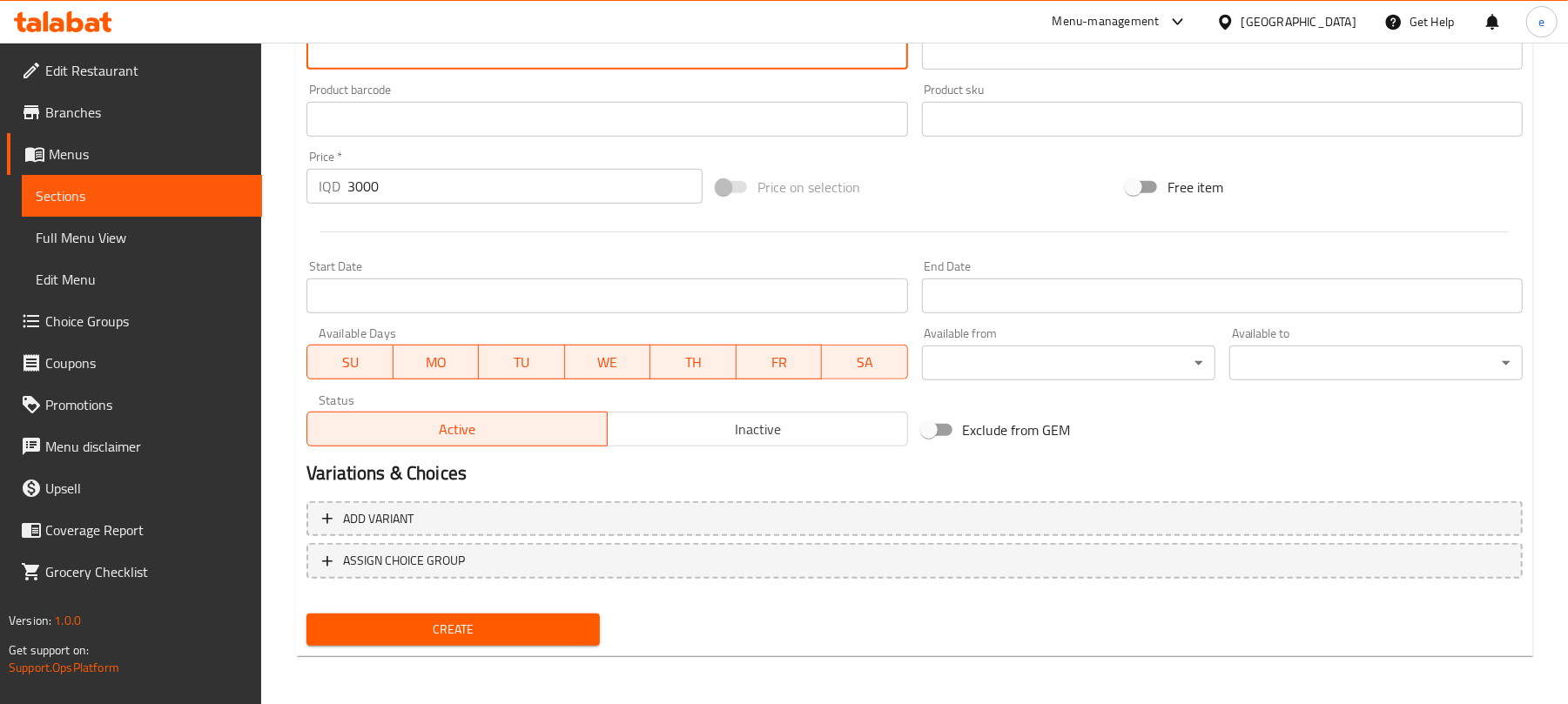
type textarea "پیشکەش دەکرێت لەگەڵ سۆسی نۆتێلا"
click at [498, 619] on span "Create" at bounding box center [454, 629] width 265 height 22
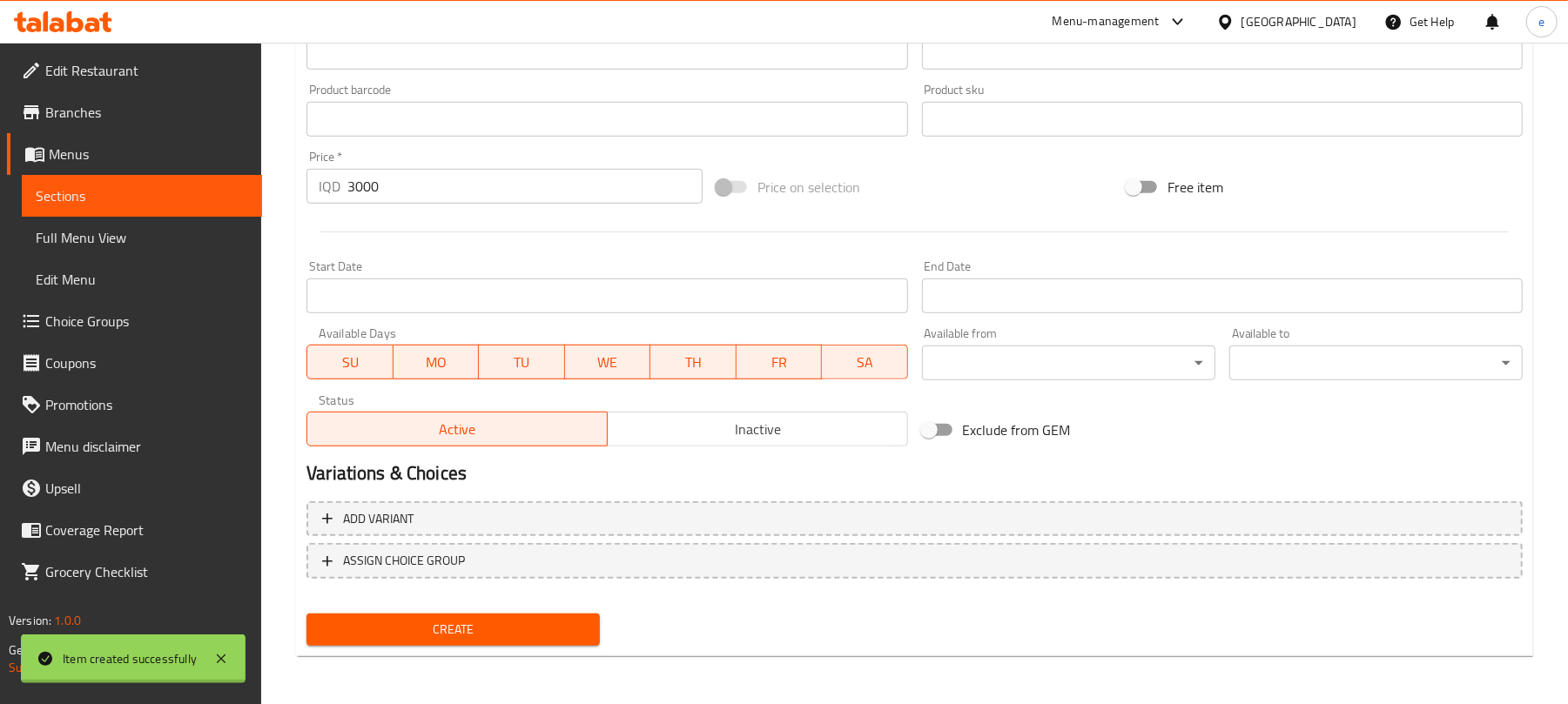
type input "0"
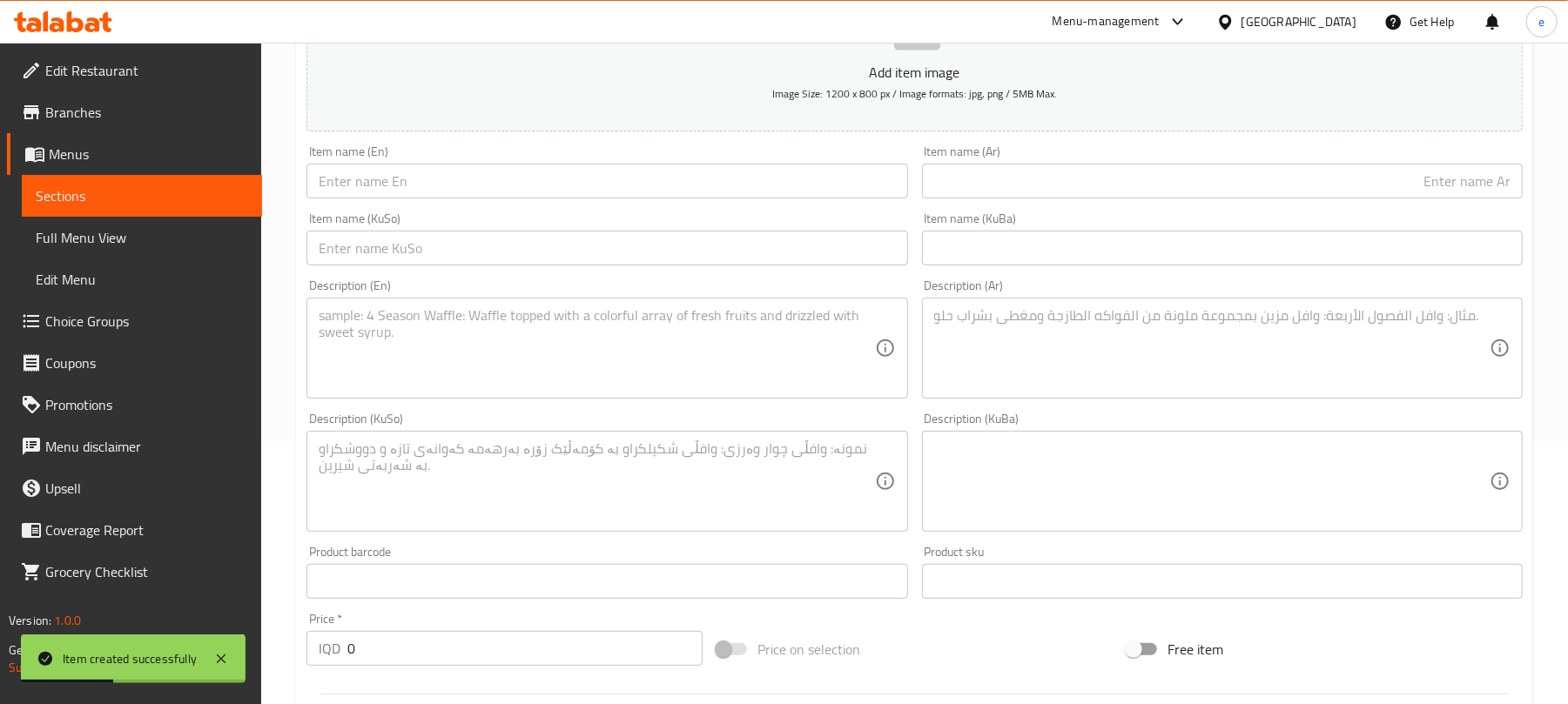
scroll to position [261, 0]
click at [552, 186] on input "text" at bounding box center [607, 183] width 601 height 35
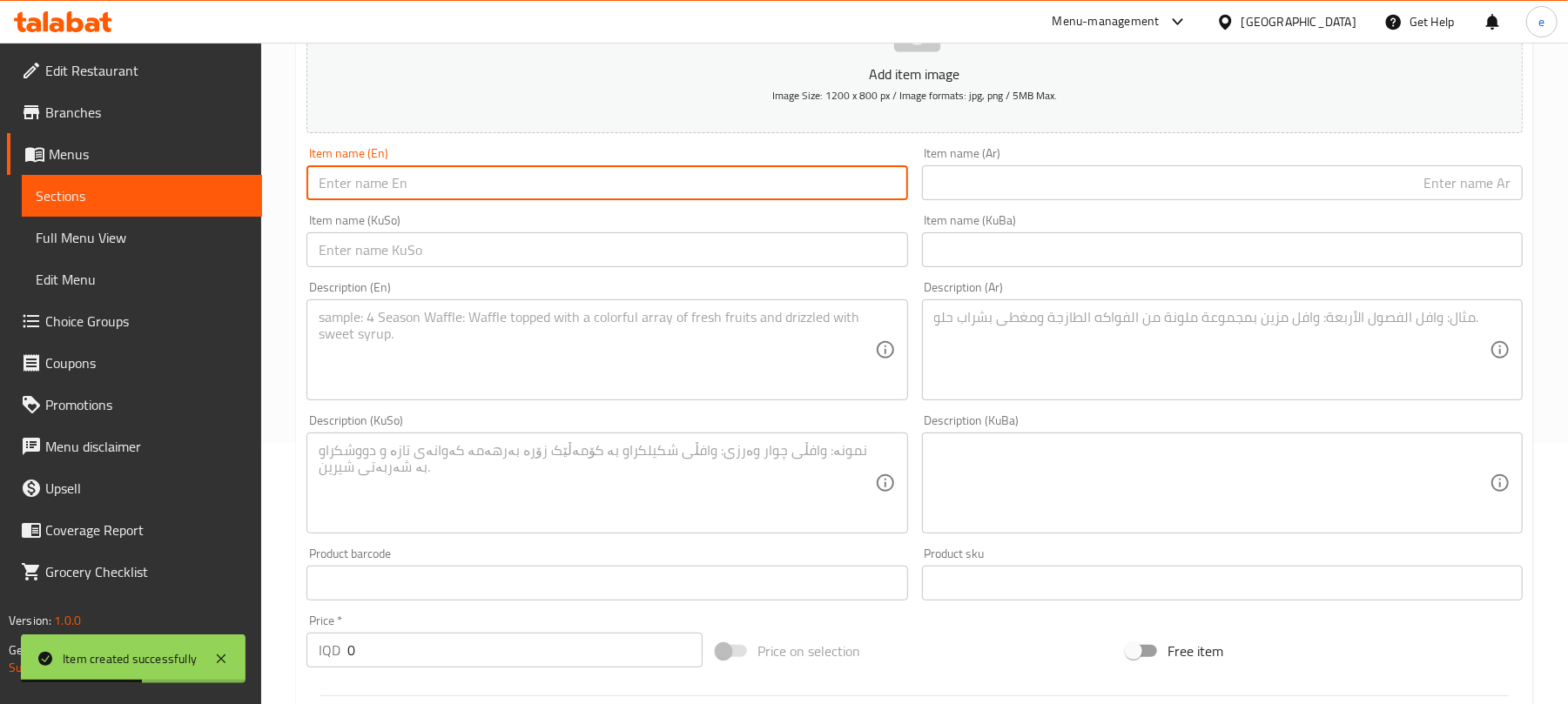
paste input "Trilece with Vermicelli and Pistachio Sauce"
type input "Trilece with Vermicelli and Pistachio Sauce"
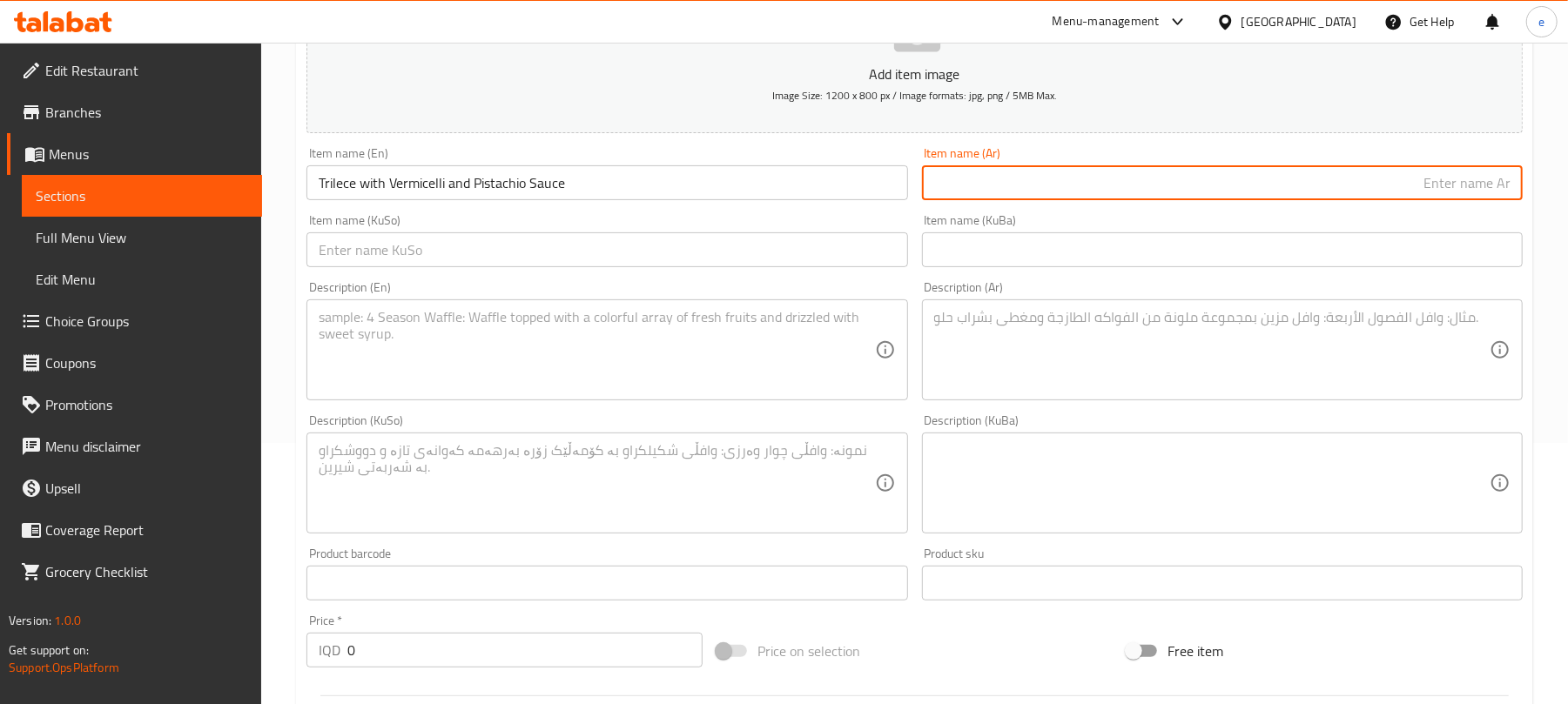
click at [1262, 195] on input "text" at bounding box center [1223, 183] width 601 height 35
paste input "تراليجة مع شعيرية وصوص فستق"
type input "تراليجة مع شعيرية وصوص فستق"
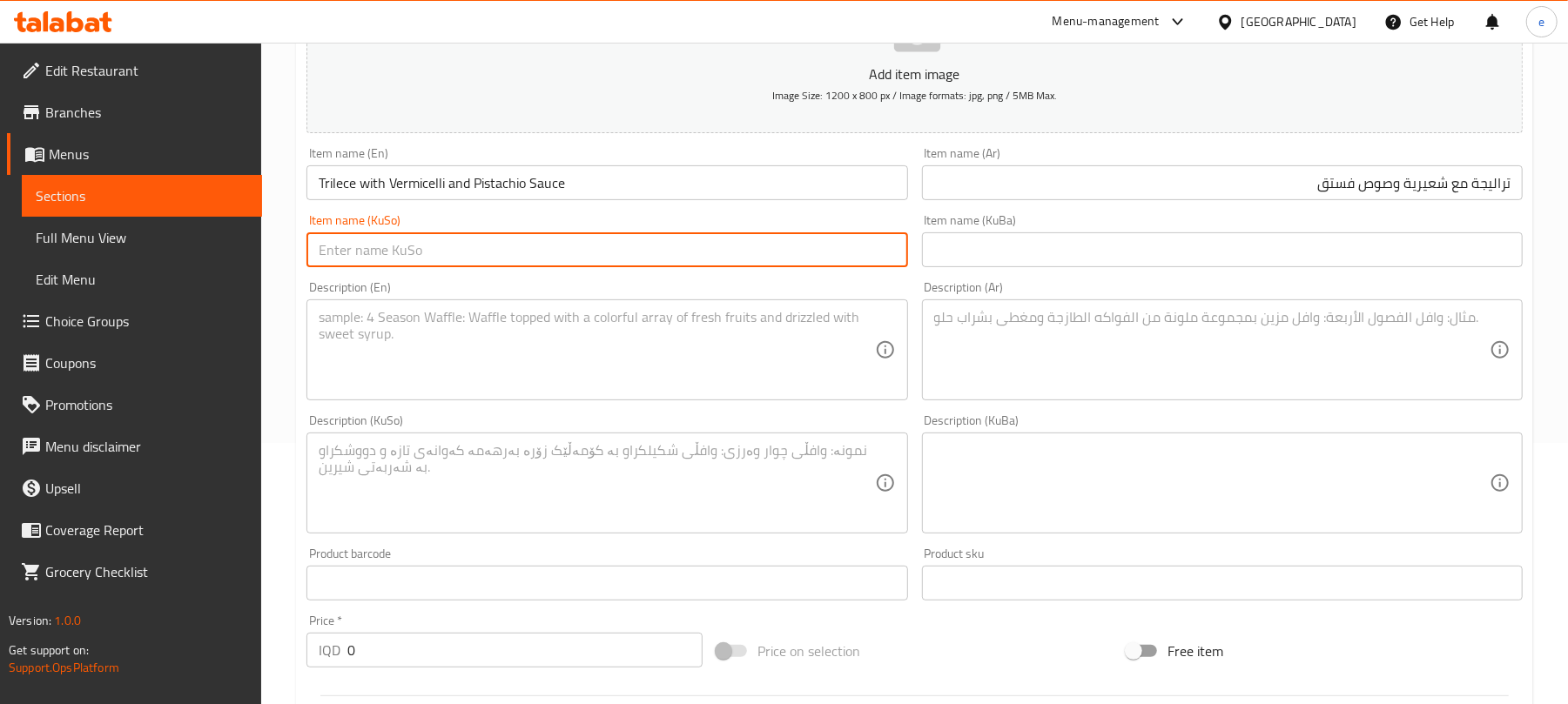
click at [763, 241] on input "text" at bounding box center [607, 250] width 601 height 35
paste input "ترالیچە بە شەعریە و سۆسی فستق"
type input "ترالیچە بە شەعریە و سۆسی فستق"
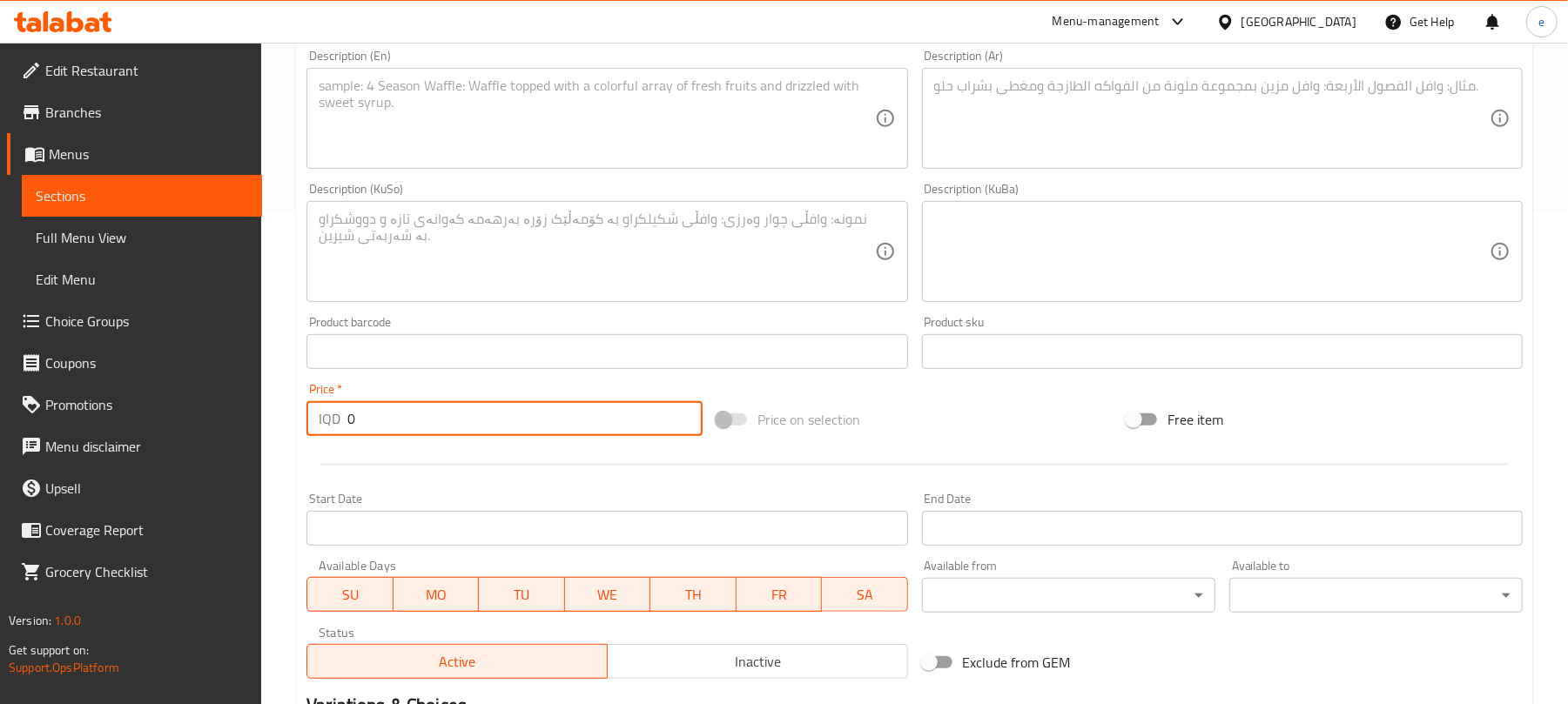
drag, startPoint x: 359, startPoint y: 420, endPoint x: 323, endPoint y: 422, distance: 36.1
click at [324, 421] on div "IQD 0 Price *" at bounding box center [505, 419] width 396 height 35
paste input "400"
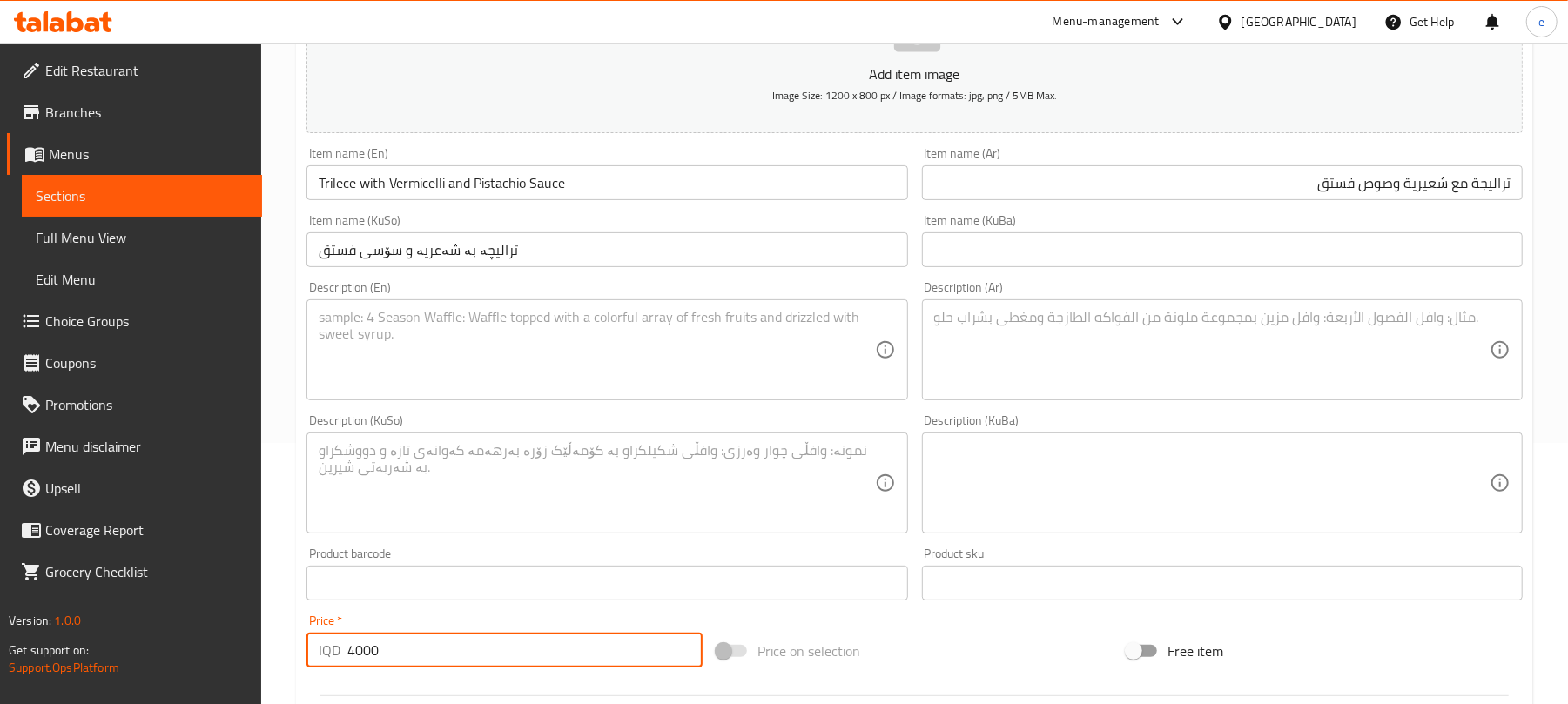
type input "4000"
click at [1068, 391] on textarea at bounding box center [1212, 351] width 555 height 83
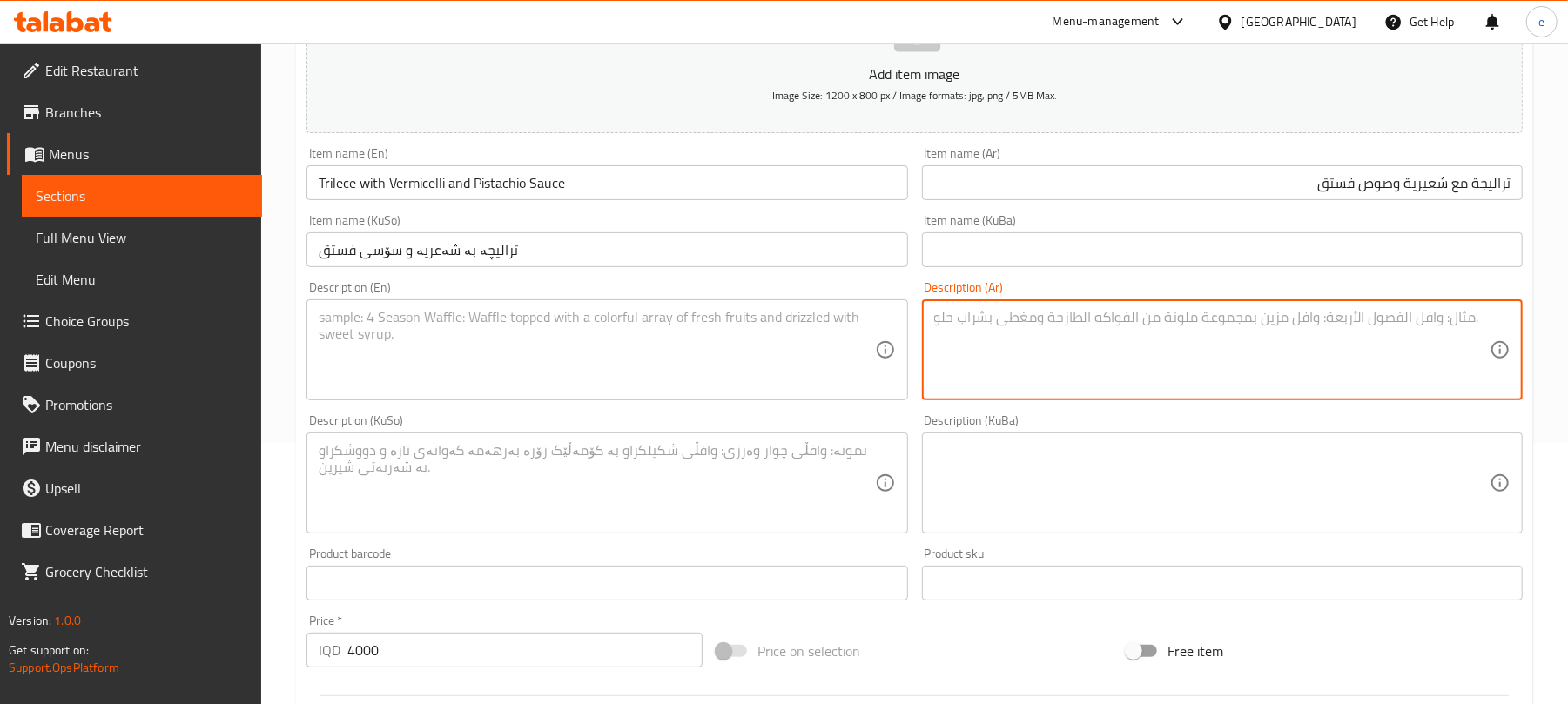
paste textarea "4000"
type textarea "4000"
click at [620, 419] on div "Description (KuSo) Description (KuSo)" at bounding box center [607, 475] width 601 height 120
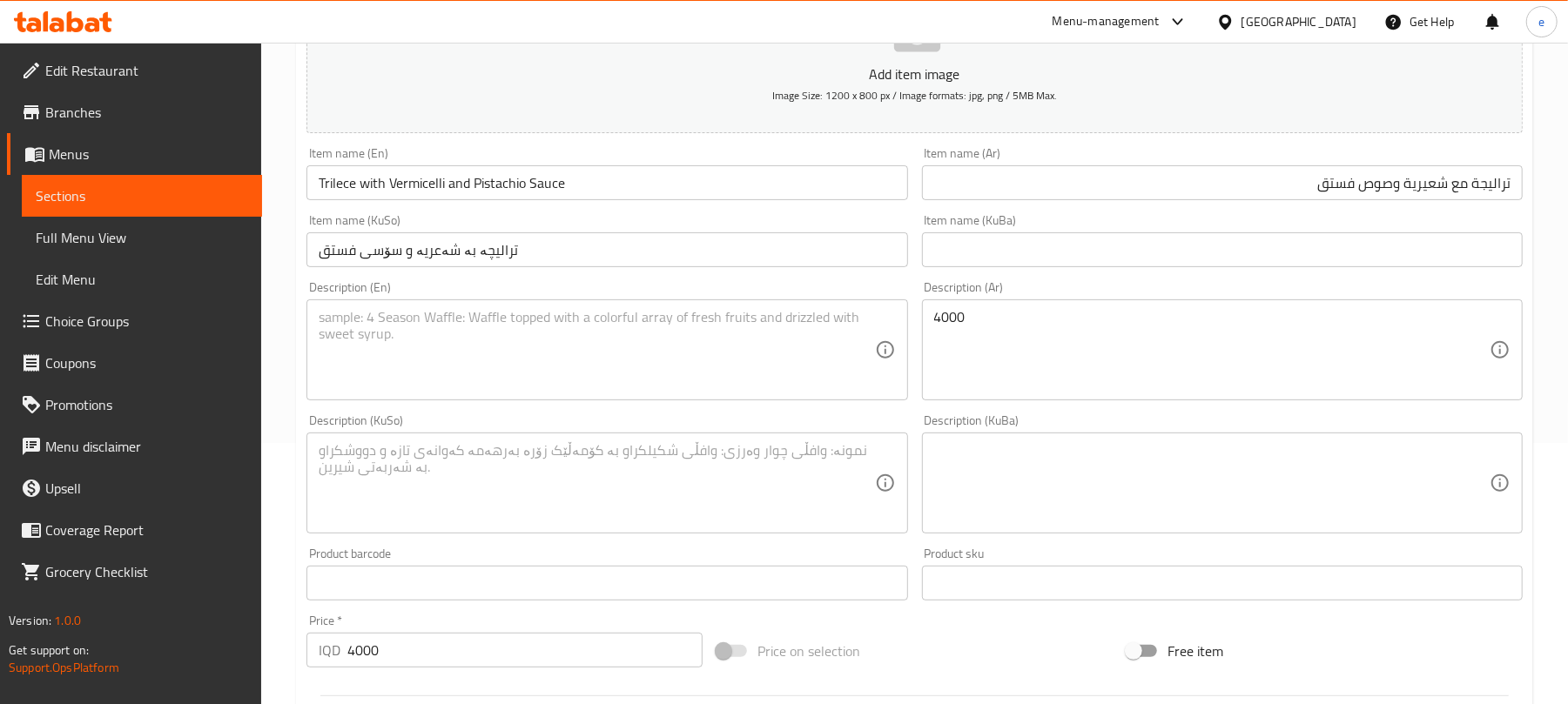
click at [777, 477] on textarea at bounding box center [597, 483] width 555 height 83
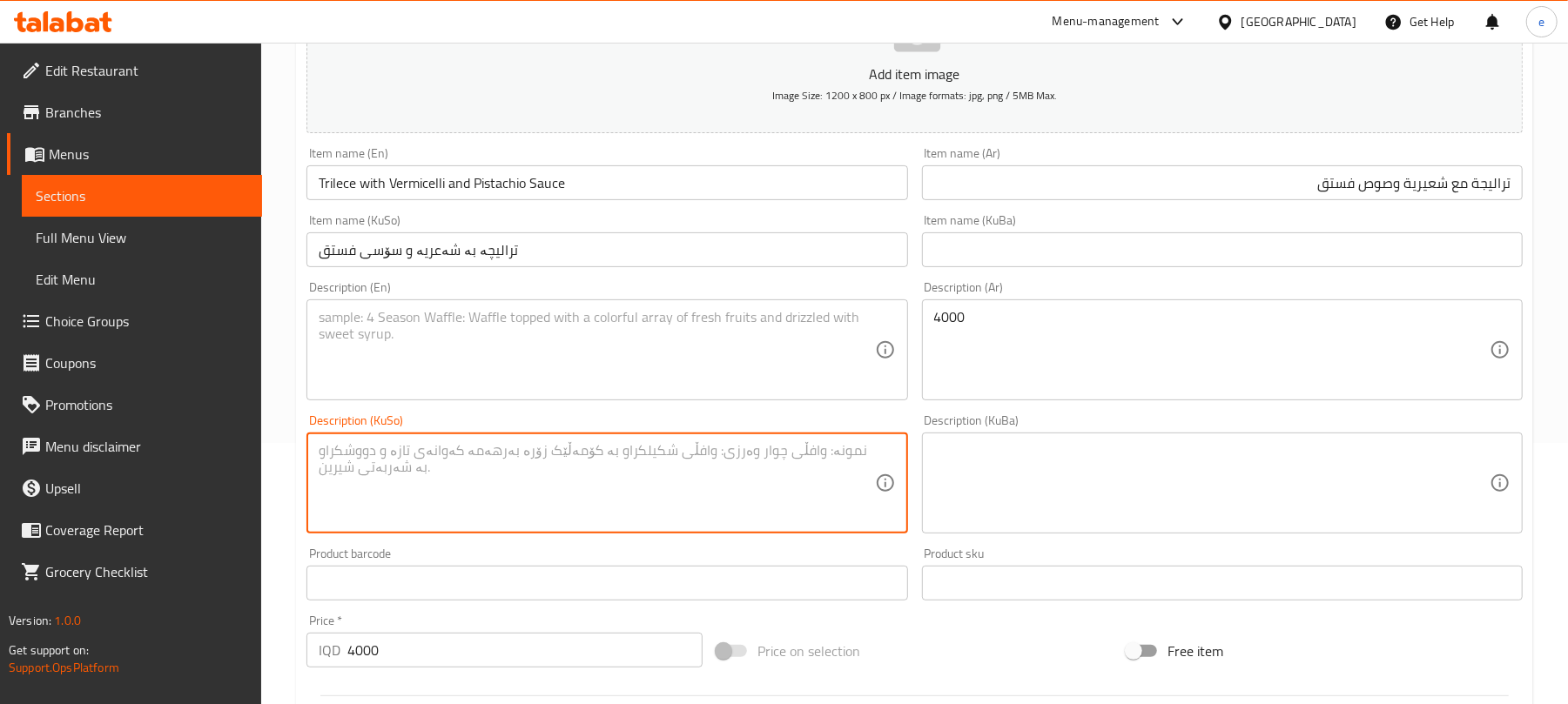
paste textarea "1 پارچە"
type textarea "1 پارچە"
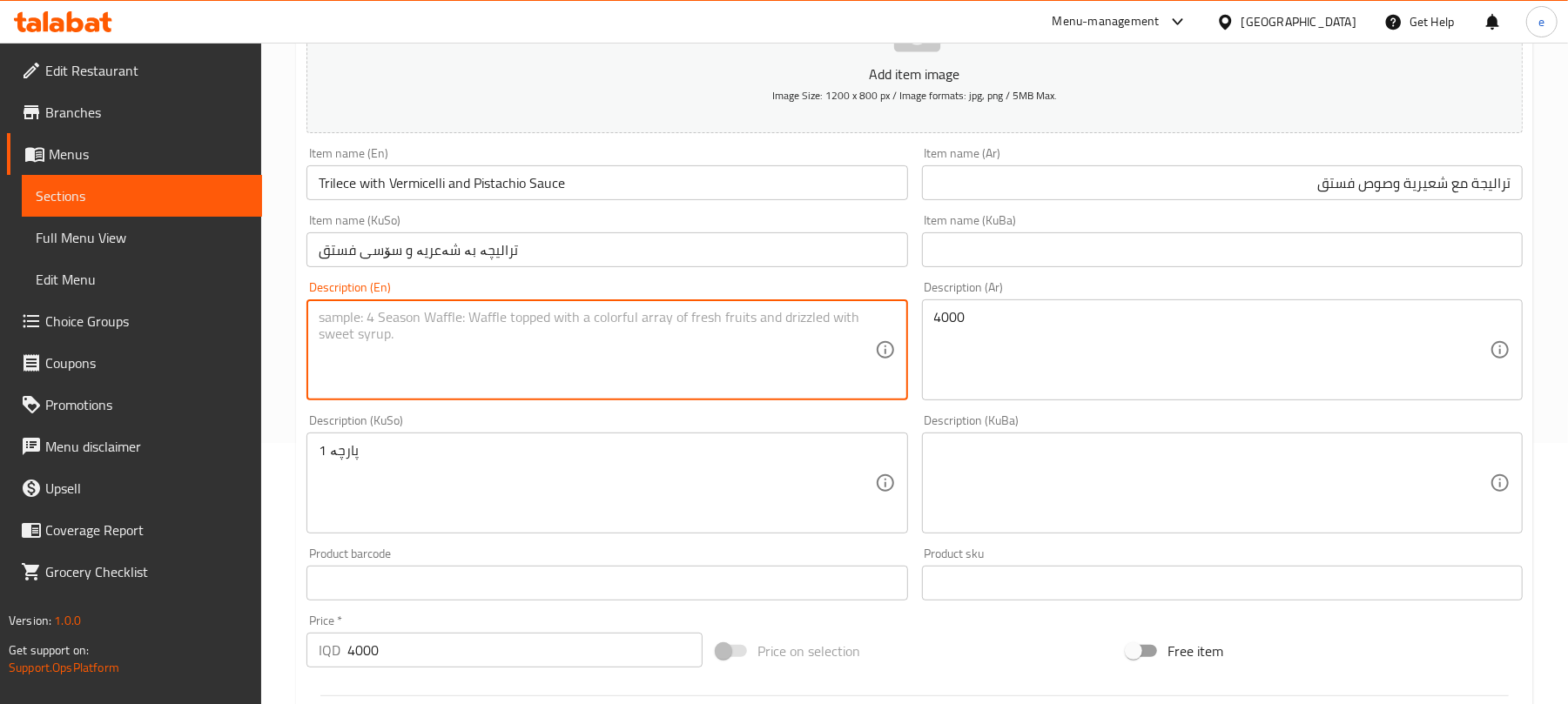
click at [554, 383] on textarea at bounding box center [597, 351] width 555 height 83
paste textarea "1 Piece"
type textarea "1 Piece"
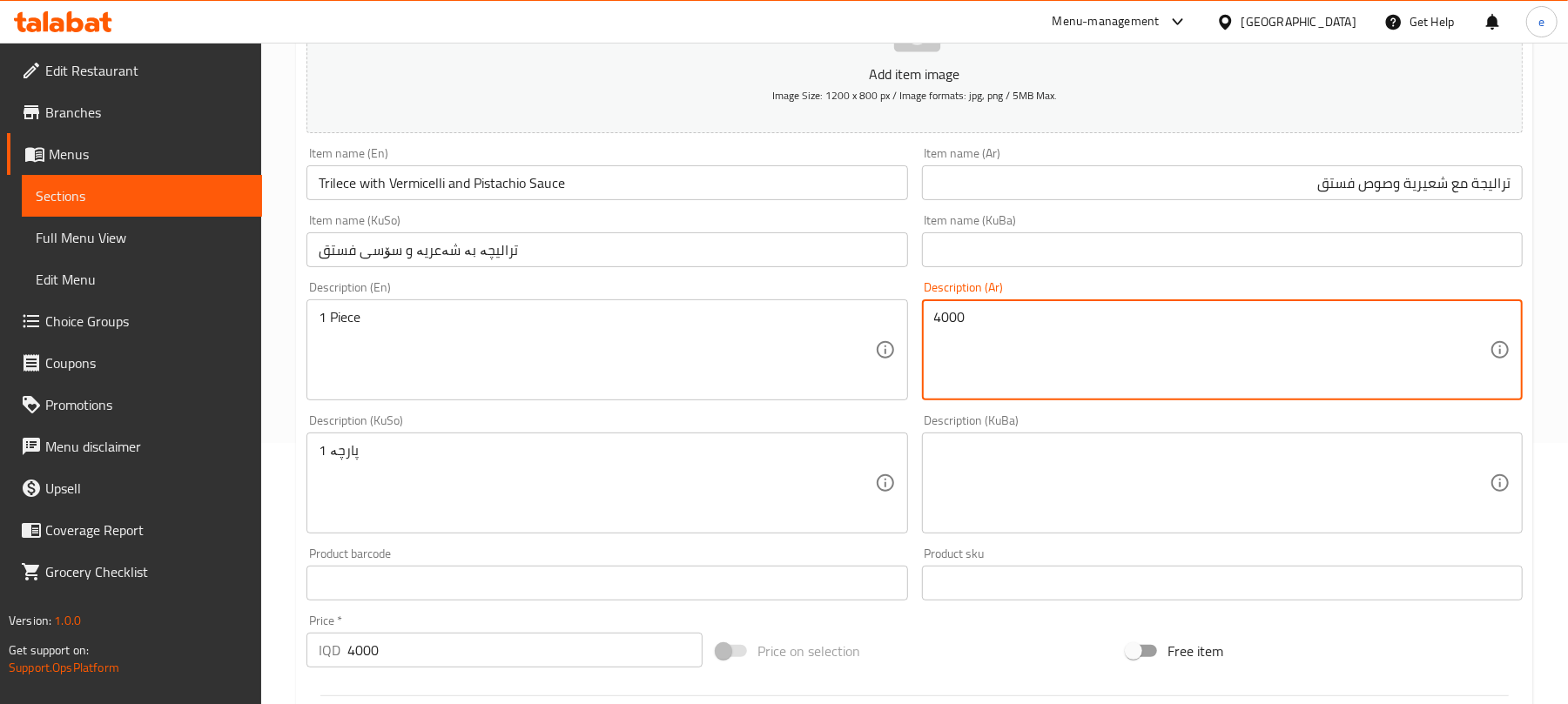
click at [1081, 345] on textarea "4000" at bounding box center [1212, 351] width 555 height 83
click at [1151, 341] on textarea "4000" at bounding box center [1212, 351] width 555 height 83
paste textarea "1 قطعة"
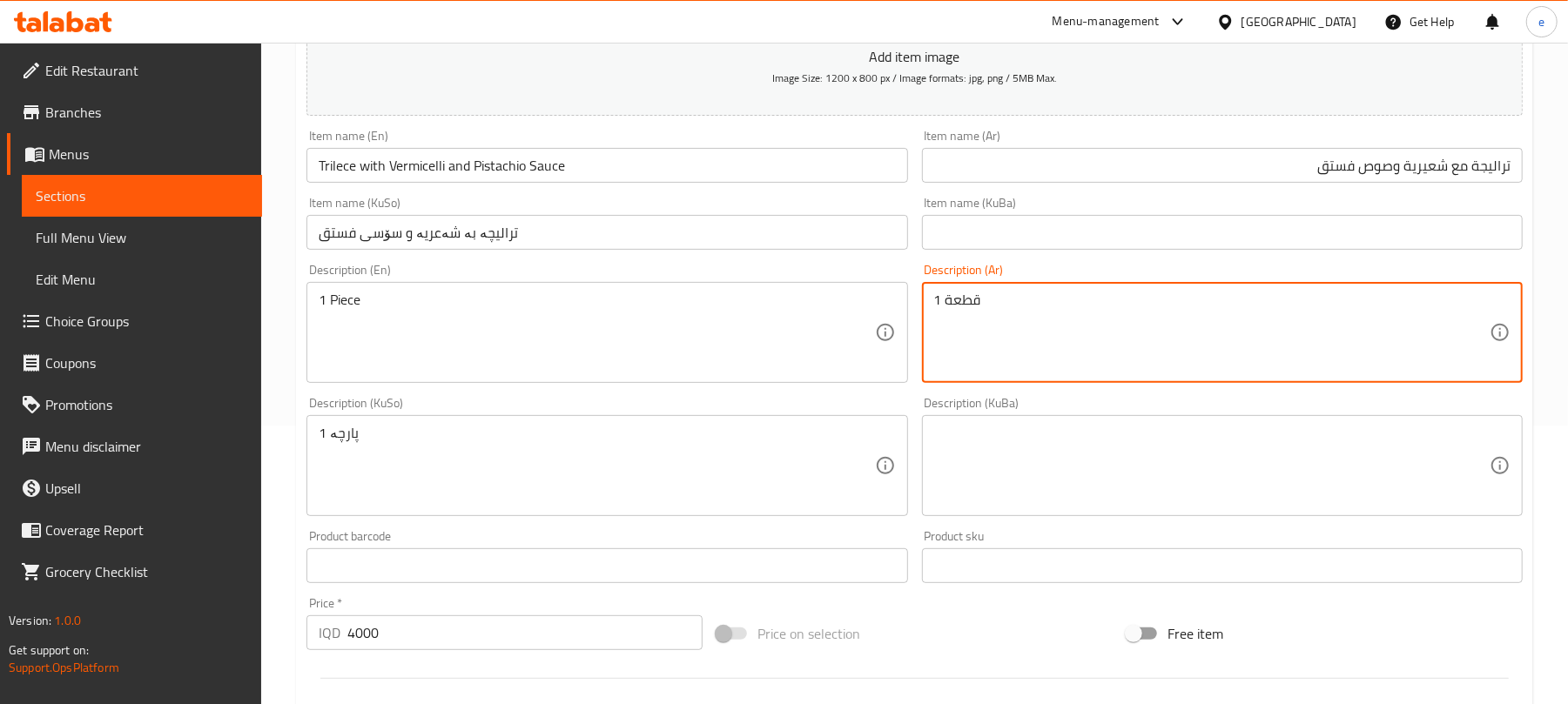
scroll to position [725, 0]
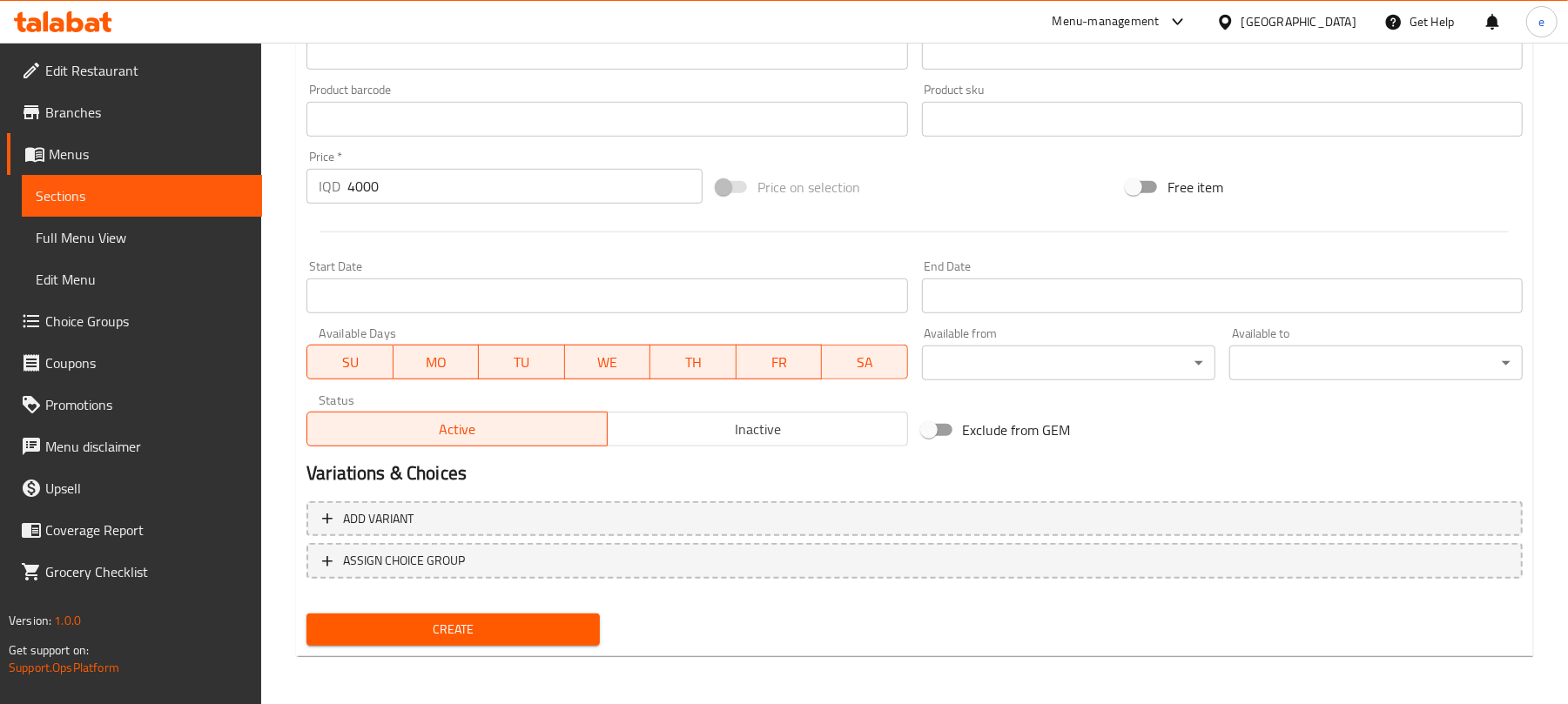
type textarea "1 قطعة"
click at [558, 639] on span "Create" at bounding box center [454, 629] width 265 height 22
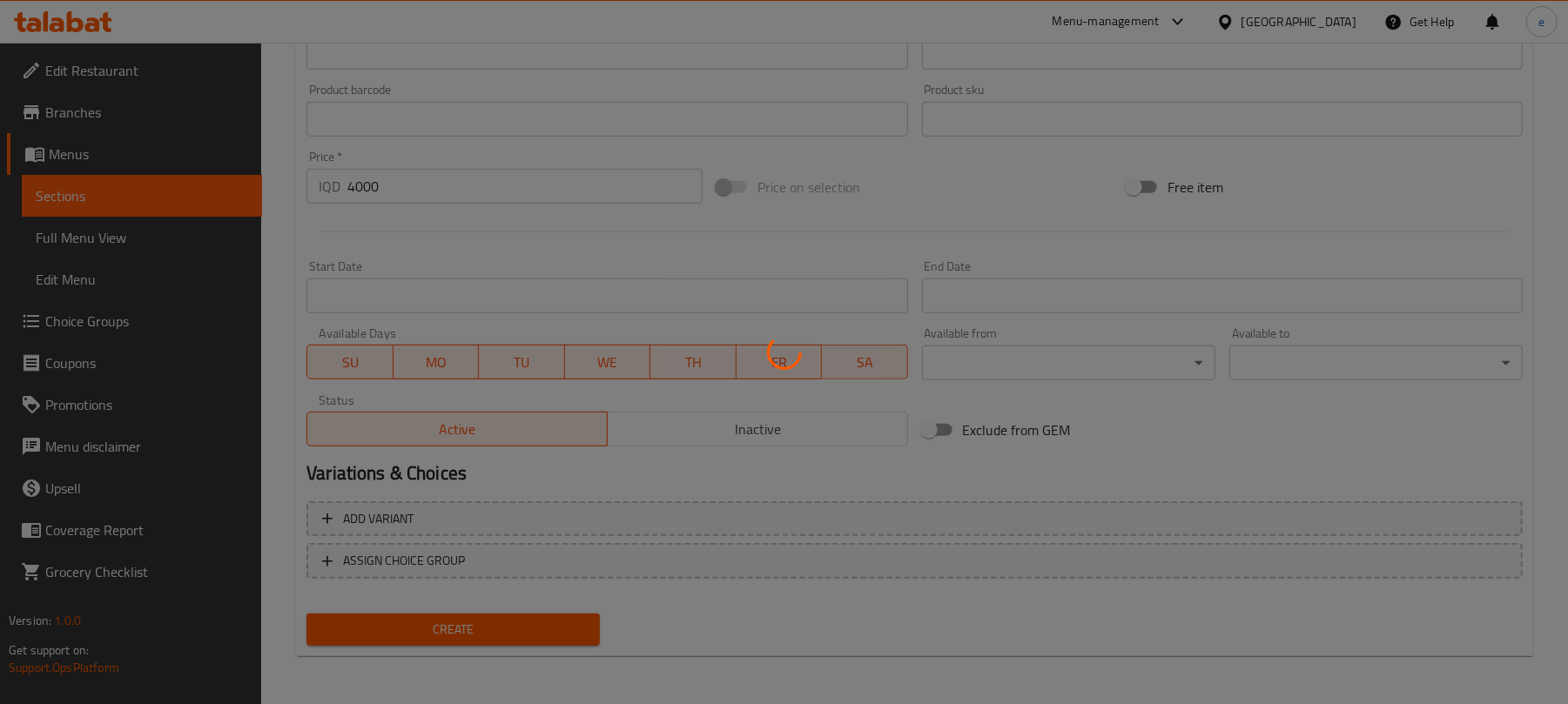
type input "0"
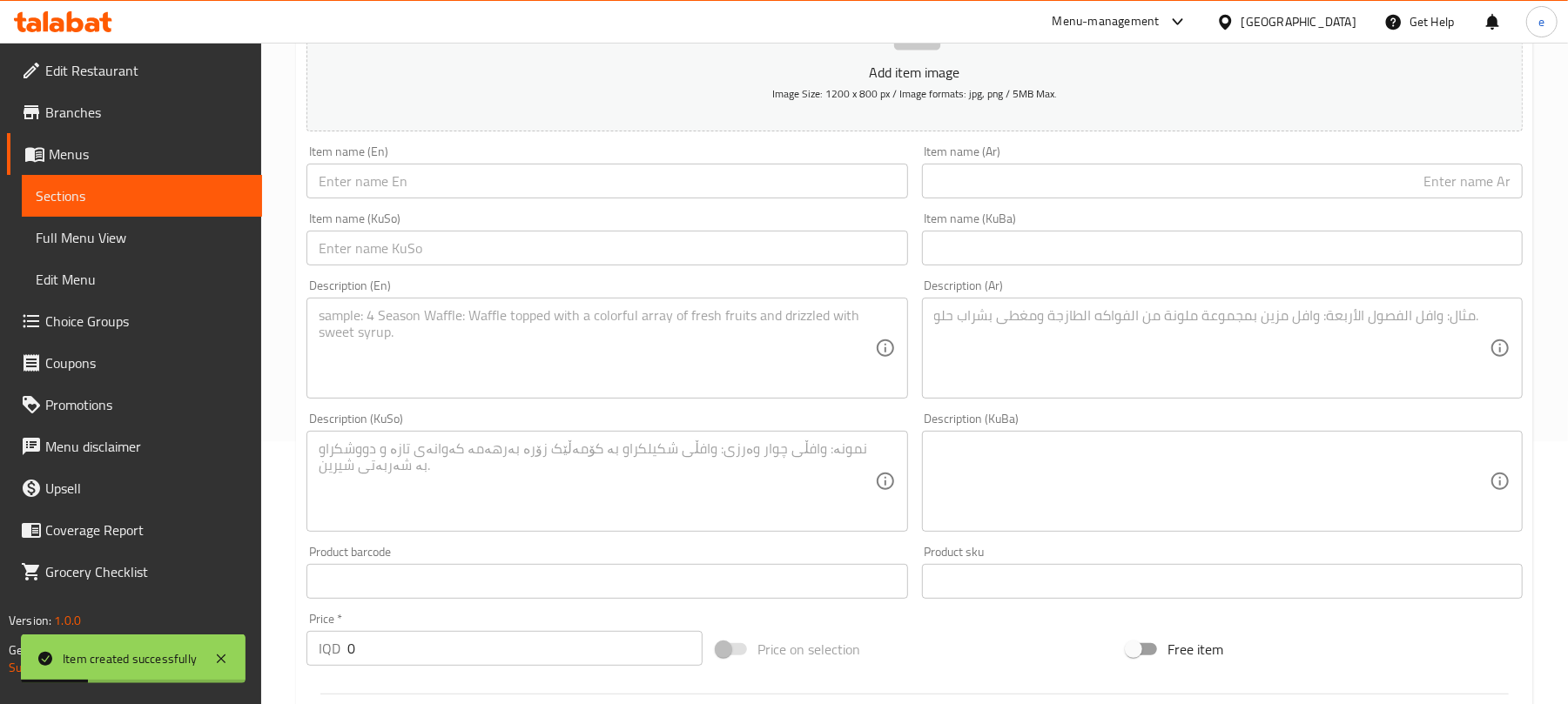
scroll to position [261, 0]
click at [147, 195] on span "Sections" at bounding box center [142, 196] width 213 height 21
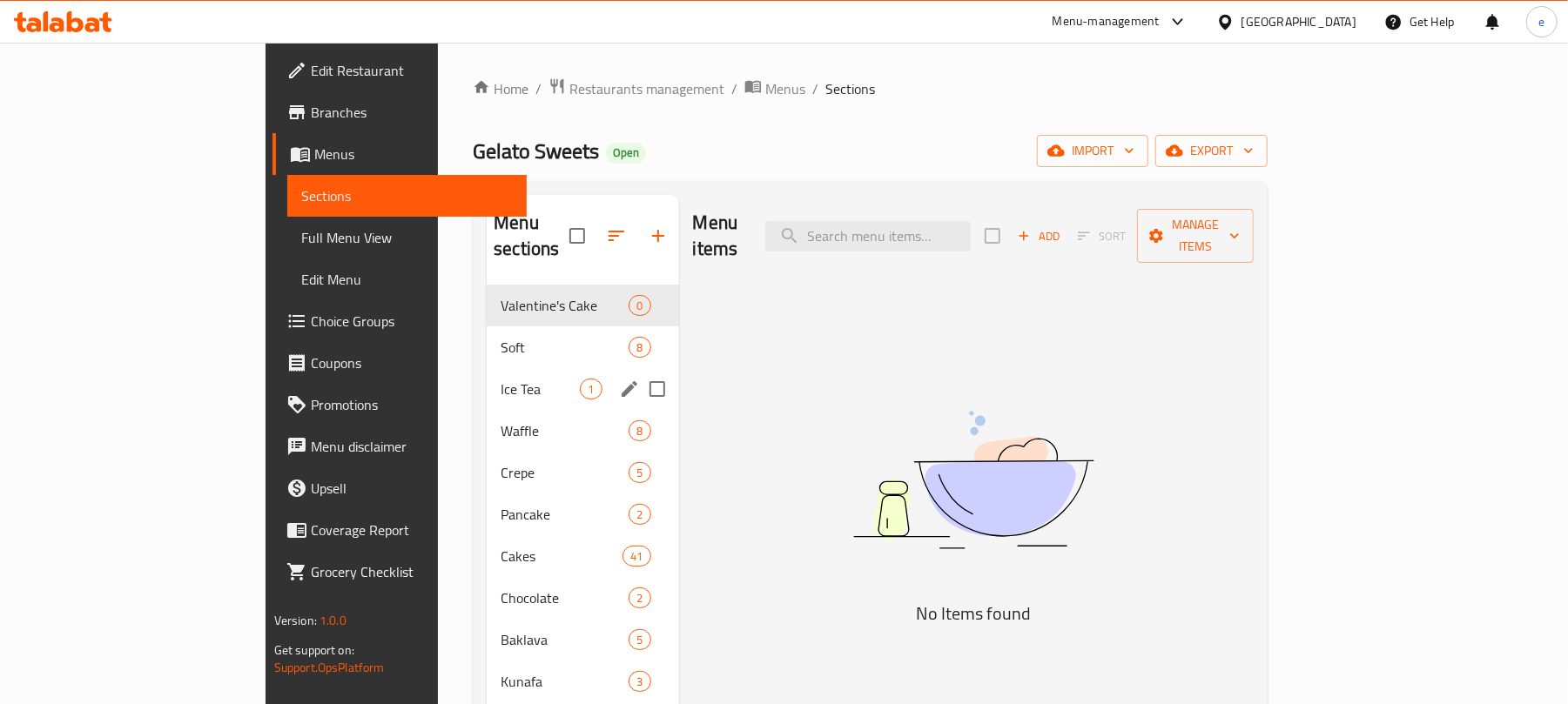
click at [487, 368] on div "Ice Tea 1" at bounding box center [583, 389] width 192 height 42
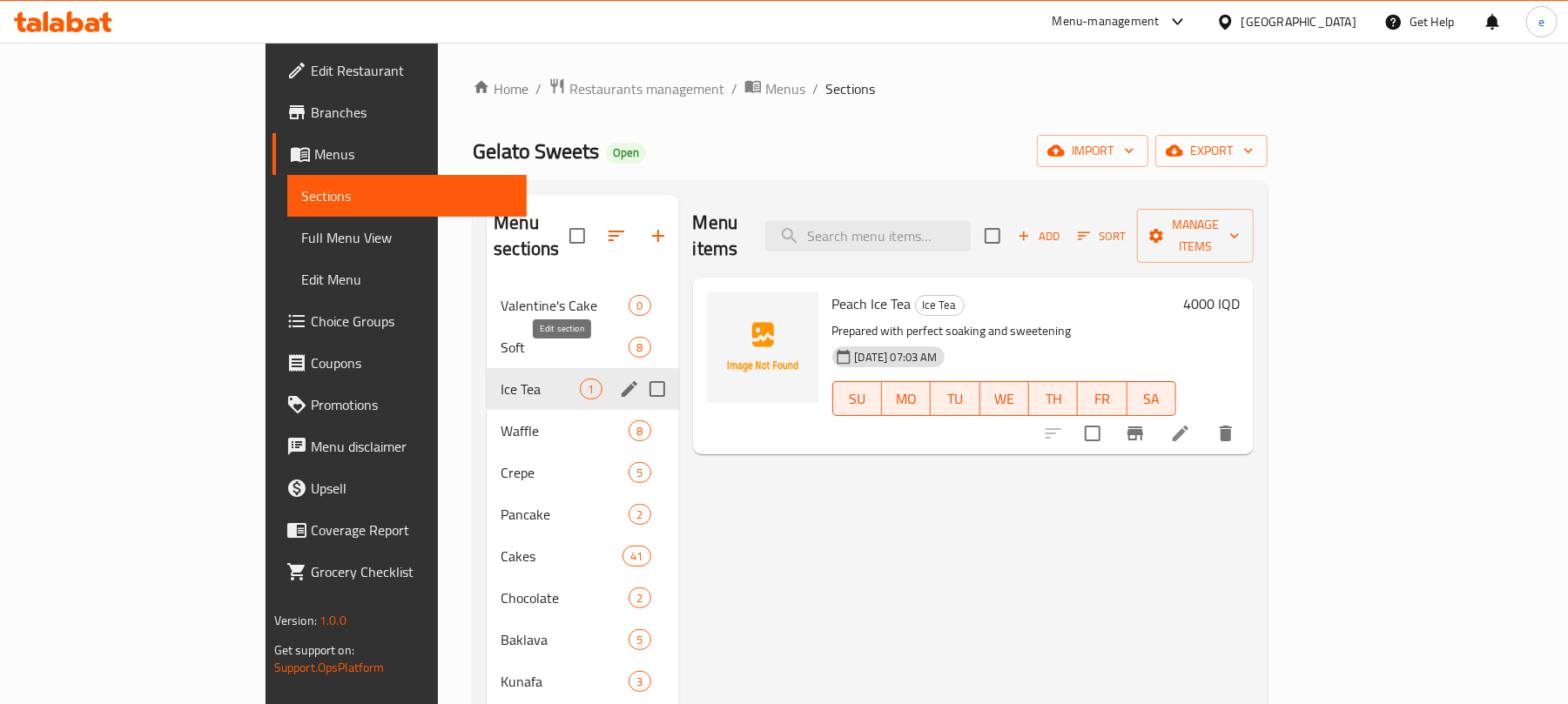
click at [619, 379] on icon "edit" at bounding box center [629, 389] width 21 height 21
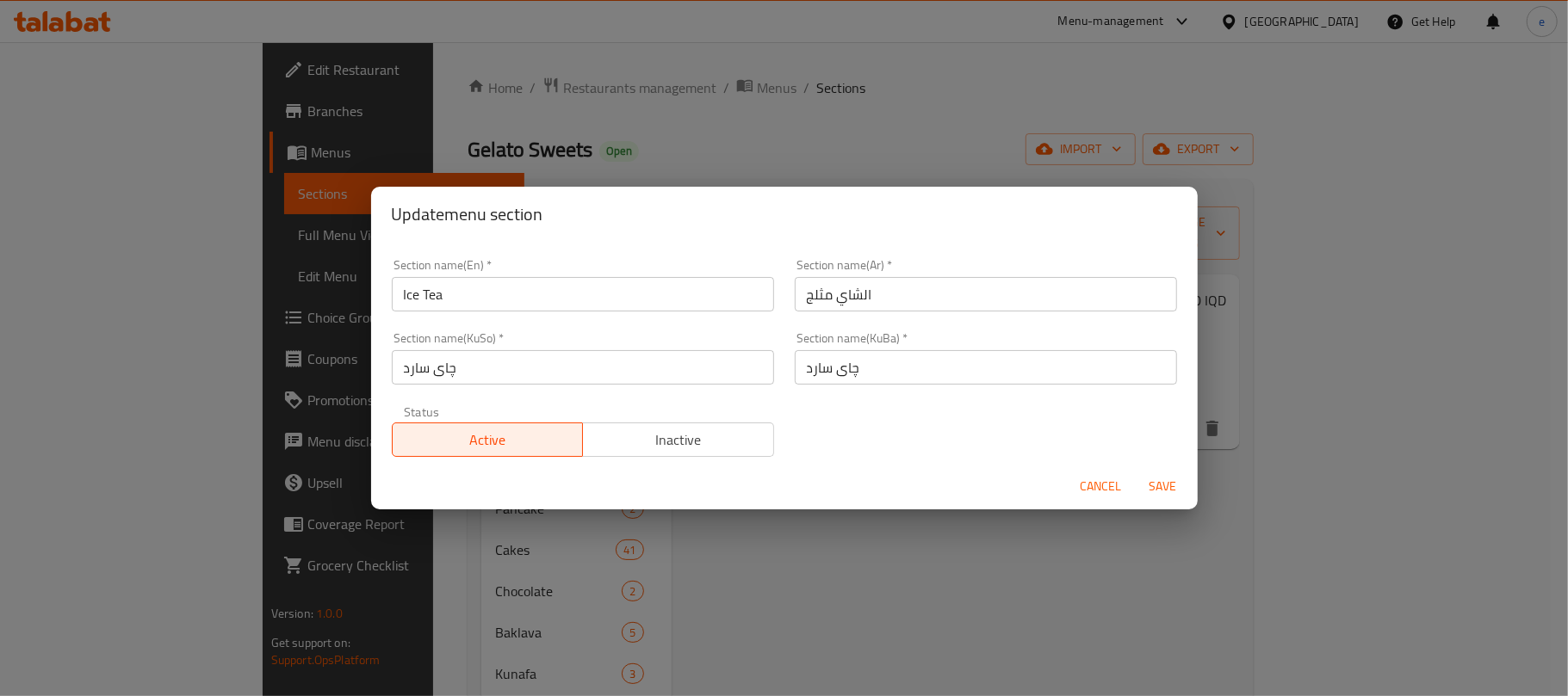
click at [434, 297] on input "Ice Tea" at bounding box center [583, 295] width 382 height 35
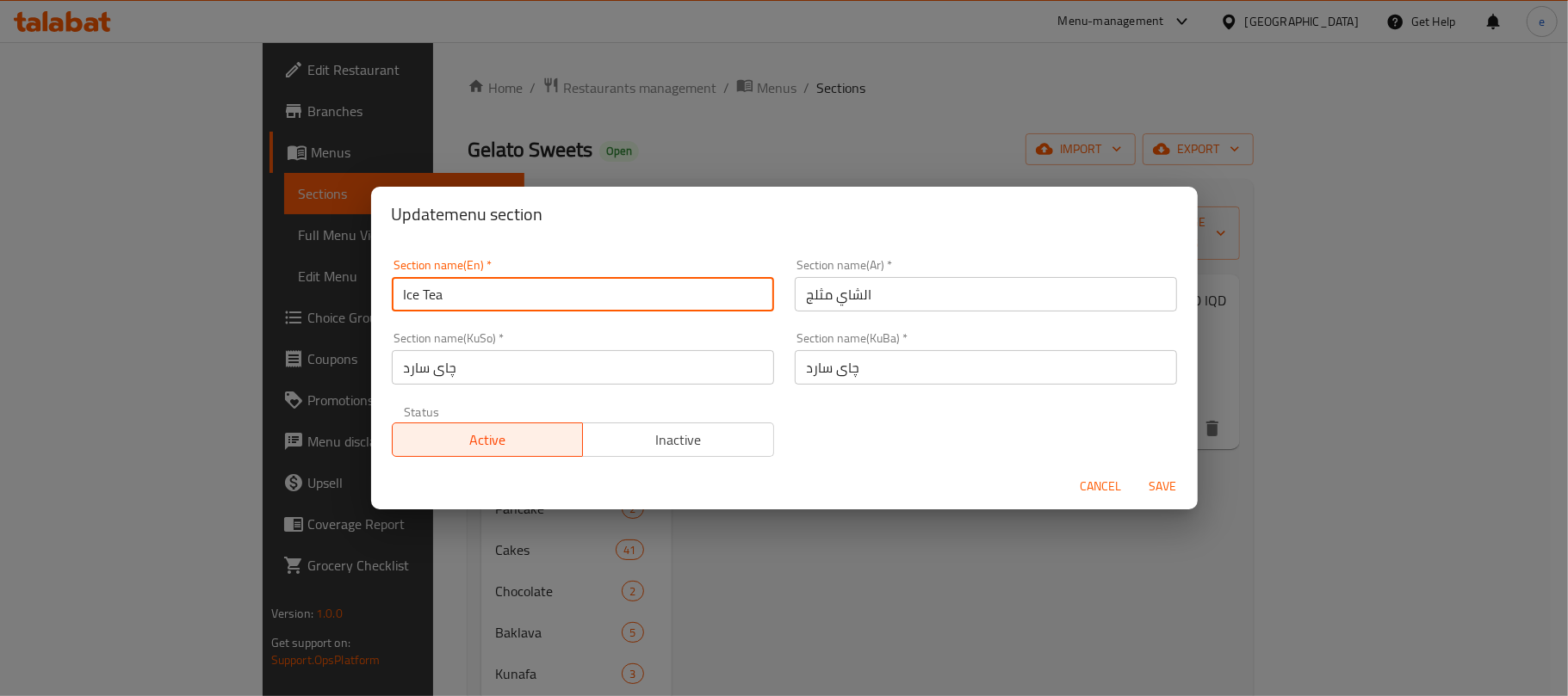
click at [434, 297] on input "Ice Tea" at bounding box center [583, 295] width 382 height 35
type input "Ice"
click at [442, 372] on input "چای سارد" at bounding box center [583, 368] width 382 height 35
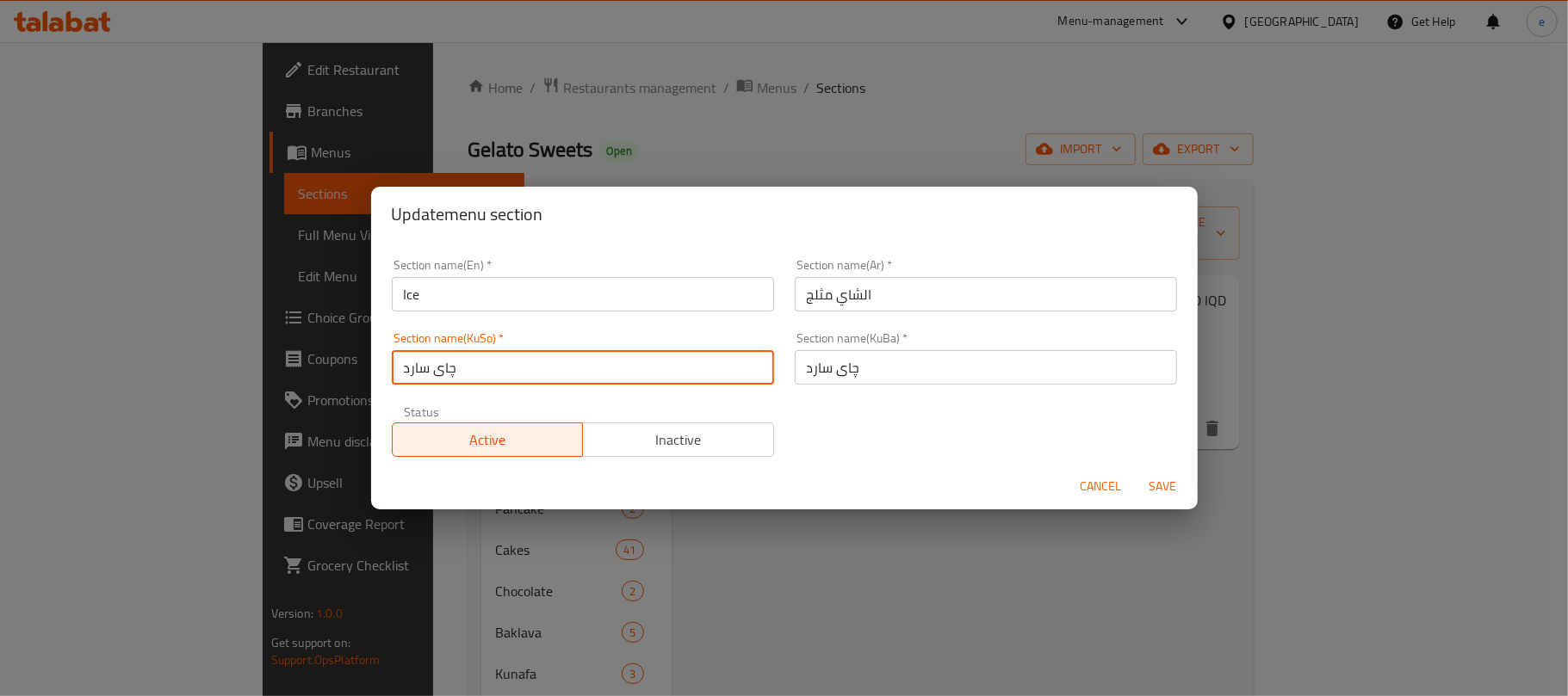
click at [442, 372] on input "چای سارد" at bounding box center [583, 368] width 382 height 35
click at [451, 368] on input "چی سارد" at bounding box center [583, 368] width 382 height 35
click at [444, 373] on input "چی سارد" at bounding box center [583, 368] width 382 height 35
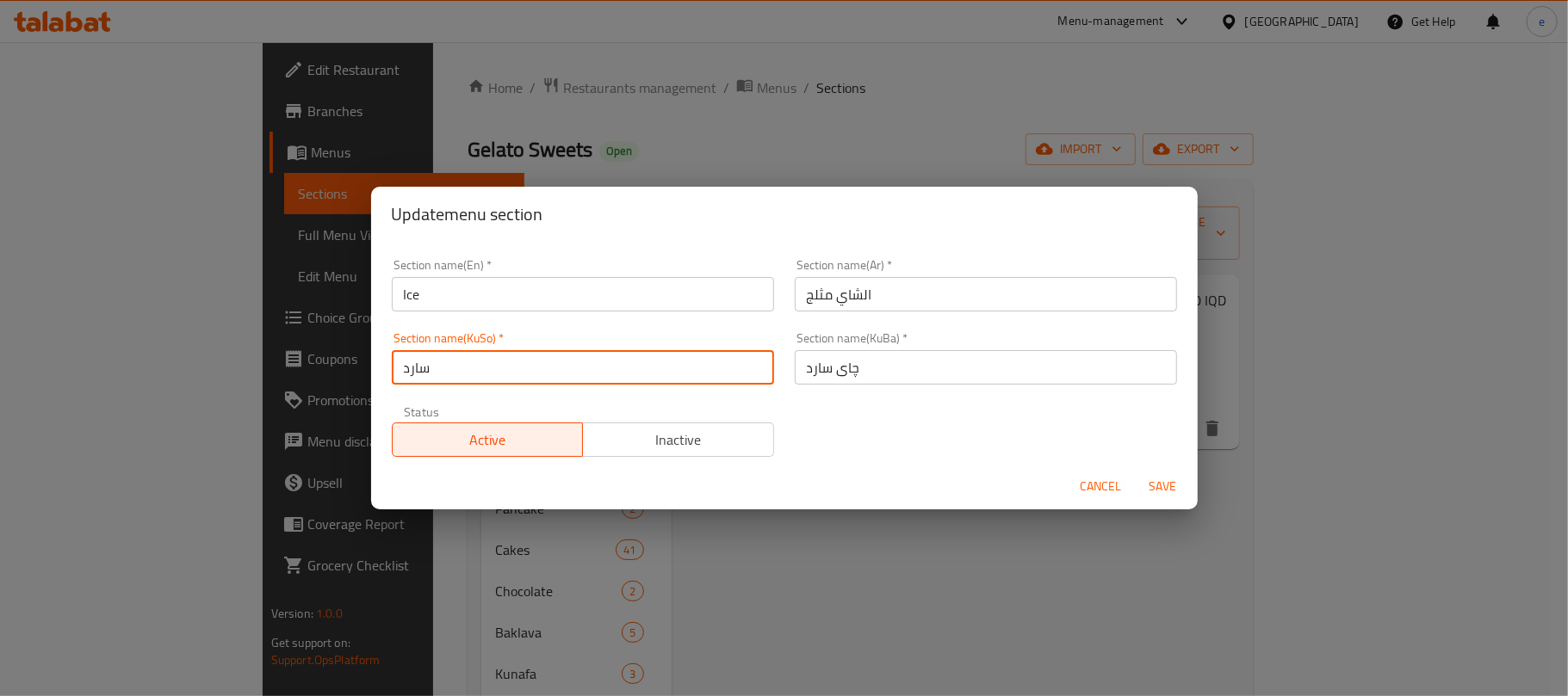
type input "سارد"
click at [845, 303] on input "الشاي مثلج" at bounding box center [986, 295] width 382 height 35
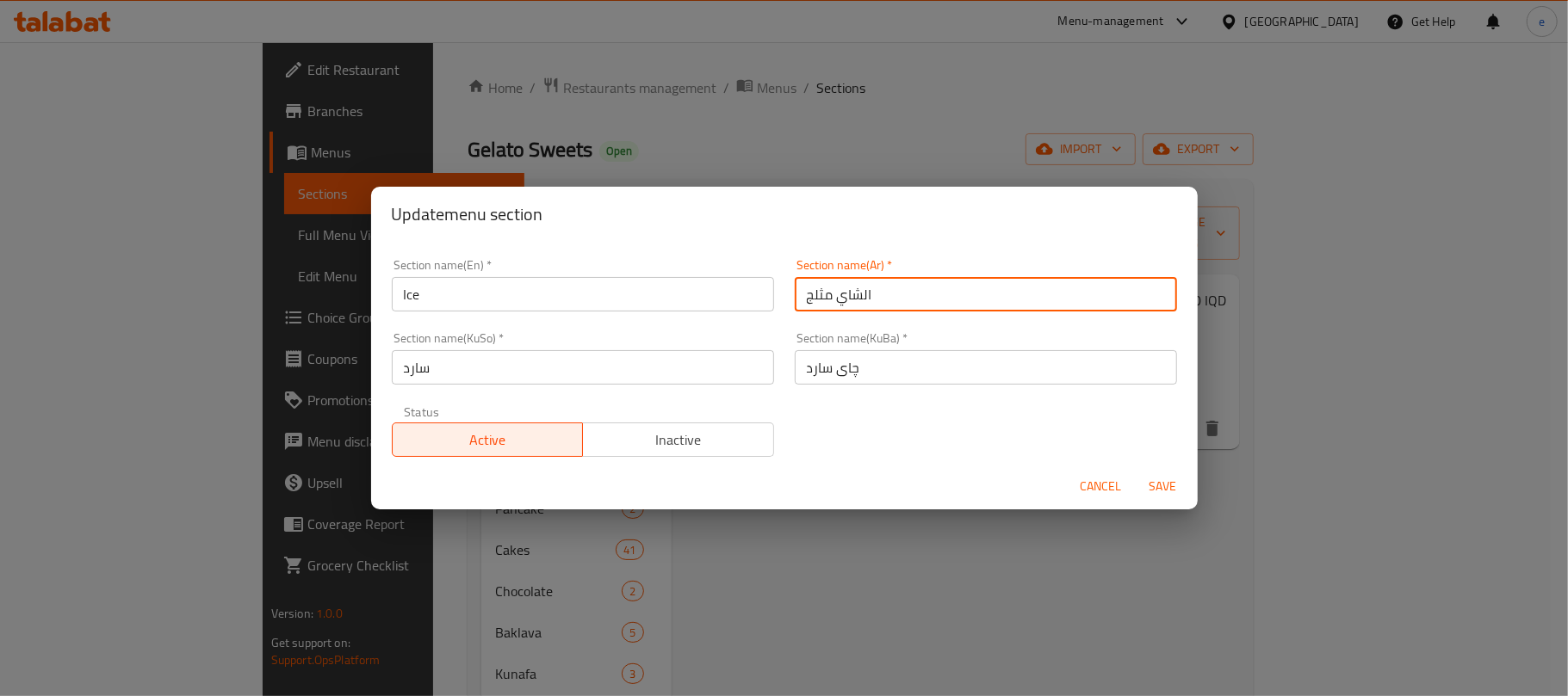
click at [845, 303] on input "الشاي مثلج" at bounding box center [986, 295] width 382 height 35
type input "مثلج"
click at [844, 369] on input "چای سارد" at bounding box center [986, 368] width 382 height 35
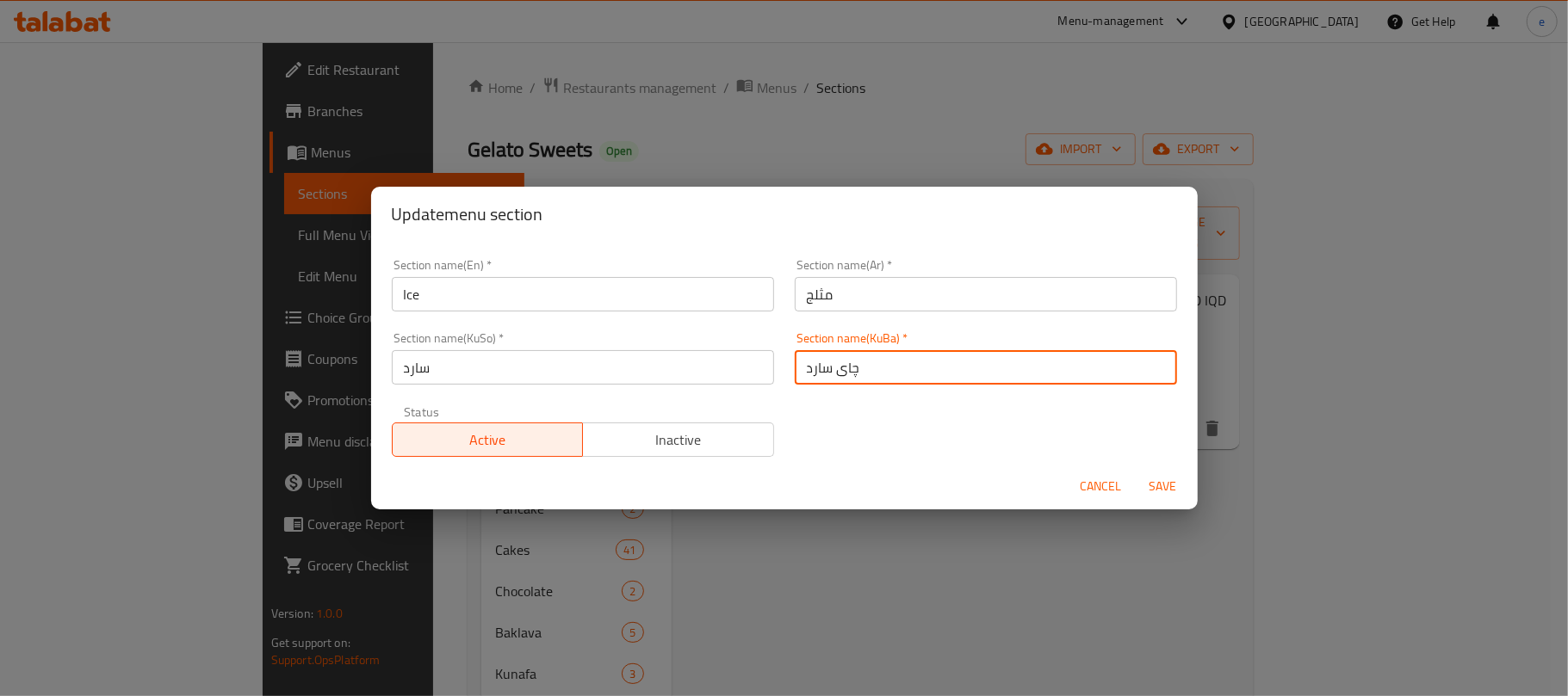
click at [844, 369] on input "چای سارد" at bounding box center [986, 368] width 382 height 35
type input "سارد"
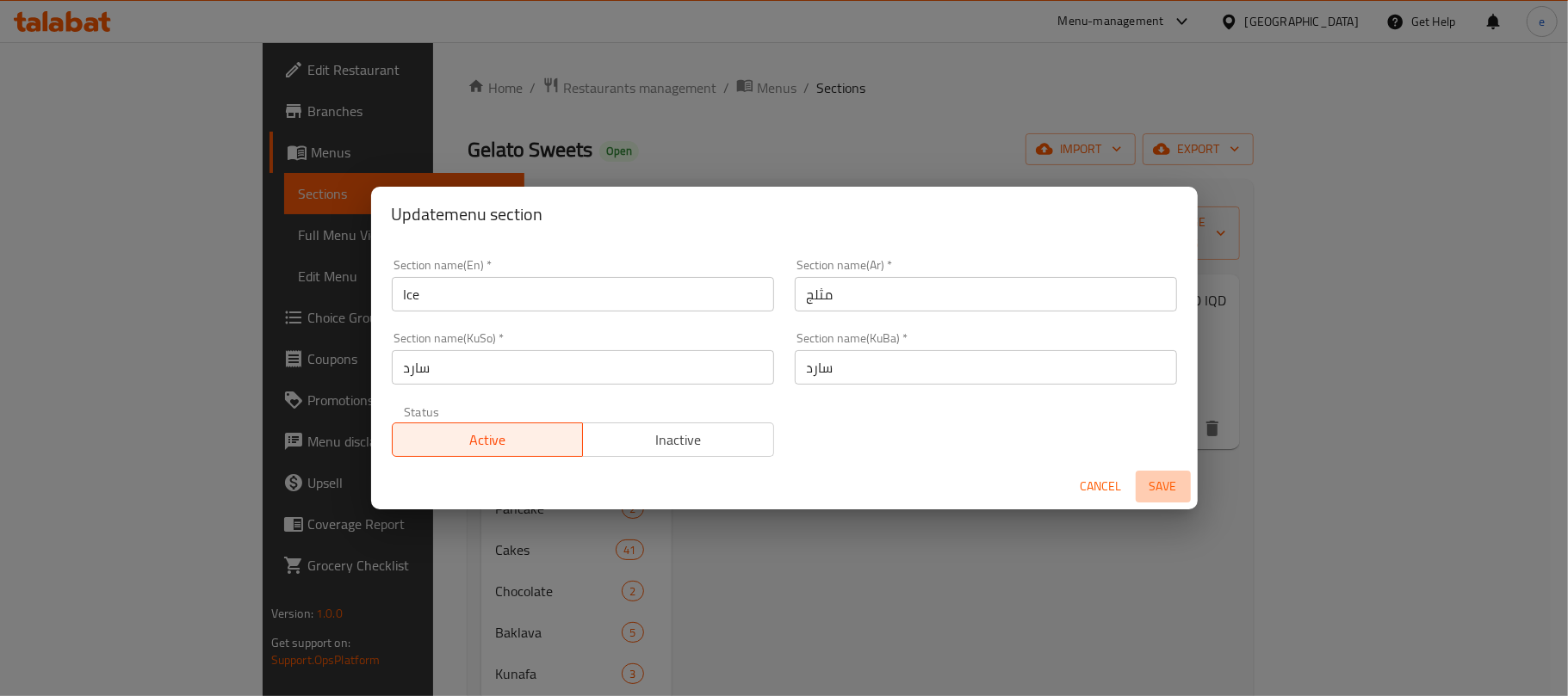
click at [1161, 493] on span "Save" at bounding box center [1164, 487] width 42 height 22
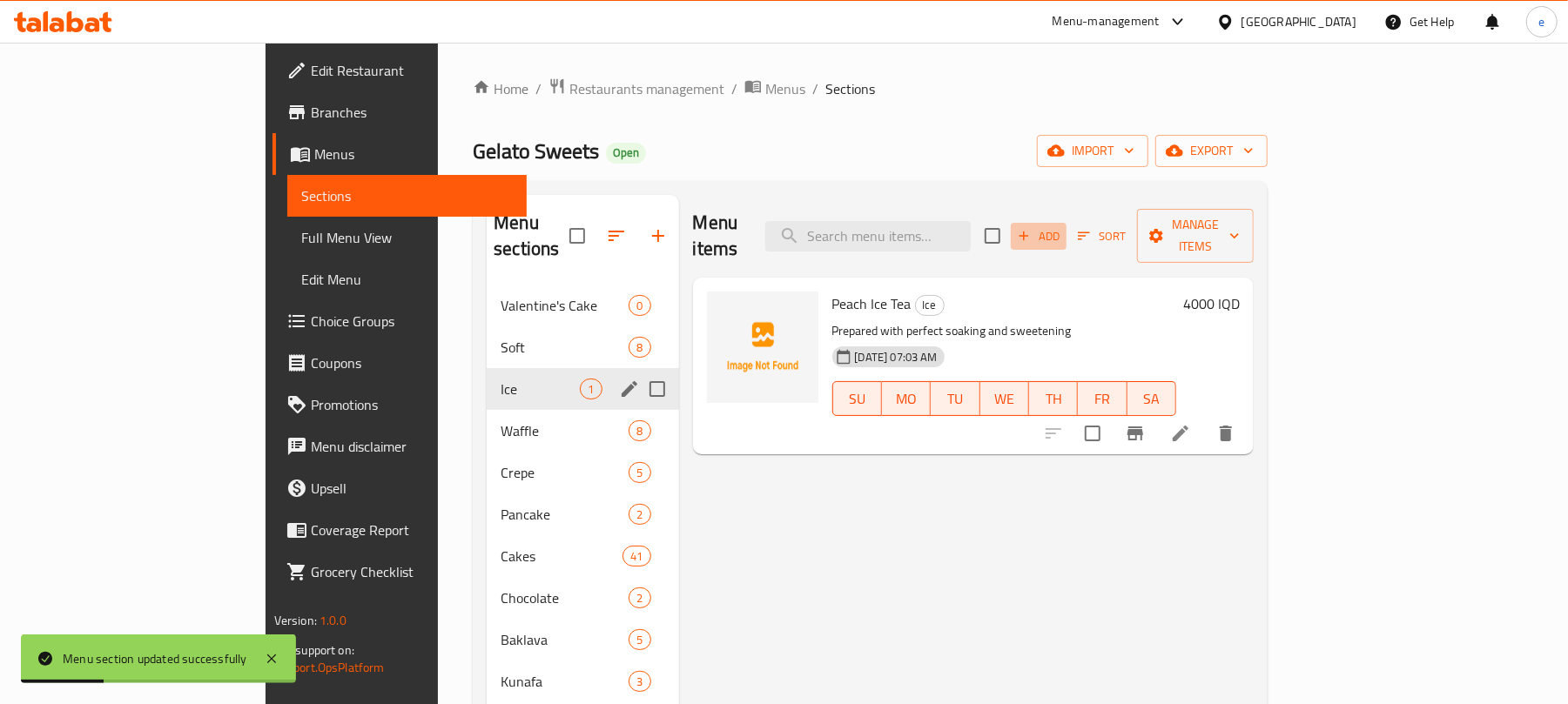
click at [1032, 232] on icon "button" at bounding box center [1024, 236] width 16 height 16
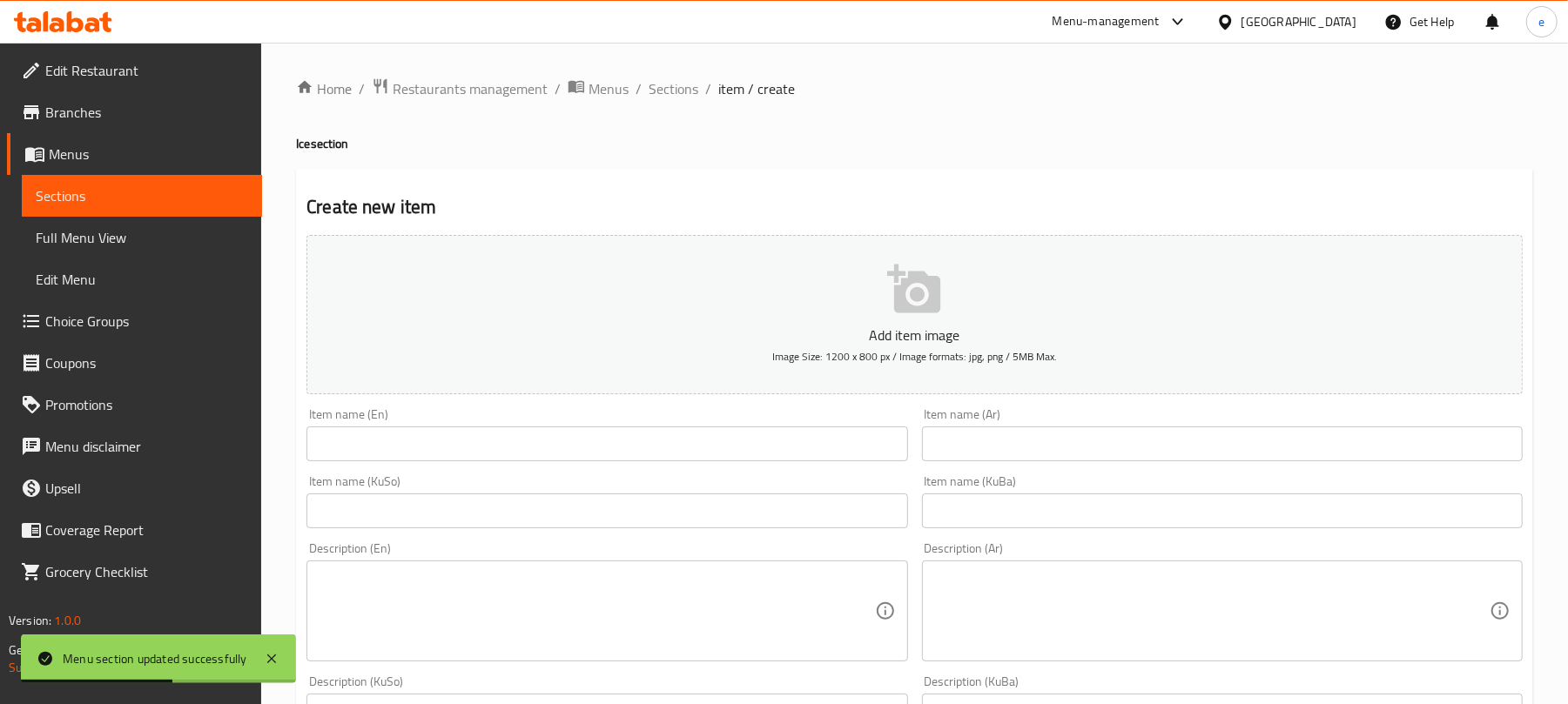
click at [1209, 461] on input "text" at bounding box center [1223, 444] width 601 height 35
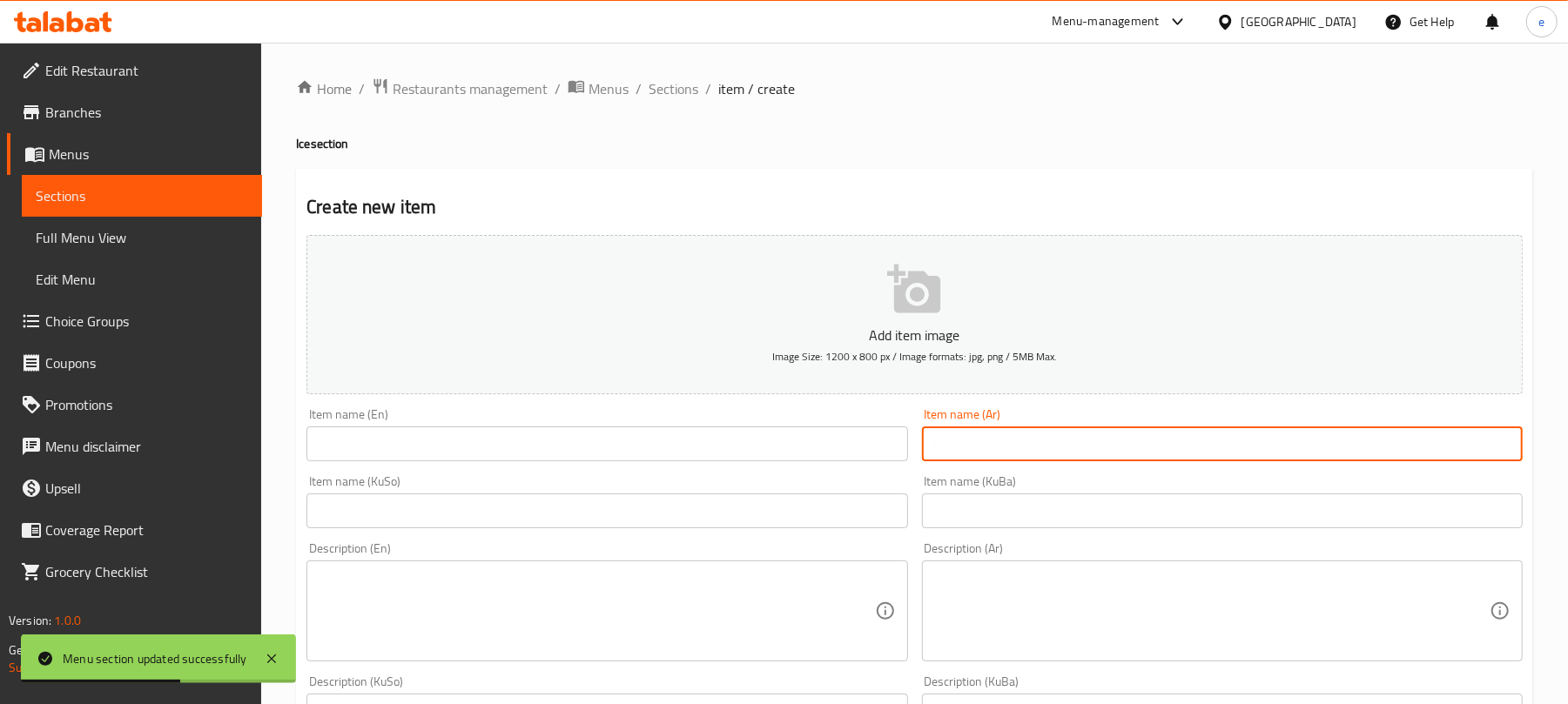
paste input "لاتيه إسباني مثلج"
type input "لاتيه إسباني مثلج"
drag, startPoint x: 718, startPoint y: 444, endPoint x: 707, endPoint y: 439, distance: 12.1
click at [718, 444] on input "text" at bounding box center [607, 444] width 601 height 35
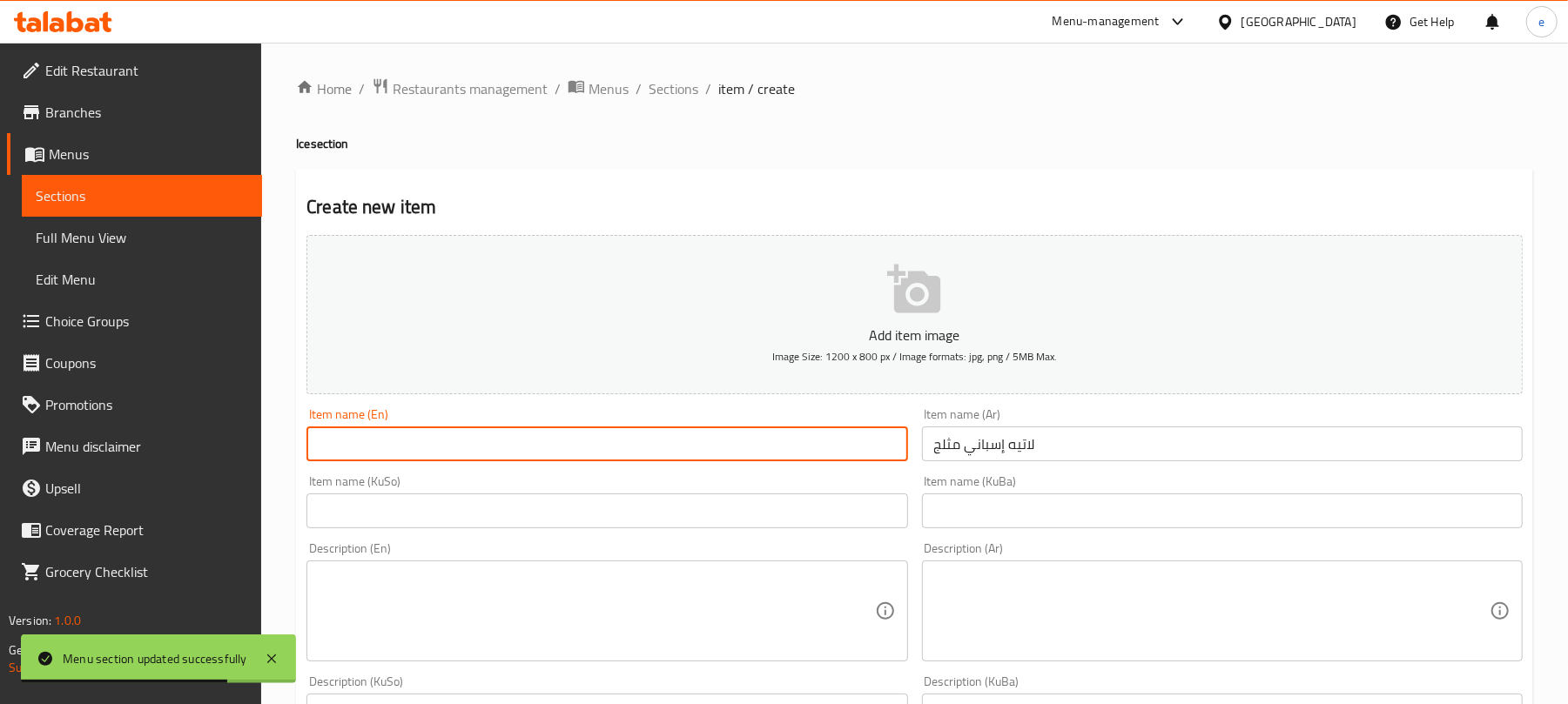
paste input "Iced Spanish Latte"
type input "Iced Spanish Latte"
click at [698, 511] on input "text" at bounding box center [607, 512] width 601 height 35
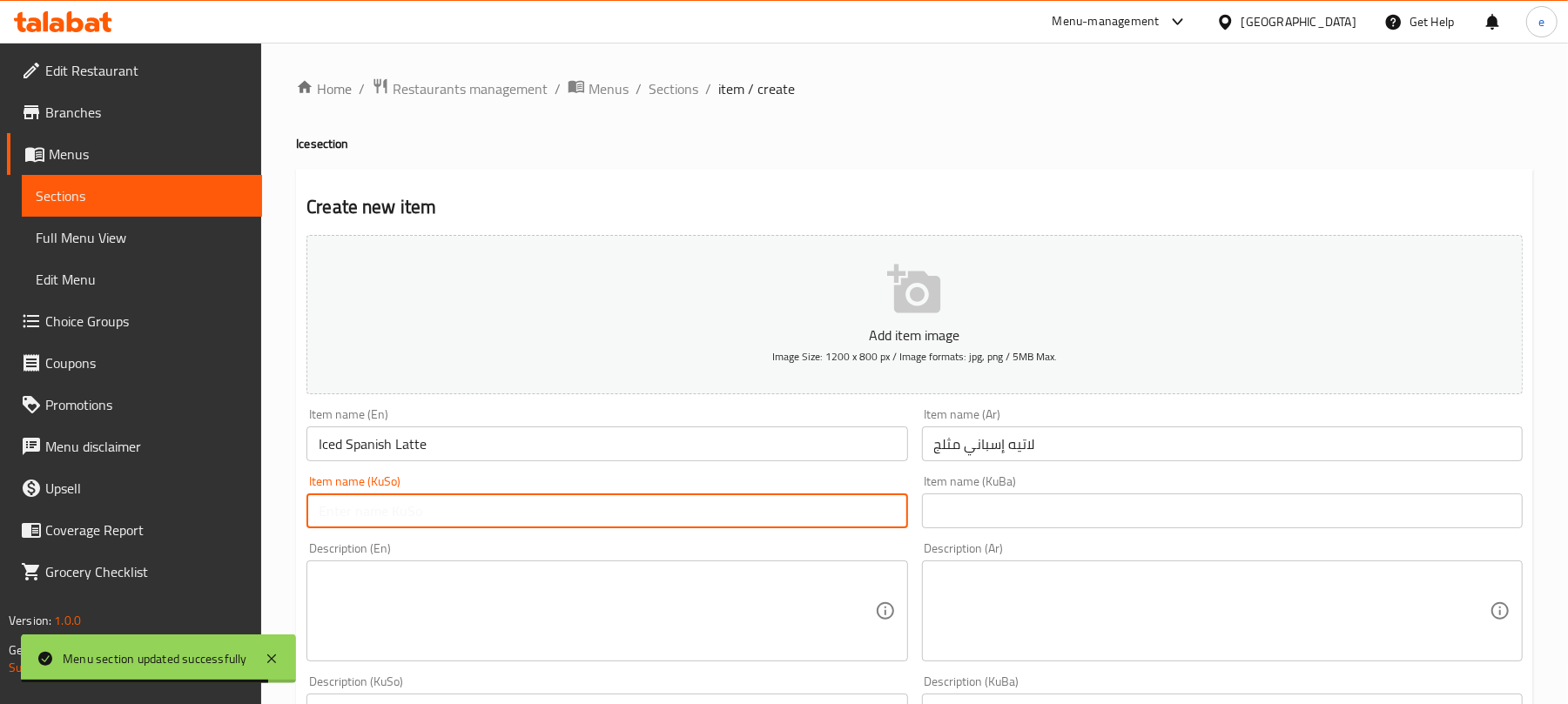
paste input "لاتێی ئیسپانی سارد"
type input "لاتێی ئیسپانی سارد"
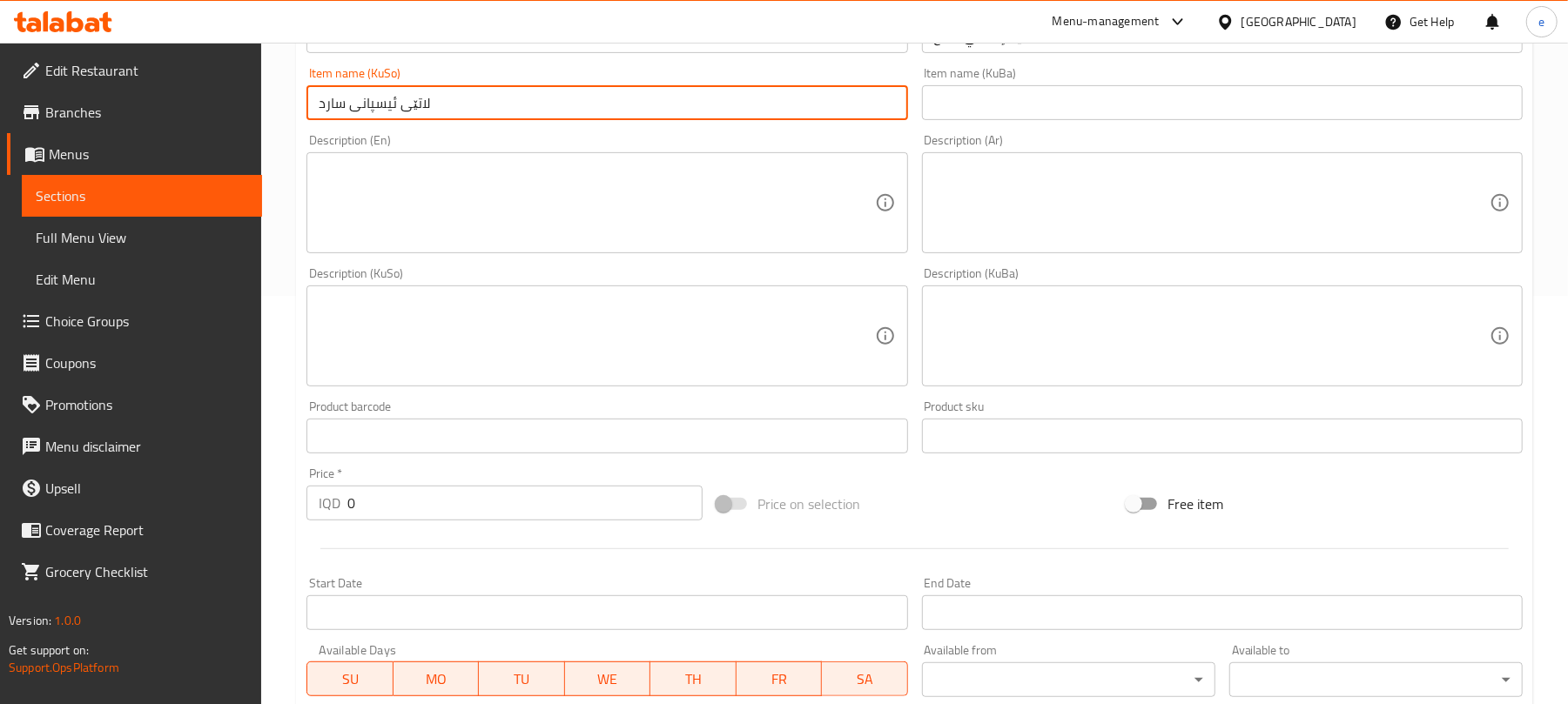
scroll to position [464, 0]
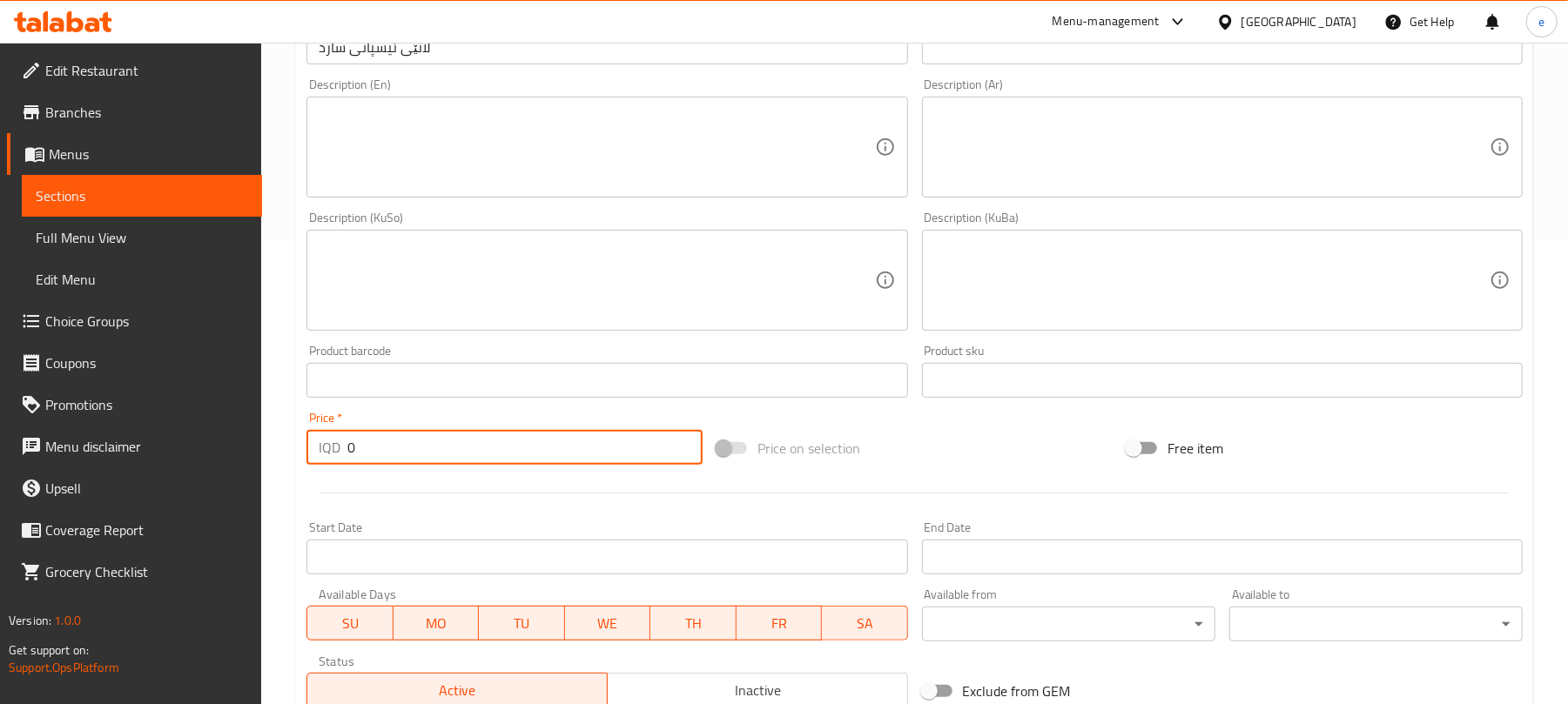
drag, startPoint x: 421, startPoint y: 461, endPoint x: 258, endPoint y: 433, distance: 165.4
click at [259, 433] on div "Edit Restaurant Branches Menus Sections Full Menu View Edit Menu Choice Groups …" at bounding box center [784, 272] width 1568 height 1388
paste input "400"
type input "4000"
click at [1114, 192] on div "Description (Ar)" at bounding box center [1223, 147] width 601 height 101
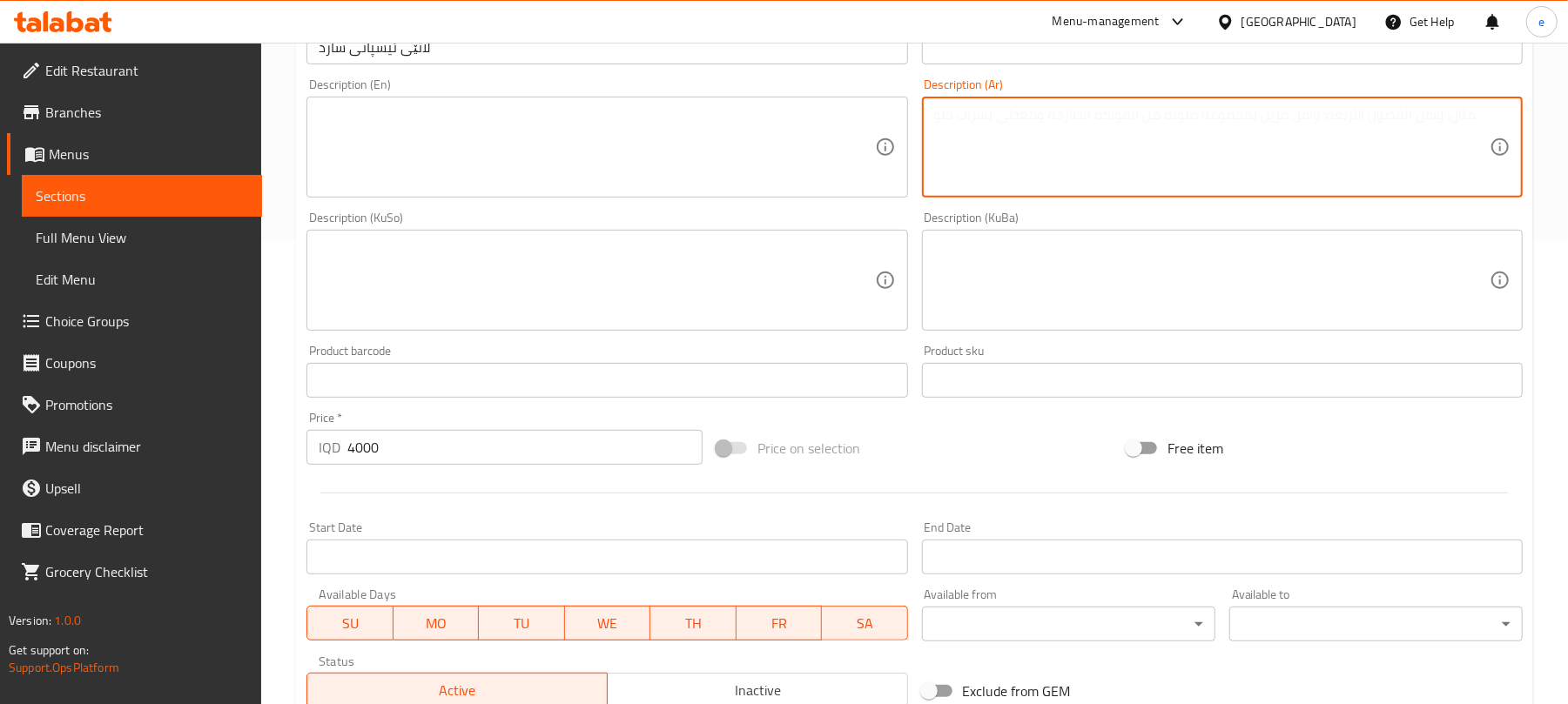
paste textarea "4000"
type textarea "4000"
click at [717, 185] on textarea at bounding box center [597, 148] width 555 height 83
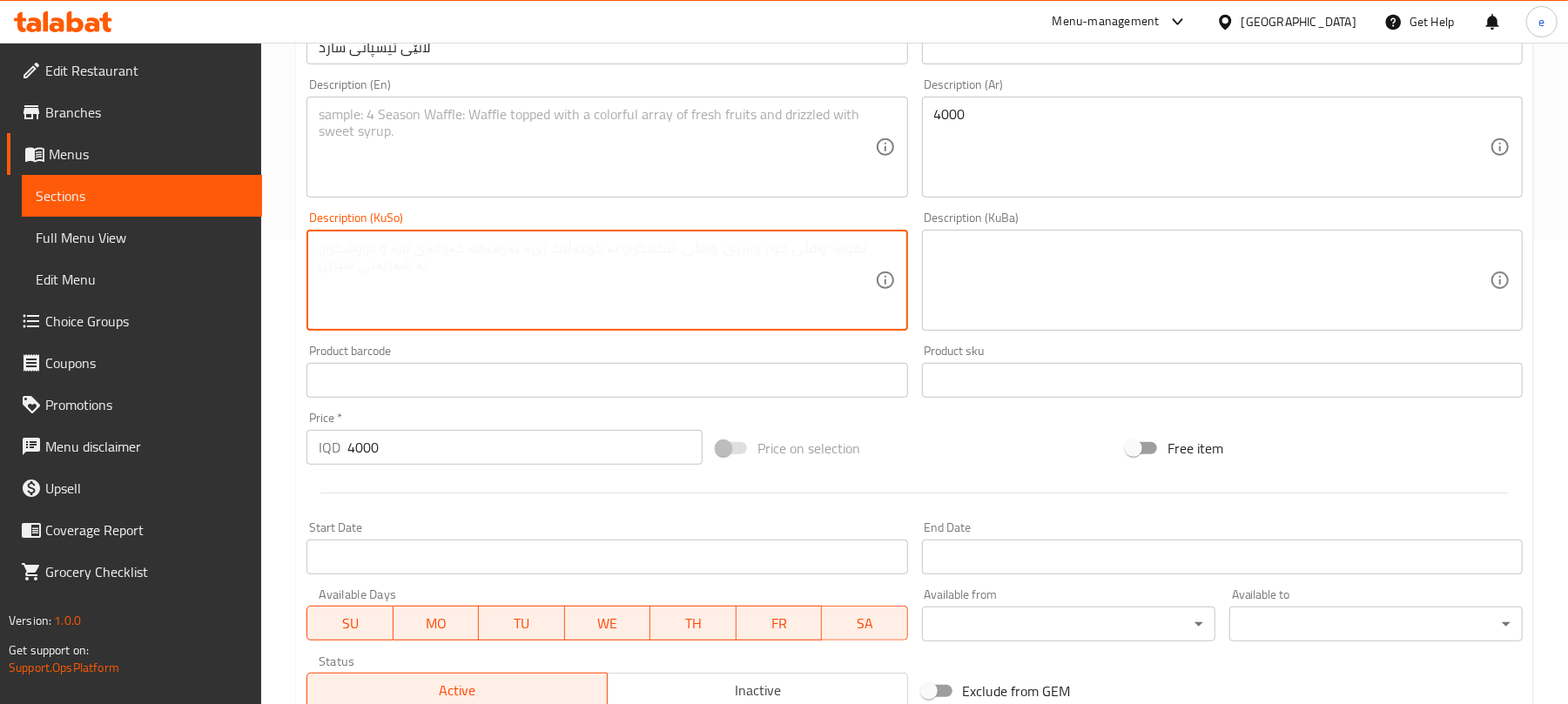
click at [715, 293] on textarea at bounding box center [597, 280] width 555 height 83
paste textarea "1 پەرداخ"
type textarea "1 پەرداخ"
click at [534, 120] on textarea at bounding box center [597, 148] width 555 height 83
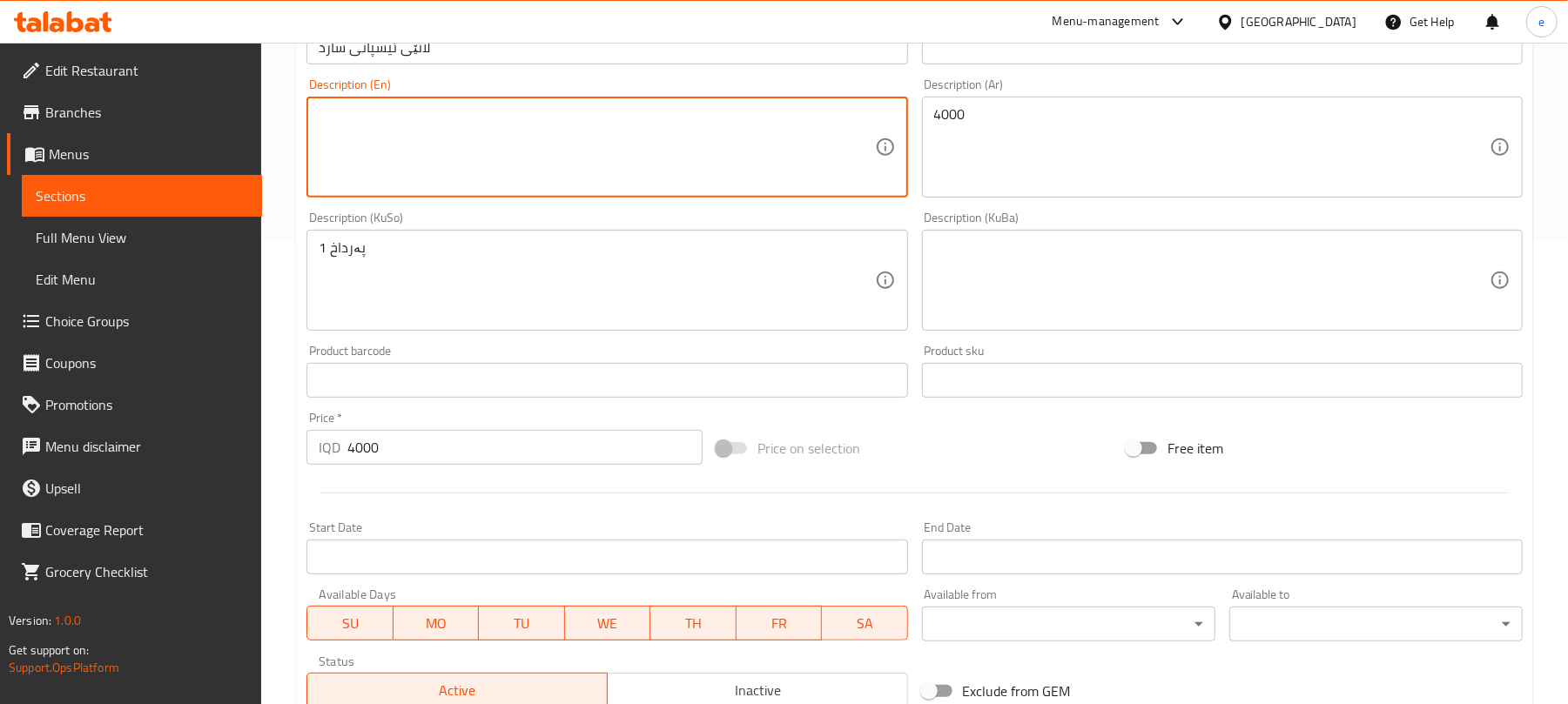
paste textarea "1 glass"
type textarea "1 glass"
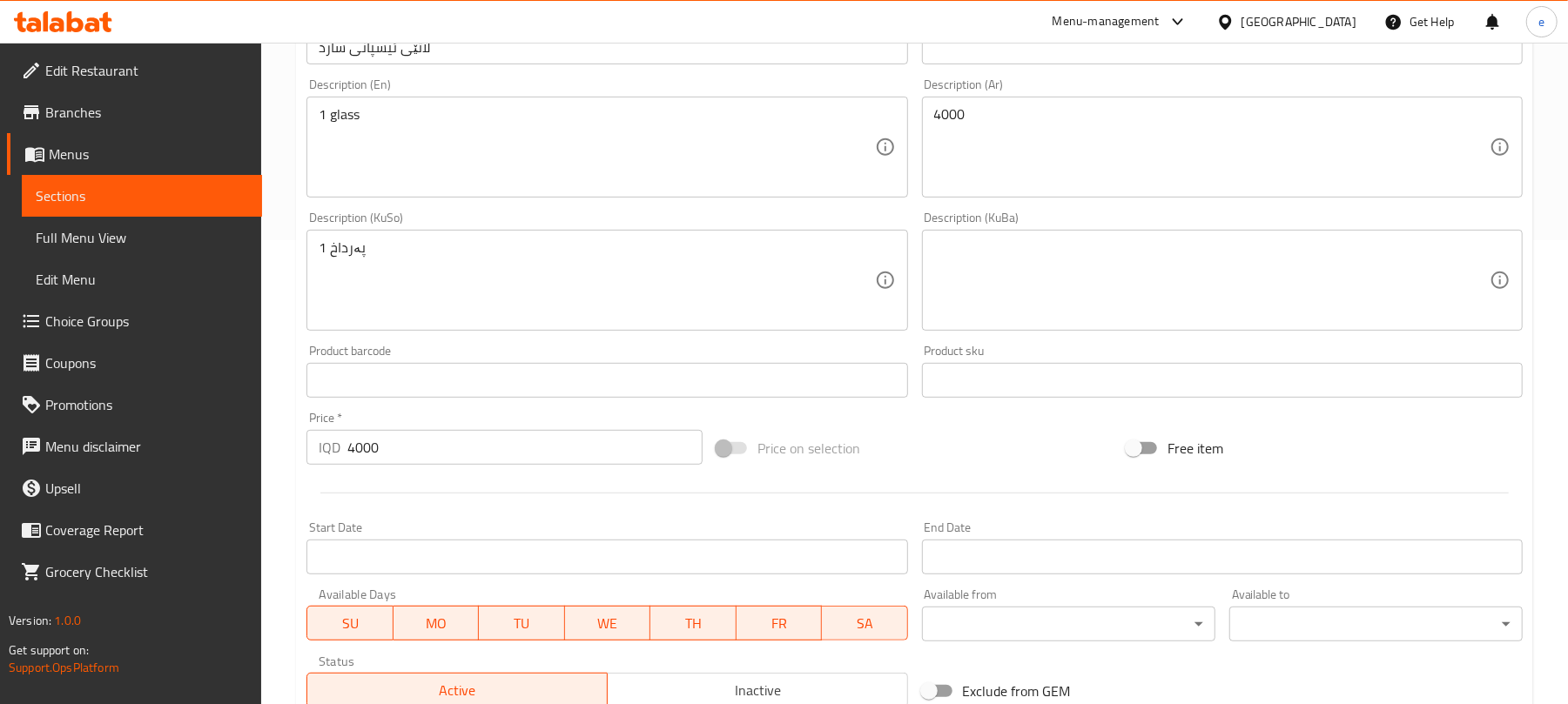
click at [960, 224] on div "Description (KuBa) Description (KuBa)" at bounding box center [1223, 272] width 601 height 120
click at [1028, 192] on div "4000 Description (Ar)" at bounding box center [1223, 147] width 601 height 101
click at [1028, 190] on div "4000 Description (Ar)" at bounding box center [1223, 147] width 601 height 101
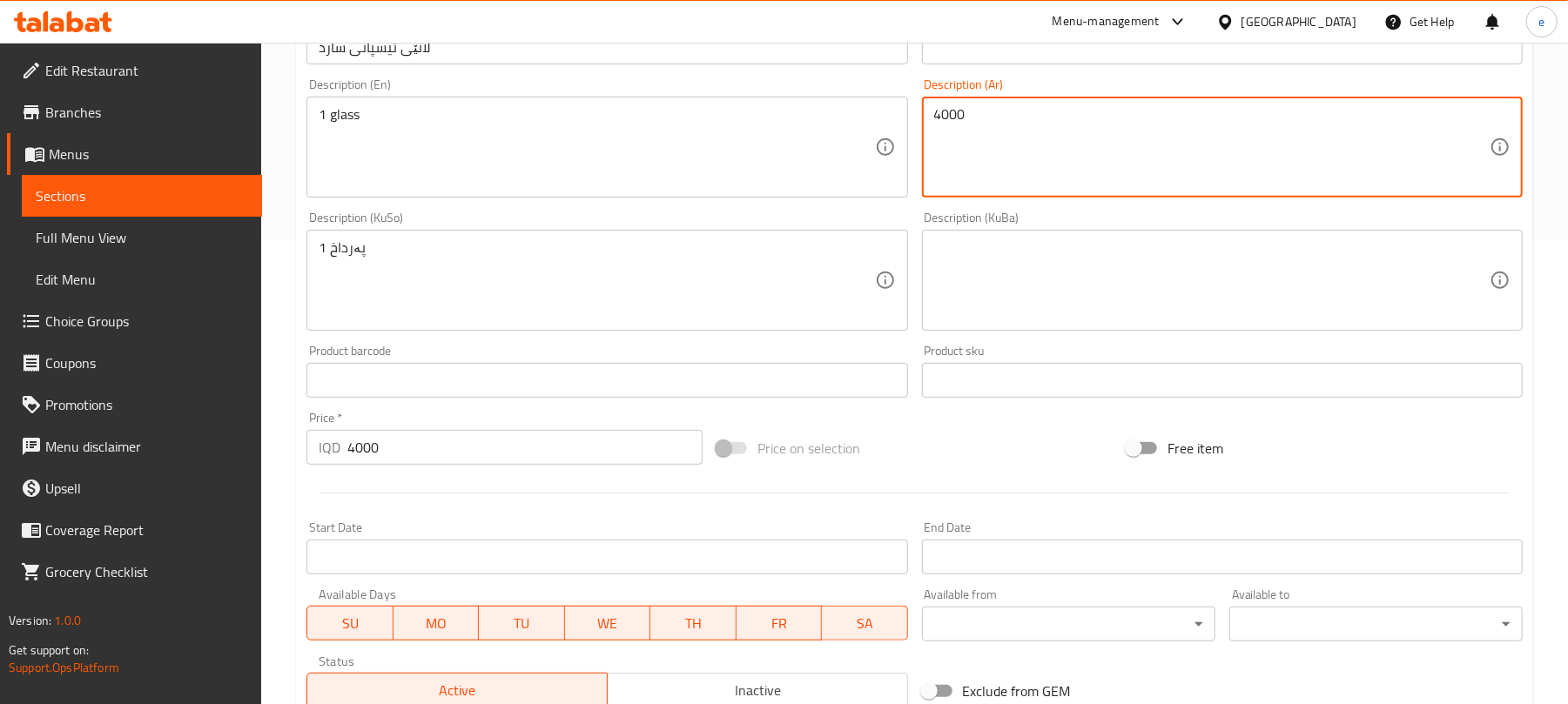
click at [1049, 150] on textarea "4000" at bounding box center [1212, 148] width 555 height 83
click at [1054, 140] on textarea "4000" at bounding box center [1212, 148] width 555 height 83
click at [1034, 123] on textarea "4000" at bounding box center [1212, 148] width 555 height 83
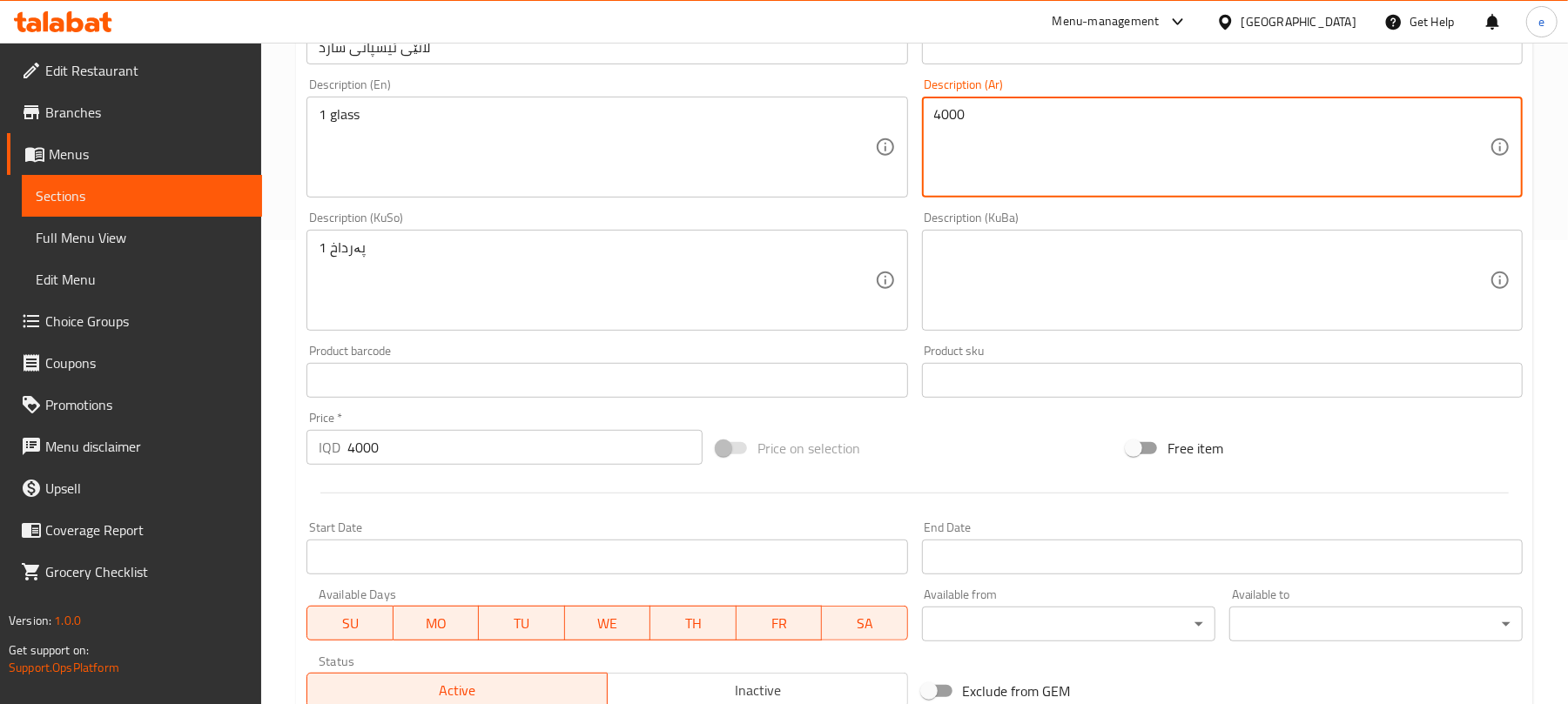
click at [1034, 123] on textarea "4000" at bounding box center [1212, 148] width 555 height 83
paste textarea "1 جلاس"
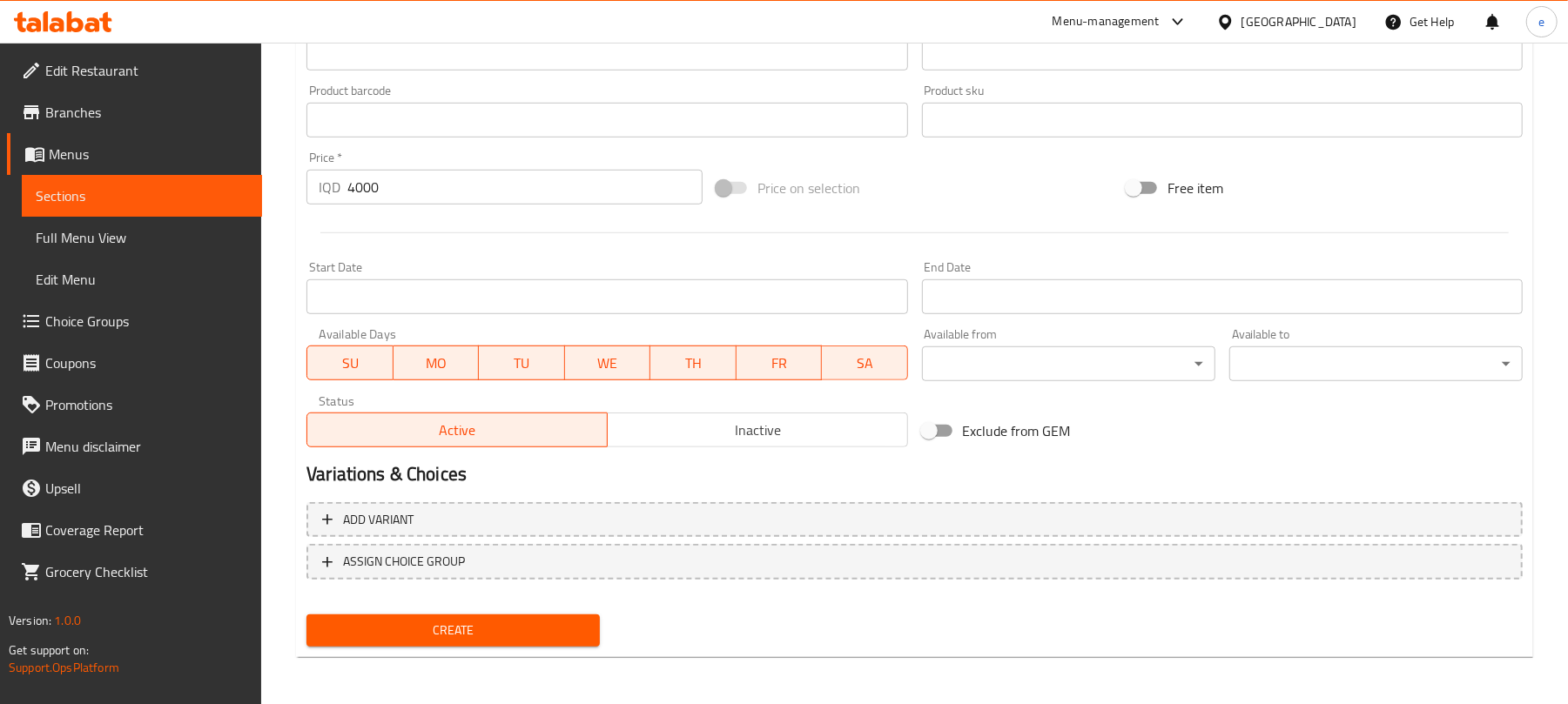
scroll to position [725, 0]
type textarea "1 جلاس"
click at [428, 624] on span "Create" at bounding box center [454, 629] width 265 height 22
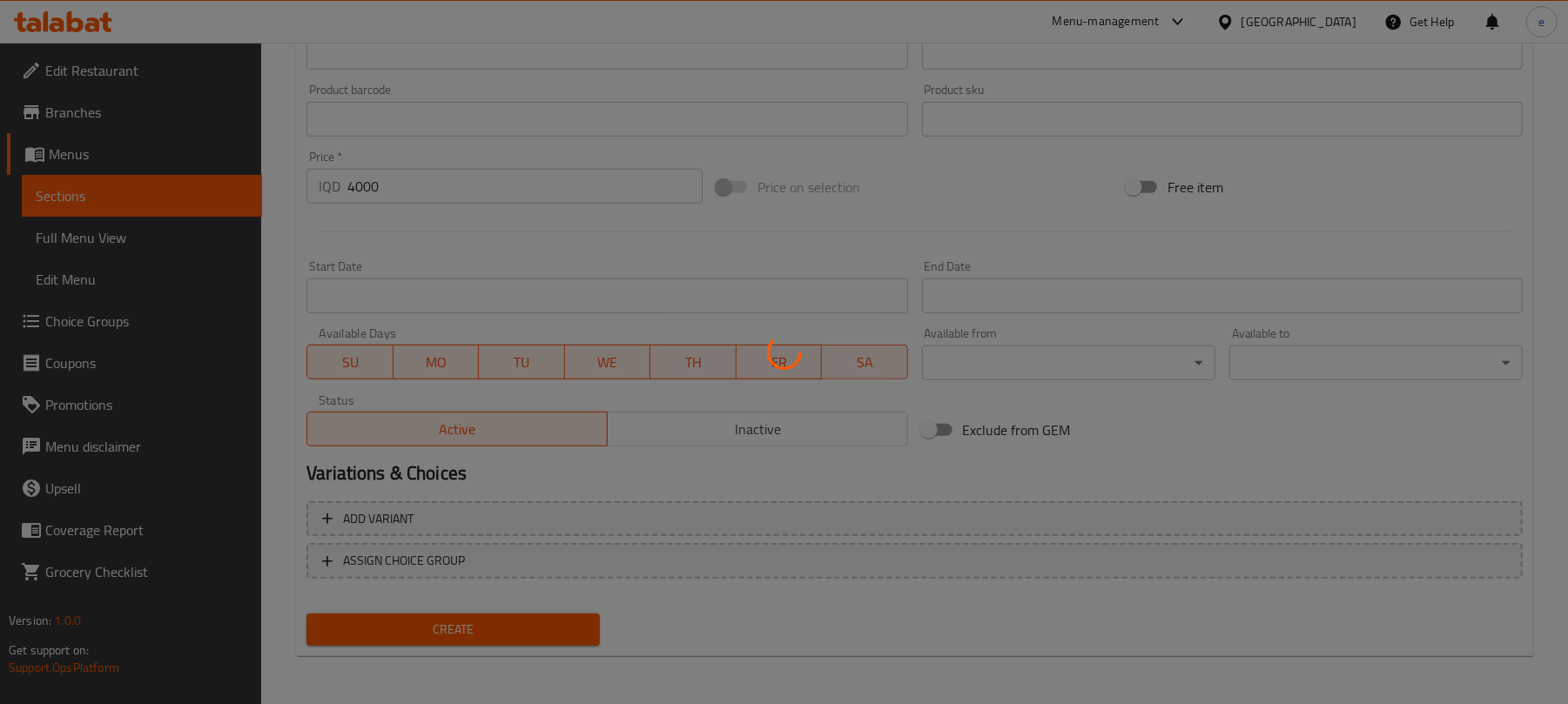
type input "0"
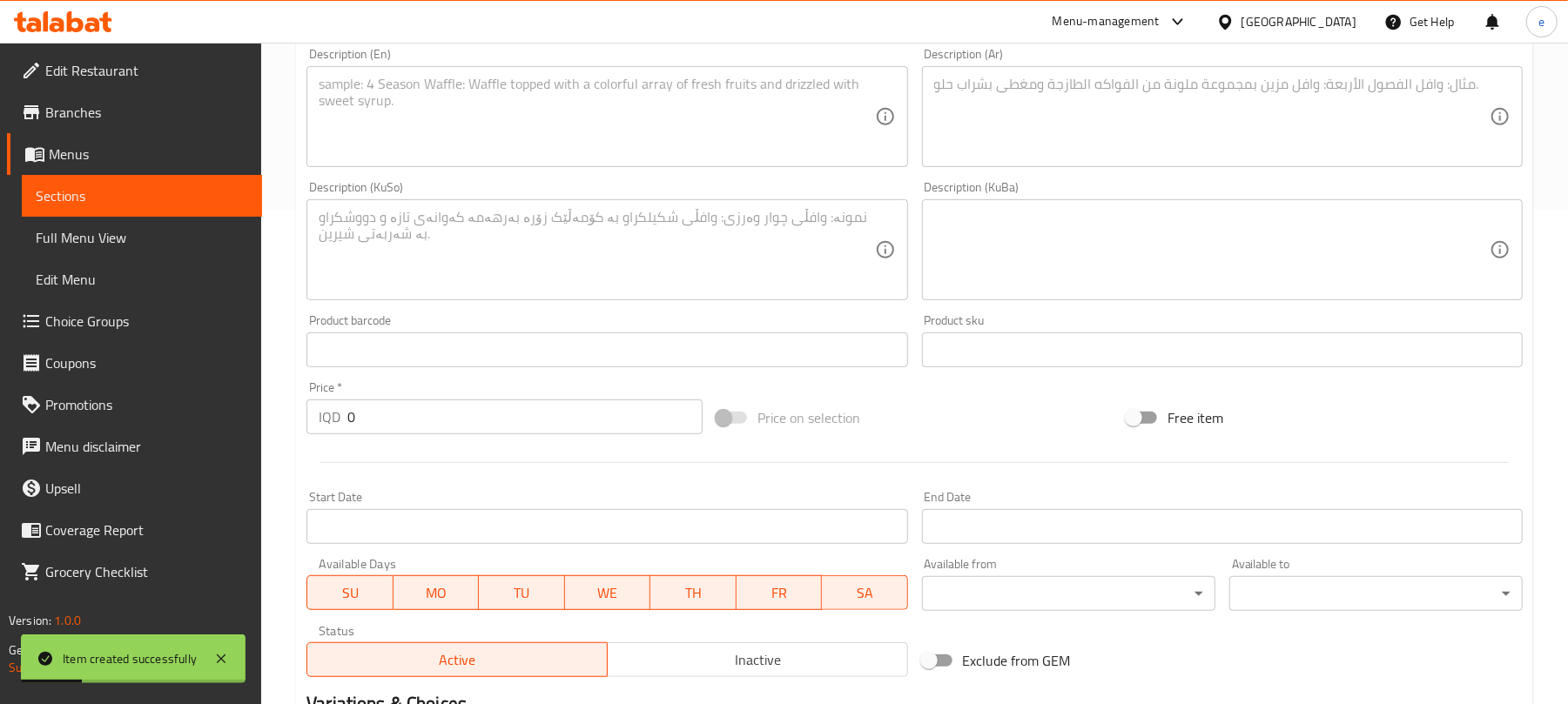
scroll to position [261, 0]
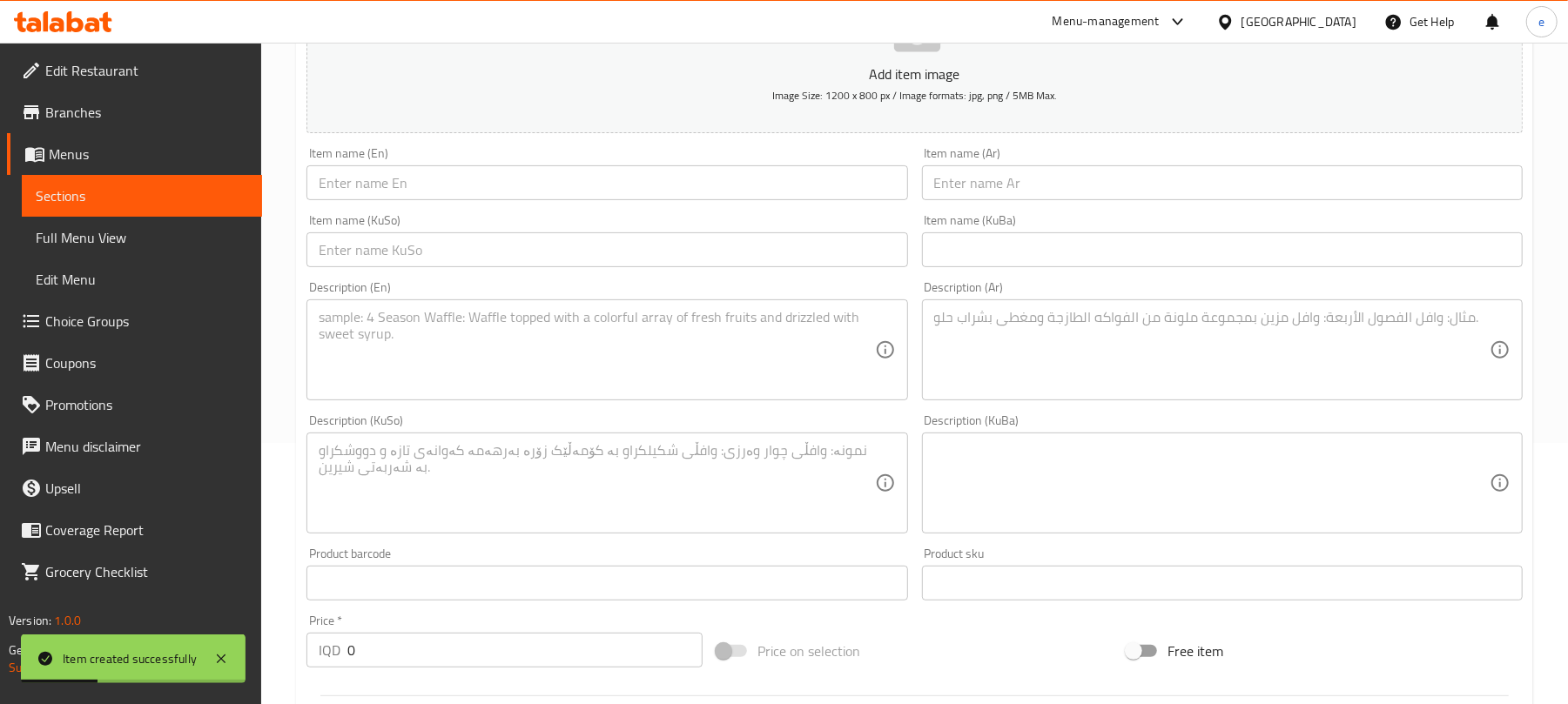
click at [1071, 195] on input "text" at bounding box center [1223, 183] width 601 height 35
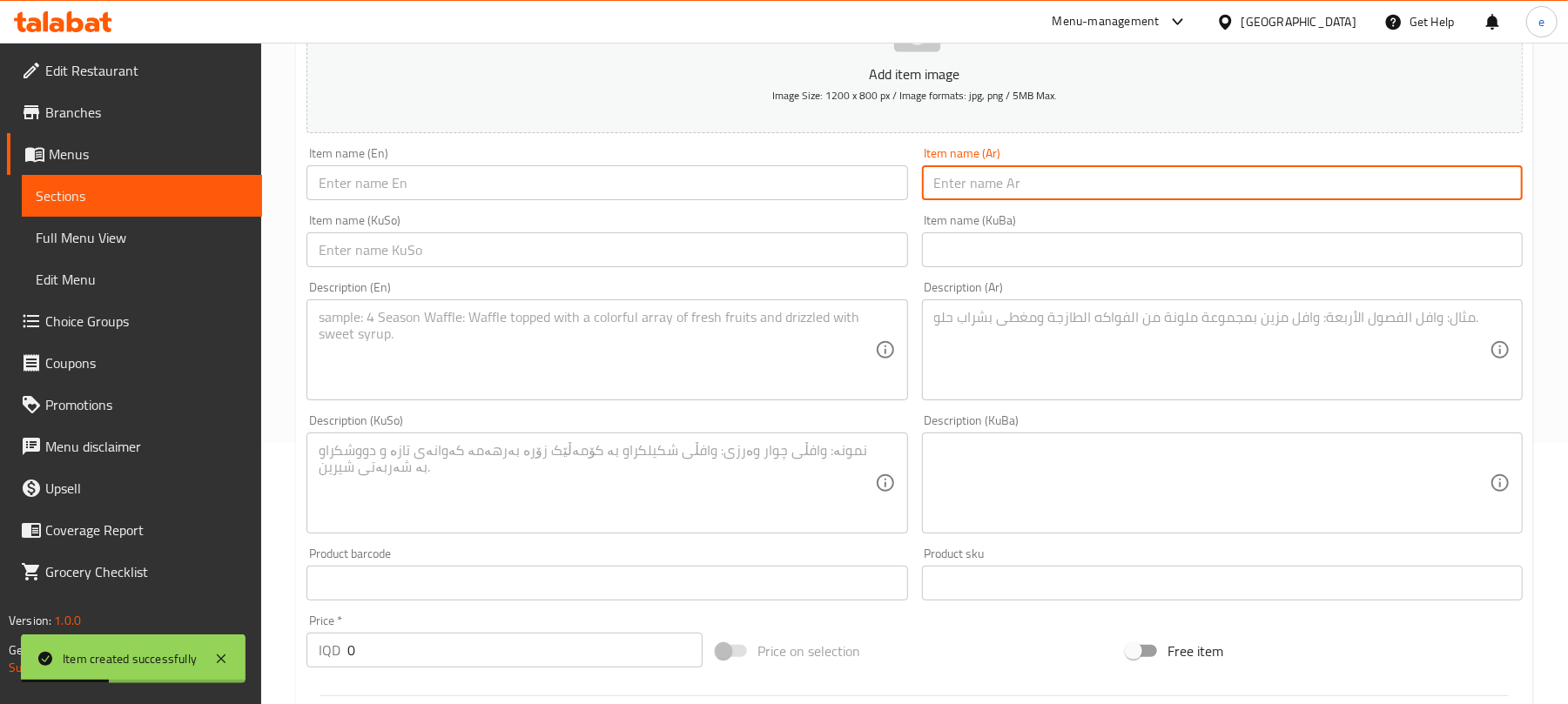
paste input "أمريكانو مثلج"
type input "أمريكانو مثلج"
click at [616, 181] on input "text" at bounding box center [607, 183] width 601 height 35
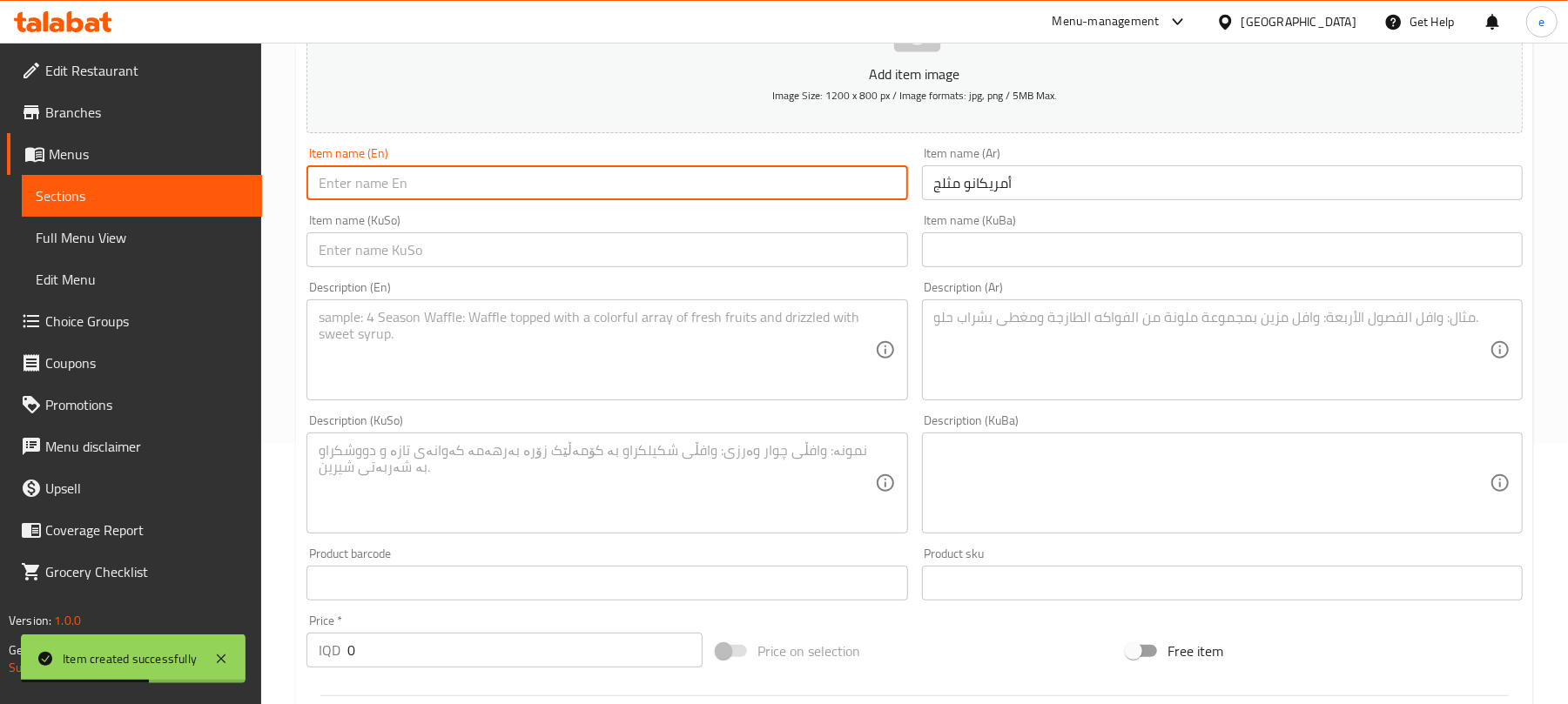
paste input "Iced Americano"
type input "Iced Americano"
click at [753, 266] on input "text" at bounding box center [607, 250] width 601 height 35
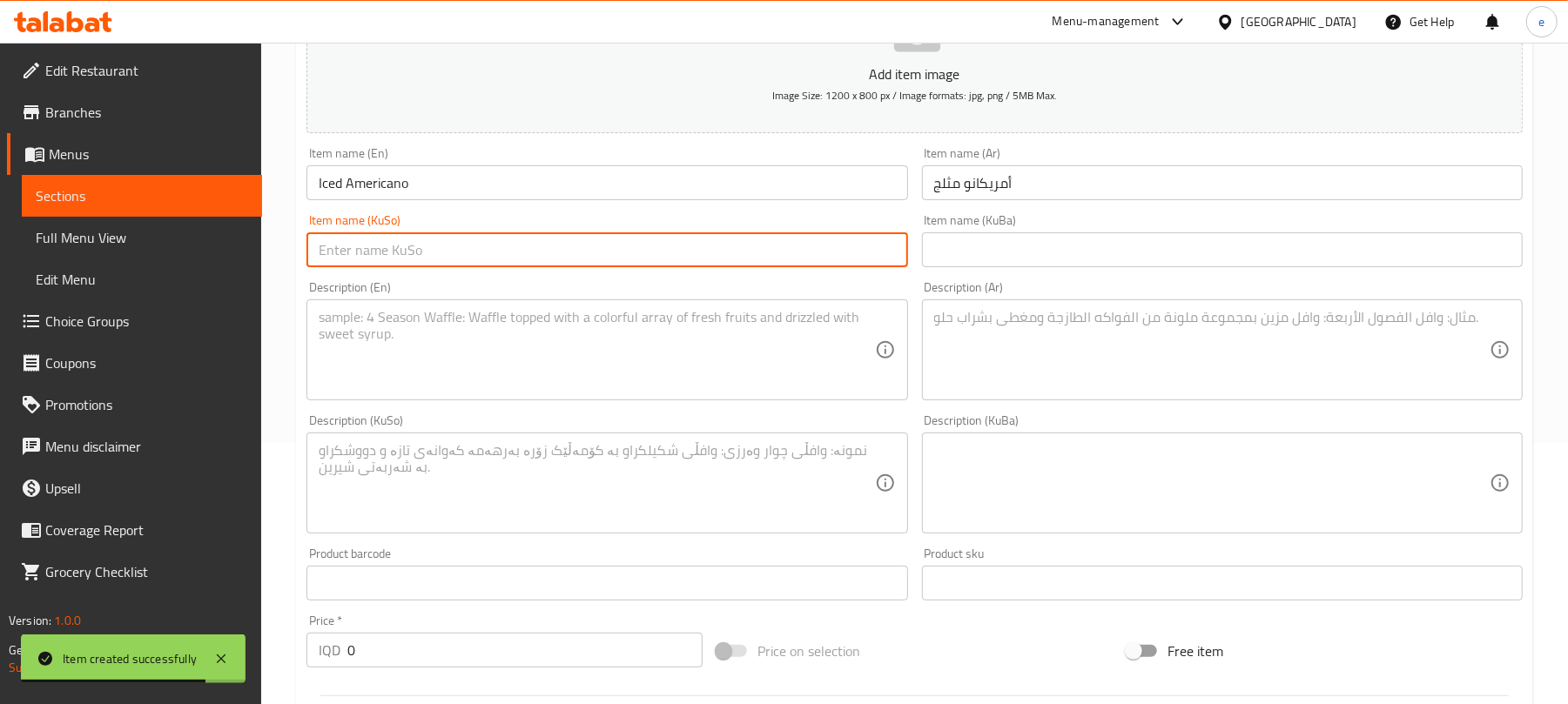
paste input "ئەمریکانۆی سارد"
type input "ئەمریکانۆی سارد"
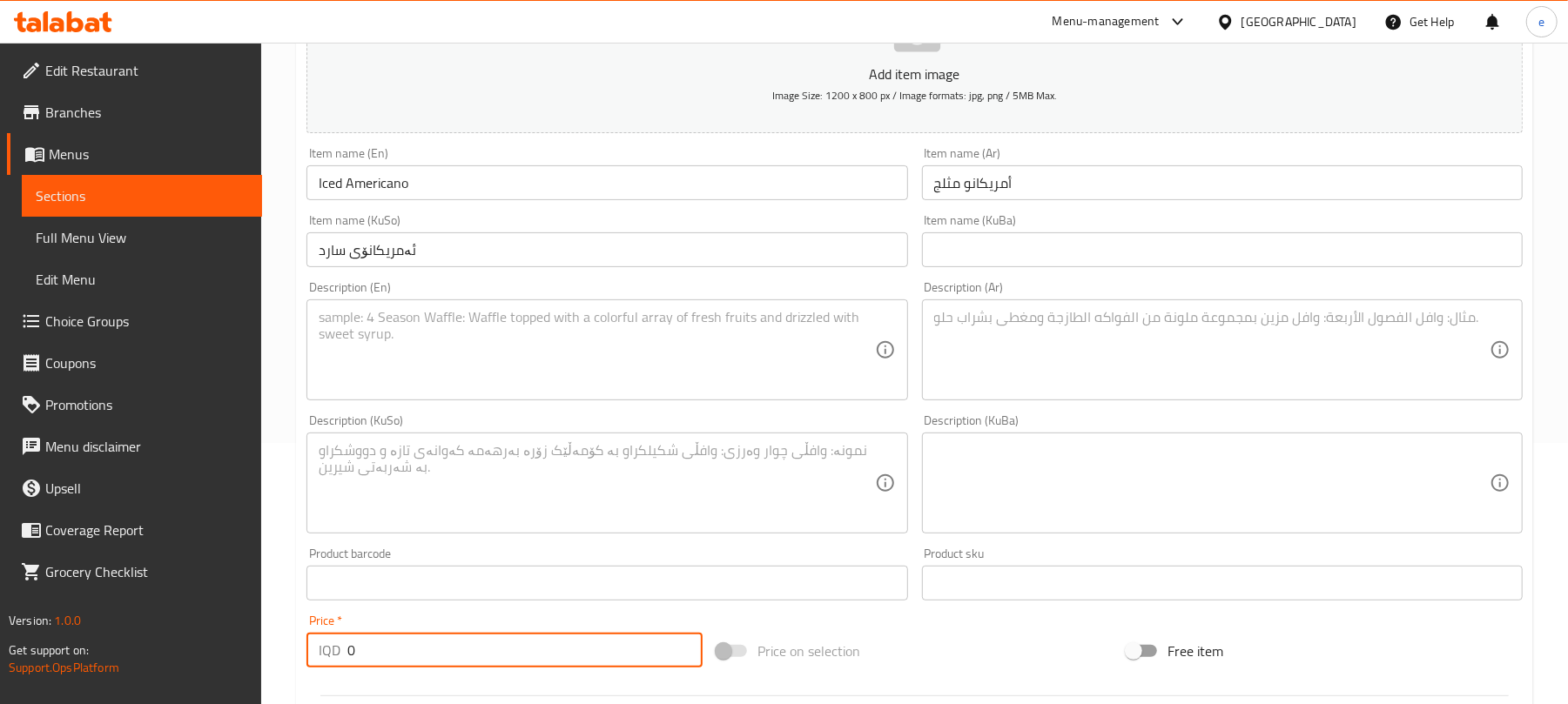
drag, startPoint x: 301, startPoint y: 648, endPoint x: 214, endPoint y: 638, distance: 87.6
click at [216, 443] on body "Item created successfully ​ Menu-management [GEOGRAPHIC_DATA] Get Help e Edit R…" at bounding box center [784, 112] width 1568 height 662
paste input "400"
type input "4000"
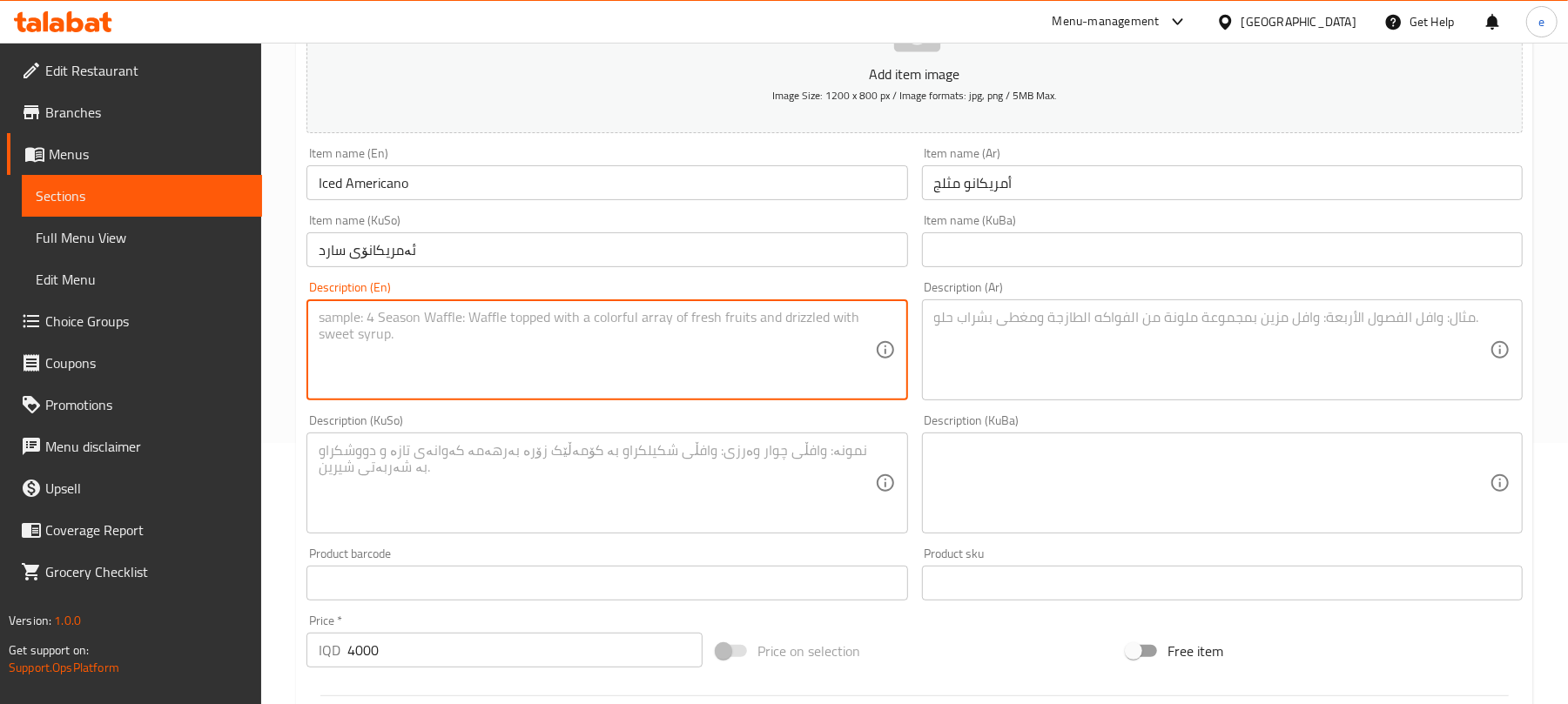
click at [529, 390] on textarea at bounding box center [597, 351] width 555 height 83
paste textarea "1 glass"
type textarea "1 glass"
click at [616, 421] on div "Description (KuSo) Description (KuSo)" at bounding box center [607, 475] width 601 height 120
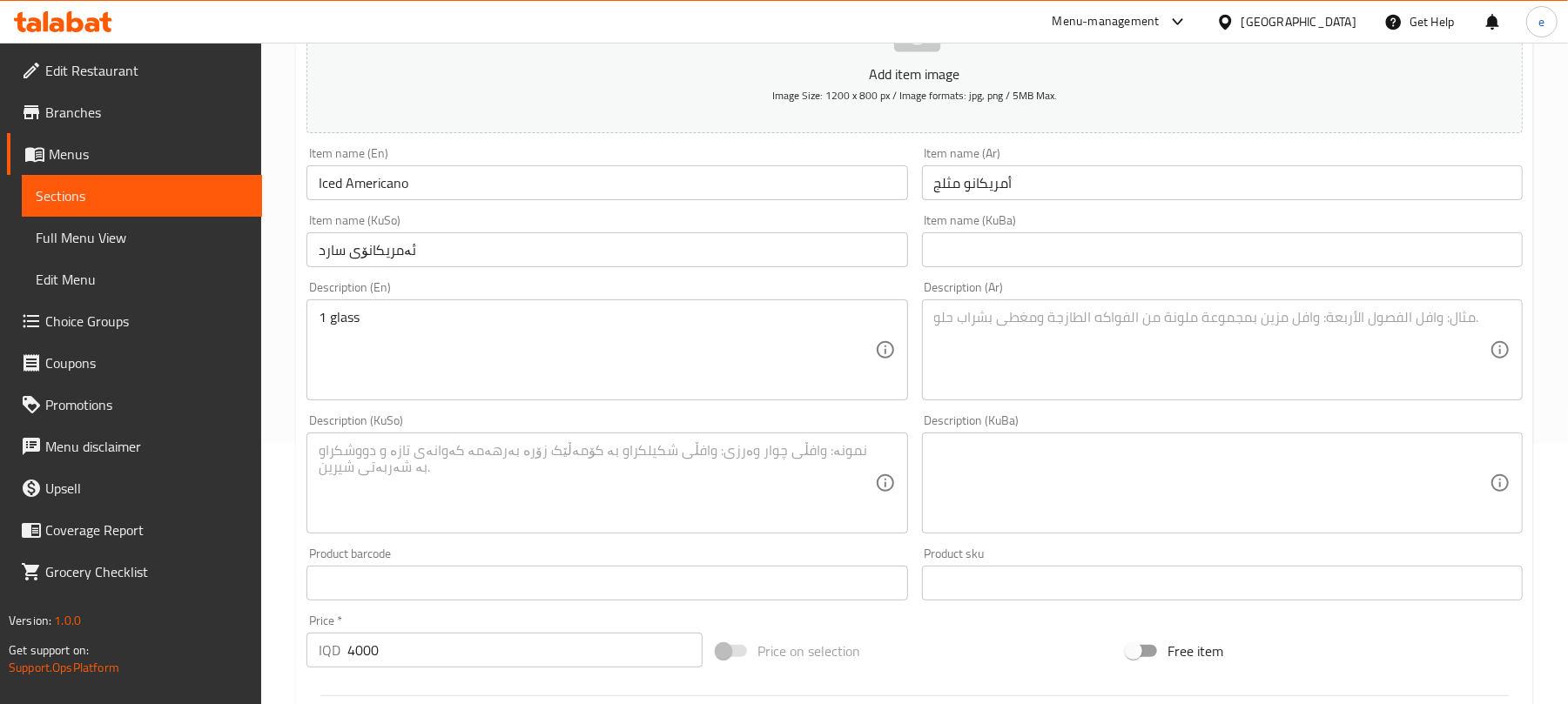
drag, startPoint x: 642, startPoint y: 456, endPoint x: 642, endPoint y: 467, distance: 11.0
click at [642, 457] on textarea at bounding box center [597, 483] width 555 height 83
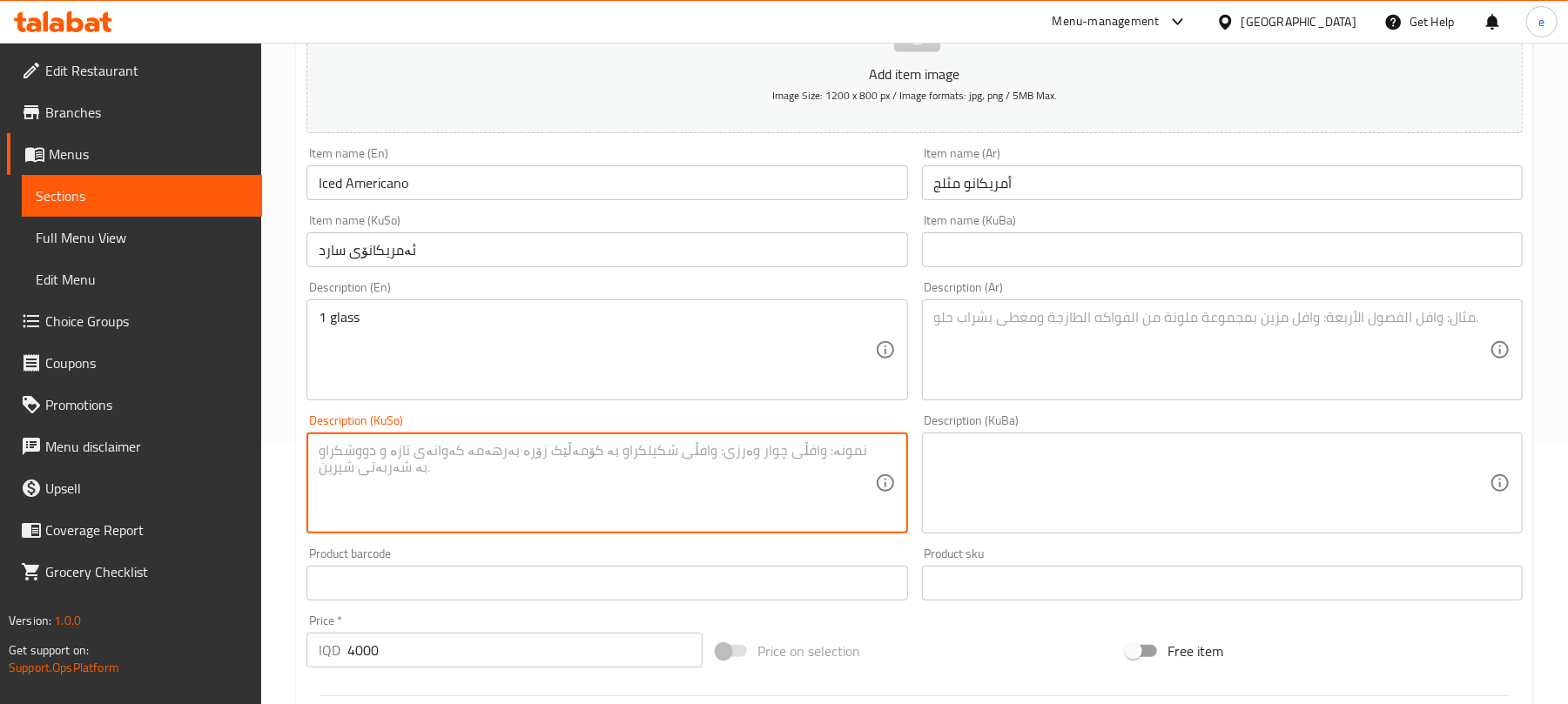
paste textarea "1 پەرداخ"
type textarea "1 پەرداخ"
click at [1050, 332] on textarea at bounding box center [1212, 351] width 555 height 83
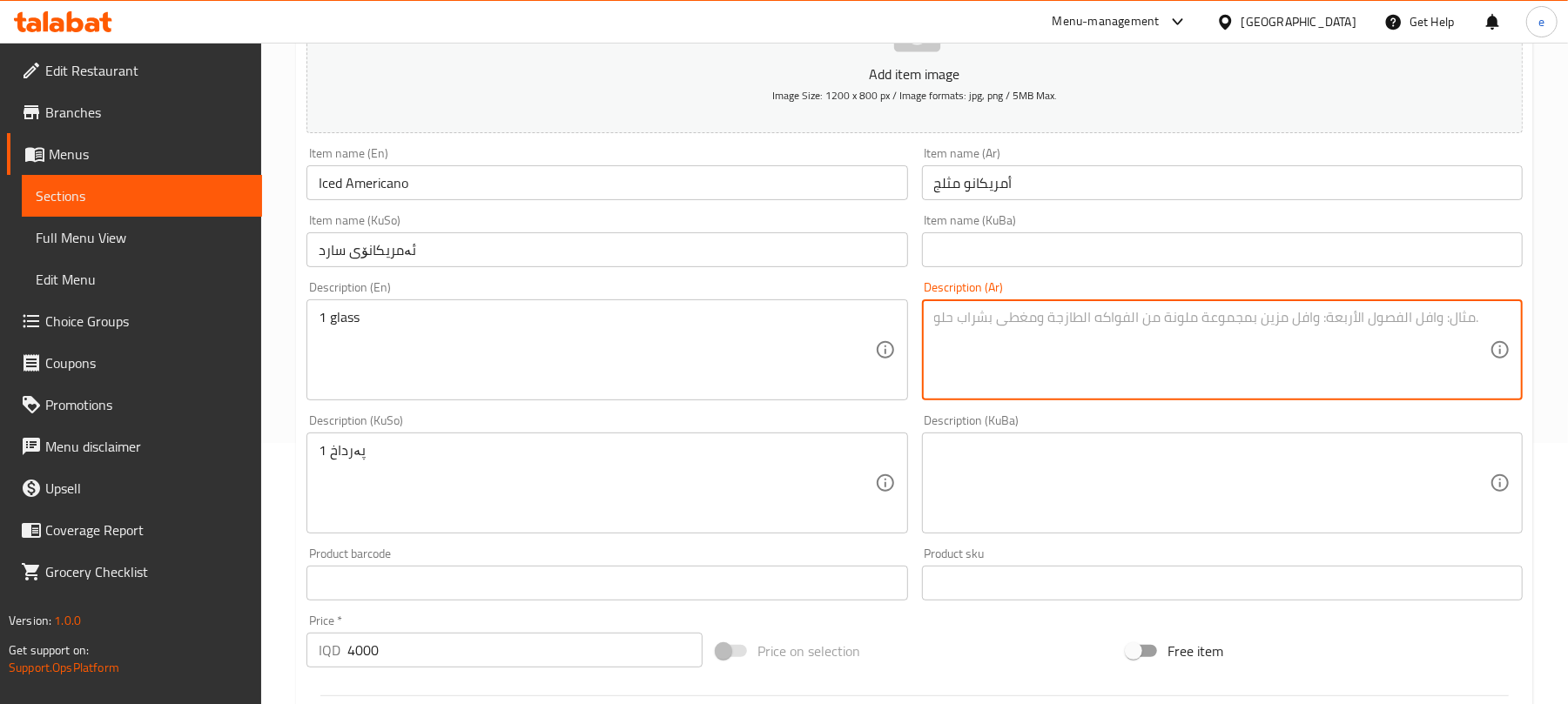
paste textarea "1 جلاس"
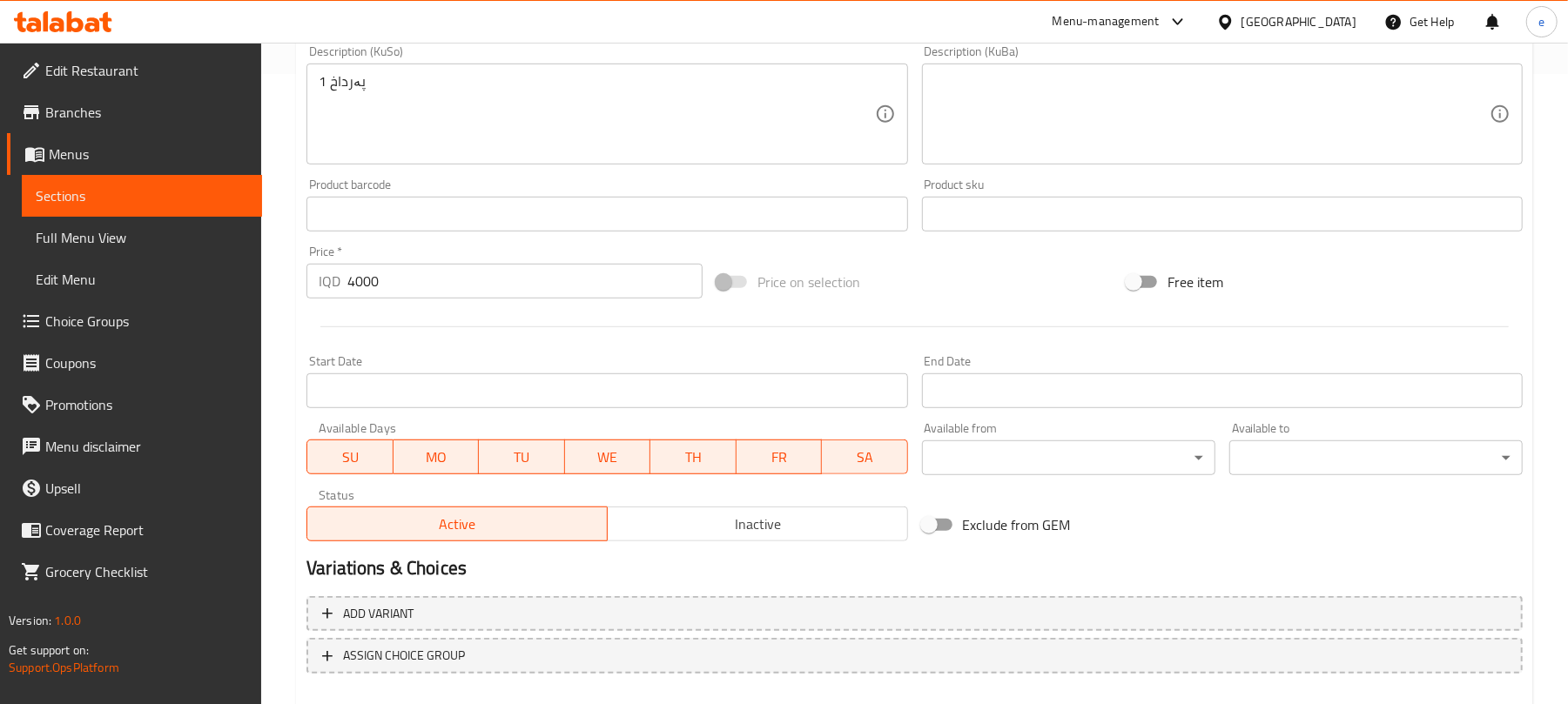
scroll to position [725, 0]
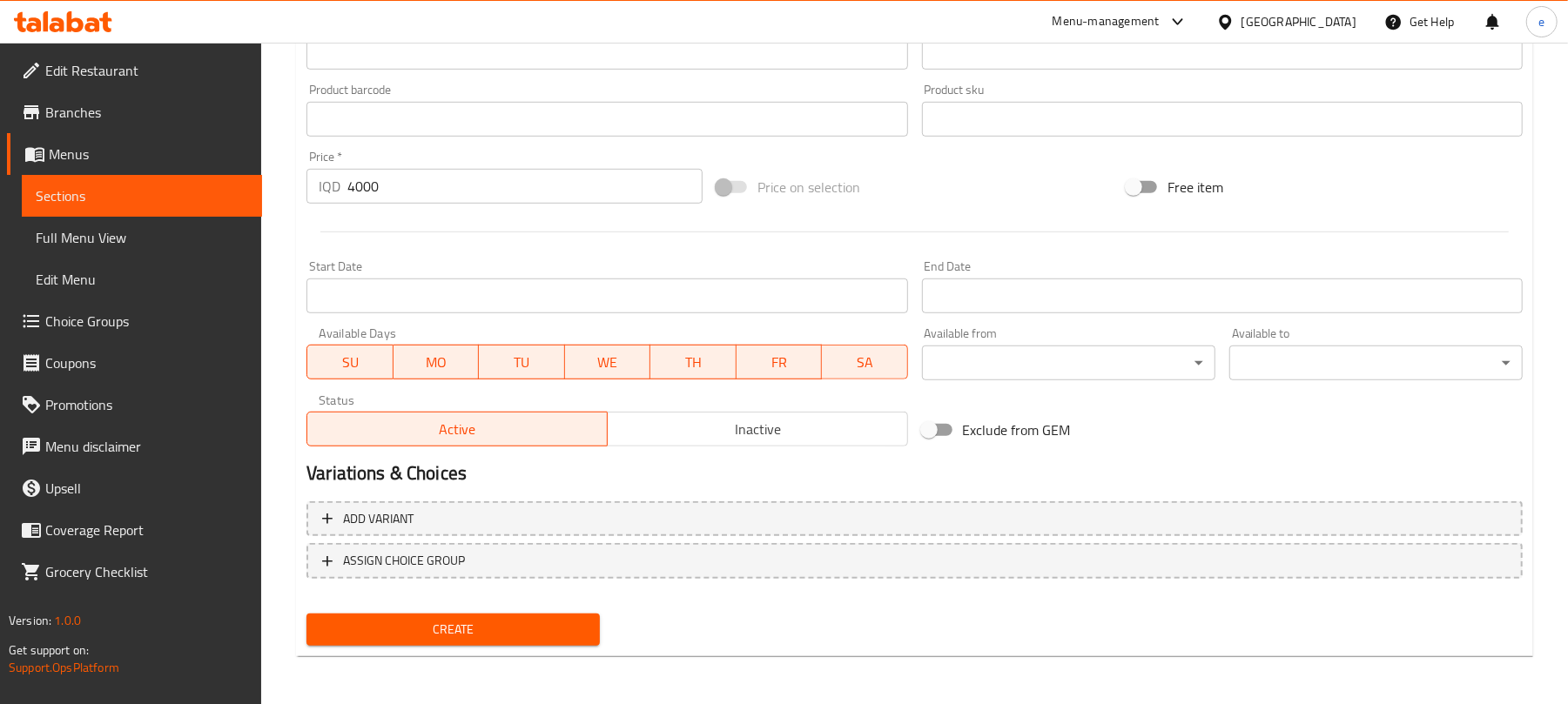
type textarea "1 جلاس"
click at [524, 642] on button "Create" at bounding box center [454, 629] width 294 height 33
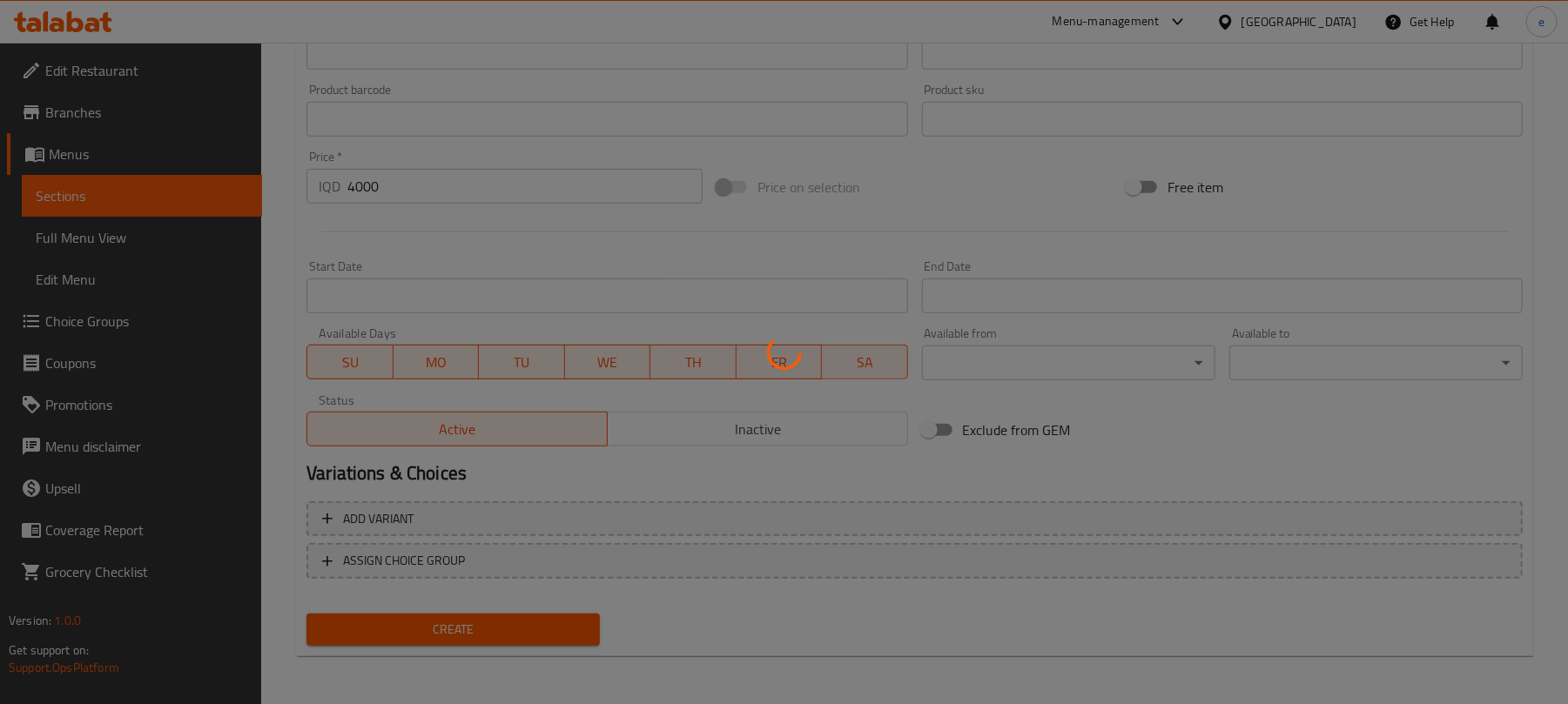
type input "0"
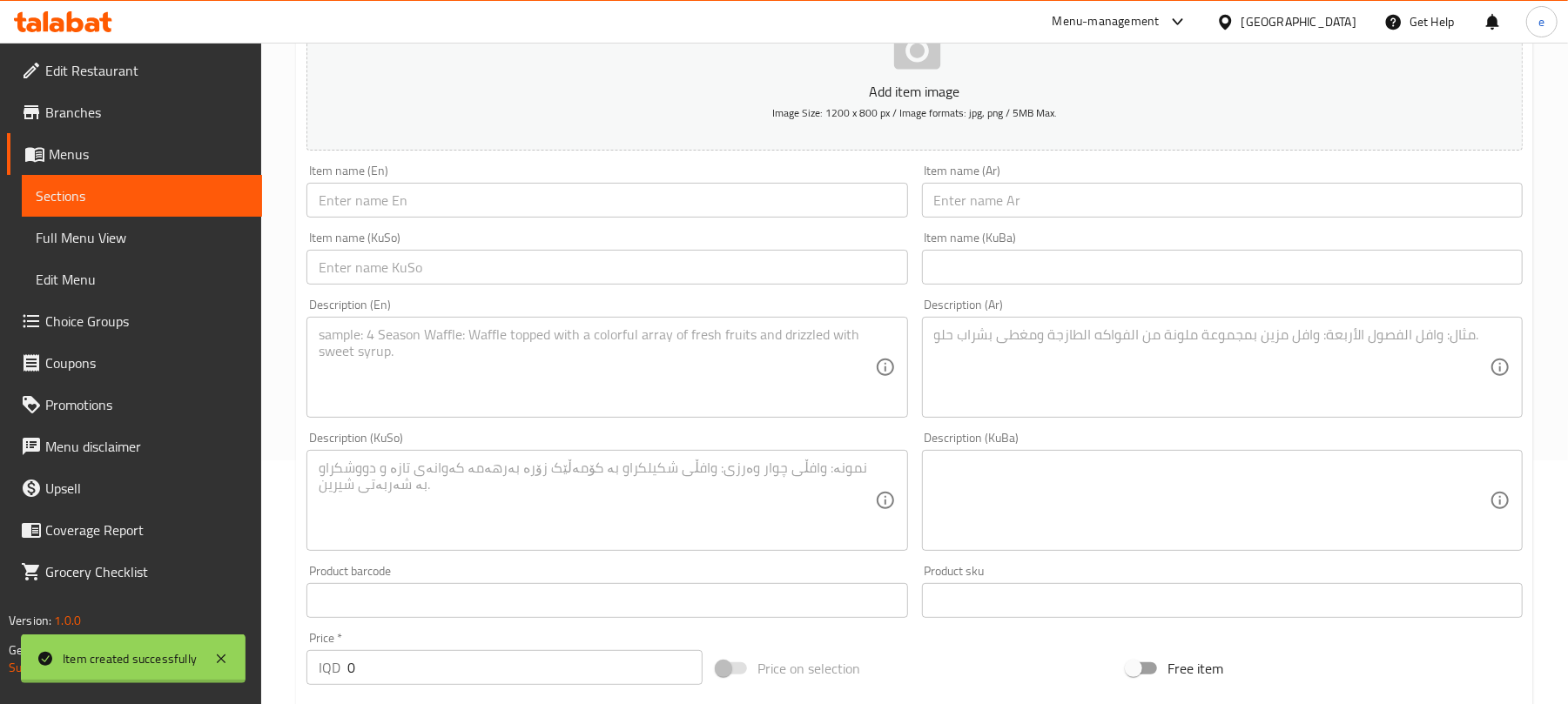
scroll to position [29, 0]
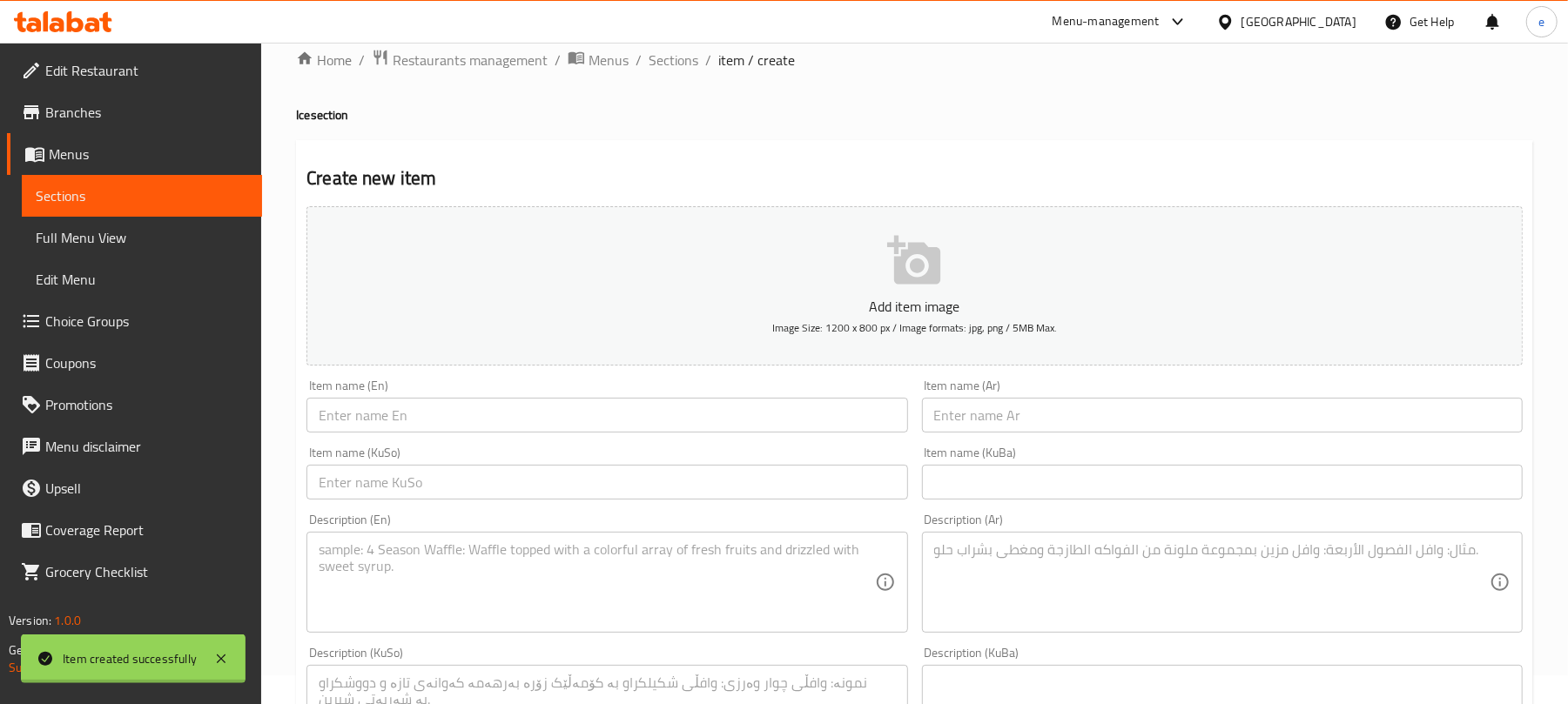
click at [980, 420] on input "text" at bounding box center [1223, 416] width 601 height 35
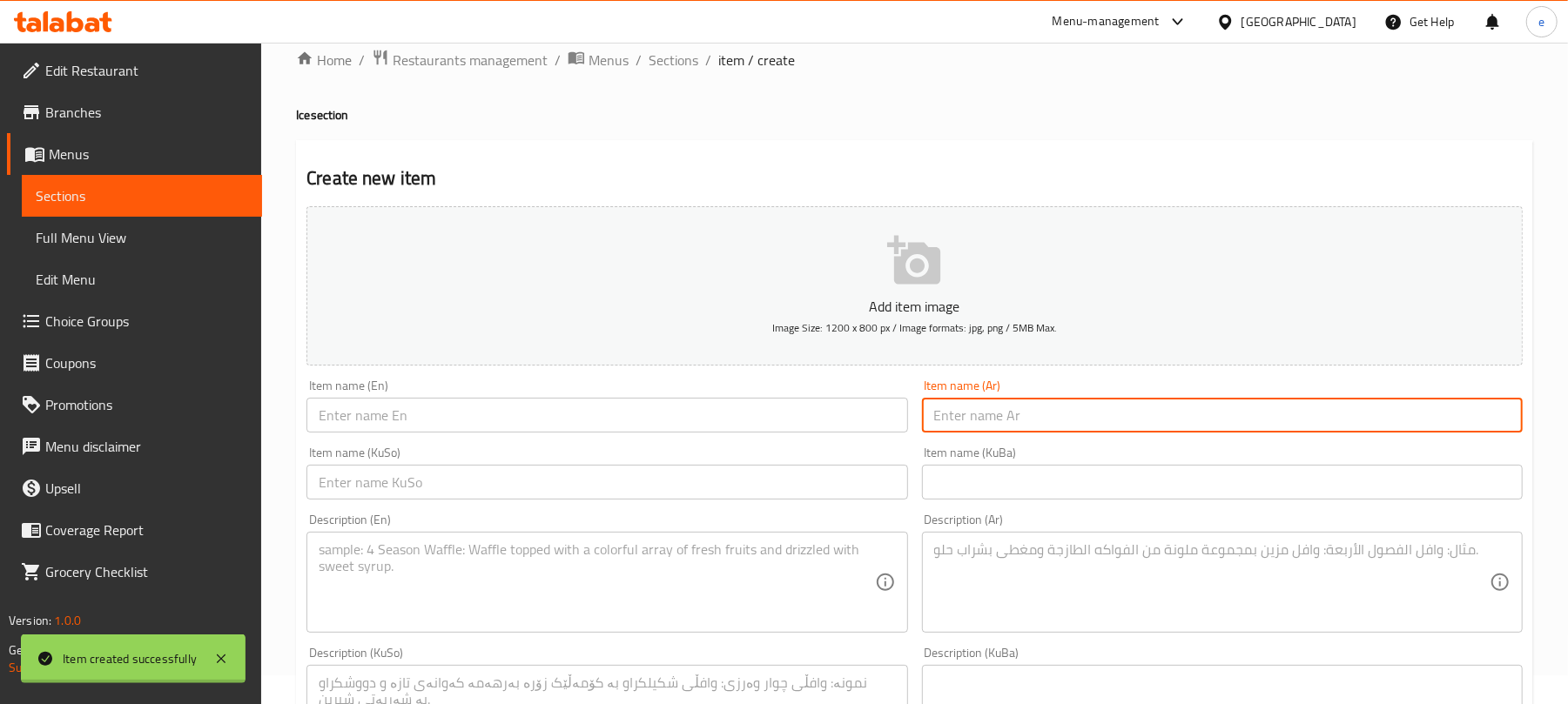
paste input "موكا مثلج"
type input "موكا مثلج"
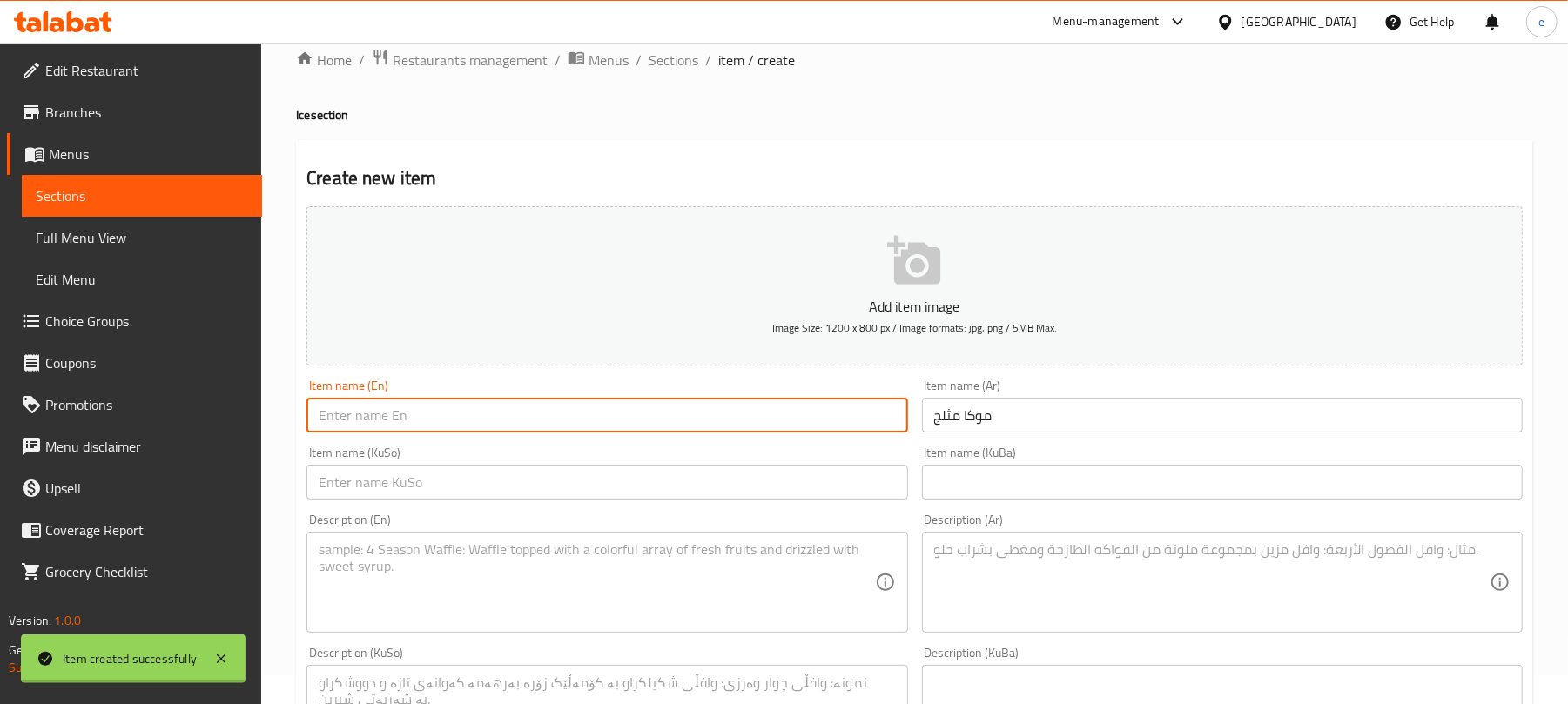
click at [715, 422] on input "text" at bounding box center [607, 416] width 601 height 35
paste input "Iced Mocha"
type input "Iced Mocha"
click at [671, 475] on input "text" at bounding box center [607, 483] width 601 height 35
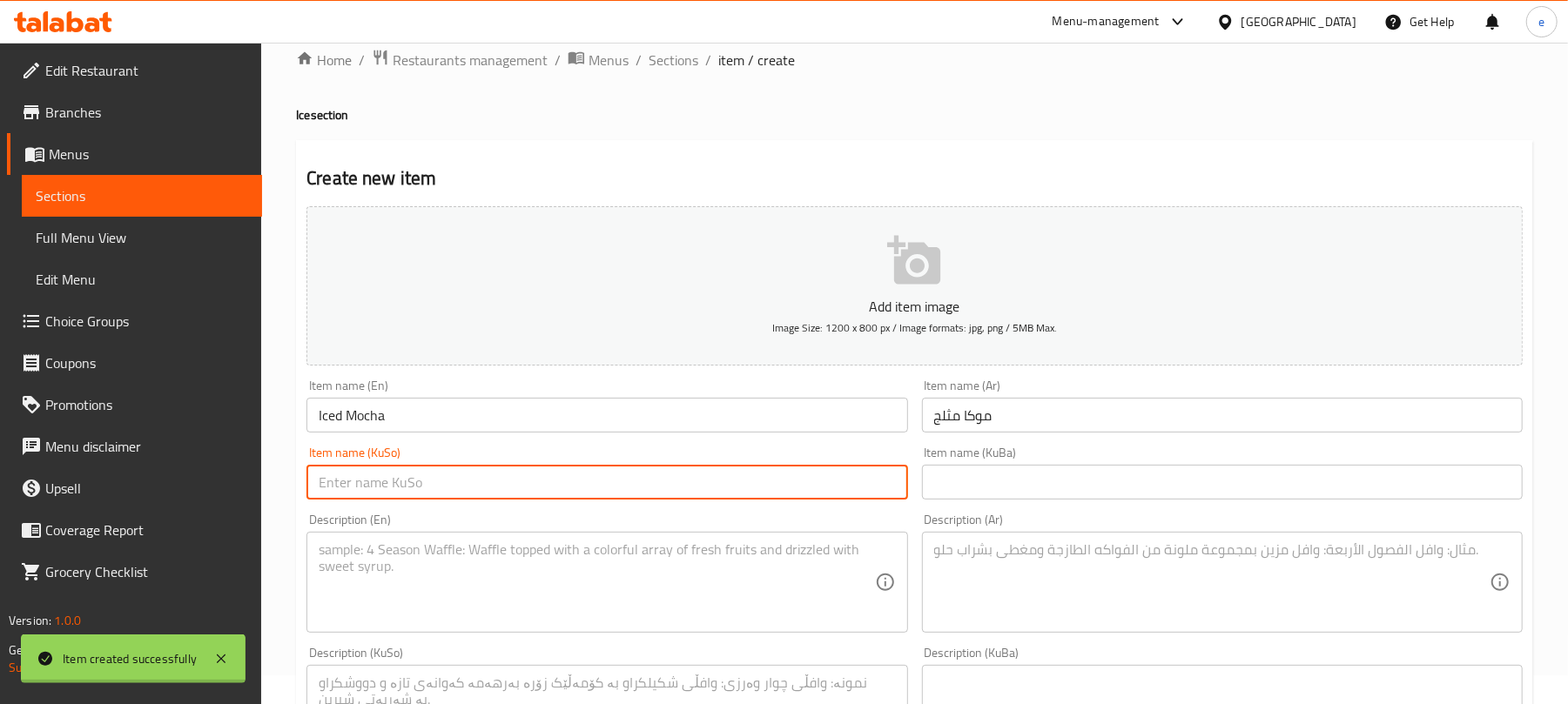
paste input "مۆکای سارد"
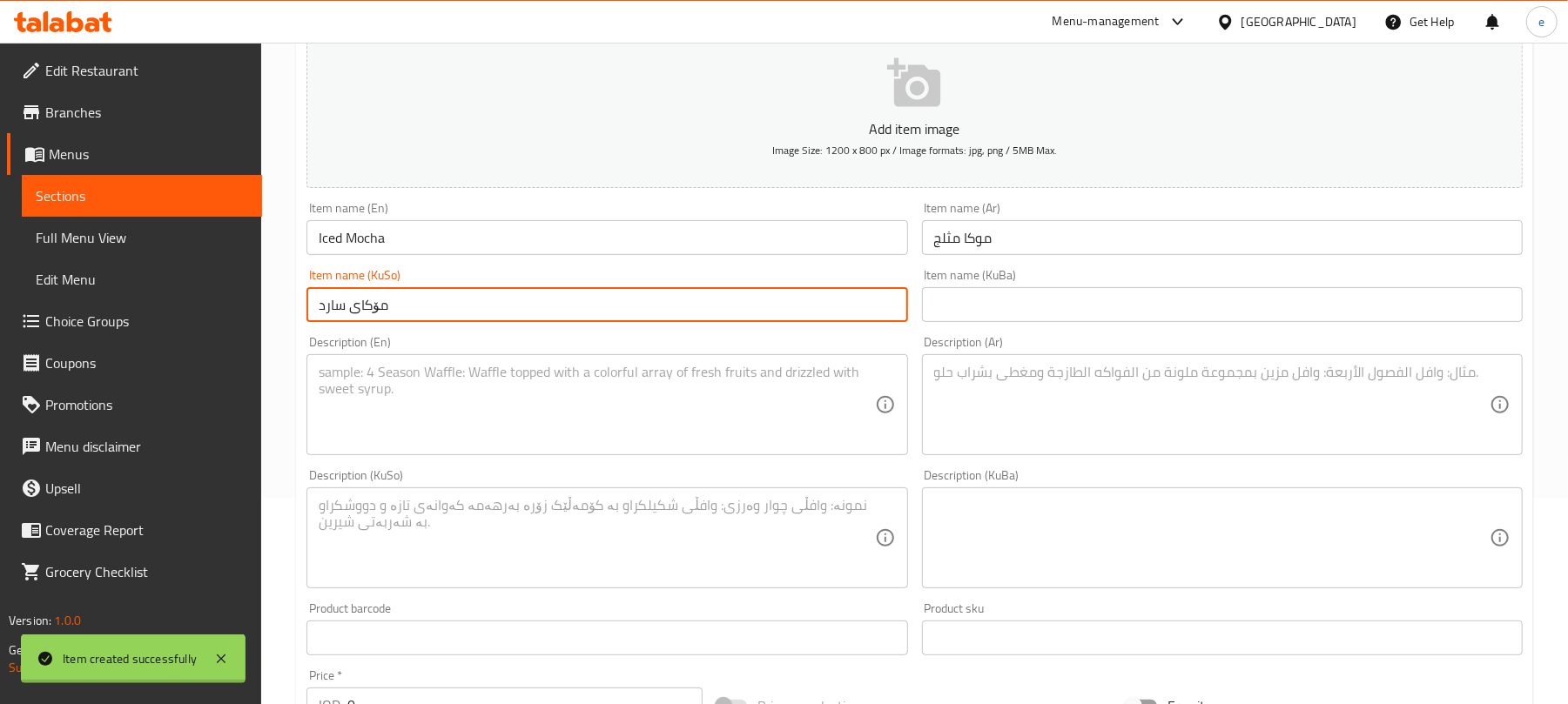
scroll to position [261, 0]
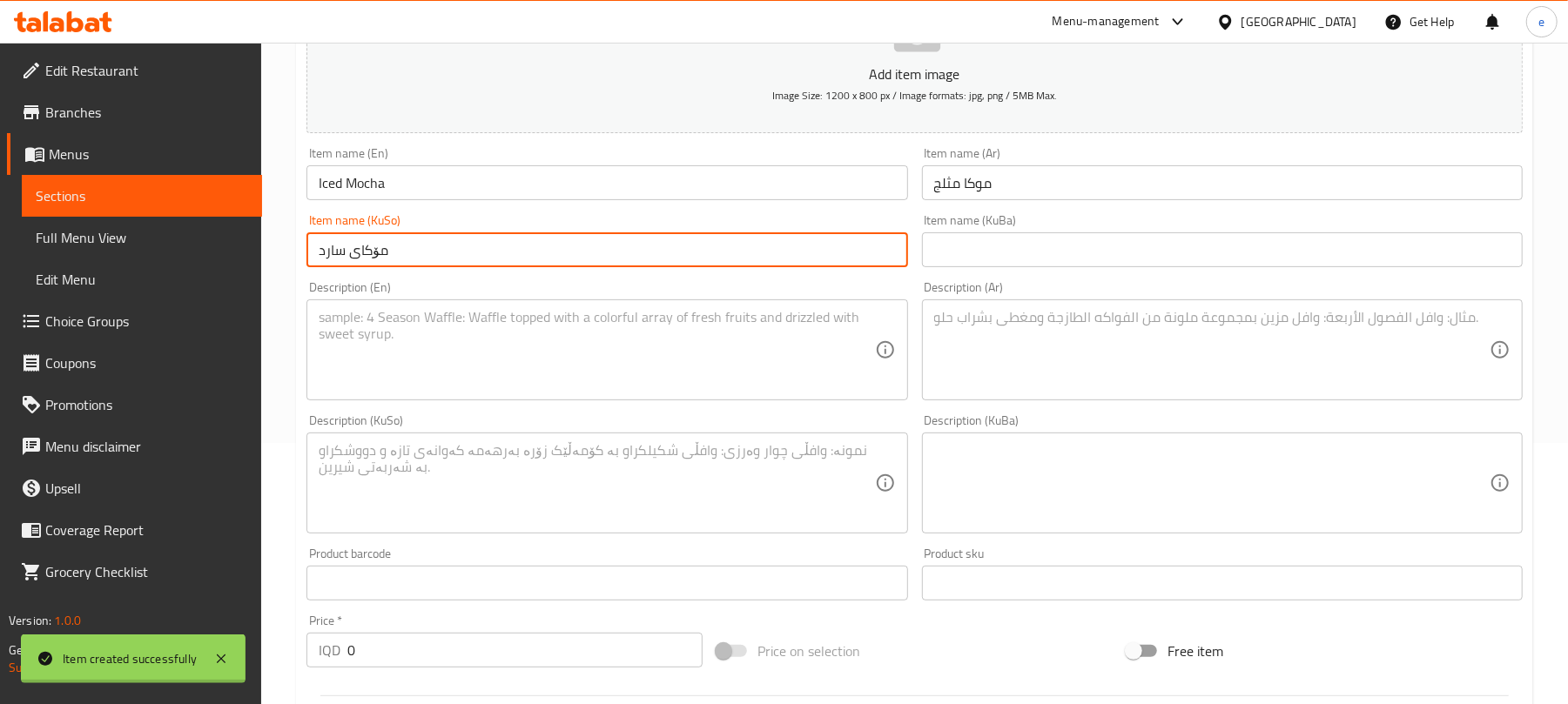
type input "مۆکای سارد"
click at [736, 390] on textarea at bounding box center [597, 351] width 555 height 83
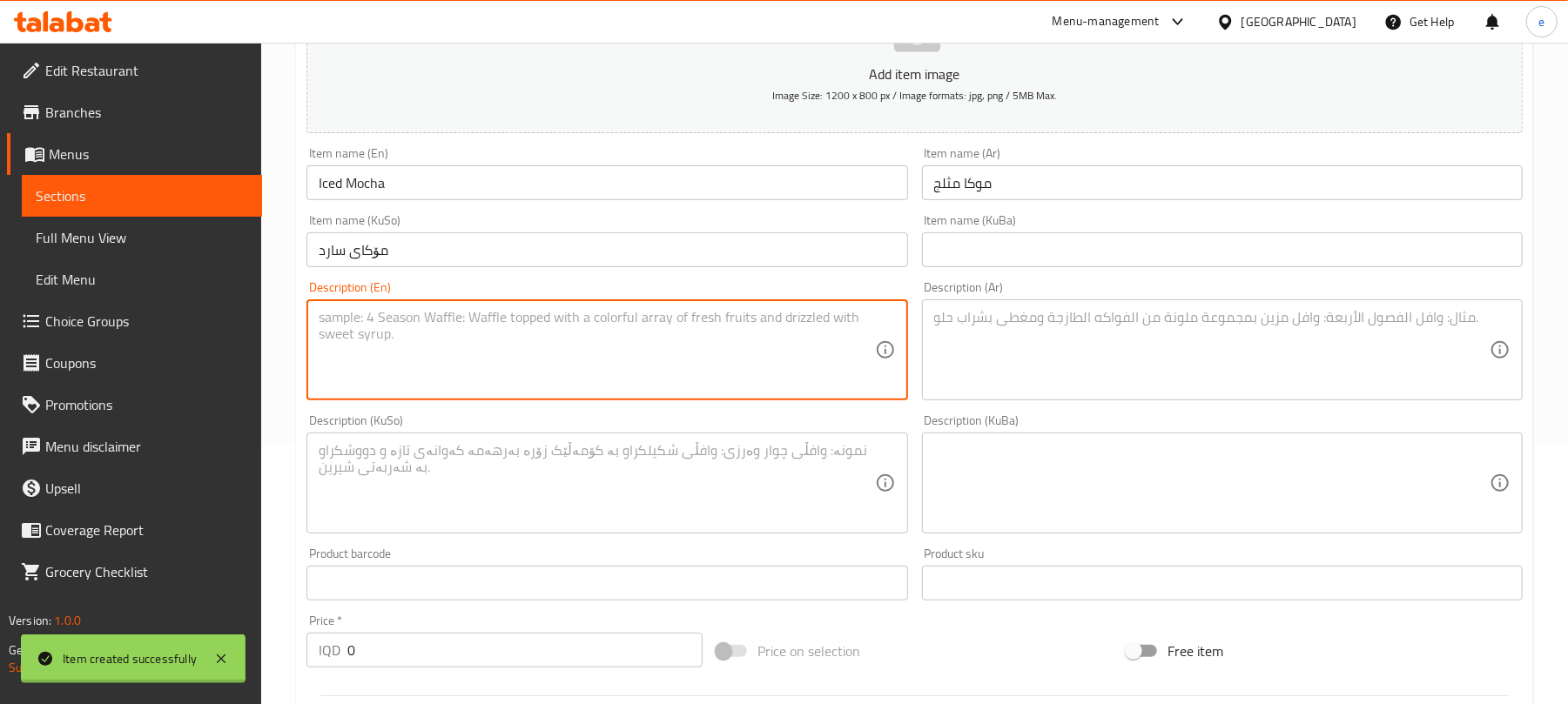
paste textarea "1 glass"
type textarea "1 glass"
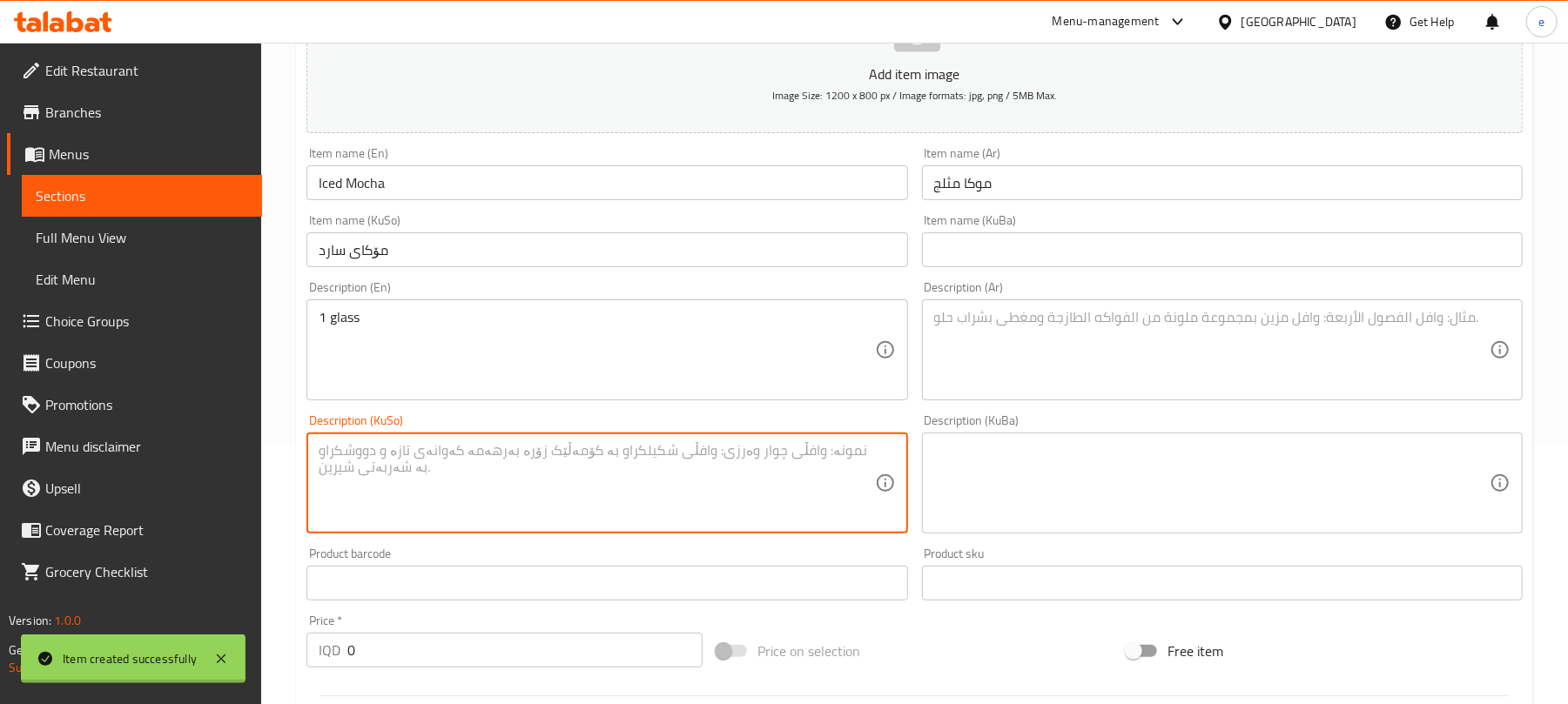
drag, startPoint x: 664, startPoint y: 457, endPoint x: 672, endPoint y: 460, distance: 8.5
click at [664, 458] on textarea at bounding box center [597, 483] width 555 height 83
paste textarea "1 پەرداخ"
type textarea "1 پەرداخ"
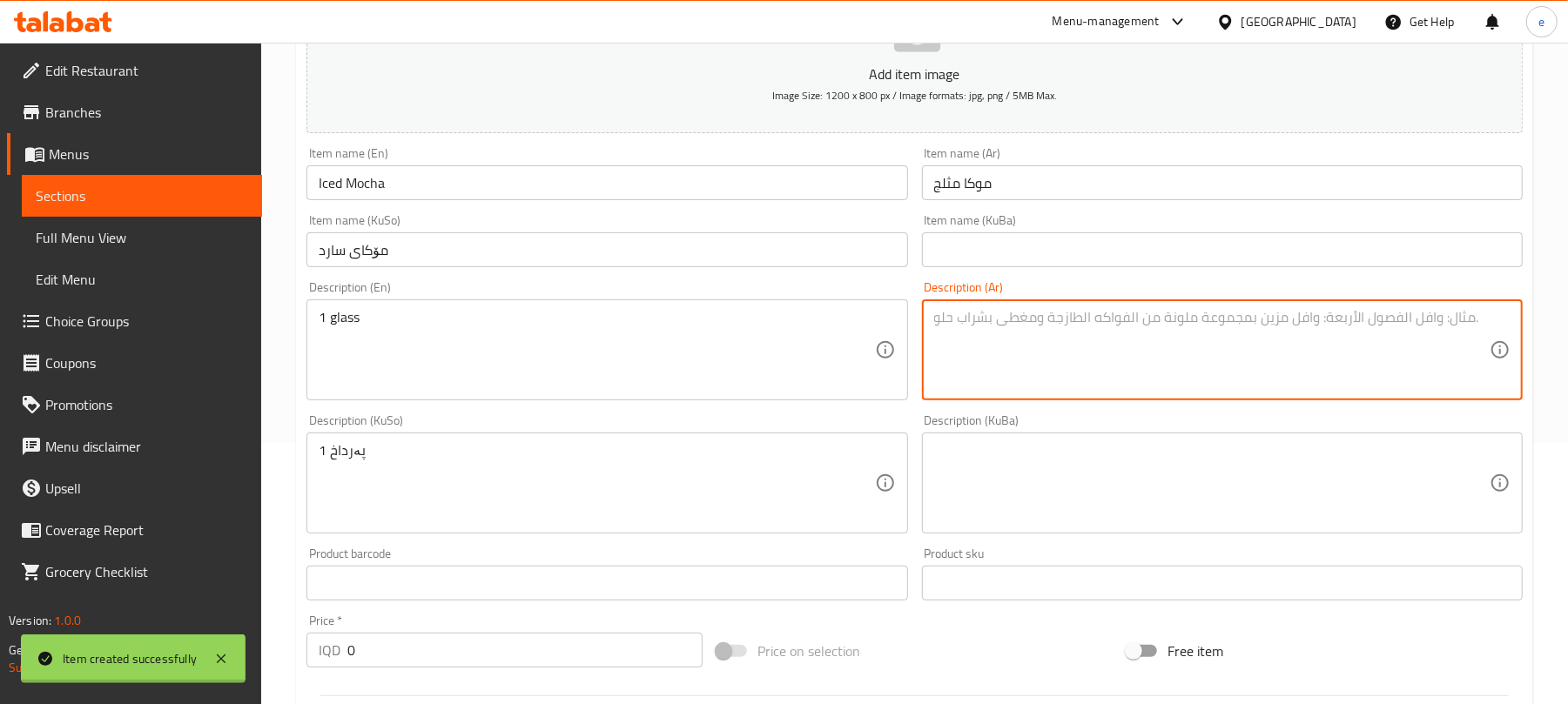
click at [1046, 378] on textarea at bounding box center [1212, 351] width 555 height 83
paste textarea "1 جلاس"
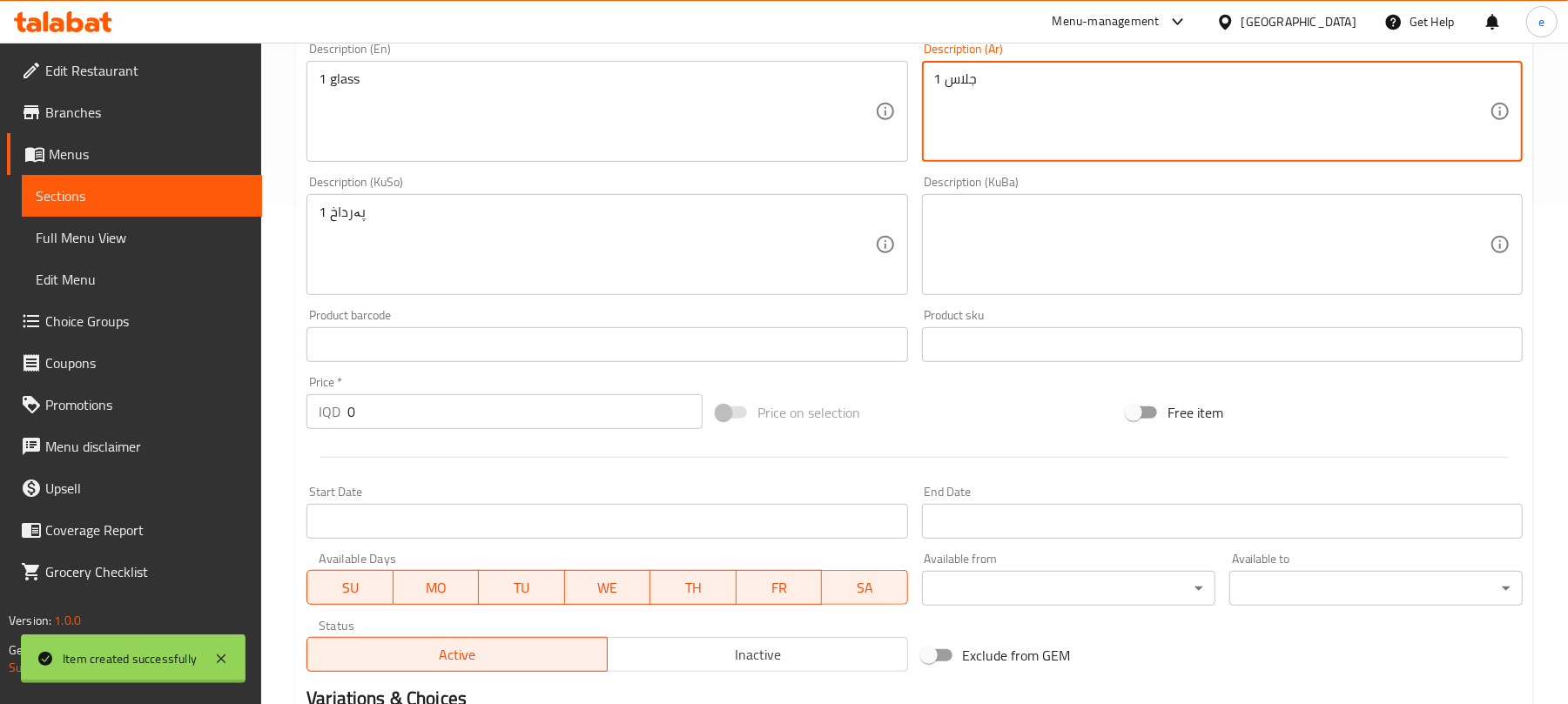
scroll to position [725, 0]
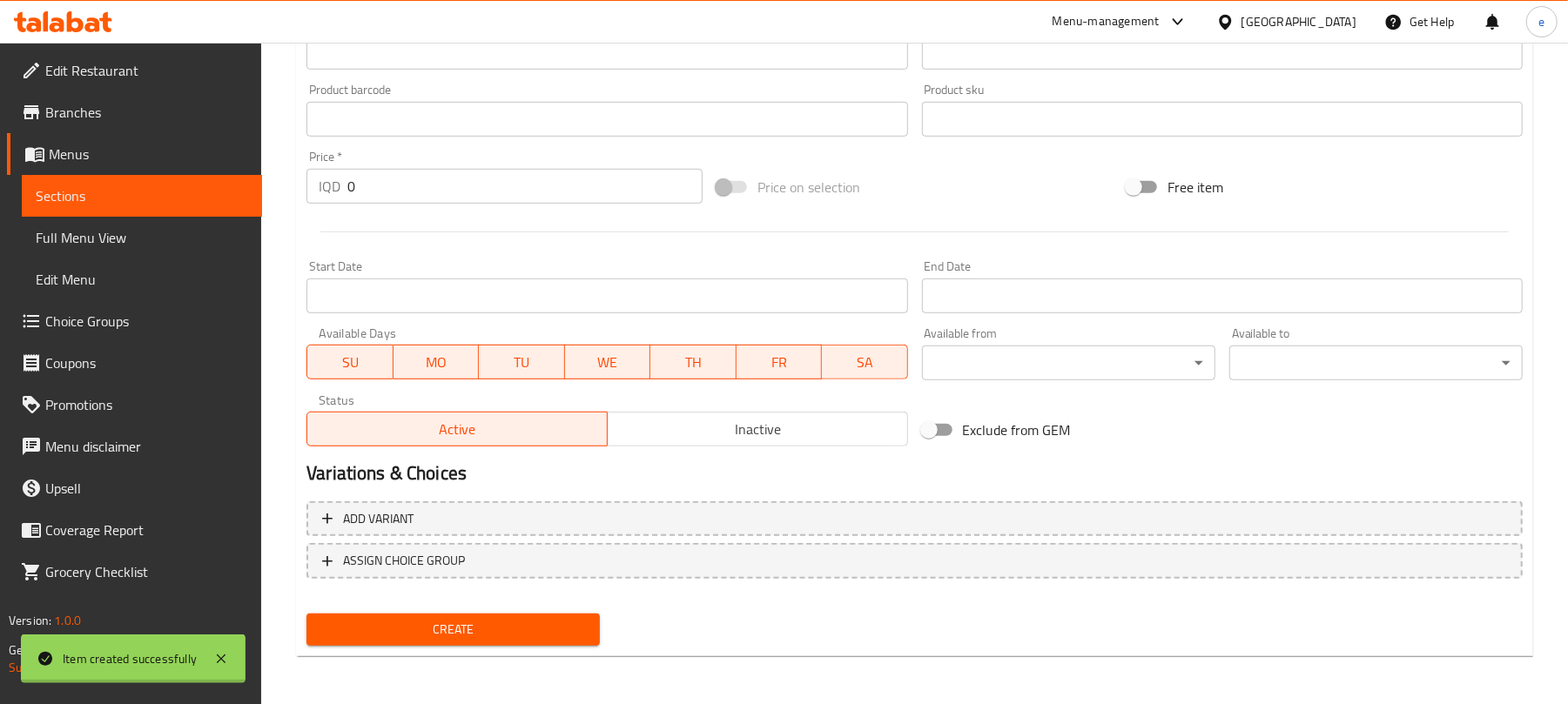
type textarea "1 جلاس"
drag, startPoint x: 468, startPoint y: 192, endPoint x: 209, endPoint y: 181, distance: 259.2
click at [210, 181] on div "Edit Restaurant Branches Menus Sections Full Menu View Edit Menu Choice Groups …" at bounding box center [784, 11] width 1568 height 1388
paste input "400"
type input "4000"
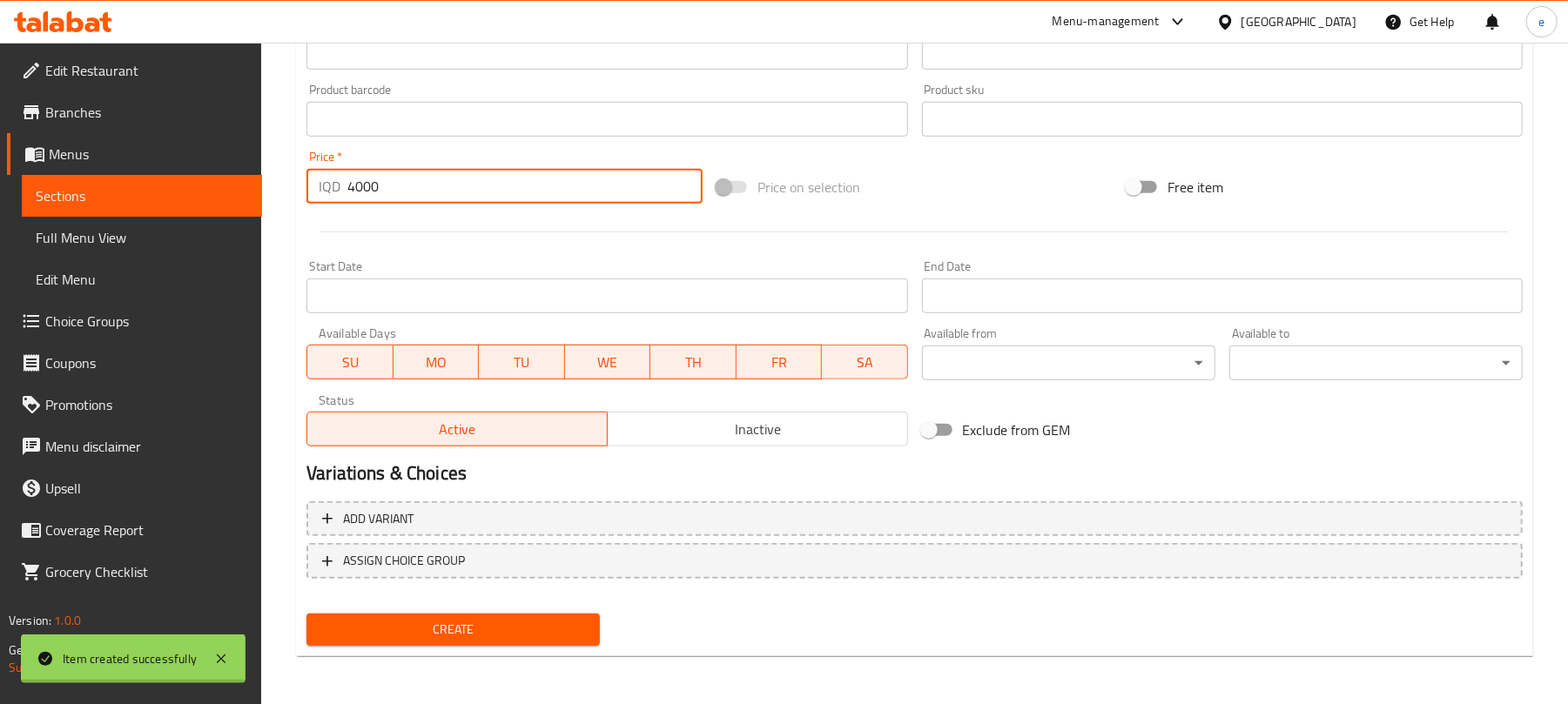
click at [467, 635] on span "Create" at bounding box center [454, 629] width 265 height 22
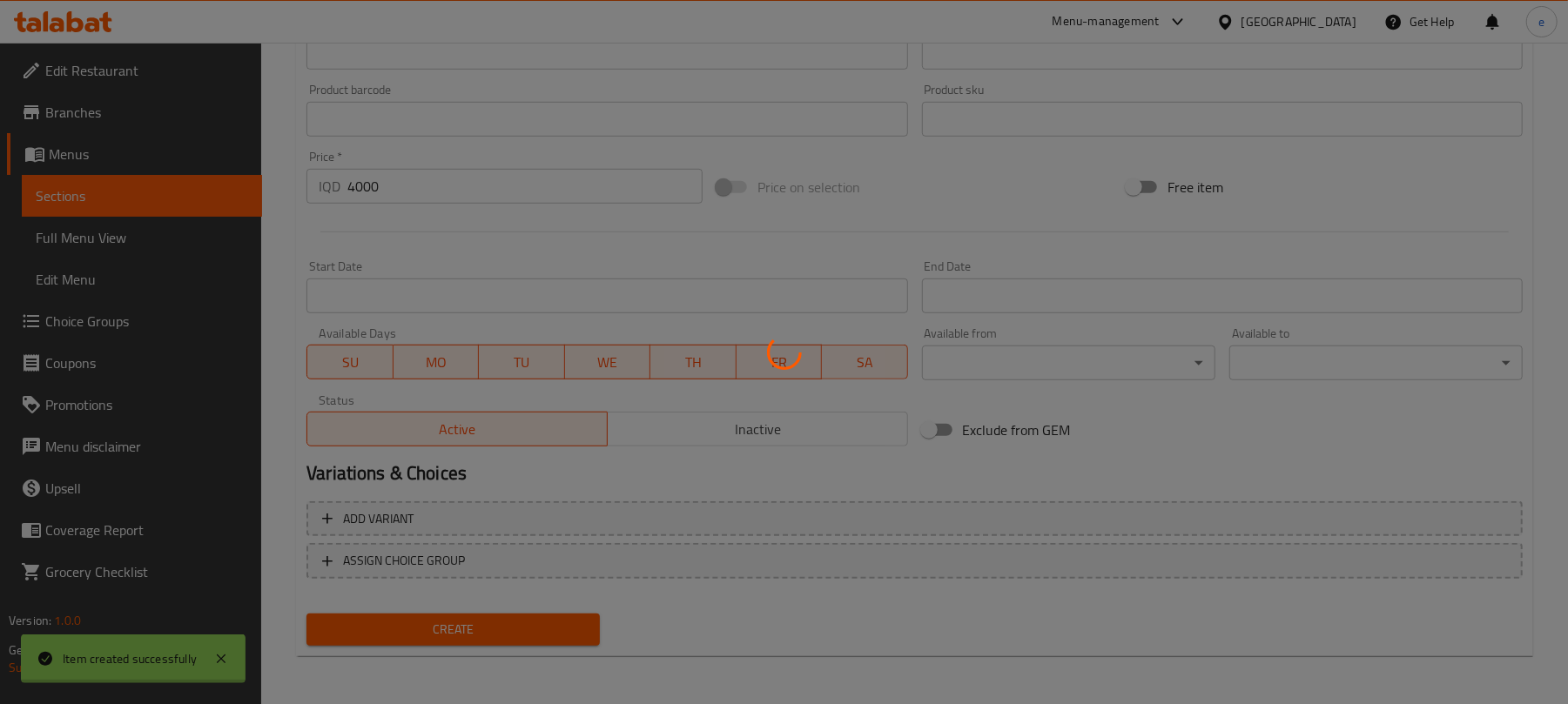
type input "0"
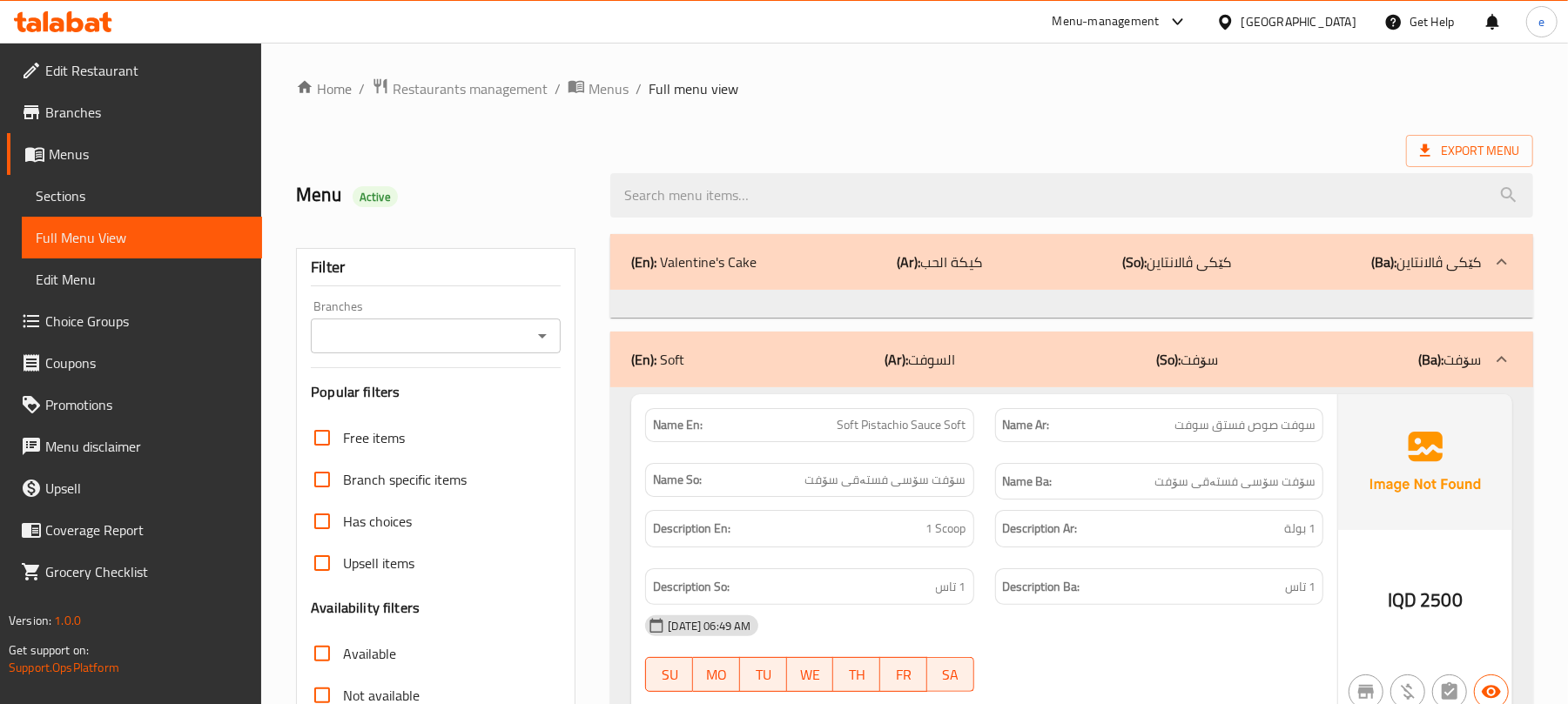
click at [98, 25] on icon at bounding box center [92, 25] width 15 height 15
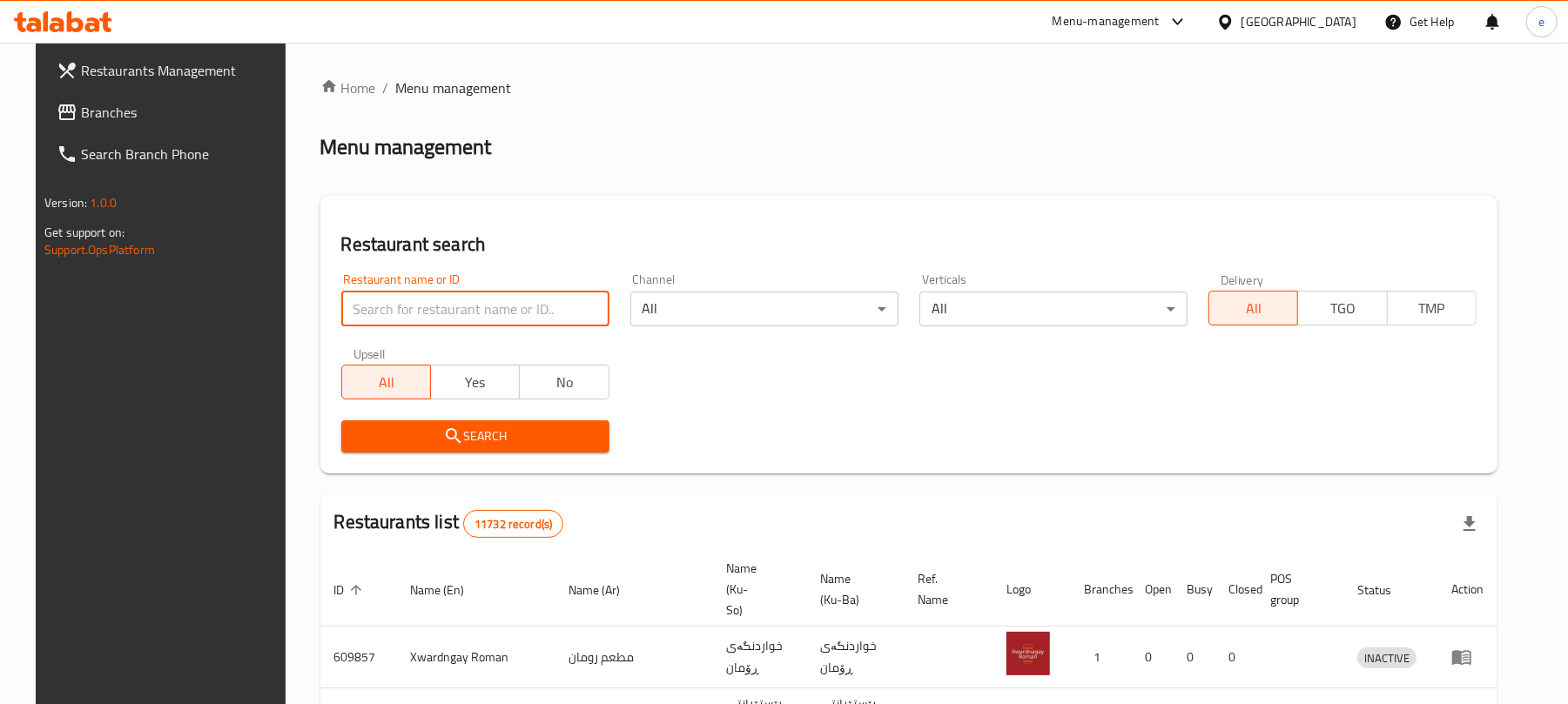
click at [496, 305] on input "search" at bounding box center [475, 309] width 268 height 35
paste input "627056"
type input "627056"
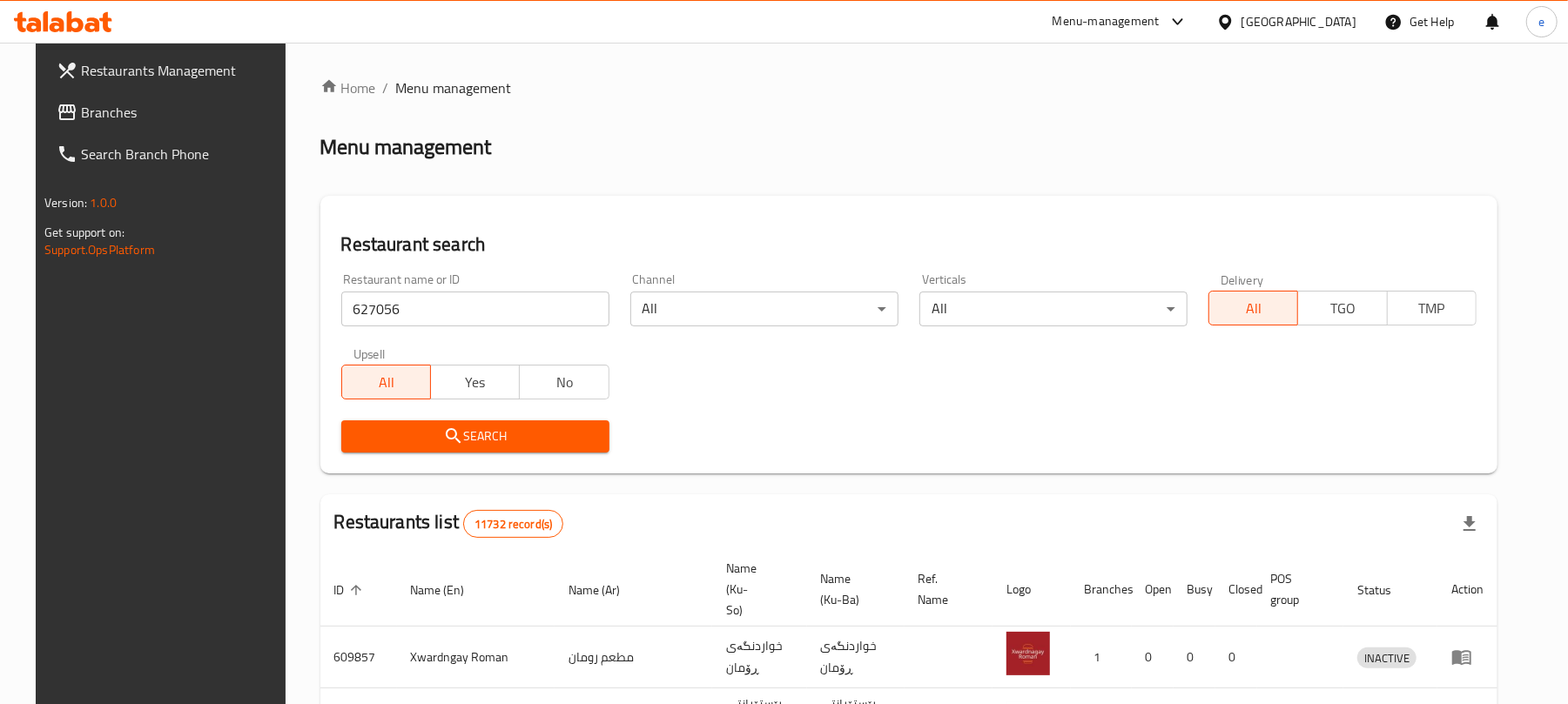
click at [561, 446] on button "Search" at bounding box center [475, 437] width 268 height 33
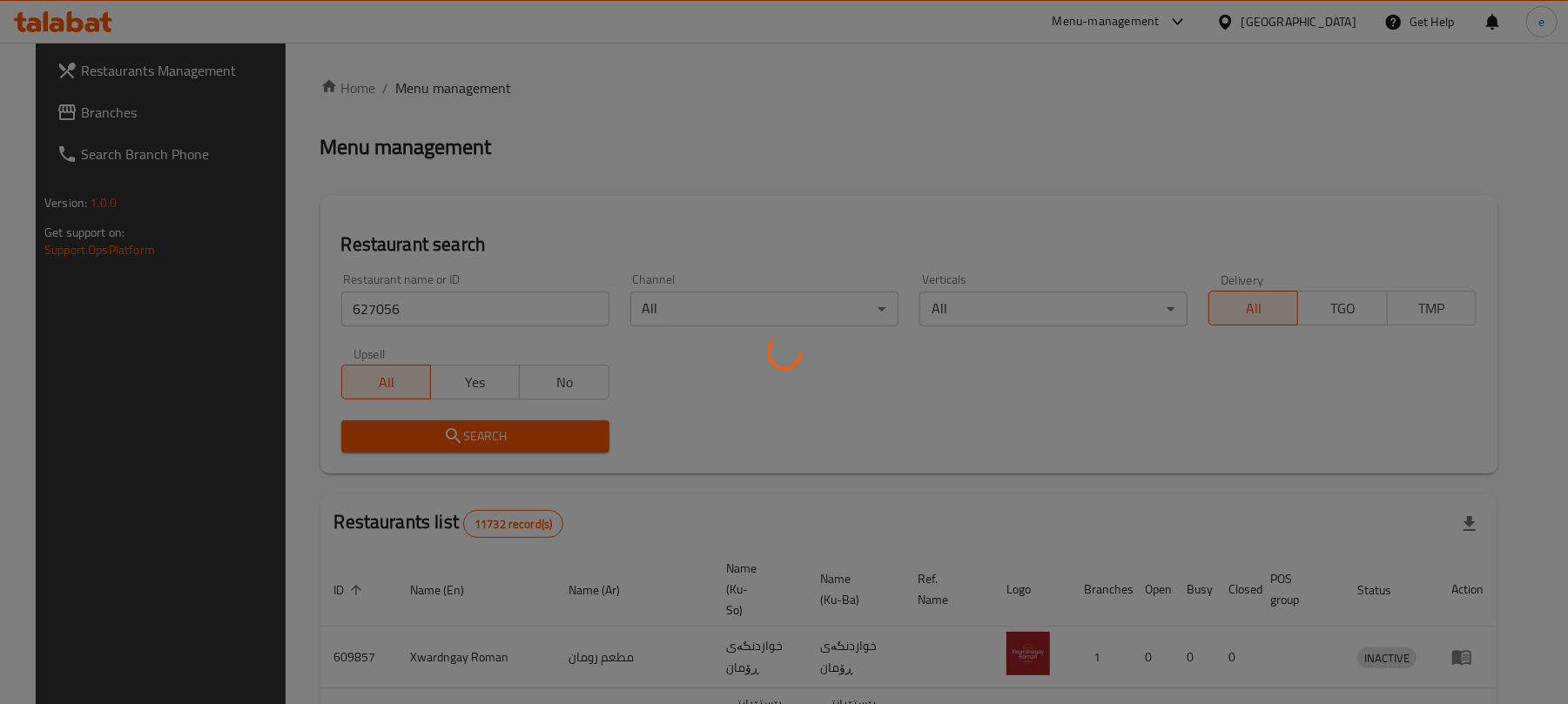
click at [557, 443] on div at bounding box center [784, 352] width 1568 height 704
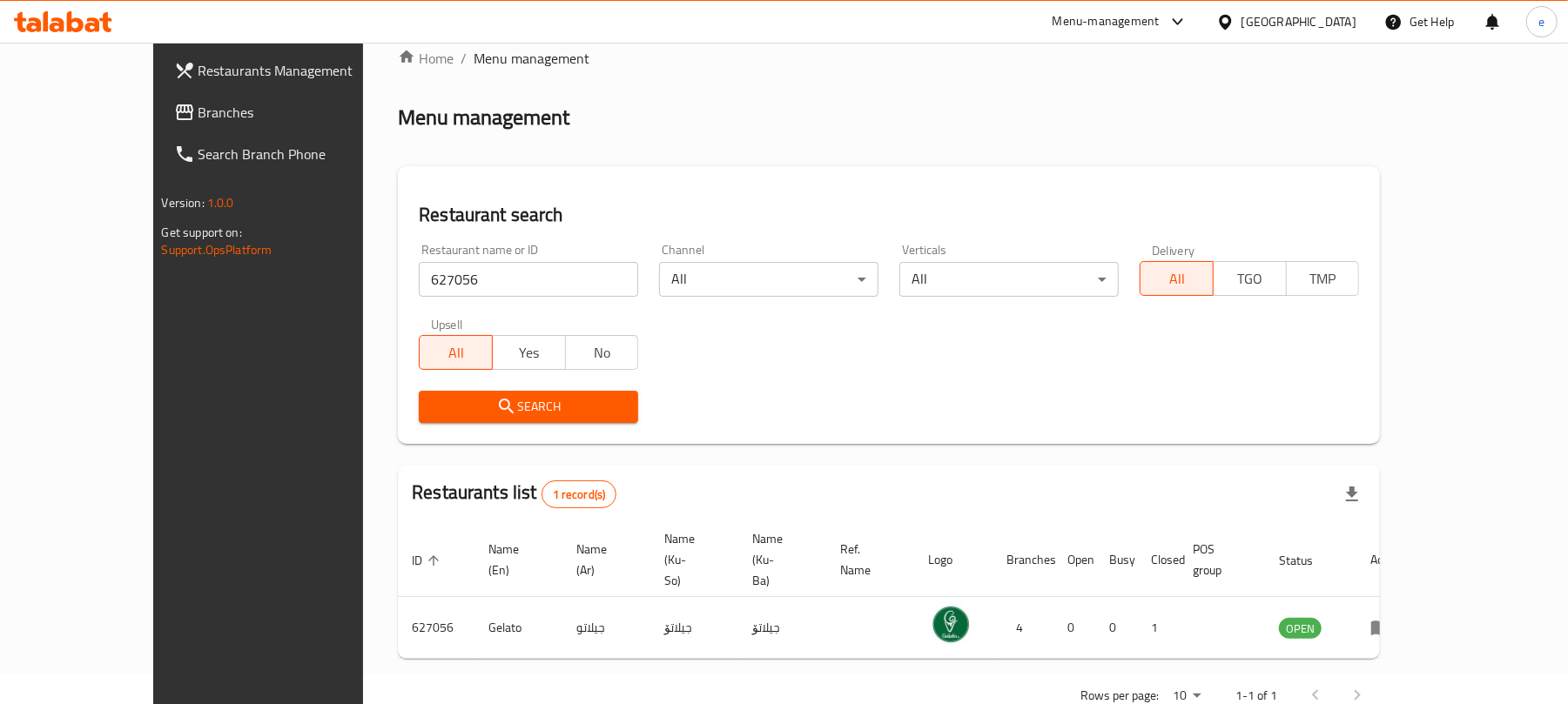
scroll to position [40, 0]
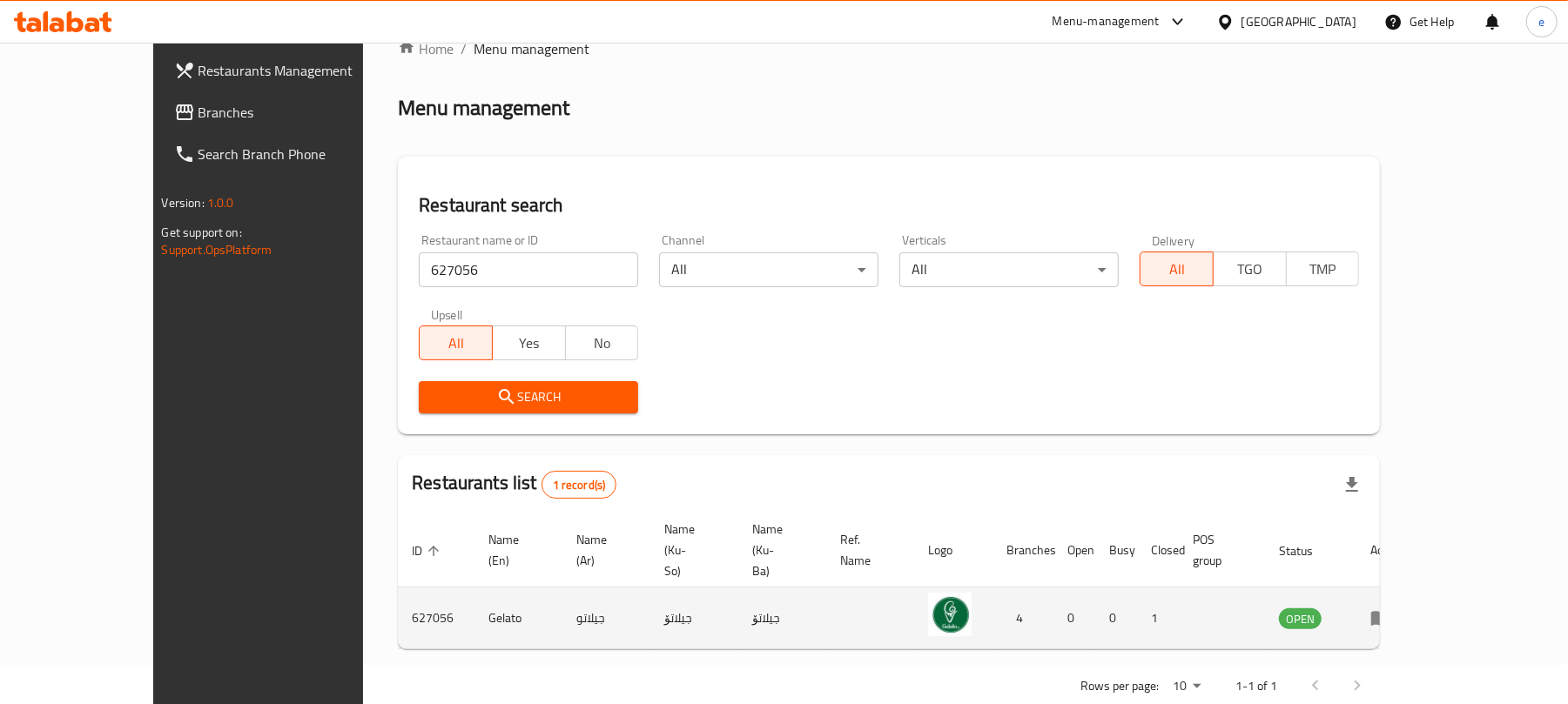
click at [1390, 612] on icon "enhanced table" at bounding box center [1381, 619] width 19 height 15
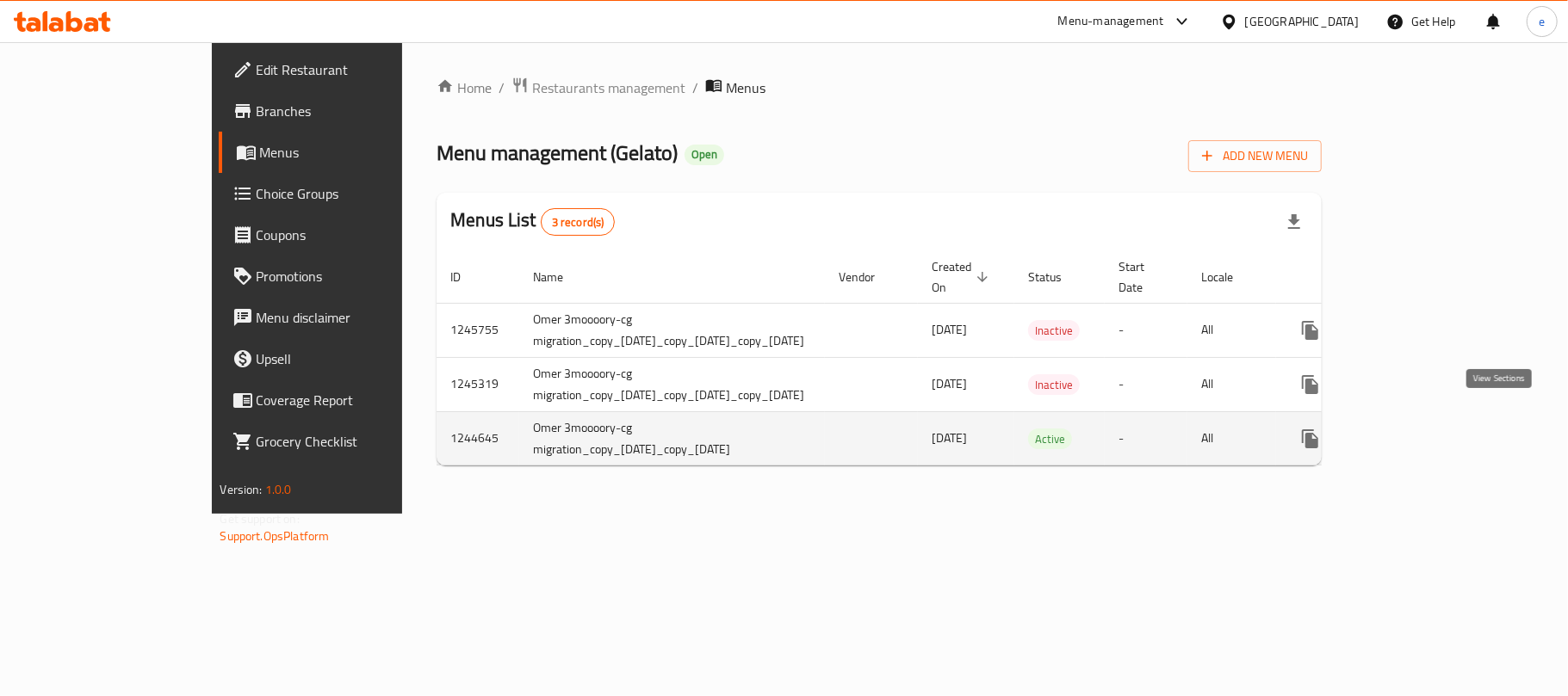
click at [1445, 428] on icon "enhanced table" at bounding box center [1435, 439] width 21 height 21
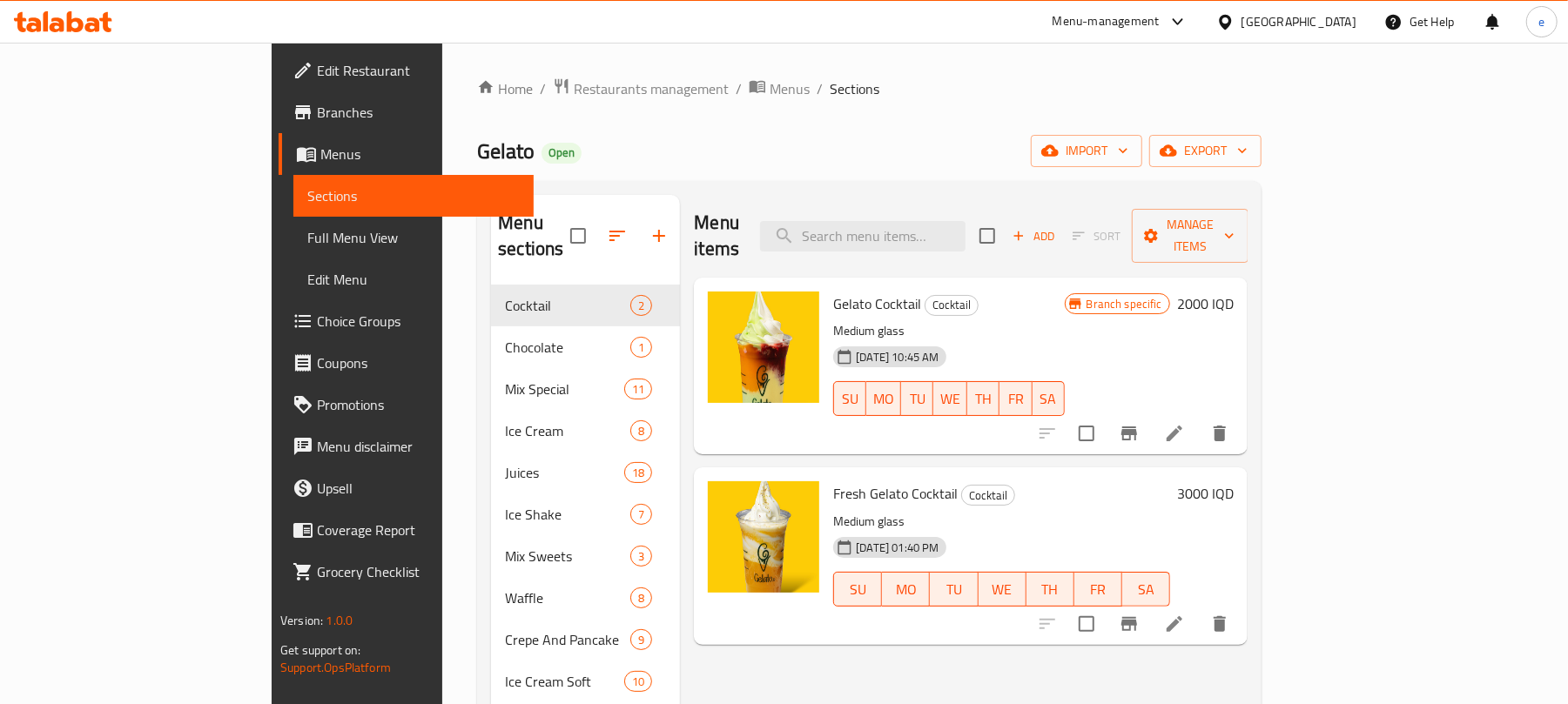
click at [308, 243] on span "Full Menu View" at bounding box center [414, 238] width 213 height 21
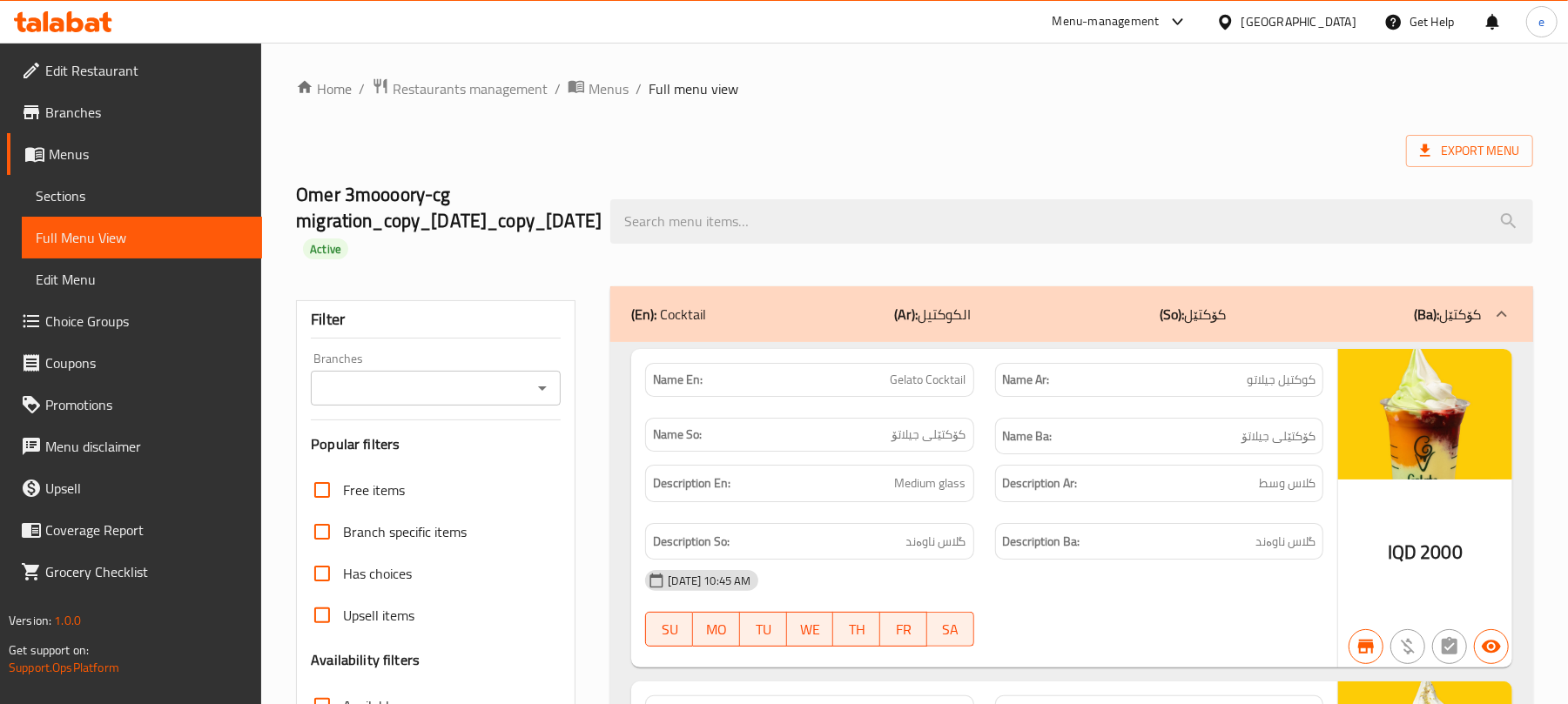
click at [534, 391] on icon "Open" at bounding box center [542, 388] width 21 height 21
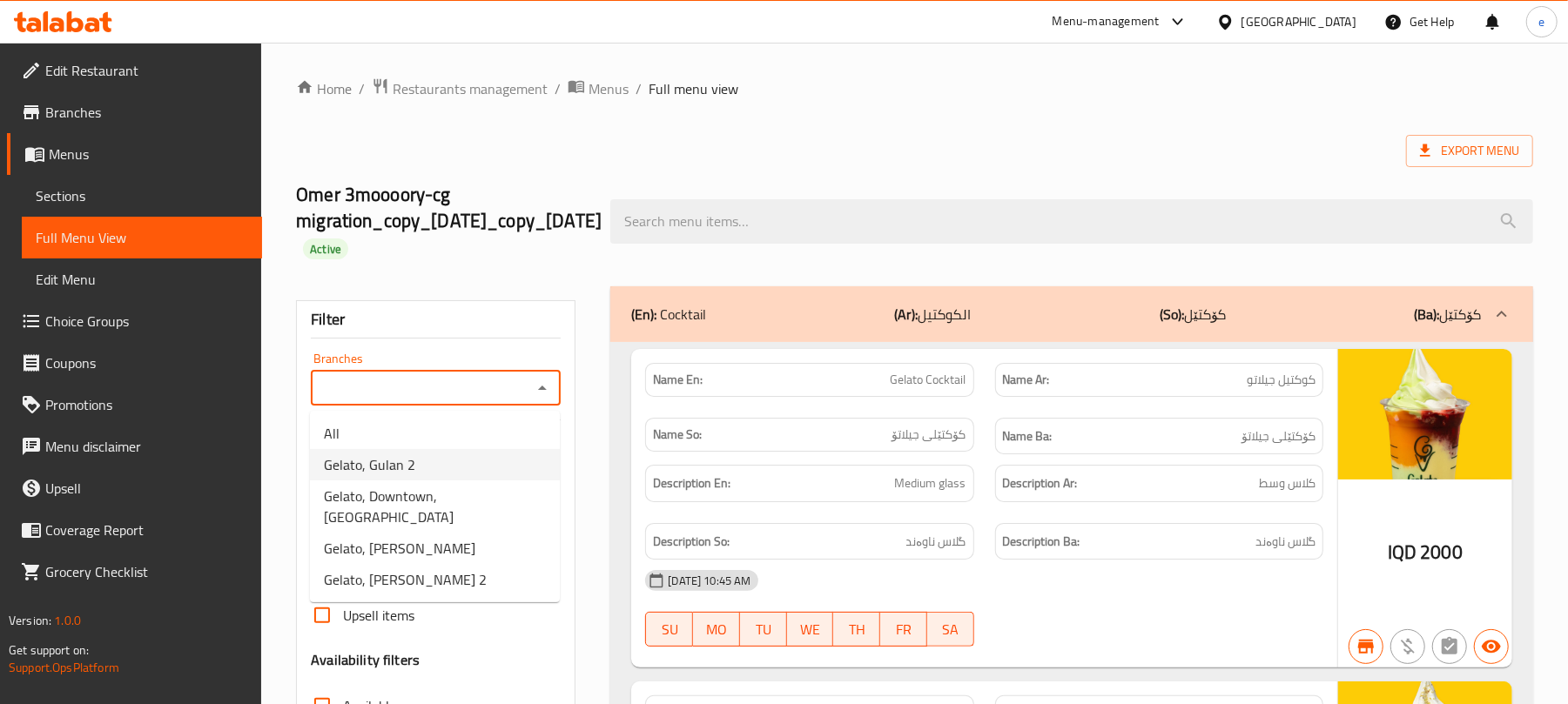
click at [449, 464] on li "Gelato, Gulan 2" at bounding box center [435, 465] width 250 height 32
type input "Gelato, Gulan 2"
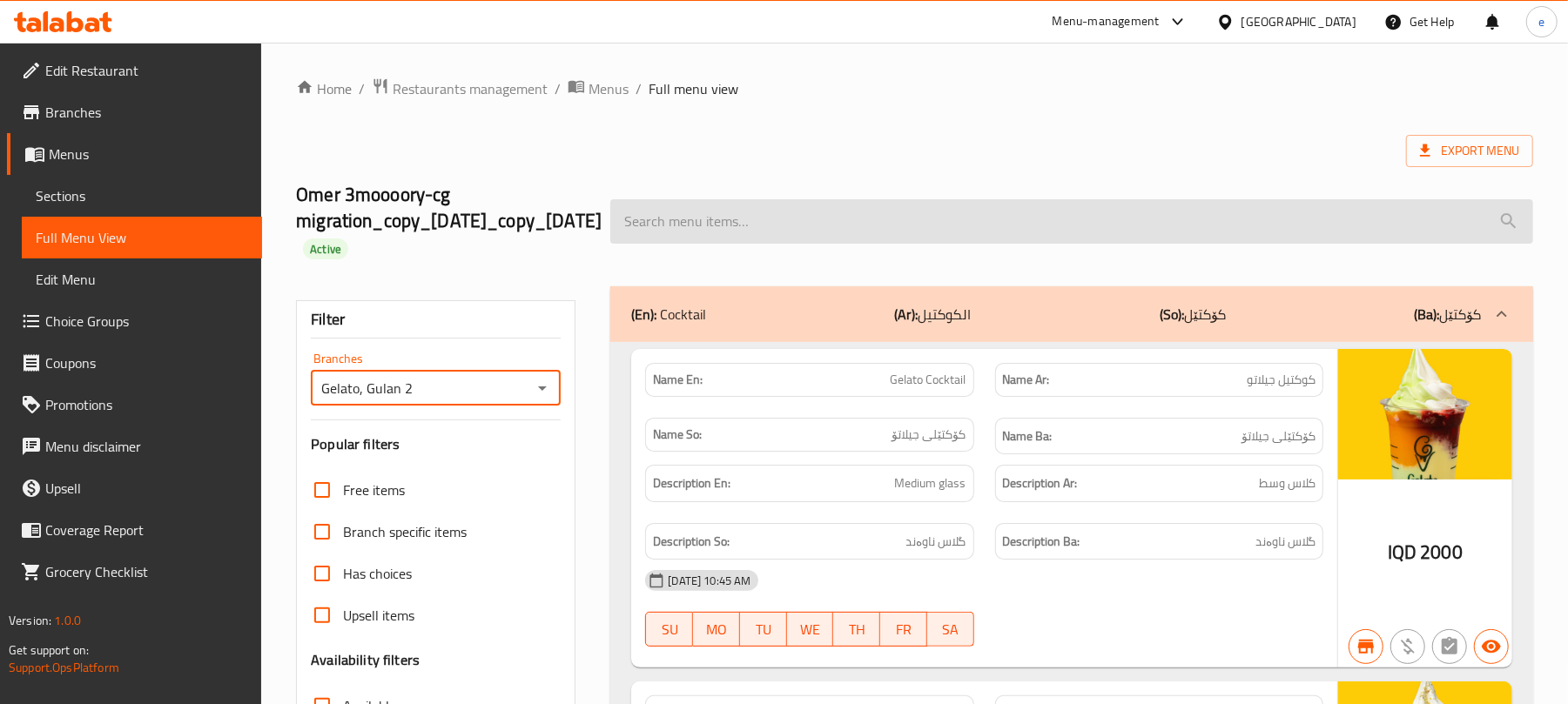
click at [743, 221] on input "search" at bounding box center [1071, 221] width 923 height 45
paste input "Trilece with Vermicelli"
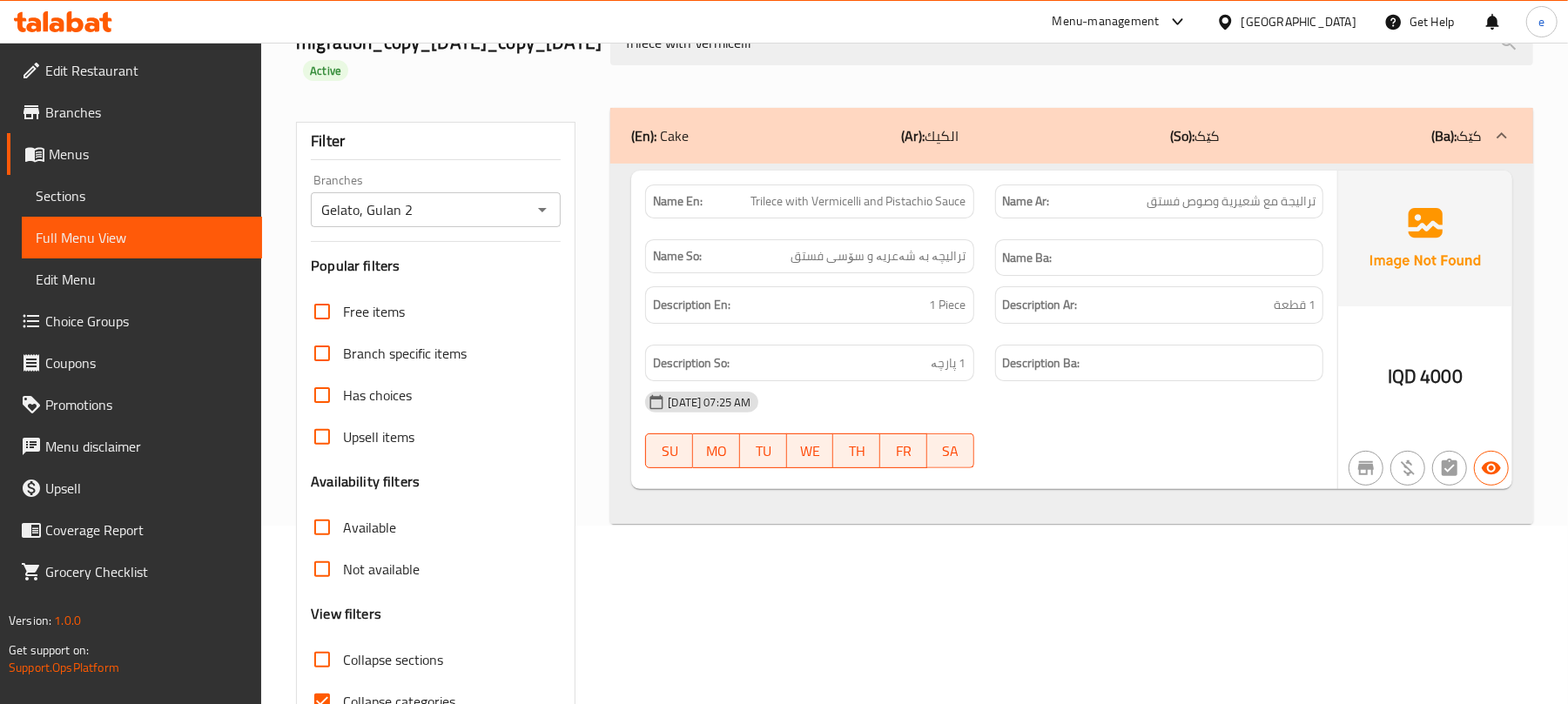
scroll to position [232, 0]
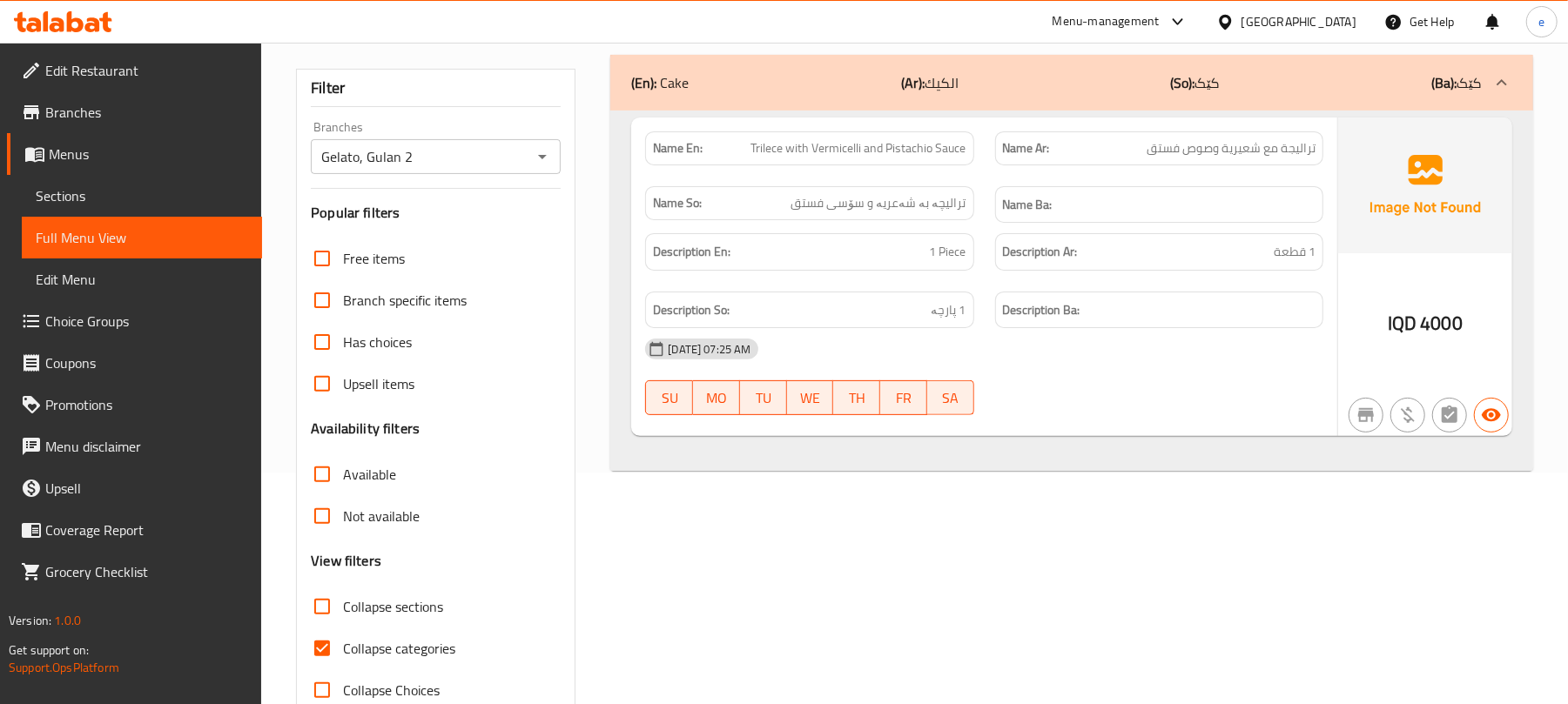
type input "Trilece with Vermicelli"
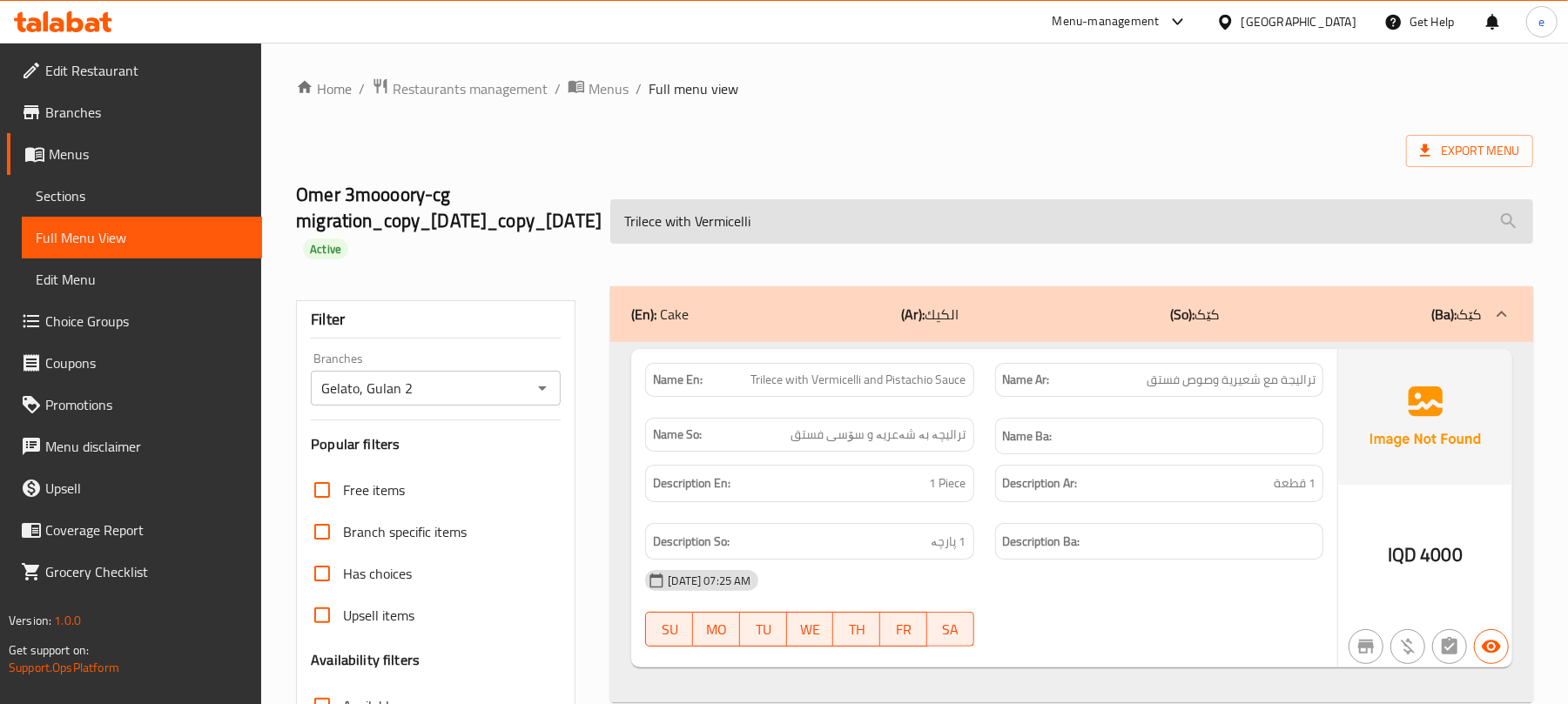
click at [773, 207] on input "Trilece with Vermicelli" at bounding box center [1071, 221] width 923 height 45
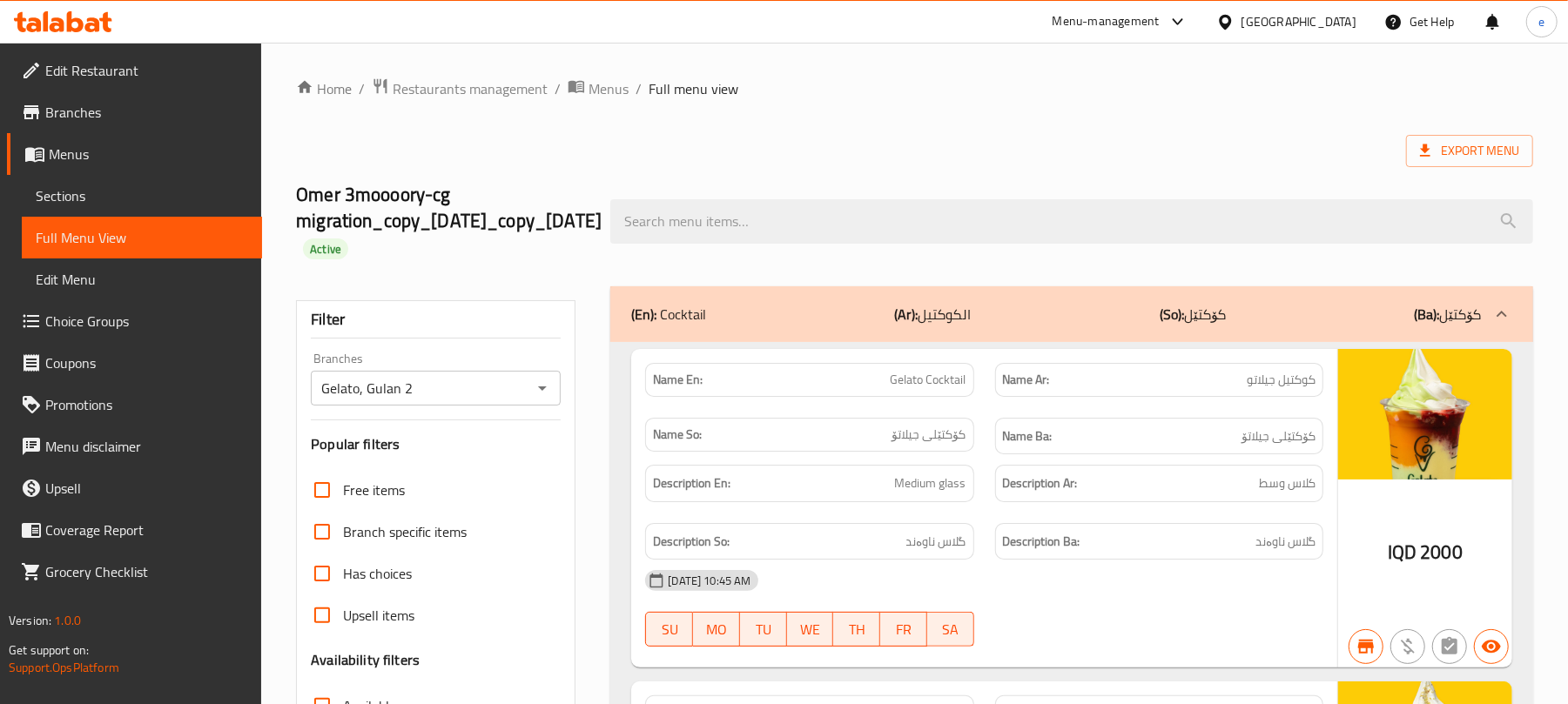
scroll to position [26348, 0]
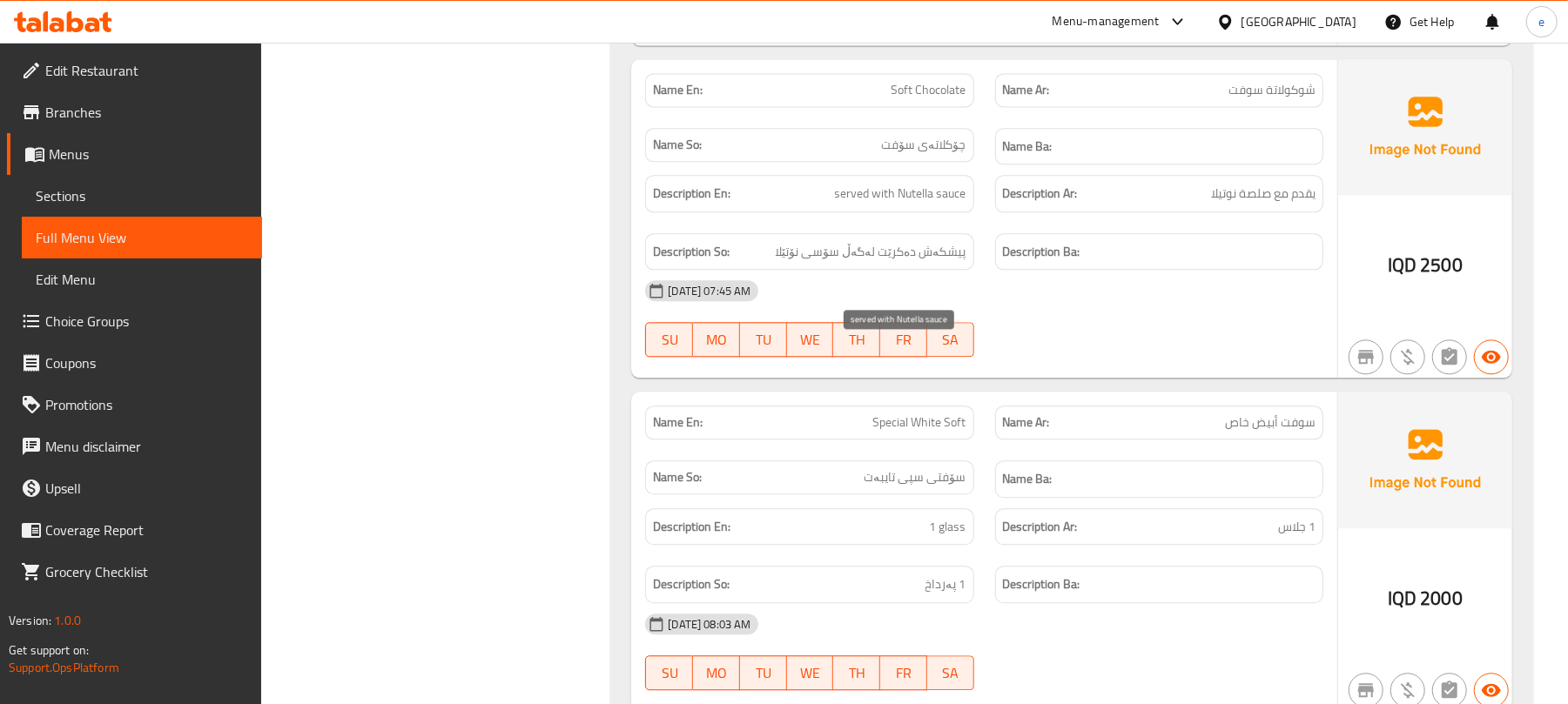
click at [931, 205] on span "served with Nutella sauce" at bounding box center [901, 193] width 132 height 22
copy span "served with Nutella sauce"
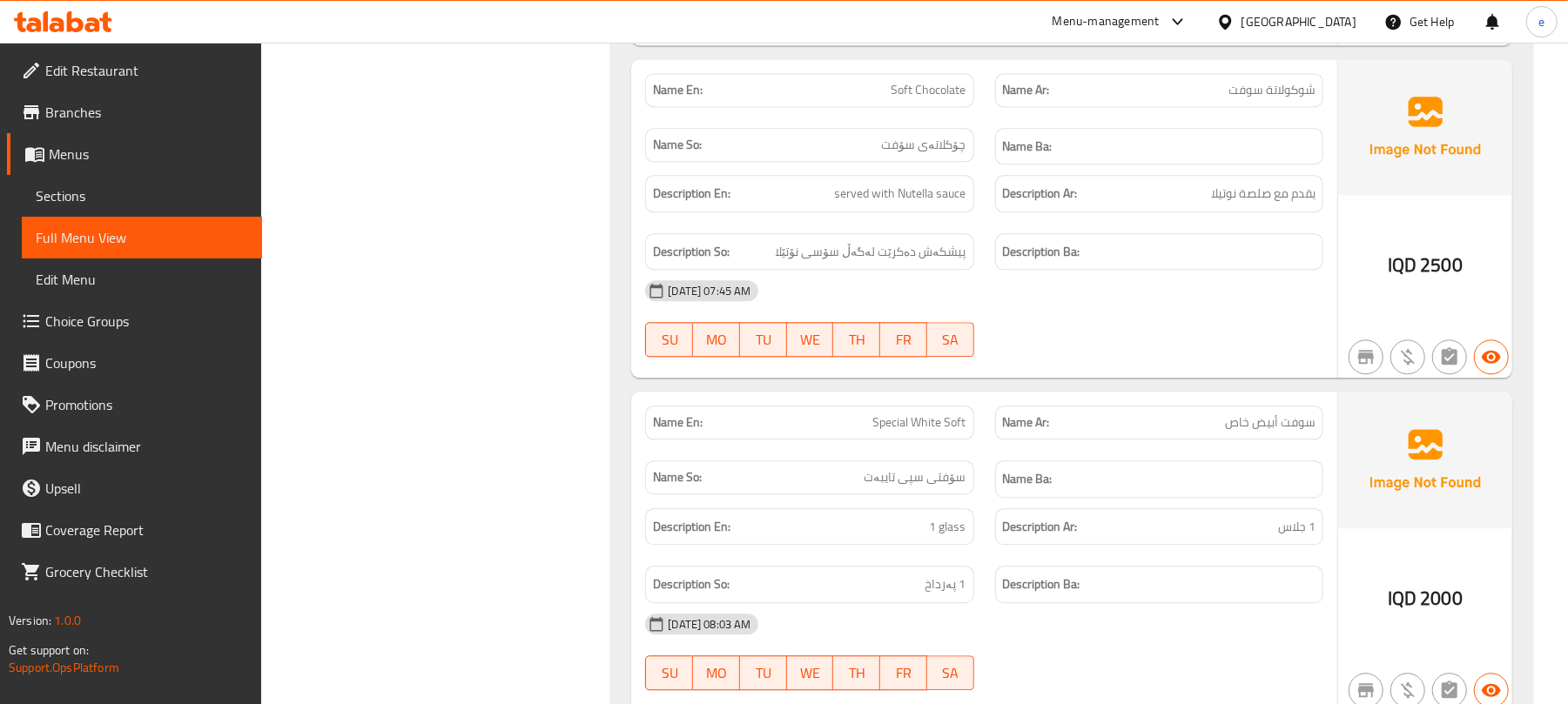
click at [928, 263] on span "پیشکەش دەکرێت لەگەڵ سۆسی نۆتێلا" at bounding box center [871, 251] width 191 height 22
copy span "پیشکەش دەکرێت لەگەڵ سۆسی نۆتێلا"
click at [1275, 205] on span "يقدم مع صلصة نوتيلا" at bounding box center [1263, 193] width 105 height 22
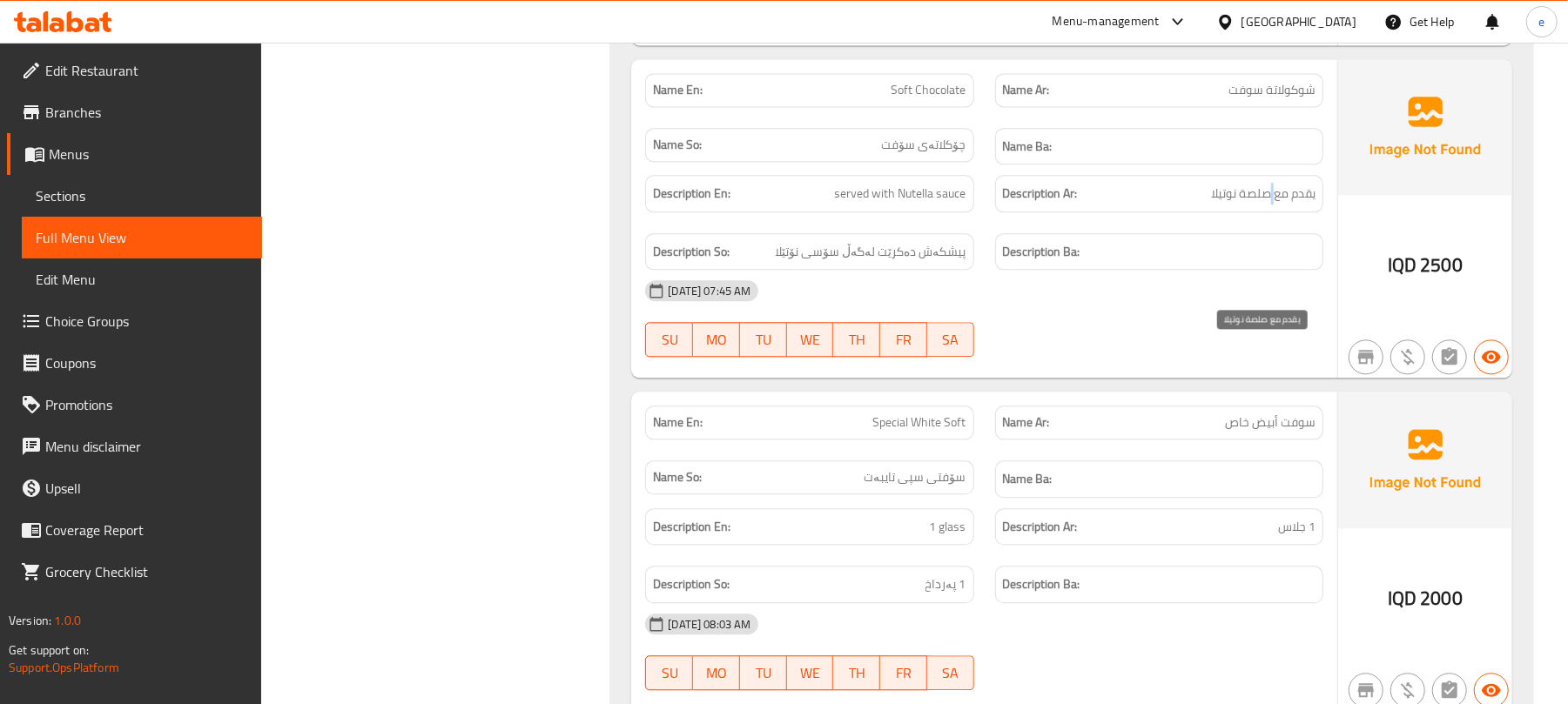
click at [1275, 205] on span "يقدم مع صلصة نوتيلا" at bounding box center [1263, 193] width 105 height 22
copy span "يقدم مع صلصة نوتيلا"
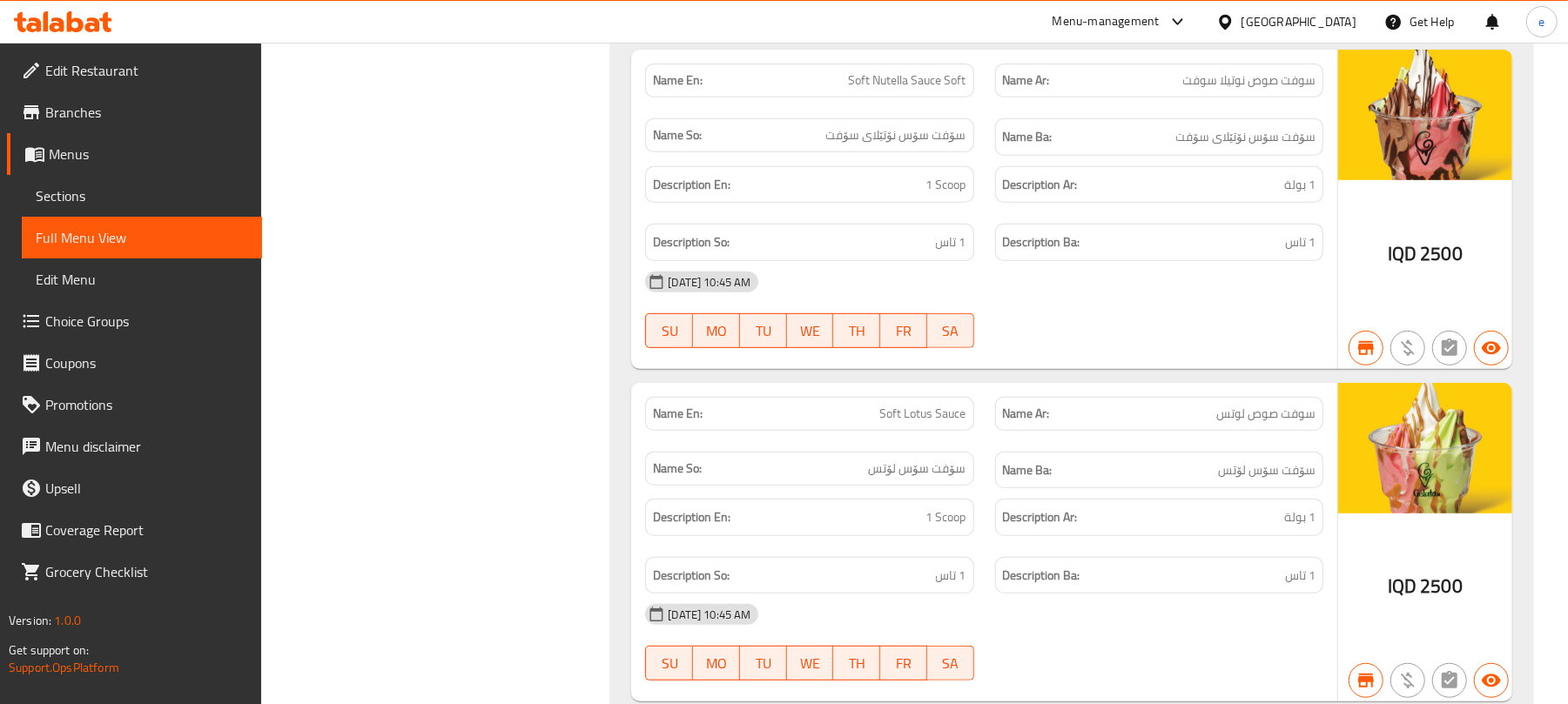
scroll to position [0, 0]
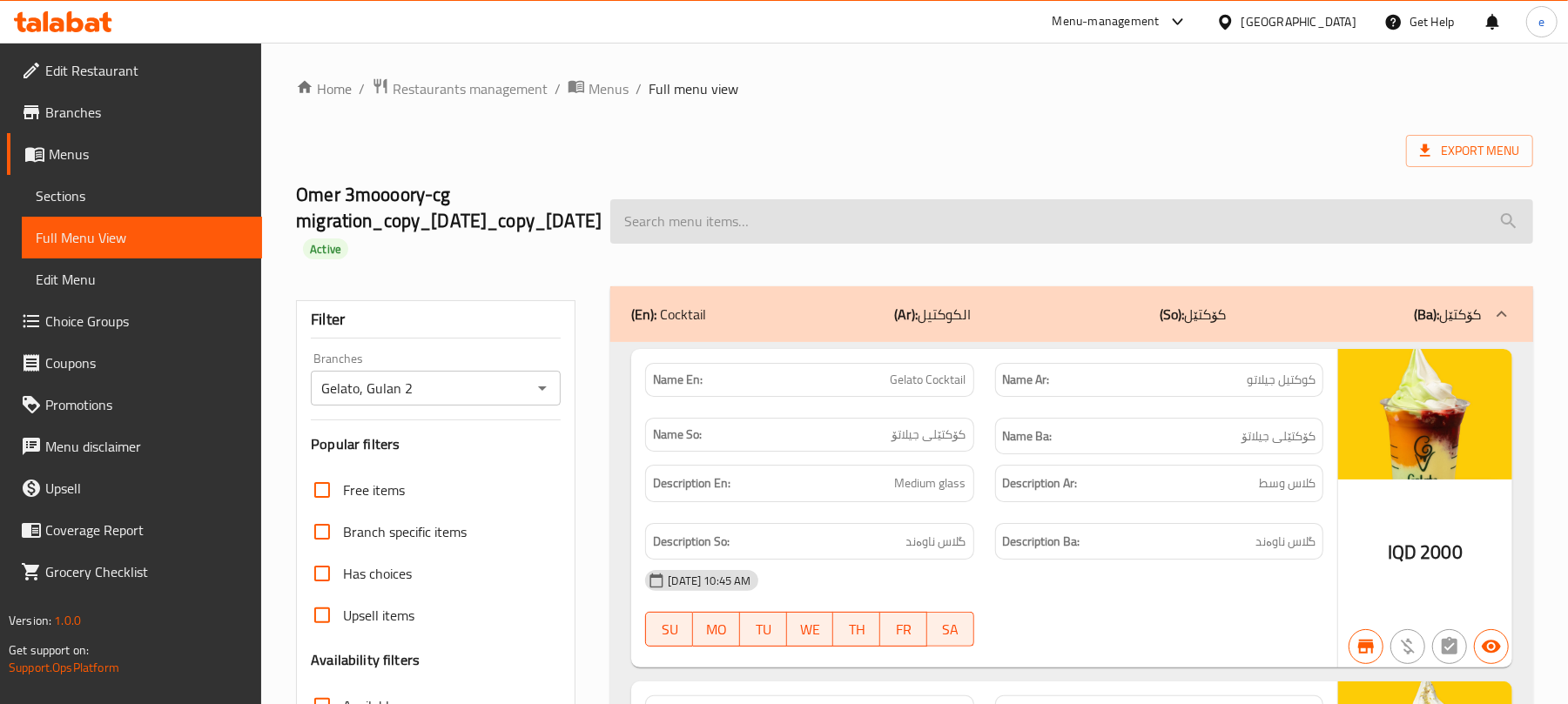
click at [806, 238] on input "search" at bounding box center [1071, 221] width 923 height 45
paste input "Trilece with Vermicelli"
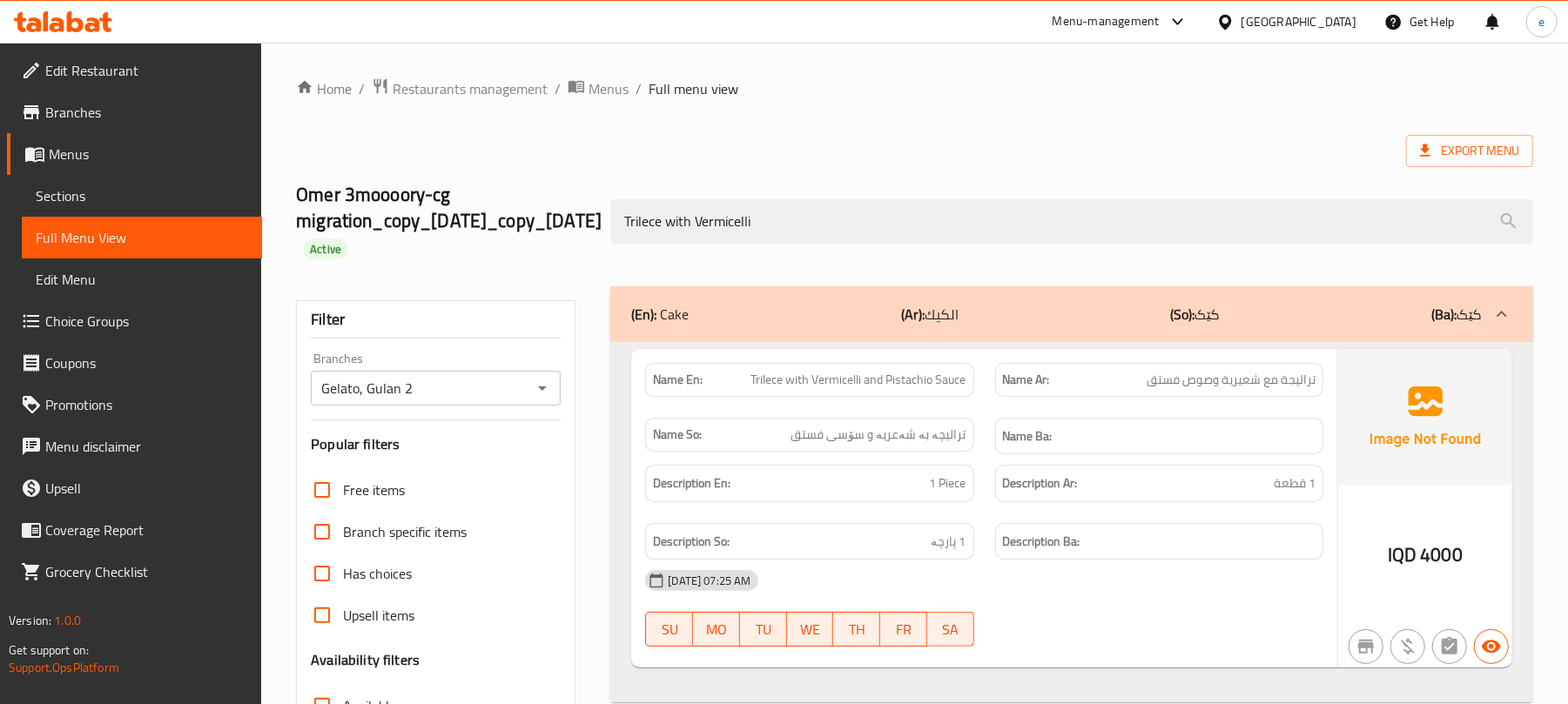
click at [889, 385] on span "Trilece with Vermicelli and Pistachio Sauce" at bounding box center [859, 380] width 215 height 18
copy span "Trilece with Vermicelli and Pistachio Sauce"
click at [934, 432] on span "ترالیچە بە شەعریە و سۆسی فستق" at bounding box center [879, 434] width 175 height 18
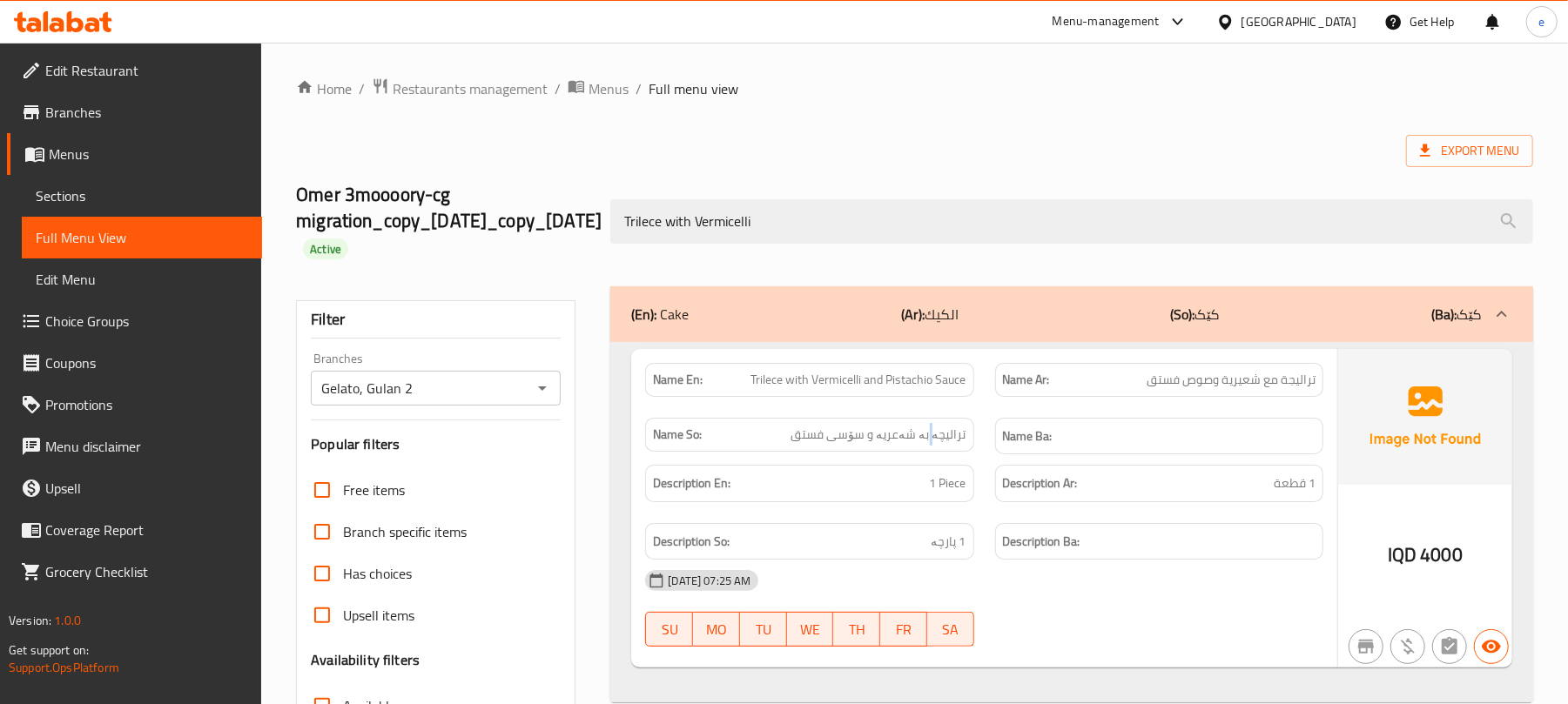
click at [934, 432] on span "ترالیچە بە شەعریە و سۆسی فستق" at bounding box center [879, 434] width 175 height 18
copy span "ترالیچە بە شەعریە و سۆسی فستق"
click at [1258, 378] on span "تراليجة مع شعيرية وصوص فستق" at bounding box center [1231, 380] width 169 height 18
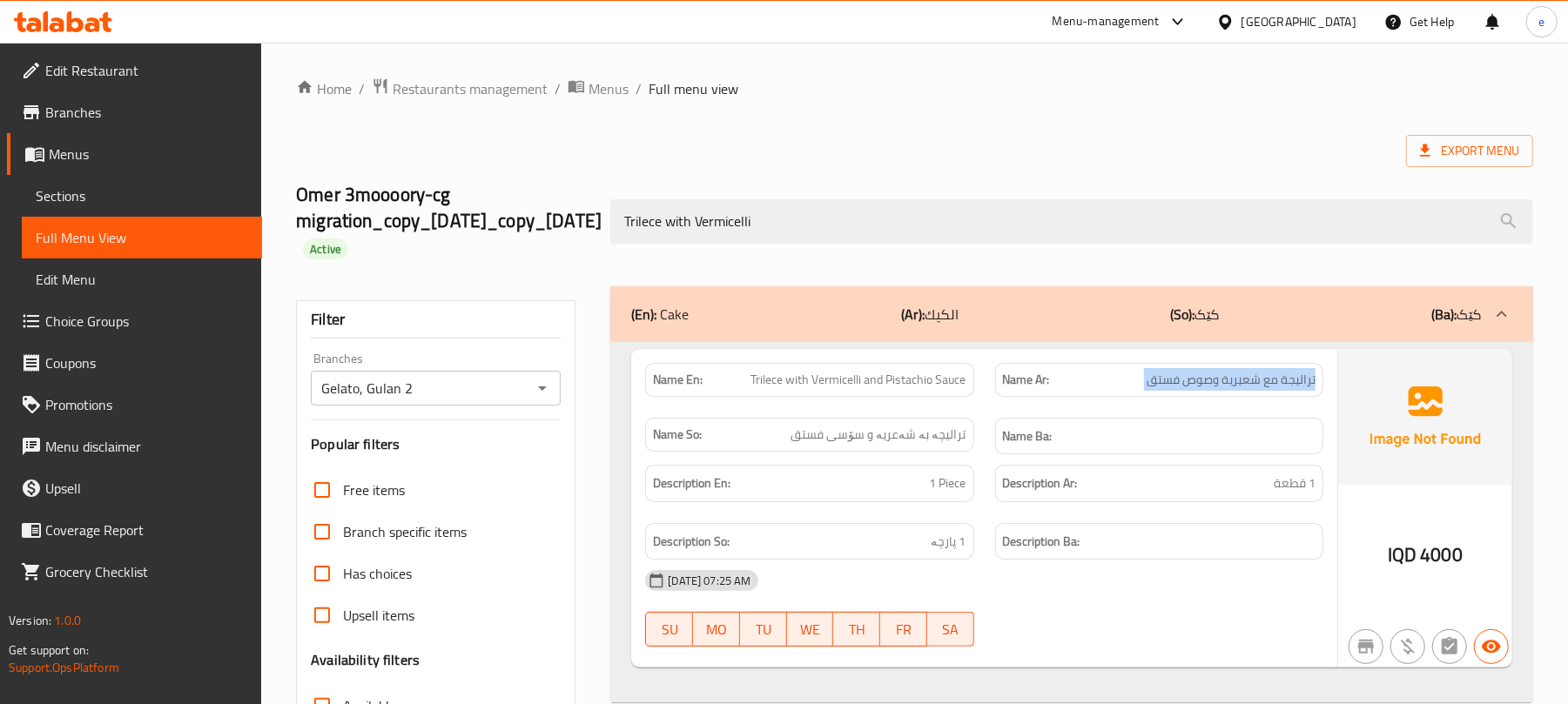
click at [1258, 378] on span "تراليجة مع شعيرية وصوص فستق" at bounding box center [1231, 380] width 169 height 18
copy span "تراليجة مع شعيرية وصوص فستق"
click at [941, 488] on span "1 Piece" at bounding box center [948, 483] width 37 height 22
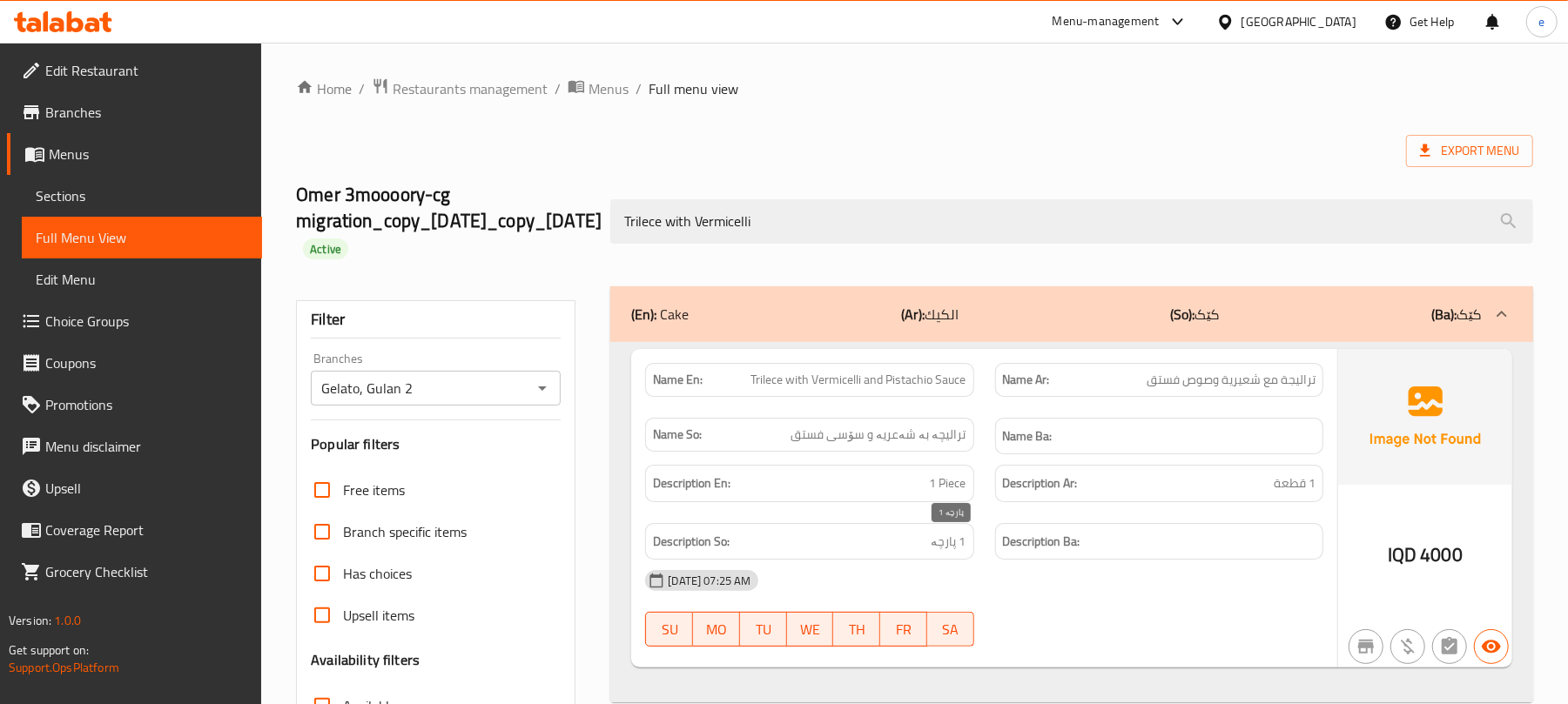
click at [944, 545] on span "1 پارچە" at bounding box center [949, 541] width 35 height 22
click at [1310, 490] on span "1 قطعة" at bounding box center [1295, 483] width 42 height 22
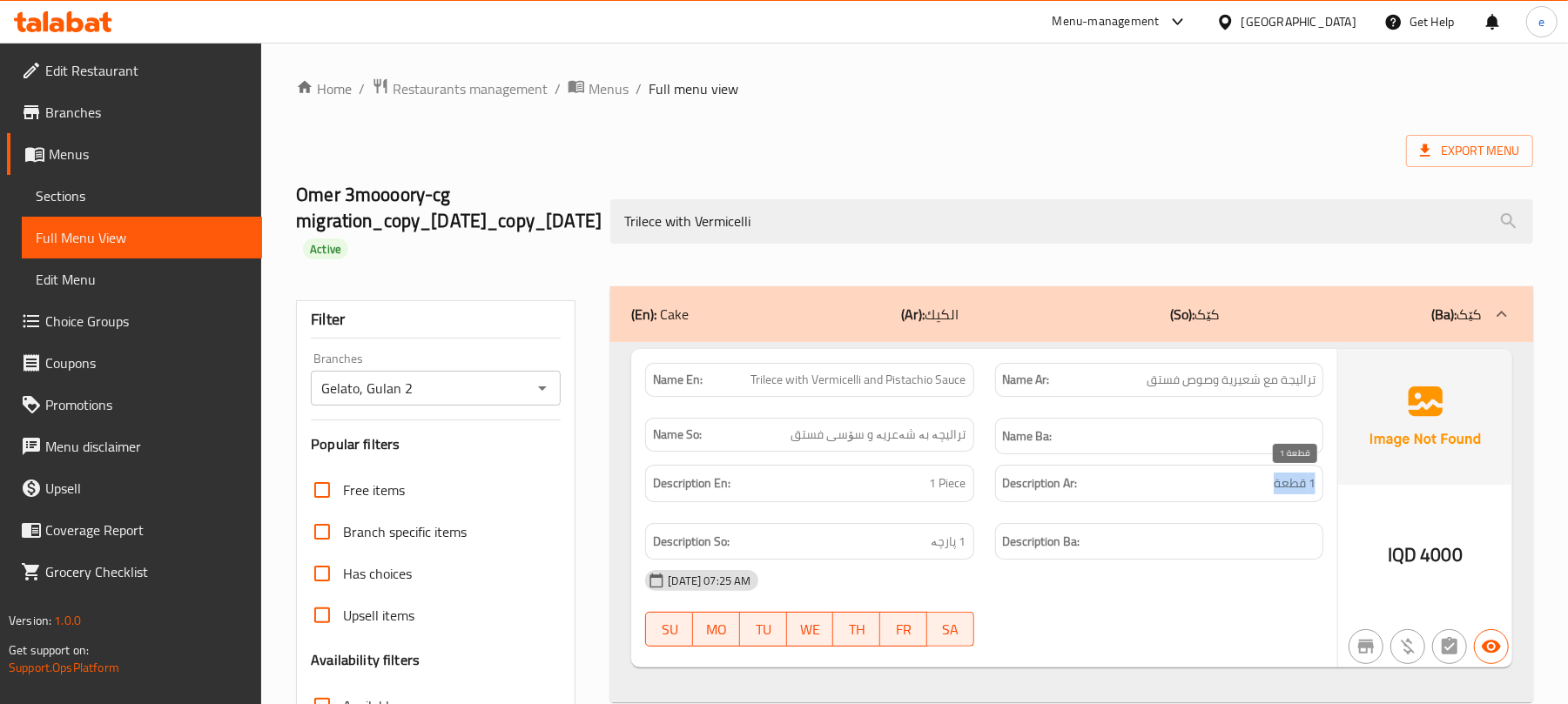
click at [1310, 490] on span "1 قطعة" at bounding box center [1295, 483] width 42 height 22
click at [1293, 491] on span "1 قطعة" at bounding box center [1295, 483] width 42 height 22
click at [853, 486] on h6 "Description En: 1 Piece" at bounding box center [809, 483] width 313 height 22
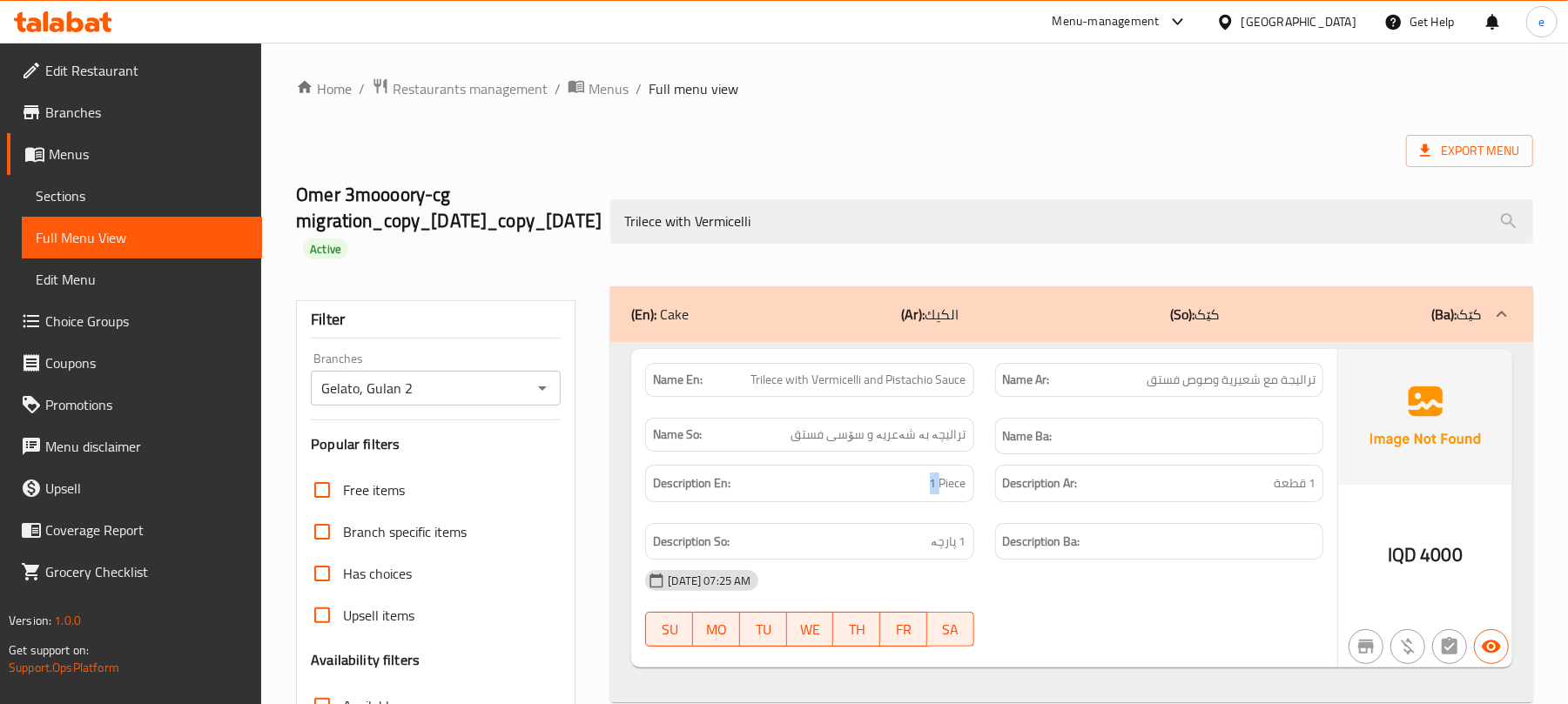
click at [853, 486] on h6 "Description En: 1 Piece" at bounding box center [809, 483] width 313 height 22
copy span "1 Piece"
click at [942, 544] on span "1 پارچە" at bounding box center [949, 541] width 35 height 22
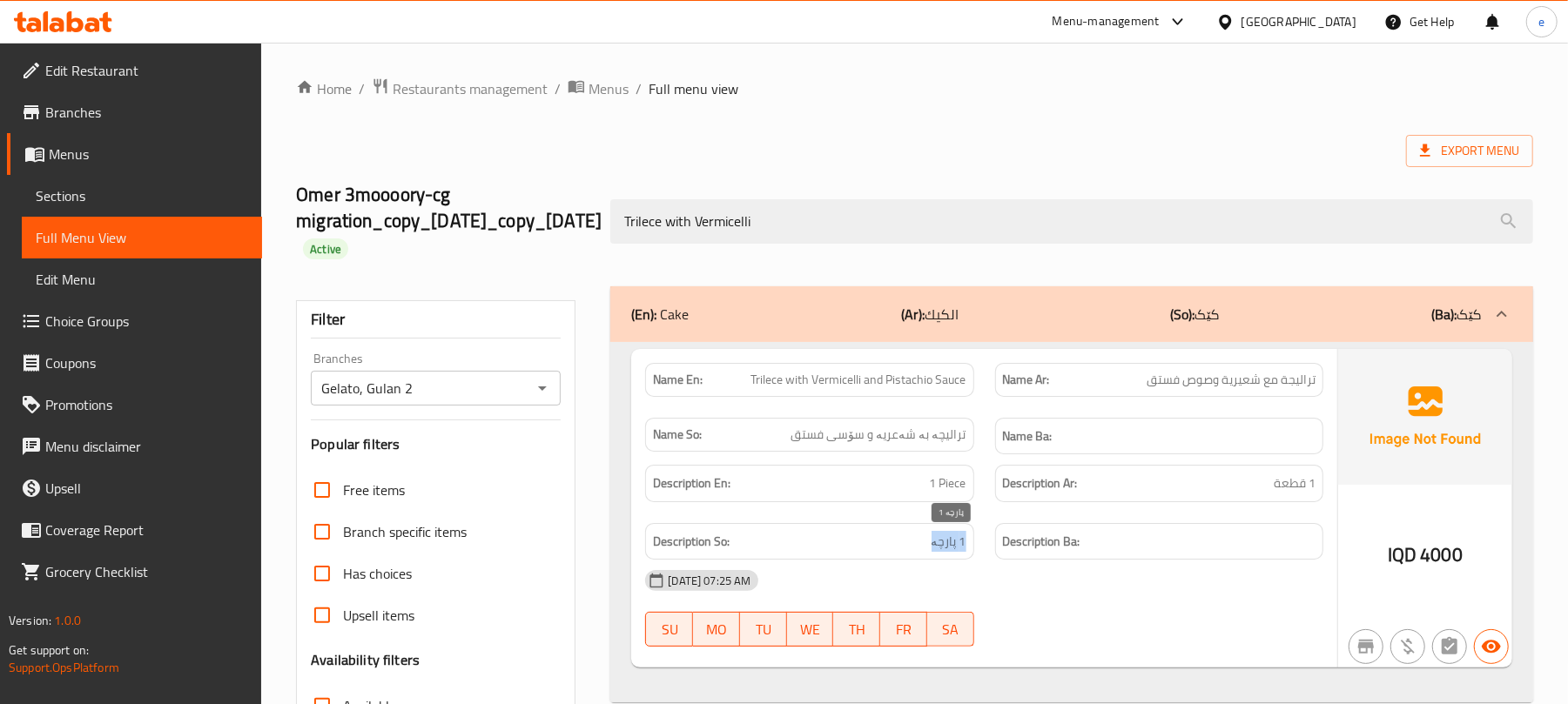
click at [942, 544] on span "1 پارچە" at bounding box center [949, 541] width 35 height 22
copy span "1 پارچە"
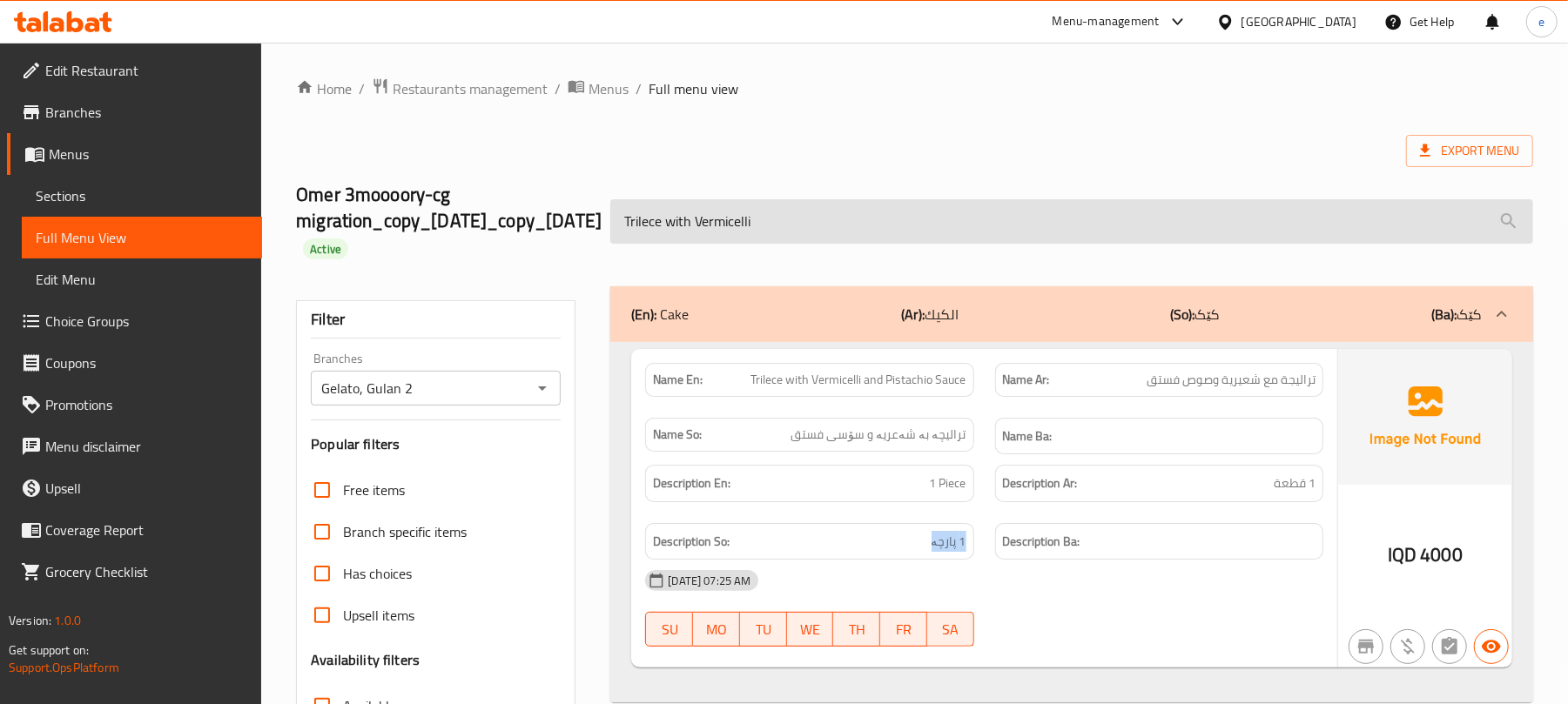
click at [747, 242] on input "Trilece with Vermicelli" at bounding box center [1071, 221] width 923 height 45
paste input "iced spanish latte"
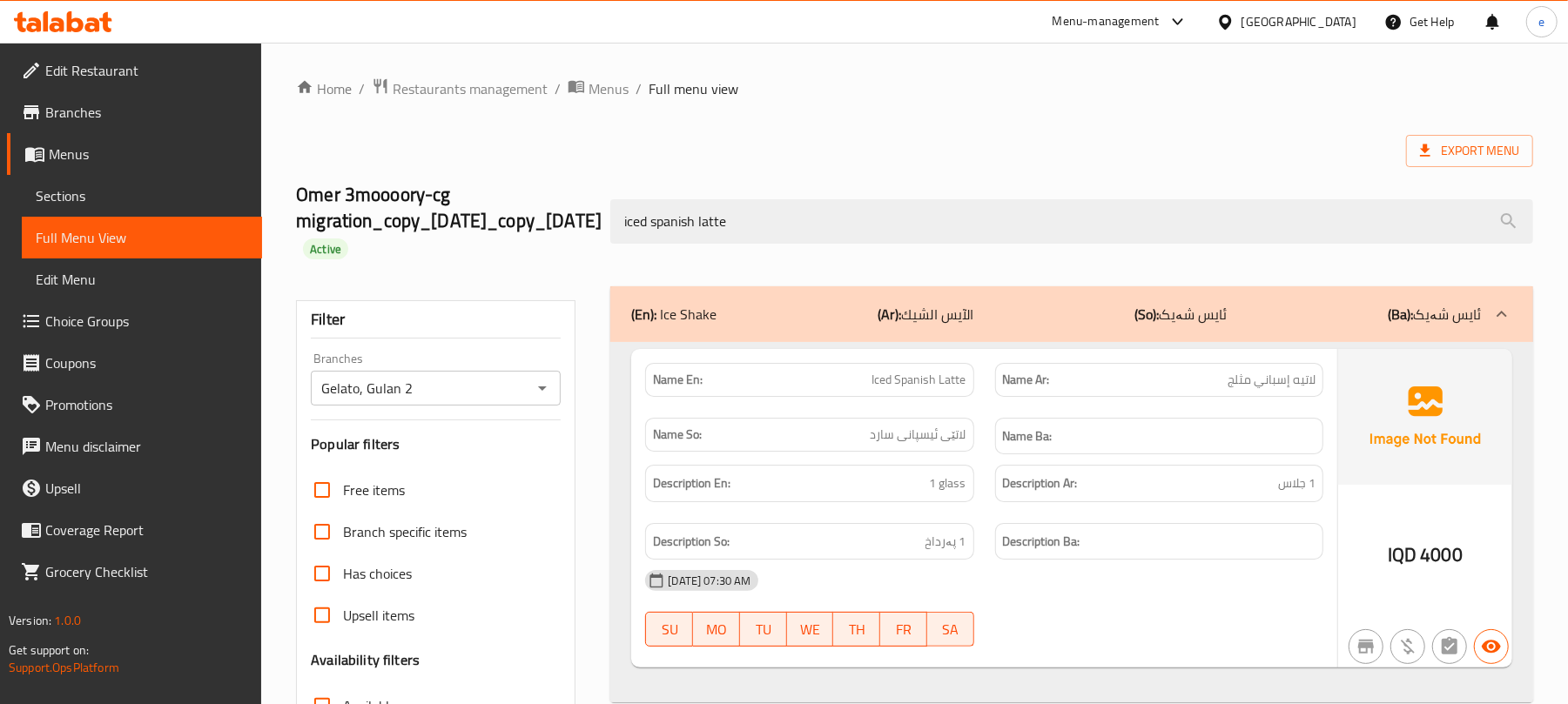
click at [910, 399] on div "Name En: Iced Spanish Latte" at bounding box center [809, 380] width 349 height 54
click at [912, 394] on div "Name En: Iced Spanish Latte" at bounding box center [809, 380] width 328 height 34
click at [927, 383] on span "Iced Spanish Latte" at bounding box center [919, 380] width 94 height 18
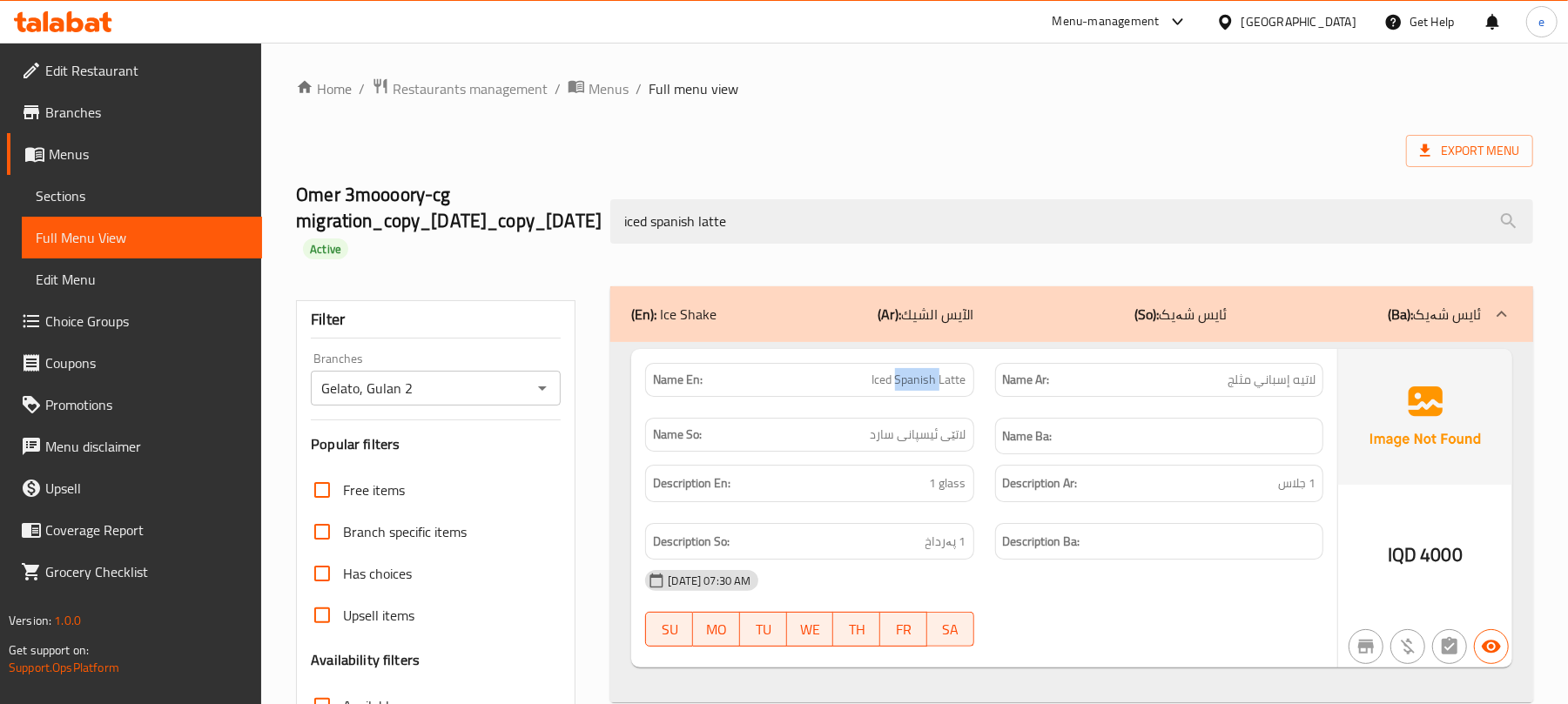
click at [927, 383] on span "Iced Spanish Latte" at bounding box center [919, 380] width 94 height 18
click at [914, 437] on span "لاتێی ئیسپانی سارد" at bounding box center [918, 434] width 96 height 18
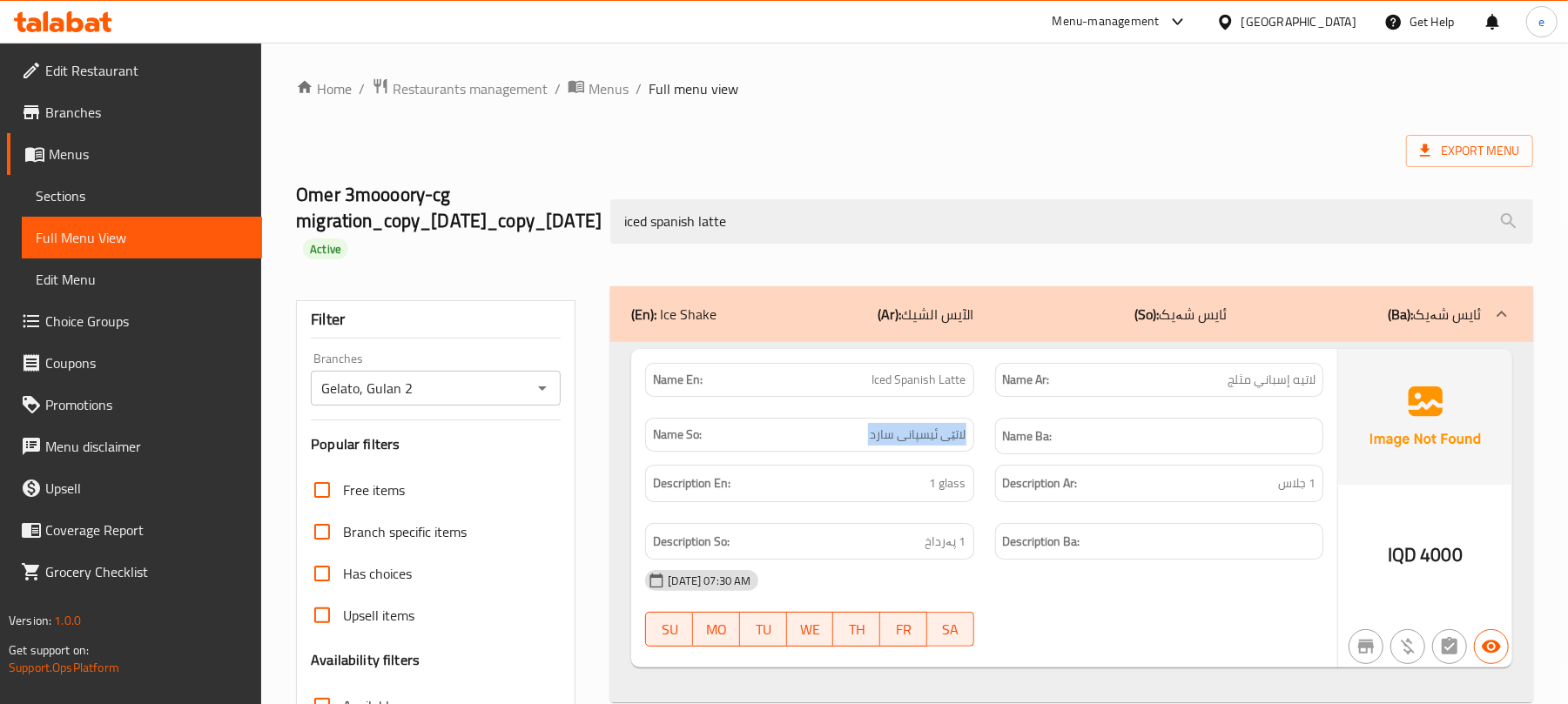
copy span "لاتێی ئیسپانی سارد"
click at [1310, 378] on span "لاتيه إسباني مثلج" at bounding box center [1272, 380] width 88 height 18
copy span "لاتيه إسباني مثلج"
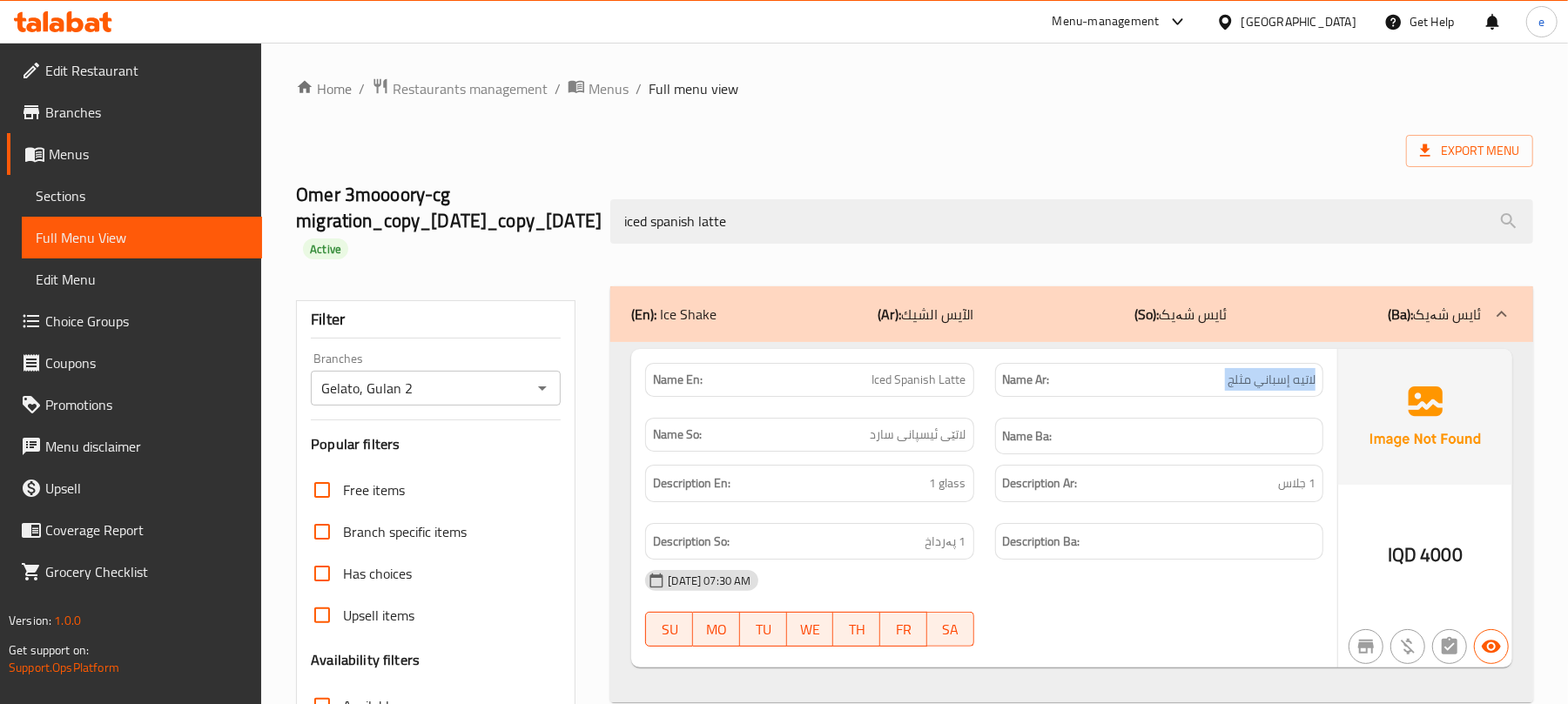
scroll to position [232, 0]
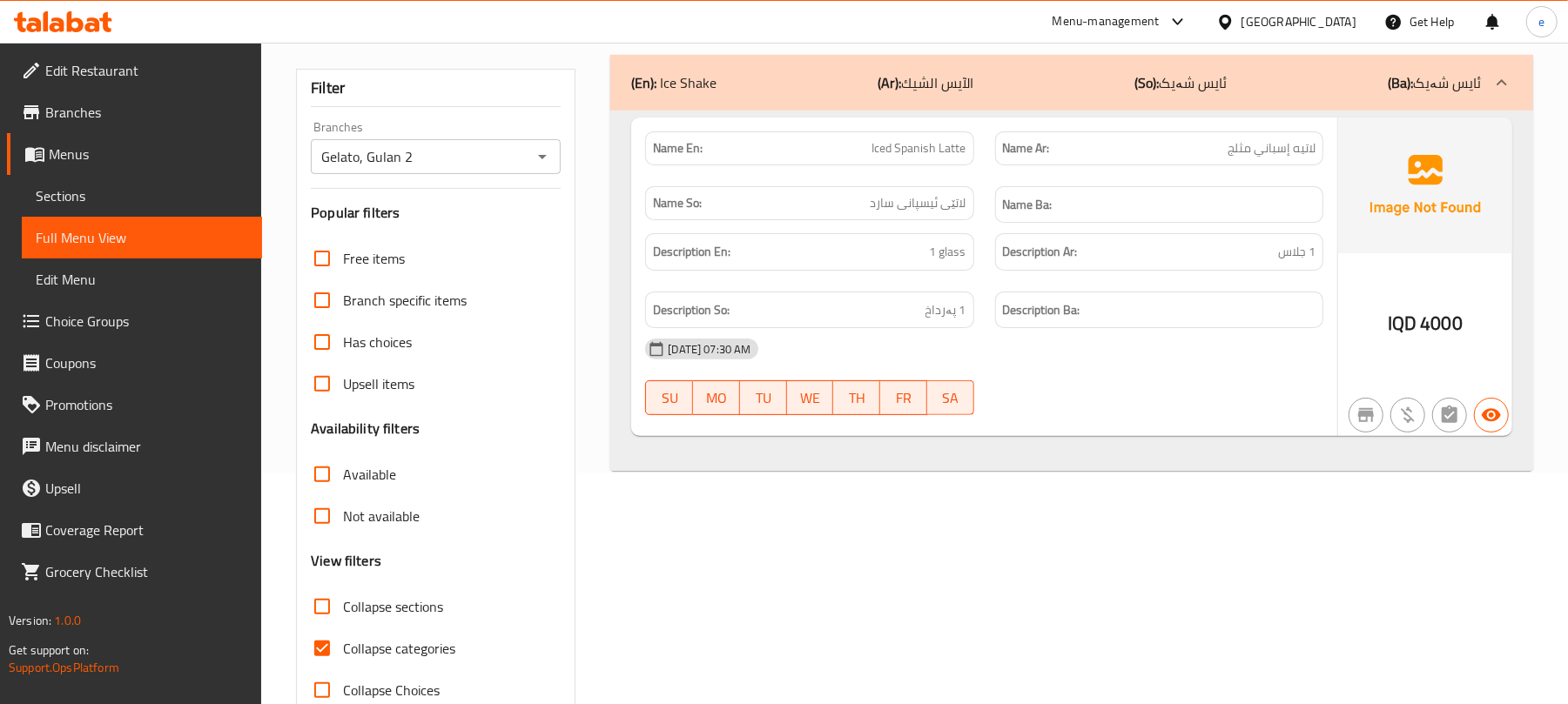
click at [931, 149] on span "Iced Spanish Latte" at bounding box center [919, 149] width 94 height 18
click at [938, 210] on span "لاتێی ئیسپانی سارد" at bounding box center [918, 203] width 96 height 18
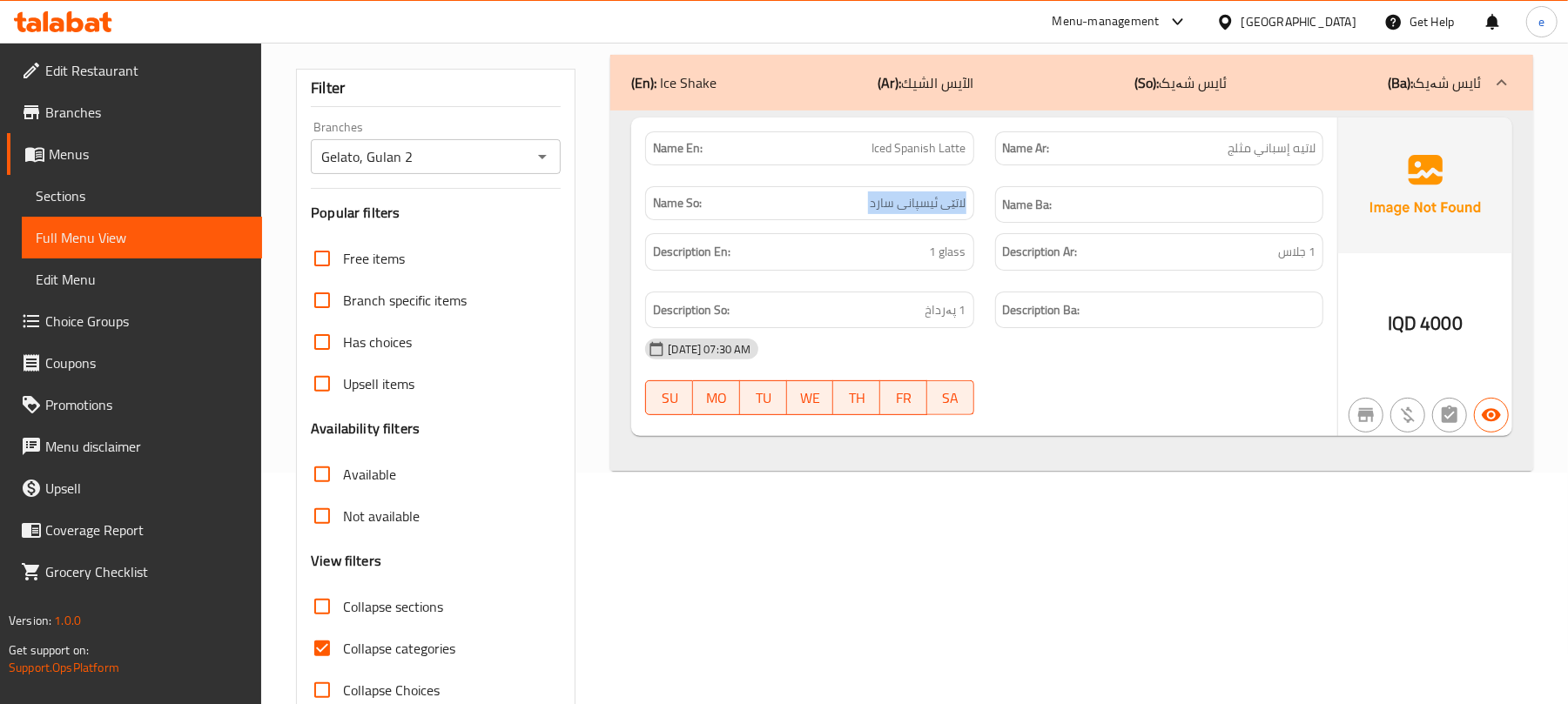
click at [938, 210] on span "لاتێی ئیسپانی سارد" at bounding box center [918, 203] width 96 height 18
click at [1264, 140] on span "لاتيه إسباني مثلج" at bounding box center [1272, 149] width 88 height 18
click at [1267, 140] on span "لاتيه إسباني مثلج" at bounding box center [1272, 149] width 88 height 18
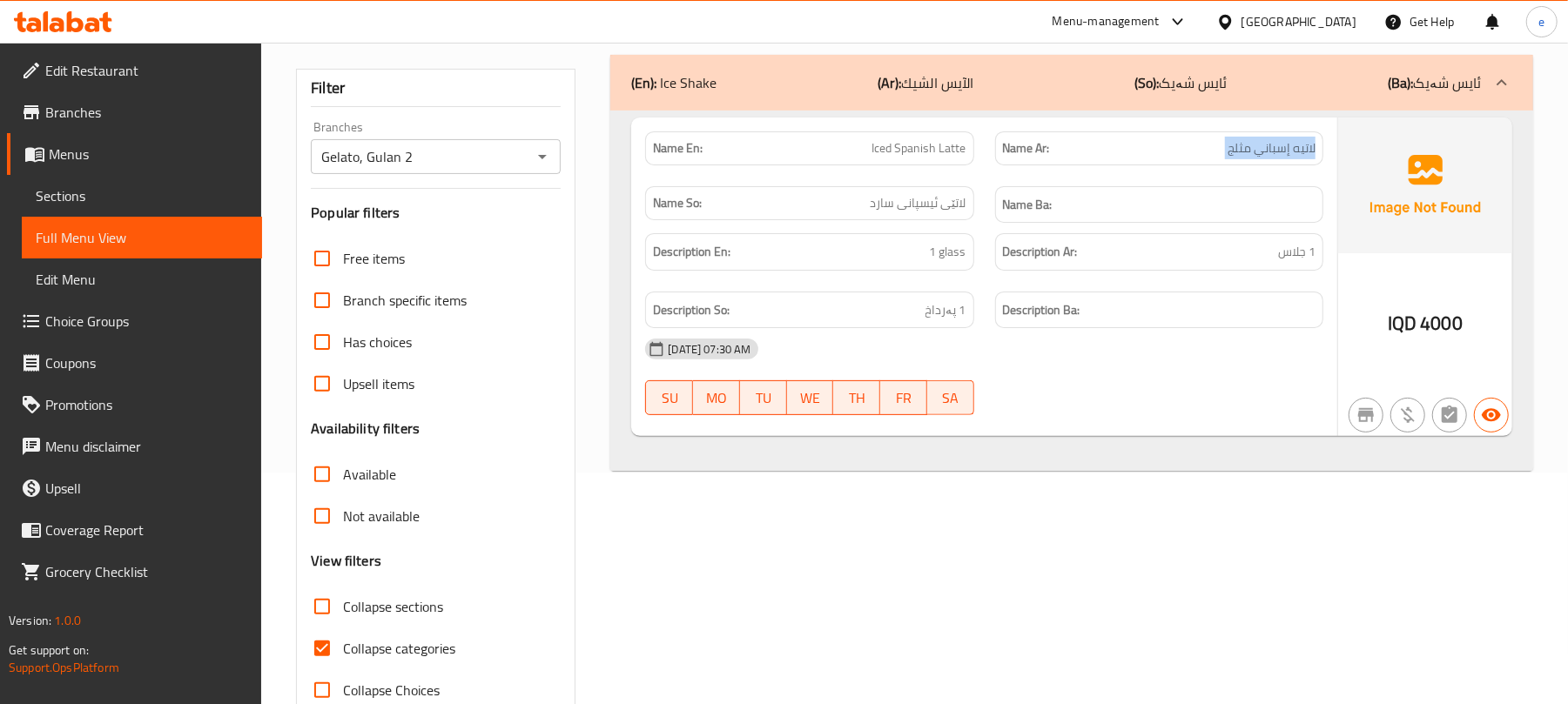
click at [1267, 140] on span "لاتيه إسباني مثلج" at bounding box center [1272, 149] width 88 height 18
click at [944, 255] on span "1 glass" at bounding box center [948, 251] width 37 height 22
click at [945, 315] on span "1 پەرداخ" at bounding box center [946, 310] width 41 height 22
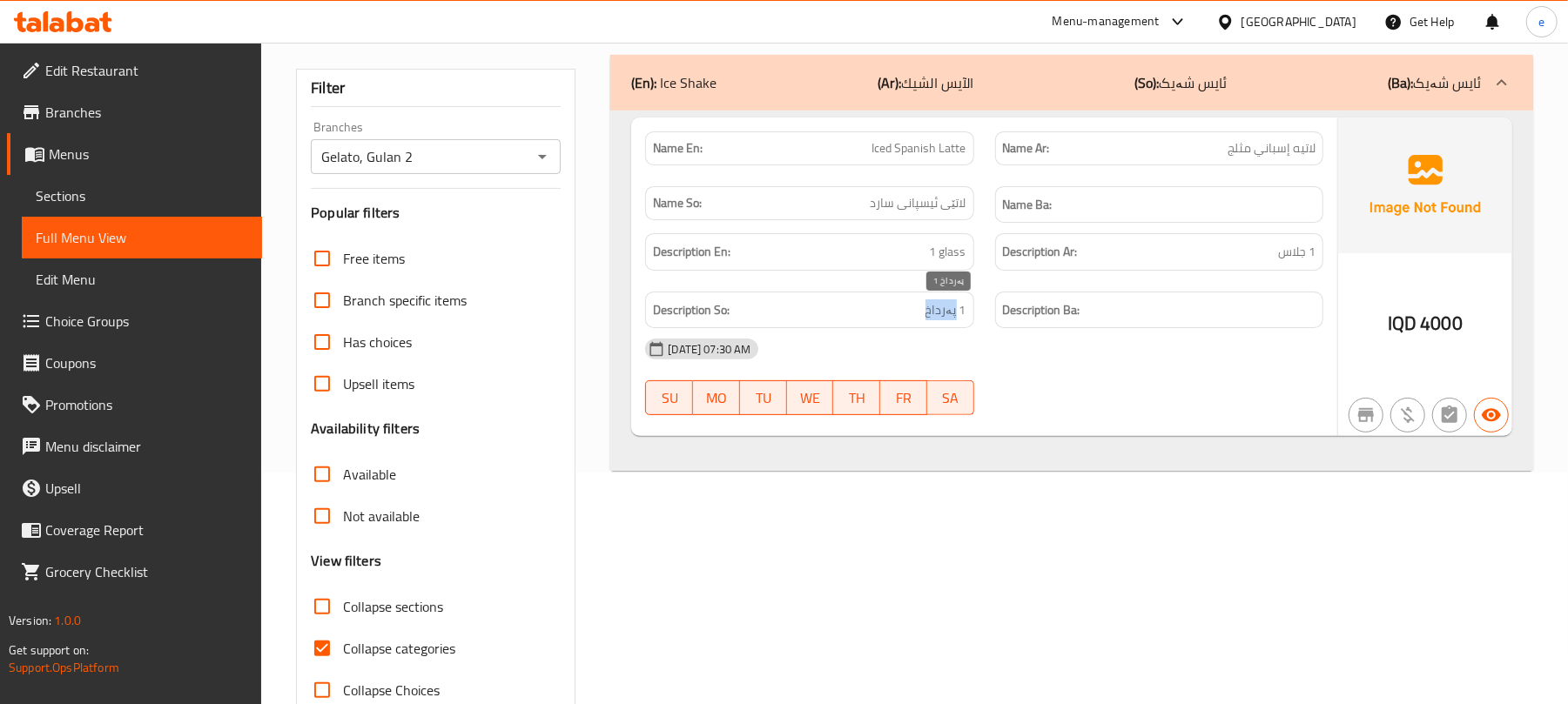
click at [945, 315] on span "1 پەرداخ" at bounding box center [946, 310] width 41 height 22
click at [1303, 261] on span "1 جلاس" at bounding box center [1296, 251] width 38 height 22
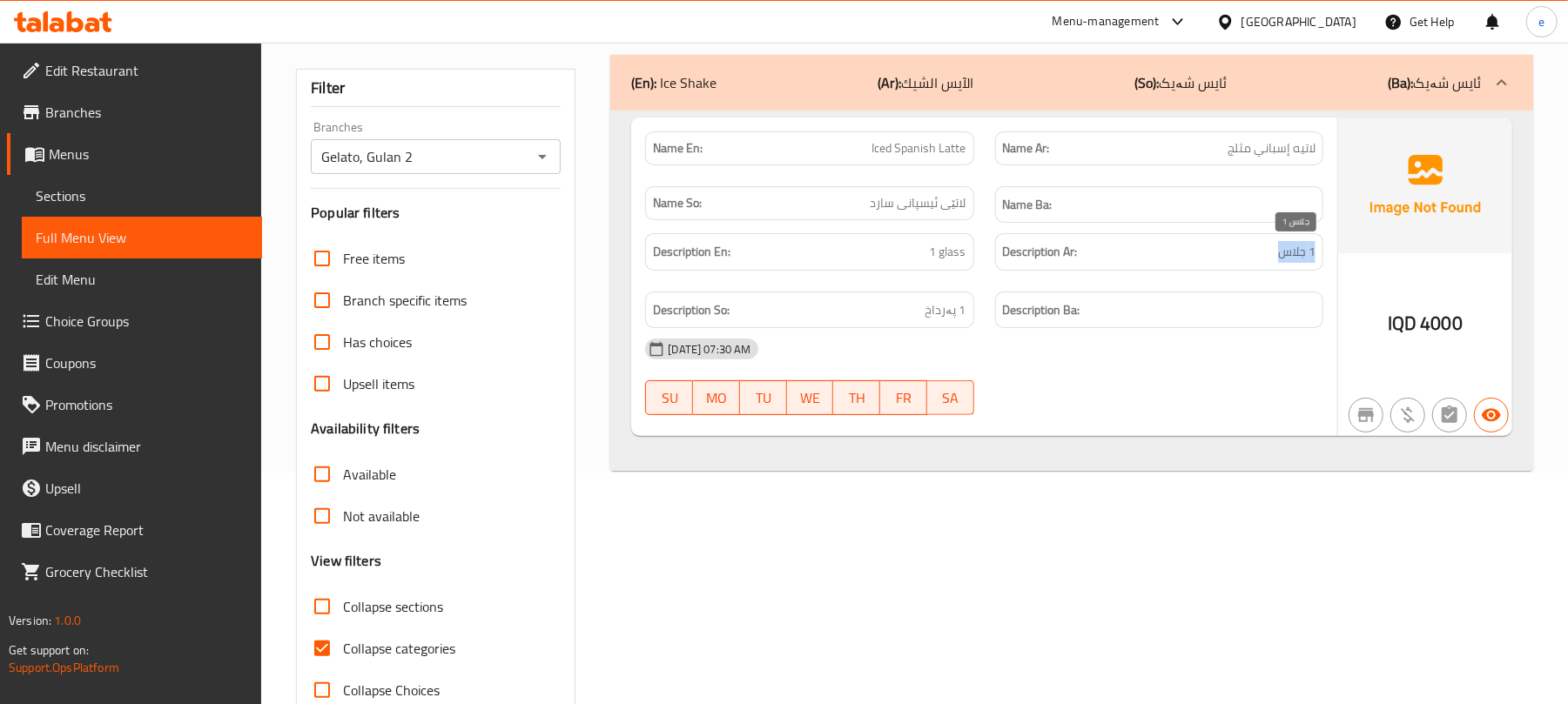
click at [1293, 255] on span "1 جلاس" at bounding box center [1296, 251] width 38 height 22
click at [951, 262] on span "1 glass" at bounding box center [948, 251] width 37 height 22
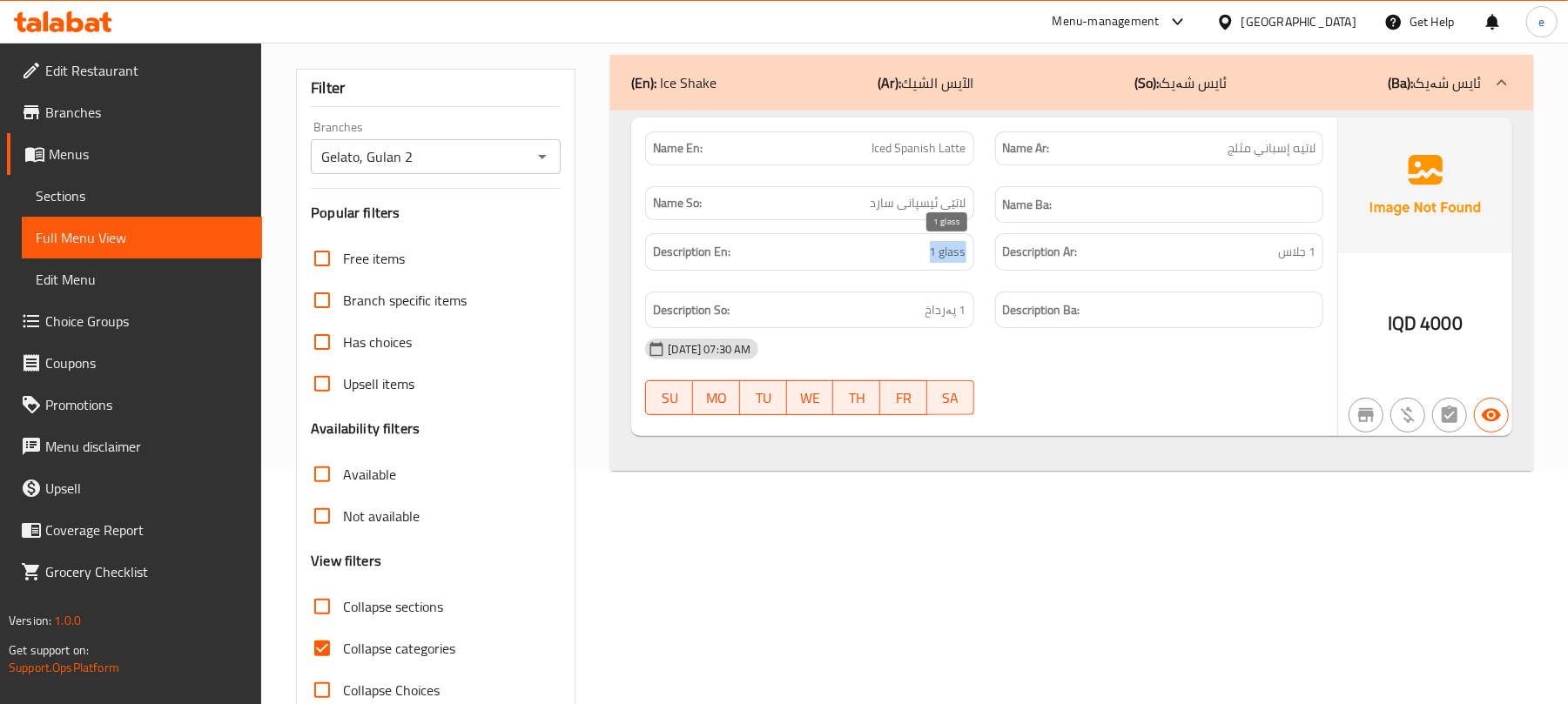
click at [951, 262] on span "1 glass" at bounding box center [948, 251] width 37 height 22
click at [939, 316] on span "1 پەرداخ" at bounding box center [946, 310] width 41 height 22
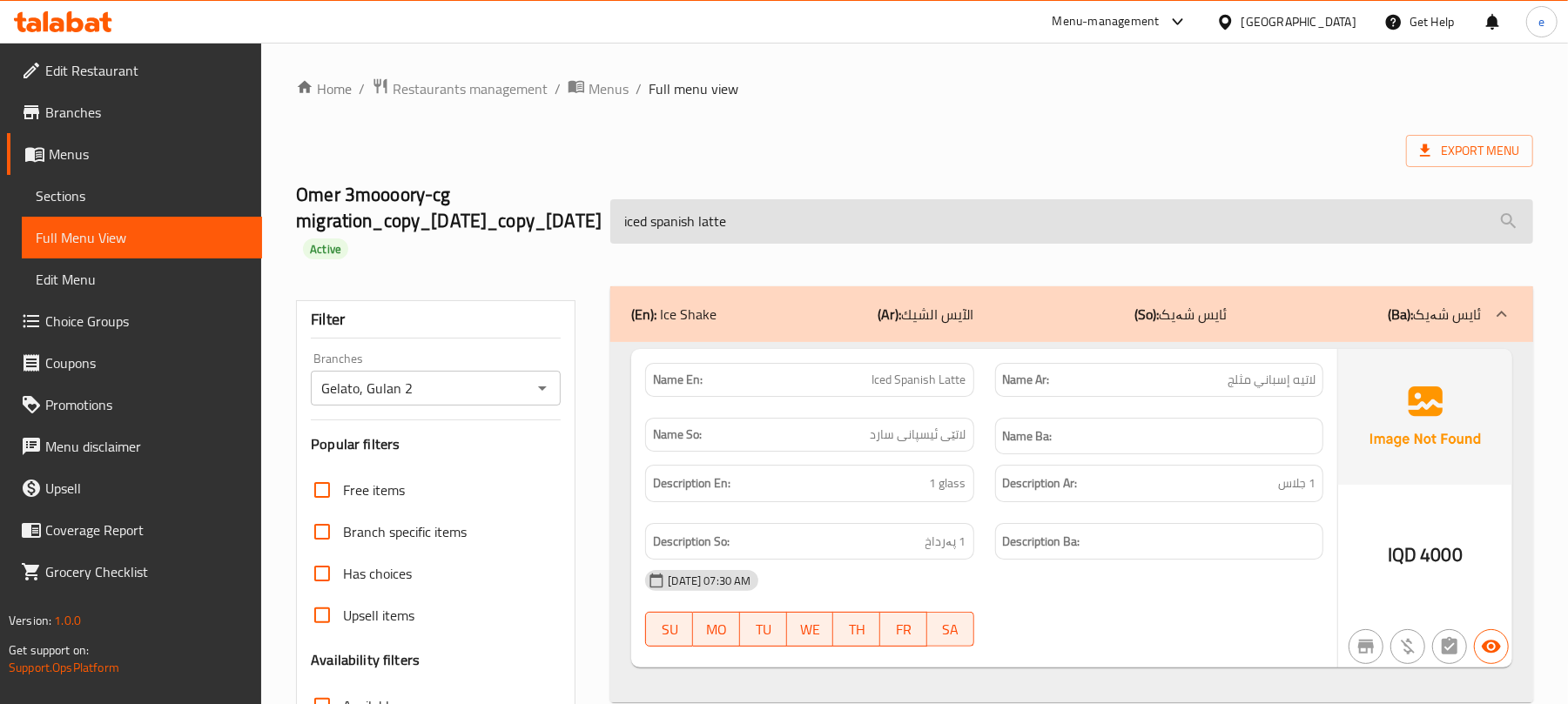
click at [767, 223] on input "iced spanish latte" at bounding box center [1071, 221] width 923 height 45
paste input "americano"
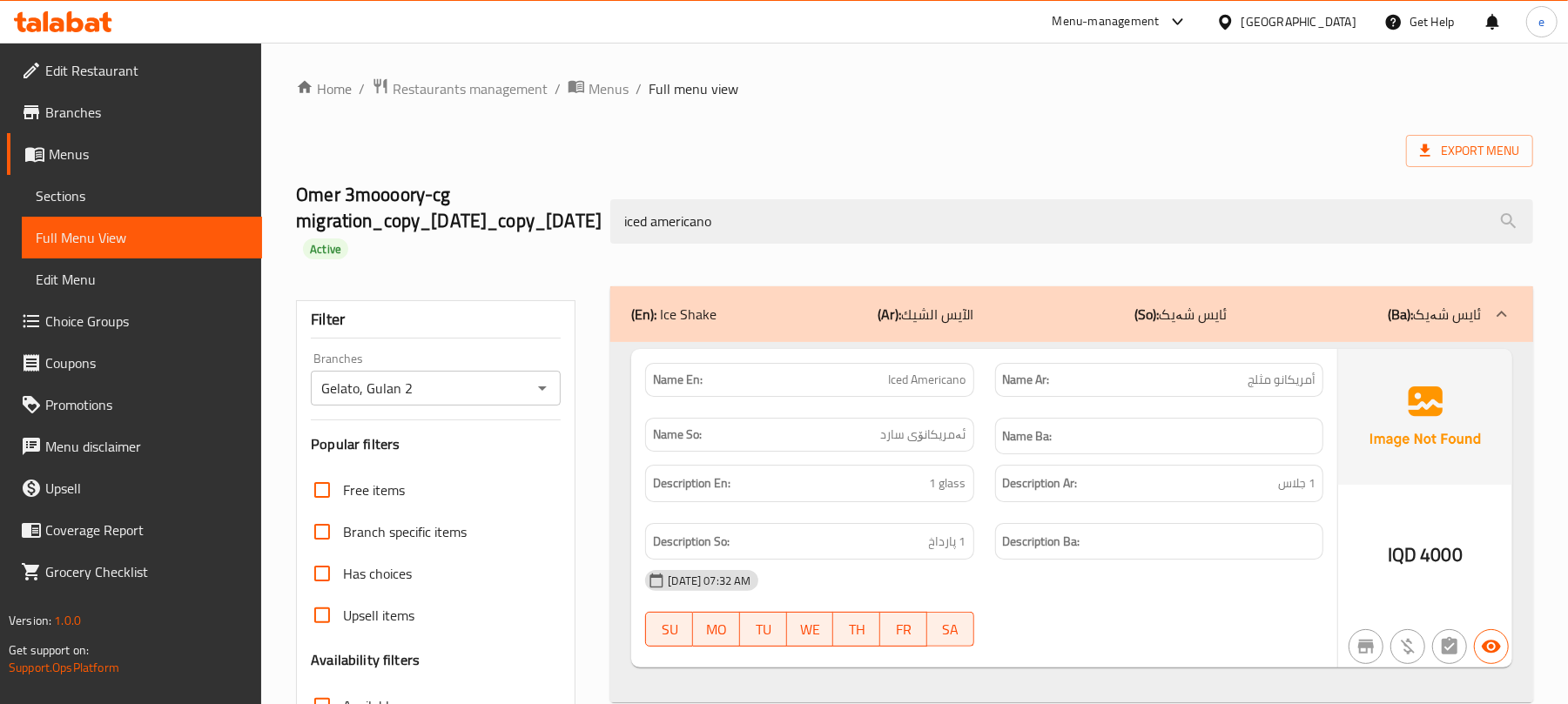
click at [920, 371] on span "Iced Americano" at bounding box center [928, 380] width 77 height 18
click at [928, 429] on span "ئەمریکانۆی سارد" at bounding box center [924, 434] width 85 height 18
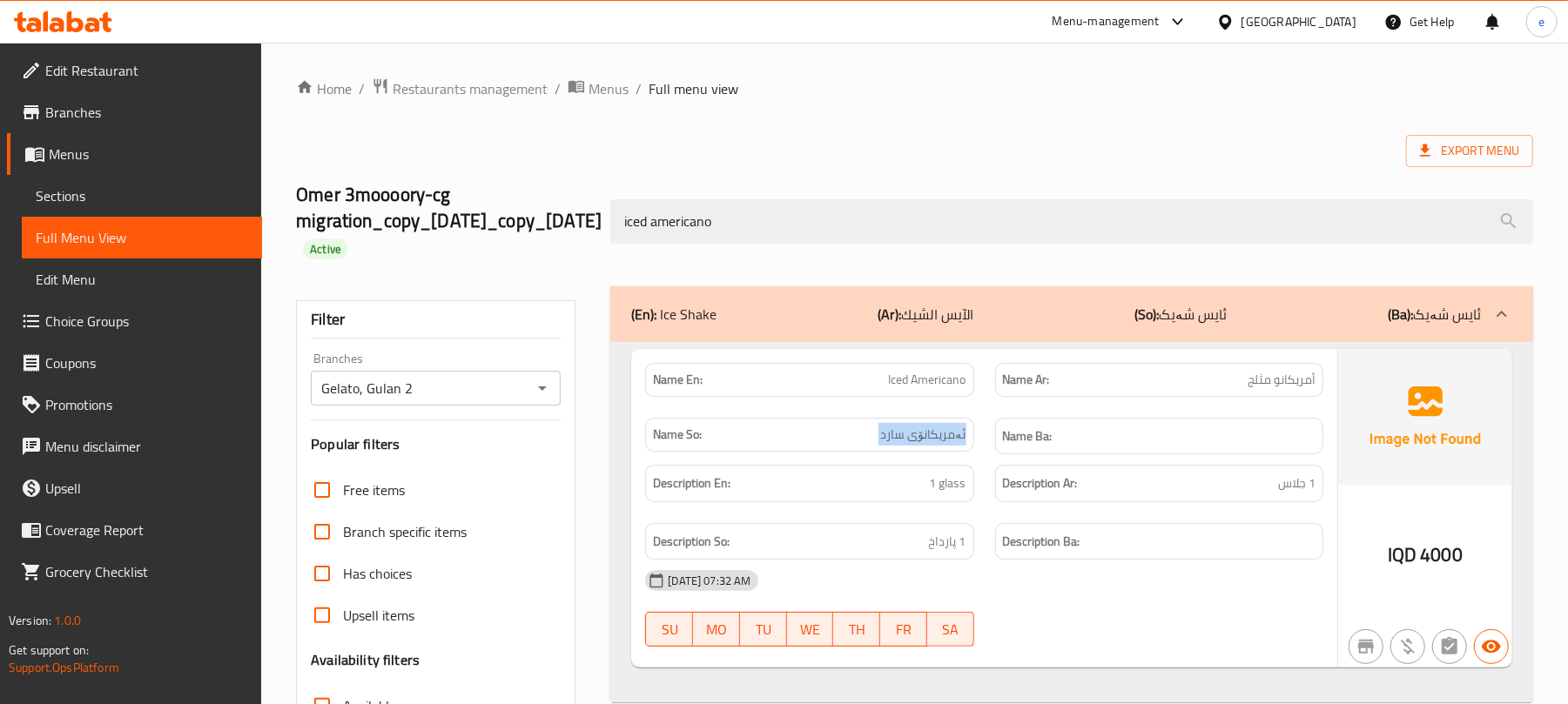
click at [928, 429] on span "ئەمریکانۆی سارد" at bounding box center [924, 434] width 85 height 18
click at [1315, 378] on span "أمريكانو مثلج" at bounding box center [1281, 380] width 68 height 18
click at [1300, 378] on span "أمريكانو مثلج" at bounding box center [1281, 380] width 68 height 18
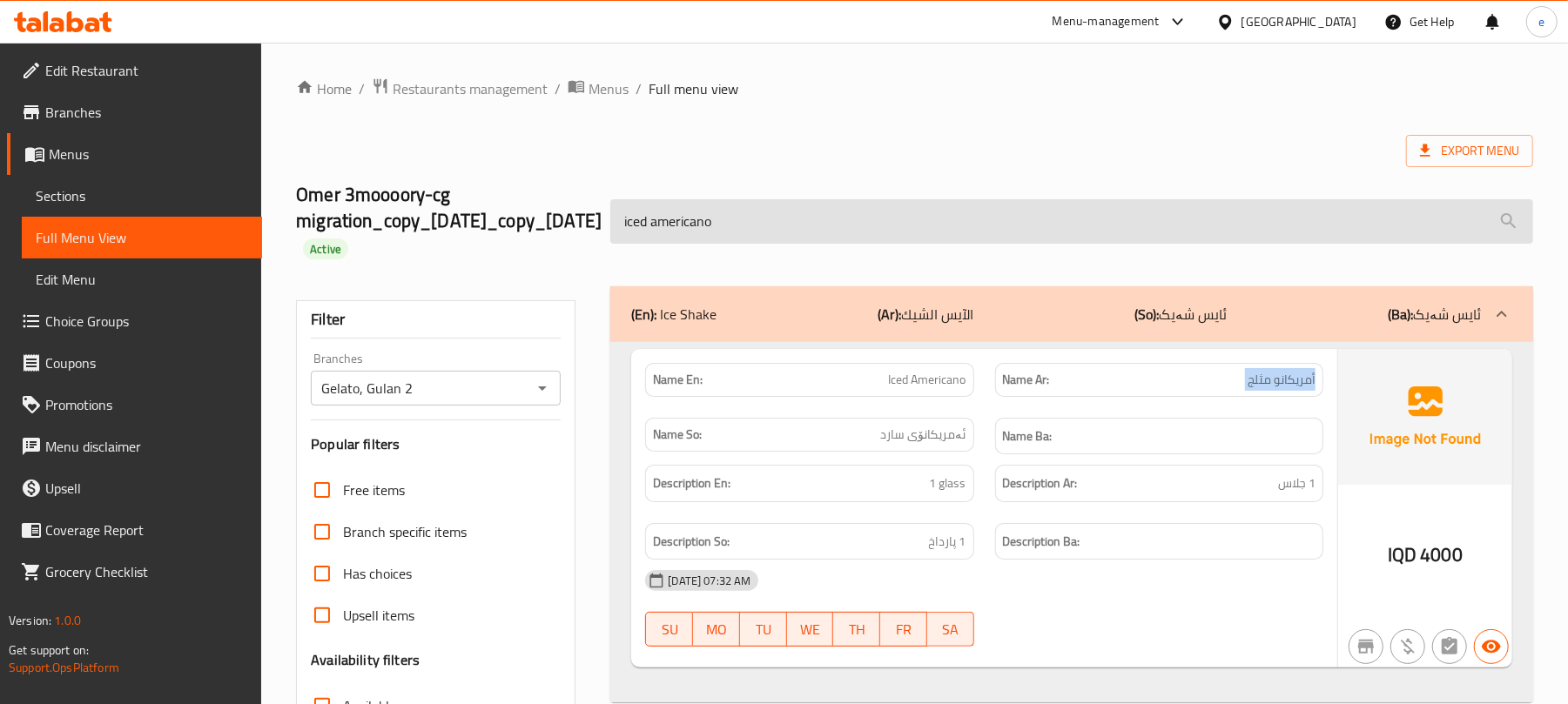
click at [805, 243] on input "iced americano" at bounding box center [1071, 221] width 923 height 45
paste input "mocha"
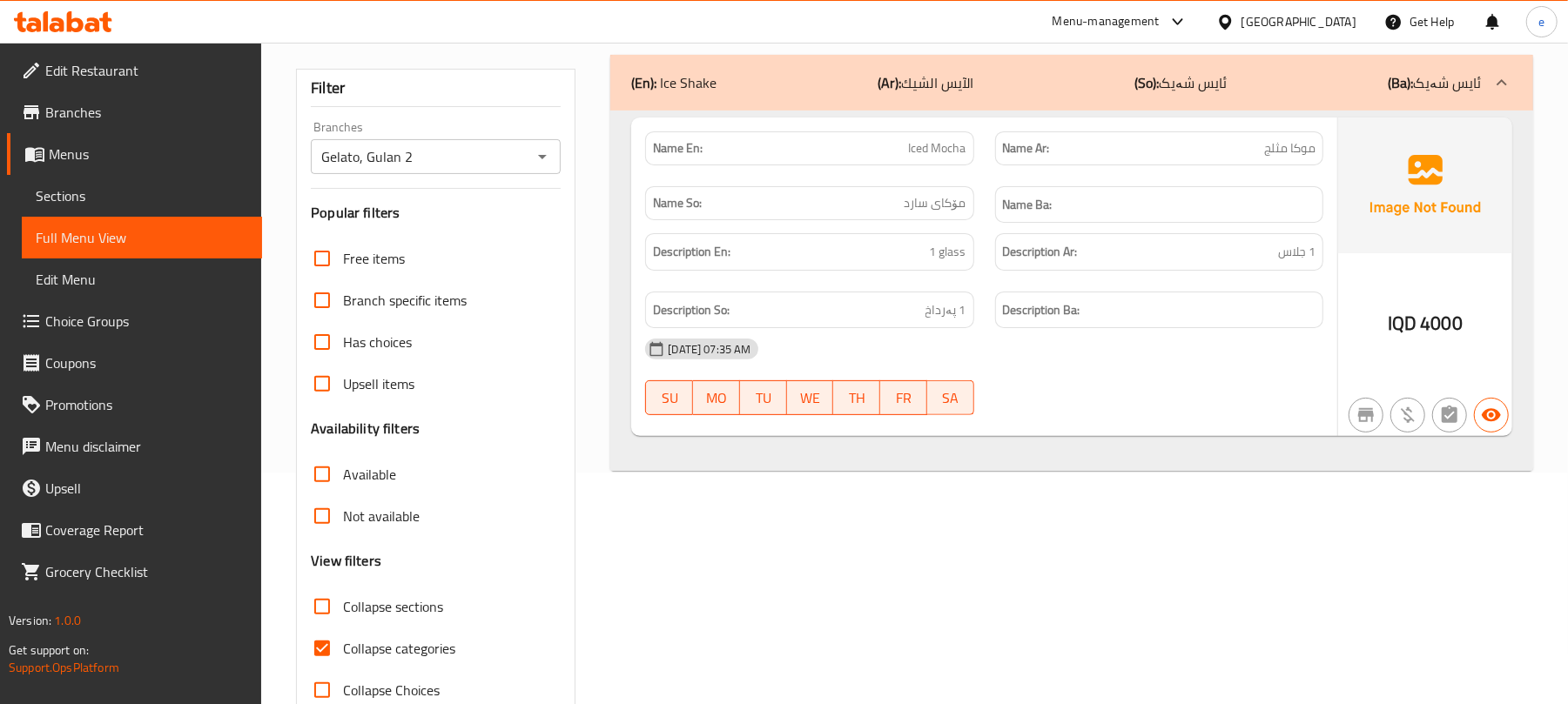
type input "iced mocha"
click at [947, 157] on span "Iced Mocha" at bounding box center [937, 149] width 57 height 18
click at [947, 207] on span "مۆکای سارد" at bounding box center [935, 203] width 62 height 18
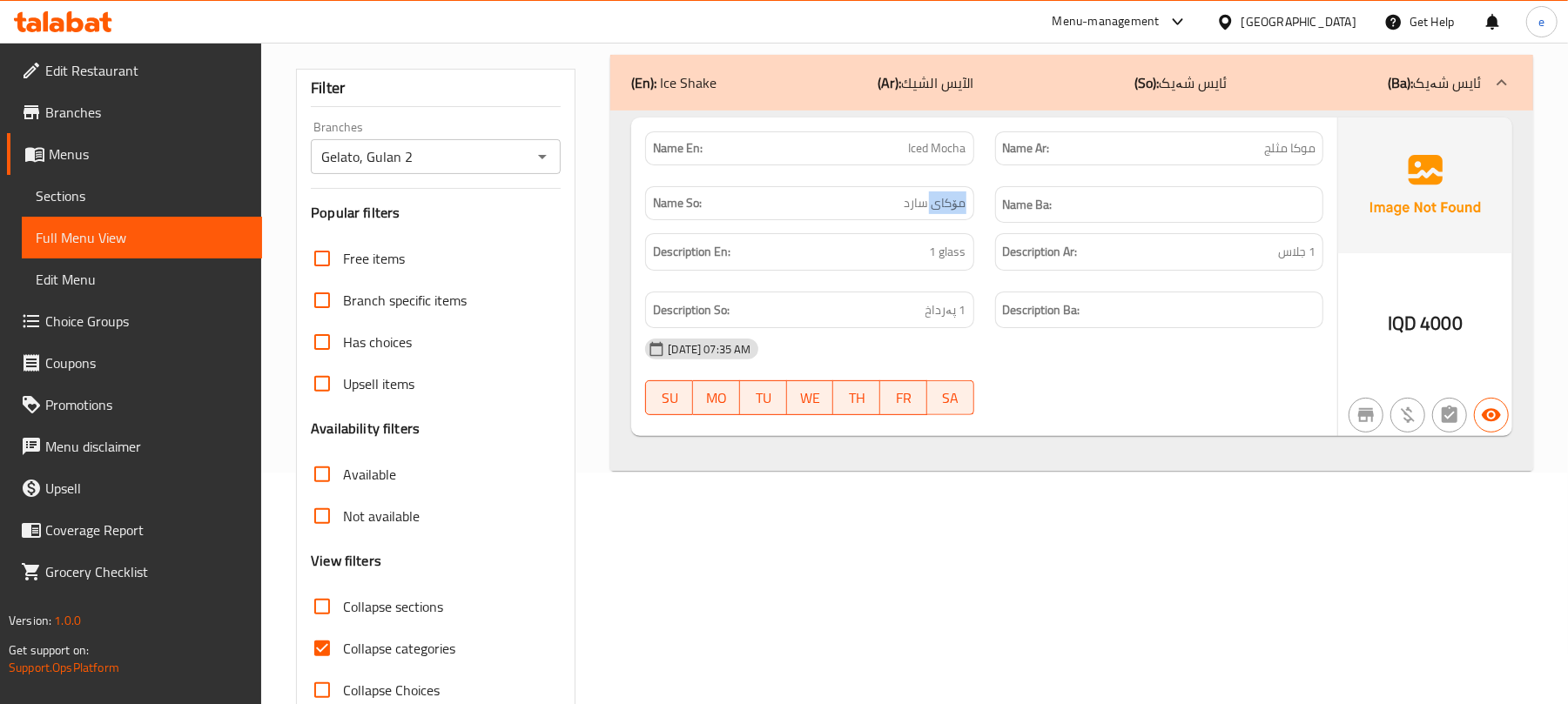
click at [947, 207] on span "مۆکای سارد" at bounding box center [935, 203] width 62 height 18
click at [1294, 148] on span "موكا مثلج" at bounding box center [1289, 149] width 51 height 18
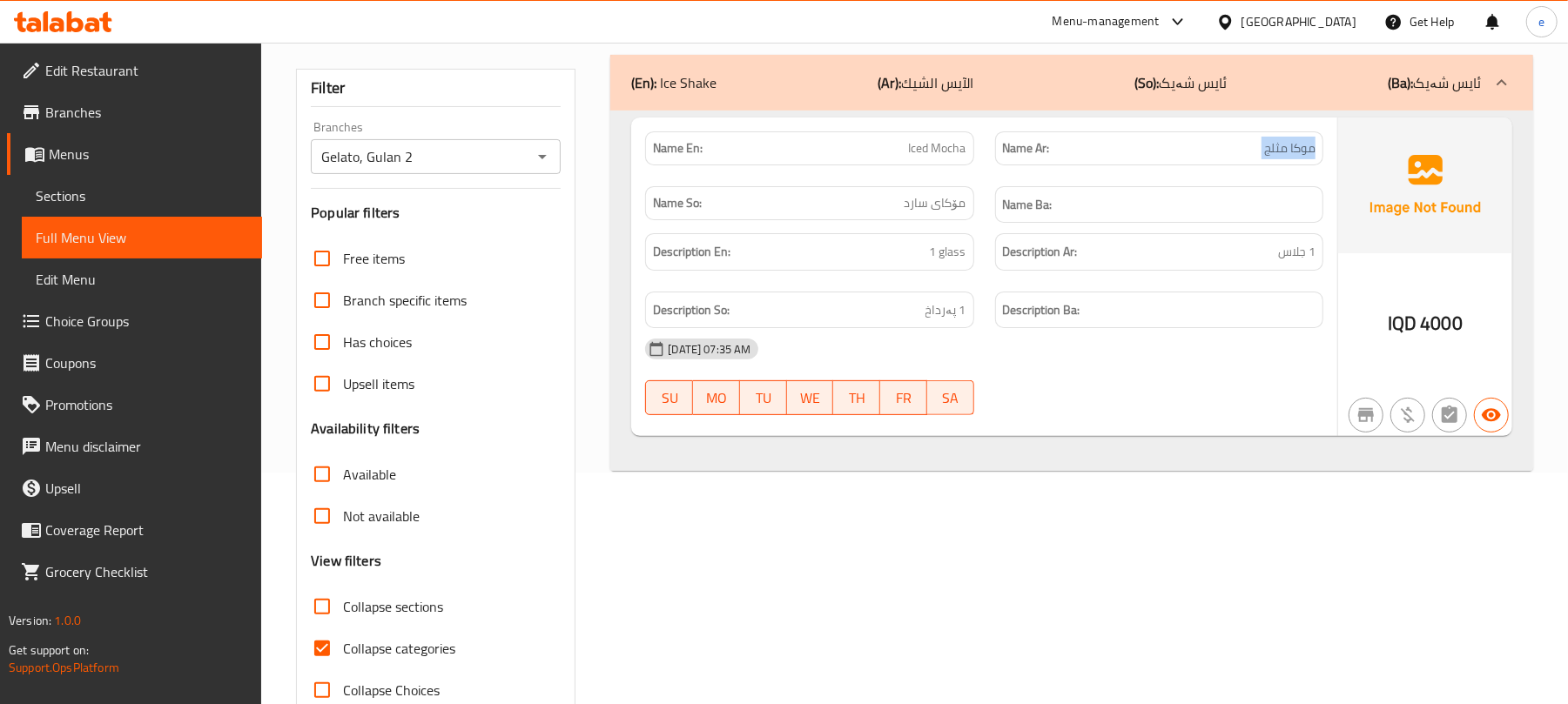
click at [84, 189] on span "Sections" at bounding box center [142, 196] width 213 height 21
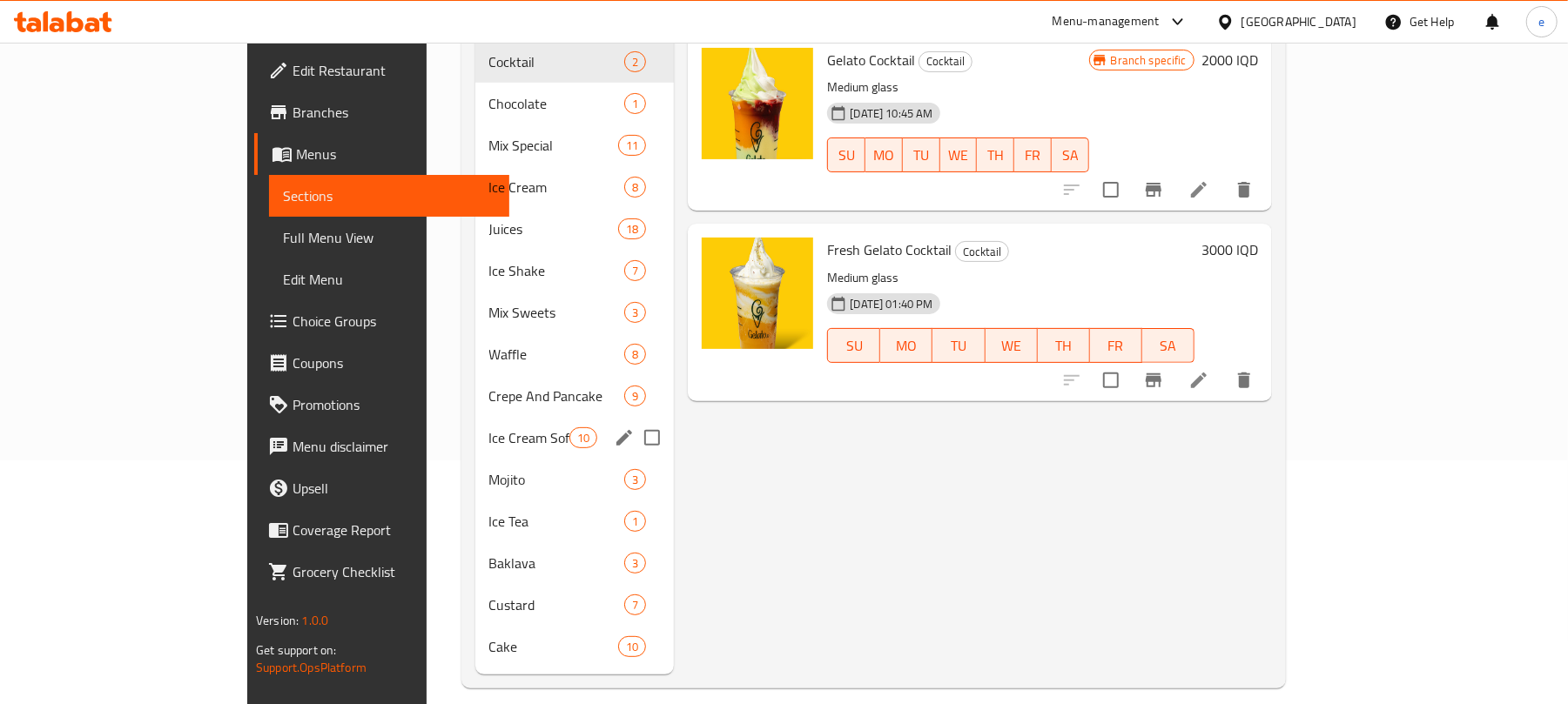
scroll to position [244, 0]
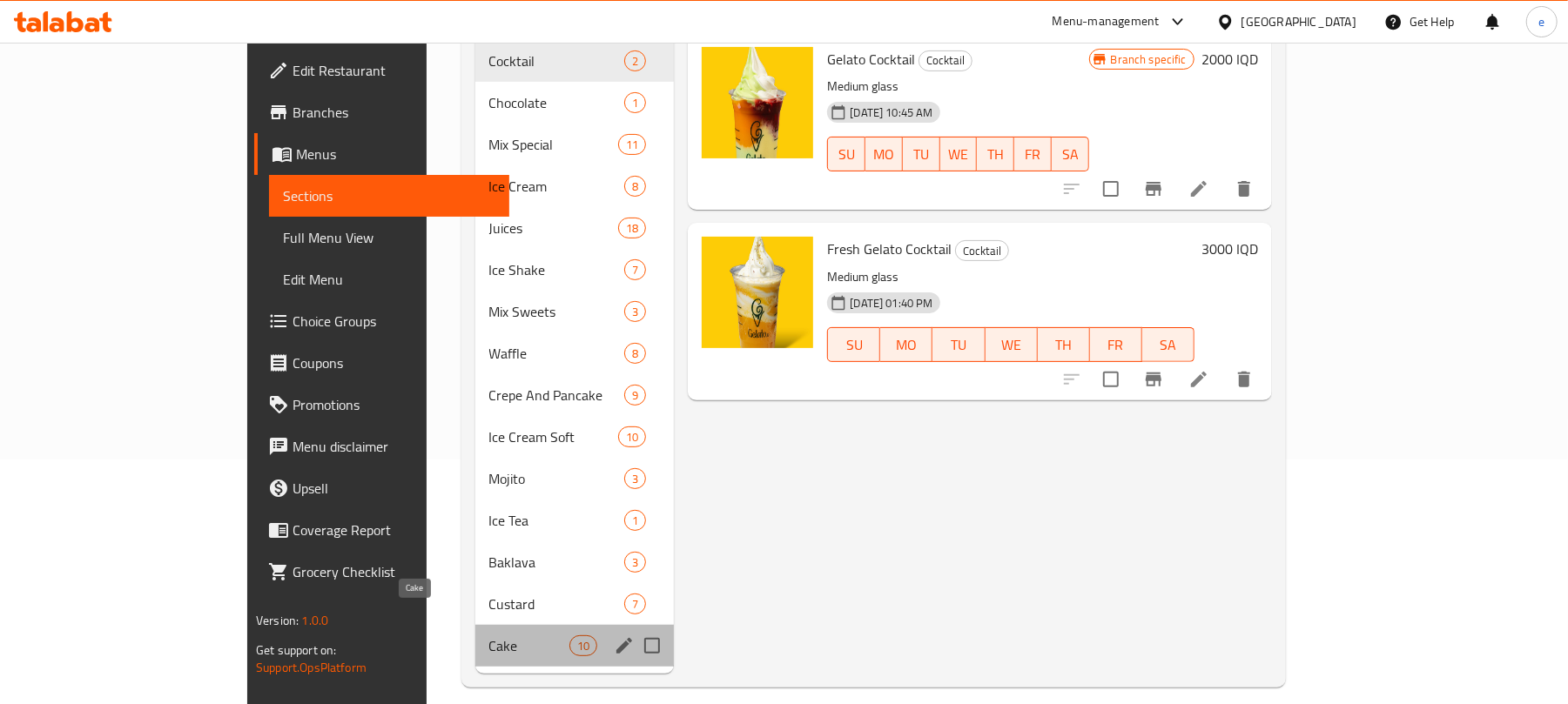
click at [490, 635] on span "Cake" at bounding box center [530, 646] width 81 height 21
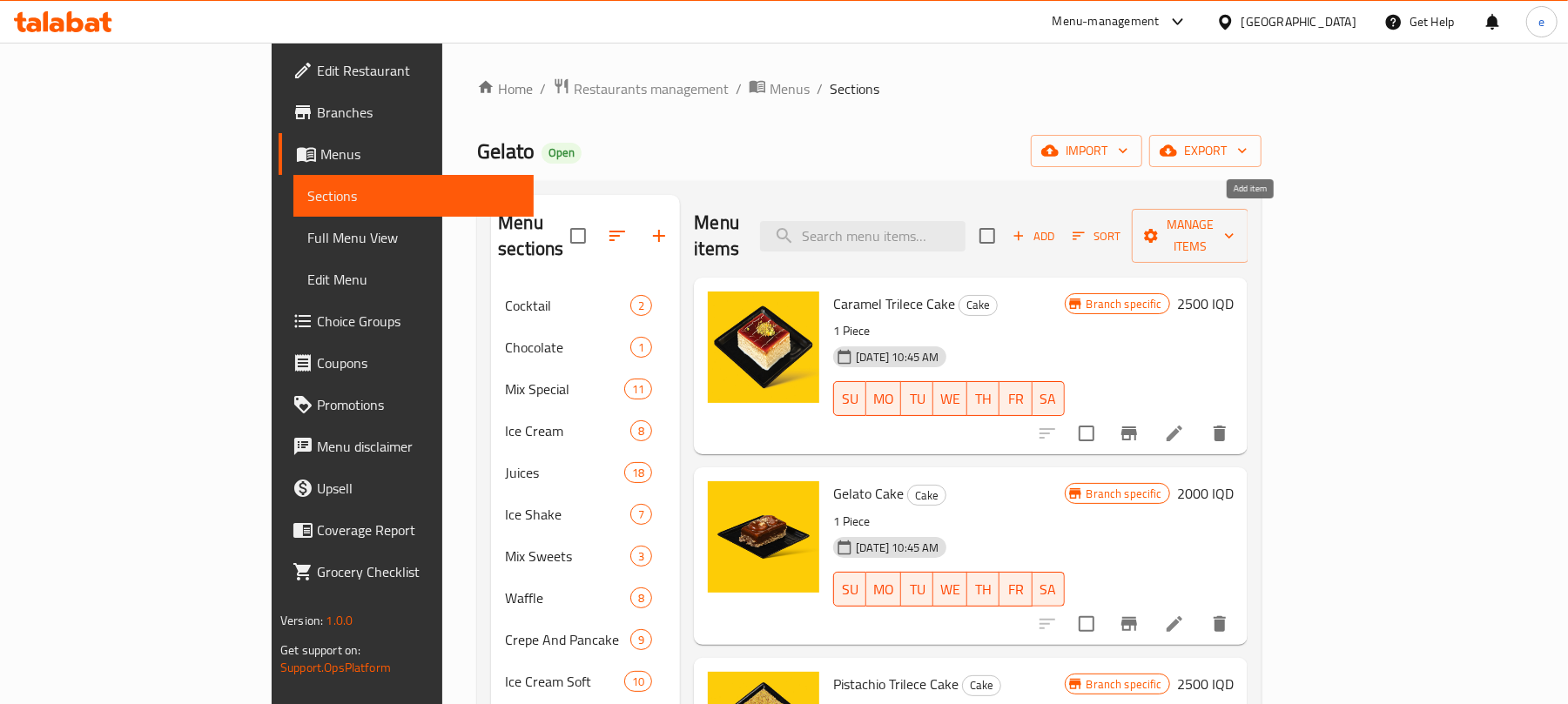
click at [1057, 227] on span "Add" at bounding box center [1033, 236] width 47 height 20
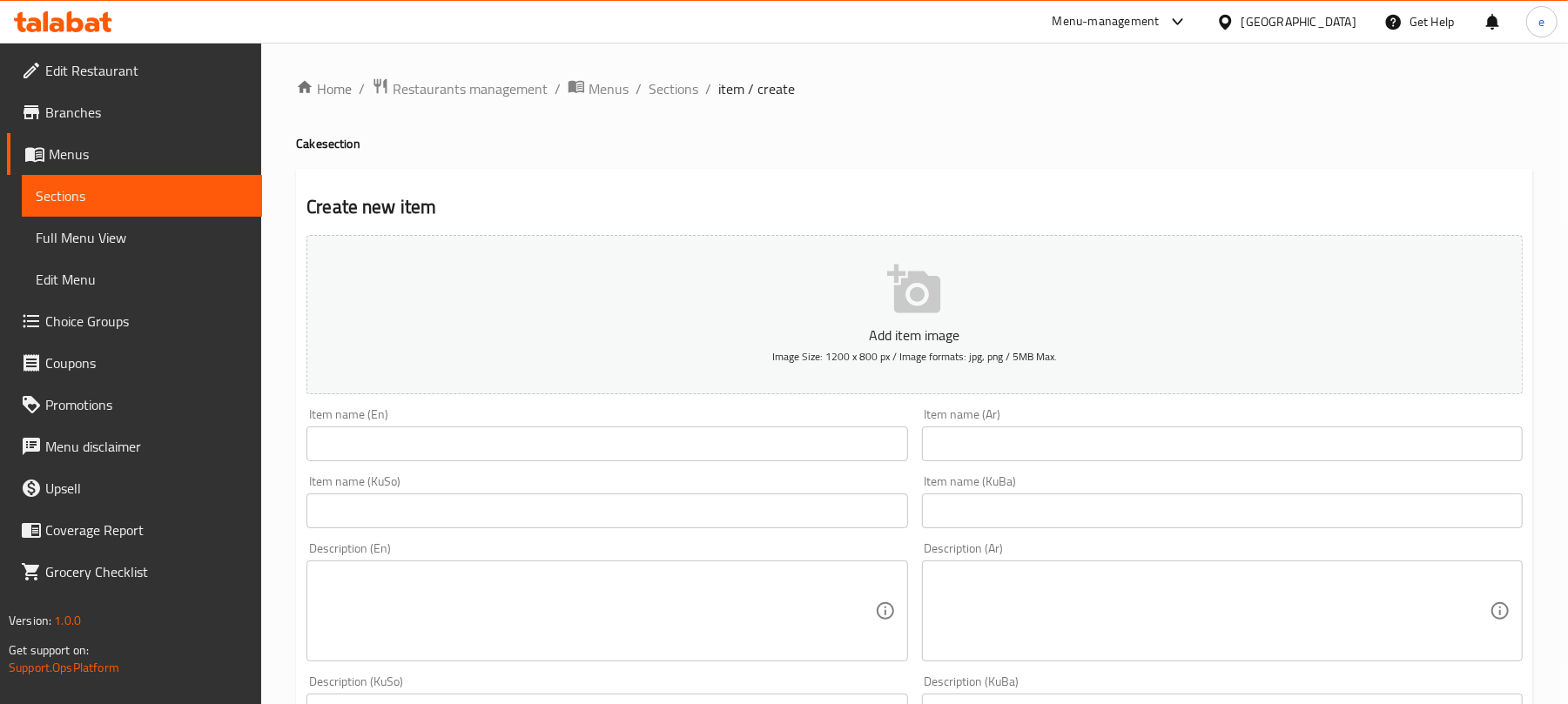
click at [609, 449] on input "text" at bounding box center [607, 444] width 601 height 35
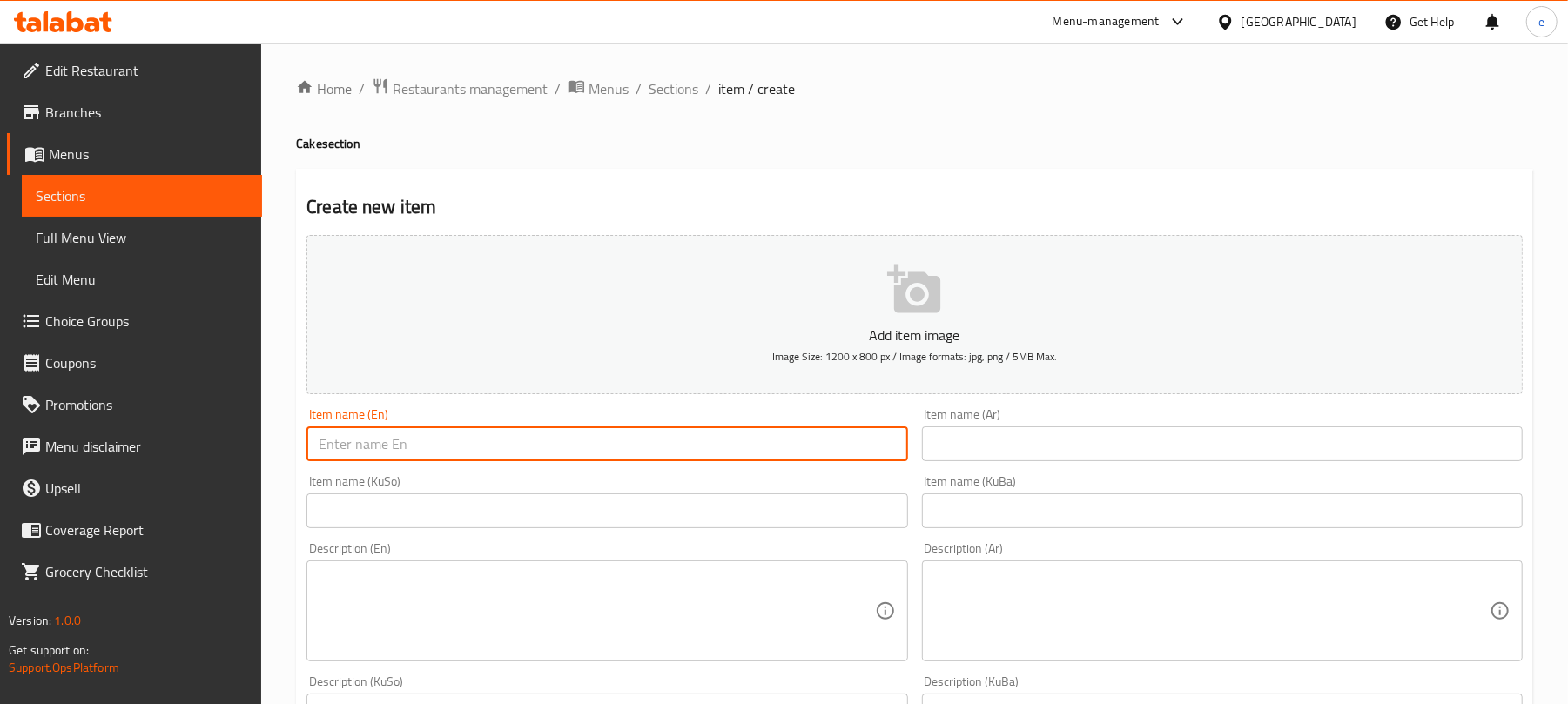
paste input "carrot cake"
type input "carrot cake"
click at [752, 507] on input "text" at bounding box center [607, 512] width 601 height 35
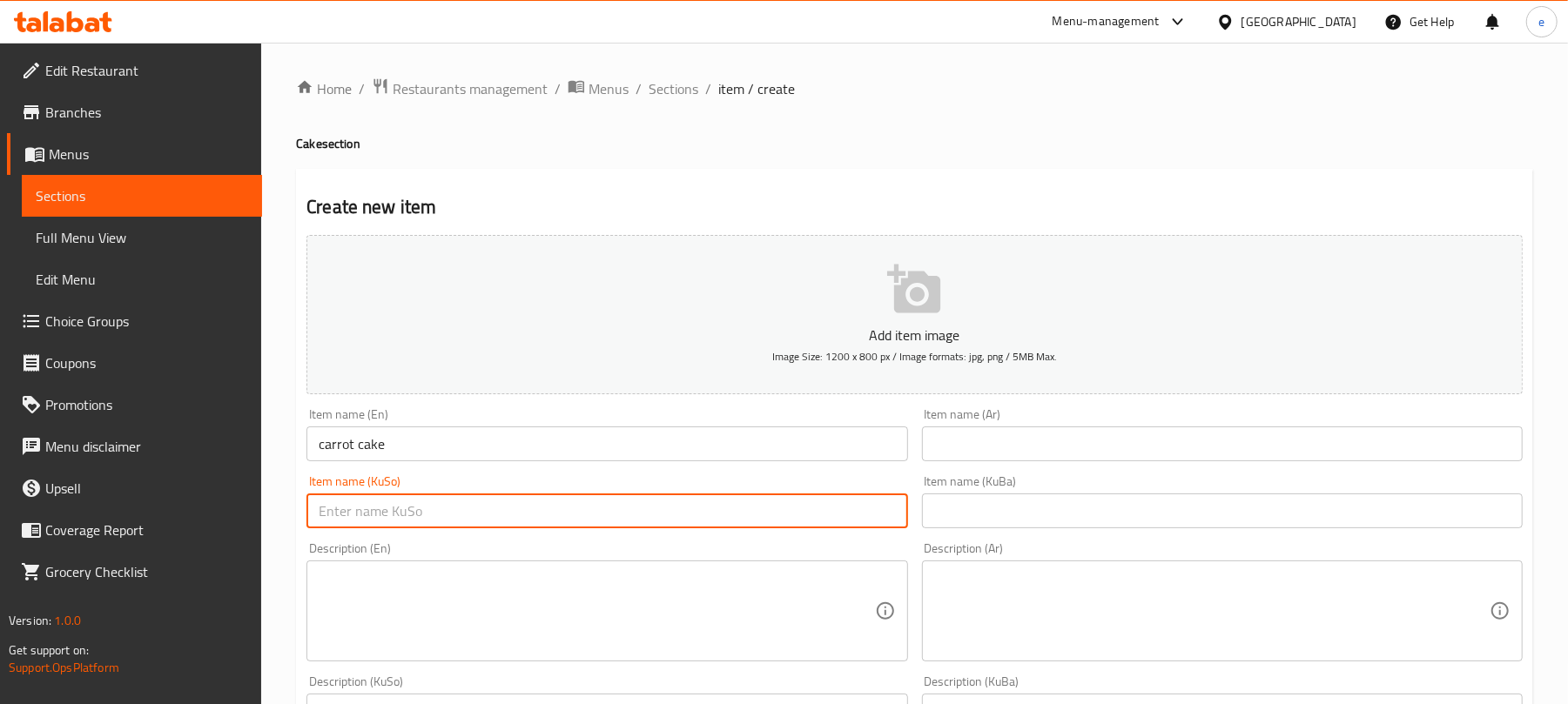
paste input "کێکی گێزەر"
type input "کێکی گێزەر"
click at [1099, 447] on input "text" at bounding box center [1223, 444] width 601 height 35
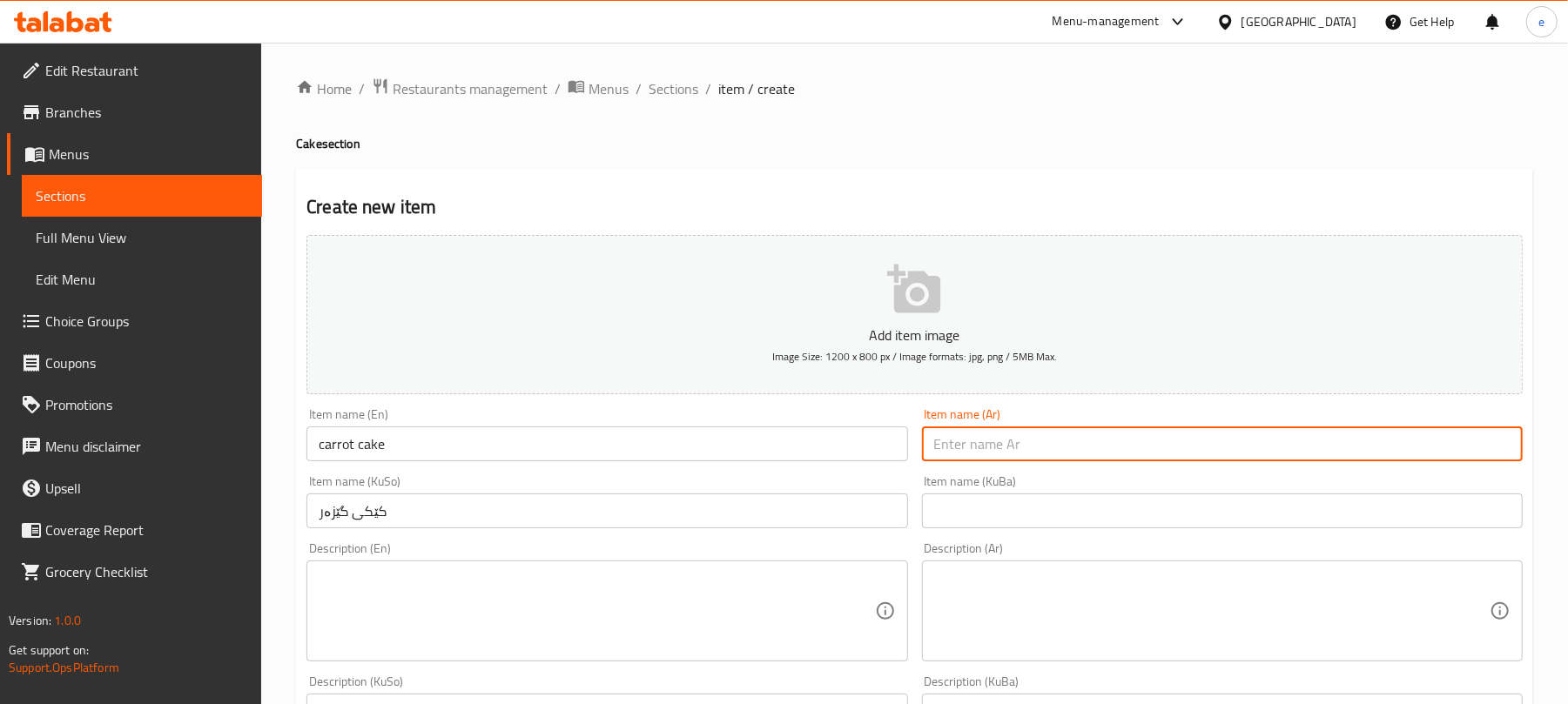
paste input "كعكة جزر"
type input "كعكة جزر"
click at [613, 590] on textarea at bounding box center [597, 612] width 555 height 83
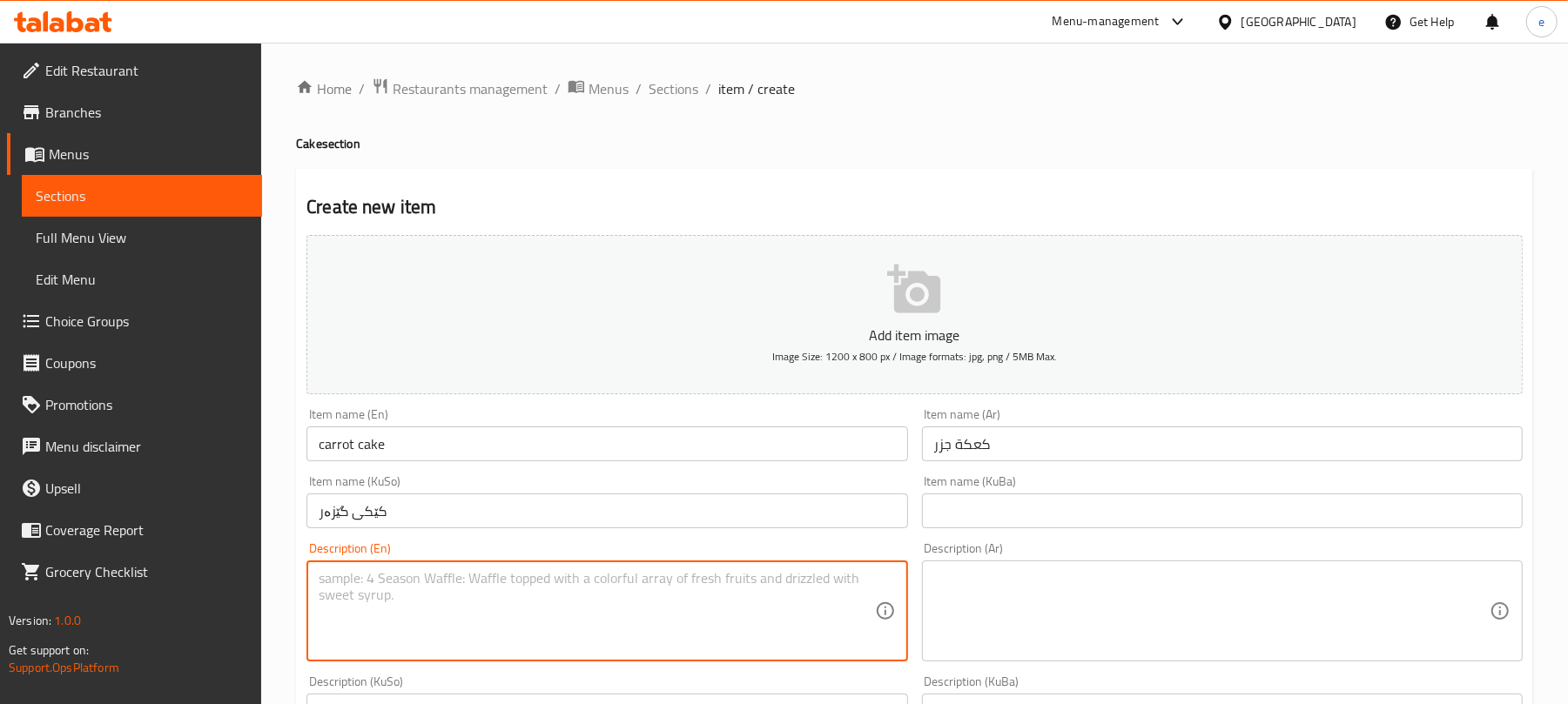
paste textarea "with white sift and special sauce"
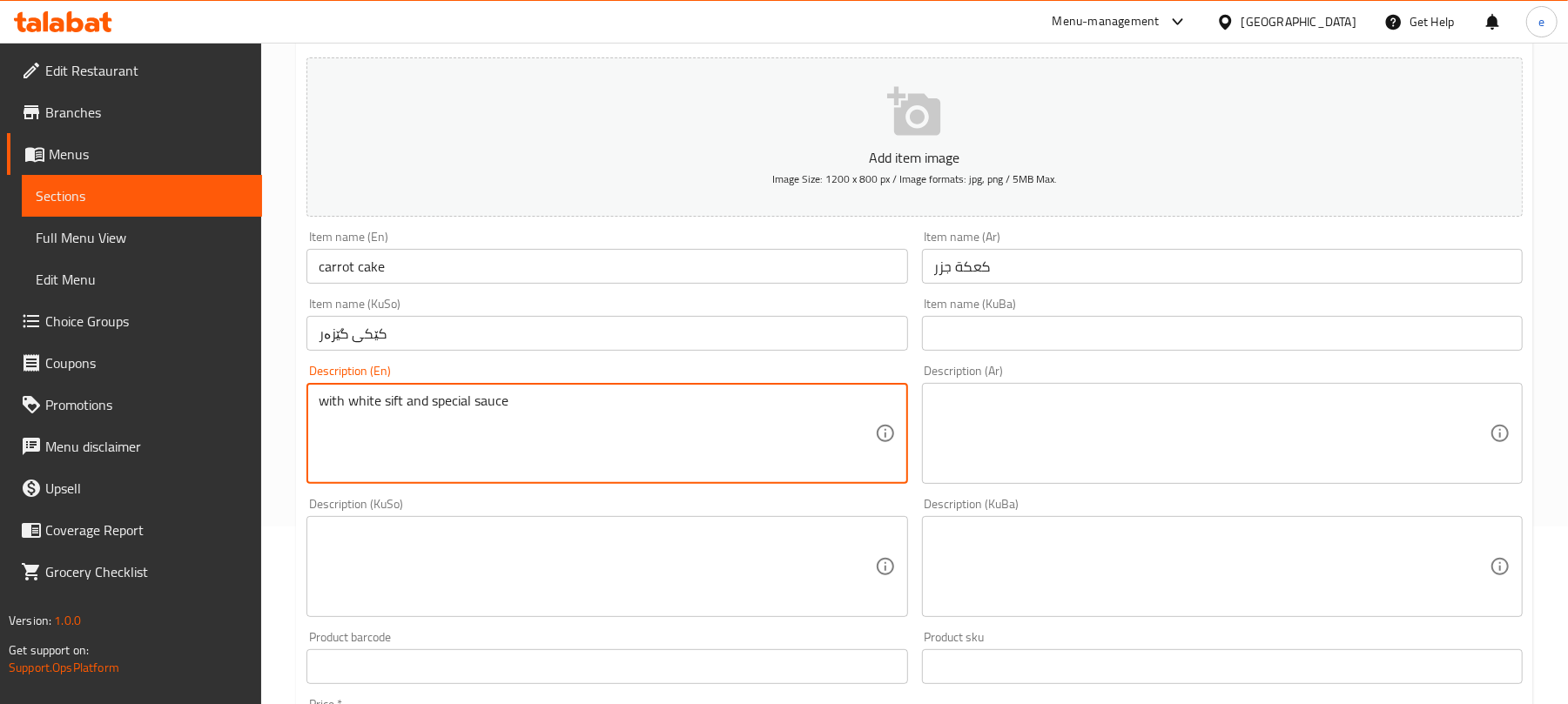
scroll to position [232, 0]
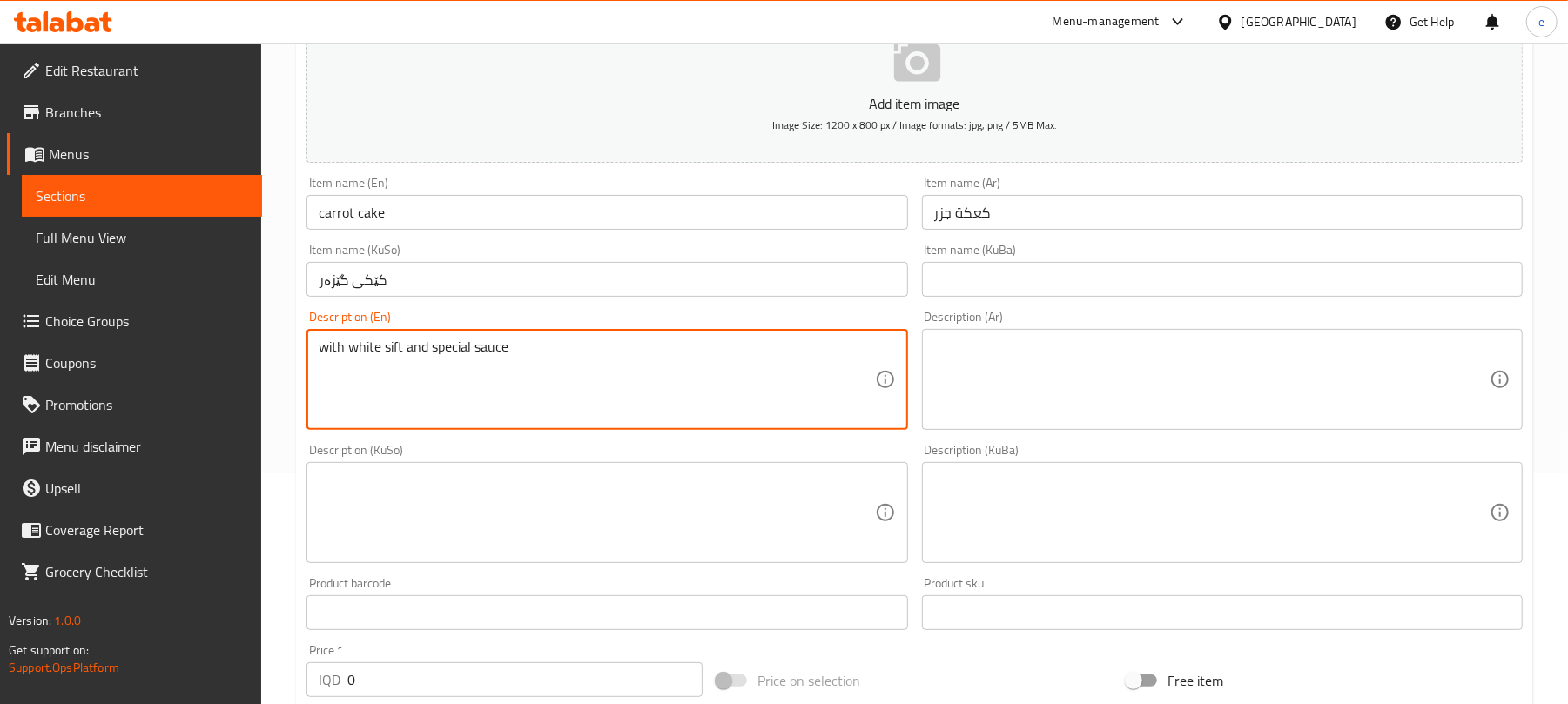
type textarea "with white sift and special sauce"
click at [768, 562] on div "Description (KuSo)" at bounding box center [607, 512] width 601 height 101
click at [388, 349] on textarea "with white sift and special sauce" at bounding box center [597, 380] width 555 height 83
click at [392, 345] on textarea "with white sift and special sauce" at bounding box center [597, 380] width 555 height 83
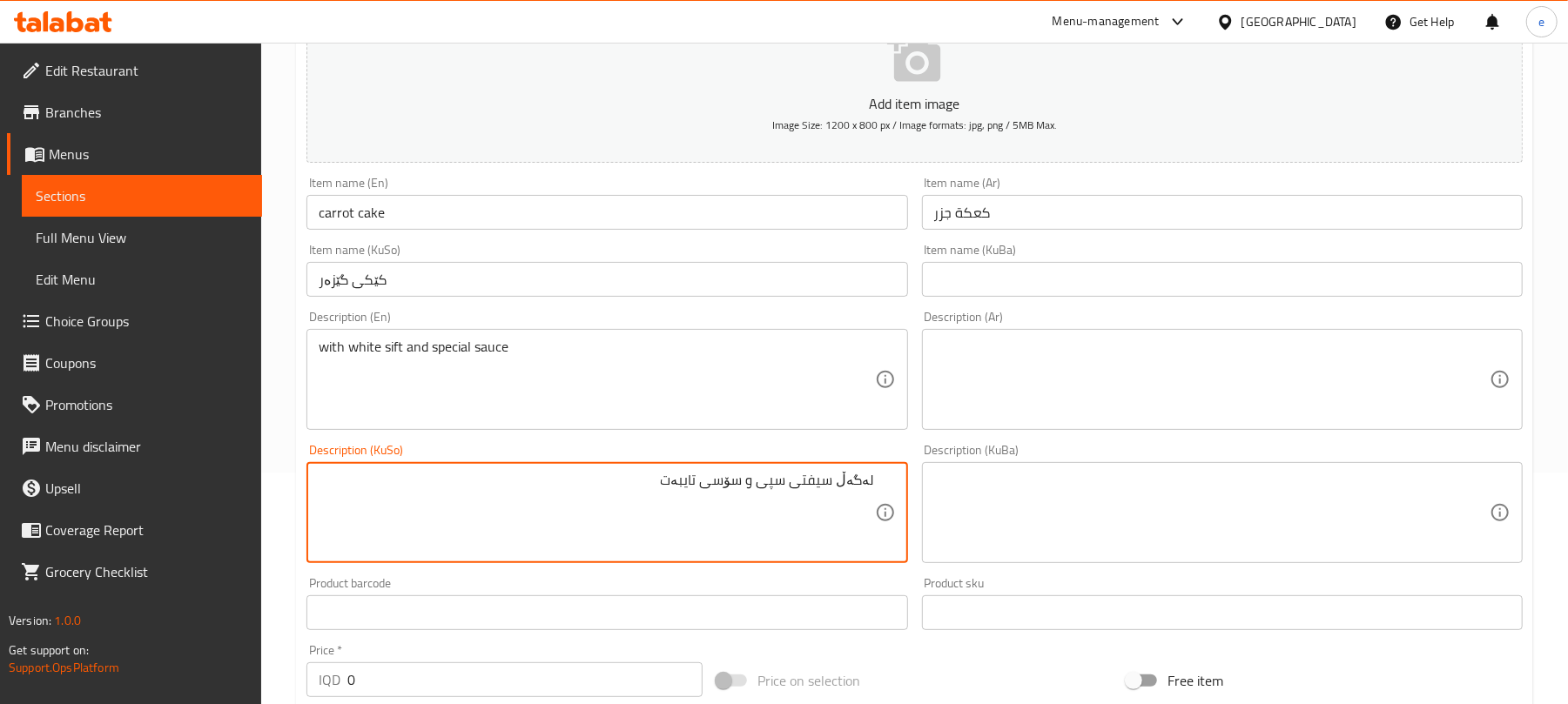
type textarea "لەگەڵ سیفتی سپی و سۆسی تایبەت"
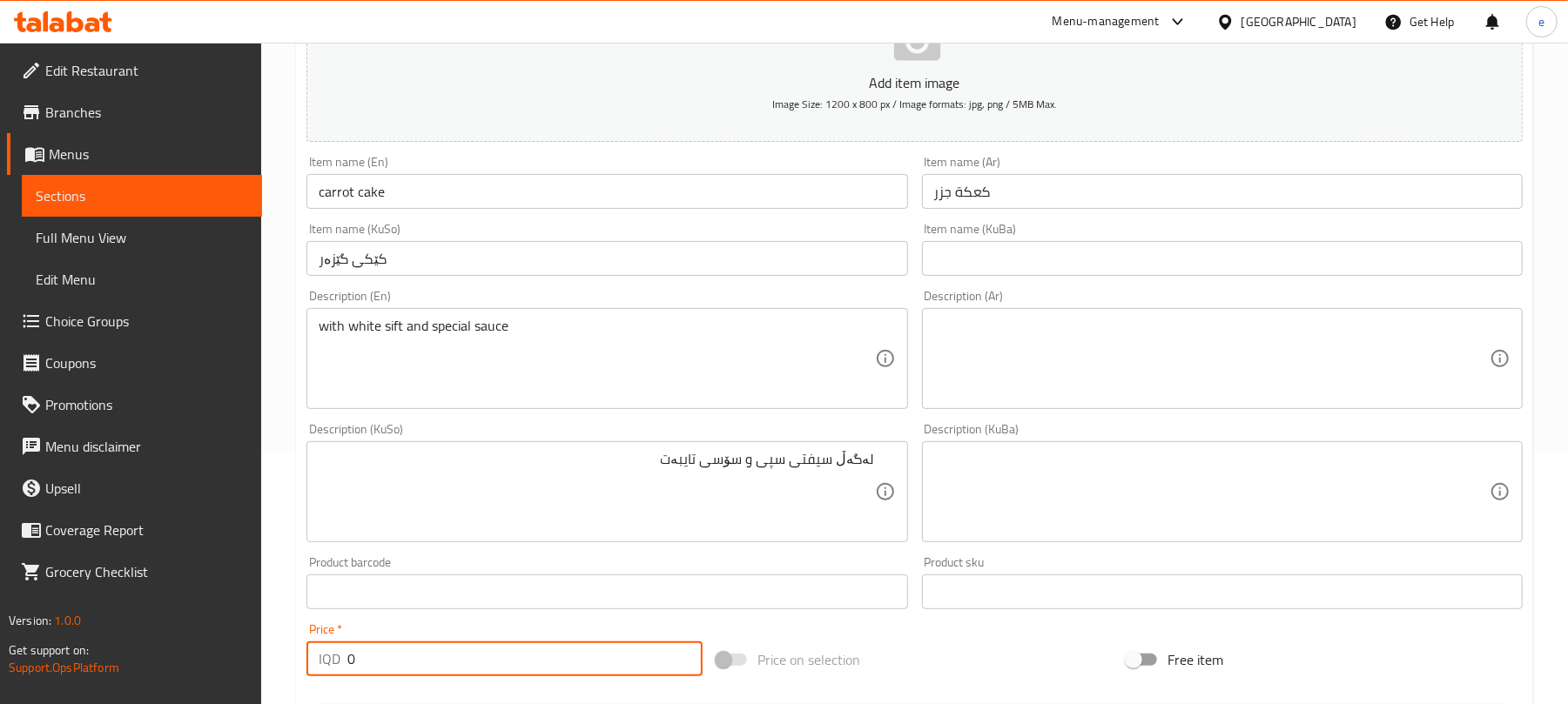
drag, startPoint x: 454, startPoint y: 686, endPoint x: 291, endPoint y: 687, distance: 163.0
click at [293, 687] on div "Home / Restaurants management / Menus / Sections / item / create Cake section C…" at bounding box center [914, 483] width 1307 height 1388
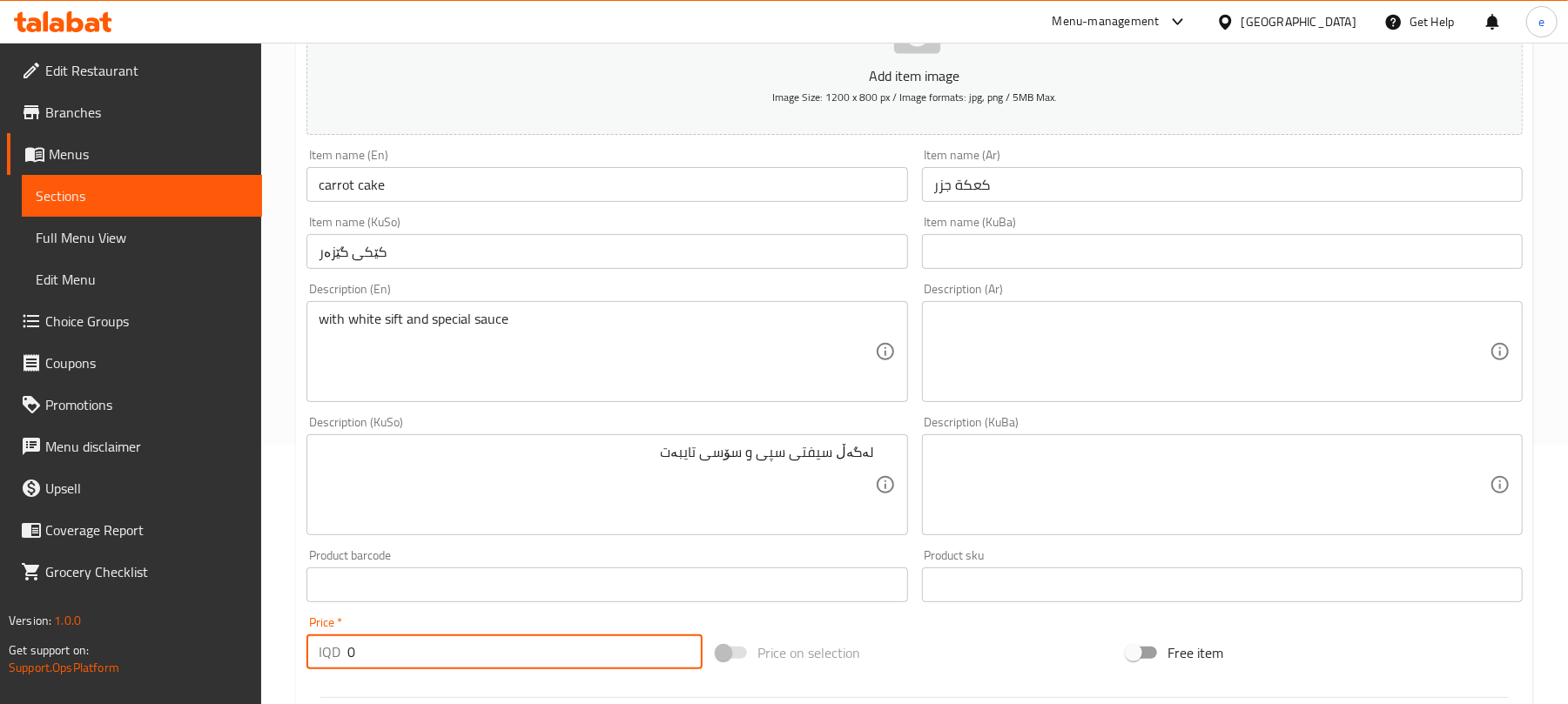
paste input "450"
type input "4500"
click at [1137, 362] on textarea at bounding box center [1212, 352] width 555 height 83
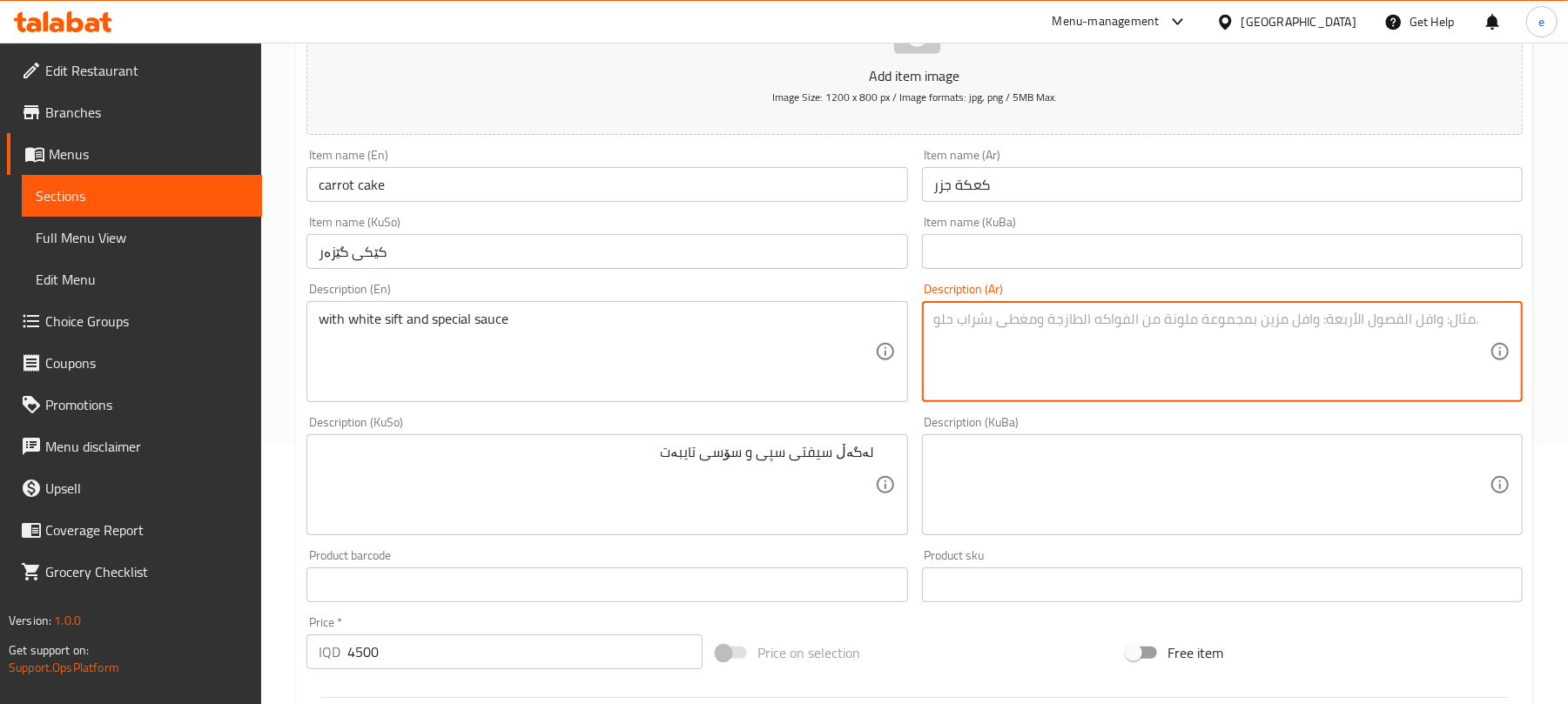
paste textarea "مع سيفت أبيض وصلصة خاصة"
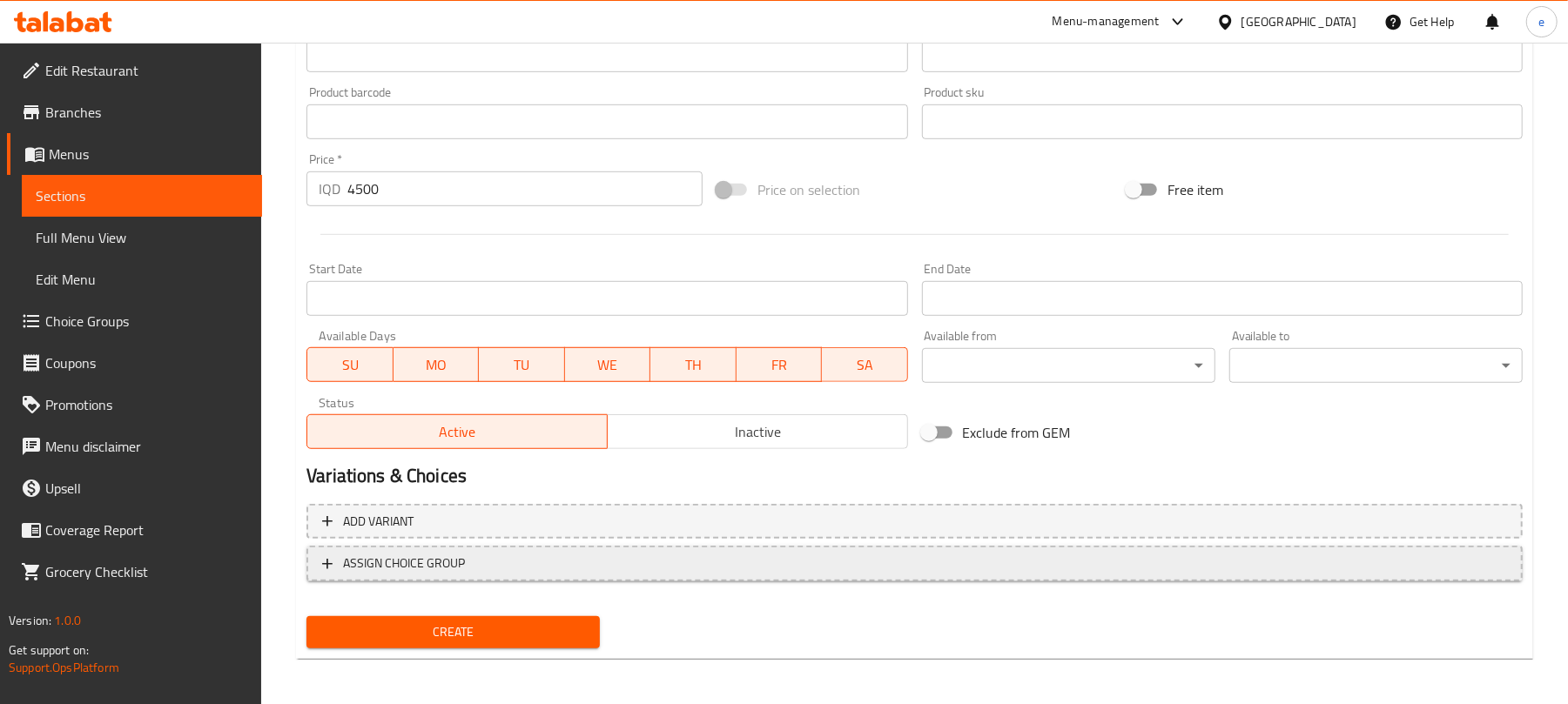
scroll to position [725, 0]
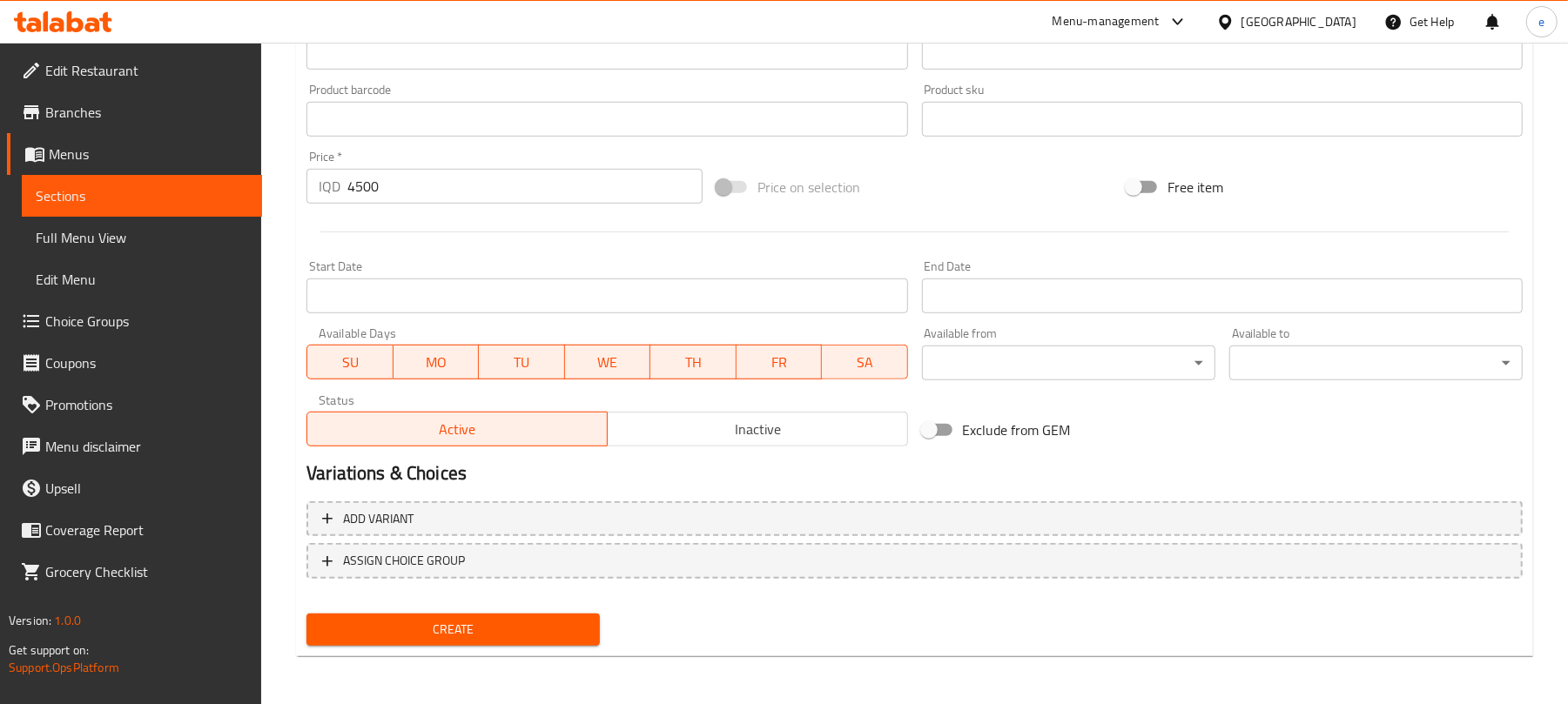
type textarea "مع سيفت أبيض وصلصة خاصة"
click at [533, 627] on span "Create" at bounding box center [454, 629] width 265 height 22
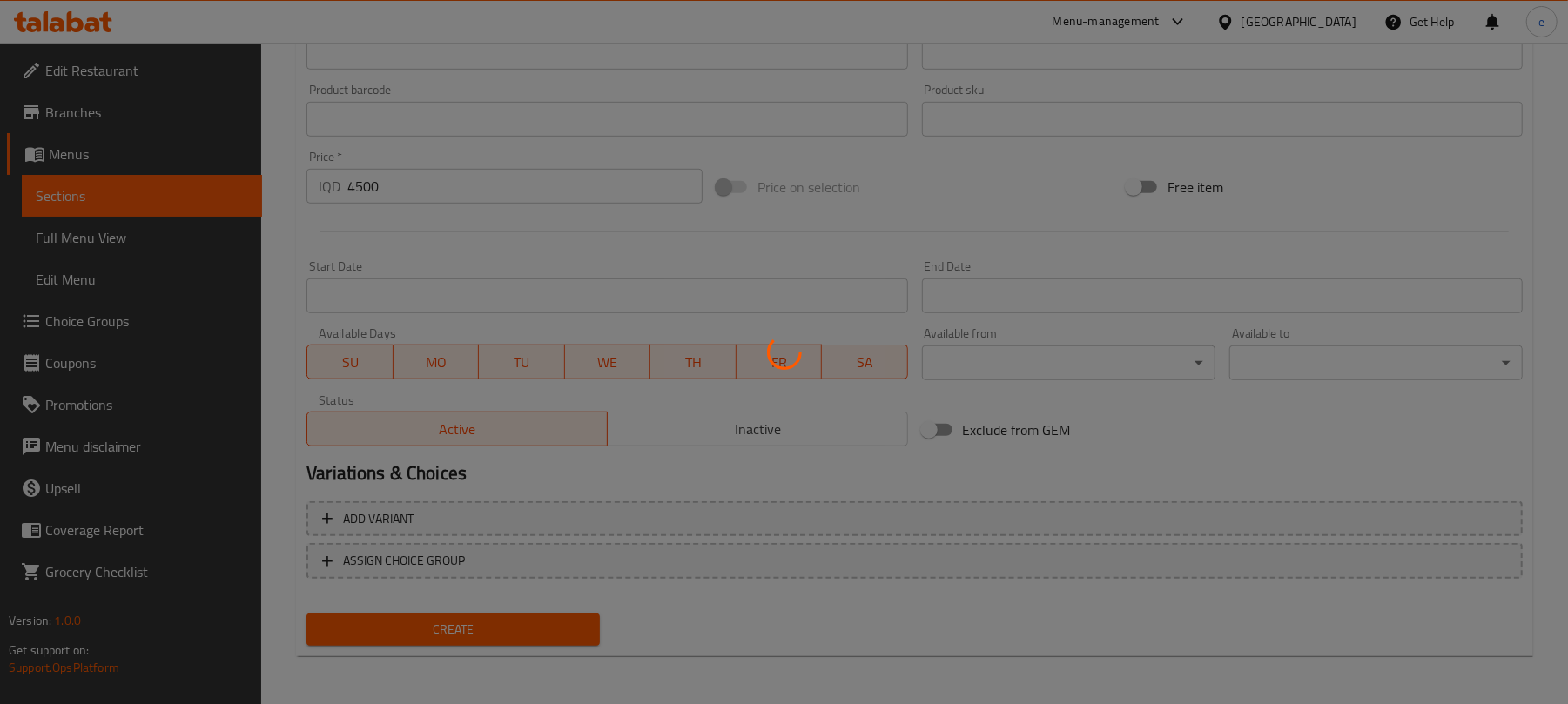
type input "0"
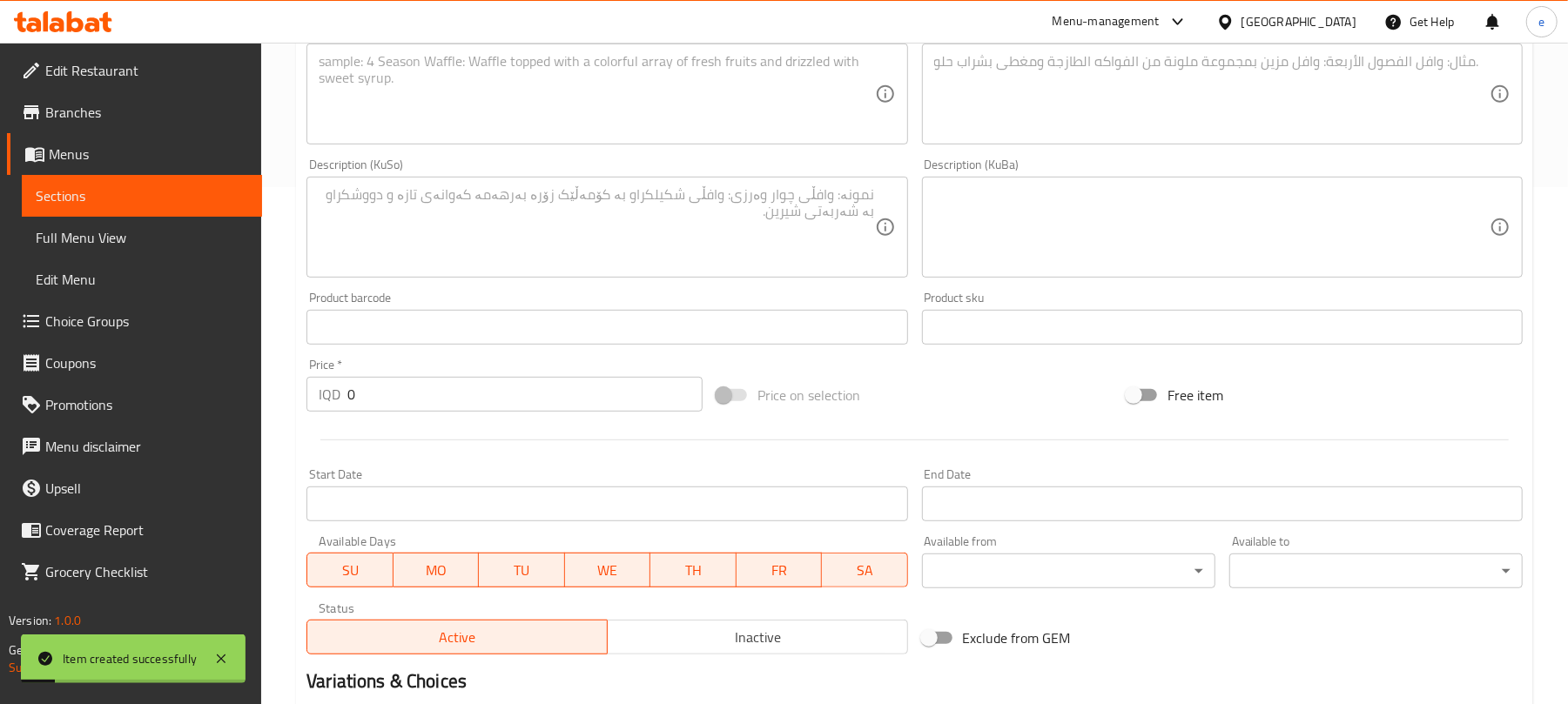
scroll to position [261, 0]
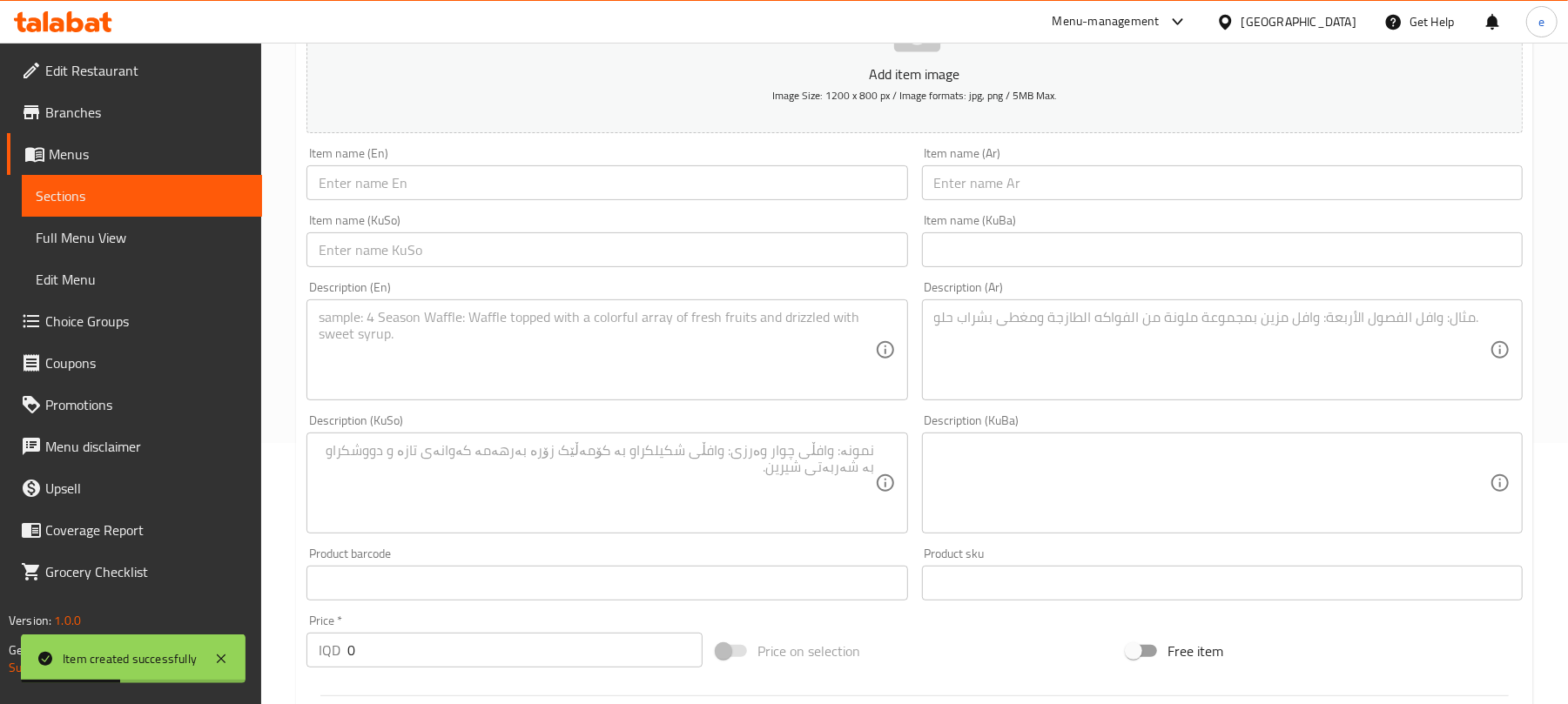
click at [506, 207] on div "Item name (En) Item name (En)" at bounding box center [606, 174] width 614 height 67
click at [506, 200] on input "text" at bounding box center [607, 183] width 601 height 35
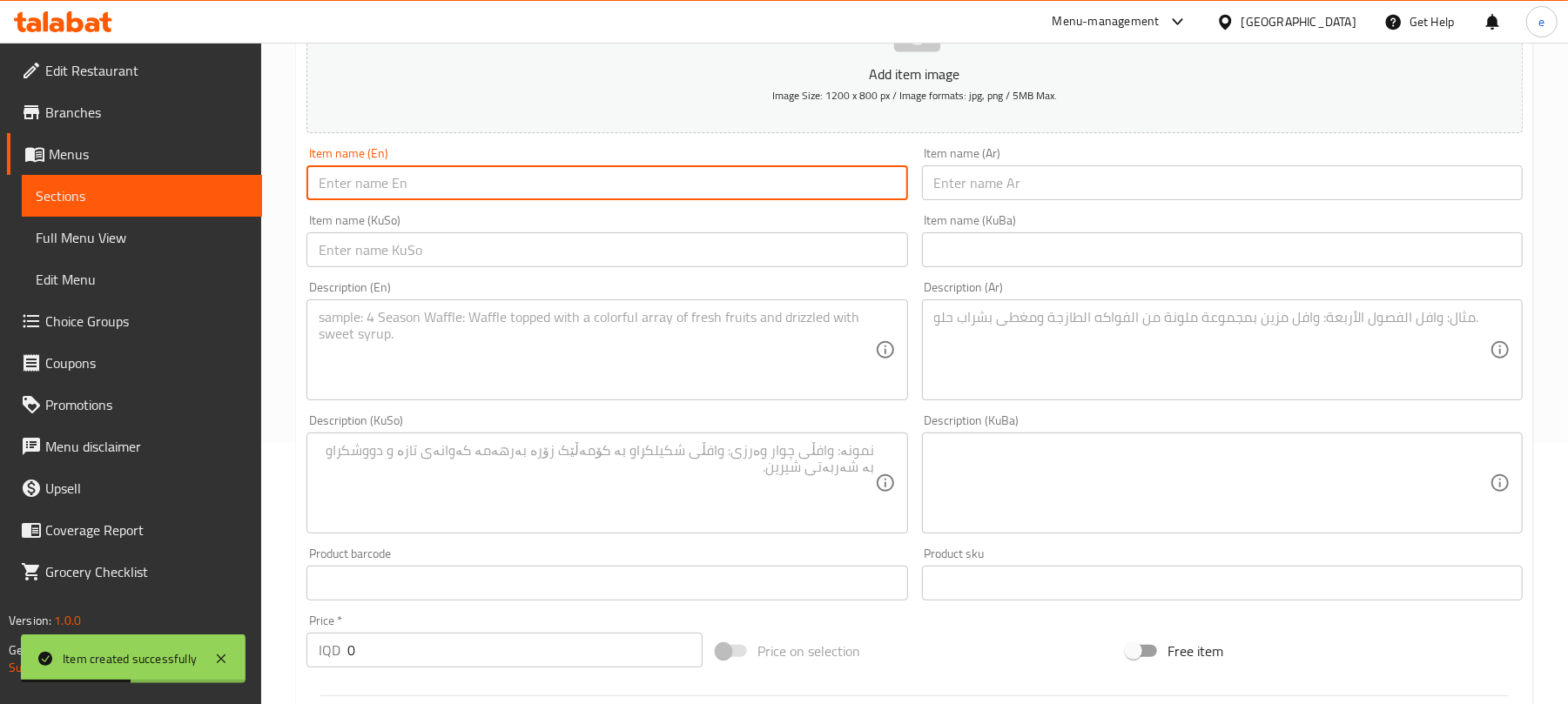
paste input "carrot cake"
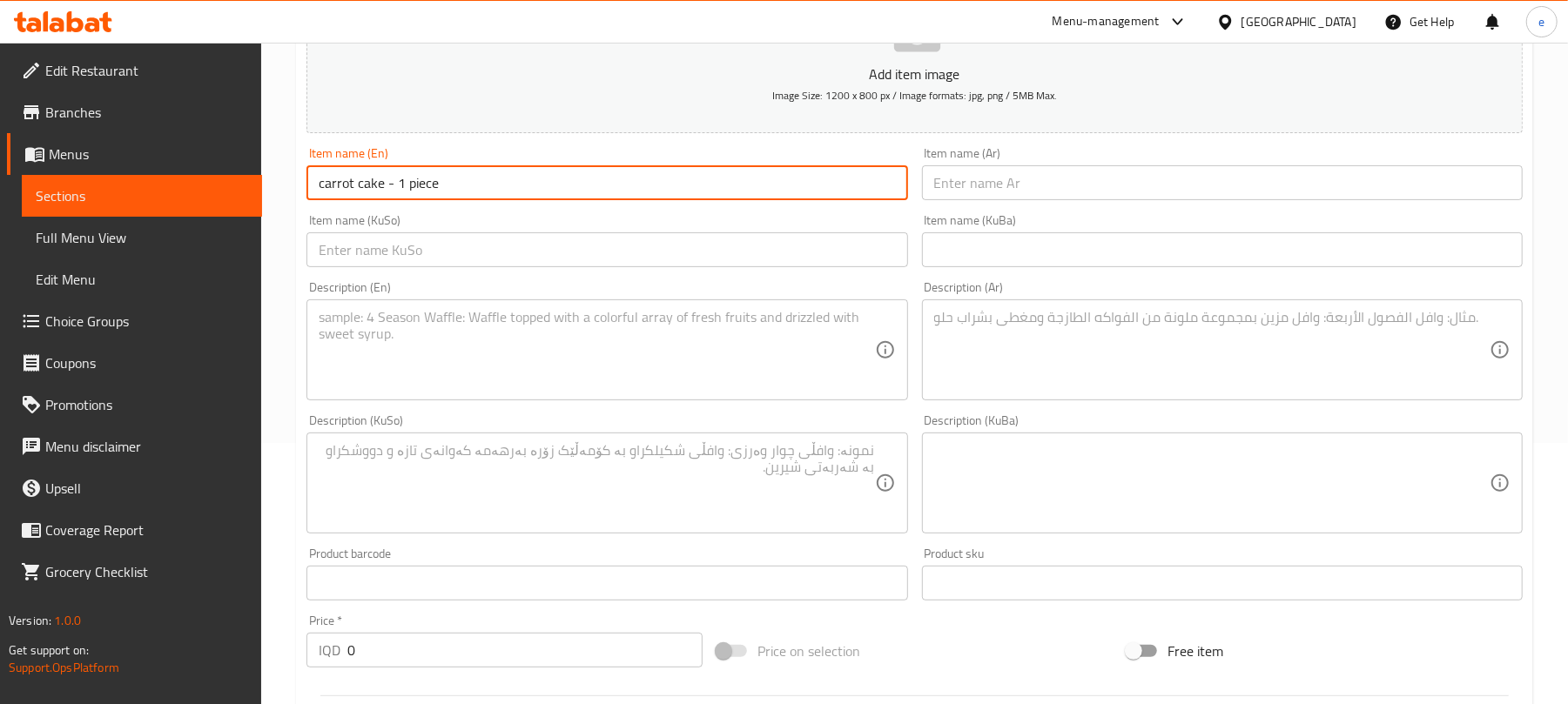
type input "carrot cake - 1 piece"
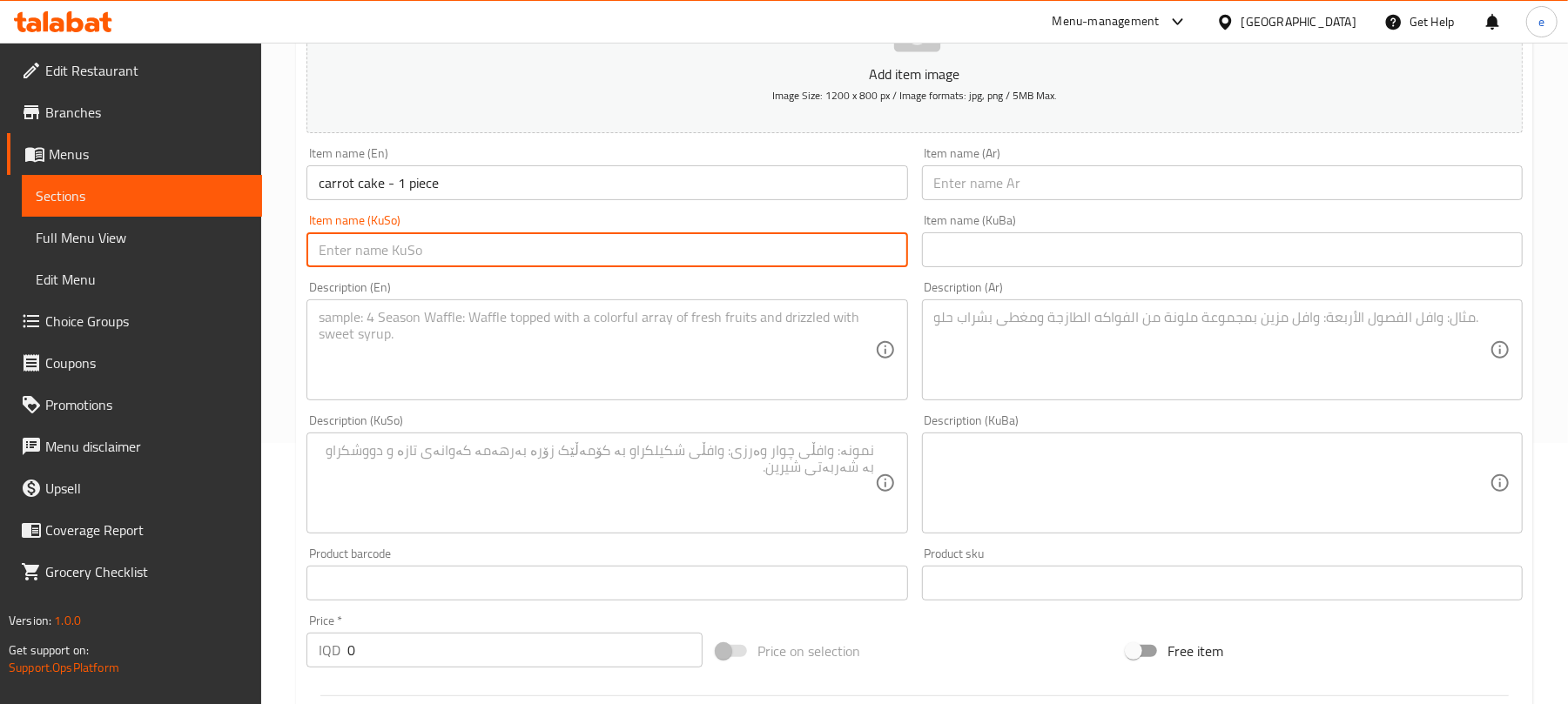
click at [771, 254] on input "text" at bounding box center [607, 250] width 601 height 35
paste input "کێکی گێزەر"
type input "کێکی گێزەر - 1 پارچە"
click at [1276, 186] on input "text" at bounding box center [1223, 183] width 601 height 35
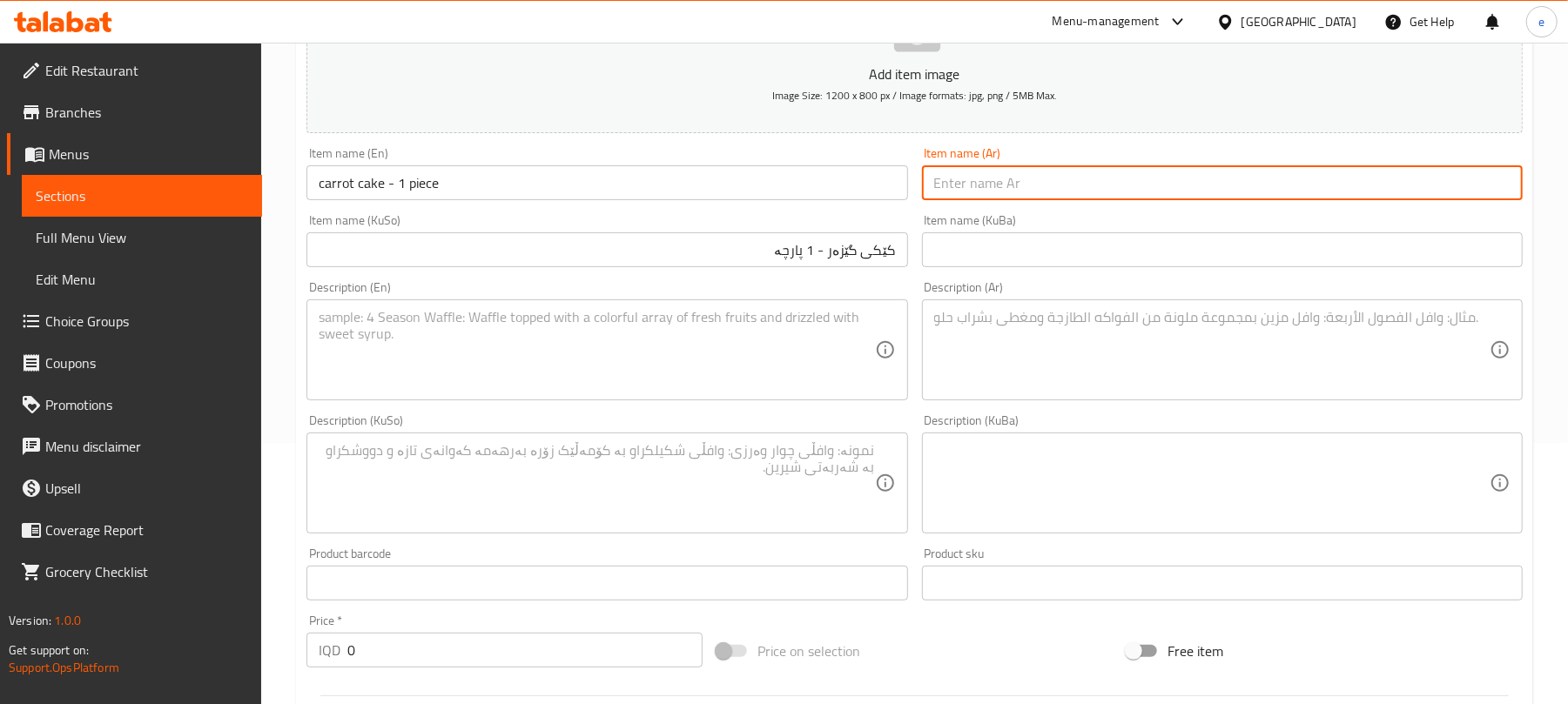
paste input "كعكة جزر"
type input "كعكة جزر- 1 قطع"
drag, startPoint x: 336, startPoint y: 657, endPoint x: 321, endPoint y: 657, distance: 15.0
click at [323, 657] on div "IQD 0 Price *" at bounding box center [505, 650] width 396 height 35
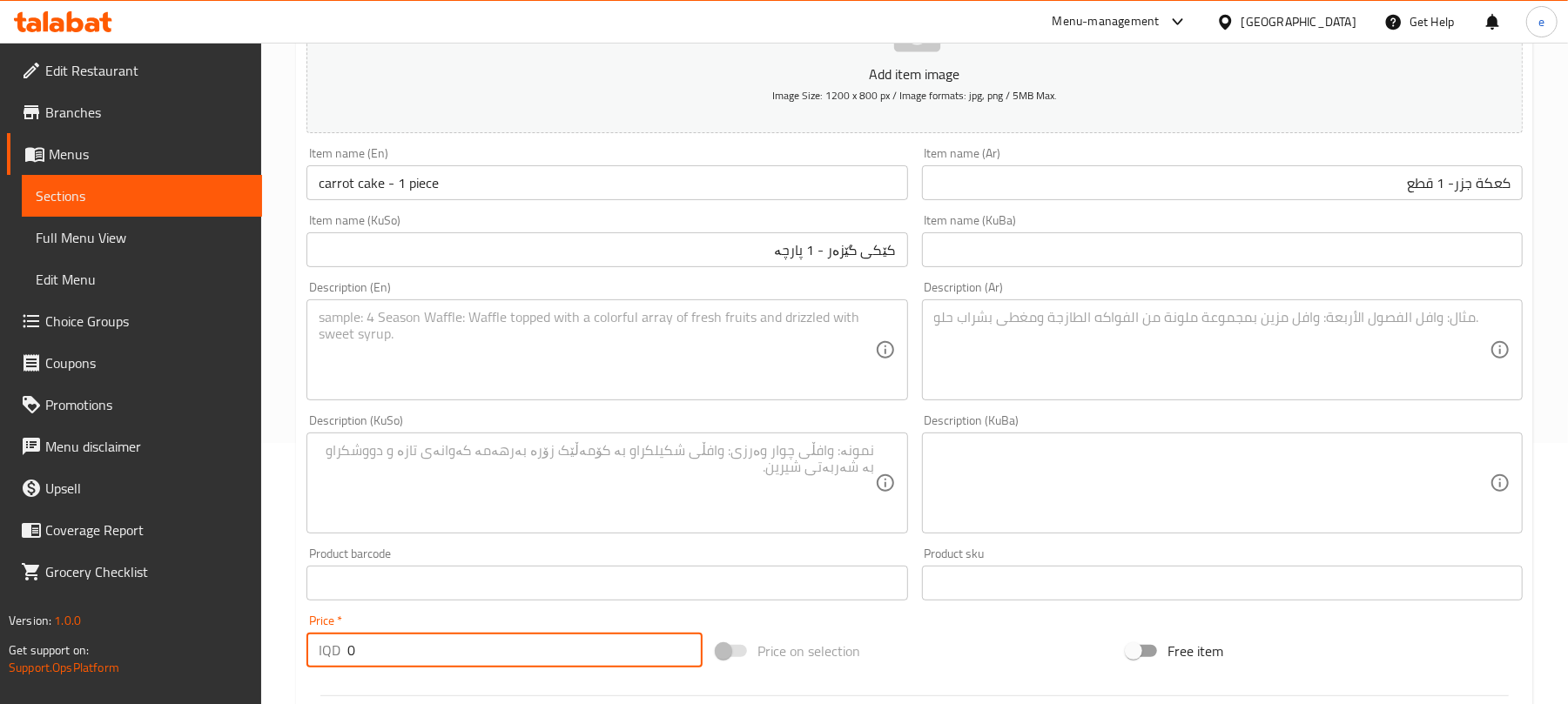
paste input "300"
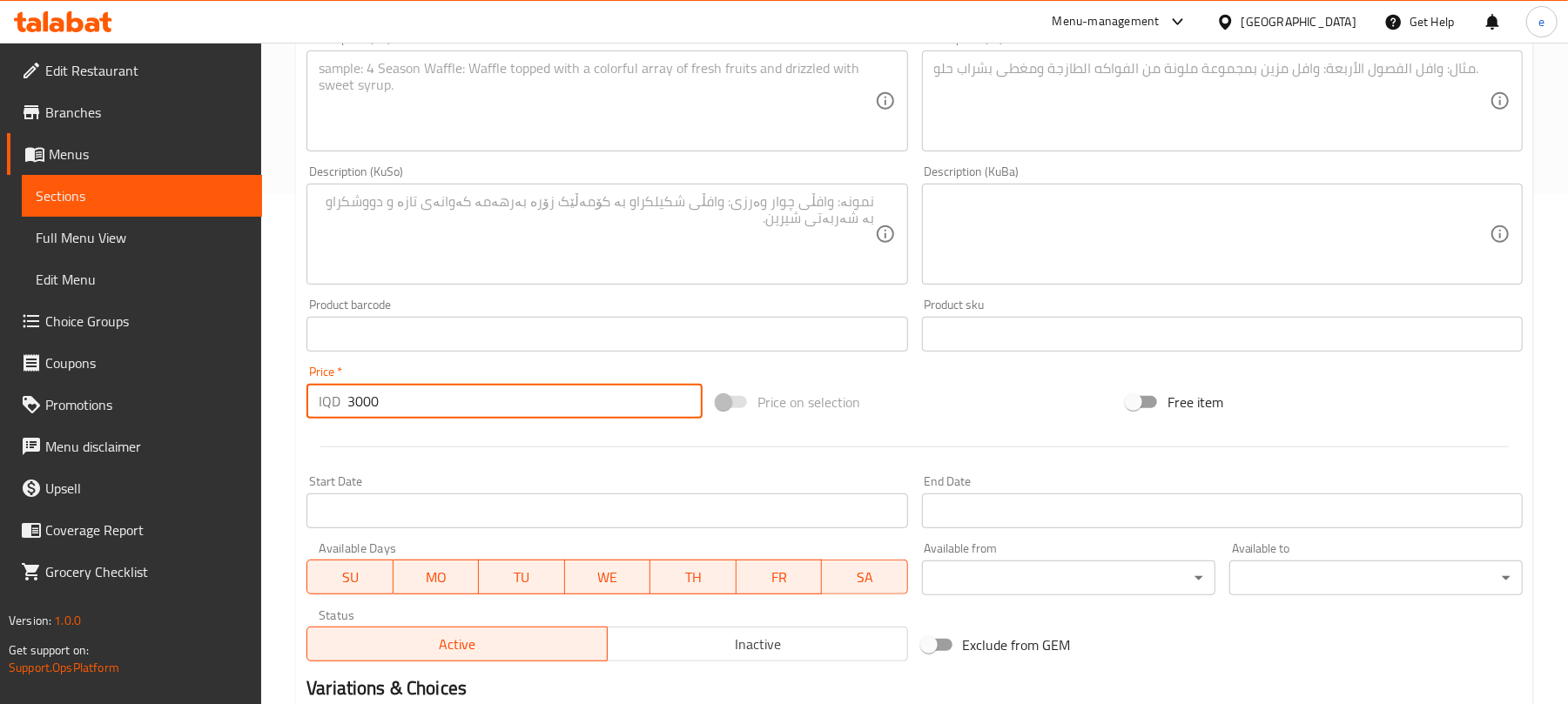
scroll to position [725, 0]
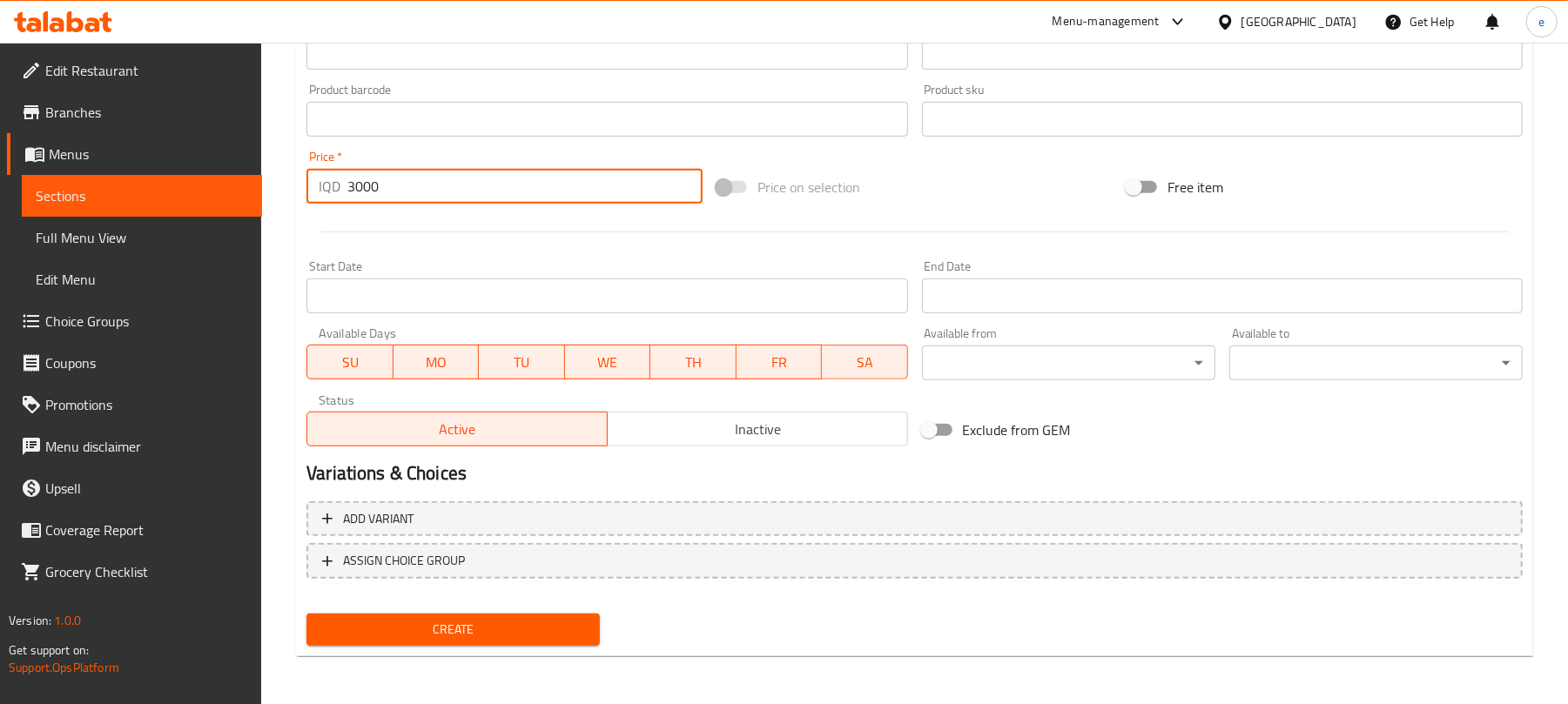
type input "3000"
click at [511, 634] on span "Create" at bounding box center [454, 629] width 265 height 22
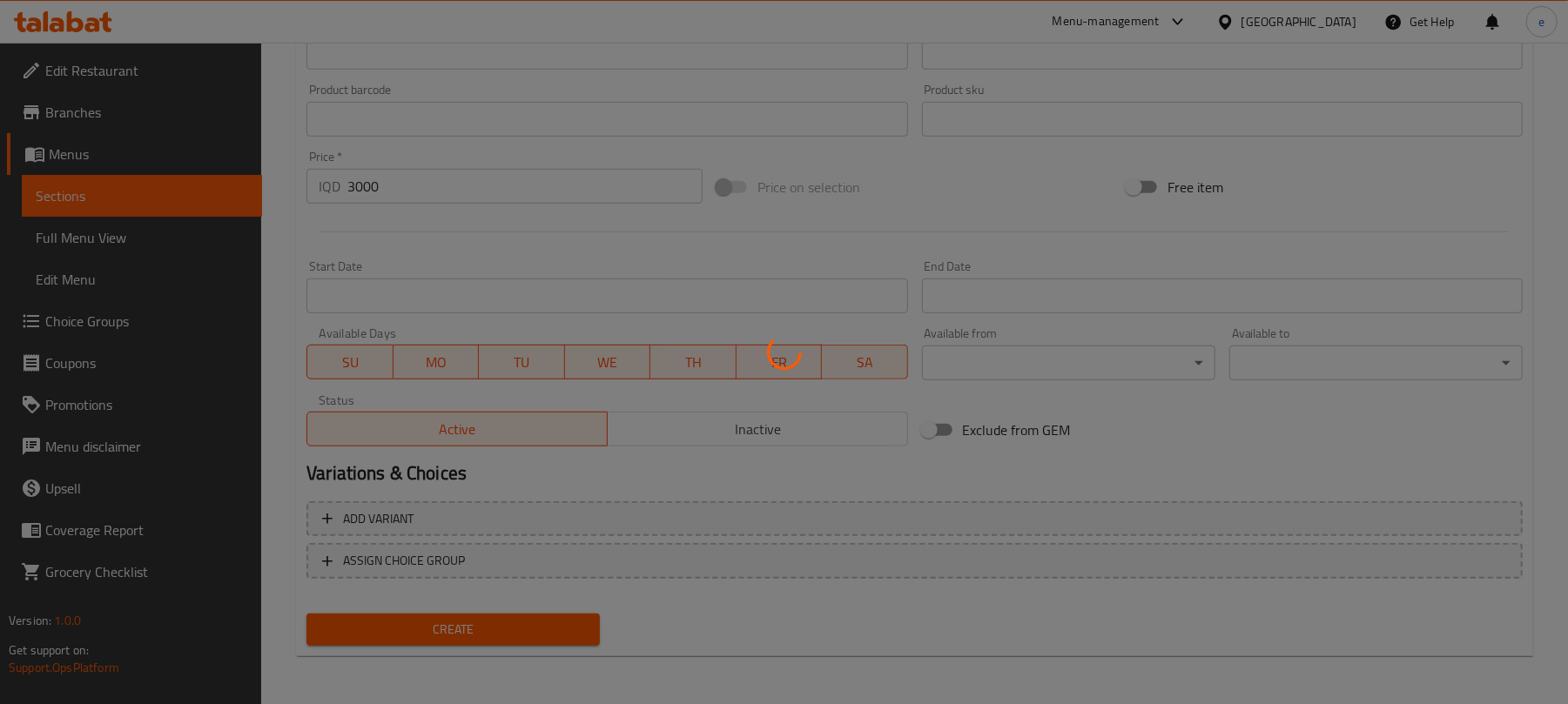
type input "0"
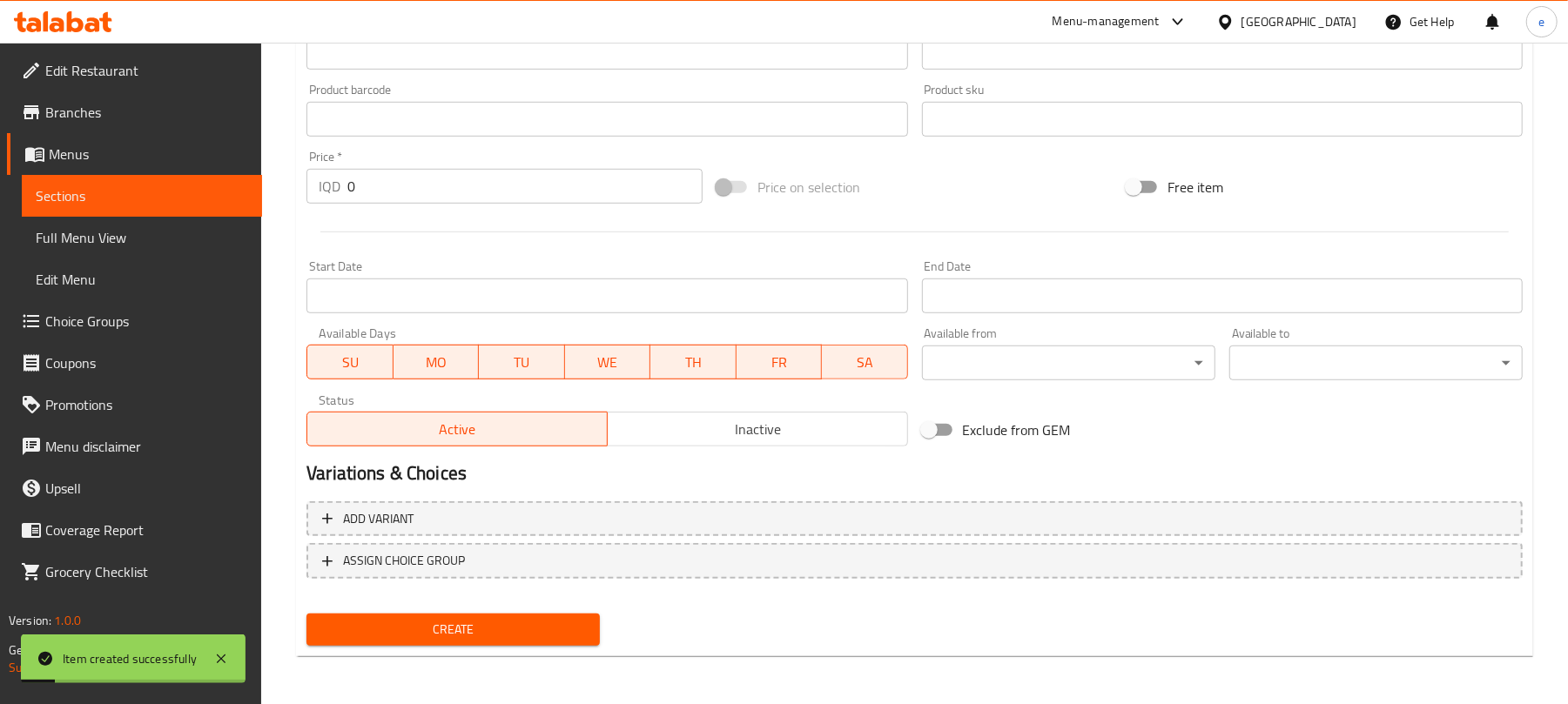
click at [98, 236] on span "Full Menu View" at bounding box center [142, 238] width 213 height 21
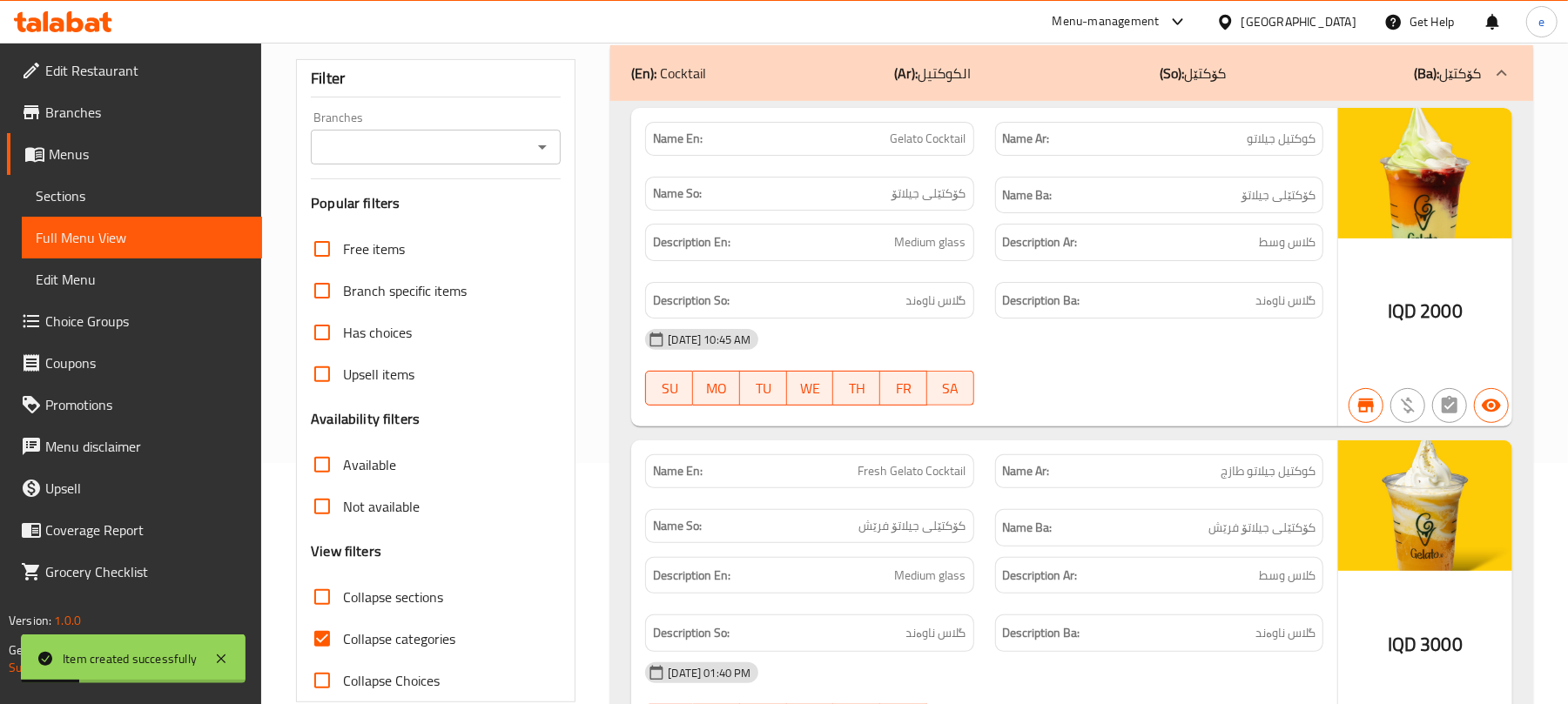
scroll to position [29, 0]
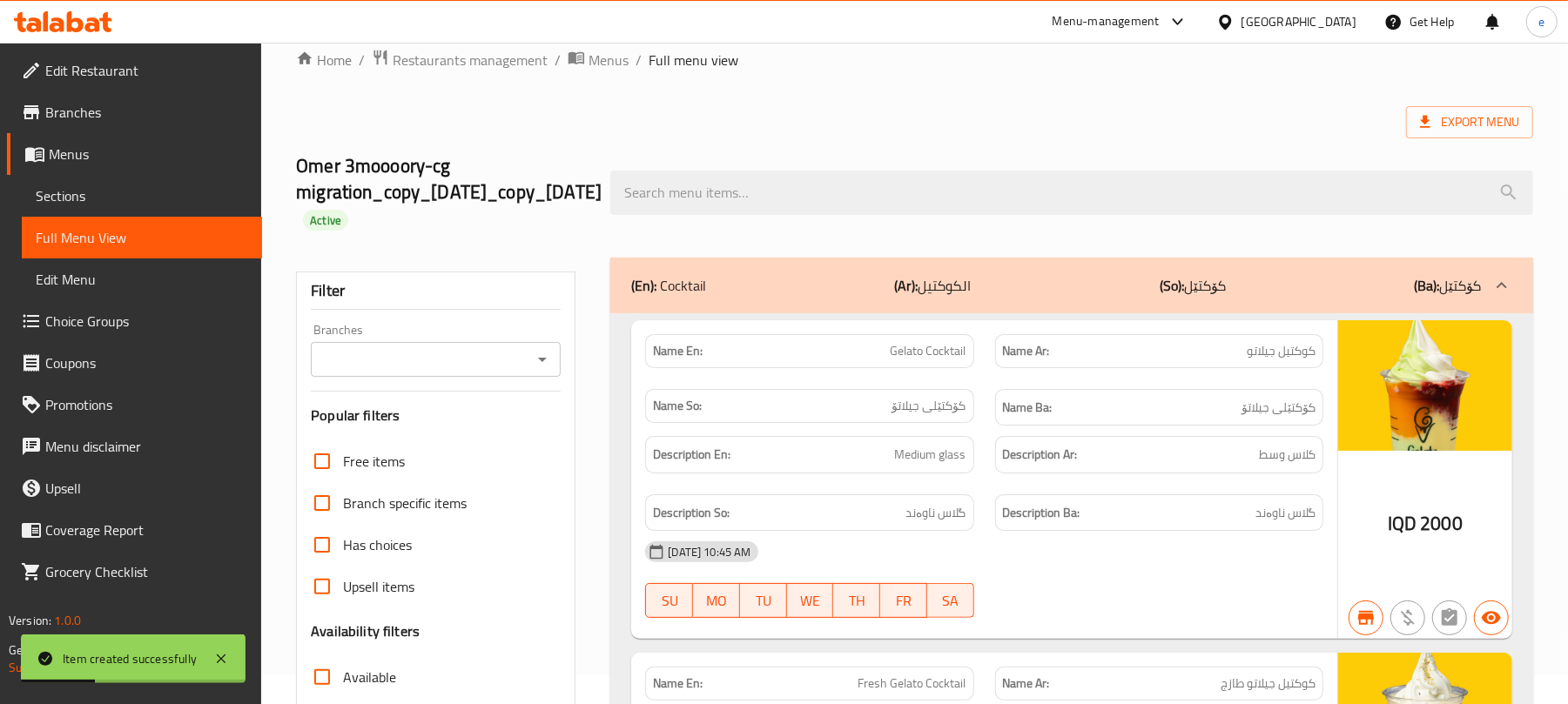
drag, startPoint x: 530, startPoint y: 348, endPoint x: 538, endPoint y: 357, distance: 12.0
click at [530, 349] on div at bounding box center [541, 359] width 23 height 25
click at [540, 357] on icon "Open" at bounding box center [542, 359] width 21 height 21
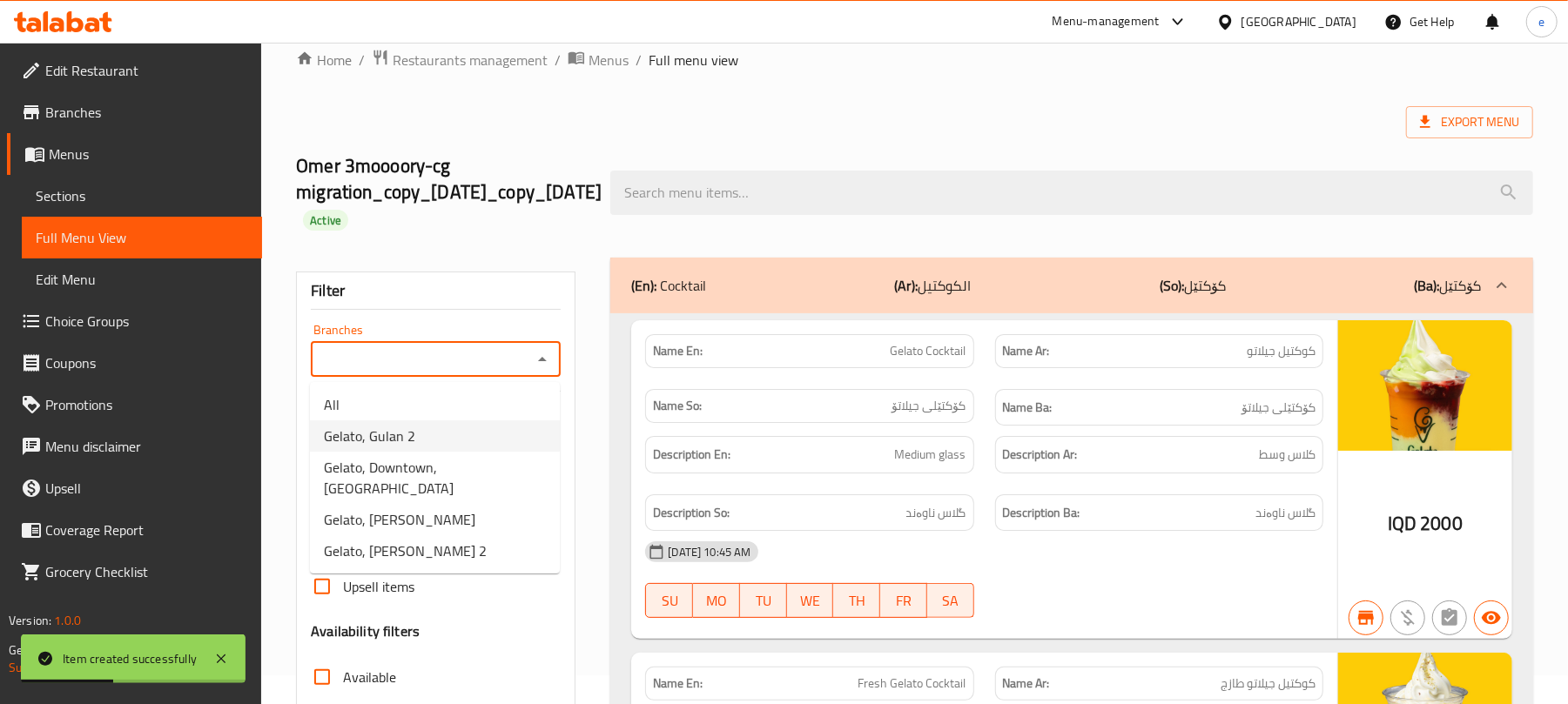
click at [433, 440] on li "Gelato, Gulan 2" at bounding box center [435, 437] width 250 height 32
type input "Gelato, Gulan 2"
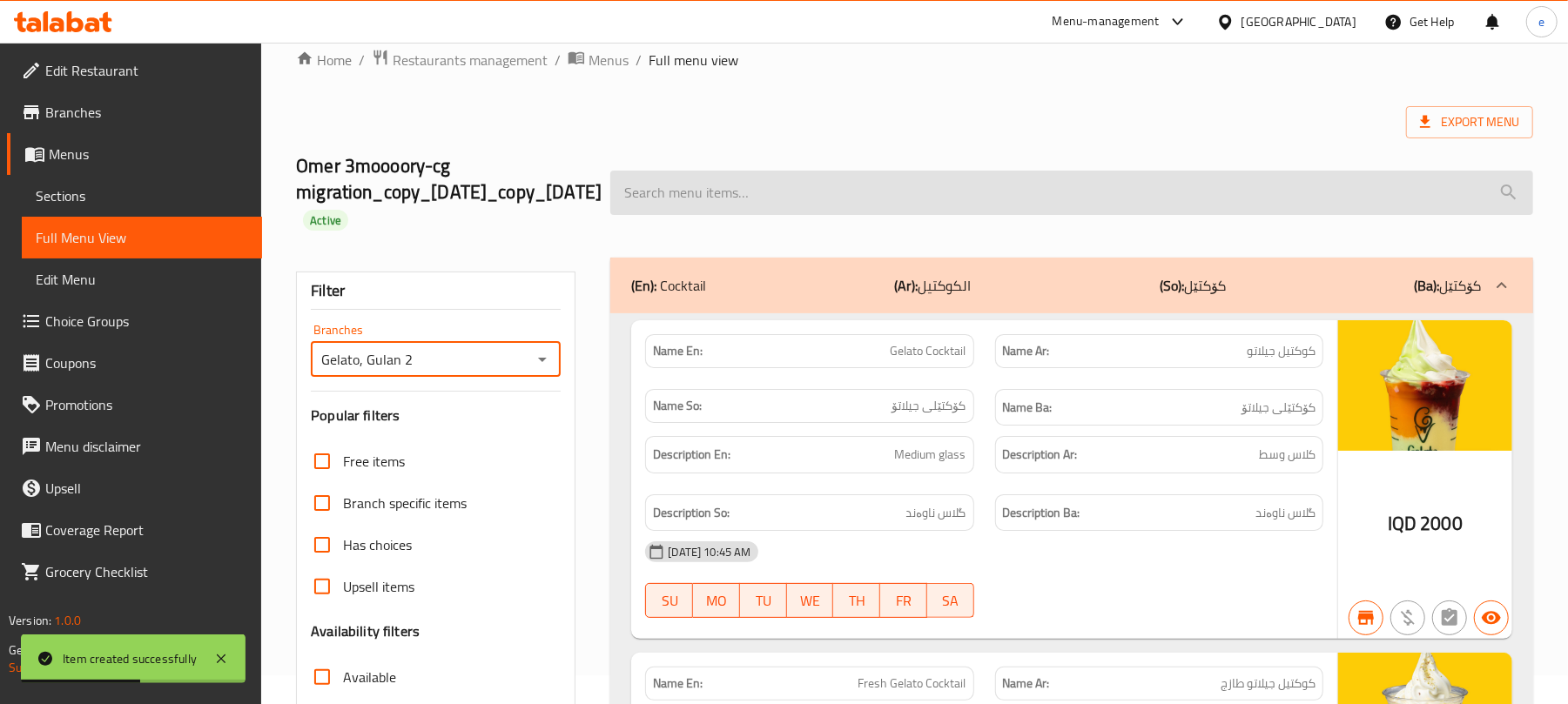
click at [858, 204] on input "search" at bounding box center [1071, 192] width 923 height 45
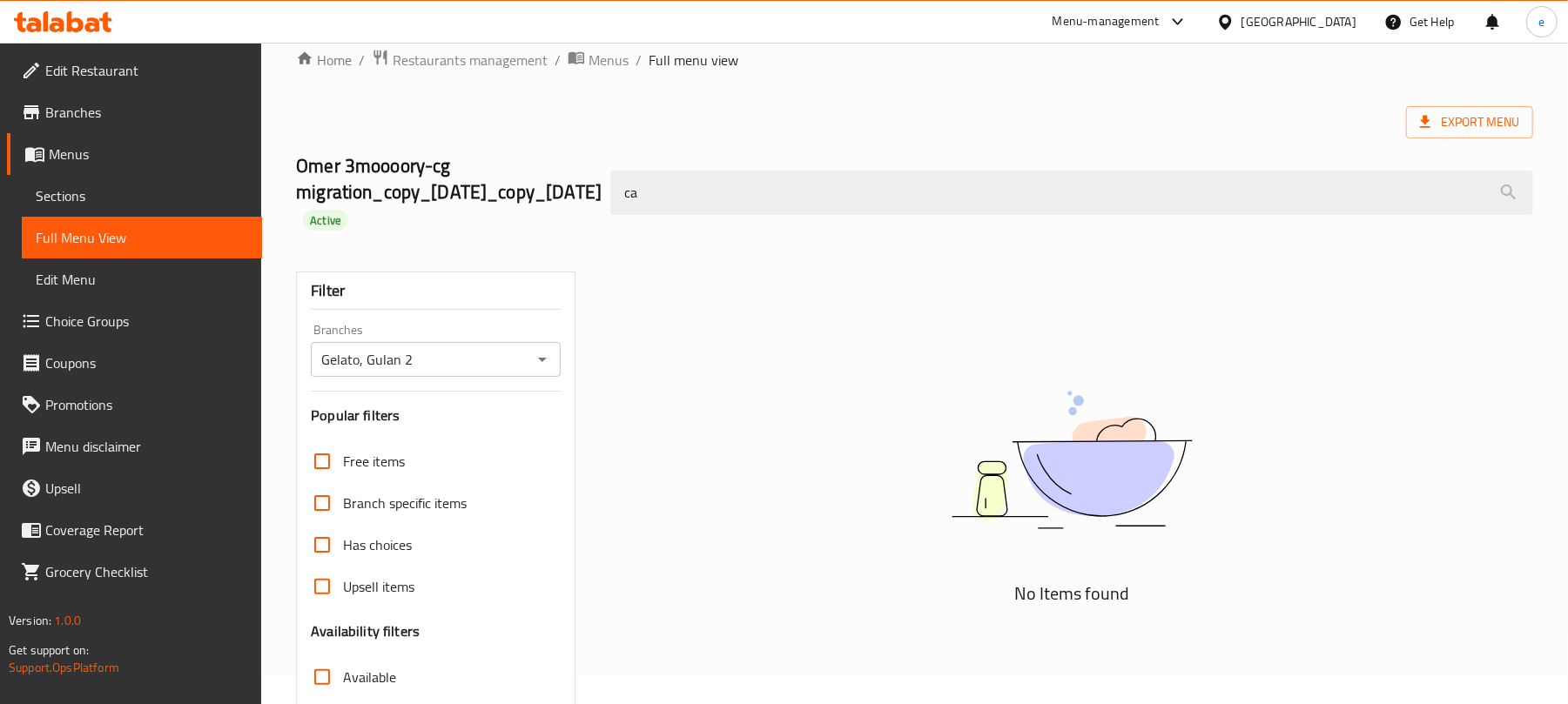
type input "c"
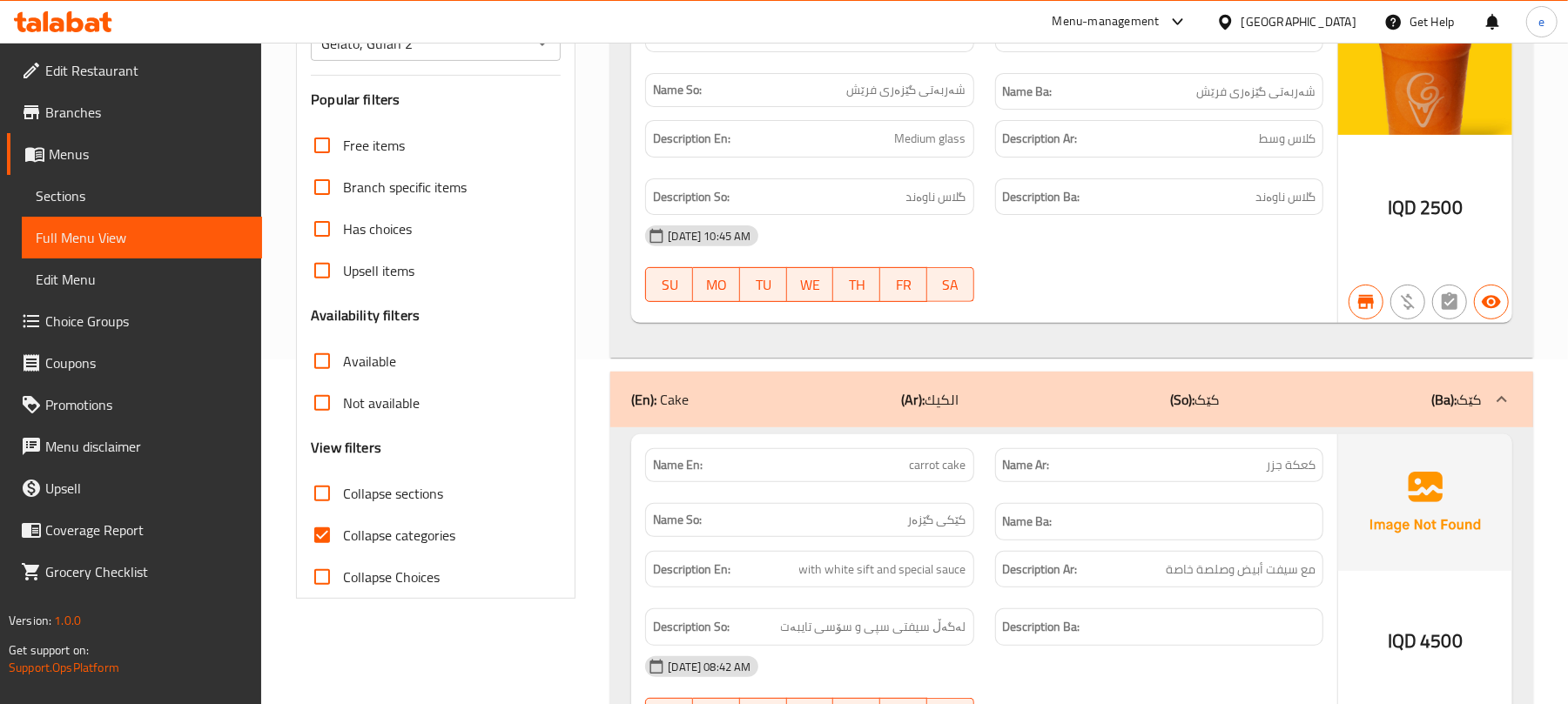
scroll to position [261, 0]
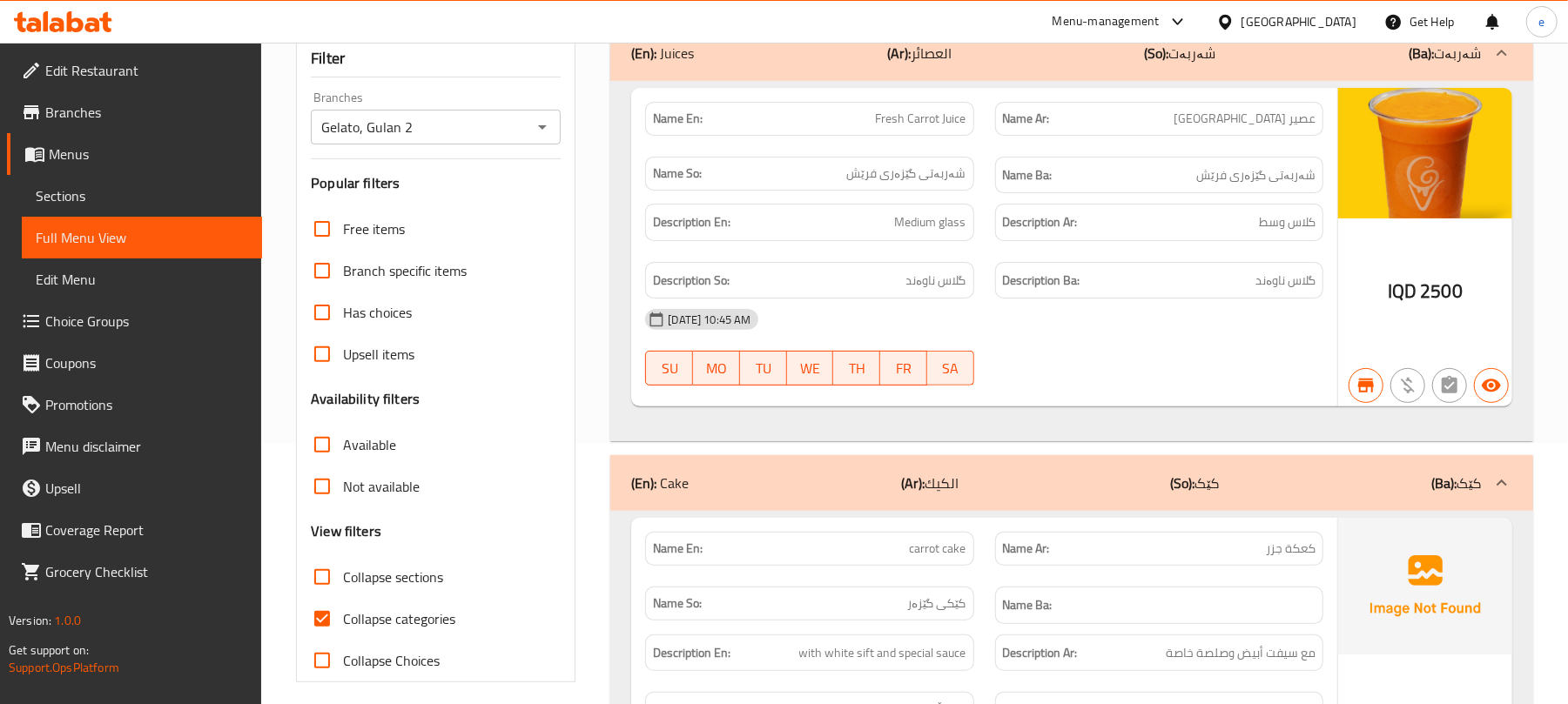
click at [933, 63] on p "(Ar): العصائر" at bounding box center [919, 54] width 64 height 21
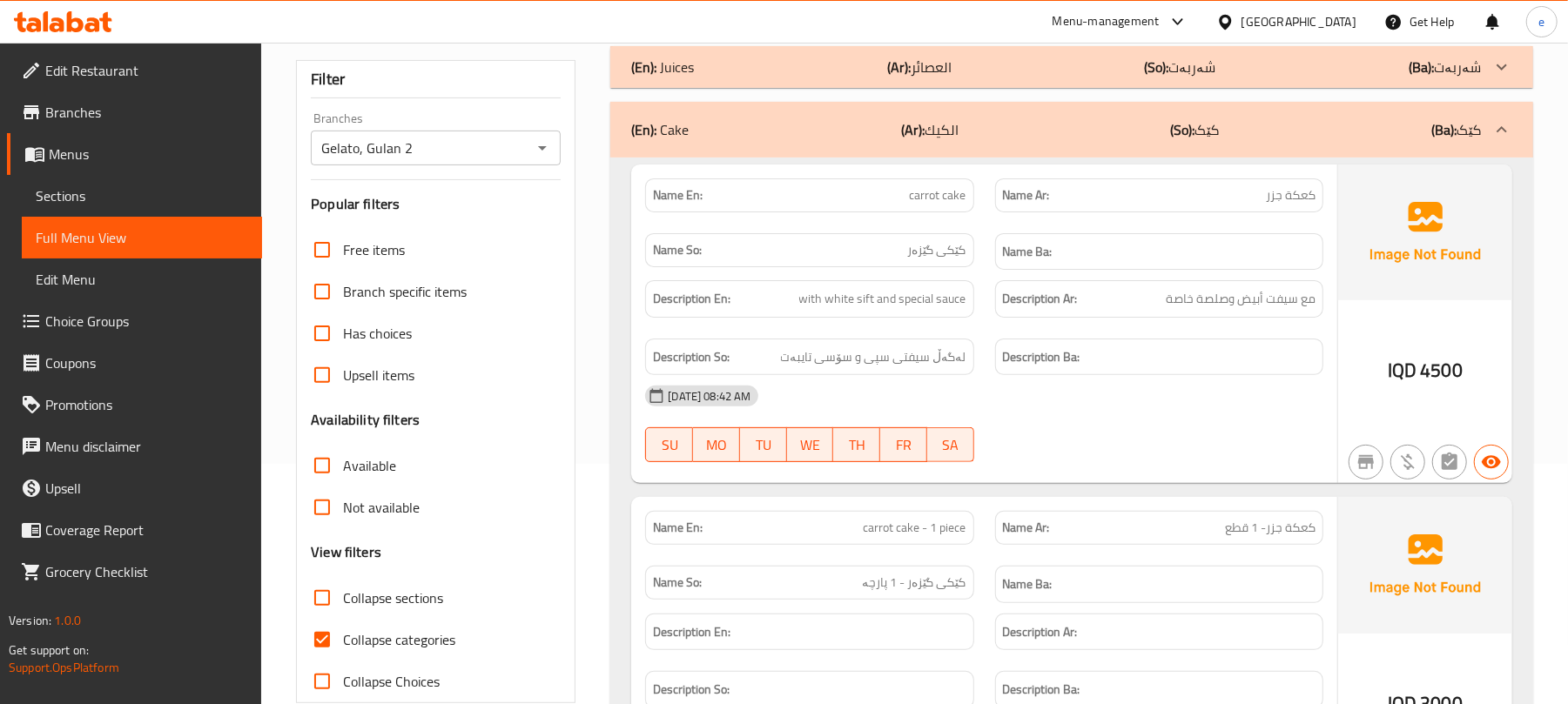
scroll to position [0, 0]
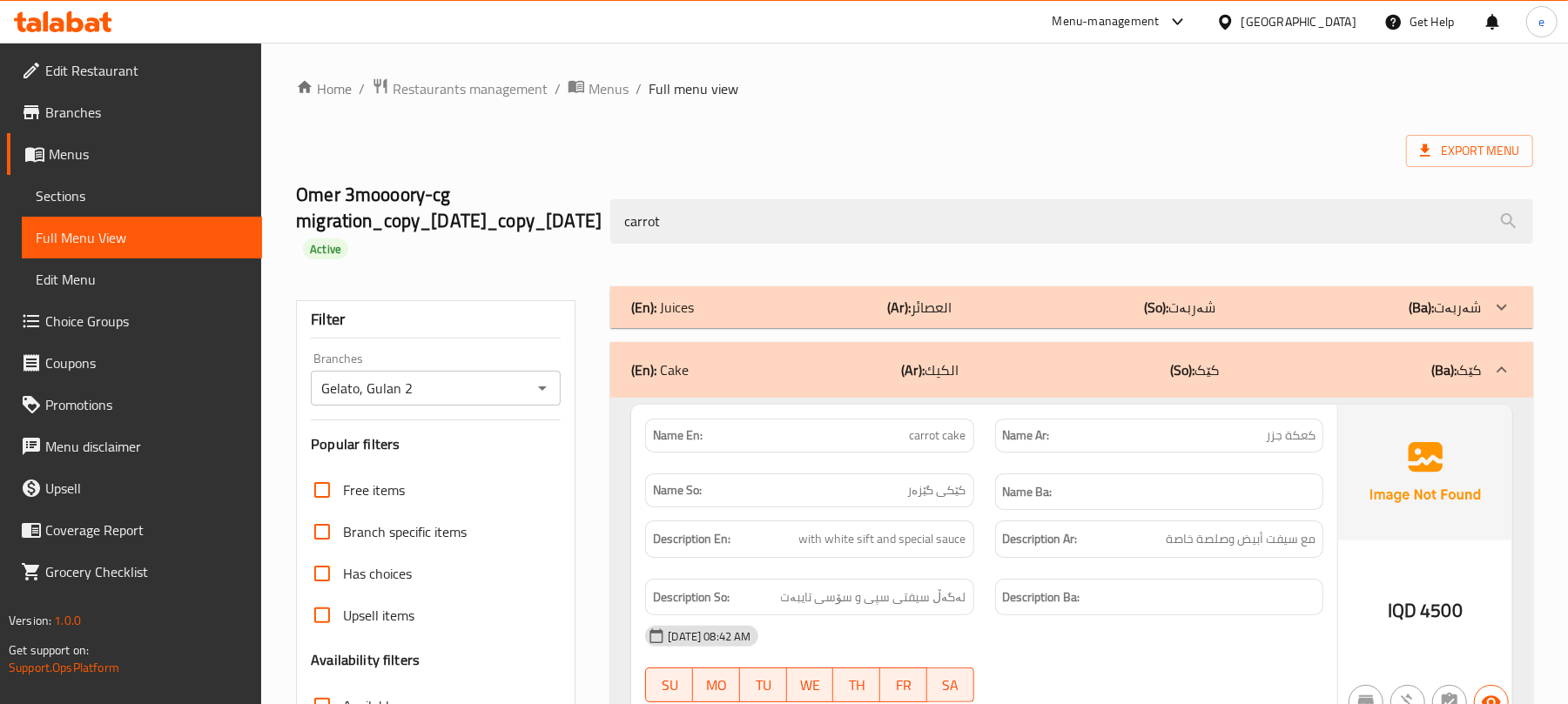
click at [951, 428] on span "carrot cake" at bounding box center [938, 435] width 56 height 18
click at [934, 486] on span "کێکی گێزەر" at bounding box center [937, 490] width 58 height 18
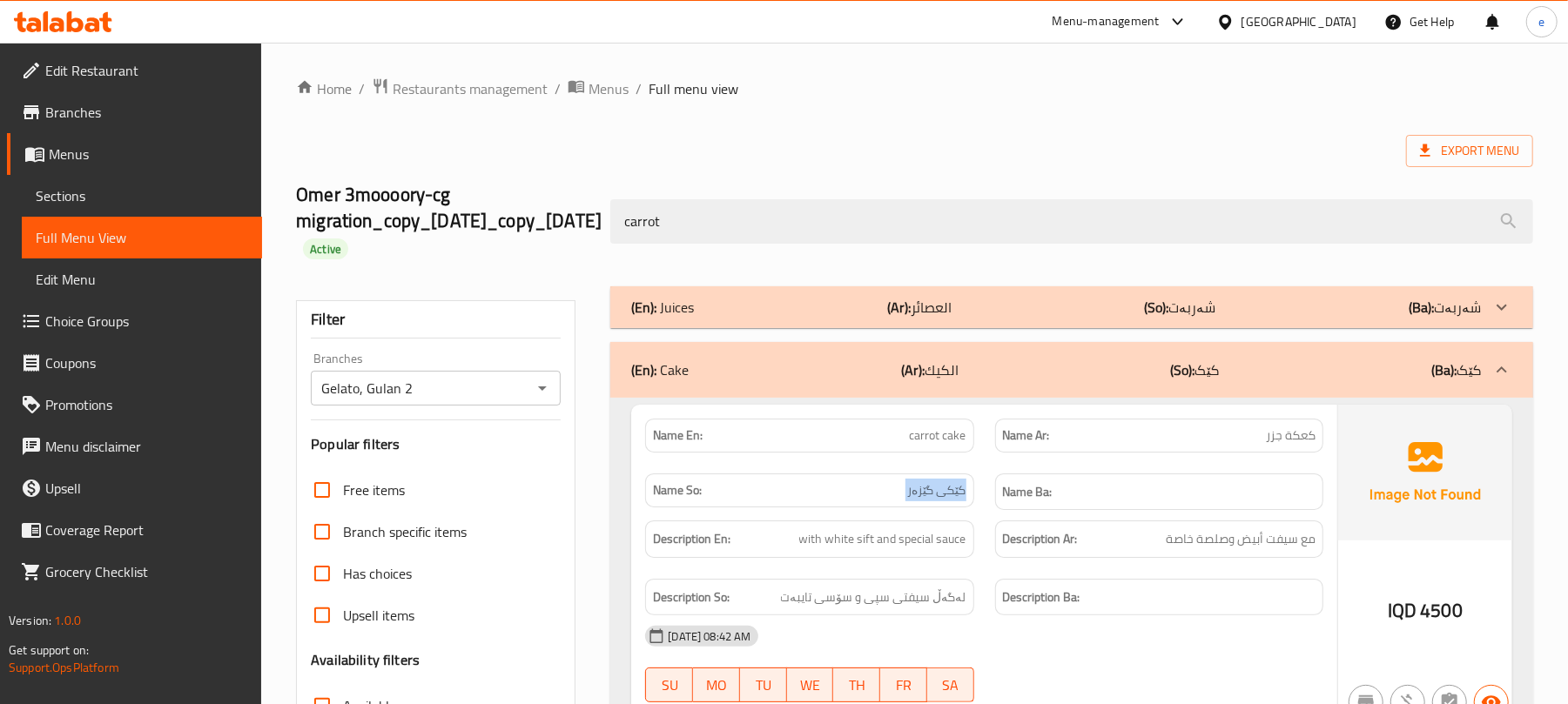
click at [934, 486] on span "کێکی گێزەر" at bounding box center [937, 490] width 58 height 18
click at [1293, 432] on span "كعكة جزر" at bounding box center [1290, 435] width 49 height 18
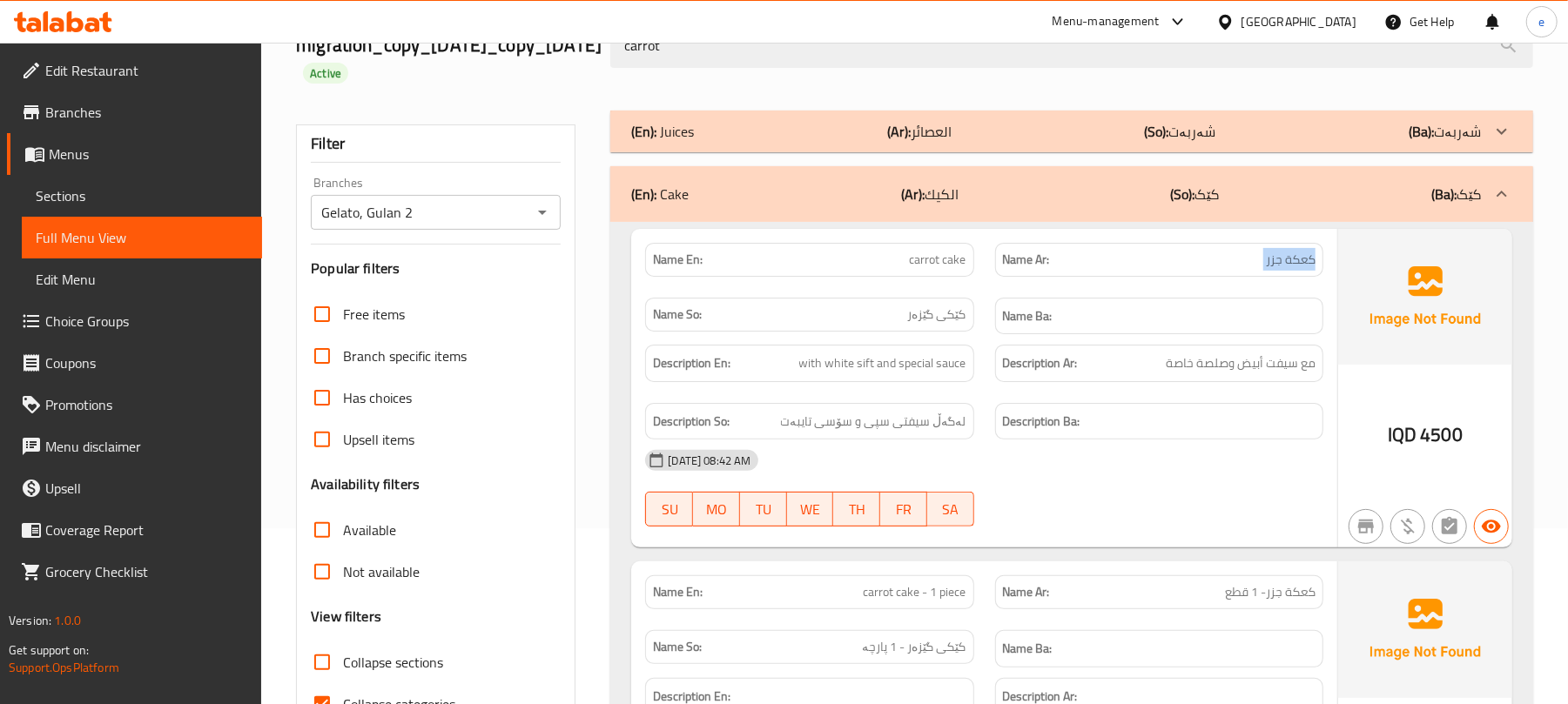
scroll to position [232, 0]
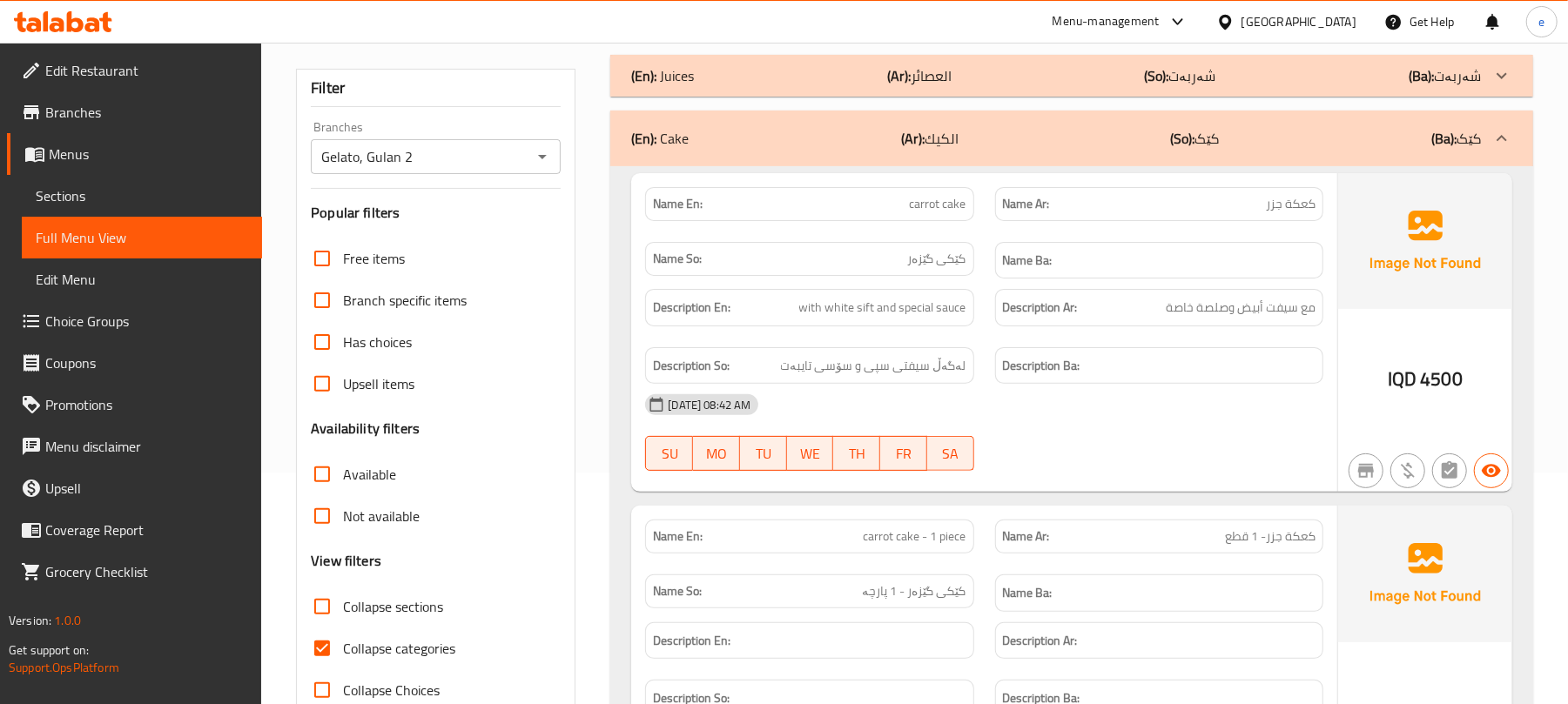
click at [927, 307] on span "with white sift and special sauce" at bounding box center [882, 308] width 167 height 22
click at [920, 369] on span "لەگەڵ سیفتی سپی و سۆسی تایبەت" at bounding box center [874, 366] width 185 height 22
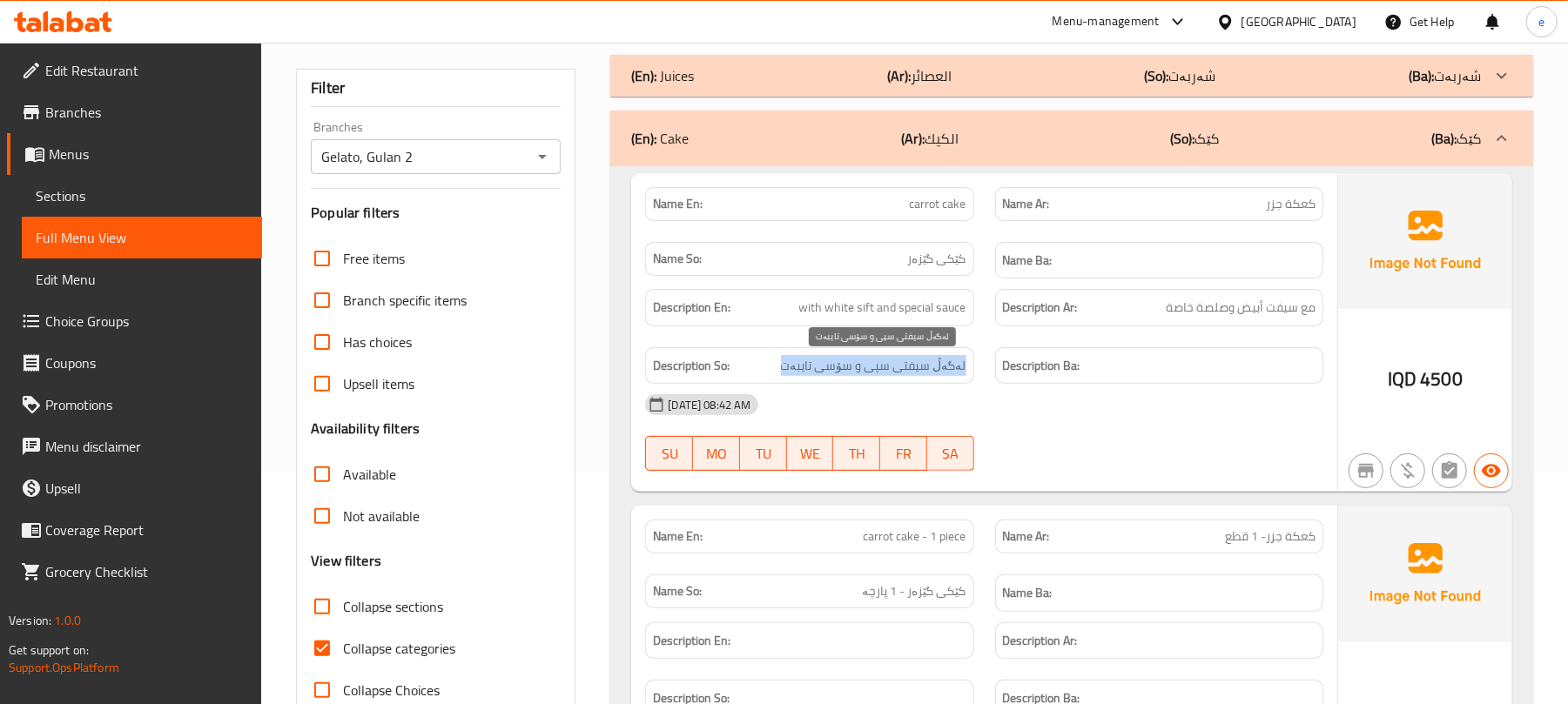
click at [920, 369] on span "لەگەڵ سیفتی سپی و سۆسی تایبەت" at bounding box center [874, 366] width 185 height 22
click at [1213, 317] on span "مع سيفت أبيض وصلصة خاصة" at bounding box center [1241, 308] width 149 height 22
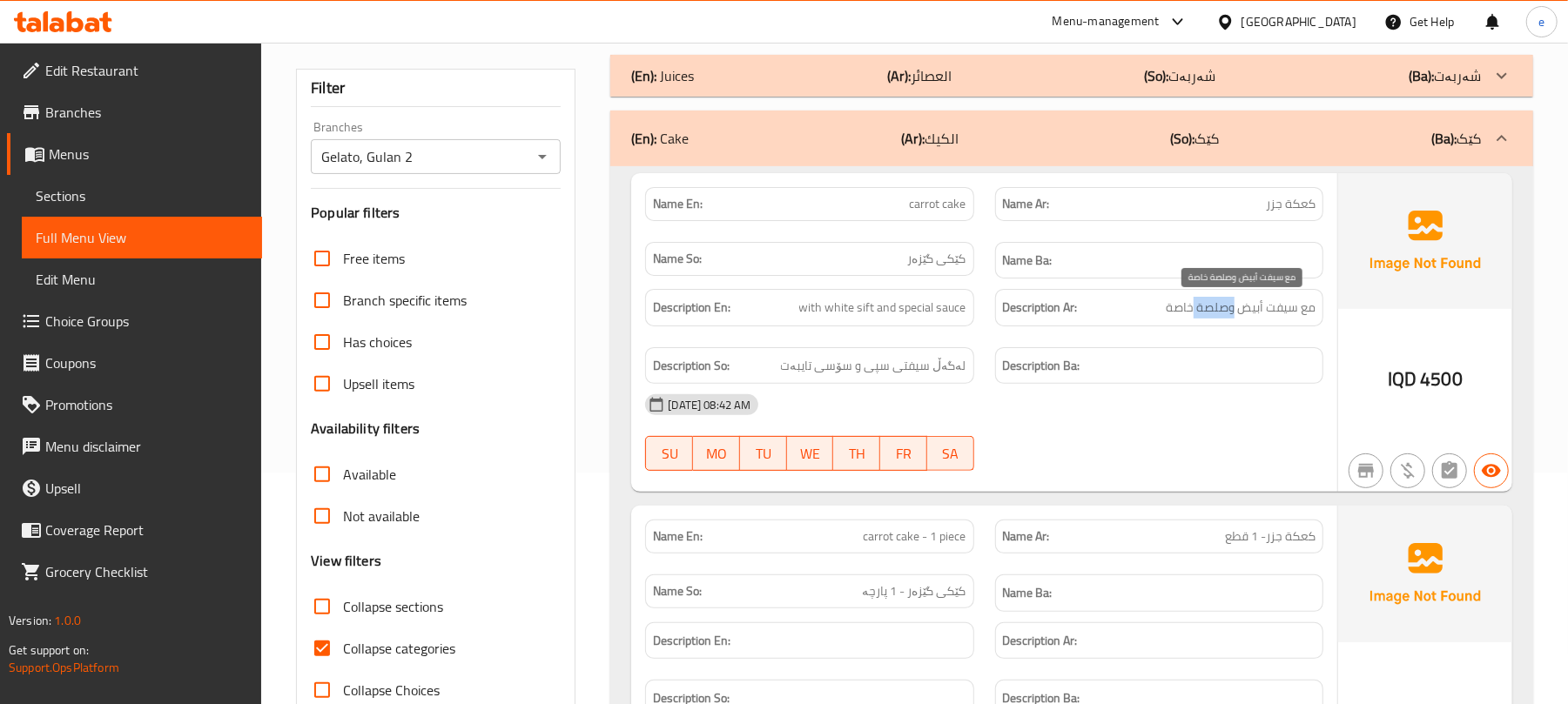
click at [1213, 317] on span "مع سيفت أبيض وصلصة خاصة" at bounding box center [1241, 308] width 149 height 22
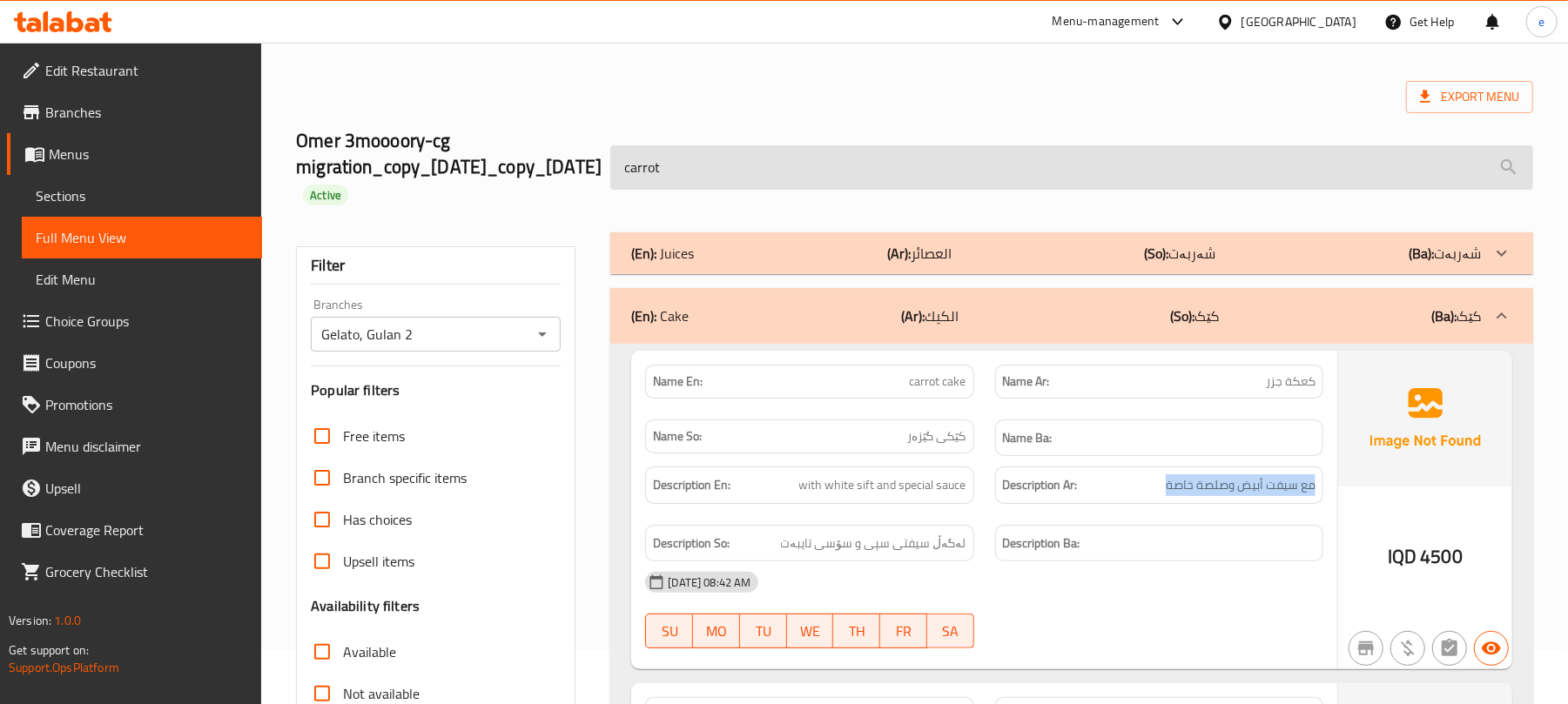
scroll to position [0, 0]
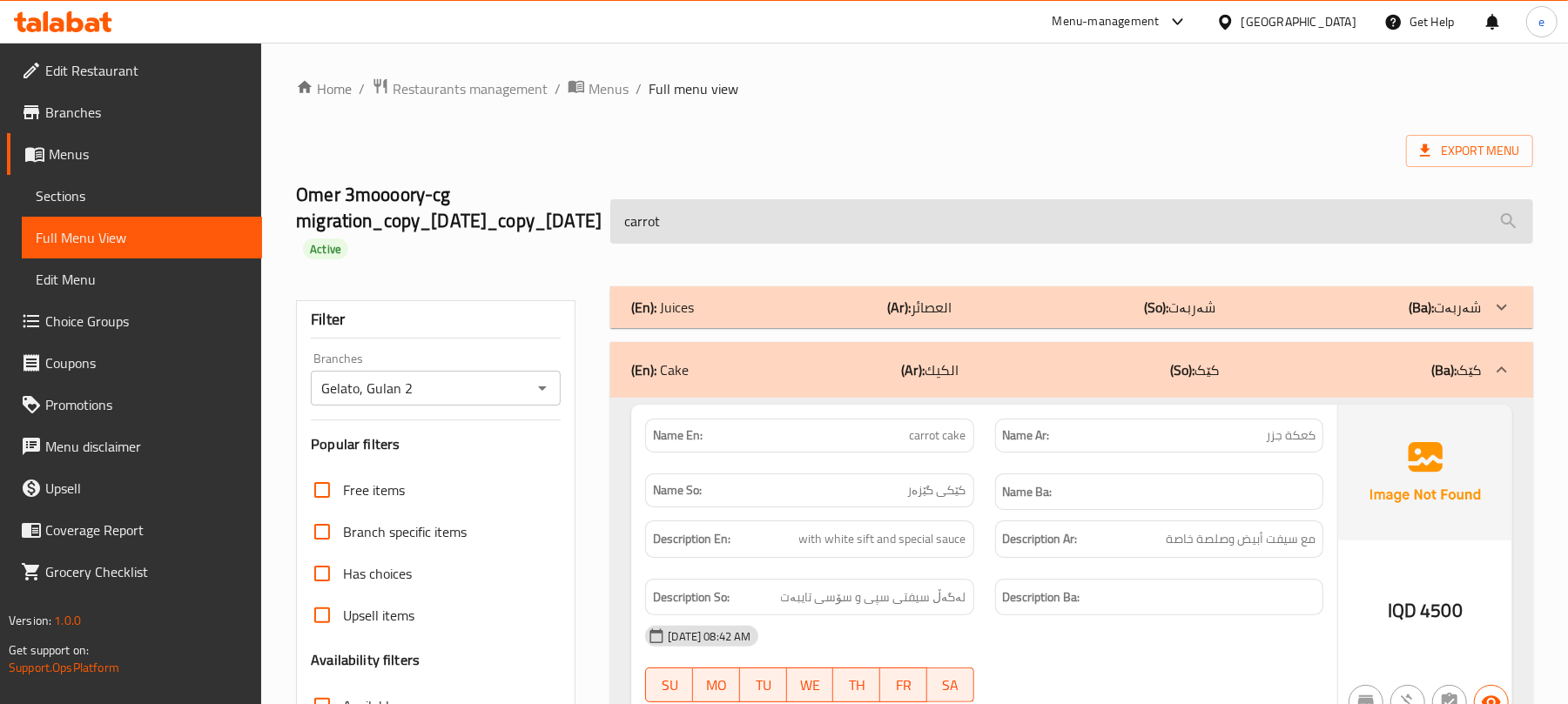
click at [820, 220] on input "carrot" at bounding box center [1071, 221] width 923 height 45
paste input "dubai pancake"
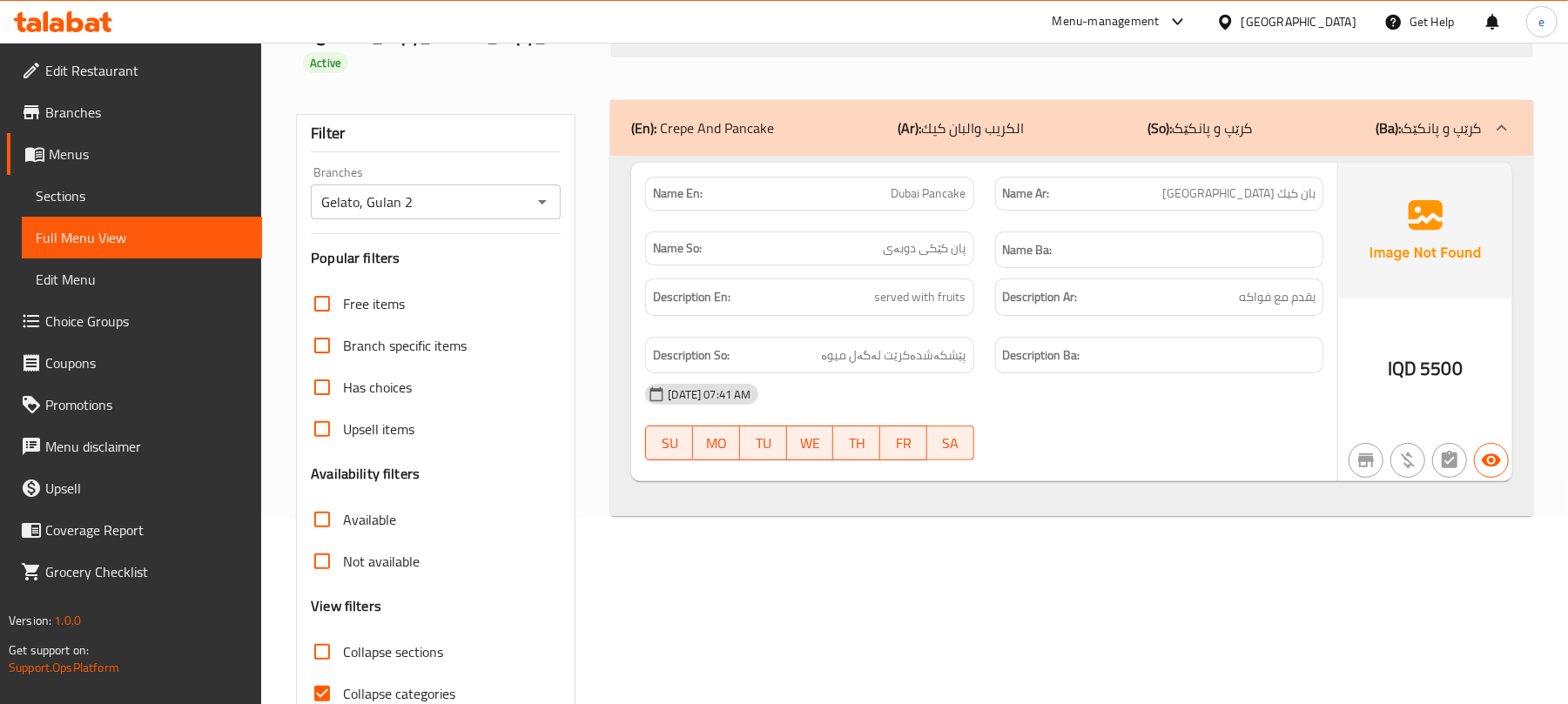
scroll to position [232, 0]
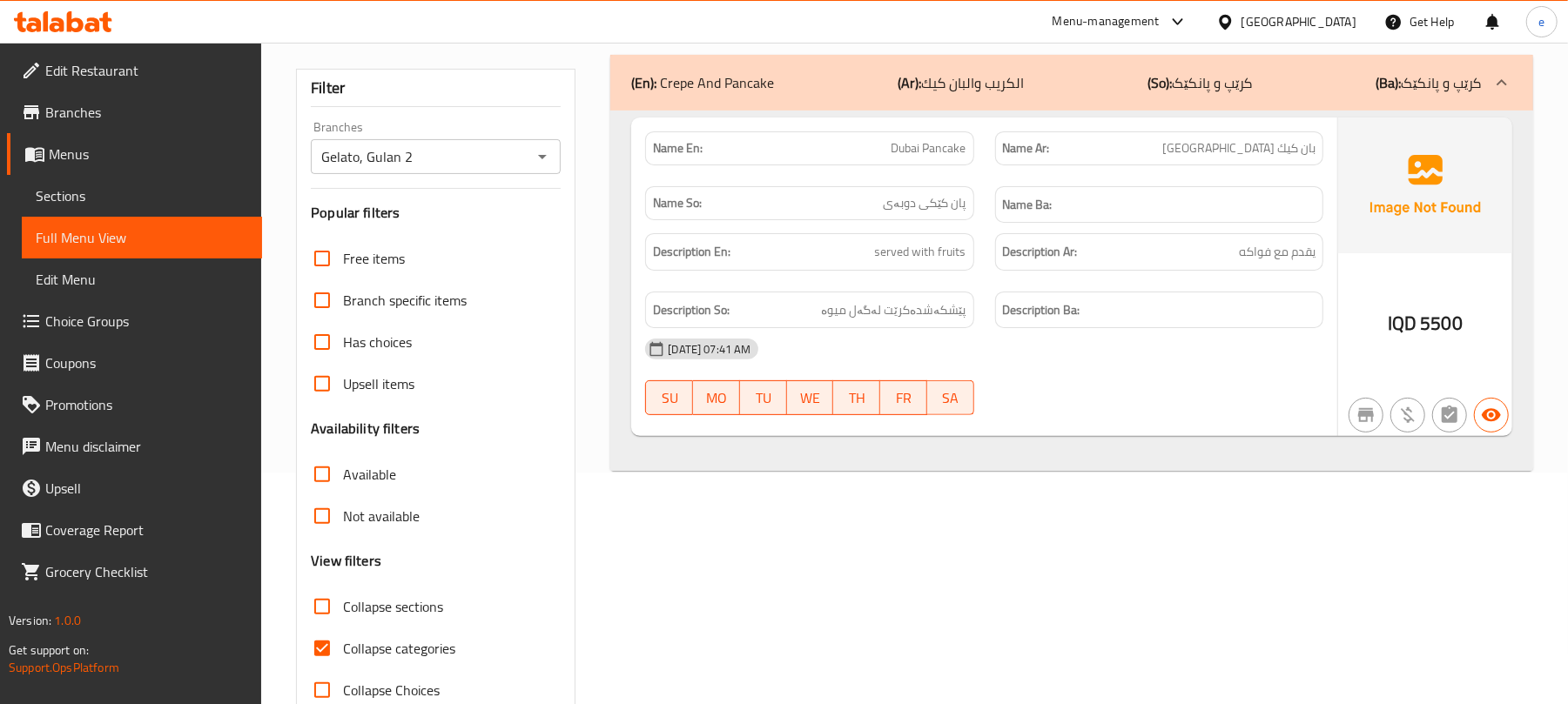
click at [955, 157] on span "Dubai Pancake" at bounding box center [928, 149] width 75 height 18
click at [955, 213] on span "پان کێکی دوبەی" at bounding box center [926, 203] width 83 height 18
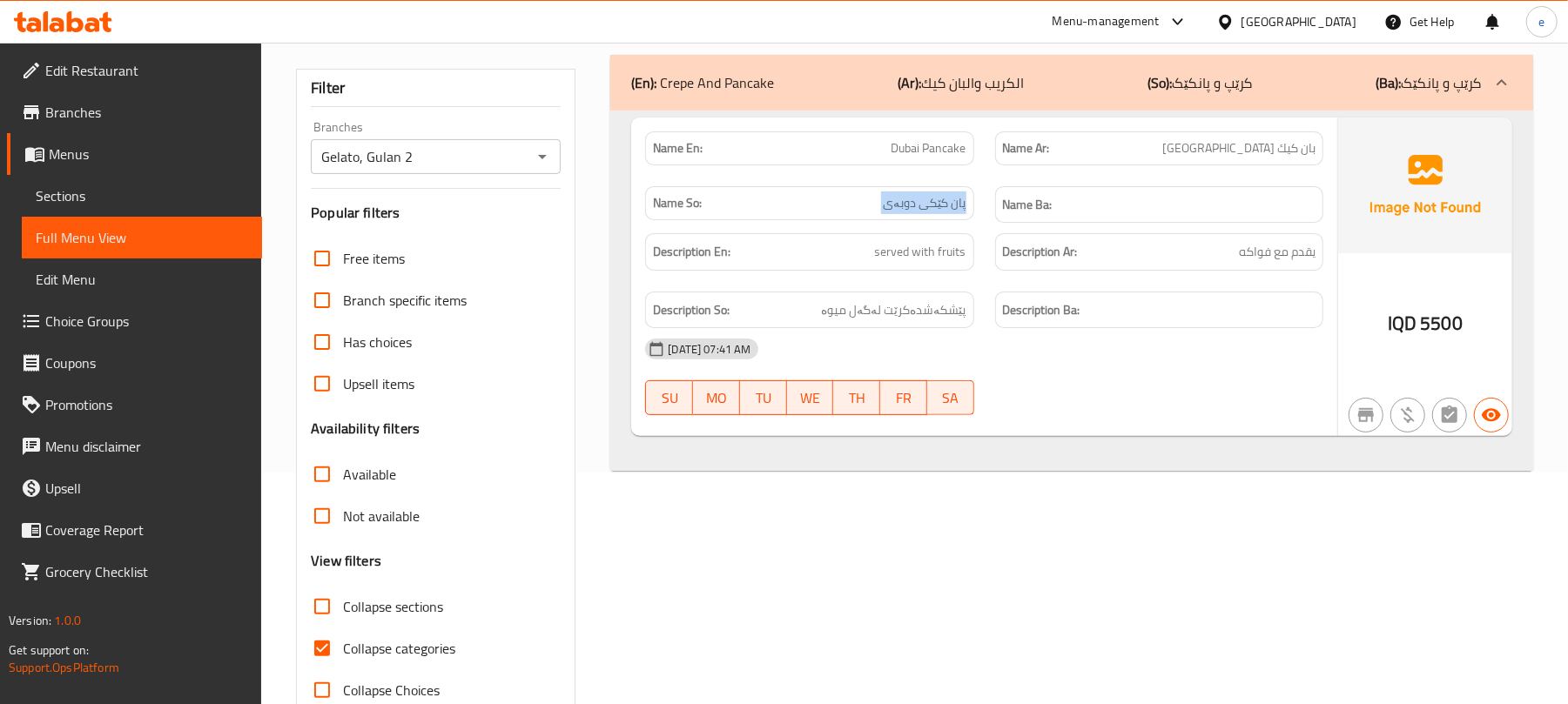
click at [955, 213] on span "پان کێکی دوبەی" at bounding box center [926, 203] width 83 height 18
click at [1280, 136] on div "Name Ar: بان كيك دبي" at bounding box center [1158, 149] width 328 height 34
click at [1282, 148] on span "بان كيك دبي" at bounding box center [1239, 149] width 153 height 18
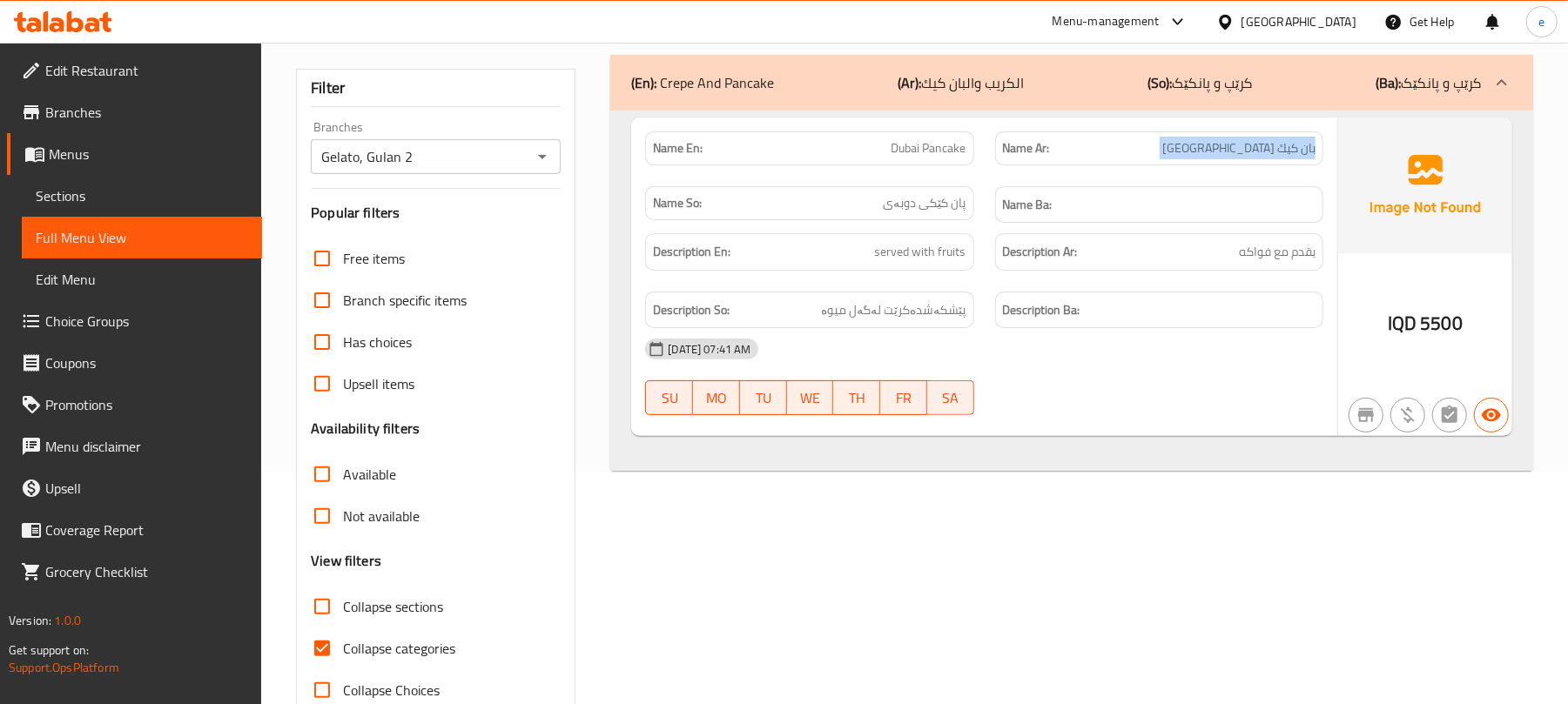
click at [1282, 148] on span "بان كيك دبي" at bounding box center [1239, 149] width 153 height 18
click at [919, 248] on span "served with fruits" at bounding box center [921, 251] width 91 height 22
click at [941, 304] on span "پێشکەشدەکرێت لەگەل میوە" at bounding box center [894, 310] width 144 height 22
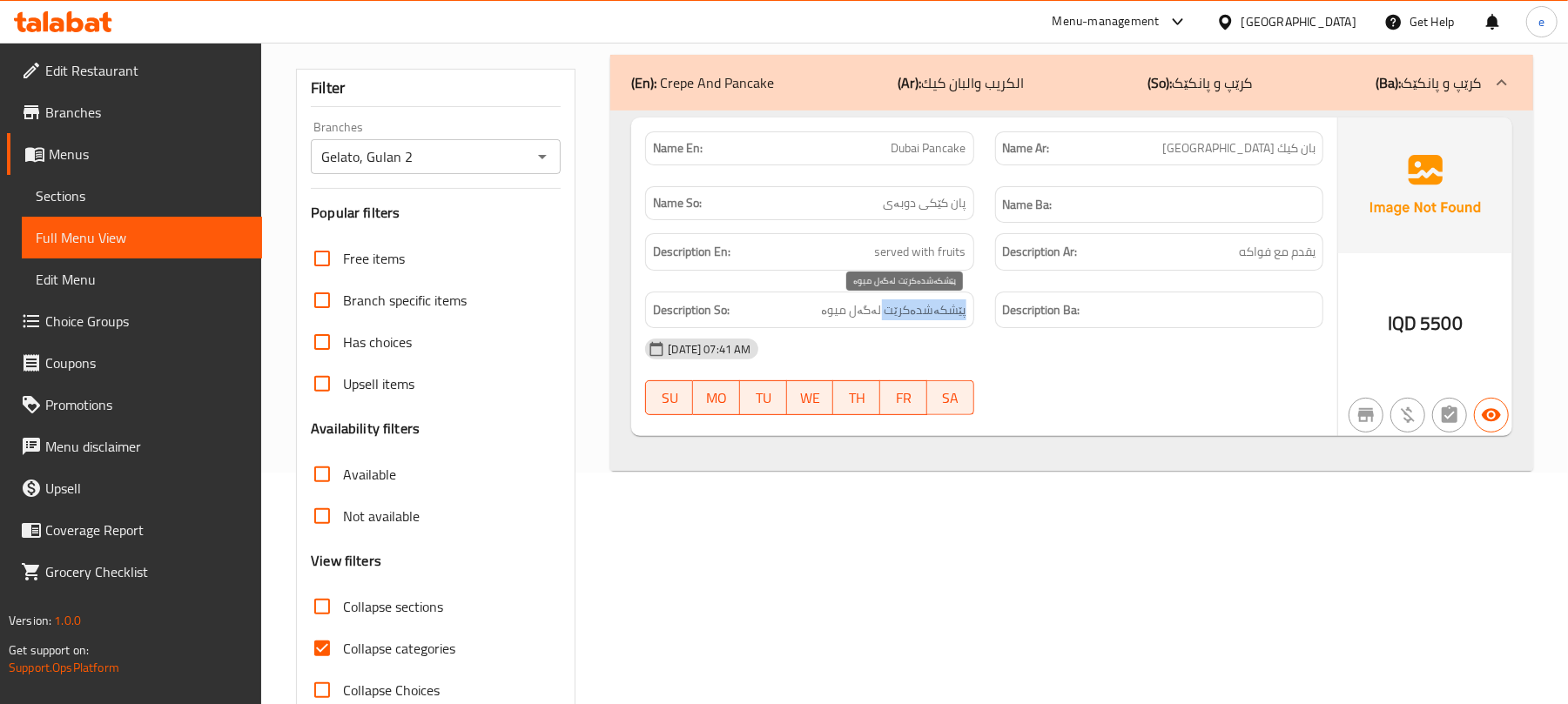
click at [941, 304] on span "پێشکەشدەکرێت لەگەل میوە" at bounding box center [894, 310] width 144 height 22
click at [1262, 249] on span "يقدم مع فواكه" at bounding box center [1277, 251] width 76 height 22
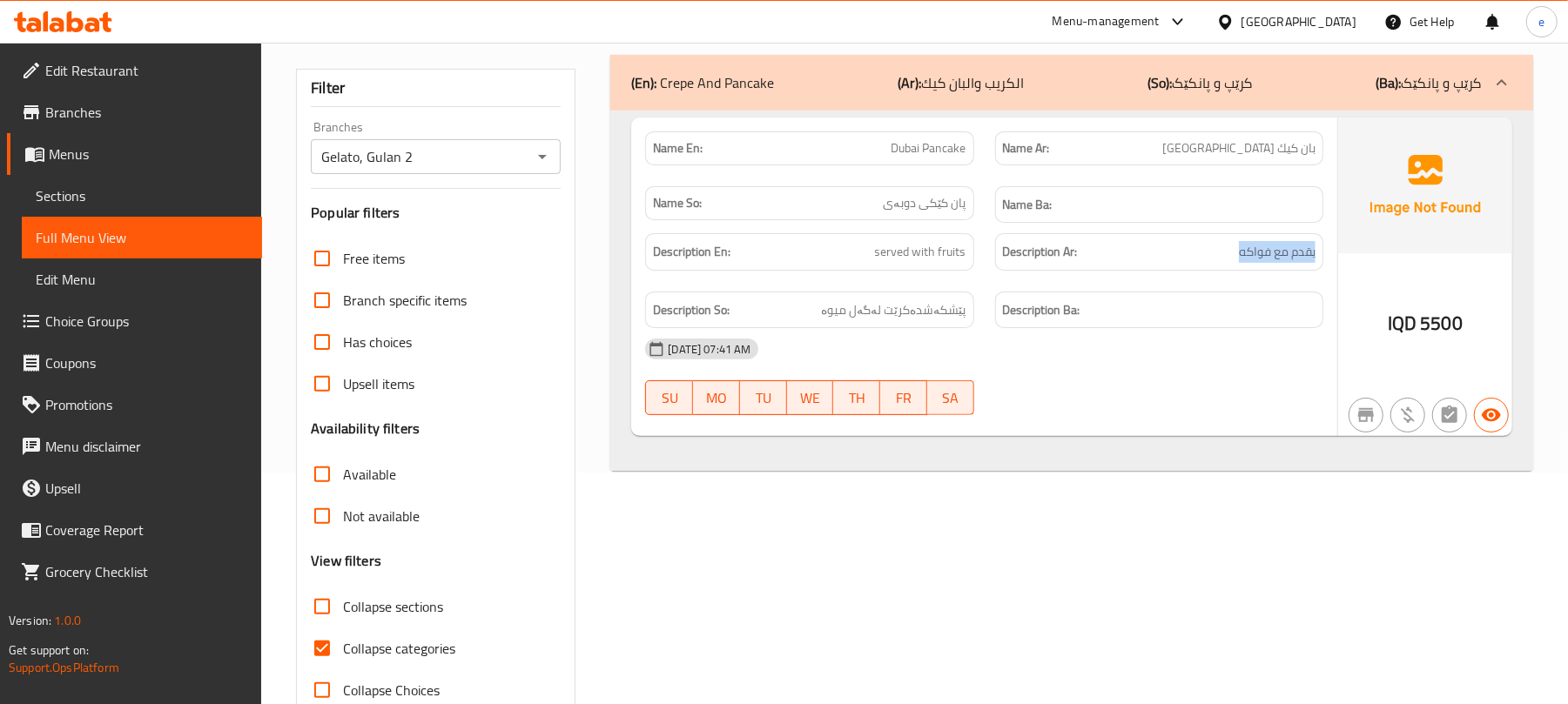
scroll to position [0, 0]
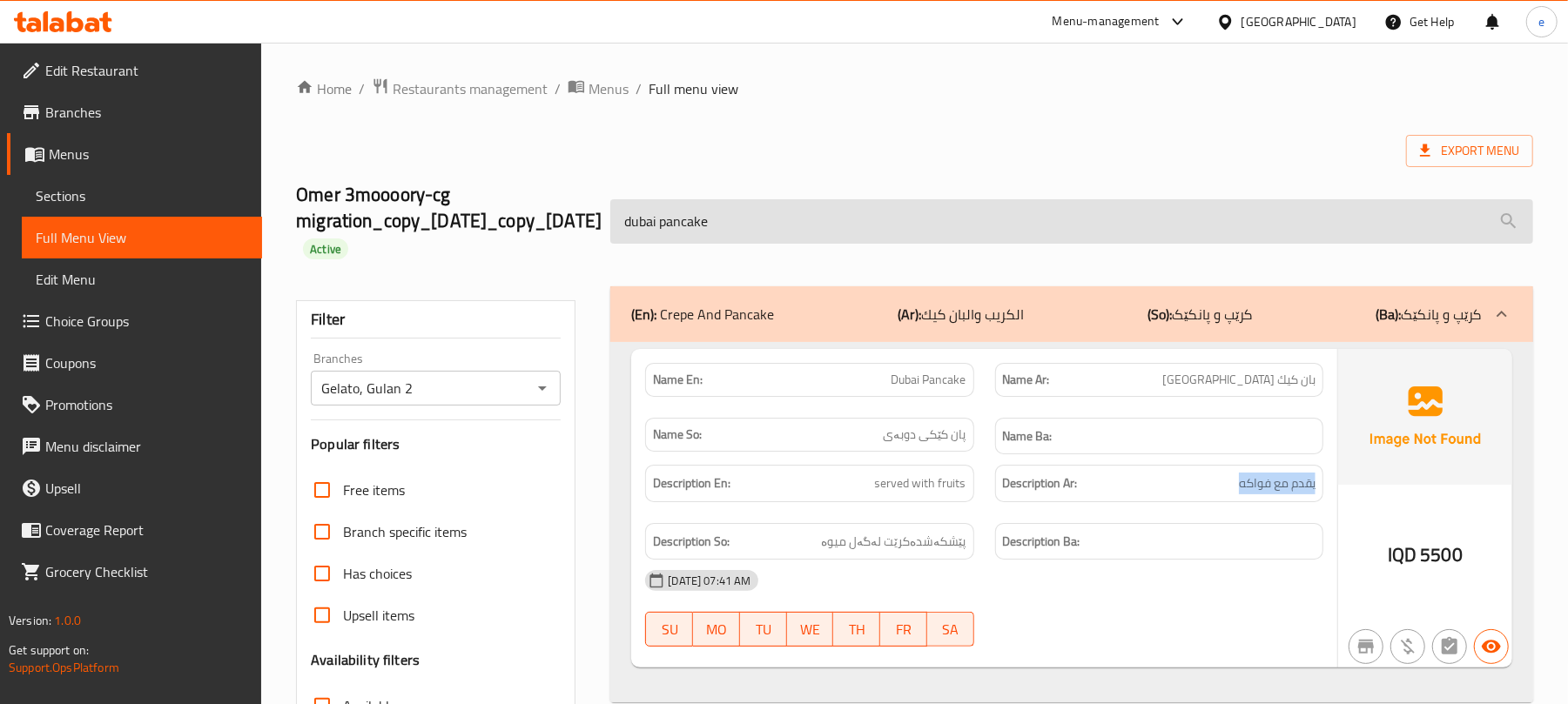
click at [791, 241] on input "dubai pancake" at bounding box center [1071, 221] width 923 height 45
paste input "pancake with nutella sauc"
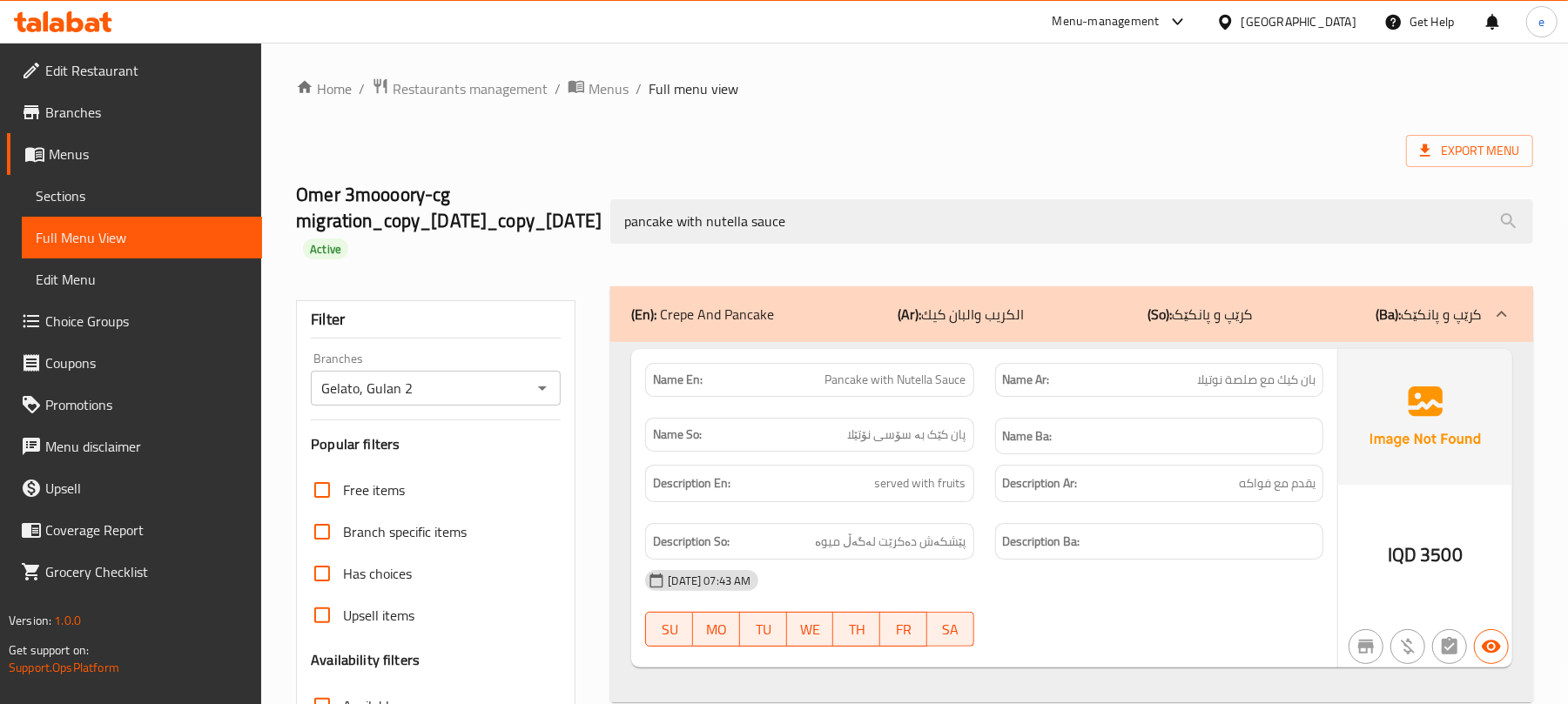
click at [931, 381] on span "Pancake with Nutella Sauce" at bounding box center [896, 380] width 141 height 18
click at [919, 422] on div "Name So: پان کێک بە سۆسی نۆتێلا" at bounding box center [809, 435] width 328 height 34
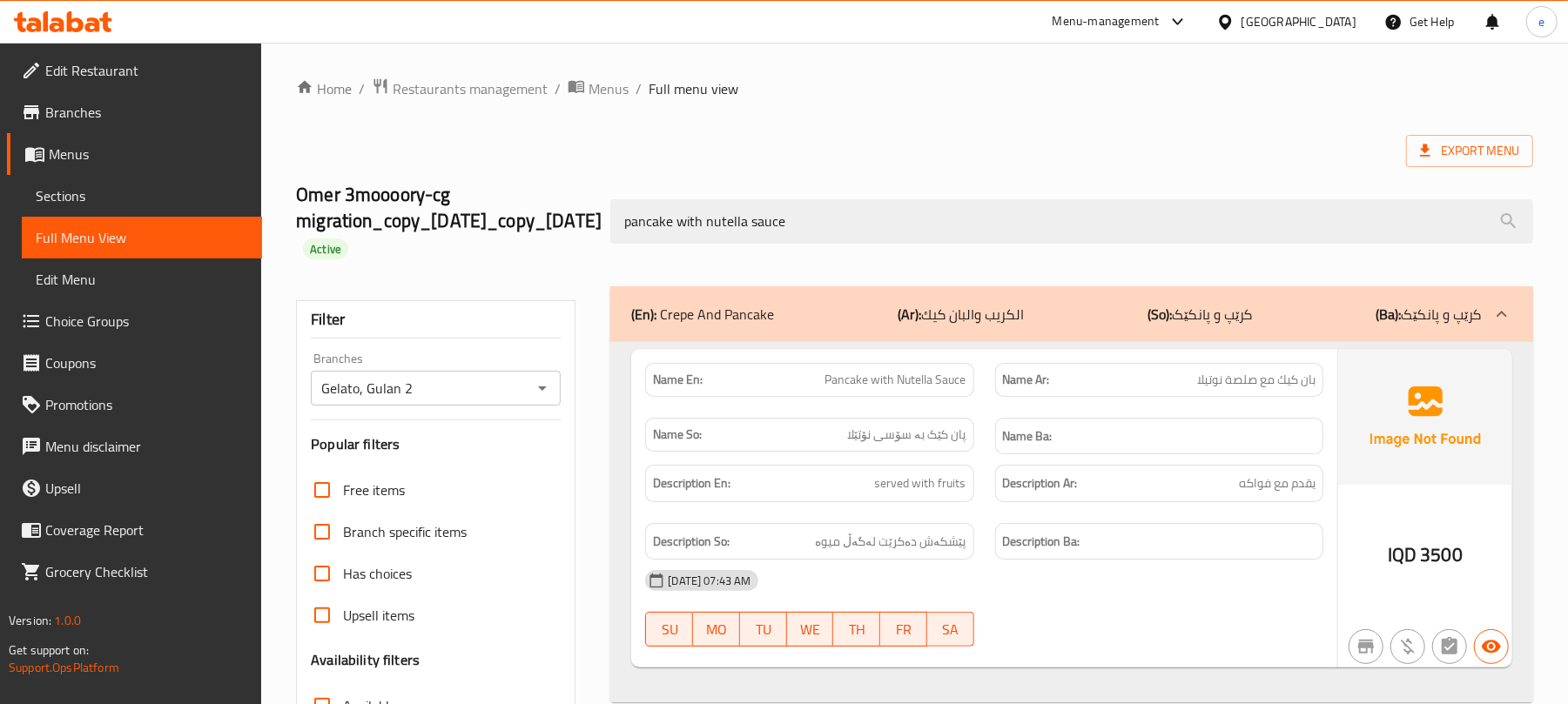
click at [920, 436] on span "پان کێک بە سۆسی نۆتێلا" at bounding box center [907, 434] width 119 height 18
click at [1289, 377] on span "بان كيك مع صلصة نوتيلا" at bounding box center [1256, 380] width 119 height 18
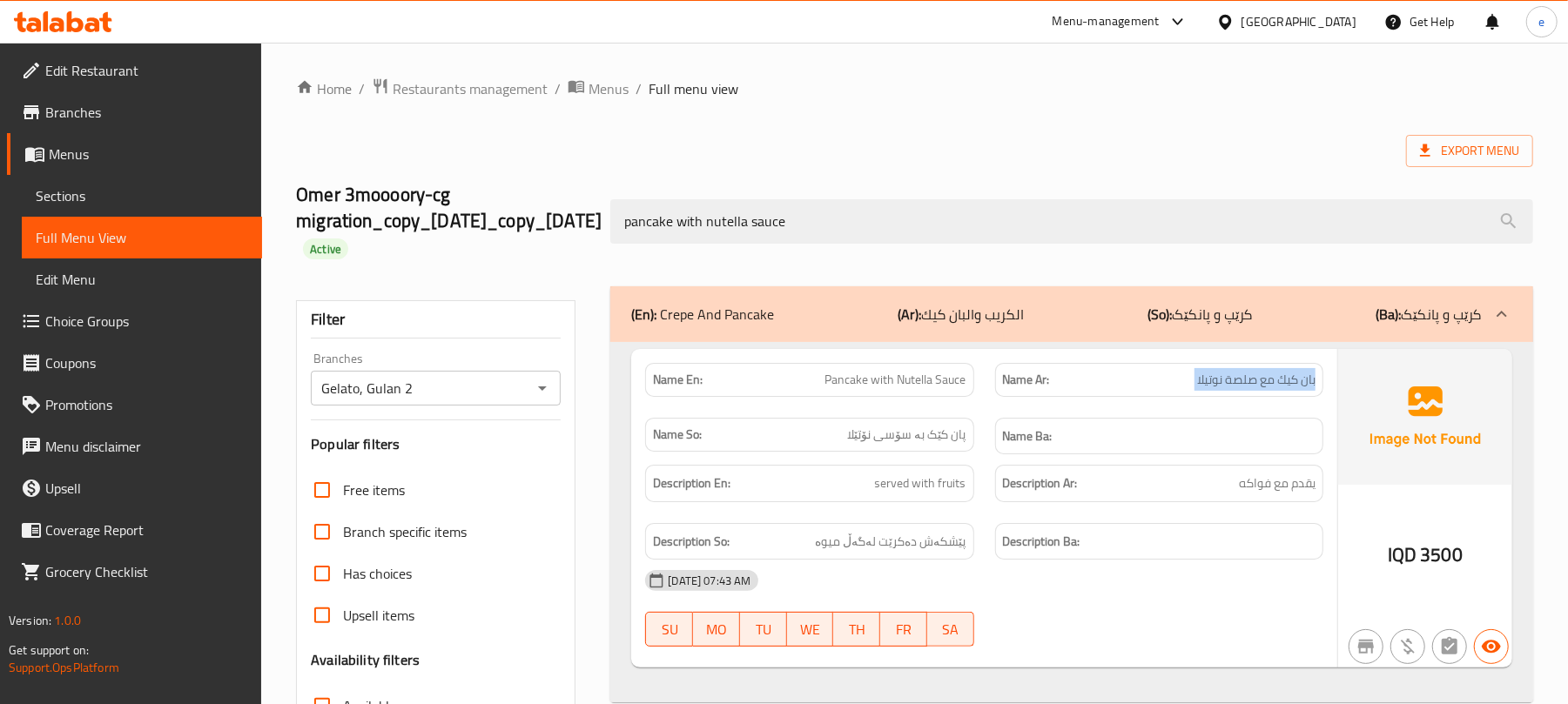
click at [1289, 377] on span "بان كيك مع صلصة نوتيلا" at bounding box center [1256, 380] width 119 height 18
click at [917, 486] on span "served with fruits" at bounding box center [921, 483] width 91 height 22
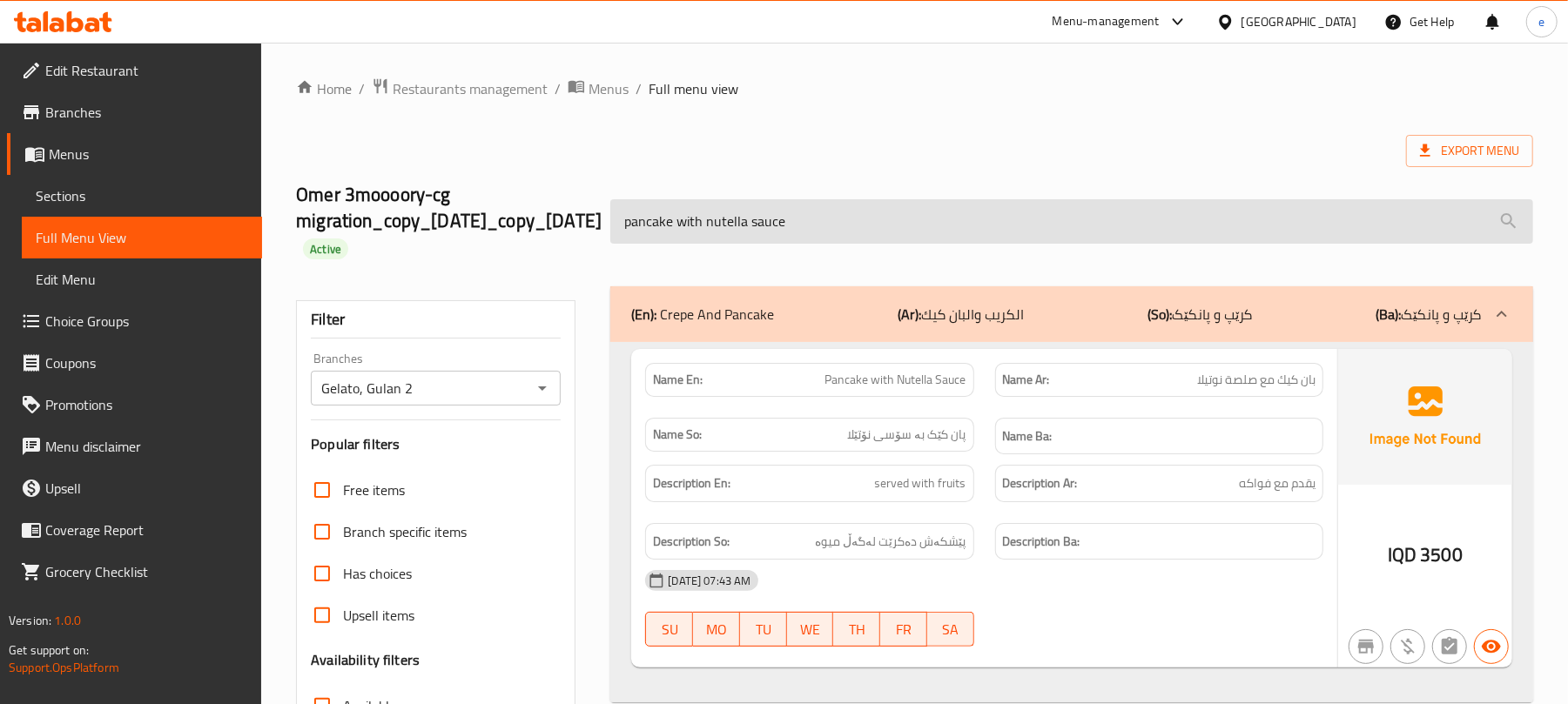
click at [757, 234] on input "pancake with nutella sauce" at bounding box center [1071, 221] width 923 height 45
paste input "soft chocolat"
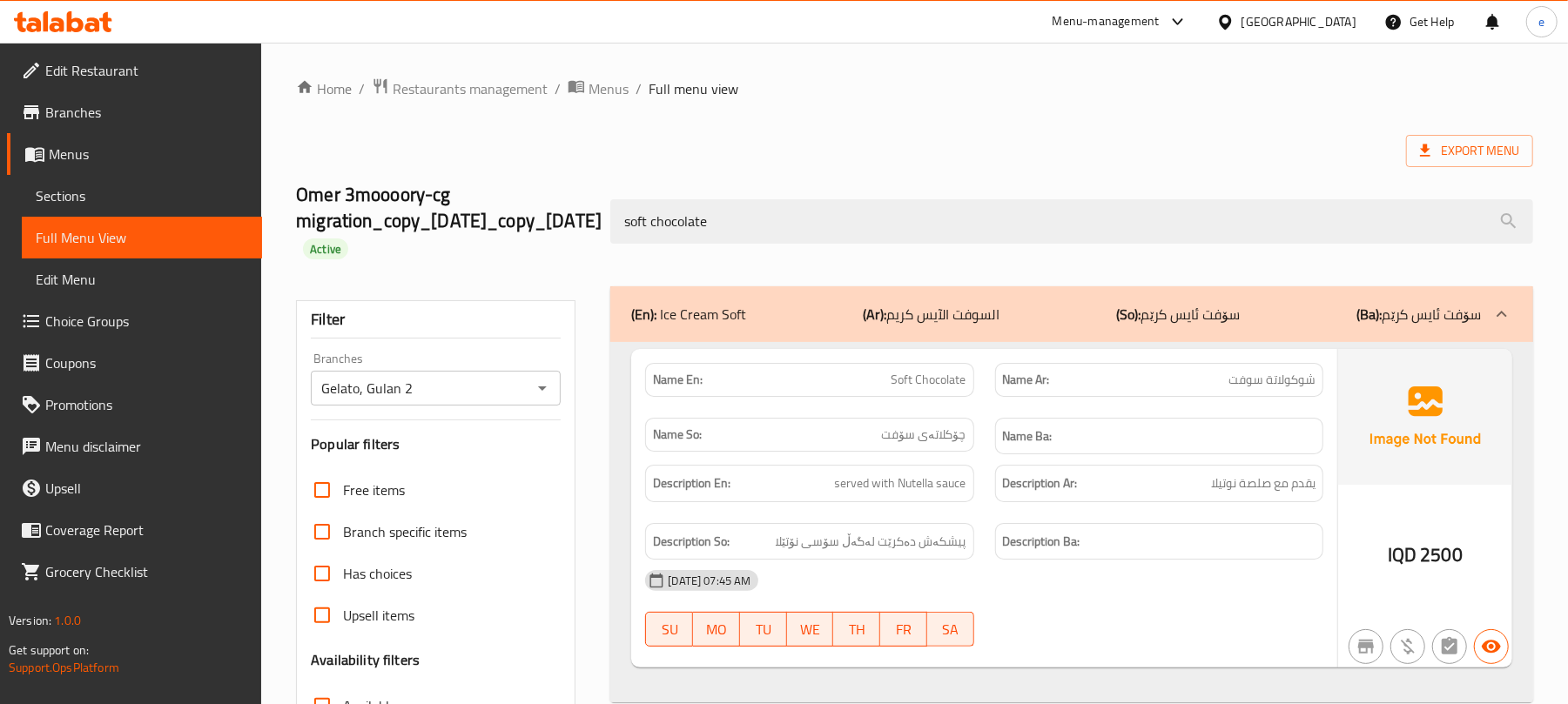
click at [939, 388] on span "Soft Chocolate" at bounding box center [928, 380] width 75 height 18
click at [951, 439] on span "چۆکلاتەی سۆفت" at bounding box center [925, 434] width 84 height 18
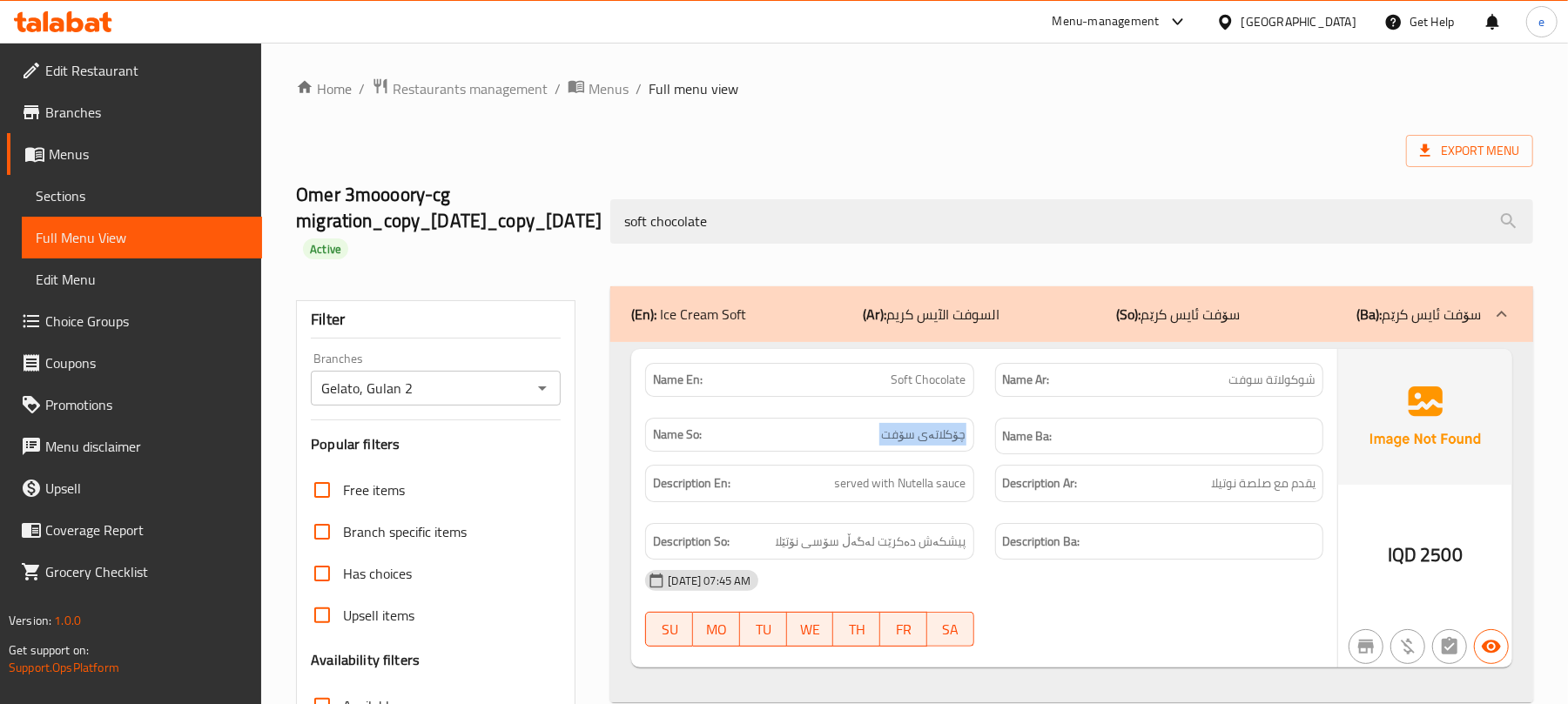
click at [951, 439] on span "چۆکلاتەی سۆفت" at bounding box center [925, 434] width 84 height 18
click at [1258, 377] on span "شوكولاتة سوفت" at bounding box center [1272, 380] width 87 height 18
click at [912, 474] on div "Description En: served with Nutella sauce" at bounding box center [809, 483] width 328 height 38
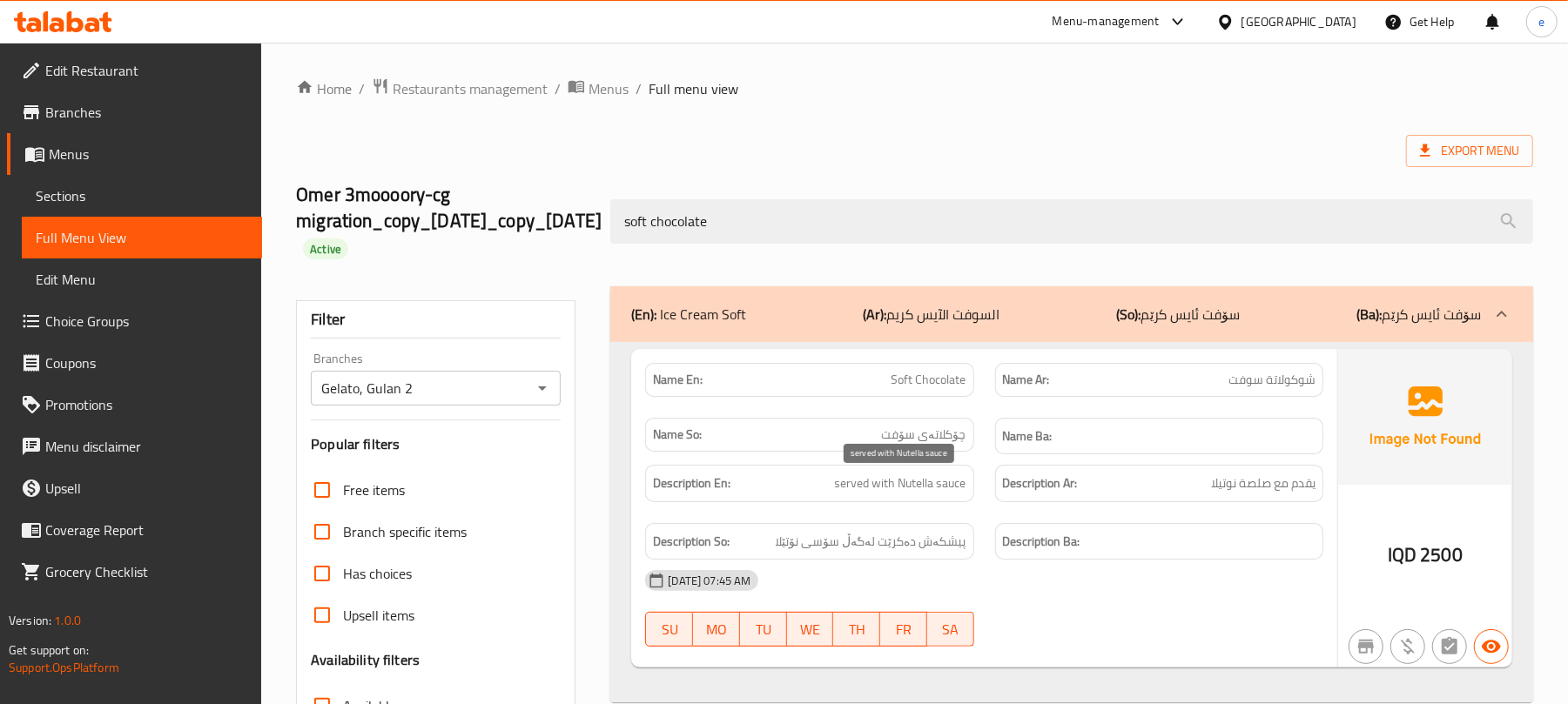
click at [913, 485] on span "served with Nutella sauce" at bounding box center [901, 483] width 132 height 22
click at [940, 538] on span "پیشکەش دەکرێت لەگەڵ سۆسی نۆتێلا" at bounding box center [871, 541] width 191 height 22
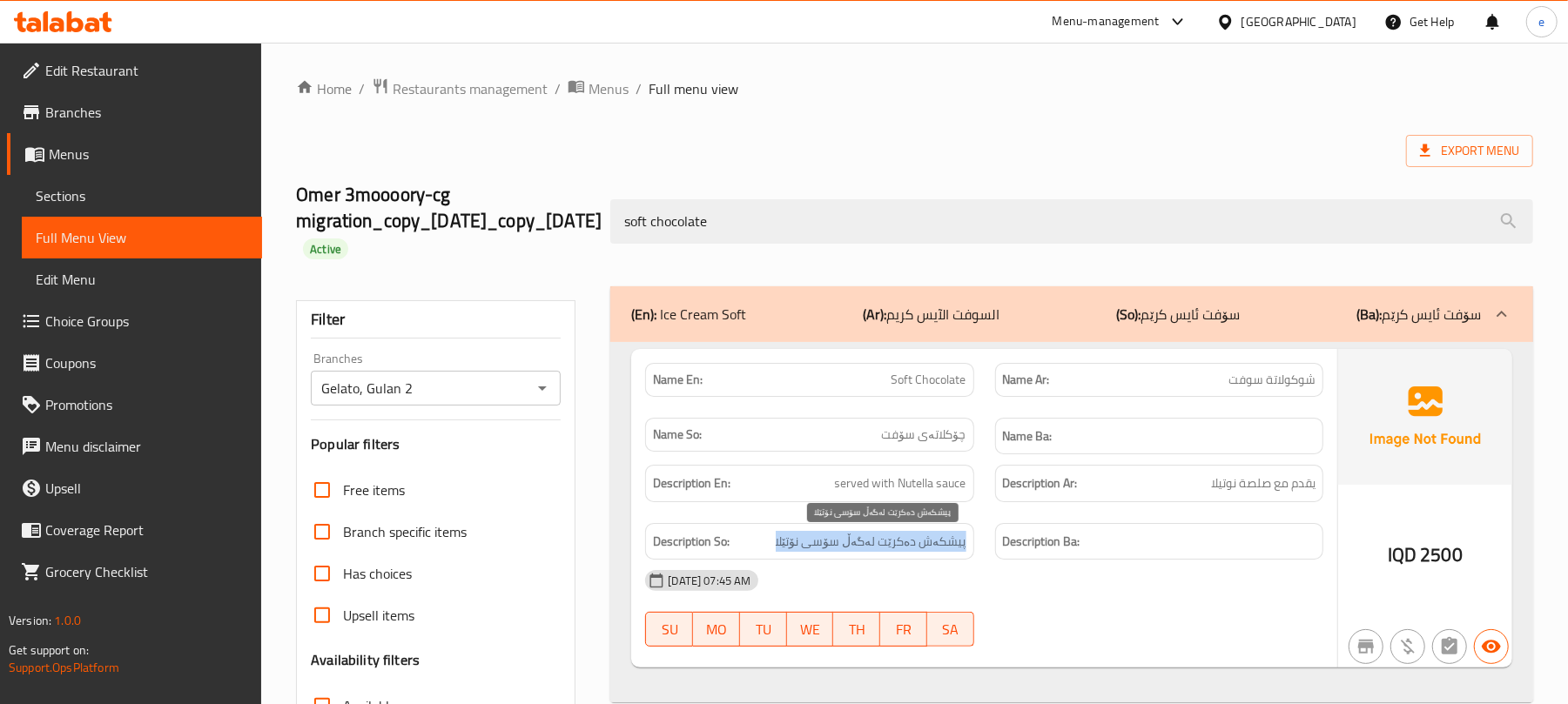
click at [940, 538] on span "پیشکەش دەکرێت لەگەڵ سۆسی نۆتێلا" at bounding box center [871, 541] width 191 height 22
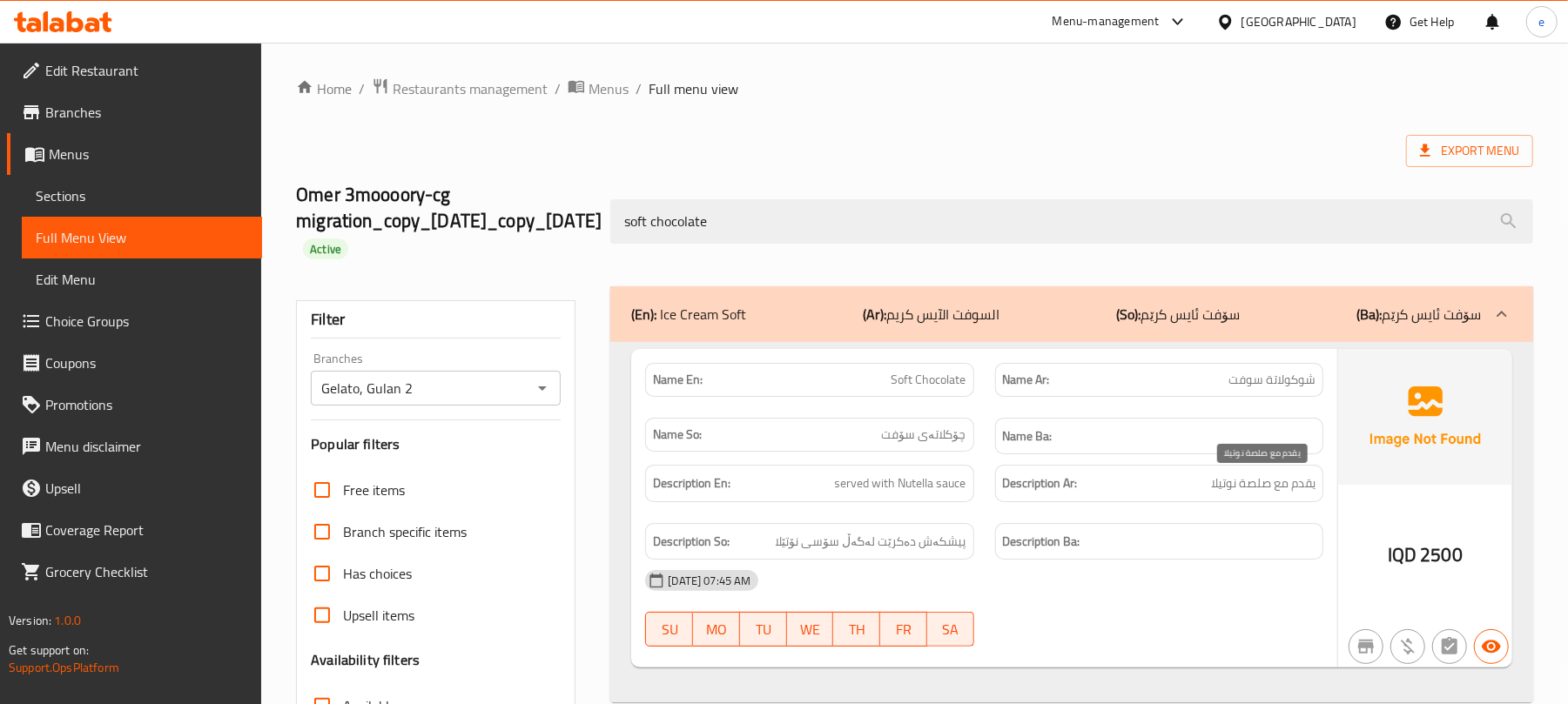
click at [1294, 482] on span "يقدم مع صلصة نوتيلا" at bounding box center [1263, 483] width 105 height 22
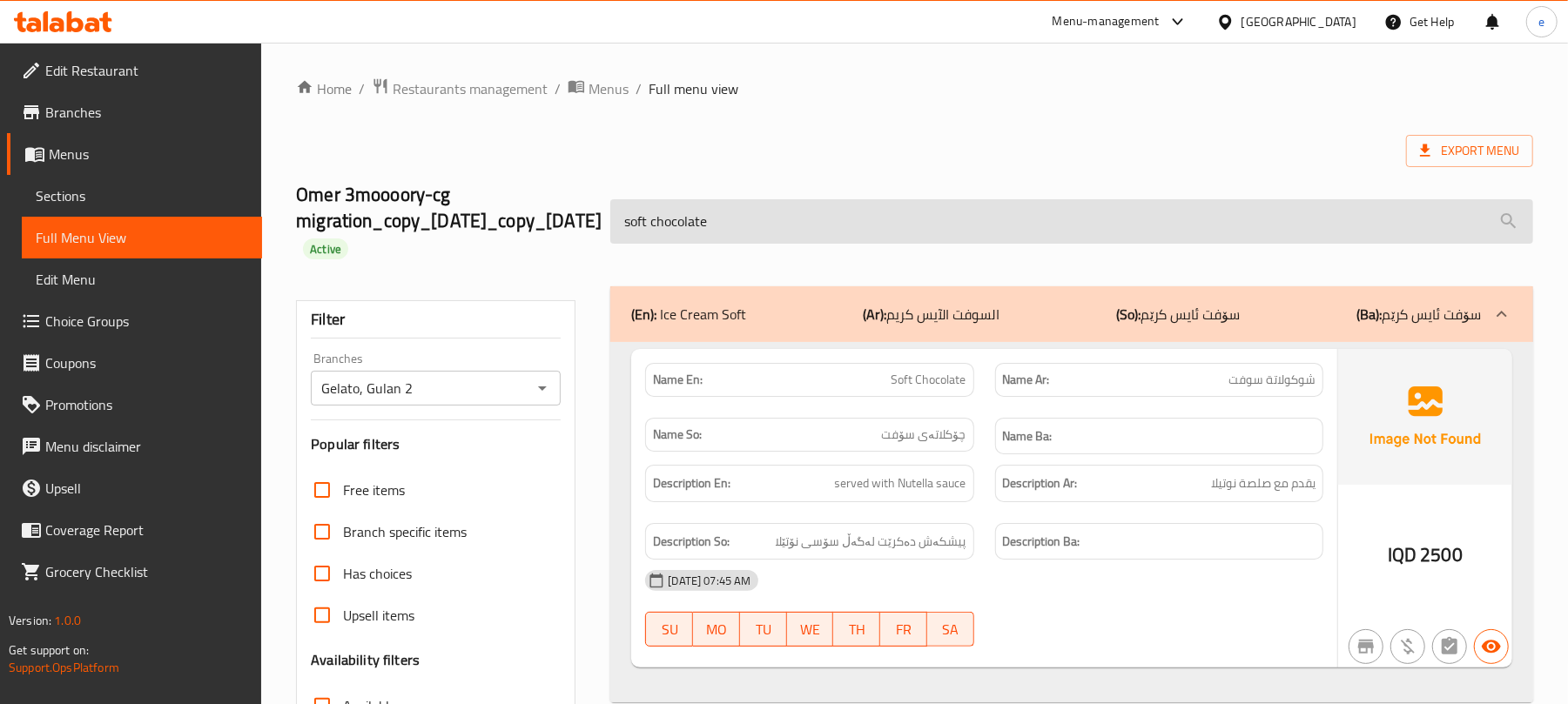
click at [747, 225] on input "soft chocolate" at bounding box center [1071, 221] width 923 height 45
paste input "pecial white soft"
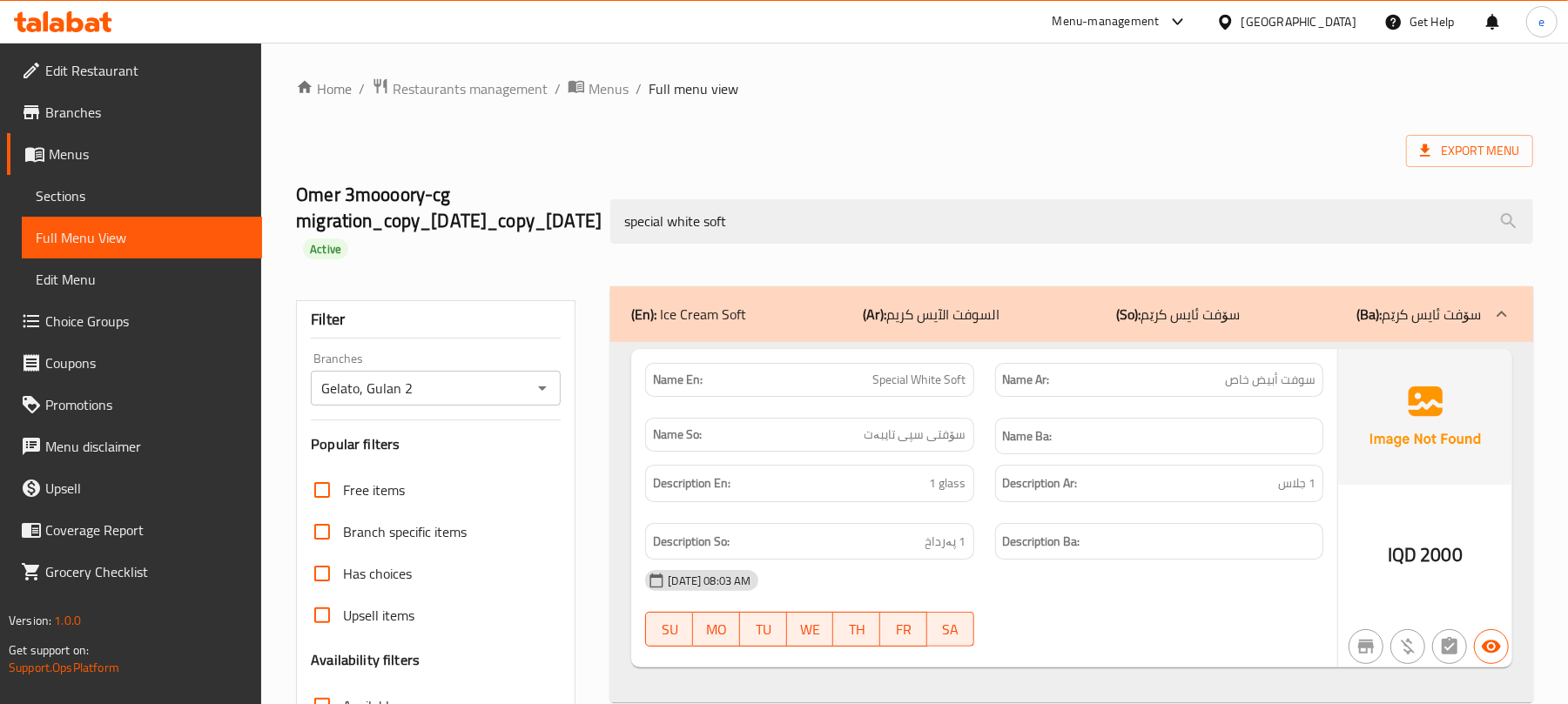
click at [904, 367] on div "Name En: Special White Soft" at bounding box center [809, 380] width 328 height 34
click at [938, 367] on div "Name En: Special White Soft" at bounding box center [809, 380] width 328 height 34
click at [938, 380] on span "Special White Soft" at bounding box center [920, 380] width 93 height 18
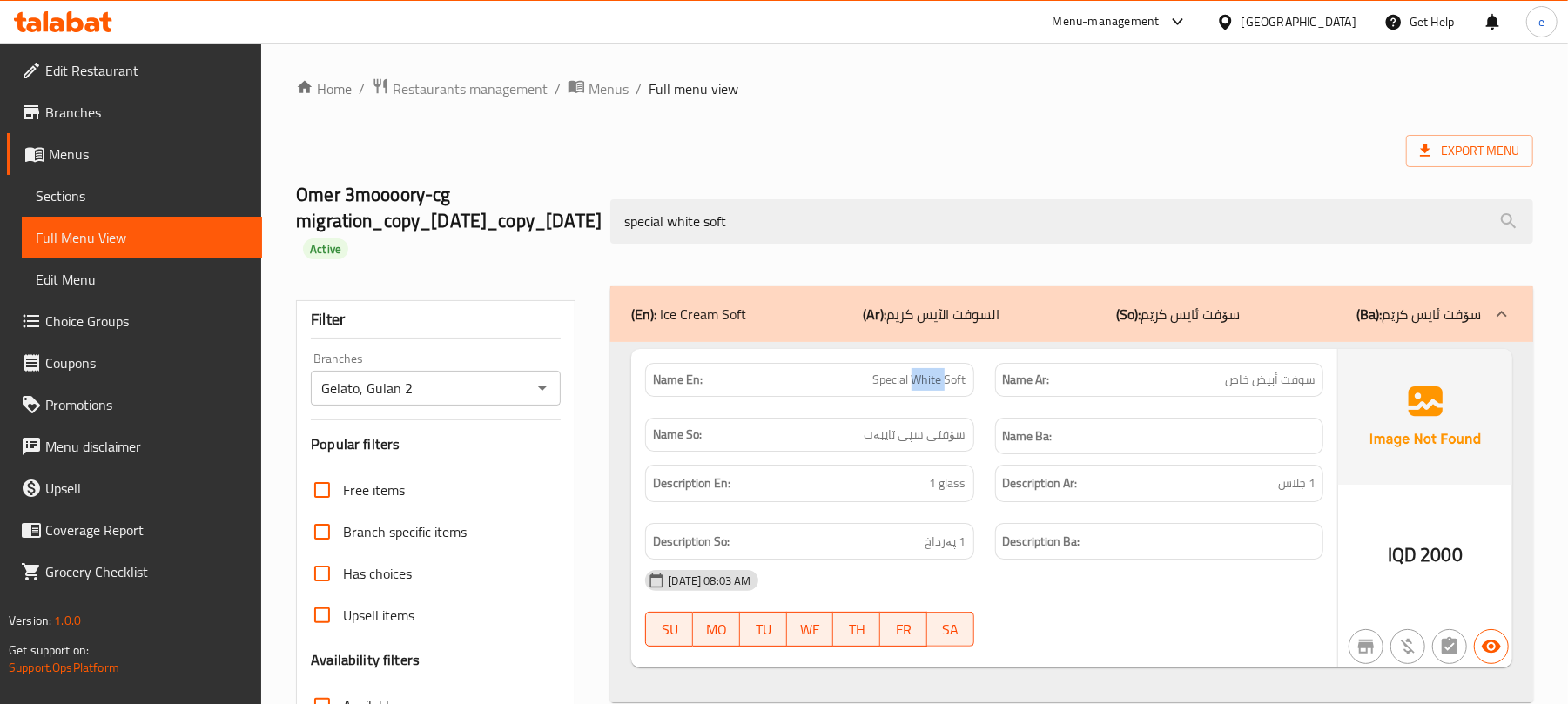
click at [938, 380] on span "Special White Soft" at bounding box center [920, 380] width 93 height 18
click at [924, 430] on span "سۆفتی سپی تایبەت" at bounding box center [916, 434] width 102 height 18
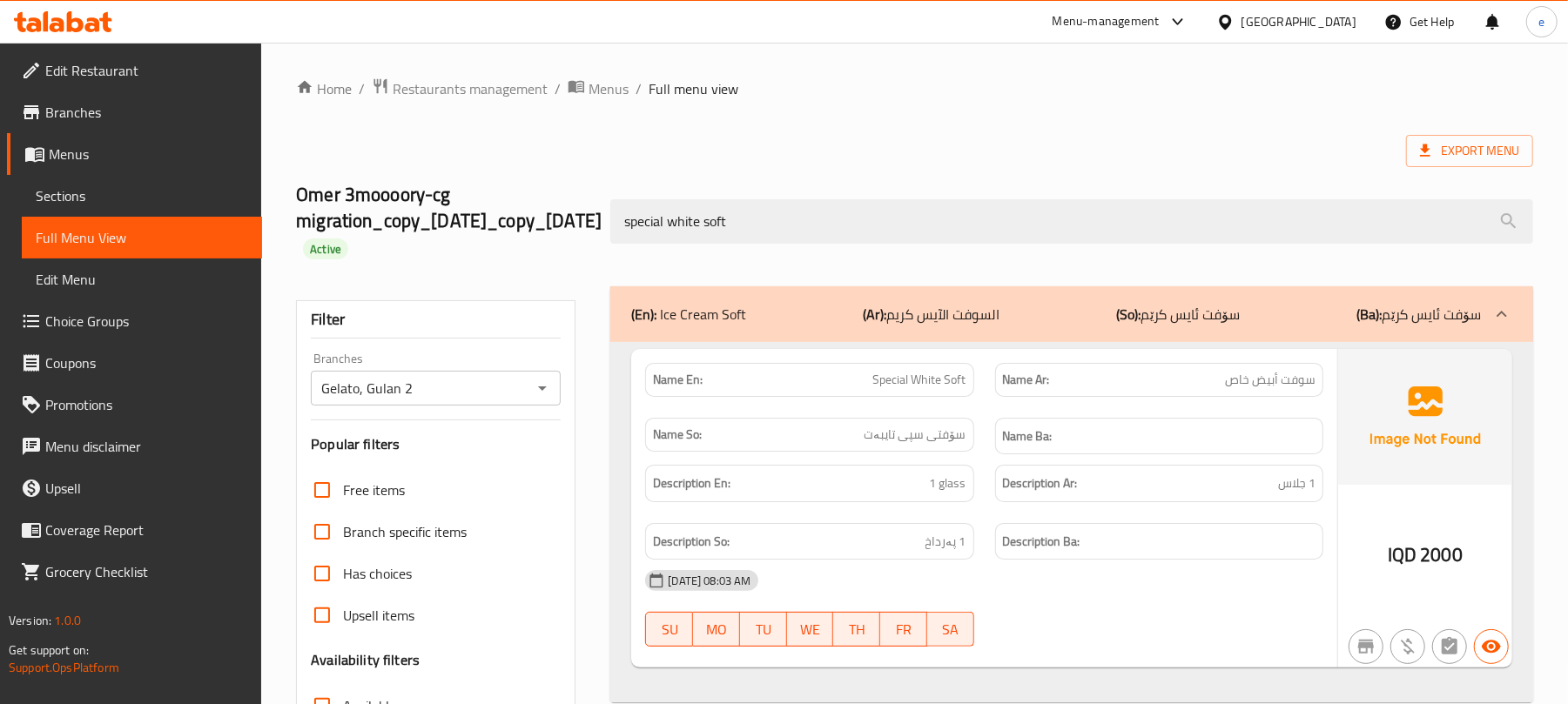
click at [1269, 373] on span "سوفت أبيض خاص" at bounding box center [1270, 380] width 91 height 18
click at [941, 485] on span "1 glass" at bounding box center [948, 483] width 37 height 22
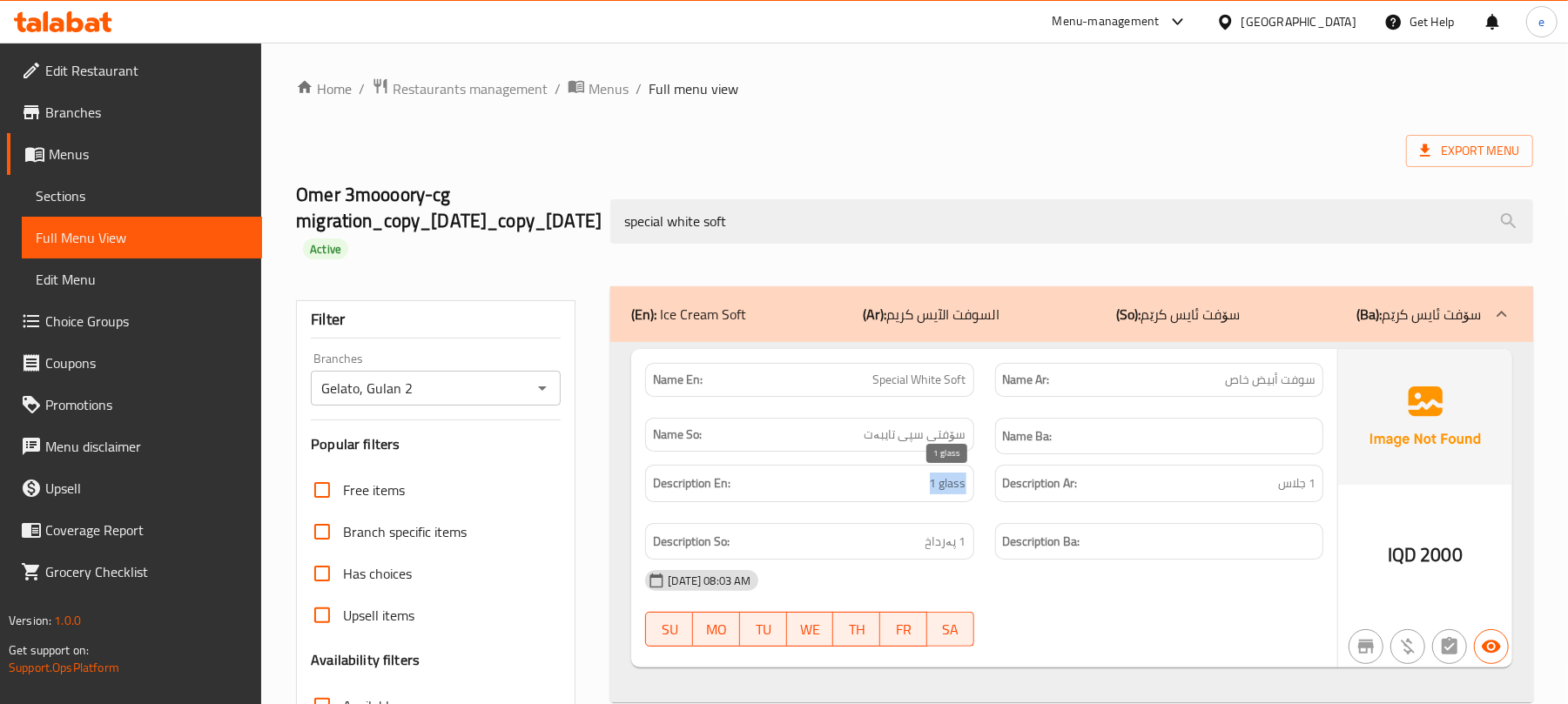
click at [941, 485] on span "1 glass" at bounding box center [948, 483] width 37 height 22
click at [945, 540] on span "1 پەرداخ" at bounding box center [946, 541] width 41 height 22
click at [1281, 486] on span "1 جلاس" at bounding box center [1296, 483] width 38 height 22
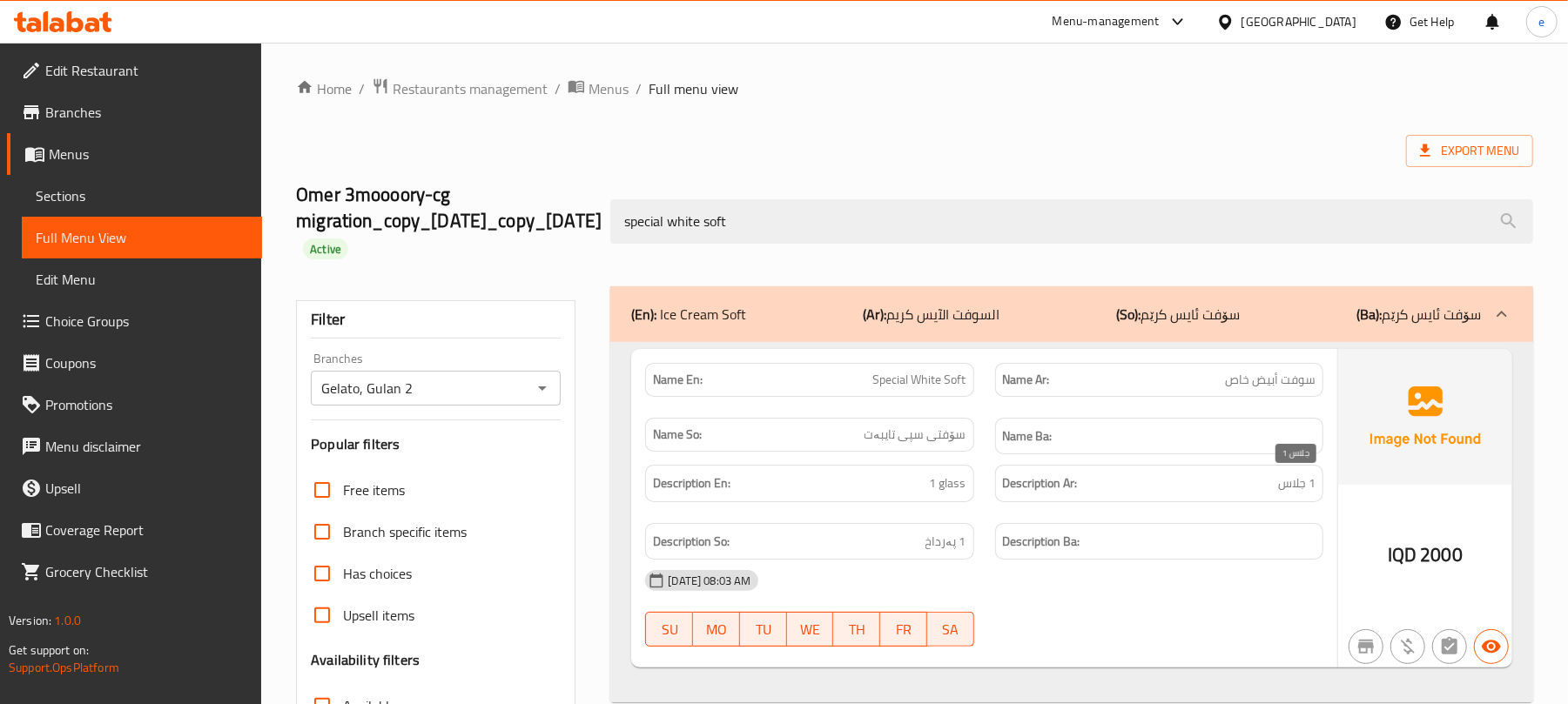
click at [1281, 486] on span "1 جلاس" at bounding box center [1296, 483] width 38 height 22
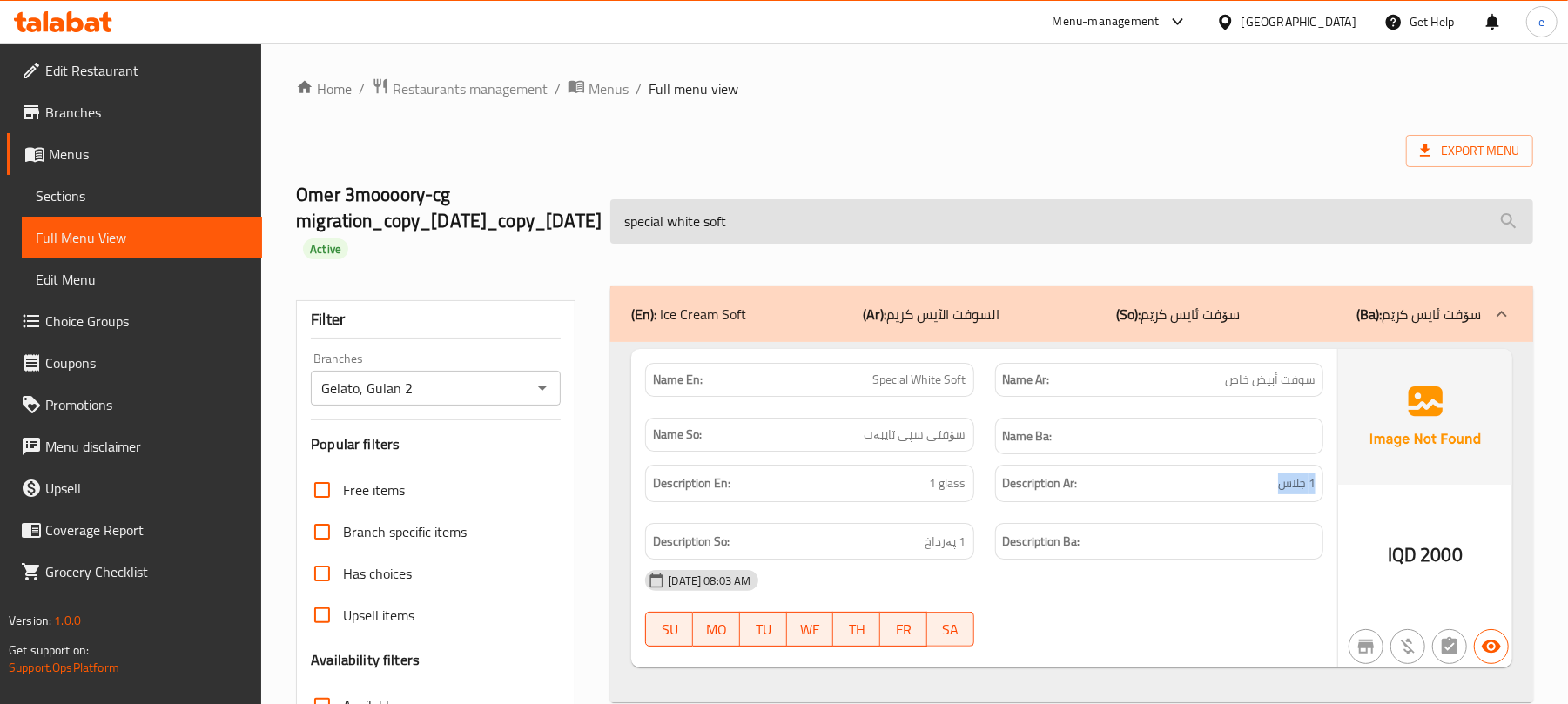
click at [795, 242] on input "special white soft" at bounding box center [1071, 221] width 923 height 45
paste input "hirazi falooda"
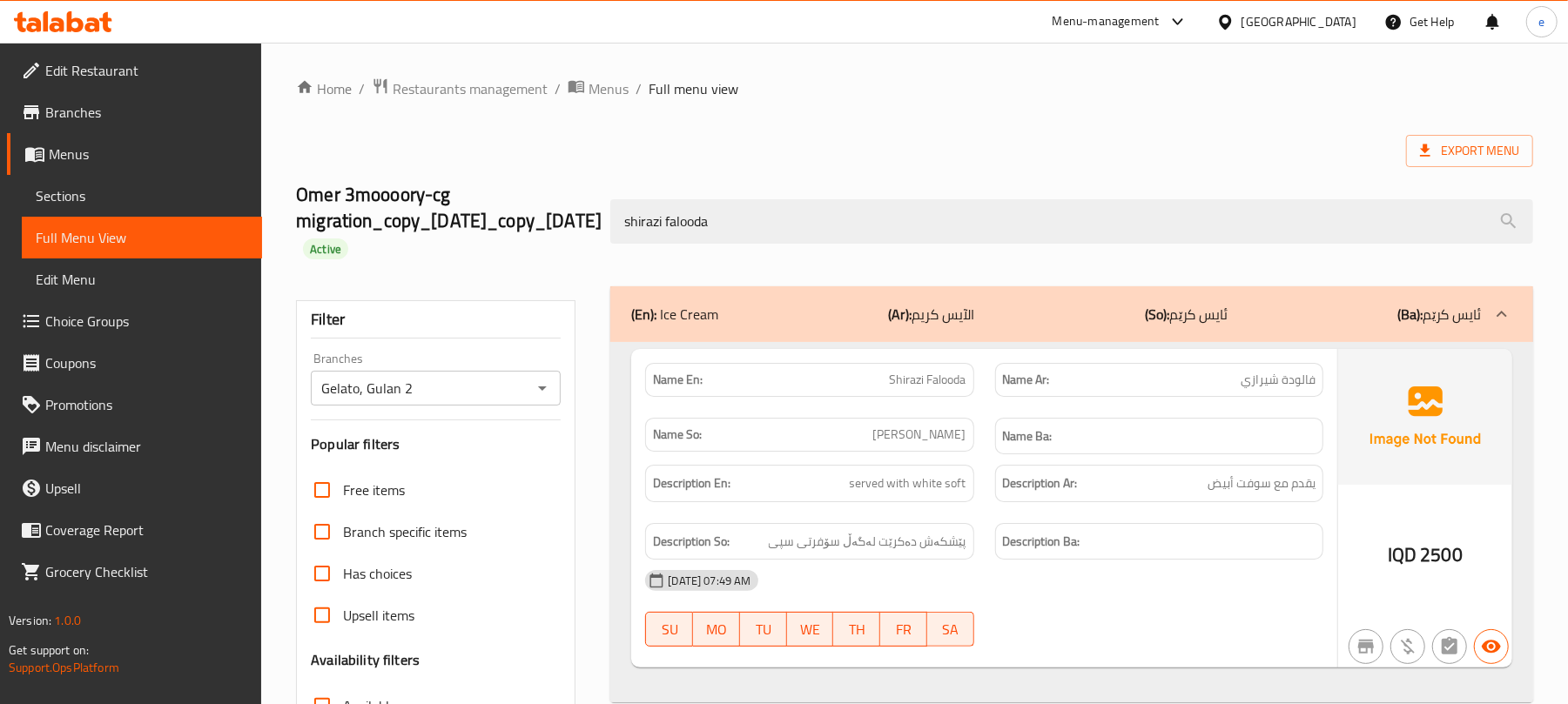
click at [937, 374] on span "Shirazi Falooda" at bounding box center [927, 380] width 76 height 18
click at [1262, 378] on span "فالودة شيرازي" at bounding box center [1278, 380] width 75 height 18
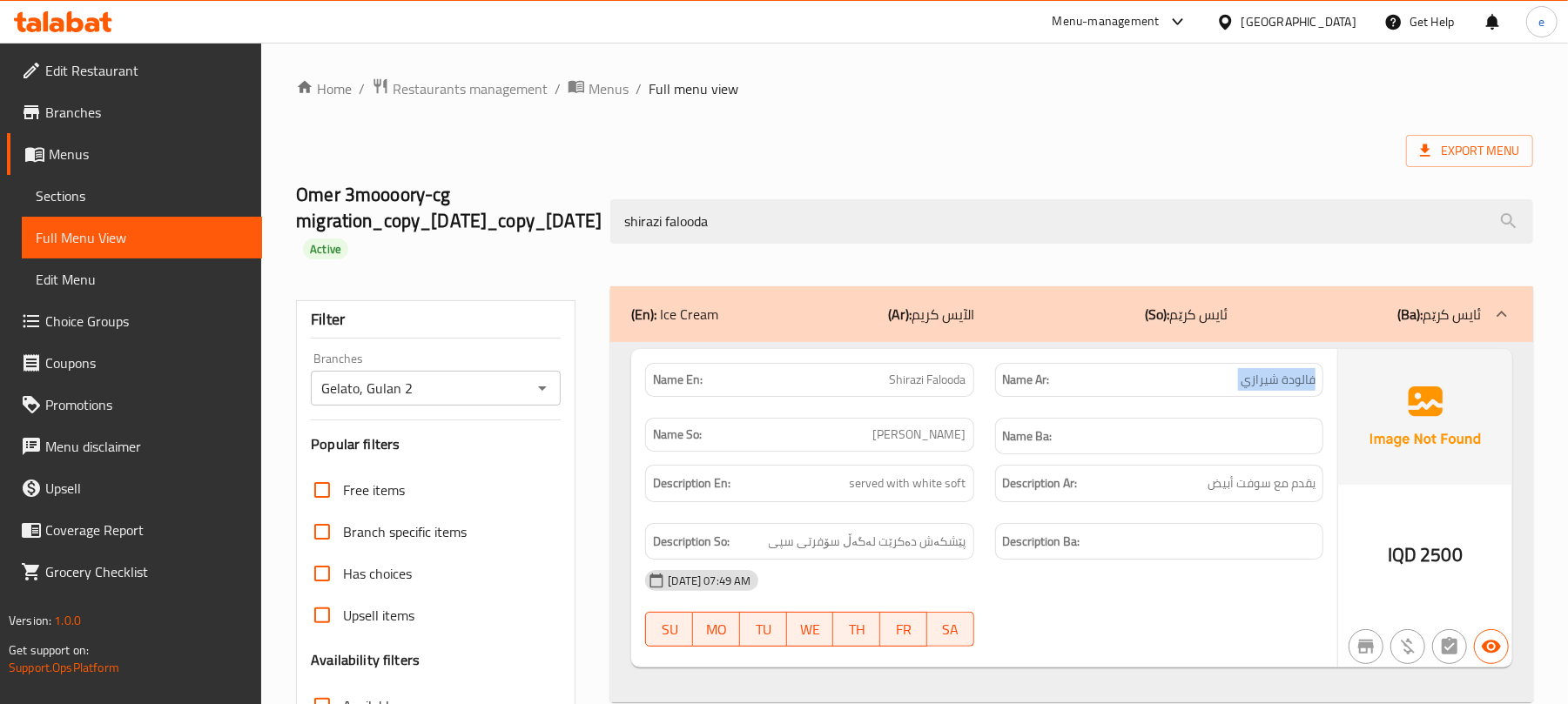
click at [1262, 378] on span "فالودة شيرازي" at bounding box center [1278, 380] width 75 height 18
click at [928, 435] on span "فالودەی شیرازی" at bounding box center [920, 434] width 93 height 18
click at [871, 488] on span "served with white soft" at bounding box center [908, 483] width 117 height 22
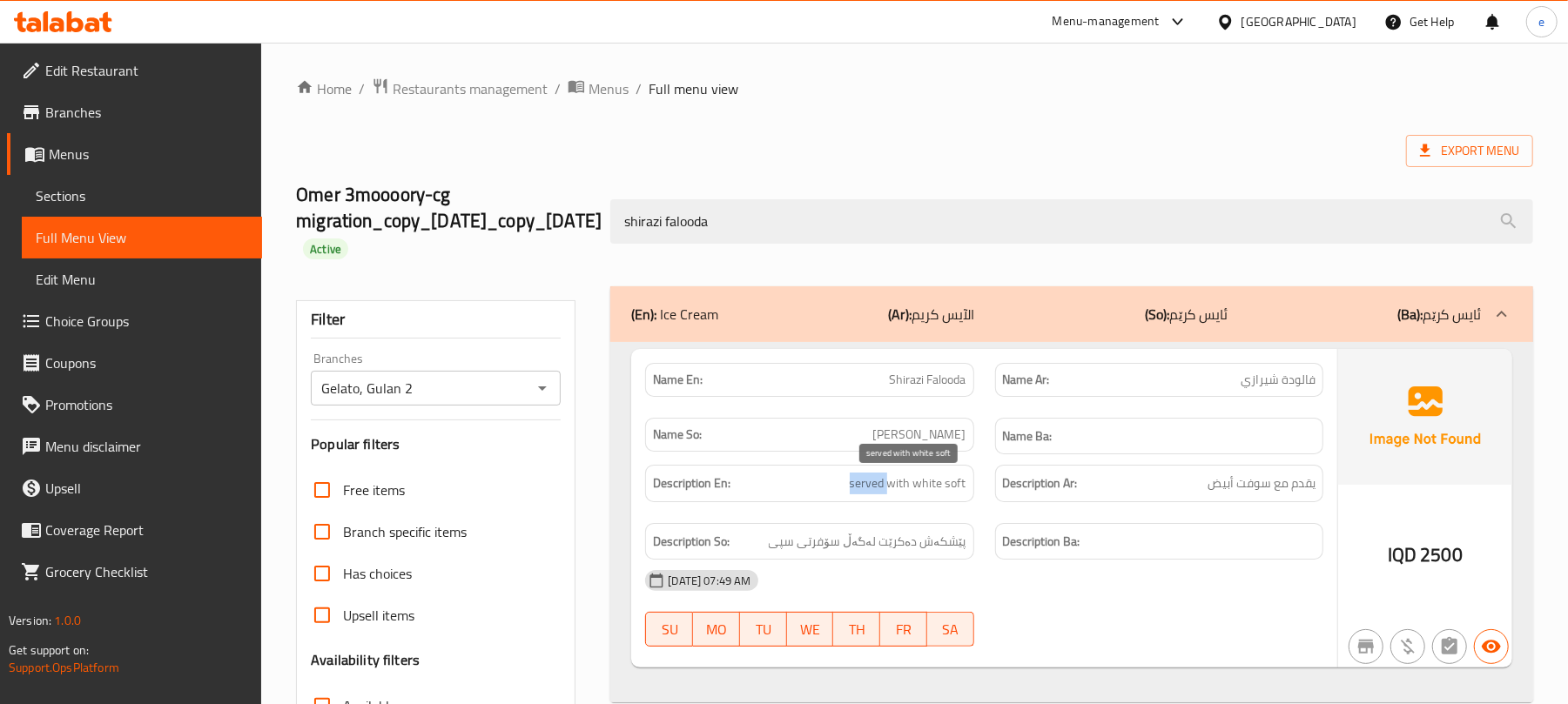
click at [871, 488] on span "served with white soft" at bounding box center [908, 483] width 117 height 22
click at [933, 548] on span "پێشکەش دەکرێت لەگەڵ سۆفرتی سپی" at bounding box center [867, 541] width 198 height 22
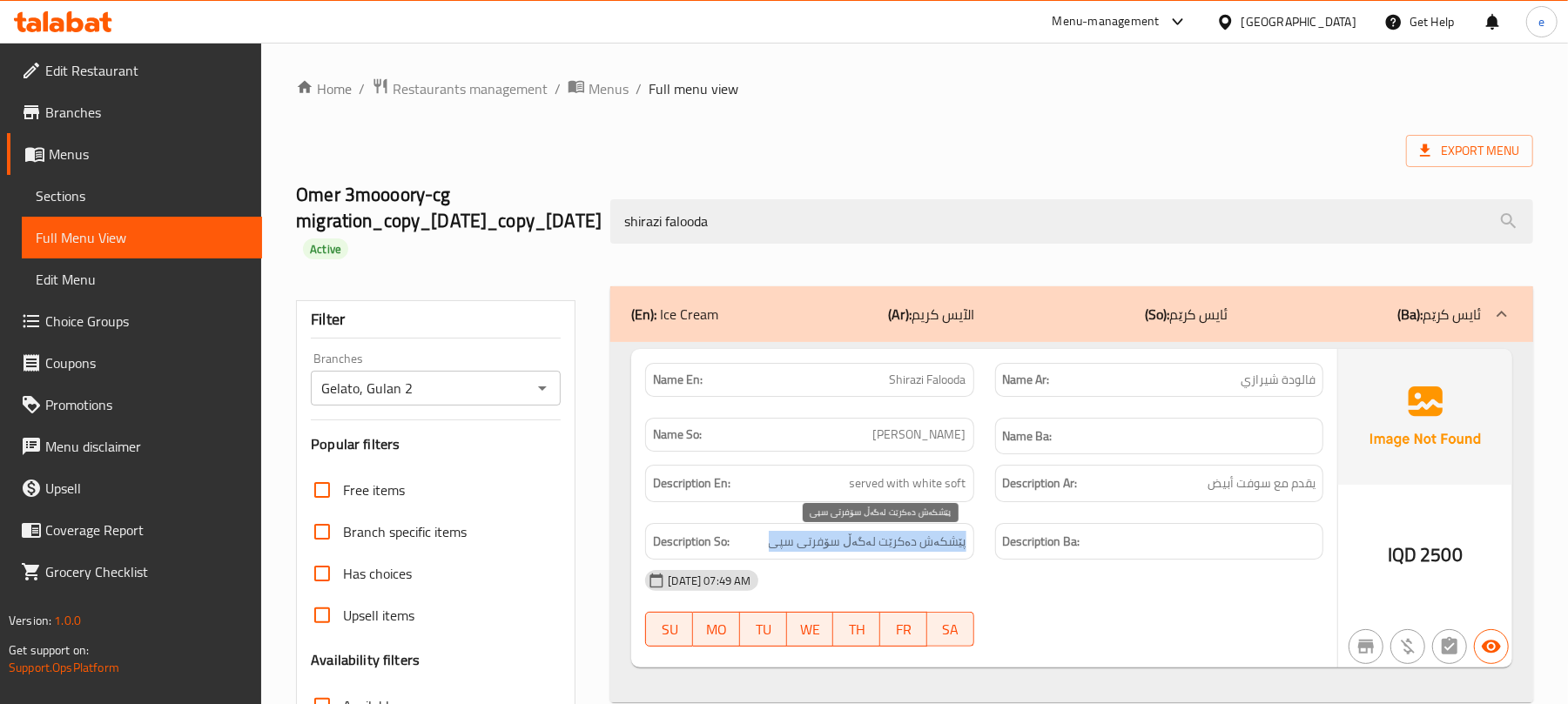
click at [933, 548] on span "پێشکەش دەکرێت لەگەڵ سۆفرتی سپی" at bounding box center [867, 541] width 198 height 22
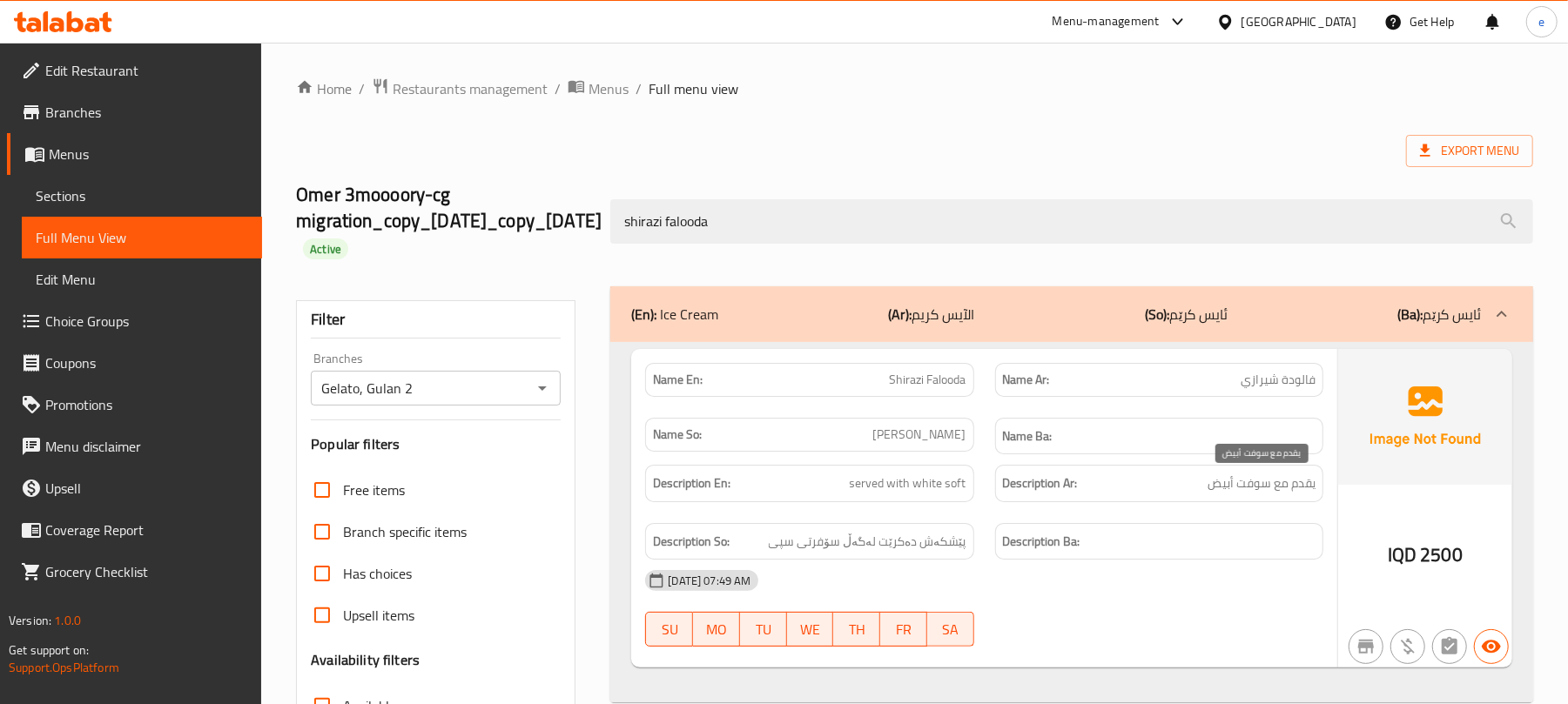
click at [1292, 491] on span "يقدم مع سوفت أبيض" at bounding box center [1261, 483] width 108 height 22
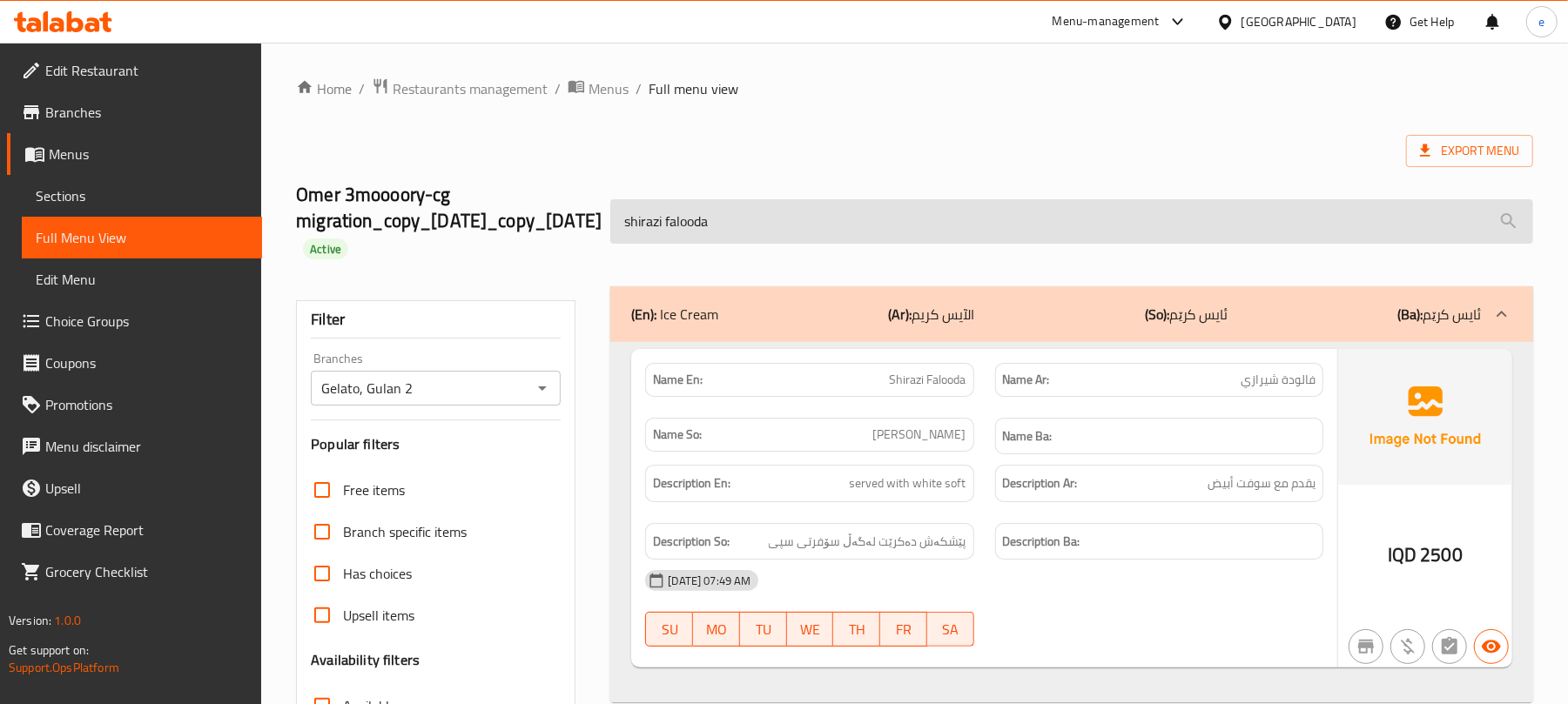
click at [775, 221] on input "shirazi falooda" at bounding box center [1071, 221] width 923 height 45
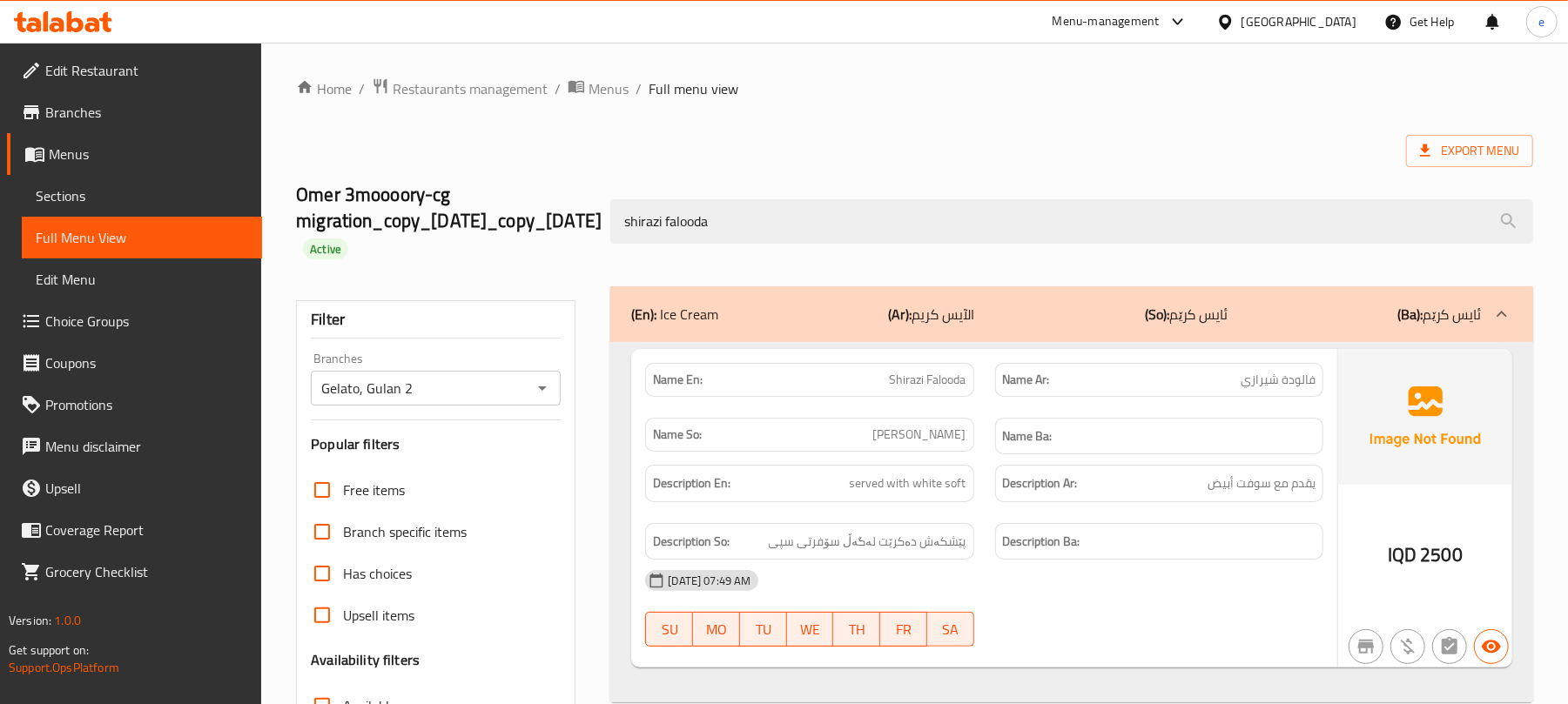
paste input "tralice with dubai sauce"
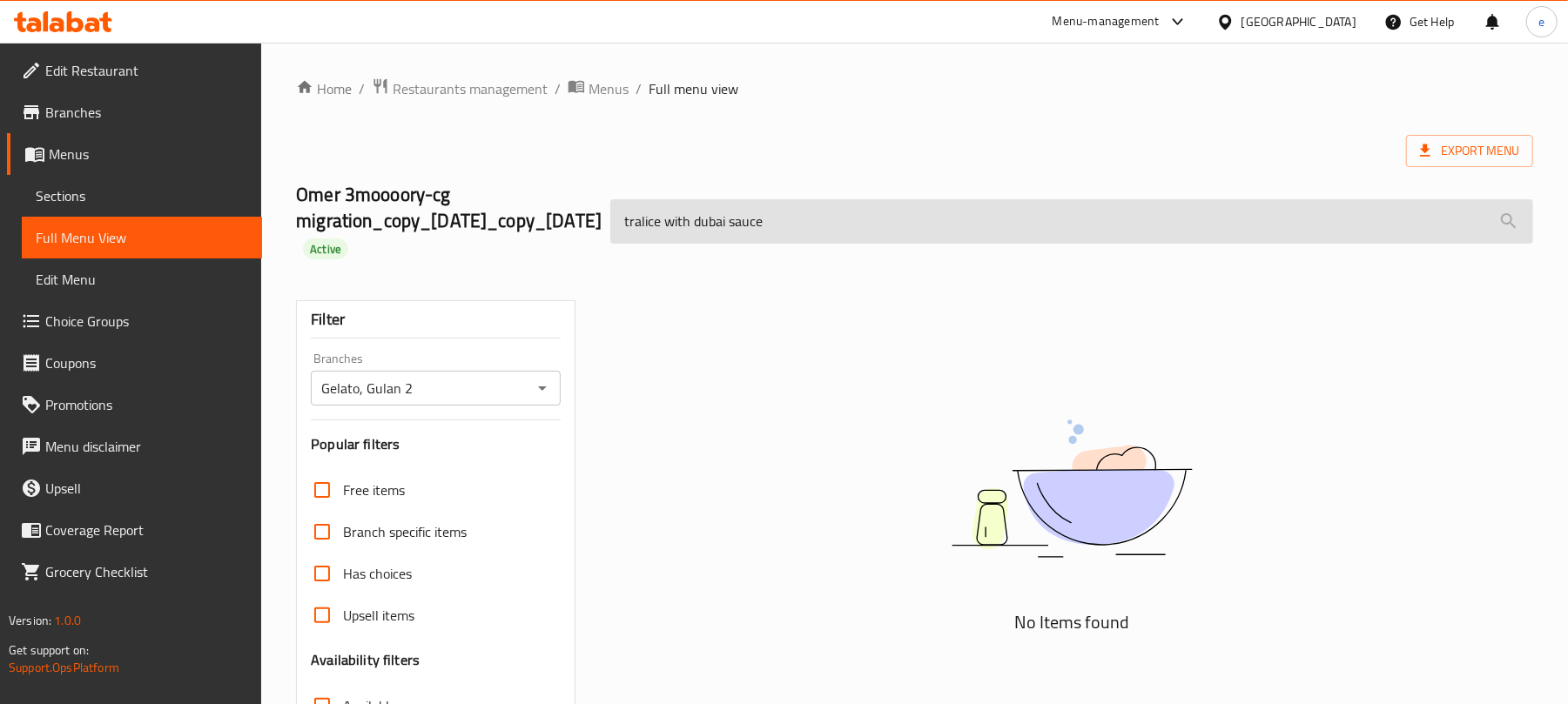
click at [638, 221] on input "tralice with dubai sauce" at bounding box center [1071, 221] width 923 height 45
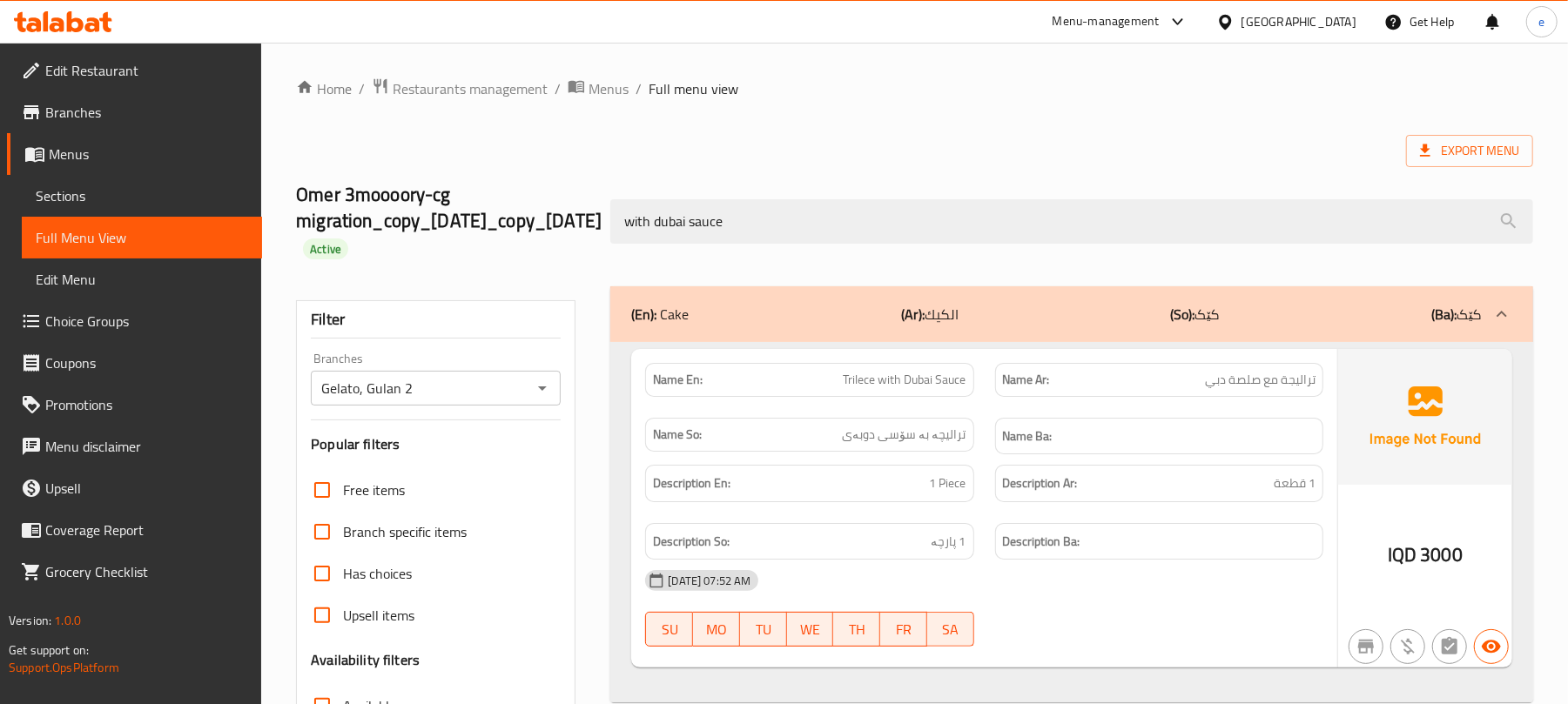
click at [932, 374] on span "Trilece with Dubai Sauce" at bounding box center [905, 380] width 123 height 18
click at [1280, 374] on span "تراليجة مع صلصة دبي" at bounding box center [1260, 380] width 111 height 18
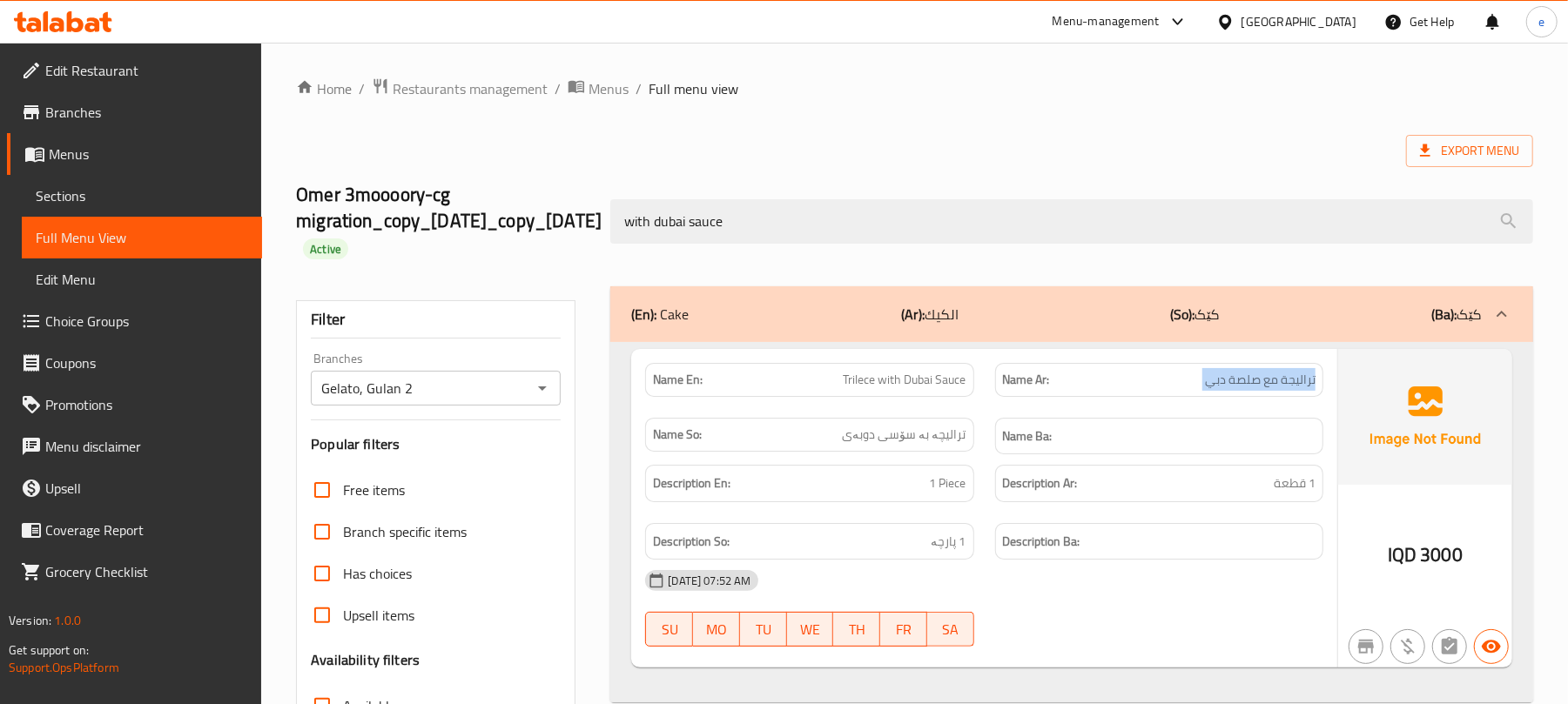
click at [1280, 374] on span "تراليجة مع صلصة دبي" at bounding box center [1260, 380] width 111 height 18
click at [923, 435] on span "ترالیچە بە سۆسی دوبەی" at bounding box center [904, 434] width 124 height 18
click at [947, 485] on span "1 Piece" at bounding box center [948, 483] width 37 height 22
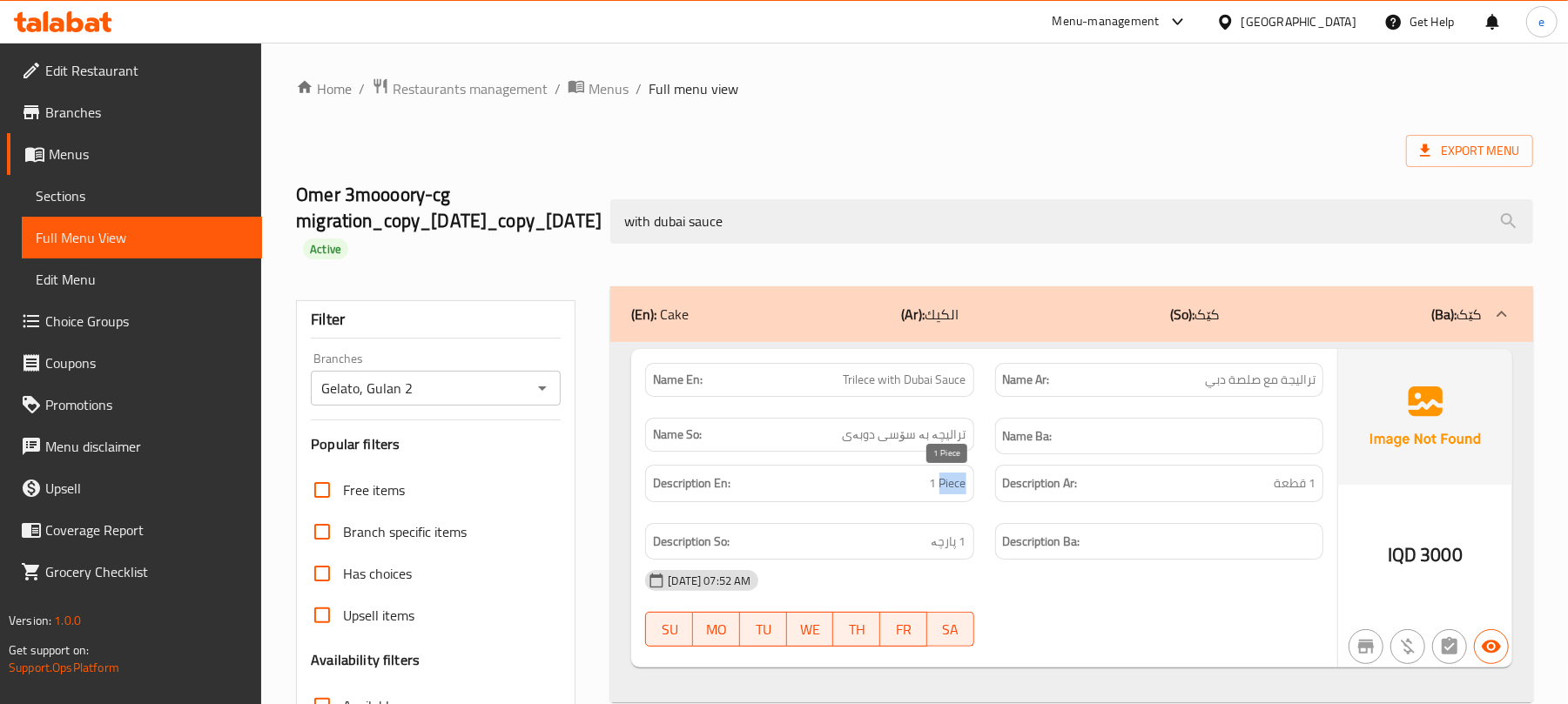
click at [947, 485] on span "1 Piece" at bounding box center [948, 483] width 37 height 22
click at [949, 547] on span "1 پارچە" at bounding box center [949, 541] width 35 height 22
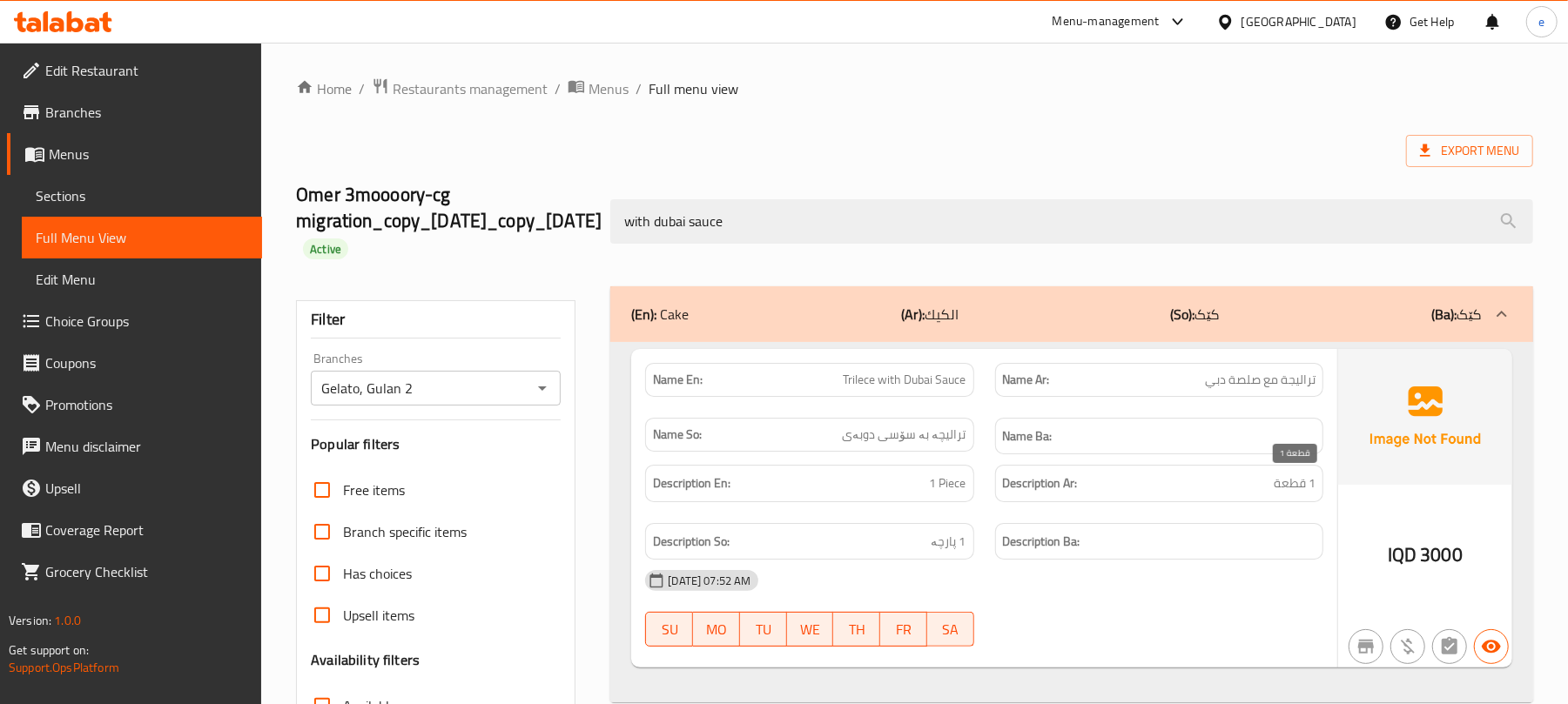
click at [1310, 484] on span "1 قطعة" at bounding box center [1295, 483] width 42 height 22
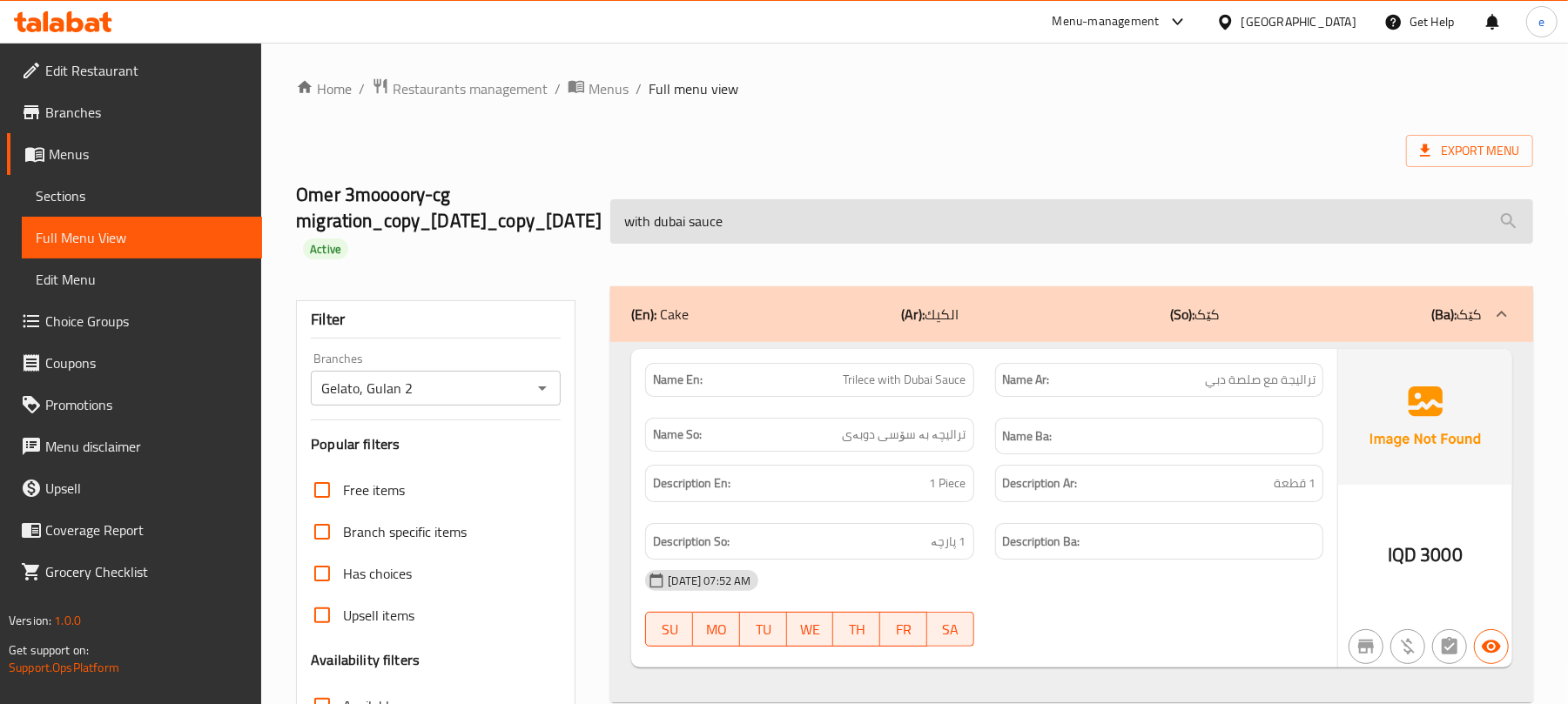
click at [876, 236] on input "with dubai sauce" at bounding box center [1071, 221] width 923 height 45
paste input "brownie cak"
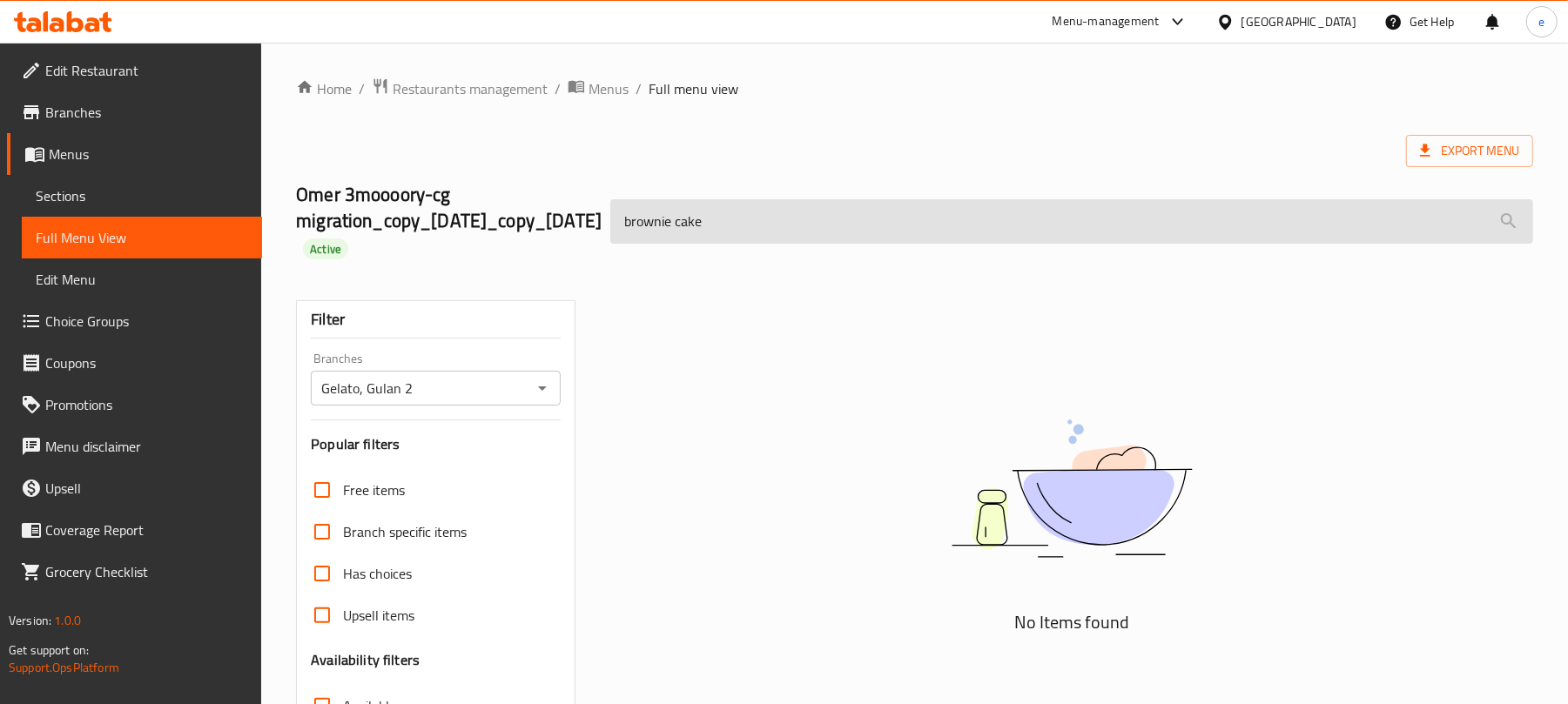
click at [691, 235] on input "brownie cake" at bounding box center [1071, 221] width 923 height 45
paste input "Brownies"
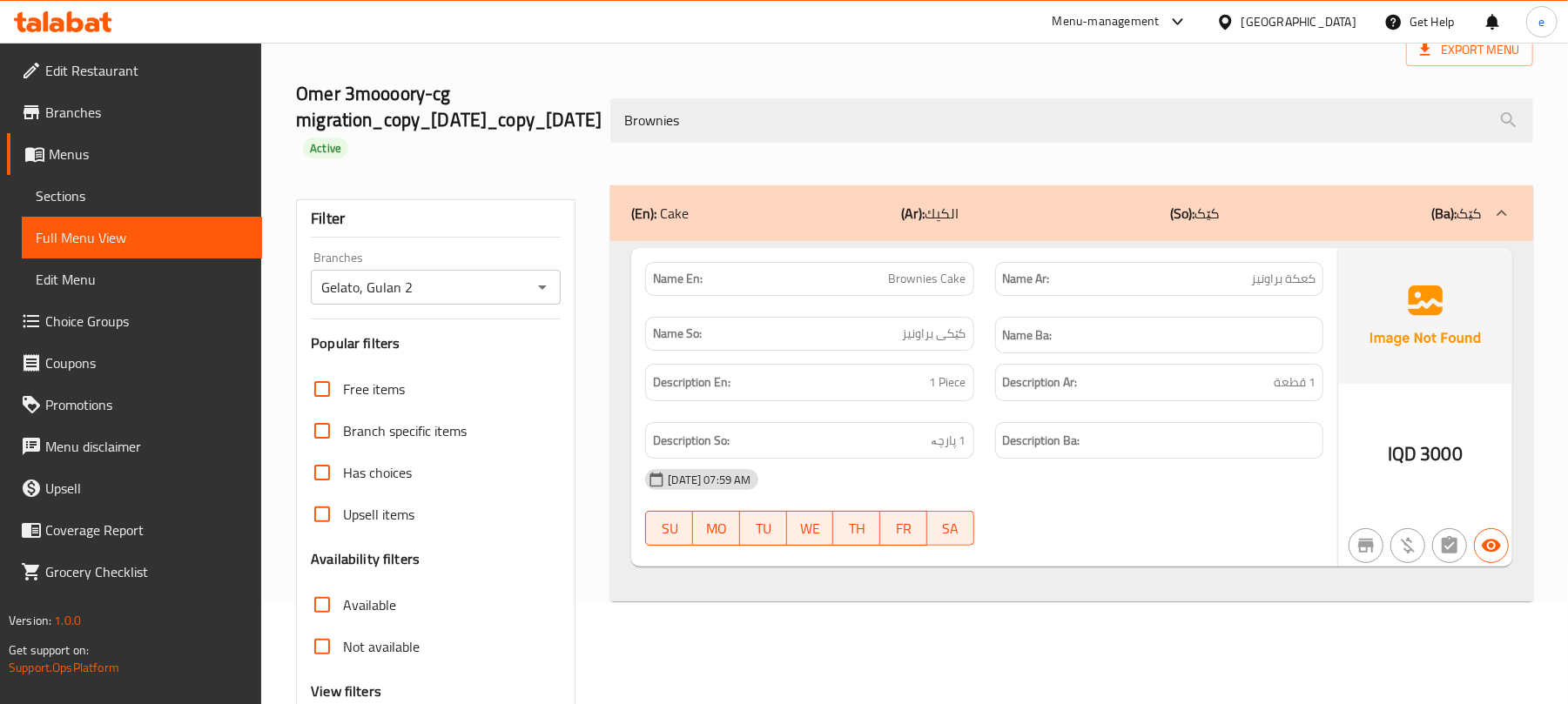
scroll to position [44, 0]
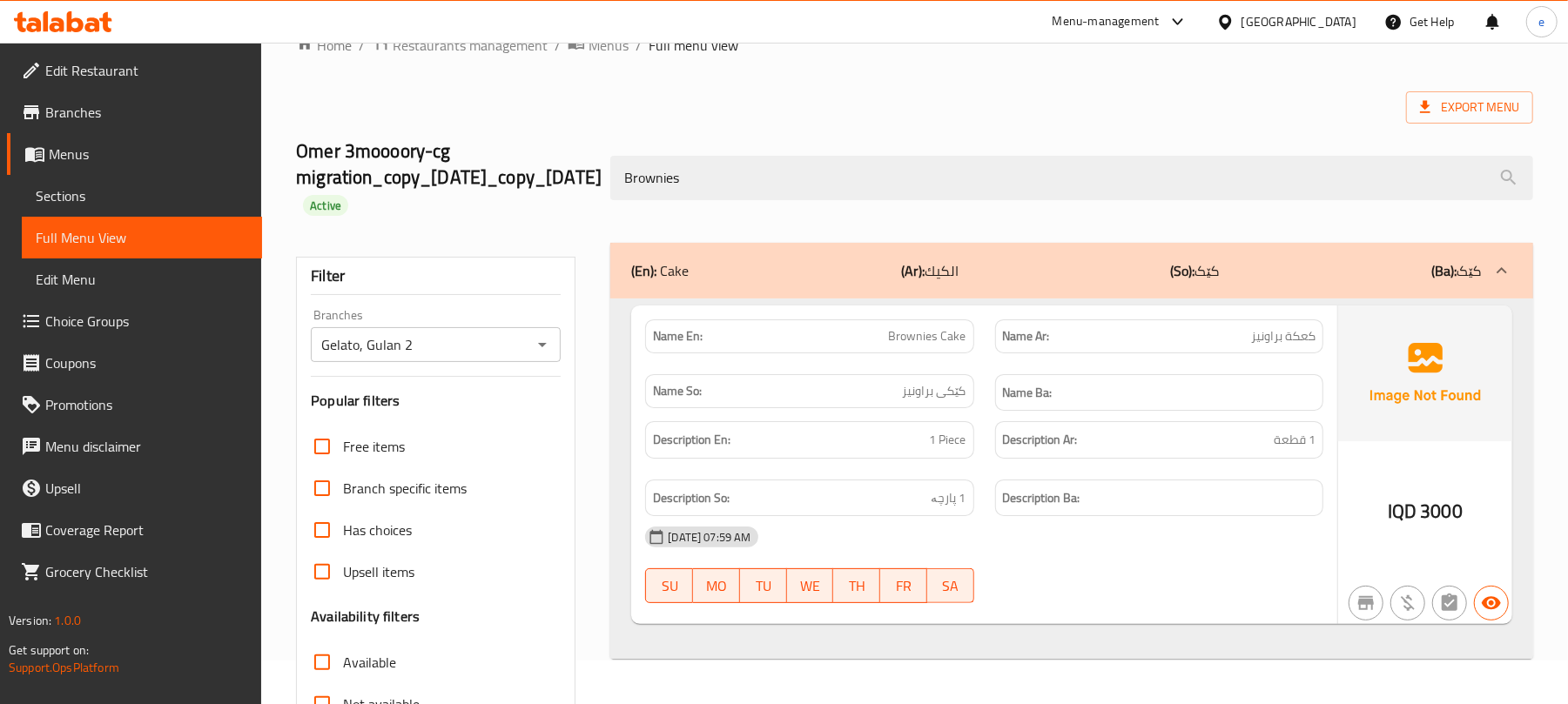
click at [862, 337] on p "Name En: Brownies Cake" at bounding box center [809, 337] width 313 height 18
click at [900, 339] on span "Brownies Cake" at bounding box center [928, 337] width 77 height 18
click at [912, 339] on span "Brownies Cake" at bounding box center [928, 337] width 77 height 18
click at [918, 343] on span "Brownies Cake" at bounding box center [928, 337] width 77 height 18
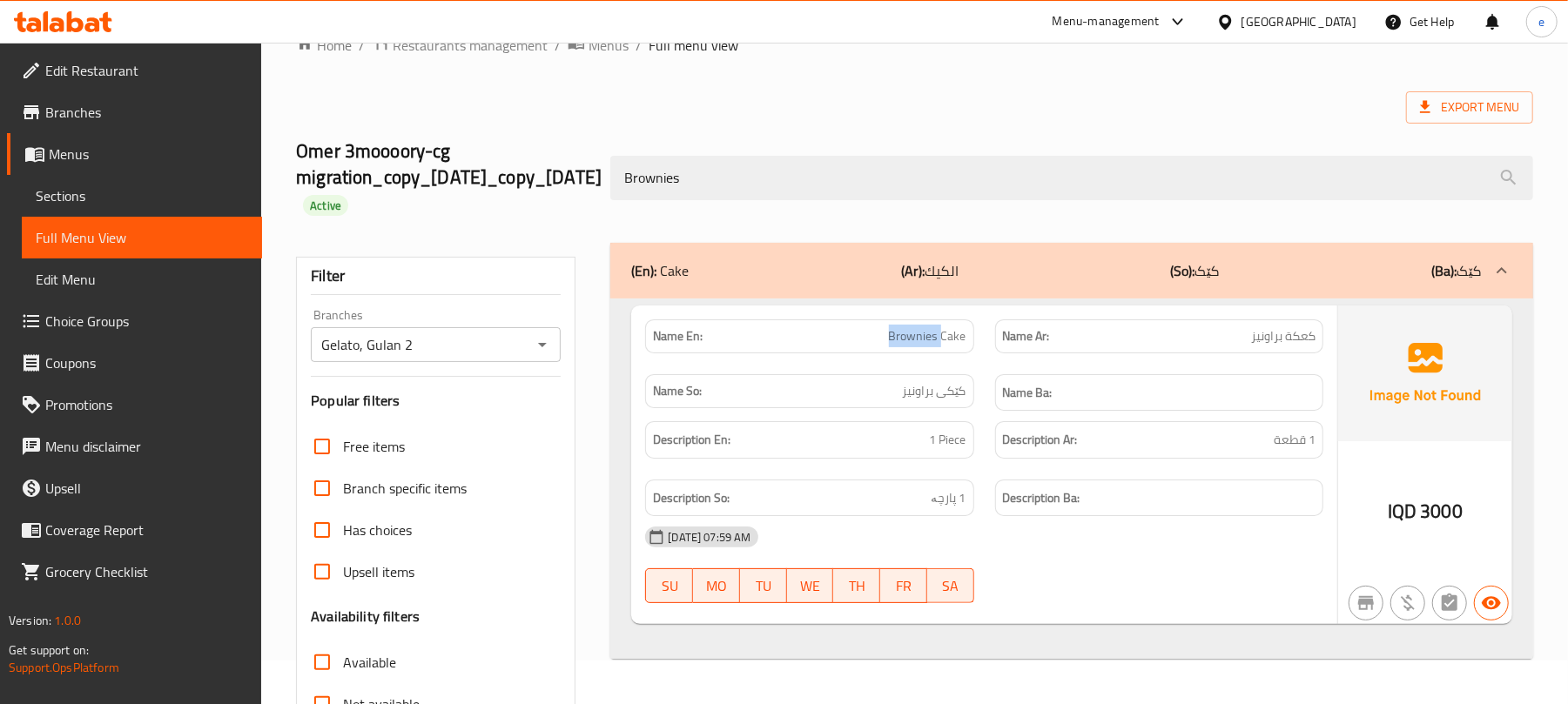
click at [918, 343] on span "Brownies Cake" at bounding box center [928, 337] width 77 height 18
click at [927, 345] on span "Brownies Cake" at bounding box center [928, 337] width 77 height 18
click at [934, 401] on span "کێکی براونیز" at bounding box center [934, 391] width 63 height 18
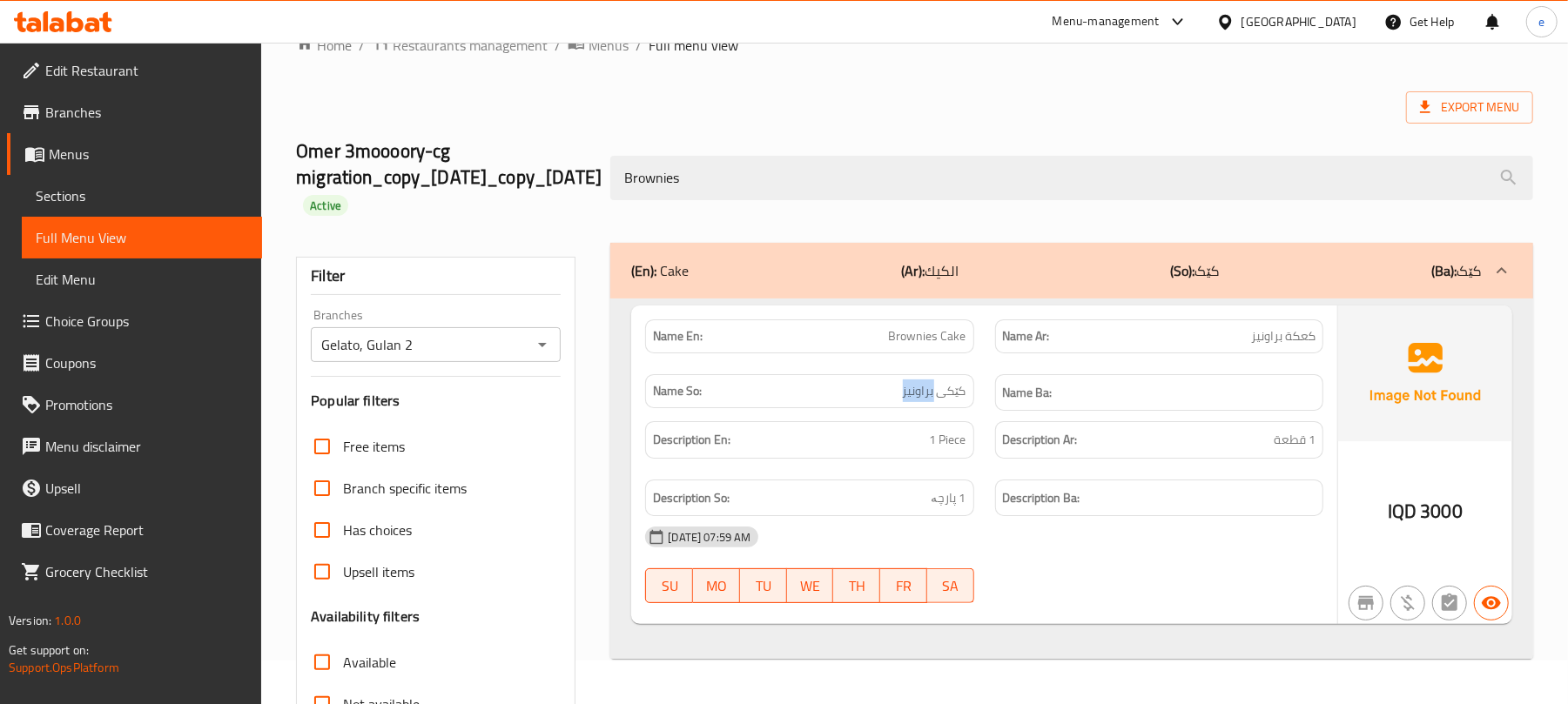
click at [934, 401] on span "کێکی براونیز" at bounding box center [934, 391] width 63 height 18
click at [1297, 337] on span "كعكة براونيز" at bounding box center [1283, 337] width 64 height 18
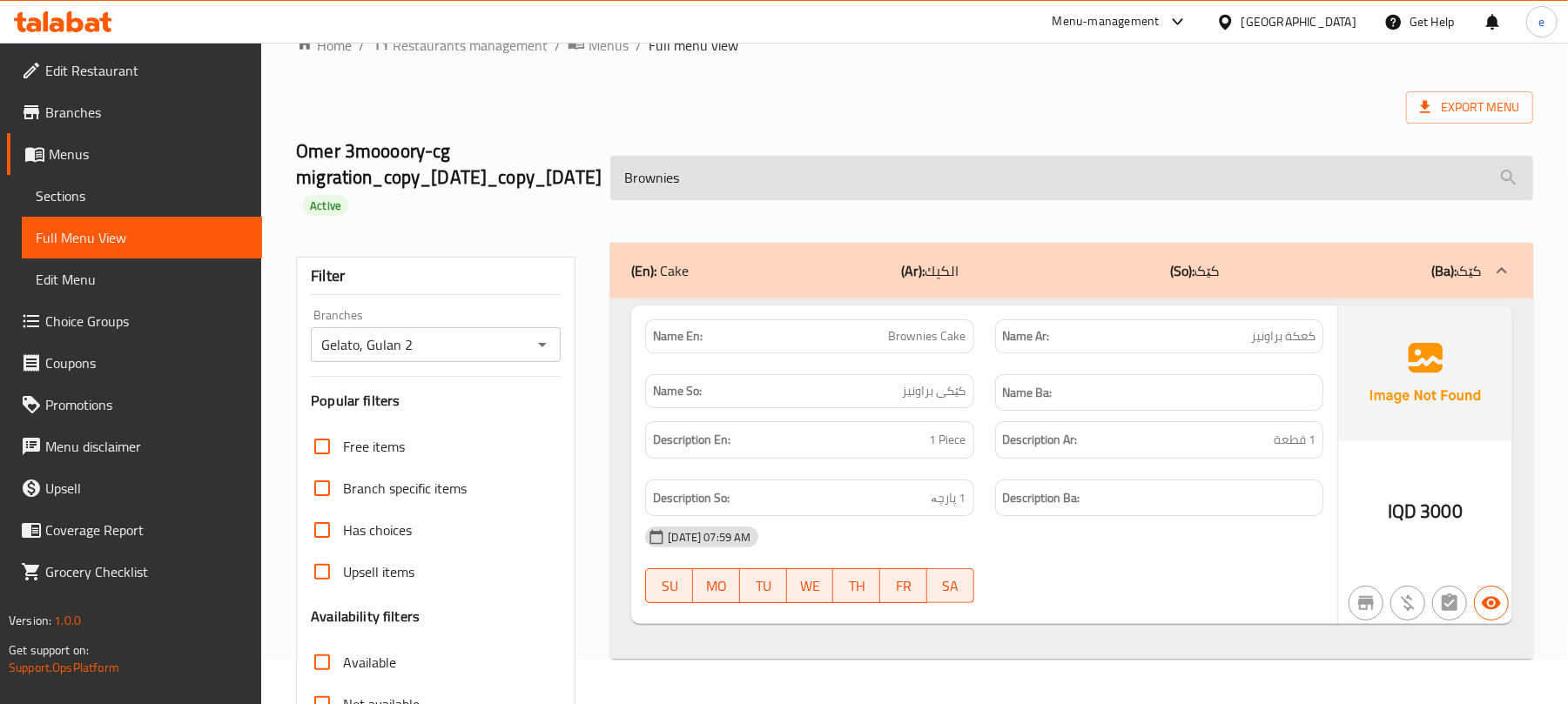
click at [737, 183] on input "Brownies" at bounding box center [1071, 178] width 923 height 45
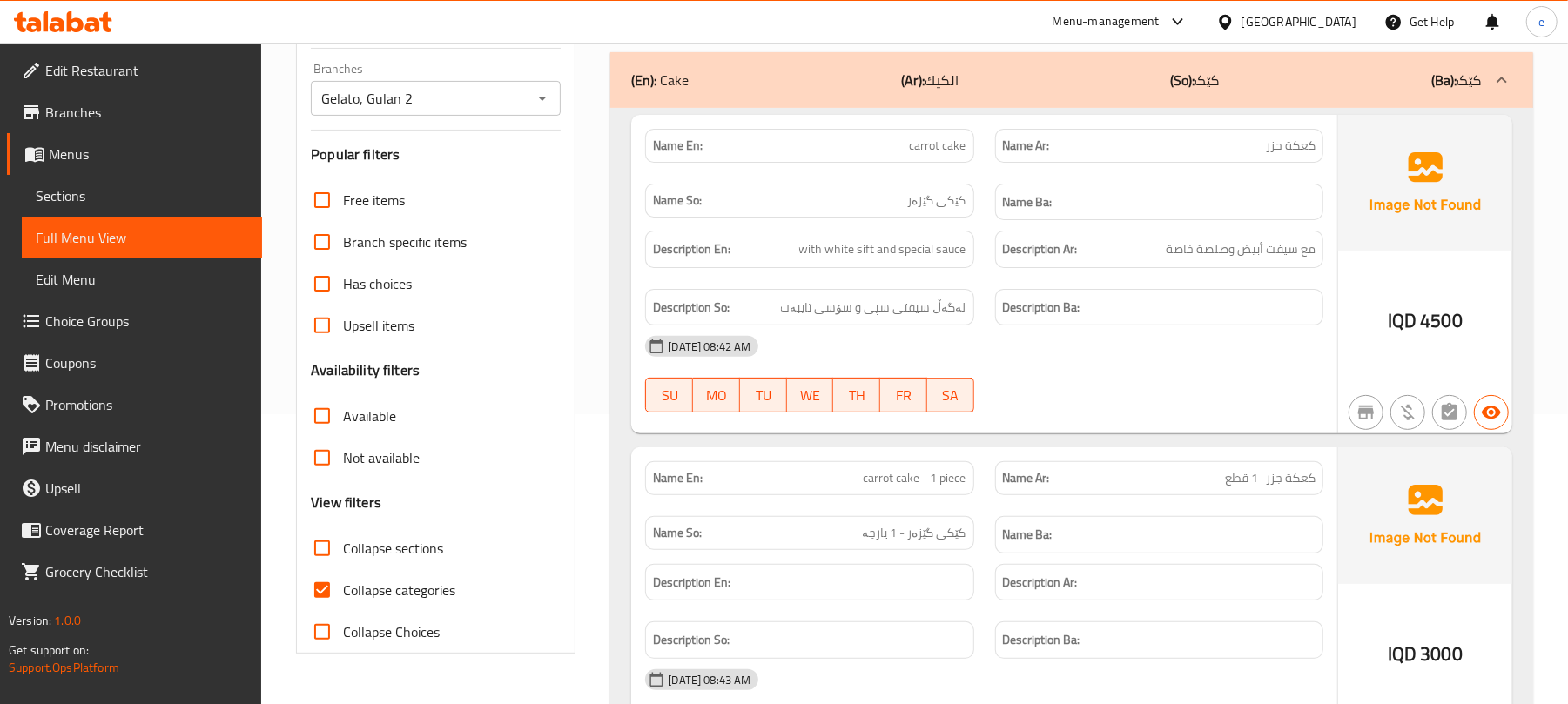
scroll to position [426, 0]
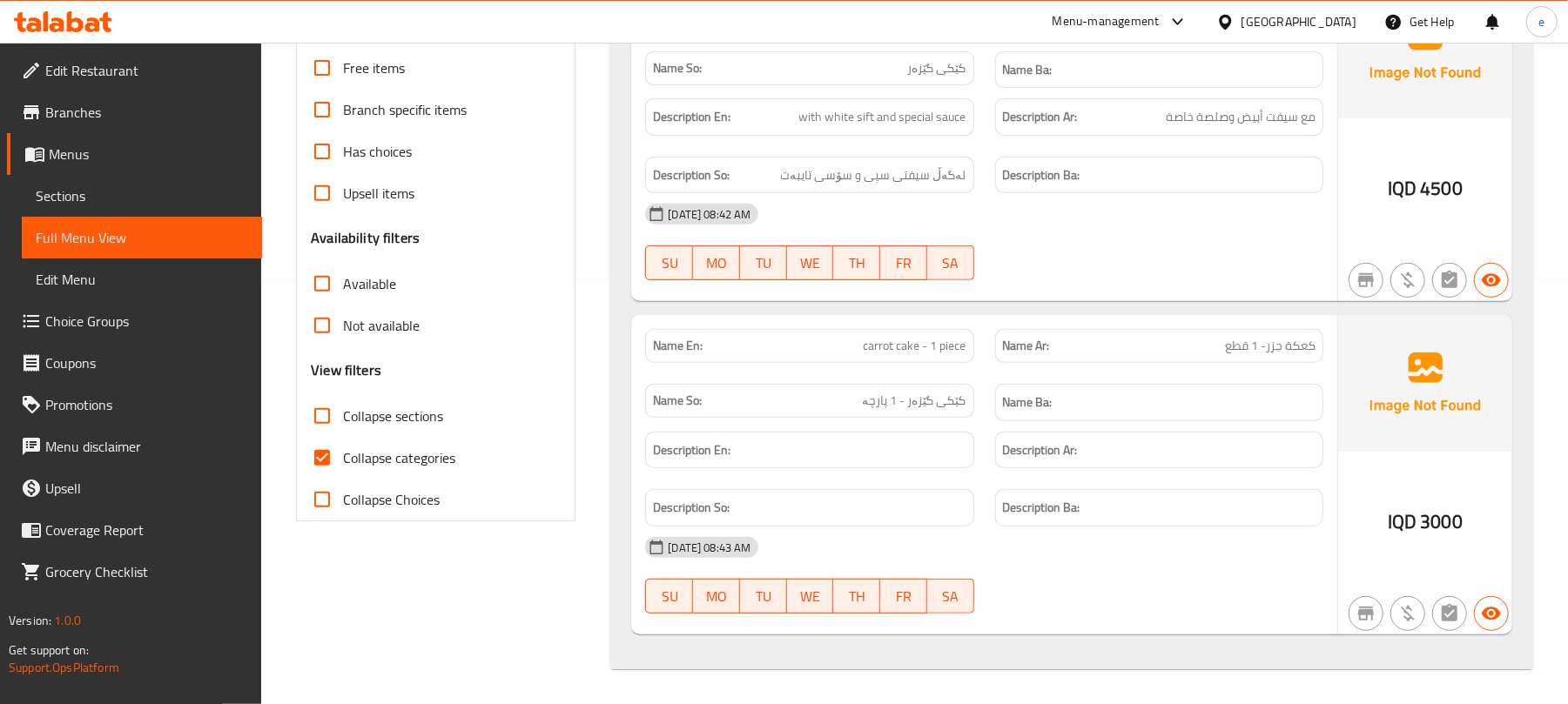
click at [946, 353] on span "carrot cake - 1 piece" at bounding box center [915, 345] width 103 height 18
click at [1280, 353] on span "كعكة جزر- 1 قطع" at bounding box center [1270, 345] width 91 height 18
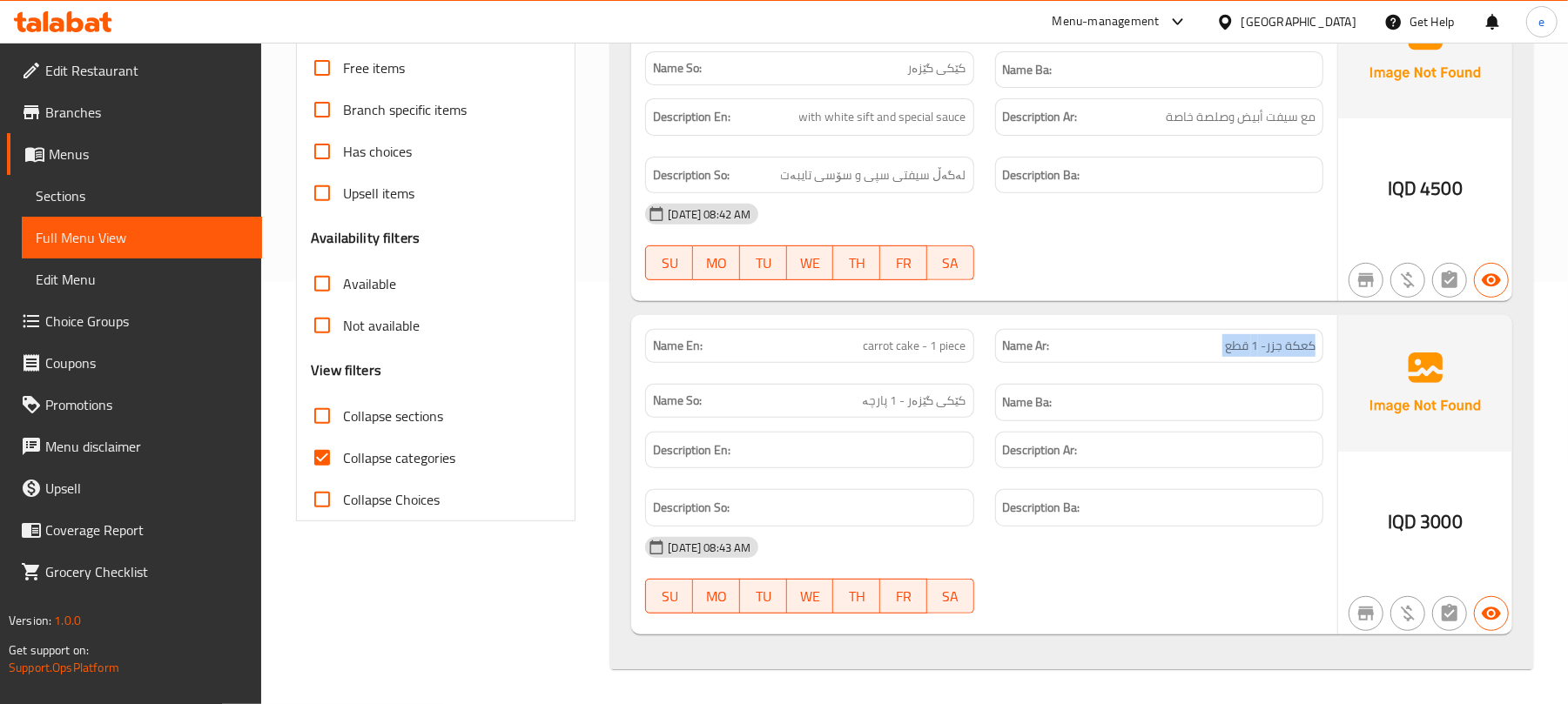
click at [1280, 353] on span "كعكة جزر- 1 قطع" at bounding box center [1270, 345] width 91 height 18
click at [946, 399] on span "کێکی گێزەر - 1 پارچە" at bounding box center [915, 401] width 104 height 18
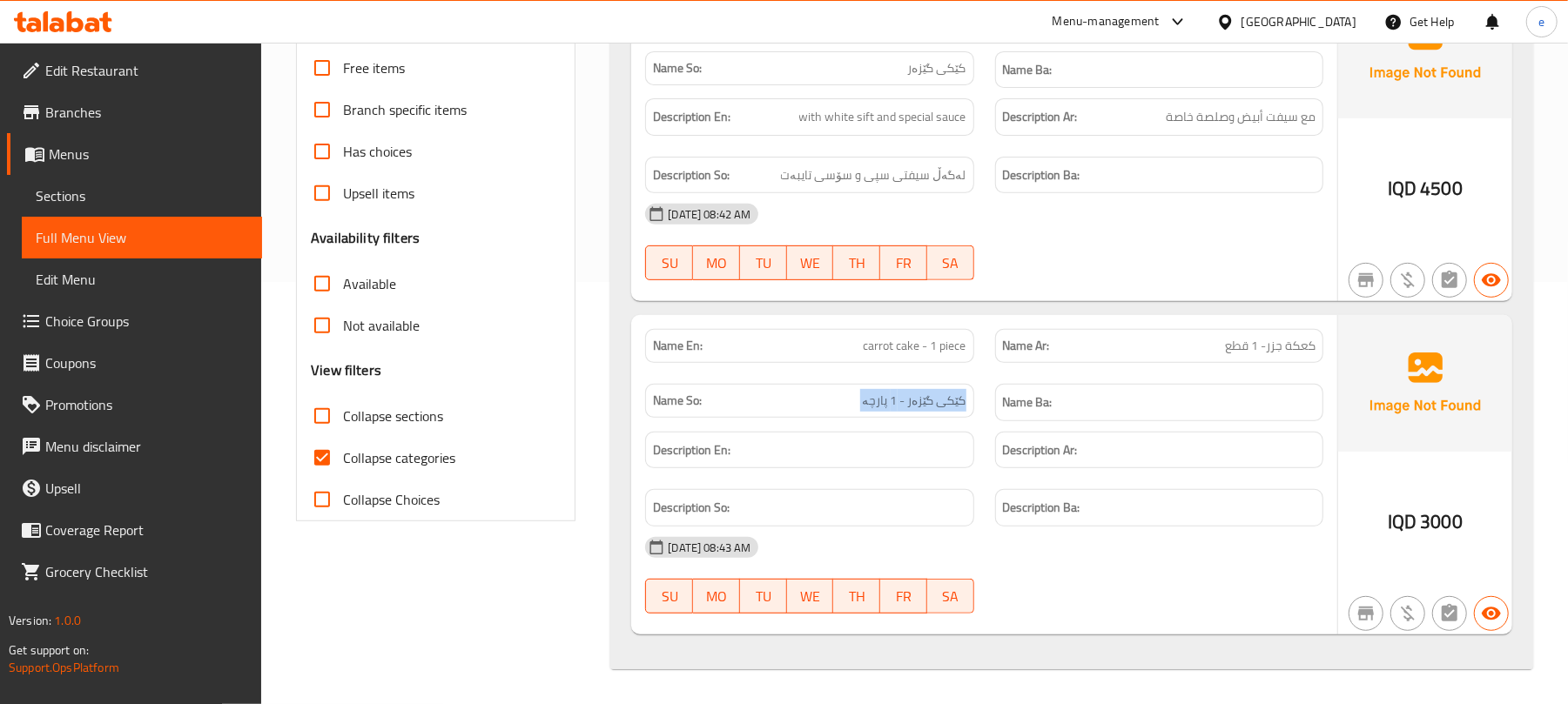
scroll to position [0, 0]
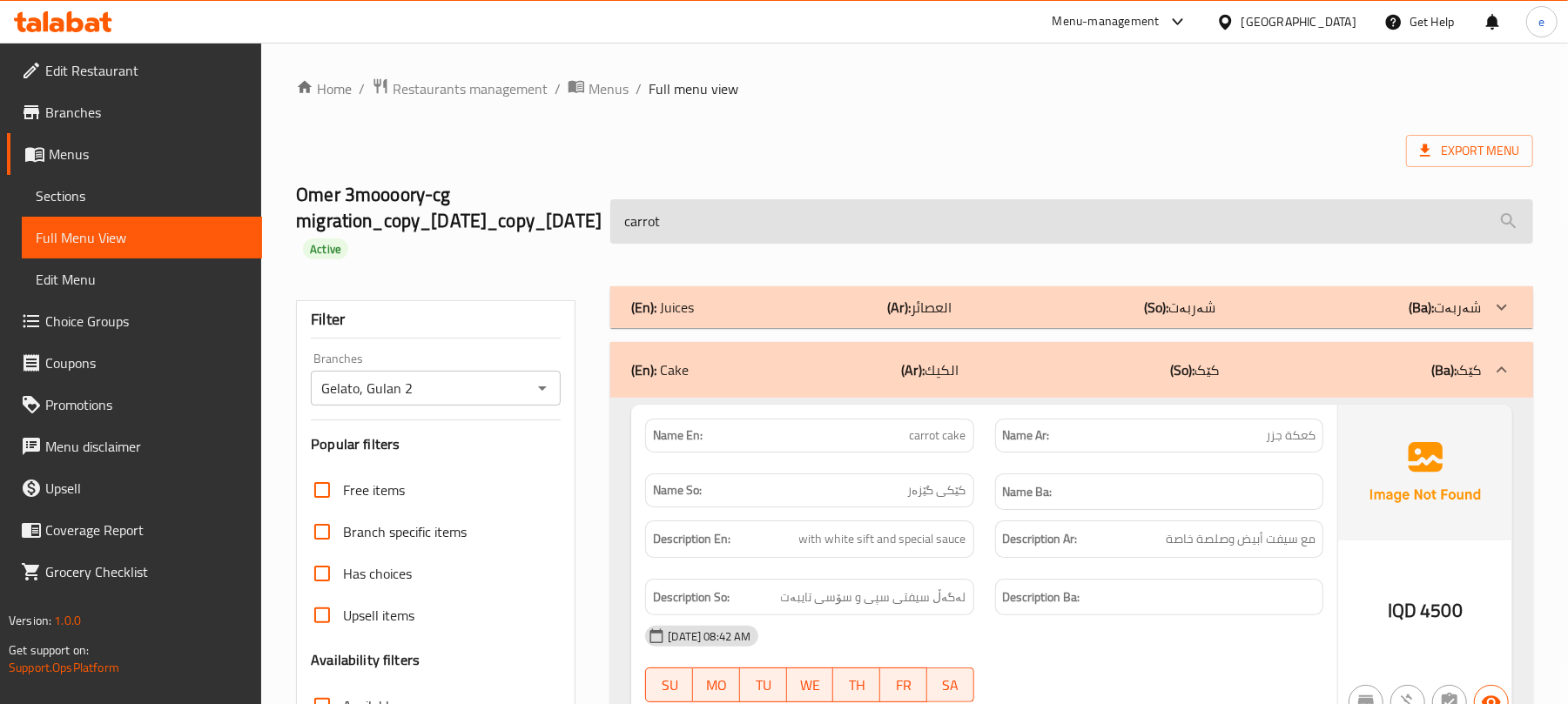
click at [889, 235] on input "carrot" at bounding box center [1071, 221] width 923 height 45
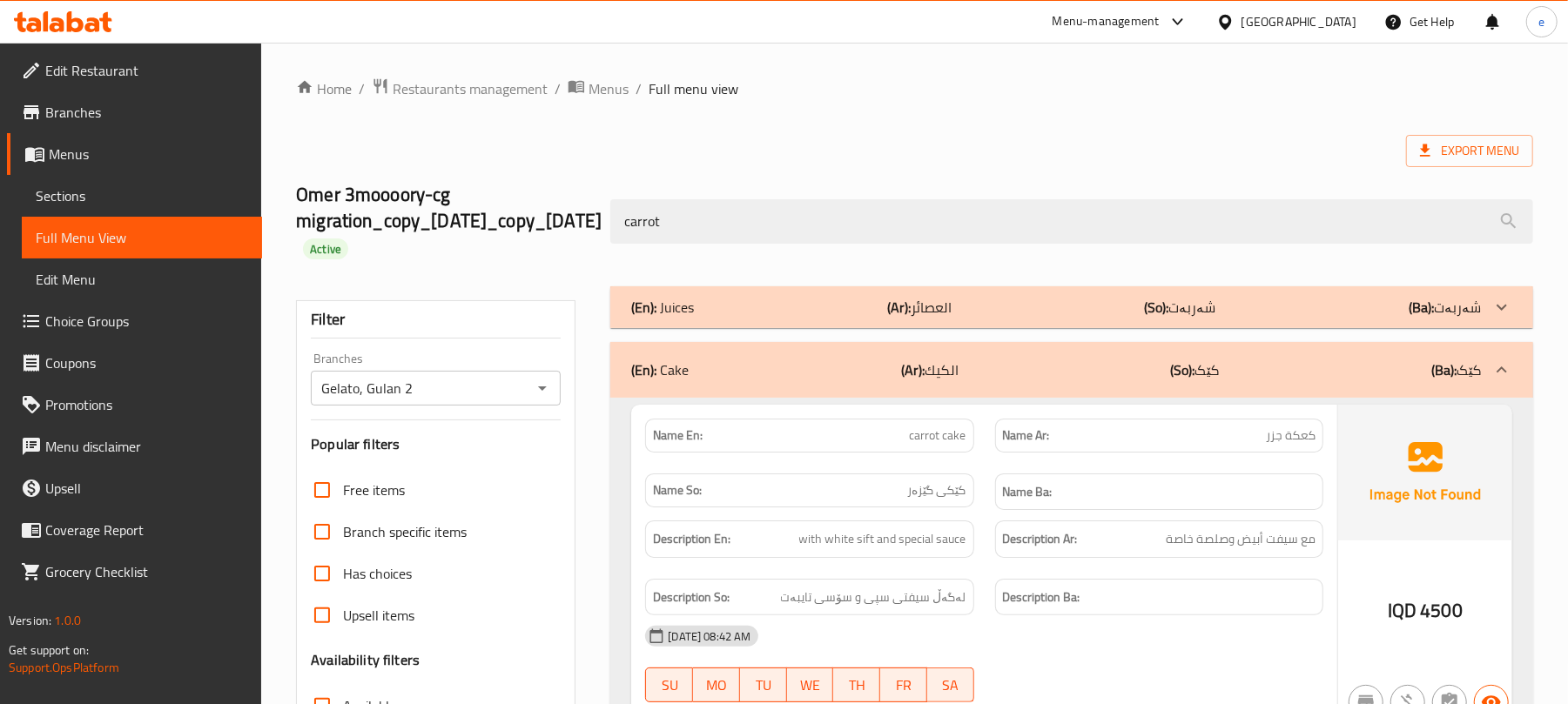
paste input "kunafa with cheese"
type input "carrotkunafa with cheese"
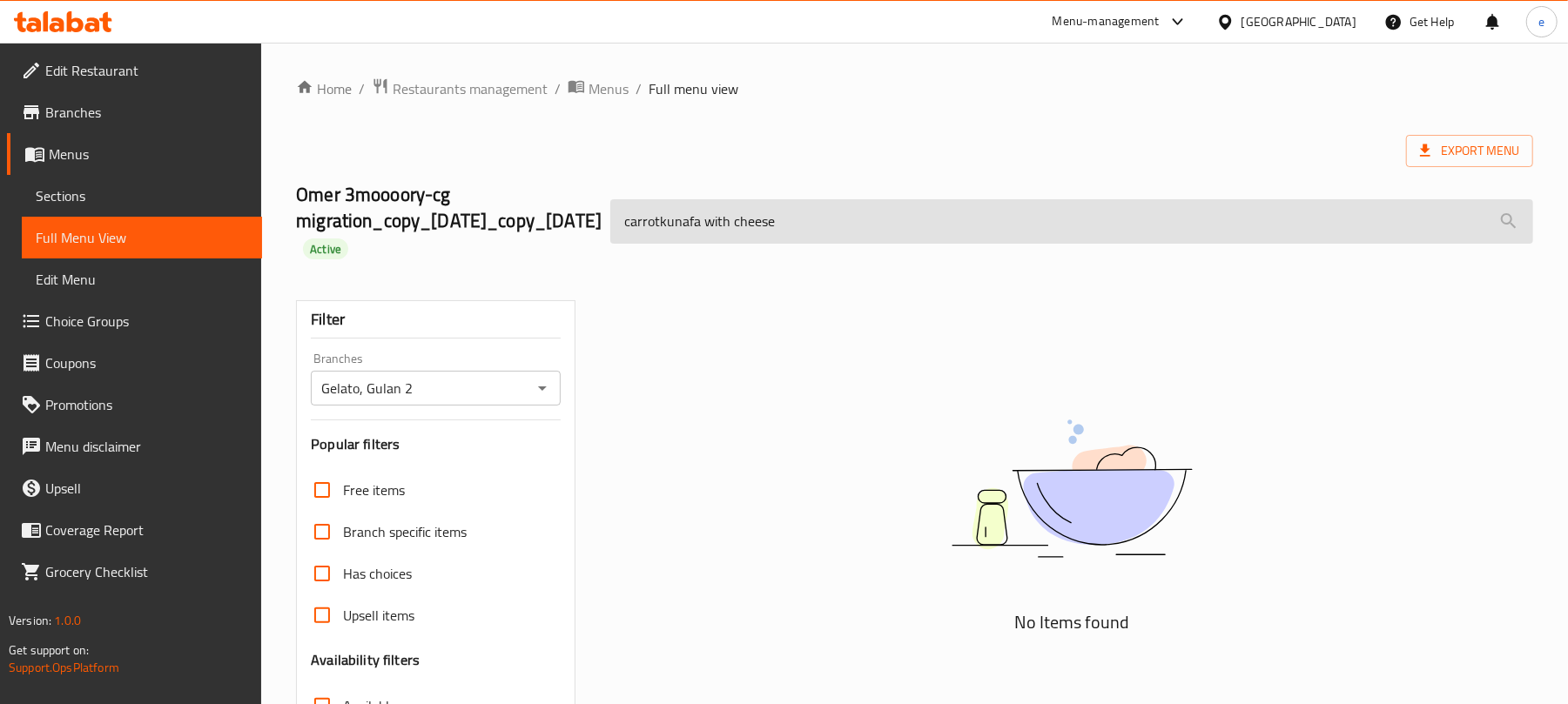
click at [837, 232] on input "carrotkunafa with cheese" at bounding box center [1071, 221] width 923 height 45
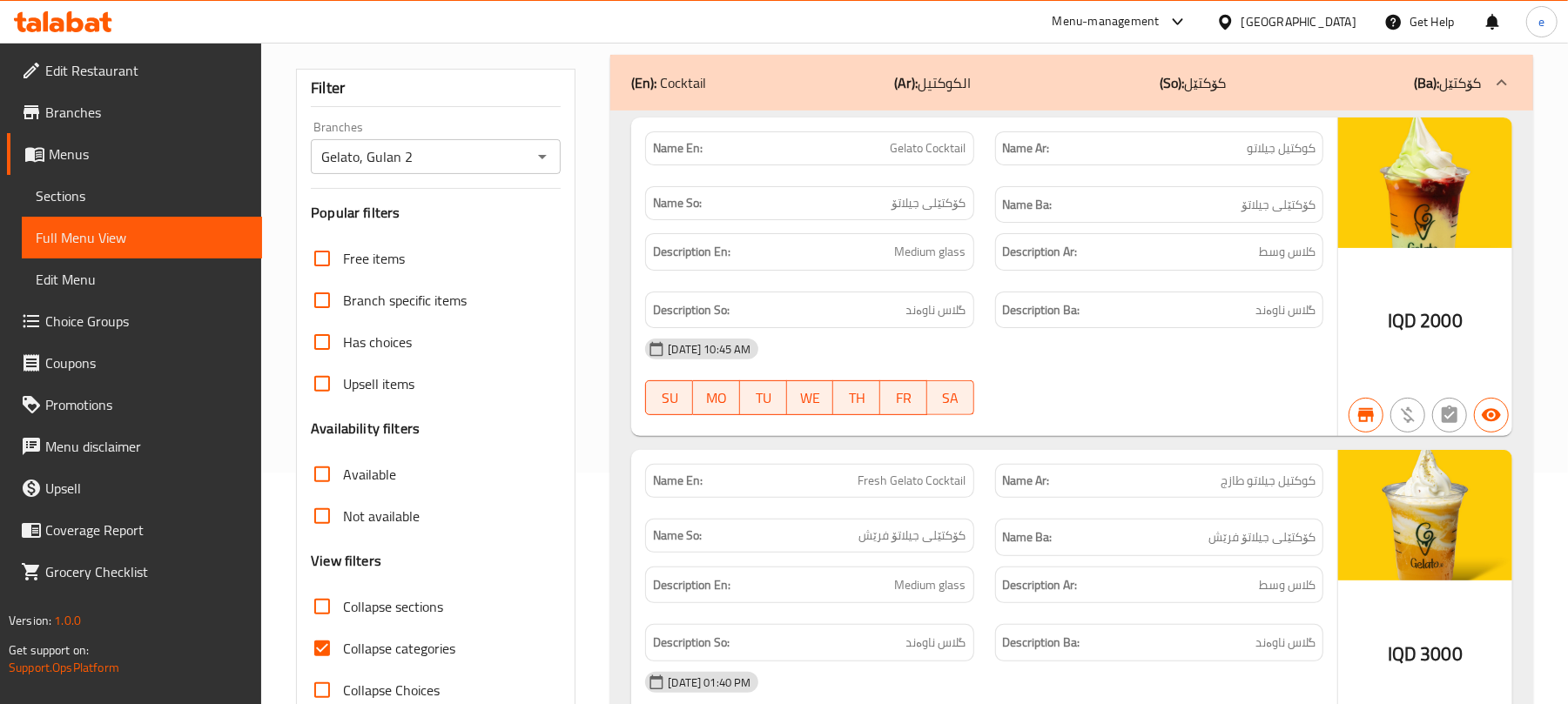
scroll to position [22510, 0]
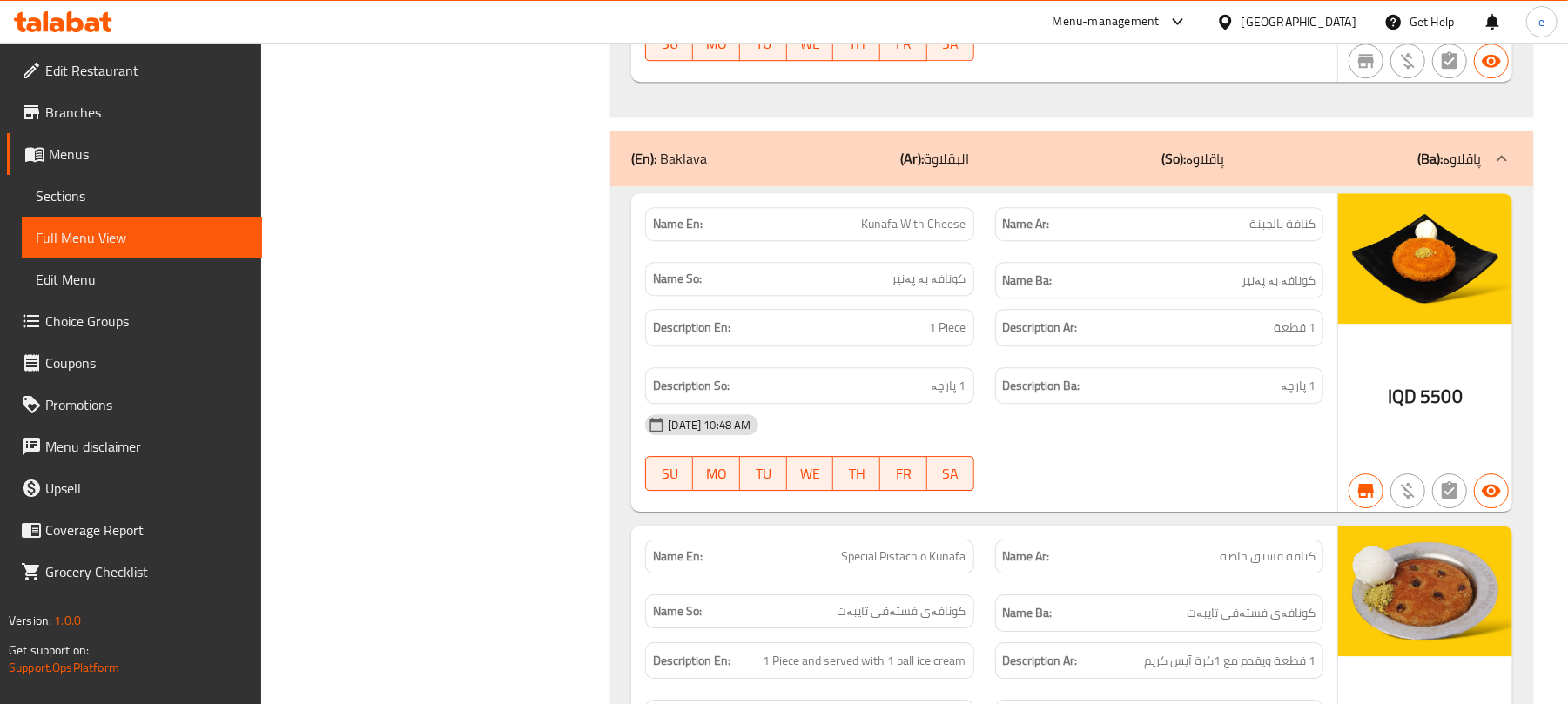
click at [895, 241] on div "Name En: Kunafa With Cheese" at bounding box center [809, 224] width 328 height 34
click at [918, 234] on span "Kunafa With Cheese" at bounding box center [914, 224] width 105 height 18
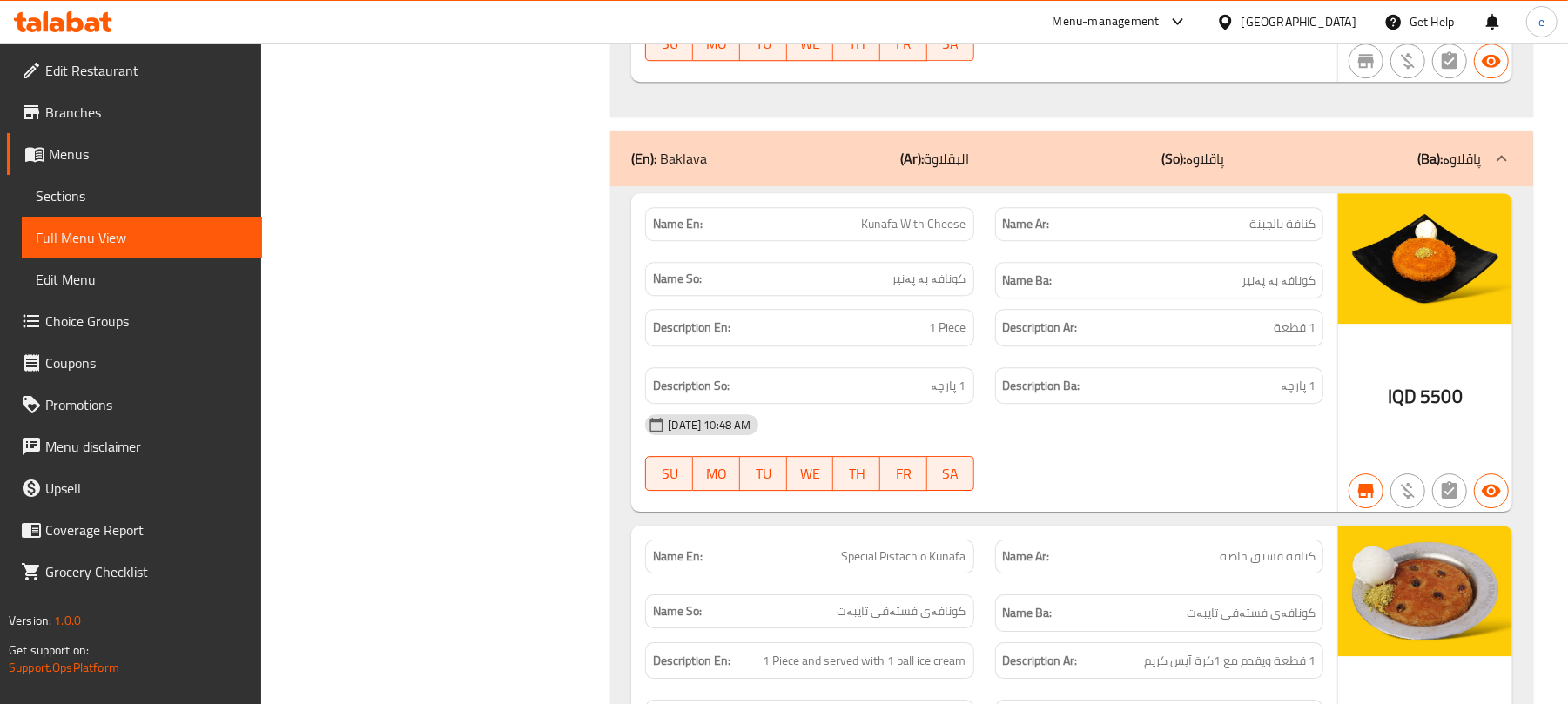
click at [920, 288] on span "کونافە بە پەنیر" at bounding box center [929, 279] width 74 height 18
click at [1249, 234] on p "Name Ar: كنافة بالجبنة" at bounding box center [1159, 224] width 313 height 18
click at [1254, 234] on span "كنافة بالجبنة" at bounding box center [1282, 224] width 66 height 18
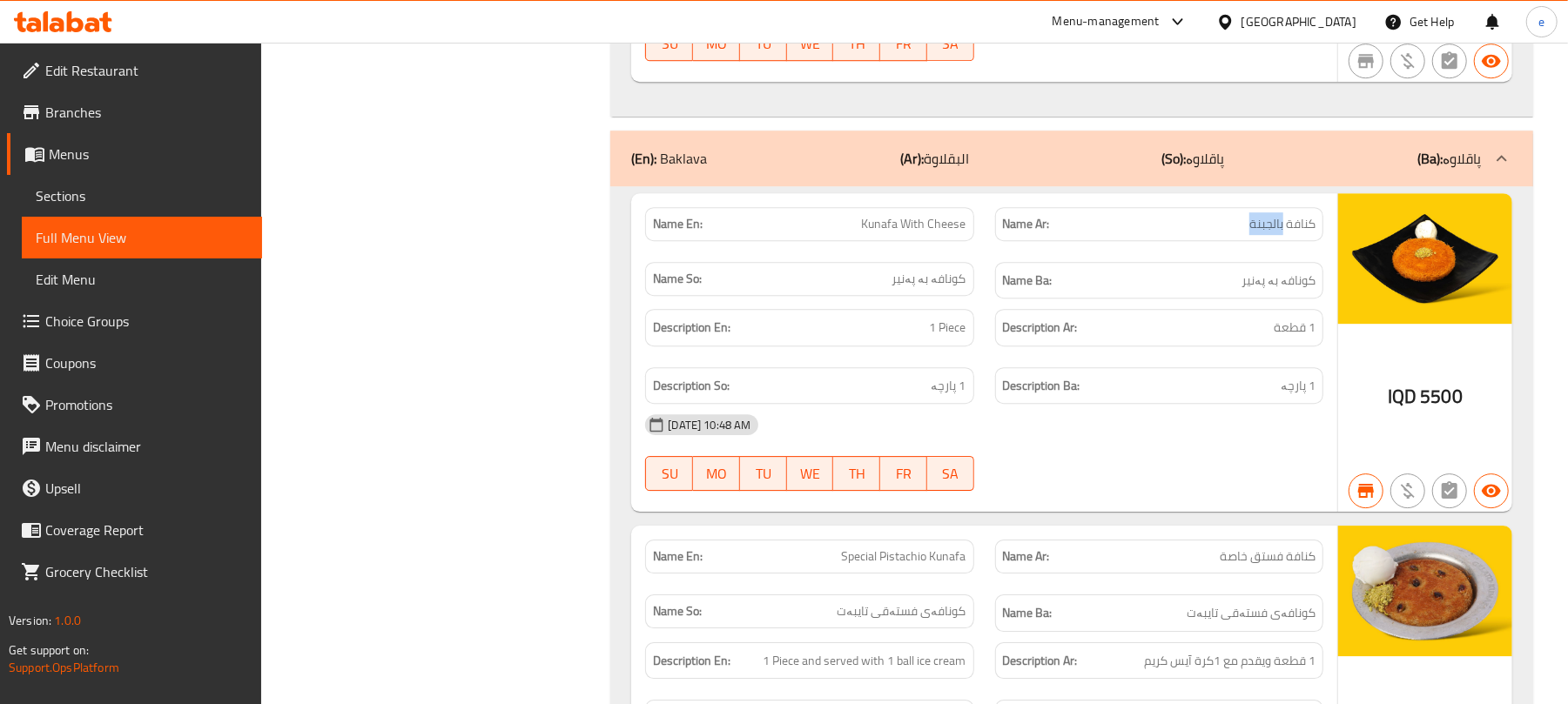
click at [1254, 234] on span "كنافة بالجبنة" at bounding box center [1282, 224] width 66 height 18
click at [95, 19] on icon at bounding box center [92, 25] width 15 height 15
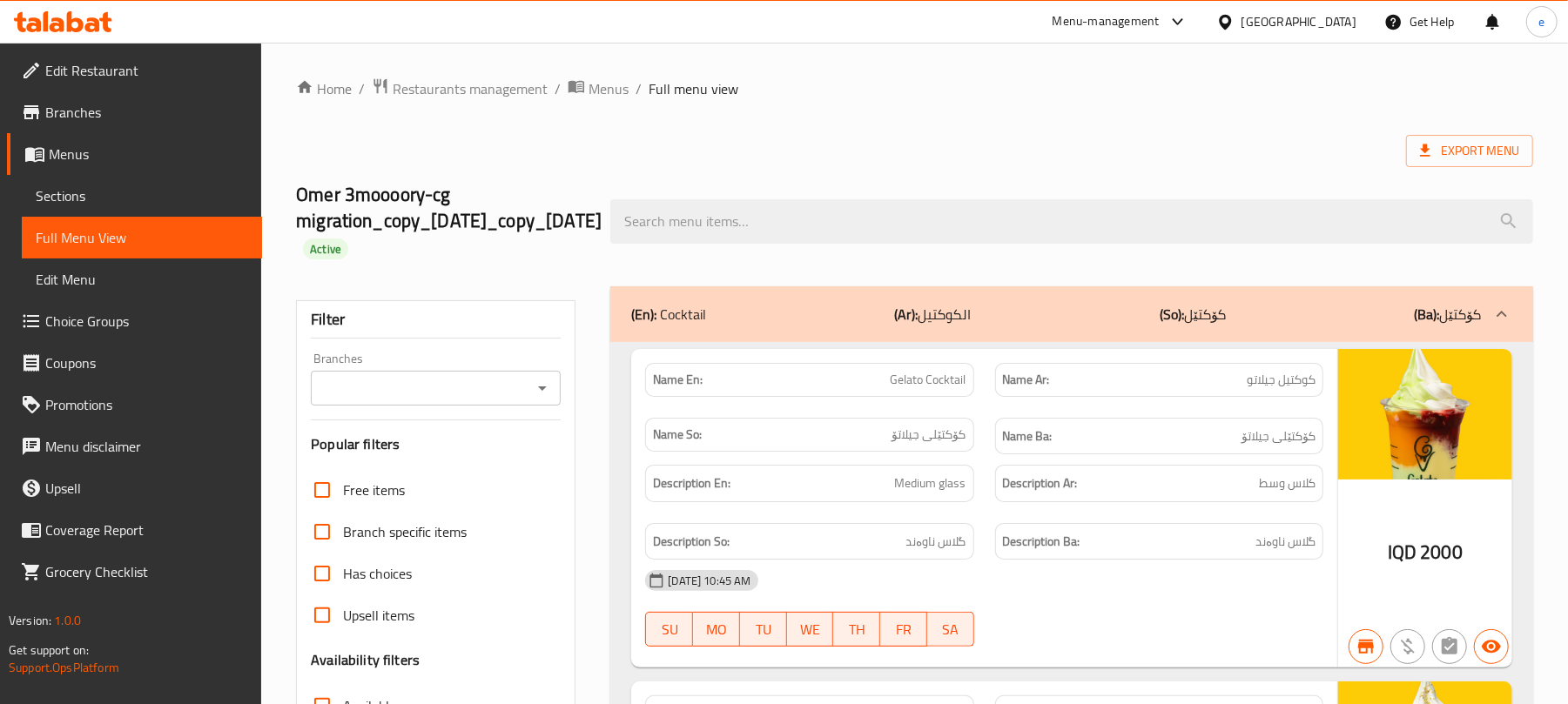
click at [61, 14] on icon at bounding box center [63, 22] width 98 height 21
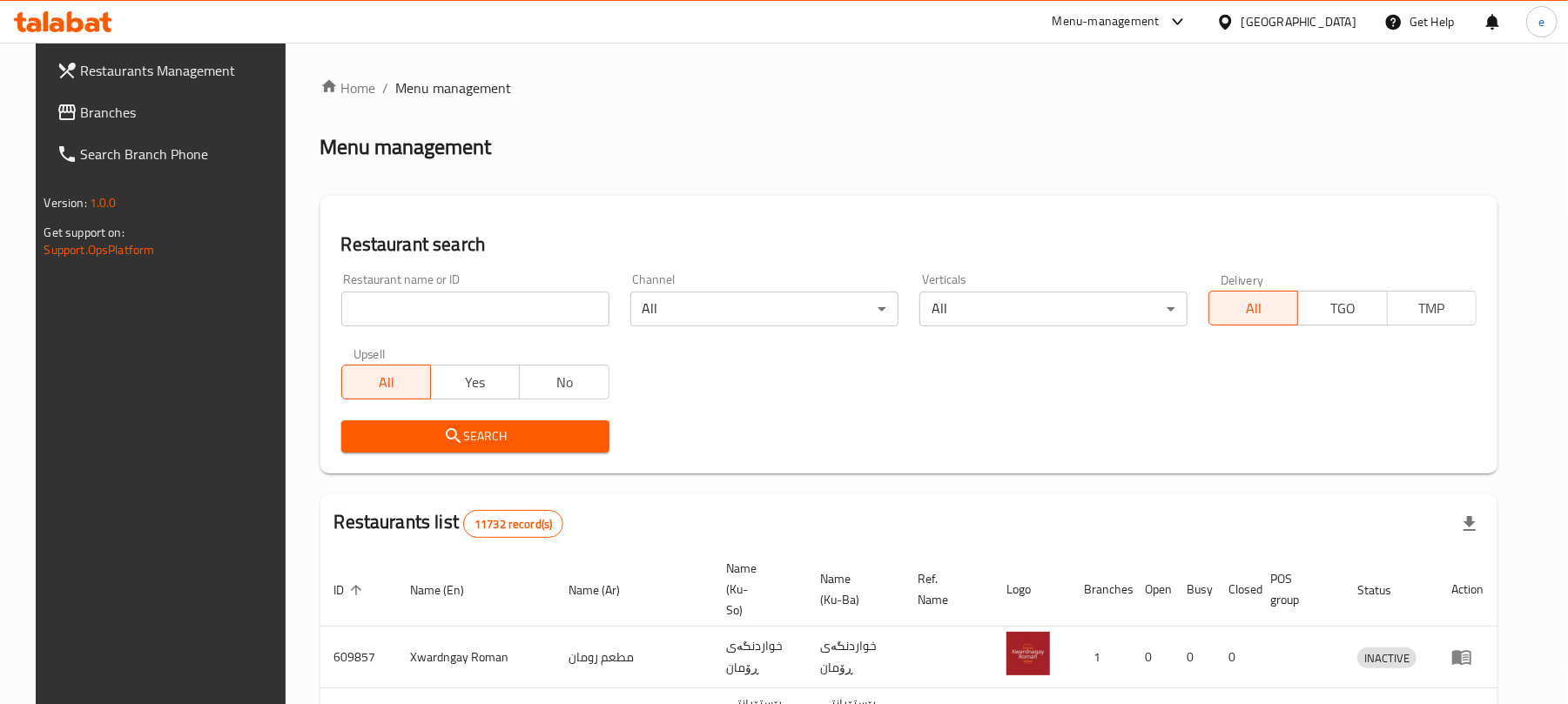
click at [384, 298] on input "search" at bounding box center [475, 309] width 268 height 35
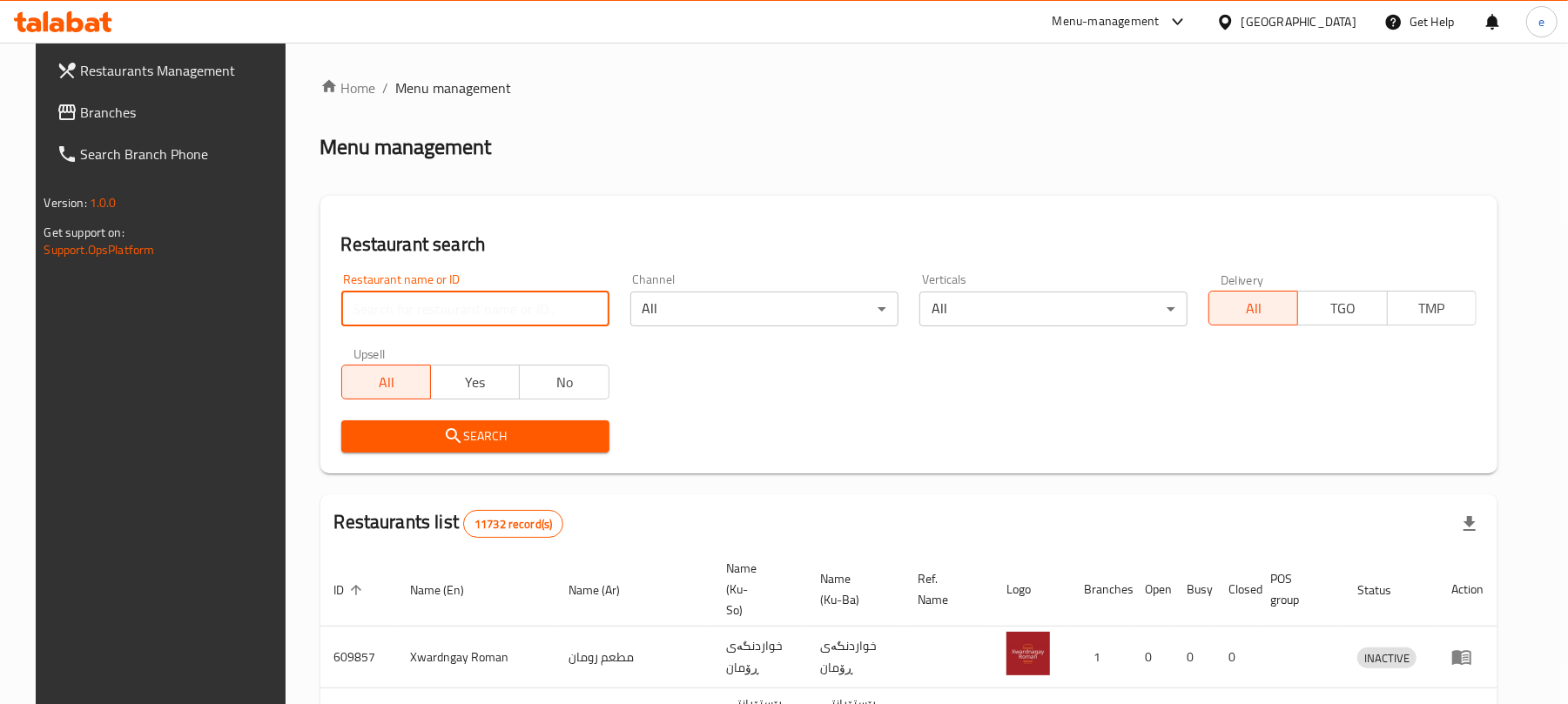
paste input "645618"
type input "645618"
click button "Search" at bounding box center [475, 437] width 268 height 33
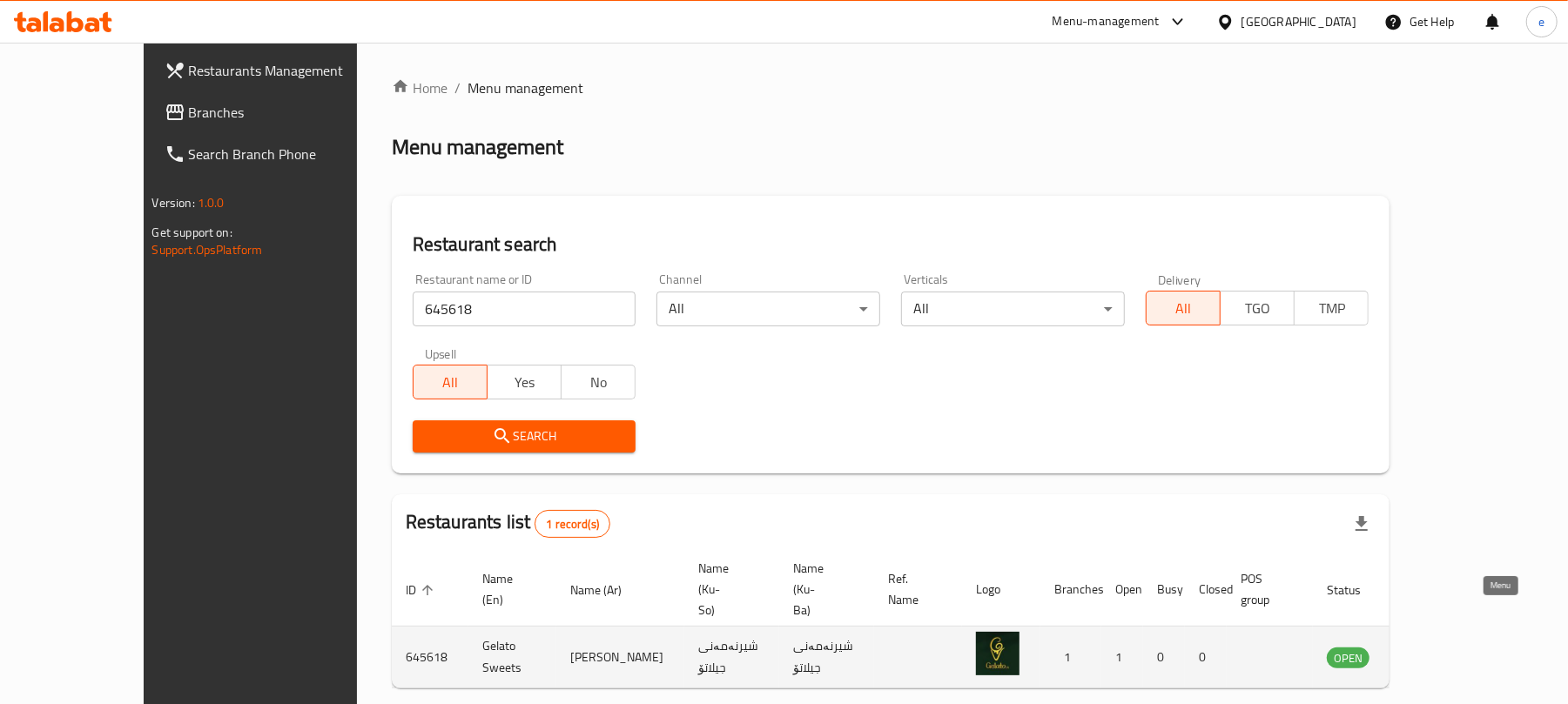
click at [1451, 647] on link "enhanced table" at bounding box center [1434, 657] width 33 height 21
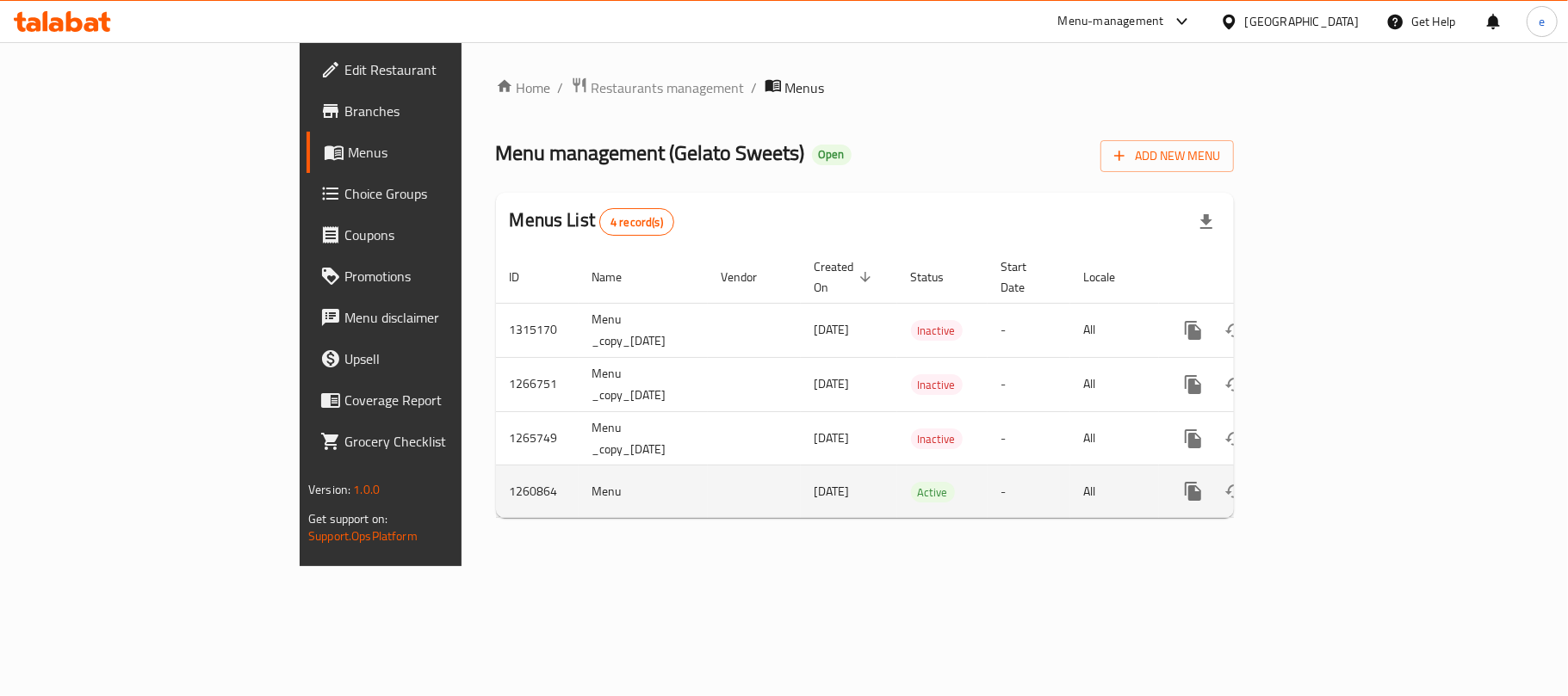
click at [1328, 481] on icon "enhanced table" at bounding box center [1318, 492] width 21 height 21
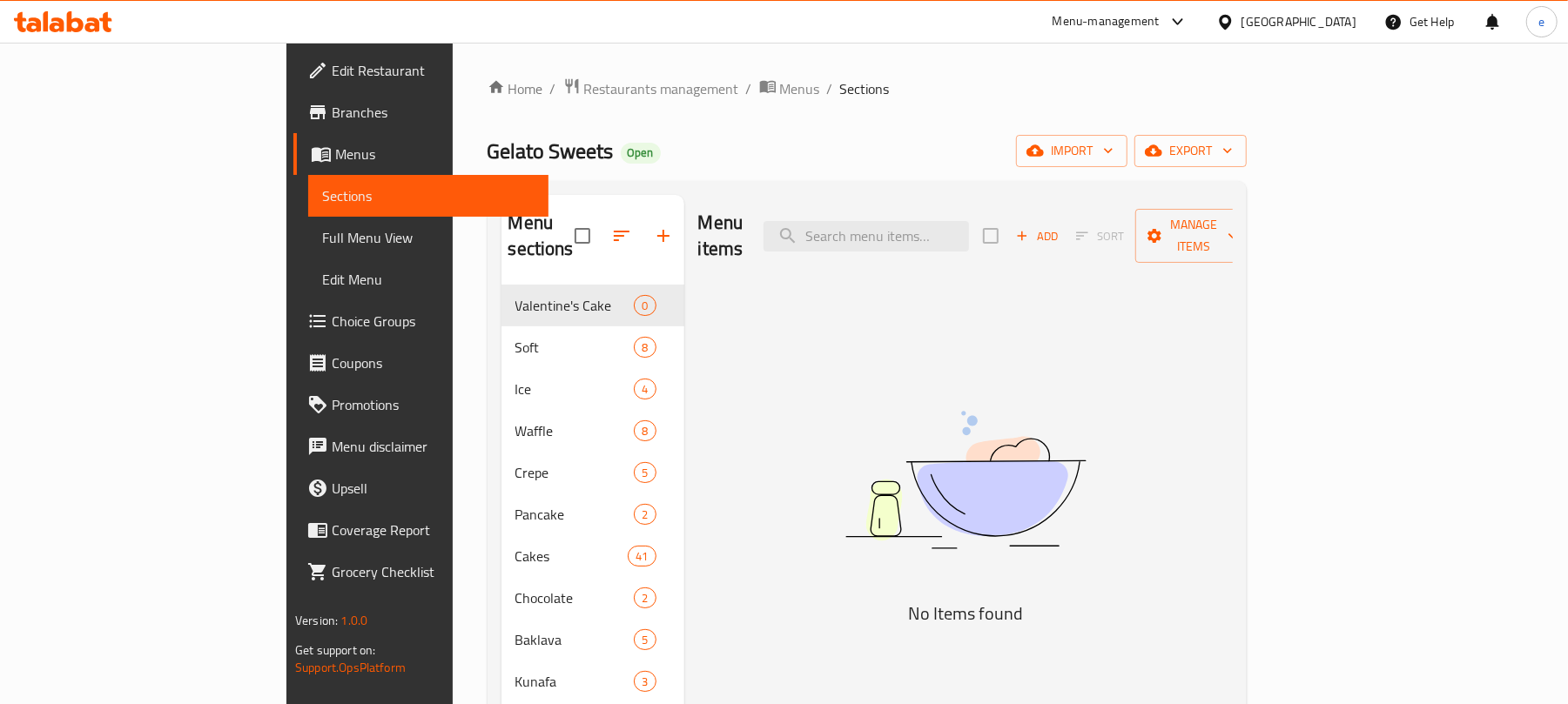
click at [309, 221] on link "Full Menu View" at bounding box center [428, 238] width 240 height 42
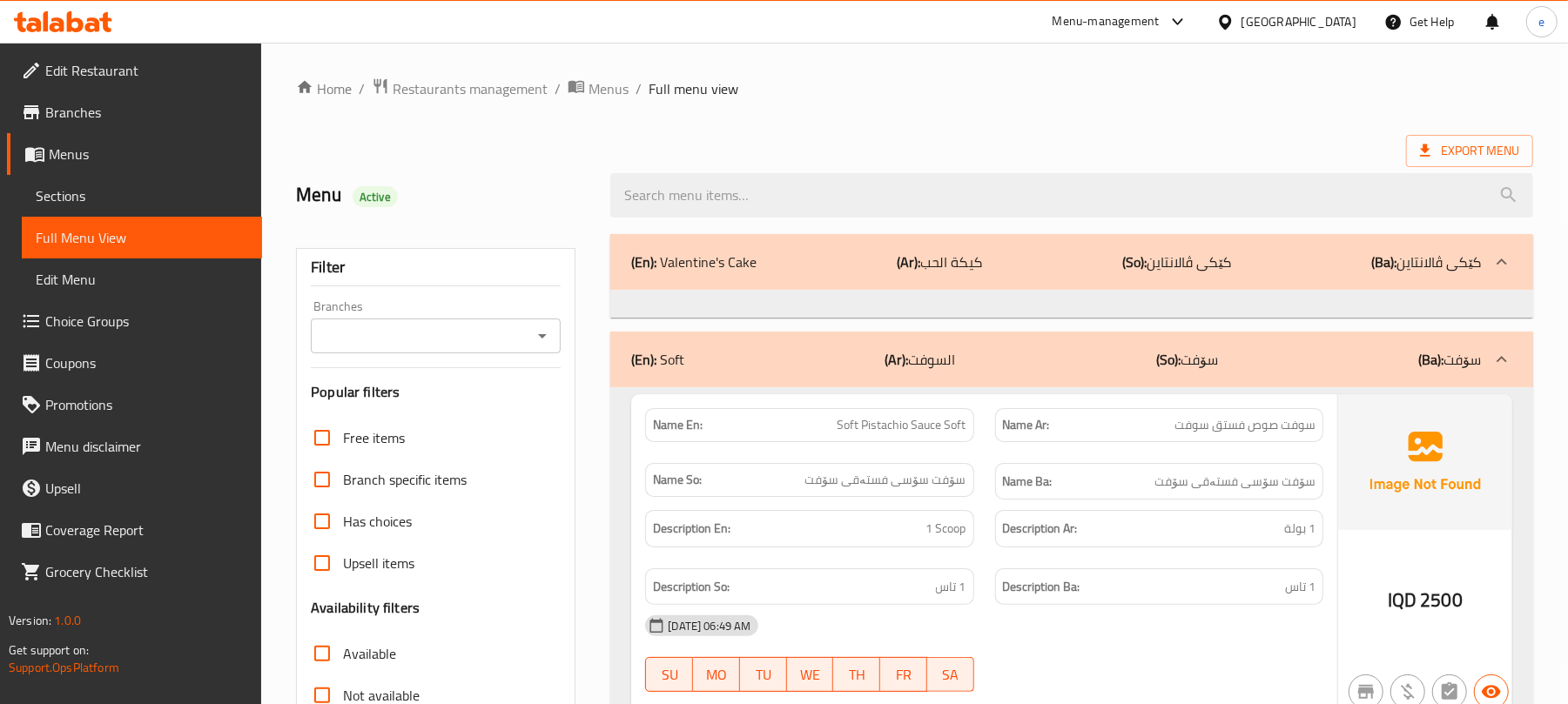
click at [536, 341] on icon "Open" at bounding box center [542, 337] width 21 height 21
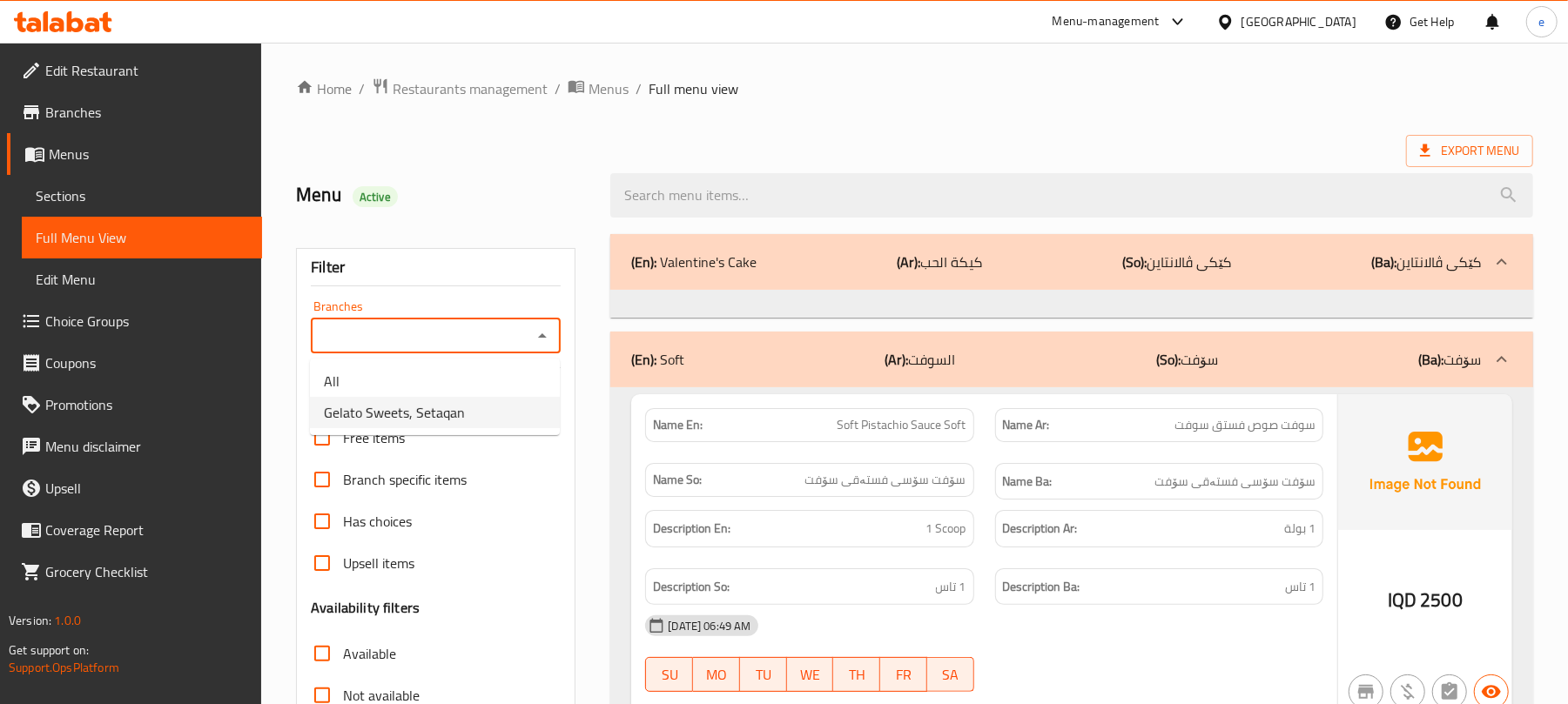
click at [447, 416] on span "Gelato Sweets, Setaqan" at bounding box center [395, 413] width 141 height 21
type input "Gelato Sweets, Setaqan"
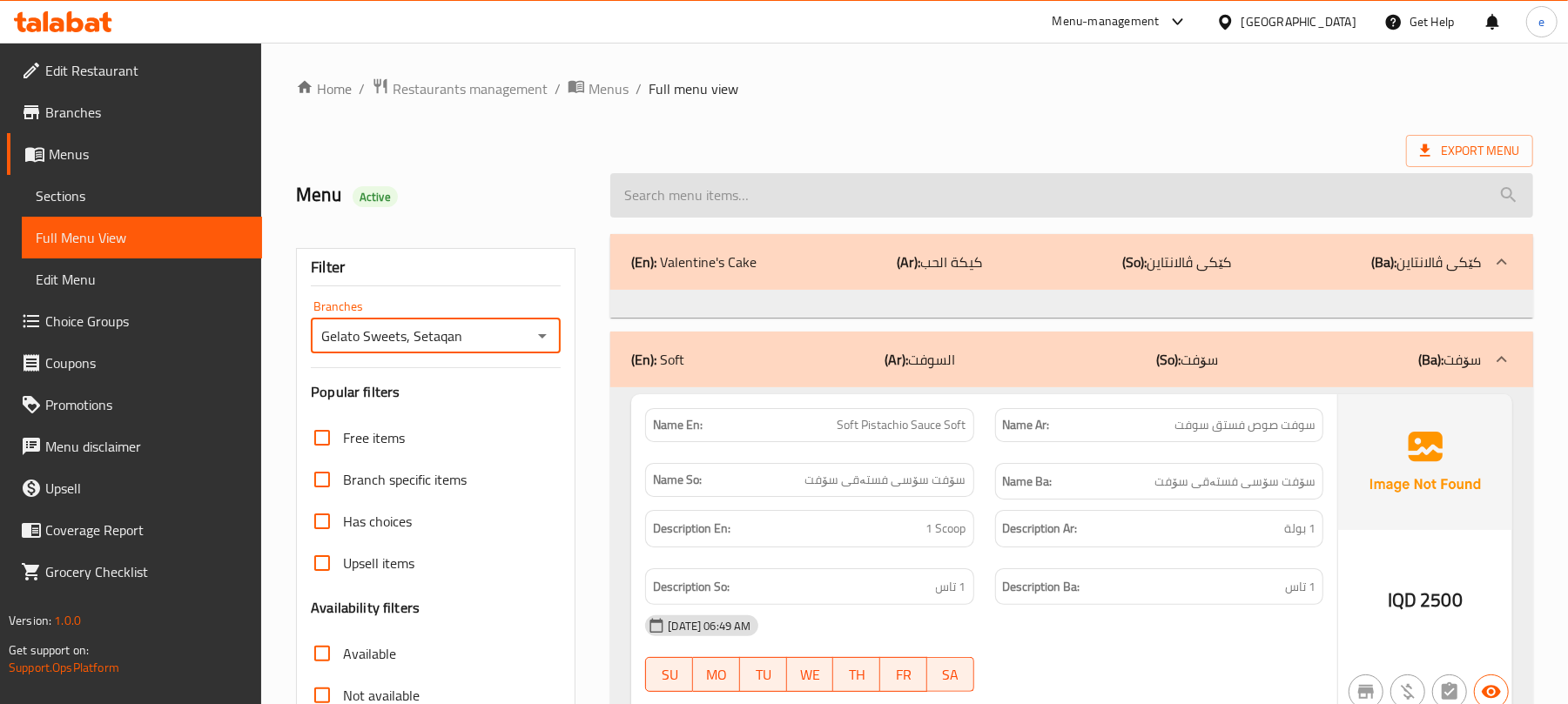
click at [767, 210] on input "search" at bounding box center [1071, 195] width 923 height 45
paste input "brownie cake"
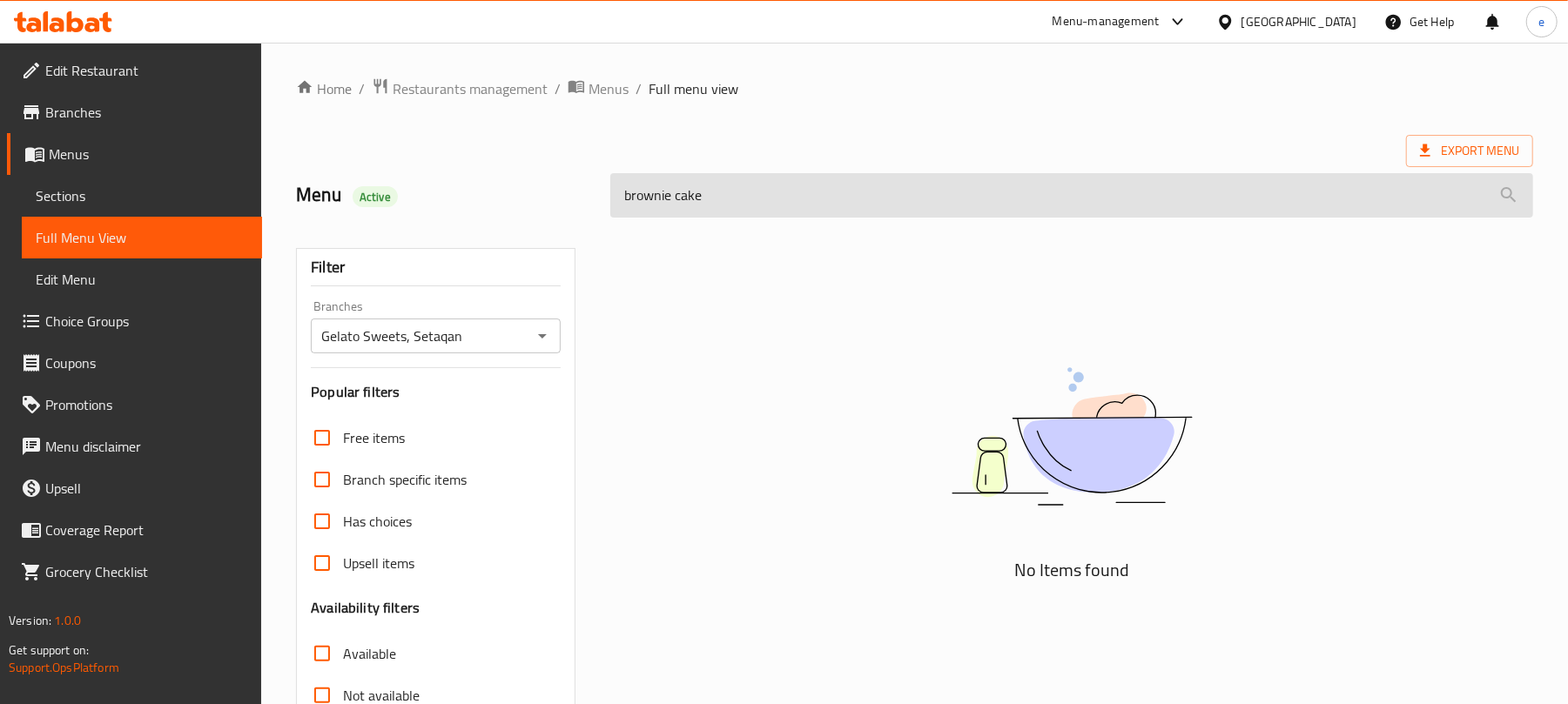
click at [673, 200] on input "brownie cake" at bounding box center [1071, 195] width 923 height 45
click at [659, 200] on input "brownies cake" at bounding box center [1071, 195] width 923 height 45
click at [728, 189] on input "brownies cake" at bounding box center [1071, 195] width 923 height 45
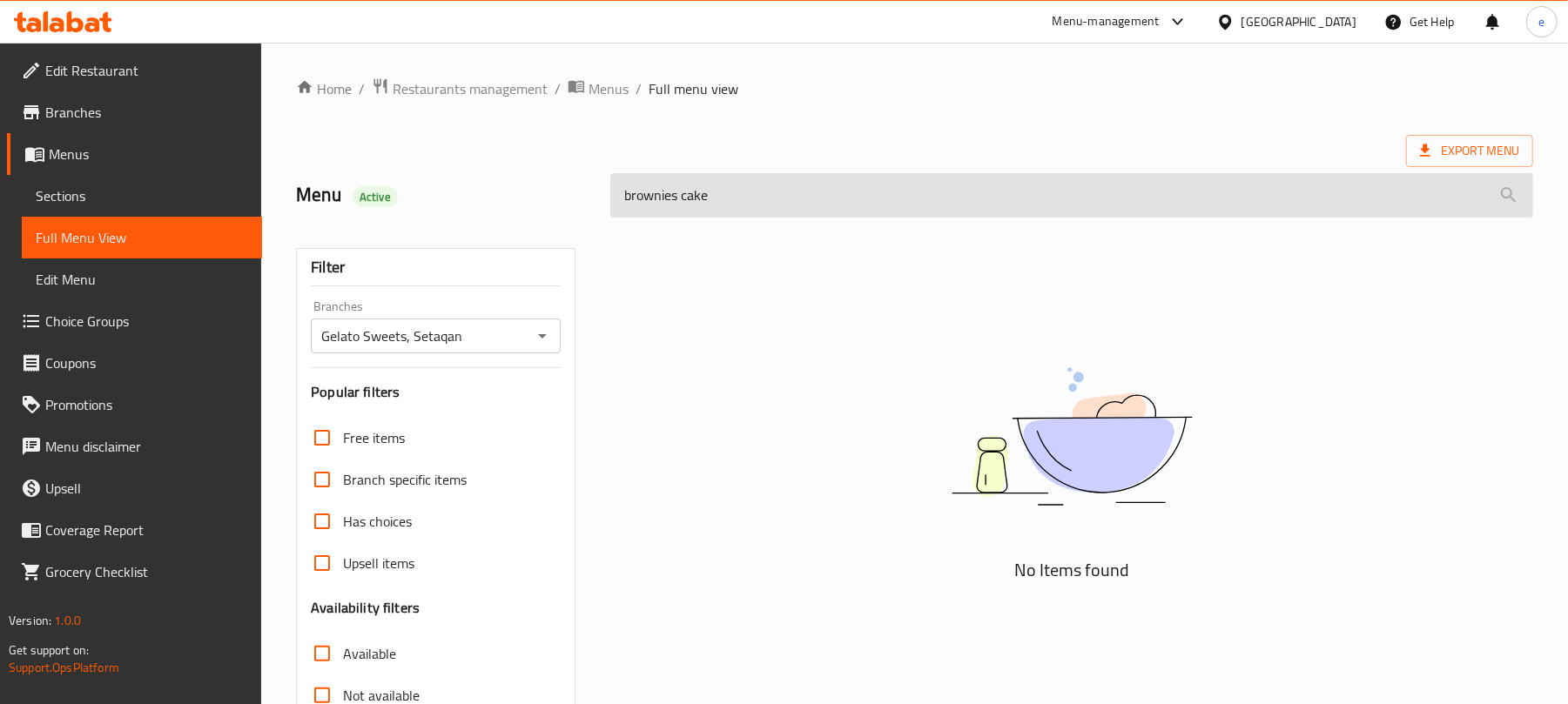
click at [728, 189] on input "brownies cake" at bounding box center [1071, 195] width 923 height 45
paste input "Brownies"
click at [738, 202] on input "Brownies" at bounding box center [1071, 195] width 923 height 45
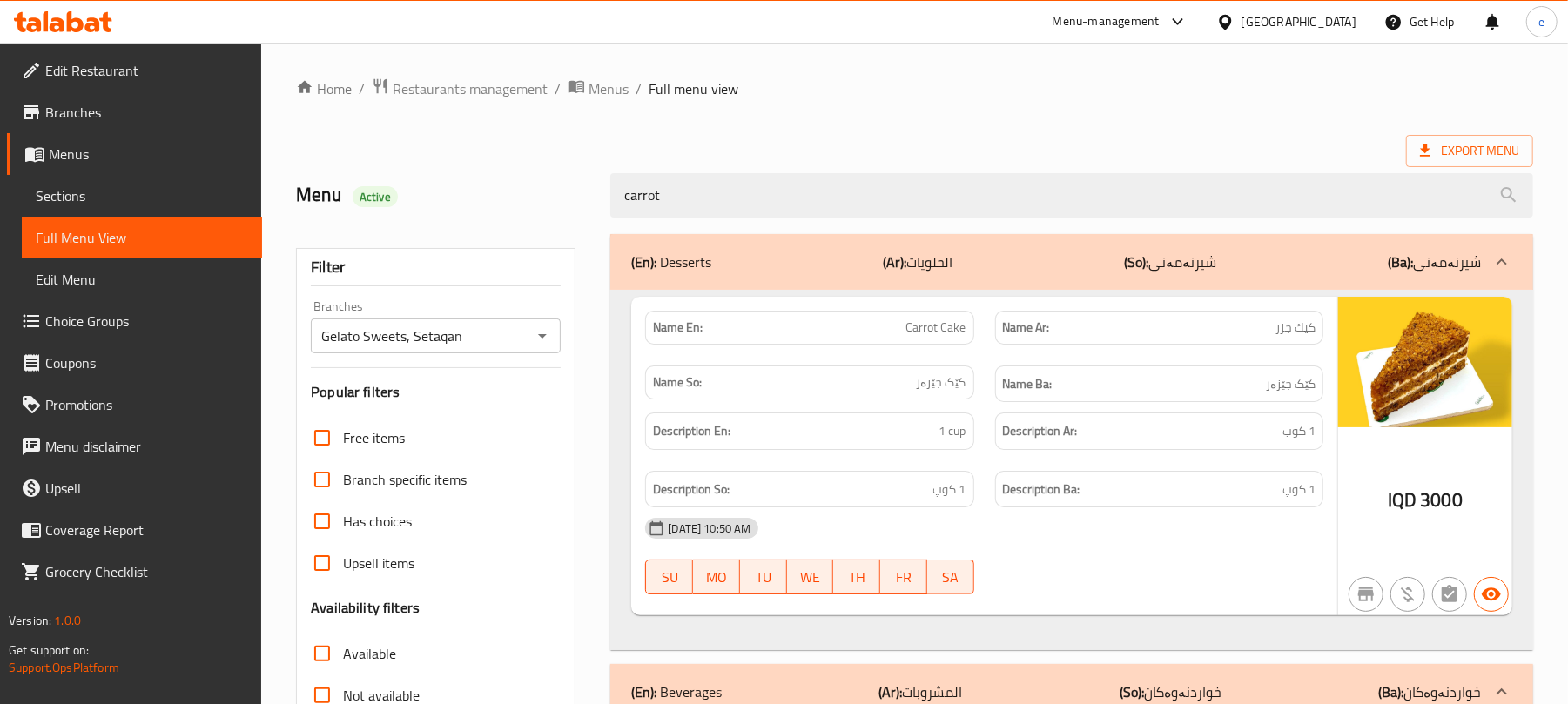
click at [955, 334] on span "Carrot Cake" at bounding box center [936, 328] width 60 height 18
copy span "Carrot Cake"
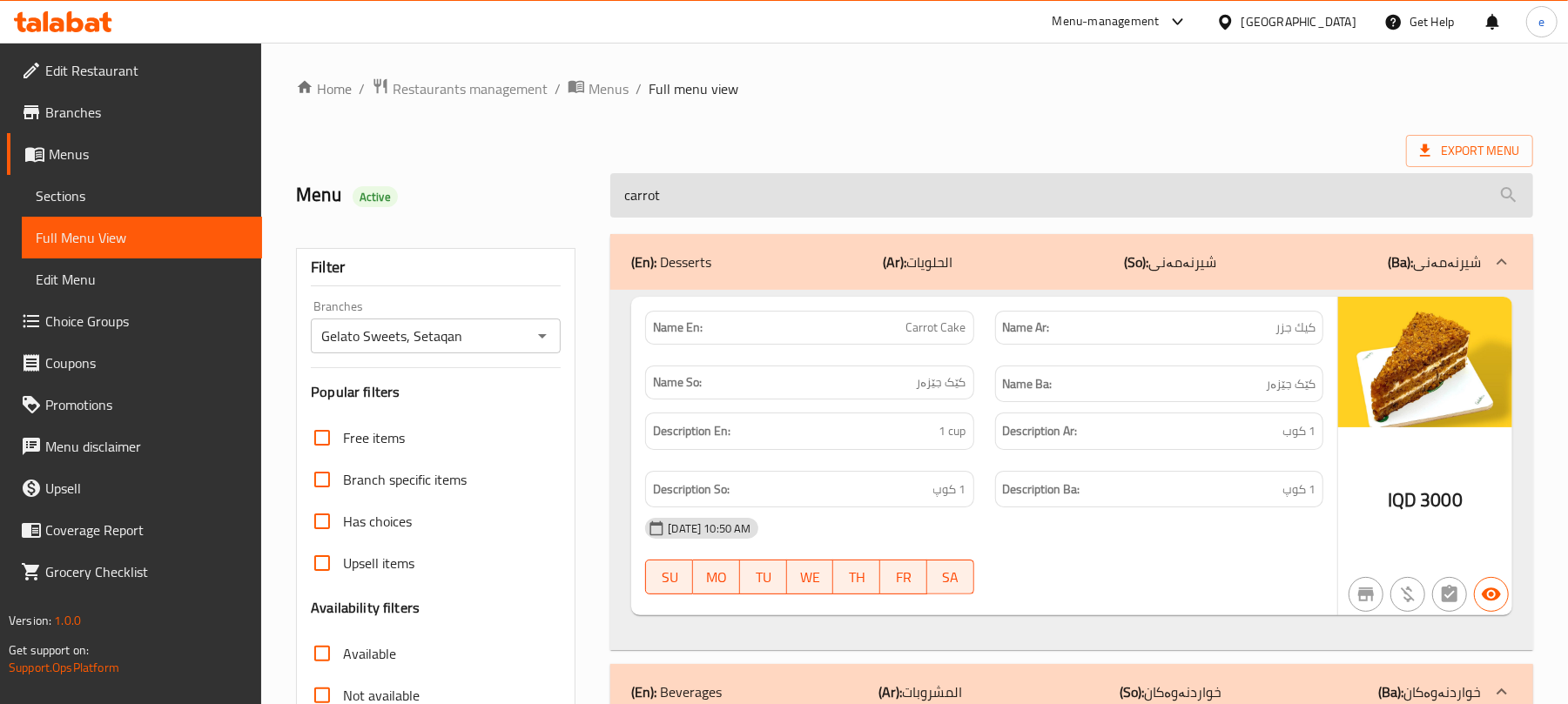
click at [747, 188] on input "carrot" at bounding box center [1071, 195] width 923 height 45
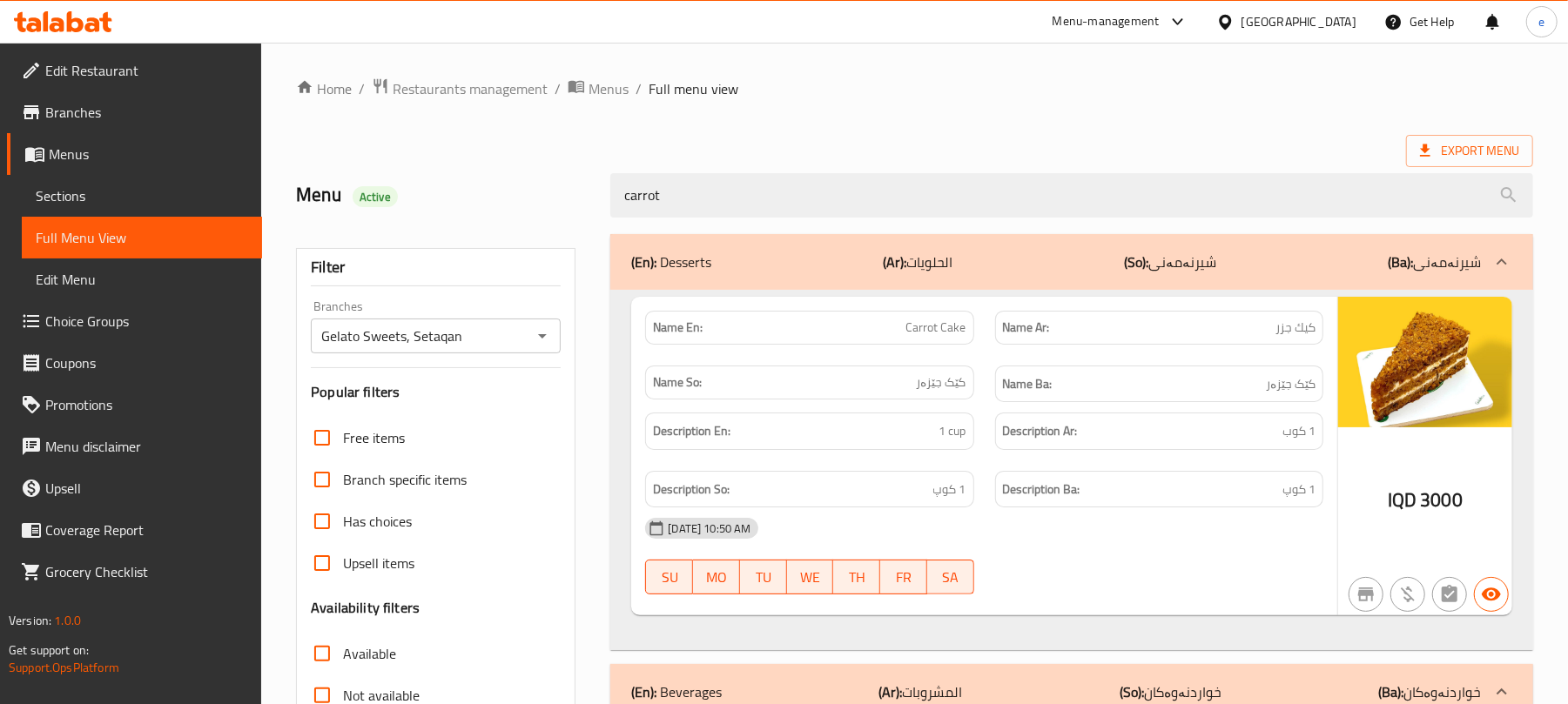
paste input "kunafa with cheese"
type input "kunafa with cheese"
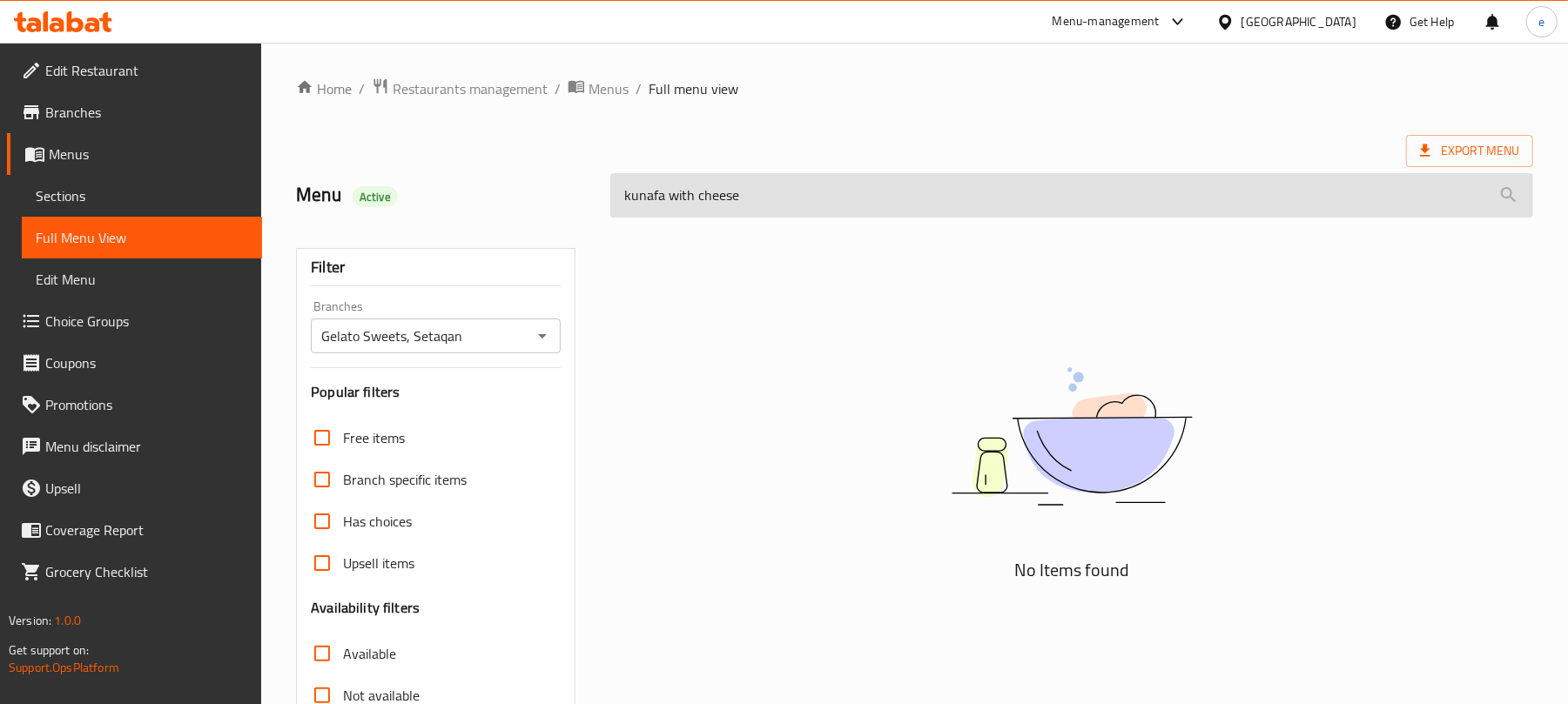
click at [715, 196] on input "kunafa with cheese" at bounding box center [1071, 195] width 923 height 45
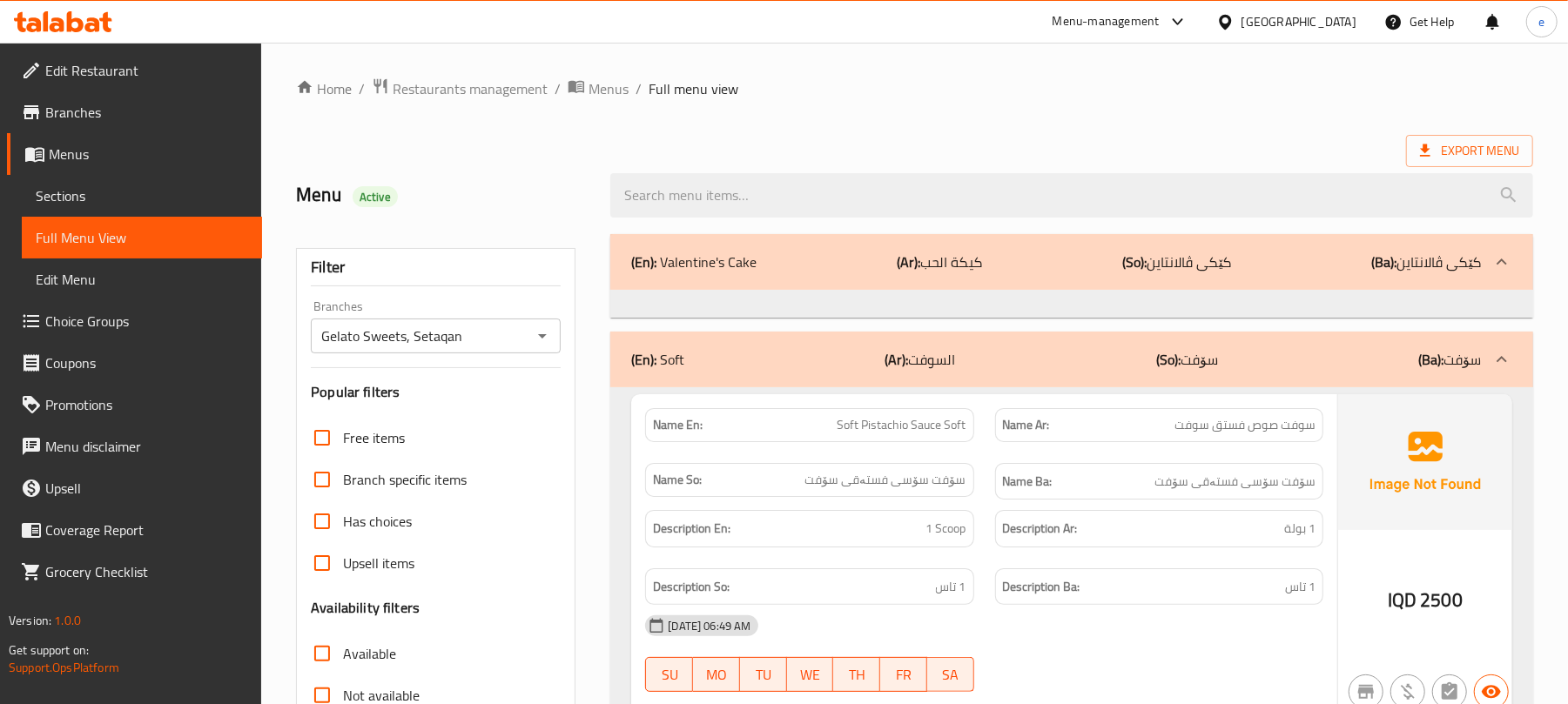
click at [544, 336] on icon "Open" at bounding box center [542, 336] width 9 height 4
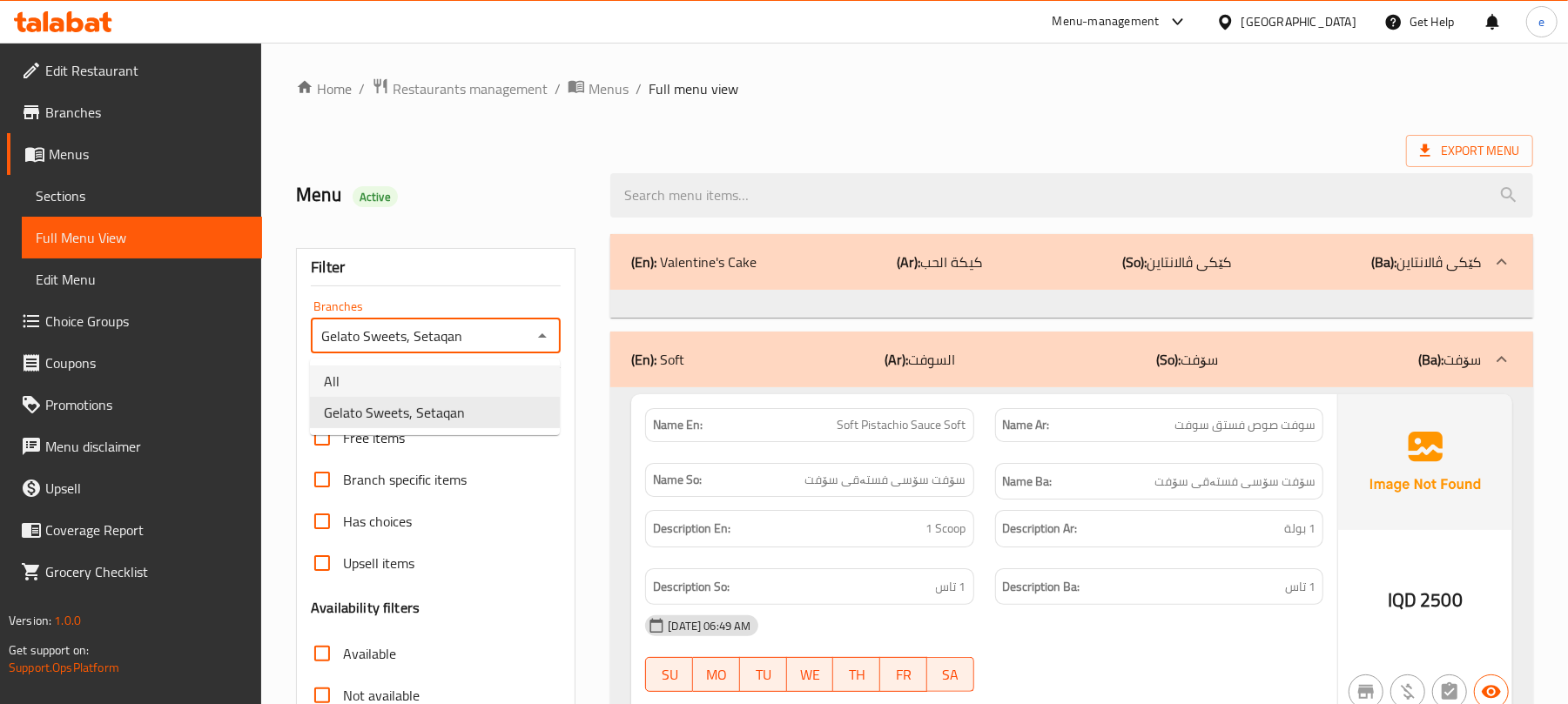
click at [381, 384] on li "All" at bounding box center [435, 381] width 250 height 32
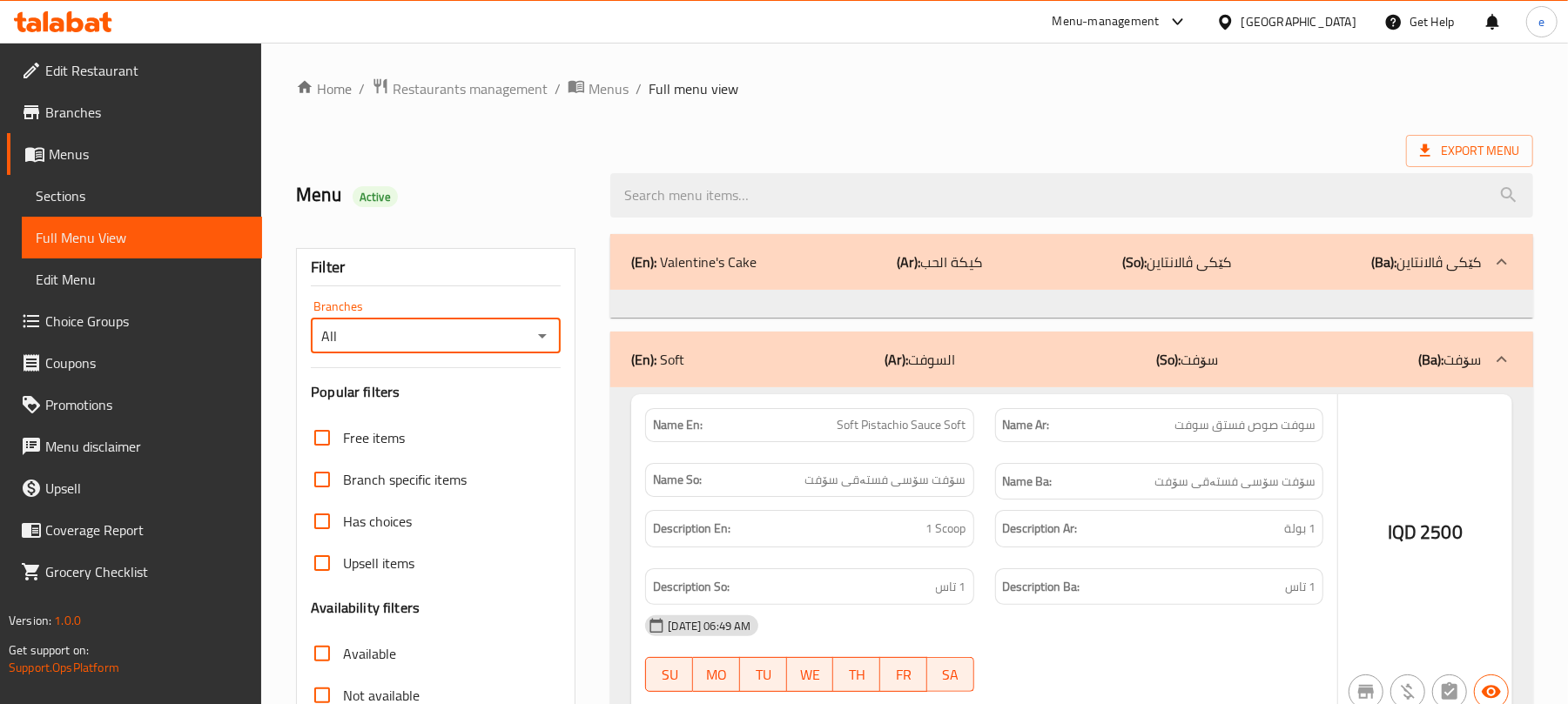
click at [534, 332] on div at bounding box center [784, 352] width 1568 height 704
click at [550, 341] on div at bounding box center [784, 352] width 1568 height 704
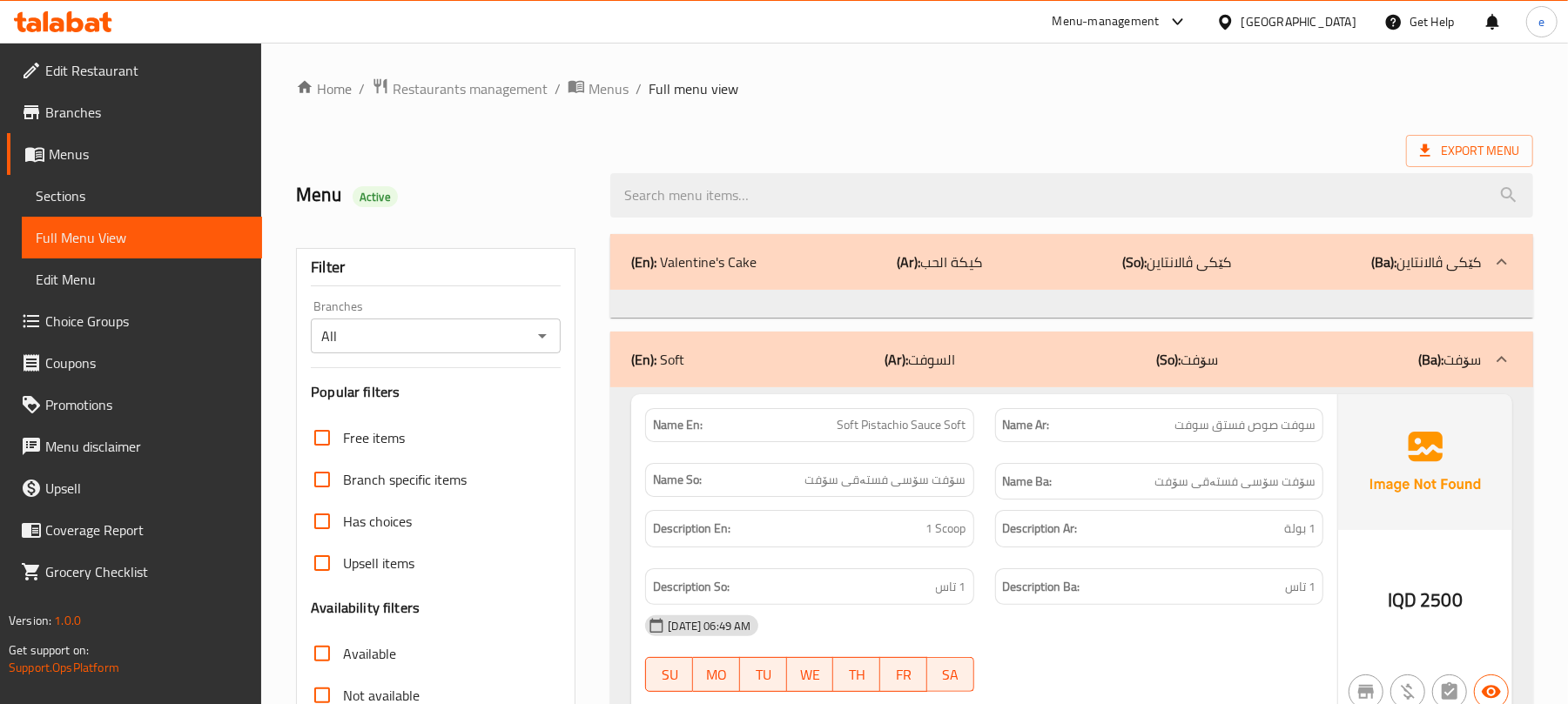
click at [541, 339] on icon "Open" at bounding box center [542, 337] width 21 height 21
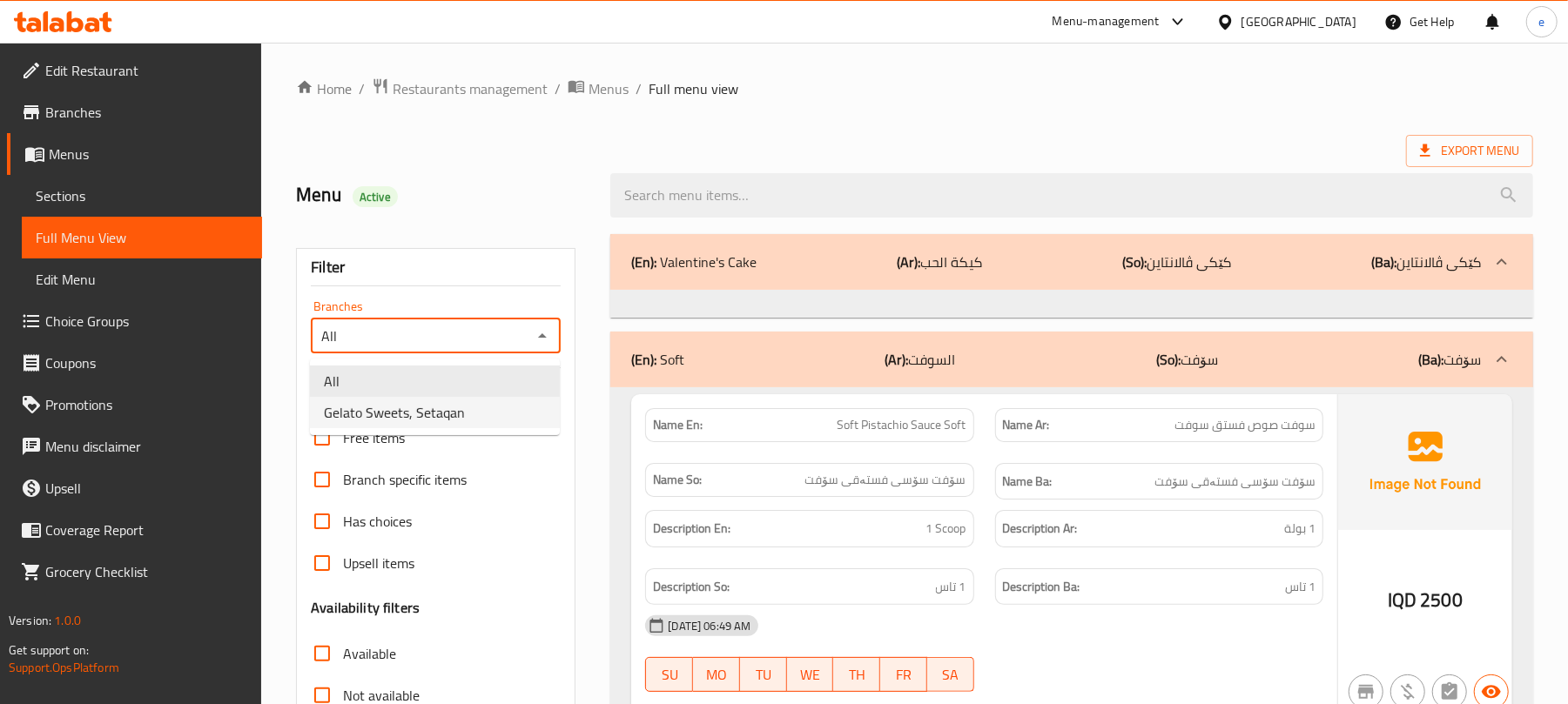
click at [485, 409] on li "Gelato Sweets, Setaqan" at bounding box center [435, 413] width 250 height 32
type input "Gelato Sweets, Setaqan"
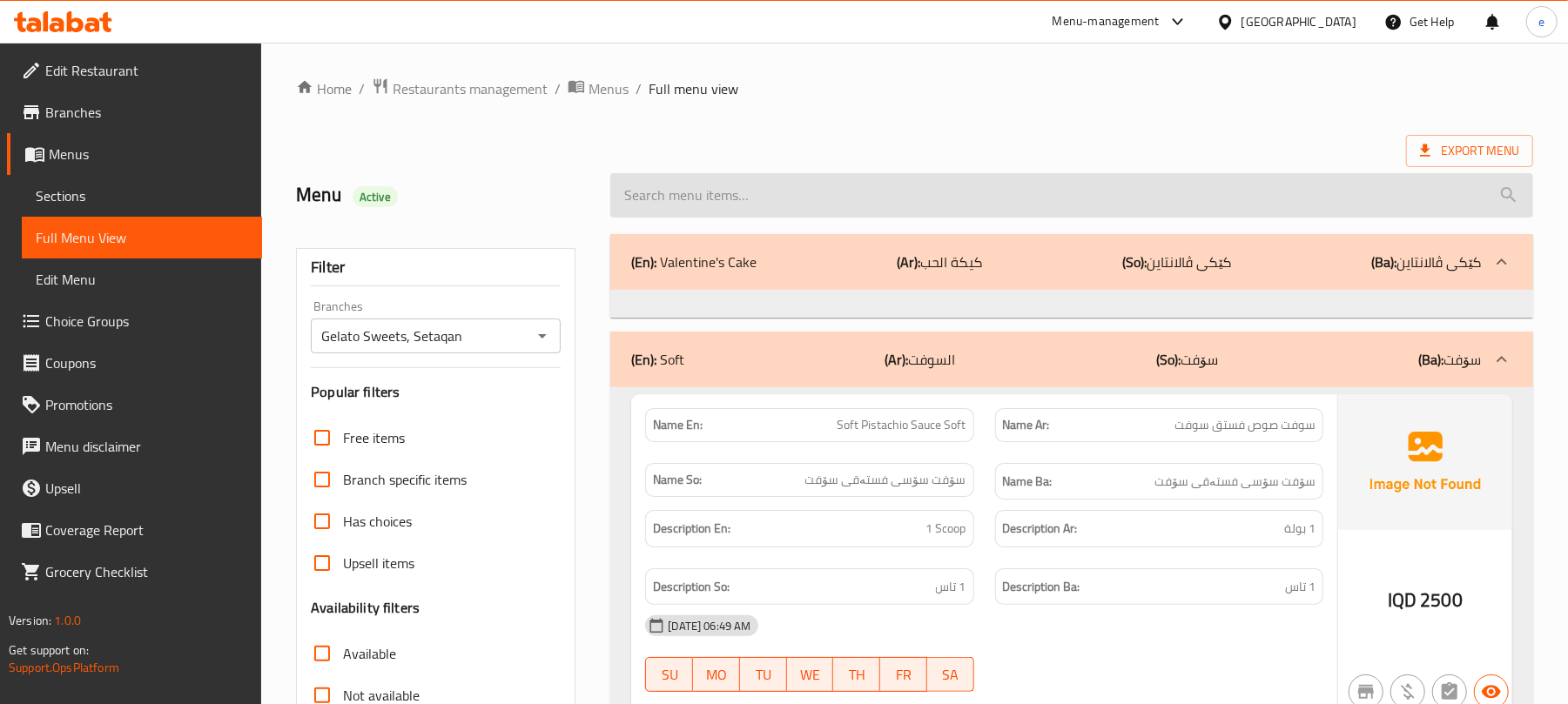
click at [722, 196] on input "search" at bounding box center [1071, 195] width 923 height 45
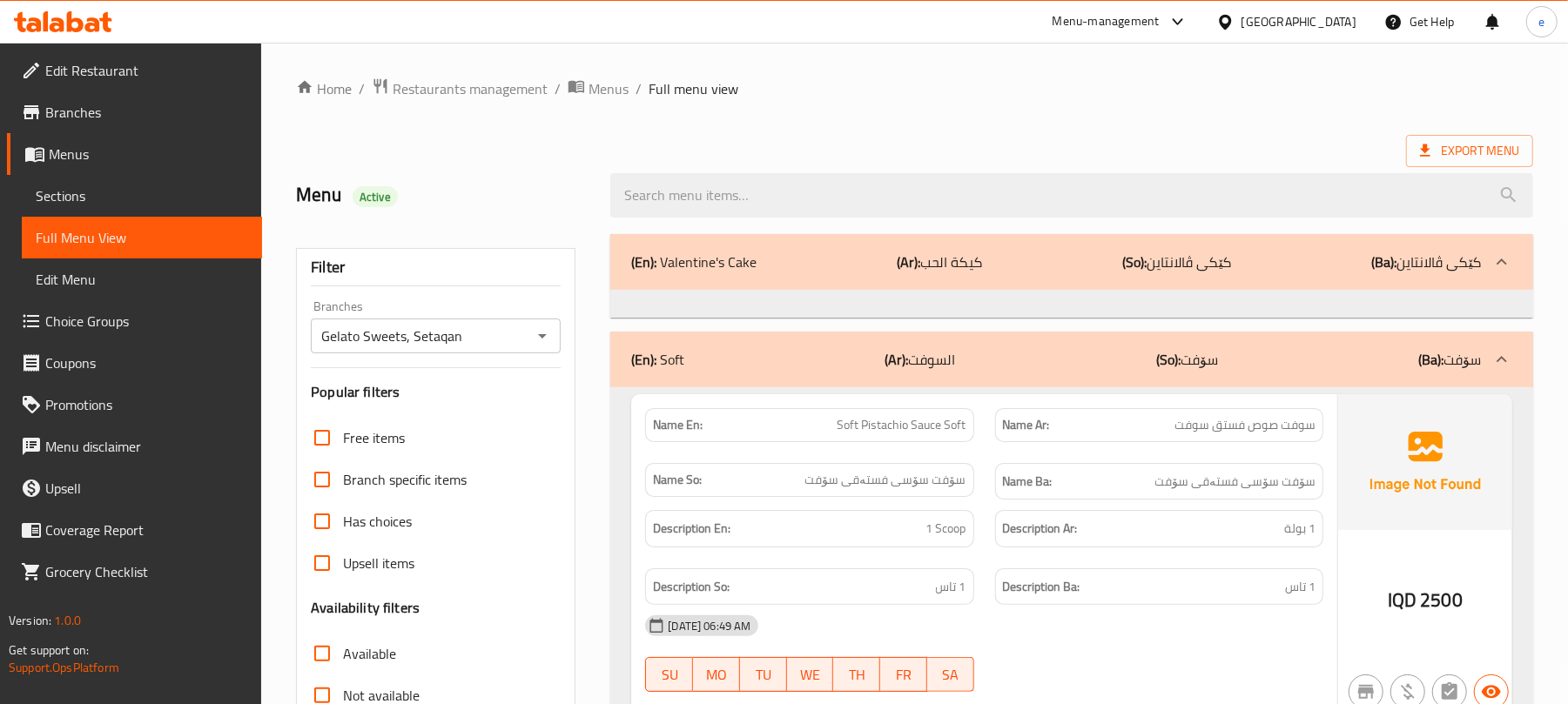
scroll to position [232, 0]
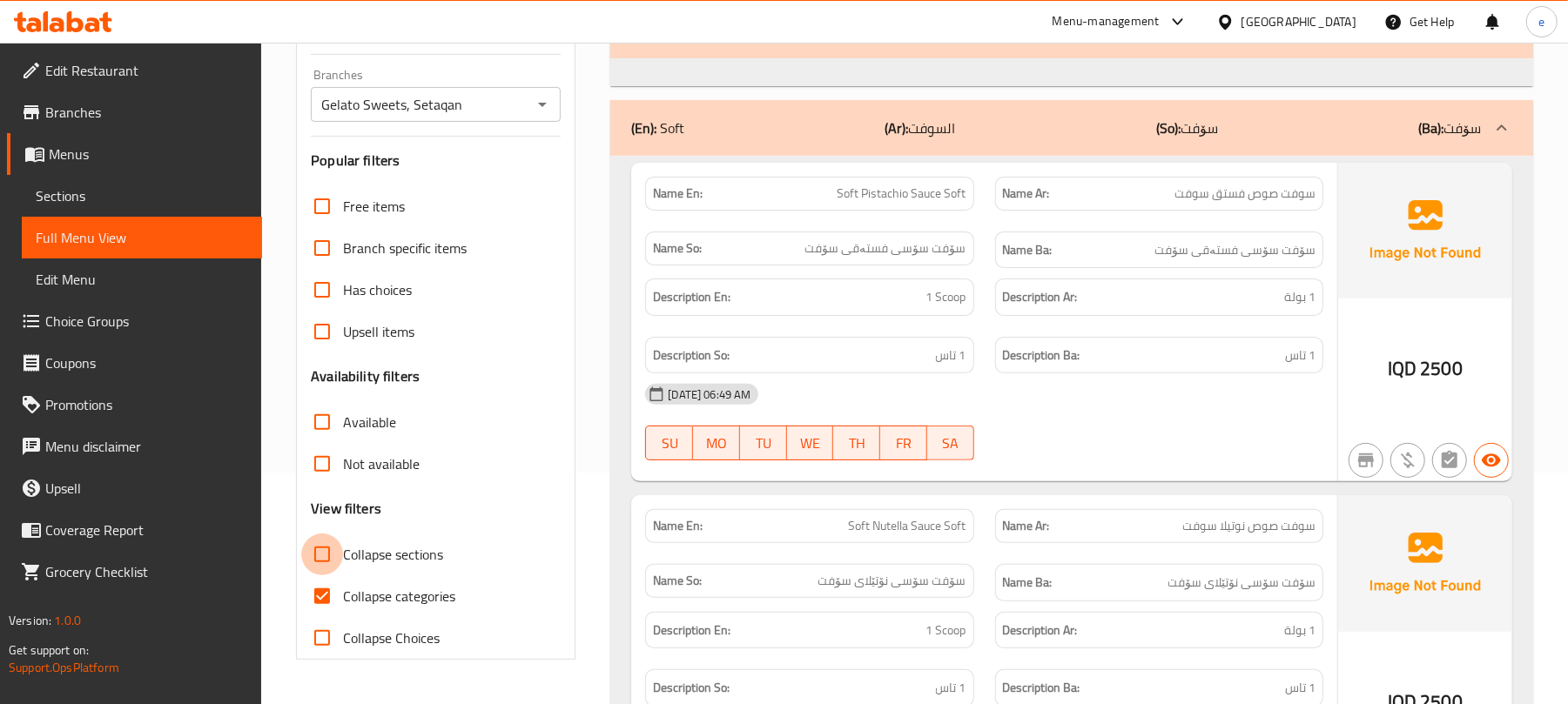
click at [335, 555] on input "Collapse sections" at bounding box center [323, 555] width 42 height 42
checkbox input "true"
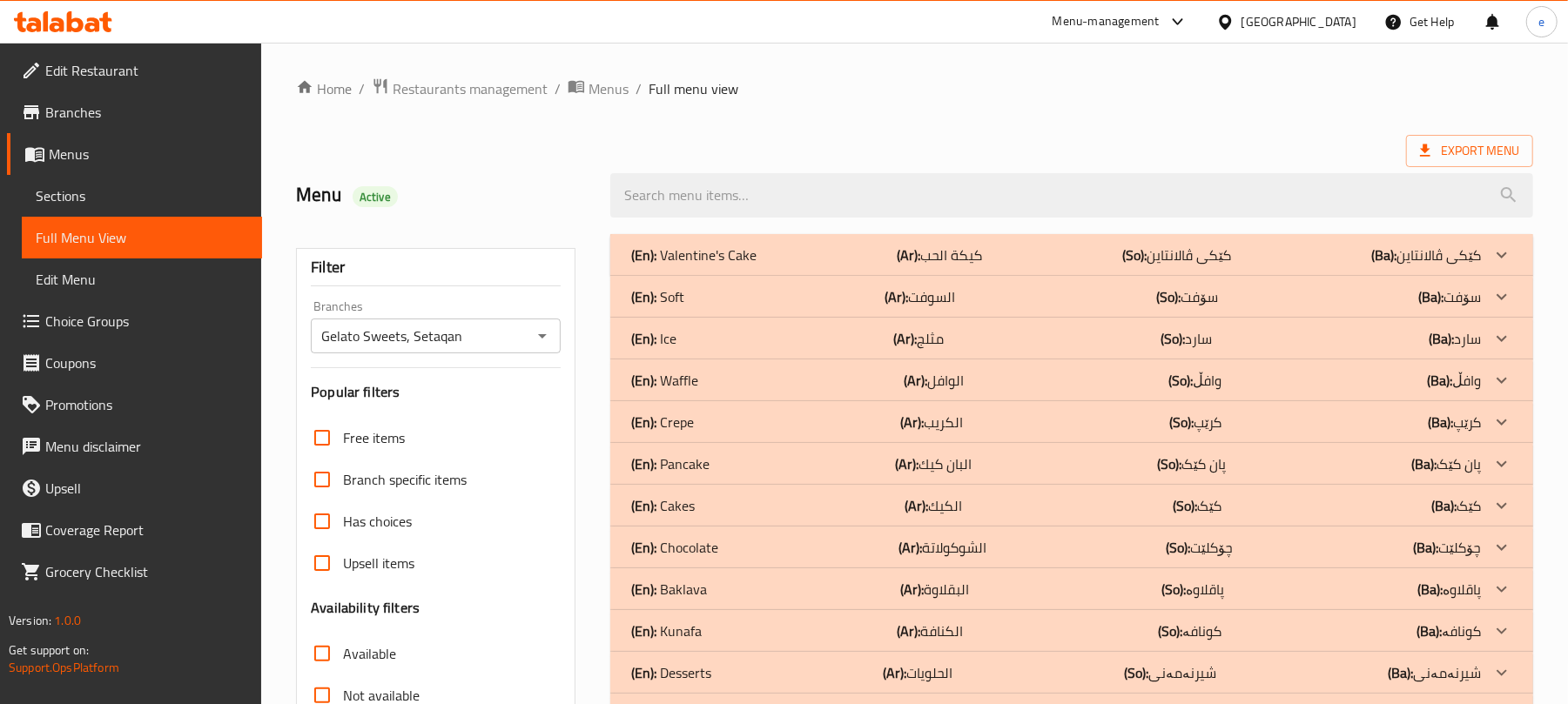
scroll to position [402, 0]
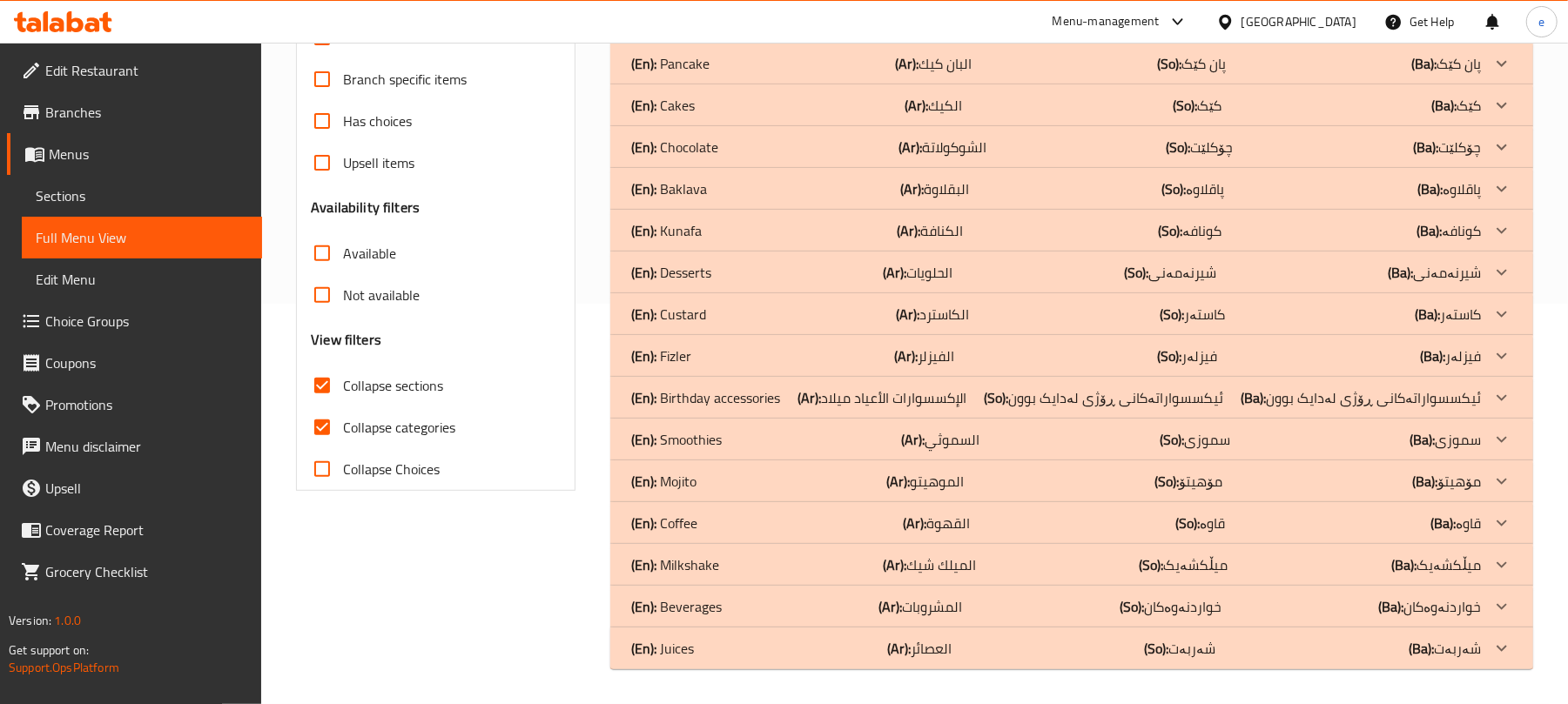
click at [729, 108] on div "(En): Cakes (Ar): الكيك (So): کێک (Ba): کێک" at bounding box center [1056, 105] width 850 height 21
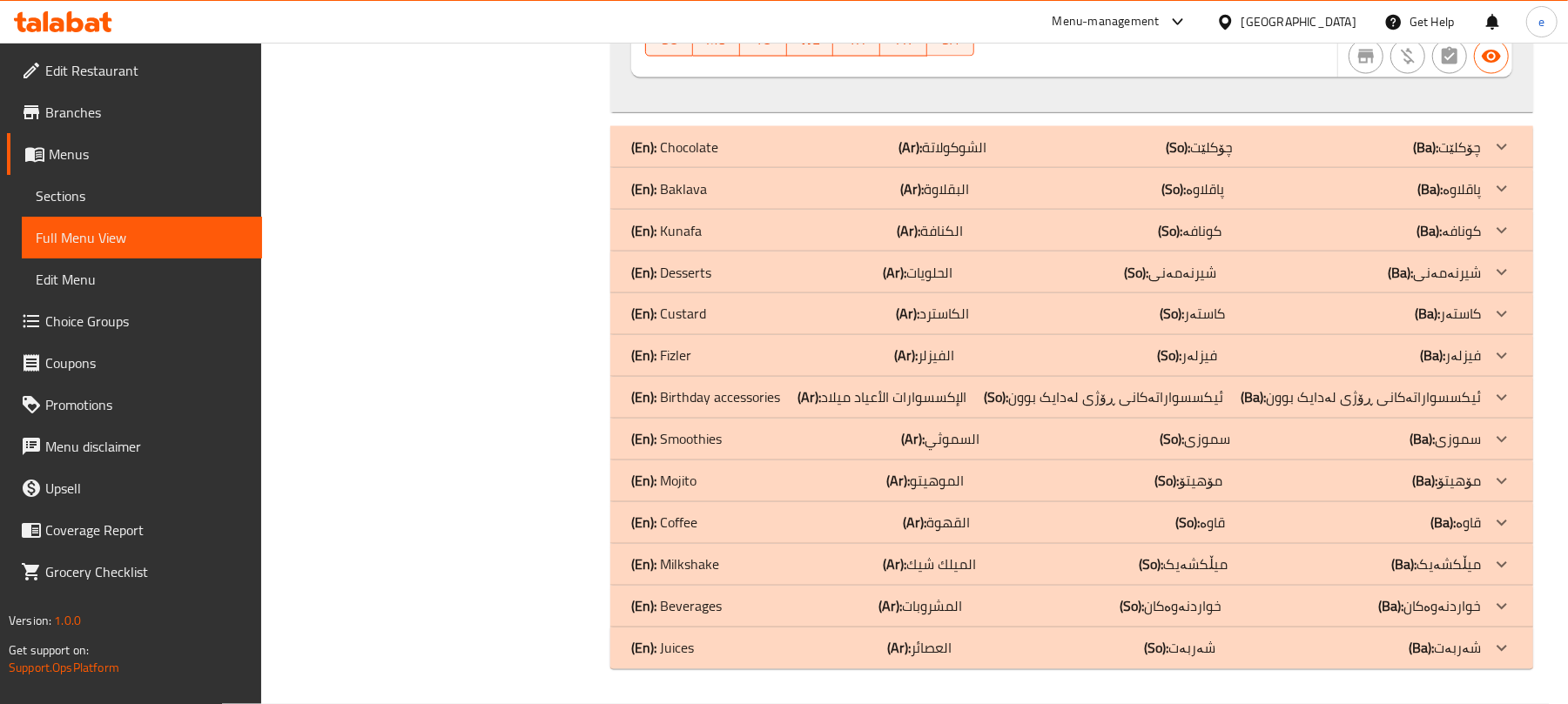
scroll to position [16288, 0]
click at [935, 237] on p "(Ar): الكنافة" at bounding box center [929, 231] width 66 height 21
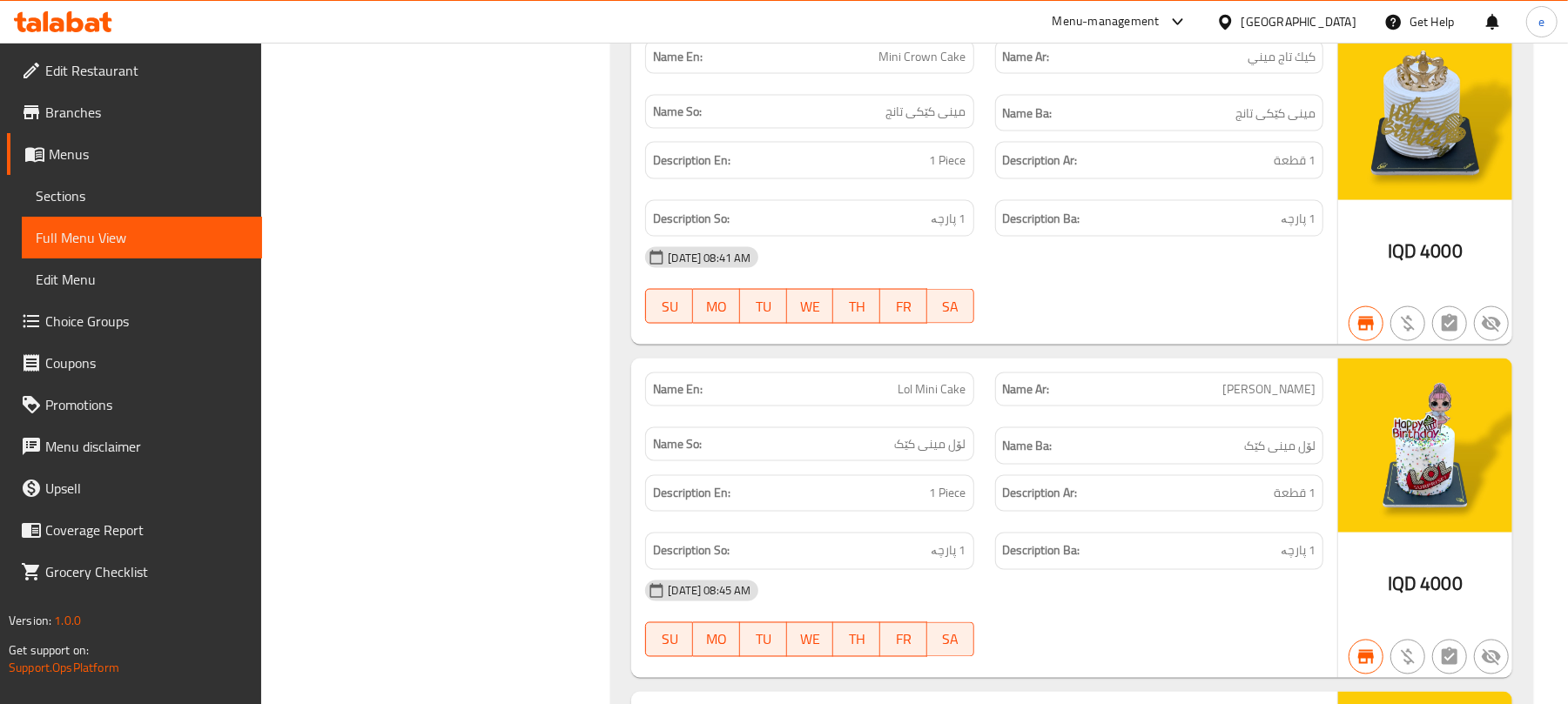
scroll to position [0, 0]
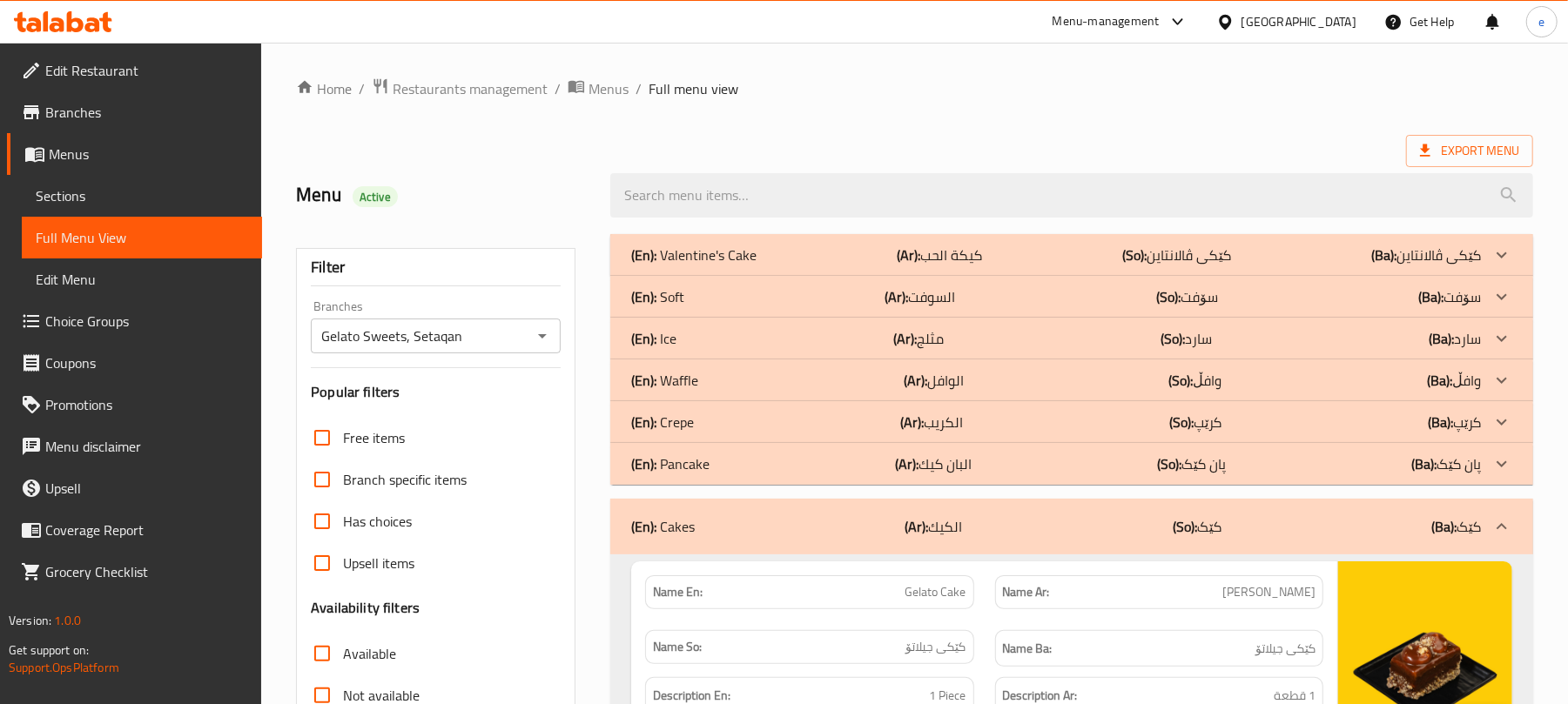
click at [808, 301] on div "(En): Soft (Ar): السوفت (So): سۆفت (Ba): سۆفت" at bounding box center [1056, 297] width 850 height 21
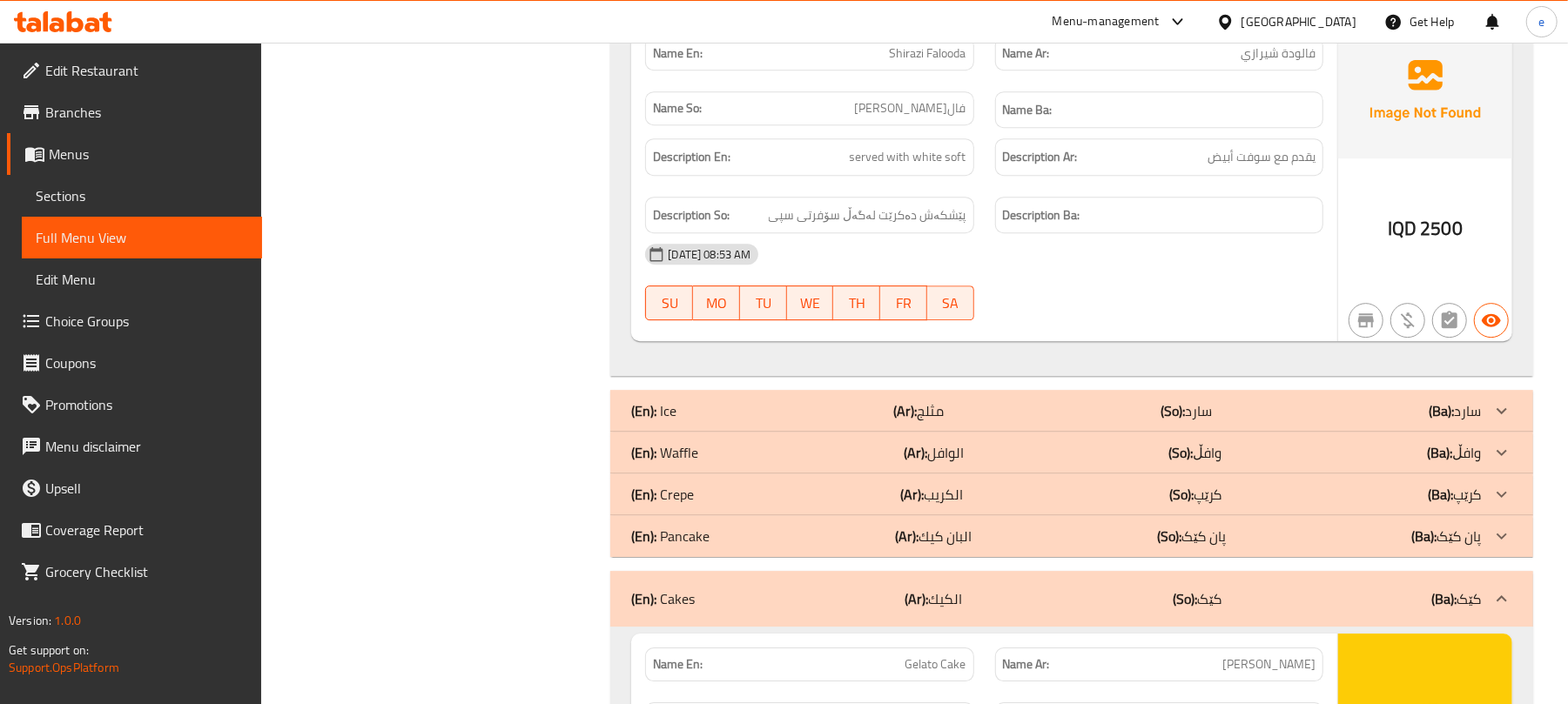
scroll to position [3714, 0]
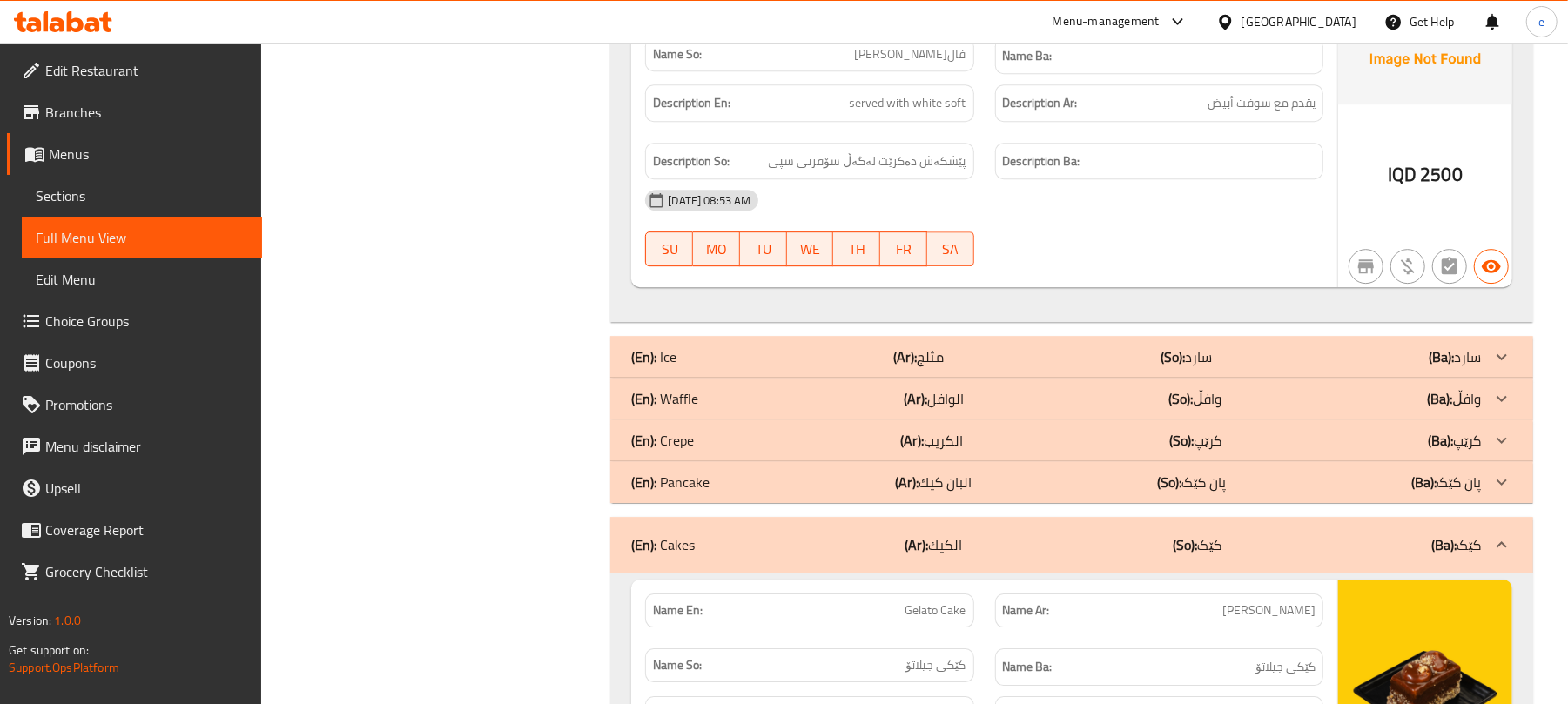
click at [852, 451] on div "(En): Crepe (Ar): الكريب (So): کرێپ (Ba): کرێپ" at bounding box center [1056, 440] width 850 height 21
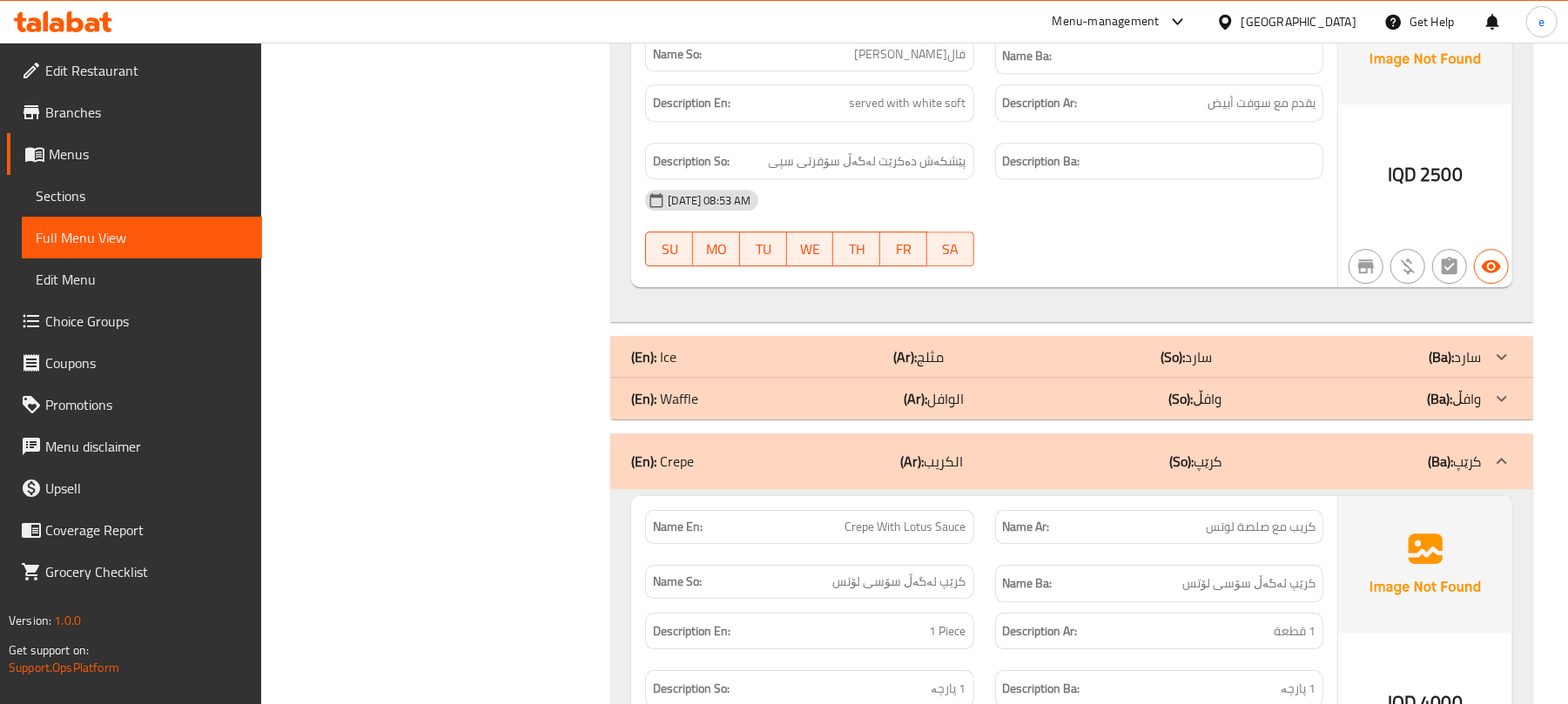
click at [852, 475] on div "(En): Crepe (Ar): الكريب (So): کرێپ (Ba): کرێپ" at bounding box center [1071, 461] width 923 height 55
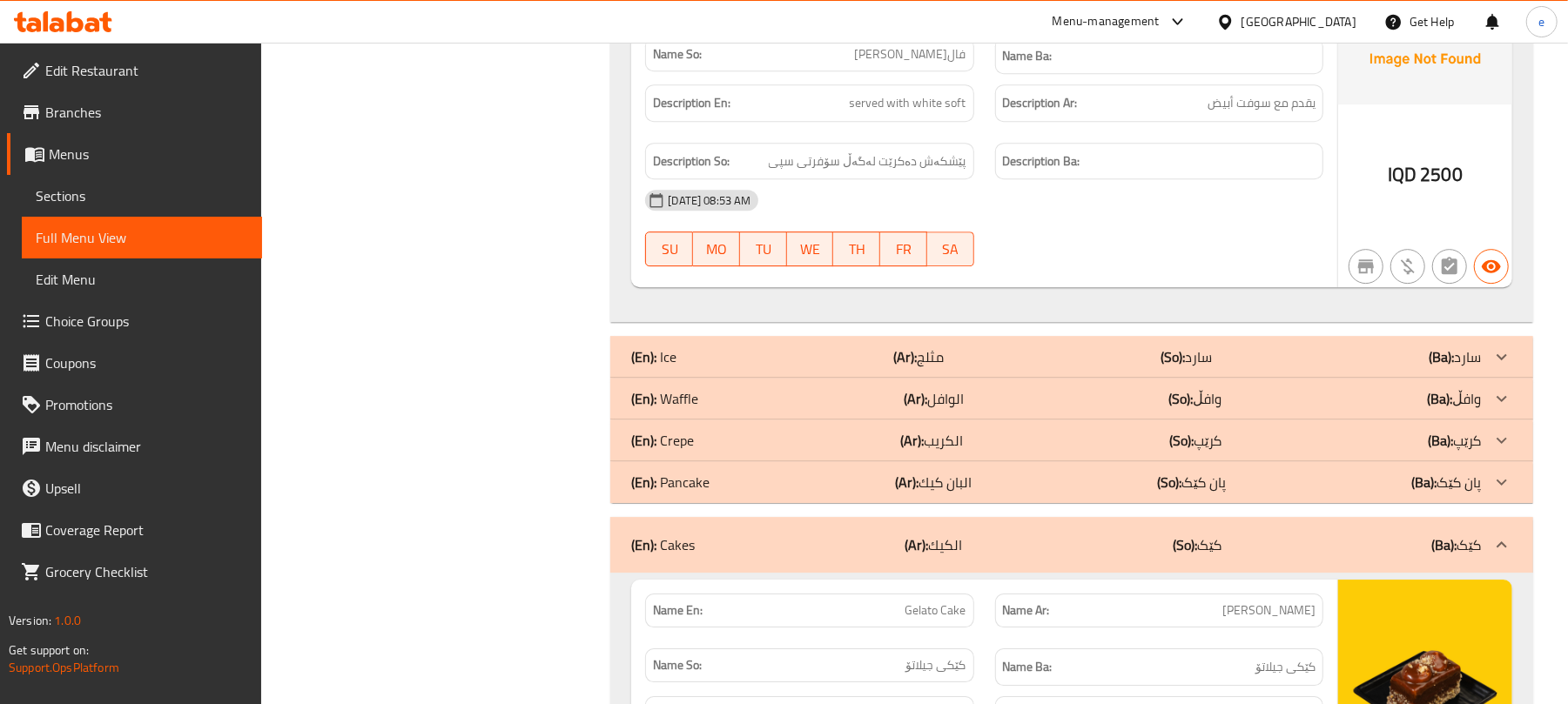
click at [845, 493] on div "(En): Pancake (Ar): البان كيك (So): پان کێک (Ba): پان کێک" at bounding box center [1056, 483] width 850 height 21
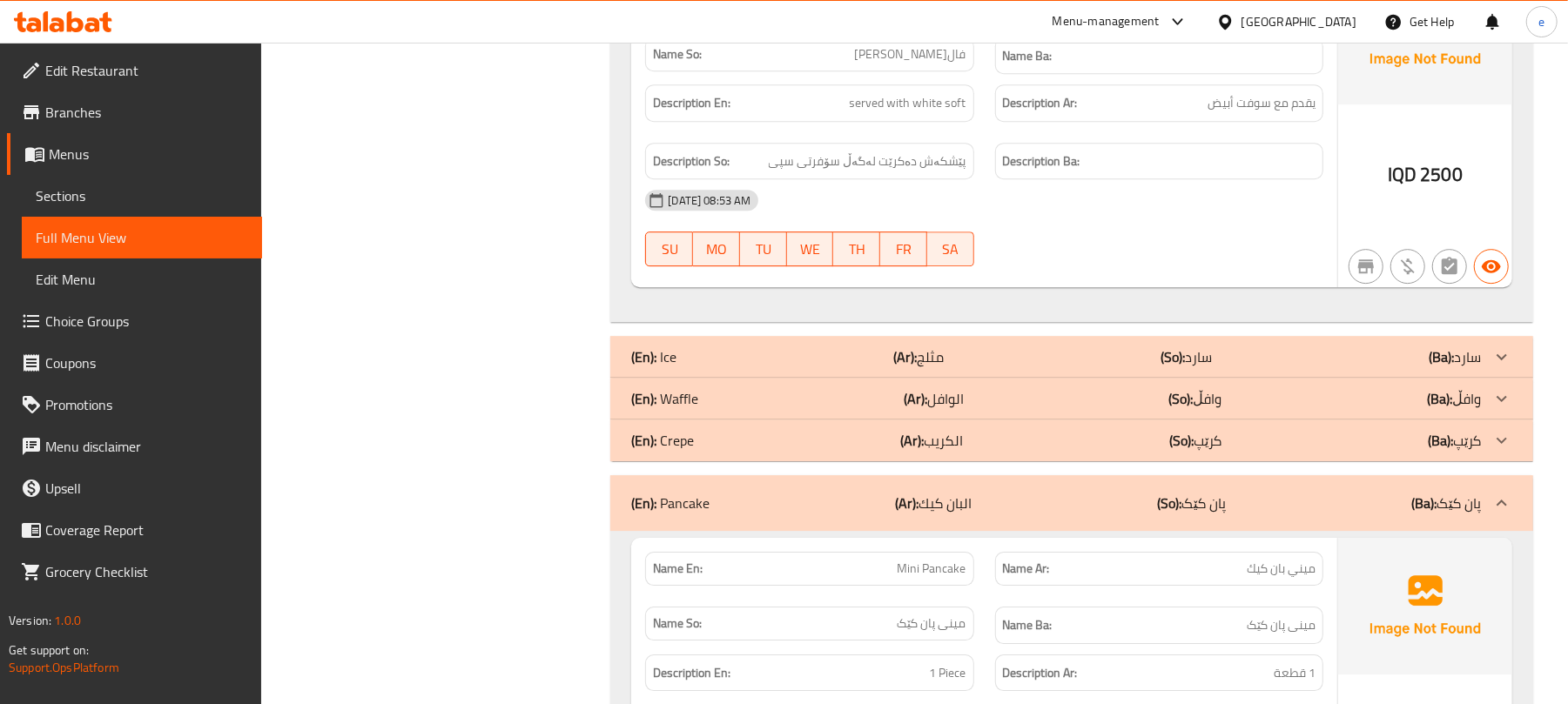
click at [765, 367] on div "(En): Ice (Ar): مثلج (So): سارد (Ba): سارد" at bounding box center [1056, 357] width 850 height 21
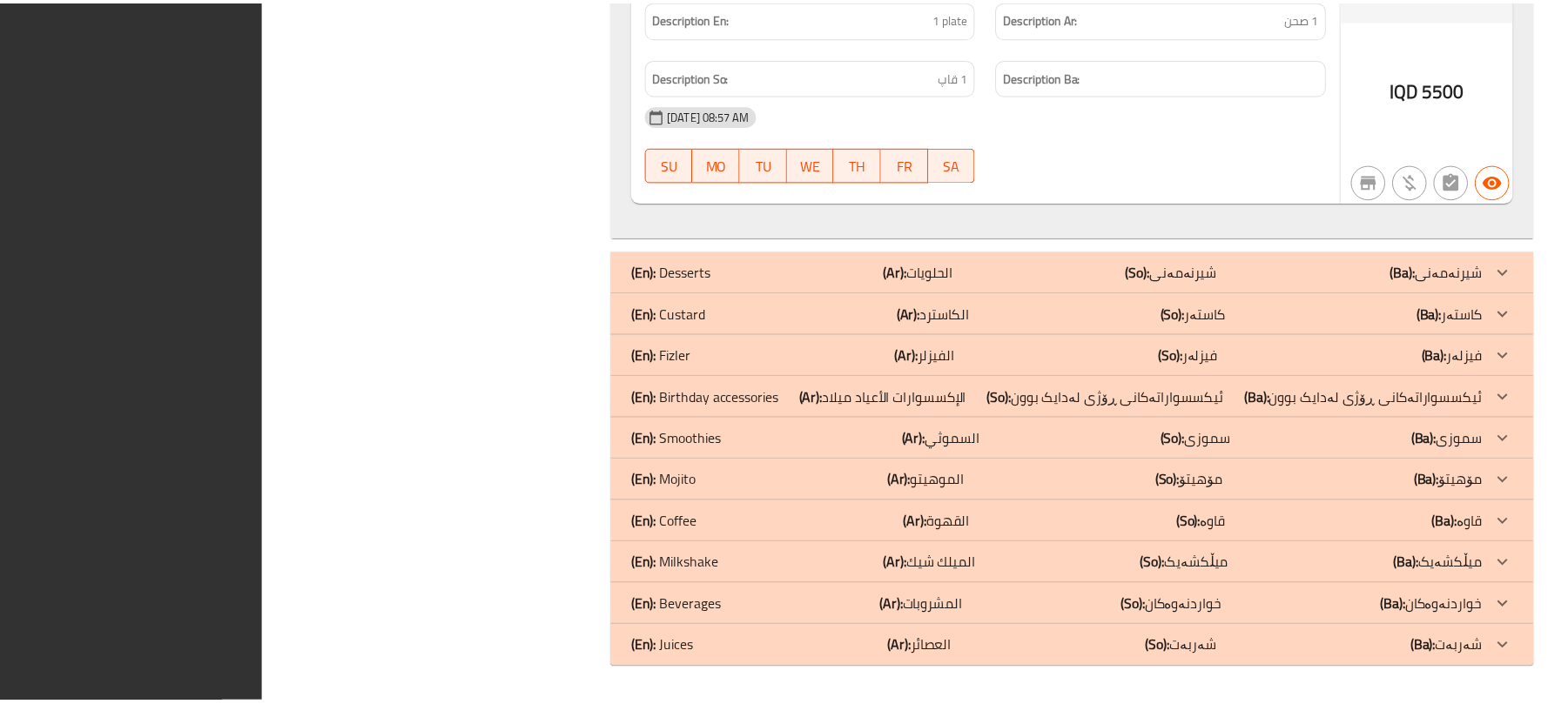
scroll to position [24337, 0]
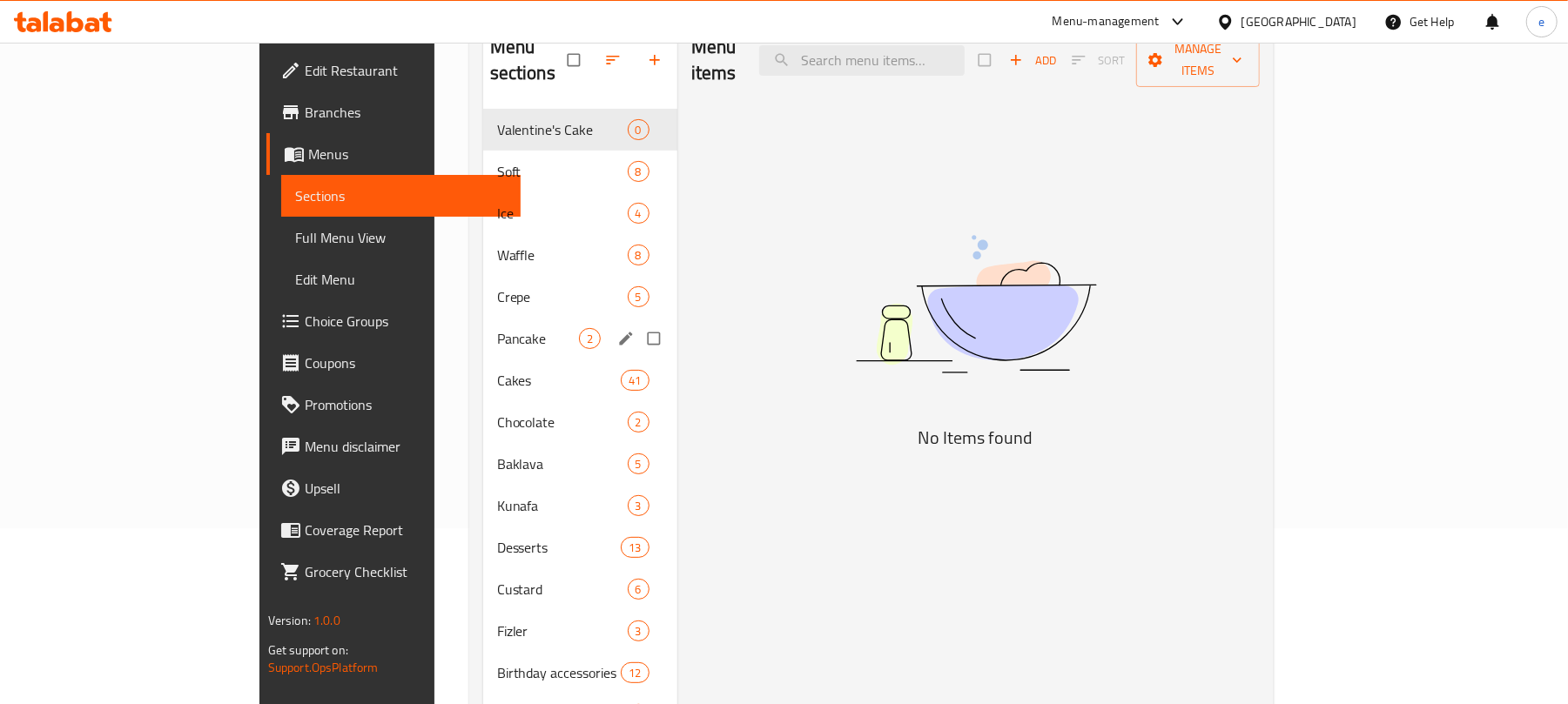
scroll to position [232, 0]
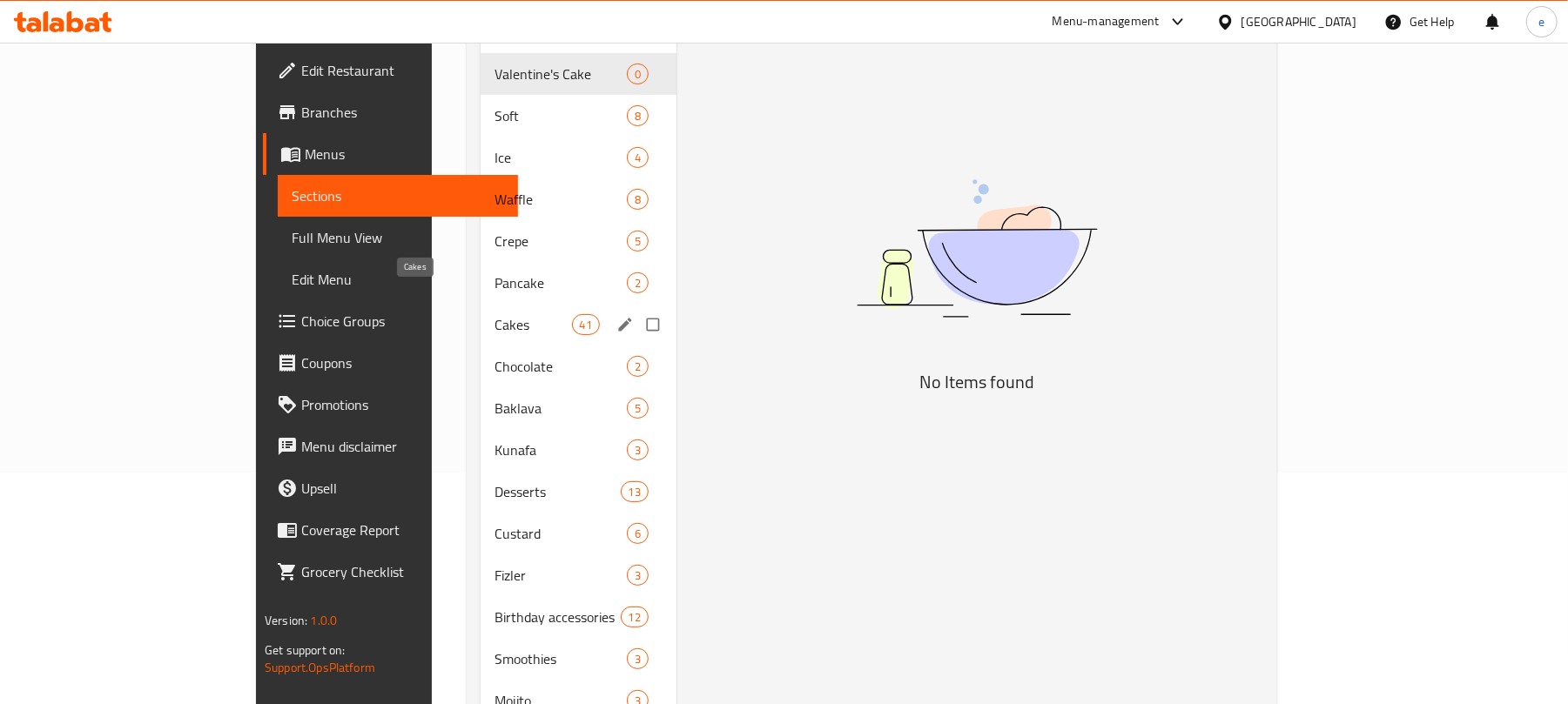
click at [495, 315] on span "Cakes" at bounding box center [533, 325] width 76 height 21
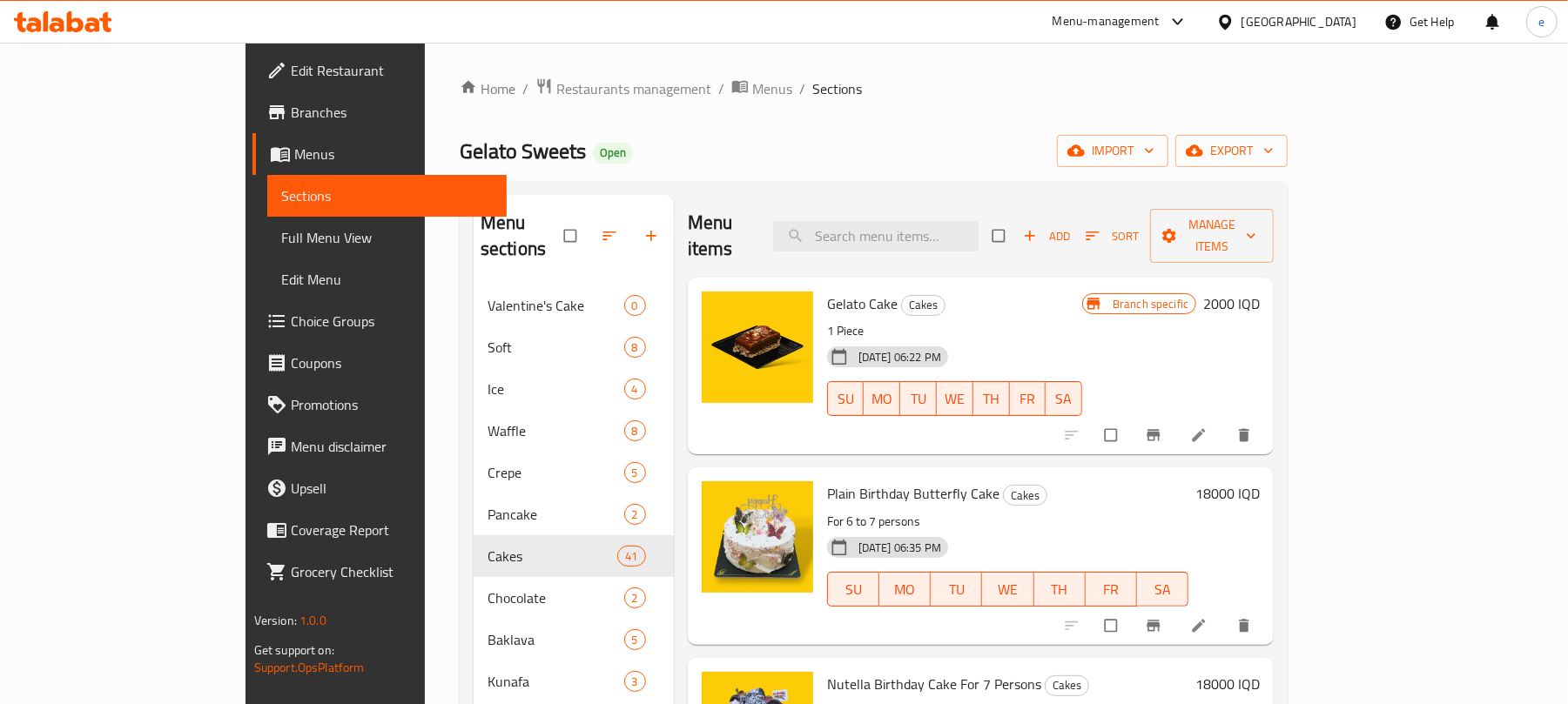
click at [1224, 237] on div "Add Sort Manage items" at bounding box center [1133, 236] width 281 height 54
click at [1039, 230] on icon "button" at bounding box center [1030, 236] width 18 height 18
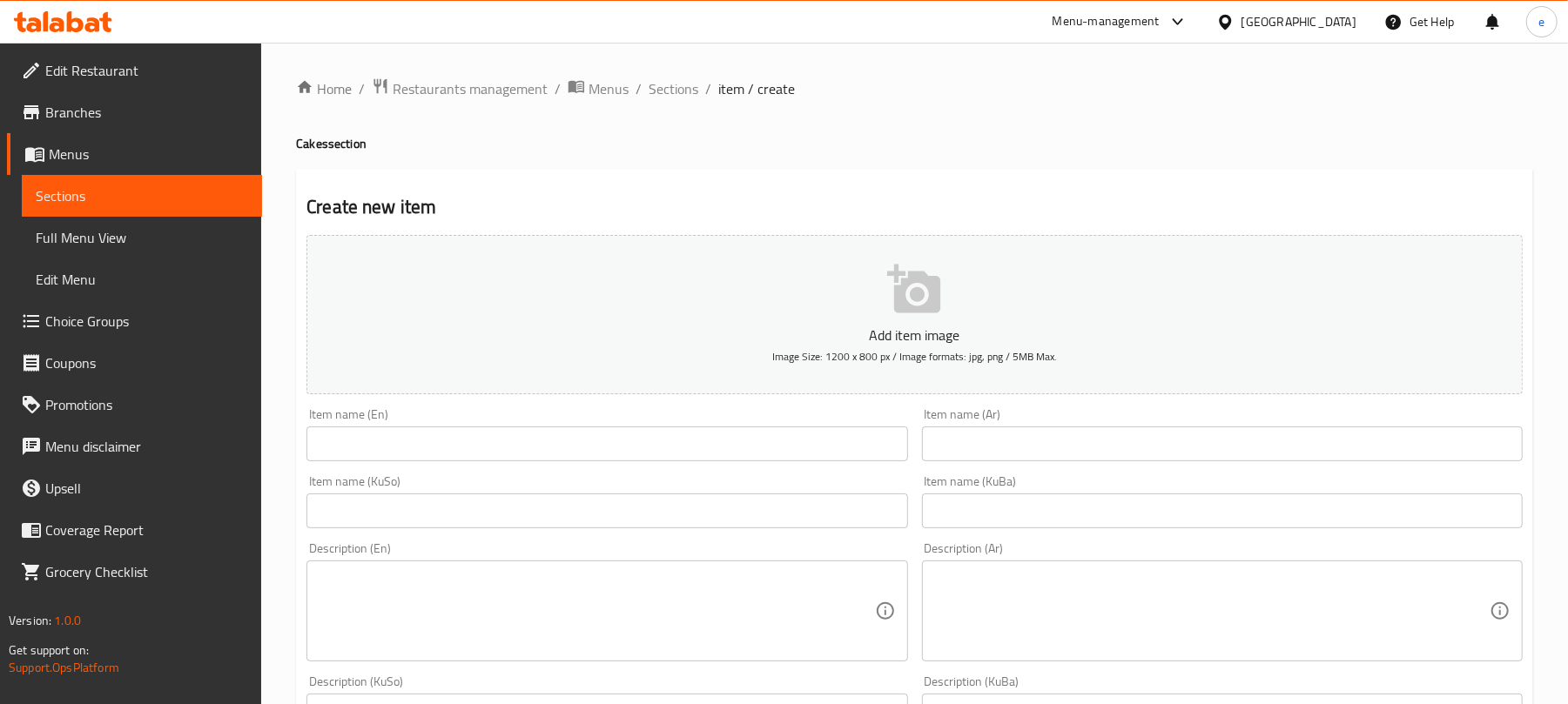
click at [1097, 470] on div "Item name (KuBa) Item name (KuBa)" at bounding box center [1222, 502] width 614 height 67
click at [1102, 440] on input "text" at bounding box center [1223, 444] width 601 height 35
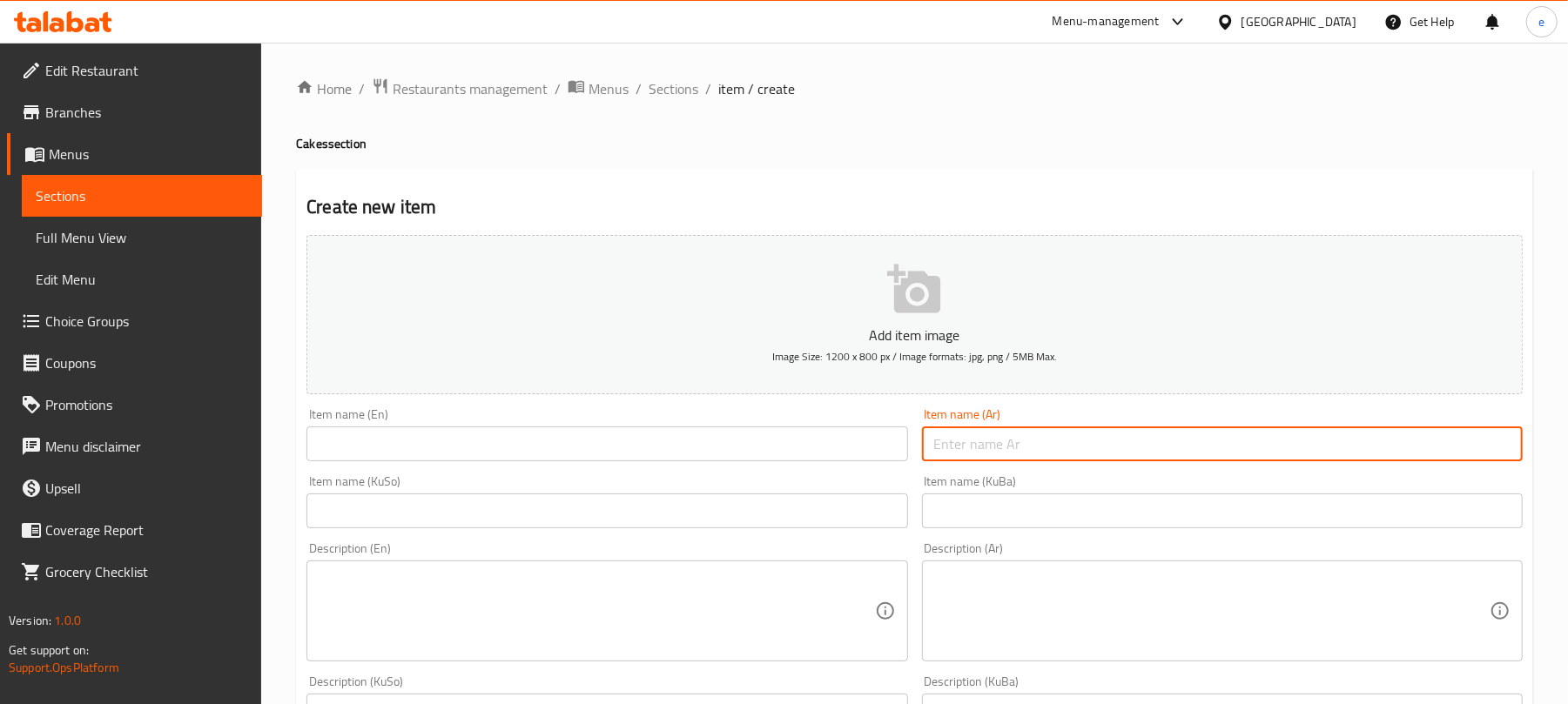
paste input "كعكة جزر"
type input "كعكة جزر"
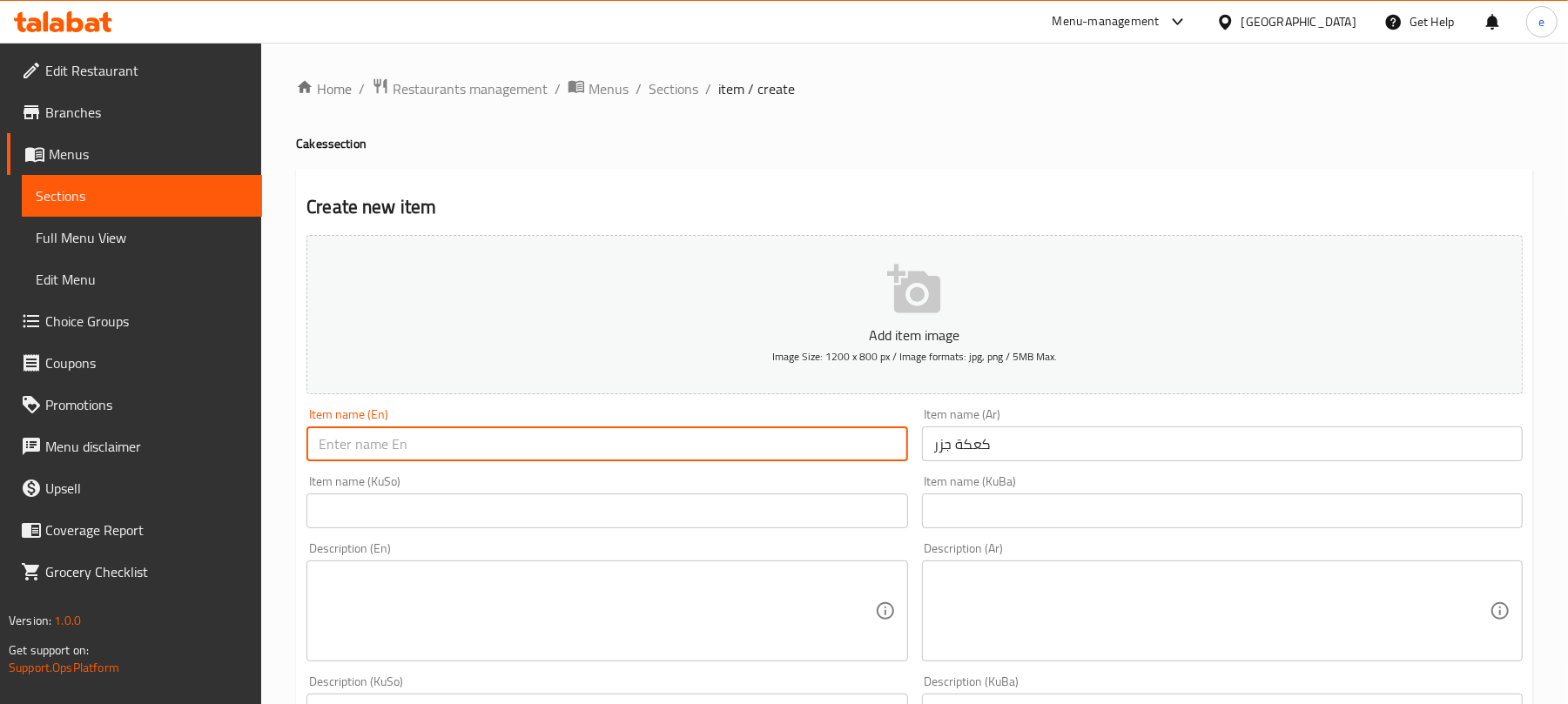
click at [624, 436] on input "text" at bounding box center [607, 444] width 601 height 35
paste input "carrot cake"
type input "carrot cake"
click at [735, 526] on input "text" at bounding box center [607, 512] width 601 height 35
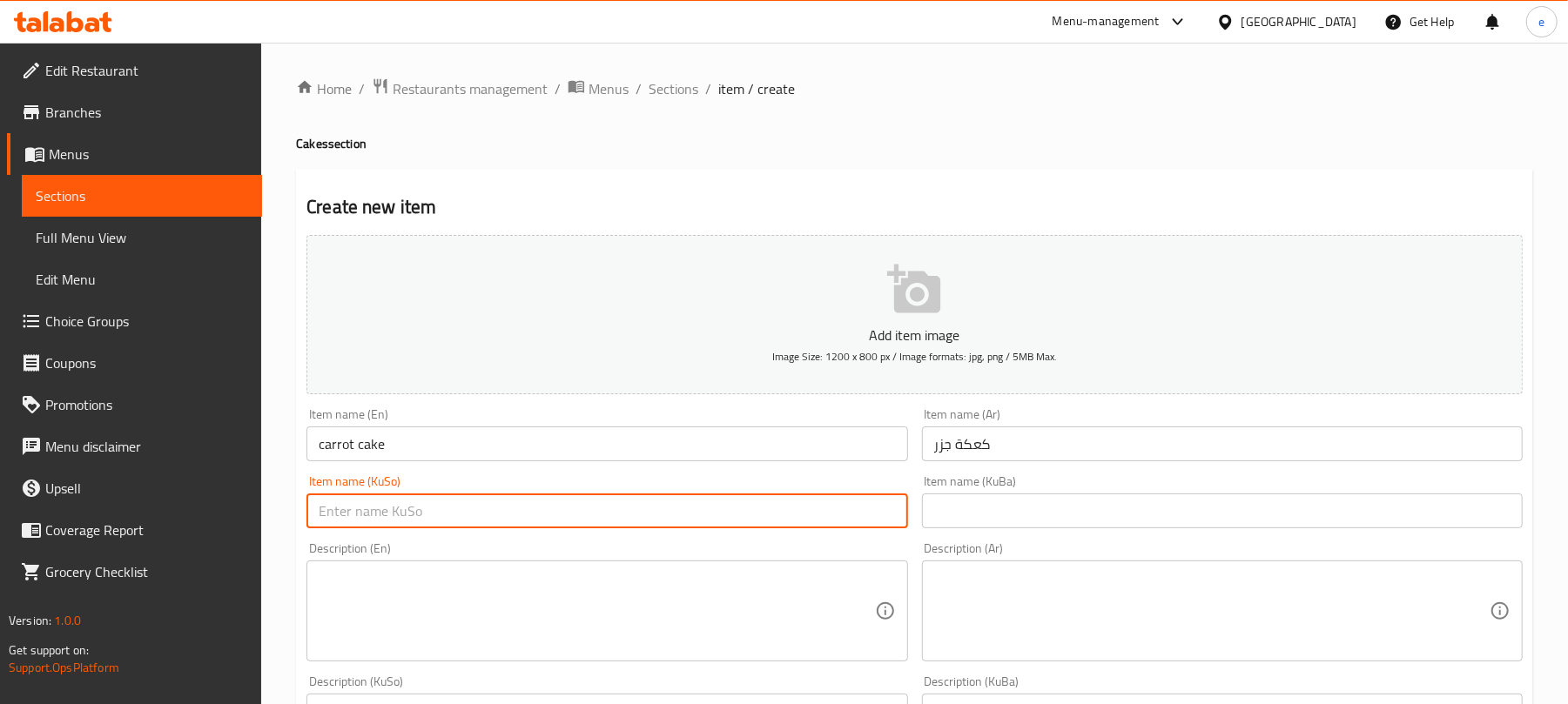
paste input "کێکی گێزەر"
type input "کێکی گێزەر"
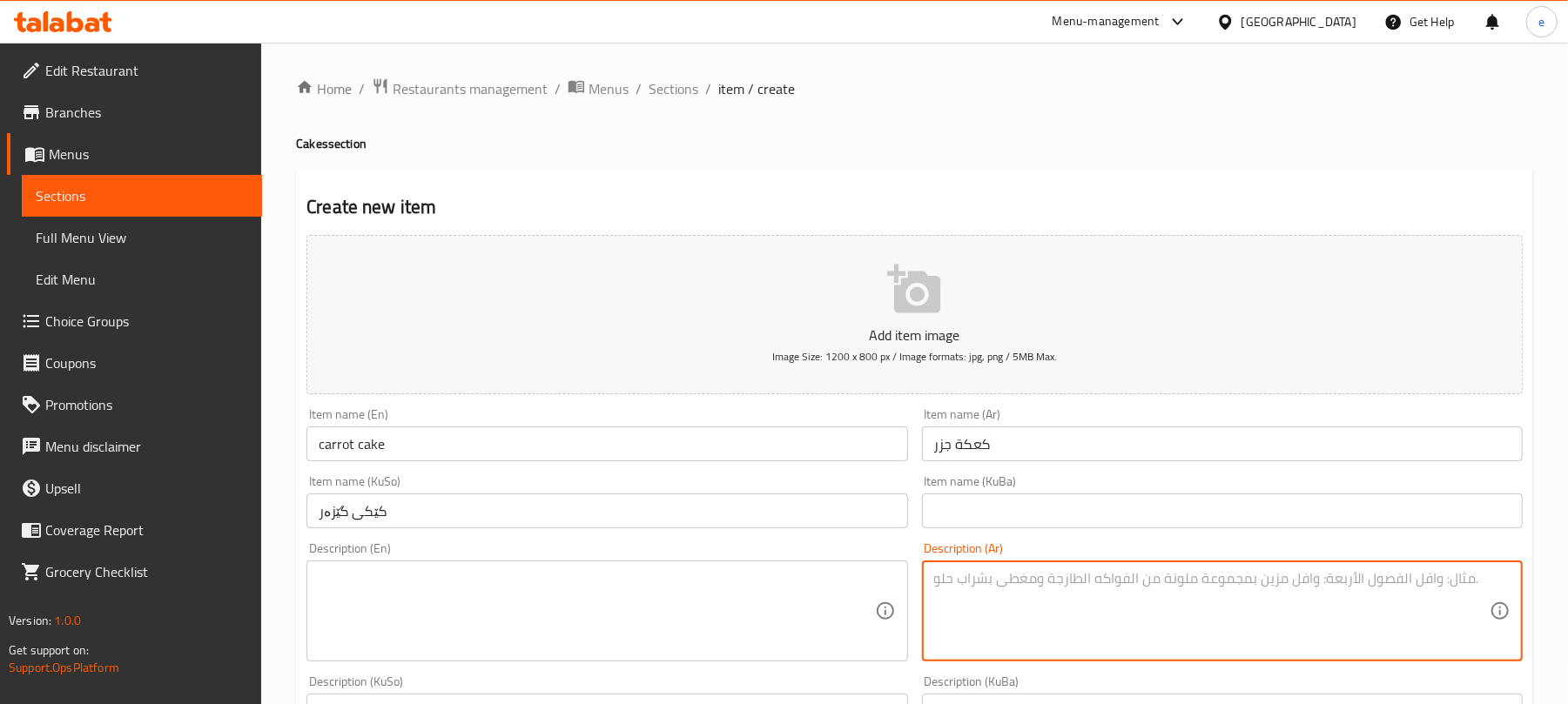
click at [1126, 585] on textarea at bounding box center [1212, 612] width 555 height 83
paste textarea "مع سيفت أبيض وصلصة خاصة"
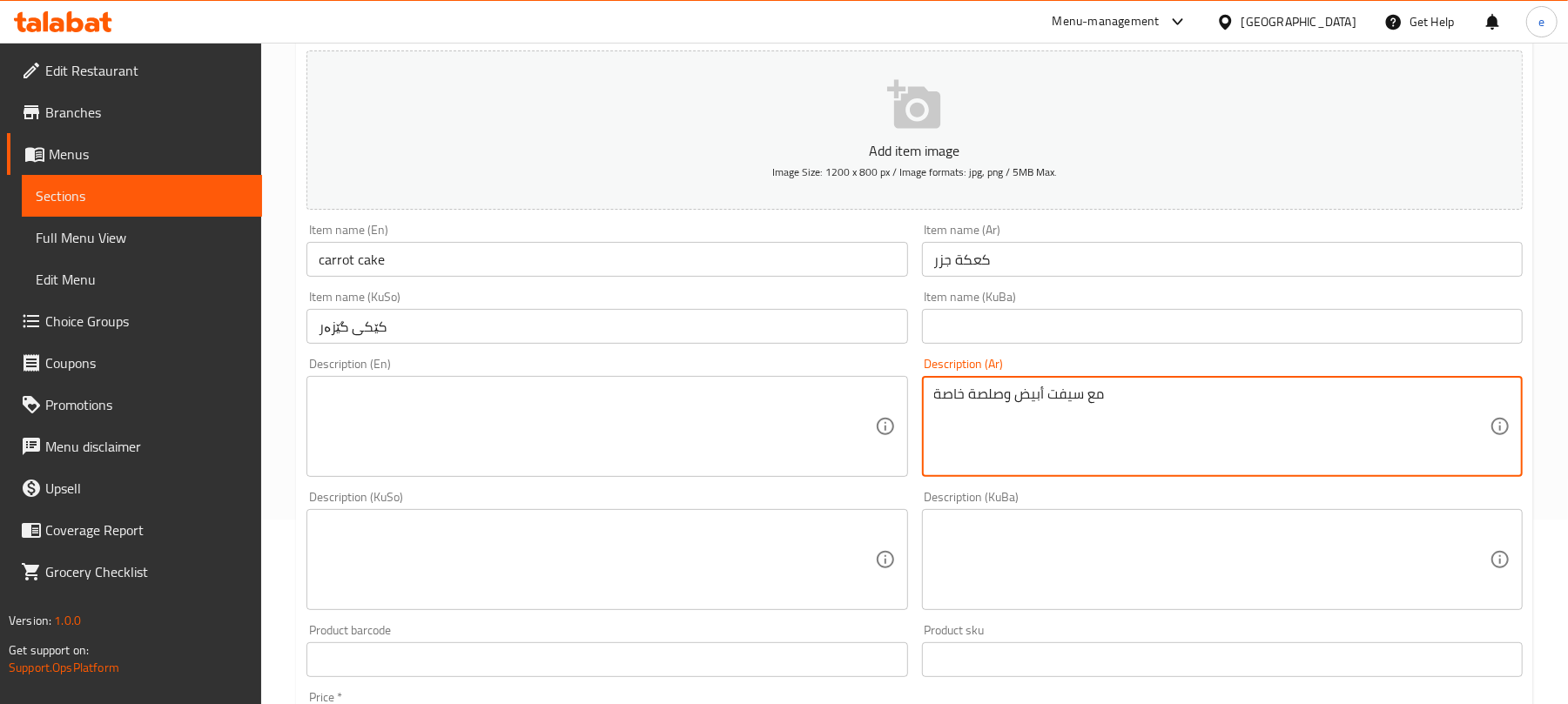
scroll to position [232, 0]
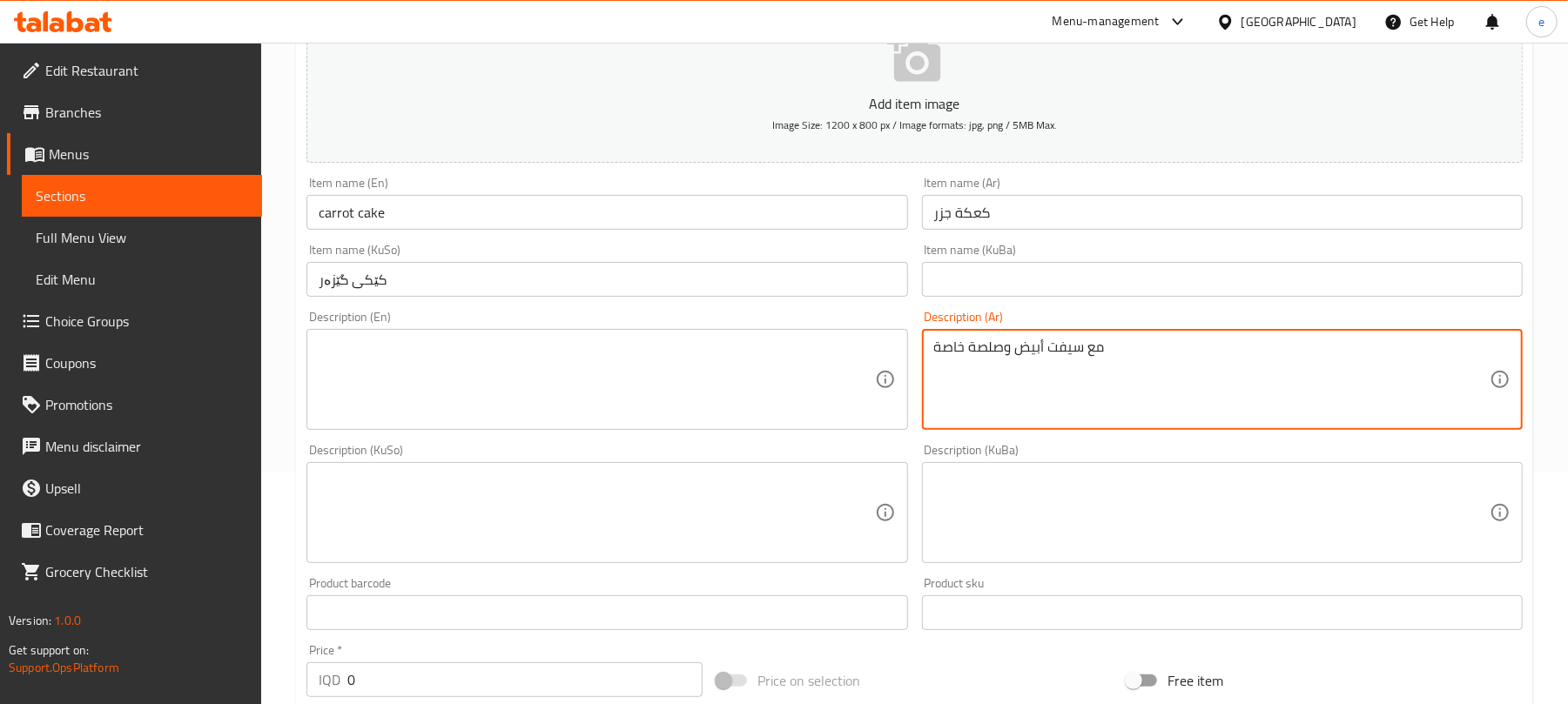
type textarea "مع سيفت أبيض وصلصة خاصة"
click at [635, 381] on textarea at bounding box center [597, 380] width 555 height 83
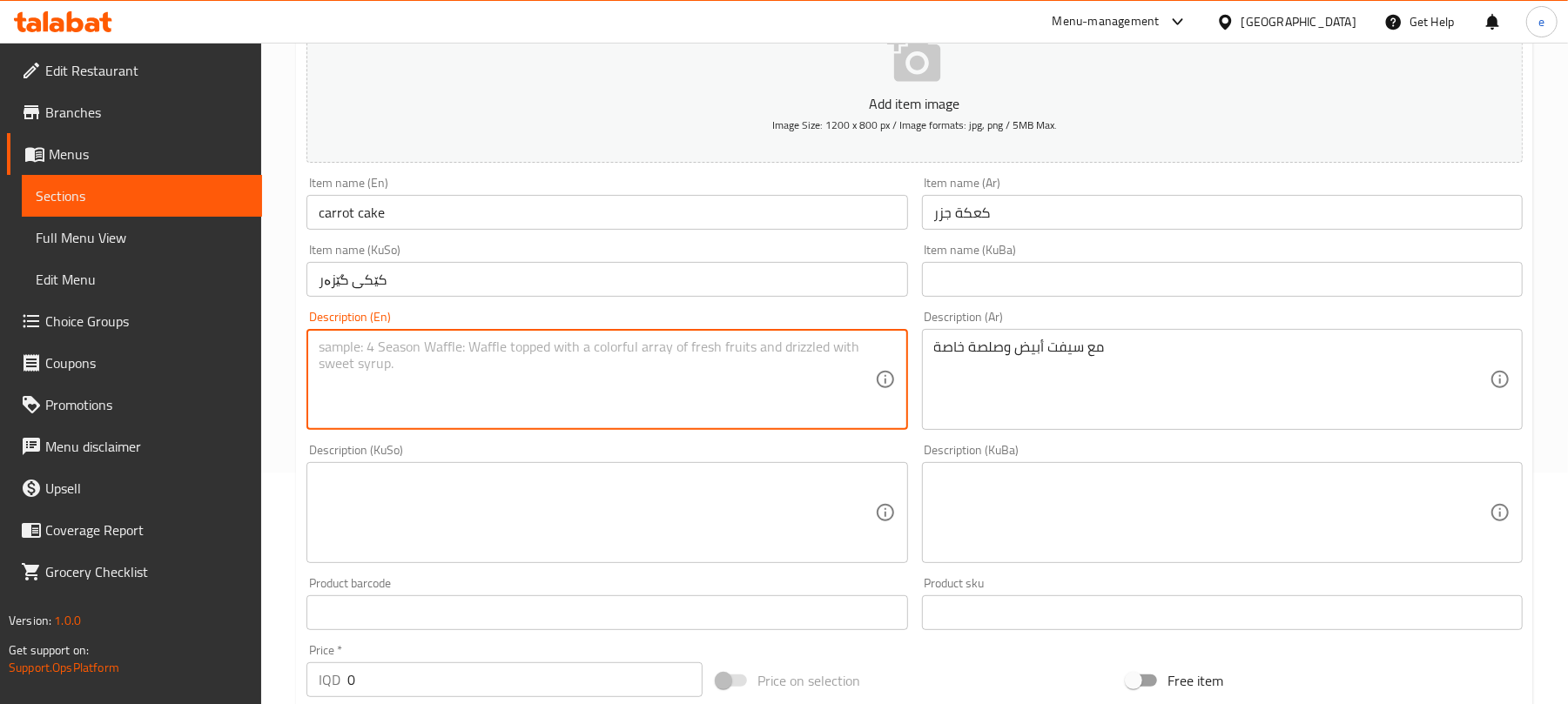
paste textarea "with white sift and special sauce"
type textarea "with white sift and special sauce"
click at [732, 482] on textarea at bounding box center [597, 513] width 555 height 83
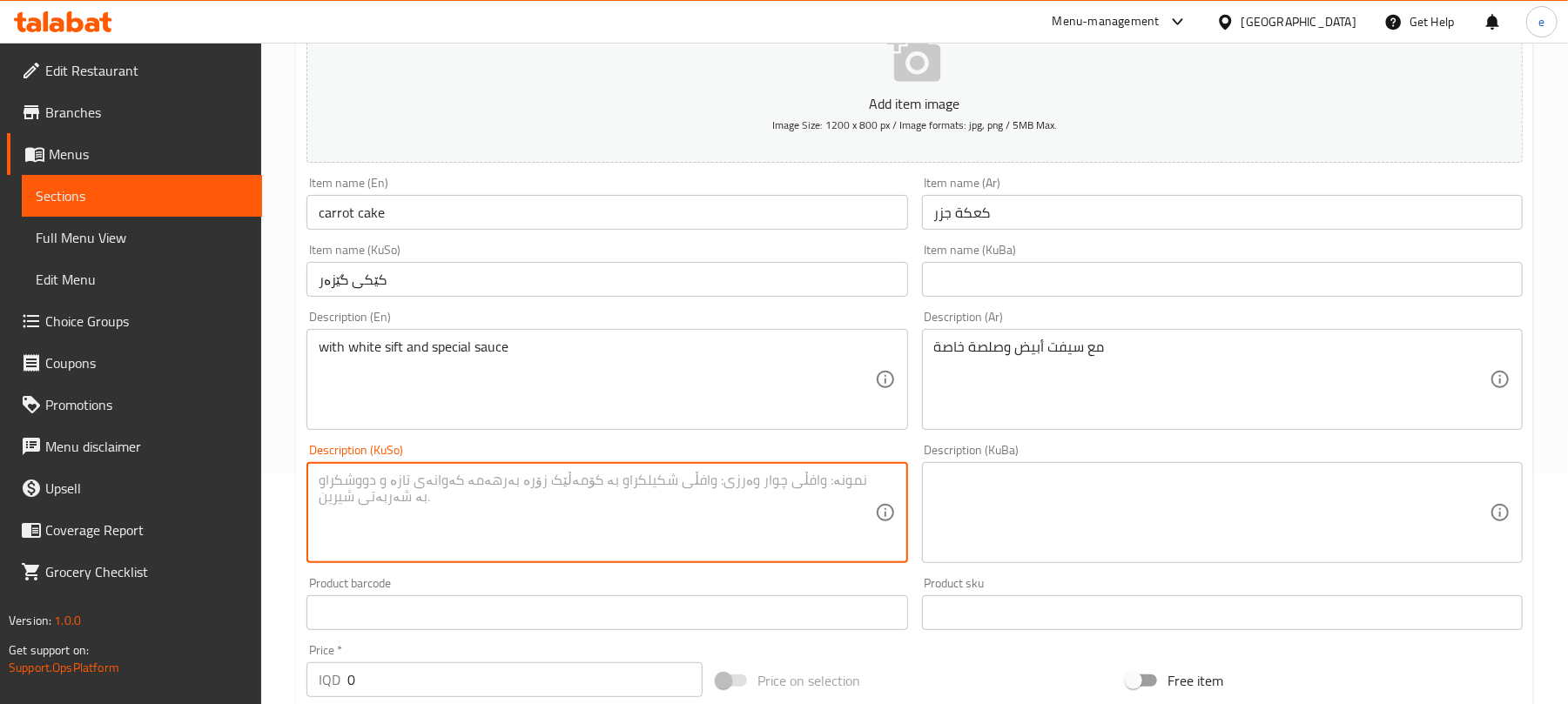
paste textarea "لەگەڵ سیفتی سپی و سۆسی تایبەت"
type textarea "لەگەڵ سیفتی سپی و سۆسی تایبەت"
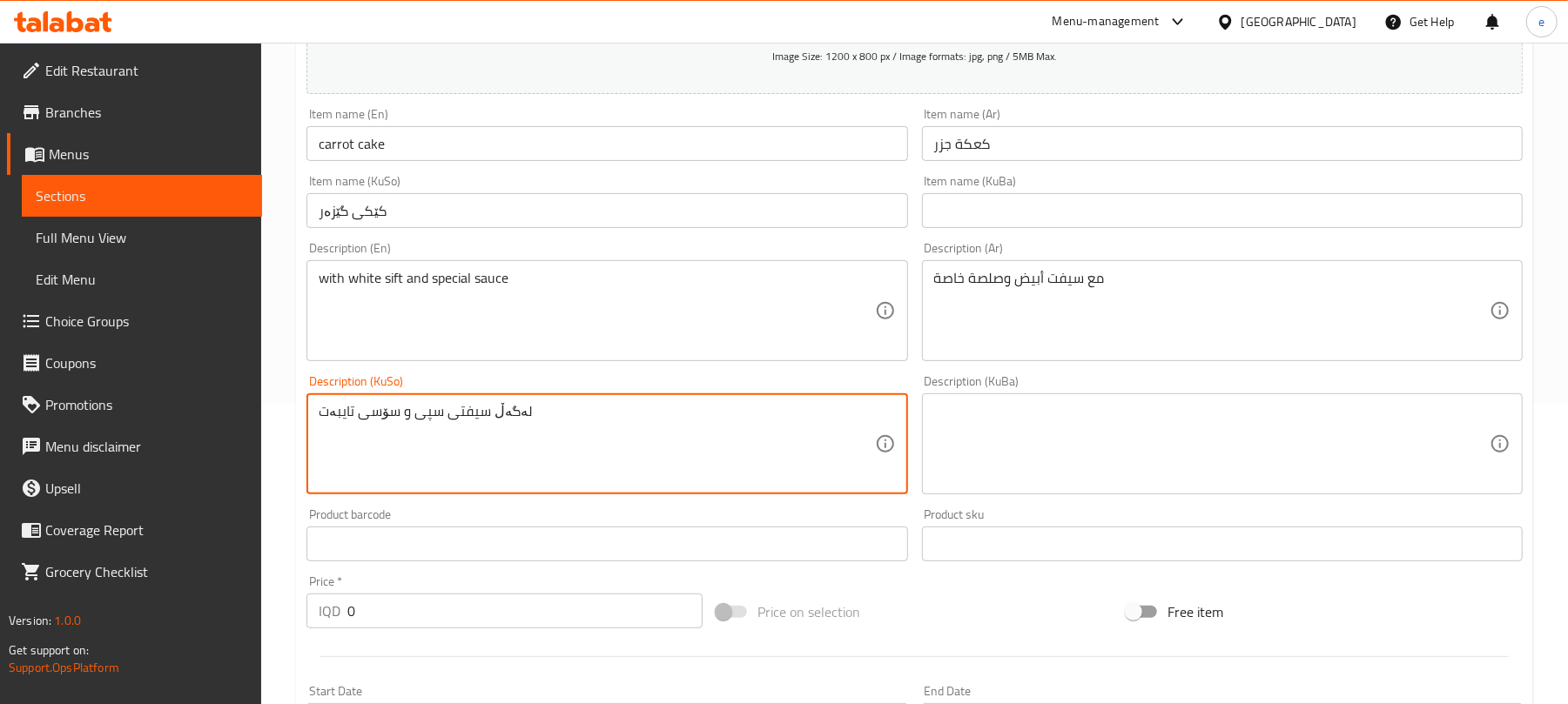
scroll to position [464, 0]
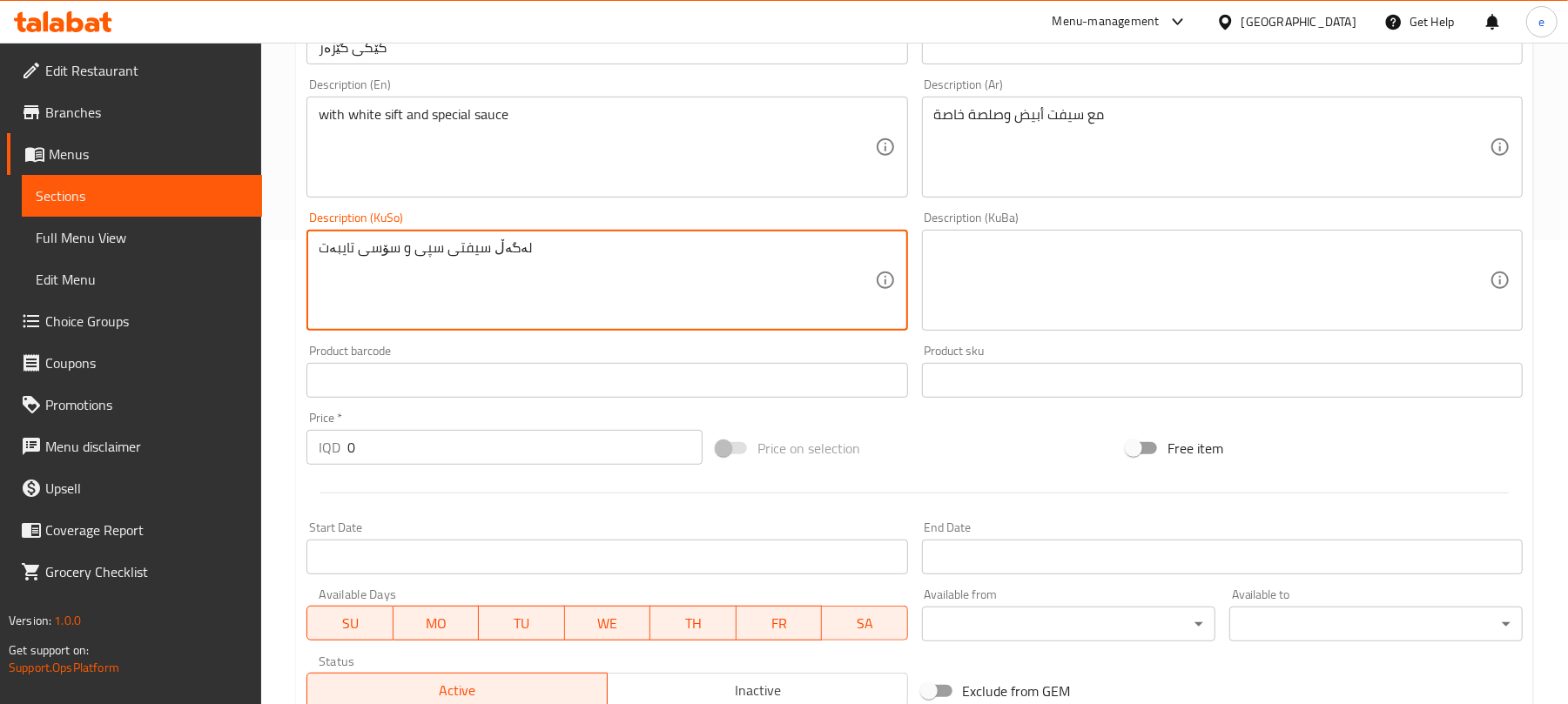
drag, startPoint x: 460, startPoint y: 439, endPoint x: 249, endPoint y: 429, distance: 211.2
click at [249, 429] on div "Edit Restaurant Branches Menus Sections Full Menu View Edit Menu Choice Groups …" at bounding box center [784, 272] width 1568 height 1388
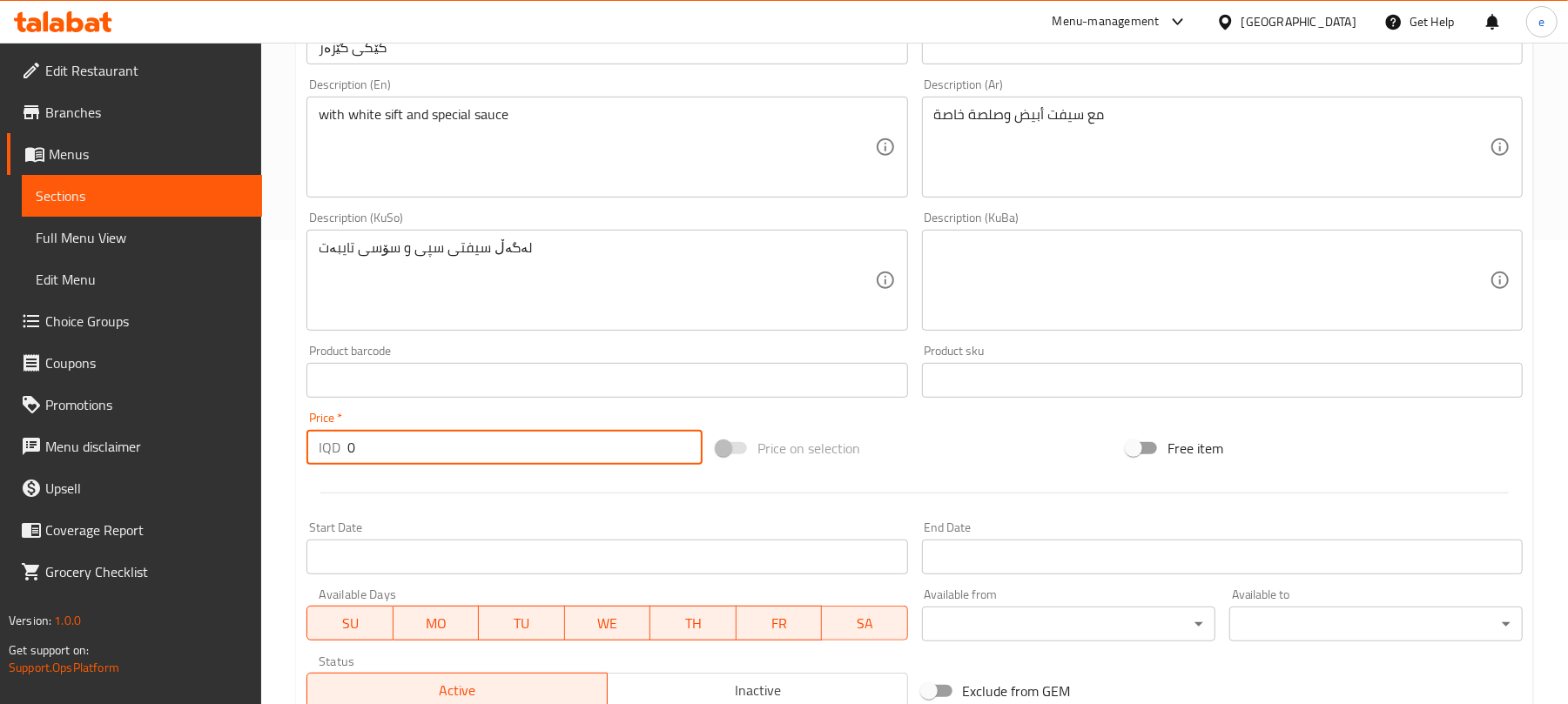
paste input "450"
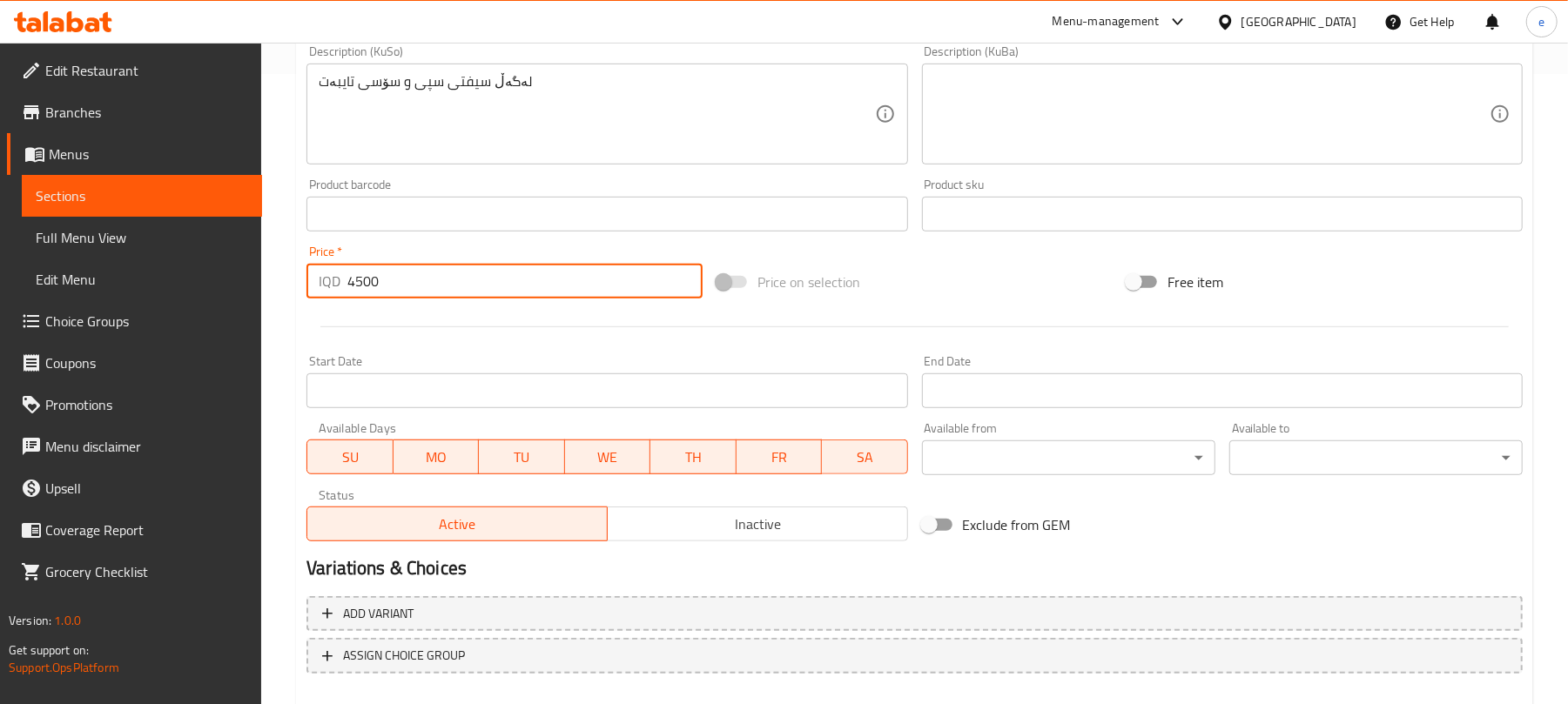
scroll to position [725, 0]
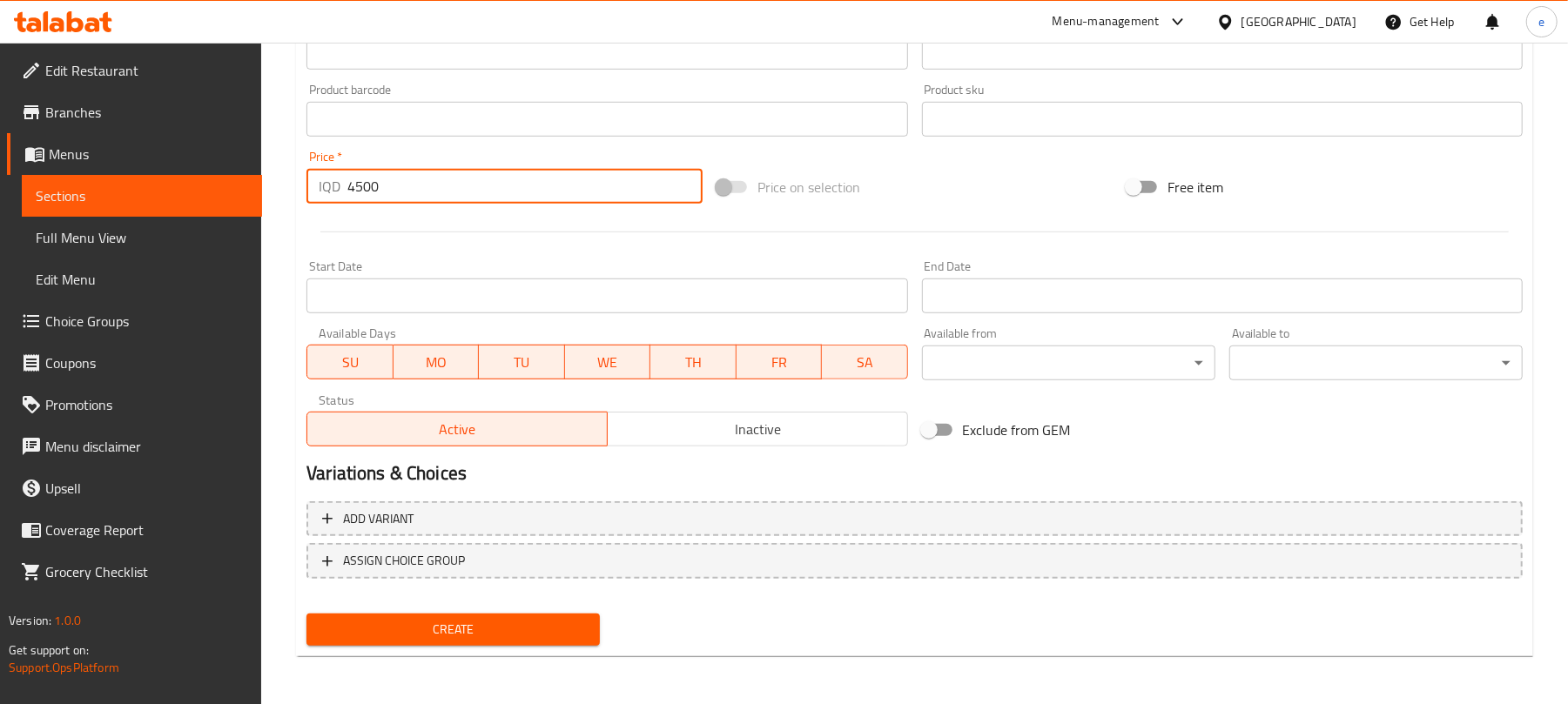
type input "4500"
click at [558, 631] on span "Create" at bounding box center [454, 629] width 265 height 22
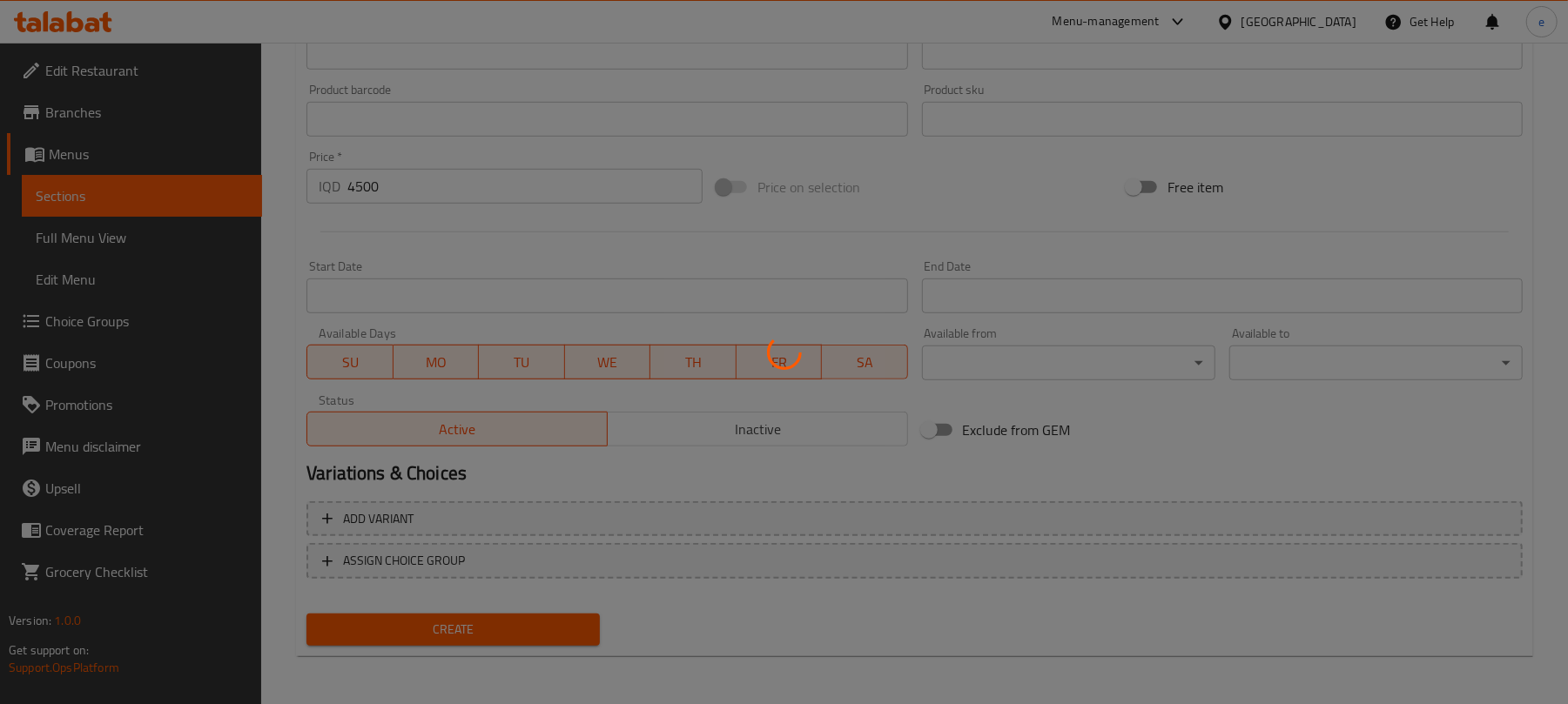
type input "0"
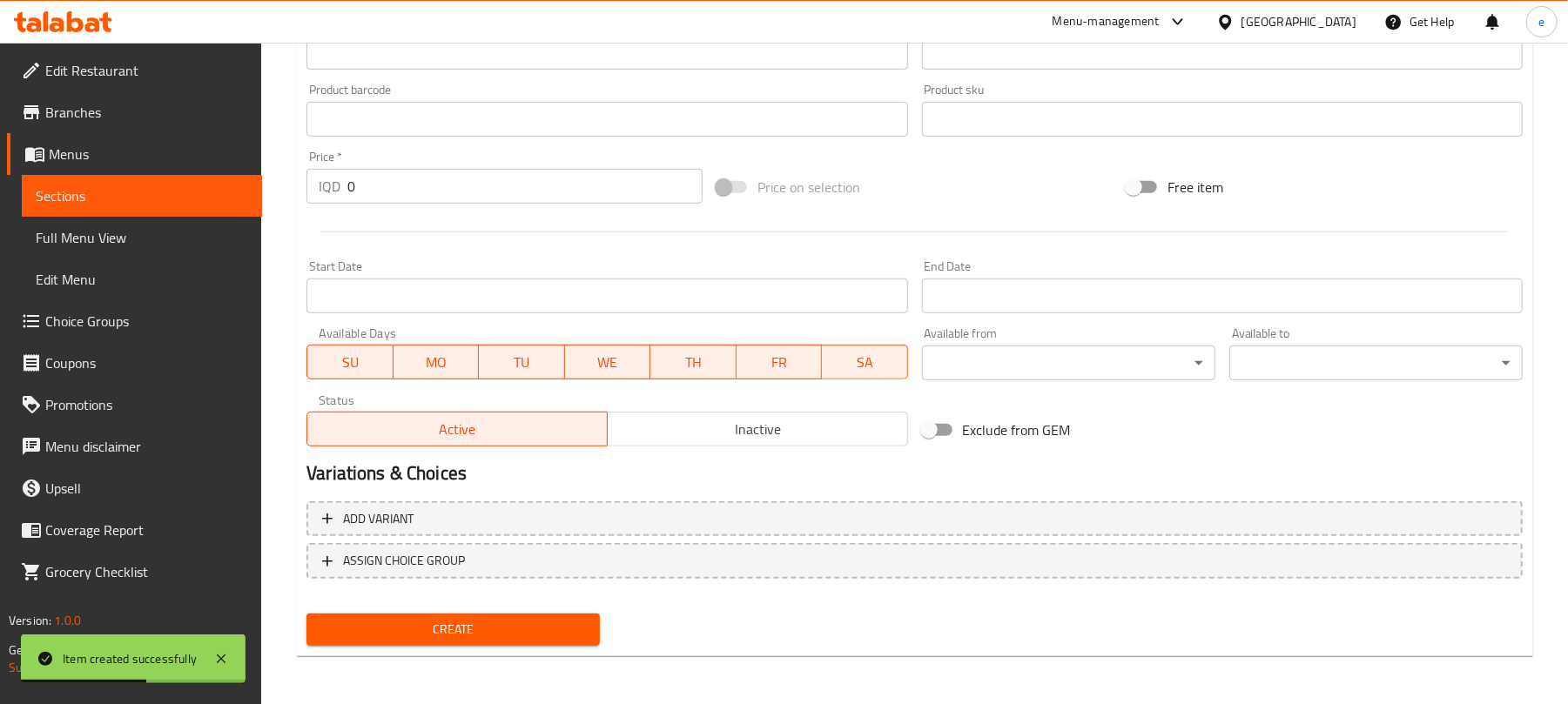
click at [137, 192] on span "Sections" at bounding box center [142, 196] width 213 height 21
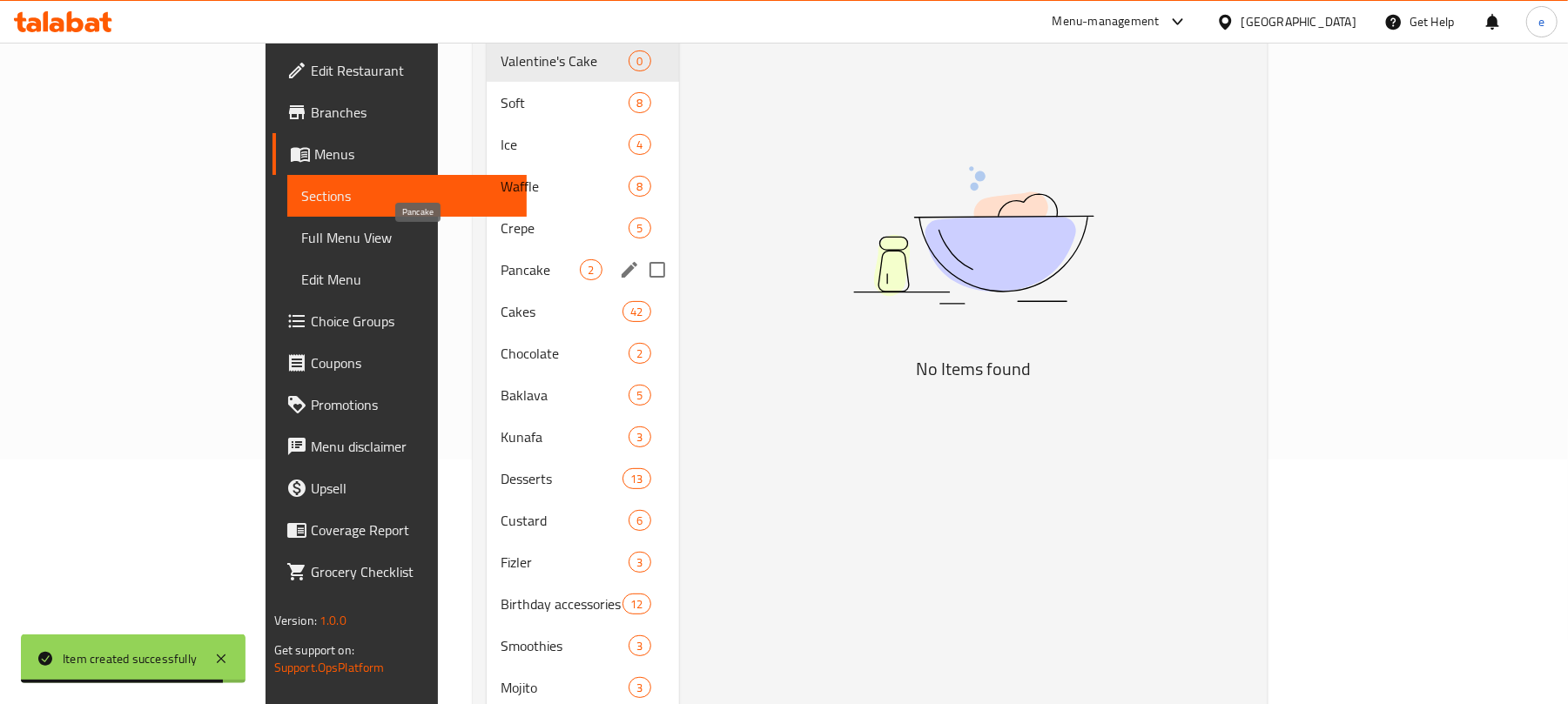
click at [487, 263] on div "Pancake 2" at bounding box center [583, 270] width 192 height 42
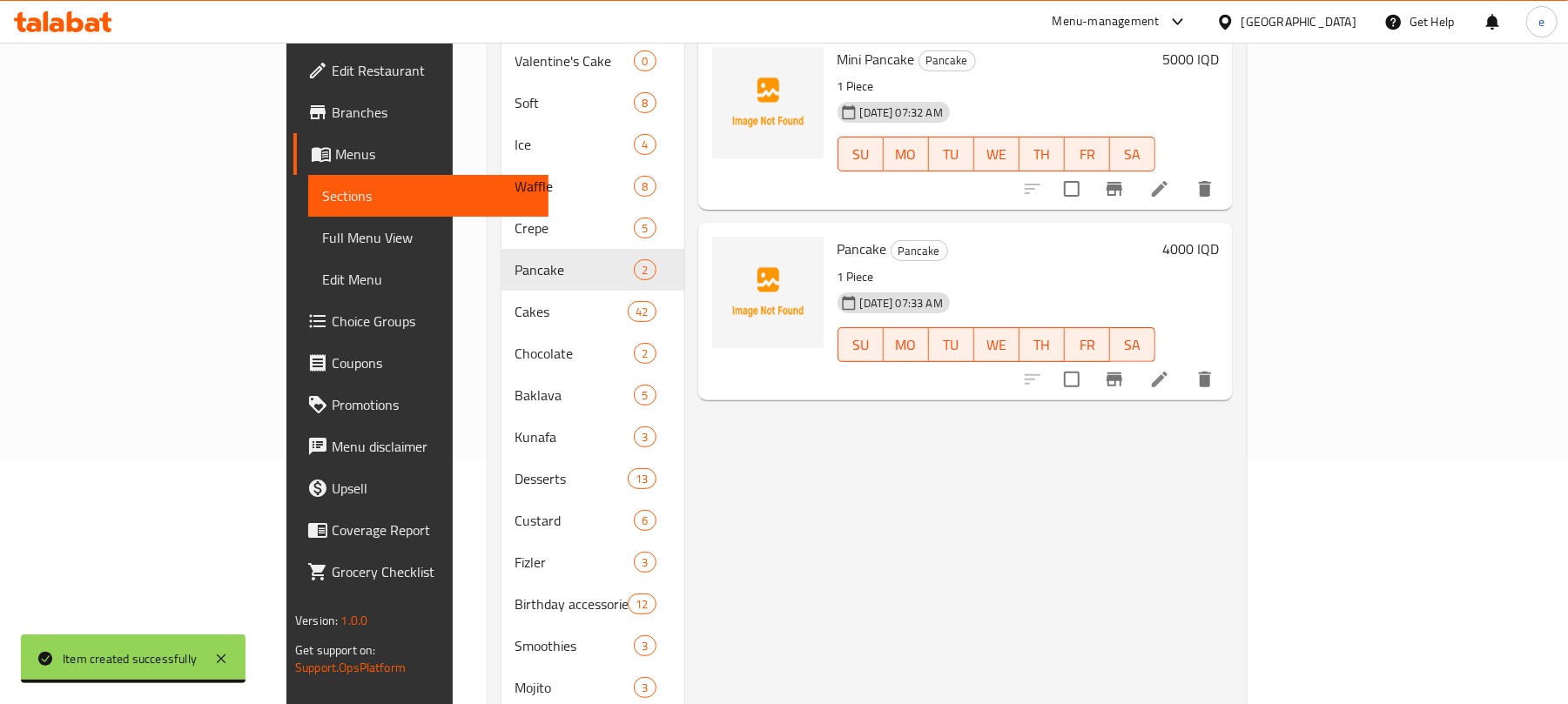
scroll to position [12, 0]
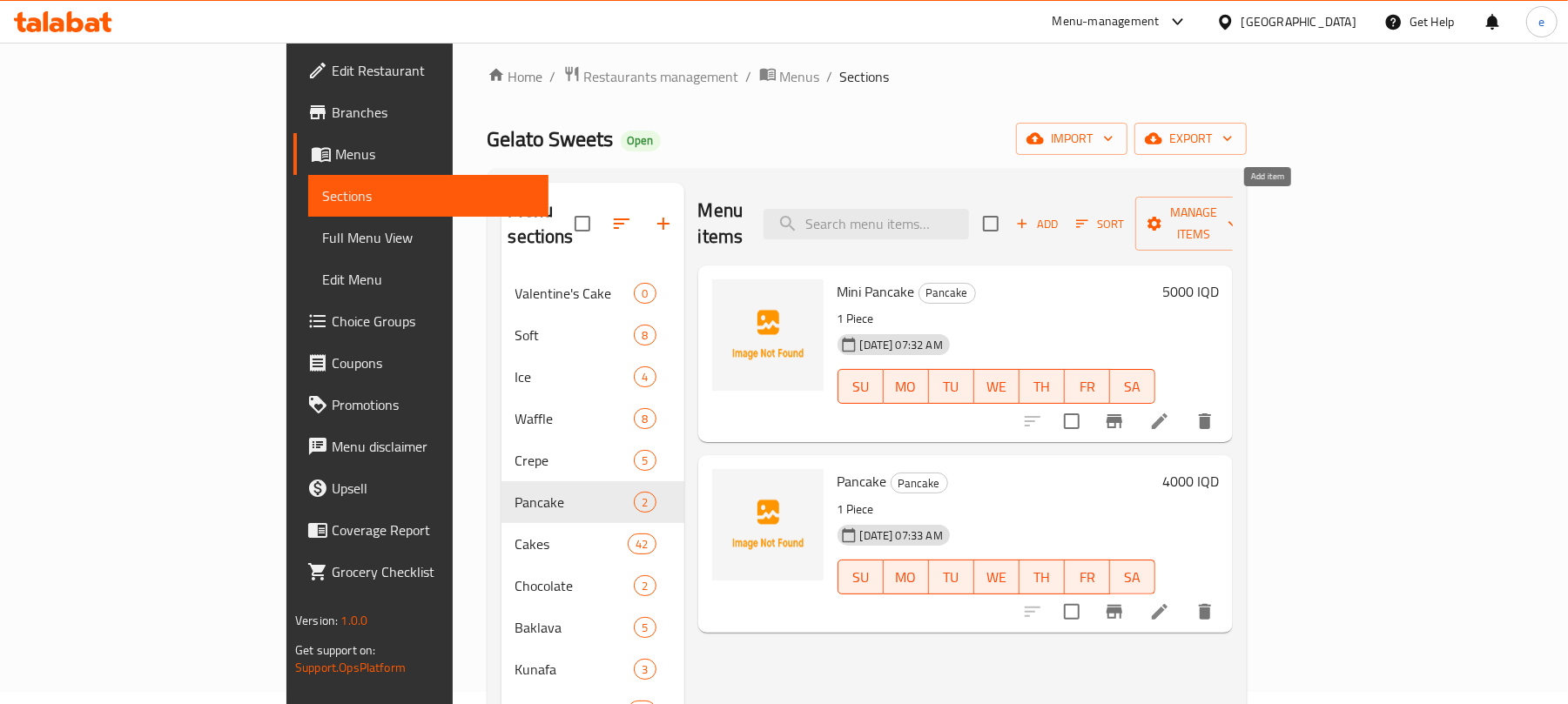
click at [1030, 216] on icon "button" at bounding box center [1022, 224] width 16 height 16
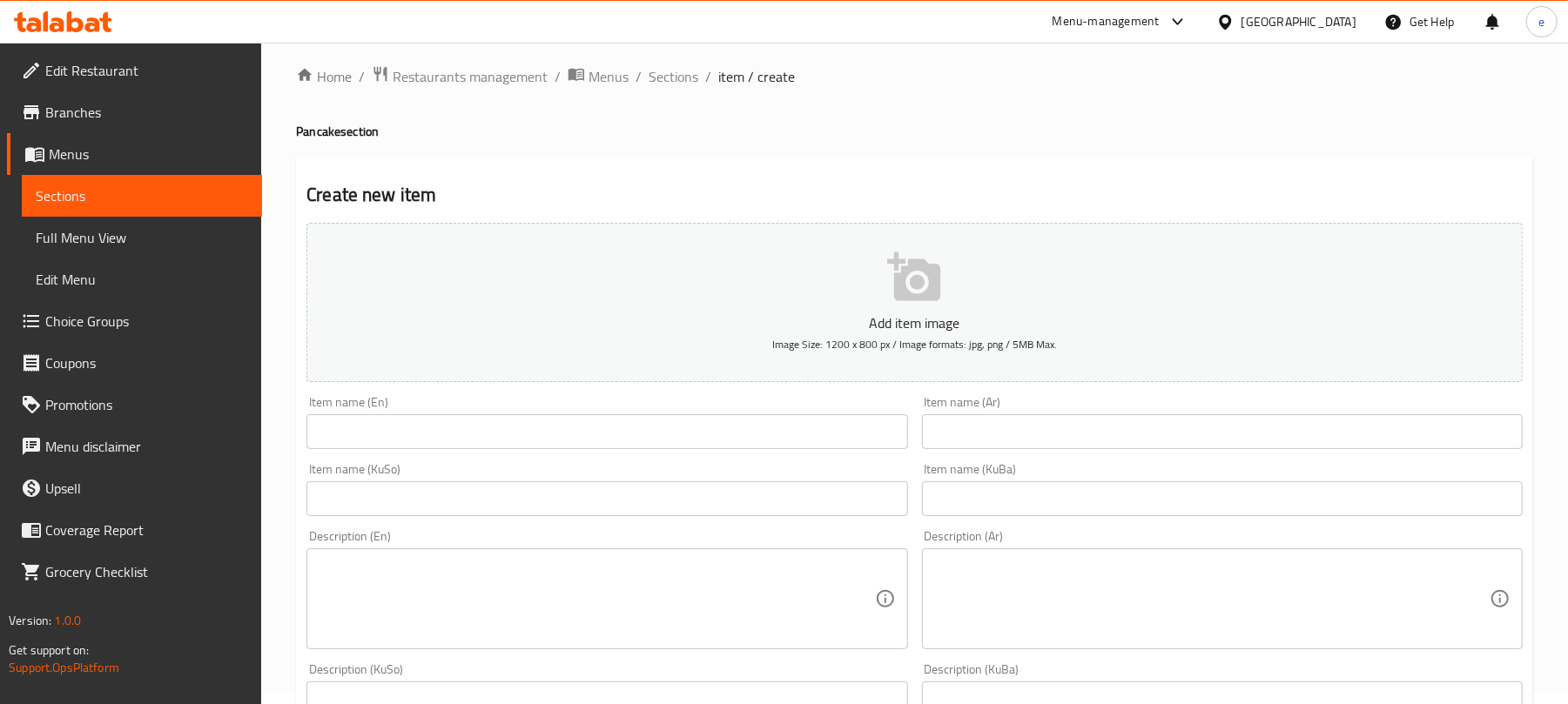
click at [1024, 439] on input "text" at bounding box center [1223, 432] width 601 height 35
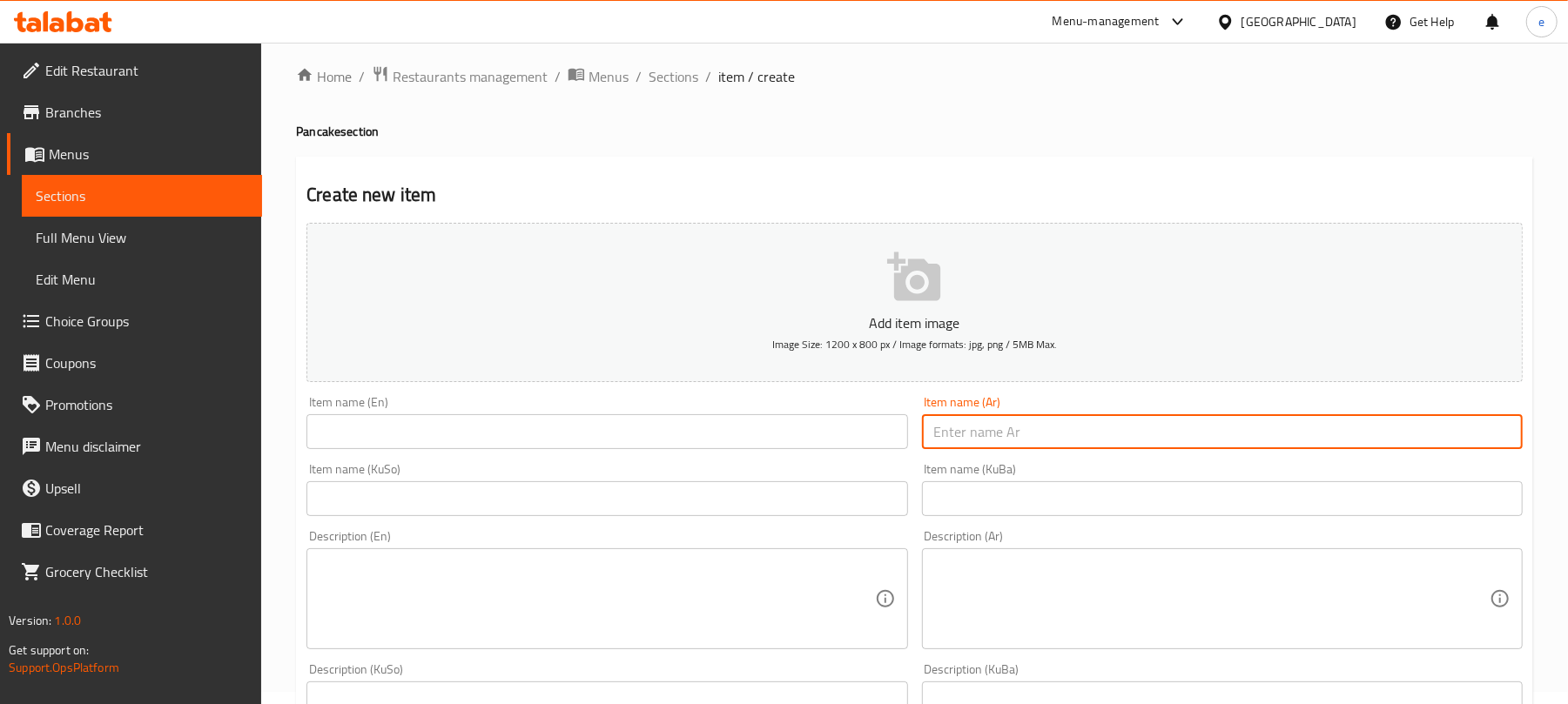
paste input "بان كيك دبي"
type input "بان كيك دبي"
click at [731, 451] on div "Item name (En) Item name (En)" at bounding box center [606, 423] width 614 height 67
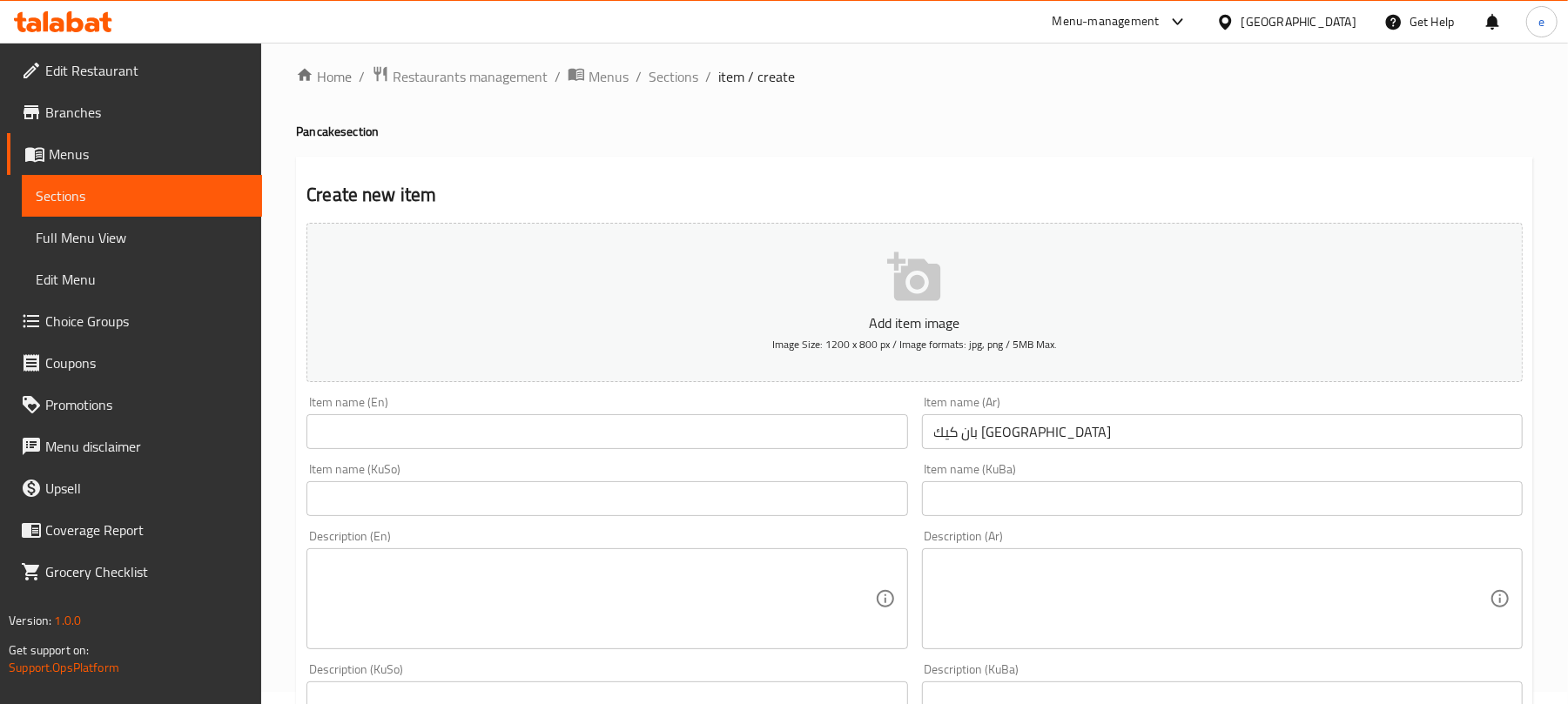
click at [730, 440] on input "text" at bounding box center [607, 432] width 601 height 35
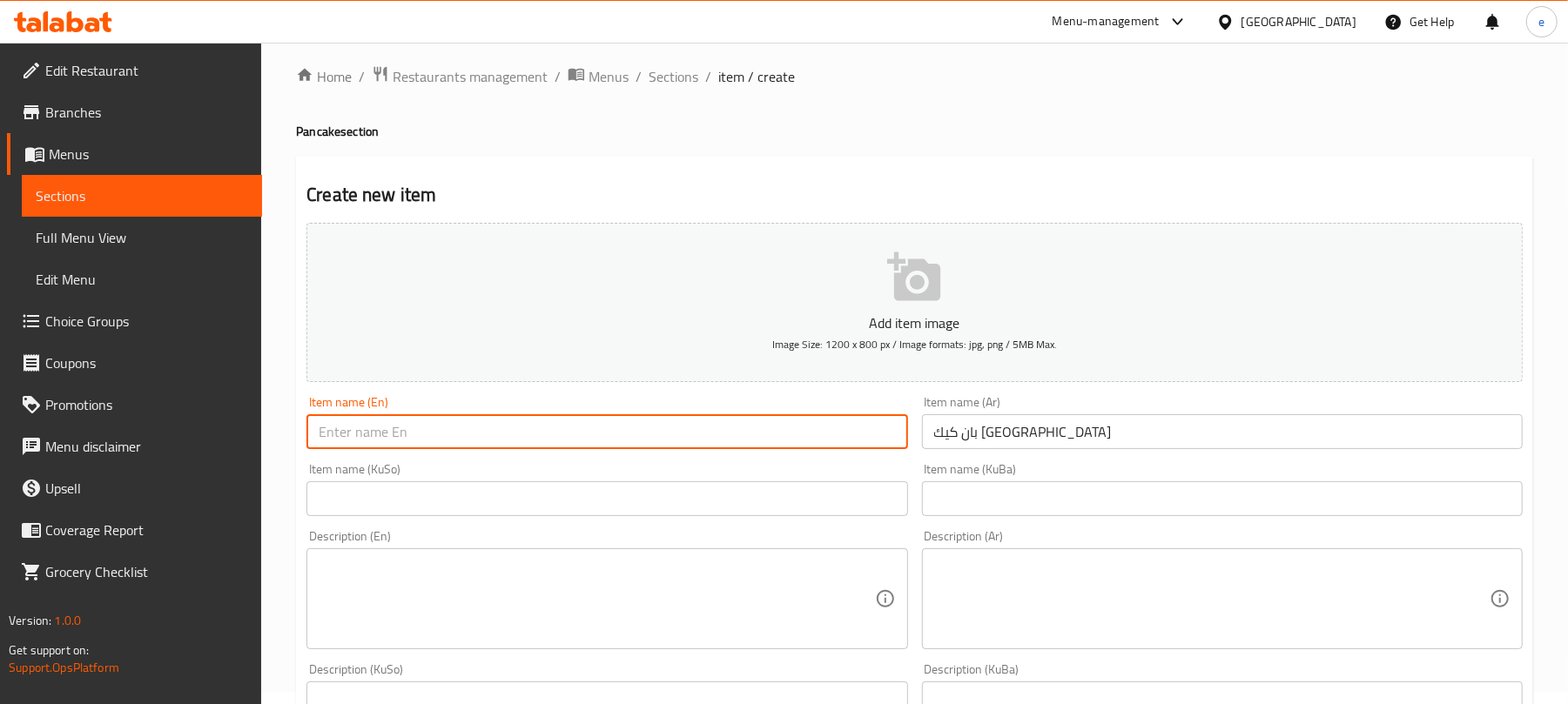
paste input "Dubai Pancake"
type input "Dubai Pancake"
click at [659, 519] on div "Item name (KuSo) Item name (KuSo)" at bounding box center [606, 490] width 614 height 67
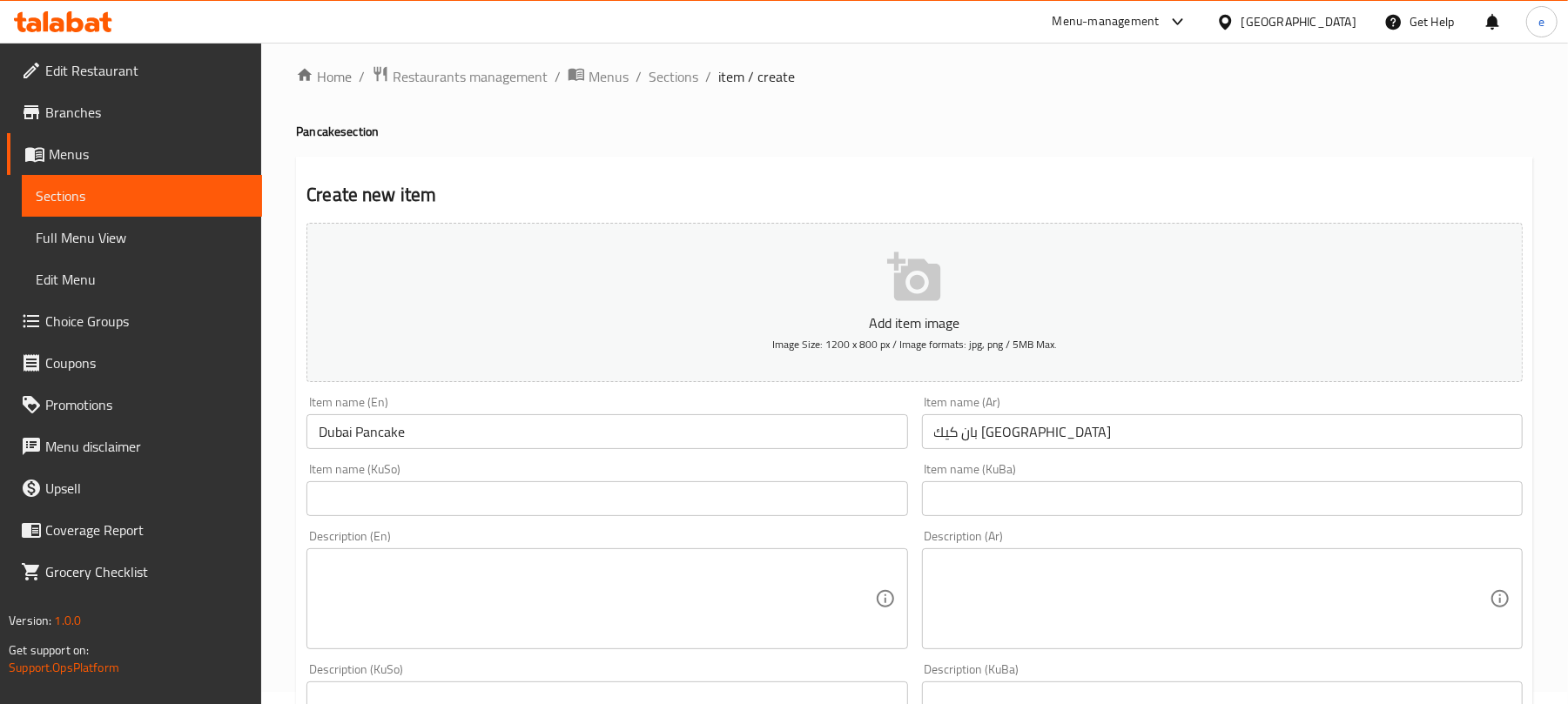
click at [667, 507] on input "text" at bounding box center [607, 499] width 601 height 35
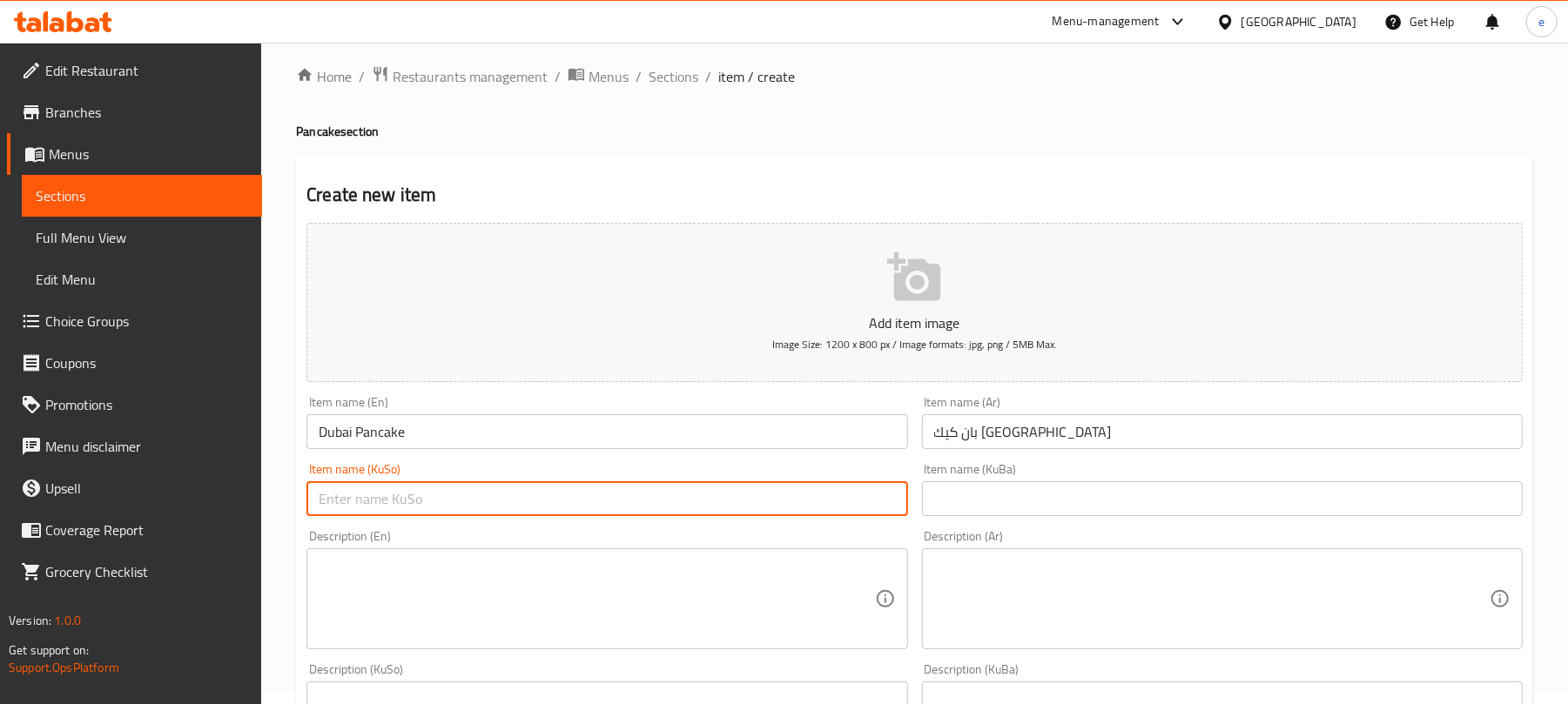
paste input "پان کێکی دوبەی"
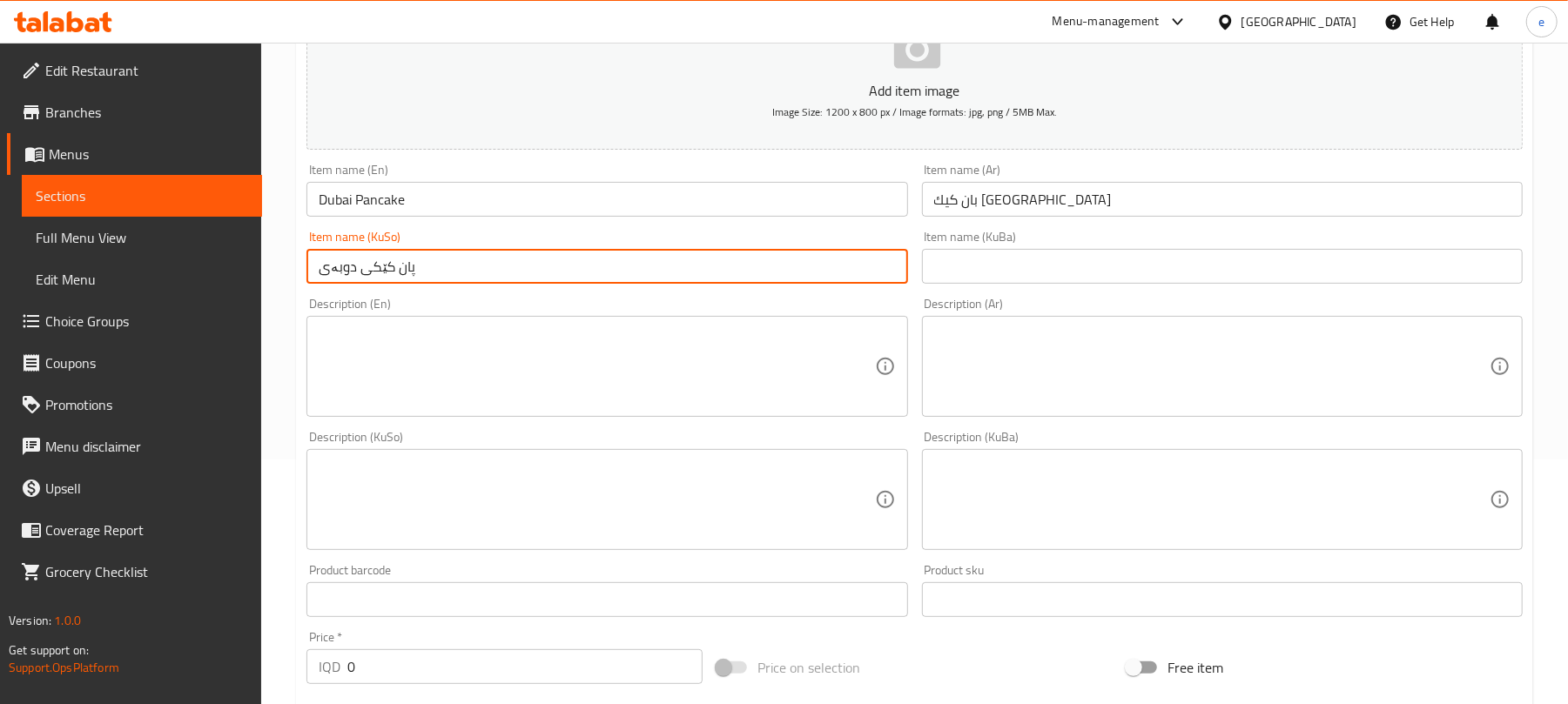
type input "پان کێکی دوبەی"
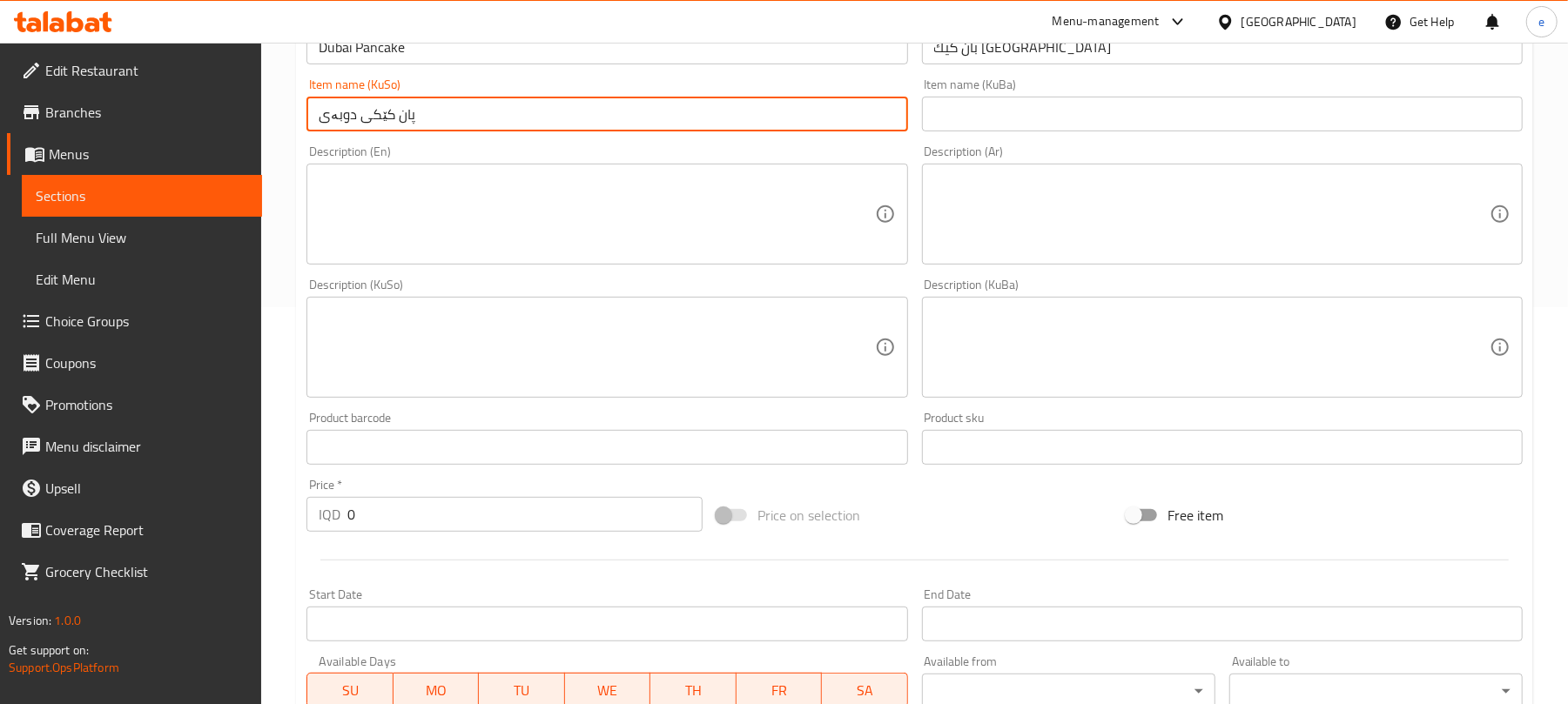
scroll to position [477, 0]
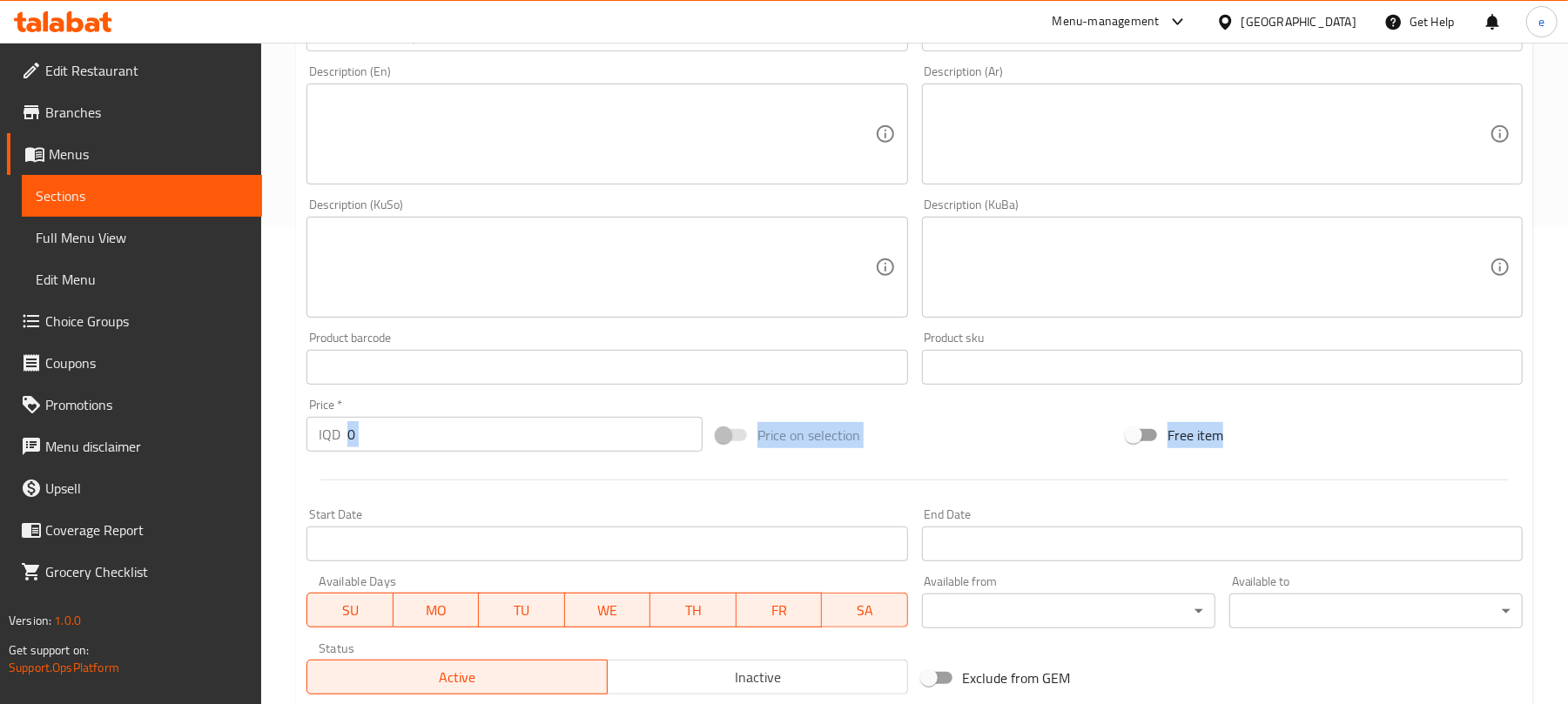
drag, startPoint x: 449, startPoint y: 464, endPoint x: 357, endPoint y: 432, distance: 97.4
click at [357, 432] on div "Add item image Image Size: 1200 x 800 px / Image formats: jpg, png / 5MB Max. I…" at bounding box center [915, 227] width 1230 height 951
drag, startPoint x: 357, startPoint y: 432, endPoint x: 345, endPoint y: 432, distance: 12.0
click at [353, 432] on input "0" at bounding box center [525, 435] width 355 height 35
drag, startPoint x: 345, startPoint y: 432, endPoint x: 328, endPoint y: 432, distance: 17.0
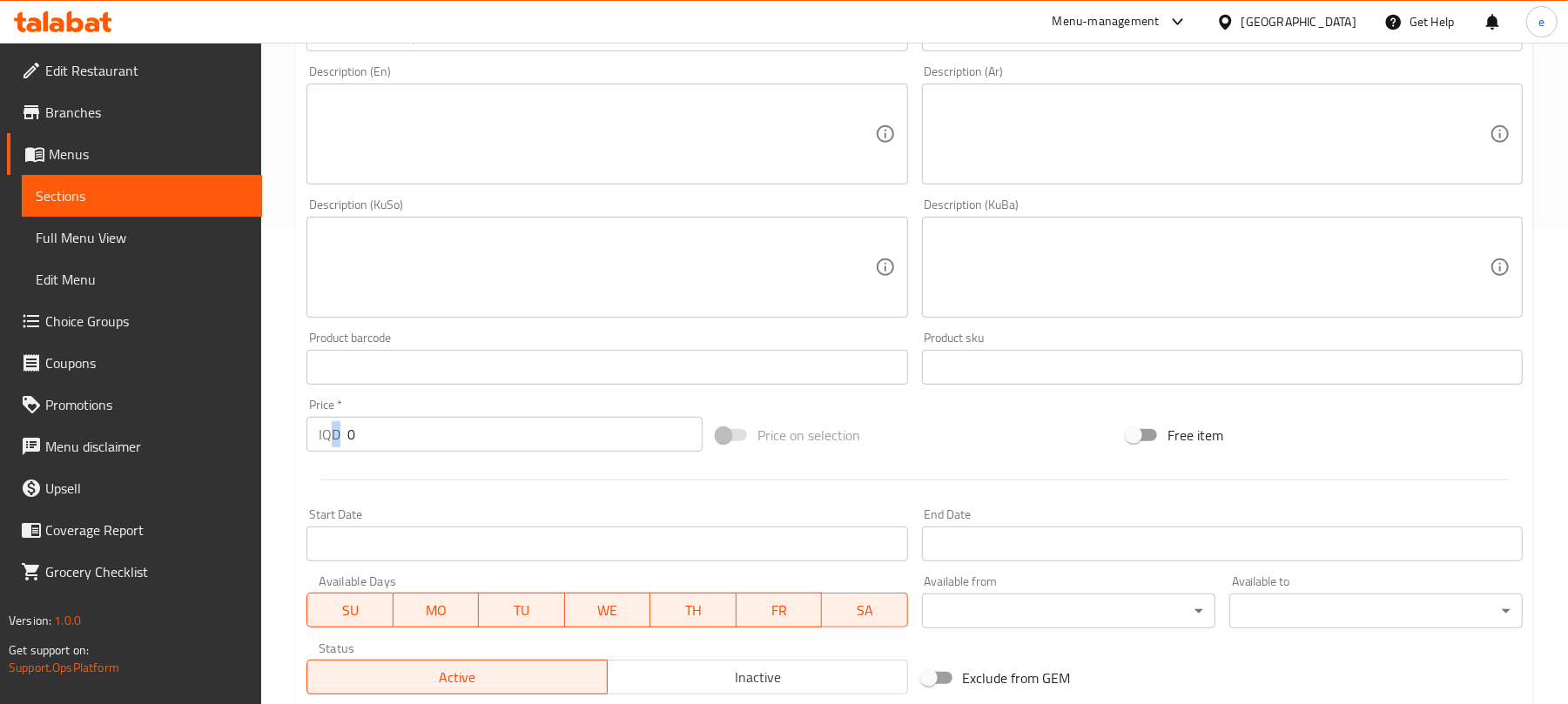
click at [328, 432] on div "IQD 0 Price *" at bounding box center [505, 435] width 396 height 35
drag, startPoint x: 409, startPoint y: 435, endPoint x: 289, endPoint y: 432, distance: 120.0
click at [289, 432] on div "Home / Restaurants management / Menus / Sections / item / create Pancake sectio…" at bounding box center [914, 259] width 1307 height 1388
paste input "550"
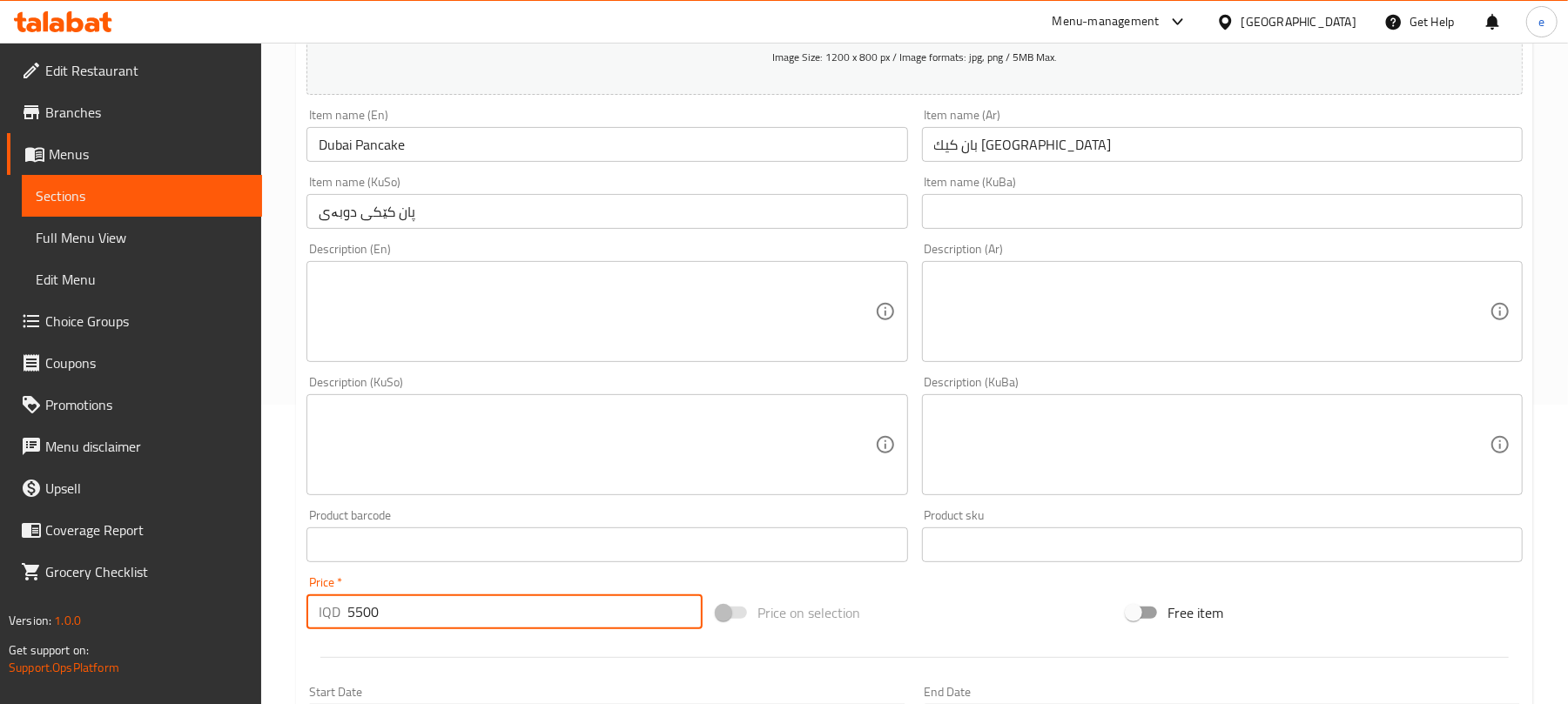
scroll to position [244, 0]
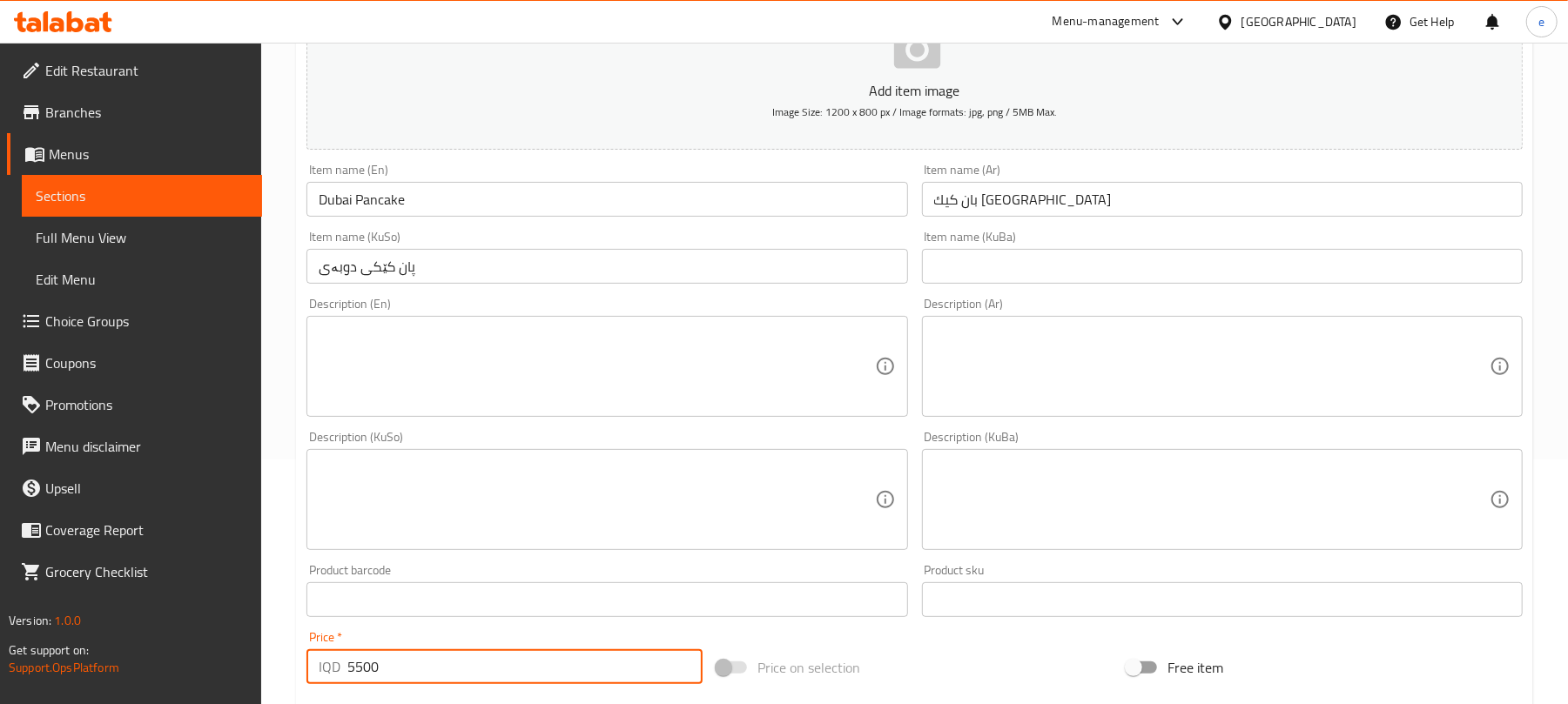
type input "5500"
click at [1071, 364] on textarea at bounding box center [1212, 367] width 555 height 83
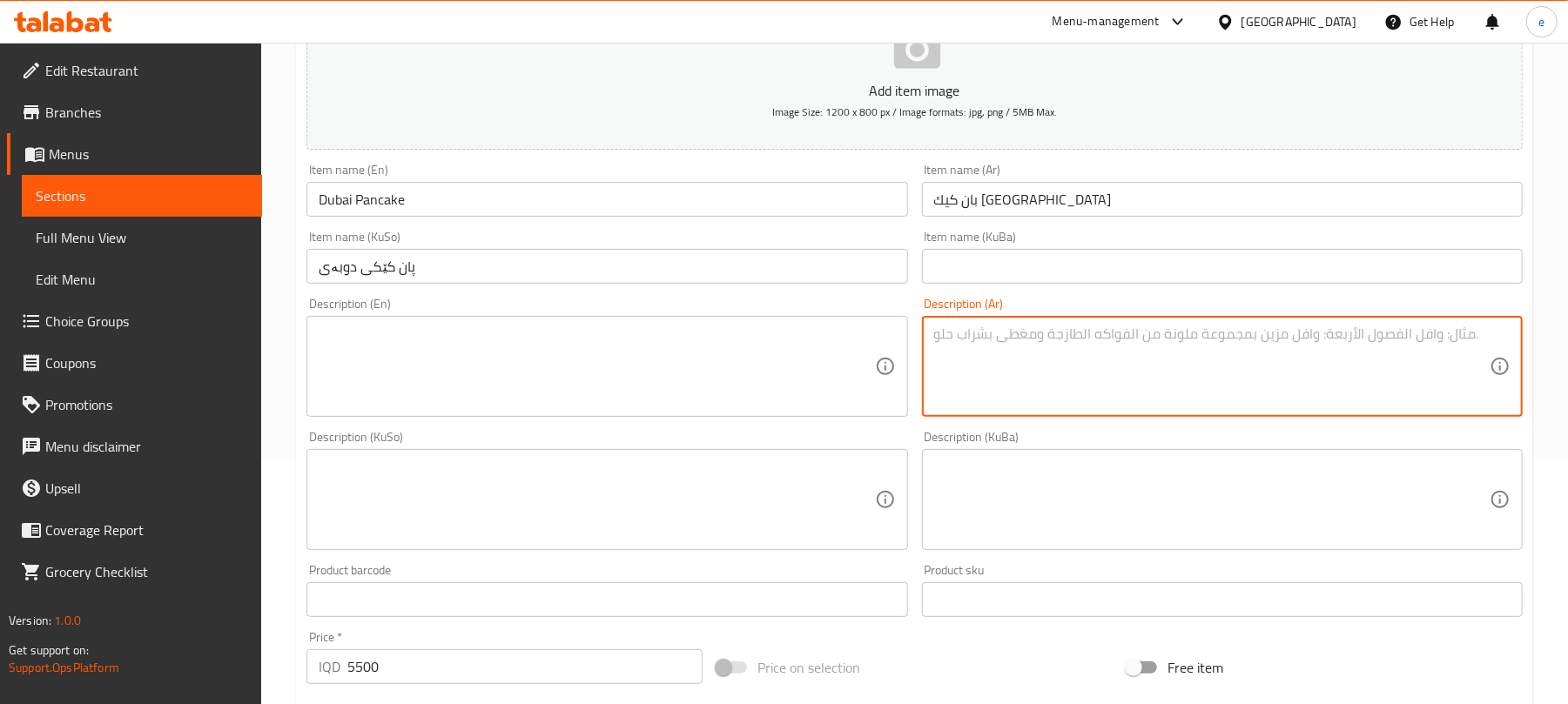
paste textarea "يقدم مع فواكه"
type textarea "يقدم مع فواكه"
click at [693, 413] on div "Description (En)" at bounding box center [607, 367] width 601 height 101
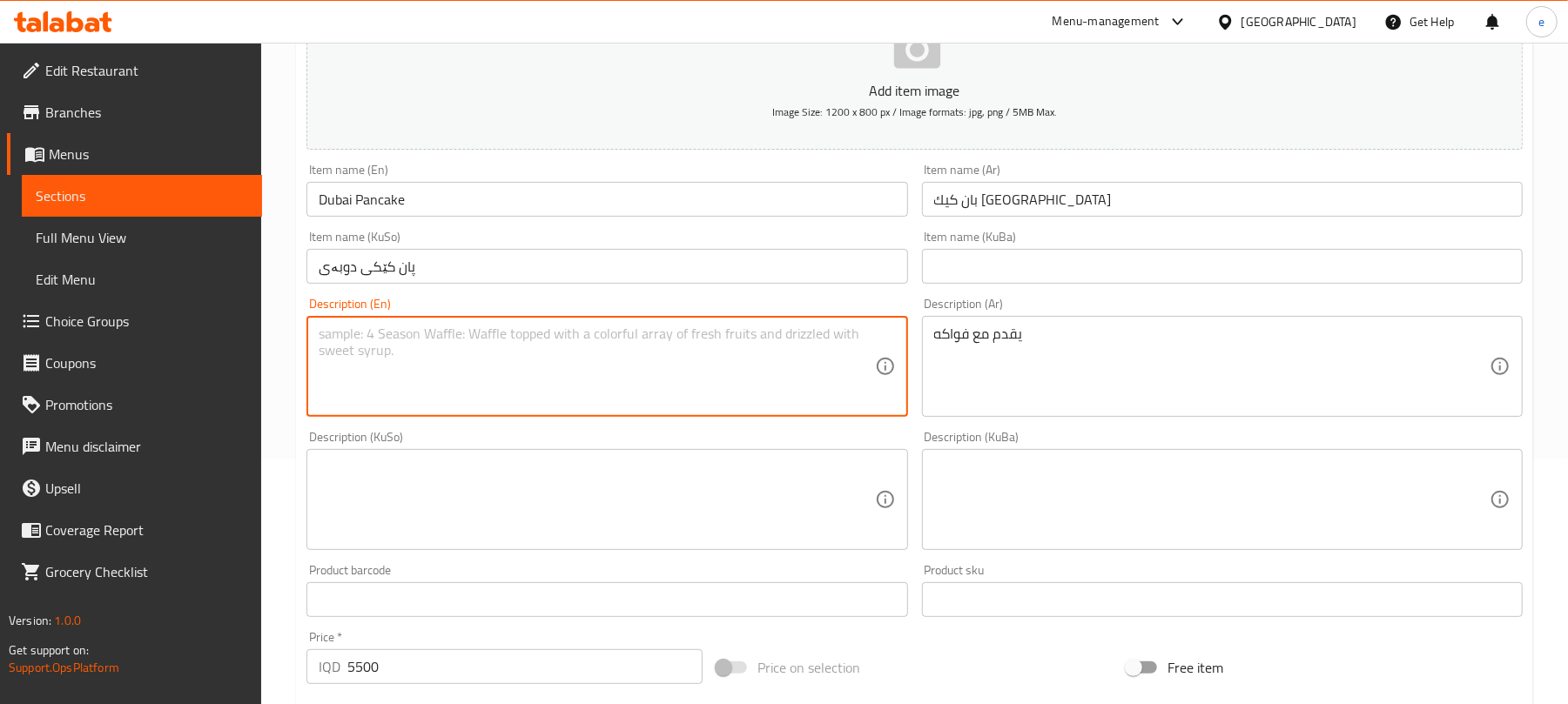
paste textarea "served with fruits"
type textarea "served with fruits"
click at [637, 506] on textarea at bounding box center [597, 500] width 555 height 83
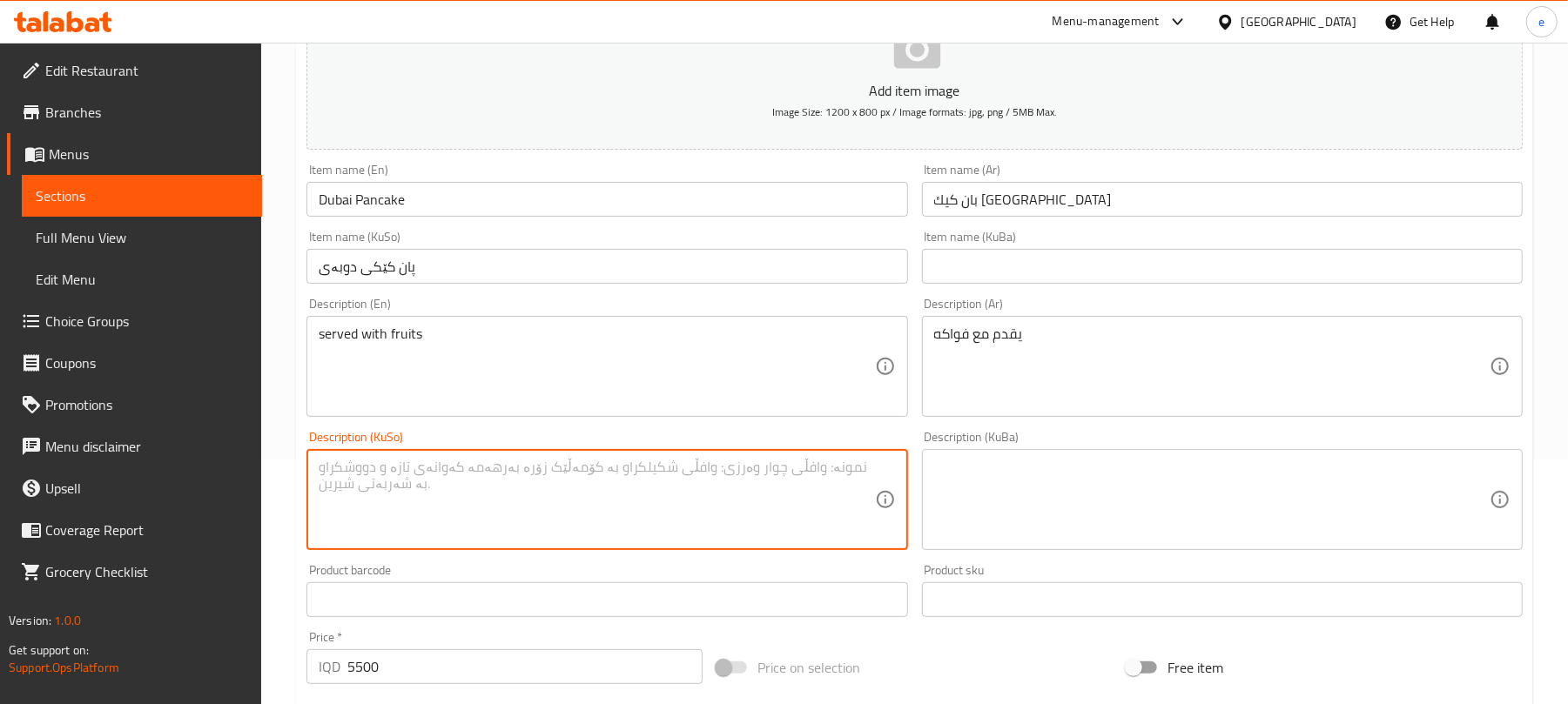
paste textarea "پێشکەشدەکرێت لەگەل میوە"
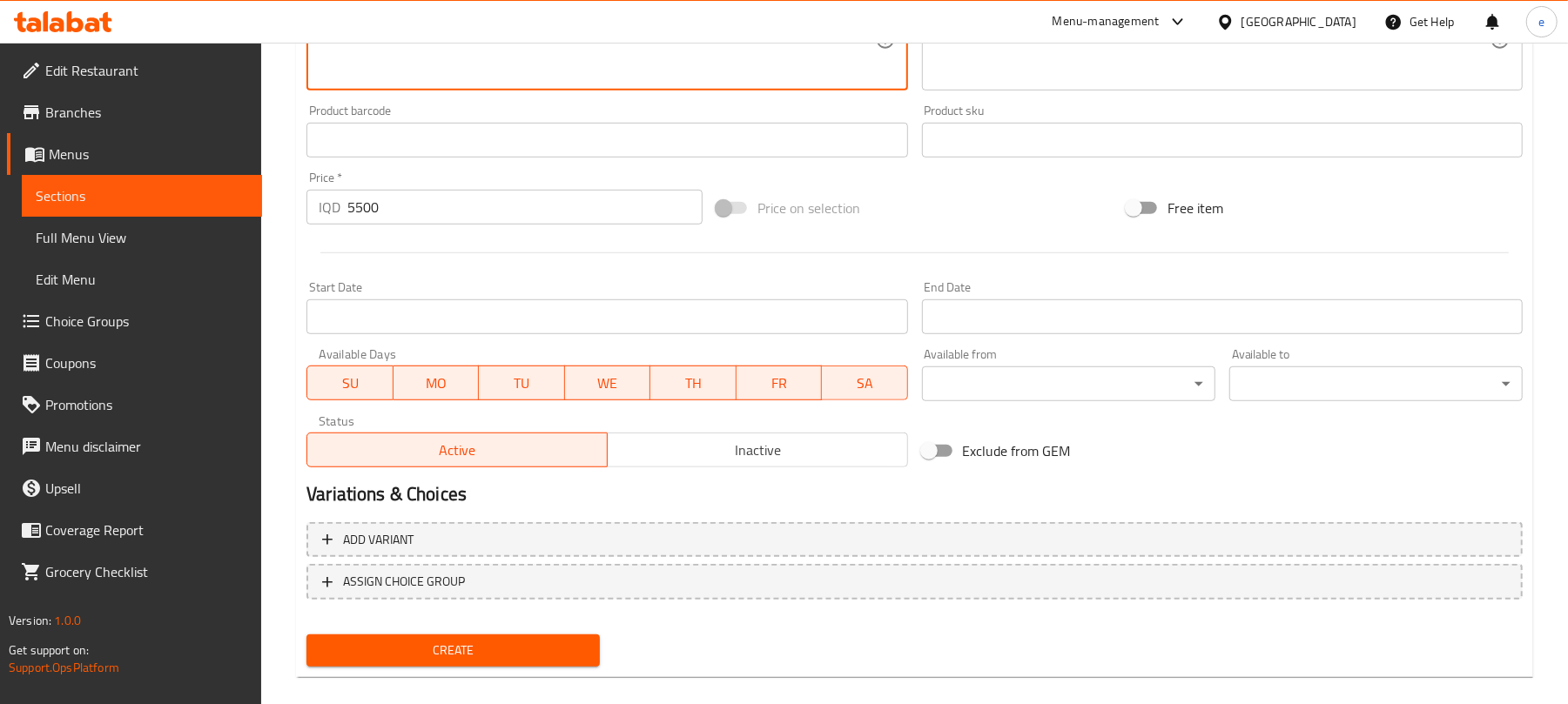
scroll to position [725, 0]
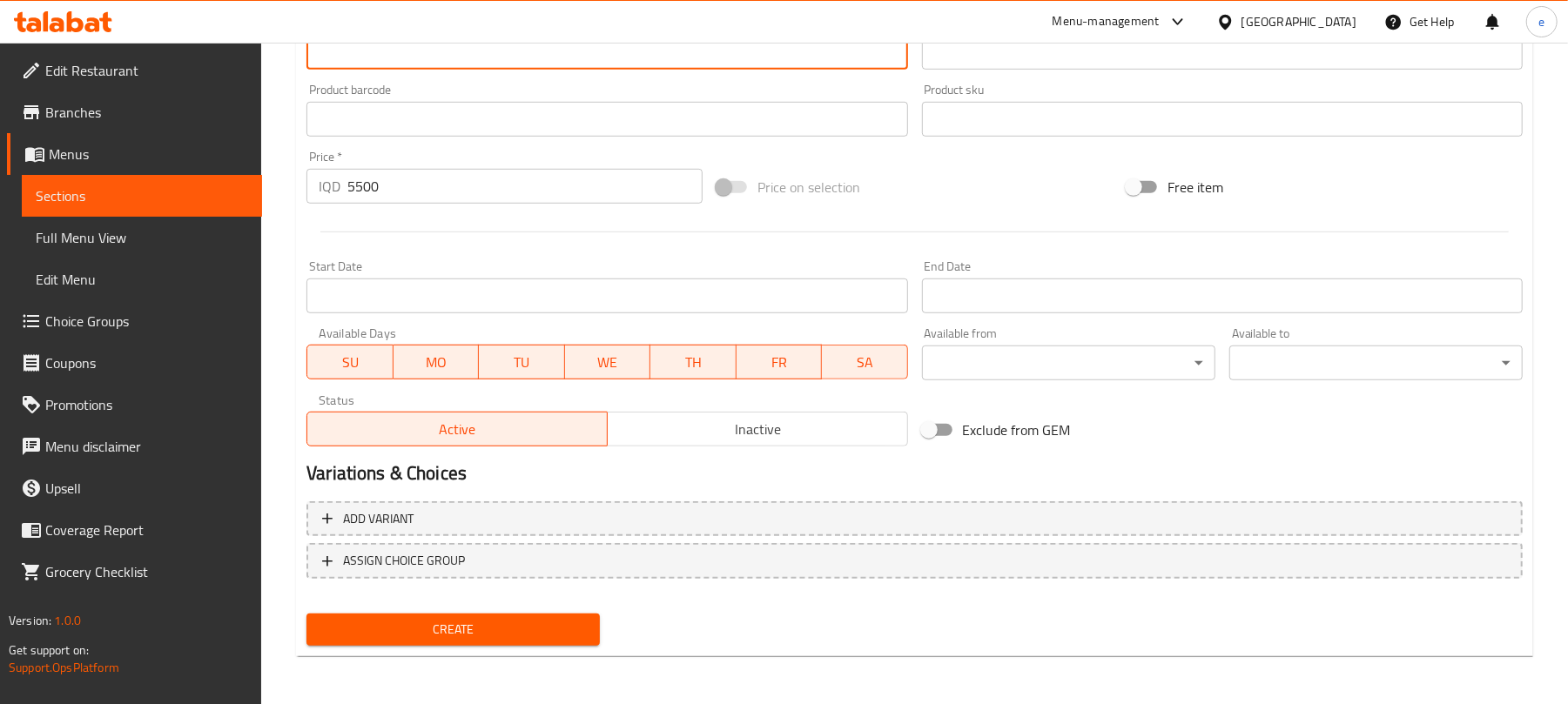
type textarea "پێشکەشدەکرێت لەگەل میوە"
click at [509, 621] on span "Create" at bounding box center [454, 629] width 265 height 22
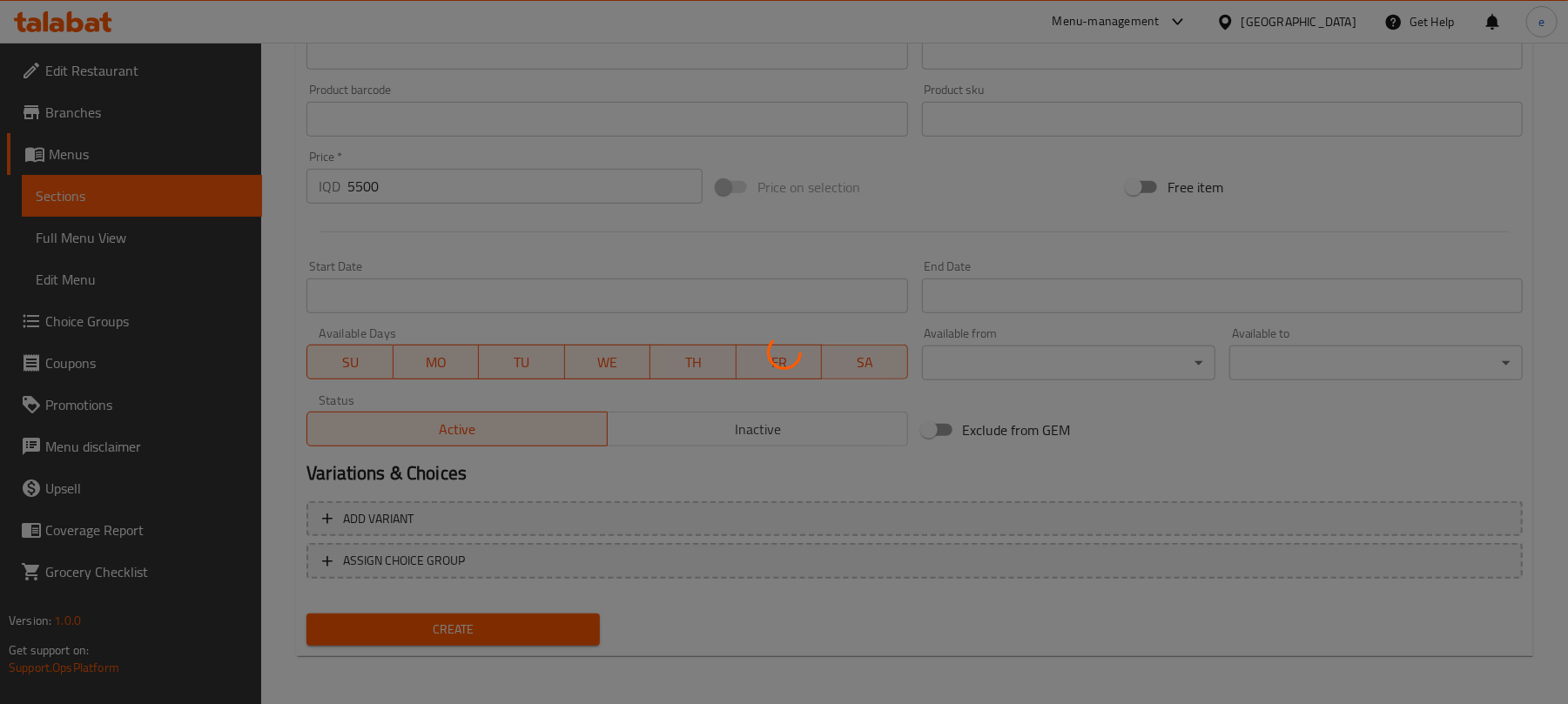
type input "0"
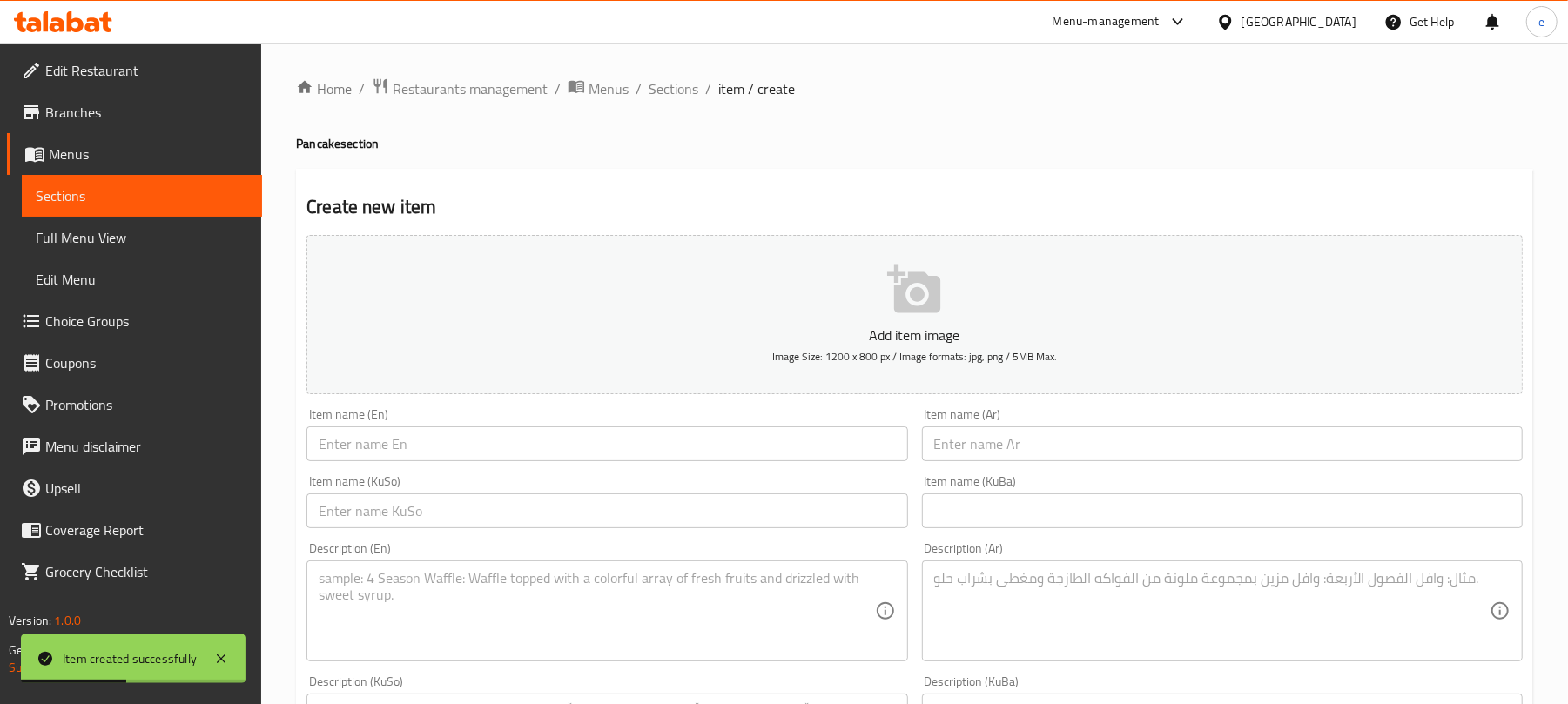
scroll to position [232, 0]
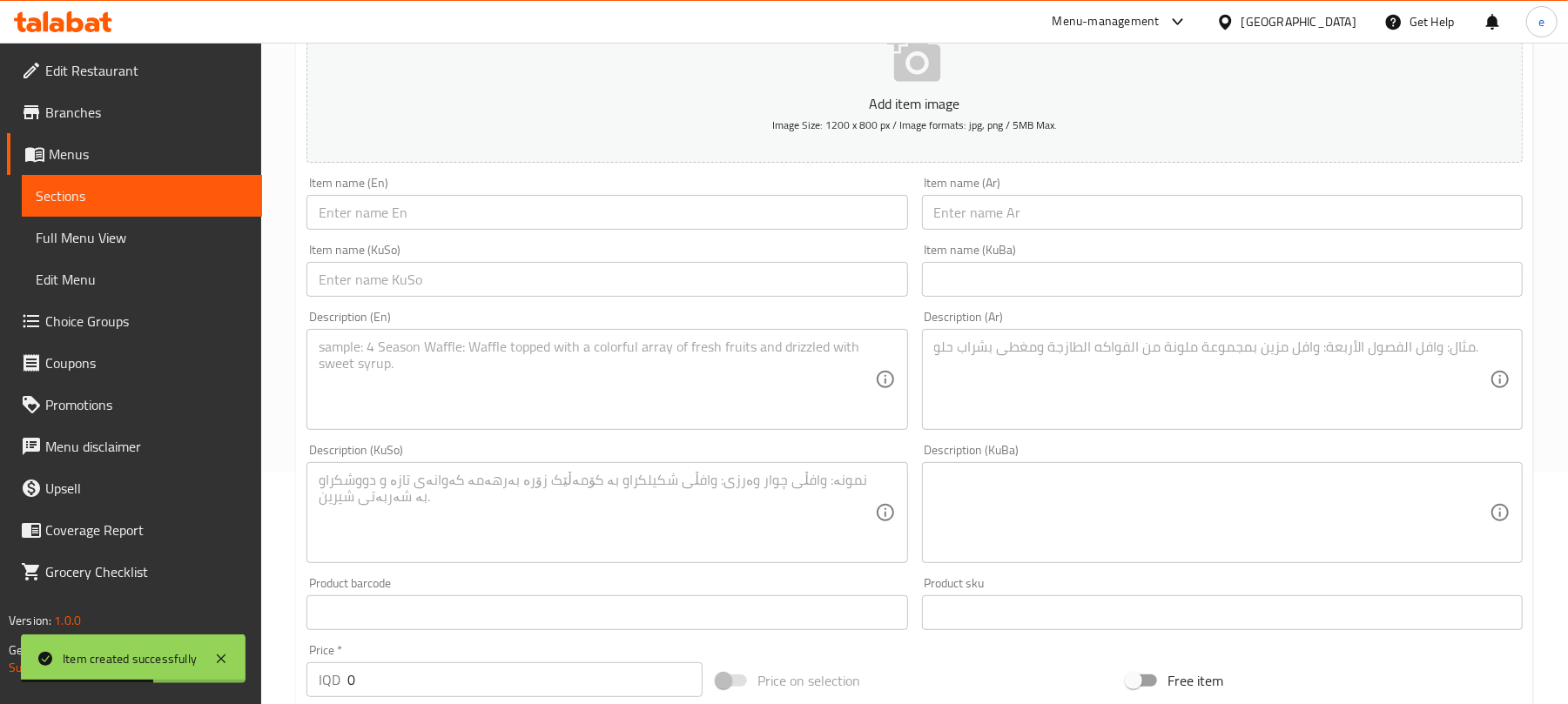
click at [1020, 221] on input "text" at bounding box center [1223, 213] width 601 height 35
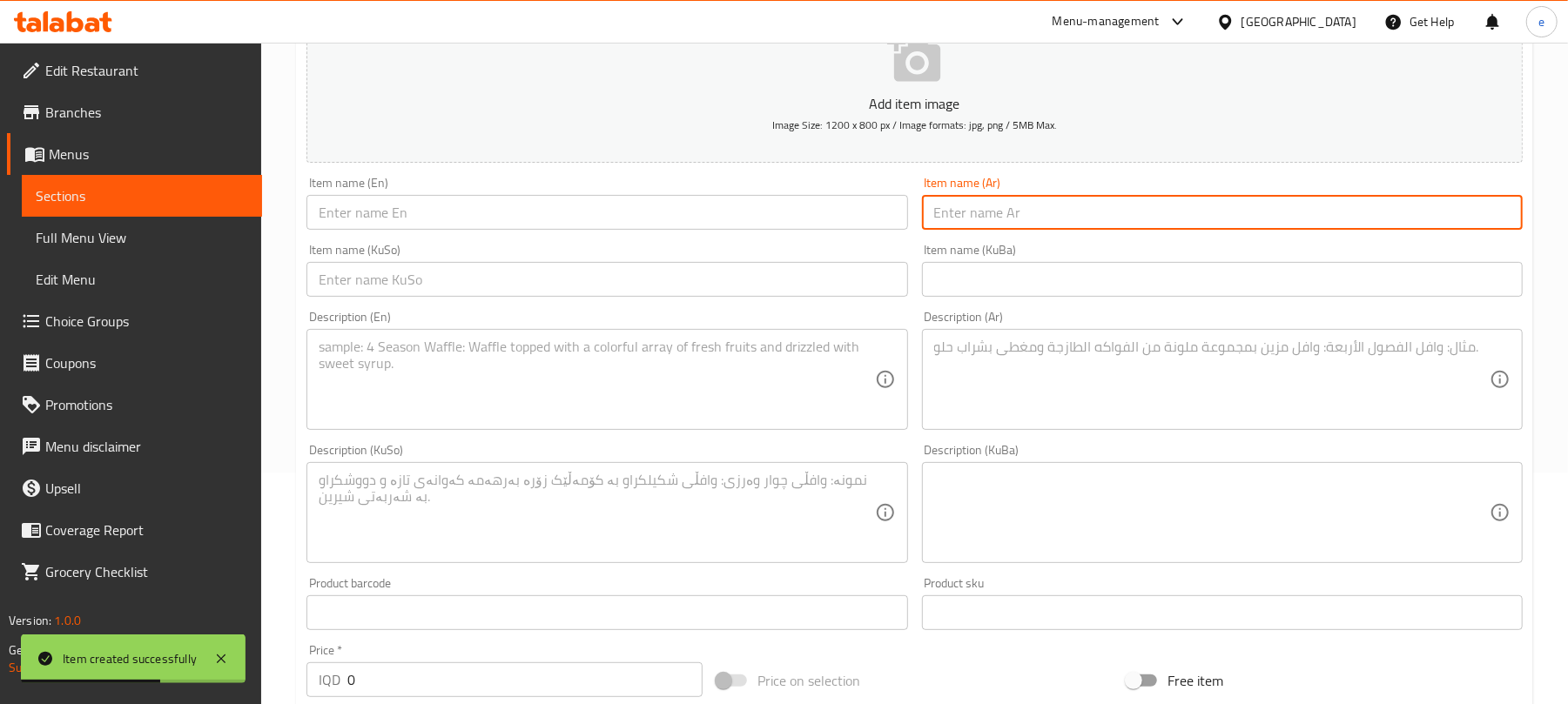
paste input "بان كيك مع صلصة نوتيلا"
type input "بان كيك مع صلصة نوتيلا"
click at [645, 218] on input "text" at bounding box center [607, 213] width 601 height 35
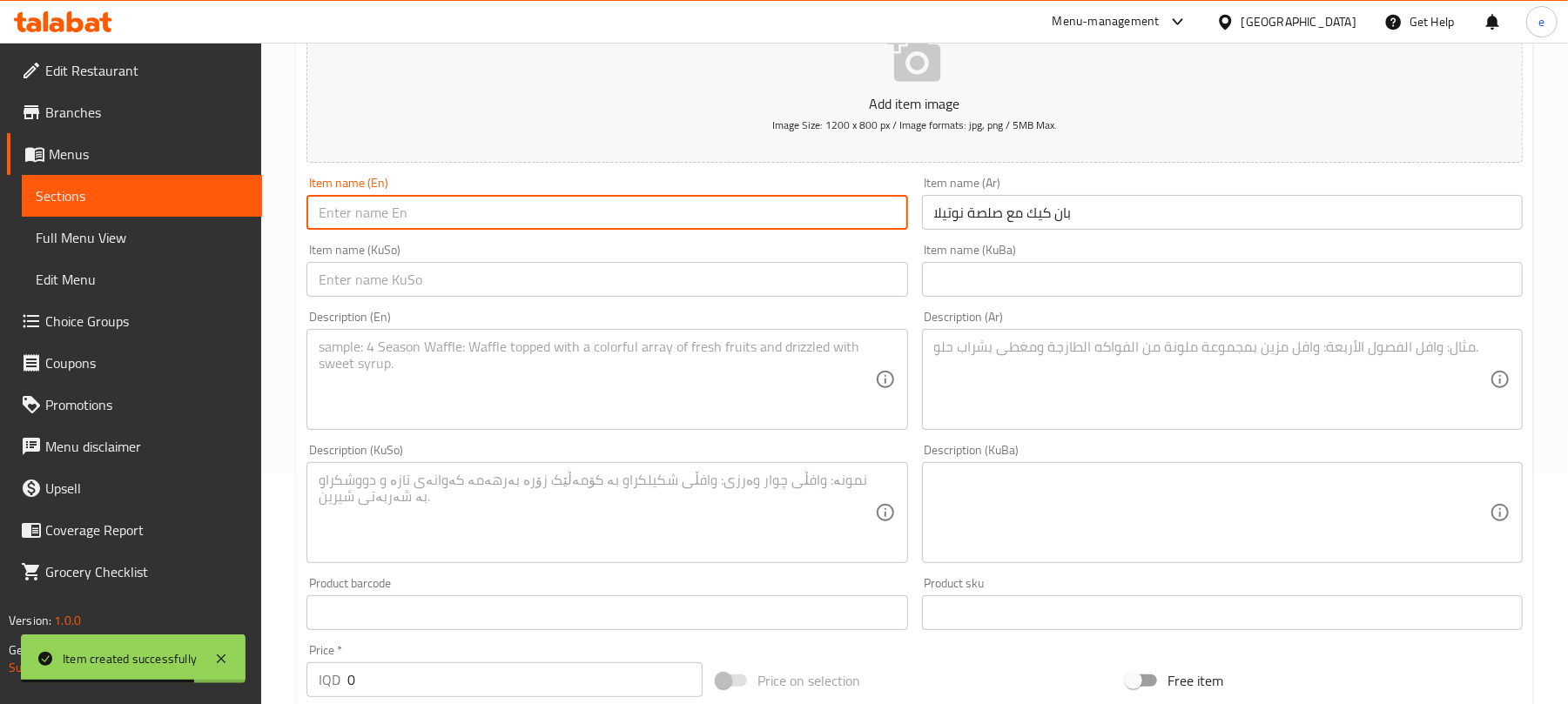
paste input "Pancake with Nutella Sauce"
type input "Pancake with Nutella Sauce"
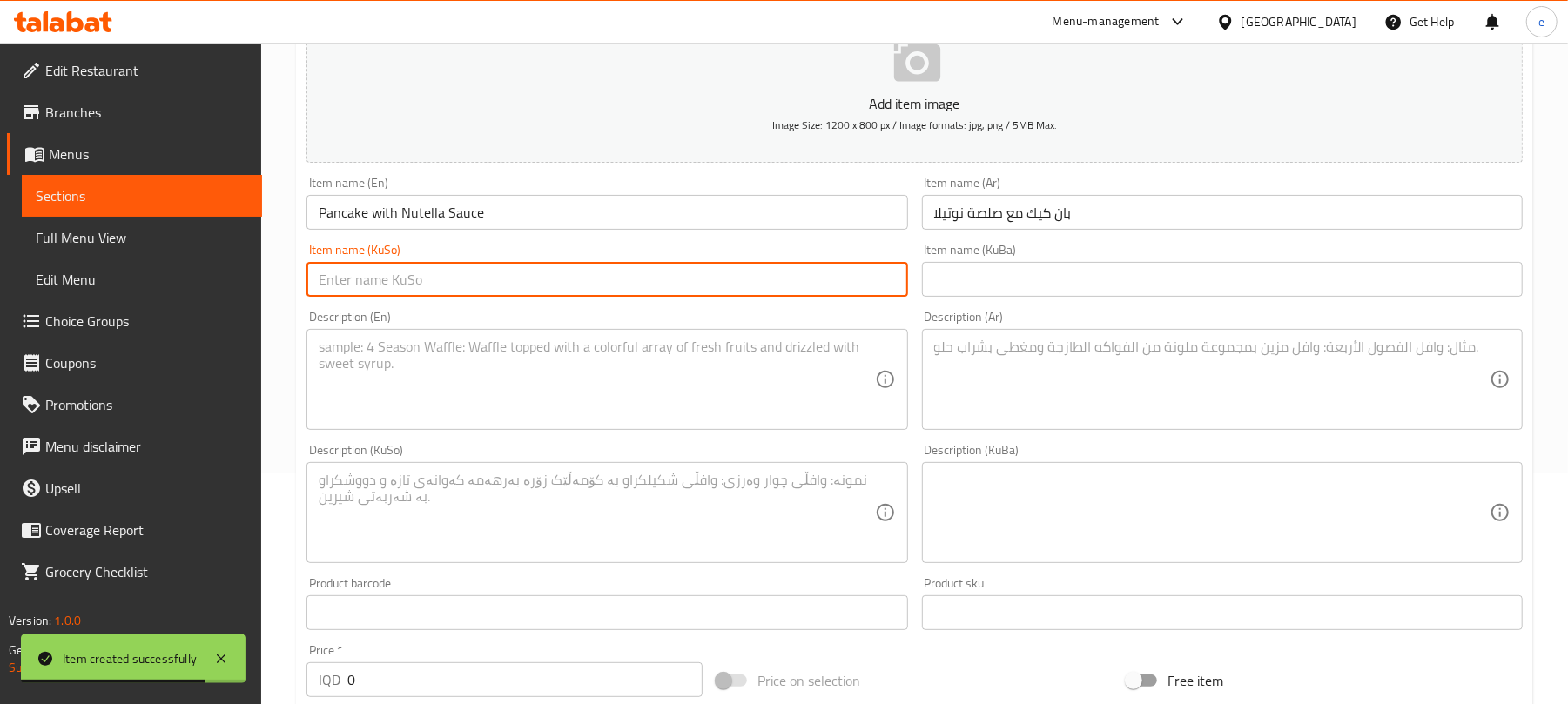
click at [566, 287] on input "text" at bounding box center [607, 279] width 601 height 35
paste input "پان کێک بە سۆسی نۆتێلا"
type input "پان کێک بە سۆسی نۆتێلا"
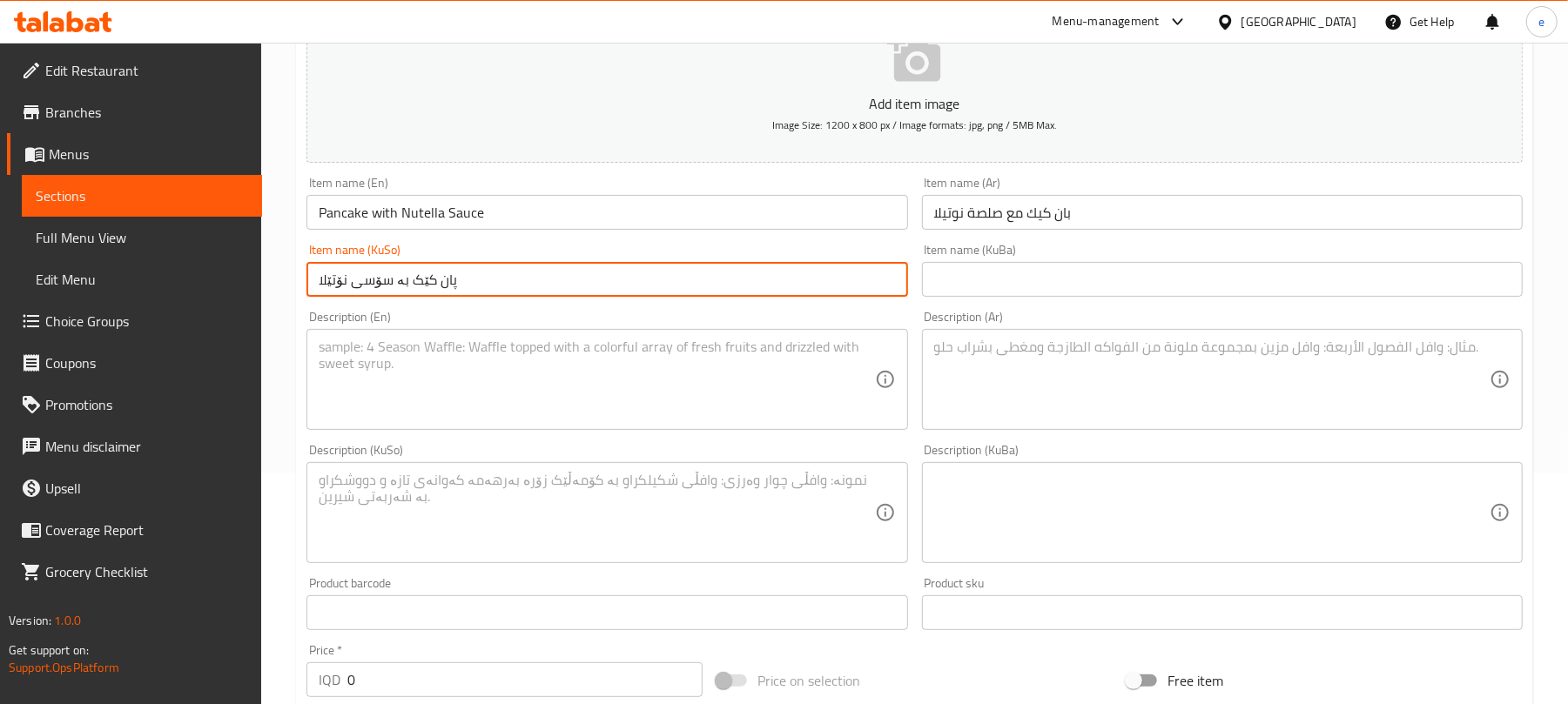
scroll to position [464, 0]
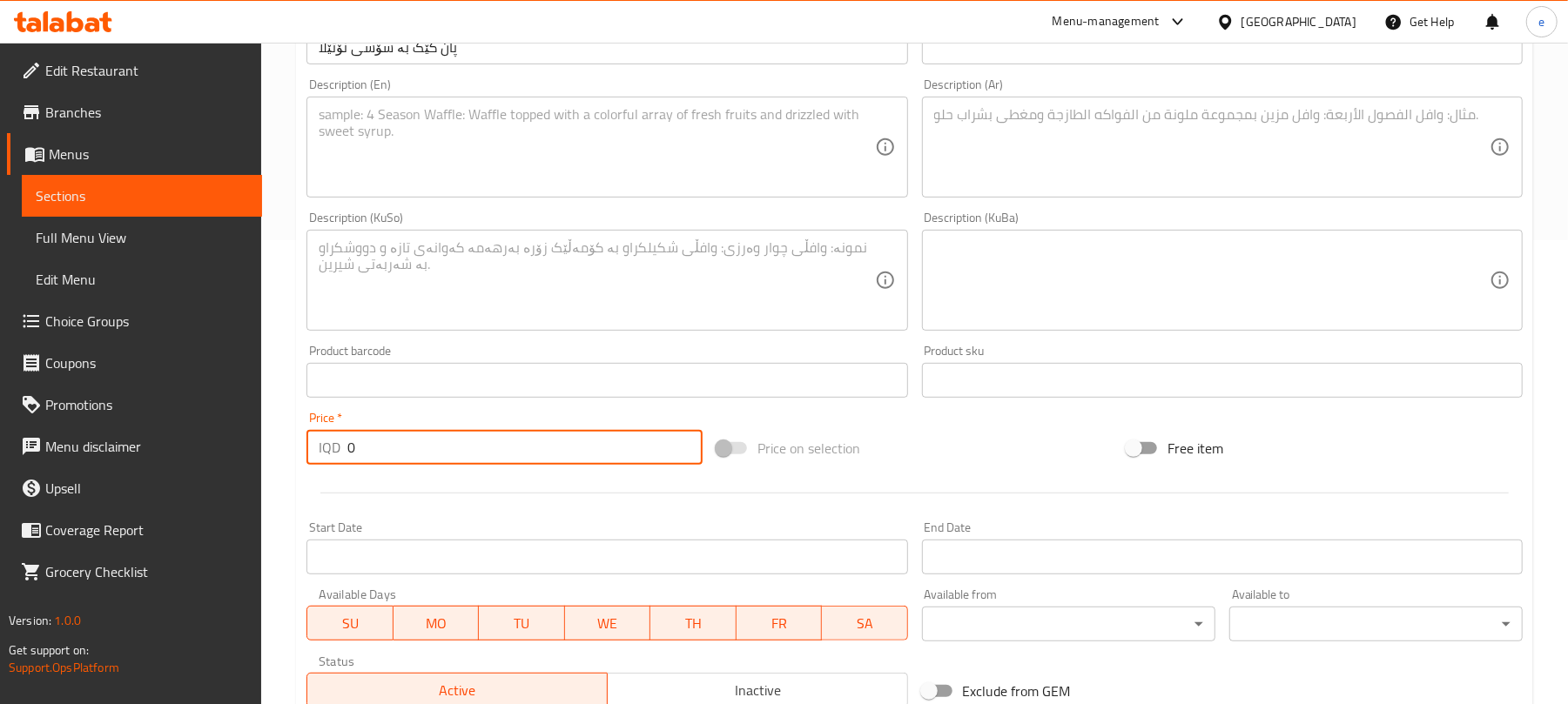
drag, startPoint x: 415, startPoint y: 449, endPoint x: 328, endPoint y: 435, distance: 88.1
click at [328, 435] on div "IQD 0 Price *" at bounding box center [505, 447] width 396 height 35
paste input "350"
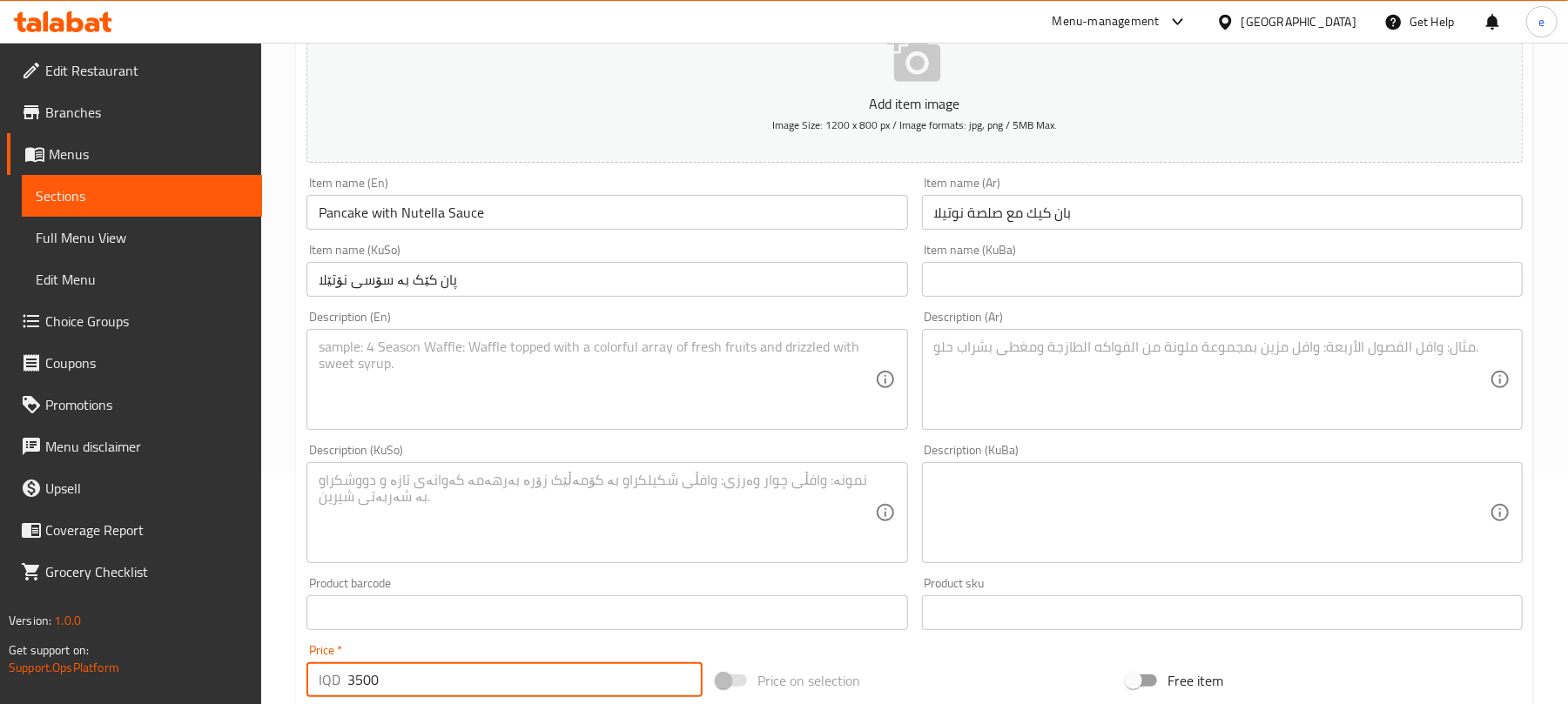
type input "3500"
click at [621, 401] on textarea at bounding box center [597, 380] width 555 height 83
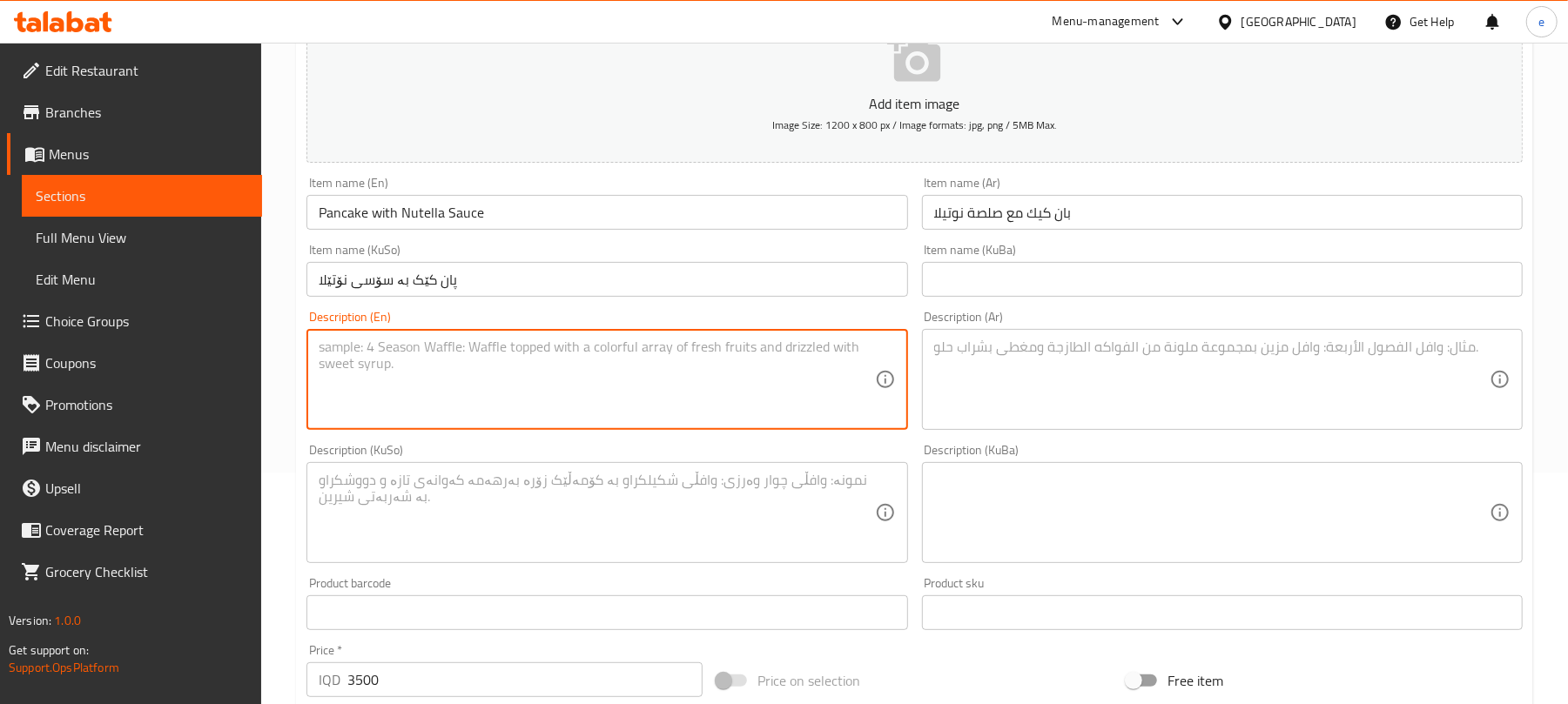
paste textarea "3500"
click at [531, 364] on textarea "3500" at bounding box center [597, 380] width 555 height 83
paste textarea "served with fruits"
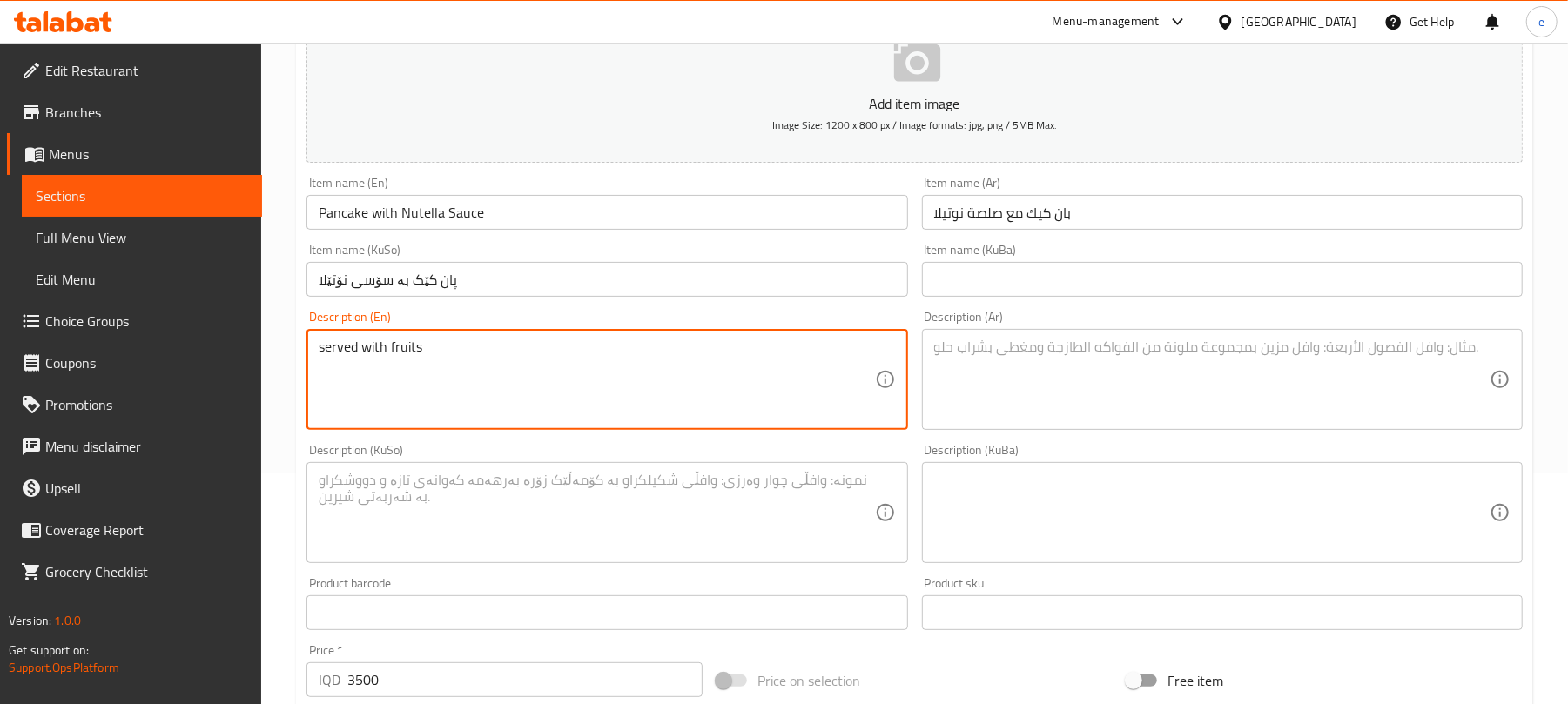
type textarea "served with fruits"
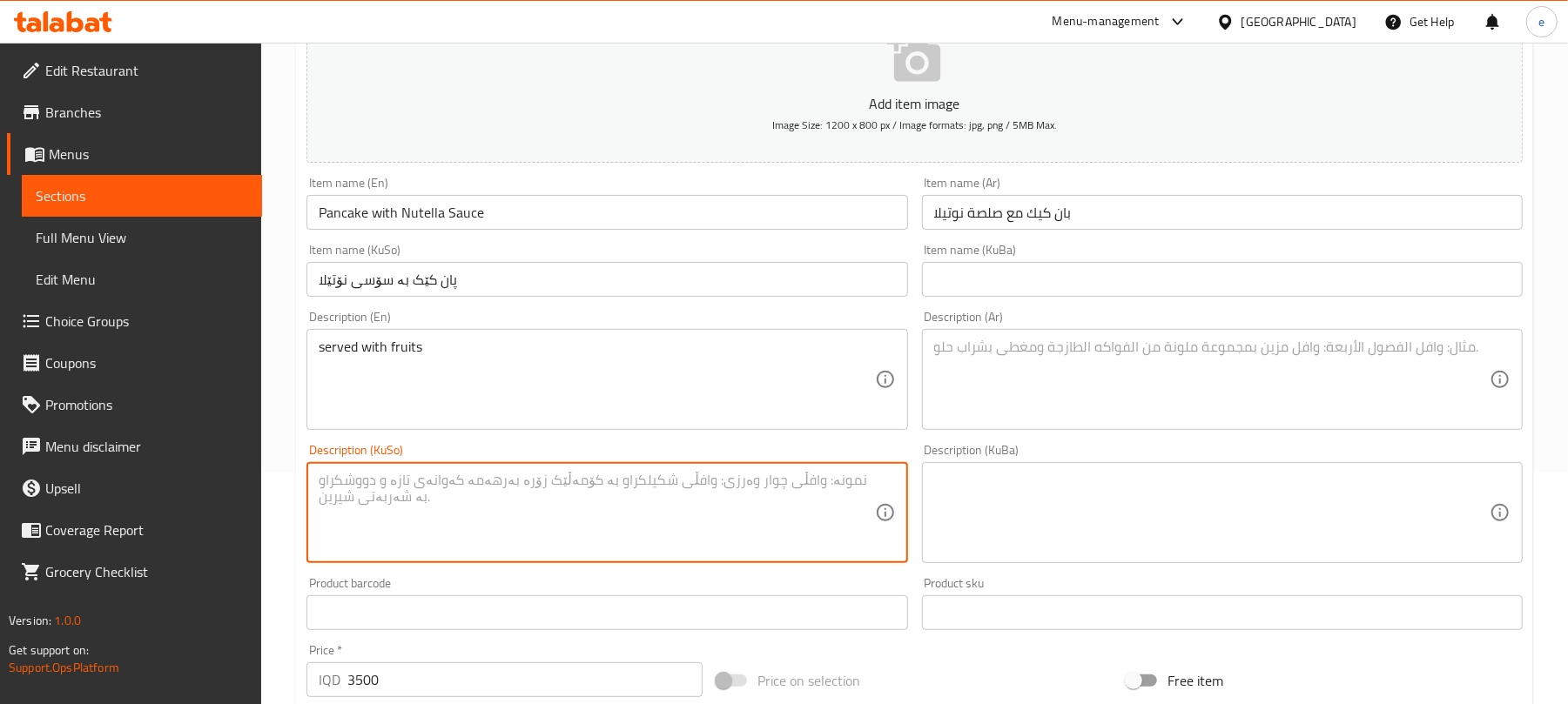
click at [628, 498] on textarea at bounding box center [597, 513] width 555 height 83
paste textarea "پێشکەشدەکرێت لەگەل میوە"
type textarea "پێشکەشدەکرێت لەگەل میوە"
click at [1170, 440] on div "Description (KuBa) Description (KuBa)" at bounding box center [1222, 504] width 614 height 134
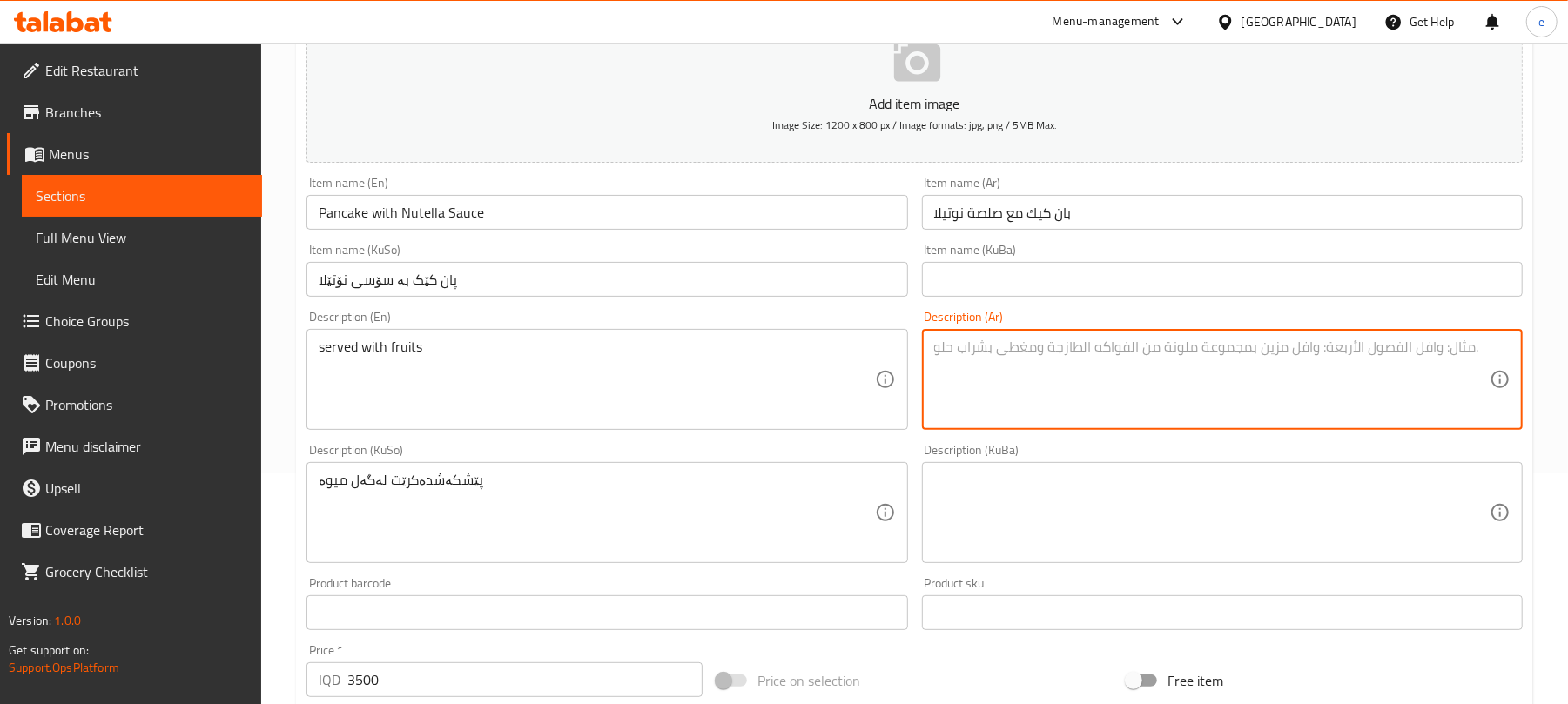
click at [1132, 378] on textarea at bounding box center [1212, 380] width 555 height 83
paste textarea "يقدم مع فواكه"
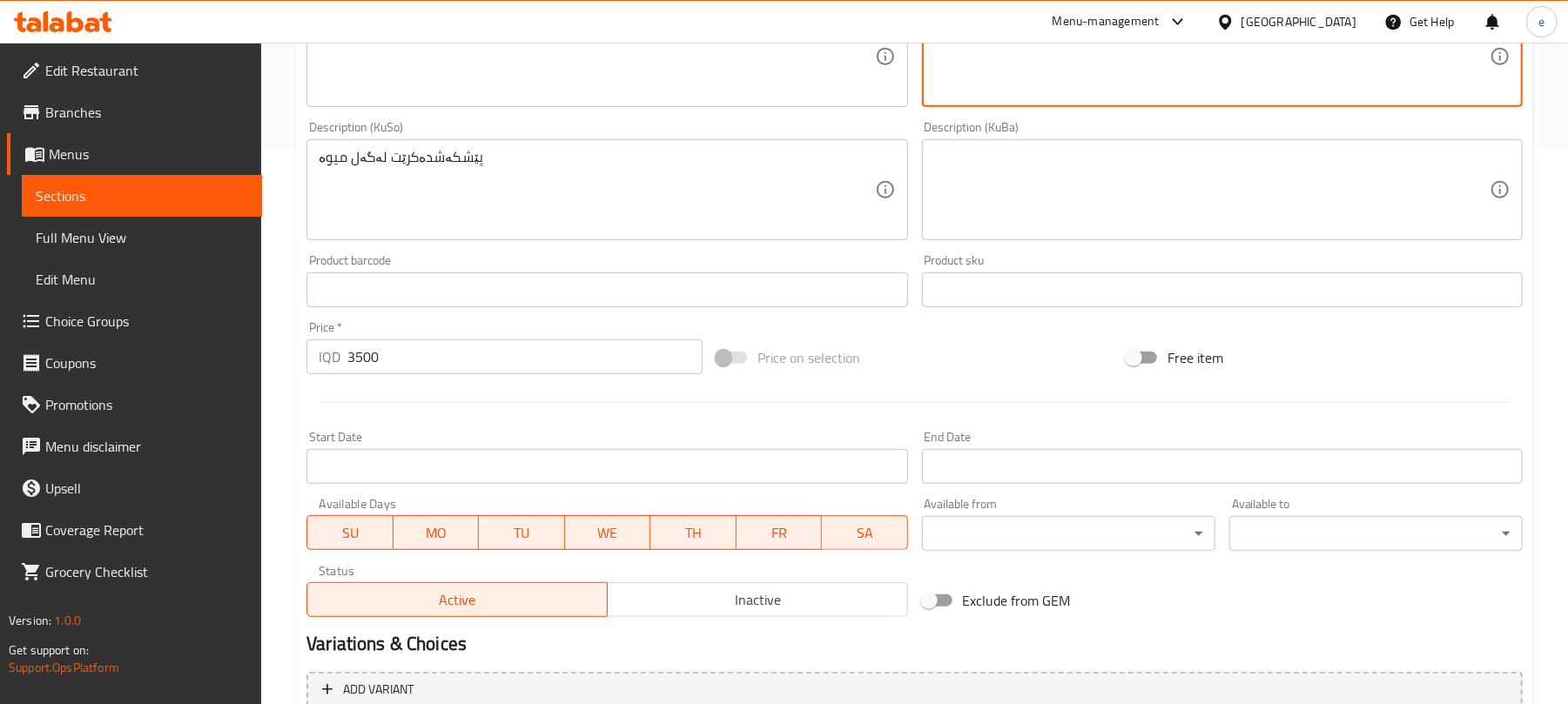
scroll to position [725, 0]
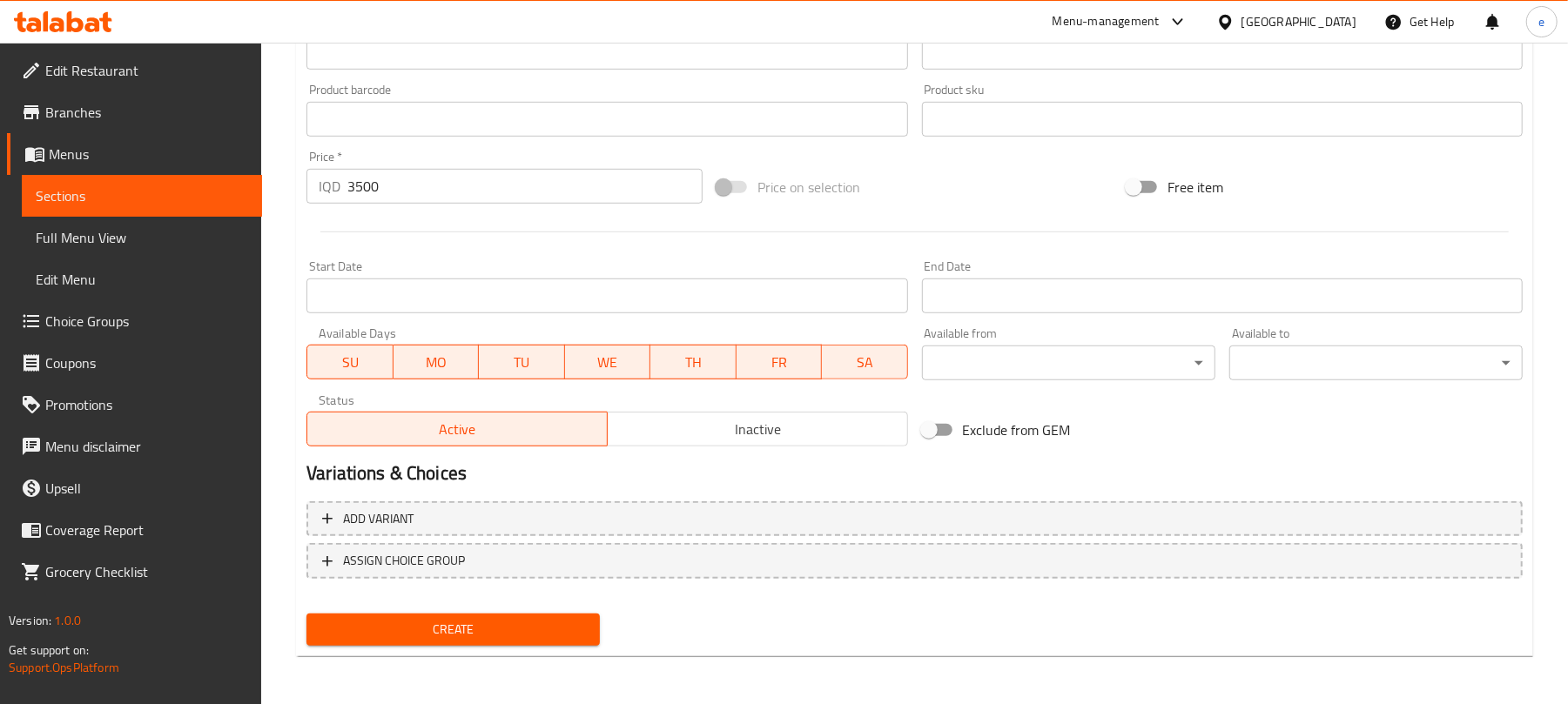
type textarea "يقدم مع فواكه"
click at [519, 642] on button "Create" at bounding box center [454, 629] width 294 height 33
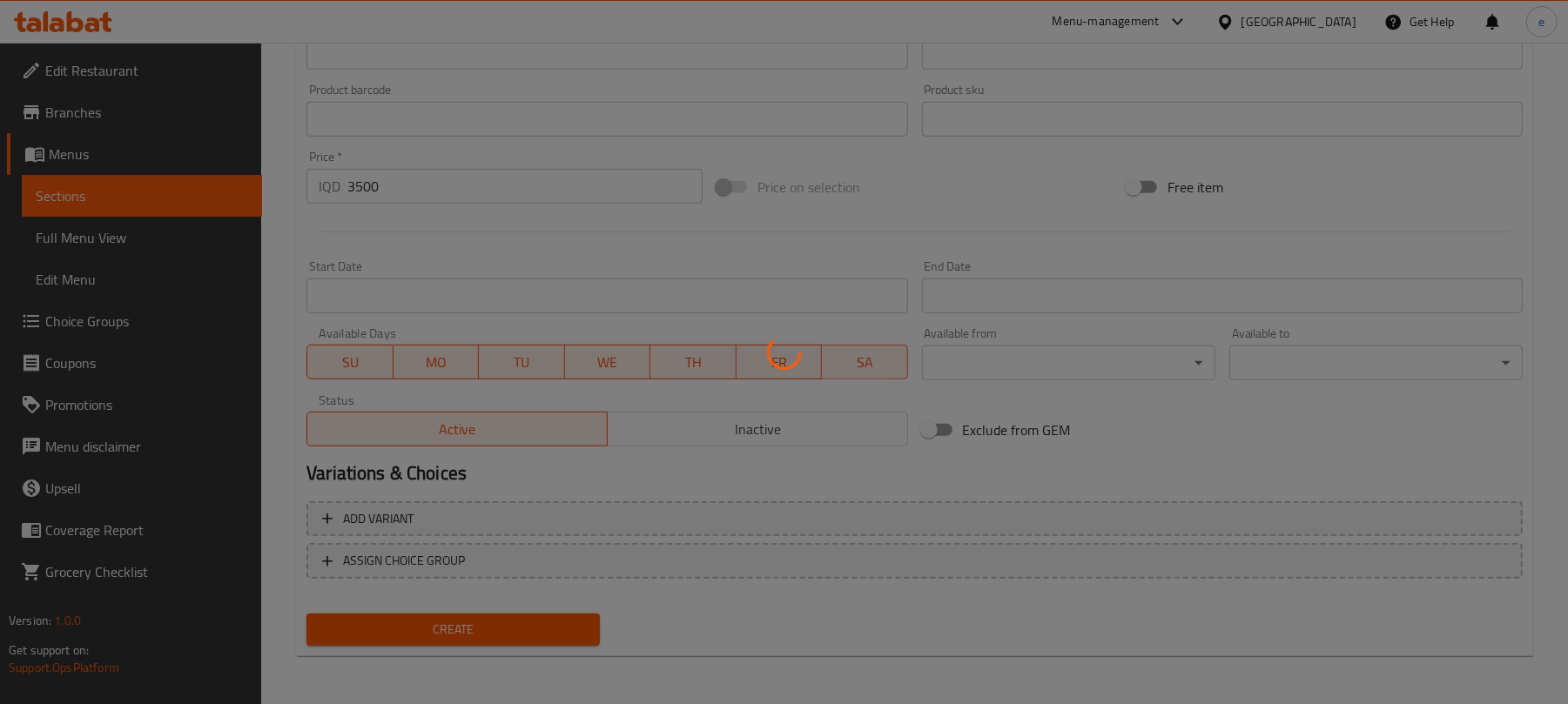
type input "0"
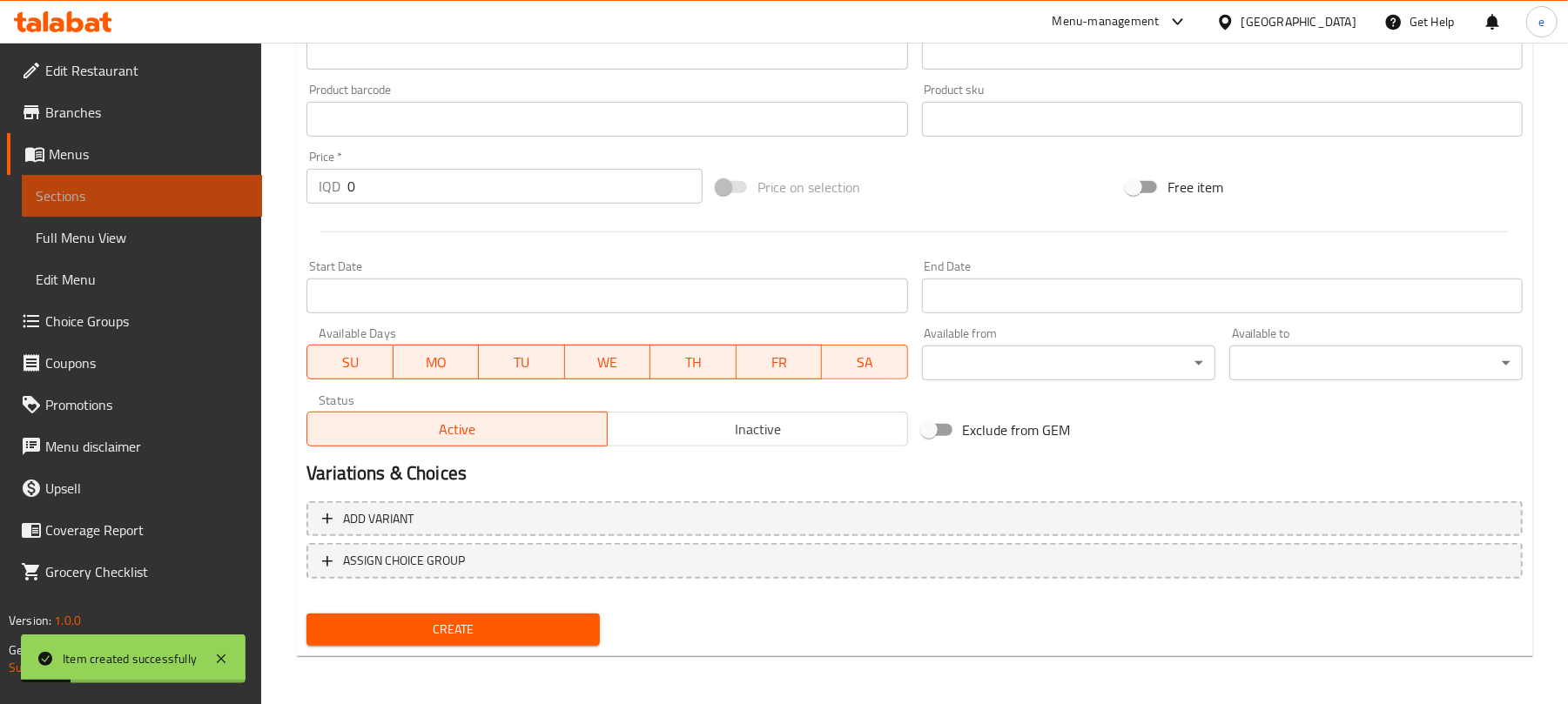
click at [127, 210] on link "Sections" at bounding box center [142, 196] width 240 height 42
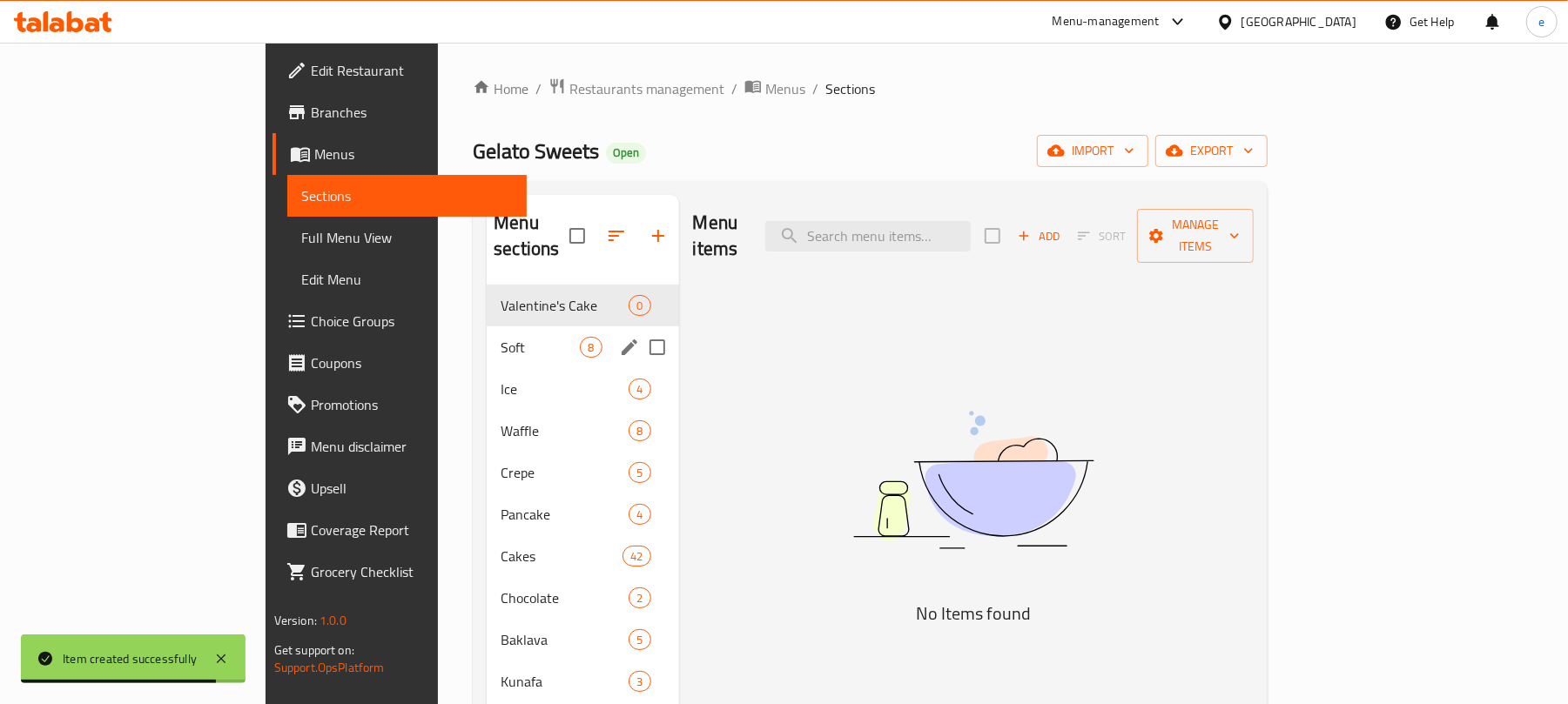
click at [487, 327] on div "Soft 8" at bounding box center [583, 348] width 192 height 42
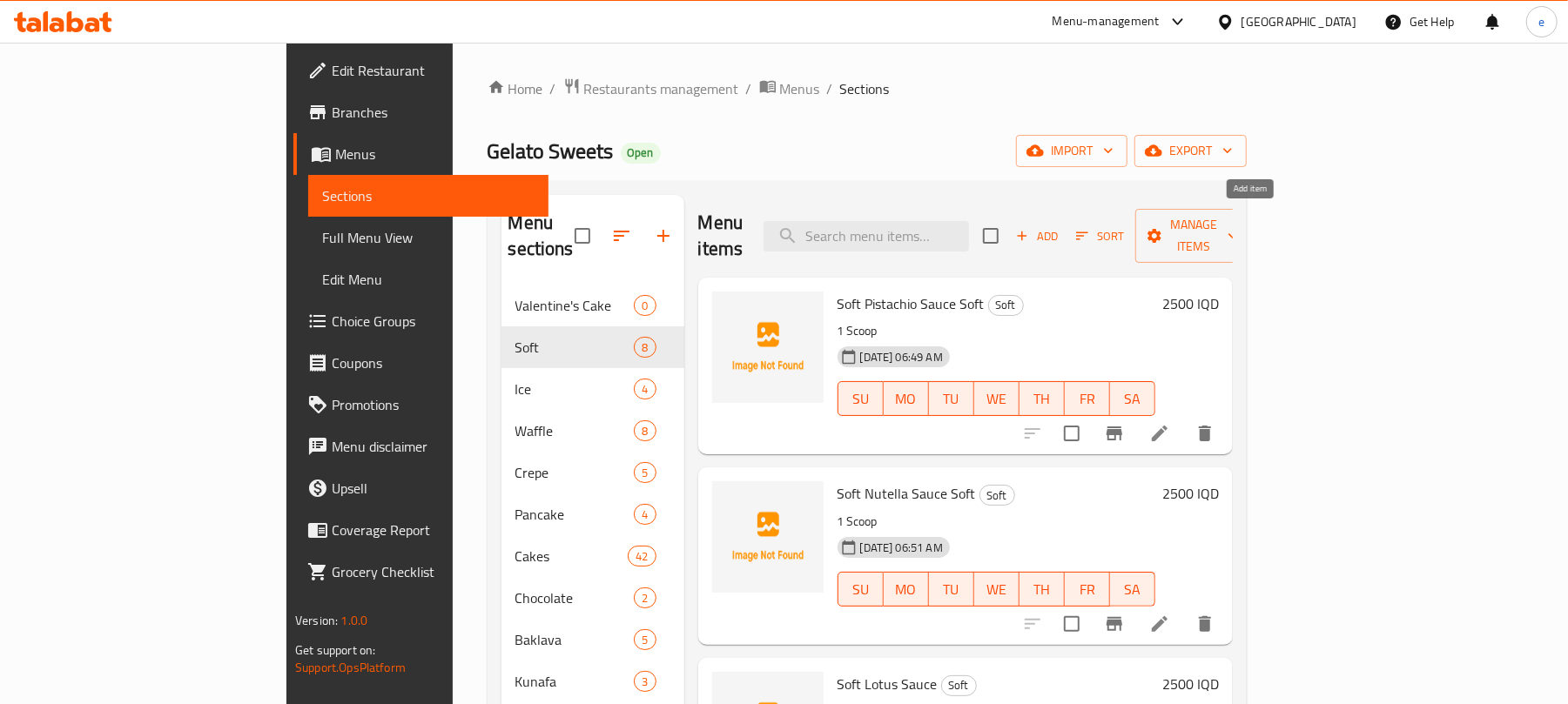
click at [1061, 227] on span "Add" at bounding box center [1036, 236] width 47 height 20
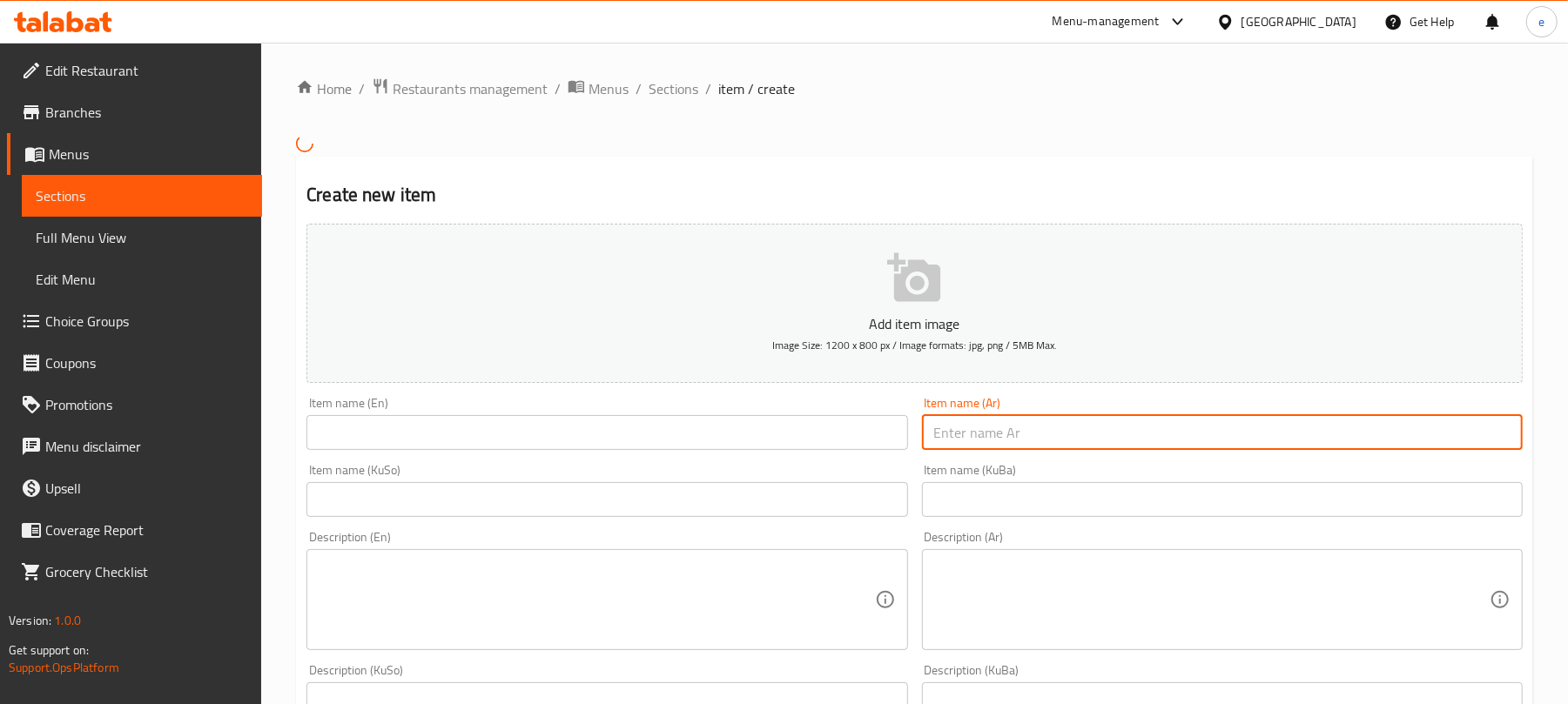
click at [1125, 442] on input "text" at bounding box center [1223, 433] width 601 height 35
paste input "شوكولاتة سوفت"
type input "شوكولاتة سوفت"
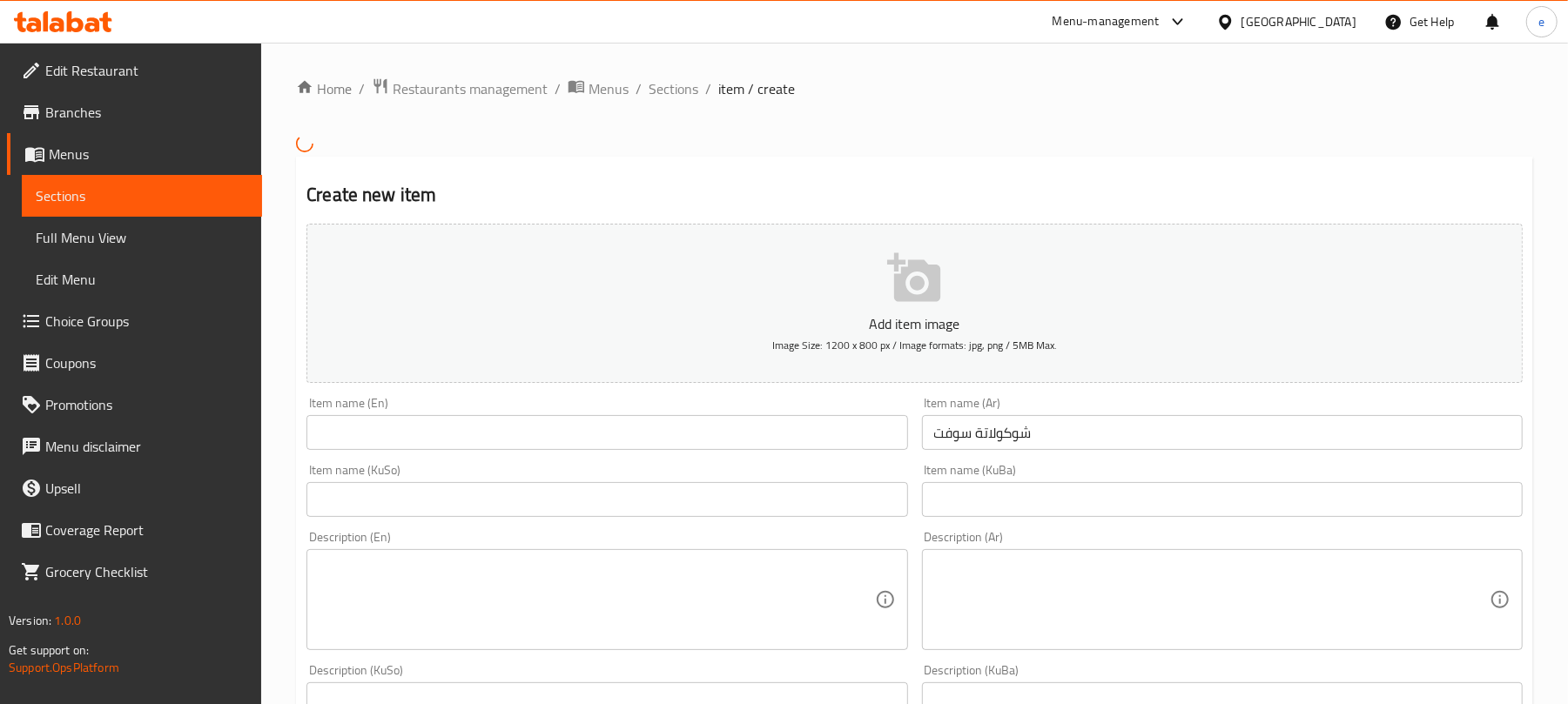
click at [784, 406] on div "Item name (En) Item name (En)" at bounding box center [606, 424] width 614 height 67
click at [725, 435] on input "text" at bounding box center [607, 433] width 601 height 35
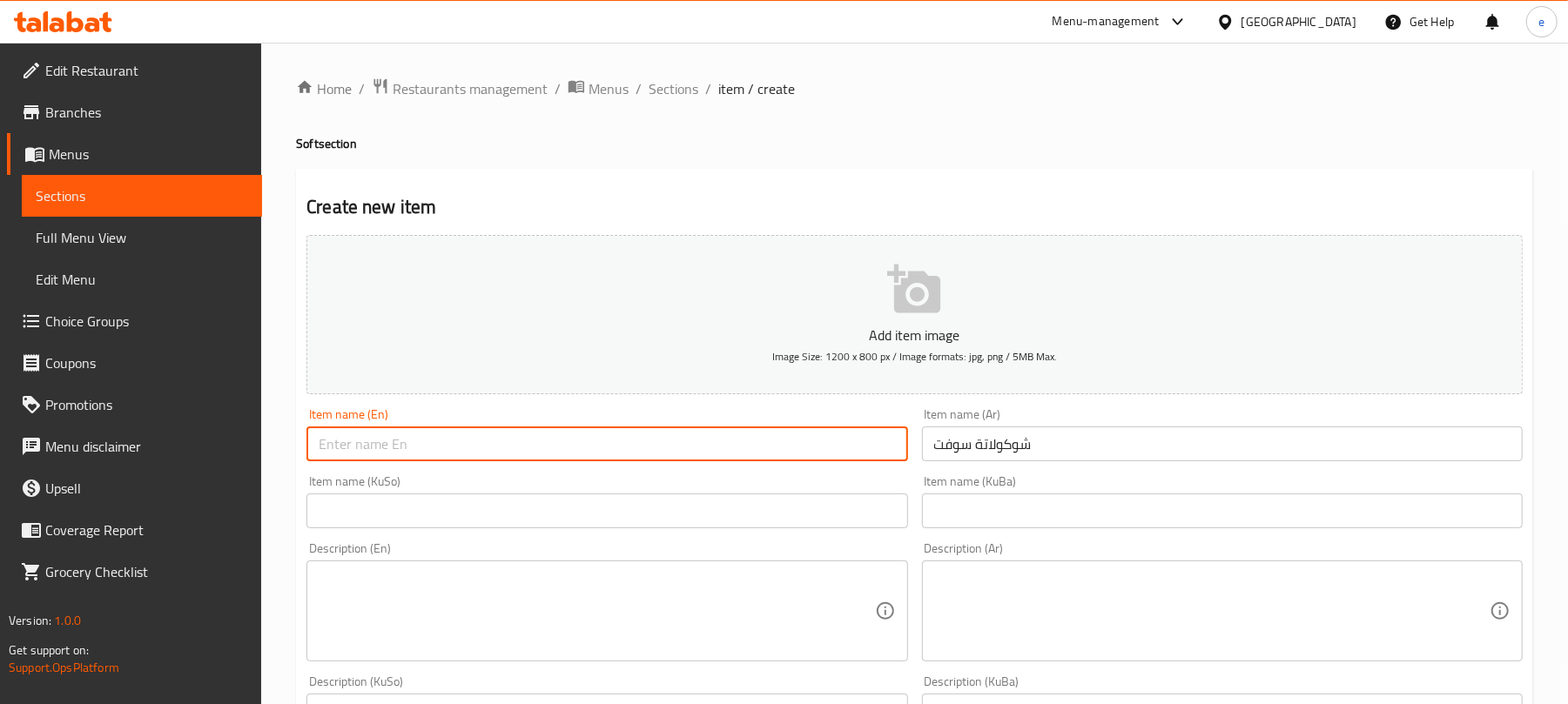
paste input "Soft Chocolate"
type input "Soft Chocolate"
click at [657, 512] on input "text" at bounding box center [607, 512] width 601 height 35
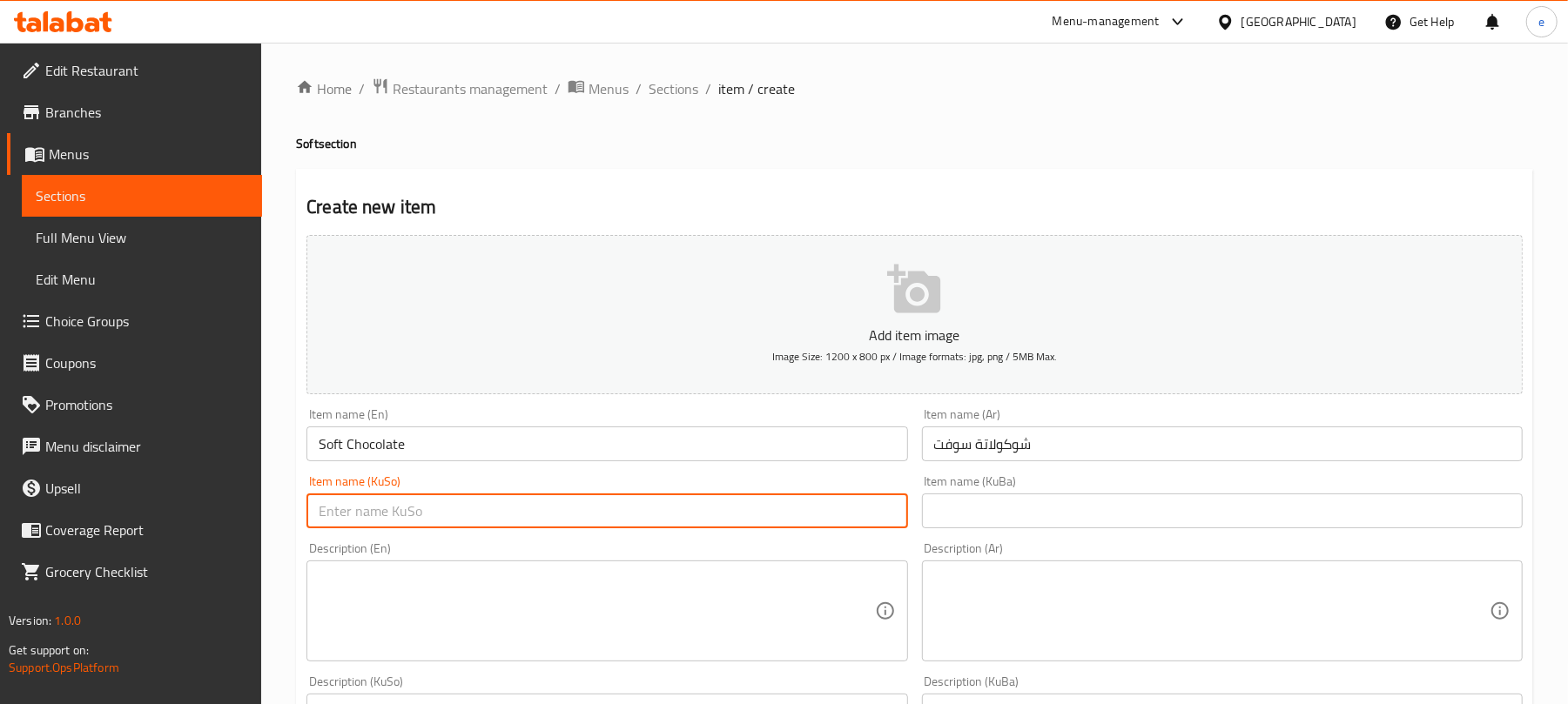
paste input "چۆکلاتەی سۆفت"
type input "چۆکلاتەی سۆفت"
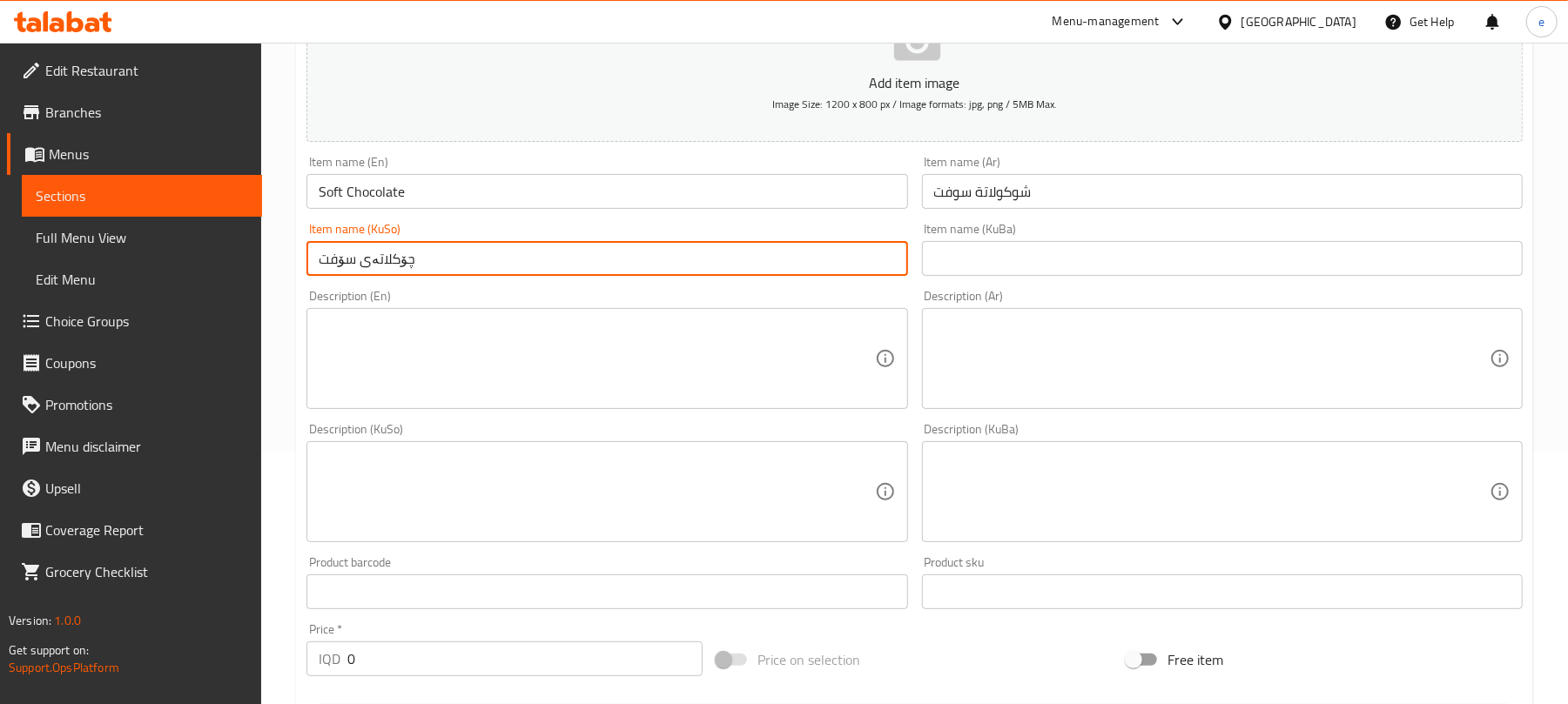
scroll to position [464, 0]
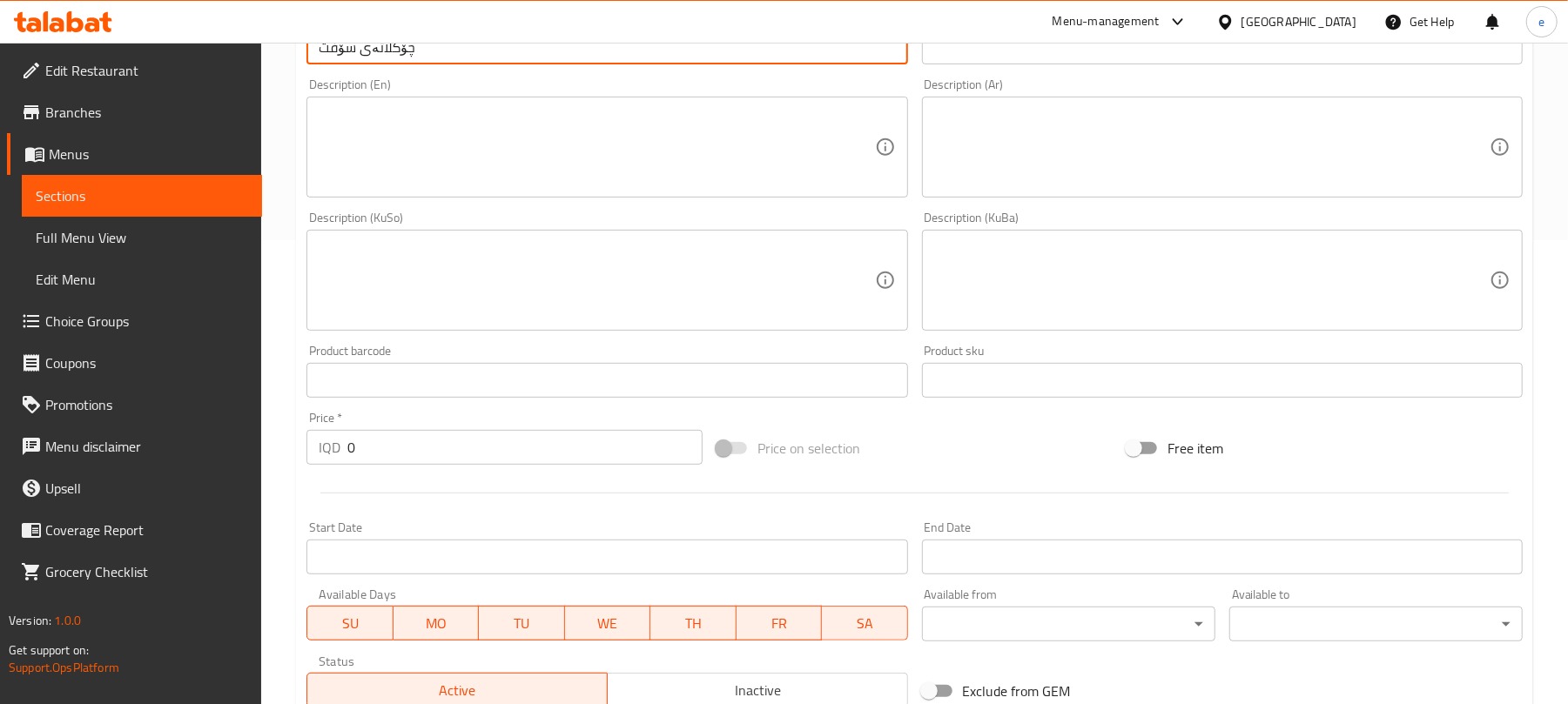
drag, startPoint x: 488, startPoint y: 454, endPoint x: 324, endPoint y: 439, distance: 164.7
click at [336, 439] on div "IQD 0 Price *" at bounding box center [505, 447] width 396 height 35
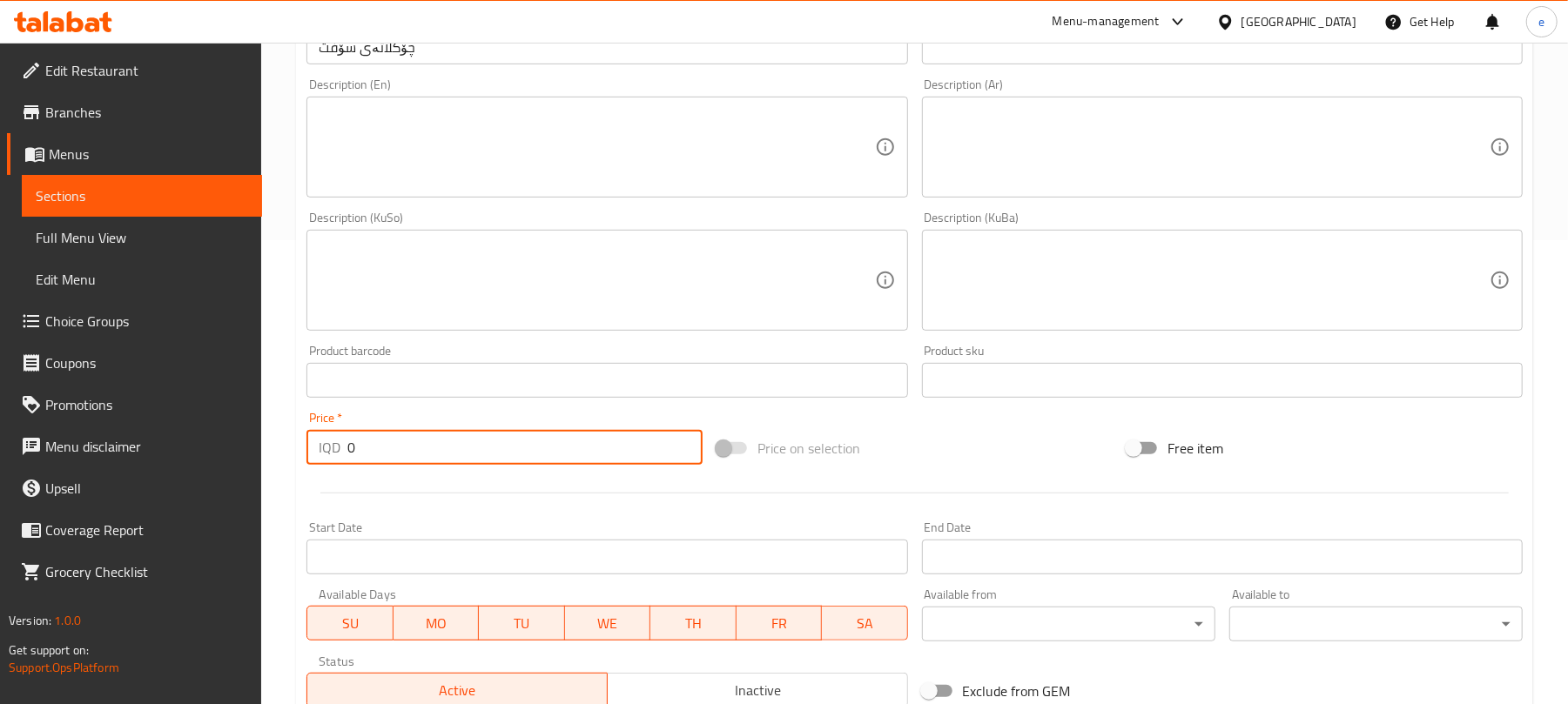
paste input "250"
type input "2500"
click at [1165, 136] on textarea at bounding box center [1212, 148] width 555 height 83
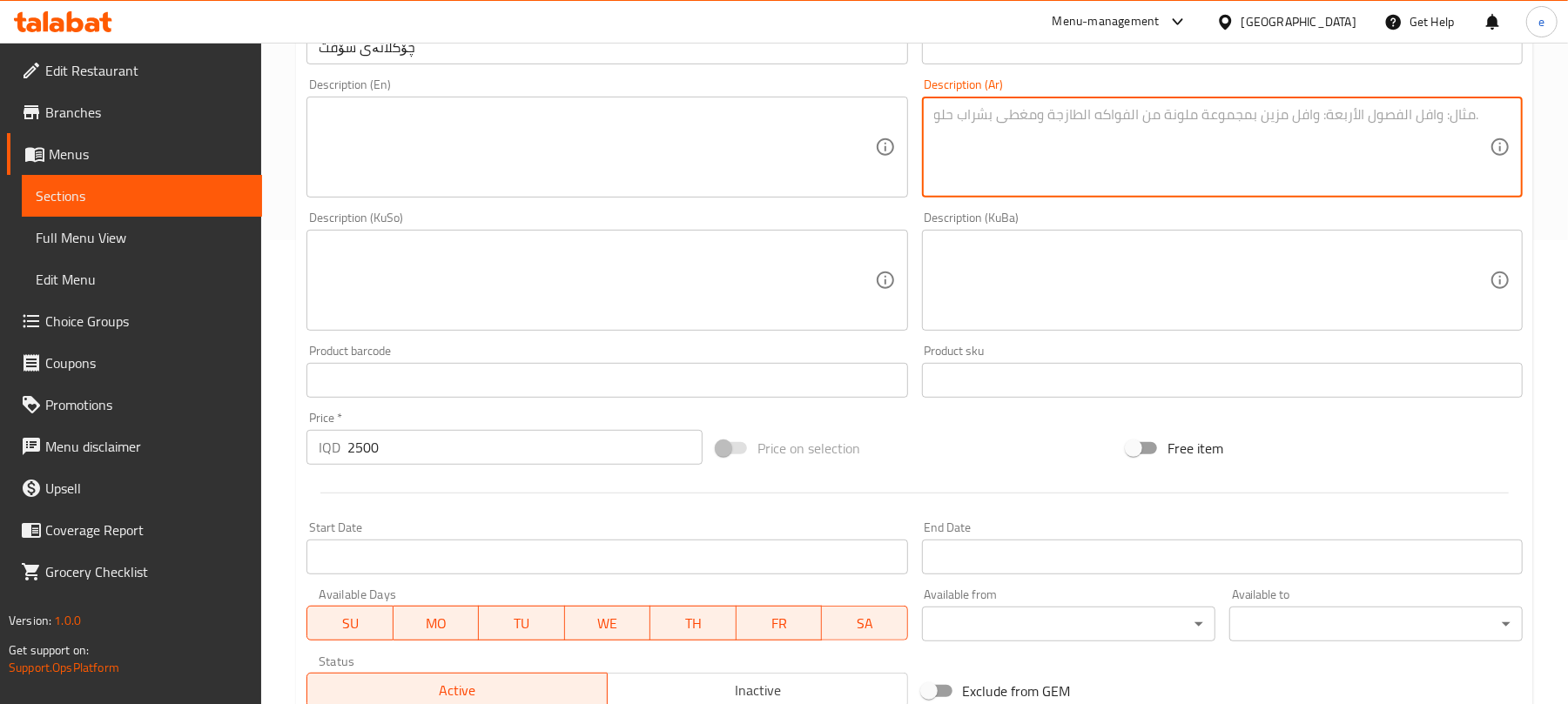
paste textarea "يقدم مع صلصة نوتيلا"
type textarea "يقدم مع صلصة نوتيلا"
click at [699, 155] on textarea at bounding box center [597, 148] width 555 height 83
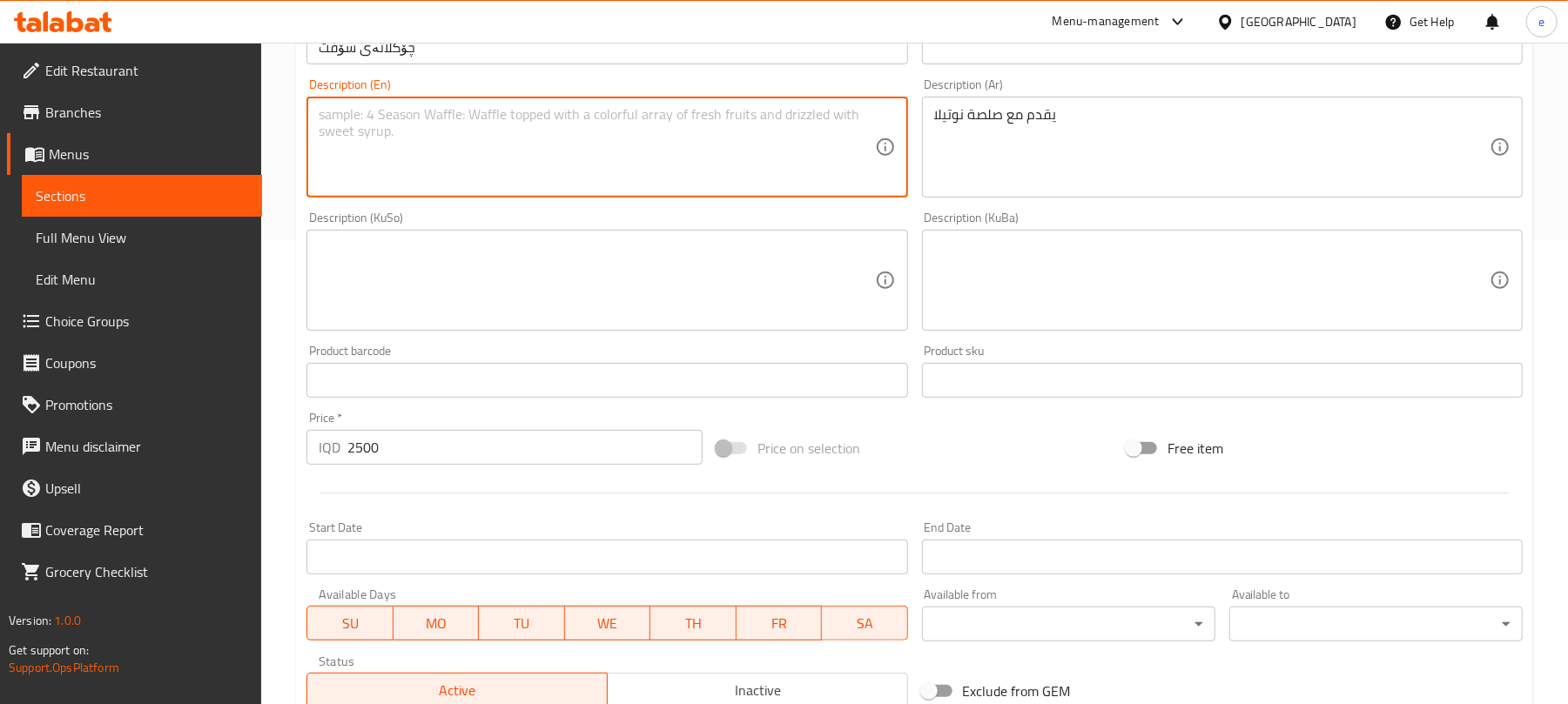
paste textarea "served with Nutella sauce"
type textarea "served with Nutella sauce"
click at [623, 238] on div "Description (KuSo)" at bounding box center [607, 280] width 601 height 101
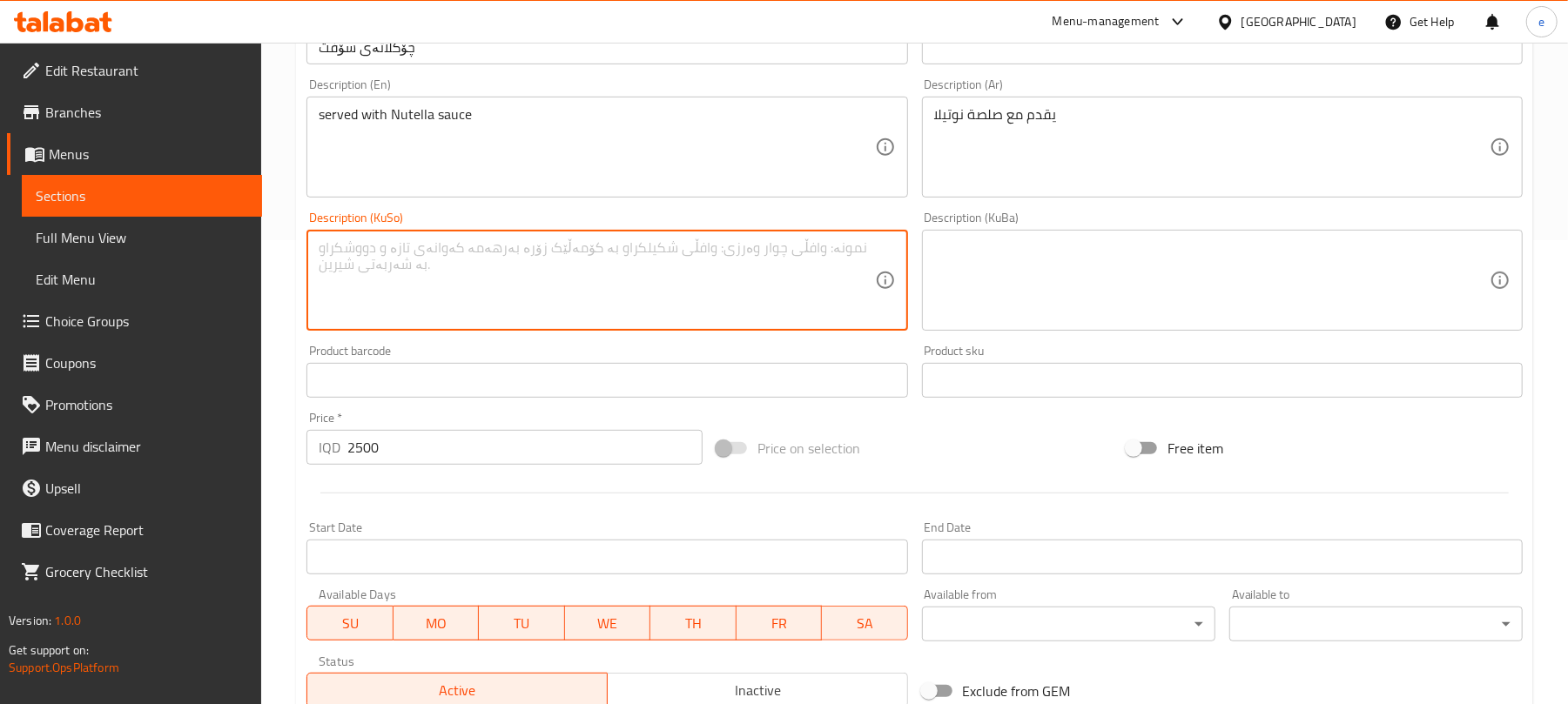
paste textarea "پیشکەش دەکرێت لەگەڵ سۆسی نۆتێلا"
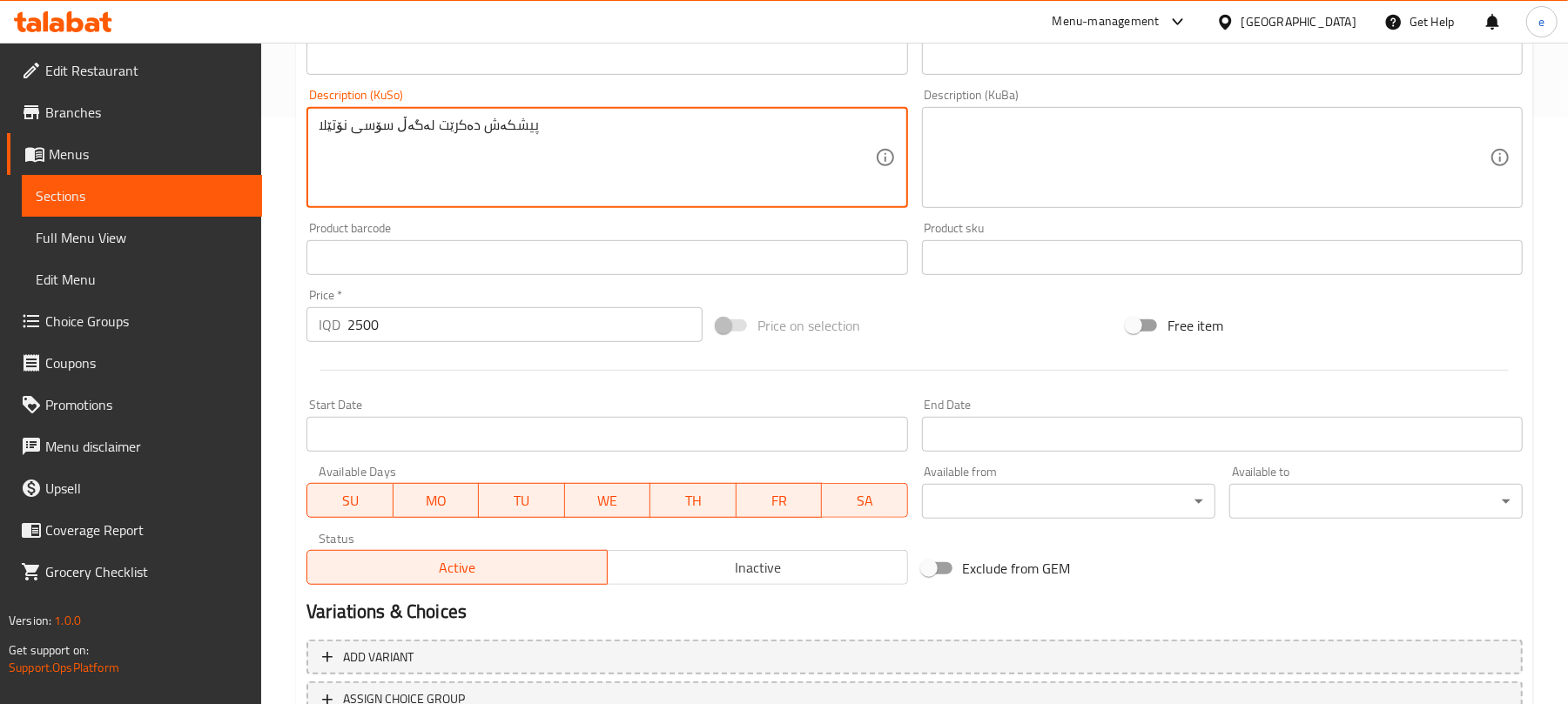
scroll to position [725, 0]
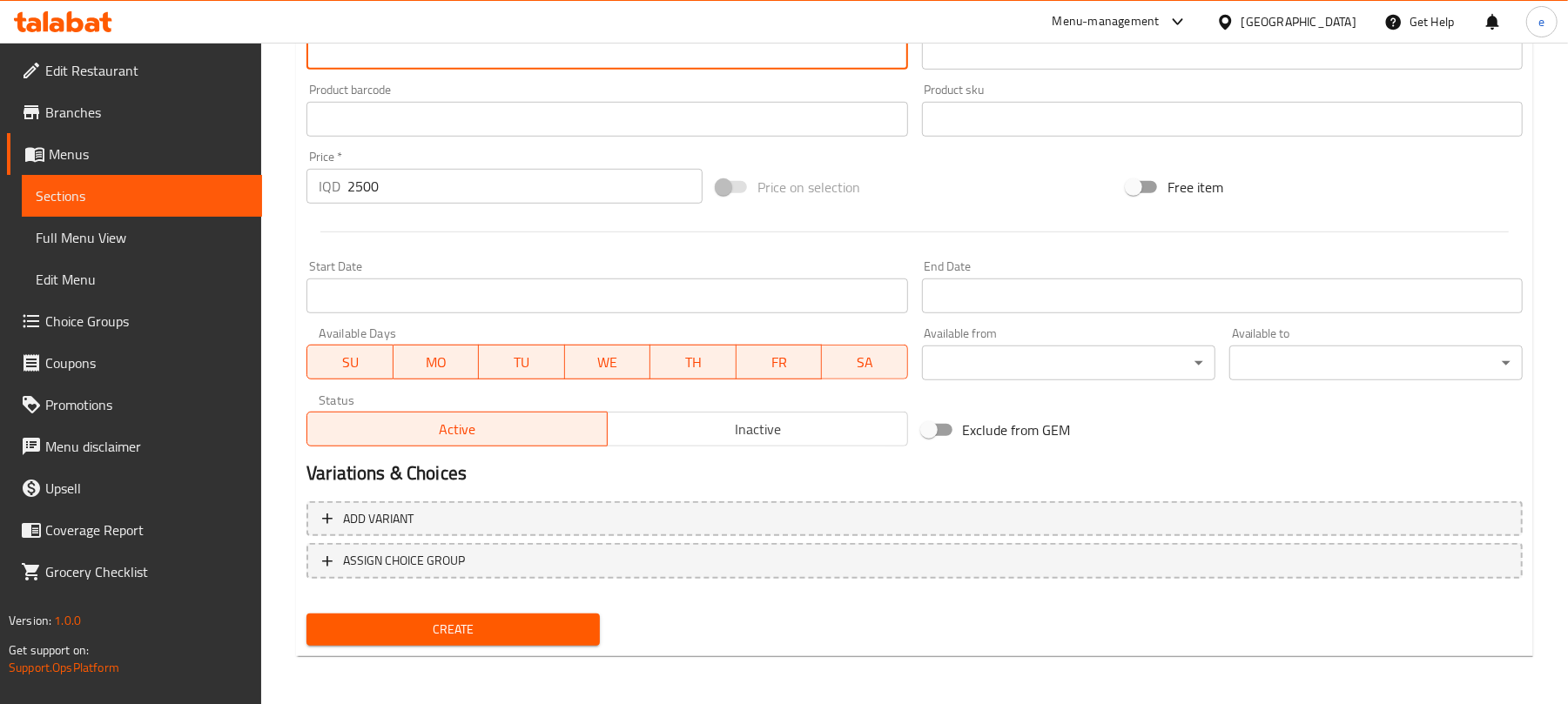
type textarea "پیشکەش دەکرێت لەگەڵ سۆسی نۆتێلا"
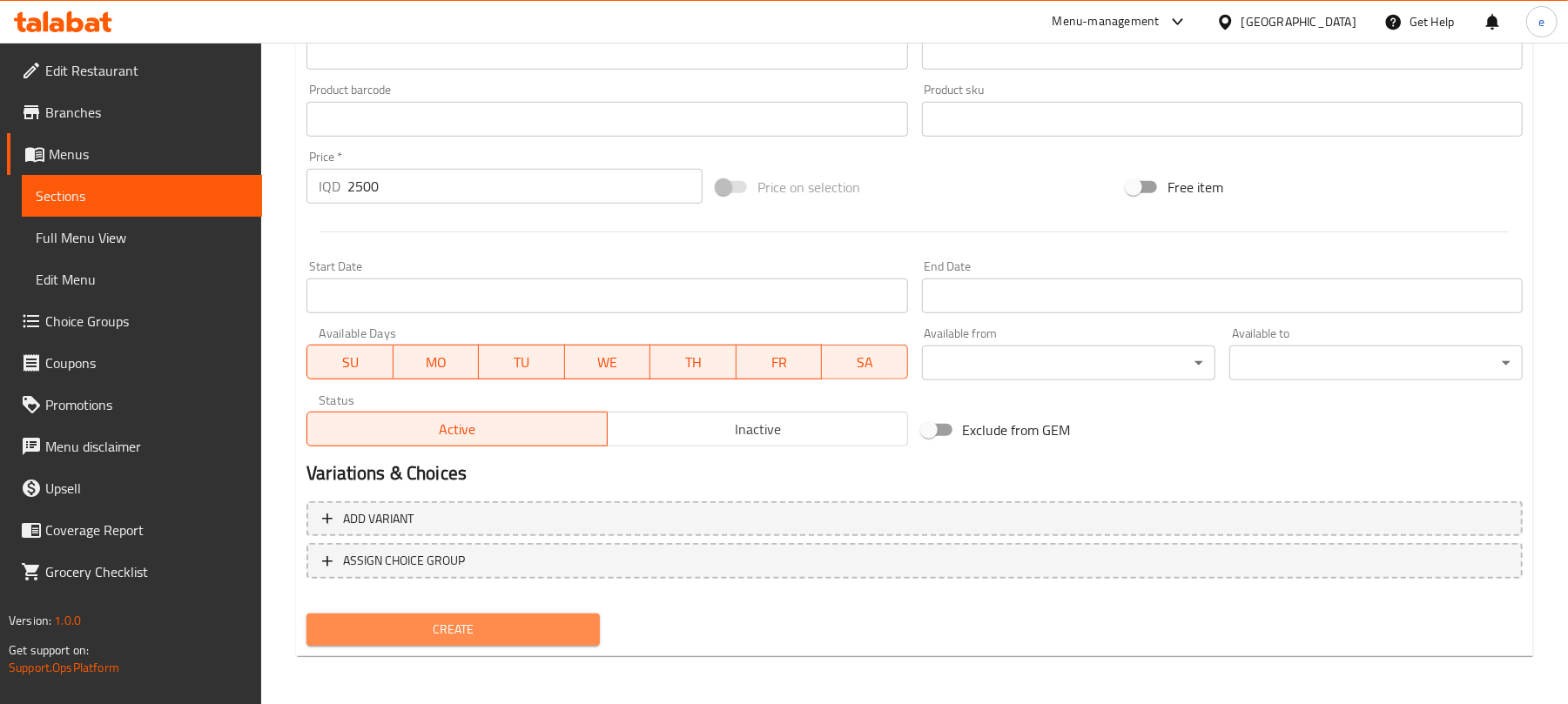
click at [545, 628] on span "Create" at bounding box center [454, 629] width 265 height 22
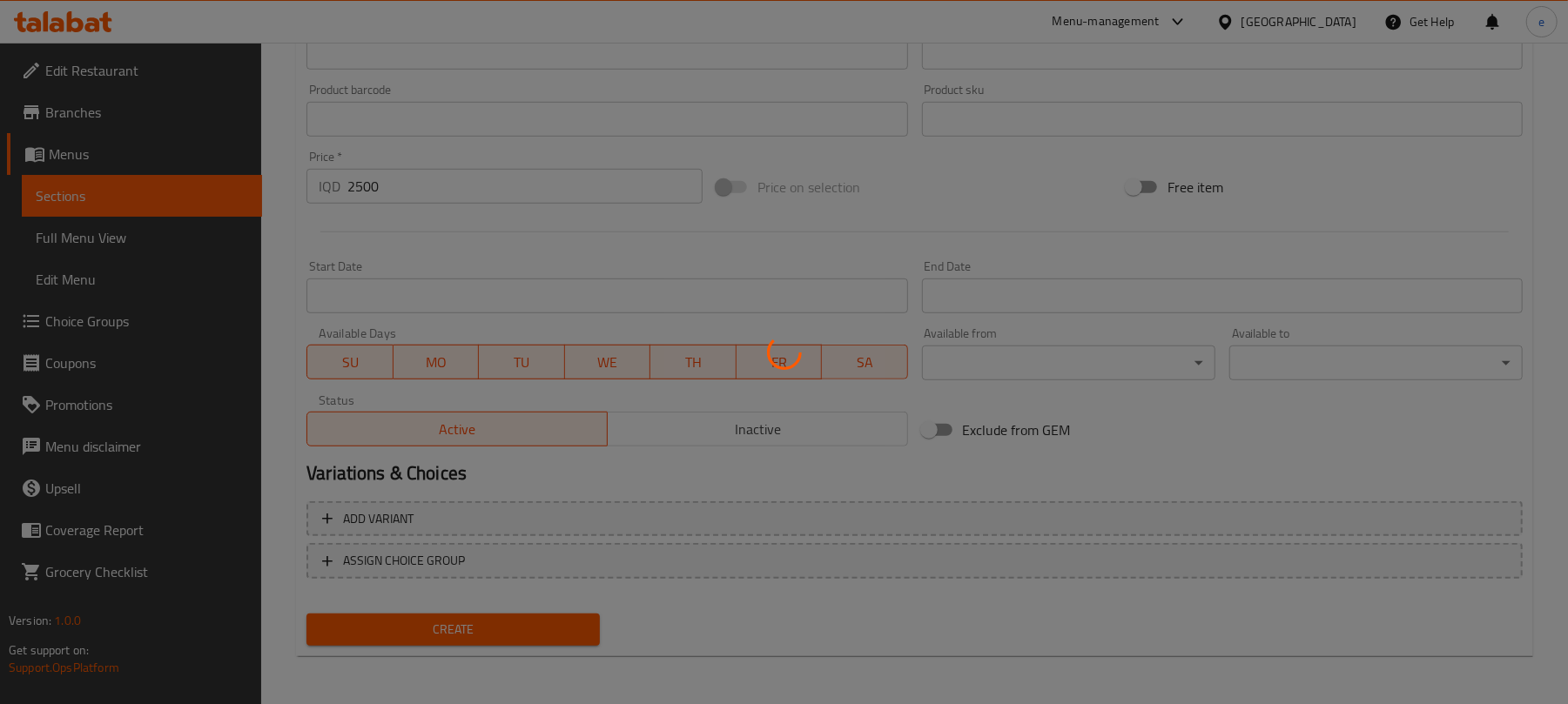
type input "0"
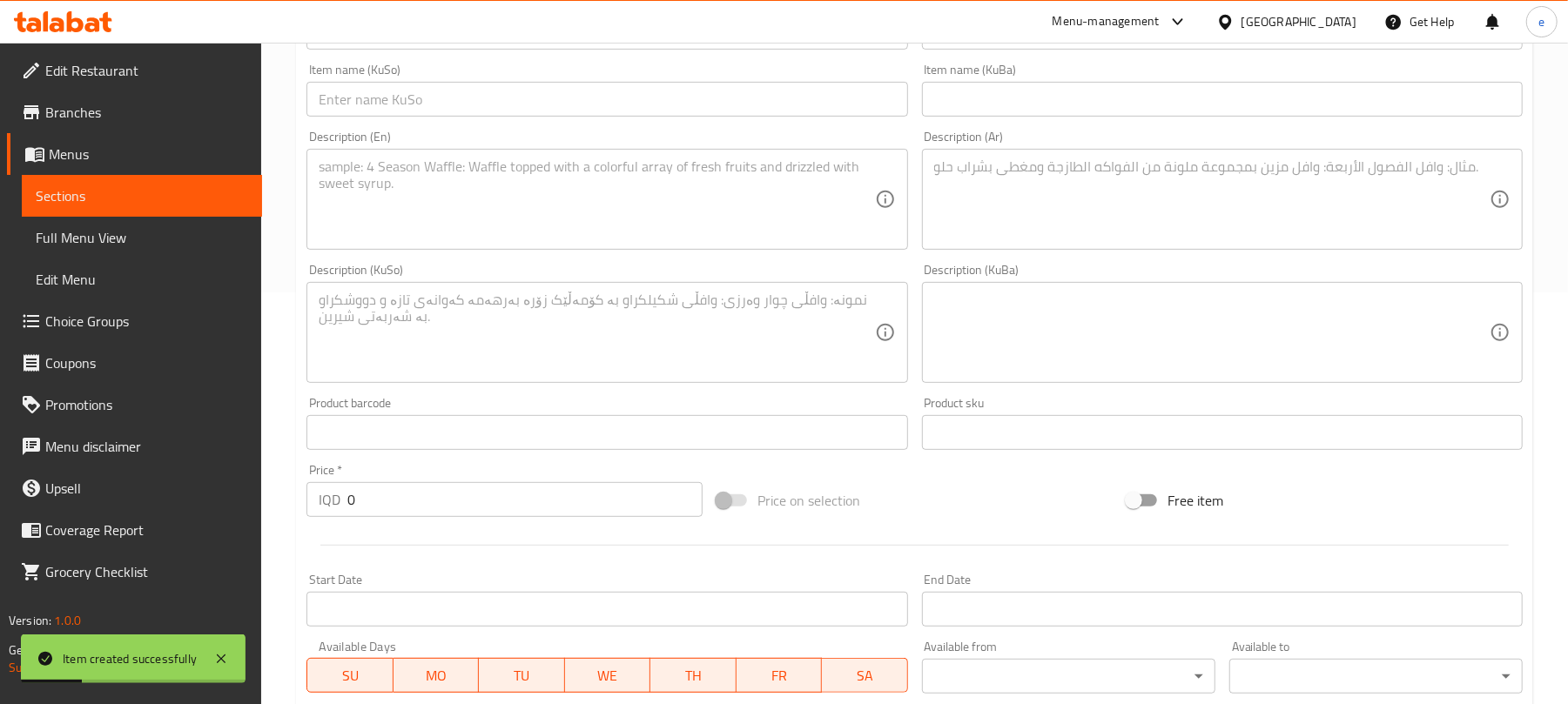
scroll to position [261, 0]
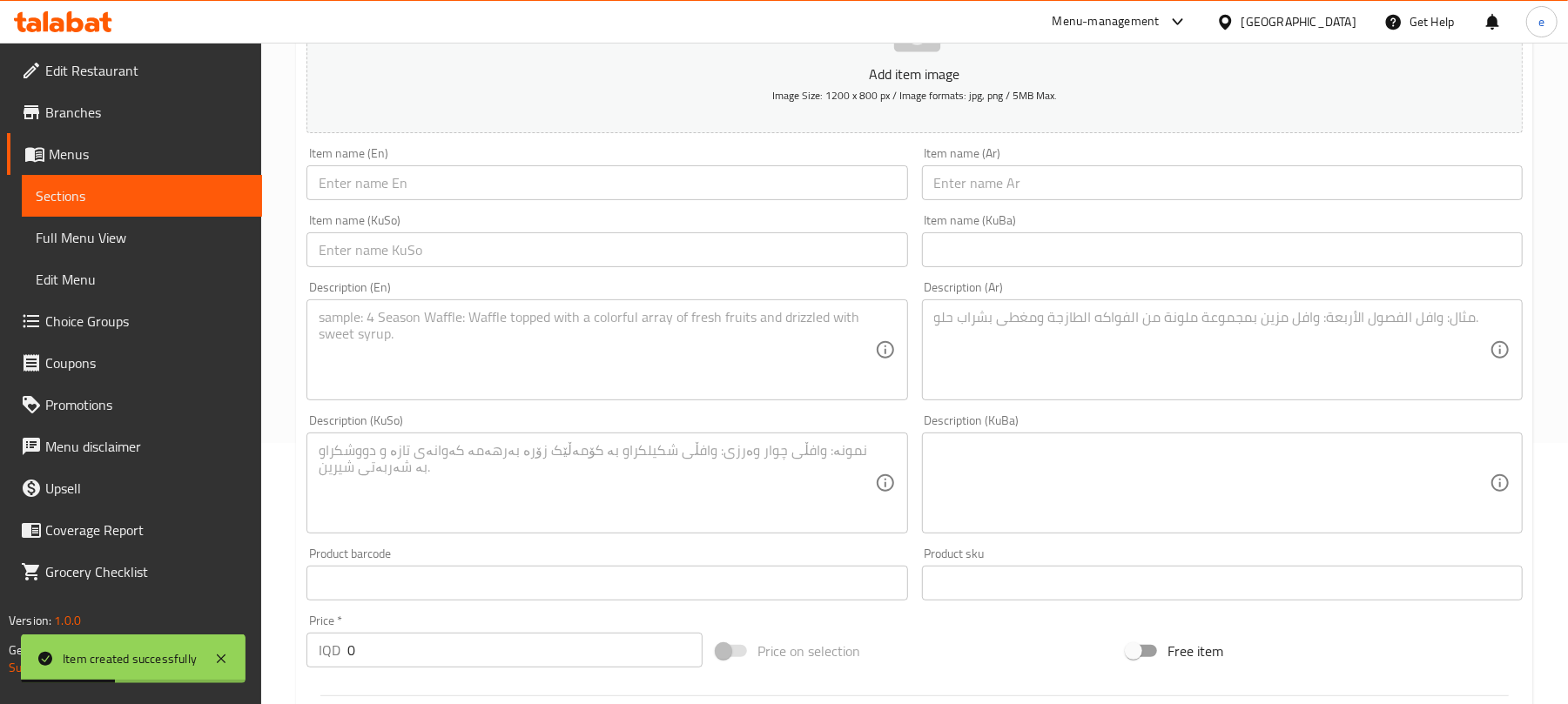
click at [1061, 190] on input "text" at bounding box center [1223, 183] width 601 height 35
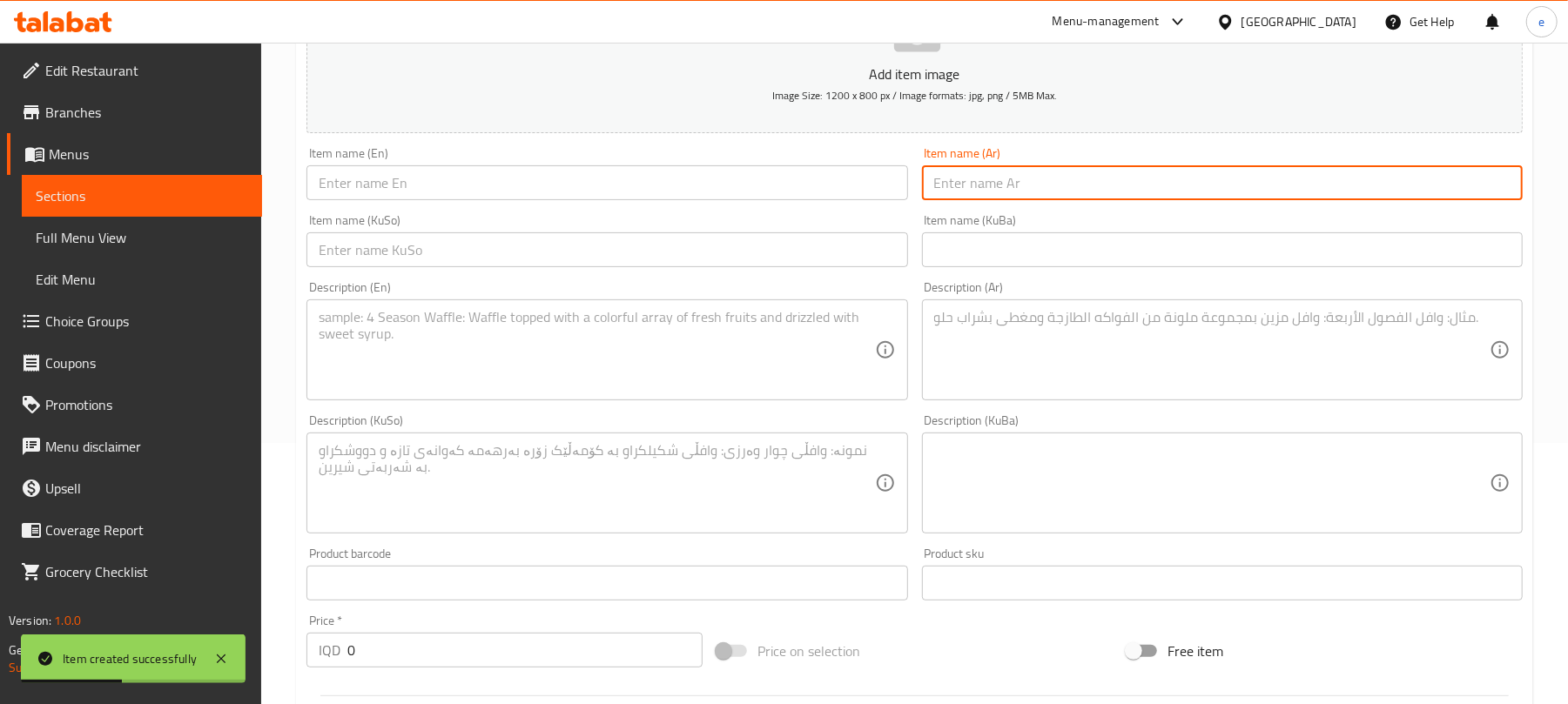
paste input "سوفت أبيض خاص"
type input "سوفت أبيض خاص"
click at [809, 175] on input "text" at bounding box center [607, 183] width 601 height 35
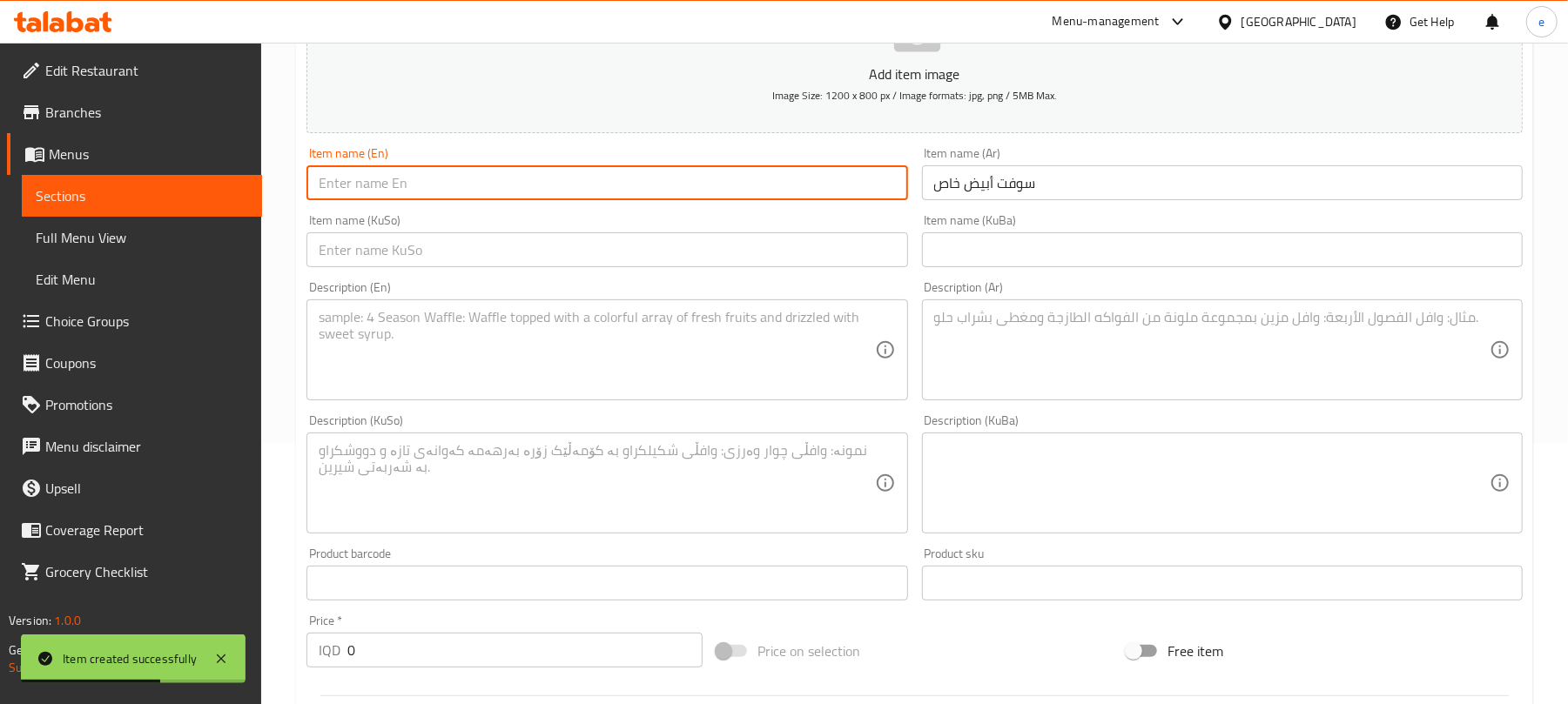
paste input "سۆفتی سپی تایبەت"
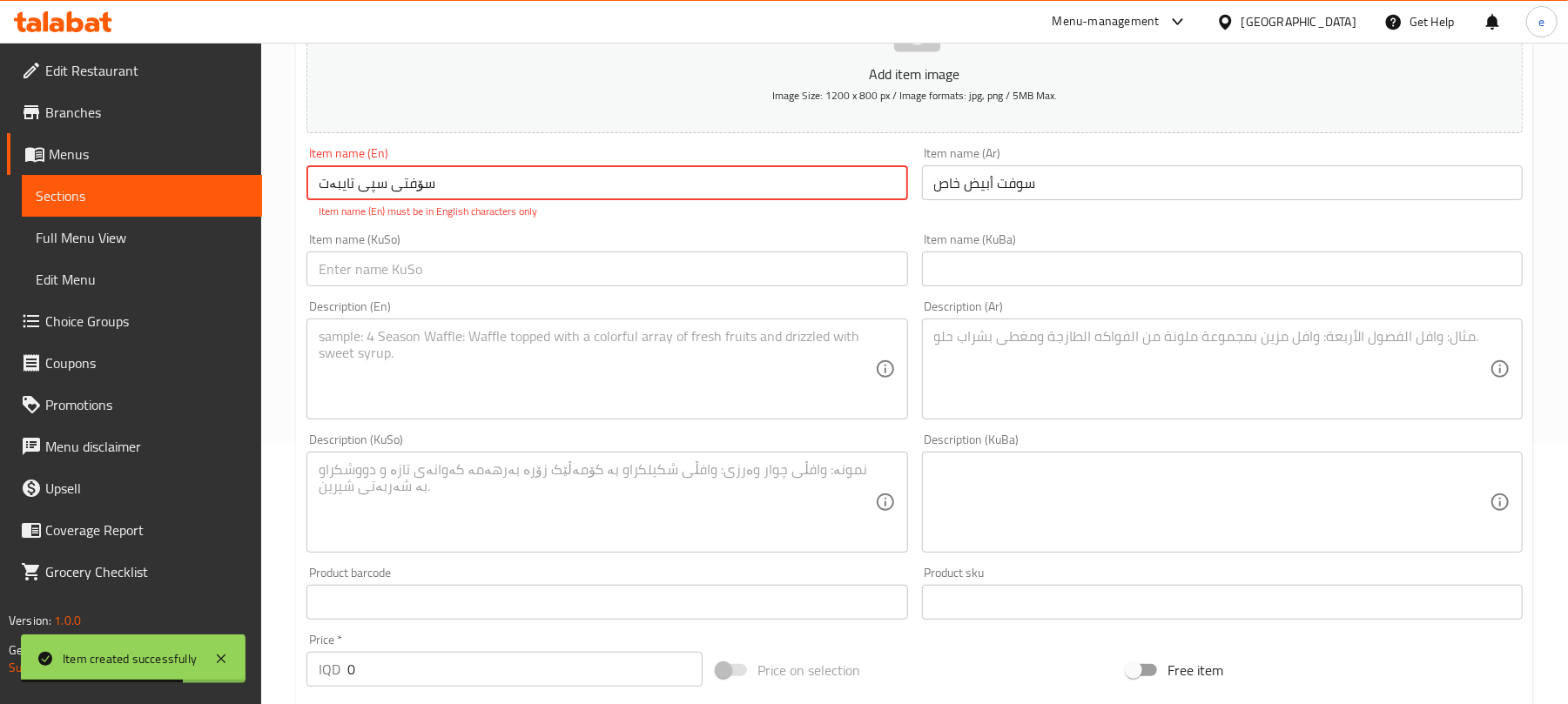
type input "سۆفتی سپی تایبەت"
click at [564, 277] on input "text" at bounding box center [607, 269] width 601 height 35
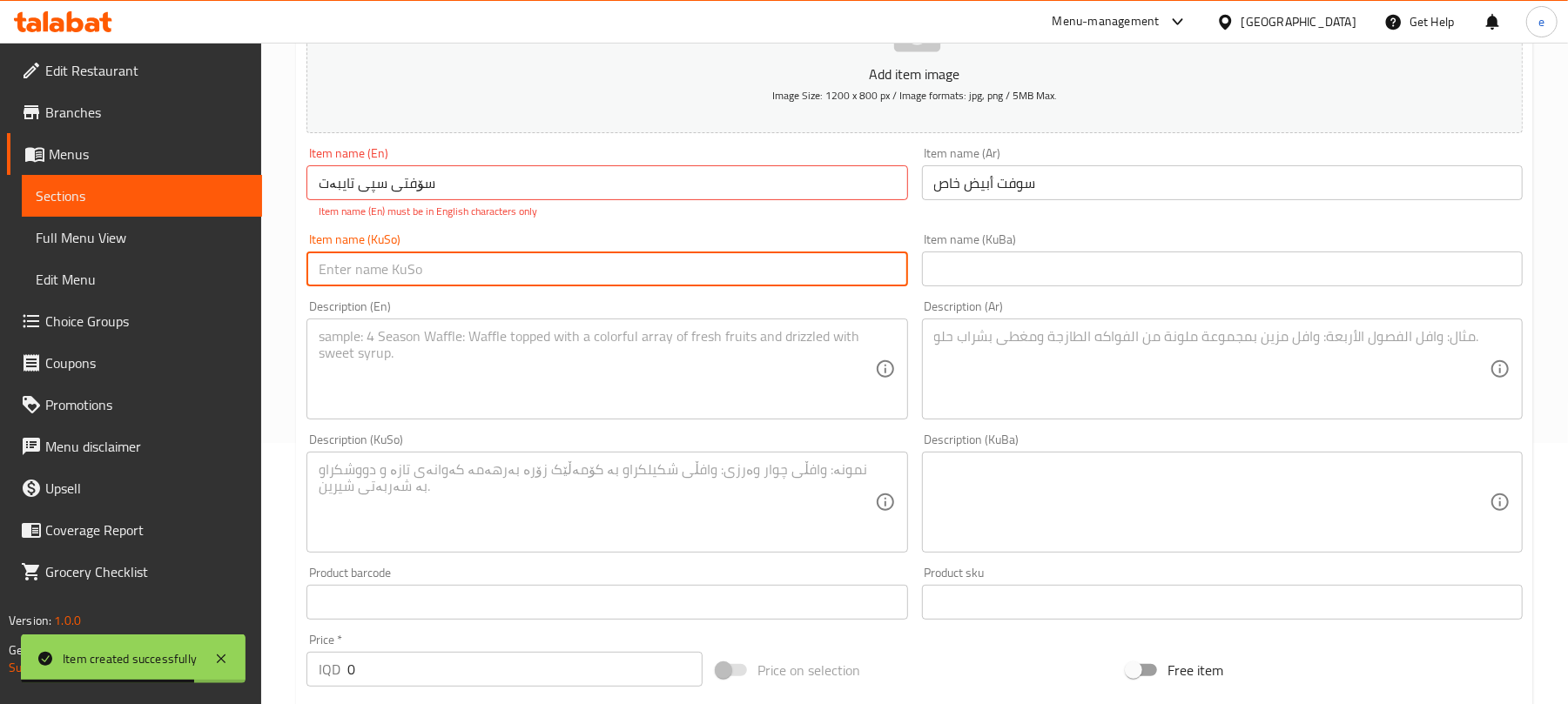
paste input "سۆفتی سپی تایبەت"
type input "سۆفتی سپی تایبەت"
click at [519, 196] on input "سۆفتی سپی تایبەت" at bounding box center [607, 183] width 601 height 35
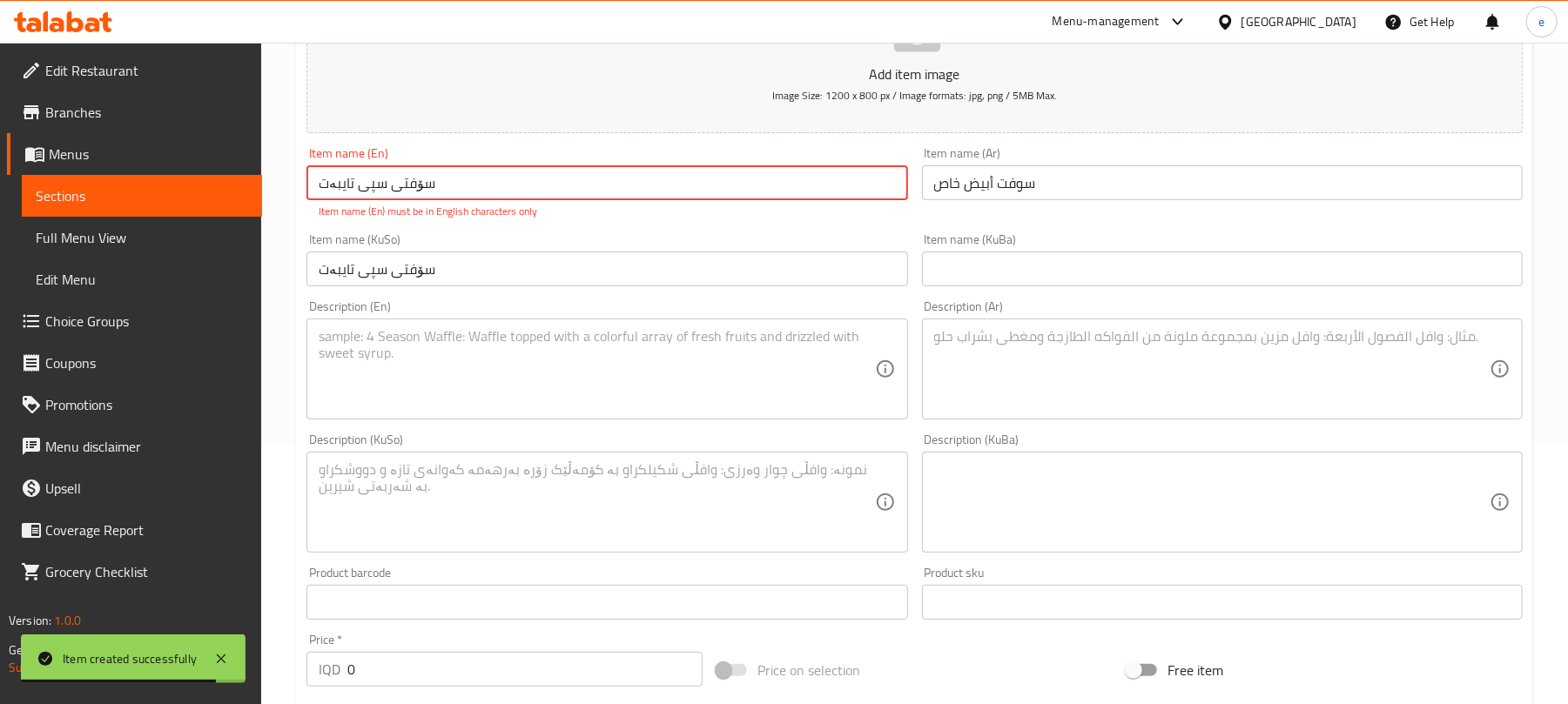
click at [519, 196] on input "سۆفتی سپی تایبەت" at bounding box center [607, 183] width 601 height 35
paste input "Special White Soft"
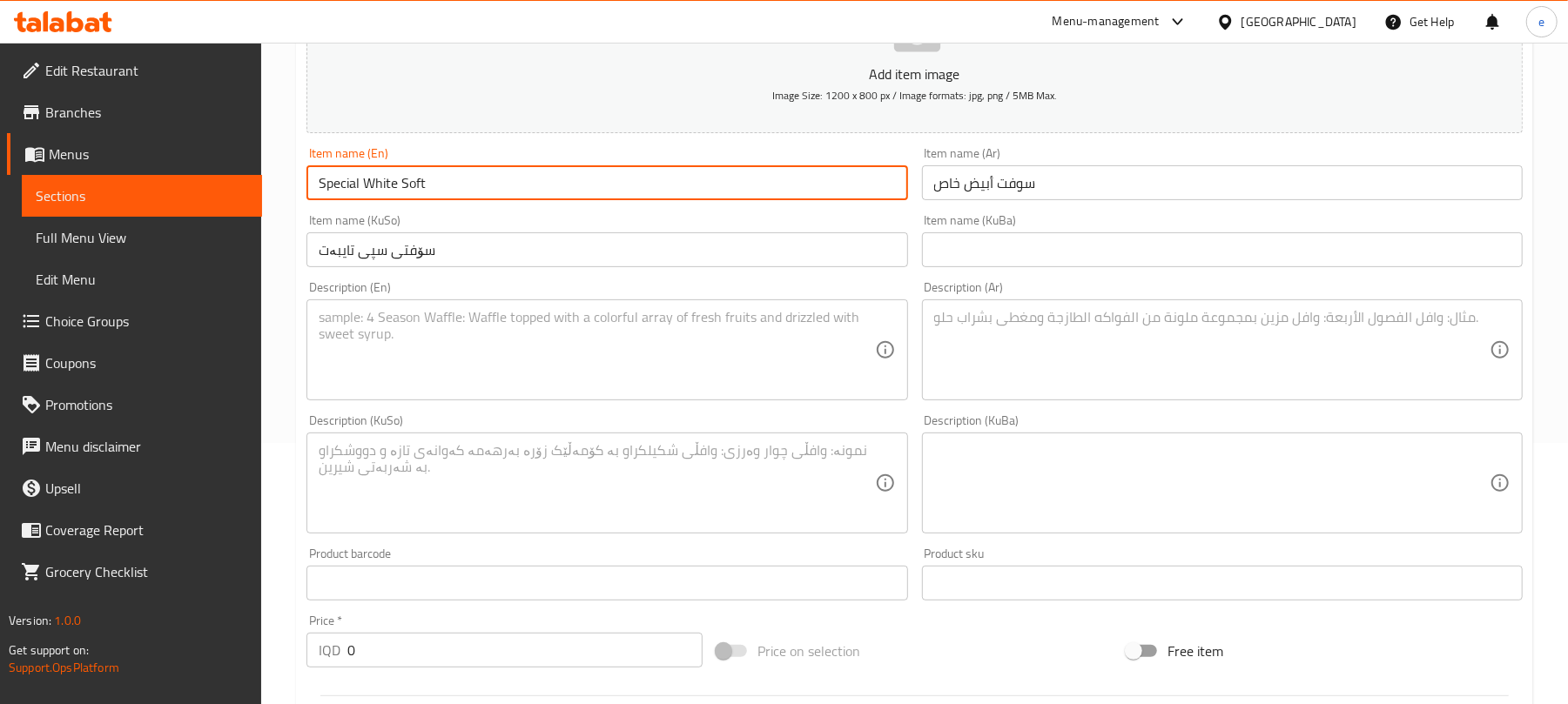
type input "Special White Soft"
drag, startPoint x: 369, startPoint y: 648, endPoint x: 211, endPoint y: 620, distance: 160.5
click at [230, 620] on div "Edit Restaurant Branches Menus Sections Full Menu View Edit Menu Choice Groups …" at bounding box center [784, 475] width 1568 height 1388
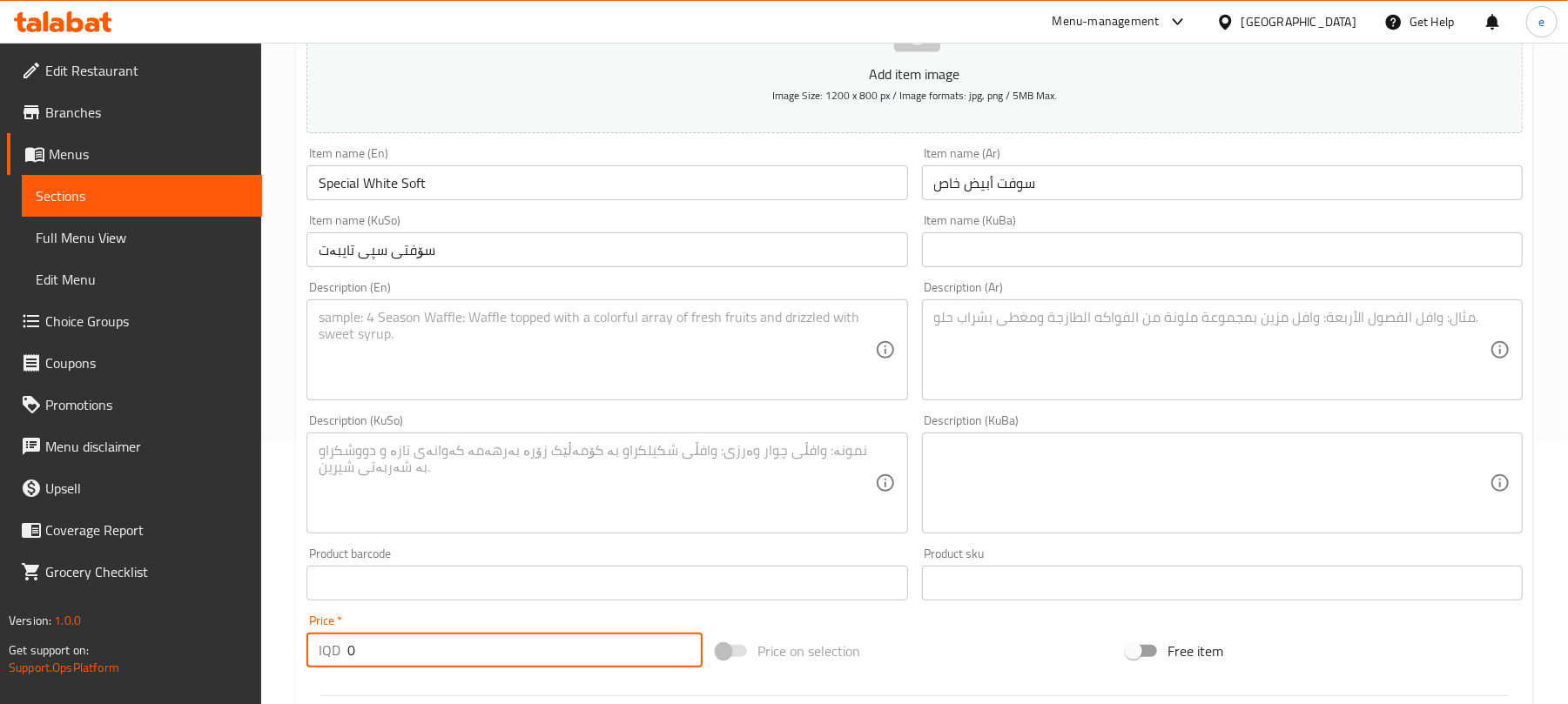
paste input "200"
type input "2000"
click at [1081, 350] on textarea at bounding box center [1212, 351] width 555 height 83
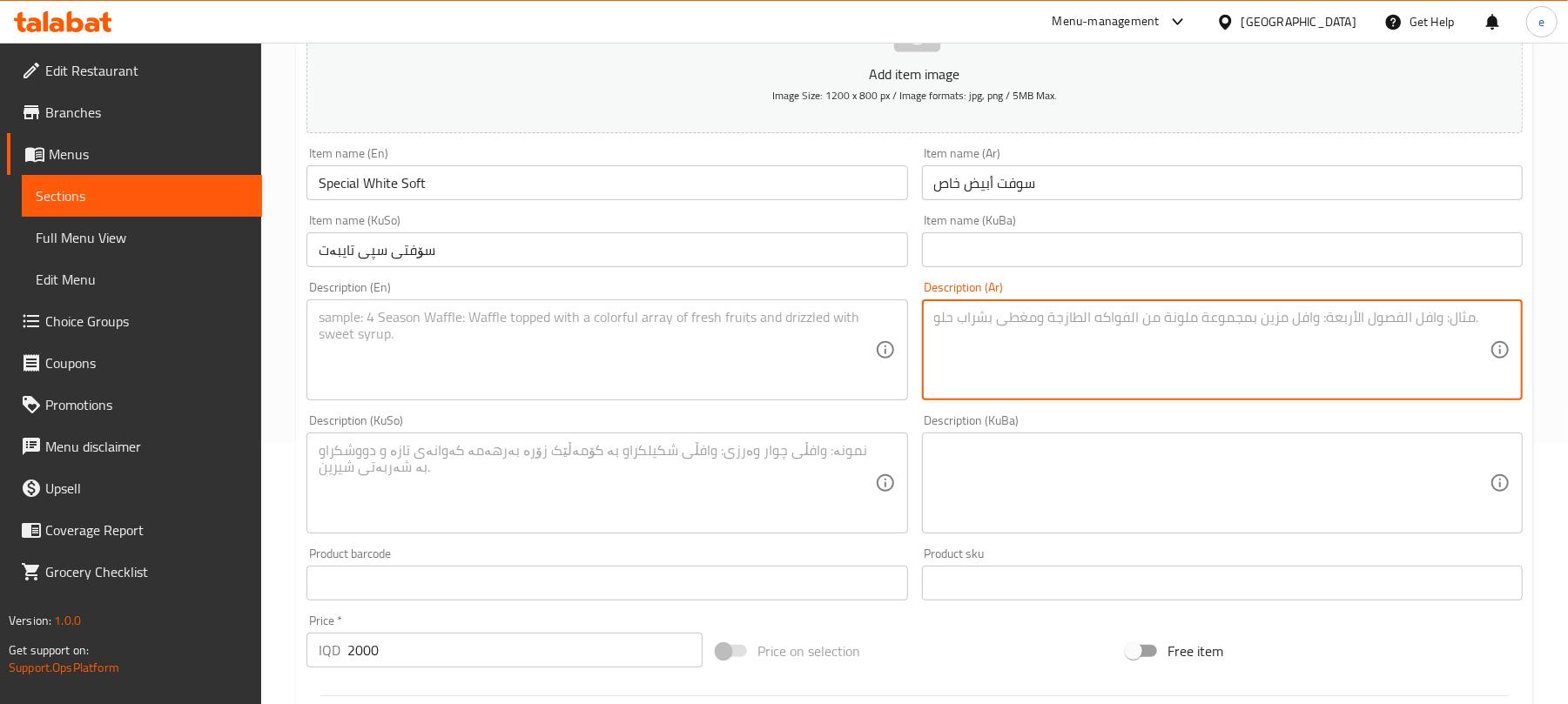
paste textarea "1 جلاس"
type textarea "1 جلاس"
click at [705, 364] on textarea at bounding box center [597, 351] width 555 height 83
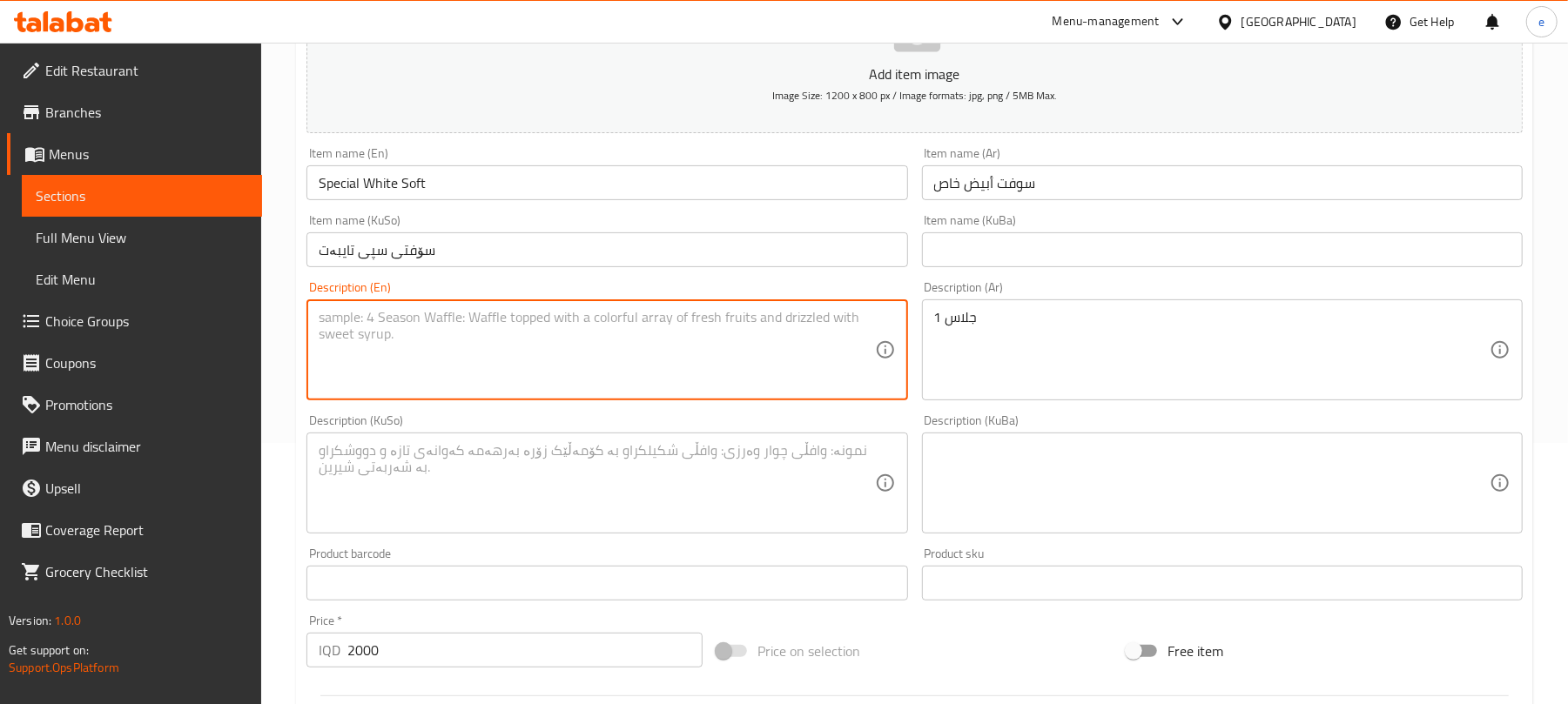
paste textarea "1 glass"
type textarea "1 glass"
click at [655, 493] on textarea at bounding box center [597, 483] width 555 height 83
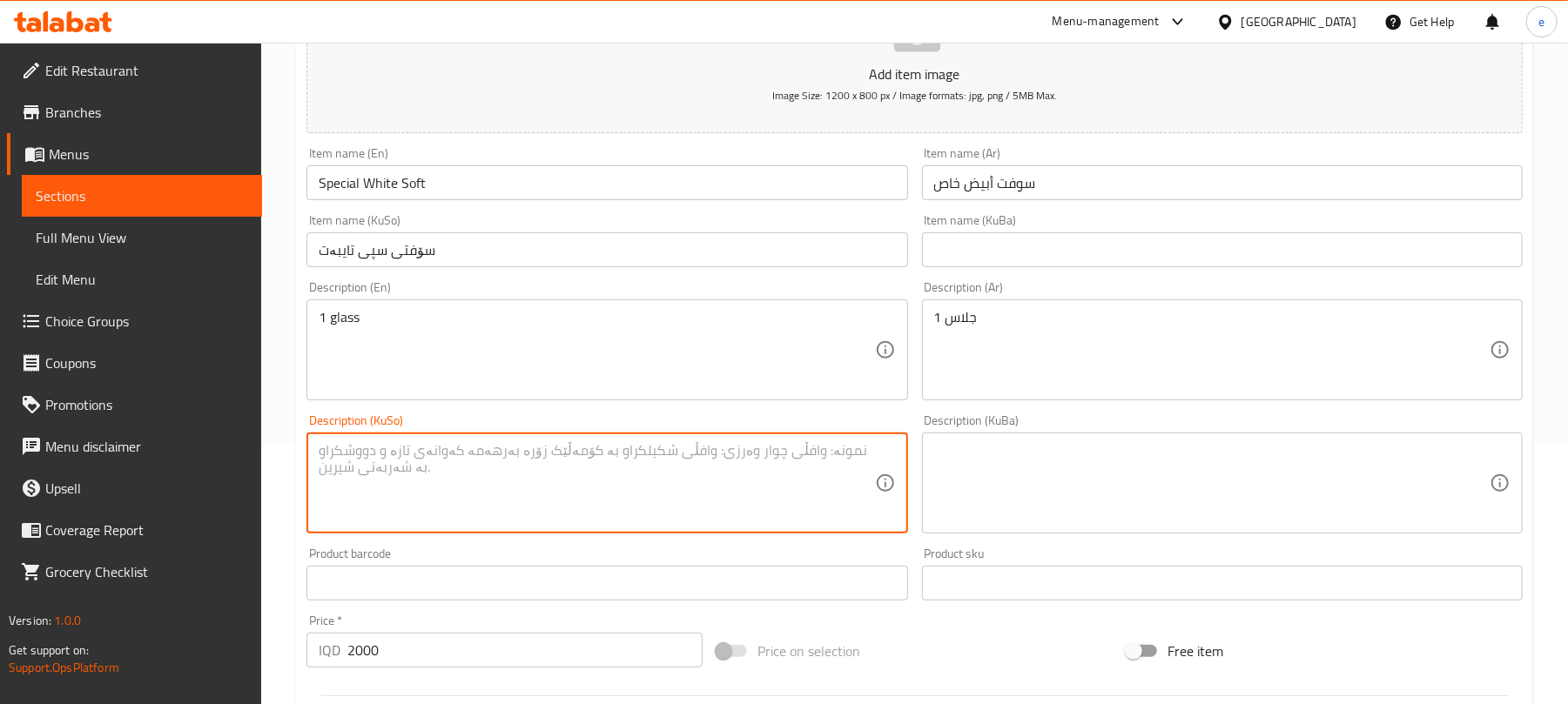
paste textarea "1 پەرداخ"
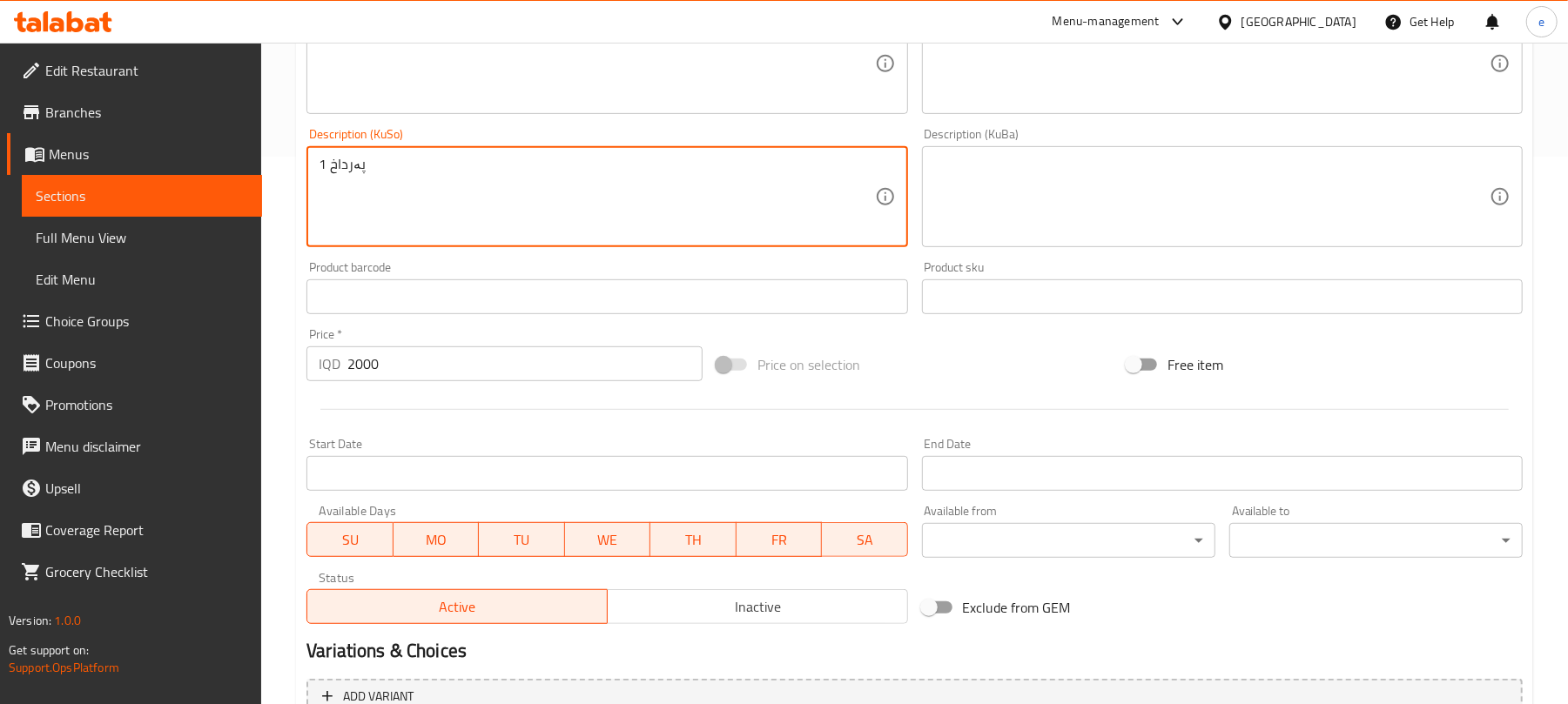
scroll to position [725, 0]
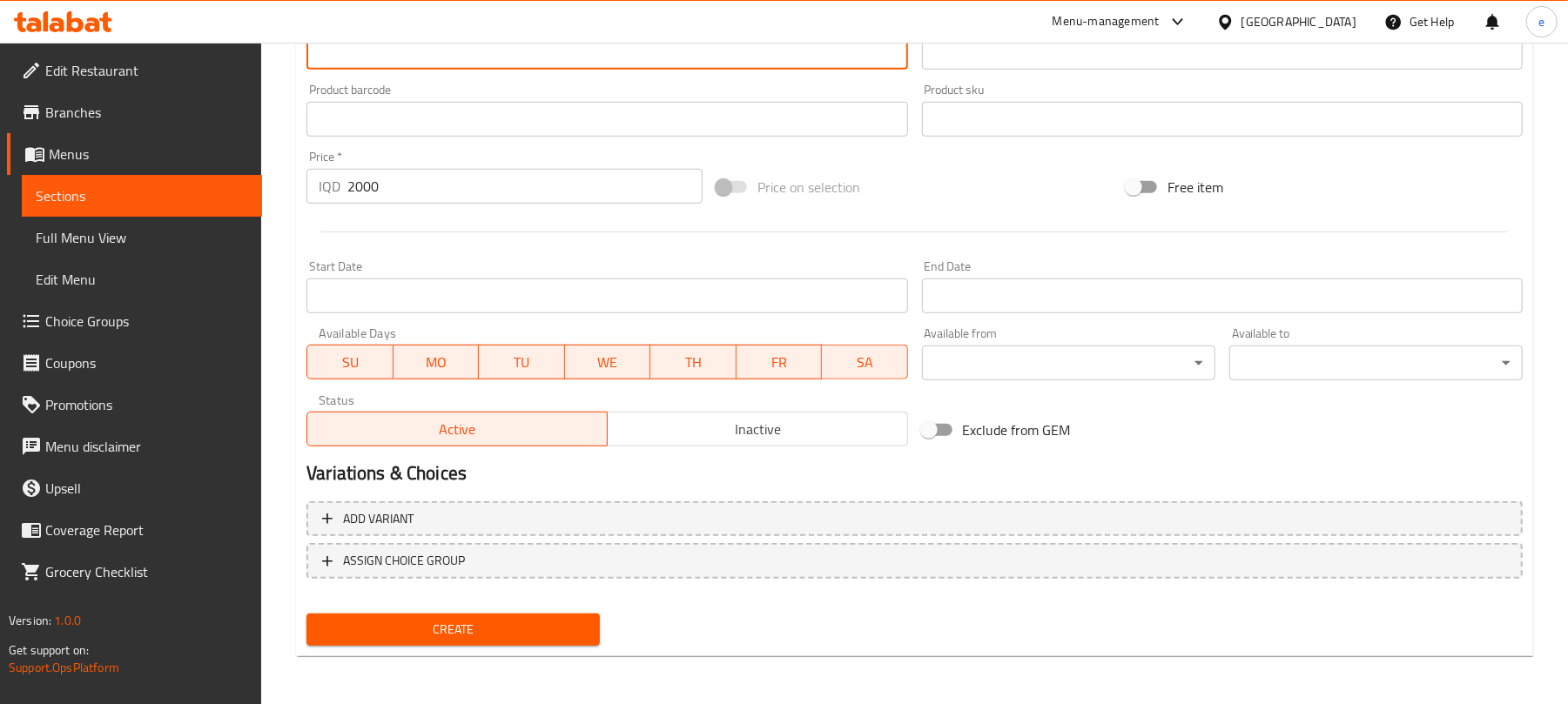
type textarea "1 پەرداخ"
click at [454, 631] on span "Create" at bounding box center [454, 629] width 265 height 22
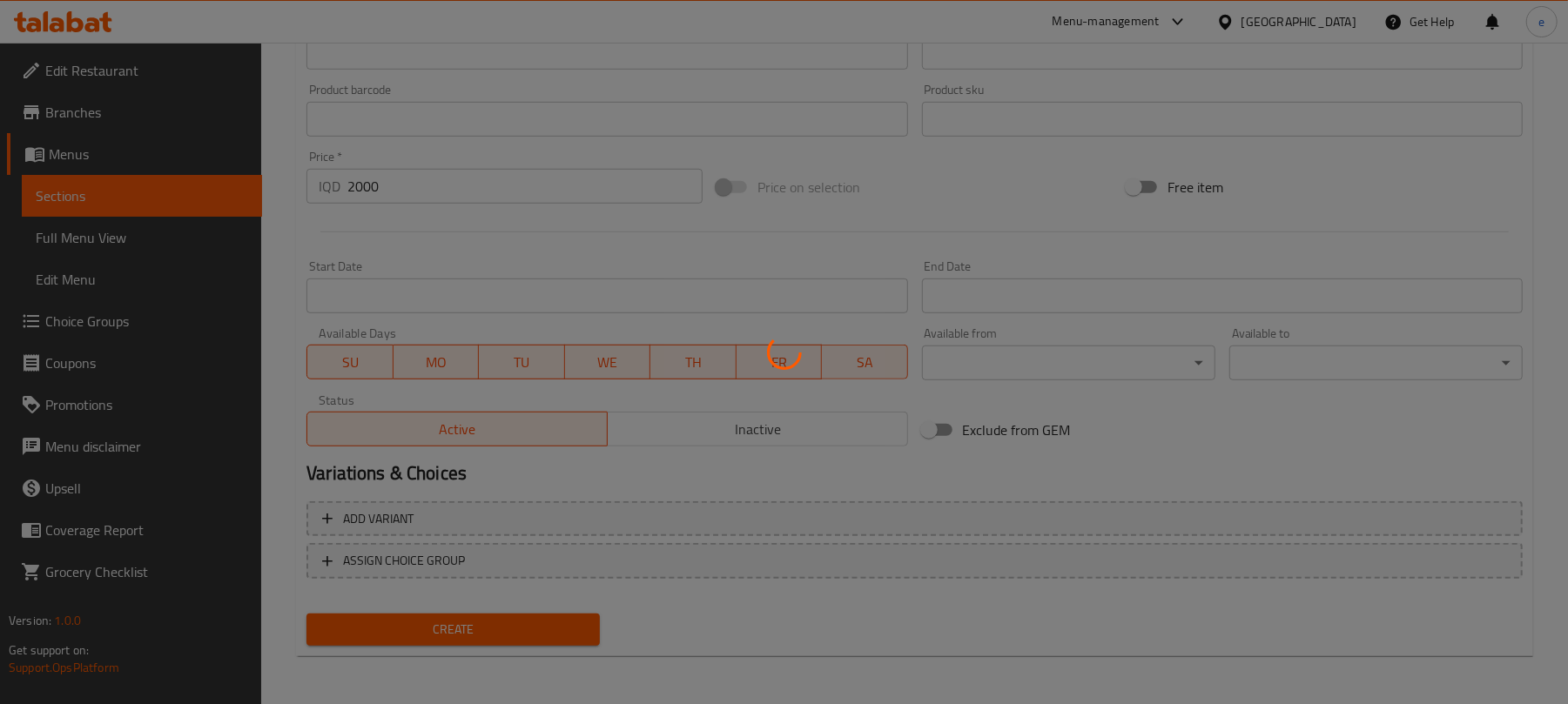
type input "0"
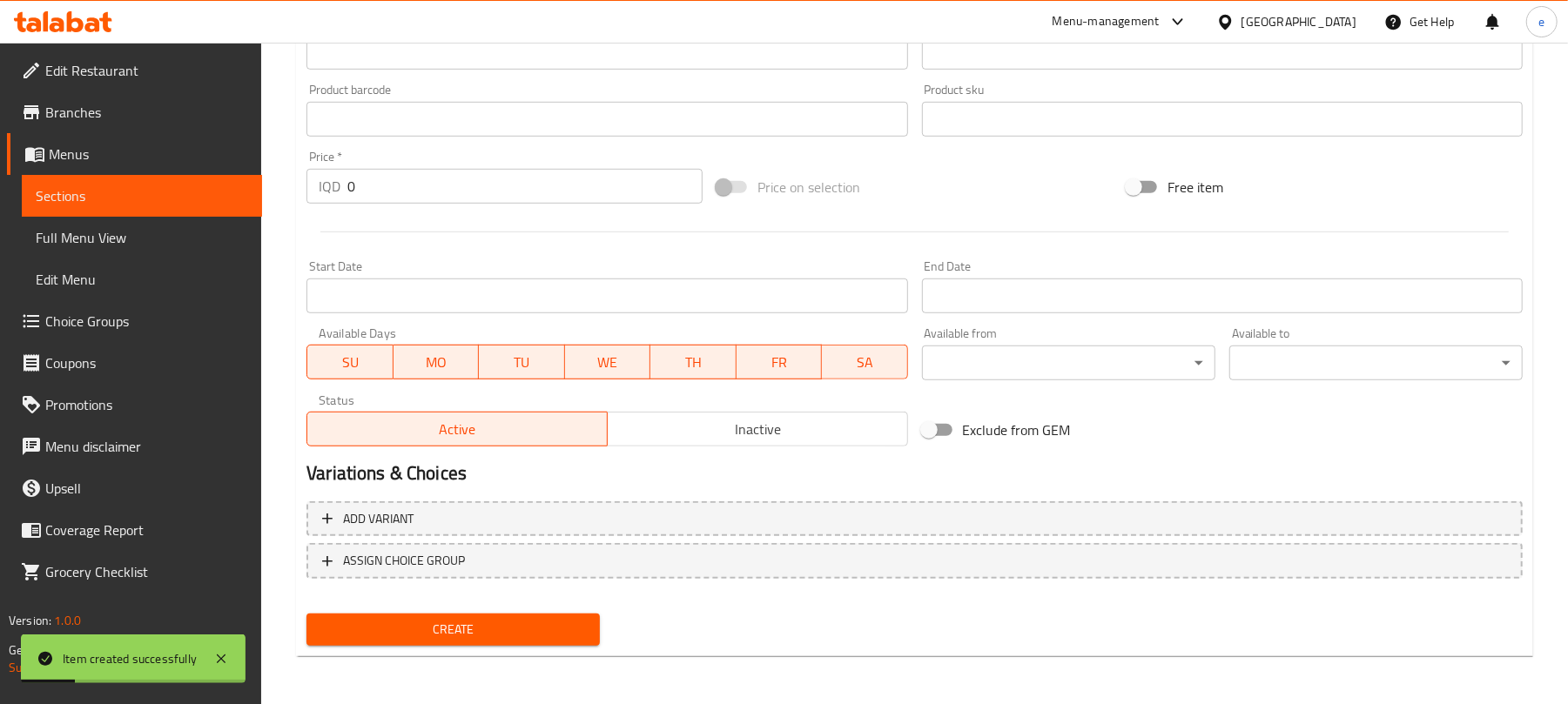
click at [190, 200] on span "Sections" at bounding box center [142, 196] width 213 height 21
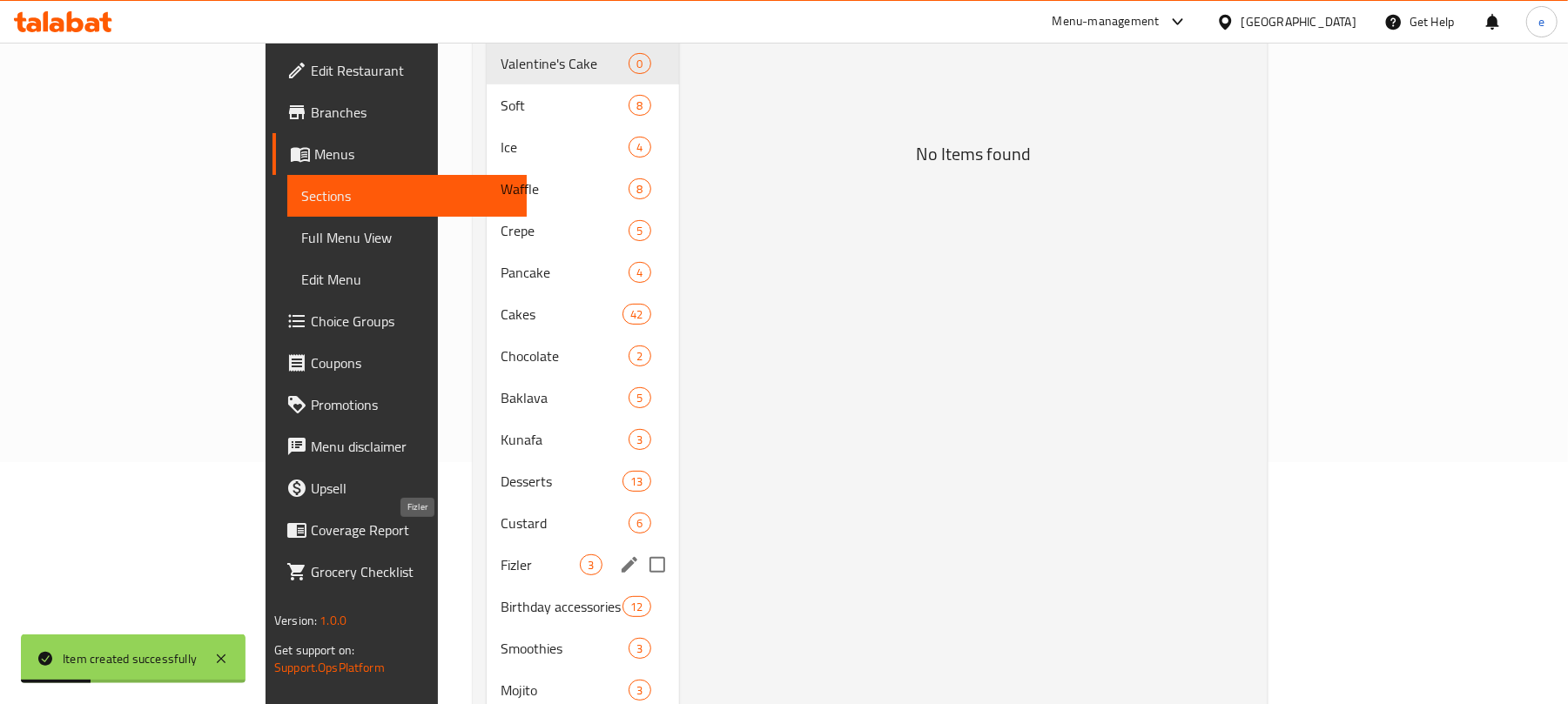
scroll to position [214, 0]
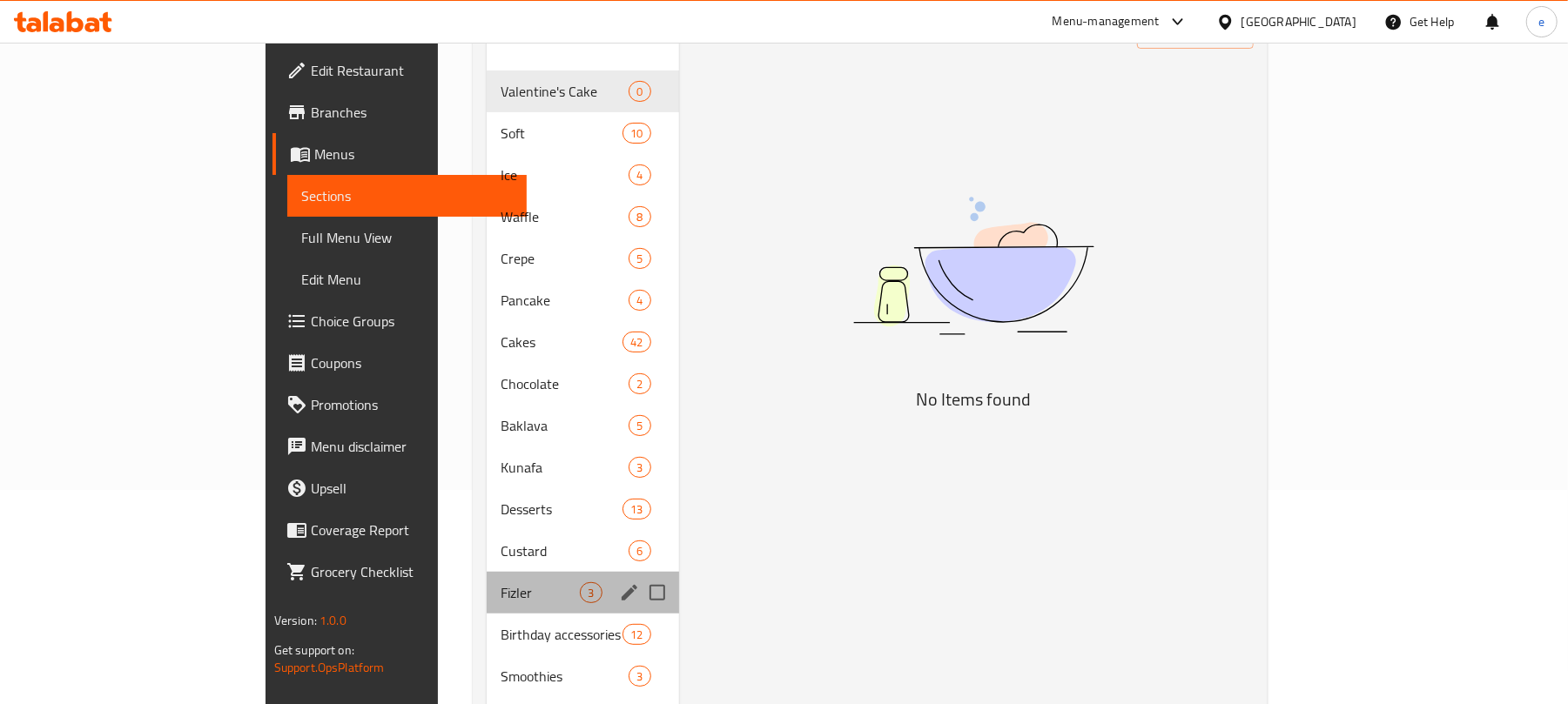
click at [487, 572] on div "Fizler 3" at bounding box center [583, 593] width 192 height 42
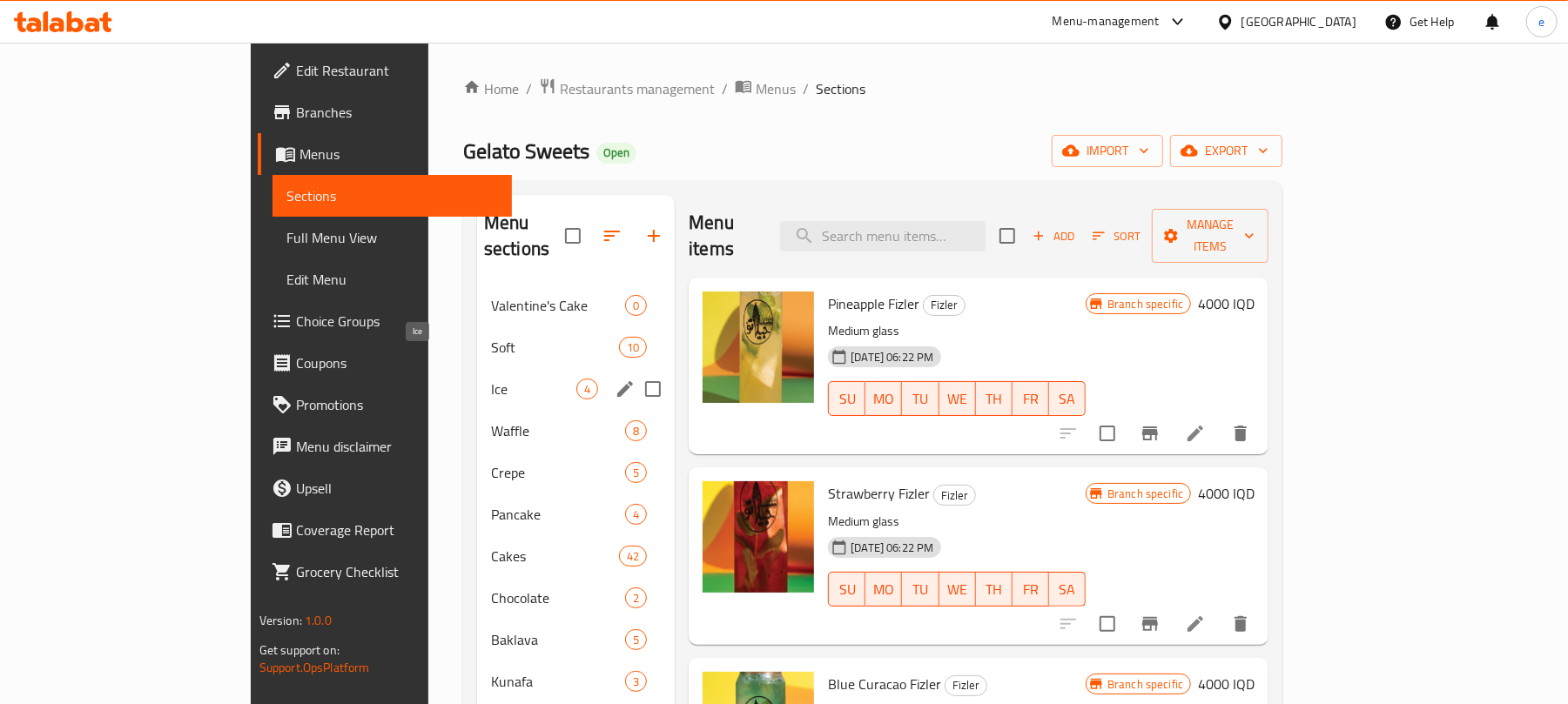
click at [491, 379] on span "Ice" at bounding box center [534, 389] width 85 height 21
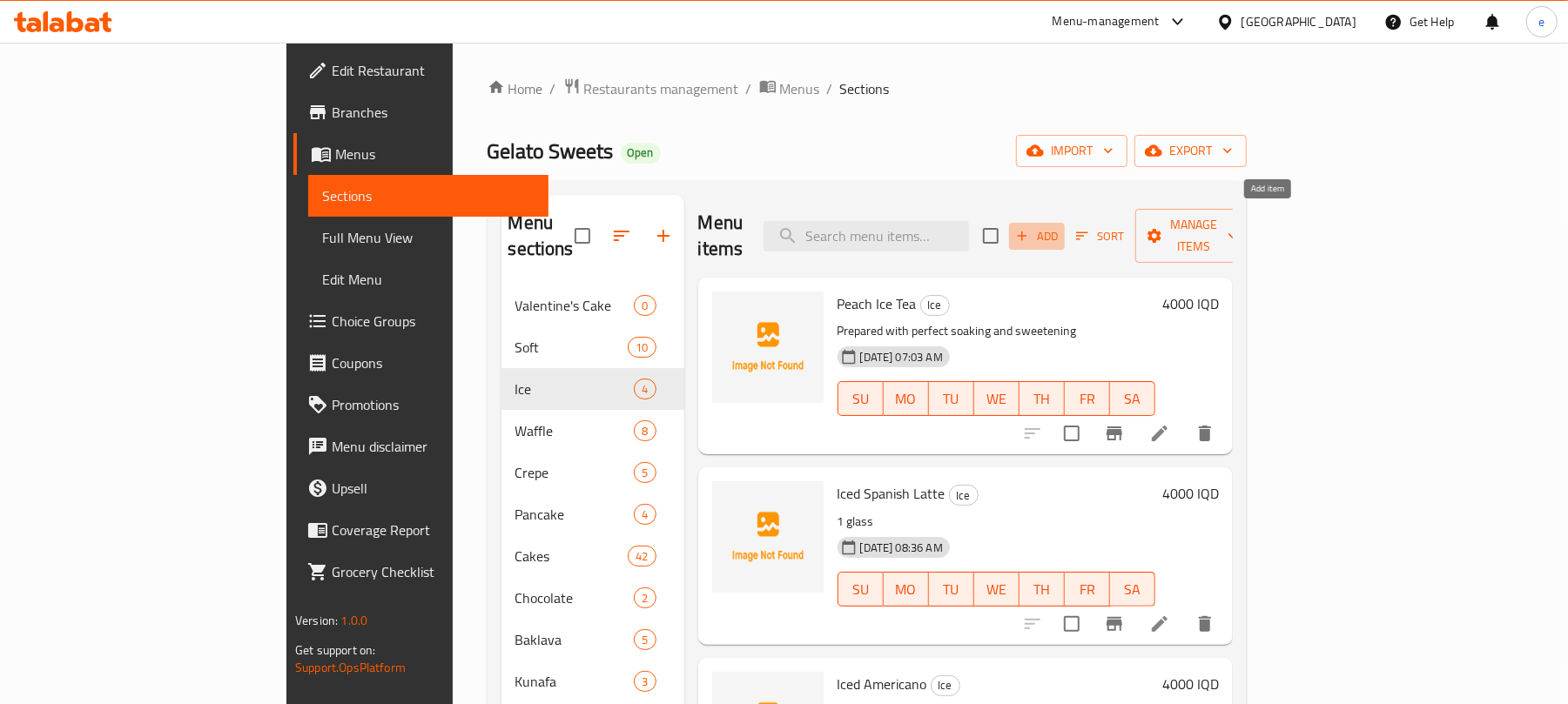
click at [1030, 229] on icon "button" at bounding box center [1022, 236] width 16 height 16
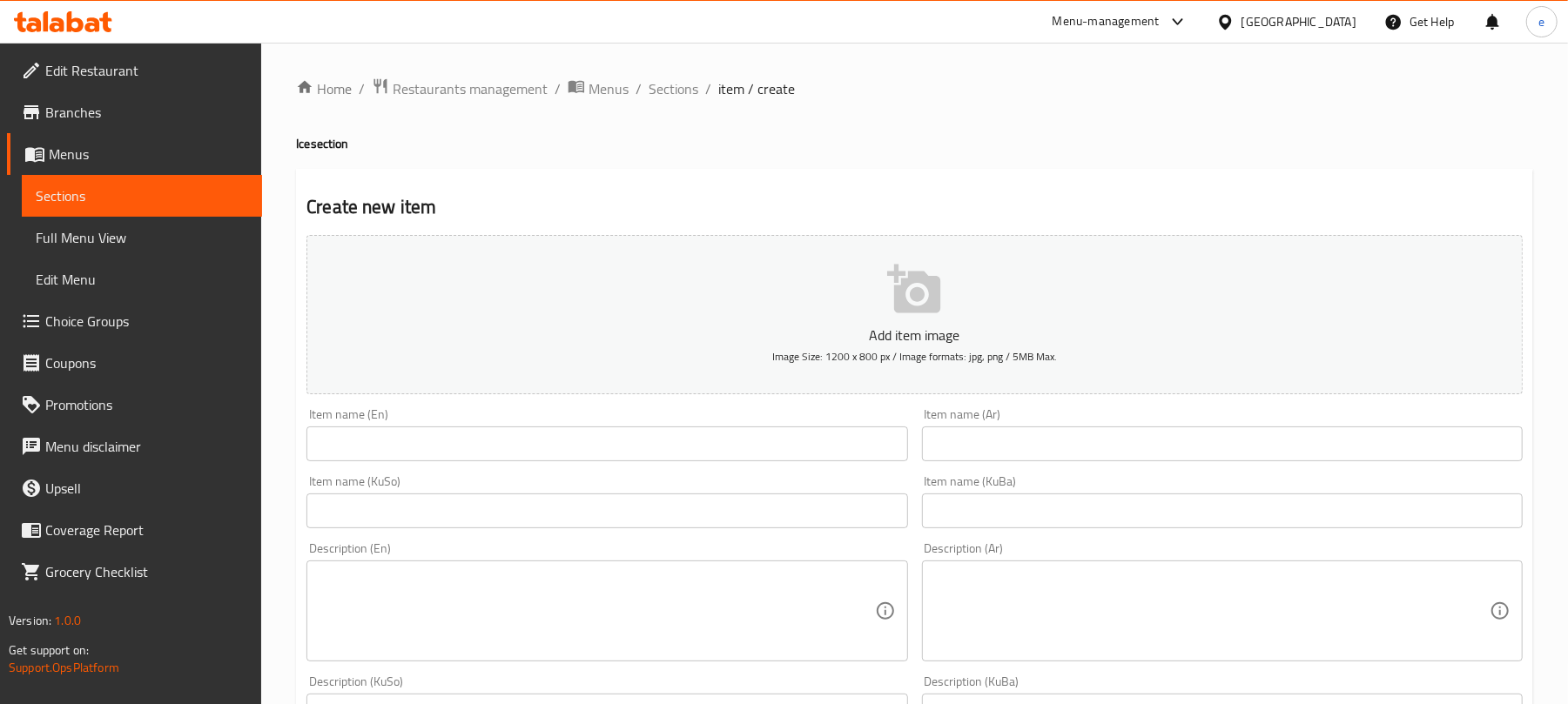
click at [970, 435] on input "text" at bounding box center [1223, 444] width 601 height 35
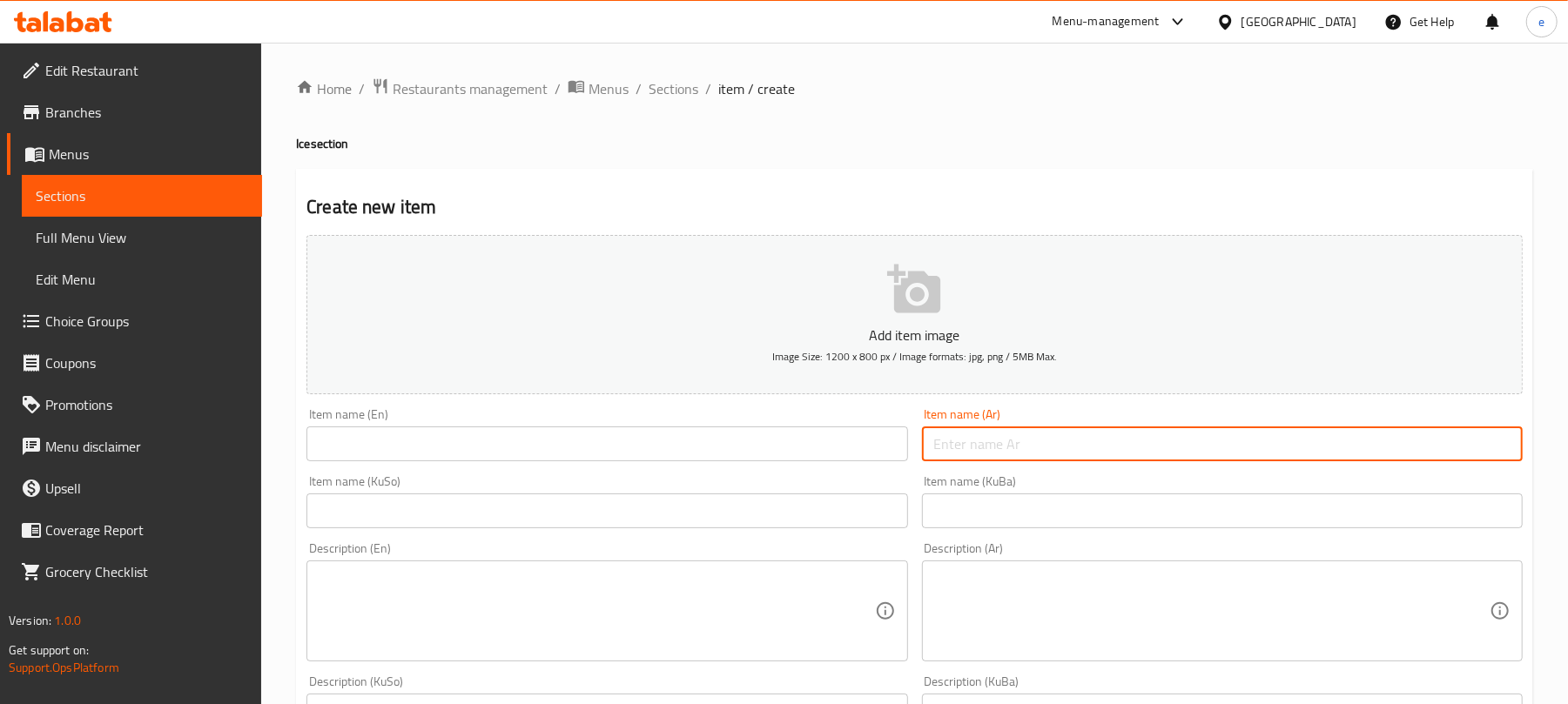
paste input "فالودەی شیرازی"
type input "فالودەی شیرازی"
click at [621, 439] on input "text" at bounding box center [607, 444] width 601 height 35
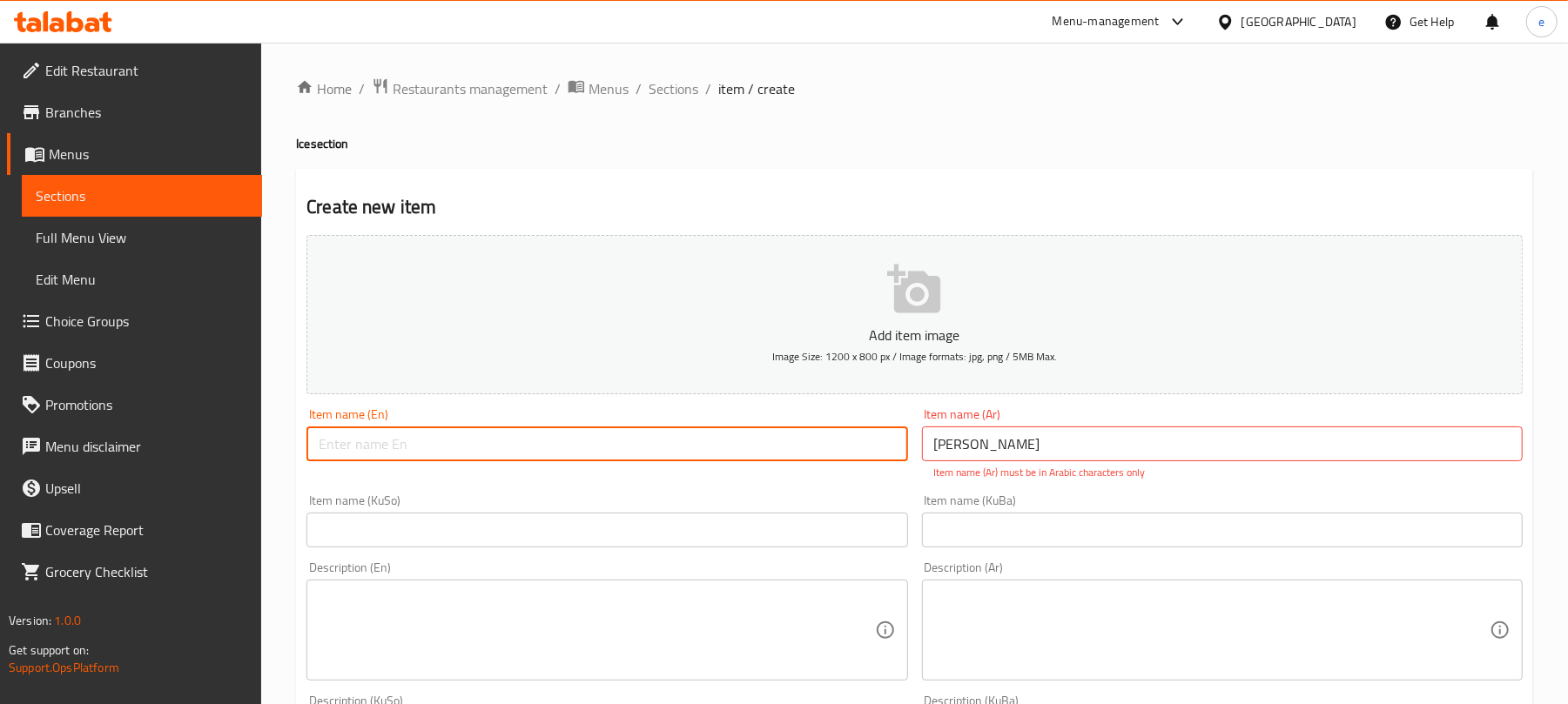
paste input "Shirazi Falooda"
type input "Shirazi Falooda"
drag, startPoint x: 666, startPoint y: 531, endPoint x: 642, endPoint y: 529, distance: 24.1
click at [666, 531] on input "text" at bounding box center [607, 531] width 601 height 35
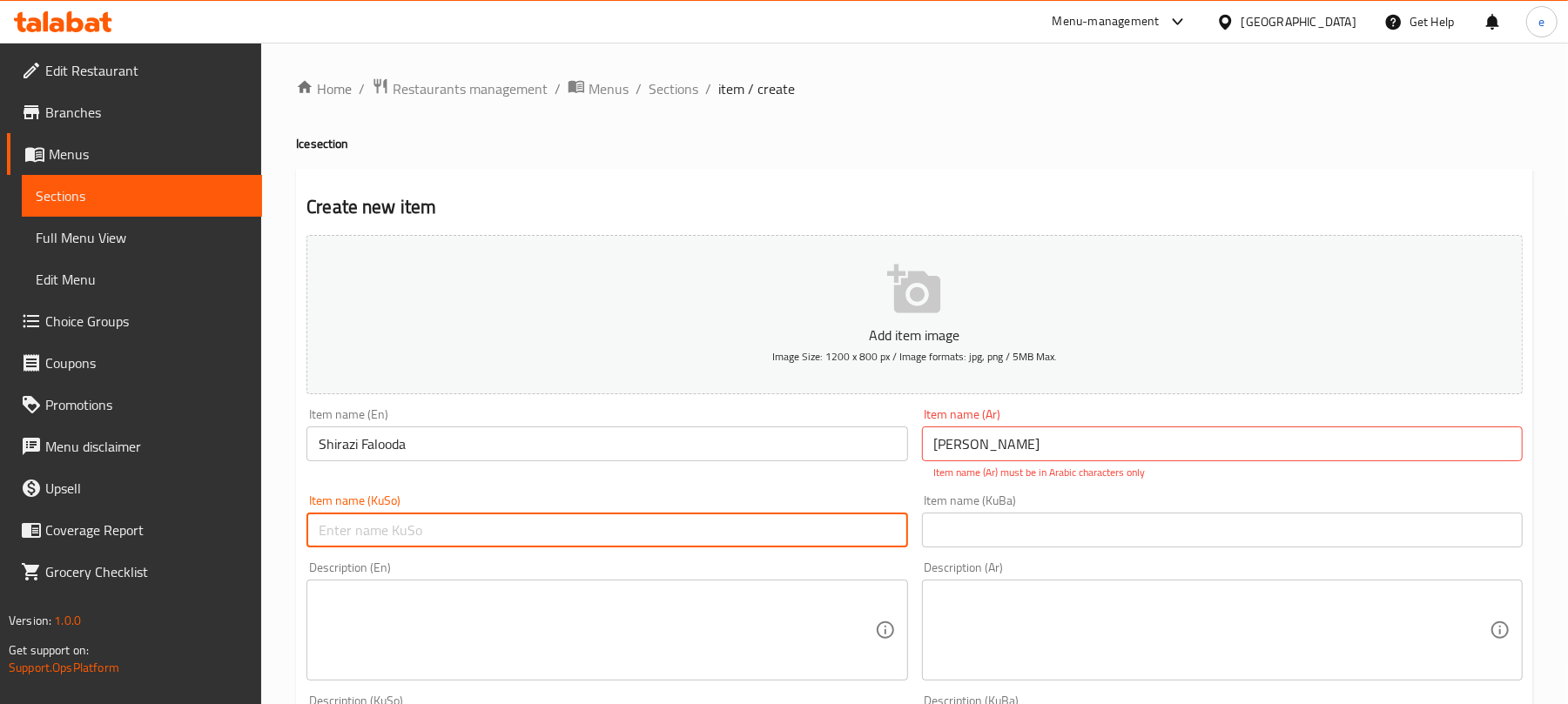
paste input "فالودة شيرازي"
type input "فالودة شيرازي"
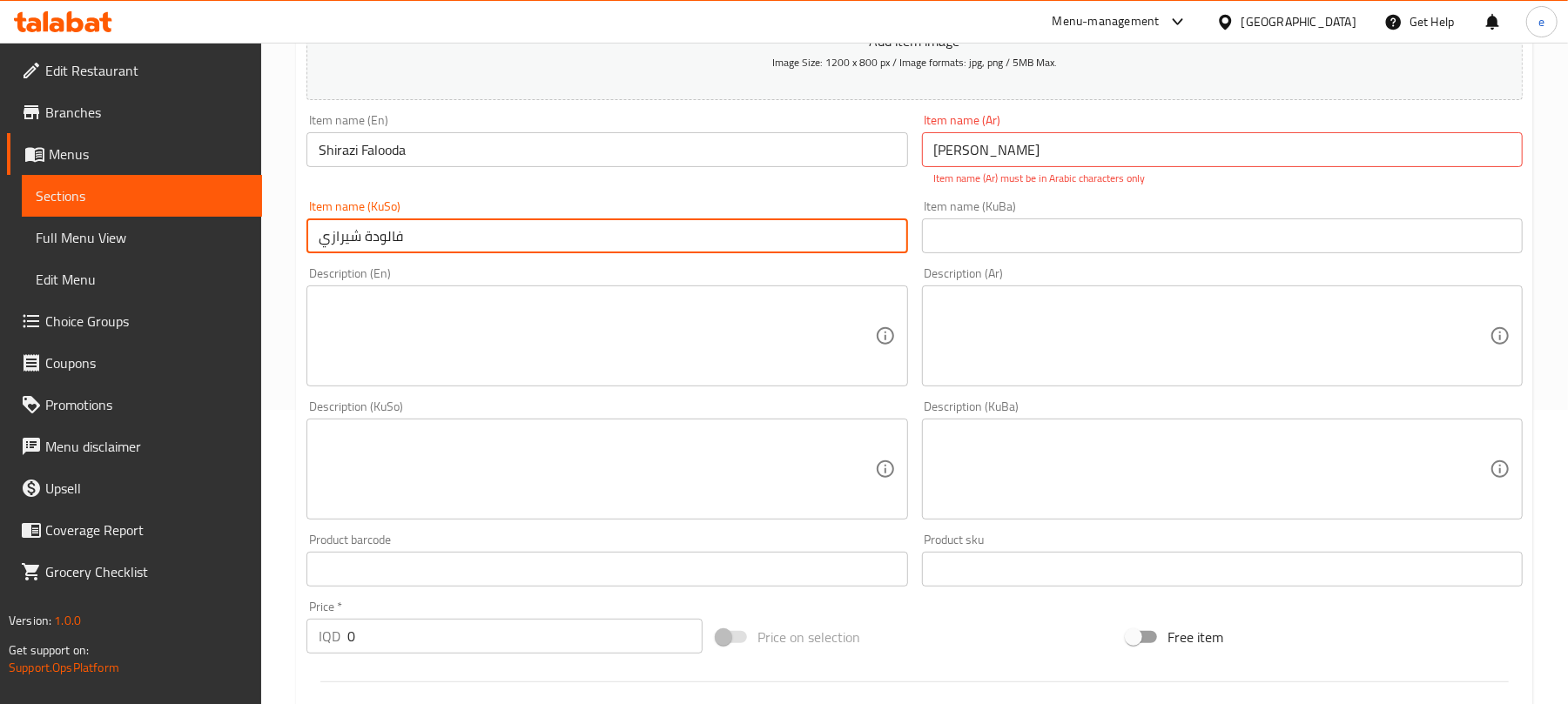
scroll to position [464, 0]
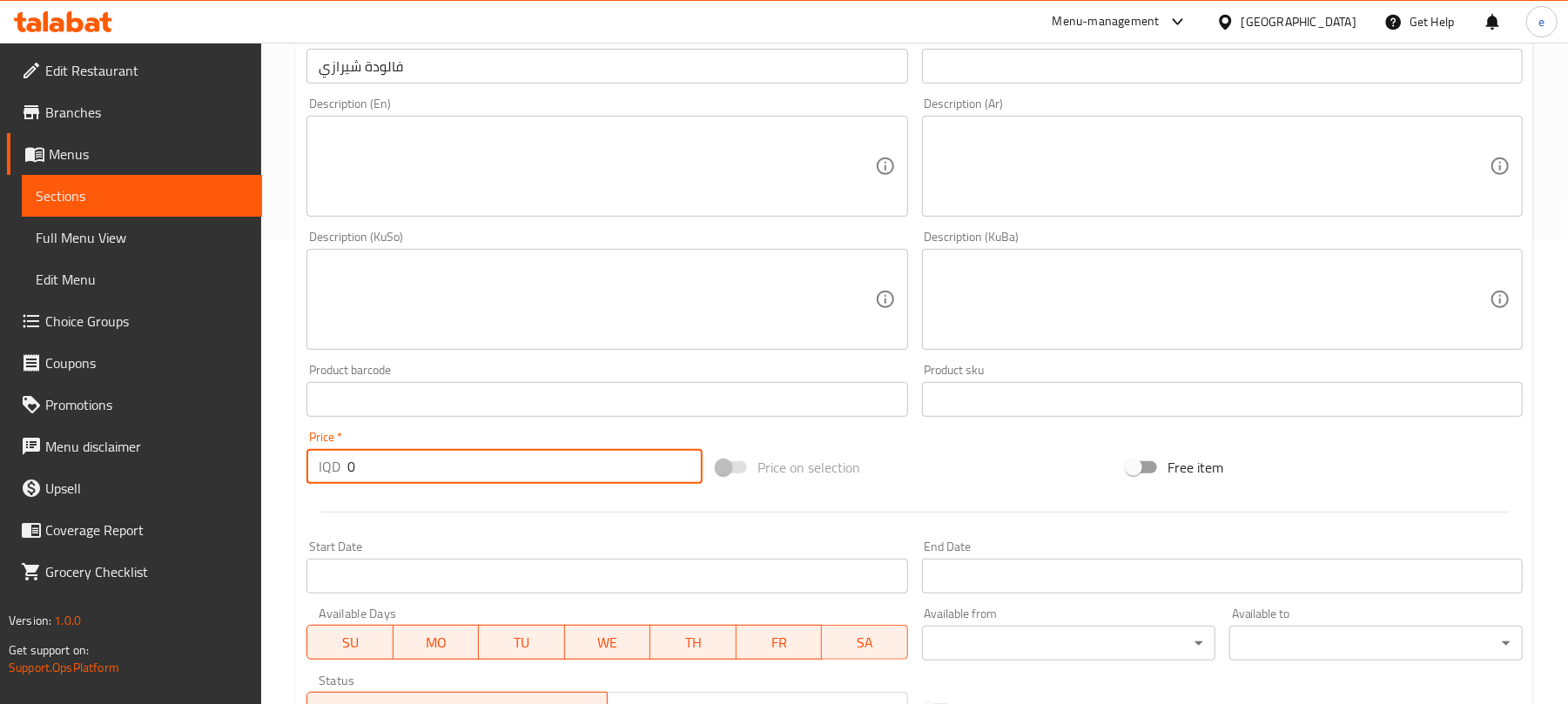
drag, startPoint x: 461, startPoint y: 453, endPoint x: 262, endPoint y: 461, distance: 199.2
click at [262, 461] on div "Home / Restaurants management / Menus / Sections / item / create Ice section Cr…" at bounding box center [914, 282] width 1307 height 1407
paste input "250"
type input "2500"
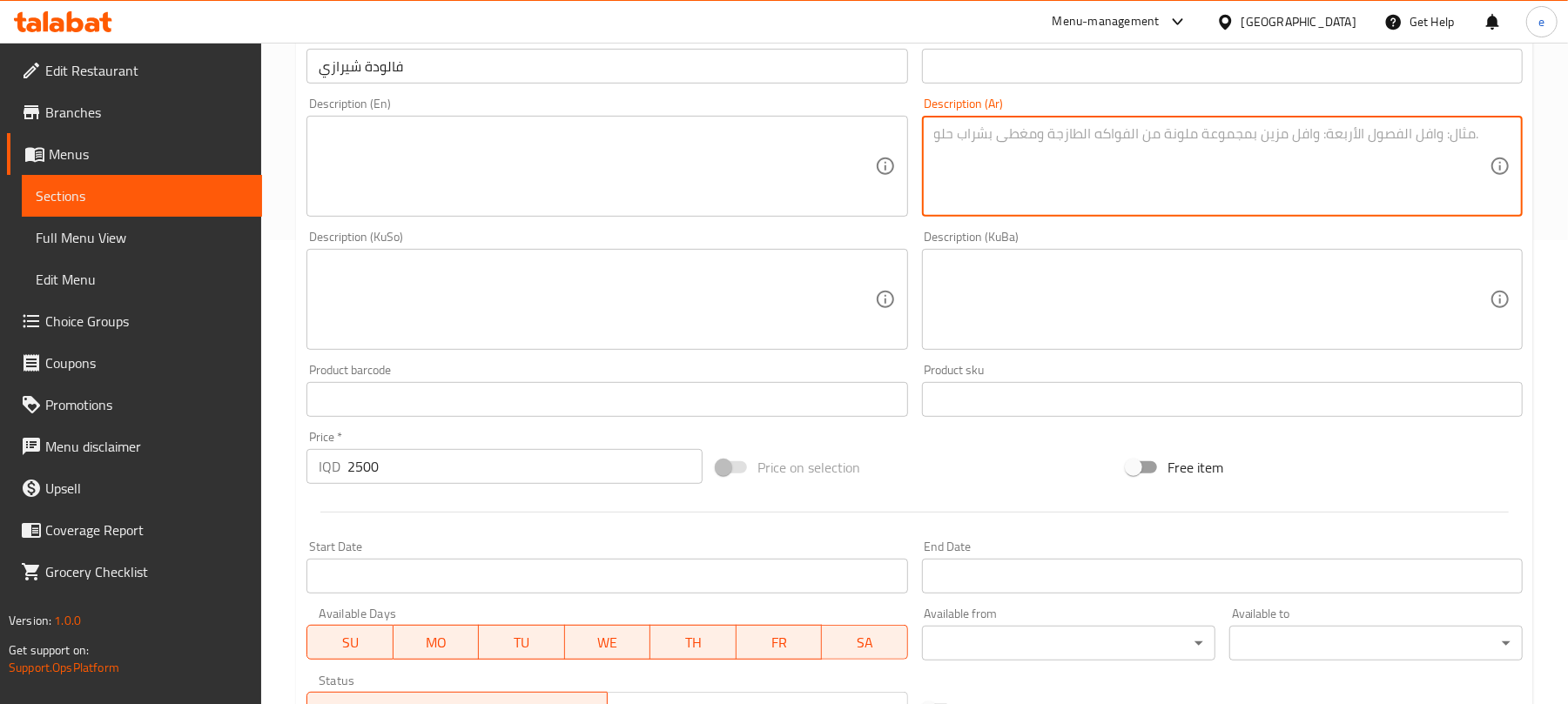
click at [1125, 165] on textarea at bounding box center [1212, 167] width 555 height 83
paste textarea "يقدم مع سوفت أبيض"
type textarea "يقدم مع سوفت أبيض"
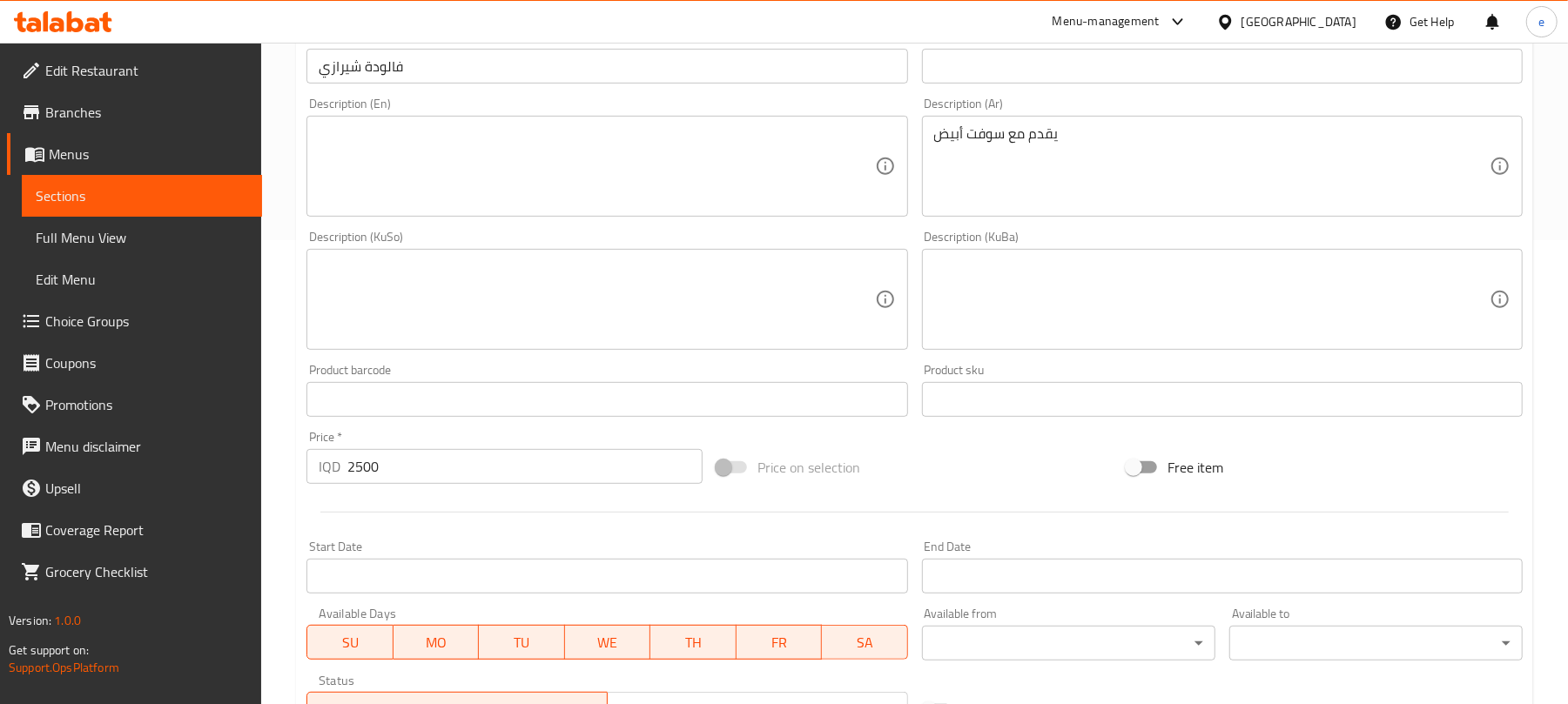
click at [722, 217] on div "Description (En)" at bounding box center [607, 166] width 601 height 101
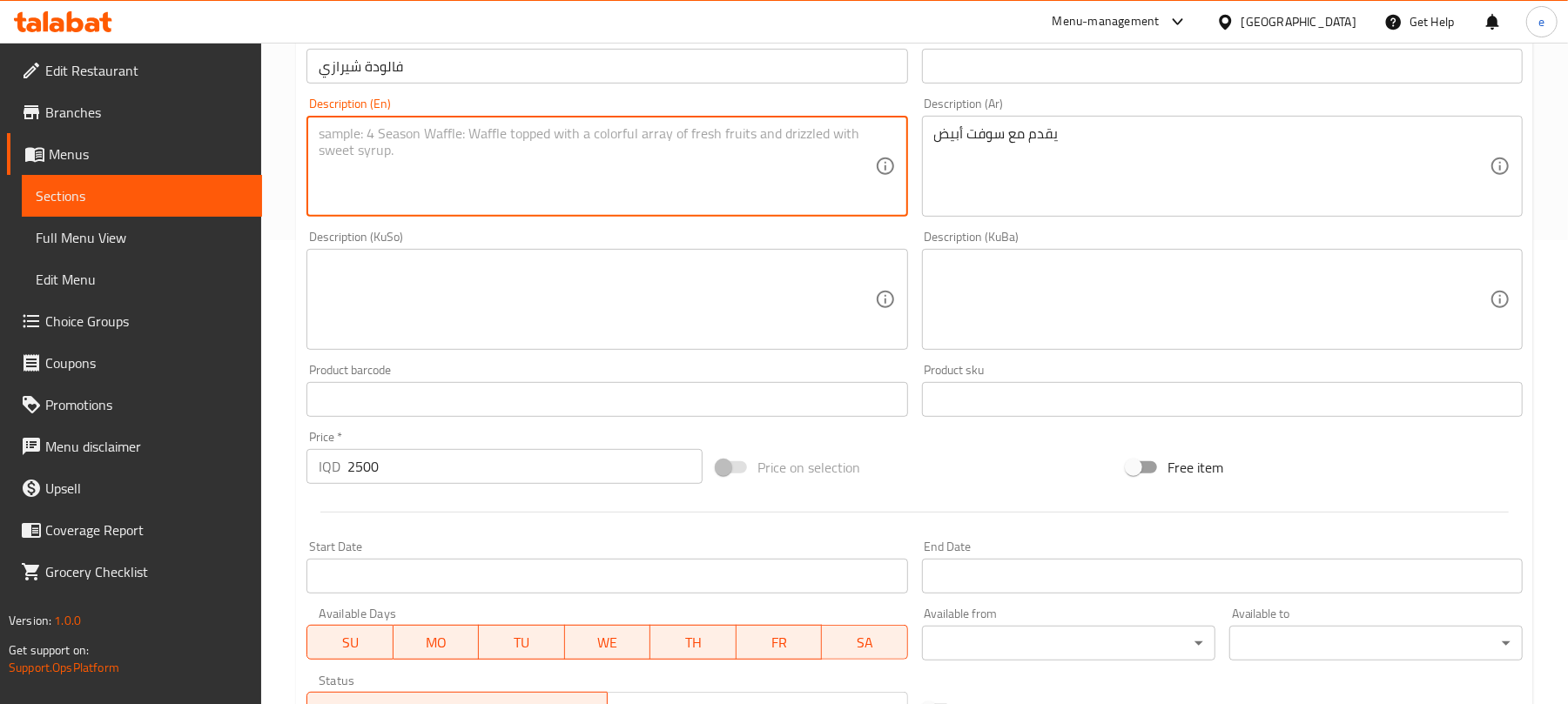
click at [717, 195] on textarea at bounding box center [597, 167] width 555 height 83
paste textarea "served with white soft"
type textarea "served with white soft"
click at [523, 307] on textarea at bounding box center [597, 300] width 555 height 83
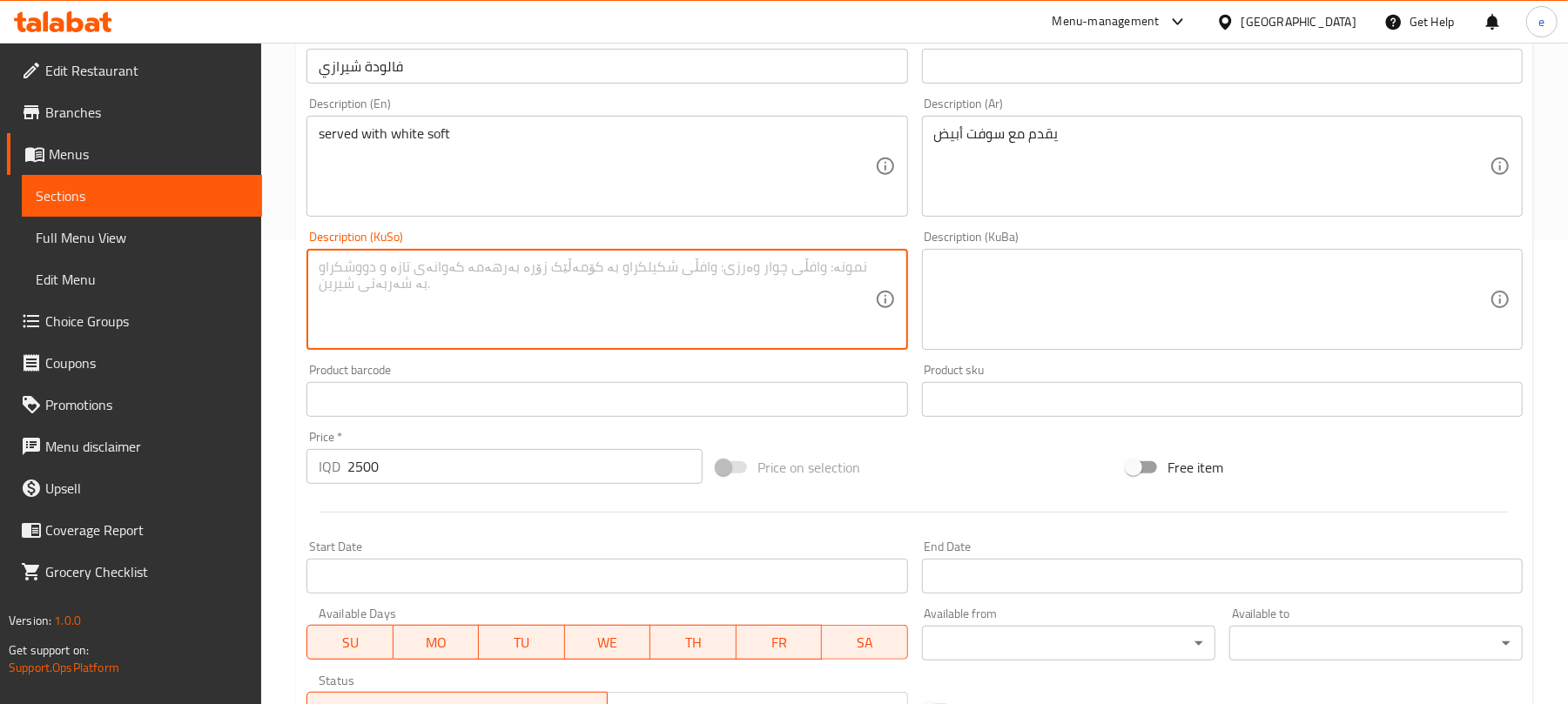
paste textarea "پێشکەش دەکرێت لەگەڵ سۆفرتی سپی"
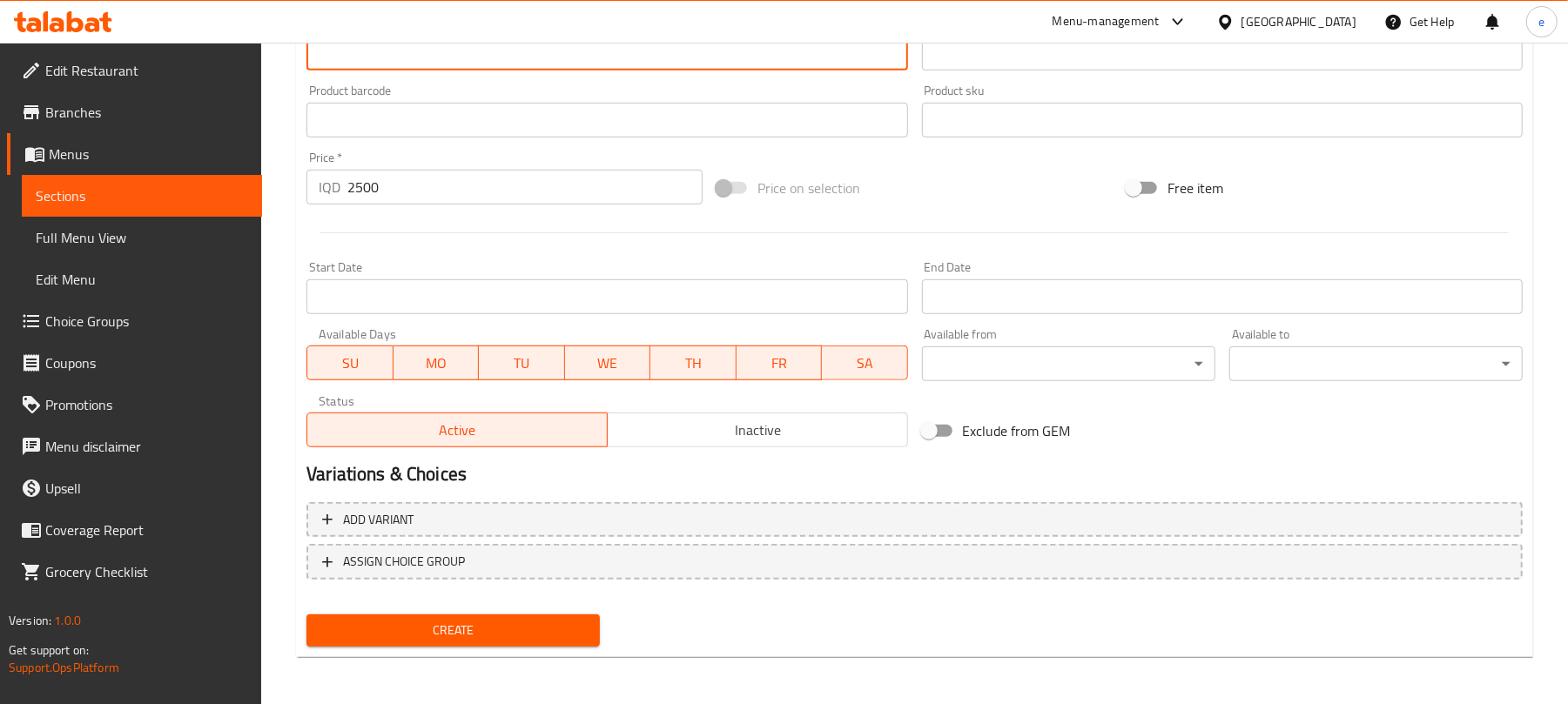
type textarea "پێشکەش دەکرێت لەگەڵ سۆفرتی سپی"
click at [507, 621] on span "Create" at bounding box center [454, 630] width 265 height 22
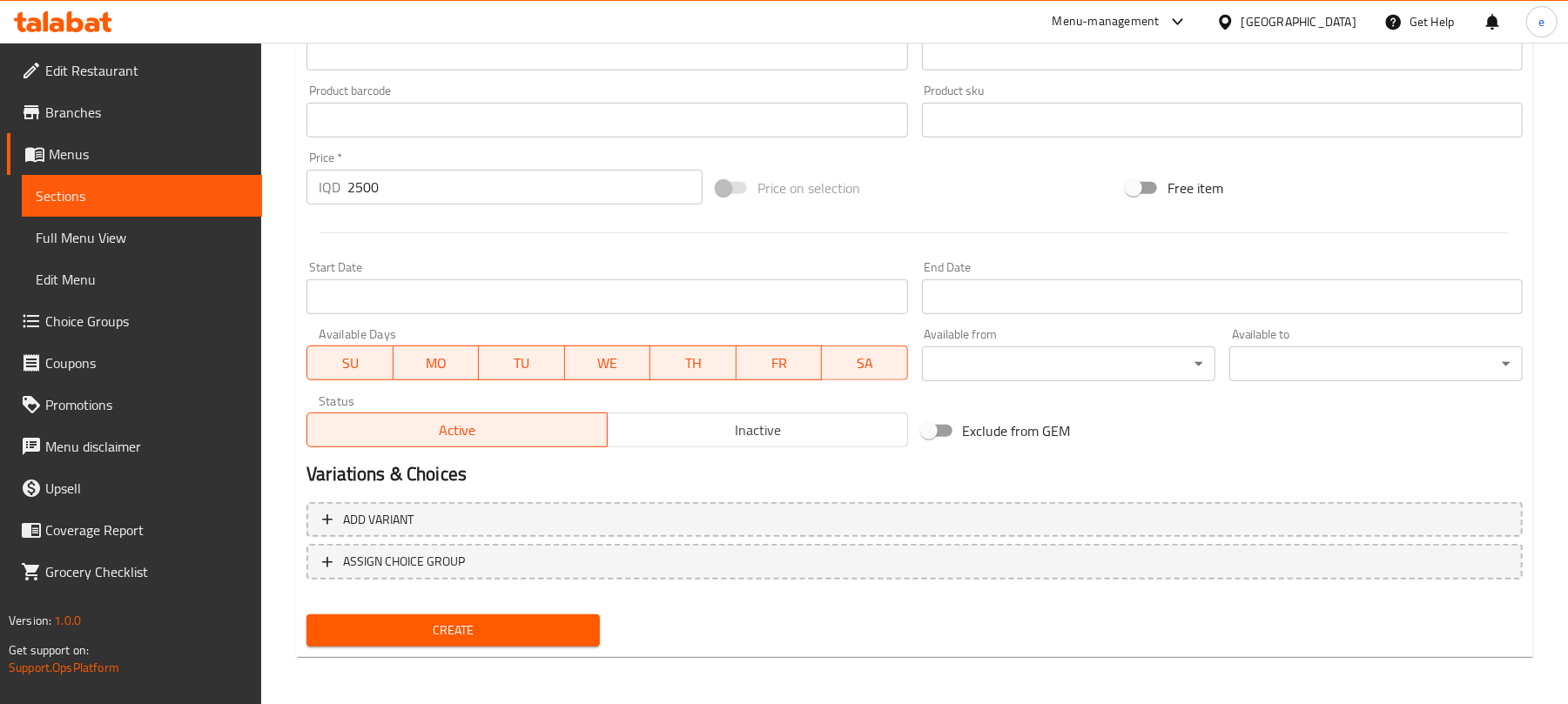
scroll to position [94, 0]
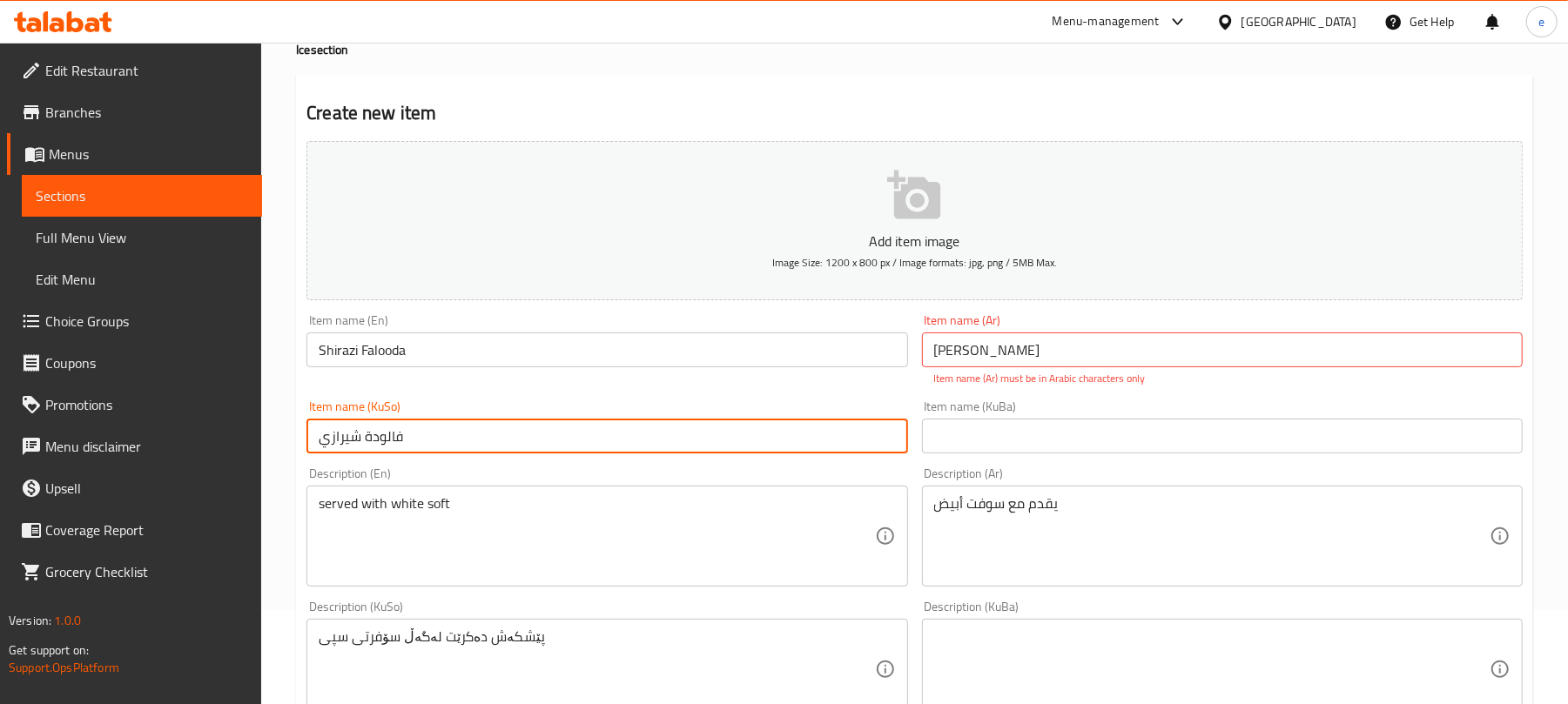
click at [465, 423] on input "فالودة شيرازي" at bounding box center [607, 437] width 601 height 35
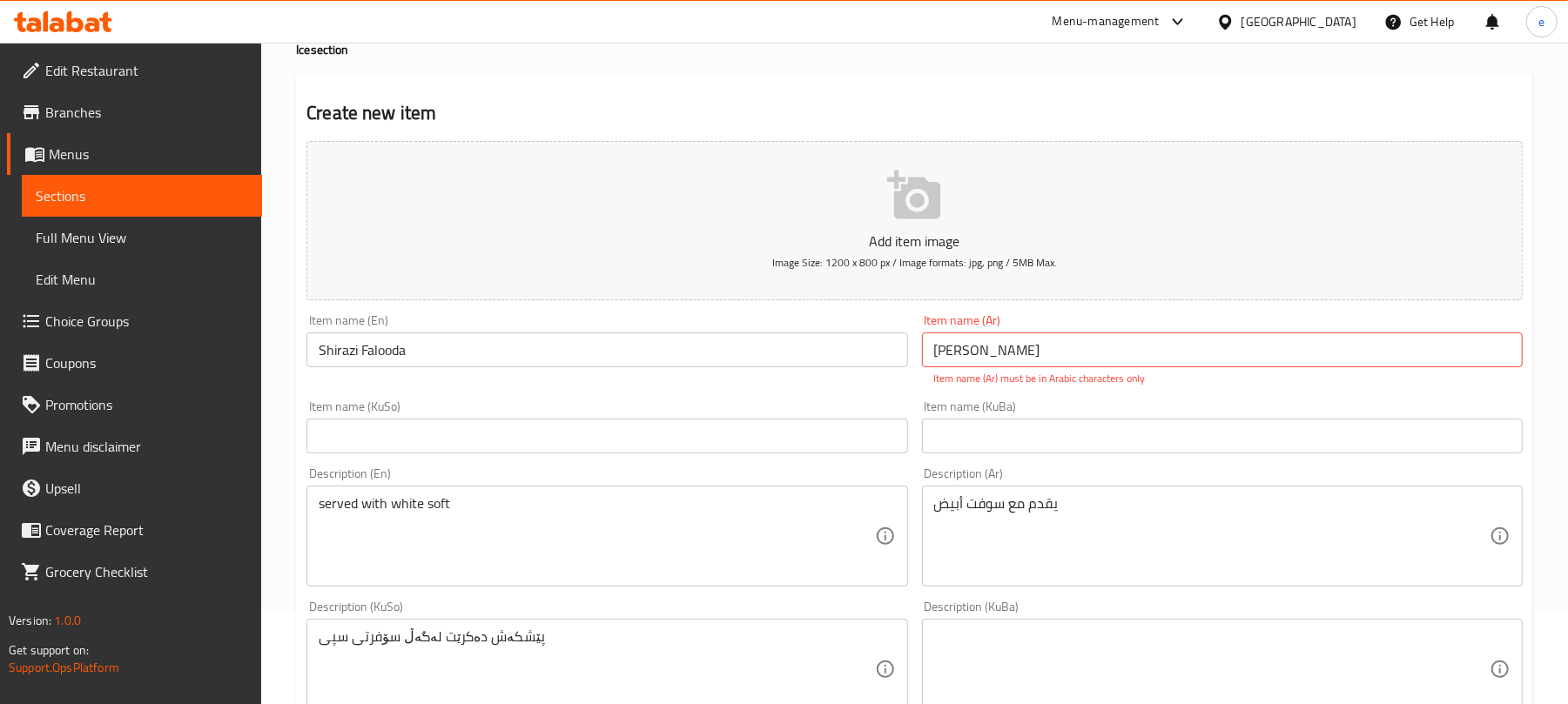
click at [1033, 376] on p "Item name (Ar) must be in Arabic characters only" at bounding box center [1223, 379] width 577 height 16
click at [1033, 335] on input "فالودەی شیرازی" at bounding box center [1223, 350] width 601 height 35
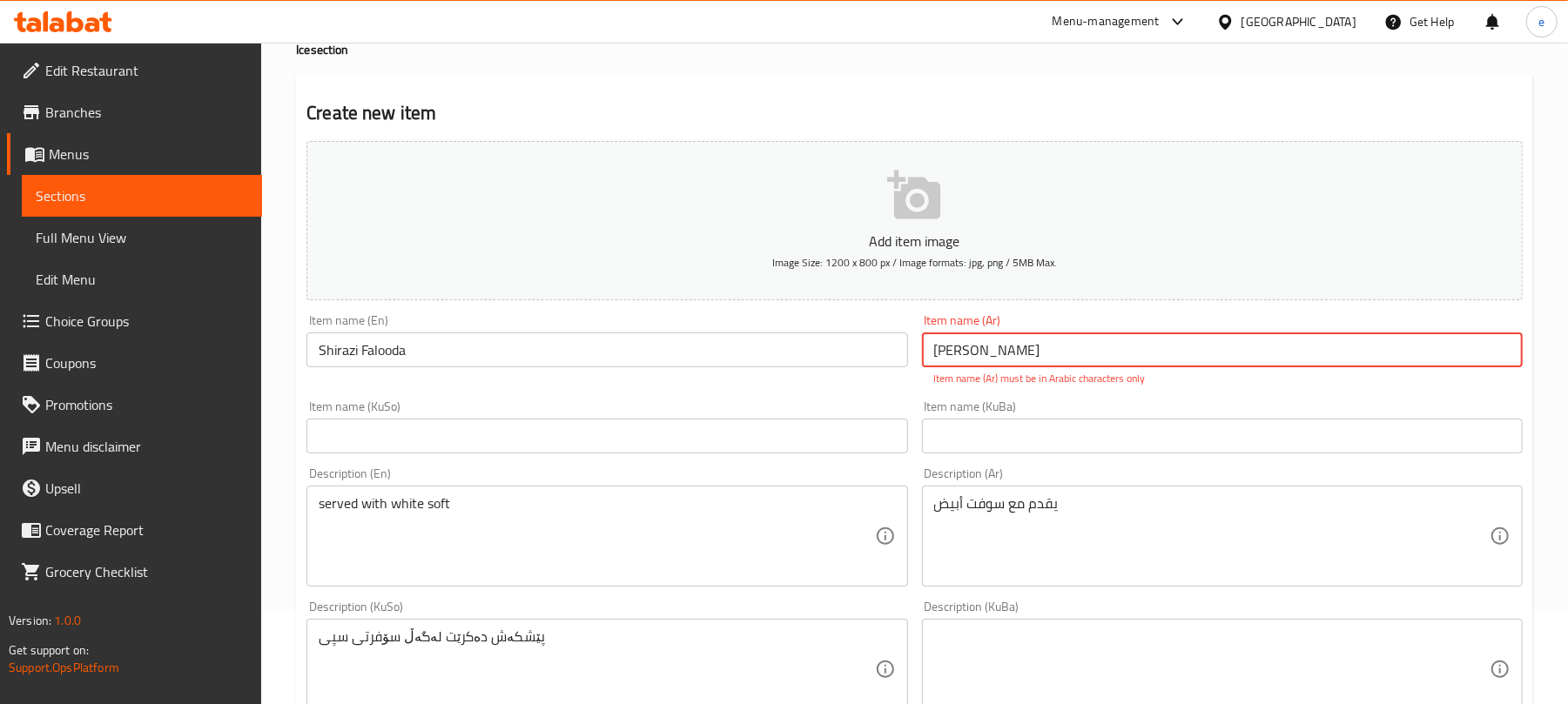
paste input "ة شيرازي"
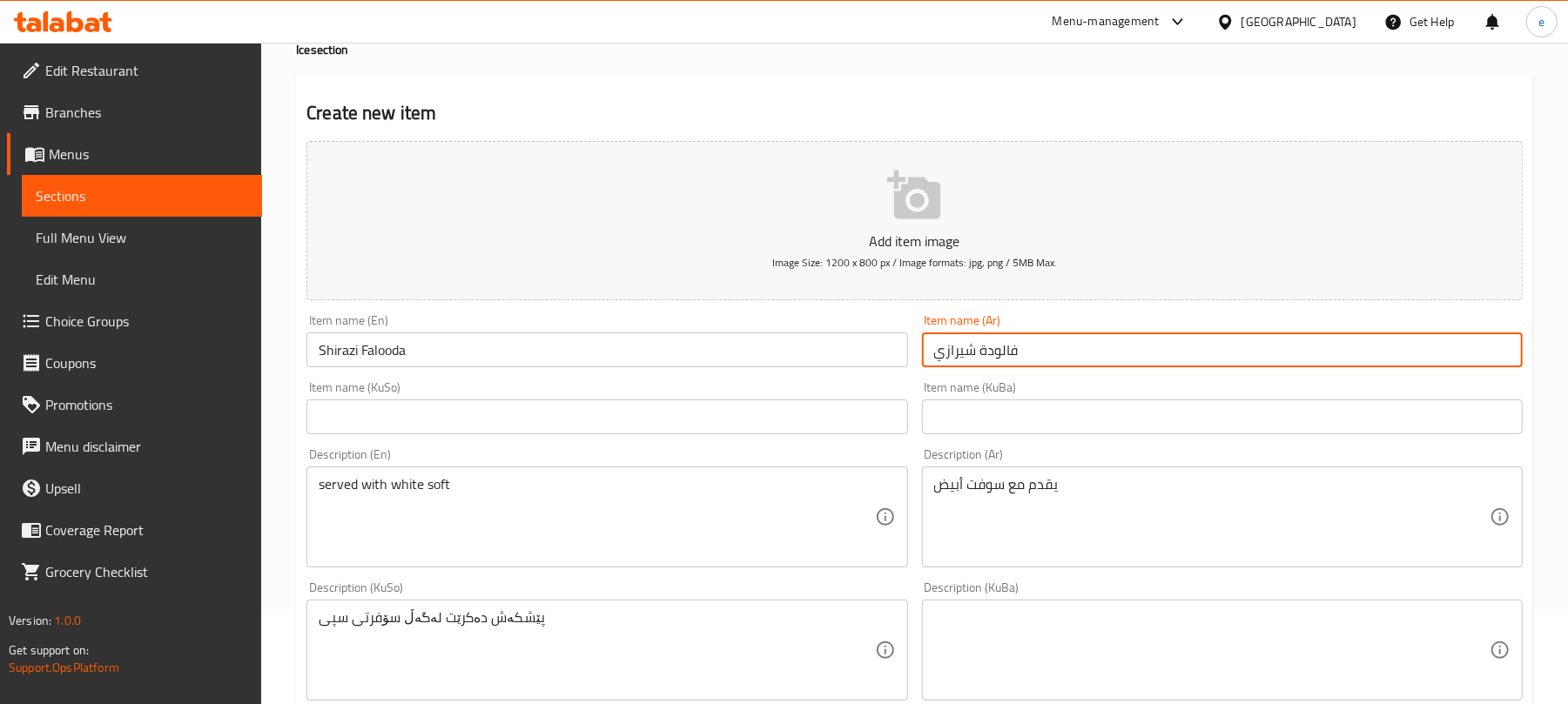
type input "فالودة شيرازي"
click at [585, 430] on input "text" at bounding box center [607, 417] width 601 height 35
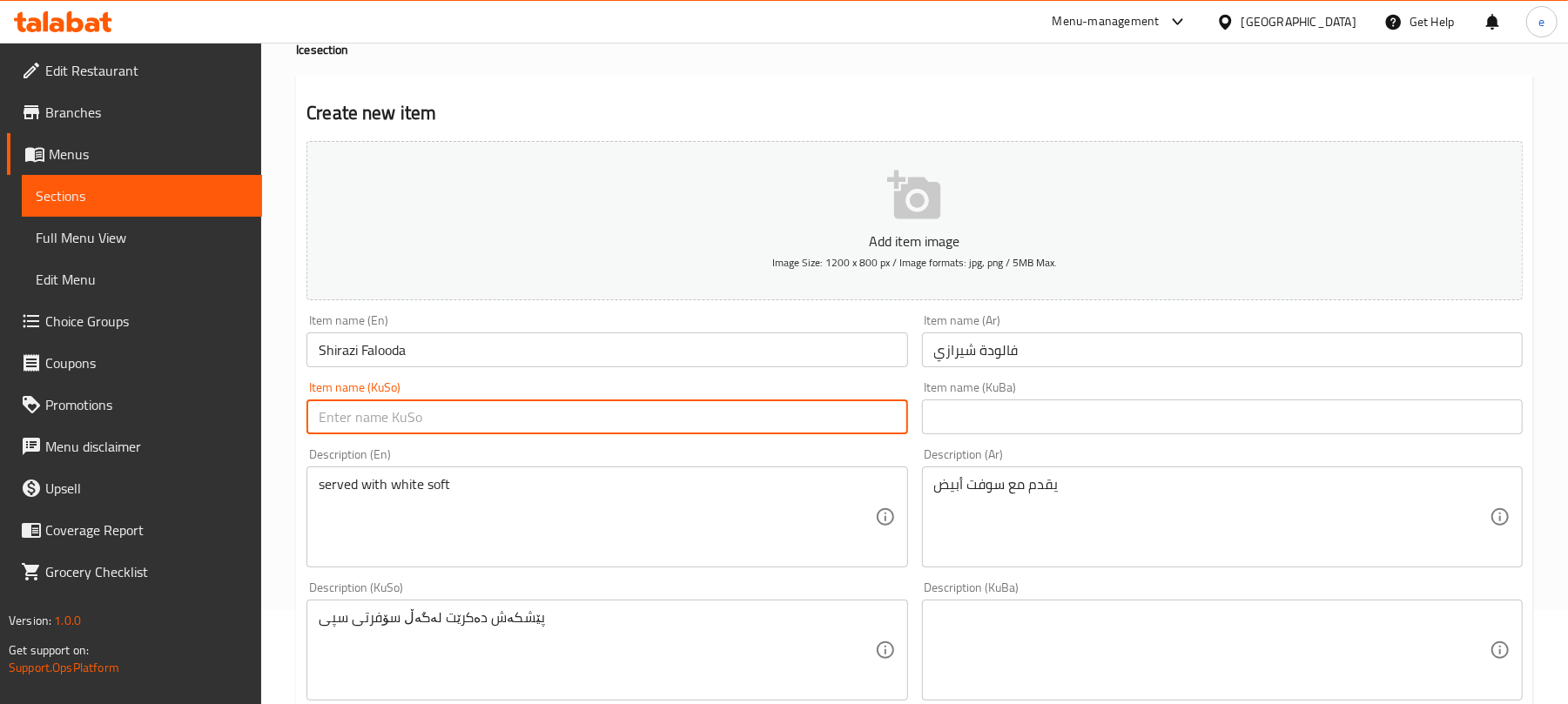
paste input "فالودەی شیرازی"
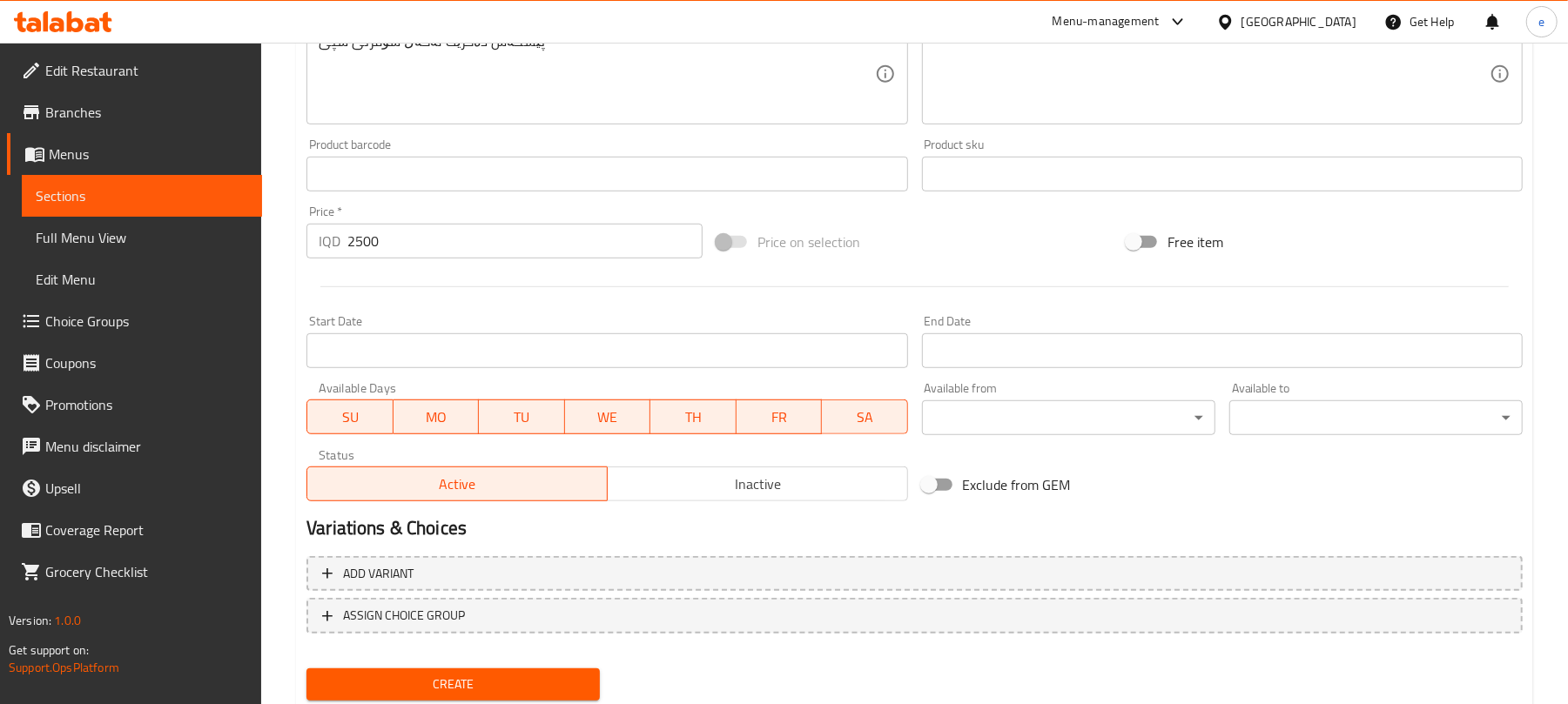
scroll to position [725, 0]
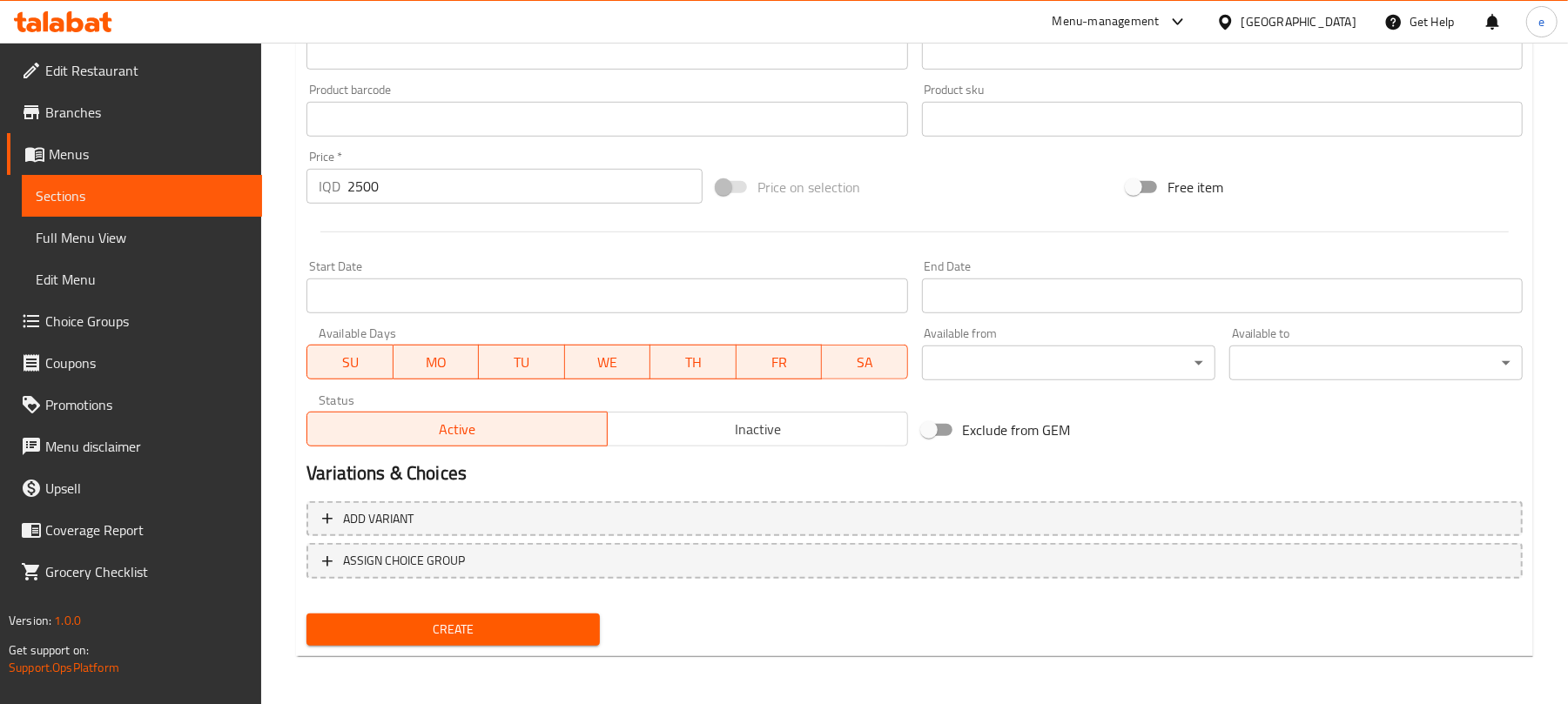
type input "فالودەی شیرازی"
click at [530, 631] on span "Create" at bounding box center [454, 629] width 265 height 22
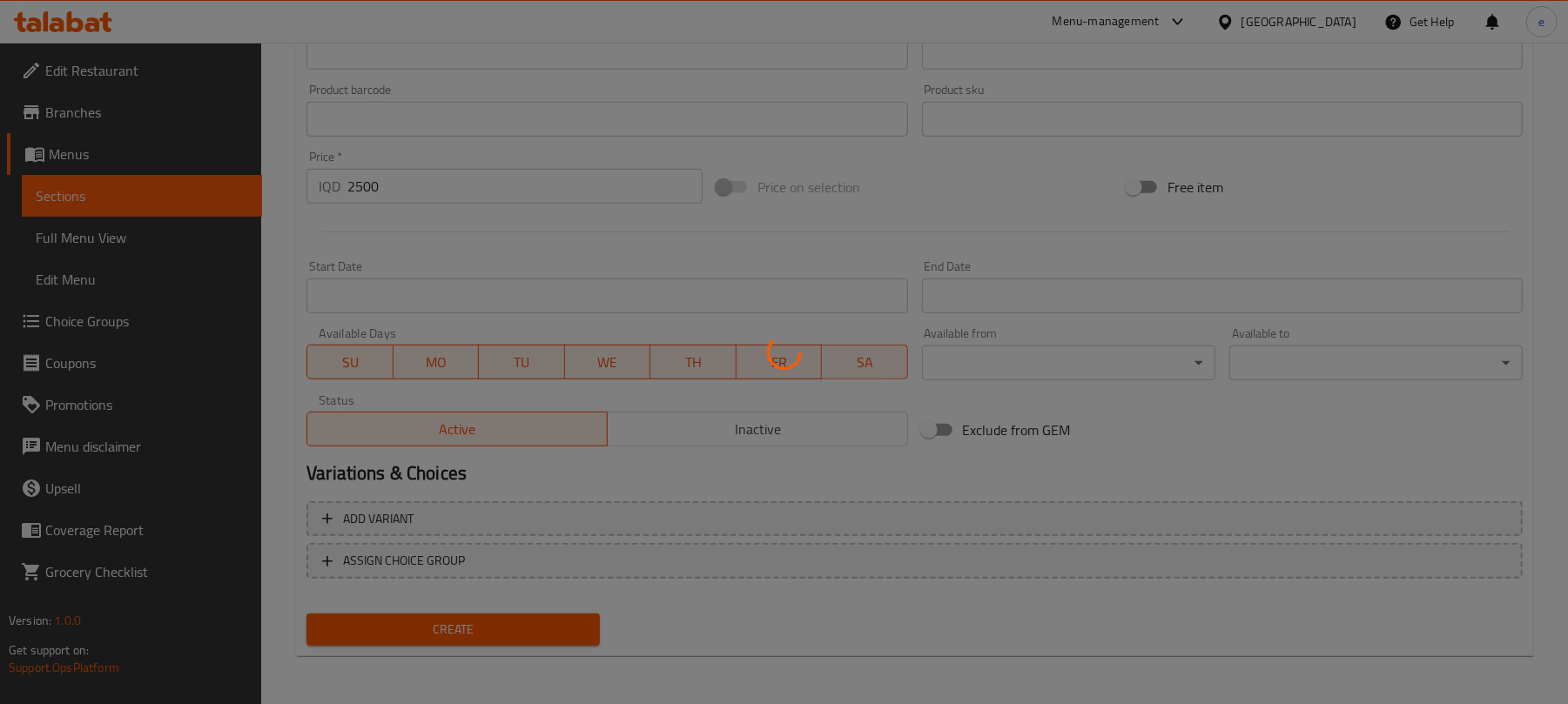
type input "0"
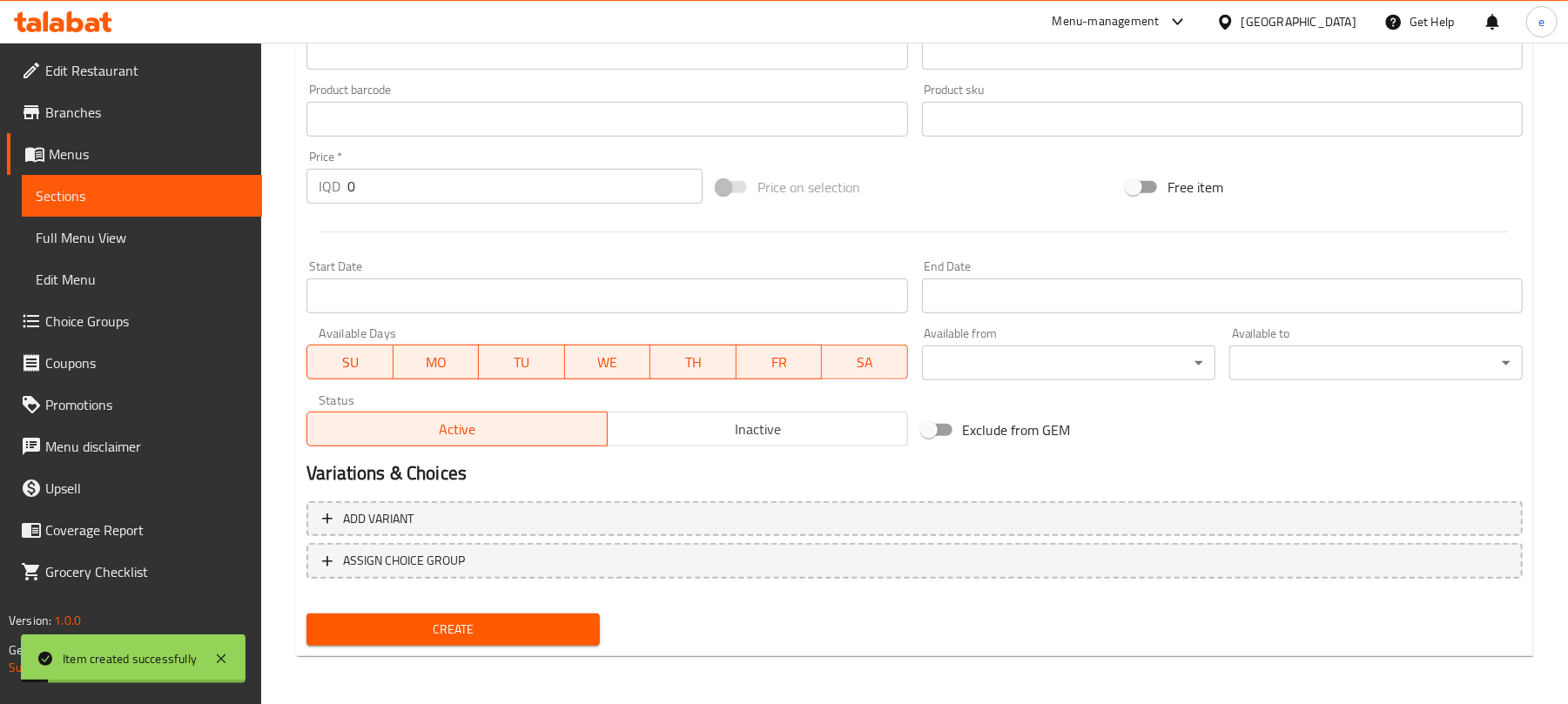
click at [142, 202] on span "Sections" at bounding box center [142, 196] width 213 height 21
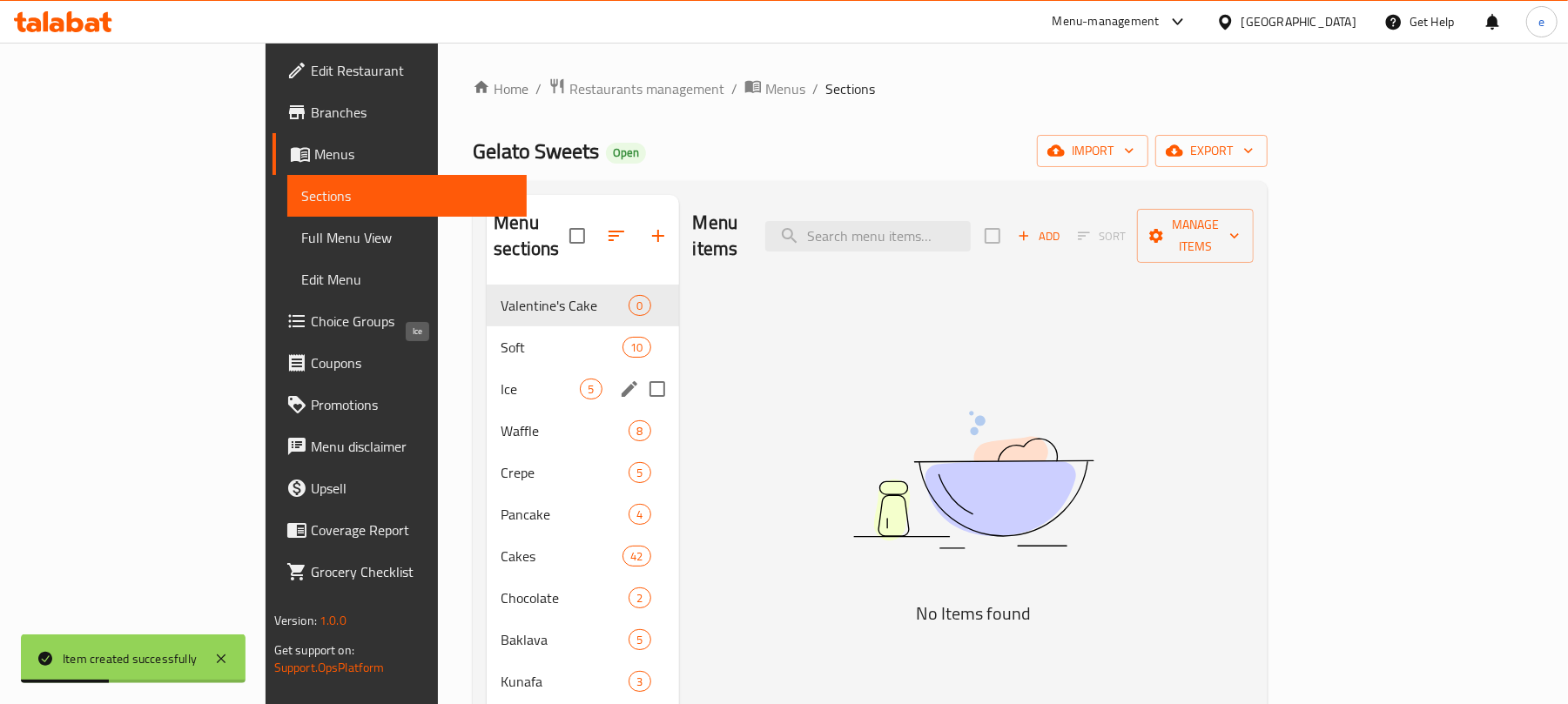
scroll to position [232, 0]
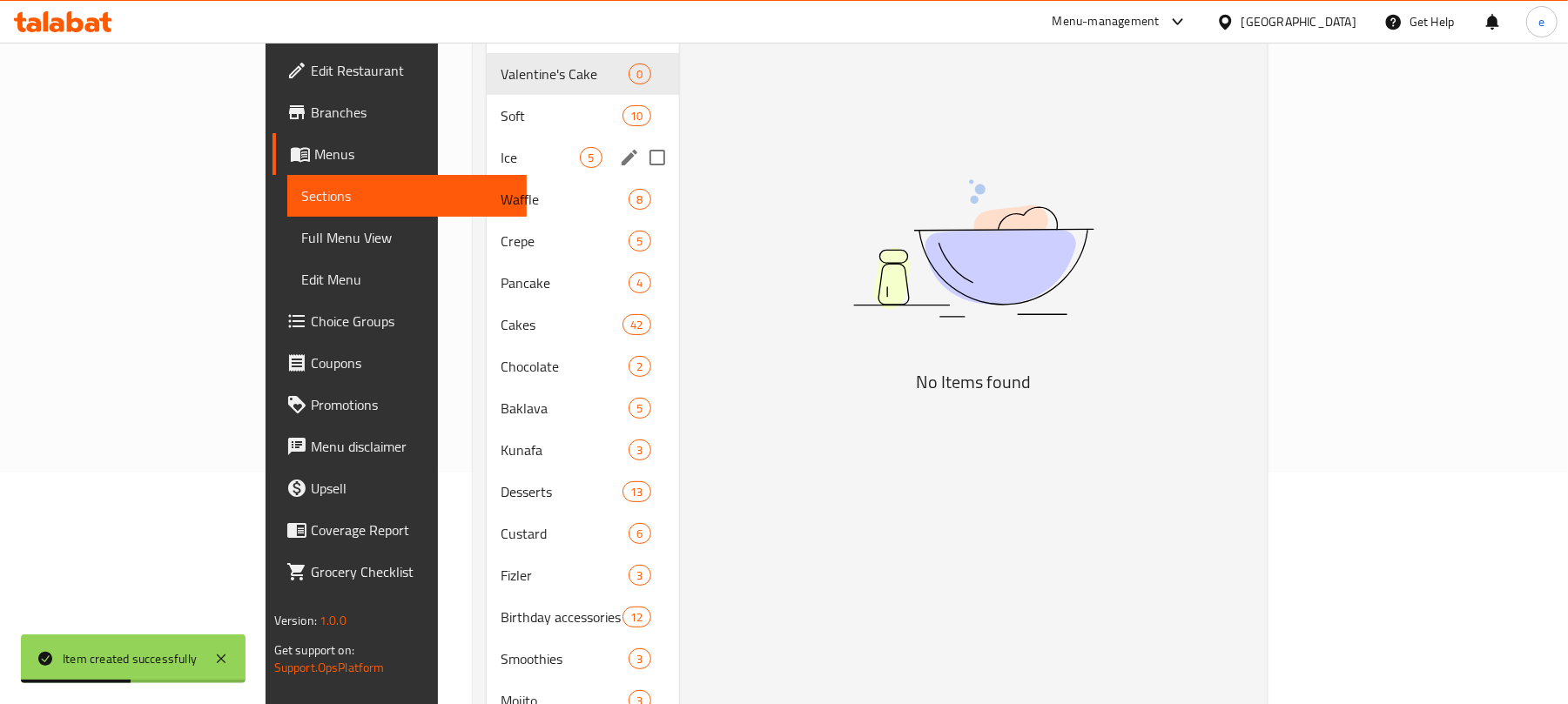
click at [487, 137] on div "Ice 5" at bounding box center [583, 158] width 192 height 42
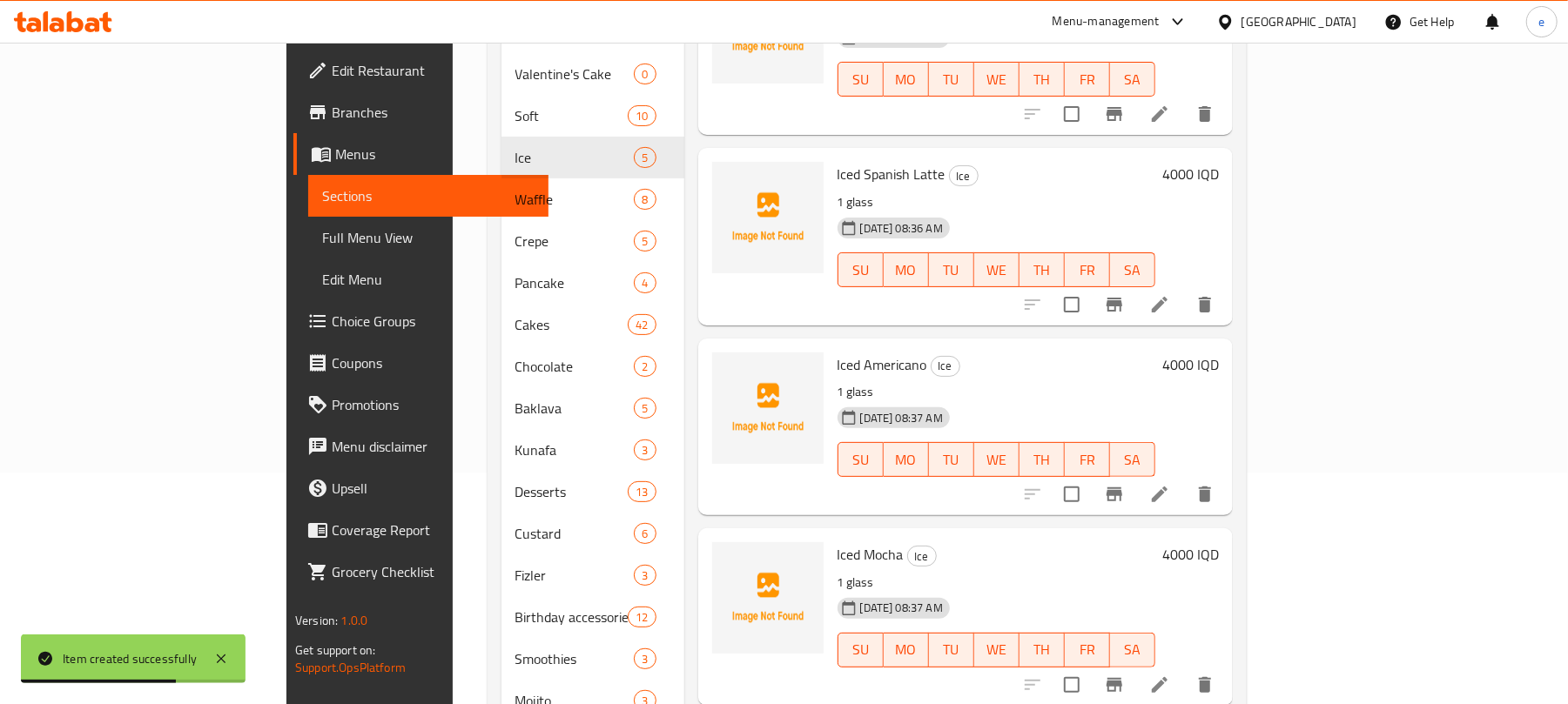
scroll to position [446, 0]
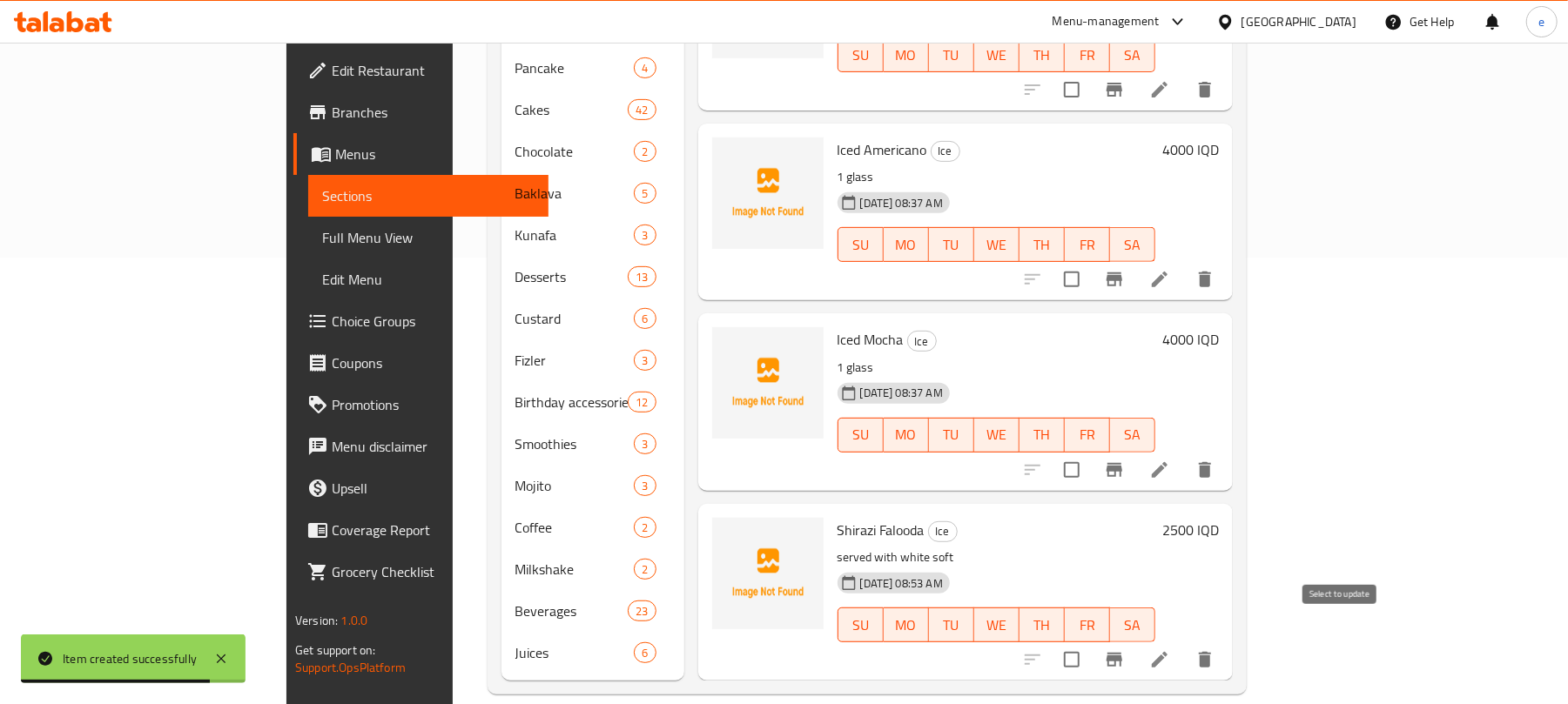
click at [1090, 642] on input "checkbox" at bounding box center [1072, 660] width 37 height 37
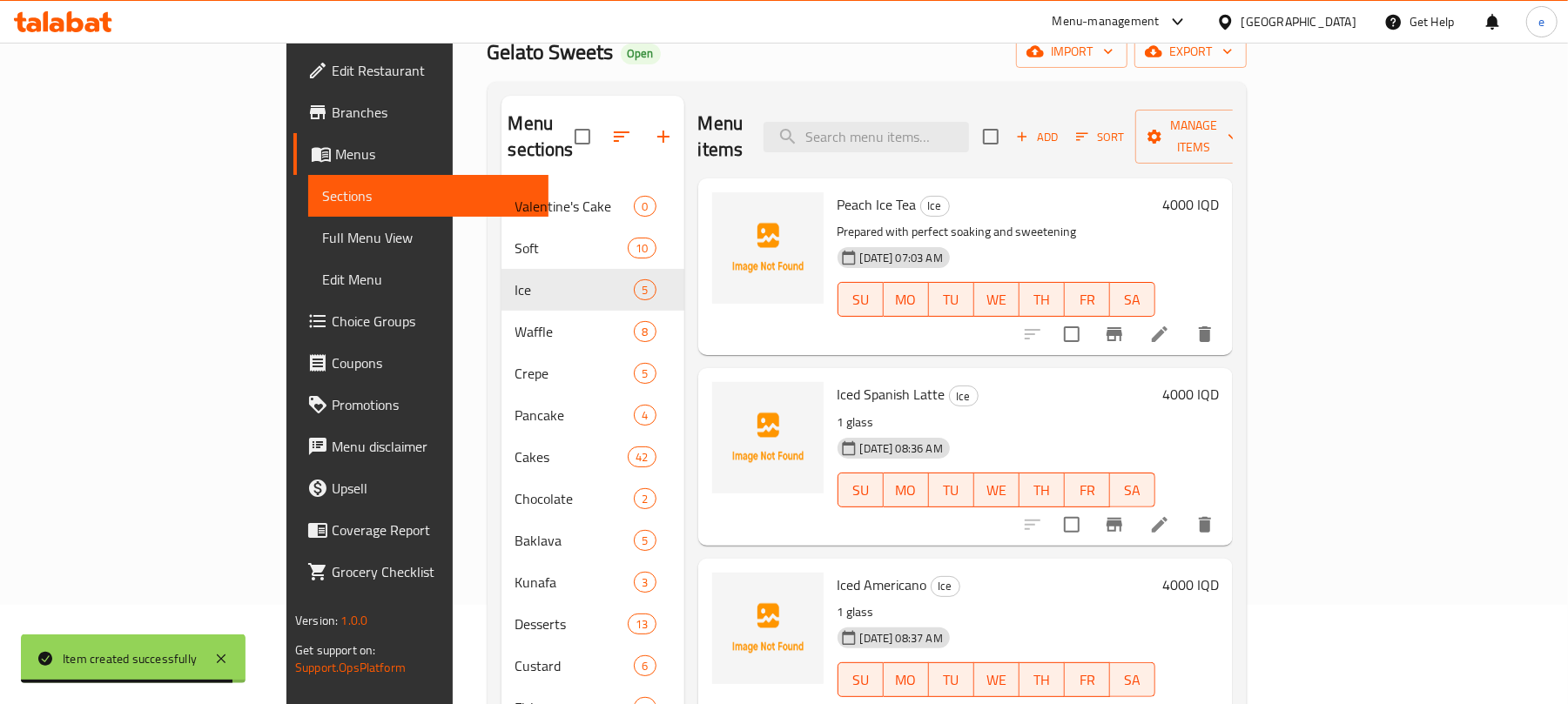
scroll to position [0, 0]
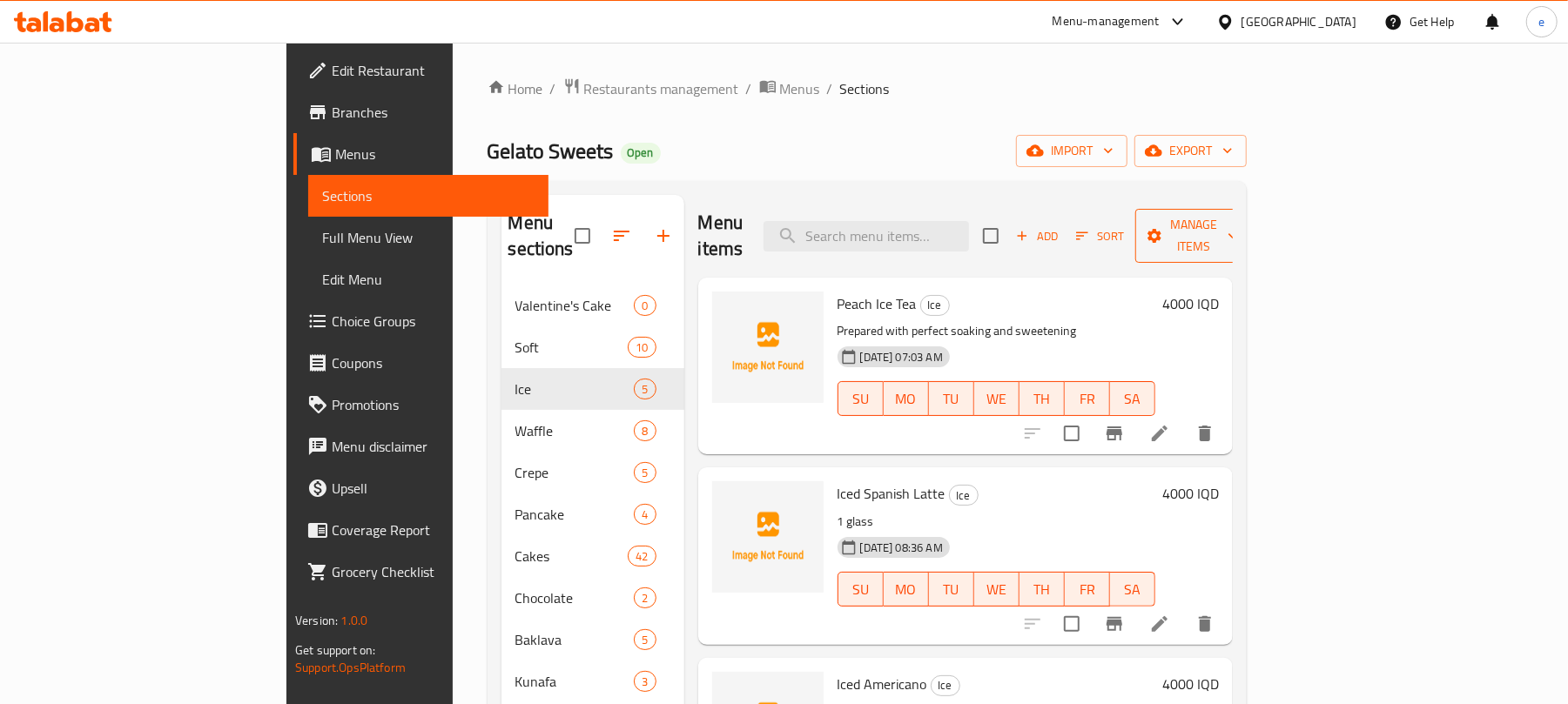
click at [1238, 223] on span "Manage items" at bounding box center [1194, 236] width 89 height 44
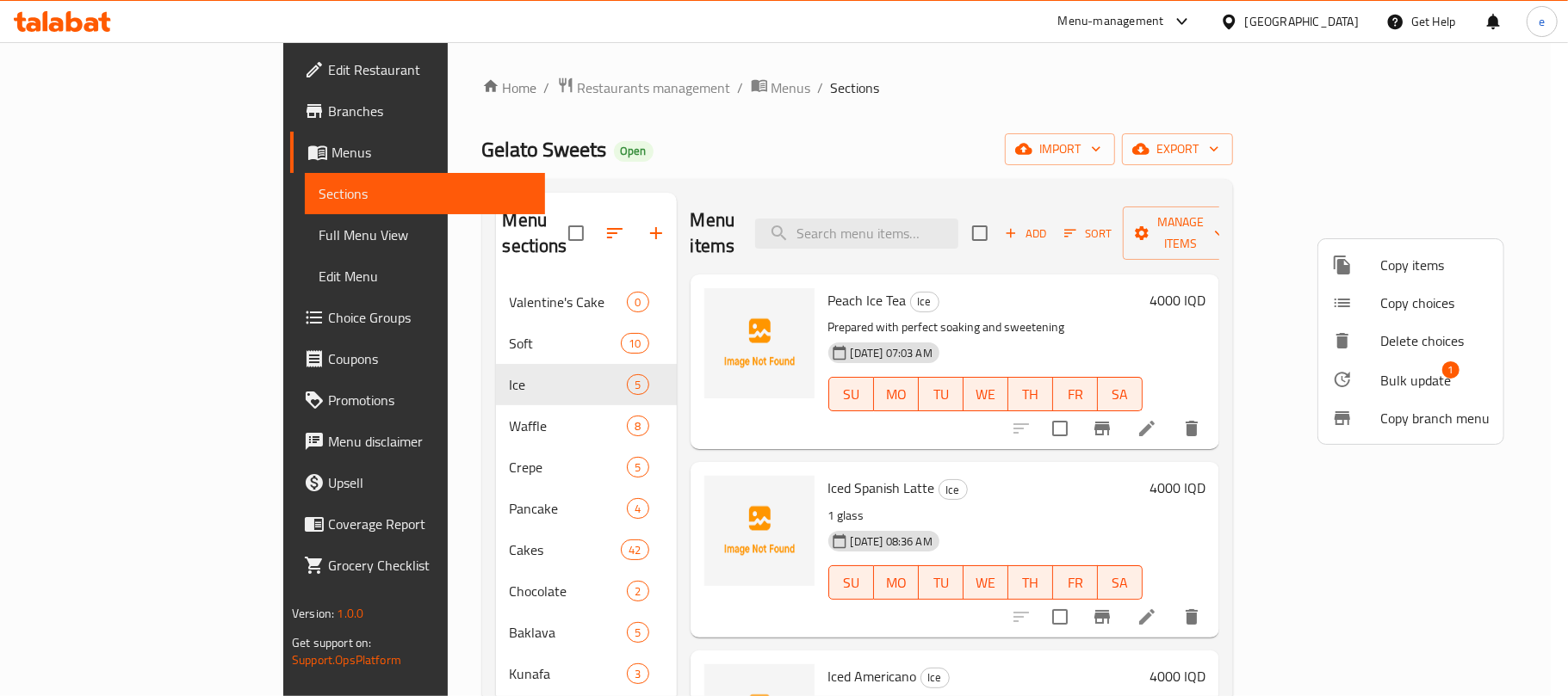
click at [1426, 387] on span "Bulk update" at bounding box center [1415, 381] width 70 height 21
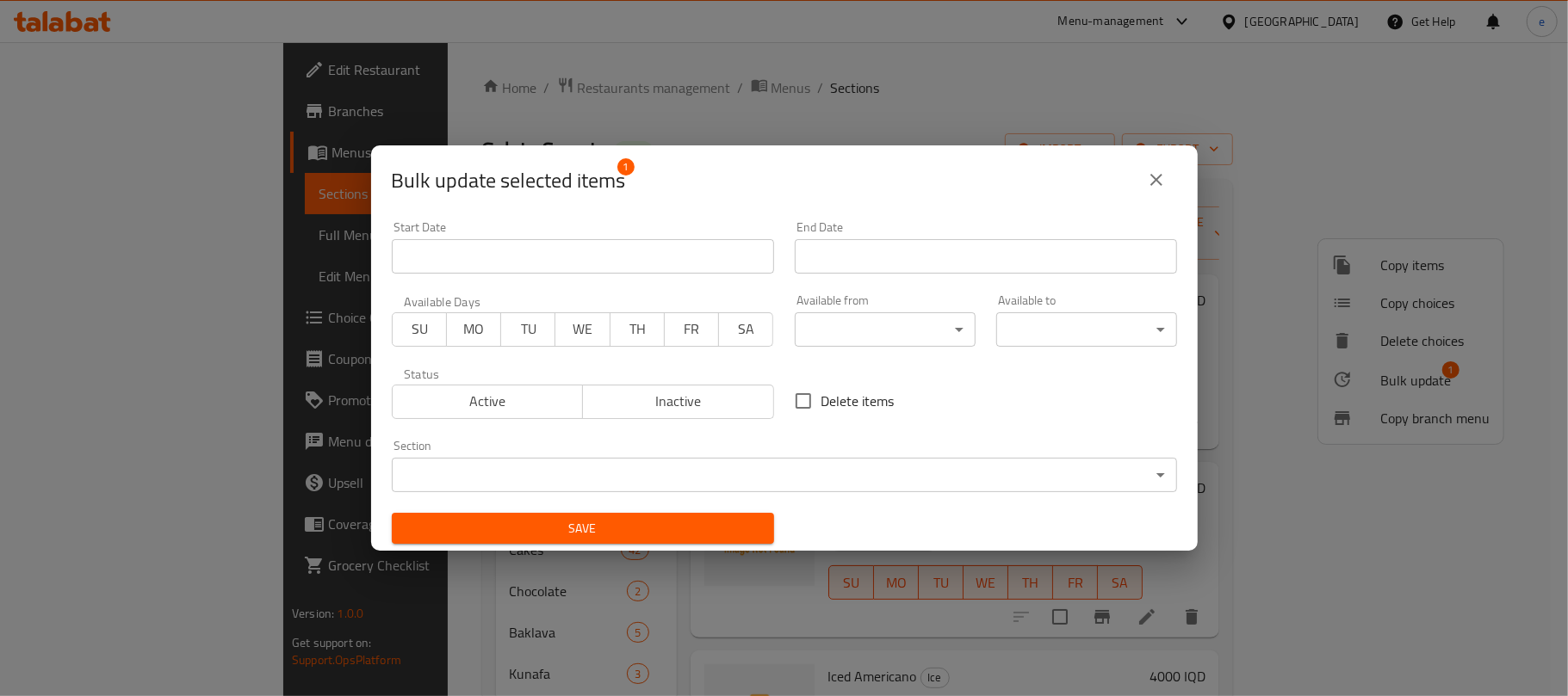
click at [937, 469] on body "​ Menu-management Iraq Get Help e Edit Restaurant Branches Menus Sections Full …" at bounding box center [784, 369] width 1568 height 654
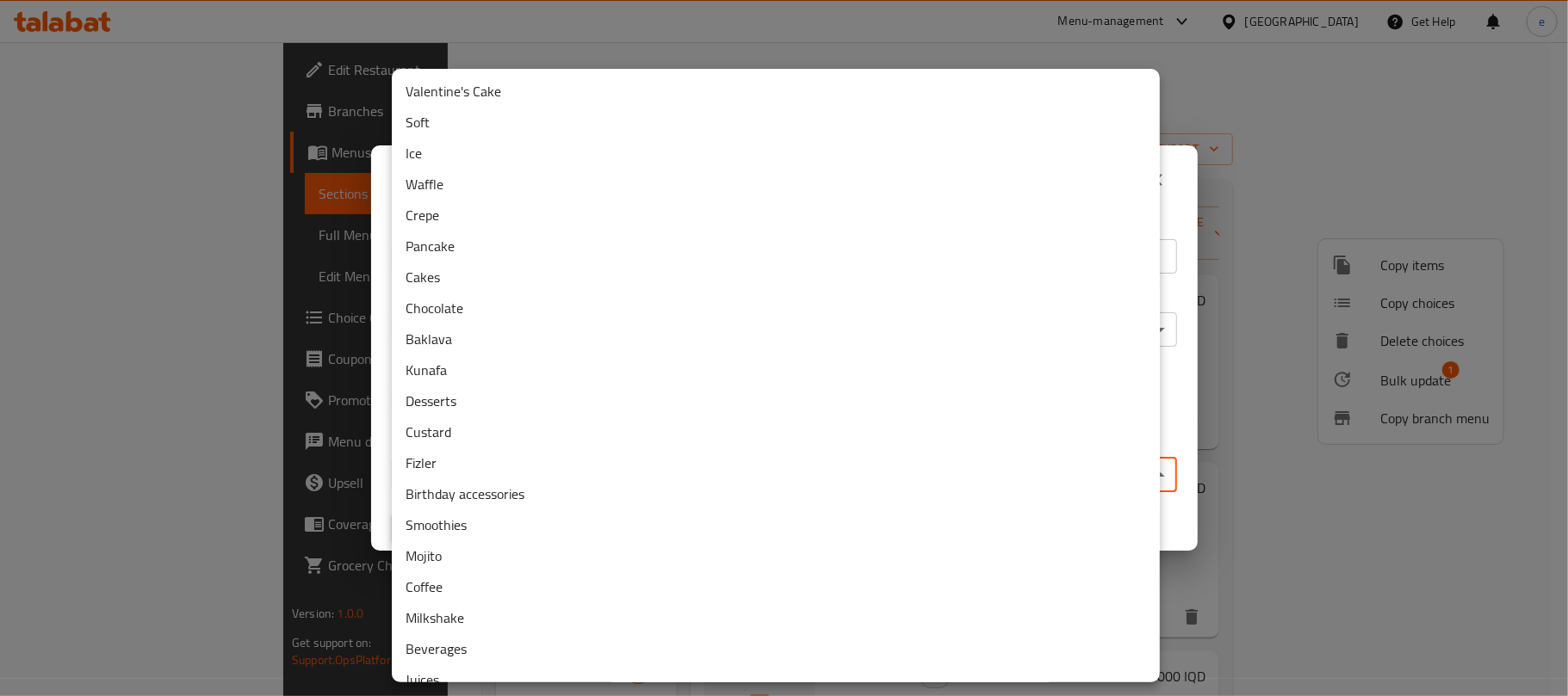
click at [423, 126] on li "Soft" at bounding box center [776, 123] width 768 height 31
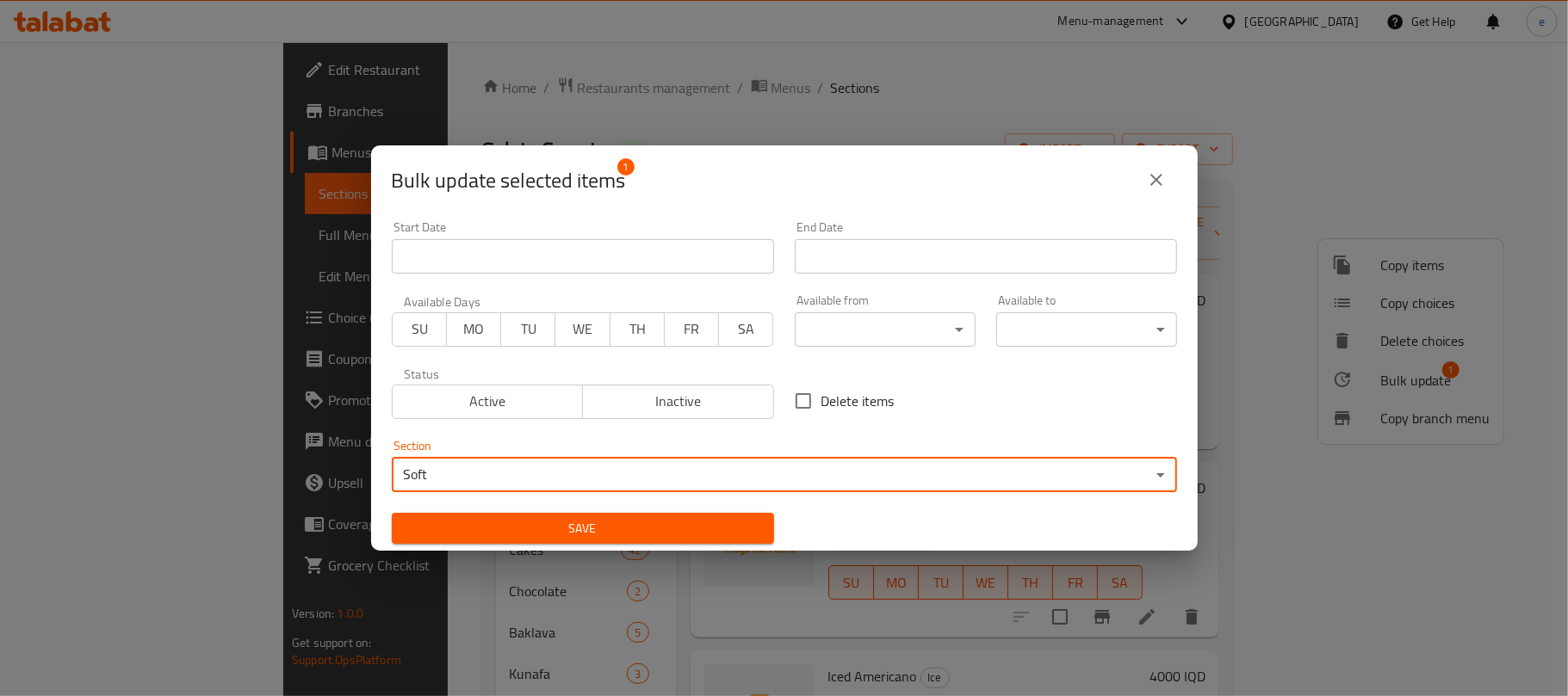
click at [641, 531] on span "Save" at bounding box center [583, 528] width 355 height 22
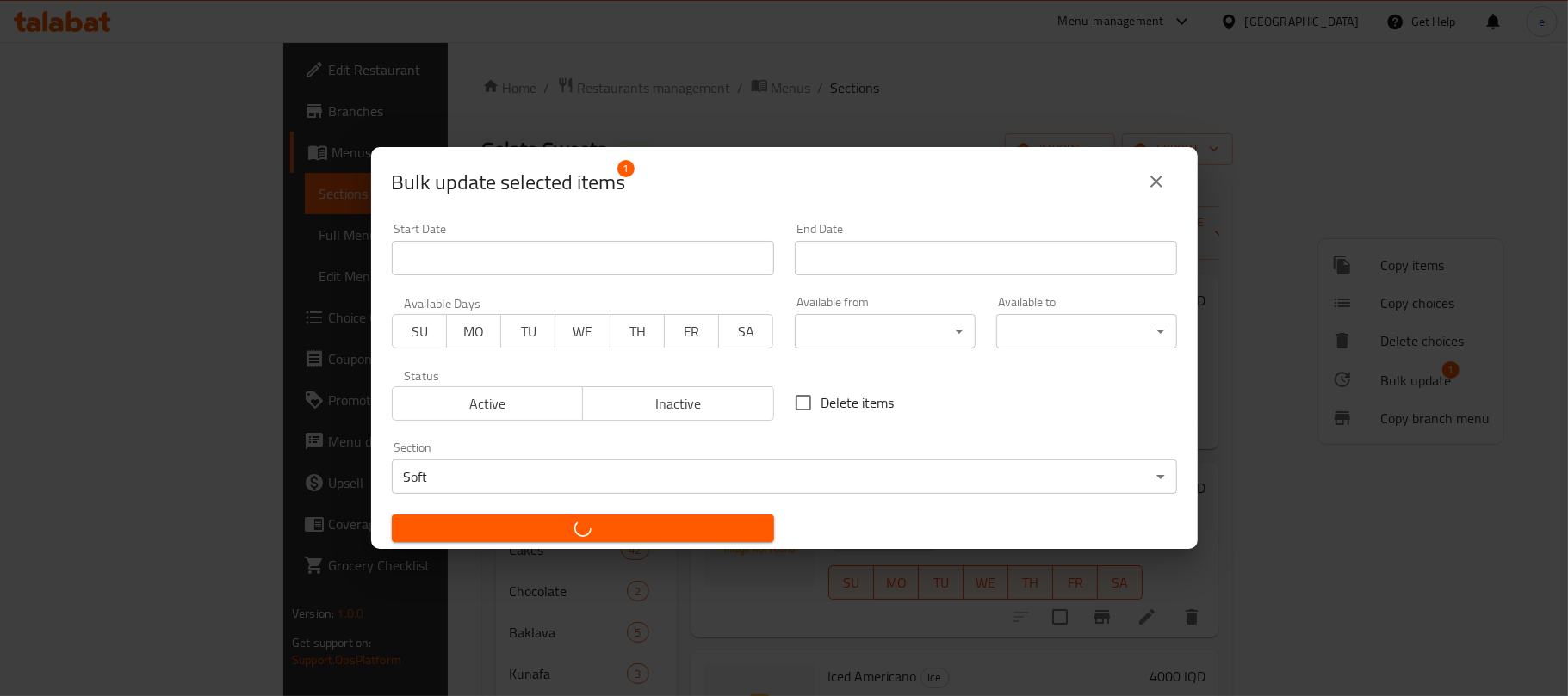
checkbox input "false"
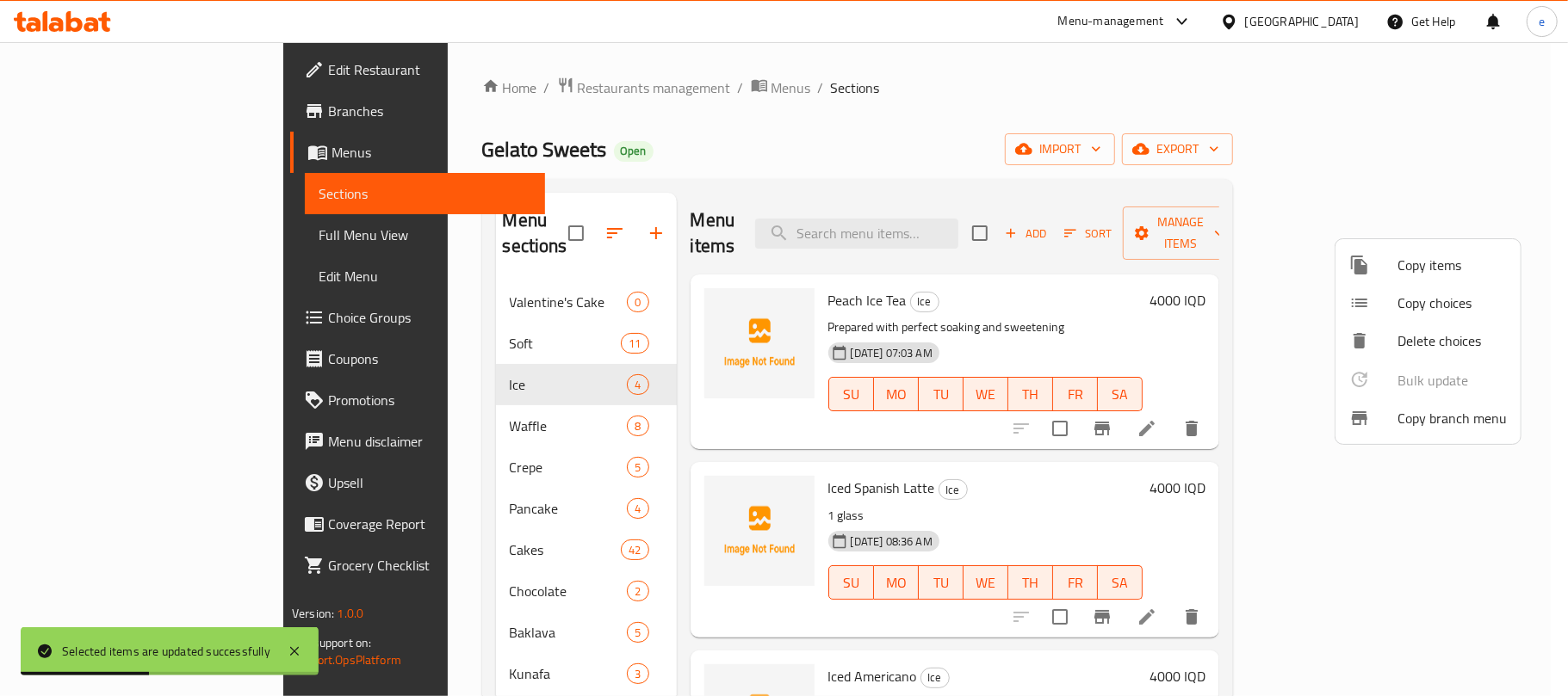
click at [362, 531] on div at bounding box center [784, 348] width 1568 height 696
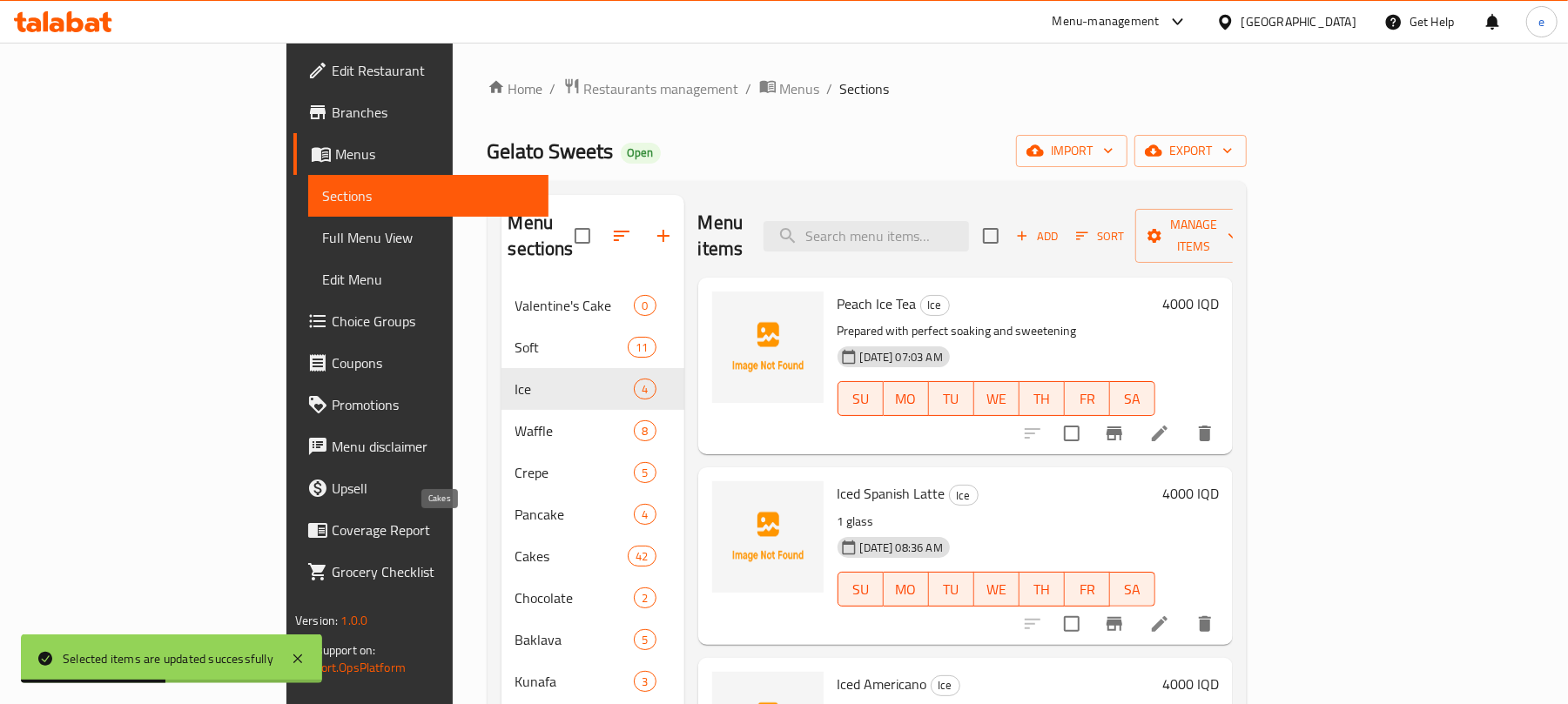
click at [515, 546] on span "Cakes" at bounding box center [571, 556] width 113 height 21
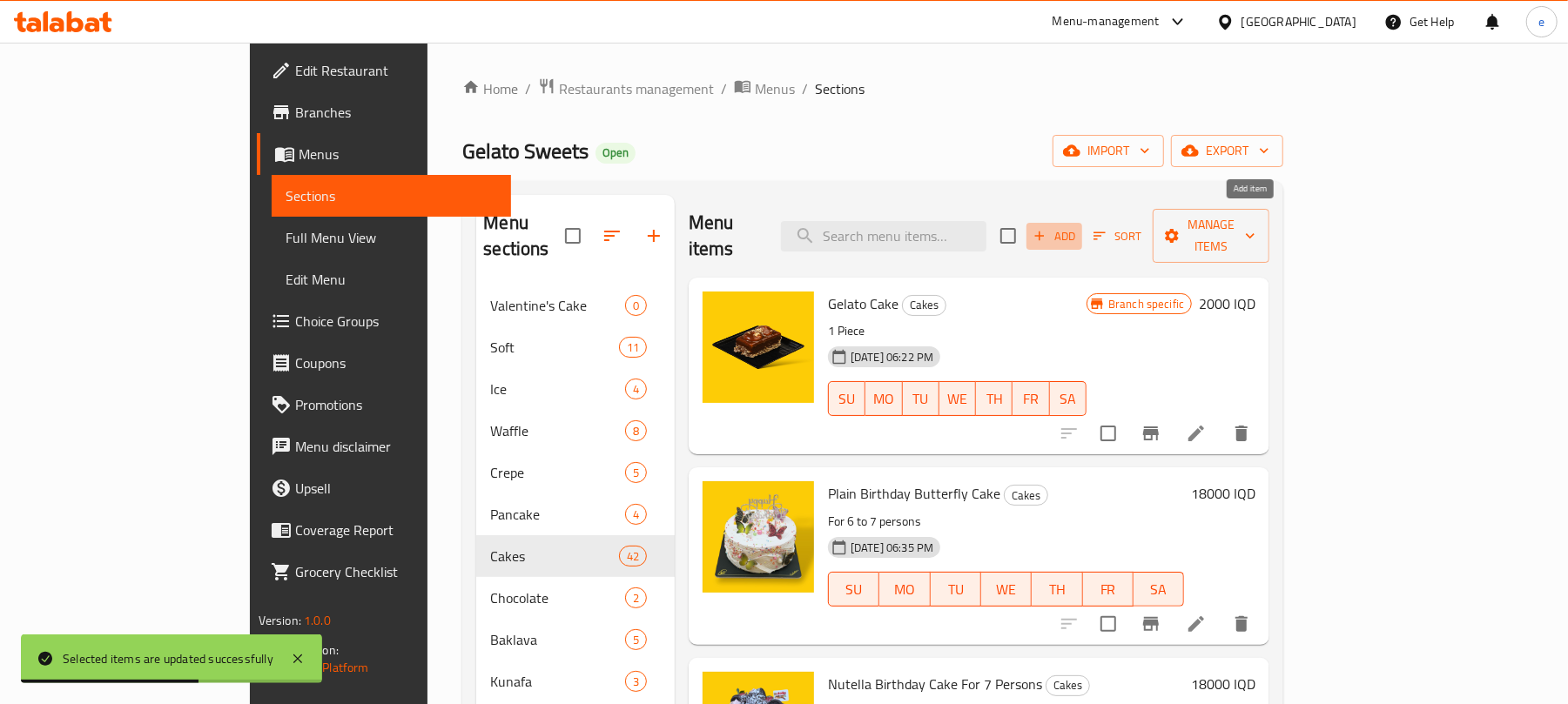
click at [1048, 229] on icon "button" at bounding box center [1040, 236] width 16 height 16
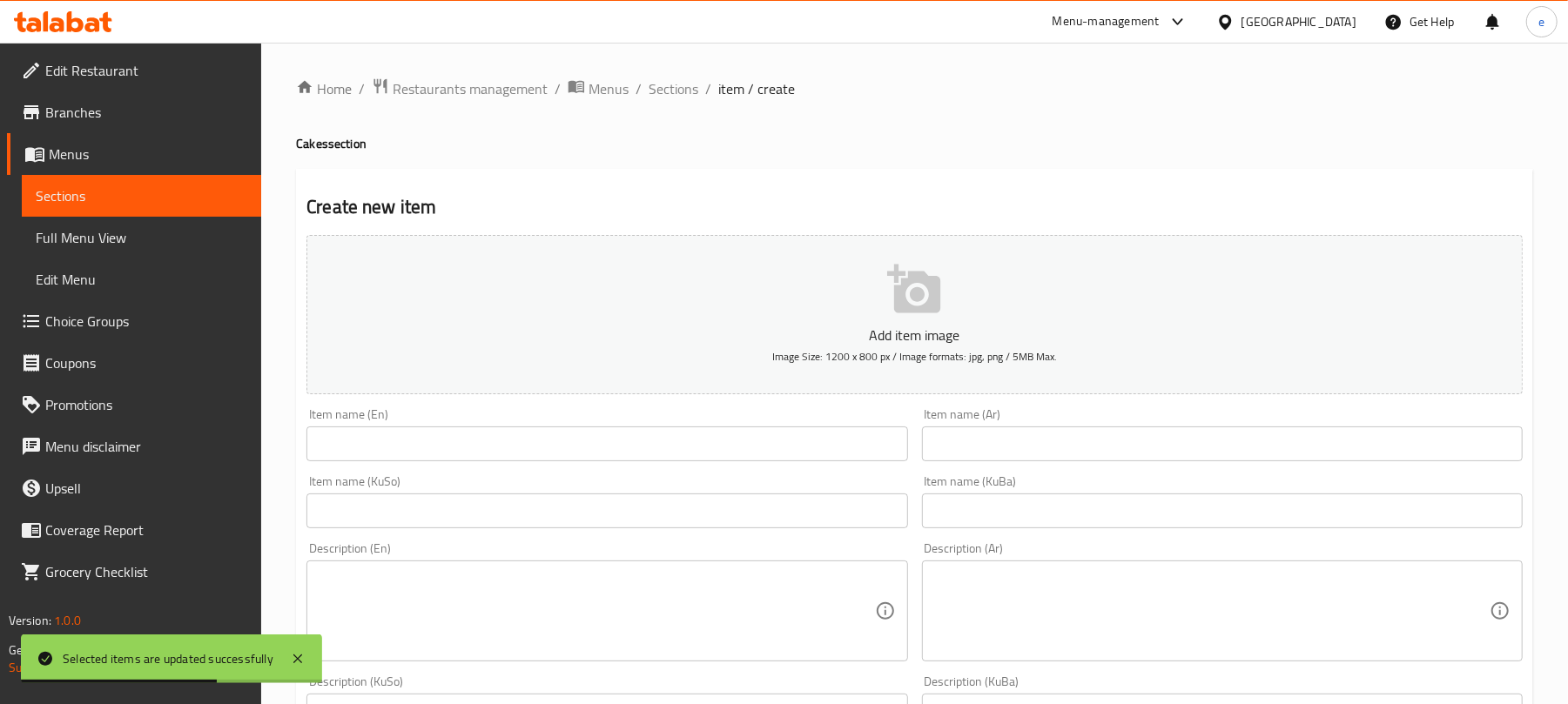
click at [750, 447] on input "text" at bounding box center [607, 444] width 601 height 35
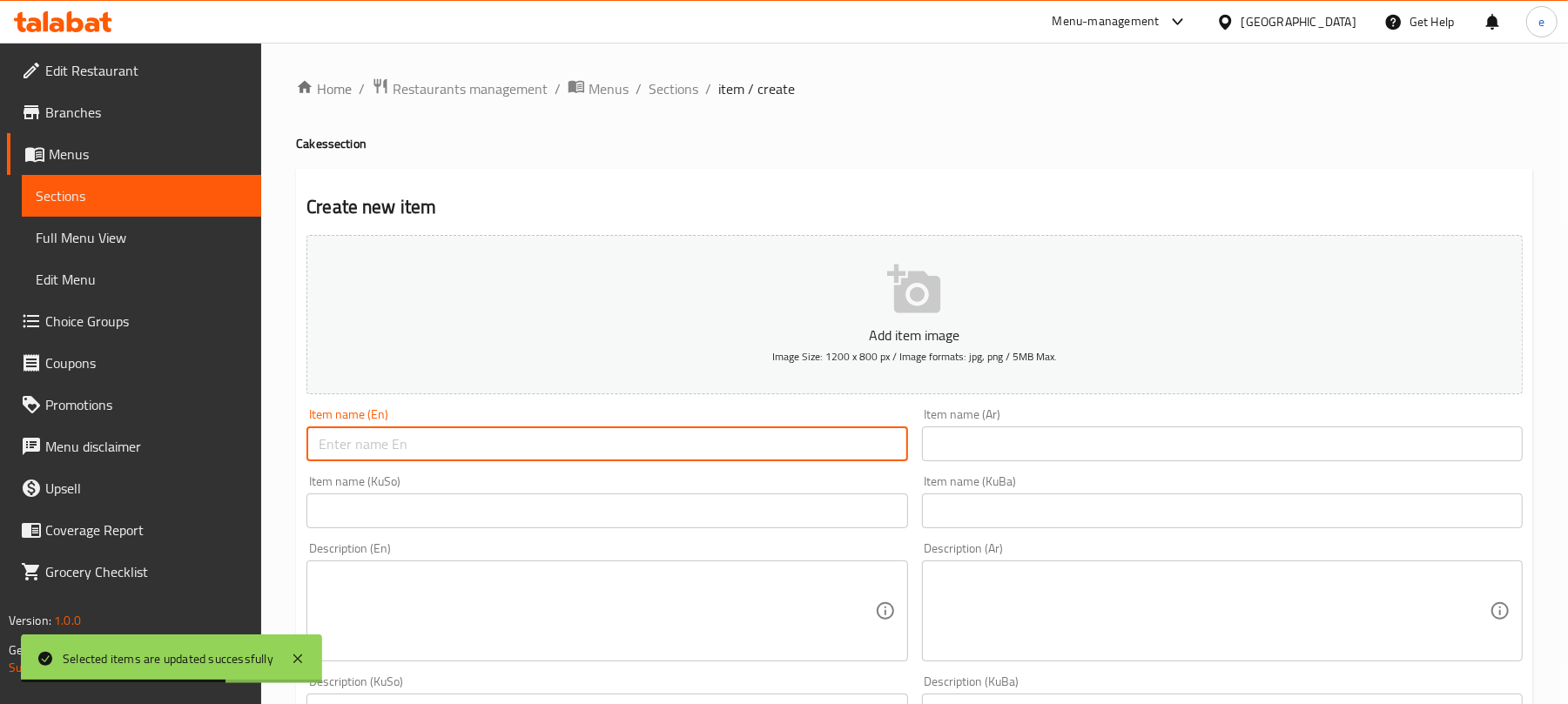
paste input "Trilece with Dubai Sauce"
type input "Trilece with Dubai Sauce"
drag, startPoint x: 608, startPoint y: 505, endPoint x: 635, endPoint y: 496, distance: 28.5
click at [608, 505] on input "text" at bounding box center [607, 512] width 601 height 35
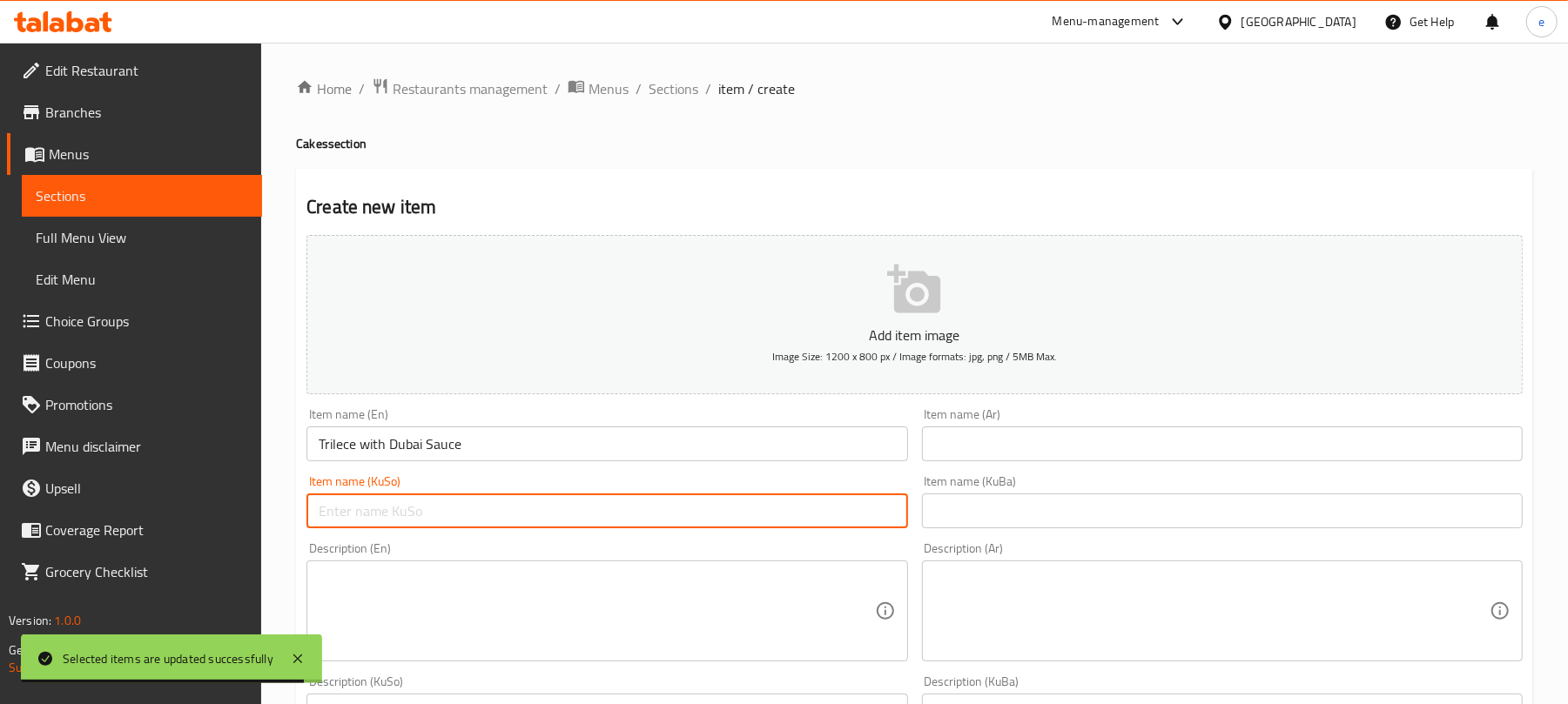
paste input "ترالیچە بە سۆسی دوبەی"
type input "ترالیچە بە سۆسی دوبەی"
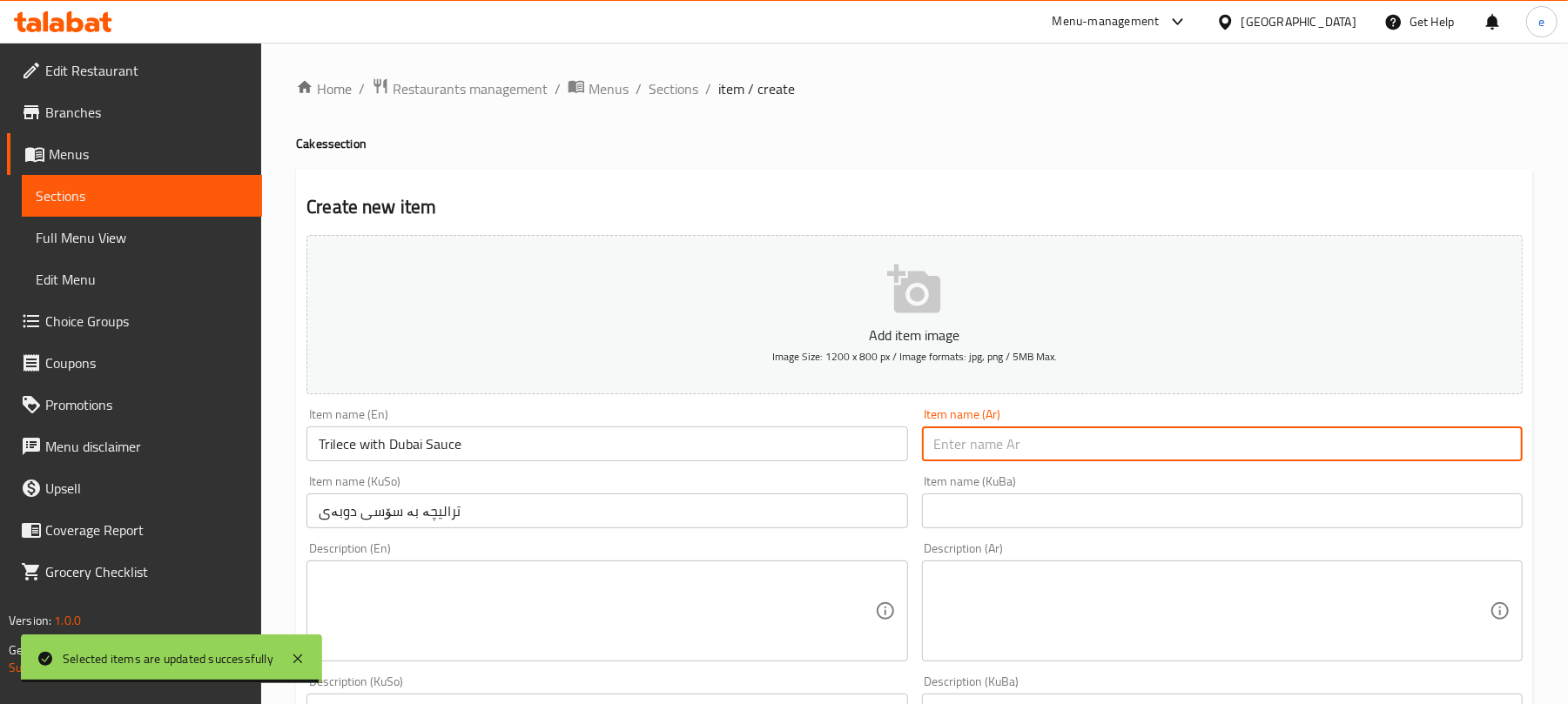
click at [1018, 450] on input "text" at bounding box center [1223, 444] width 601 height 35
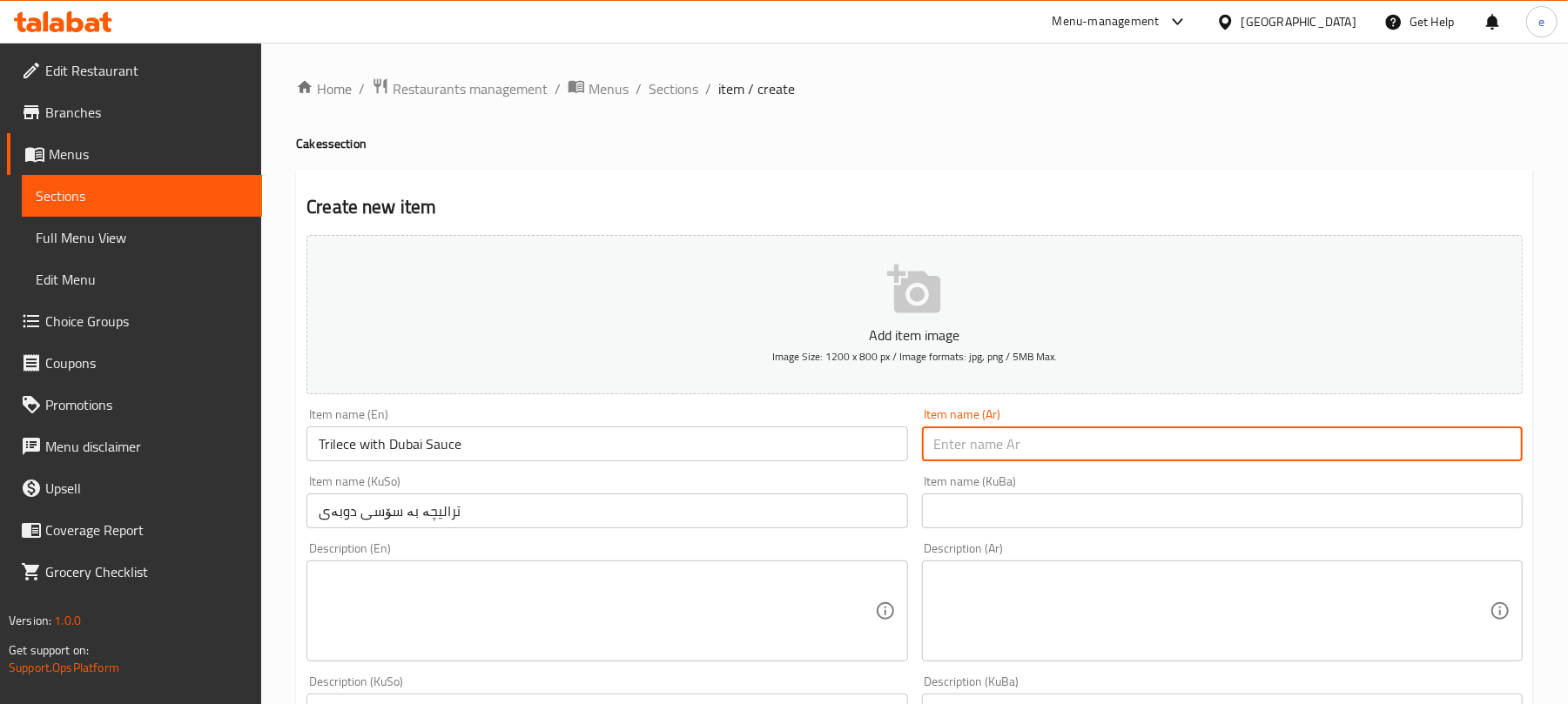
paste input "تراليجة مع صلصة دبي"
type input "تراليجة مع صلصة دبي"
click at [1075, 606] on textarea at bounding box center [1212, 612] width 555 height 83
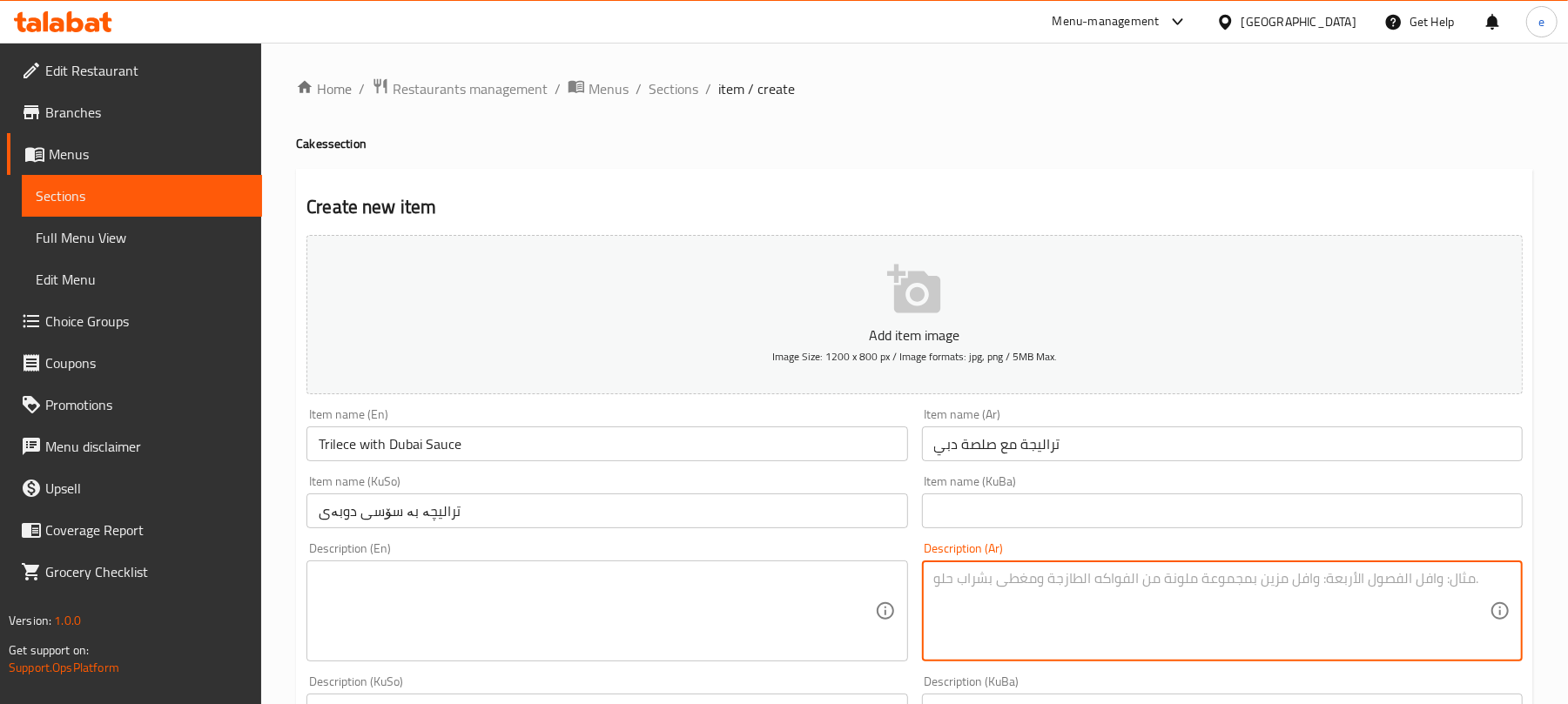
paste textarea "1 قطعة"
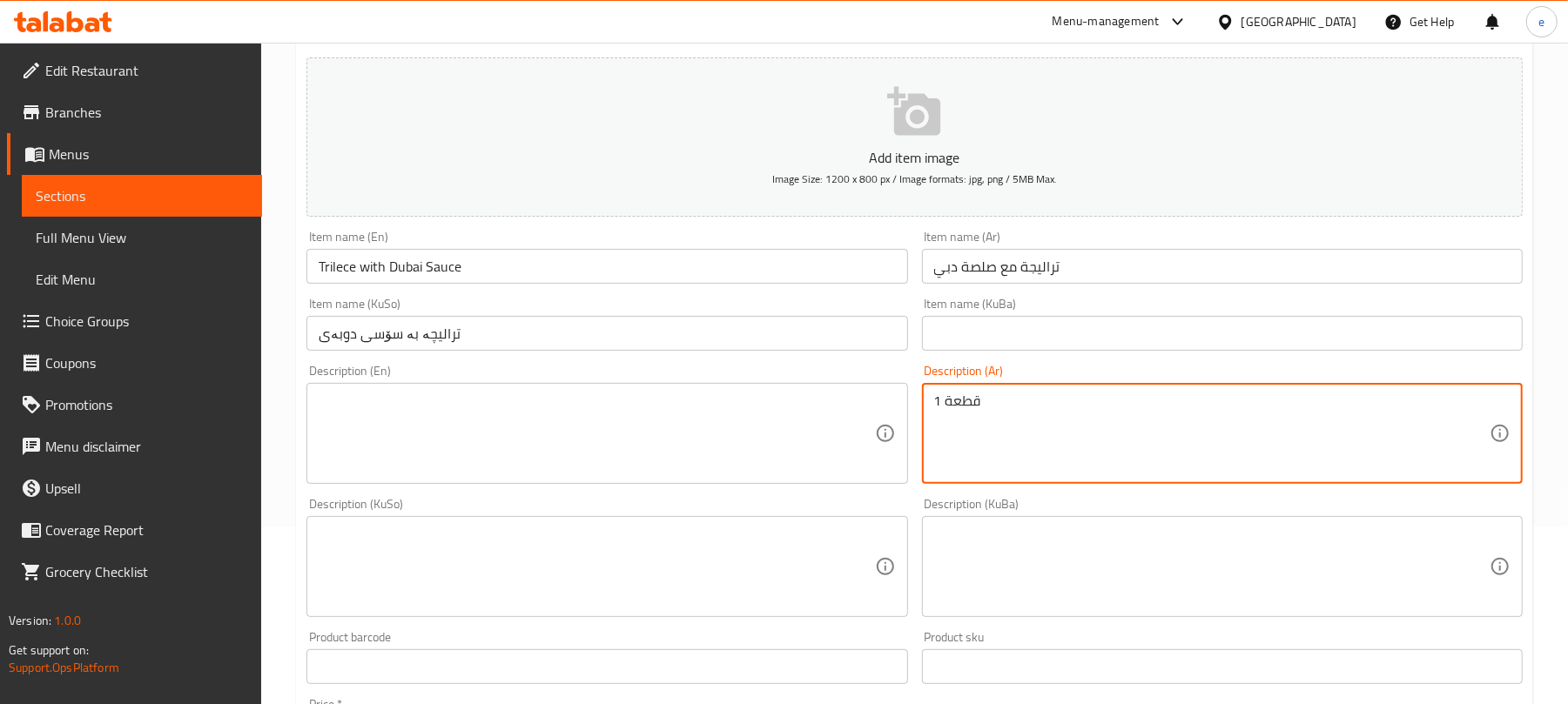
scroll to position [232, 0]
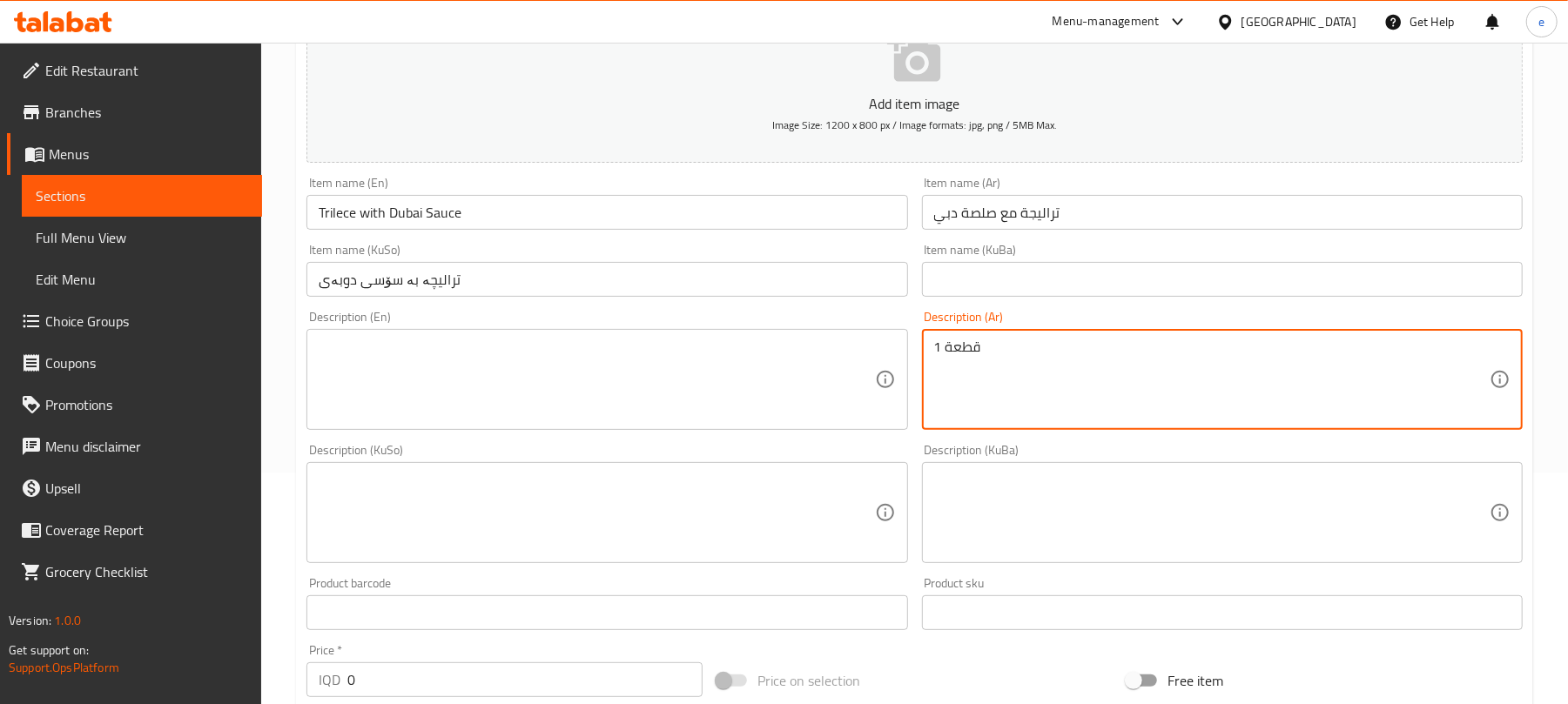
type textarea "1 قطعة"
click at [580, 401] on textarea at bounding box center [597, 380] width 555 height 83
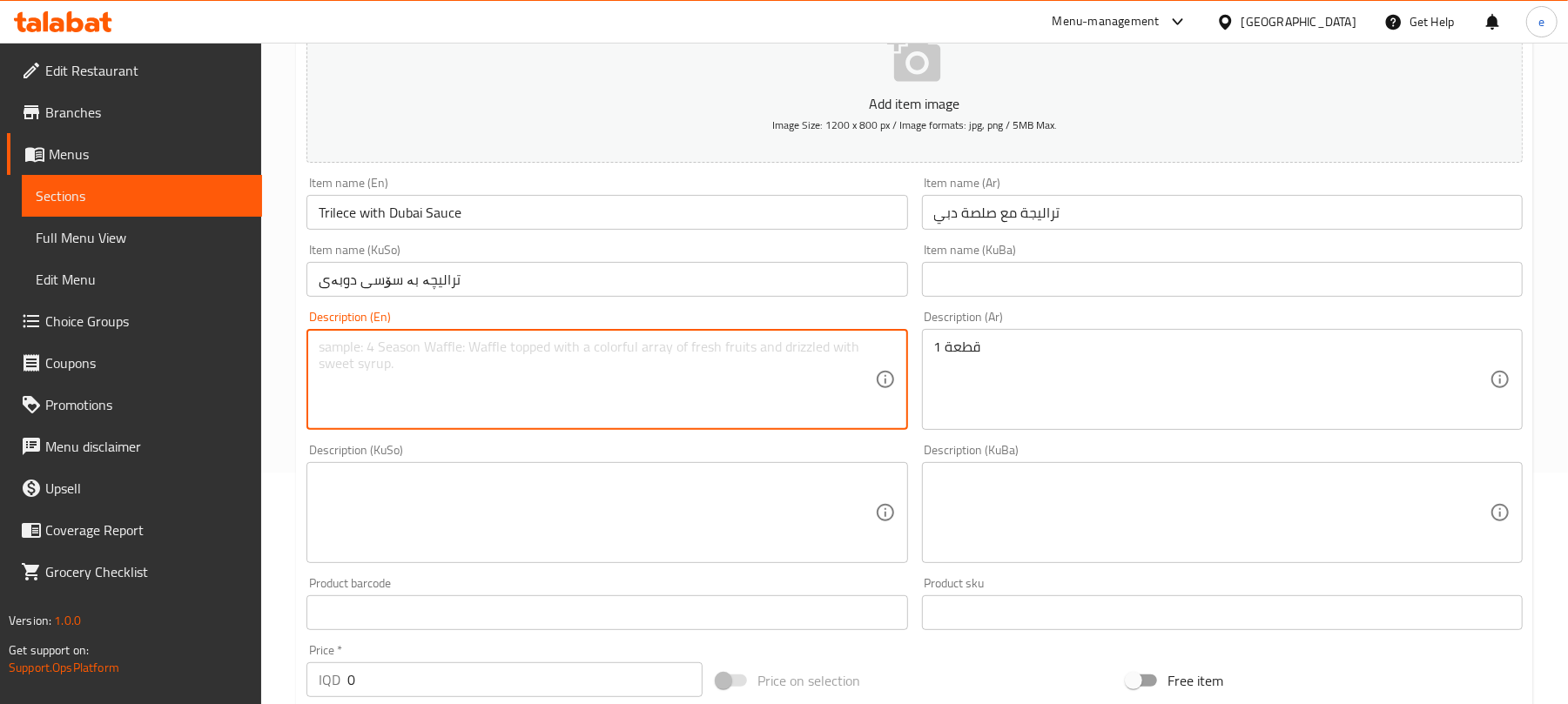
paste textarea "1 Piece"
type textarea "1 Piece"
click at [589, 526] on textarea at bounding box center [597, 513] width 555 height 83
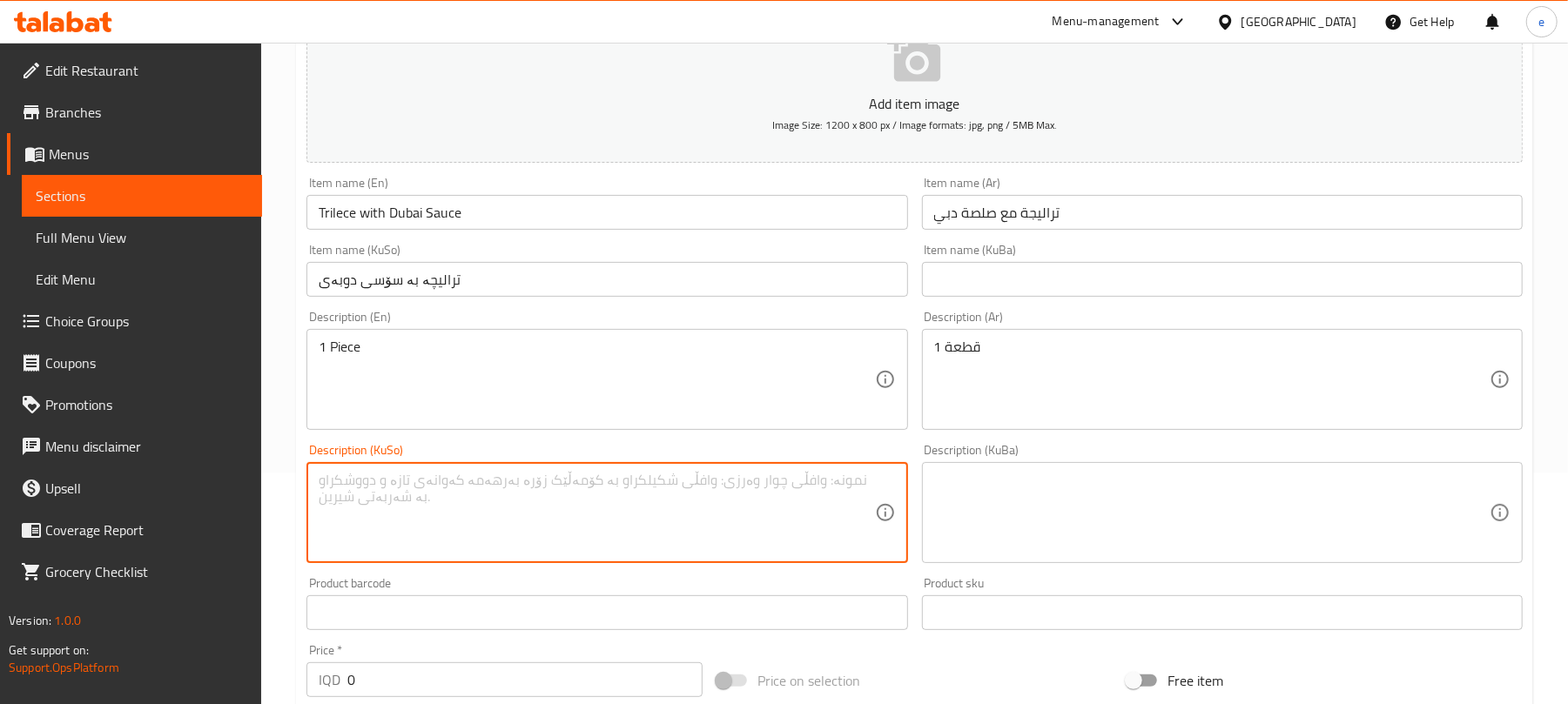
paste textarea "1 پارچە"
type textarea "1 پارچە"
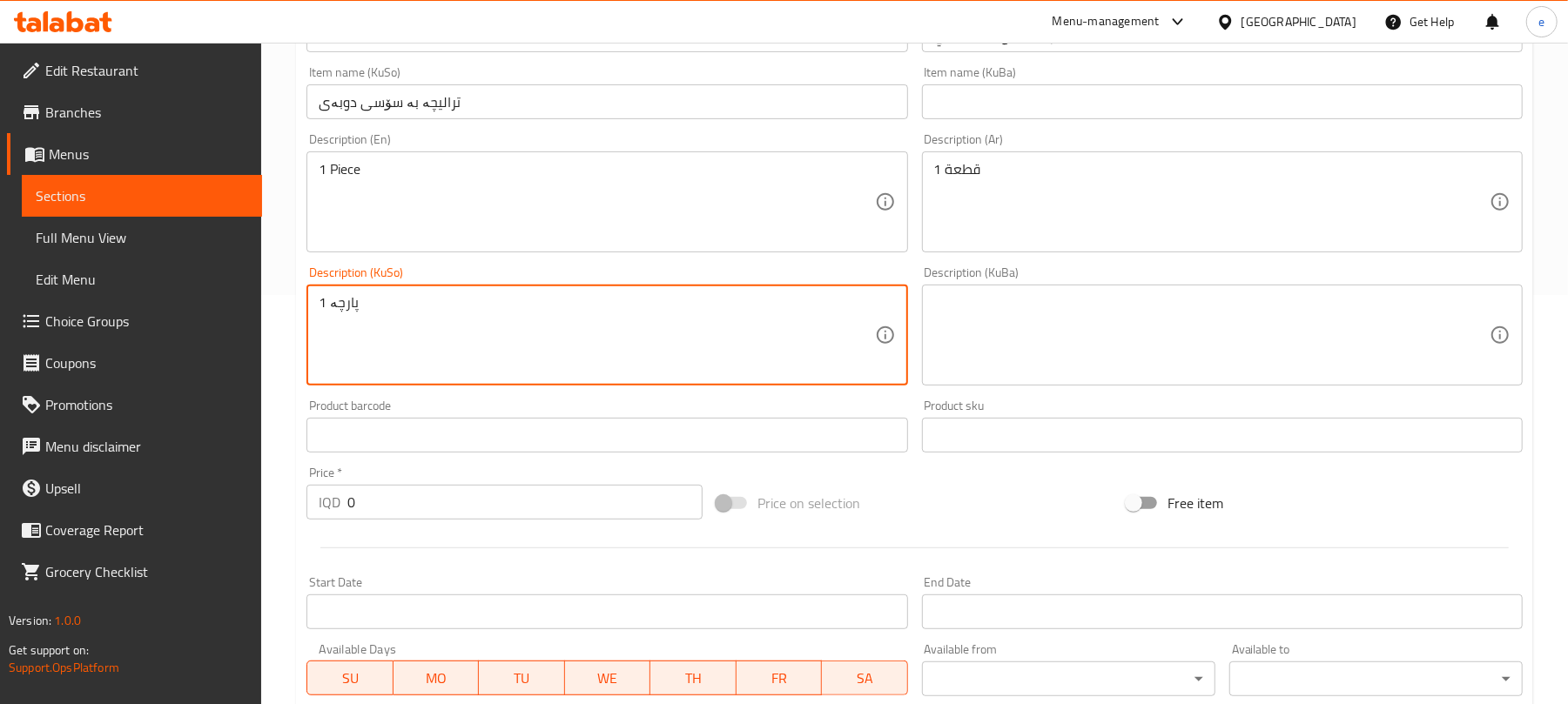
scroll to position [464, 0]
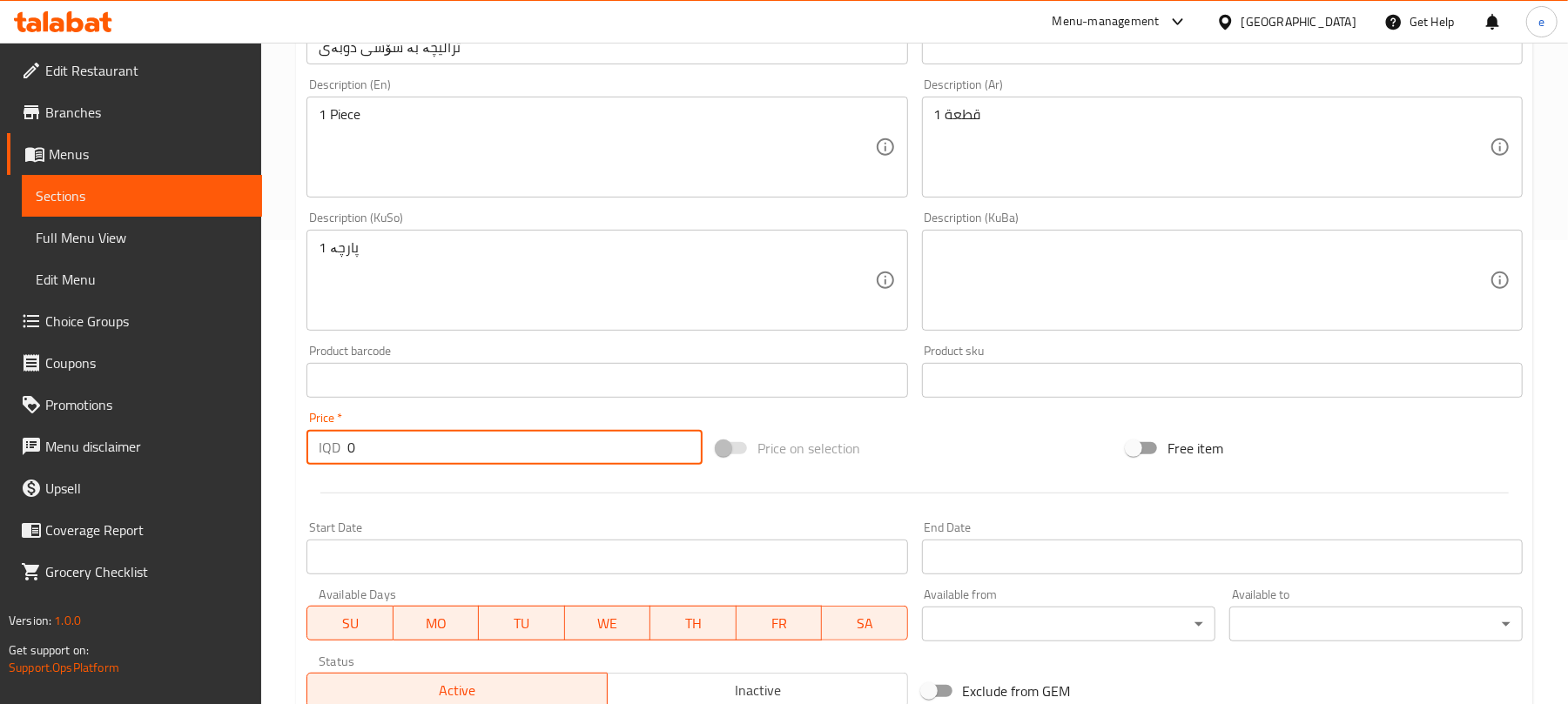
drag, startPoint x: 432, startPoint y: 447, endPoint x: 224, endPoint y: 474, distance: 209.7
click at [224, 474] on div "Edit Restaurant Branches Menus Sections Full Menu View Edit Menu Choice Groups …" at bounding box center [784, 272] width 1568 height 1388
paste input "300"
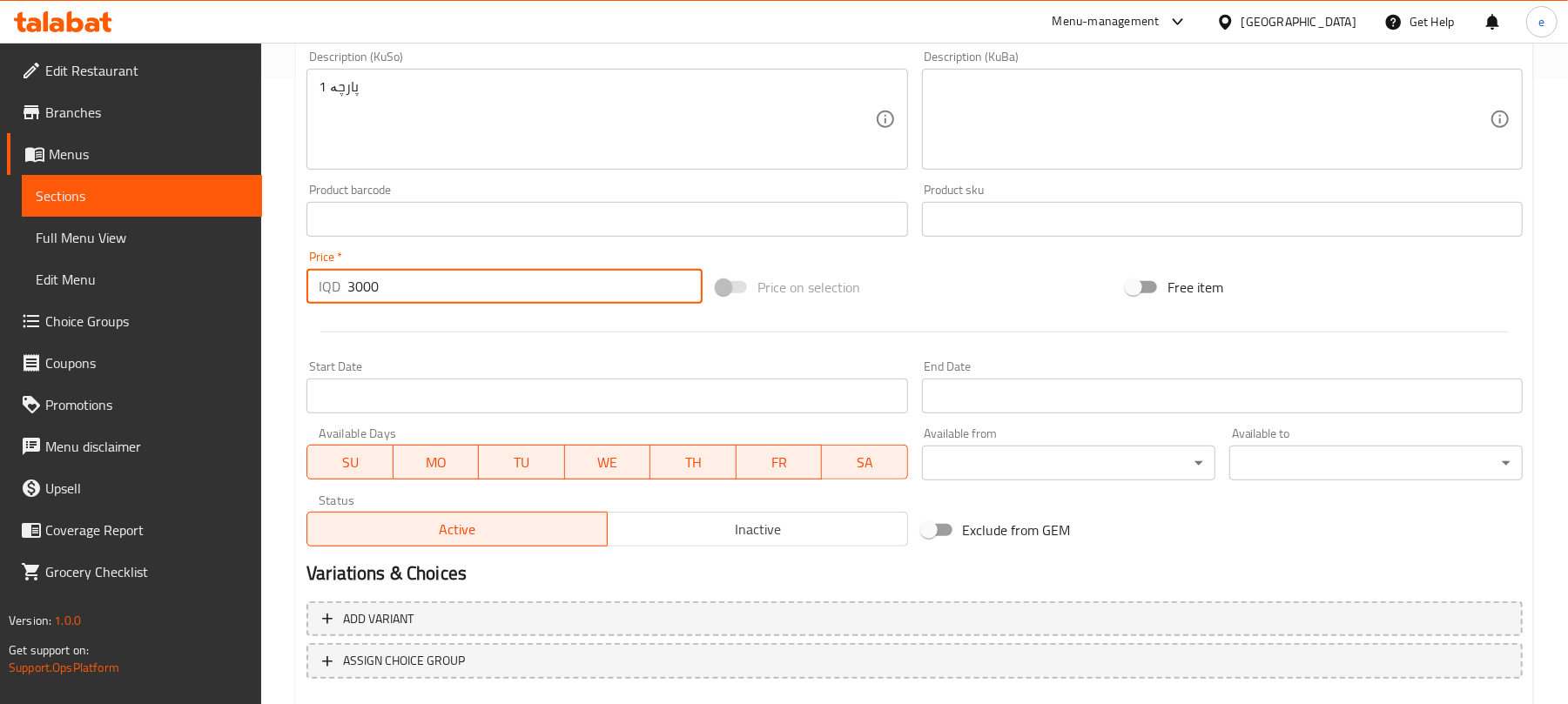
scroll to position [725, 0]
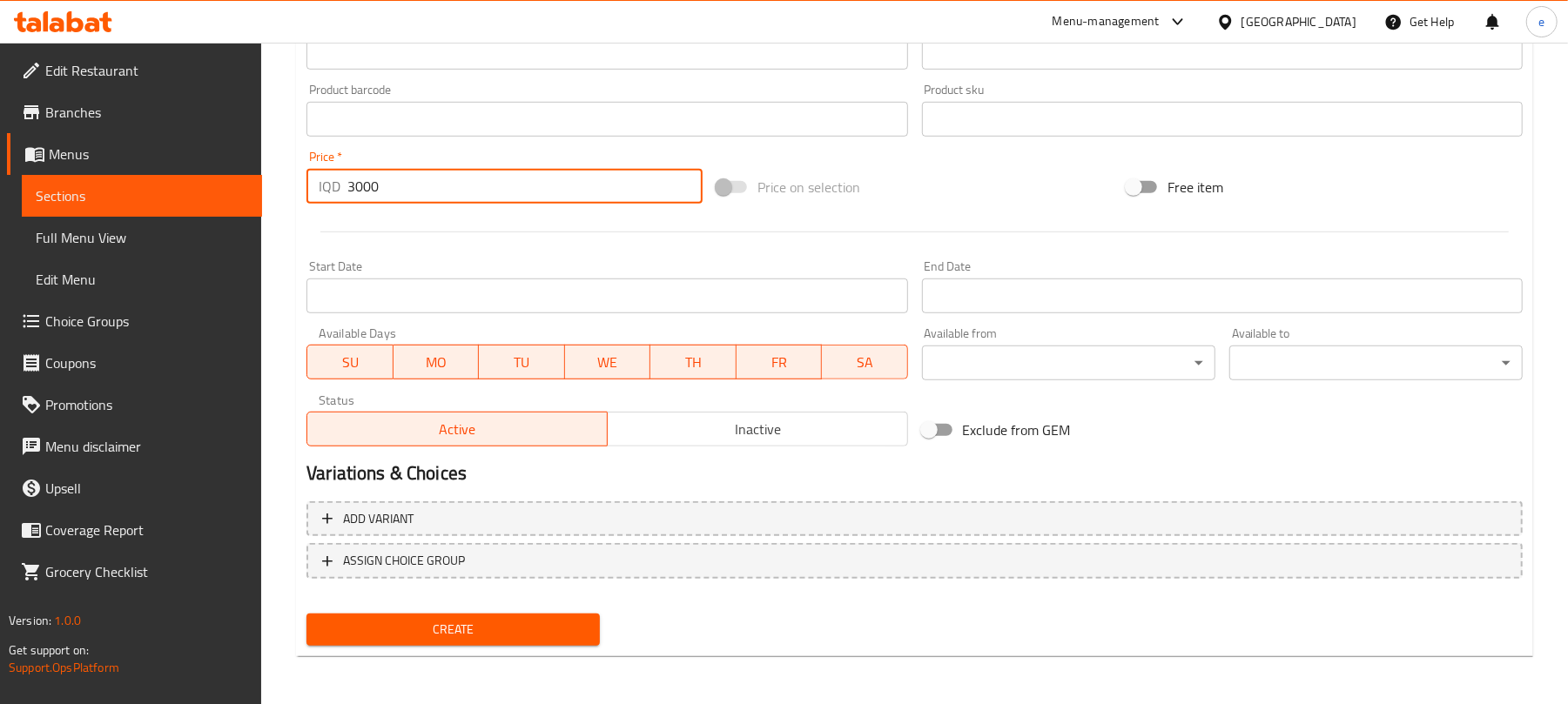
type input "3000"
click at [485, 634] on span "Create" at bounding box center [454, 629] width 265 height 22
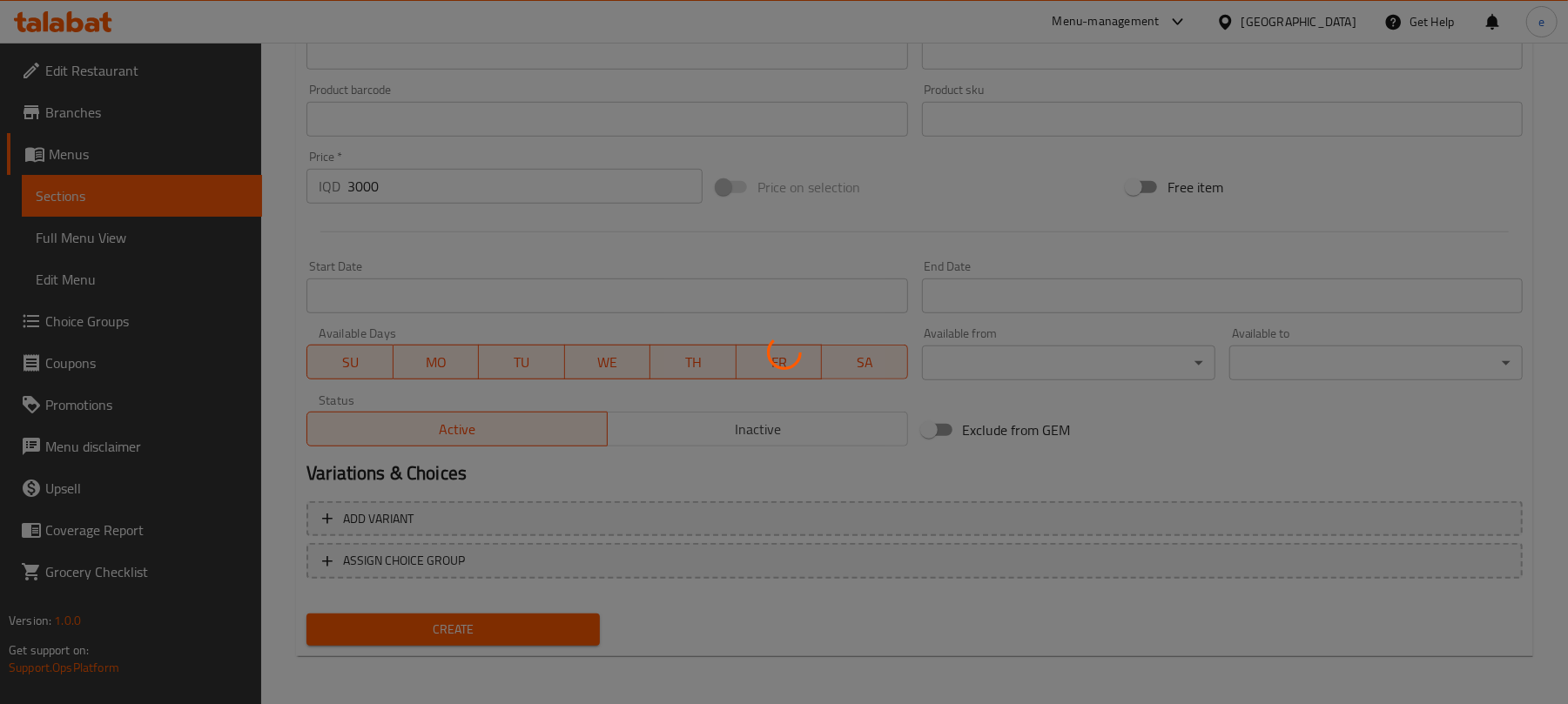
type input "0"
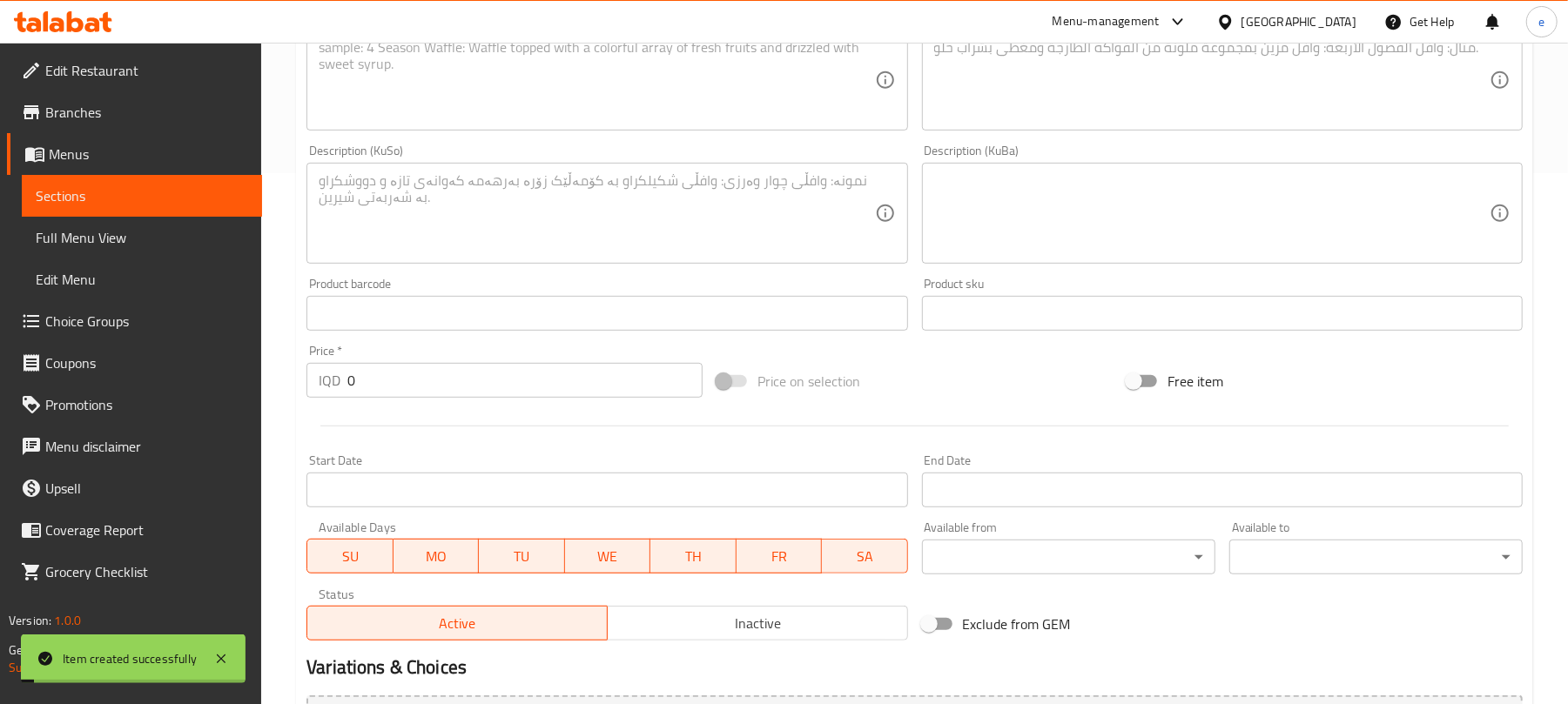
scroll to position [261, 0]
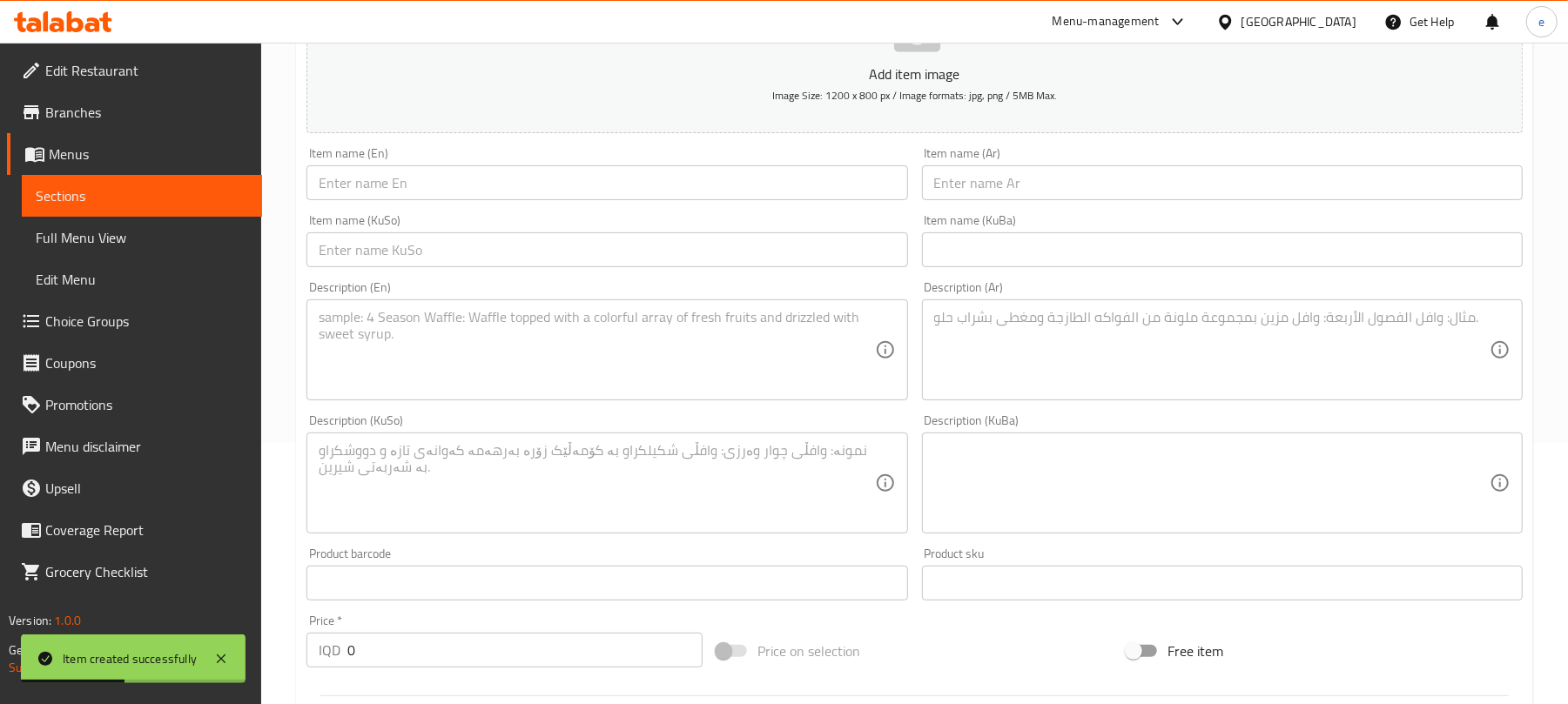
click at [1090, 200] on input "text" at bounding box center [1223, 183] width 601 height 35
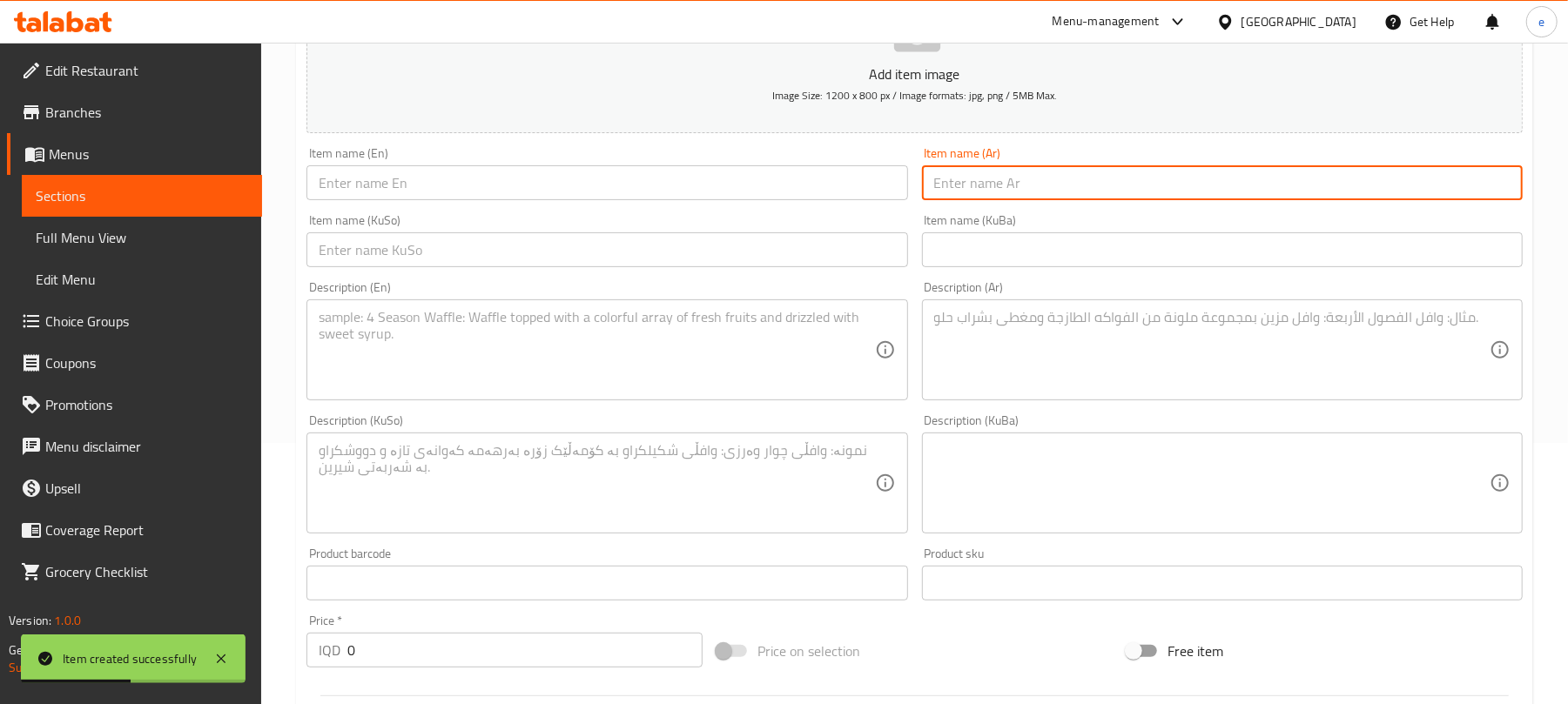
paste input "كعكة براونيز"
type input "كعكة براونيز"
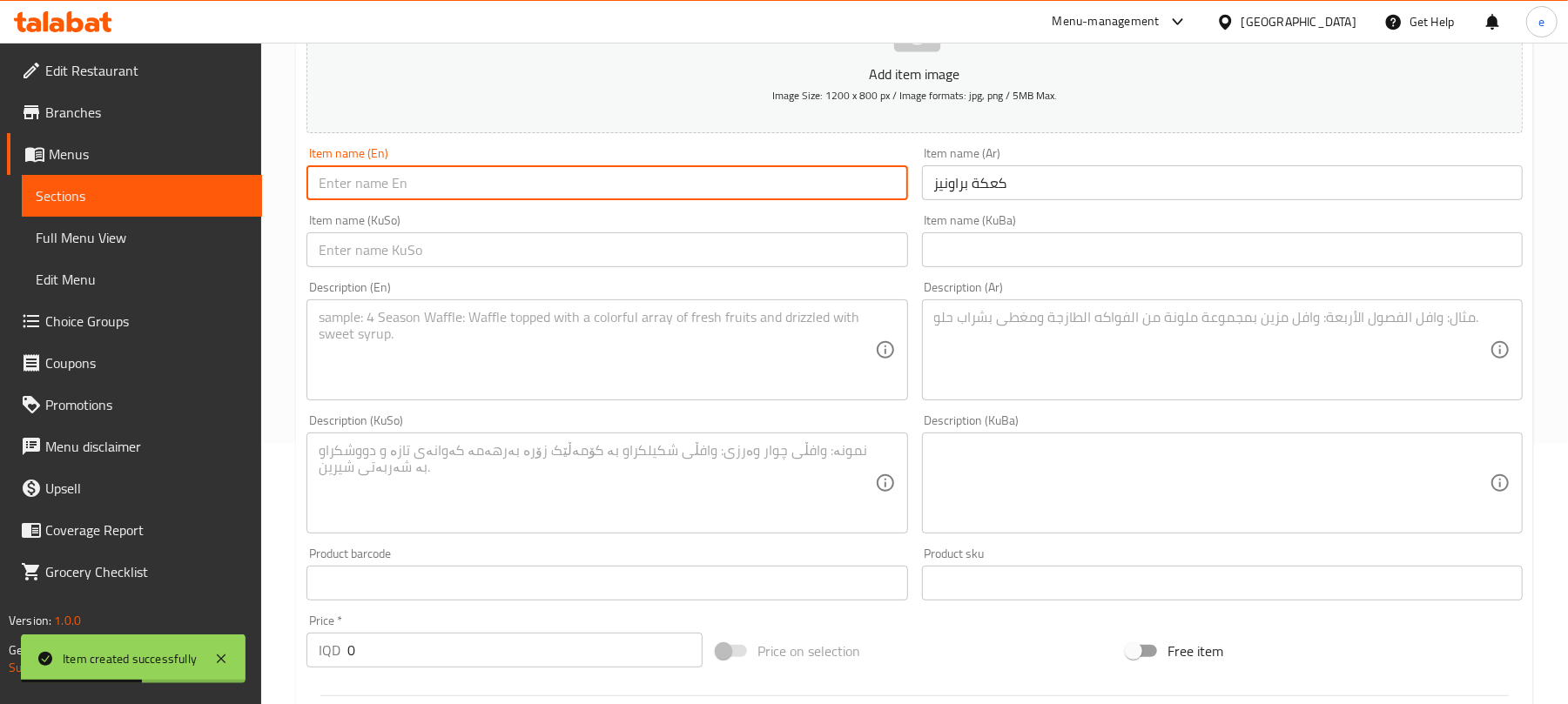
click at [632, 178] on input "text" at bounding box center [607, 183] width 601 height 35
paste input "Brownies Cake"
type input "Brownies Cake"
click at [605, 294] on div "Description (En) Description (En)" at bounding box center [607, 341] width 601 height 120
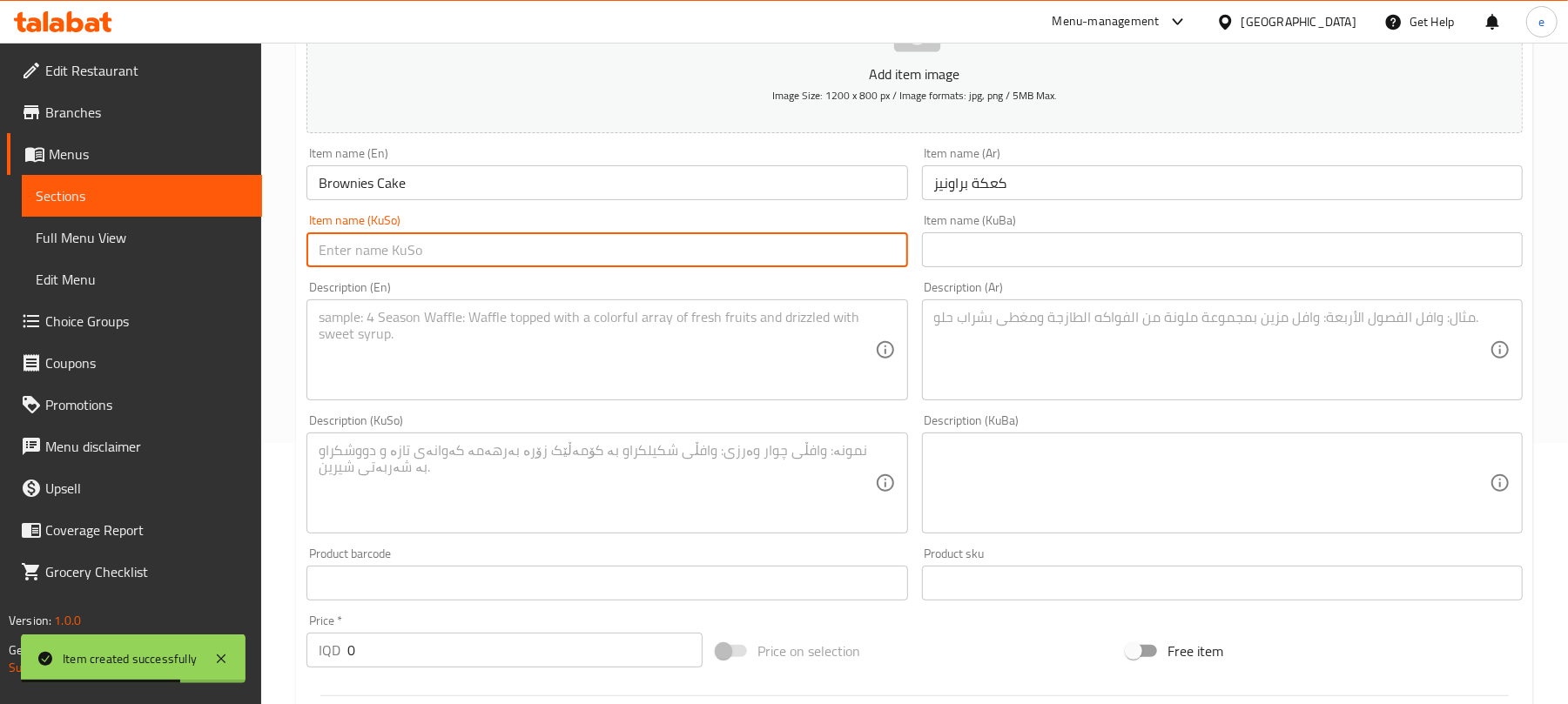
click at [628, 252] on input "text" at bounding box center [607, 250] width 601 height 35
paste input "کێکی براونیز"
type input "کێکی براونیز"
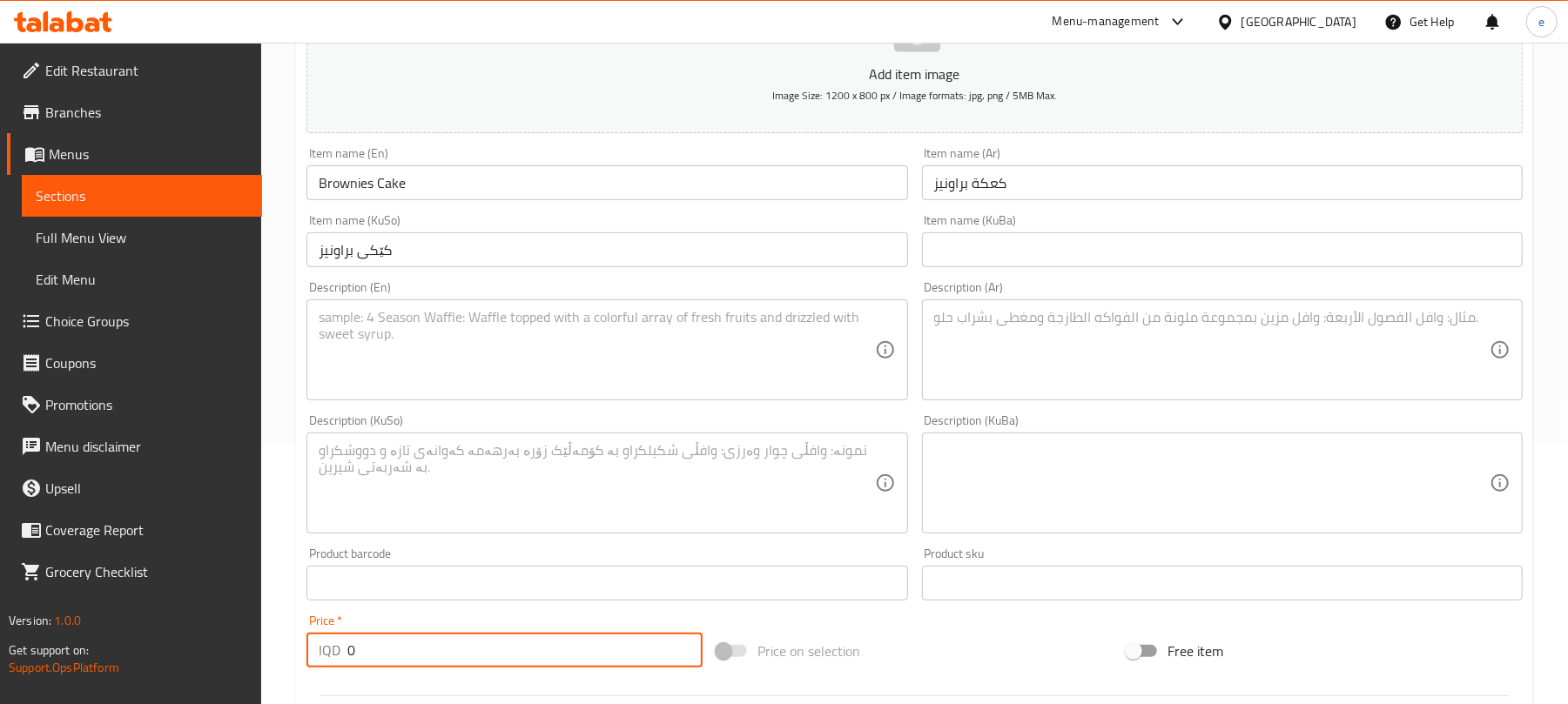
drag, startPoint x: 283, startPoint y: 651, endPoint x: 223, endPoint y: 645, distance: 60.3
click at [223, 443] on body "Item created successfully ​ Menu-management Iraq Get Help e Edit Restaurant Bra…" at bounding box center [784, 112] width 1568 height 662
paste input "300"
type input "3000"
click at [512, 338] on textarea at bounding box center [597, 351] width 555 height 83
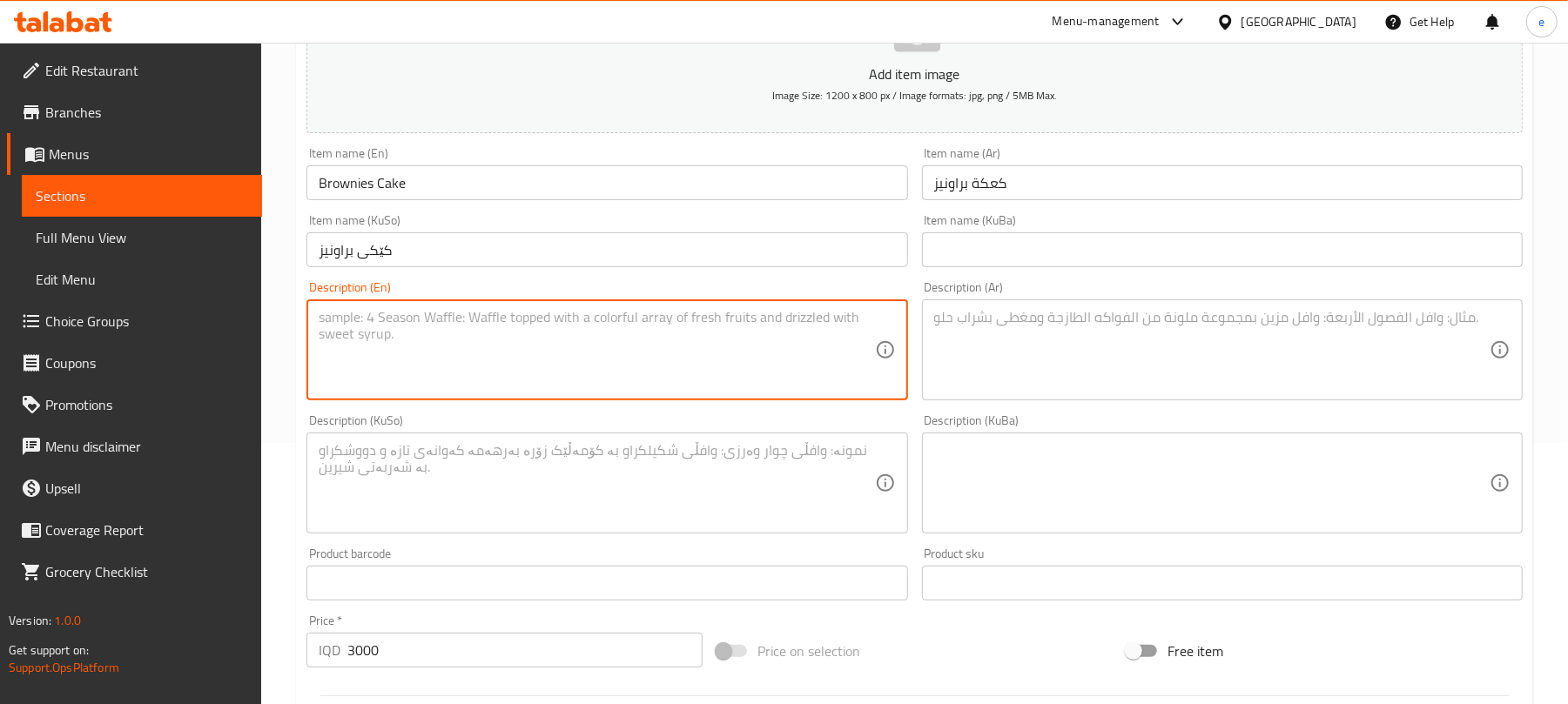
paste textarea "1 Piece"
type textarea "1 Piece"
click at [641, 509] on textarea at bounding box center [597, 483] width 555 height 83
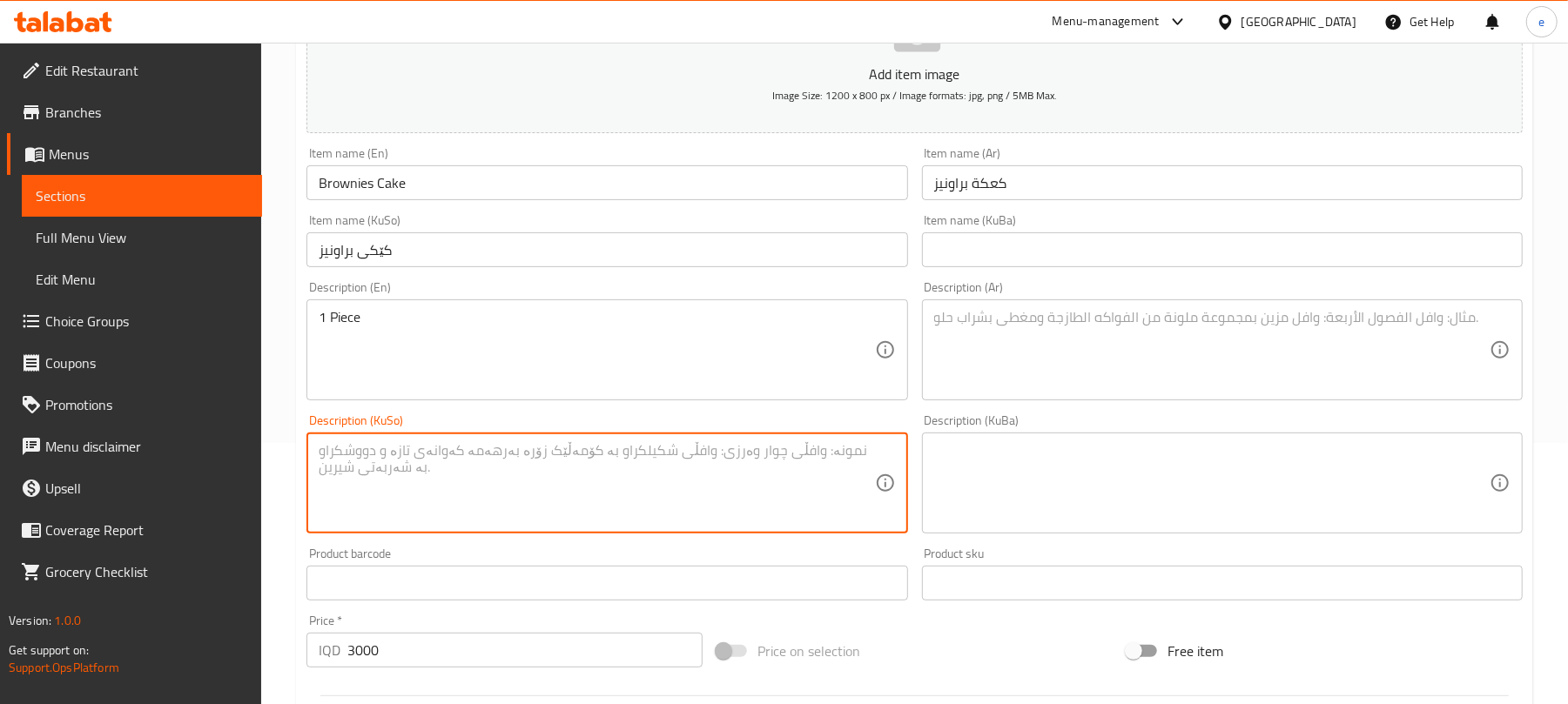
paste textarea "1 پارچە"
type textarea "1 پارچە"
click at [1144, 369] on textarea at bounding box center [1212, 351] width 555 height 83
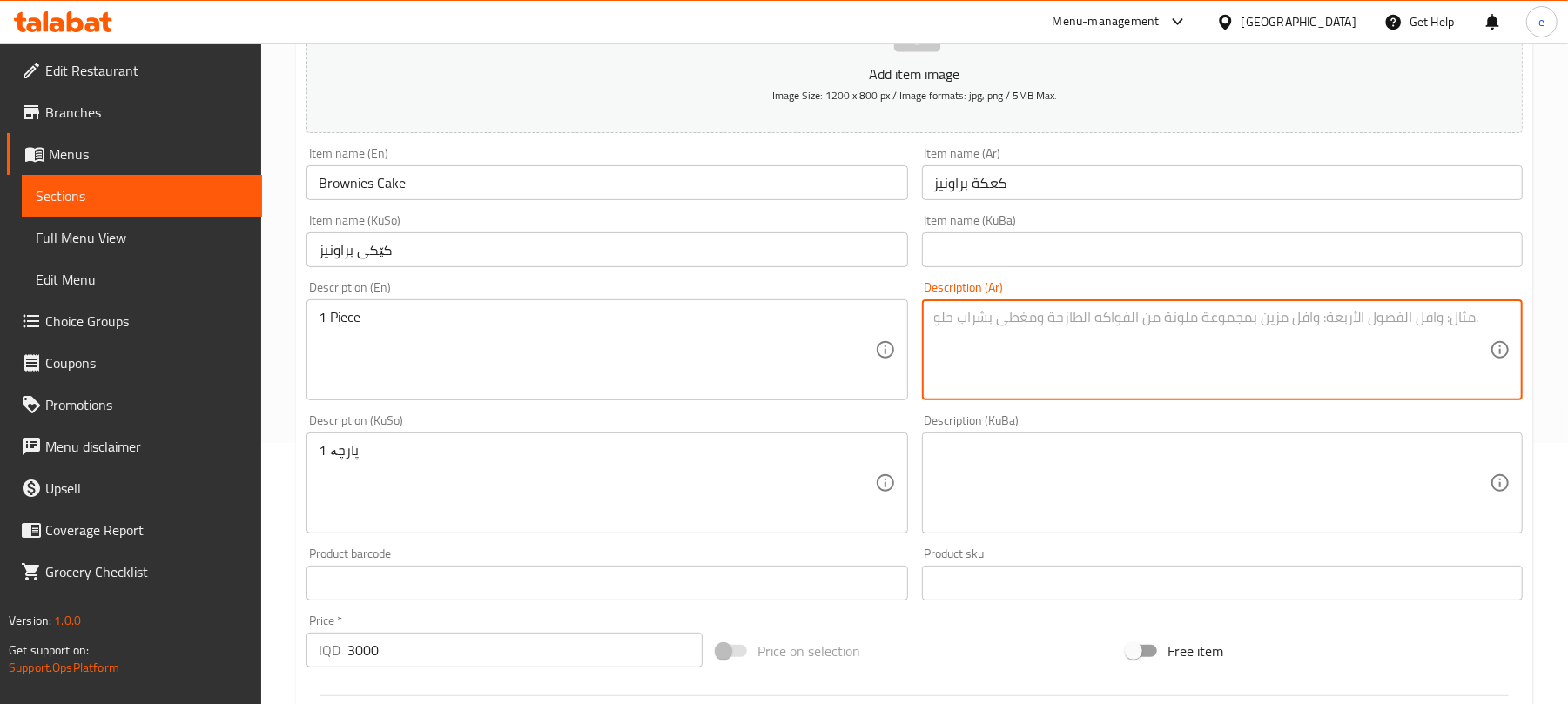
paste textarea "1 قطعة"
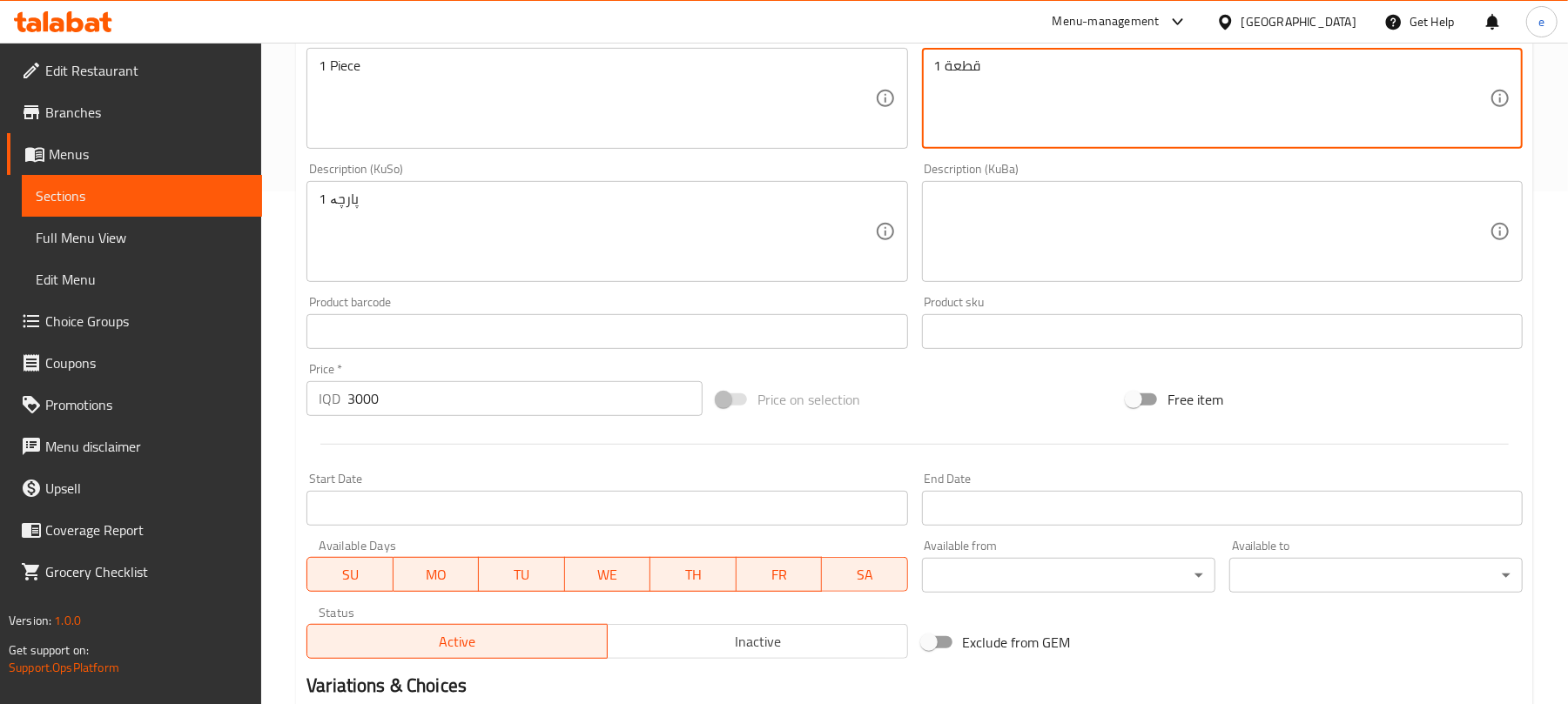
scroll to position [725, 0]
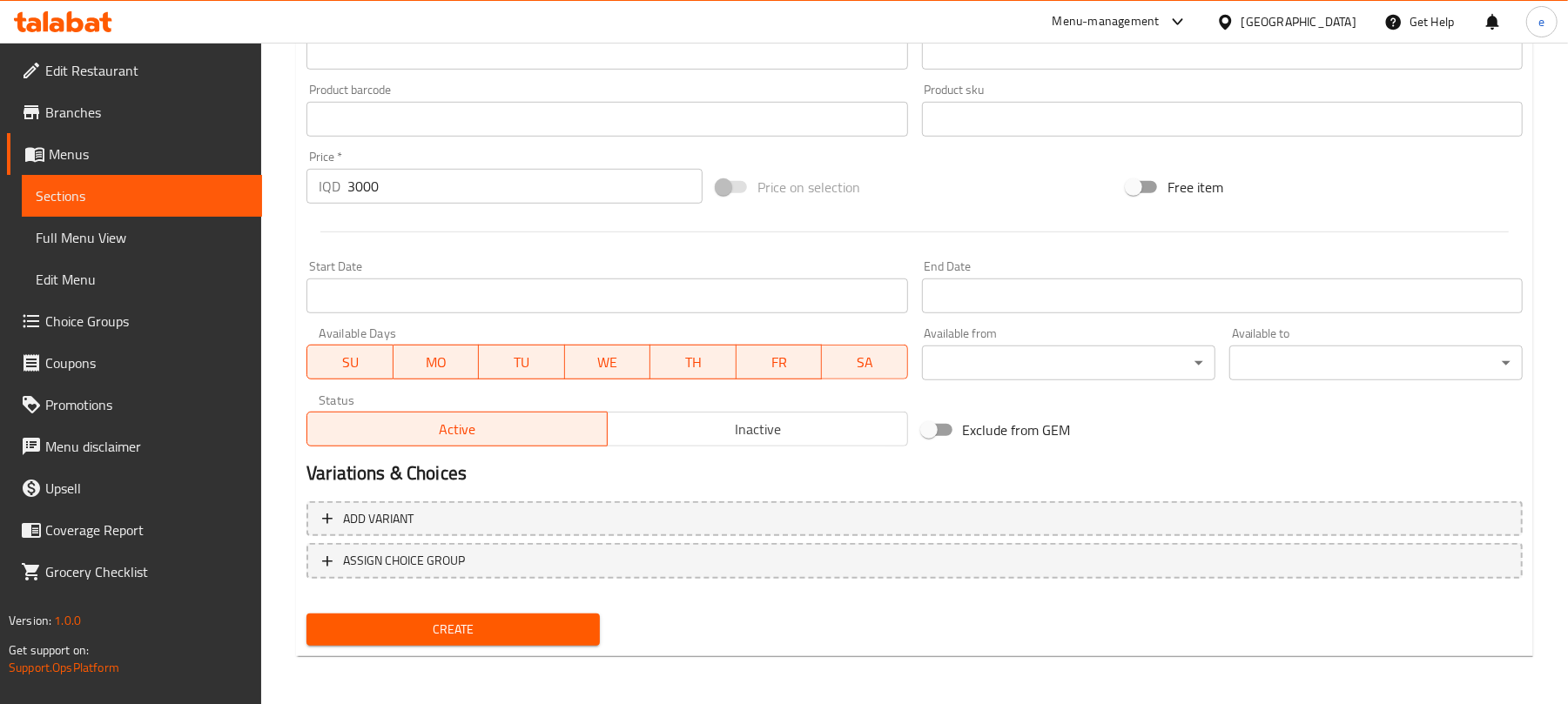
type textarea "1 قطعة"
click at [547, 624] on span "Create" at bounding box center [454, 629] width 265 height 22
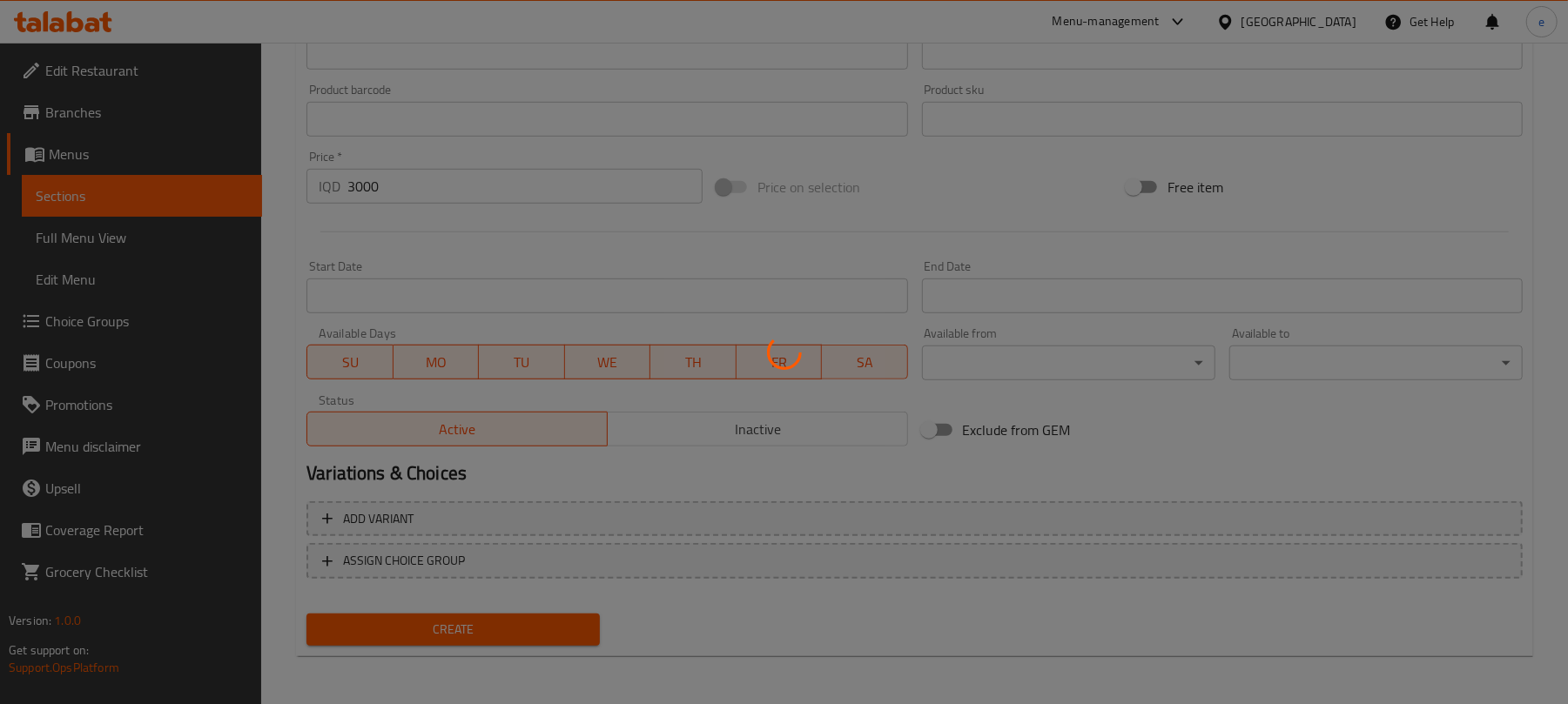
type input "0"
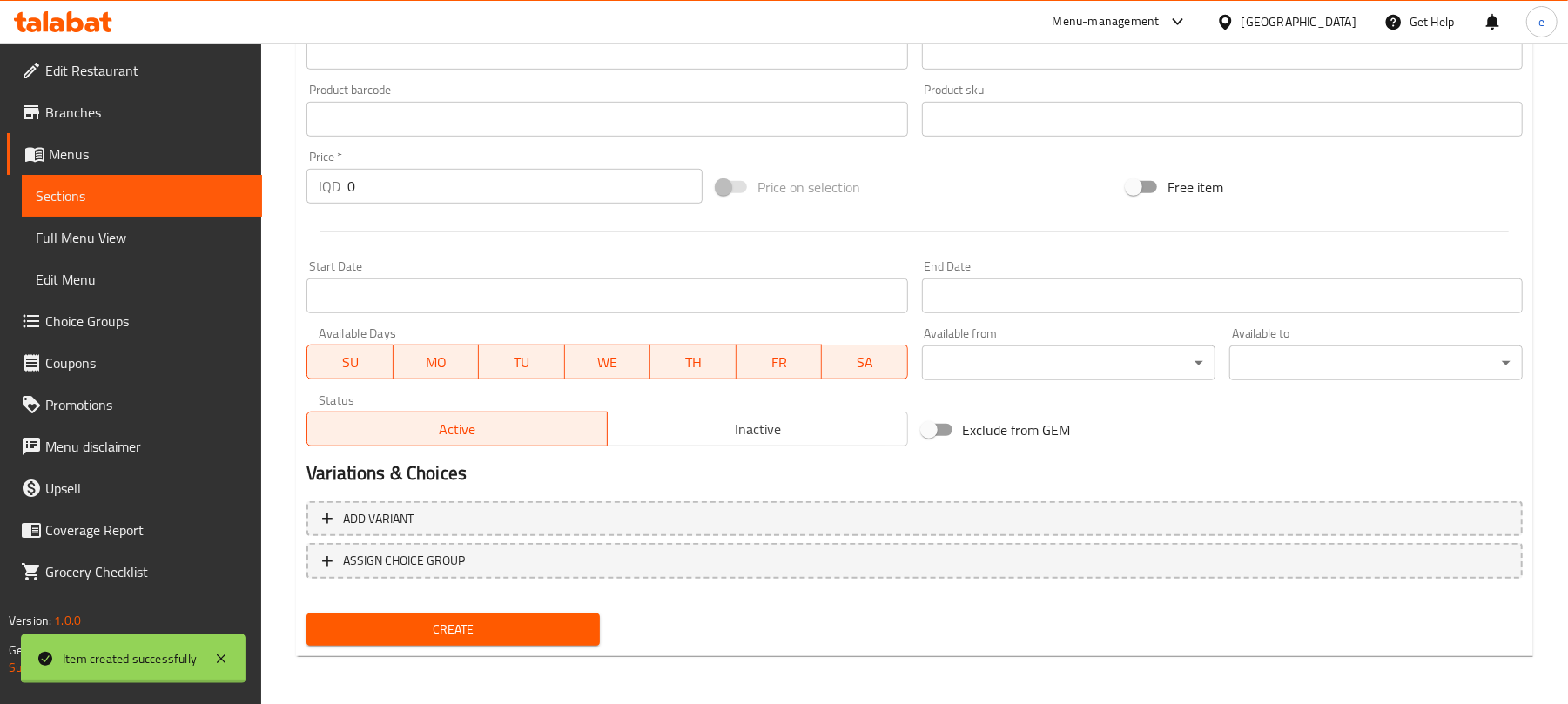
click at [151, 181] on link "Sections" at bounding box center [142, 196] width 240 height 42
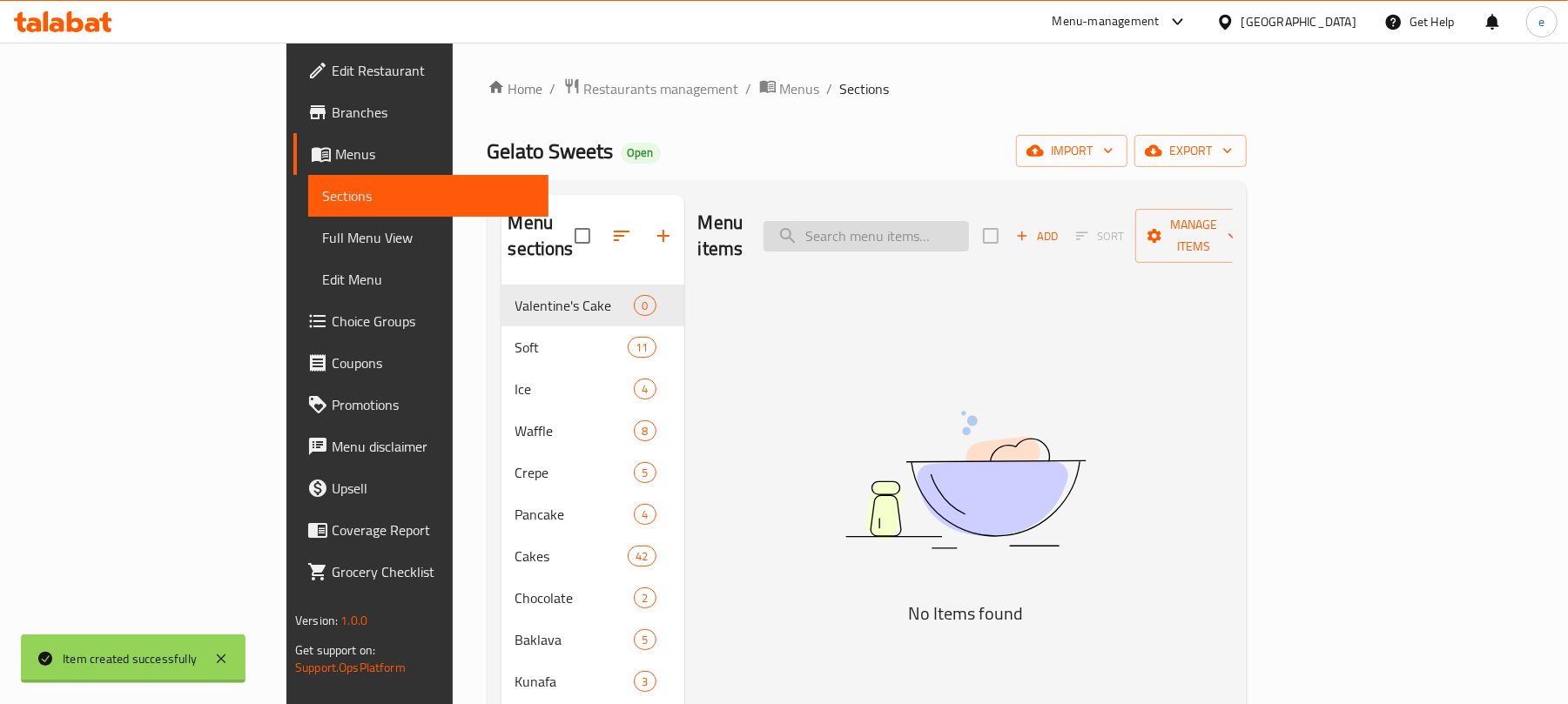
click at [969, 228] on input "search" at bounding box center [867, 236] width 206 height 31
paste input "Carrot Cake"
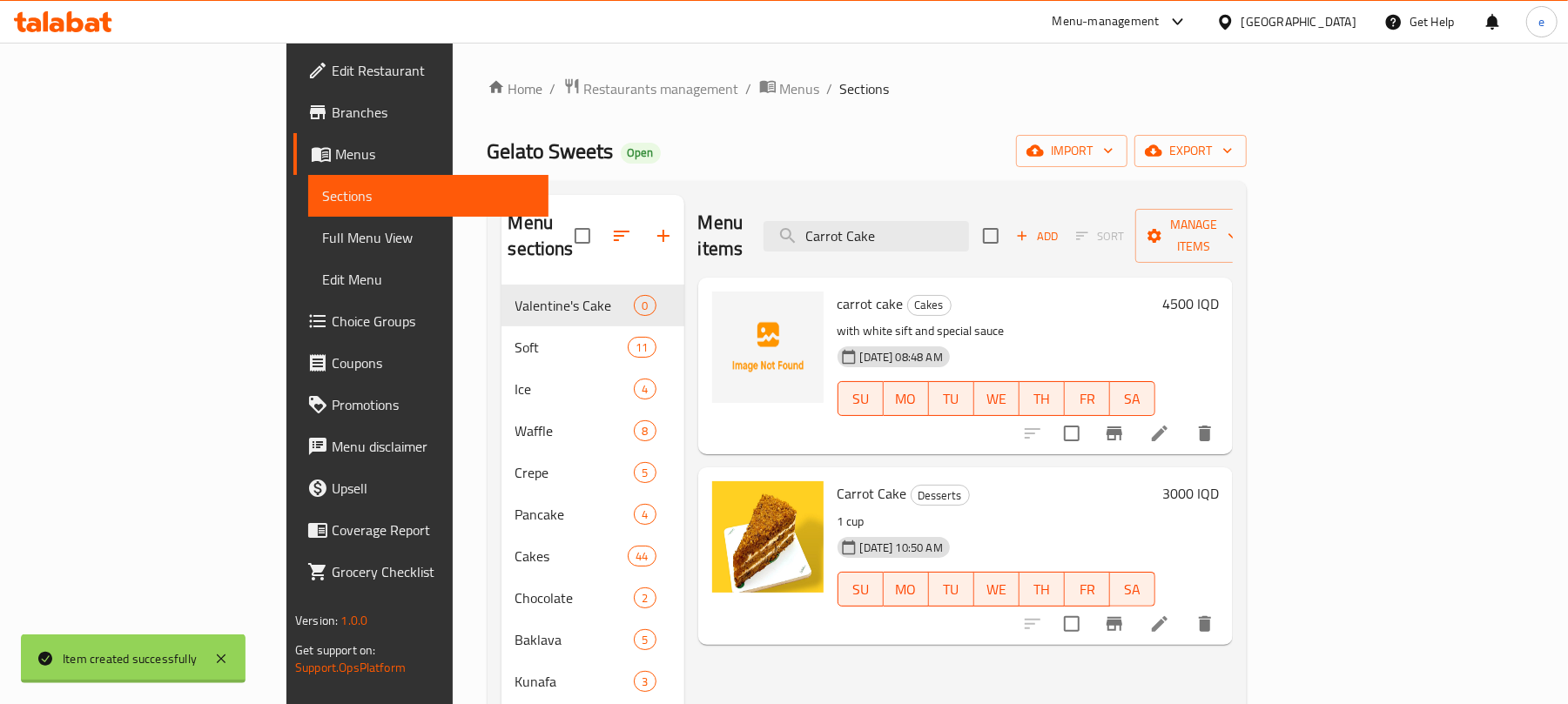
type input "Carrot Cake"
click at [1211, 616] on icon "delete" at bounding box center [1205, 624] width 12 height 16
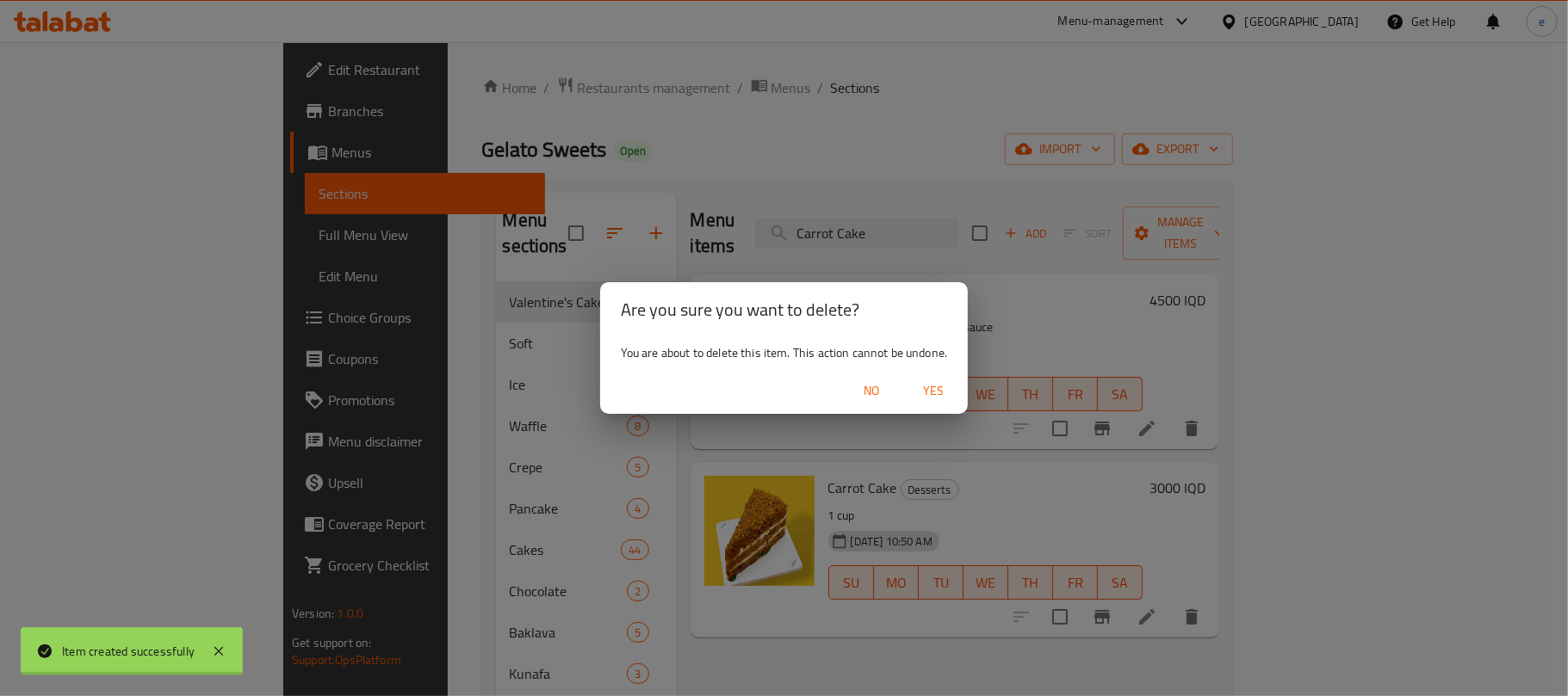
click at [952, 403] on button "Yes" at bounding box center [933, 391] width 55 height 32
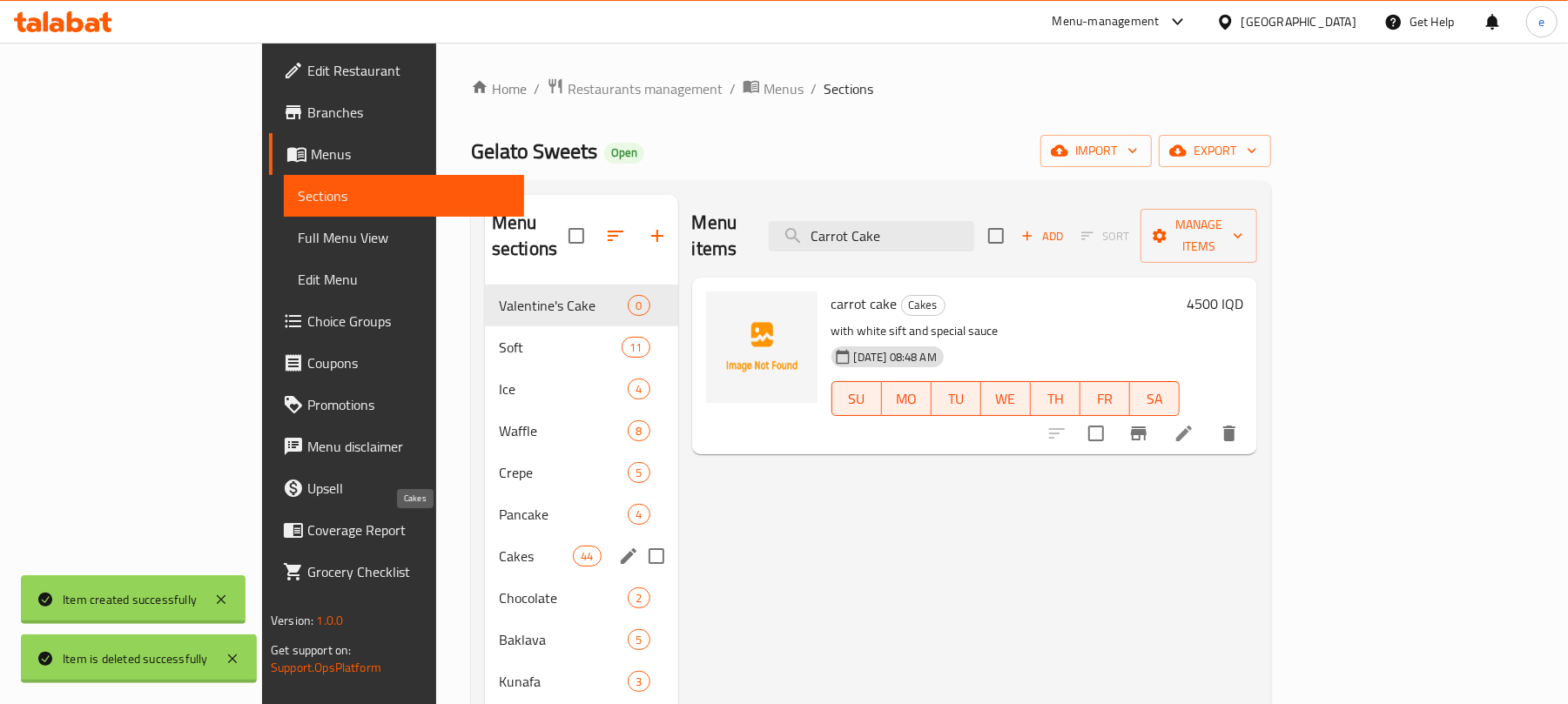
click at [499, 546] on span "Cakes" at bounding box center [536, 556] width 74 height 21
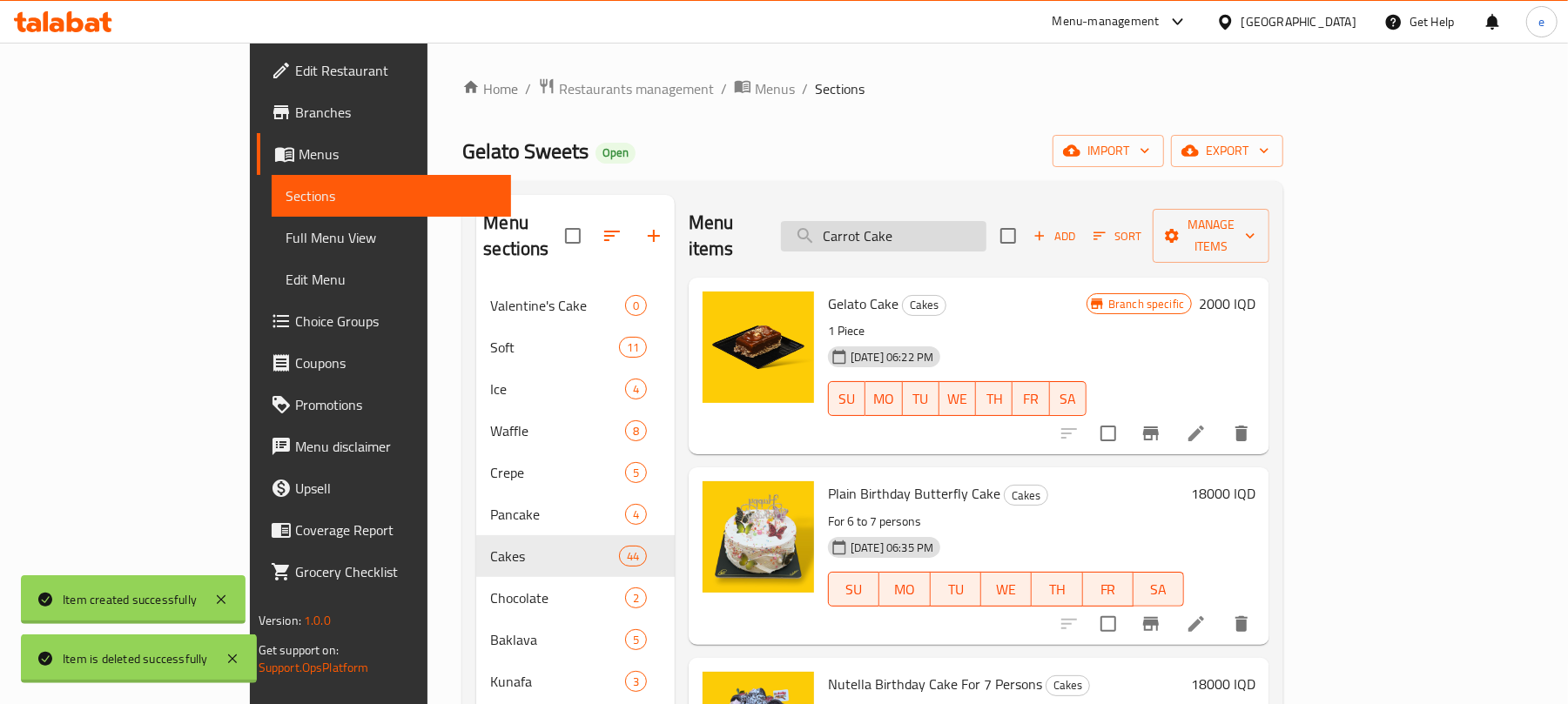
click at [937, 225] on input "Carrot Cake" at bounding box center [884, 236] width 206 height 31
click at [1078, 227] on span "Add" at bounding box center [1054, 236] width 47 height 20
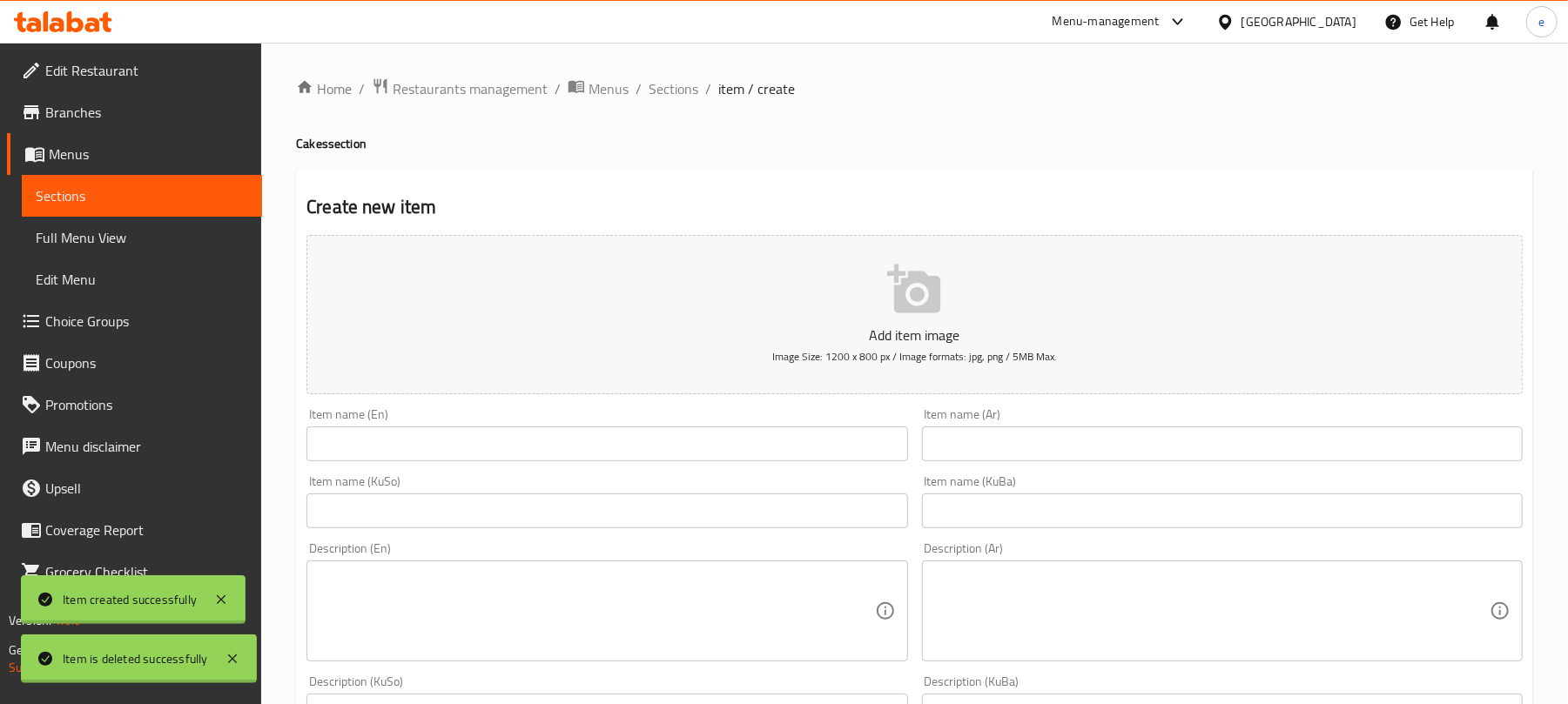
click at [665, 522] on input "text" at bounding box center [607, 512] width 601 height 35
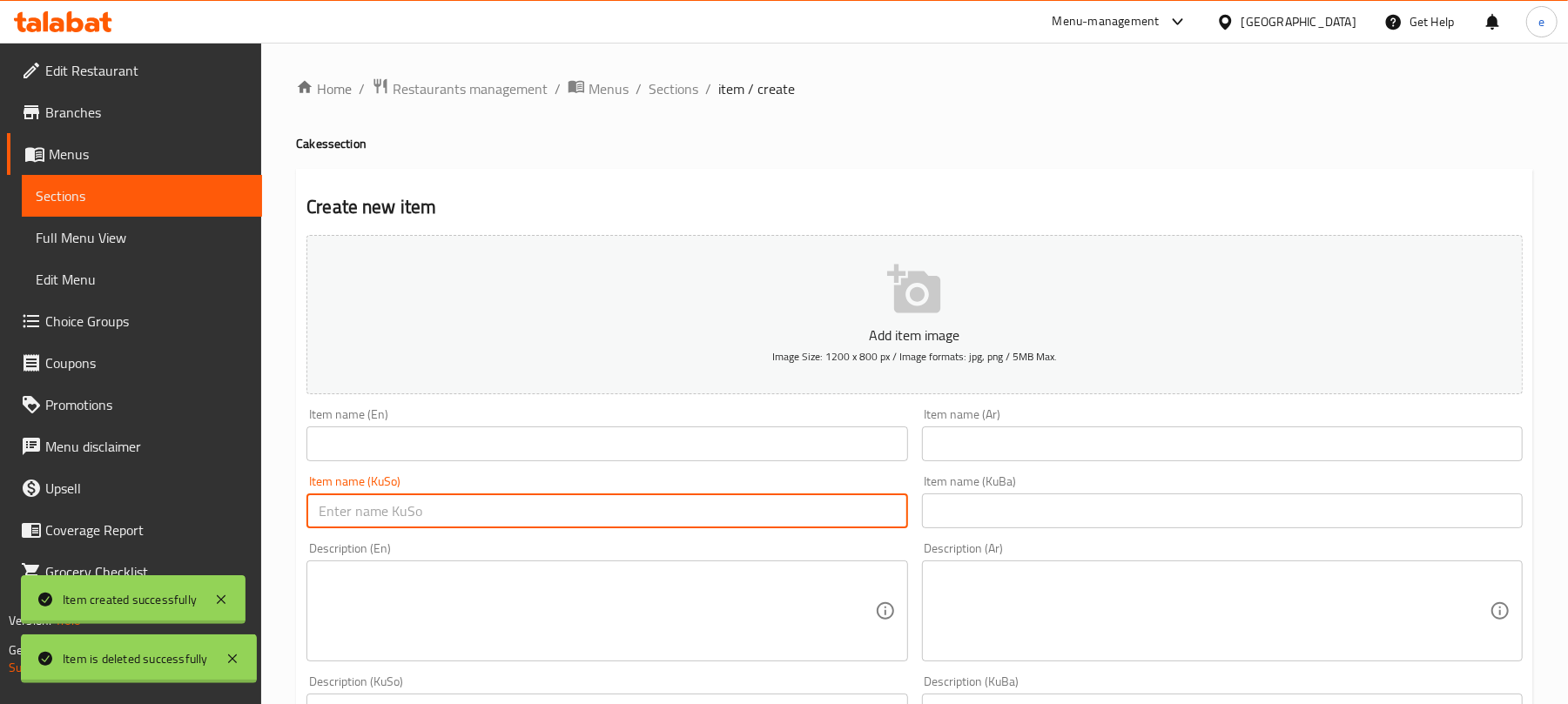
paste input "کێکی گێزەر - 1 پارچە"
type input "کێکی گێزەر - 1 پارچە"
click at [710, 449] on input "text" at bounding box center [607, 444] width 601 height 35
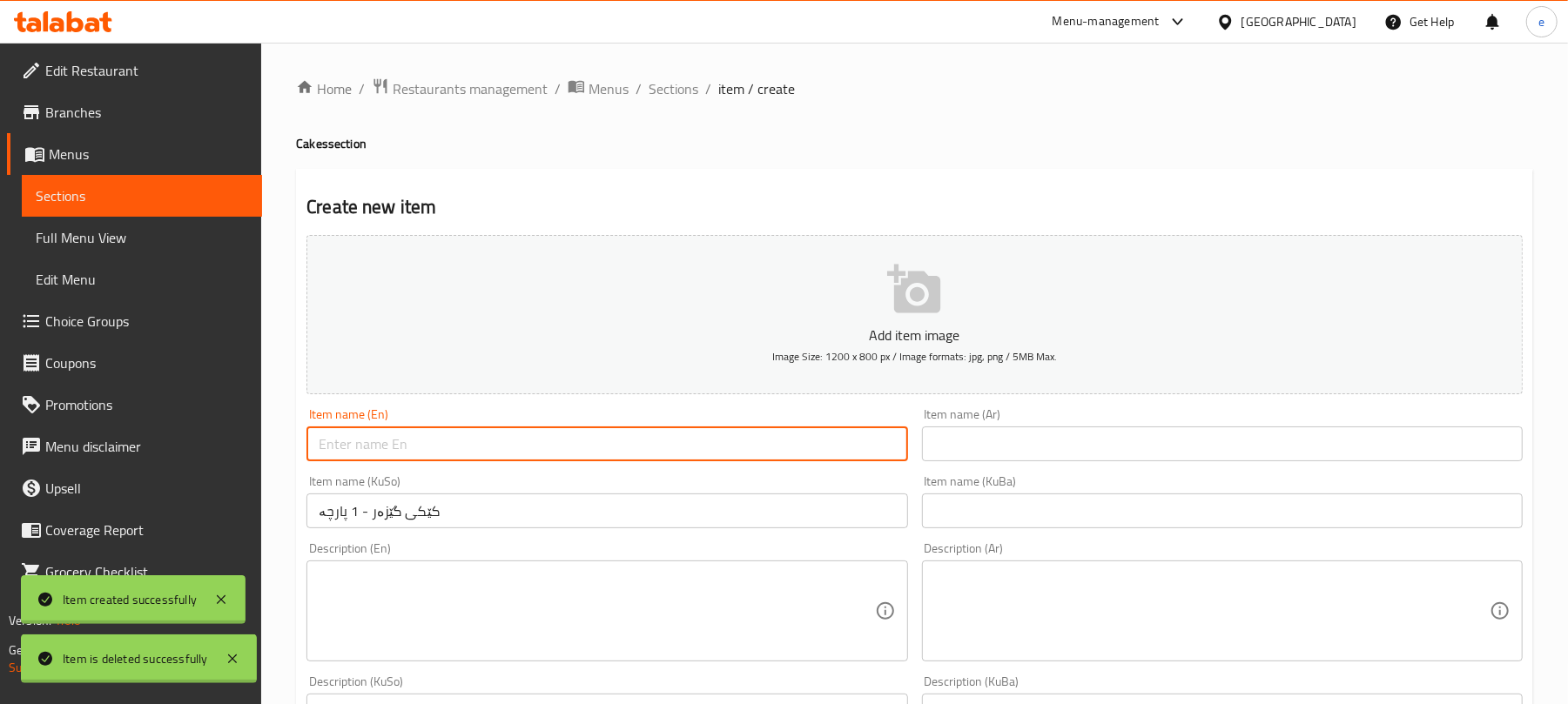
paste input "carrot cake - 1 piece"
type input "carrot cake - 1 piece"
click at [1056, 453] on input "text" at bounding box center [1223, 444] width 601 height 35
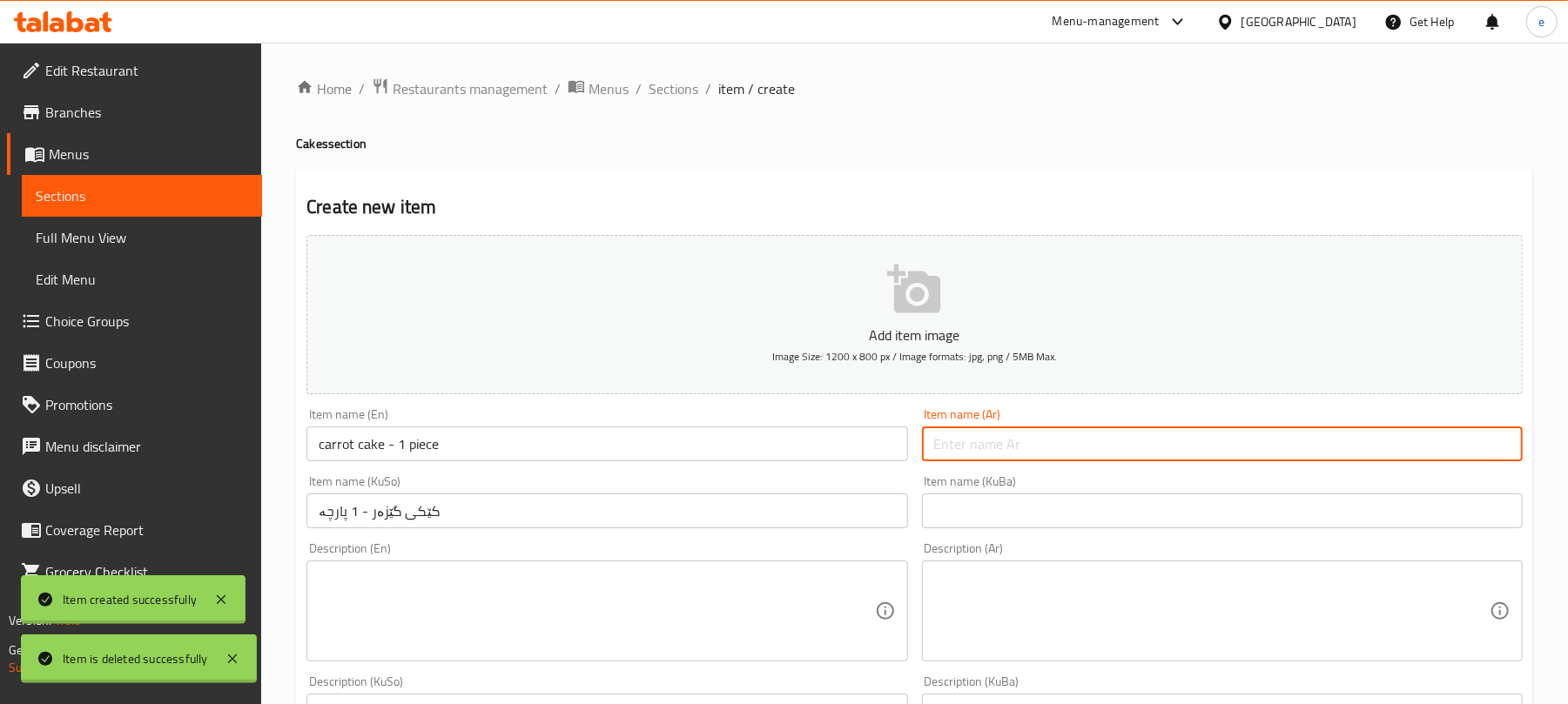
paste input "كعكة جزر- 1 قطع"
type input "كعكة جزر- 1 قطع"
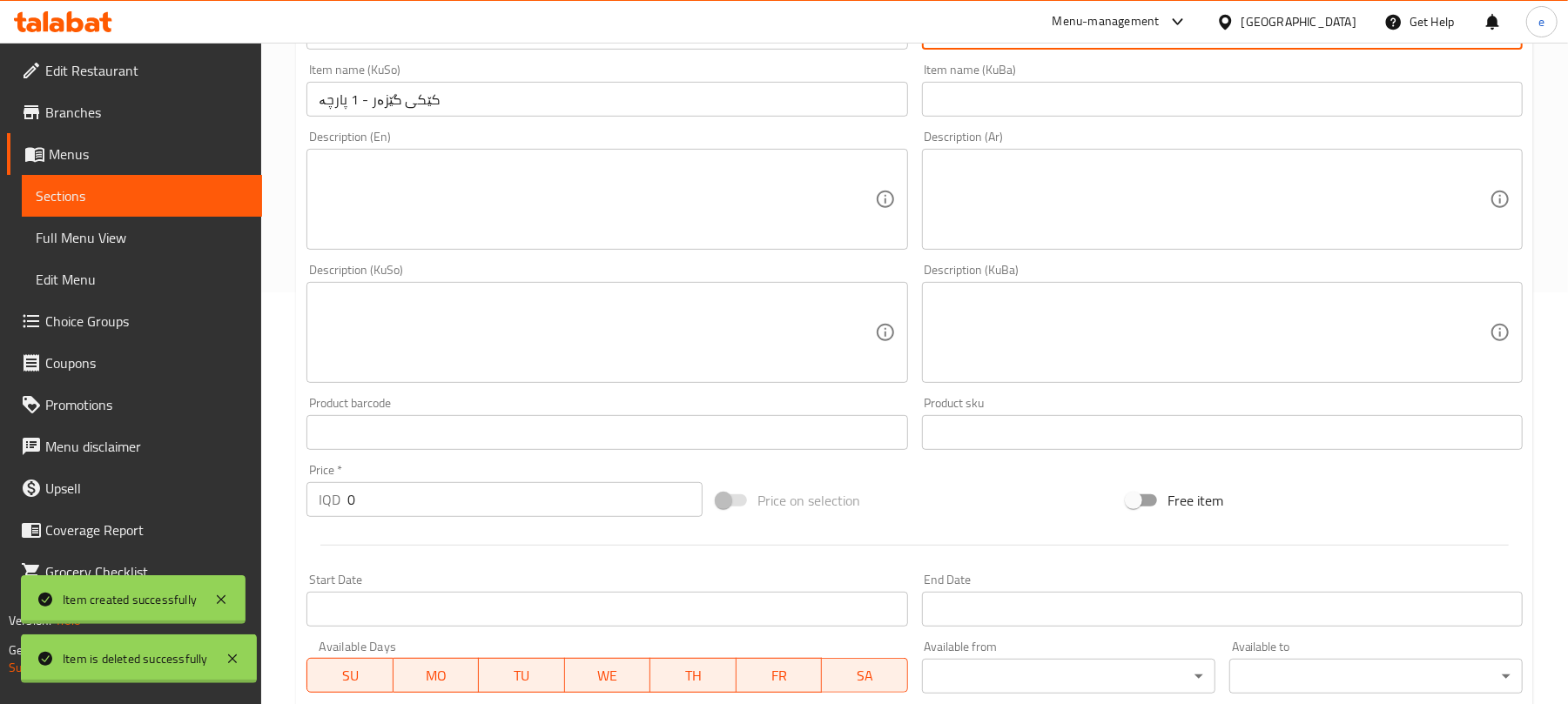
scroll to position [464, 0]
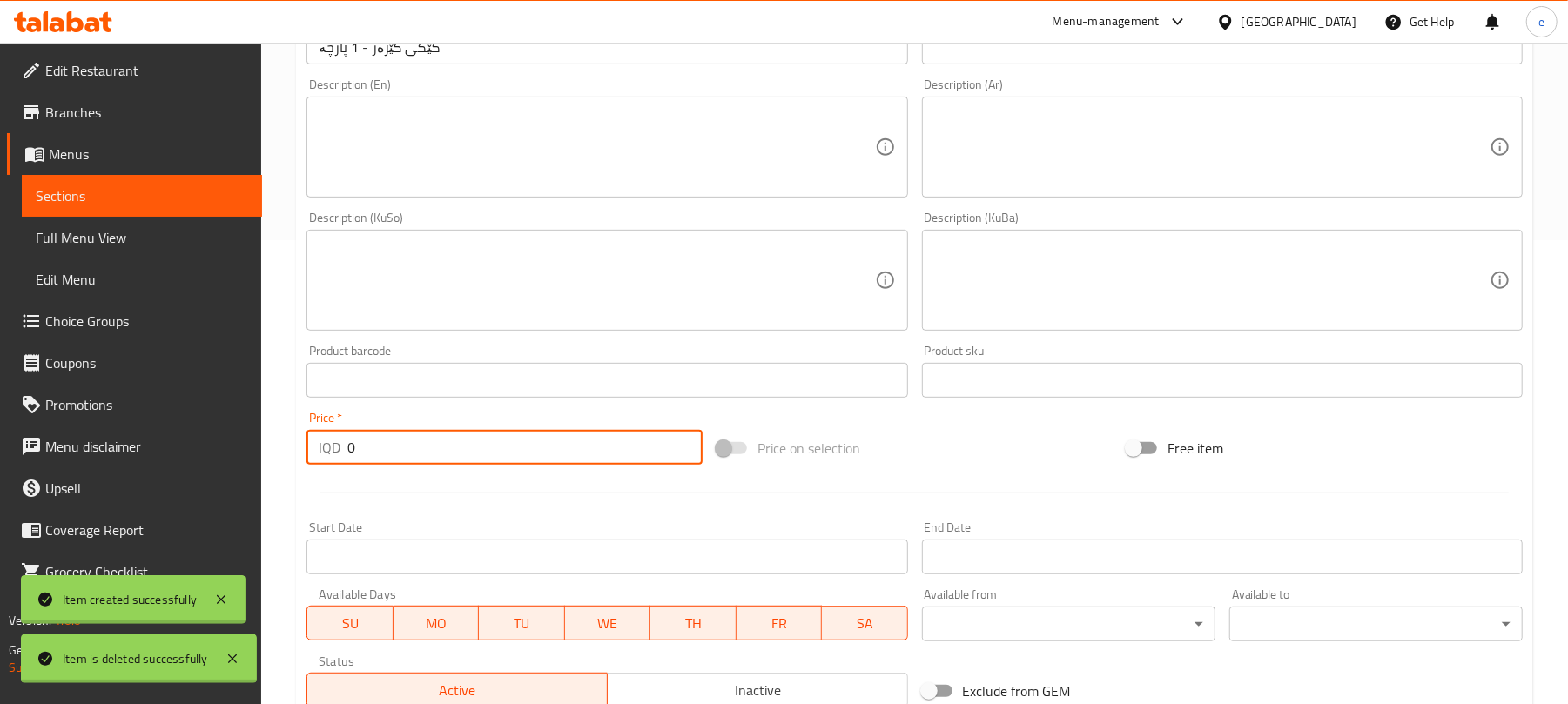
drag, startPoint x: 432, startPoint y: 442, endPoint x: 223, endPoint y: 439, distance: 209.0
click at [225, 439] on div "Edit Restaurant Branches Menus Sections Full Menu View Edit Menu Choice Groups …" at bounding box center [784, 272] width 1568 height 1388
paste input "300"
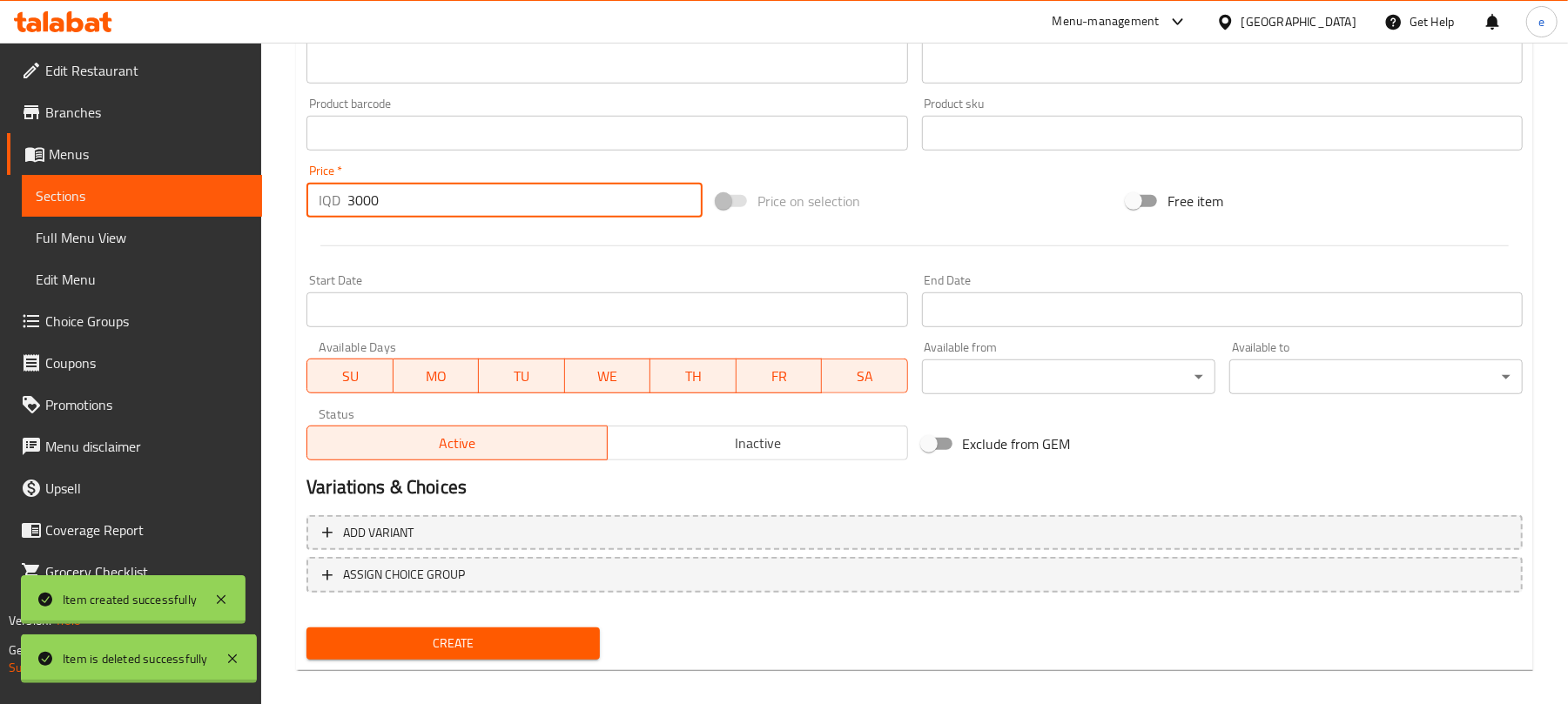
scroll to position [725, 0]
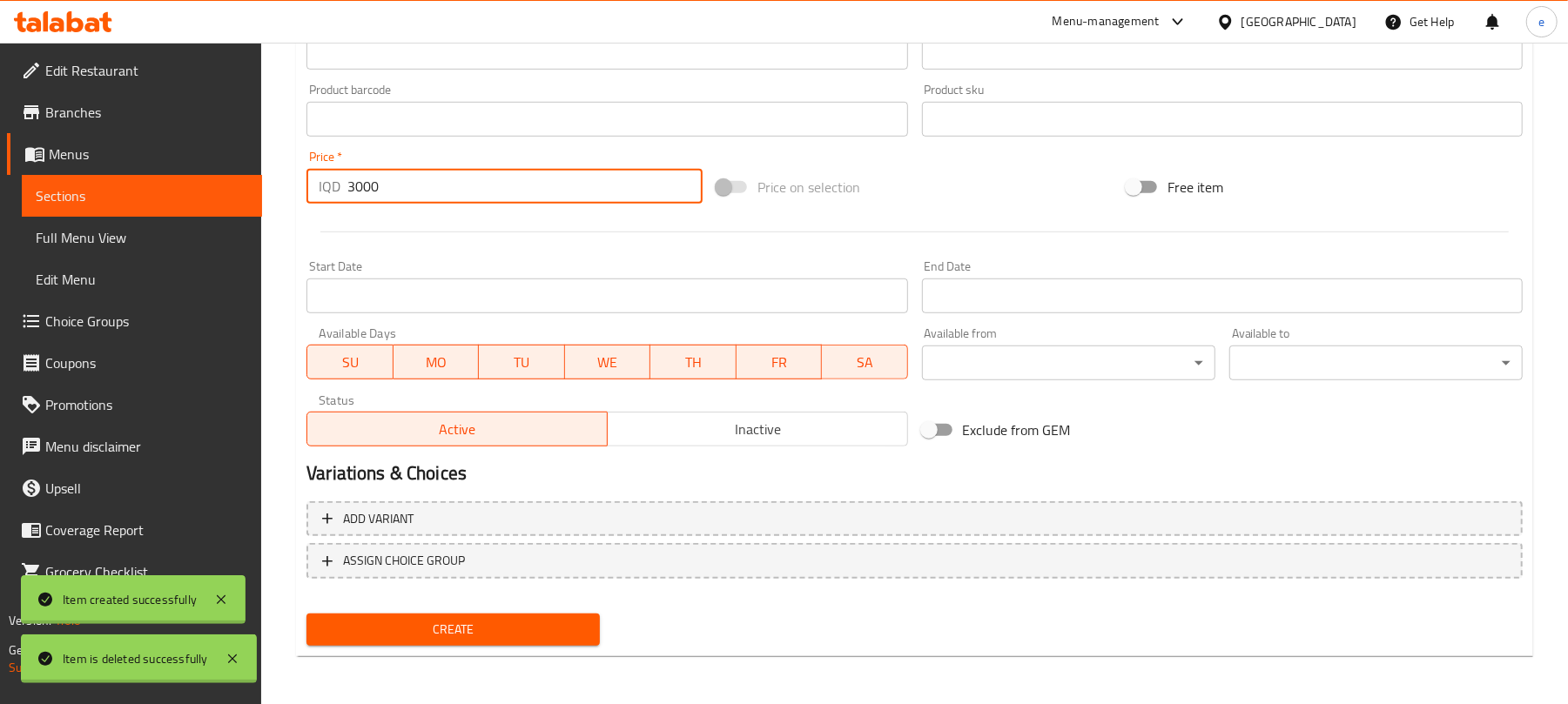
type input "3000"
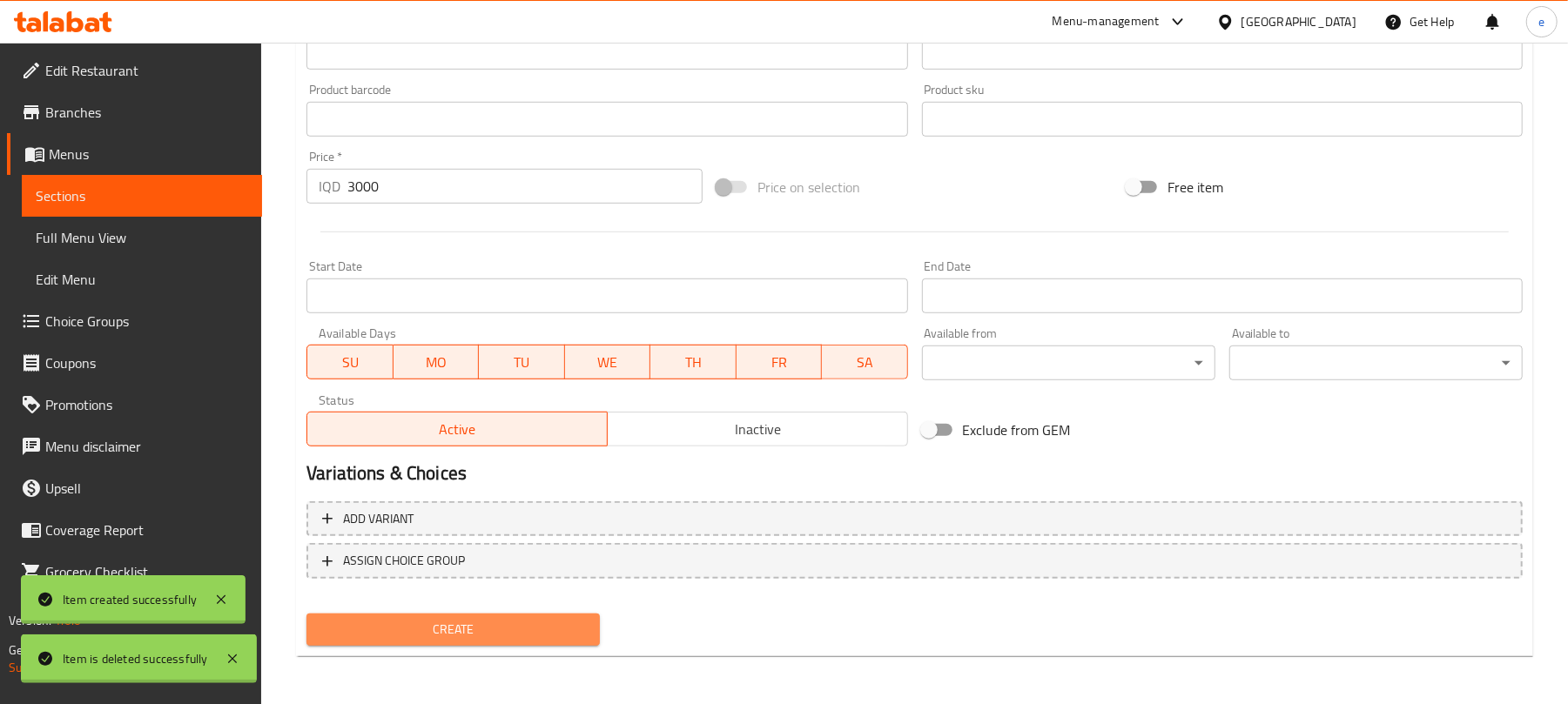
click at [533, 634] on span "Create" at bounding box center [454, 629] width 265 height 22
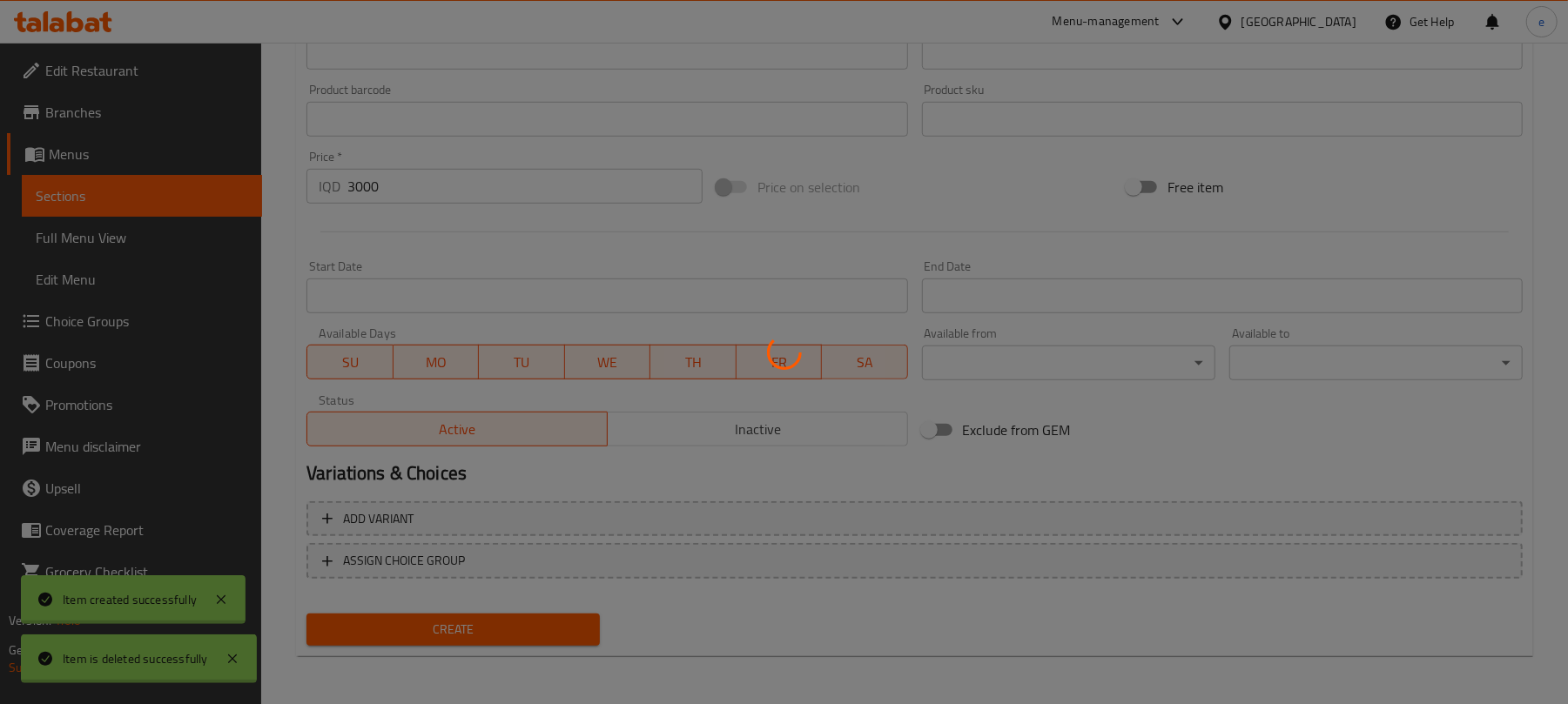
type input "0"
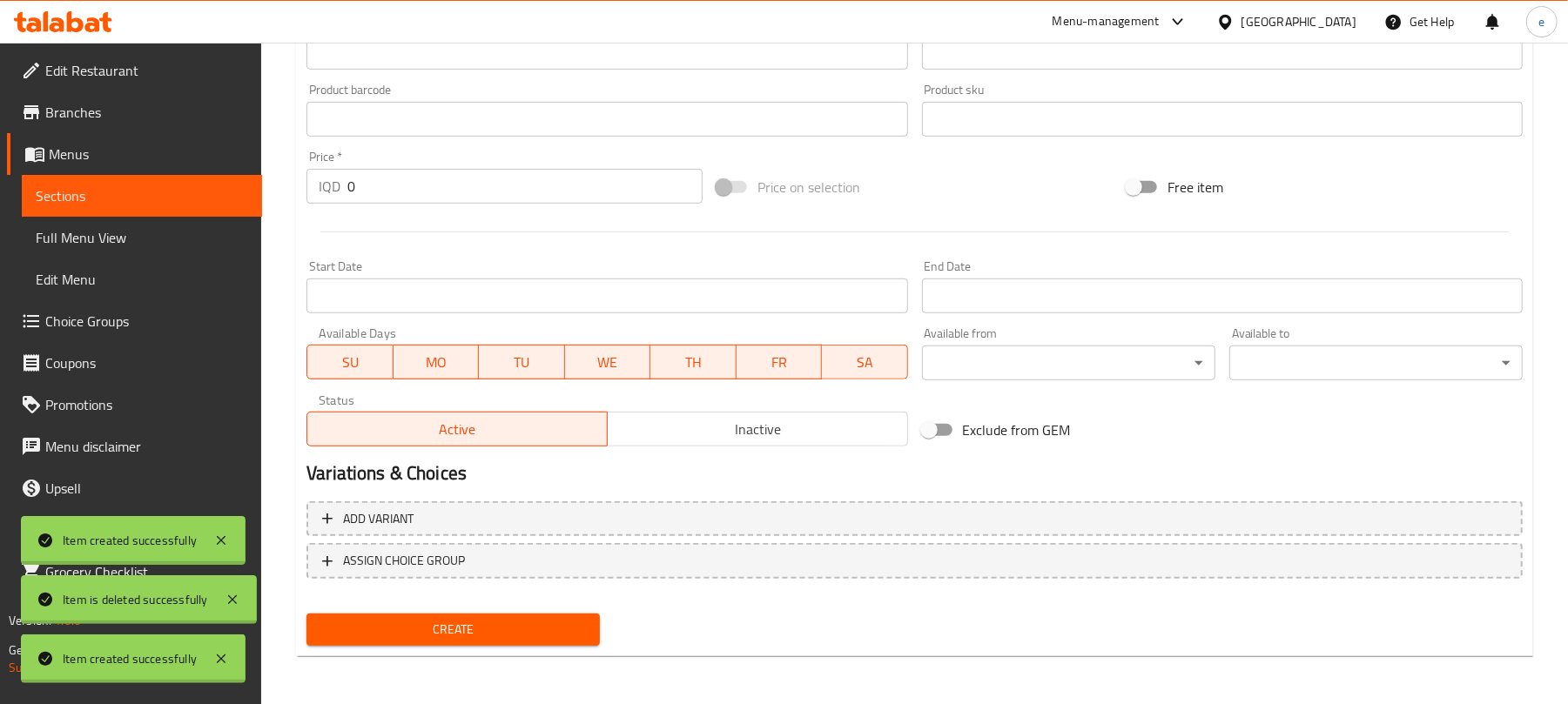
click at [209, 199] on span "Sections" at bounding box center [142, 196] width 213 height 21
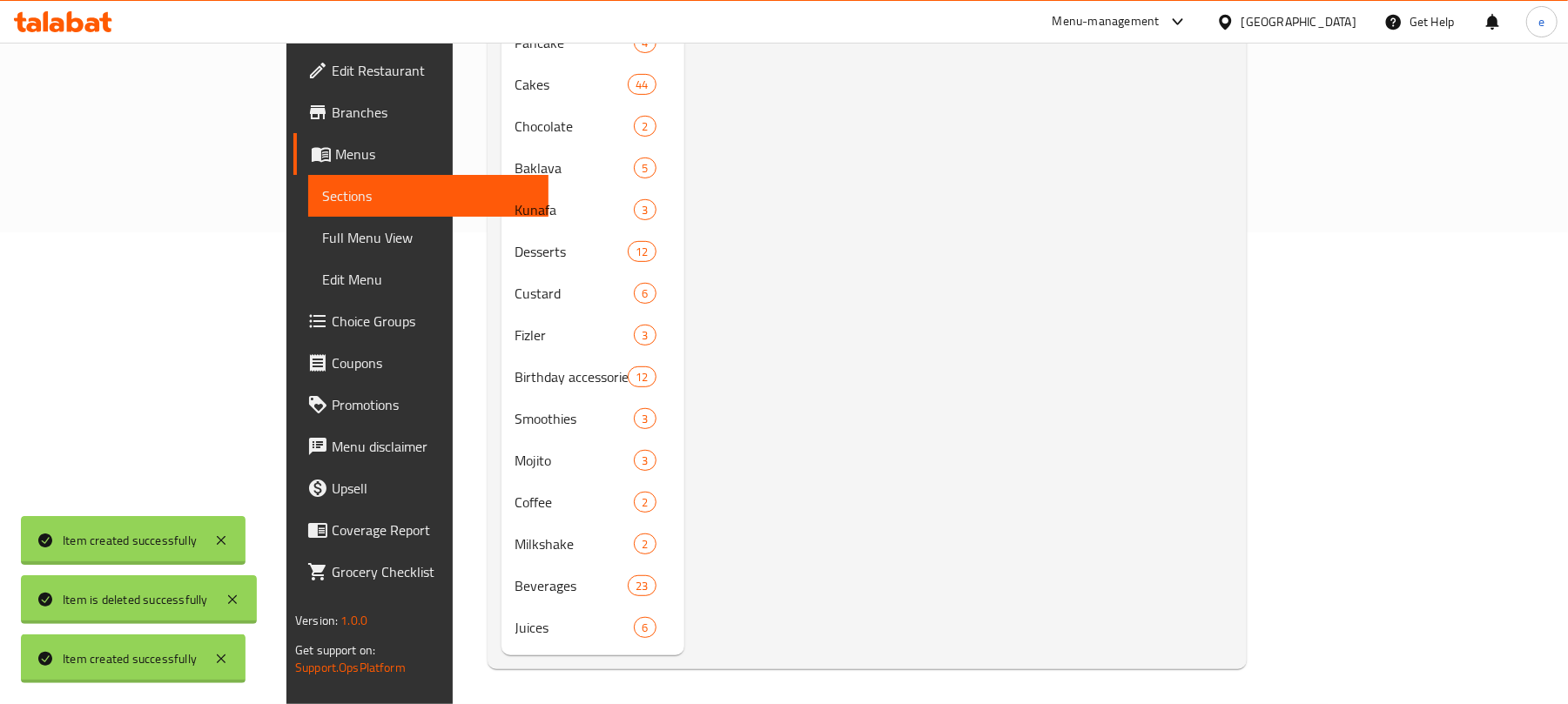
scroll to position [446, 0]
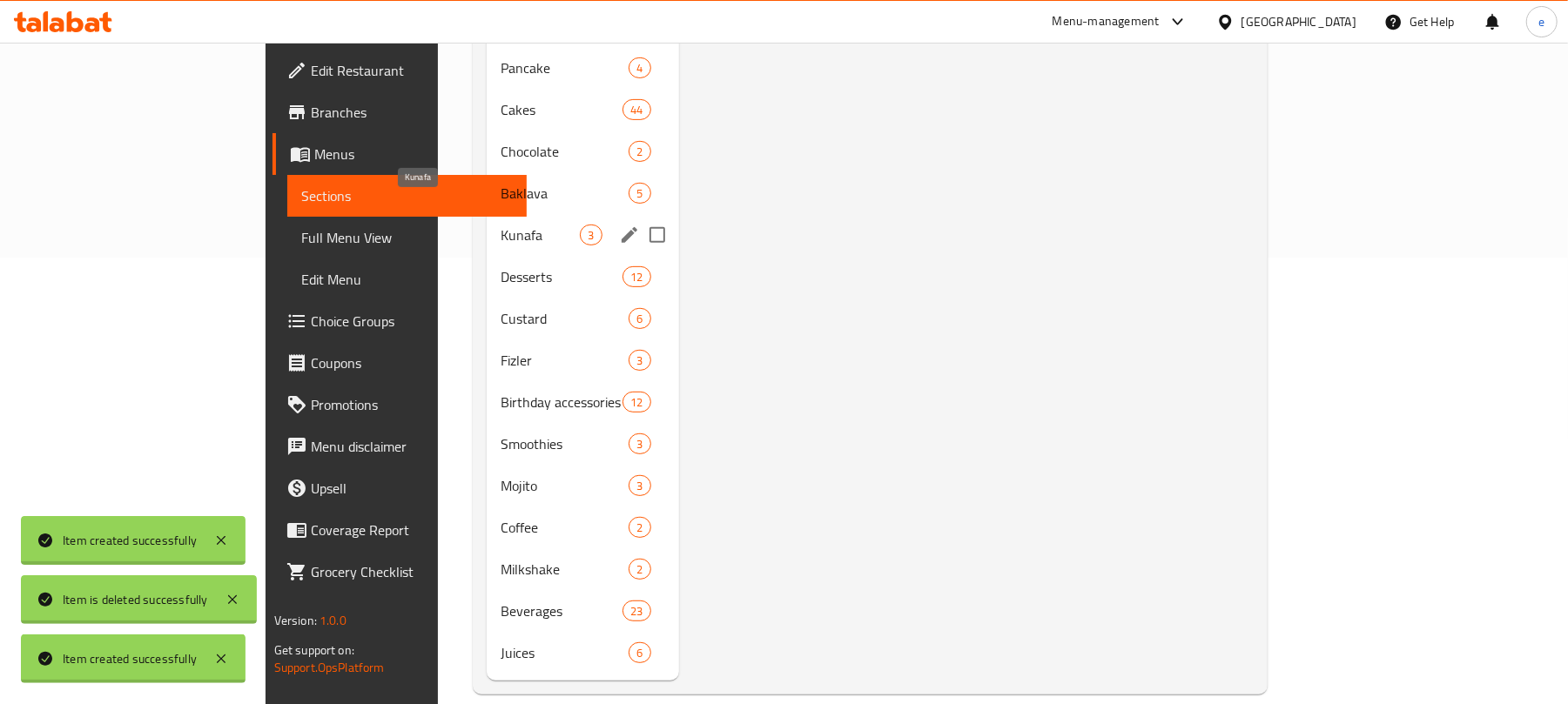
click at [501, 225] on span "Kunafa" at bounding box center [541, 236] width 79 height 21
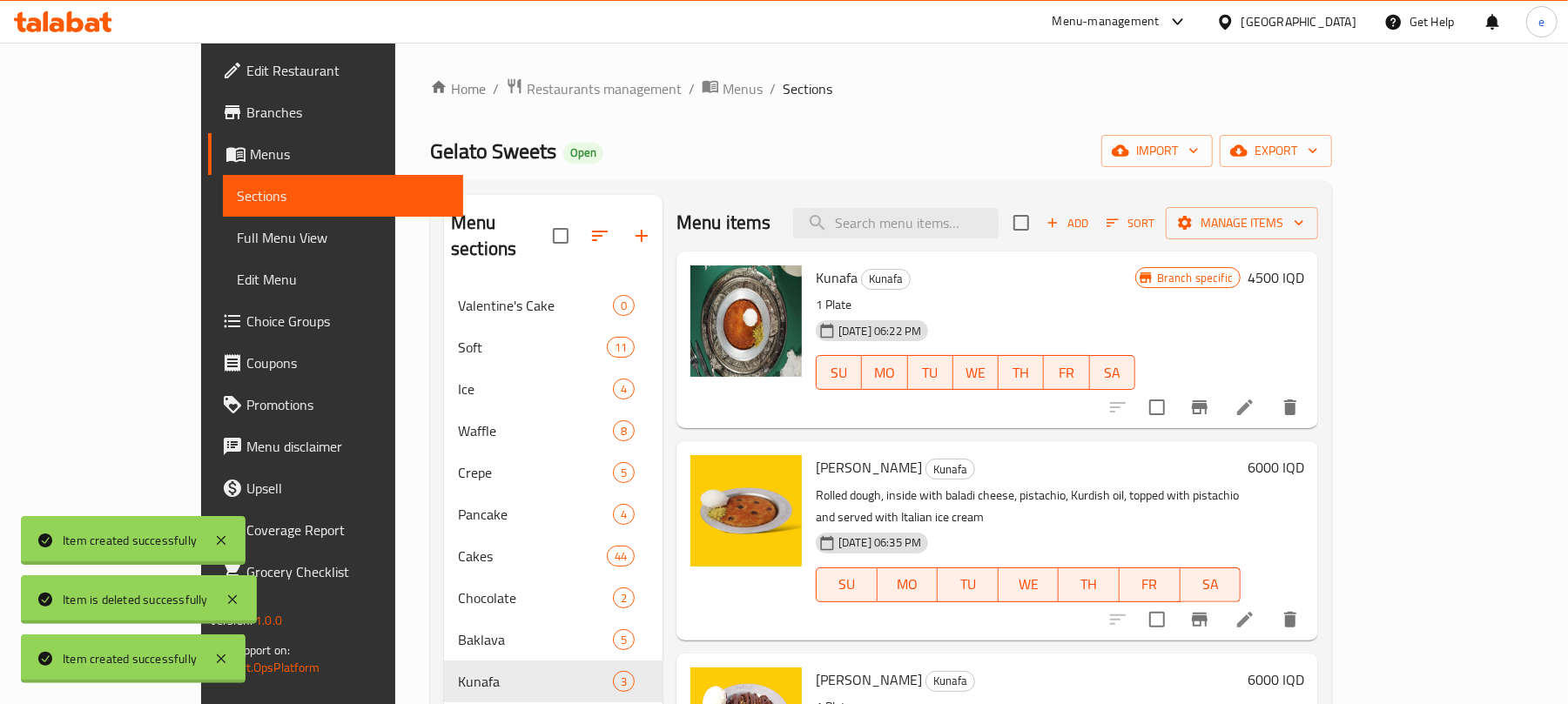
click at [1091, 216] on span "Add" at bounding box center [1067, 223] width 47 height 20
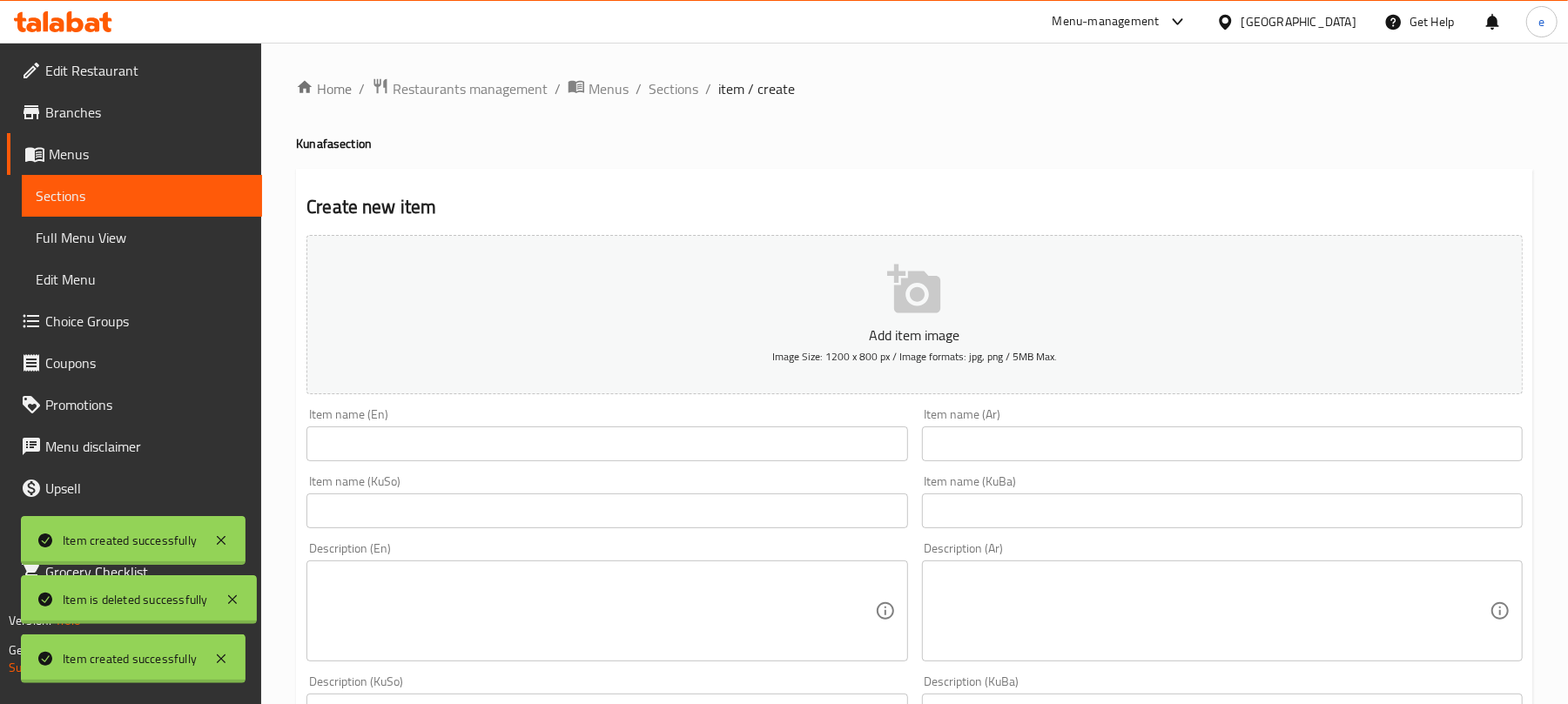
click at [1047, 450] on input "text" at bounding box center [1223, 444] width 601 height 35
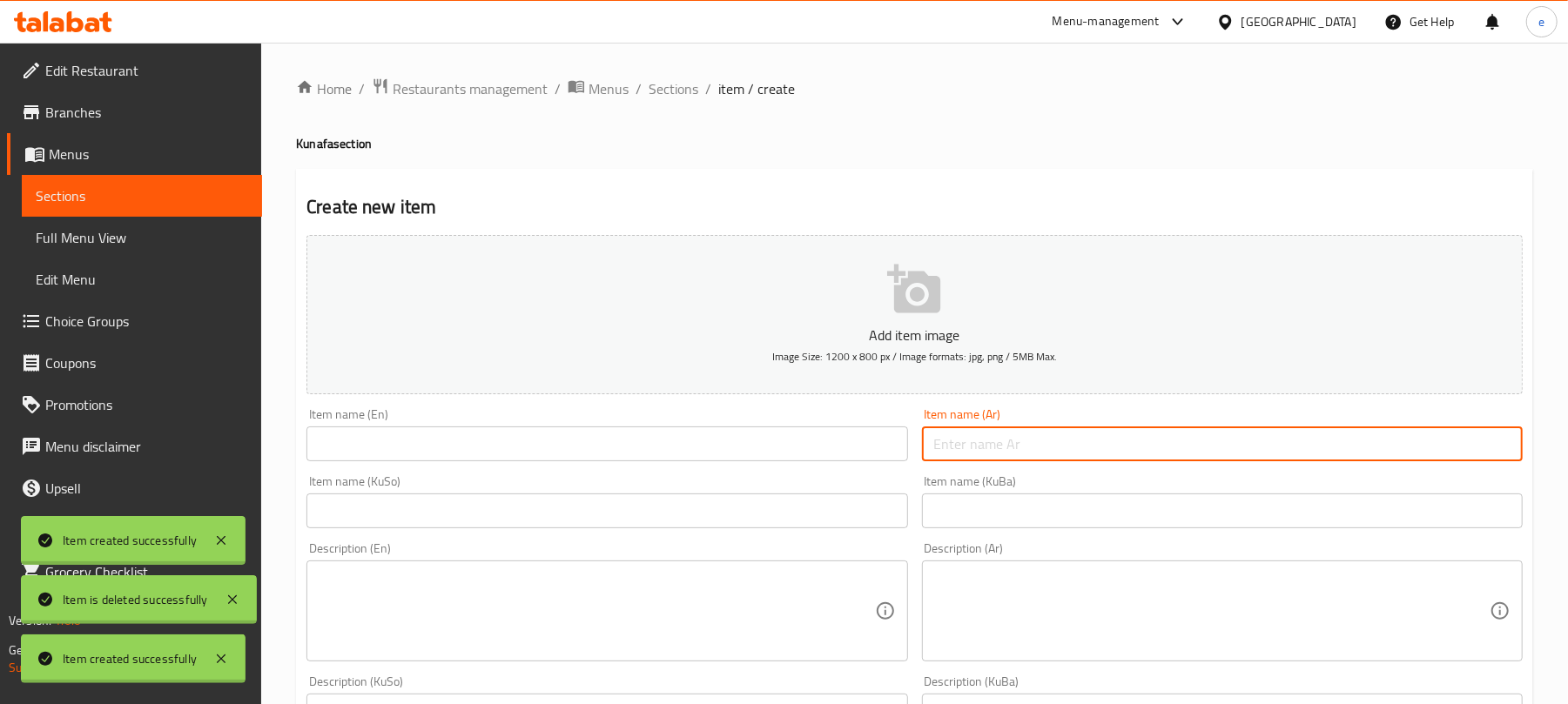
paste input "كنافة بالجبنة"
type input "كنافة بالجبنة"
click at [809, 471] on div "Item name (KuSo) Item name (KuSo)" at bounding box center [606, 502] width 614 height 67
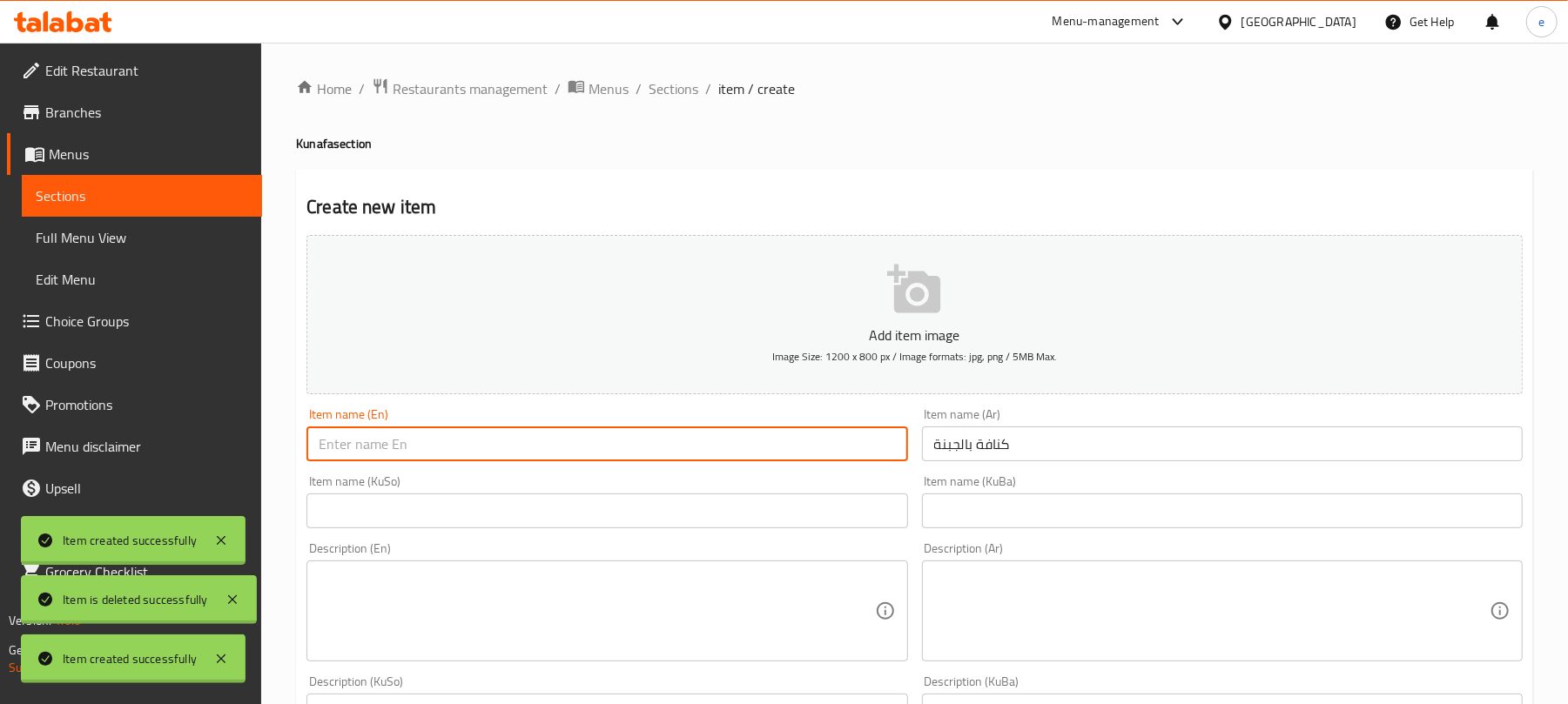
click at [805, 458] on input "text" at bounding box center [607, 444] width 601 height 35
paste input "Kunafa With Cheese"
type input "Kunafa With Cheese"
click at [693, 507] on input "text" at bounding box center [607, 512] width 601 height 35
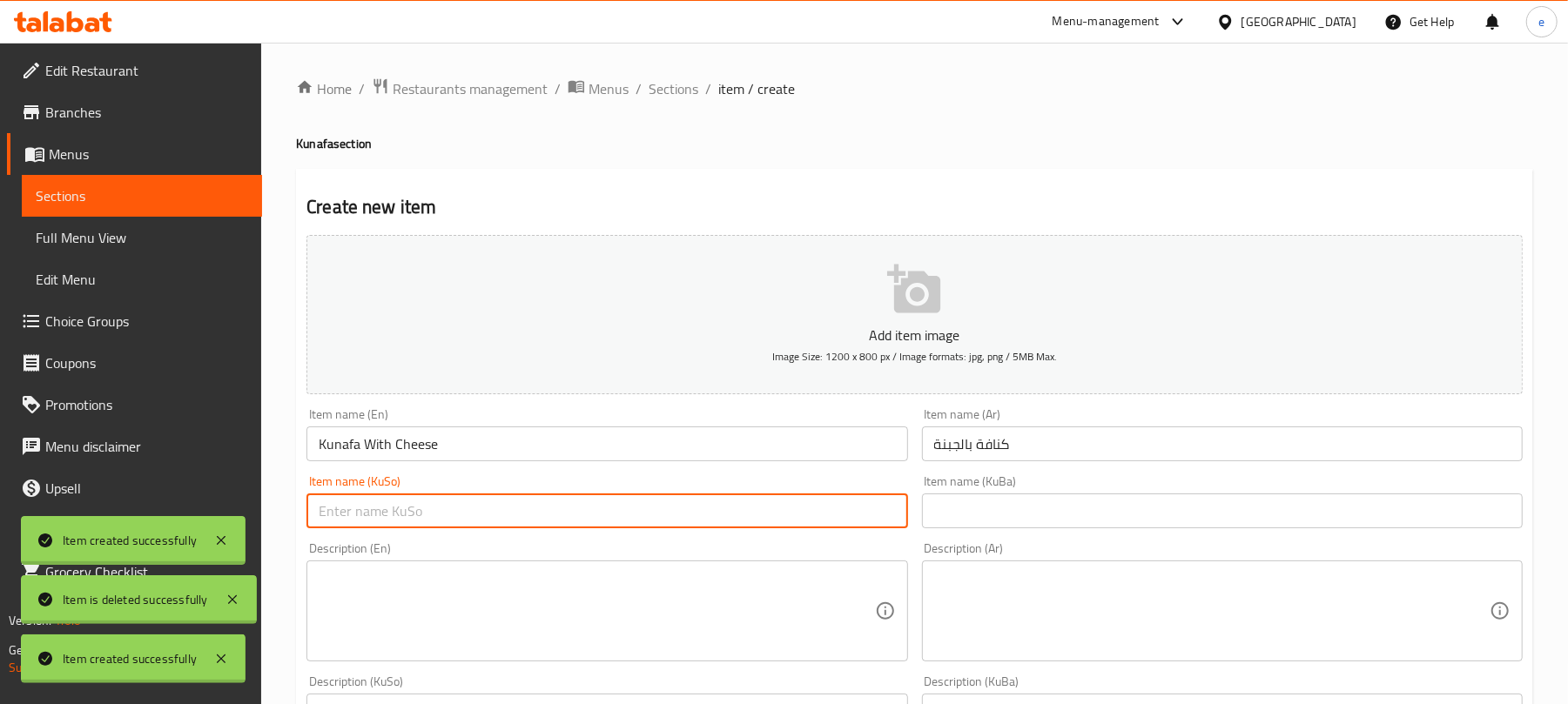
paste input "کونافە بە پەنیر"
type input "کونافە بە پەنیر"
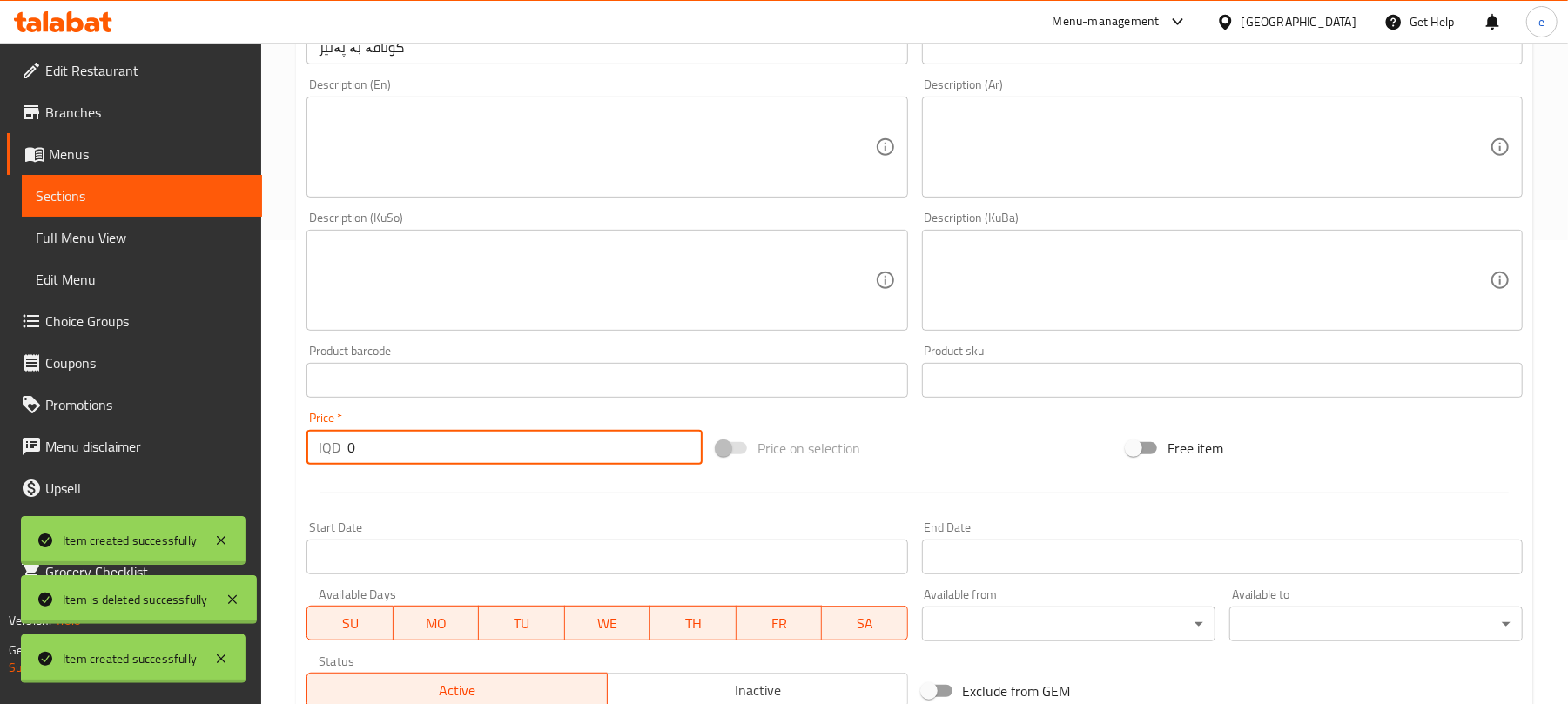
drag, startPoint x: 426, startPoint y: 440, endPoint x: 326, endPoint y: 439, distance: 100.0
click at [336, 439] on div "IQD 0 Price *" at bounding box center [505, 447] width 396 height 35
paste input "550"
type input "5500"
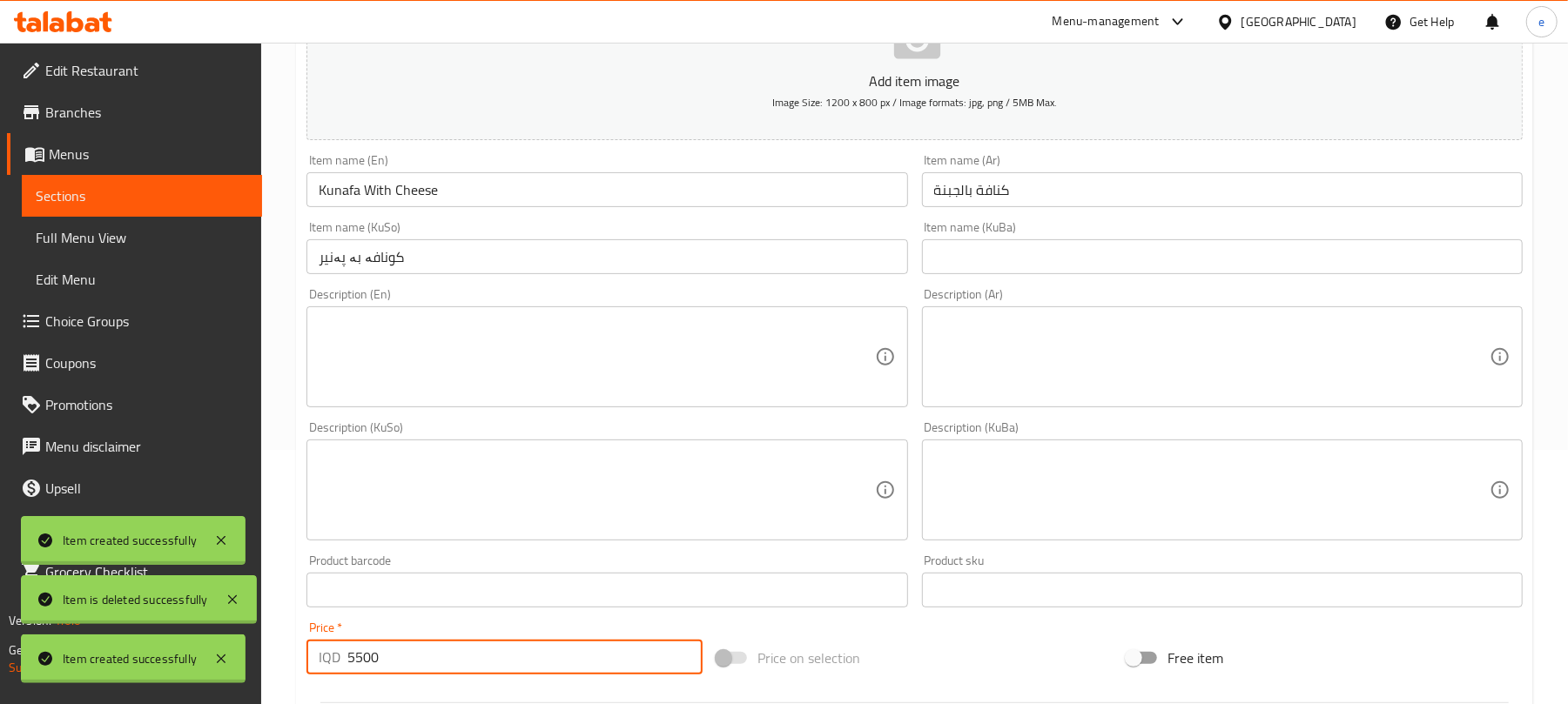
scroll to position [0, 0]
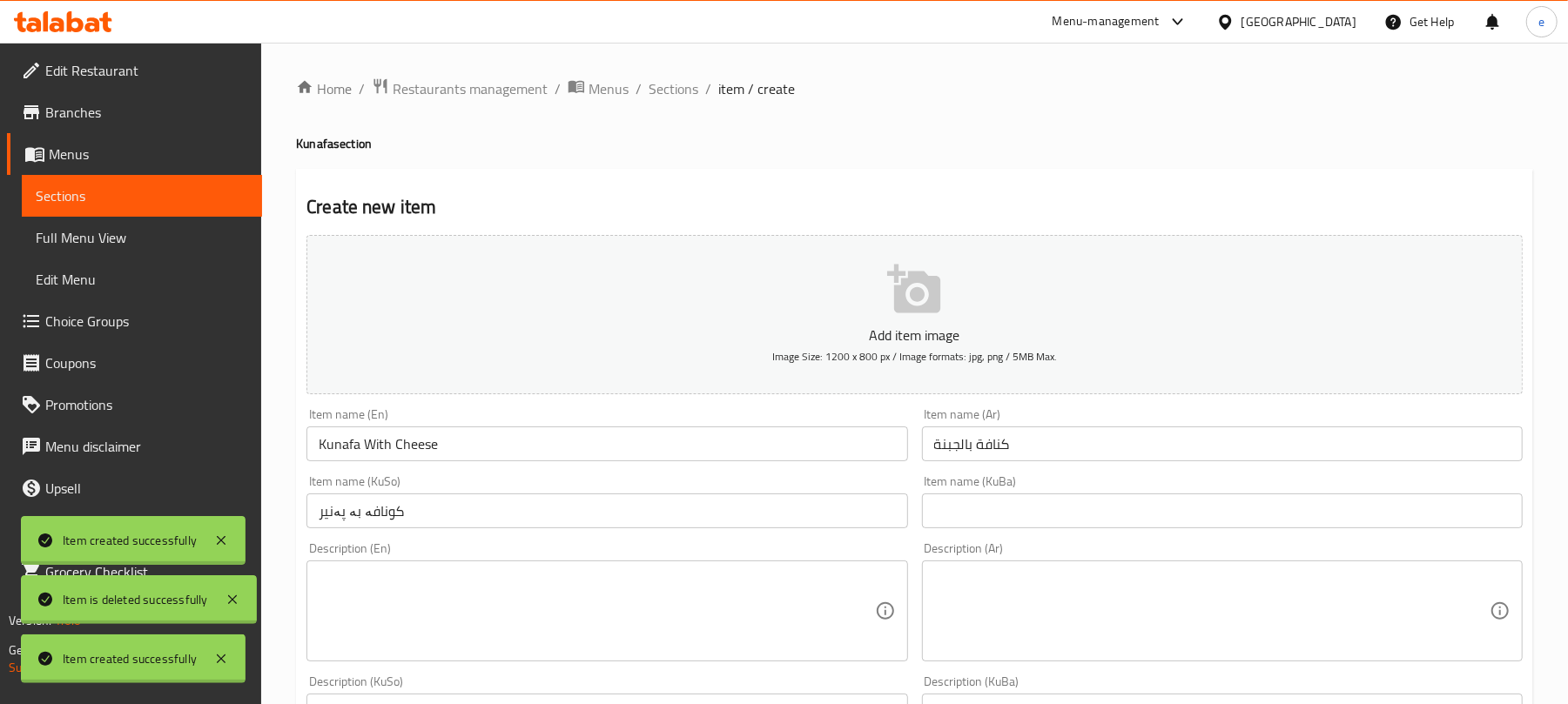
click at [486, 514] on input "کونافە بە پەنیر" at bounding box center [607, 512] width 601 height 35
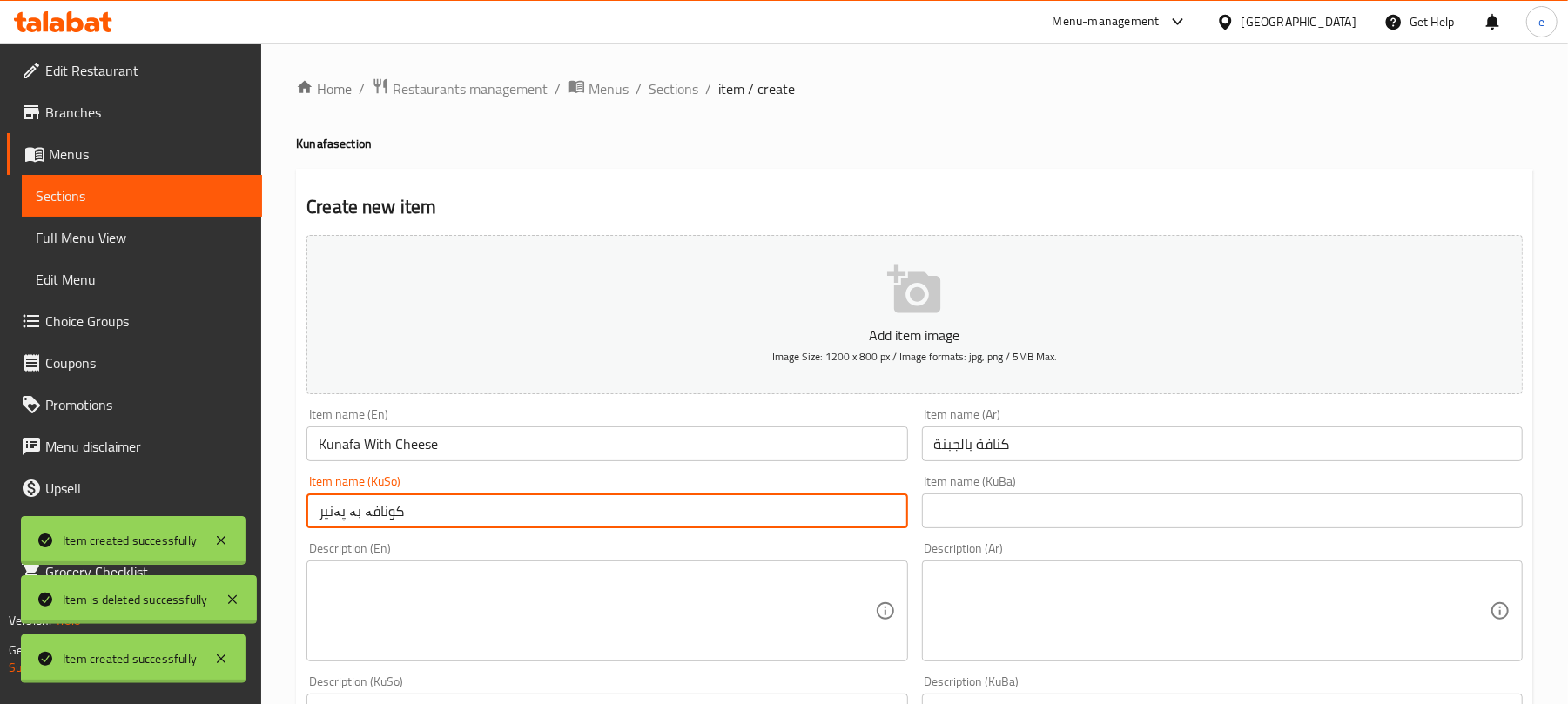
click at [506, 578] on textarea at bounding box center [597, 612] width 555 height 83
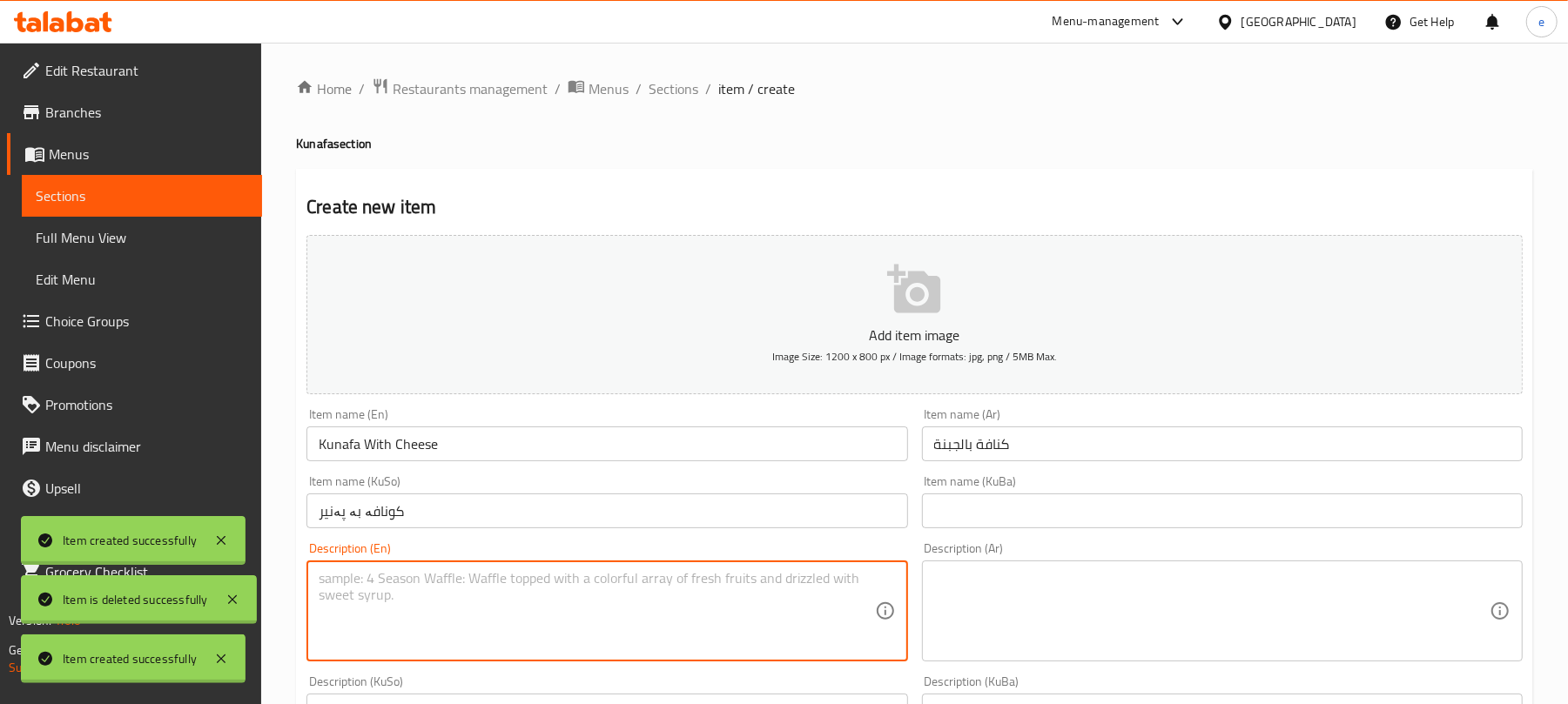
paste textarea "1 plate"
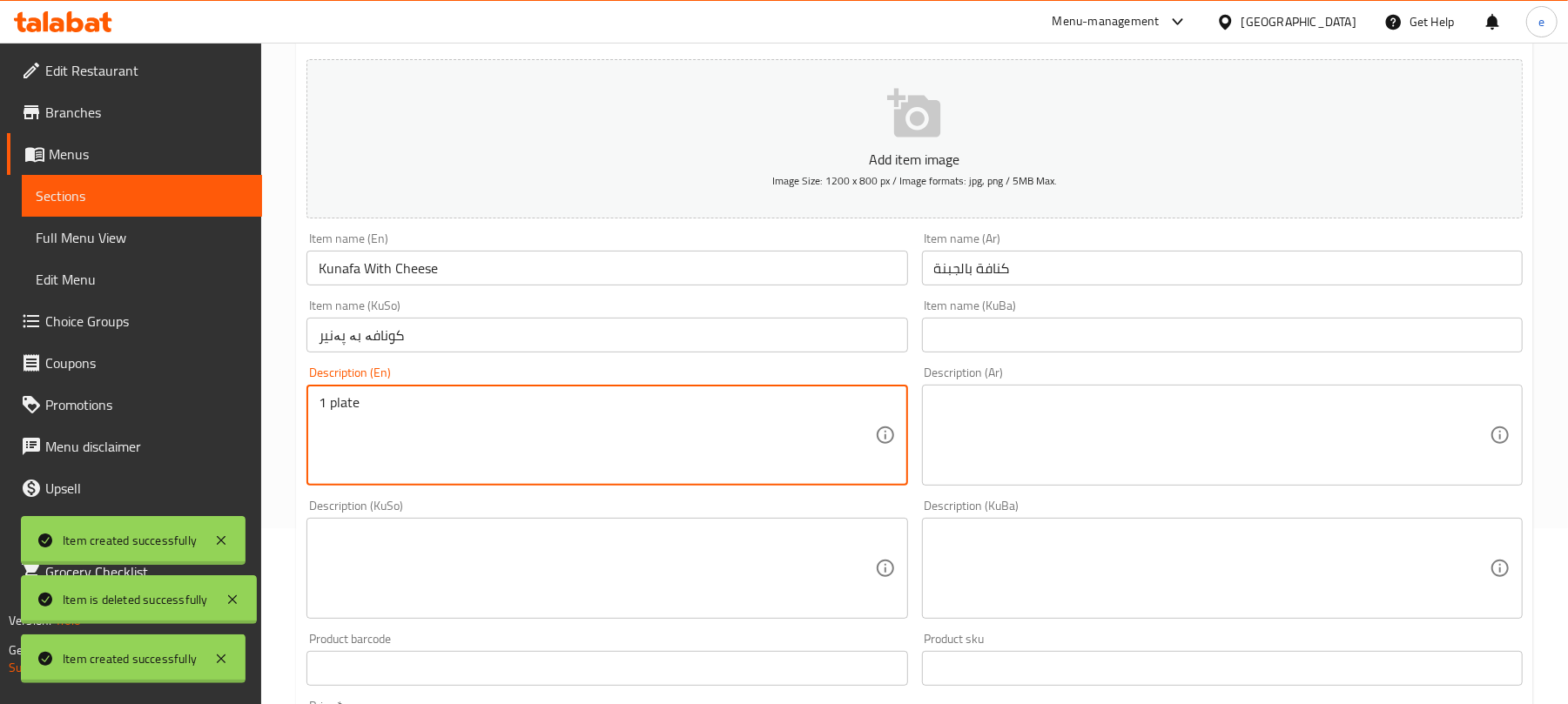
scroll to position [232, 0]
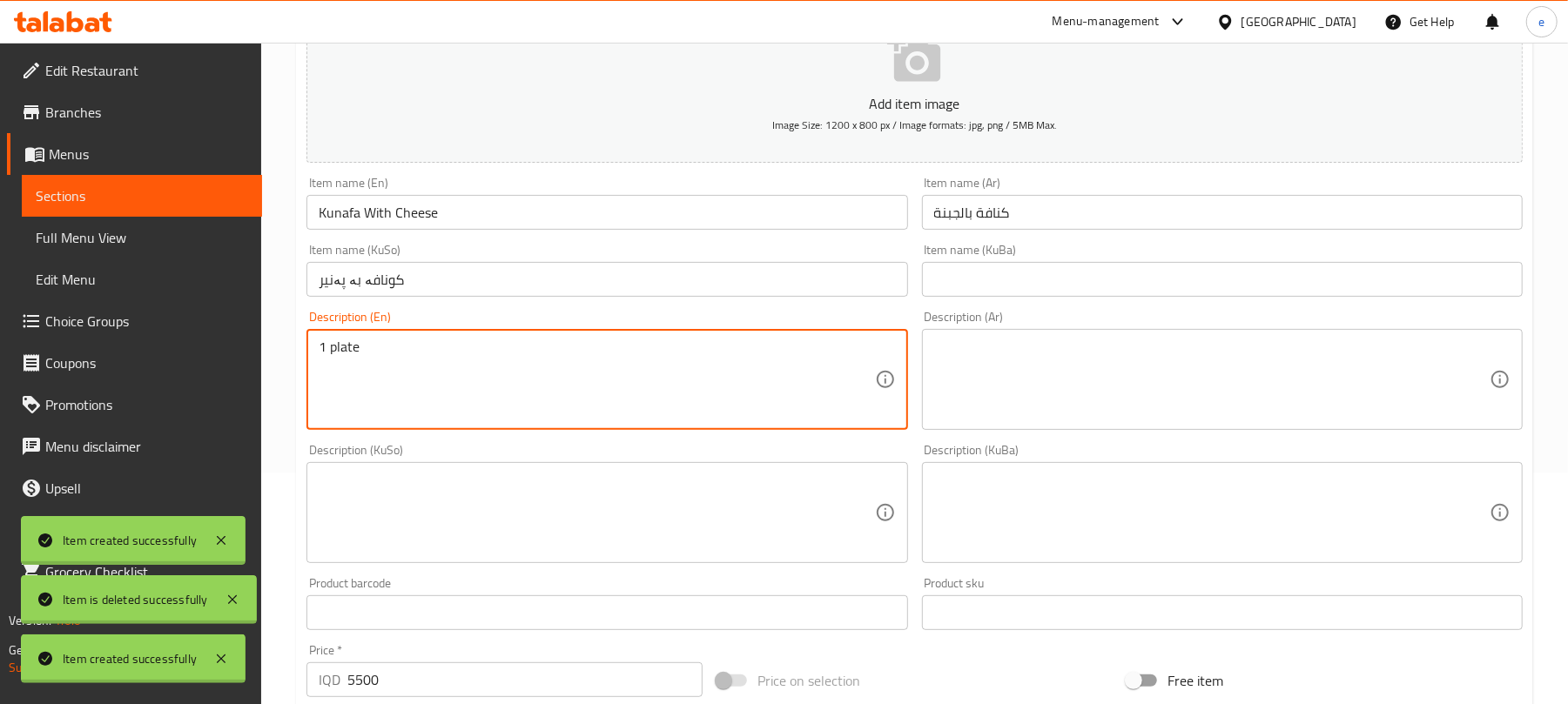
type textarea "1 plate"
click at [698, 536] on textarea at bounding box center [597, 513] width 555 height 83
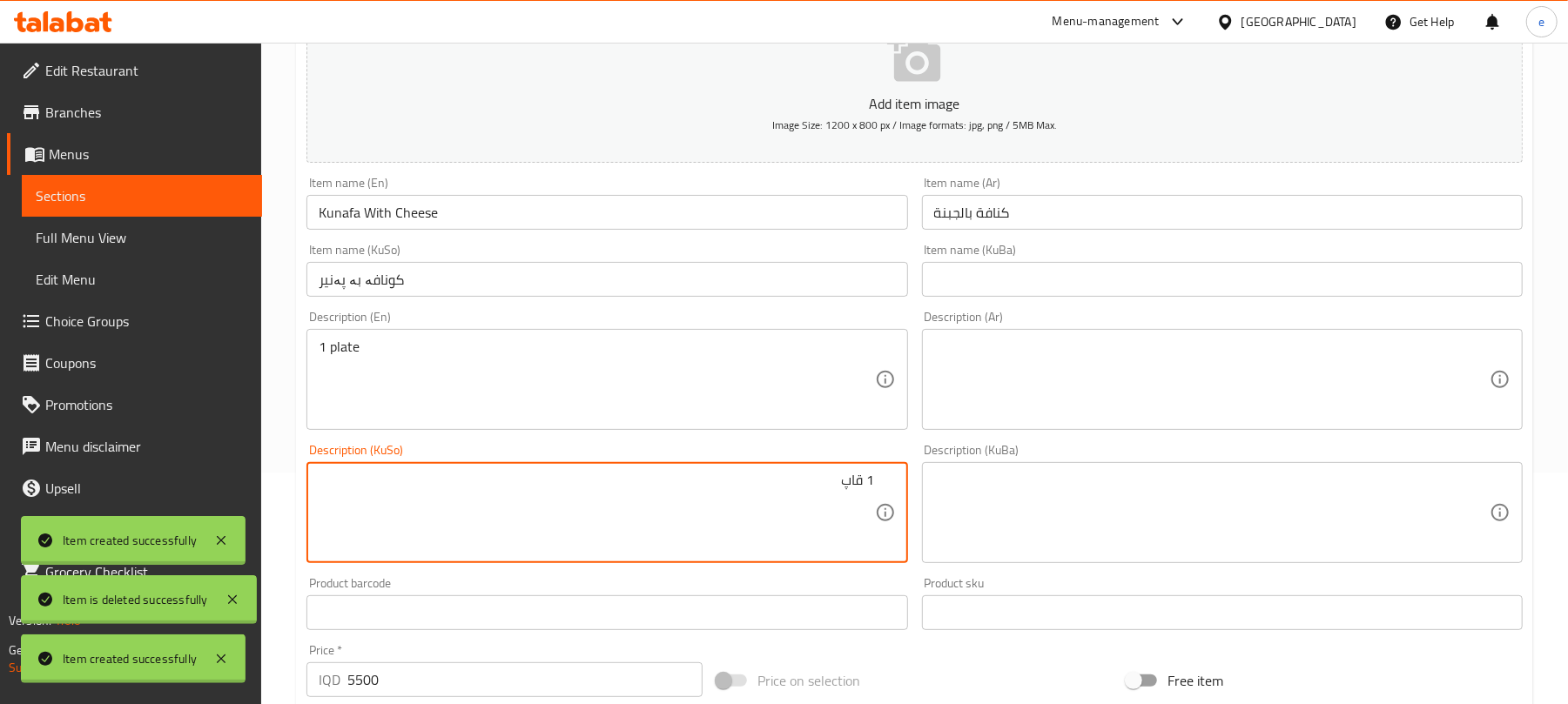
type textarea "1 قاپ"
click at [1412, 381] on textarea at bounding box center [1212, 380] width 555 height 83
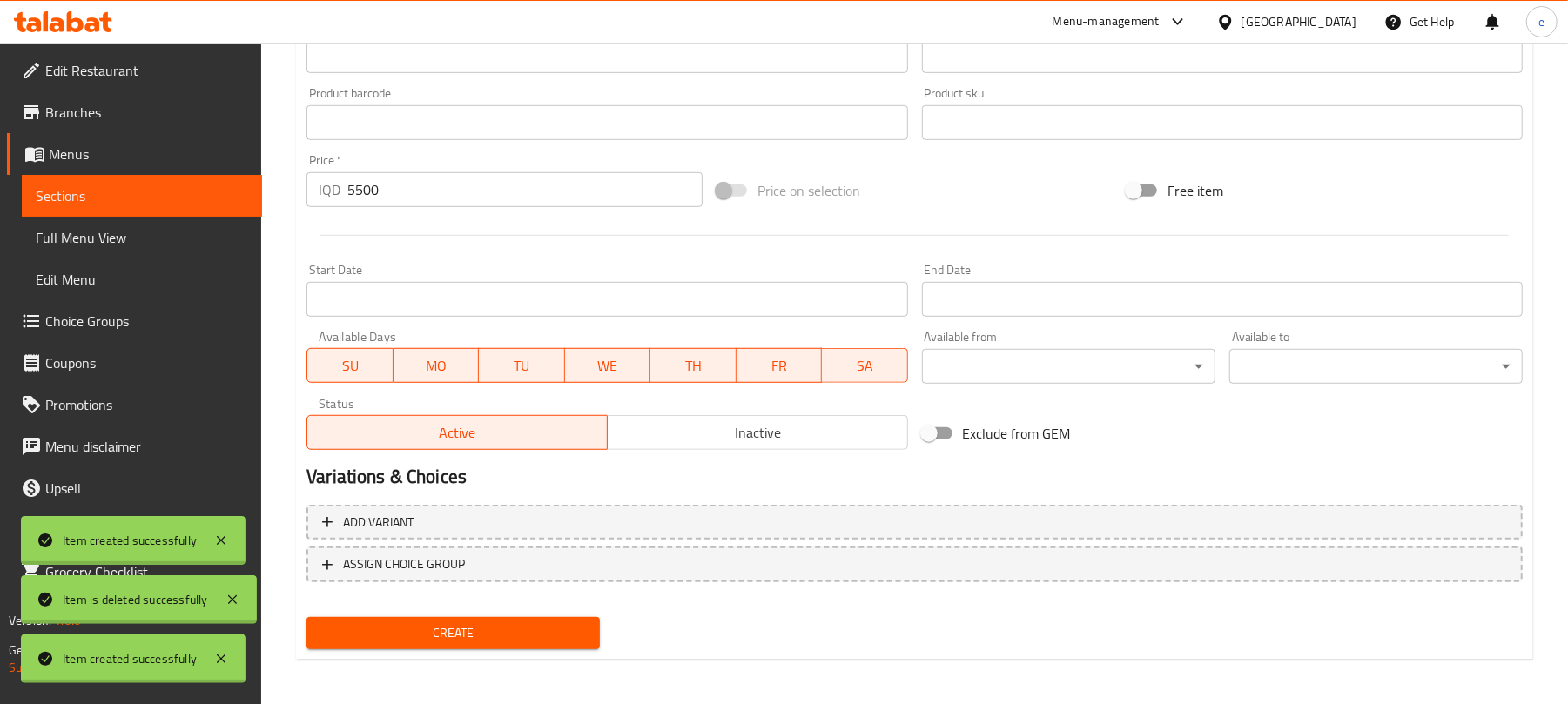
scroll to position [725, 0]
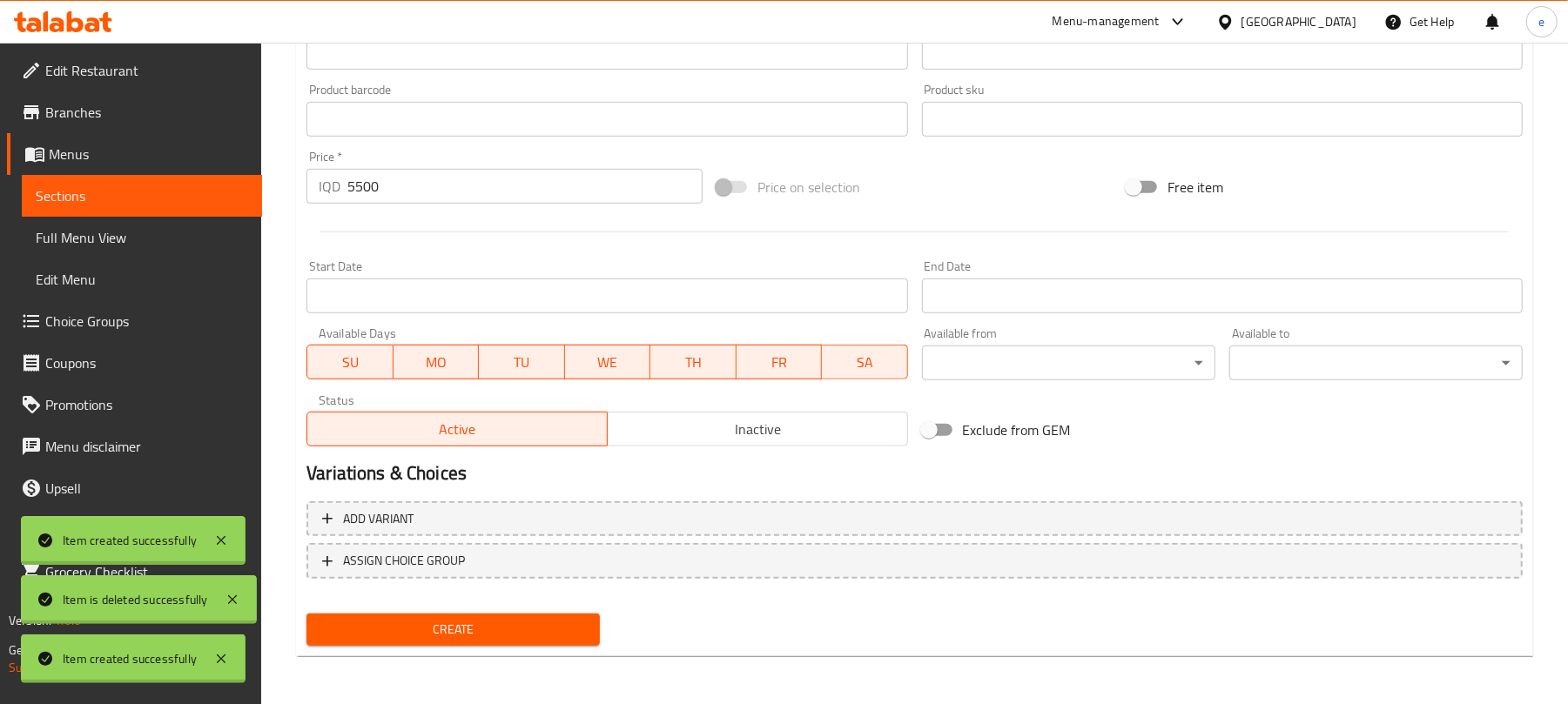
type textarea "1 صحن"
click at [559, 623] on span "Create" at bounding box center [454, 629] width 265 height 22
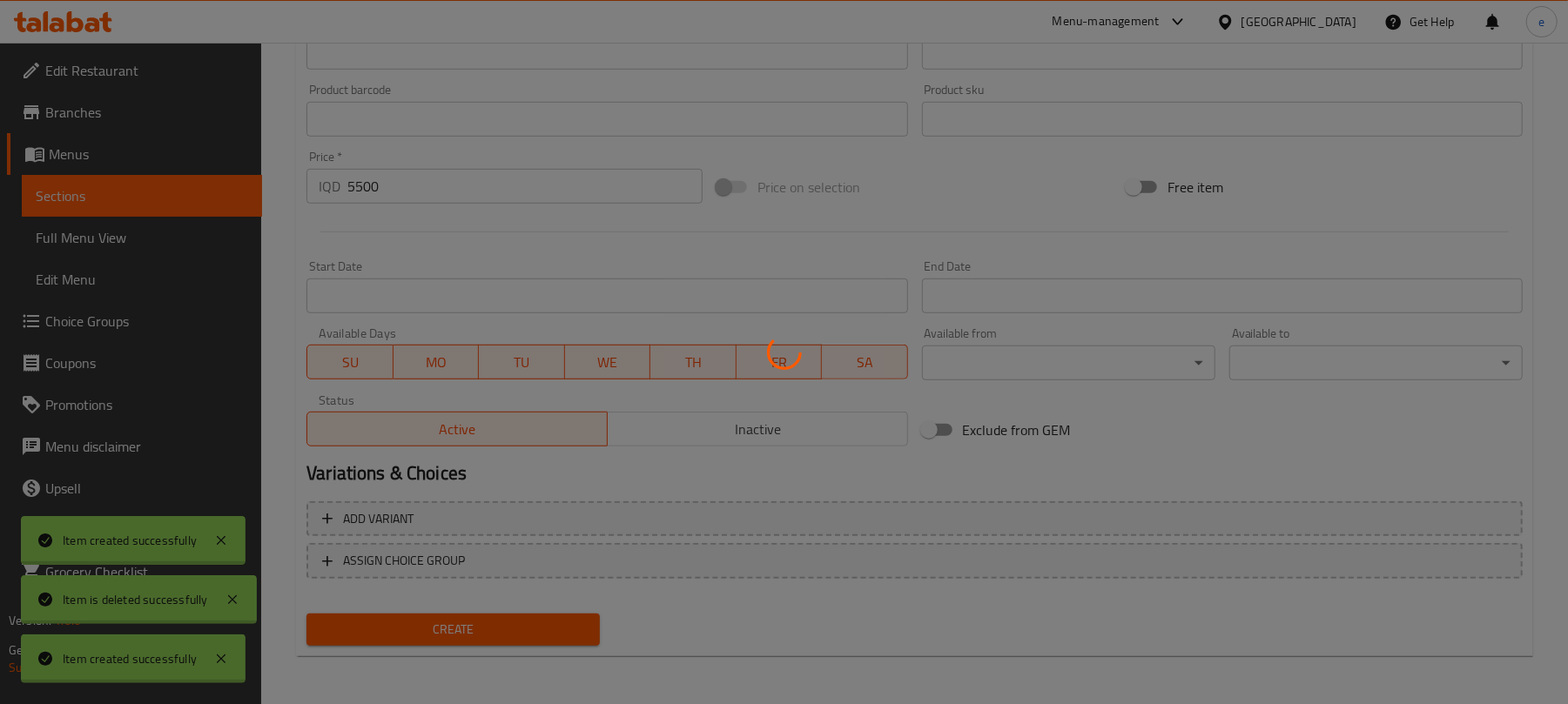
type input "0"
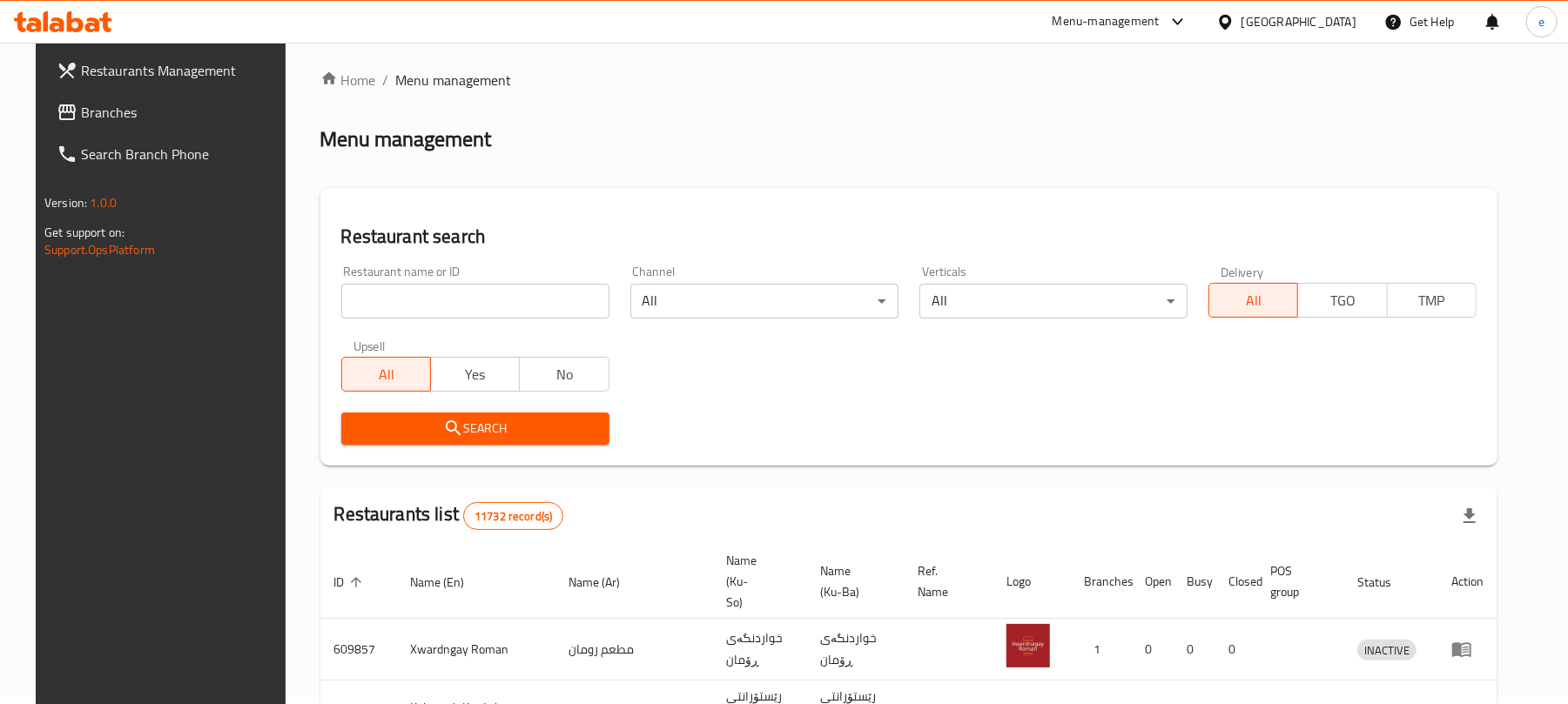
scroll to position [196, 0]
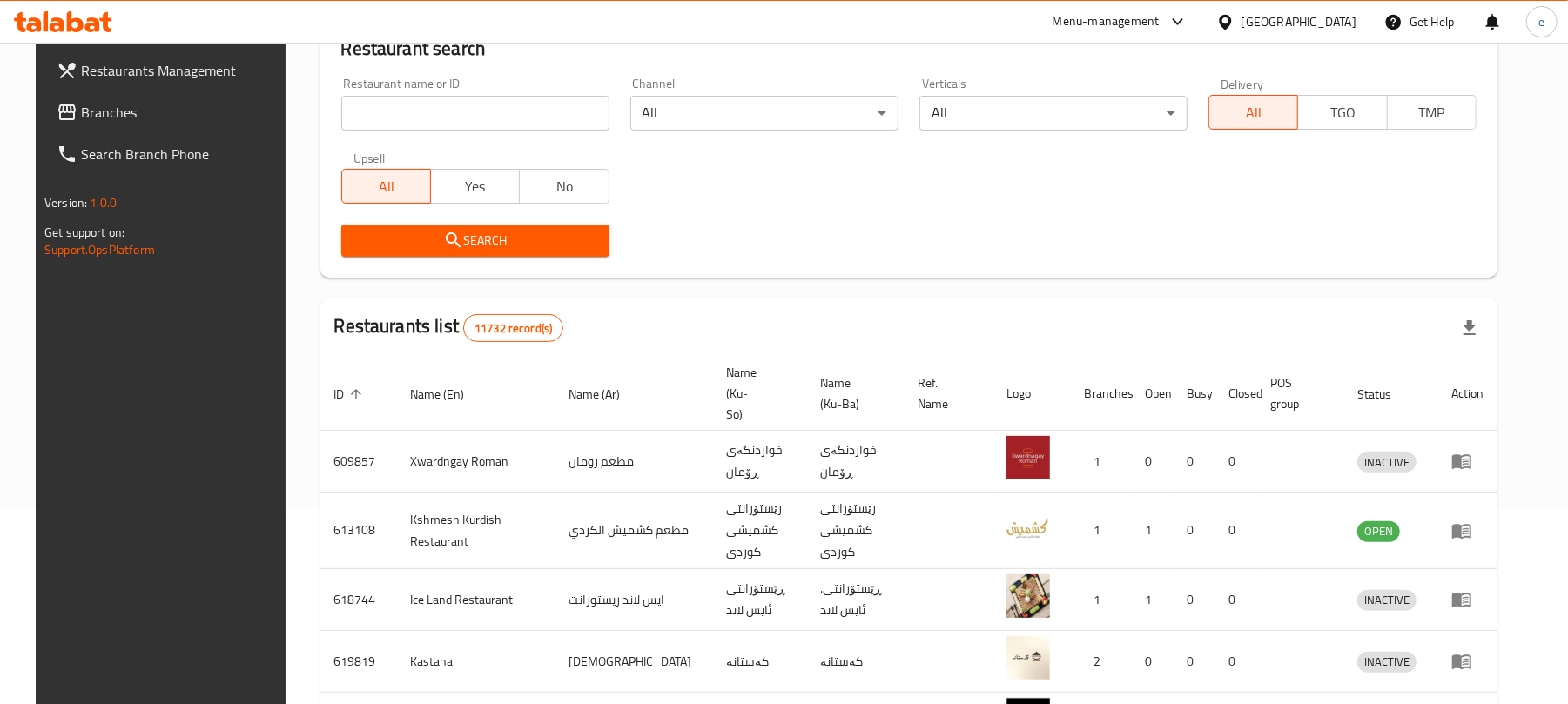
click at [479, 112] on input "search" at bounding box center [475, 113] width 268 height 35
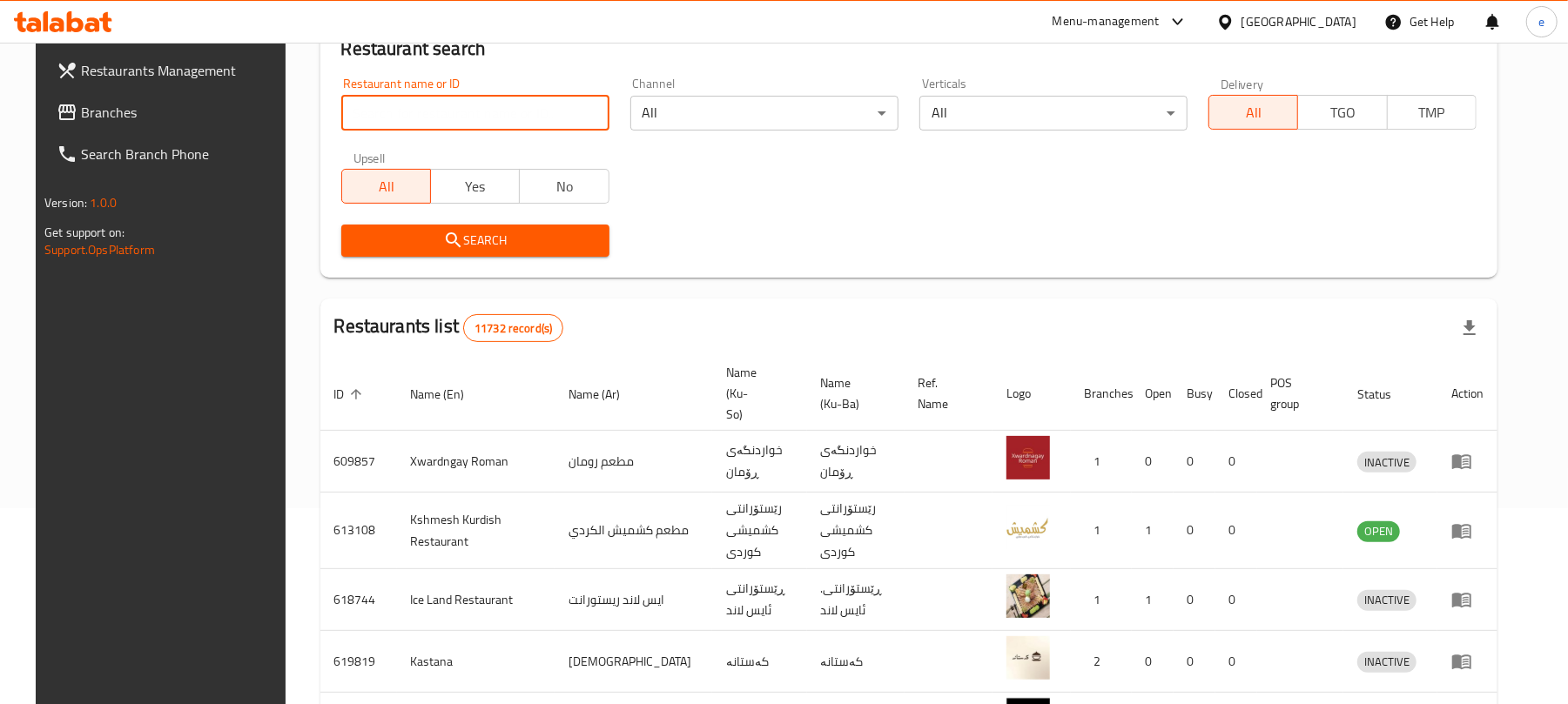
paste input "706975"
type input "706975"
click button "Search" at bounding box center [475, 241] width 268 height 33
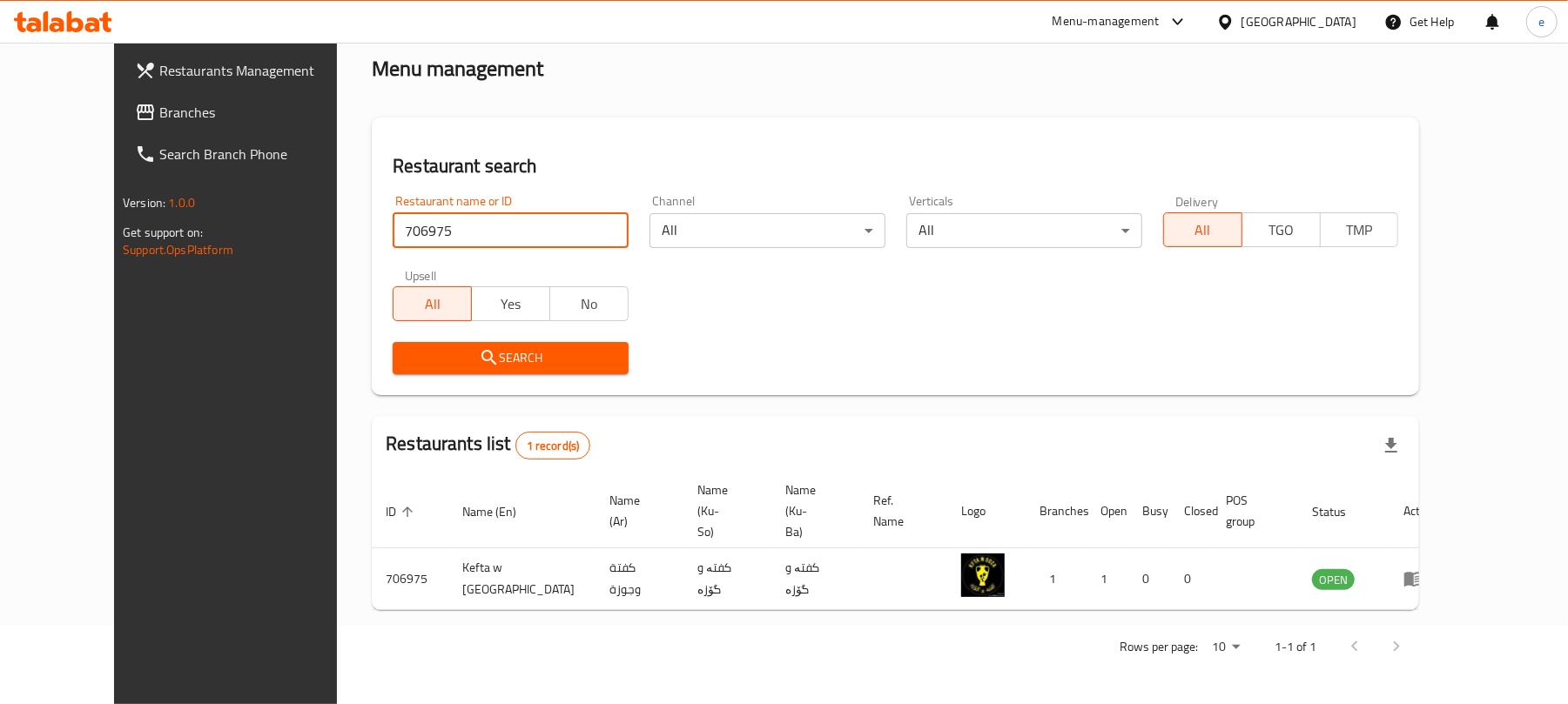
scroll to position [40, 0]
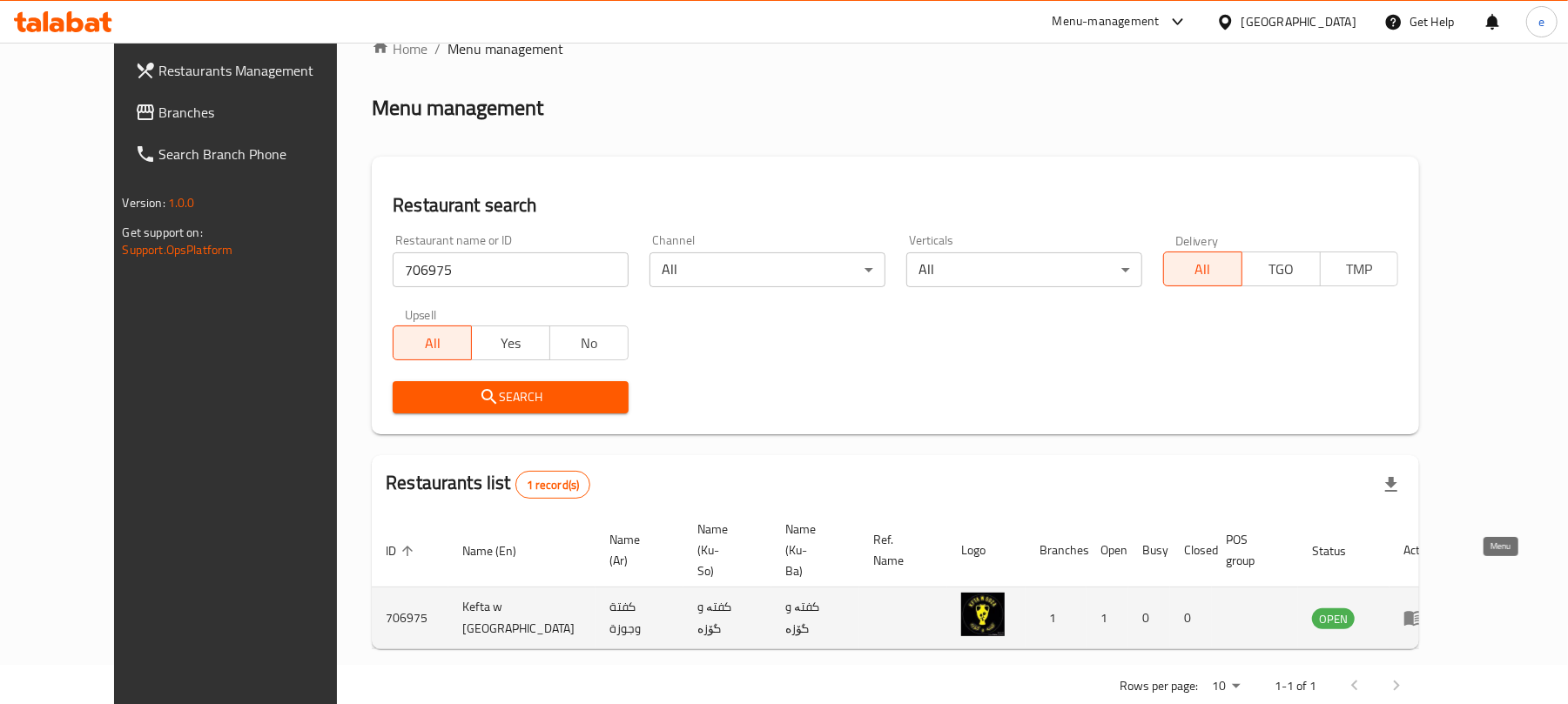
click at [1425, 608] on icon "enhanced table" at bounding box center [1414, 619] width 21 height 21
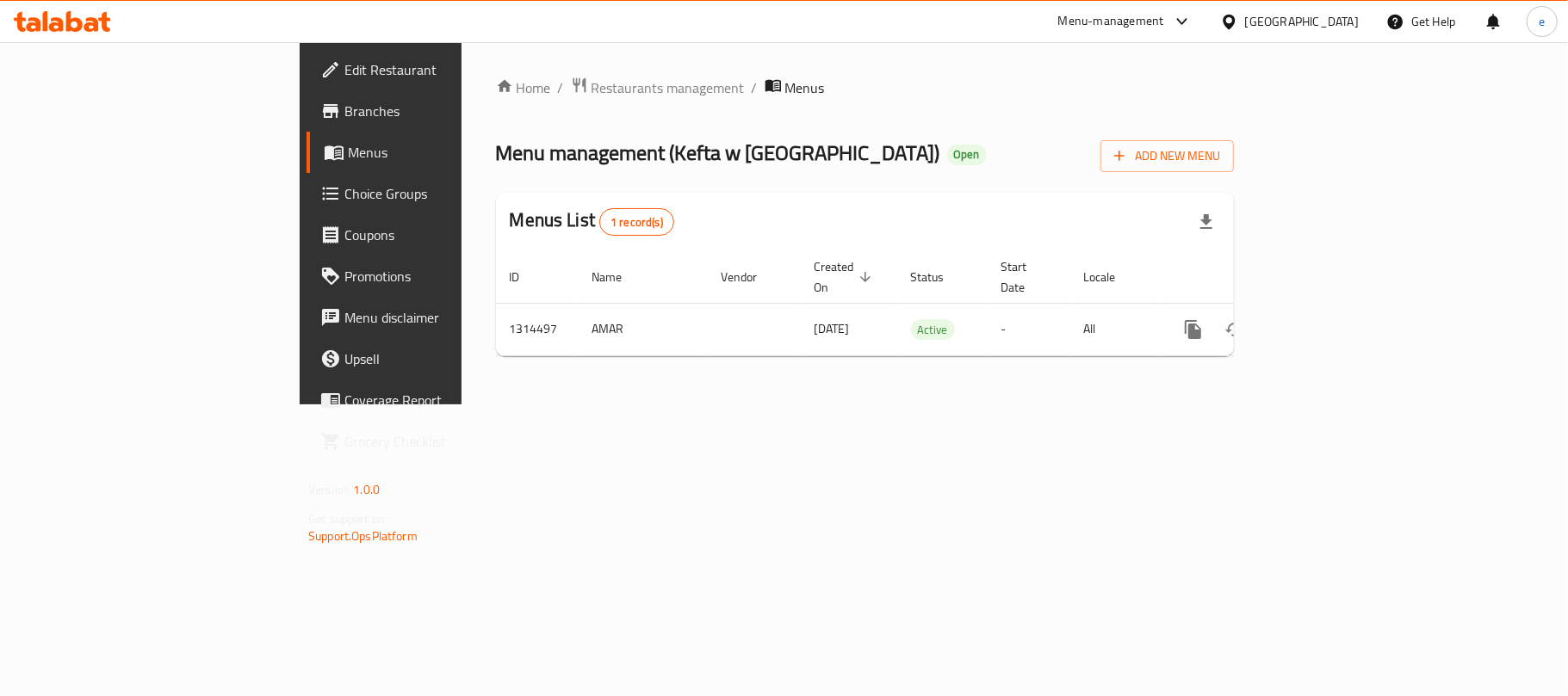
click at [344, 80] on span "Edit Restaurant" at bounding box center [446, 70] width 203 height 21
